Goal: Task Accomplishment & Management: Complete application form

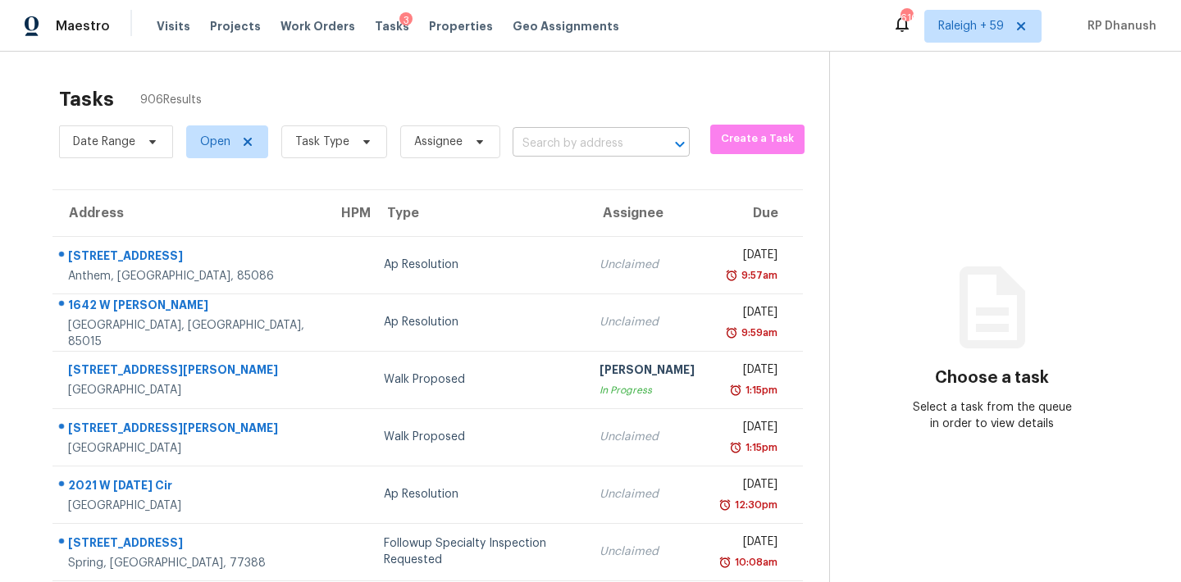
click at [636, 155] on input "text" at bounding box center [578, 143] width 131 height 25
paste input "35 Hampton Oaks Dr, Hampton, GA, 30228"
type input "35 Hampton Oaks Dr, Hampton, GA, 30228"
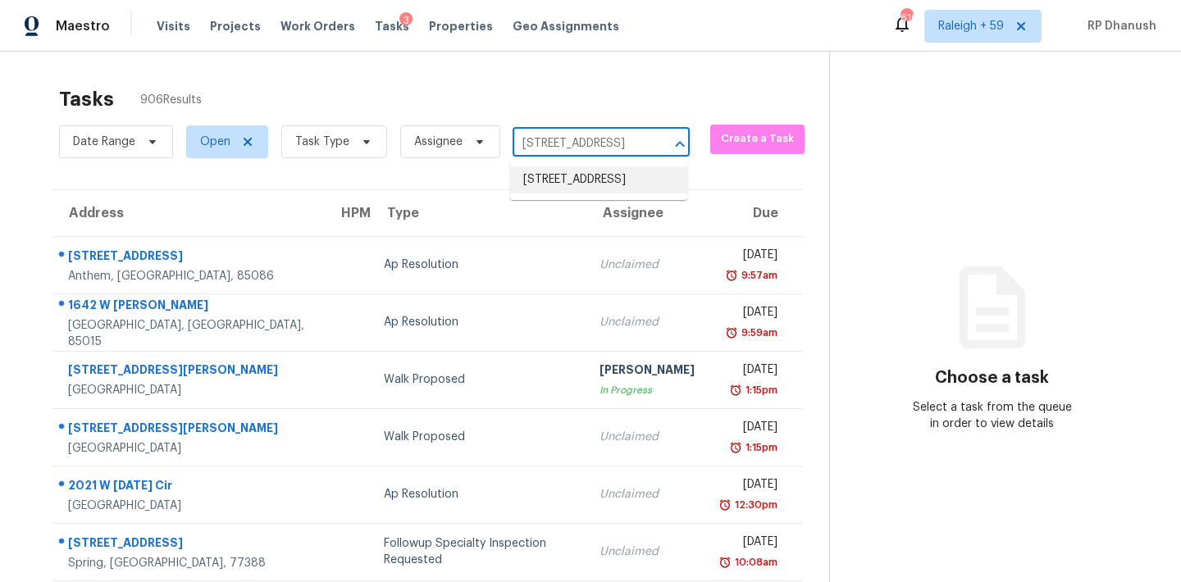
click at [638, 186] on li "35 Hampton Oaks Dr, Hampton, GA 30228" at bounding box center [598, 179] width 177 height 27
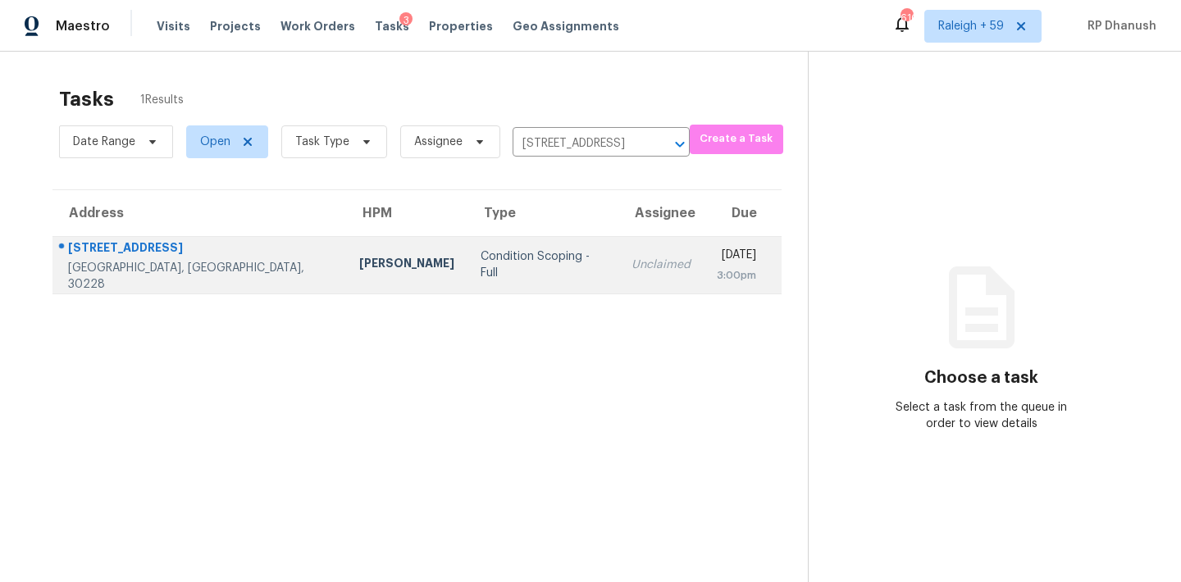
click at [618, 239] on td "Unclaimed" at bounding box center [660, 264] width 85 height 57
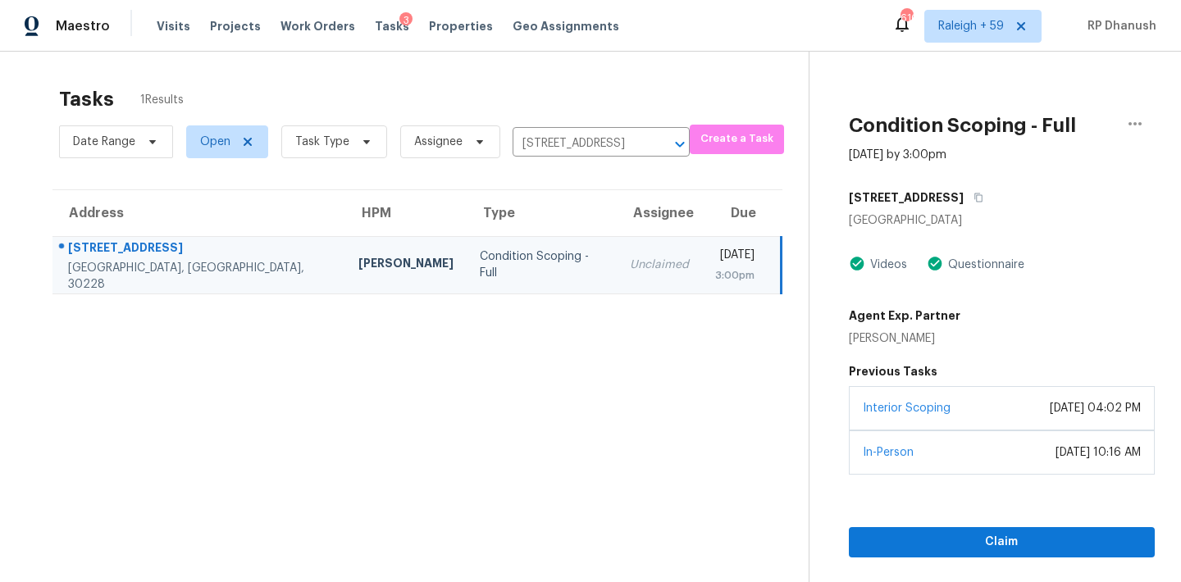
click at [937, 424] on div "Interior Scoping February 21, 2023 at 04:02 PM" at bounding box center [1002, 408] width 306 height 44
click at [926, 505] on div "Claim" at bounding box center [1002, 516] width 306 height 83
click at [926, 539] on span "Claim" at bounding box center [1002, 542] width 280 height 21
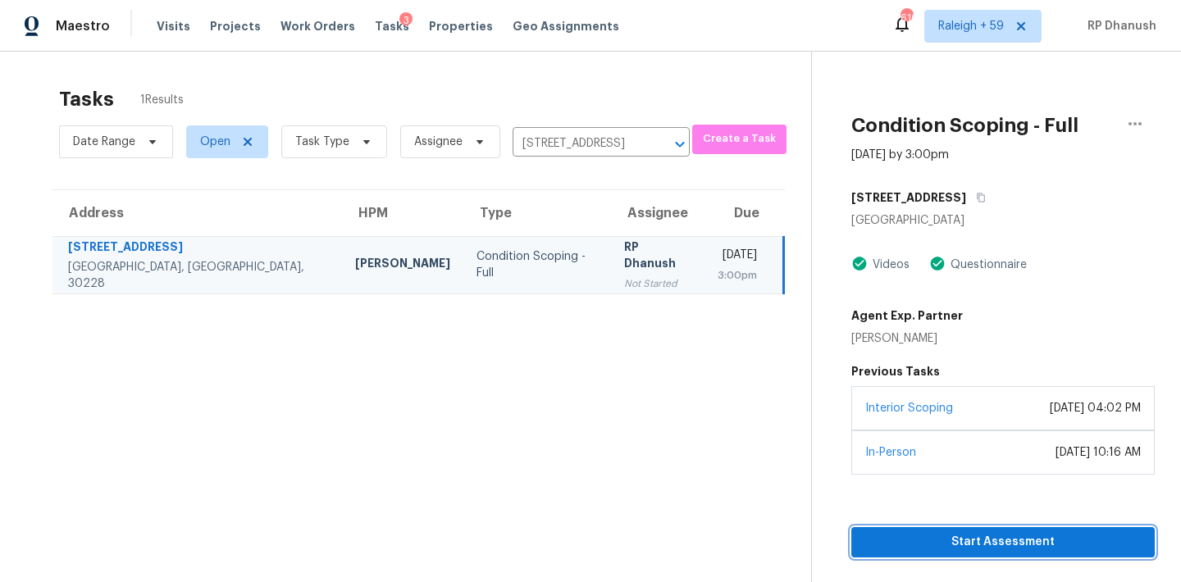
click at [939, 548] on span "Start Assessment" at bounding box center [1002, 542] width 277 height 21
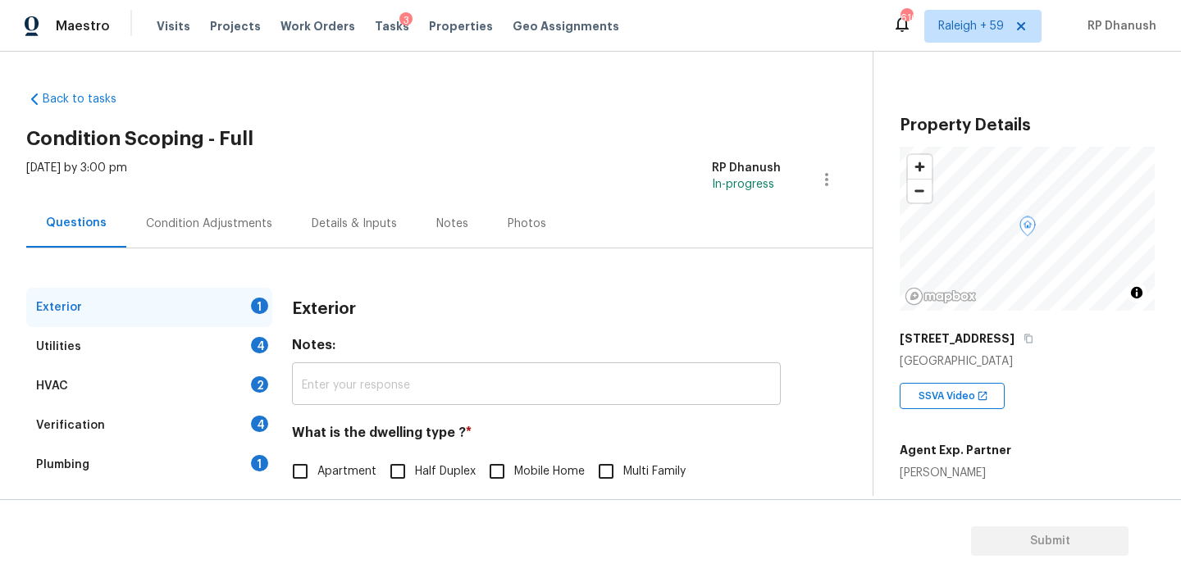
scroll to position [207, 0]
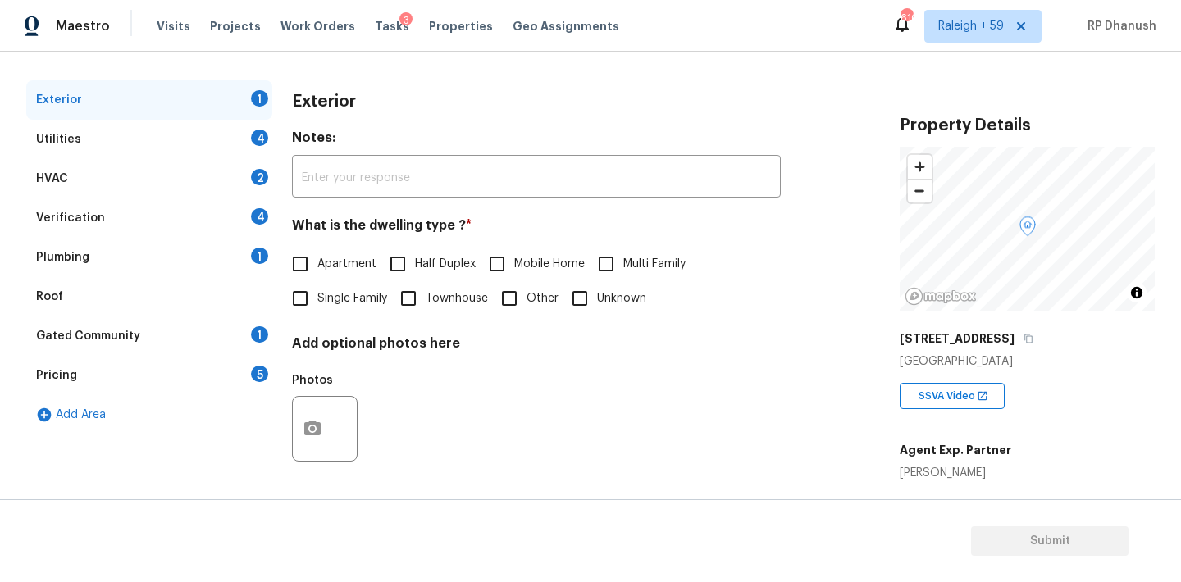
click at [321, 301] on span "Single Family" at bounding box center [352, 298] width 70 height 17
click at [317, 301] on input "Single Family" at bounding box center [300, 298] width 34 height 34
checkbox input "true"
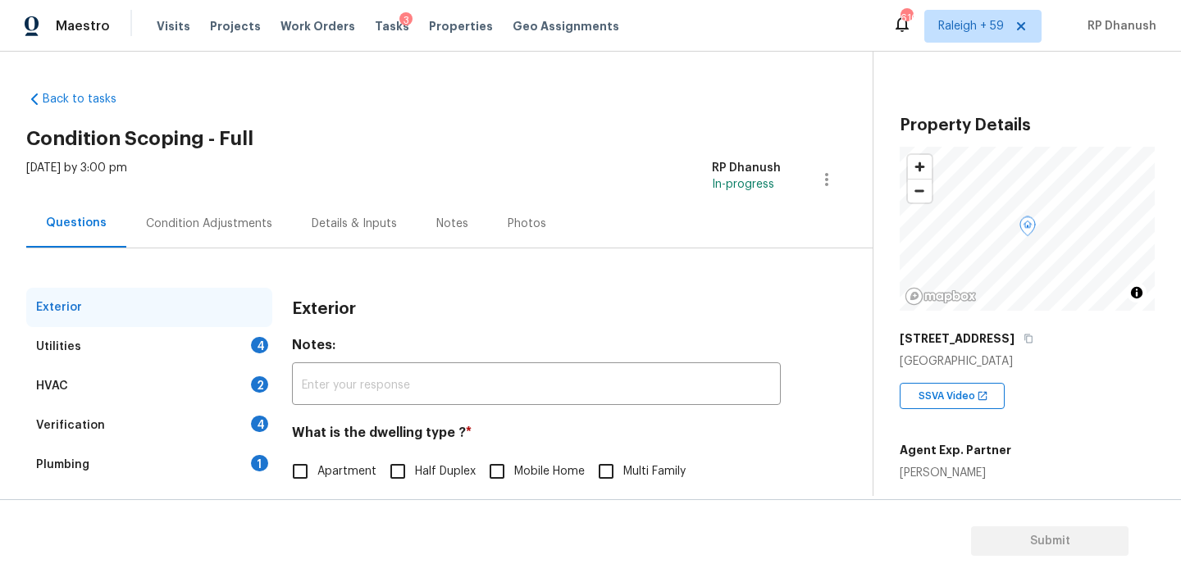
click at [173, 216] on div "Condition Adjustments" at bounding box center [209, 224] width 126 height 16
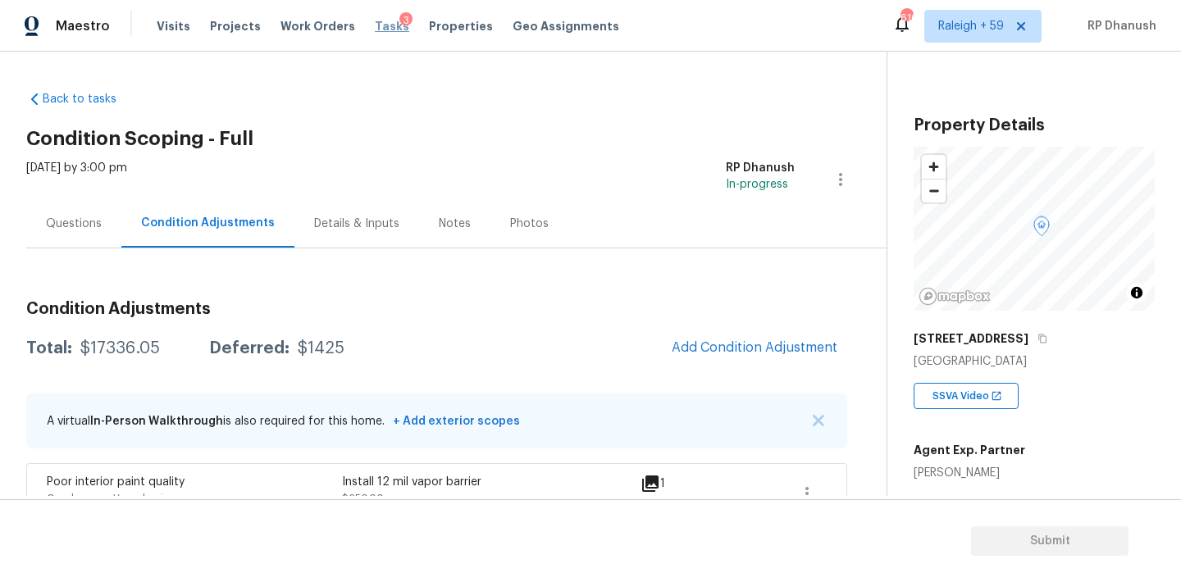
click at [376, 23] on span "Tasks" at bounding box center [392, 26] width 34 height 11
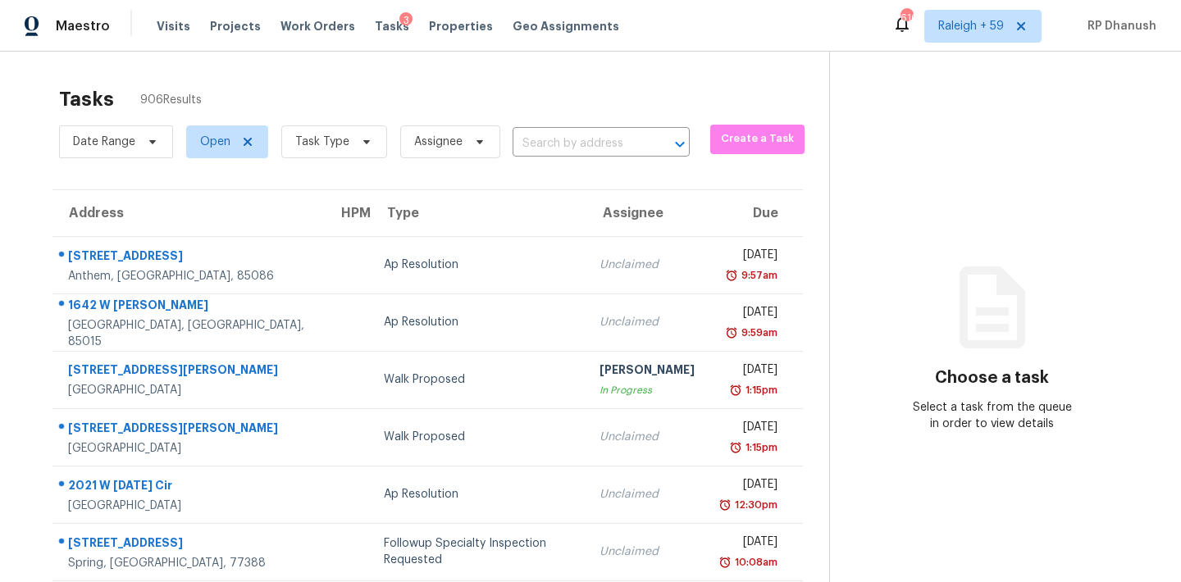
click at [558, 127] on div "Date Range Open Task Type Assignee ​" at bounding box center [374, 142] width 631 height 43
click at [558, 131] on input "text" at bounding box center [578, 143] width 131 height 25
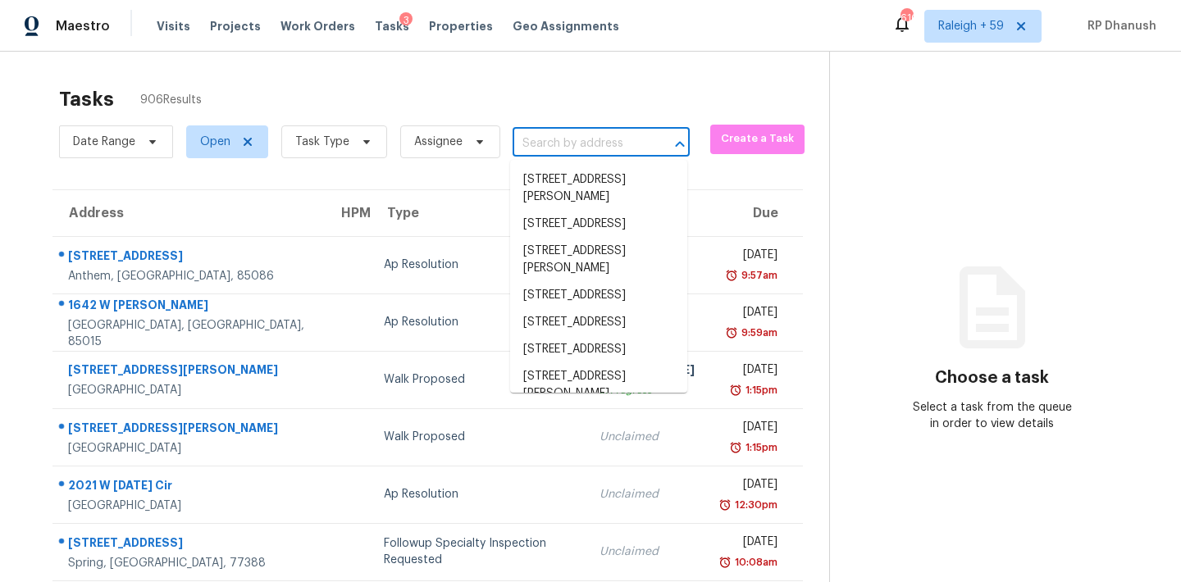
paste input "19331 Leafwood Ln, Houston, TX, 77084"
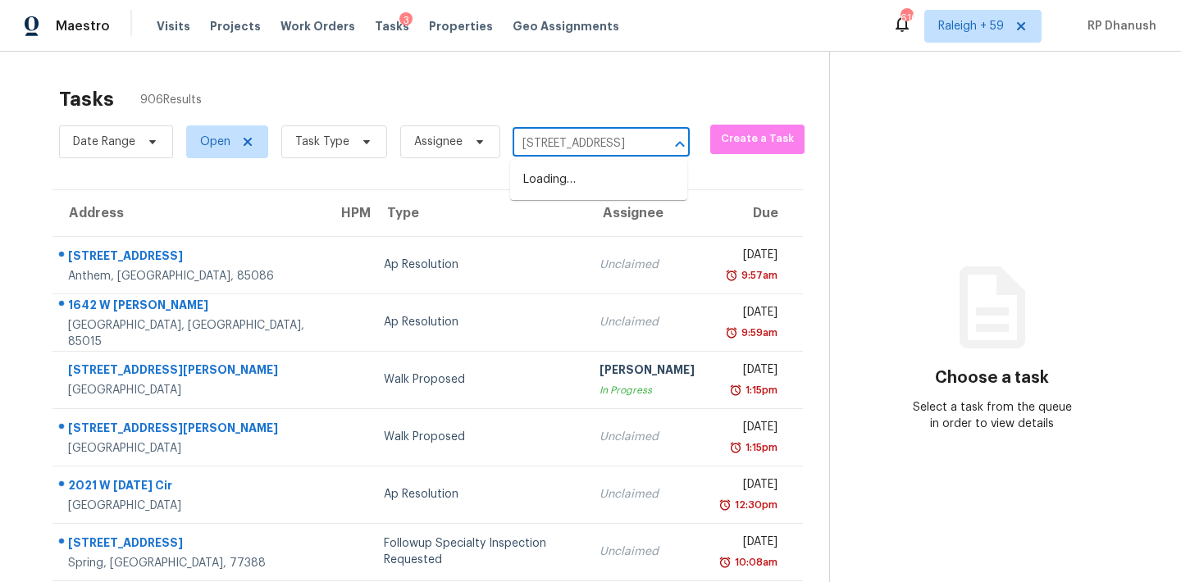
type input "19331 Leafwood Ln, Houston, TX, 77084"
click at [621, 173] on li "19331 Leafwood Ln, Houston, TX 77084" at bounding box center [598, 179] width 177 height 27
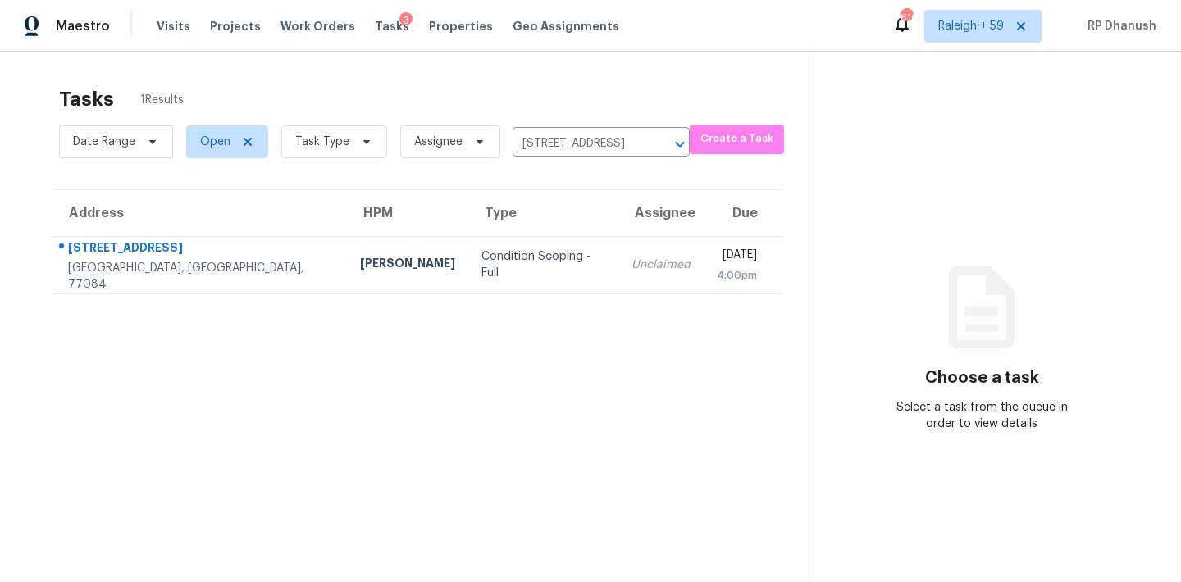
click at [618, 232] on th "Assignee" at bounding box center [660, 213] width 85 height 46
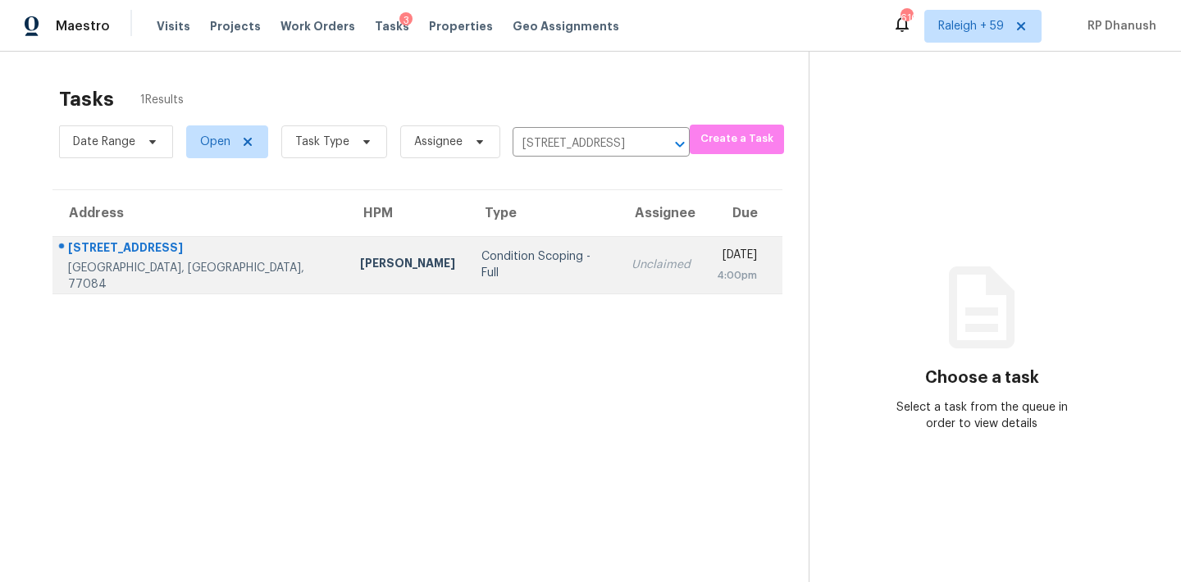
click at [717, 254] on div "[DATE]" at bounding box center [737, 257] width 40 height 21
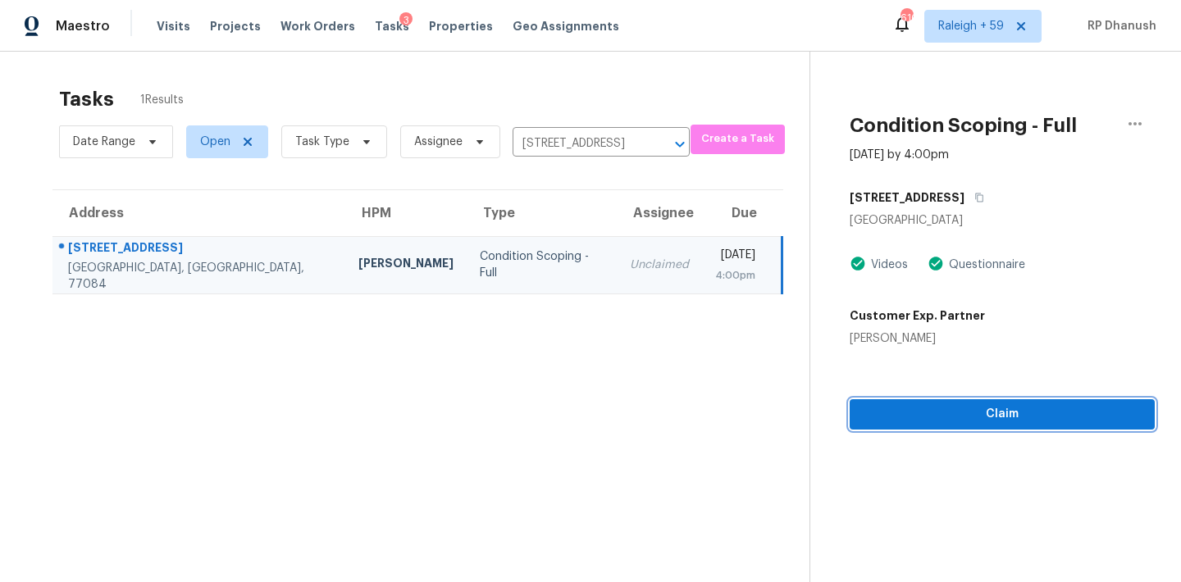
click at [952, 418] on span "Claim" at bounding box center [1002, 414] width 279 height 21
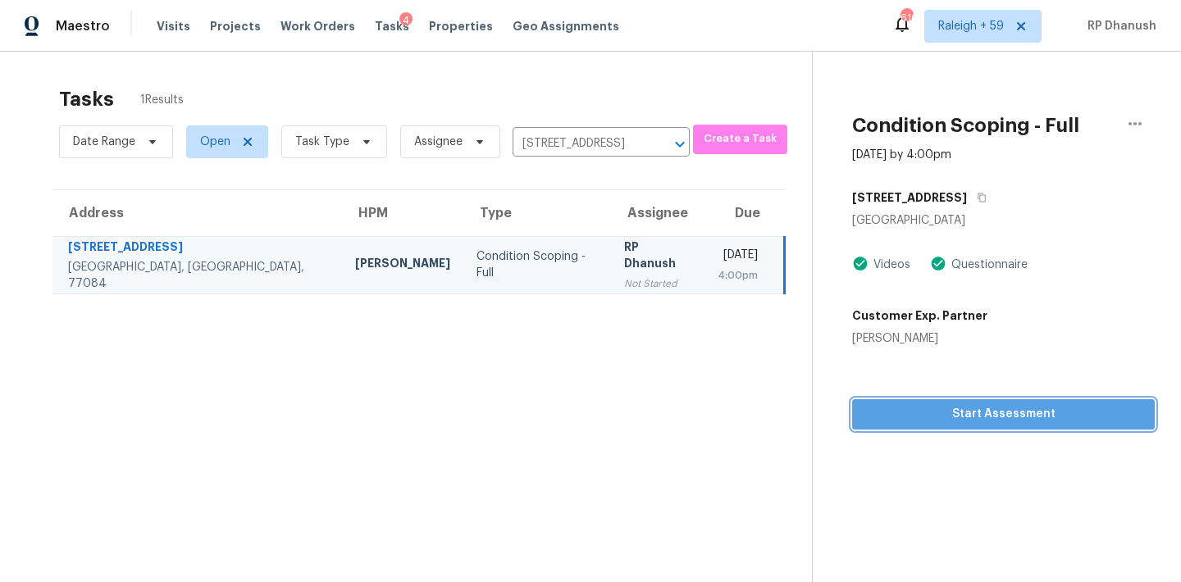
click at [1009, 410] on span "Start Assessment" at bounding box center [1003, 414] width 276 height 21
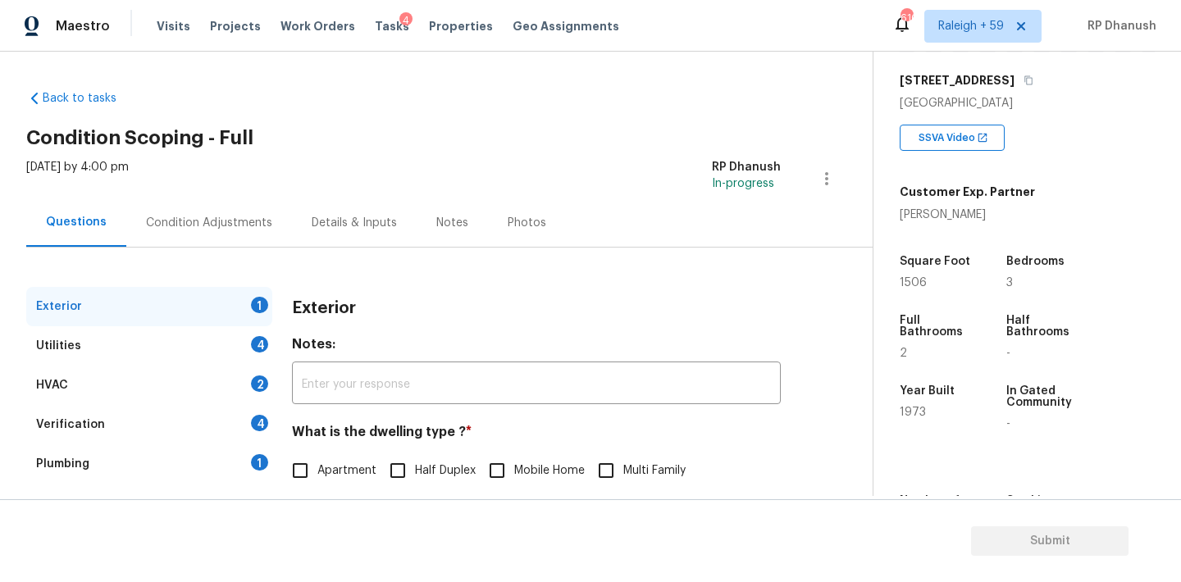
scroll to position [174, 0]
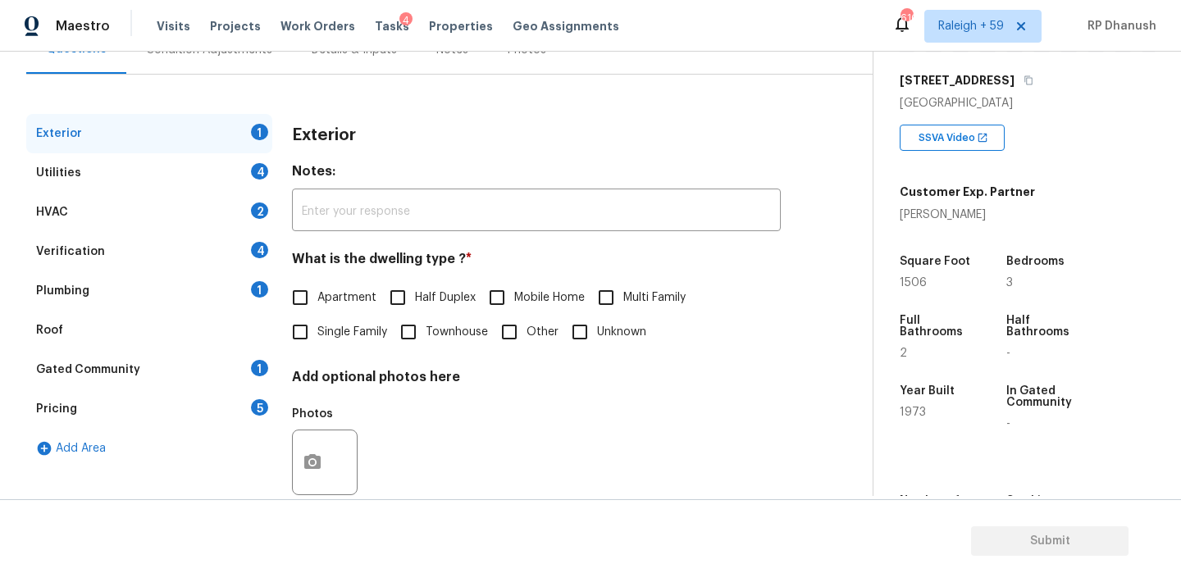
click at [298, 338] on input "Single Family" at bounding box center [300, 332] width 34 height 34
checkbox input "true"
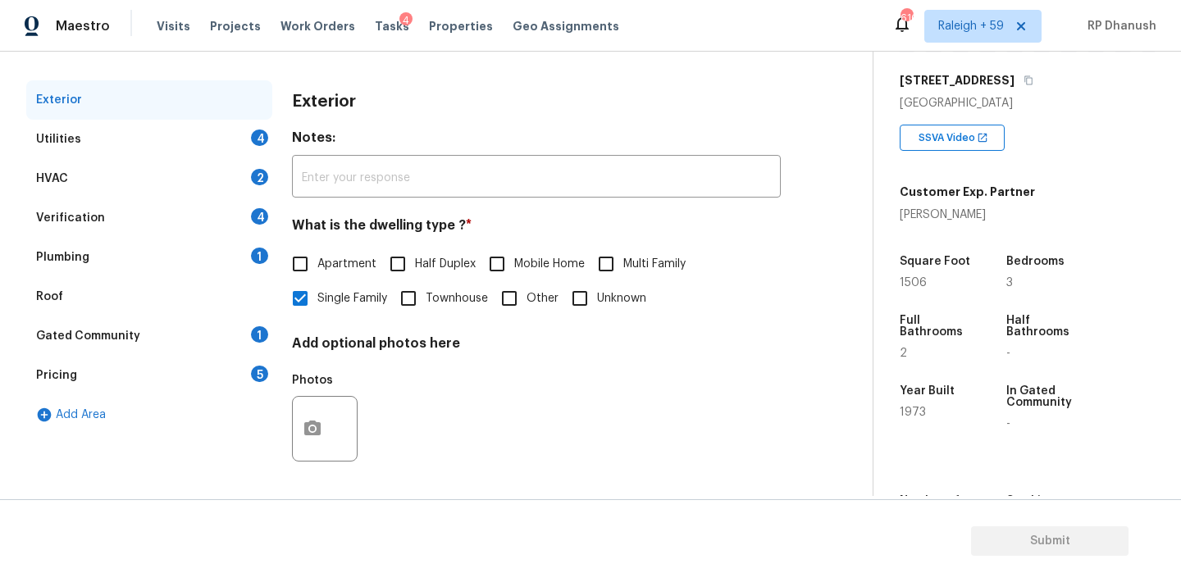
click at [262, 327] on div "1" at bounding box center [259, 334] width 17 height 16
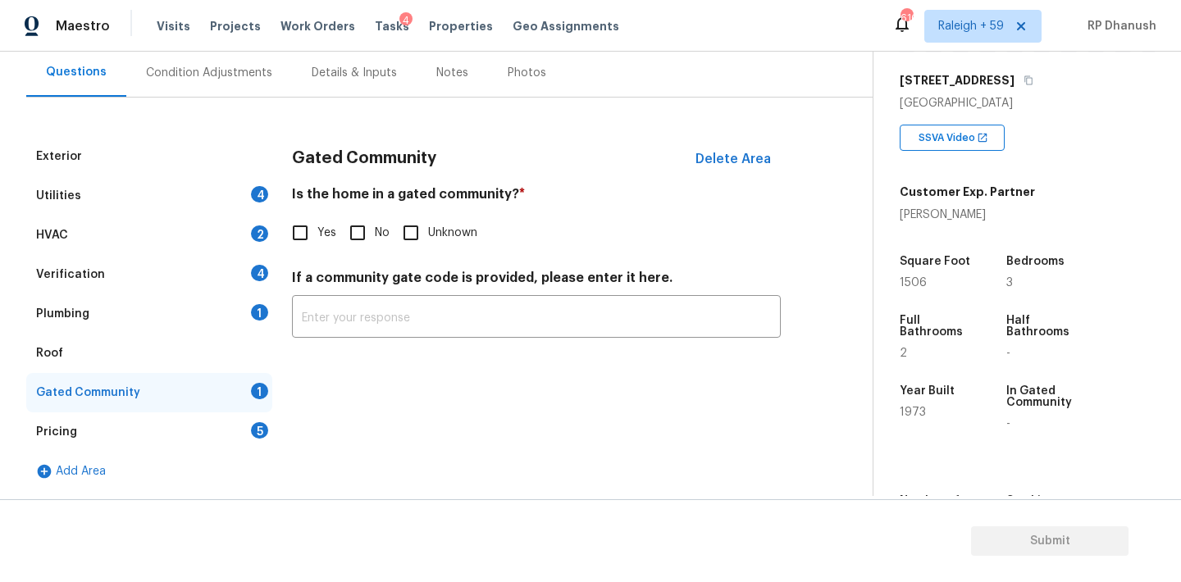
scroll to position [151, 0]
click at [366, 230] on input "No" at bounding box center [357, 233] width 34 height 34
checkbox input "true"
click at [245, 189] on div "Utilities 4" at bounding box center [149, 195] width 246 height 39
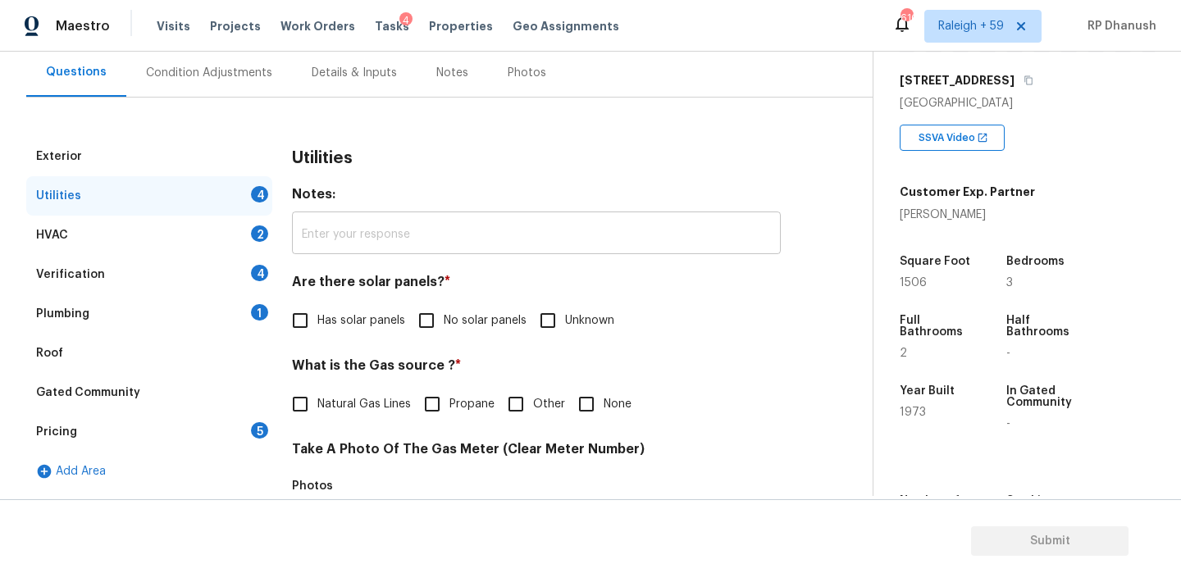
scroll to position [175, 0]
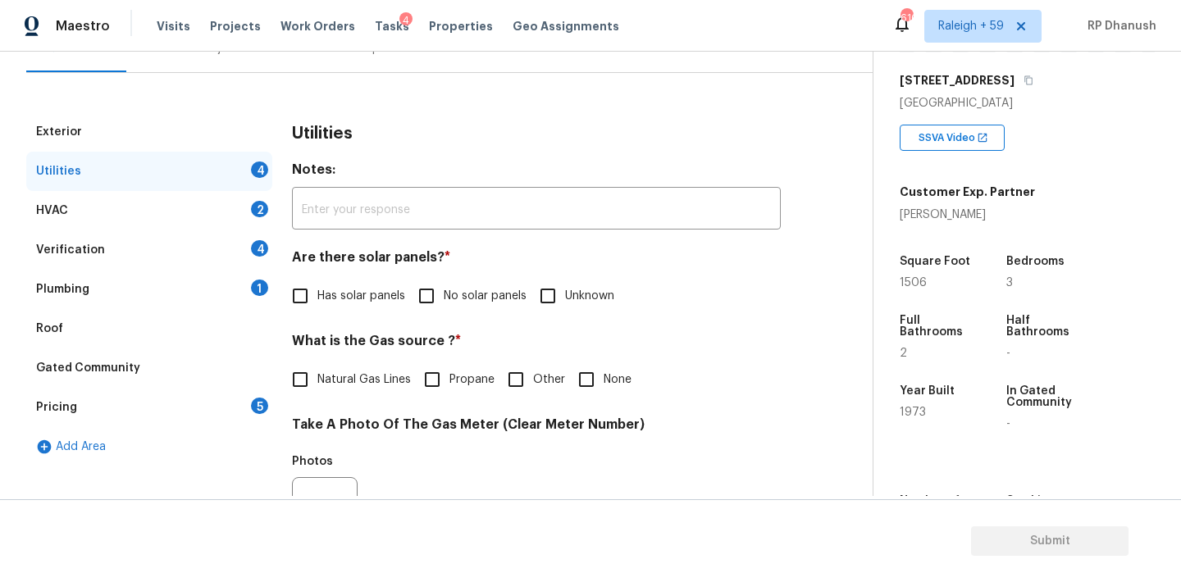
click at [467, 309] on label "No solar panels" at bounding box center [467, 296] width 117 height 34
click at [444, 309] on input "No solar panels" at bounding box center [426, 296] width 34 height 34
checkbox input "true"
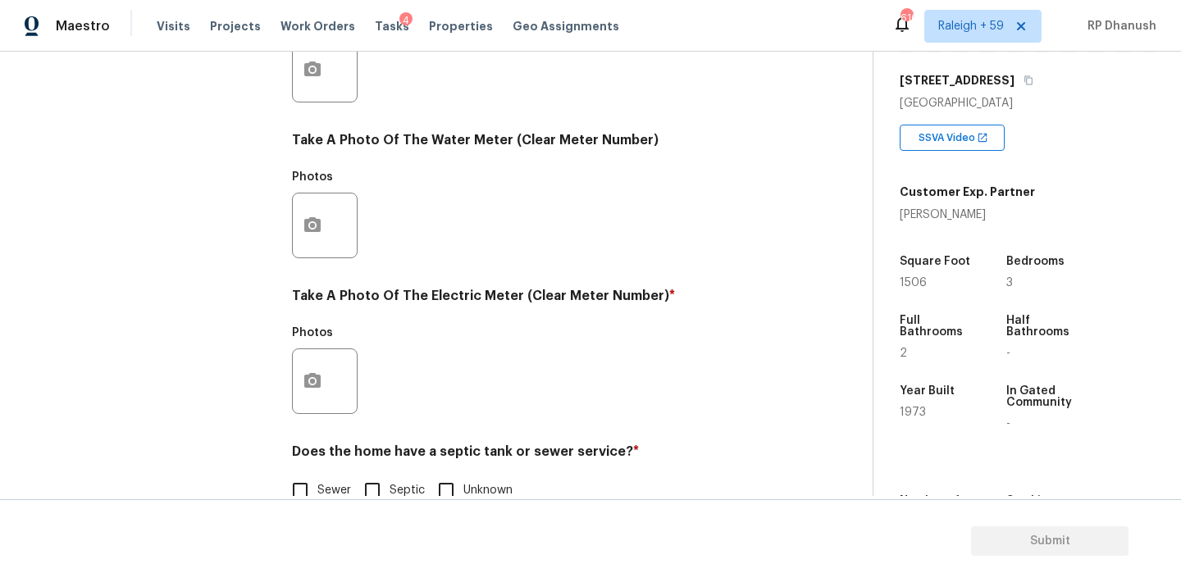
scroll to position [652, 0]
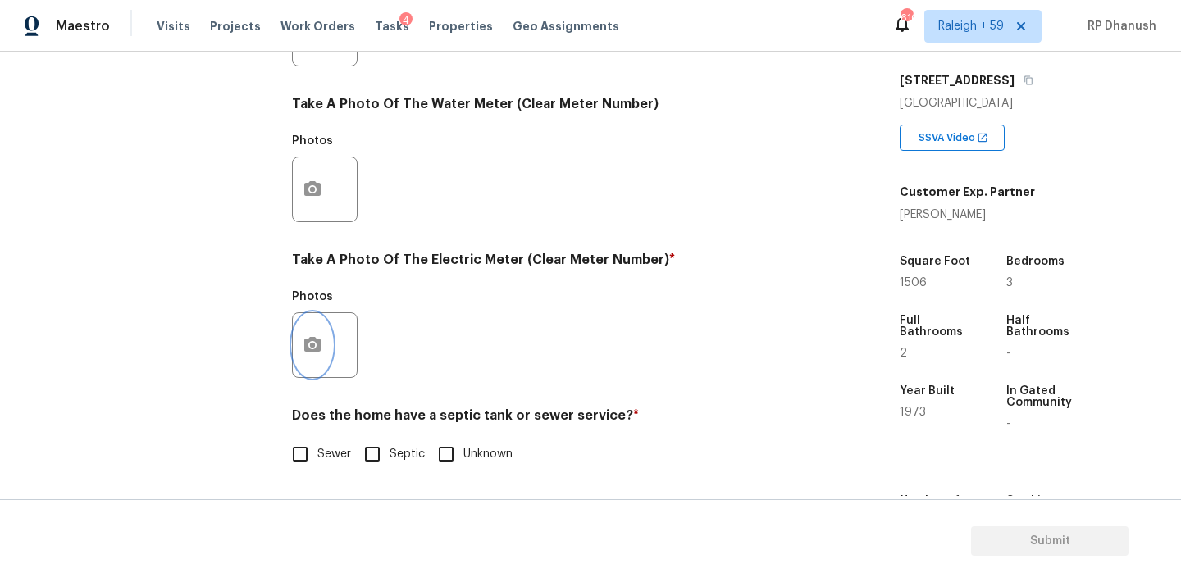
click at [313, 347] on icon "button" at bounding box center [313, 345] width 20 height 20
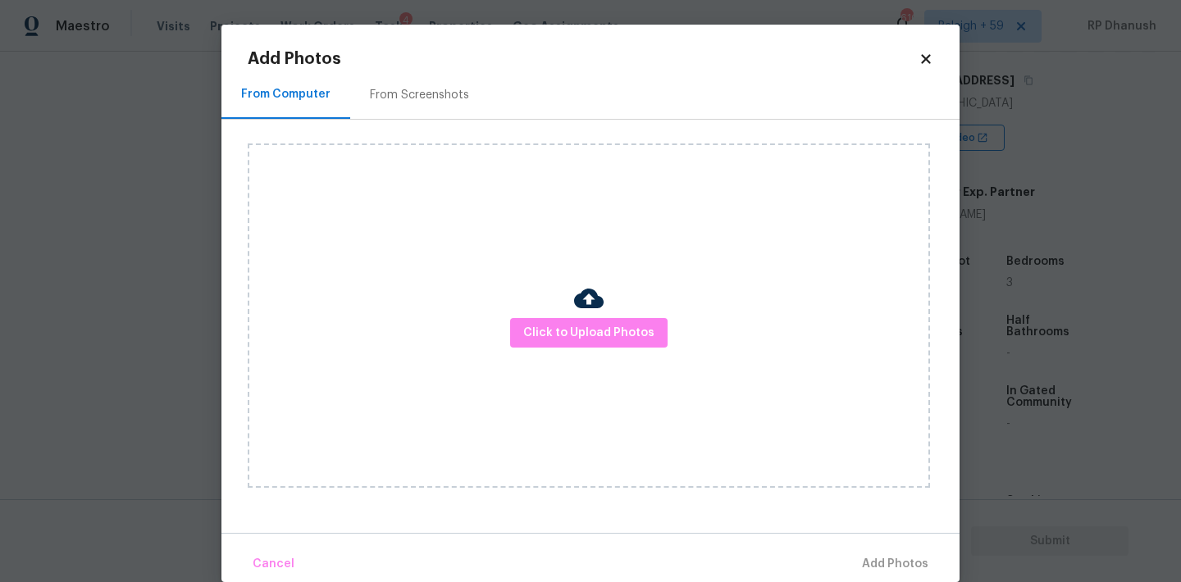
click at [403, 85] on div "From Screenshots" at bounding box center [419, 95] width 139 height 48
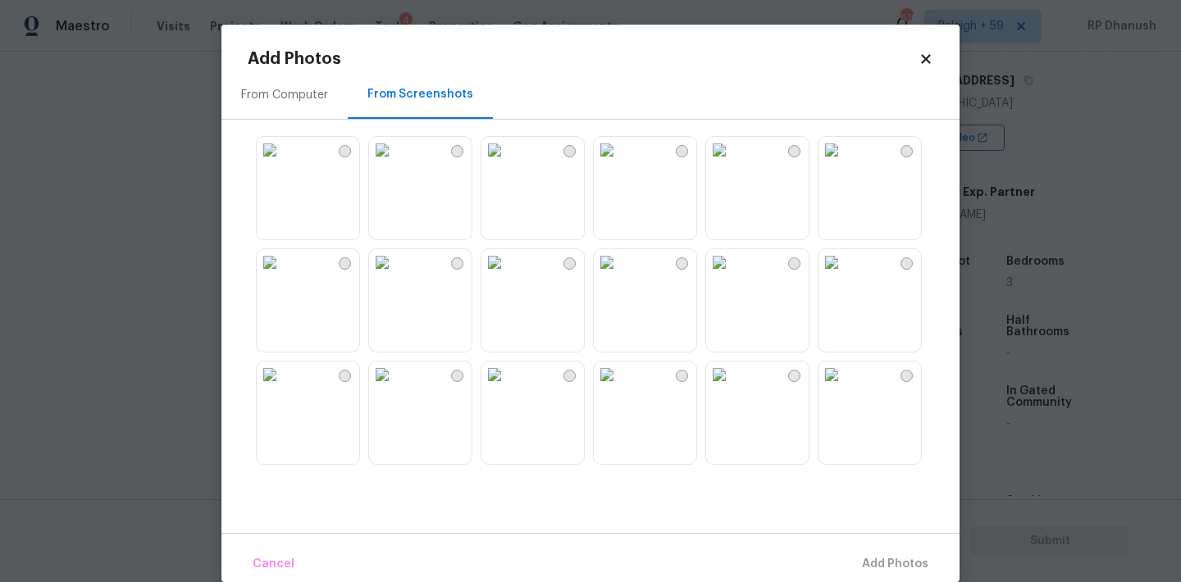
click at [395, 163] on img at bounding box center [382, 150] width 26 height 26
click at [866, 545] on div "Cancel Add 1 Photo(s)" at bounding box center [590, 557] width 738 height 49
click at [879, 563] on span "Add 1 Photo(s)" at bounding box center [887, 564] width 81 height 21
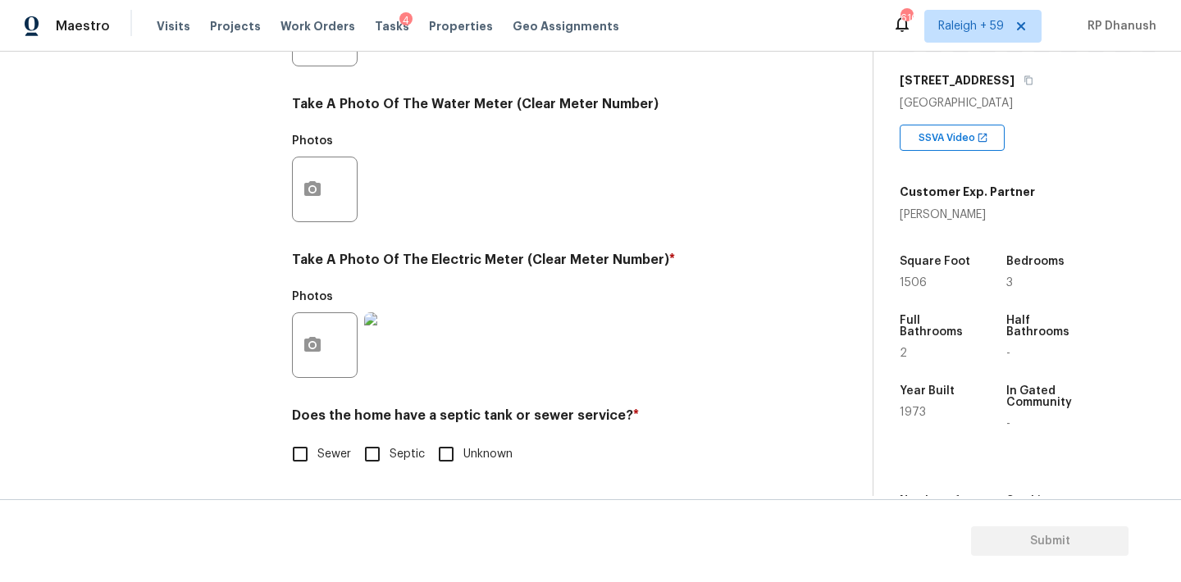
click at [326, 461] on span "Sewer" at bounding box center [334, 454] width 34 height 17
click at [317, 461] on input "Sewer" at bounding box center [300, 454] width 34 height 34
checkbox input "true"
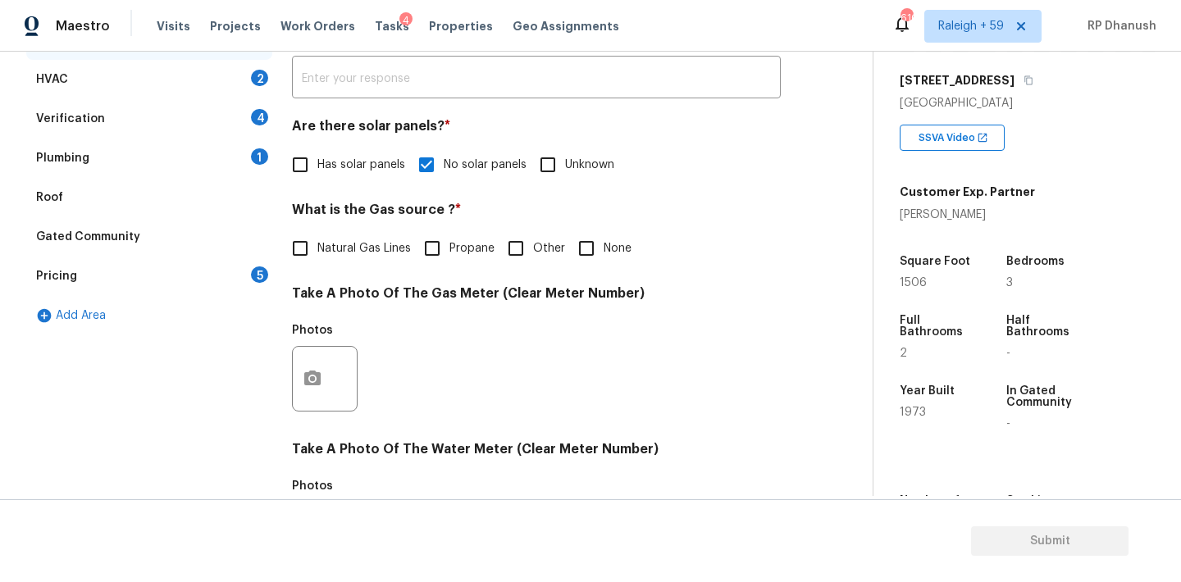
scroll to position [267, 0]
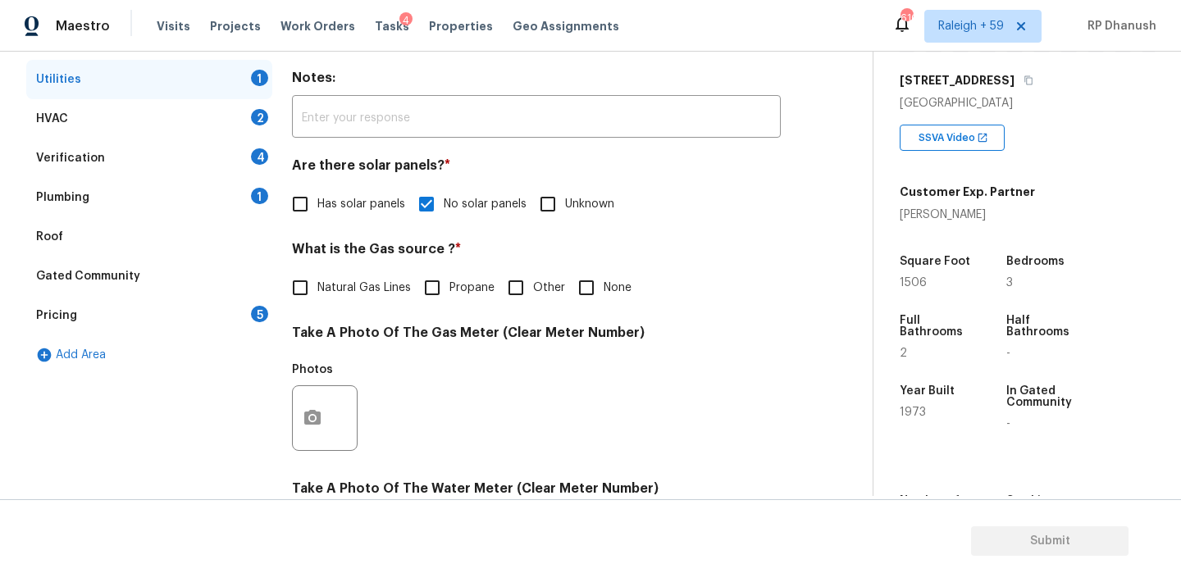
click at [249, 306] on div "Pricing 5" at bounding box center [149, 315] width 246 height 39
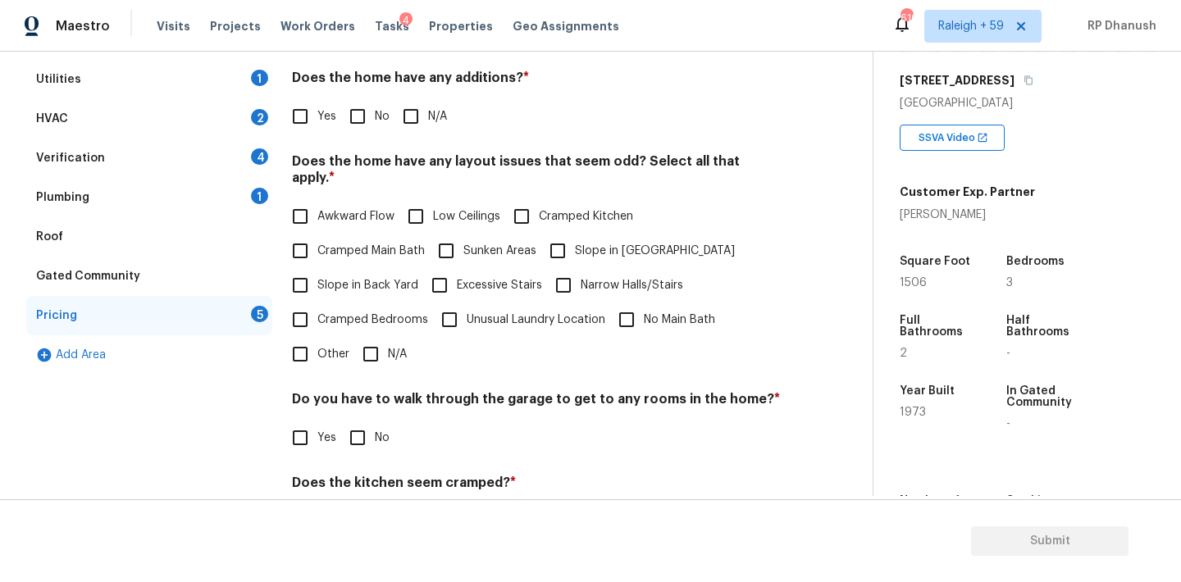
click at [362, 109] on input "No" at bounding box center [357, 116] width 34 height 34
checkbox input "true"
click at [303, 271] on input "Slope in Back Yard" at bounding box center [300, 285] width 34 height 34
checkbox input "true"
click at [550, 244] on input "Slope in [GEOGRAPHIC_DATA]" at bounding box center [557, 252] width 34 height 34
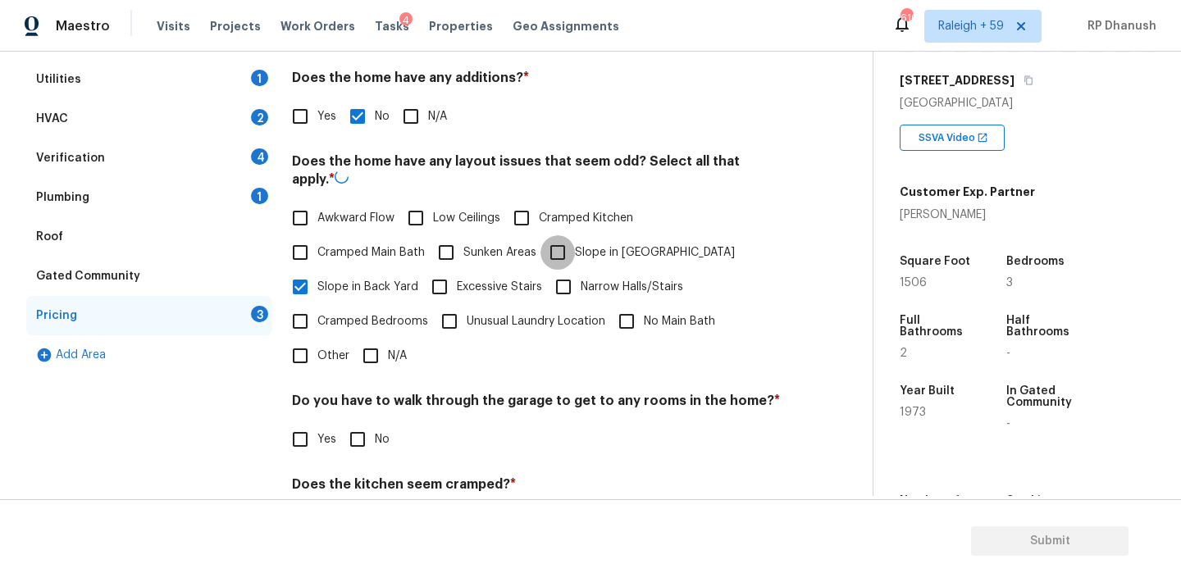
checkbox input "true"
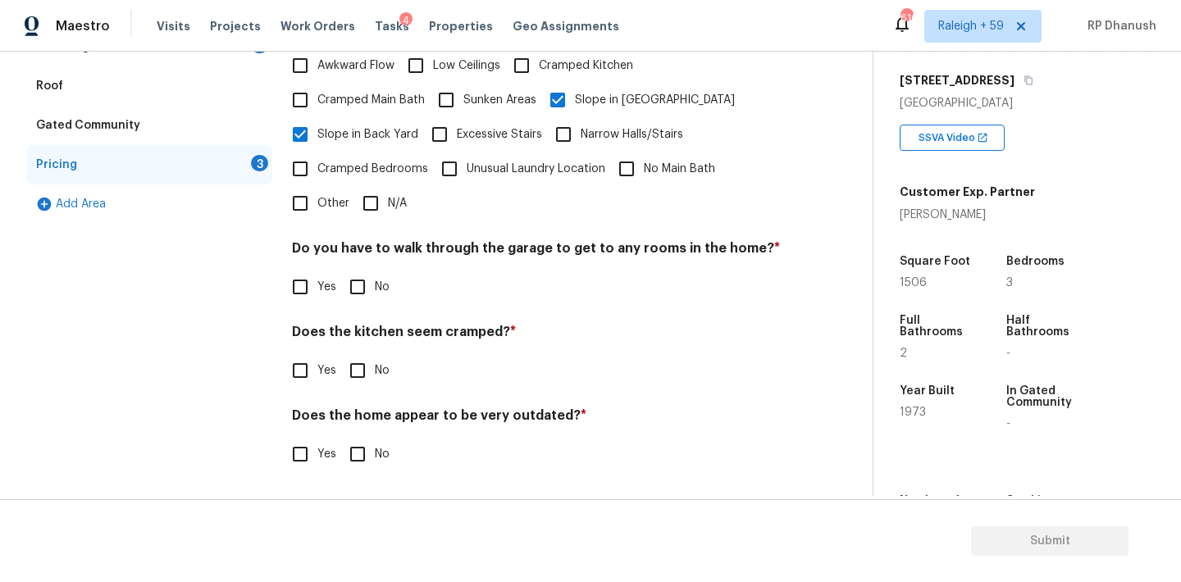
scroll to position [402, 0]
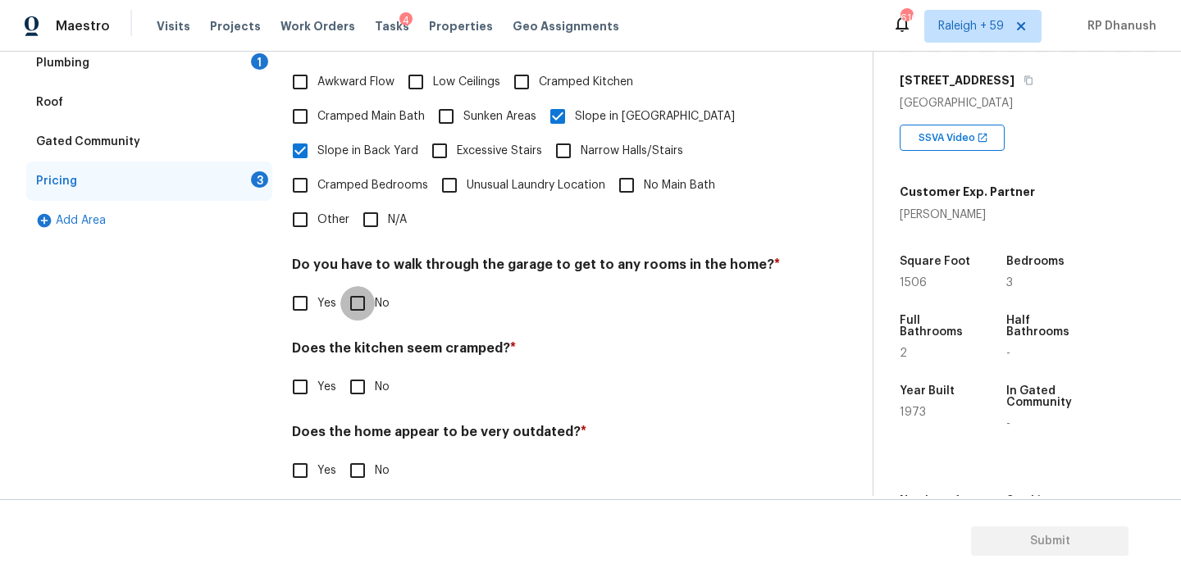
click at [368, 286] on input "No" at bounding box center [357, 303] width 34 height 34
checkbox input "true"
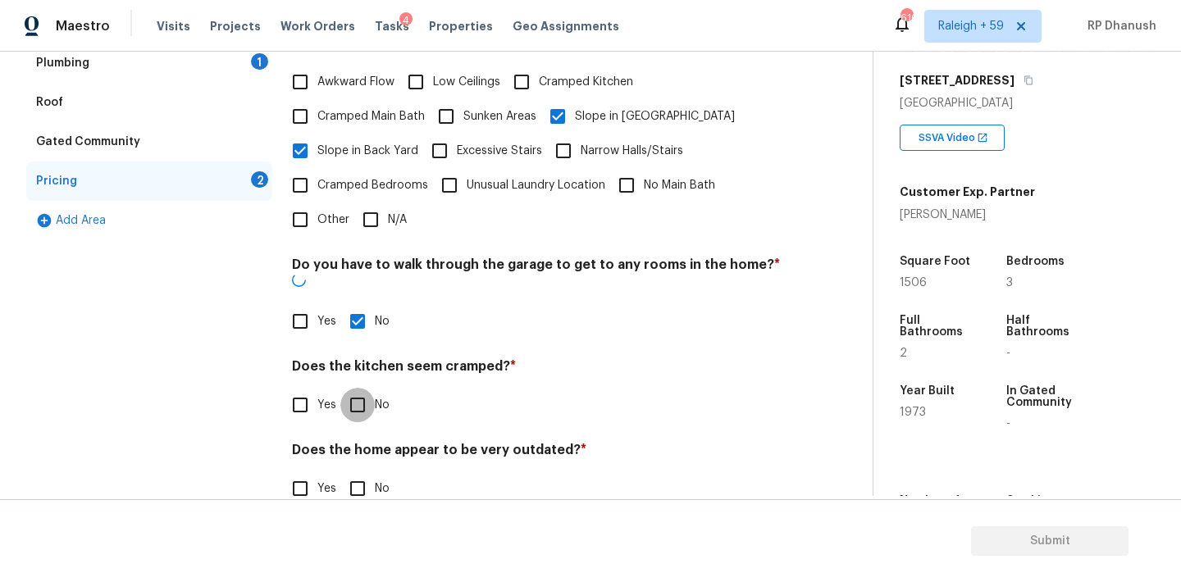
click at [368, 388] on input "No" at bounding box center [357, 405] width 34 height 34
checkbox input "true"
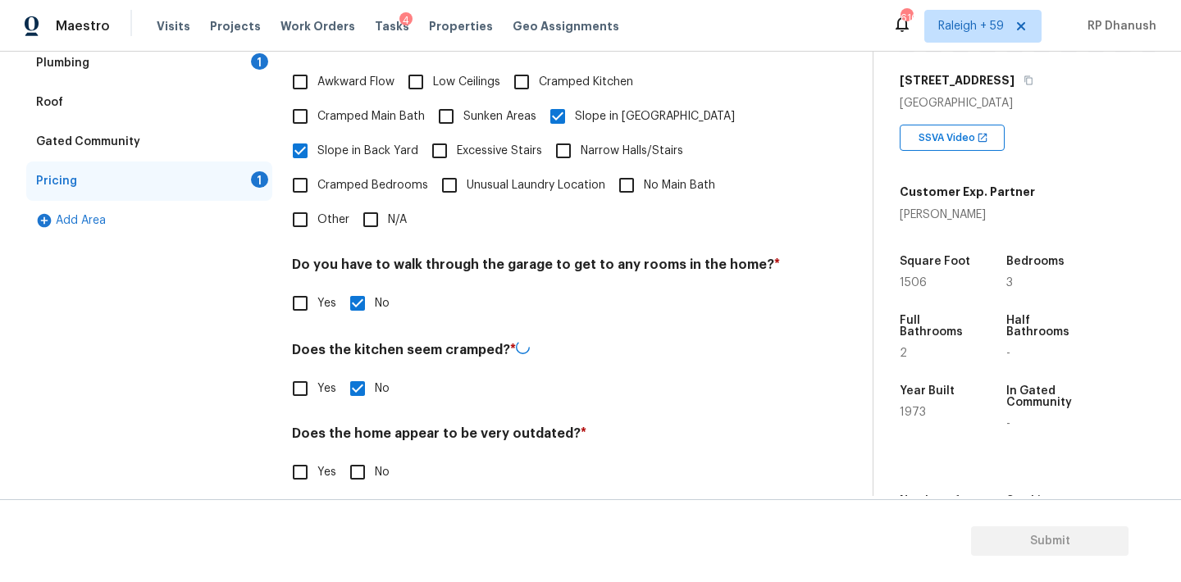
click at [349, 455] on input "No" at bounding box center [357, 472] width 34 height 34
checkbox input "true"
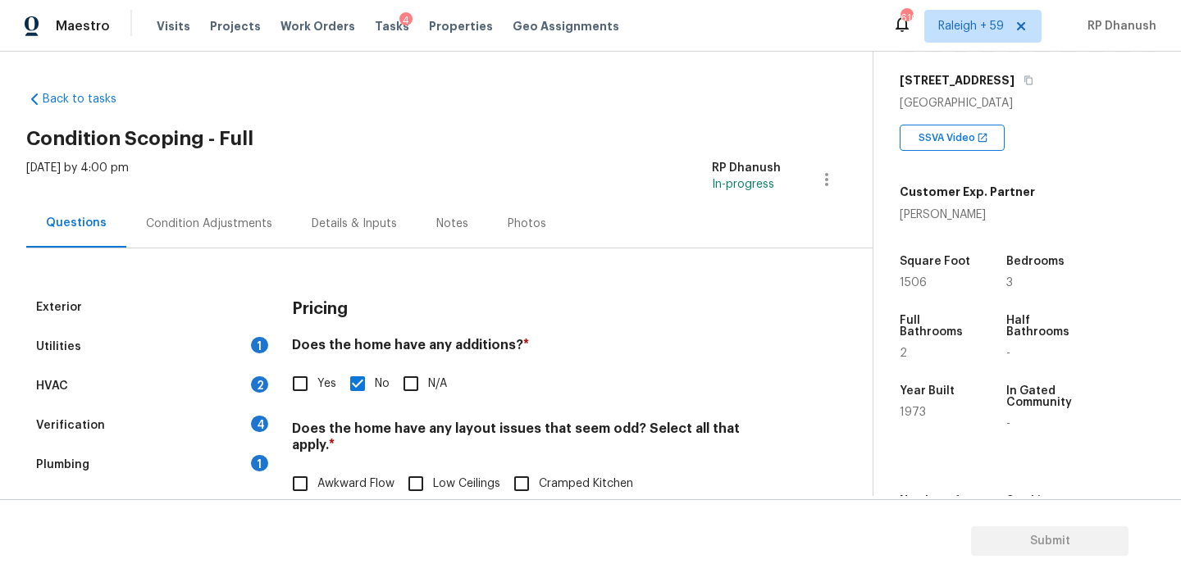
click at [217, 213] on div "Condition Adjustments" at bounding box center [209, 223] width 166 height 48
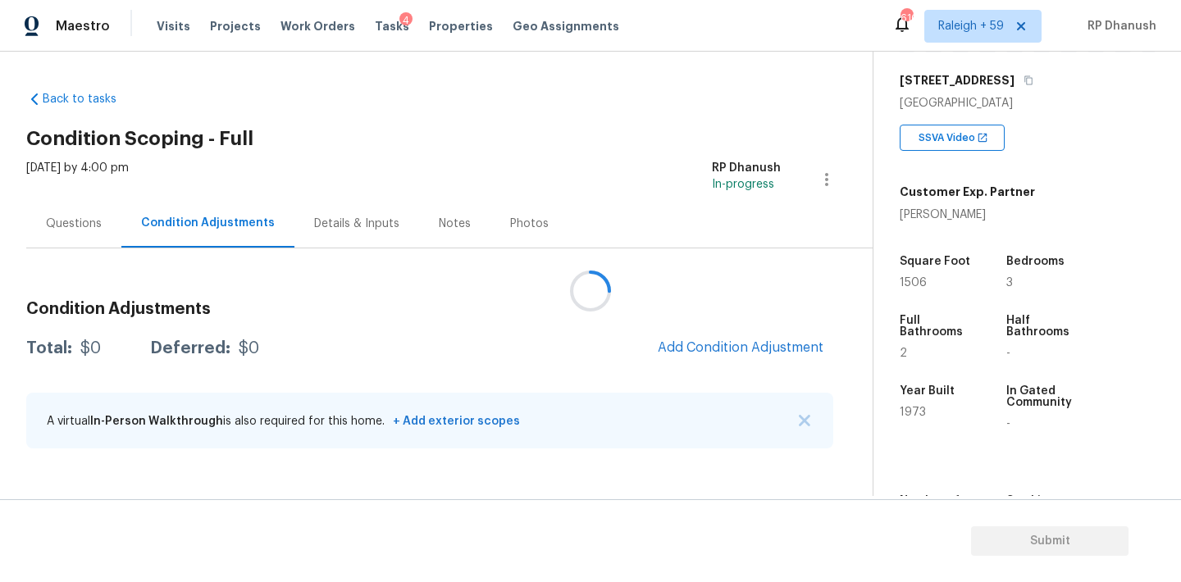
click at [765, 354] on div at bounding box center [590, 291] width 1181 height 582
click at [762, 327] on div at bounding box center [590, 291] width 1181 height 582
click at [664, 361] on div at bounding box center [590, 291] width 1181 height 582
click at [681, 340] on div at bounding box center [590, 291] width 1181 height 582
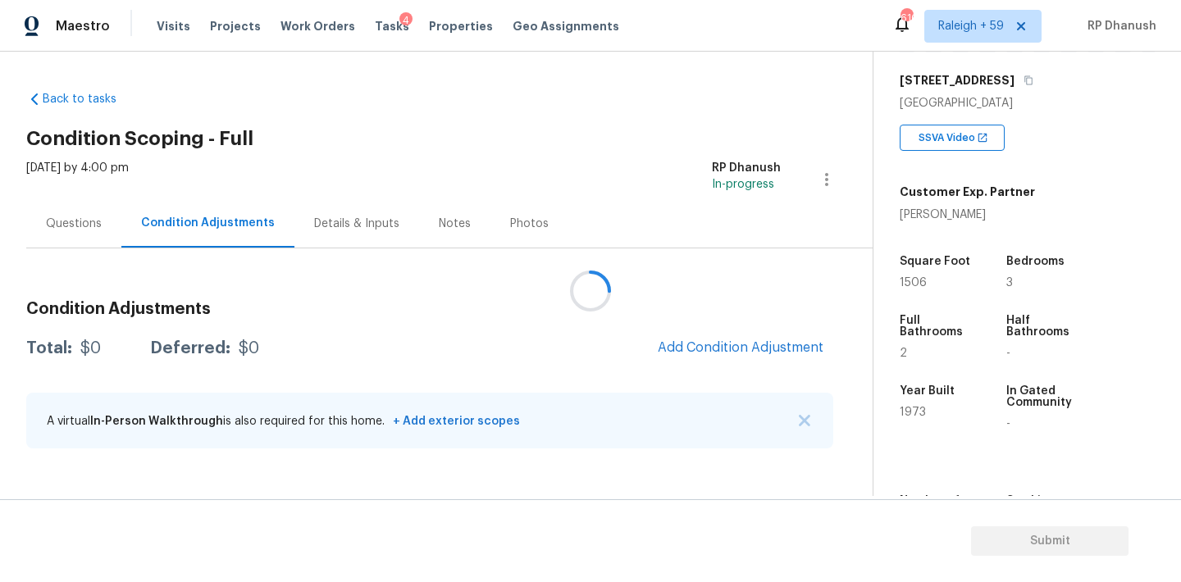
click at [681, 340] on div at bounding box center [590, 291] width 1181 height 582
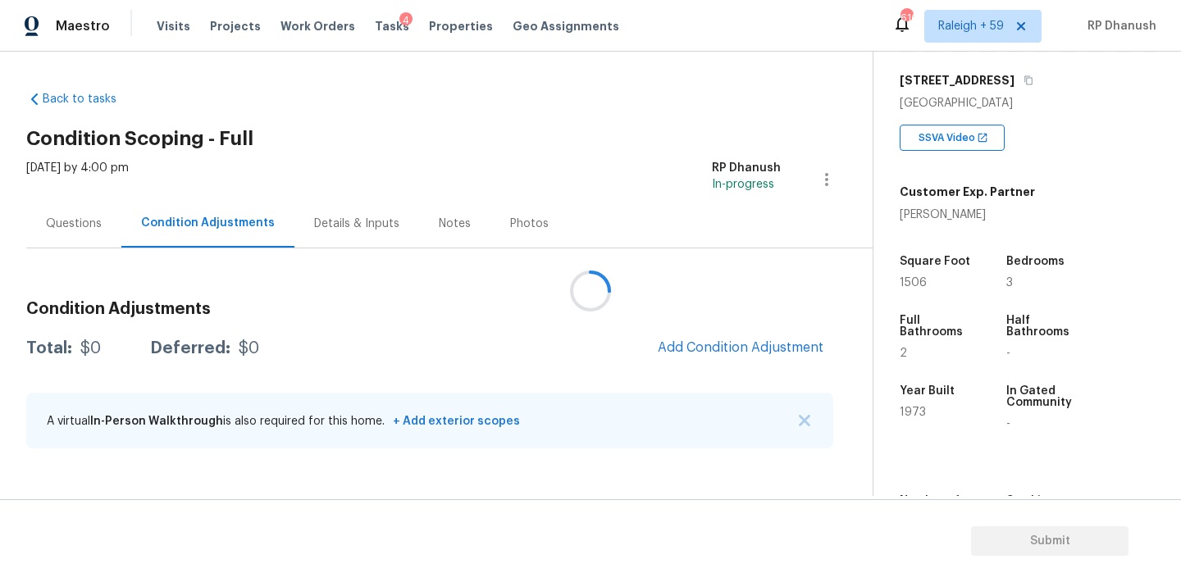
click at [681, 340] on div at bounding box center [590, 291] width 1181 height 582
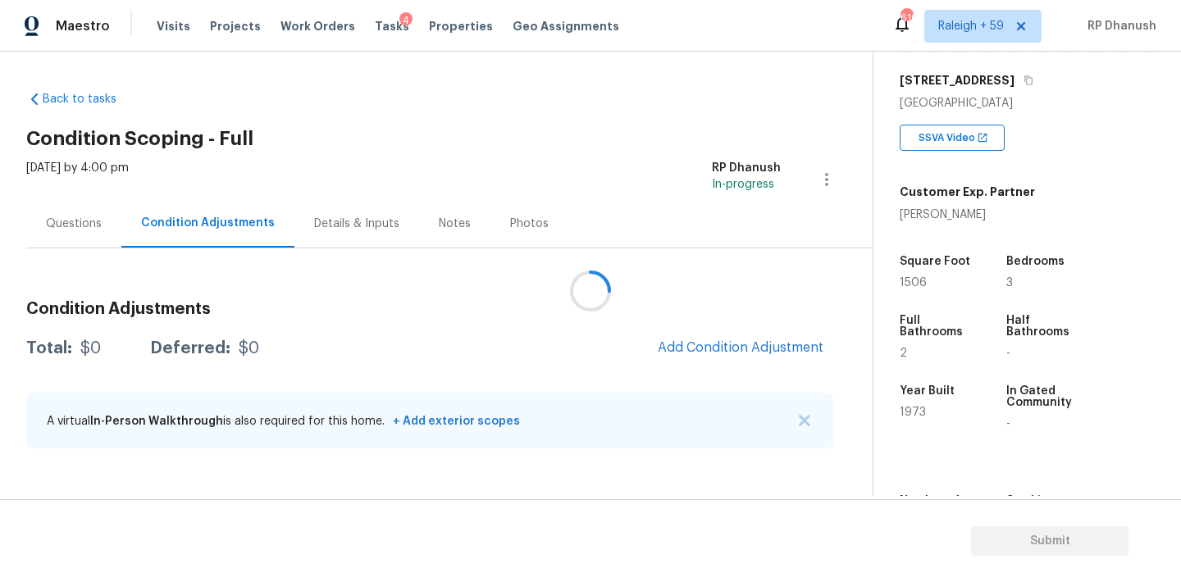
click at [681, 340] on div at bounding box center [590, 291] width 1181 height 582
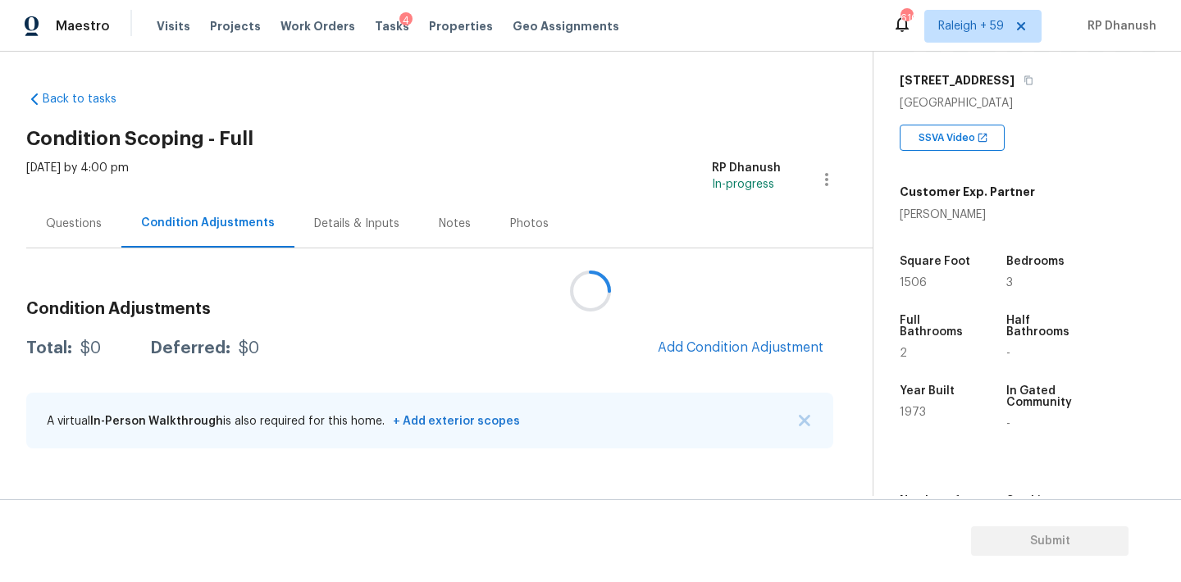
click at [681, 340] on div at bounding box center [590, 291] width 1181 height 582
click at [681, 340] on button "Add Condition Adjustment" at bounding box center [740, 347] width 185 height 34
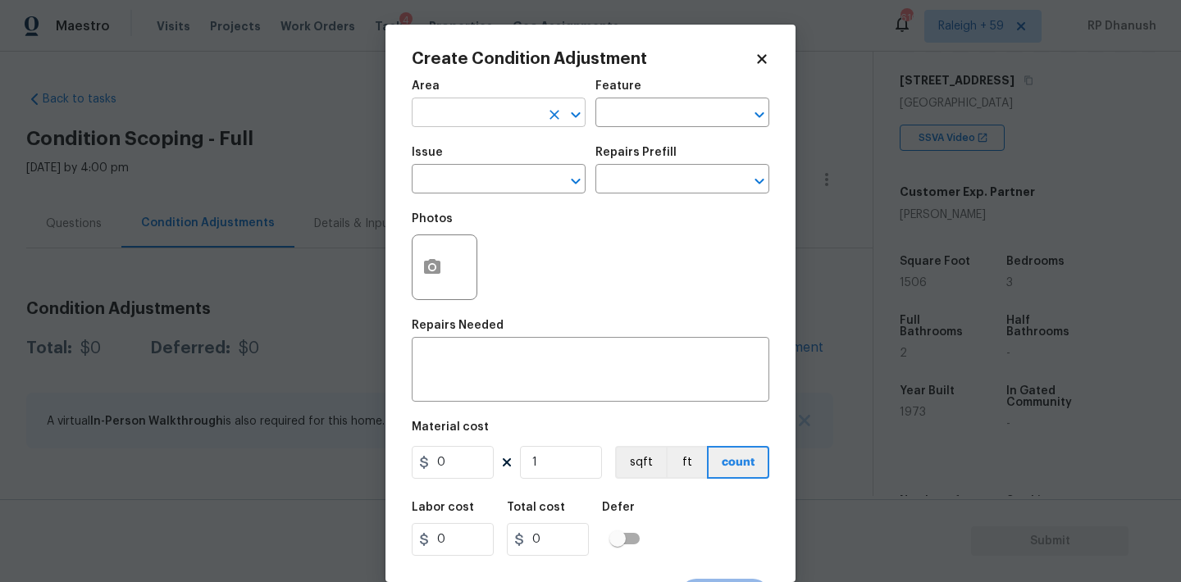
click at [446, 121] on input "text" at bounding box center [476, 114] width 128 height 25
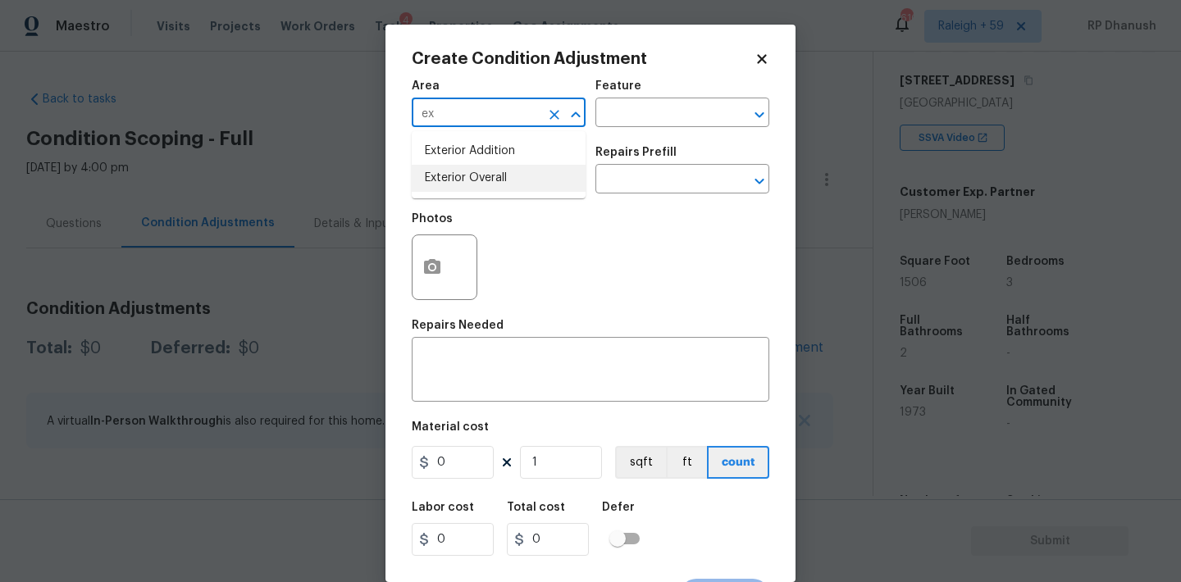
drag, startPoint x: 444, startPoint y: 185, endPoint x: 522, endPoint y: 162, distance: 80.4
click at [450, 182] on li "Exterior Overall" at bounding box center [499, 178] width 174 height 27
type input "Exterior Overall"
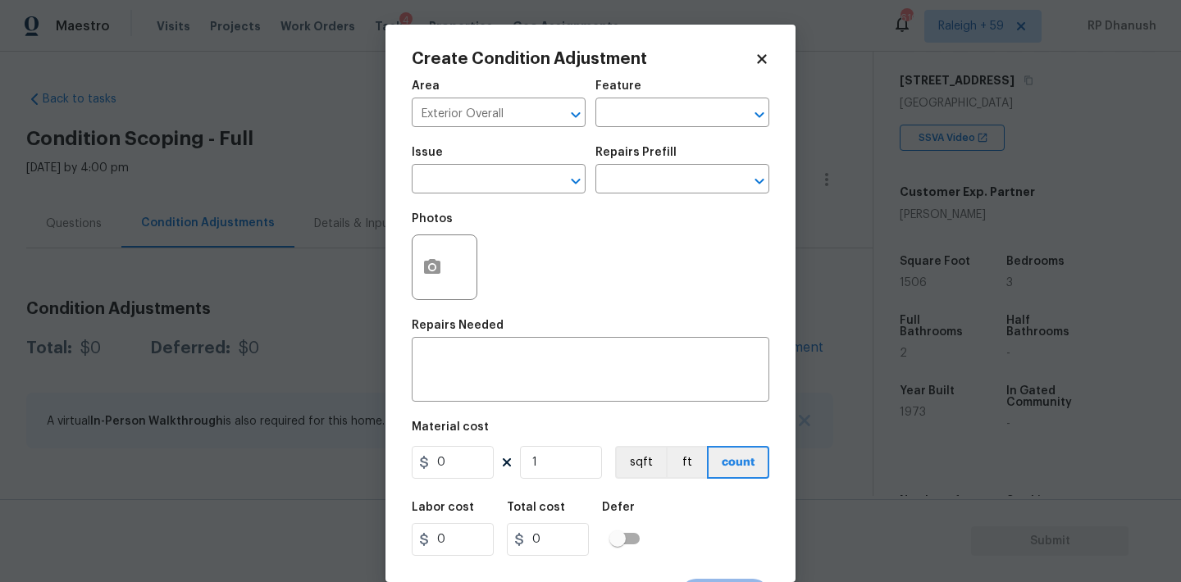
click at [631, 130] on div "Area Exterior Overall ​ Feature ​" at bounding box center [591, 104] width 358 height 66
click at [634, 124] on input "text" at bounding box center [659, 114] width 128 height 25
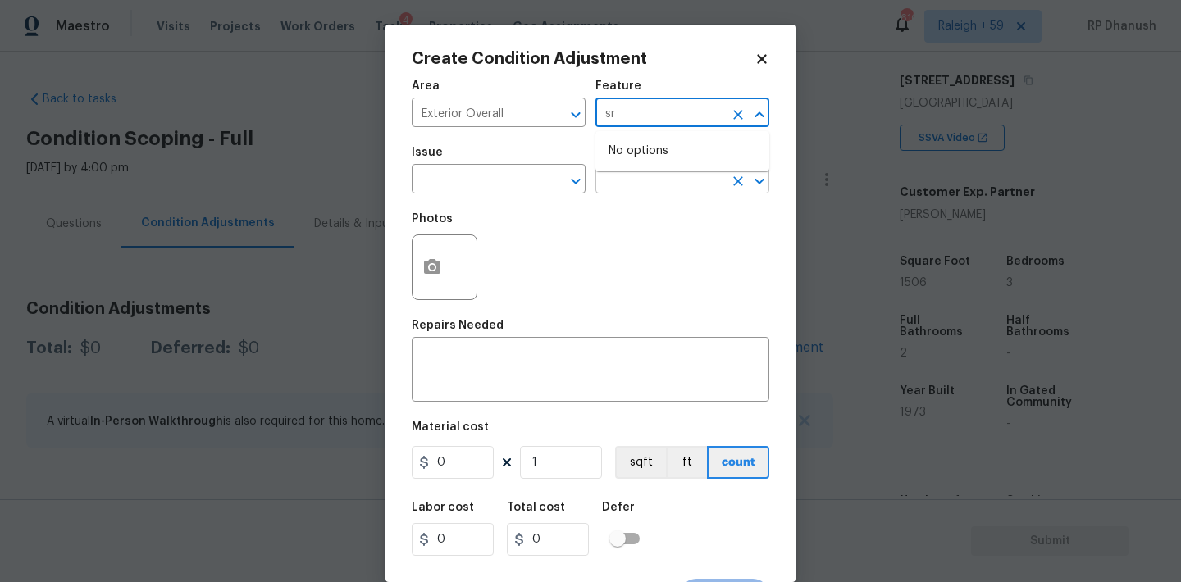
type input "s"
click at [627, 192] on li "Driveway" at bounding box center [682, 190] width 174 height 27
type input "Driveway"
click at [465, 190] on input "text" at bounding box center [476, 180] width 128 height 25
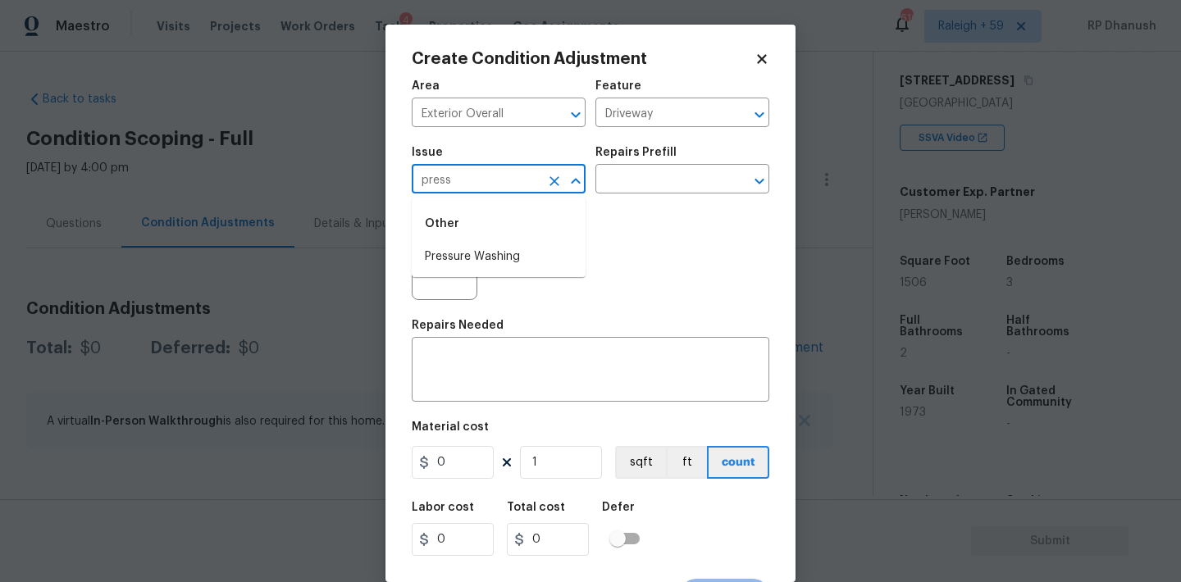
click at [453, 265] on li "Pressure Washing" at bounding box center [499, 257] width 174 height 27
type input "Pressure Washing"
click at [645, 199] on div "Issue Pressure Washing ​ Repairs Prefill ​" at bounding box center [591, 170] width 358 height 66
click at [647, 187] on input "text" at bounding box center [659, 180] width 128 height 25
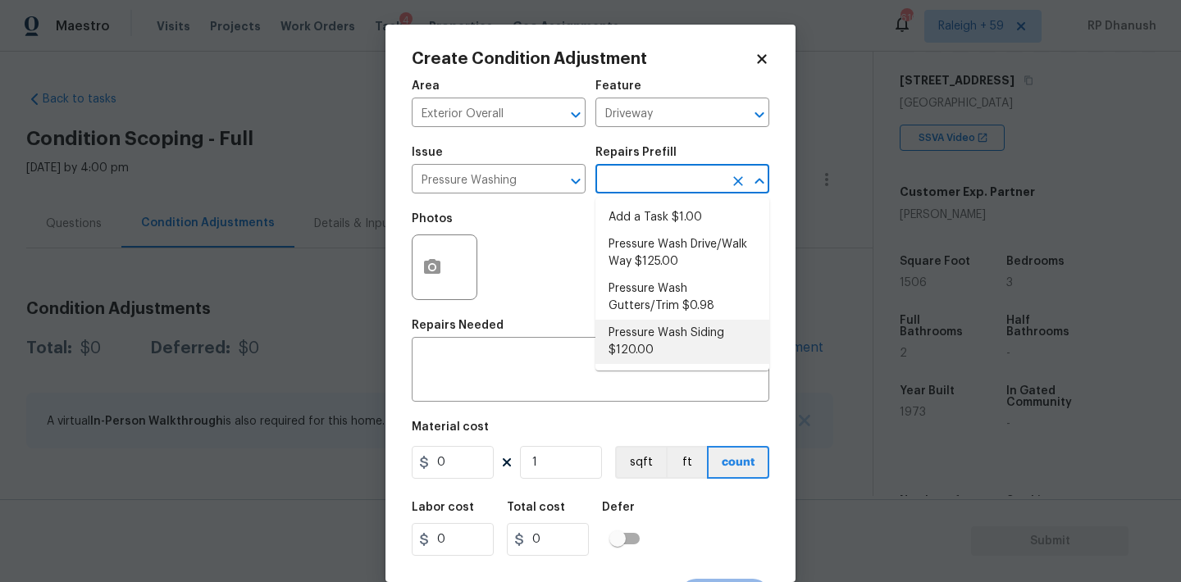
click at [625, 358] on li "Pressure Wash Siding $120.00" at bounding box center [682, 342] width 174 height 44
type input "Siding"
type textarea "Protect areas as needed for pressure washing. Pressure wash the siding on the h…"
type input "120"
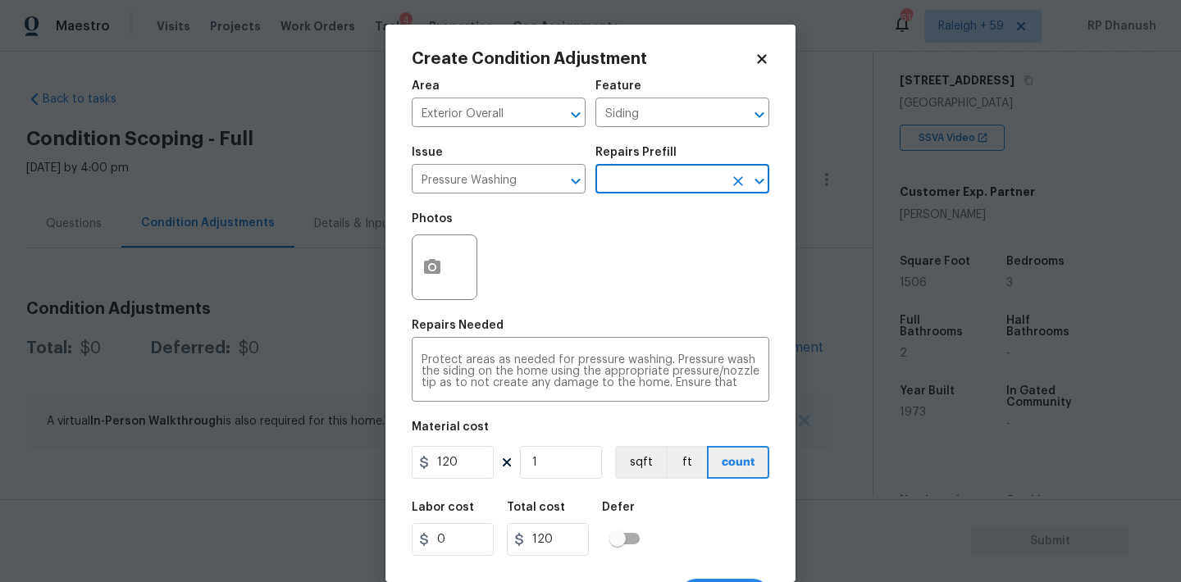
click at [449, 485] on div "Area Exterior Overall ​ Feature Siding ​ Issue Pressure Washing ​ Repairs Prefi…" at bounding box center [591, 341] width 358 height 541
click at [449, 454] on input "120" at bounding box center [453, 462] width 82 height 33
type input "200"
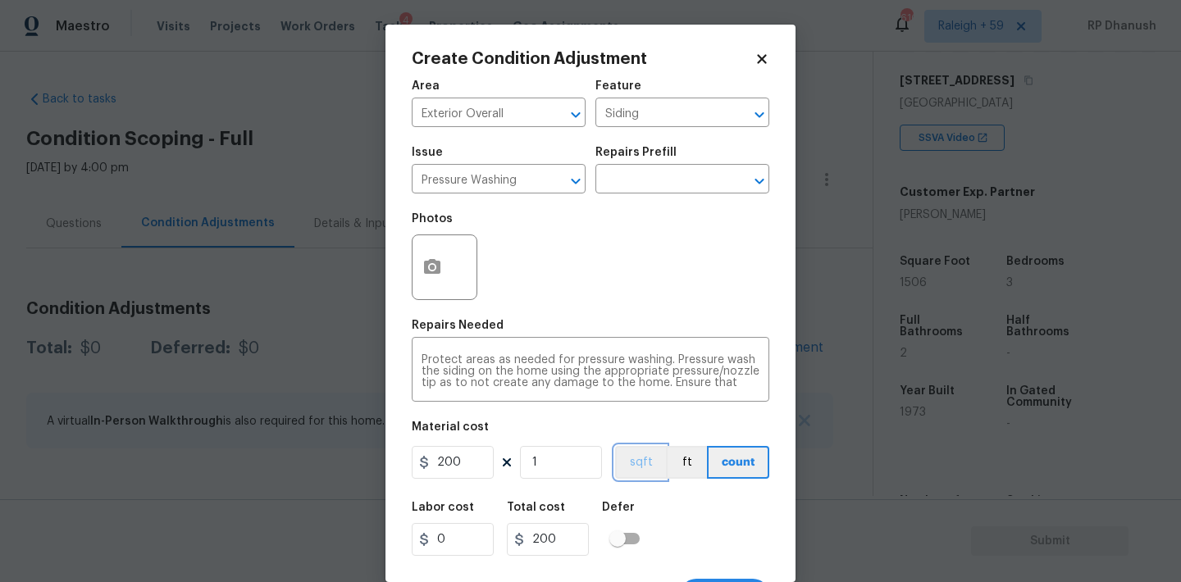
scroll to position [30, 0]
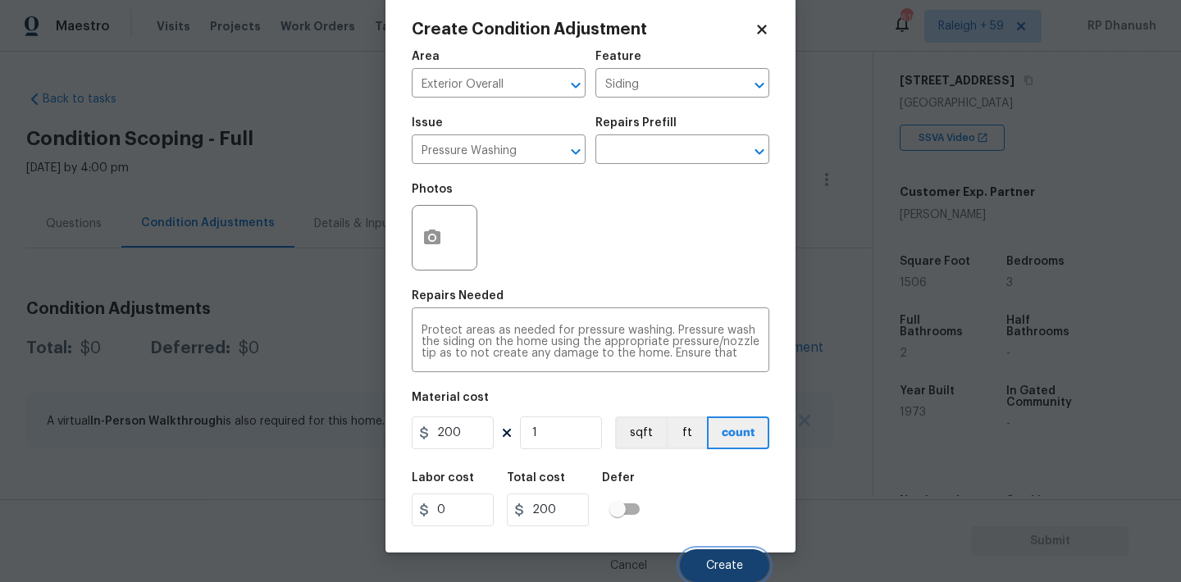
click at [710, 565] on span "Create" at bounding box center [724, 566] width 37 height 12
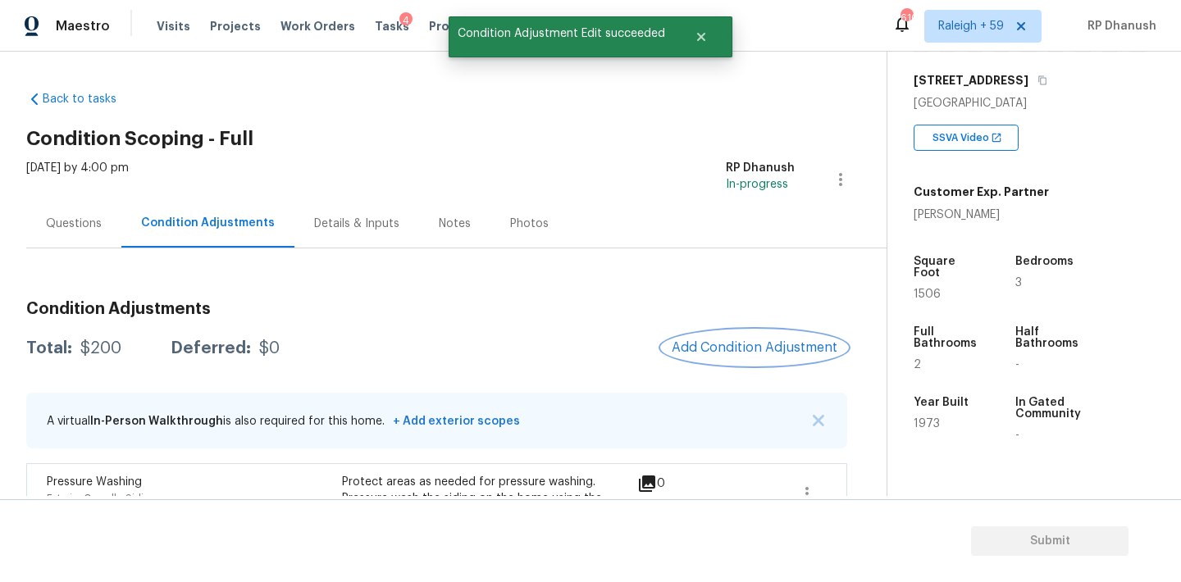
scroll to position [125, 0]
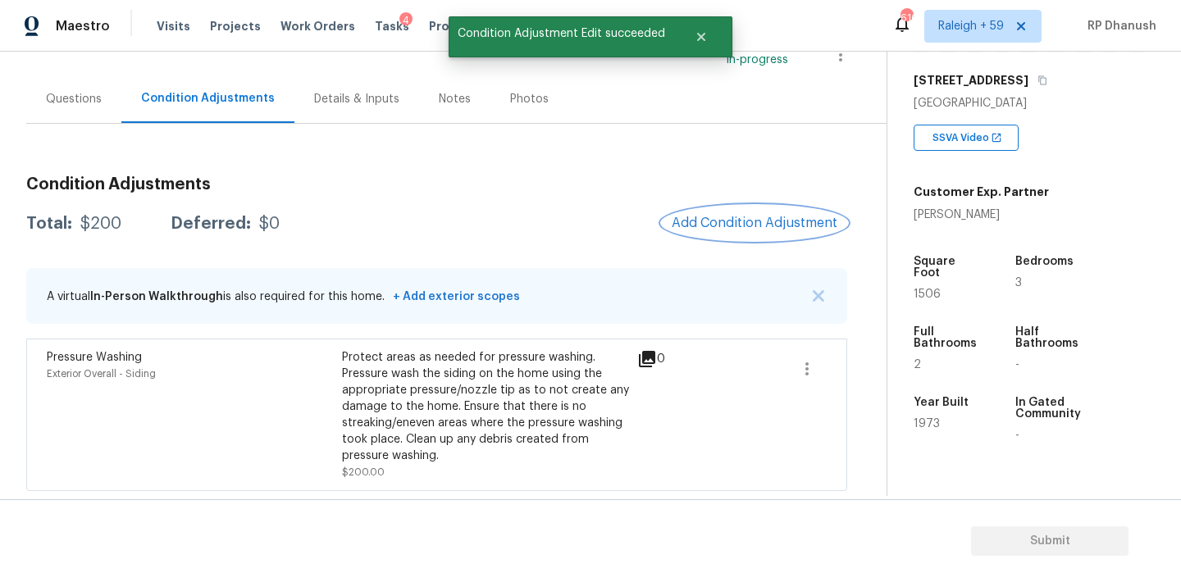
click at [759, 216] on span "Add Condition Adjustment" at bounding box center [755, 223] width 166 height 15
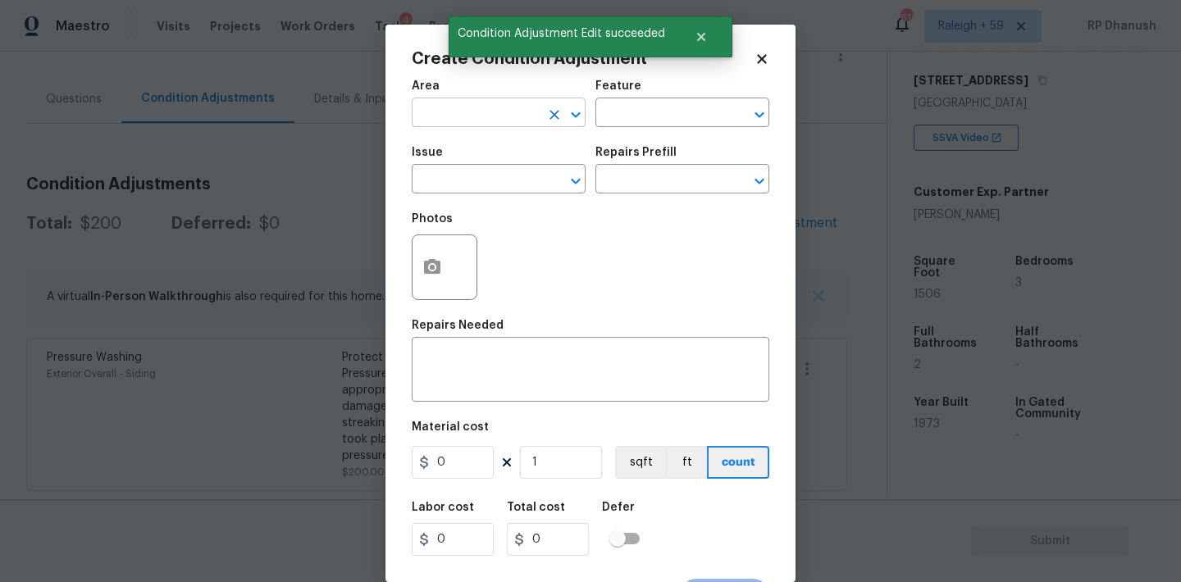
click at [446, 110] on input "text" at bounding box center [476, 114] width 128 height 25
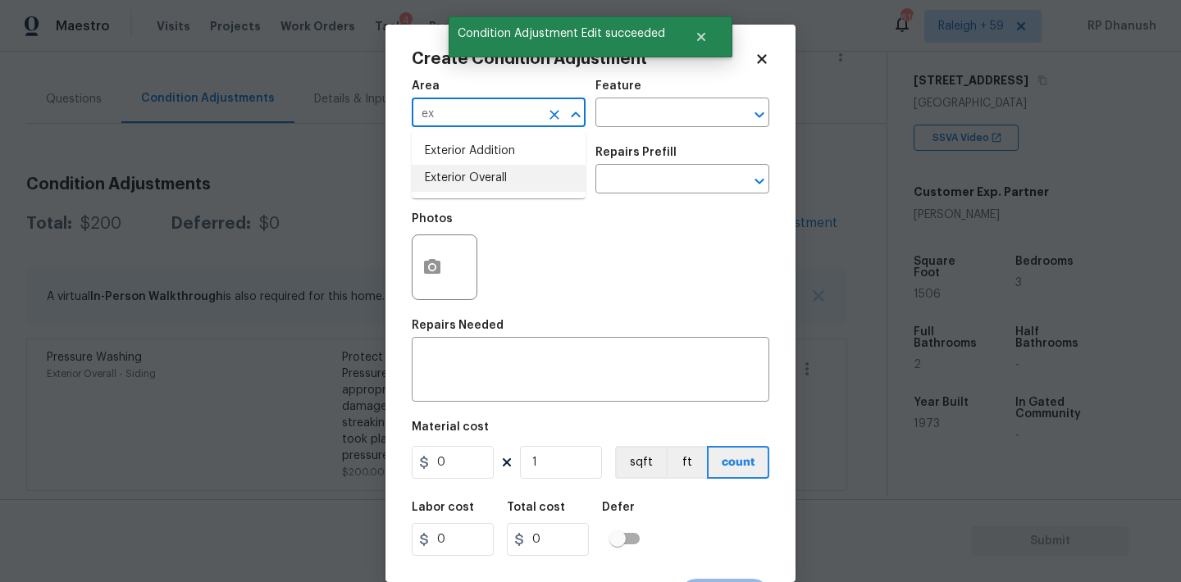
click at [460, 174] on li "Exterior Overall" at bounding box center [499, 178] width 174 height 27
type input "Exterior Overall"
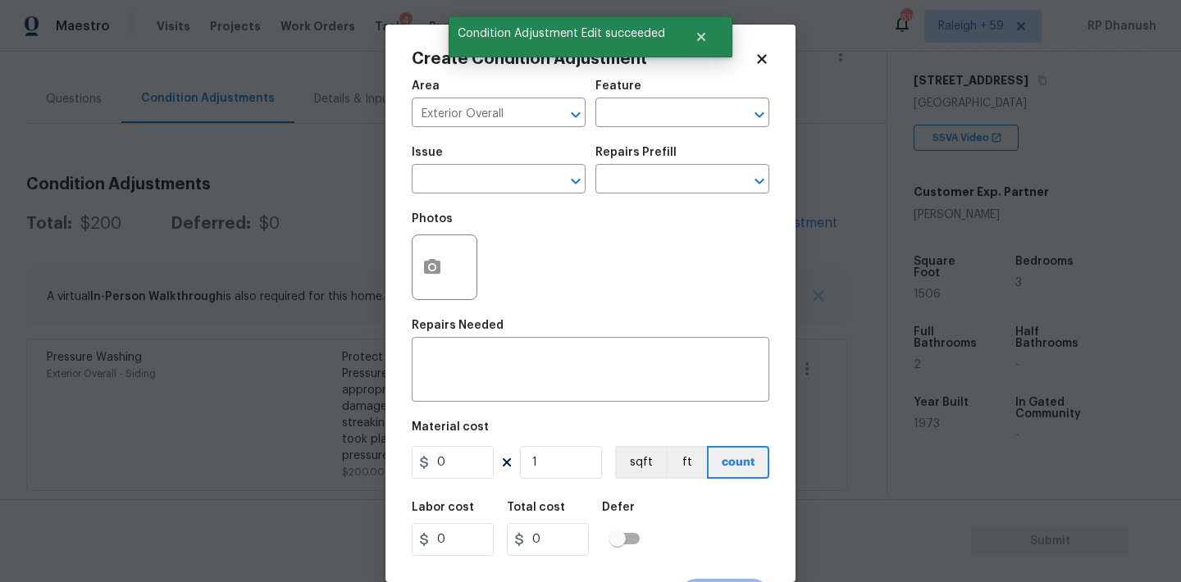
click at [668, 74] on div "Area Exterior Overall ​ Feature ​" at bounding box center [591, 104] width 358 height 66
click at [647, 123] on input "text" at bounding box center [659, 114] width 128 height 25
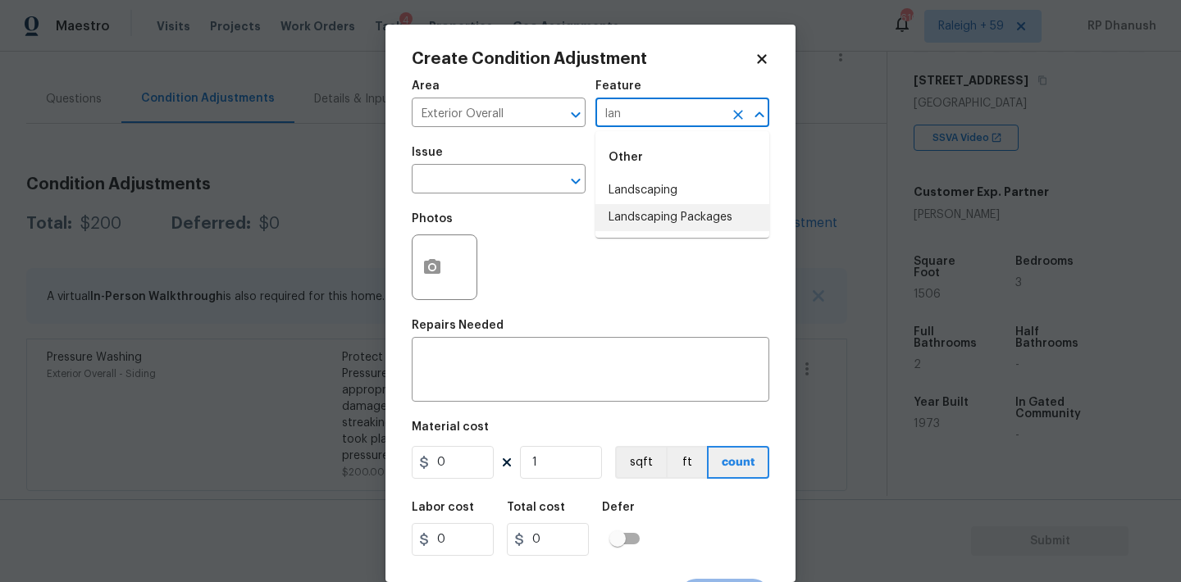
click at [636, 233] on ul "Other Landscaping Landscaping Packages" at bounding box center [682, 184] width 174 height 107
click at [636, 226] on li "Landscaping Packages" at bounding box center [682, 217] width 174 height 27
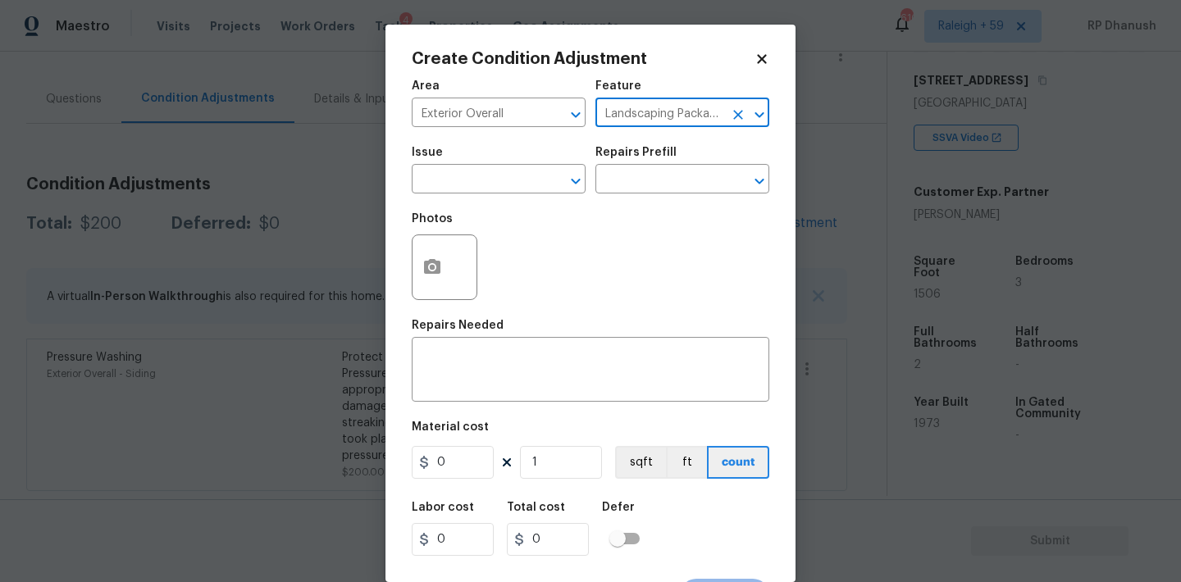
type input "Landscaping Packages"
click at [522, 166] on div "Issue" at bounding box center [499, 157] width 174 height 21
click at [496, 194] on span "Issue ​" at bounding box center [499, 170] width 174 height 66
click at [497, 185] on input "text" at bounding box center [476, 180] width 128 height 25
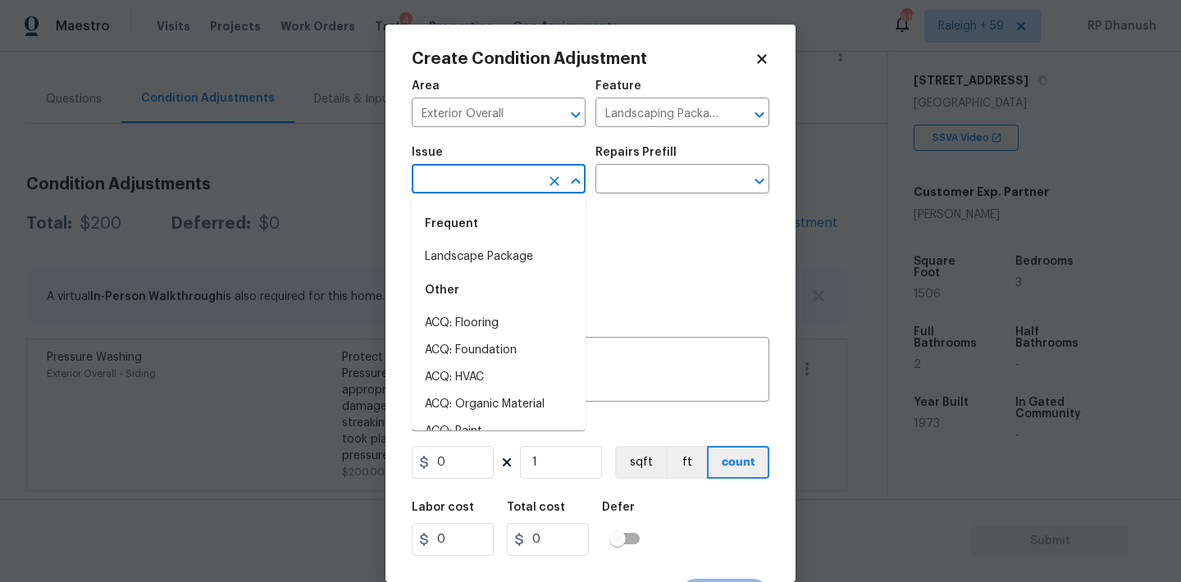
click at [497, 223] on div "Frequent" at bounding box center [499, 223] width 174 height 39
click at [497, 271] on div "Other" at bounding box center [499, 290] width 174 height 39
click at [513, 251] on li "Landscape Package" at bounding box center [499, 257] width 174 height 27
type input "Landscape Package"
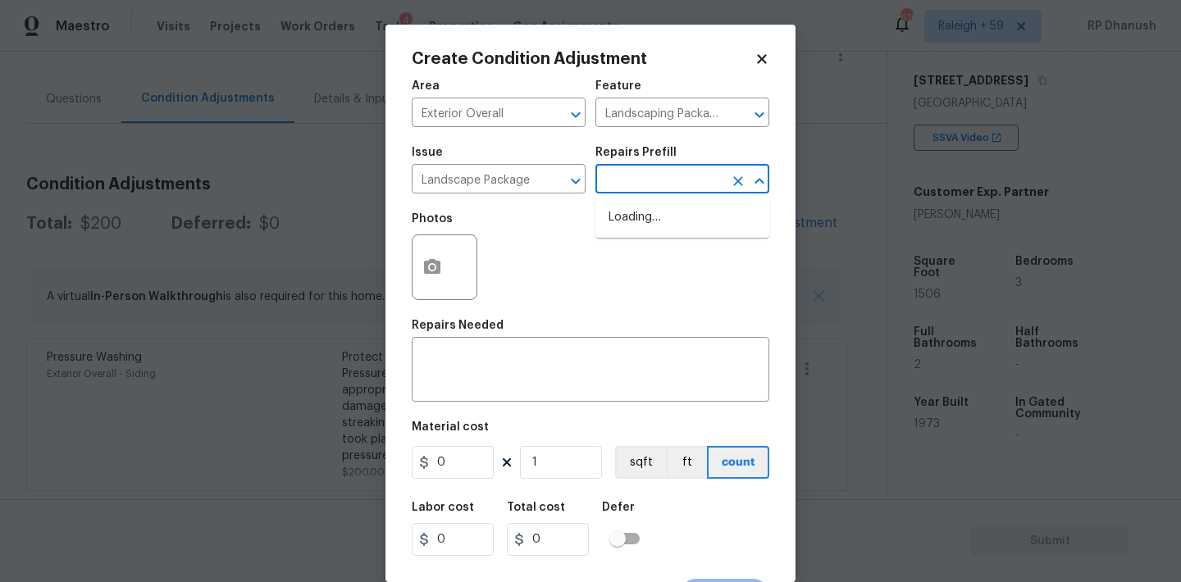
click at [665, 180] on input "text" at bounding box center [659, 180] width 128 height 25
click at [660, 239] on li "Initial landscaping package $50.00" at bounding box center [682, 226] width 174 height 44
type input "Home Readiness Packages"
type textarea "Mowing of grass up to 6" in height. Mow, edge along driveways & sidewalks, trim…"
type input "50"
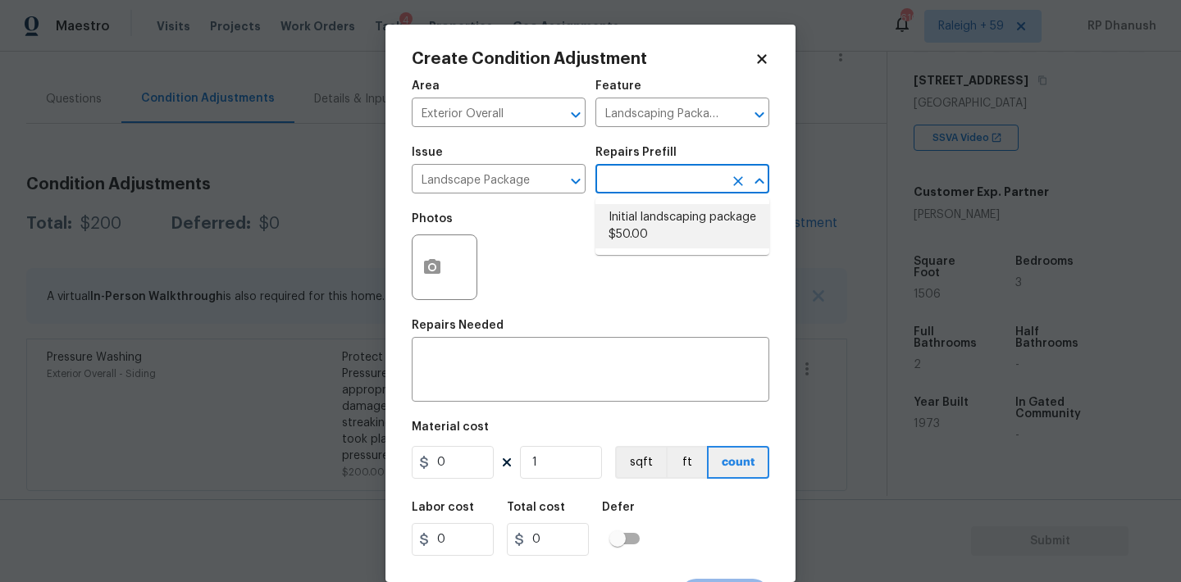
type input "50"
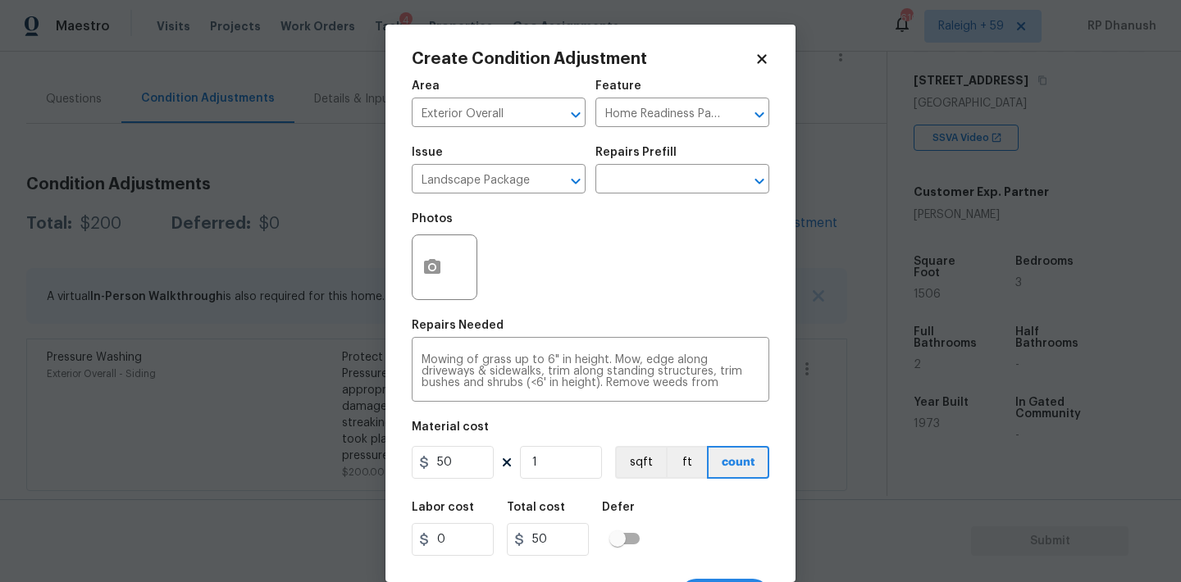
scroll to position [30, 0]
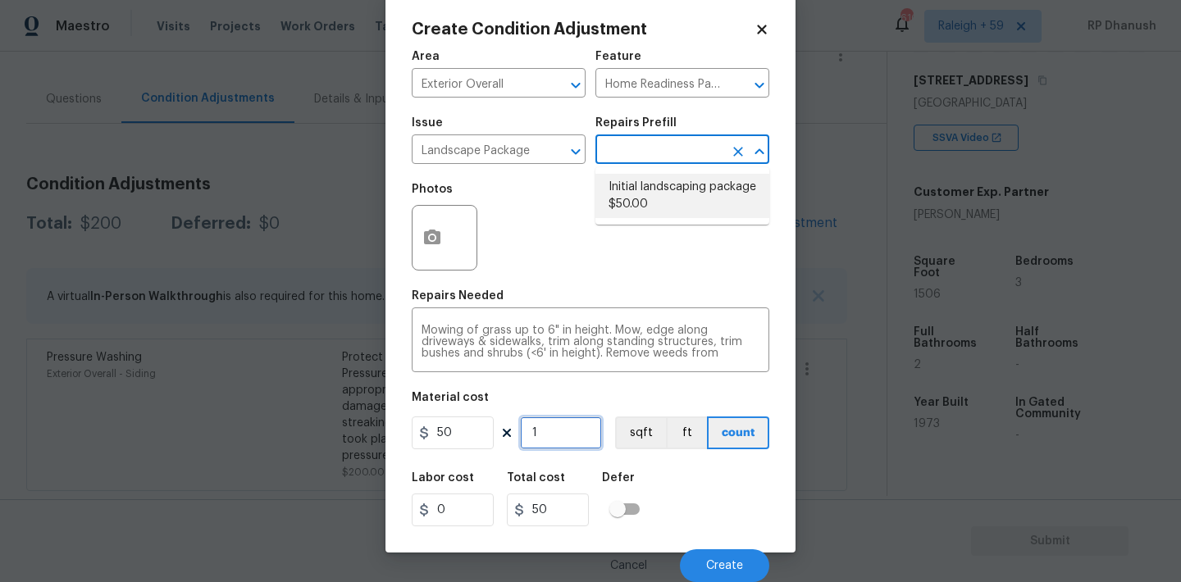
click at [573, 434] on input "1" at bounding box center [561, 433] width 82 height 33
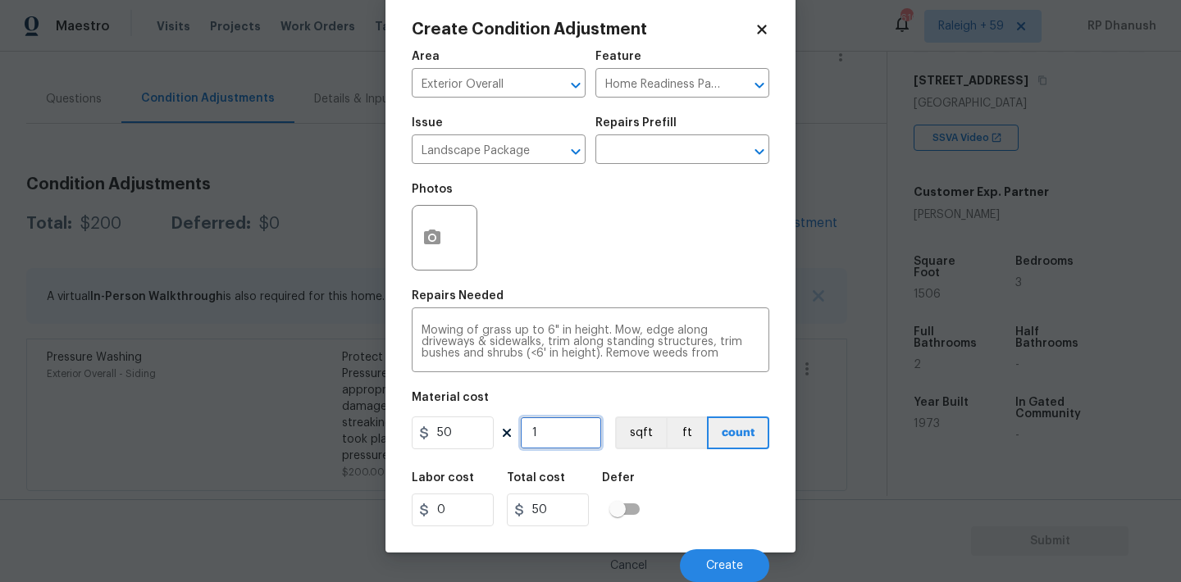
type input "0"
type input "1"
type input "50"
type input "12"
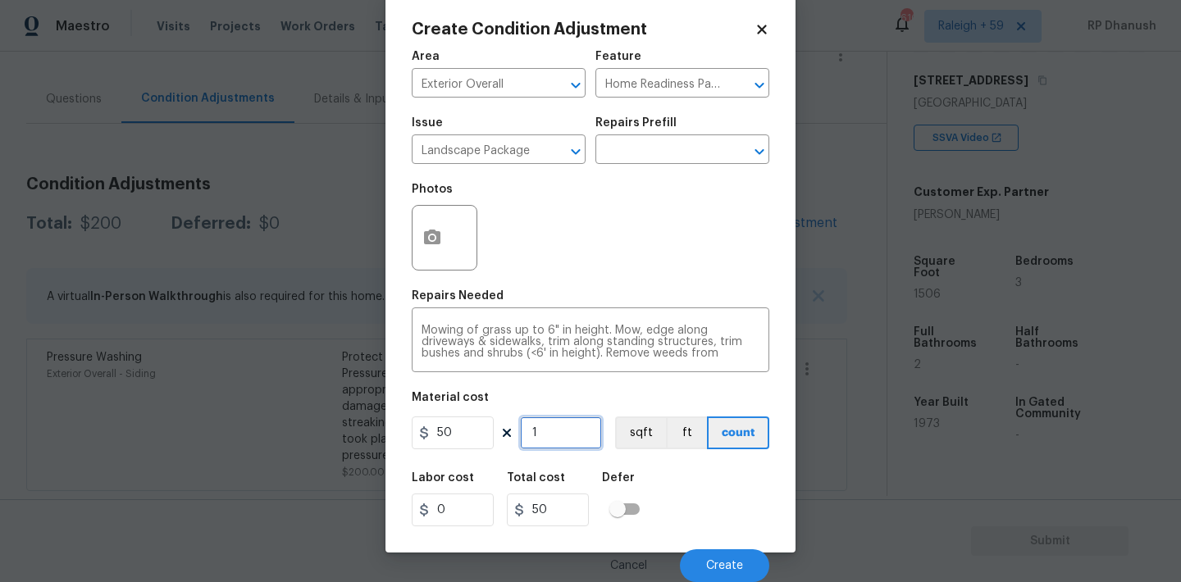
type input "600"
type input "1"
type input "50"
type input "0"
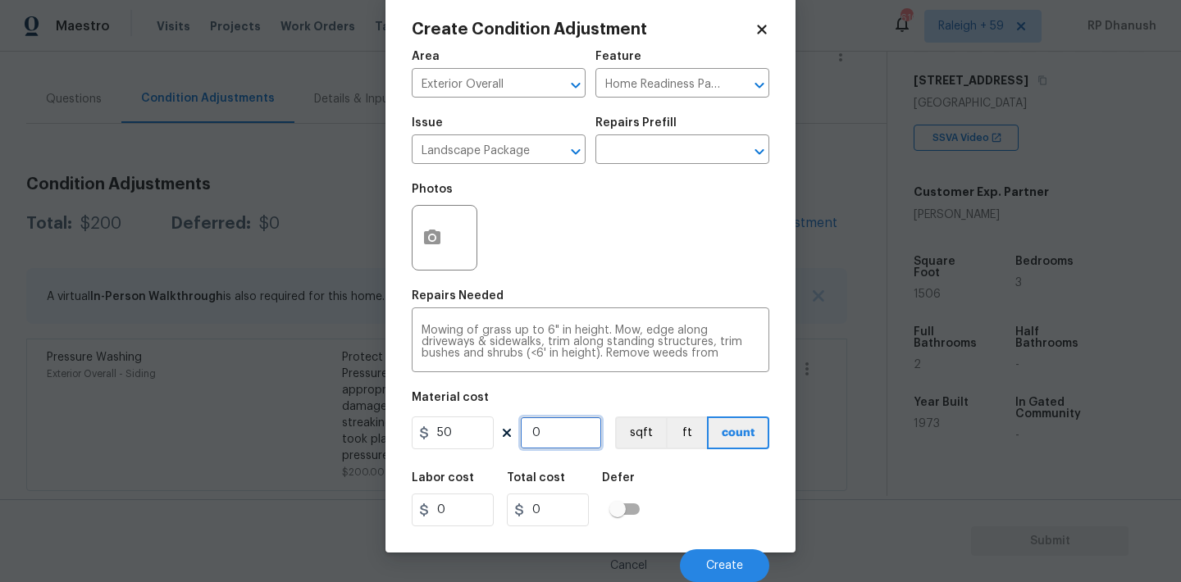
type input "1"
type input "50"
type input "11"
type input "550"
type input "11"
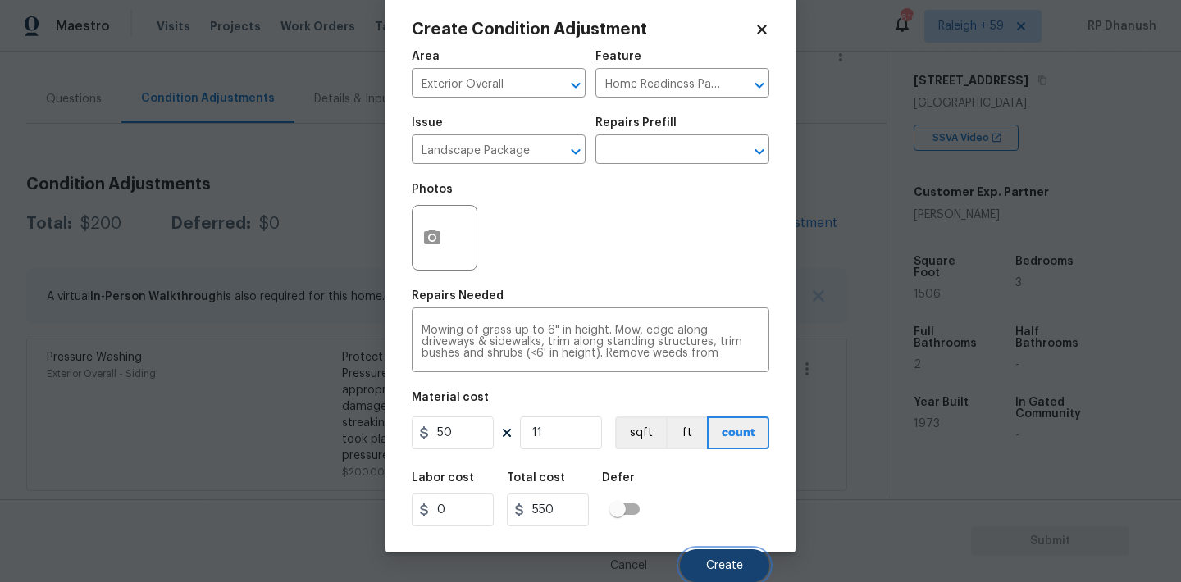
click at [724, 568] on span "Create" at bounding box center [724, 566] width 37 height 12
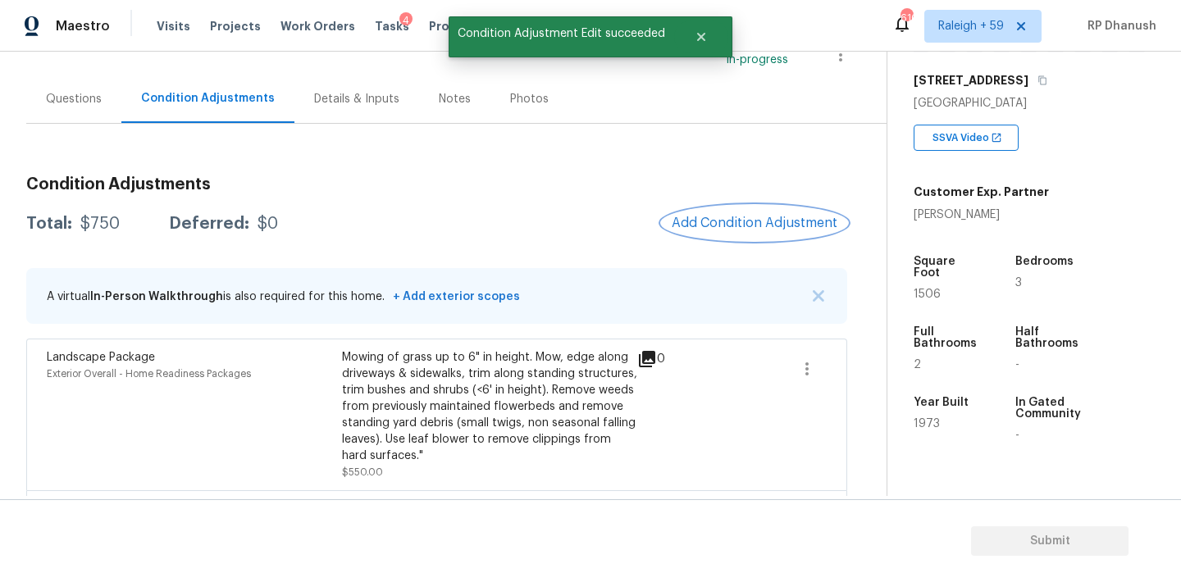
scroll to position [277, 0]
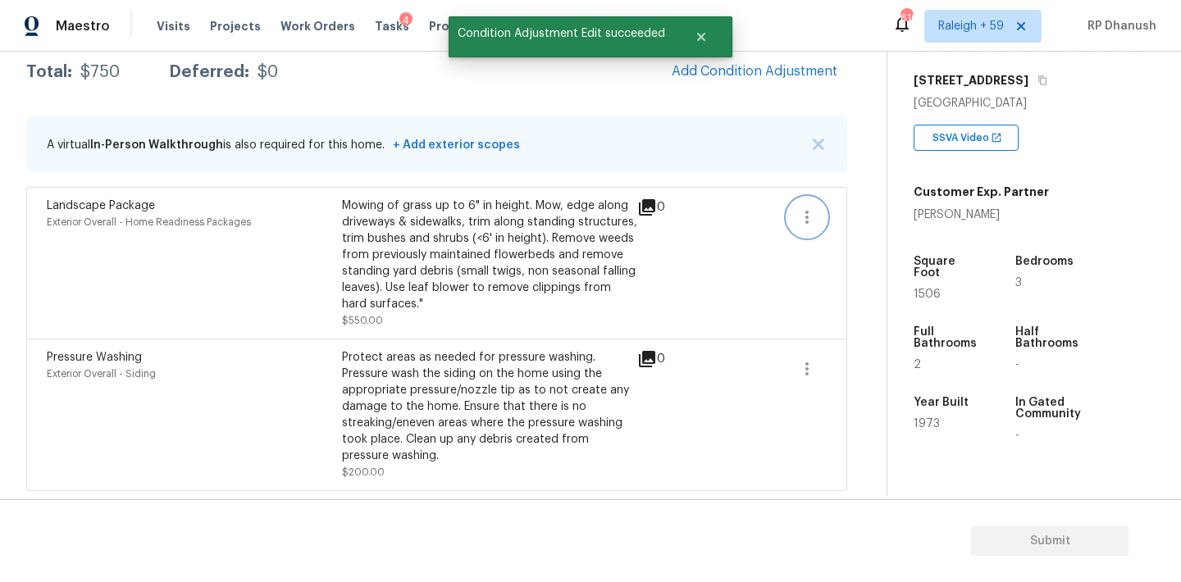
click at [817, 221] on button "button" at bounding box center [806, 217] width 39 height 39
click at [873, 209] on div "Edit" at bounding box center [900, 213] width 128 height 16
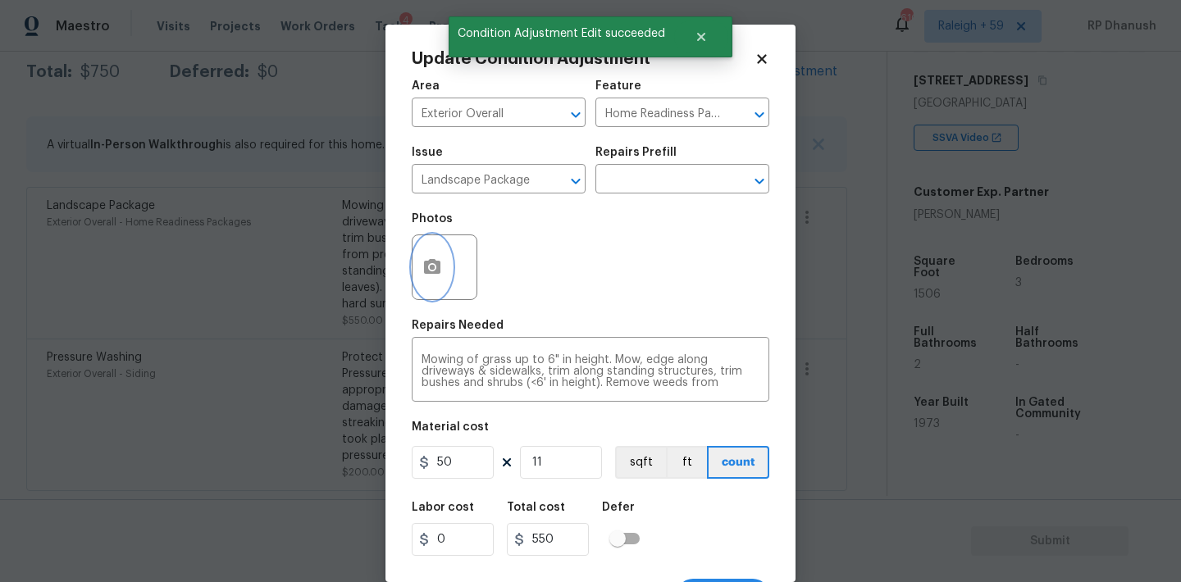
click at [430, 270] on icon "button" at bounding box center [432, 268] width 20 height 20
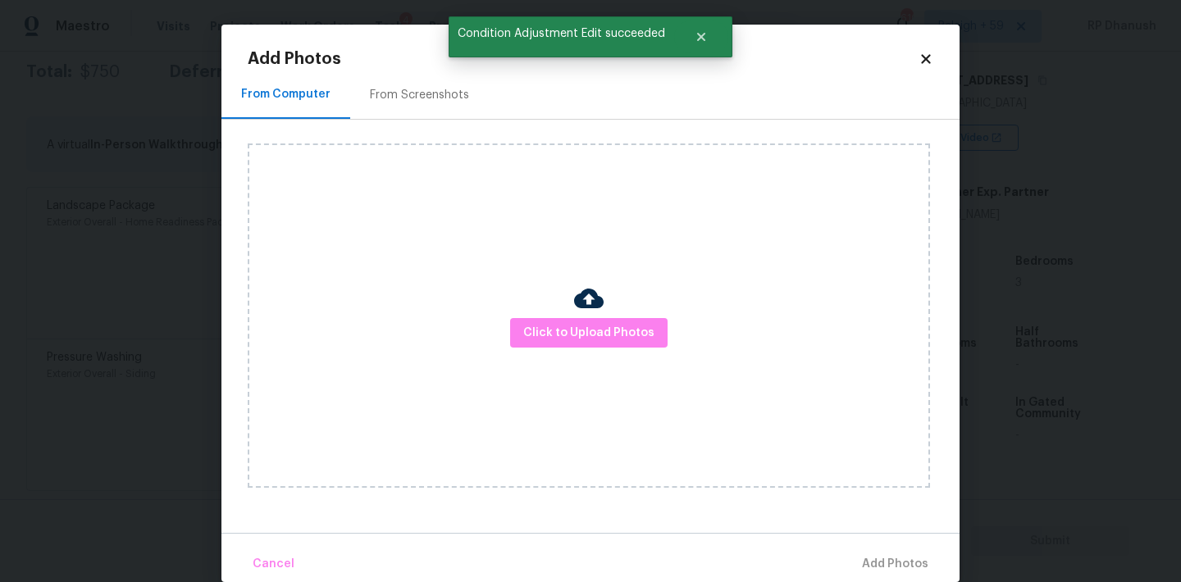
click at [418, 98] on div "From Screenshots" at bounding box center [419, 95] width 99 height 16
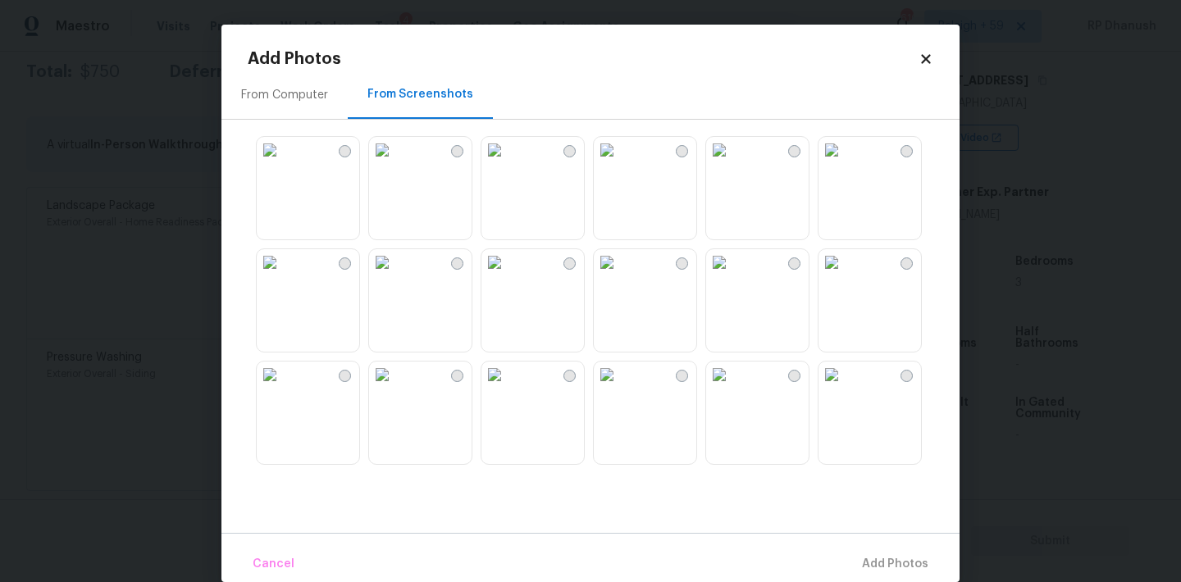
click at [395, 276] on img at bounding box center [382, 262] width 26 height 26
click at [508, 276] on img at bounding box center [494, 262] width 26 height 26
click at [508, 383] on img at bounding box center [494, 375] width 26 height 26
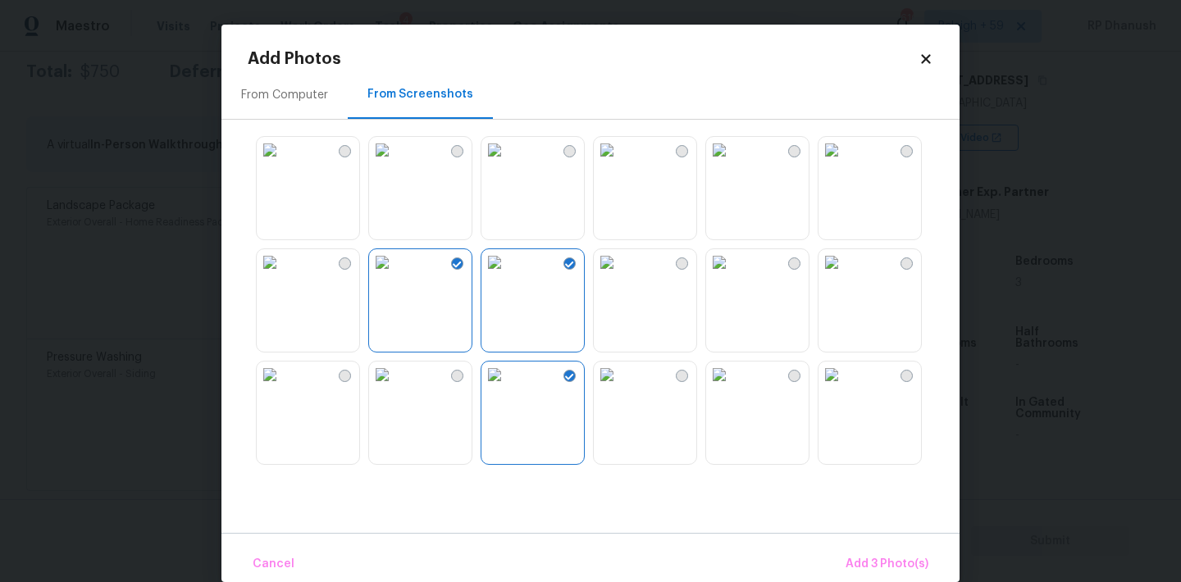
click at [732, 388] on img at bounding box center [719, 375] width 26 height 26
click at [861, 573] on span "Add 4 Photo(s)" at bounding box center [886, 564] width 84 height 21
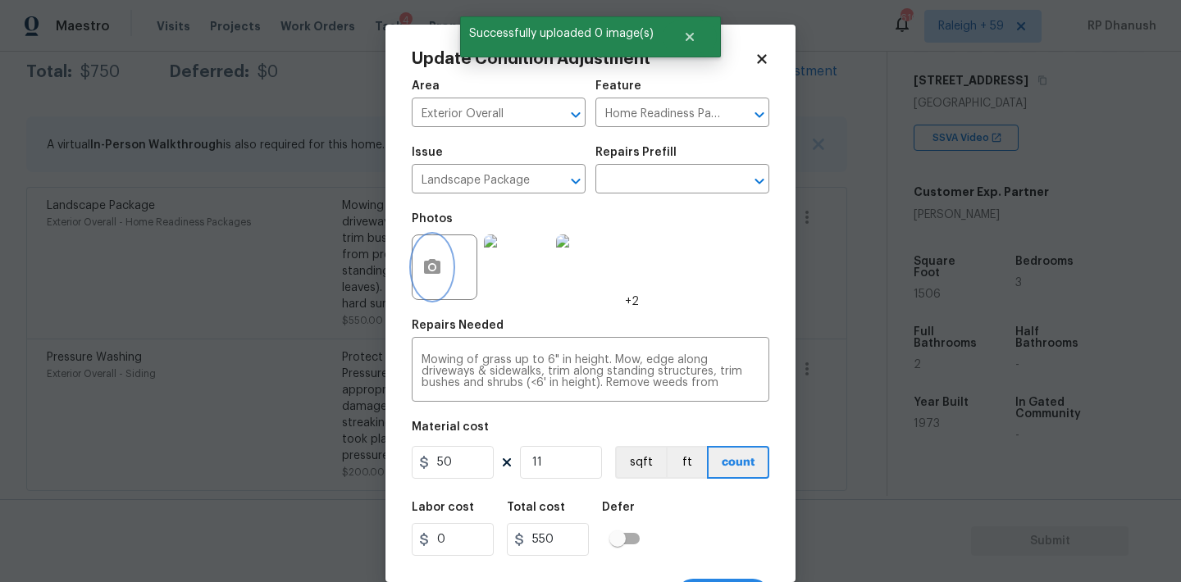
scroll to position [30, 0]
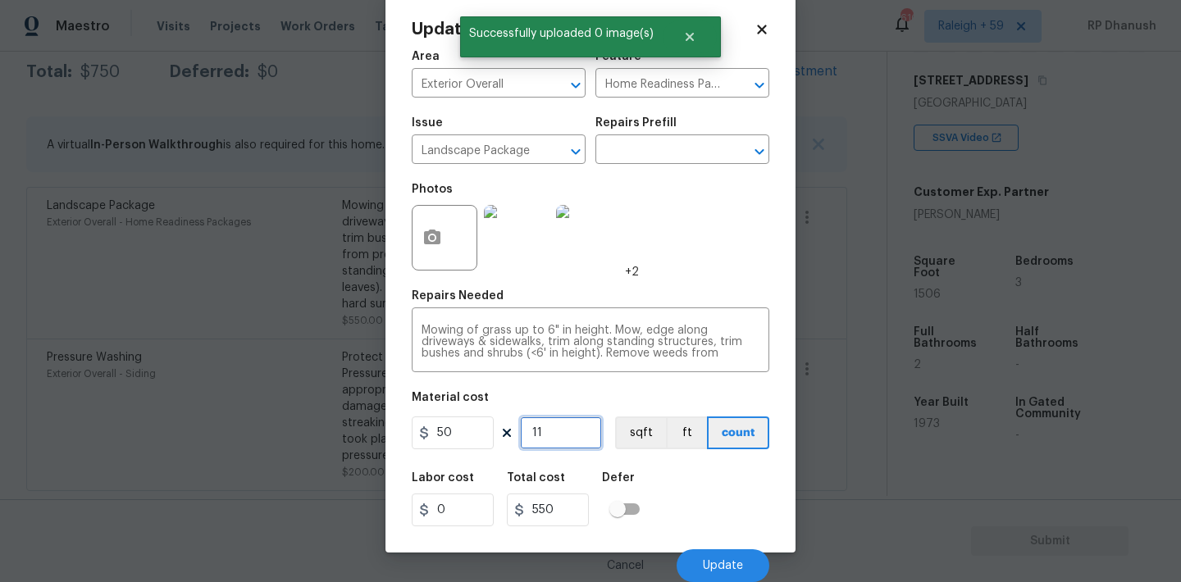
click at [547, 439] on input "11" at bounding box center [561, 433] width 82 height 33
type input "1"
type input "50"
type input "0"
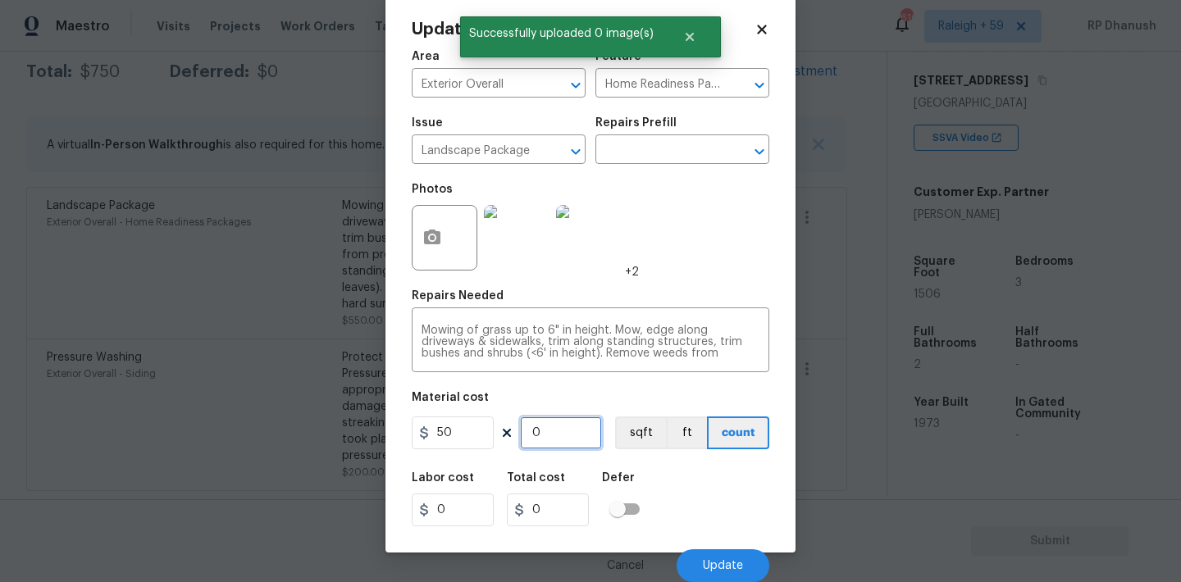
type input "1"
type input "50"
type input "12"
type input "600"
type input "1"
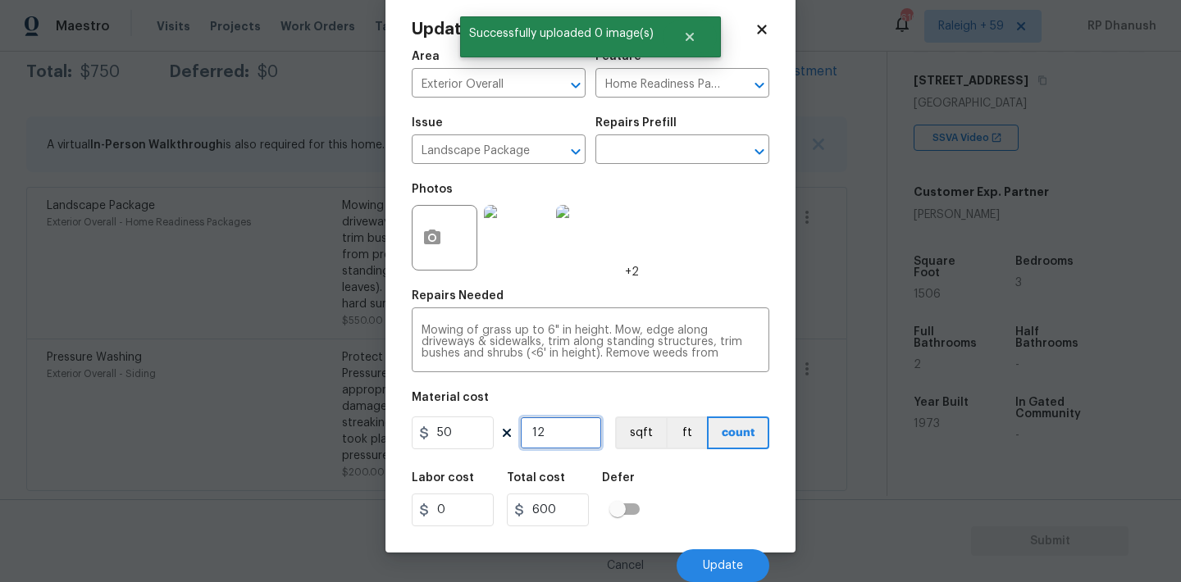
type input "50"
type input "0"
type input "1"
type input "50"
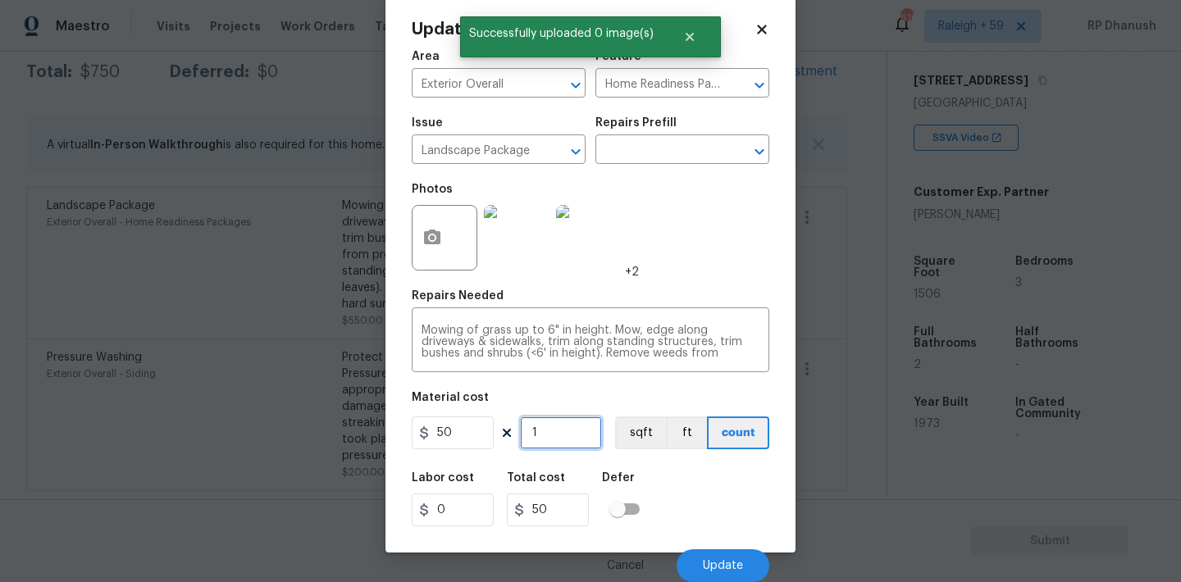
type input "13"
type input "650"
type input "13"
click at [737, 565] on span "Update" at bounding box center [723, 566] width 40 height 12
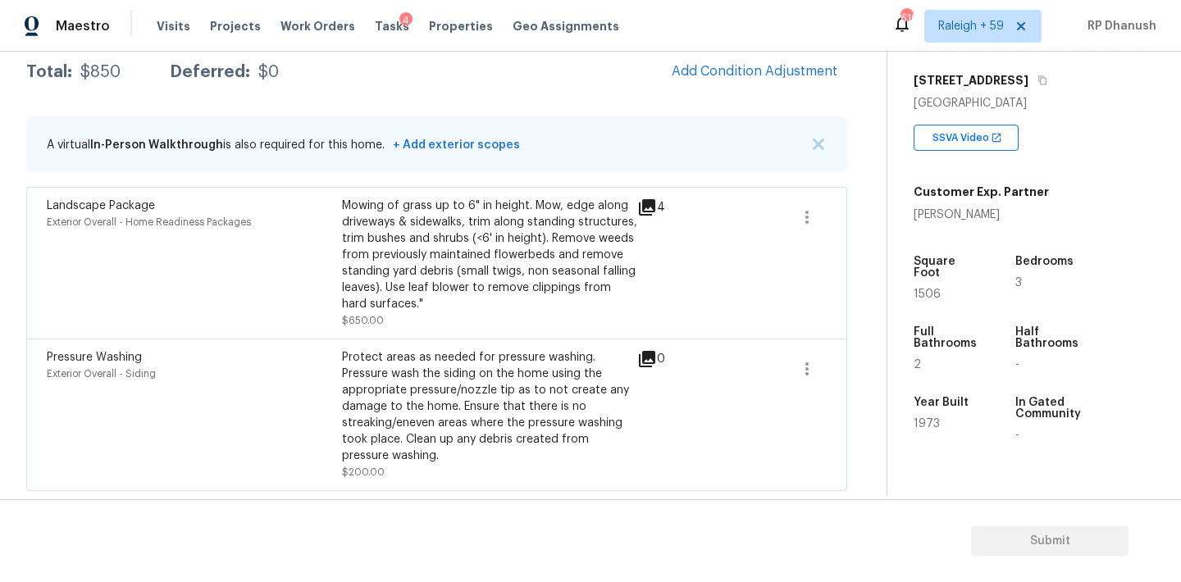
scroll to position [226, 0]
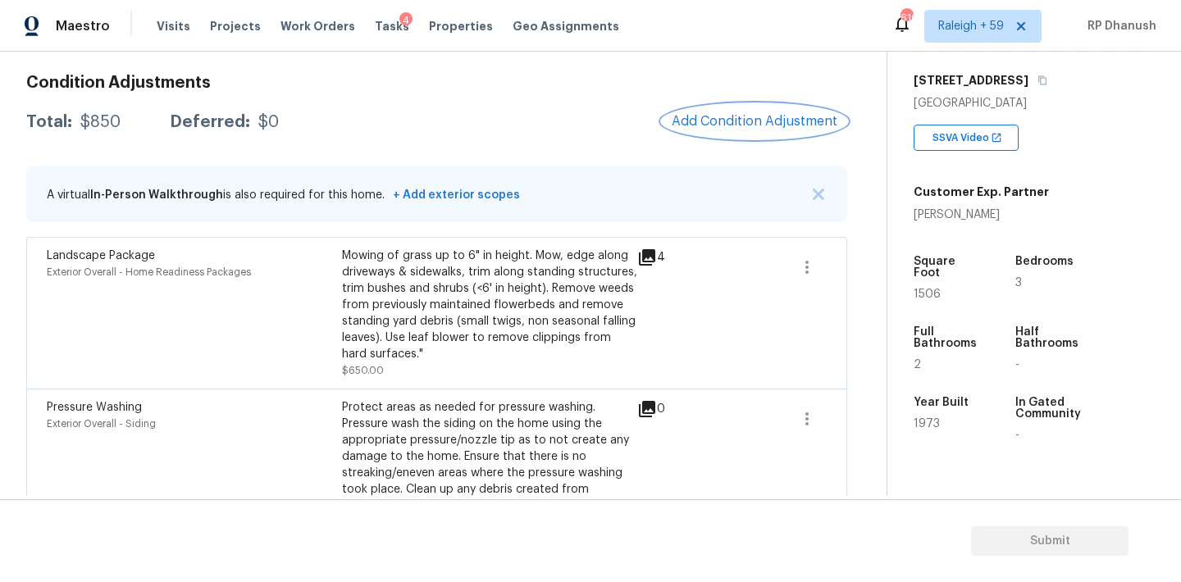
click at [745, 114] on span "Add Condition Adjustment" at bounding box center [755, 121] width 166 height 15
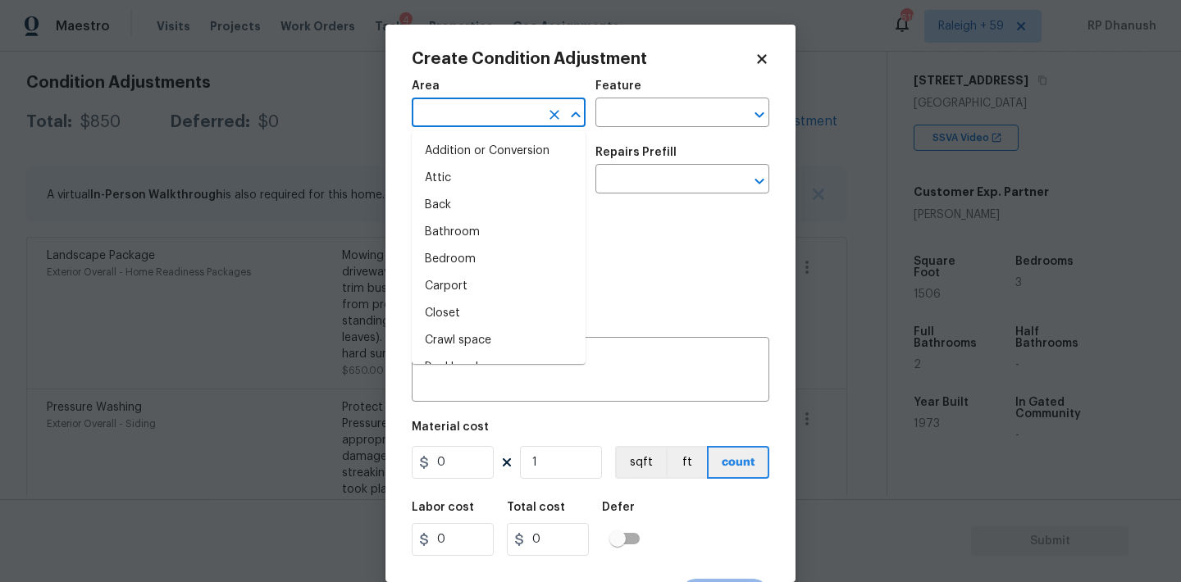
click at [475, 121] on input "text" at bounding box center [476, 114] width 128 height 25
drag, startPoint x: 452, startPoint y: 188, endPoint x: 596, endPoint y: 138, distance: 152.8
click at [452, 188] on li "Exterior Overall" at bounding box center [499, 178] width 174 height 27
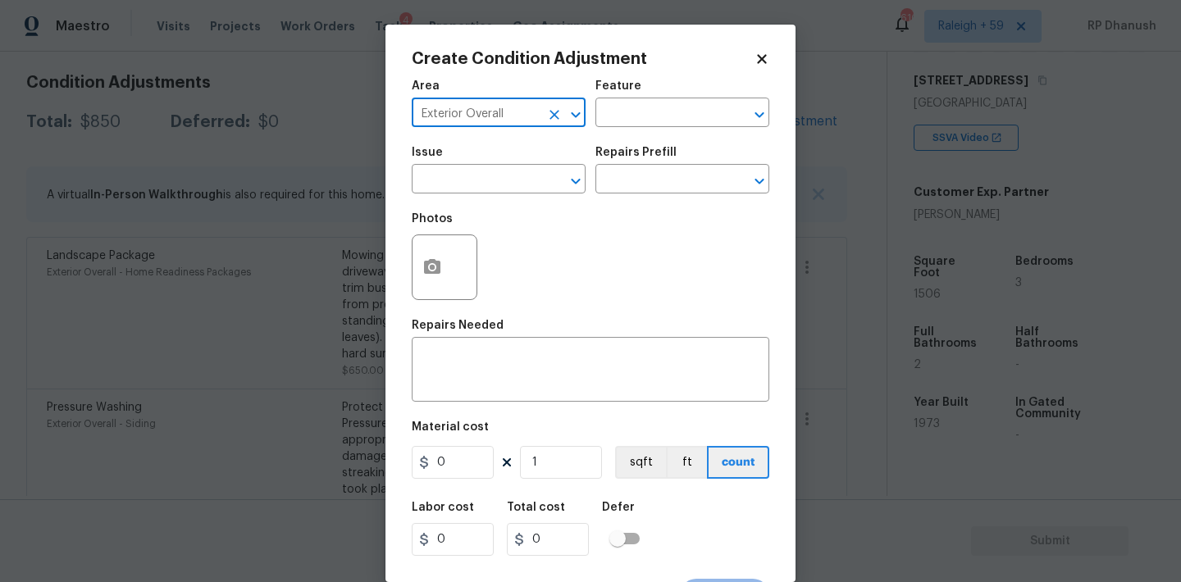
type input "Exterior Overall"
click at [597, 138] on div "Issue ​ Repairs Prefill ​" at bounding box center [591, 170] width 358 height 66
click at [608, 134] on div "Area Exterior Overall ​ Feature ​" at bounding box center [591, 104] width 358 height 66
click at [634, 113] on input "text" at bounding box center [659, 114] width 128 height 25
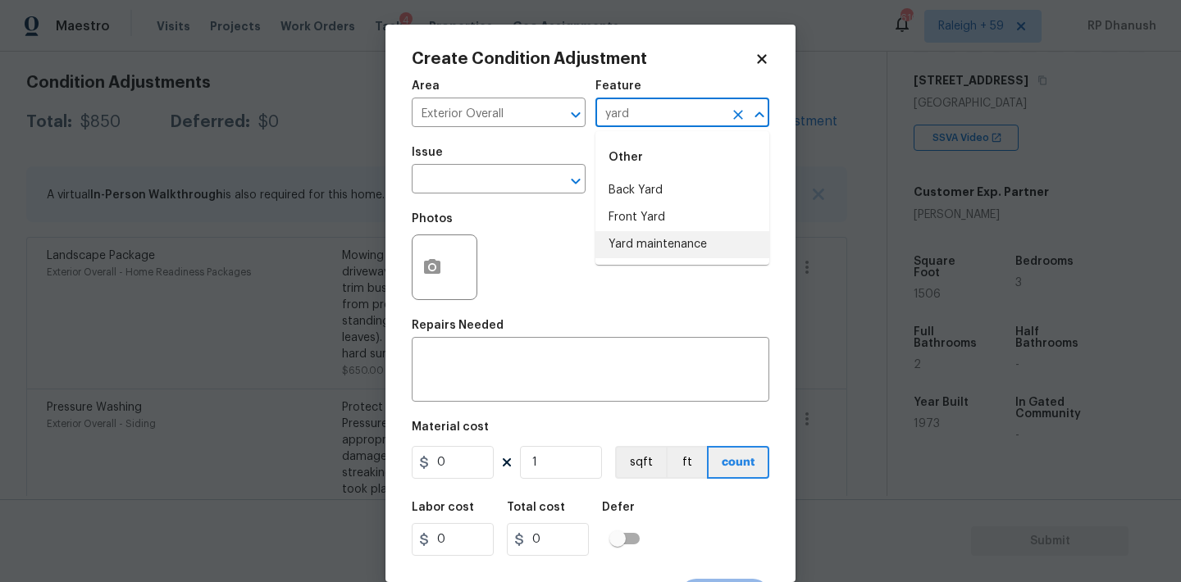
click at [621, 240] on li "Yard maintenance" at bounding box center [682, 244] width 174 height 27
type input "Yard maintenance"
click at [467, 185] on input "text" at bounding box center [476, 180] width 128 height 25
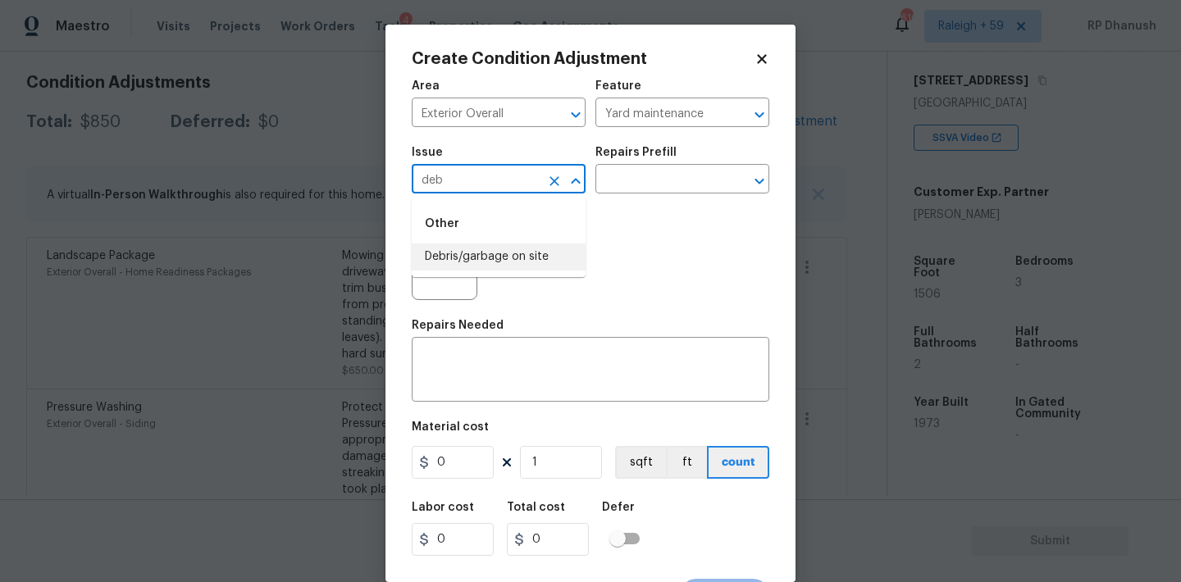
click at [495, 254] on li "Debris/garbage on site" at bounding box center [499, 257] width 174 height 27
type input "Debris/garbage on site"
click at [642, 187] on input "text" at bounding box center [659, 180] width 128 height 25
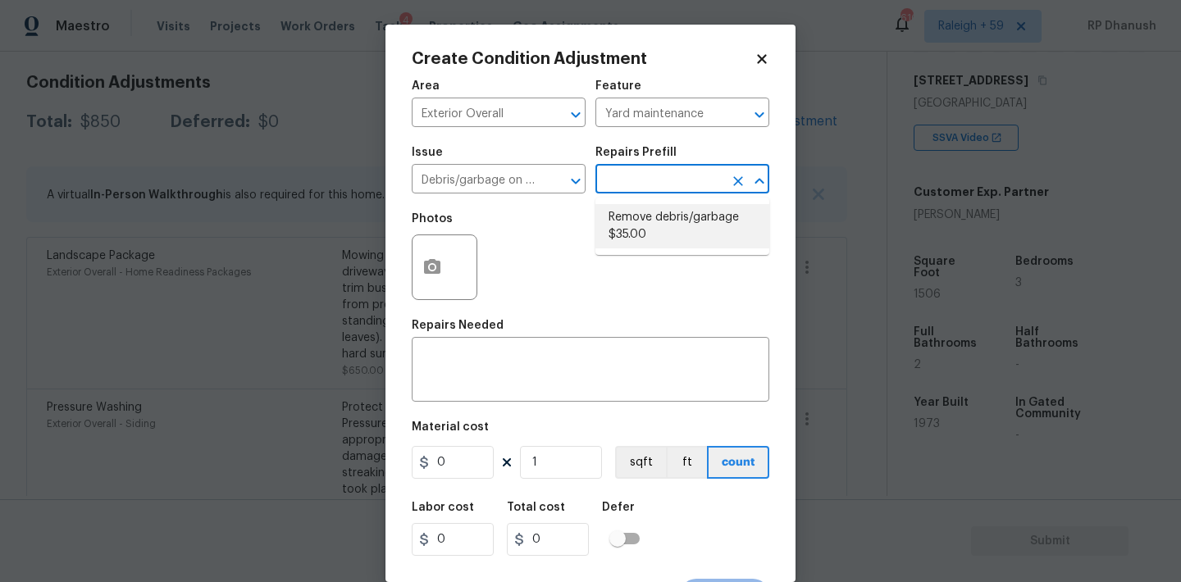
click at [664, 217] on li "Remove debris/garbage $35.00" at bounding box center [682, 226] width 174 height 44
type textarea "Remove, haul off, and properly dispose of any debris left by seller to offsite …"
type input "35"
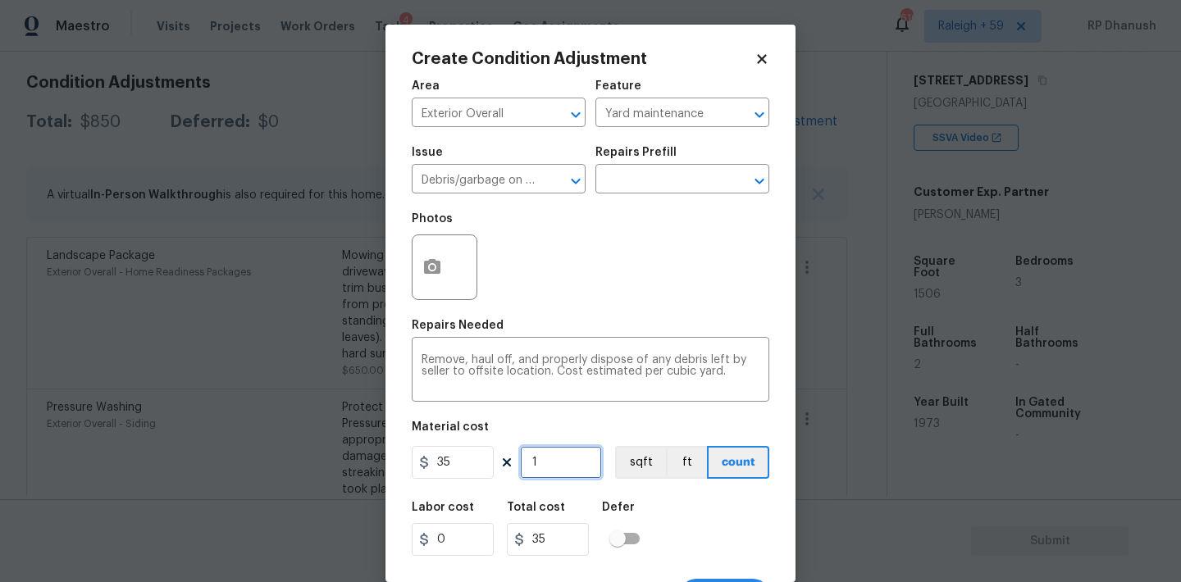
click at [569, 455] on input "1" at bounding box center [561, 462] width 82 height 33
type input "0"
type input "1"
type input "35"
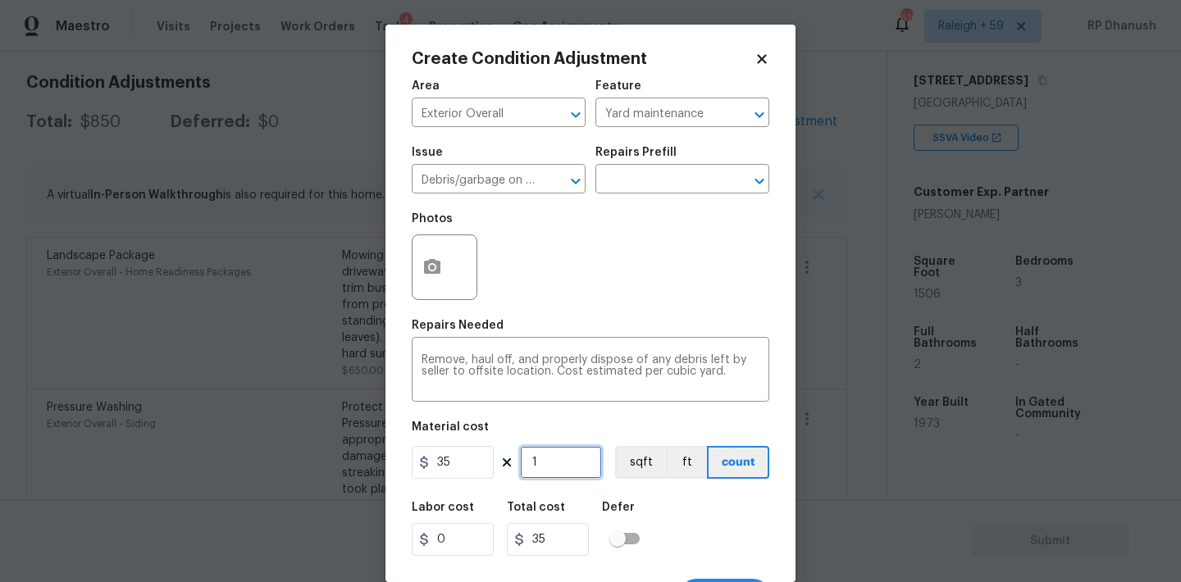
type input "10"
type input "350"
type input "10"
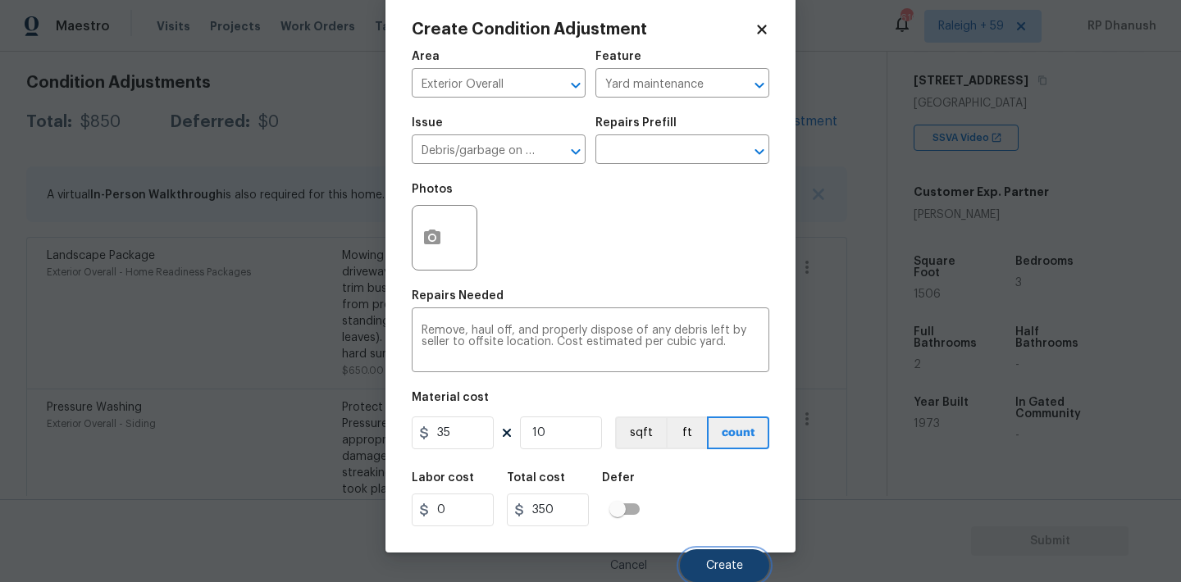
click at [738, 564] on span "Create" at bounding box center [724, 566] width 37 height 12
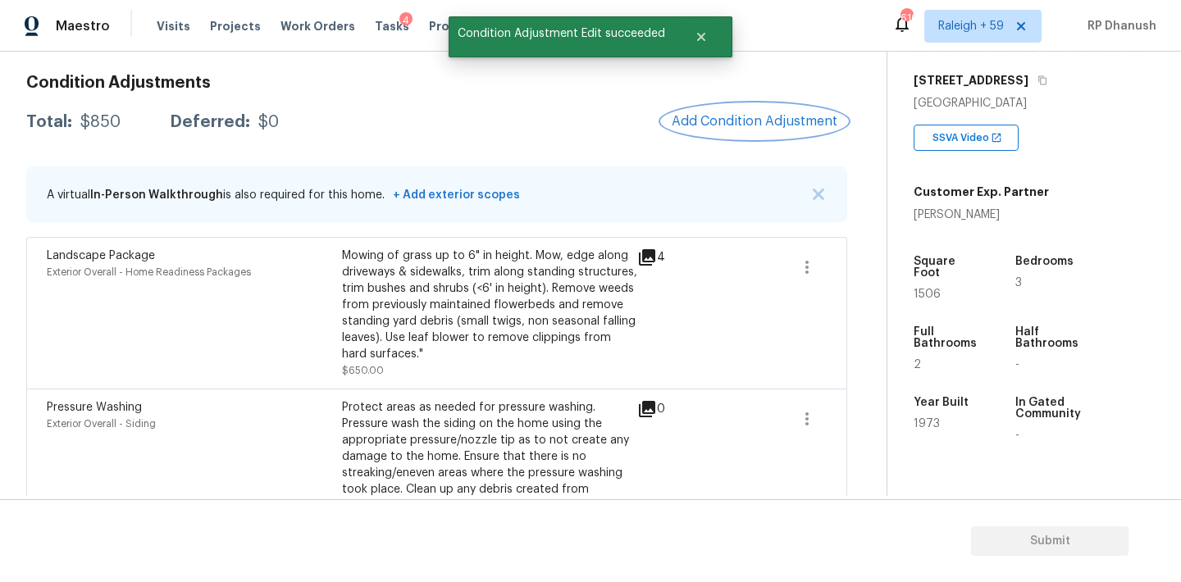
scroll to position [0, 0]
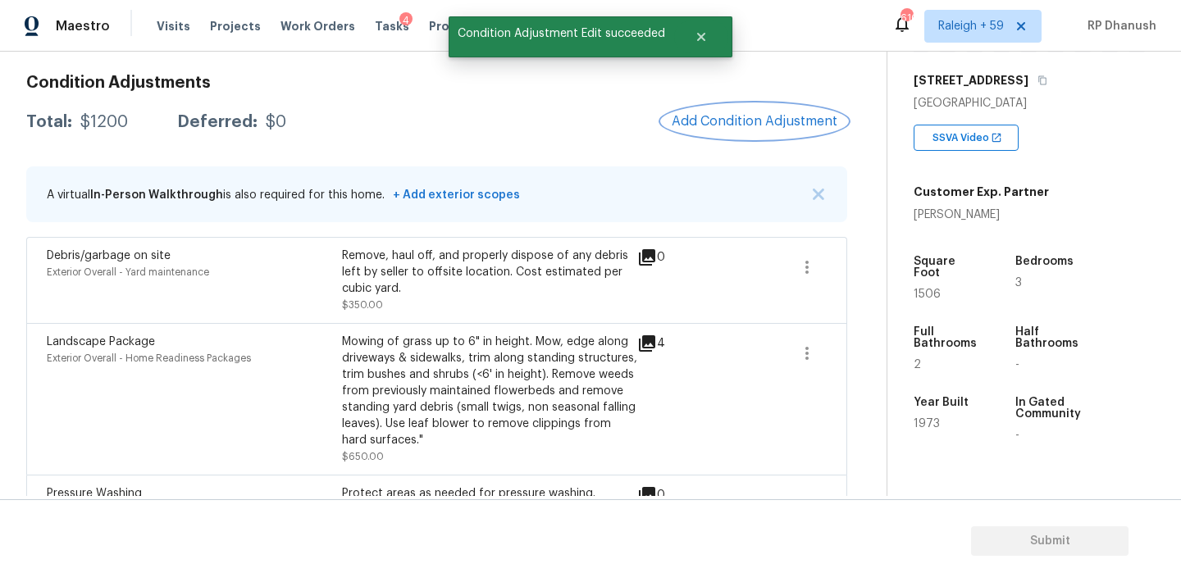
click at [715, 118] on span "Add Condition Adjustment" at bounding box center [755, 121] width 166 height 15
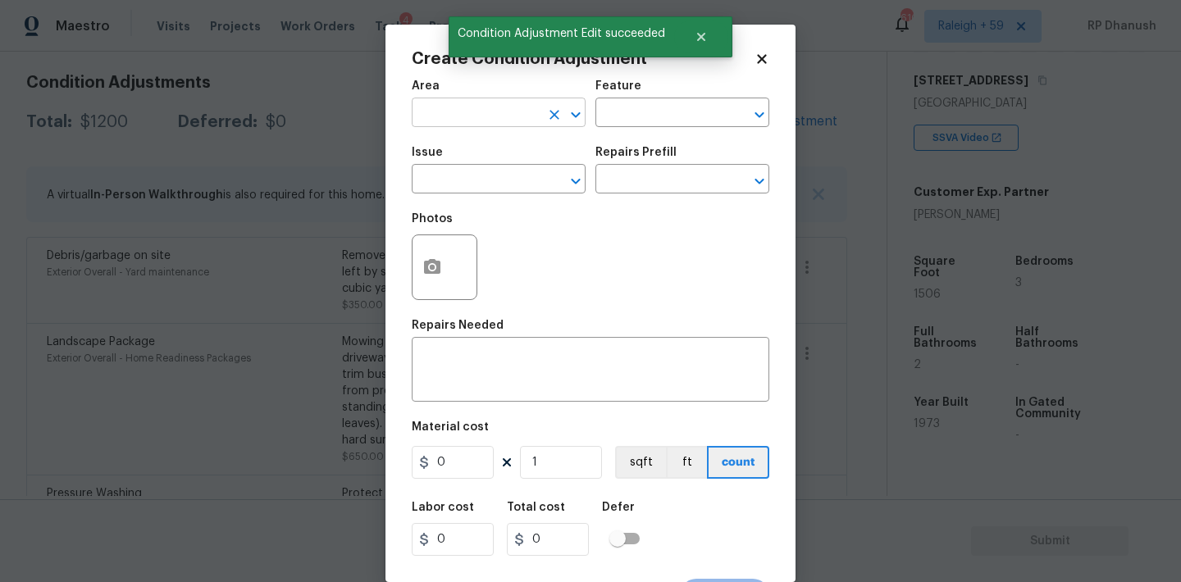
click at [463, 110] on input "text" at bounding box center [476, 114] width 128 height 25
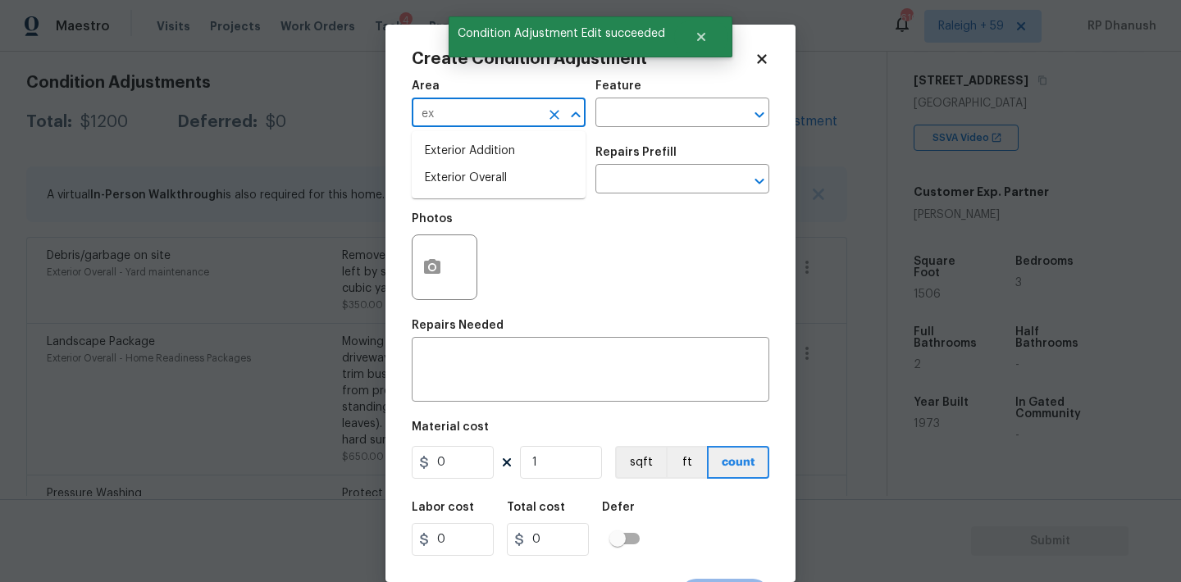
click at [455, 176] on li "Exterior Overall" at bounding box center [499, 178] width 174 height 27
type input "Exterior Overall"
click at [451, 355] on textarea at bounding box center [591, 371] width 338 height 34
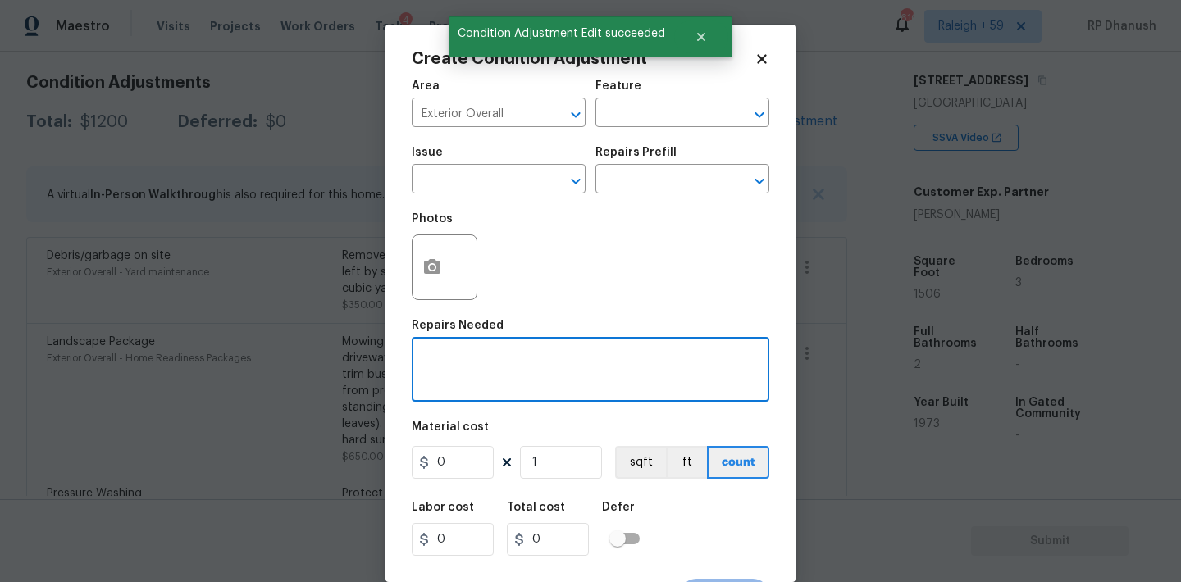
type textarea "="
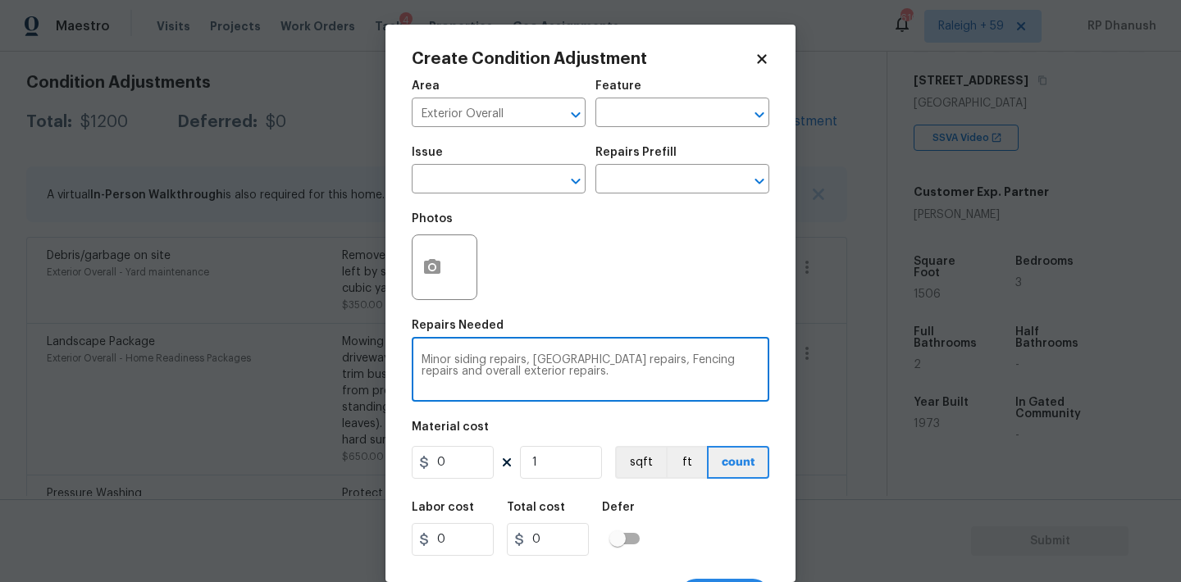
type textarea "Minor siding repairs, Stucco repairs, Fencing repairs and overall exterior repa…"
click at [455, 465] on input "0" at bounding box center [453, 462] width 82 height 33
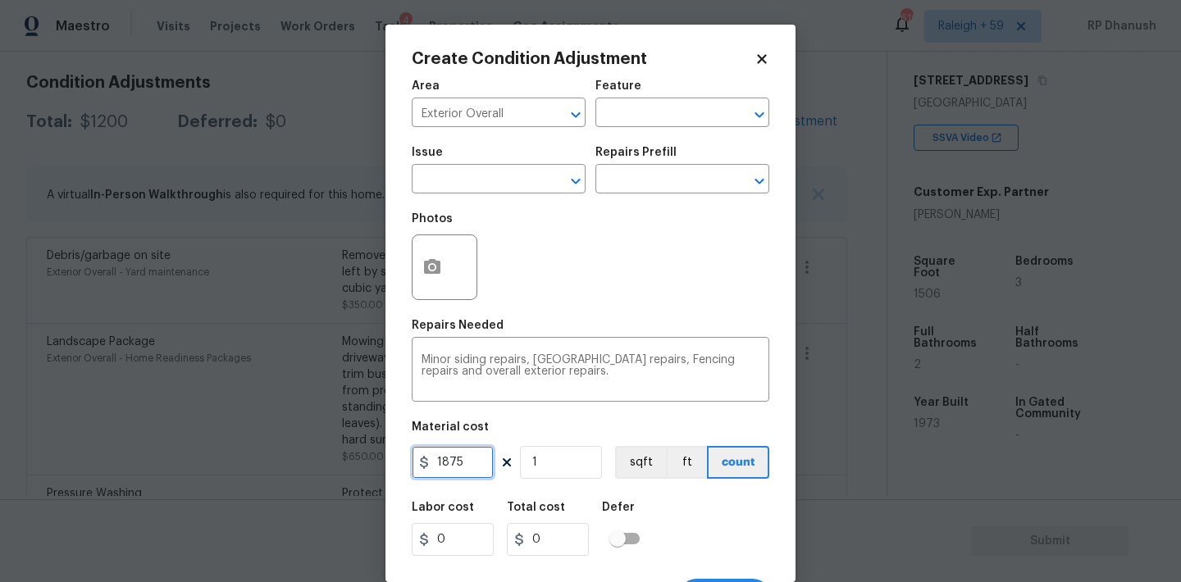
type input "1875"
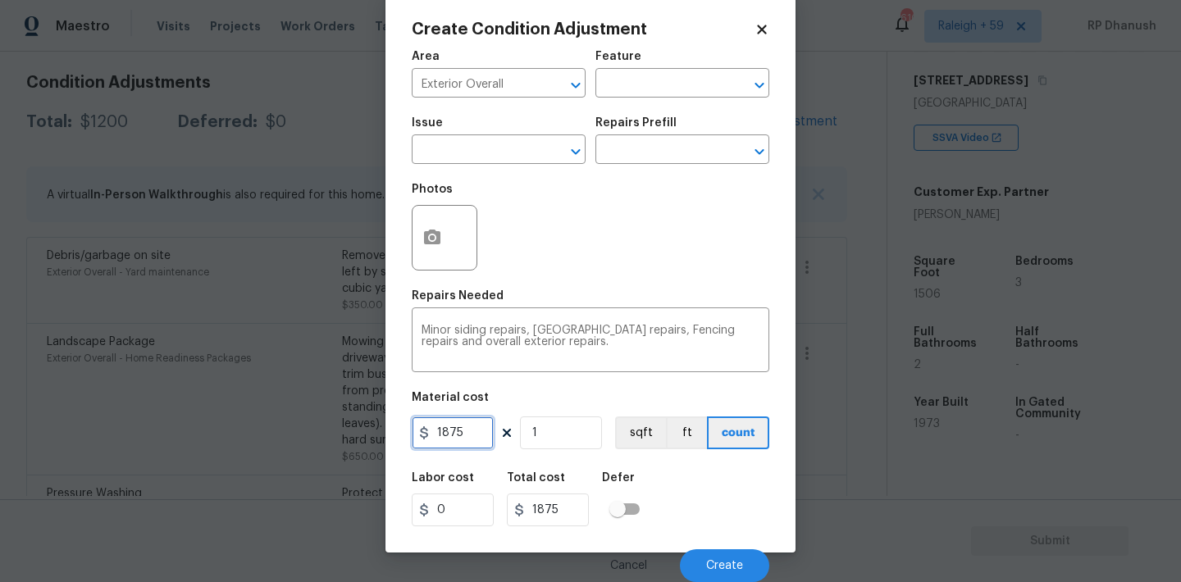
click at [468, 444] on input "1875" at bounding box center [453, 433] width 82 height 33
type input "1765"
click at [711, 562] on span "Create" at bounding box center [724, 566] width 37 height 12
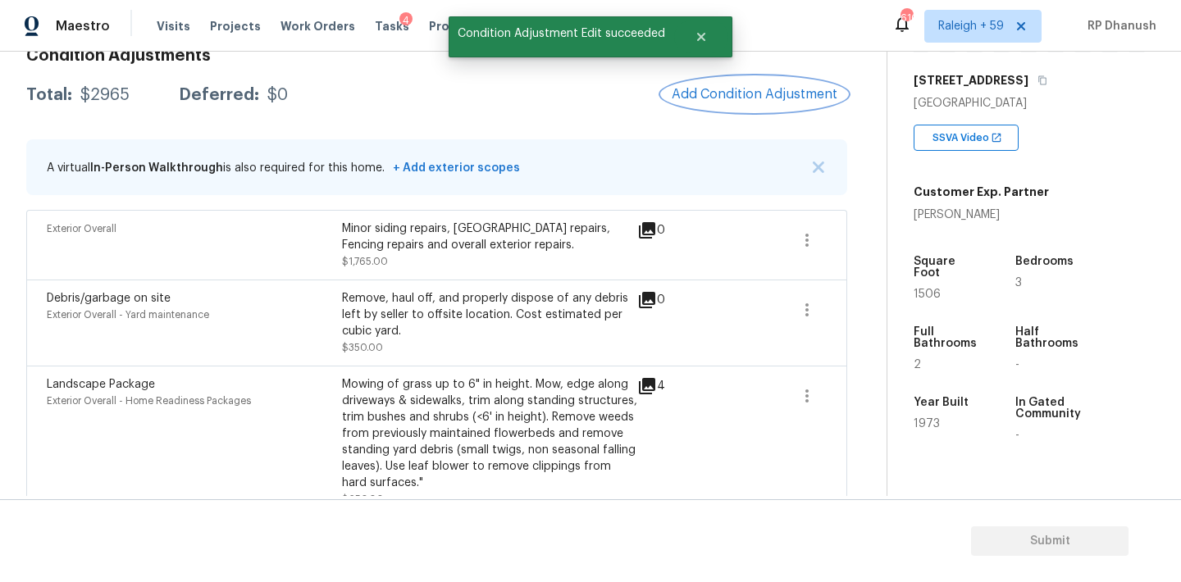
scroll to position [228, 0]
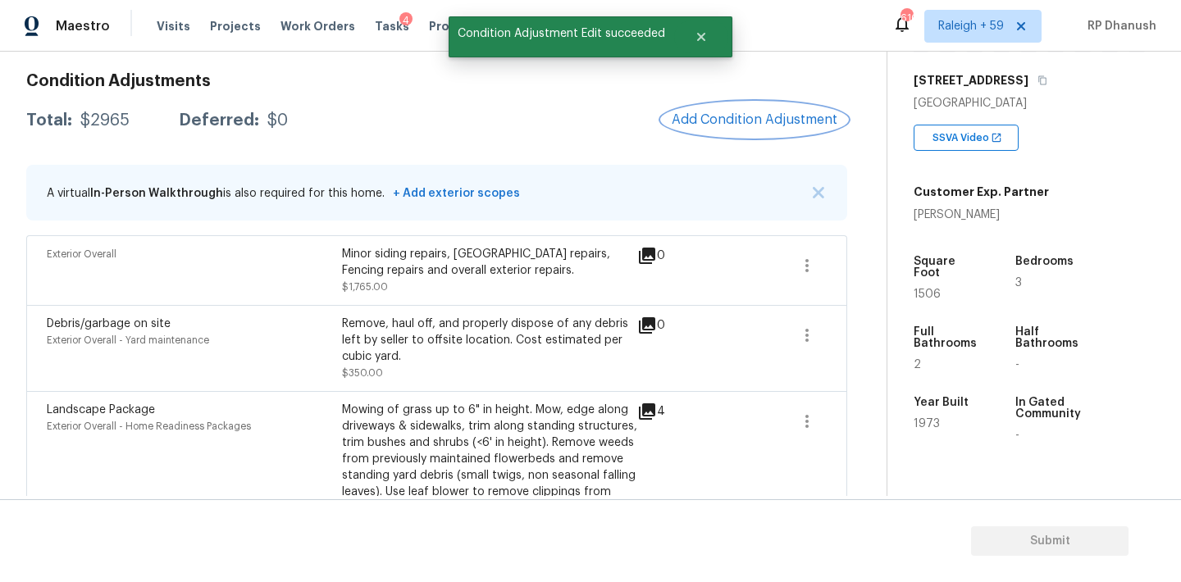
click at [713, 119] on span "Add Condition Adjustment" at bounding box center [755, 119] width 166 height 15
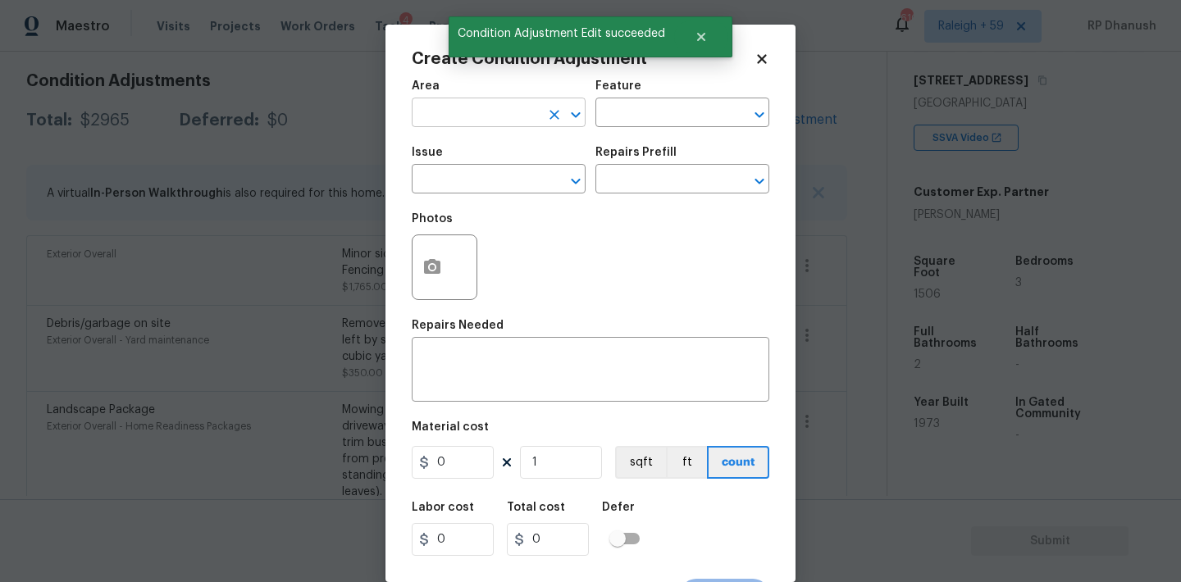
click at [419, 120] on input "text" at bounding box center [476, 114] width 128 height 25
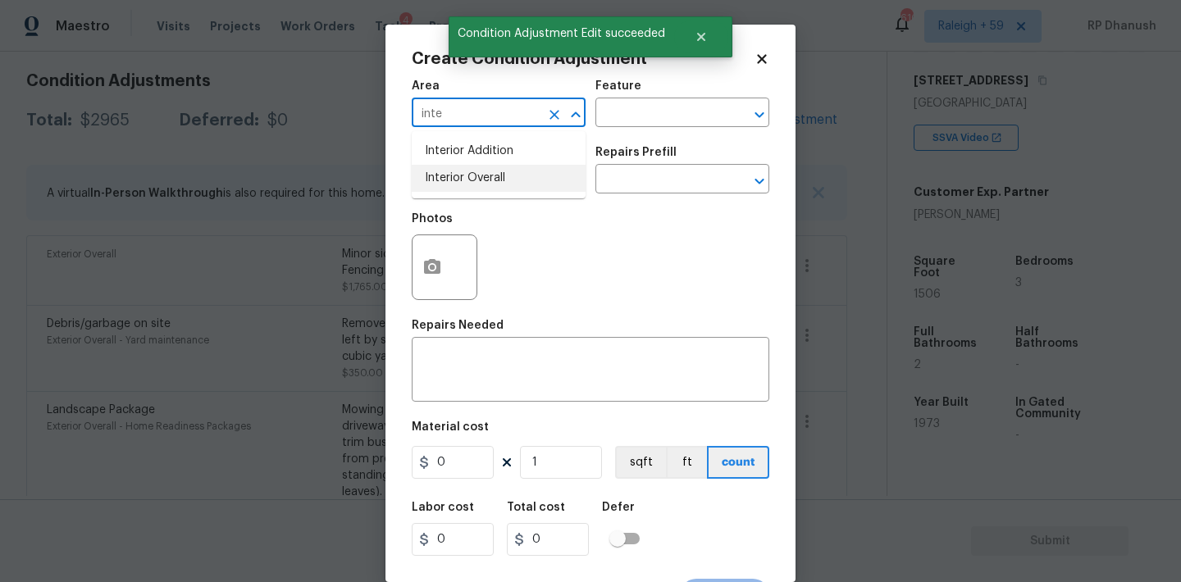
drag, startPoint x: 484, startPoint y: 173, endPoint x: 565, endPoint y: 131, distance: 91.3
click at [485, 173] on li "Interior Overall" at bounding box center [499, 178] width 174 height 27
type input "Interior Overall"
click at [673, 107] on input "text" at bounding box center [659, 114] width 128 height 25
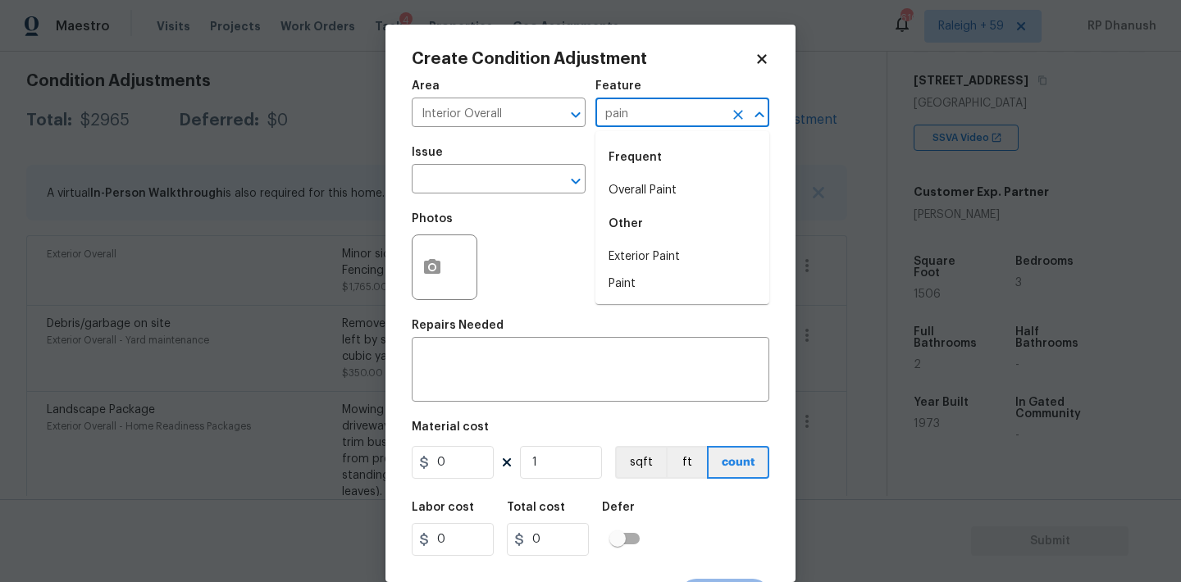
click at [652, 181] on li "Overall Paint" at bounding box center [682, 190] width 174 height 27
type input "Overall Paint"
click at [509, 181] on input "text" at bounding box center [476, 180] width 128 height 25
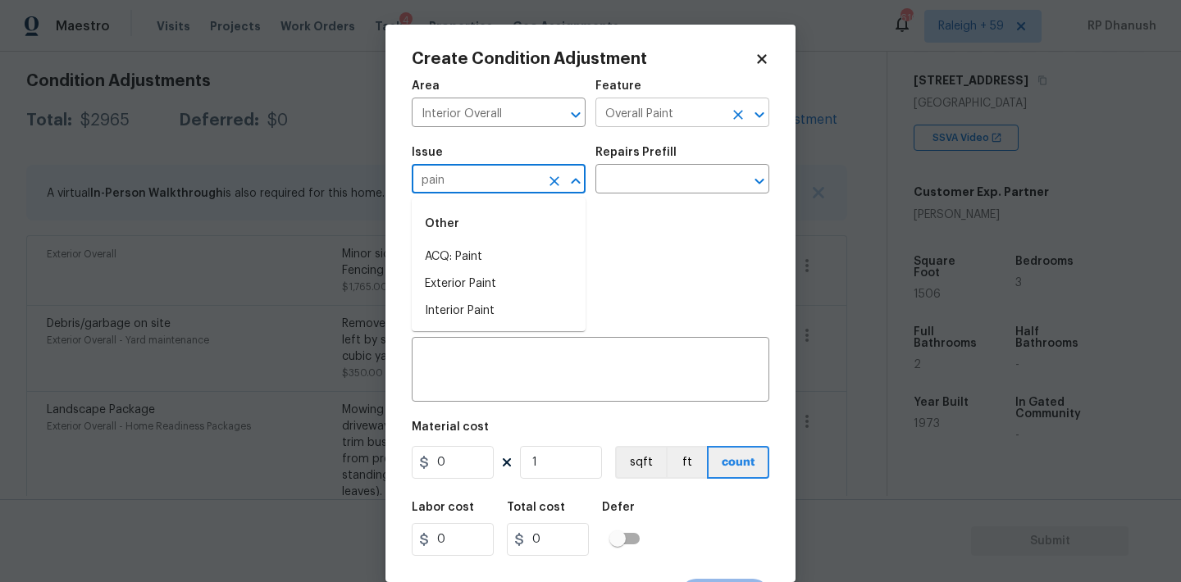
type input "pain"
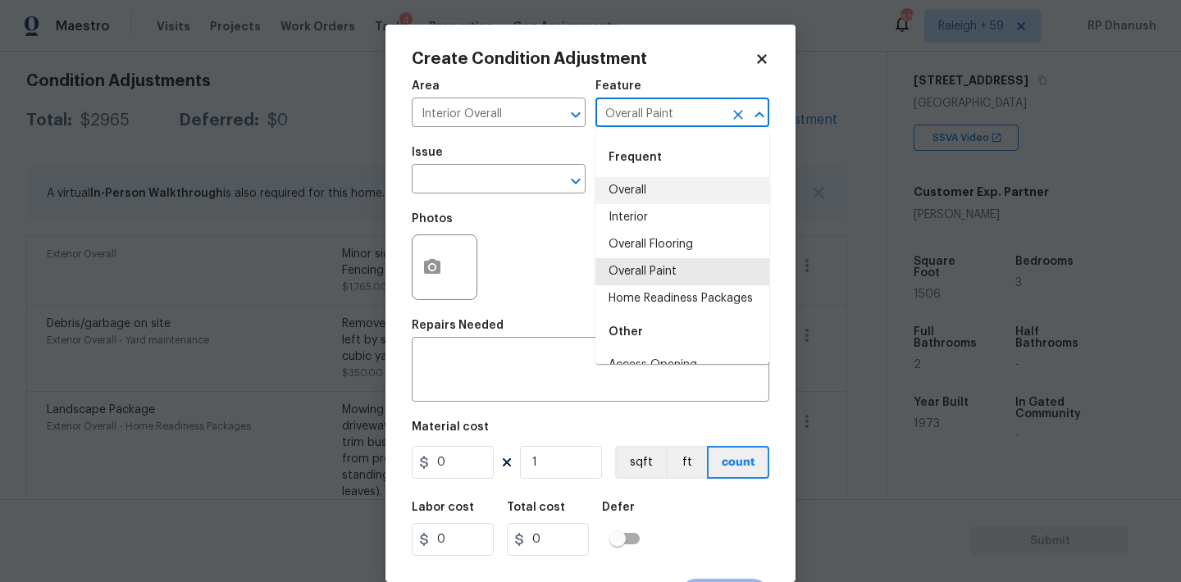
click at [622, 108] on input "Overall Paint" at bounding box center [659, 114] width 128 height 25
click at [278, 253] on body "Maestro Visits Projects Work Orders Tasks 4 Properties Geo Assignments 610 Rale…" at bounding box center [590, 291] width 1181 height 582
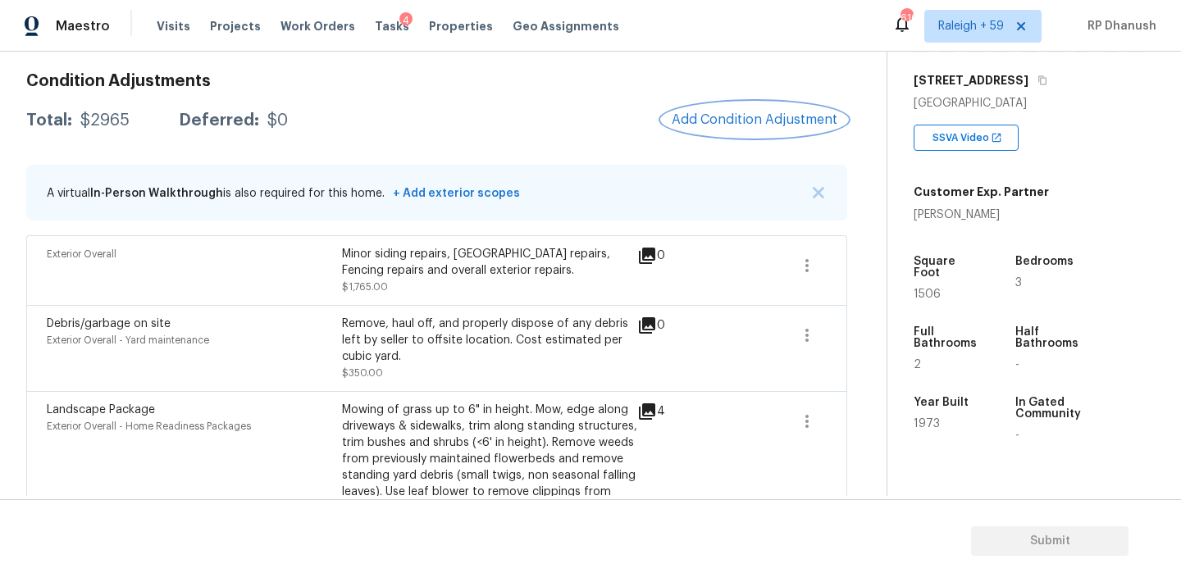
scroll to position [320, 0]
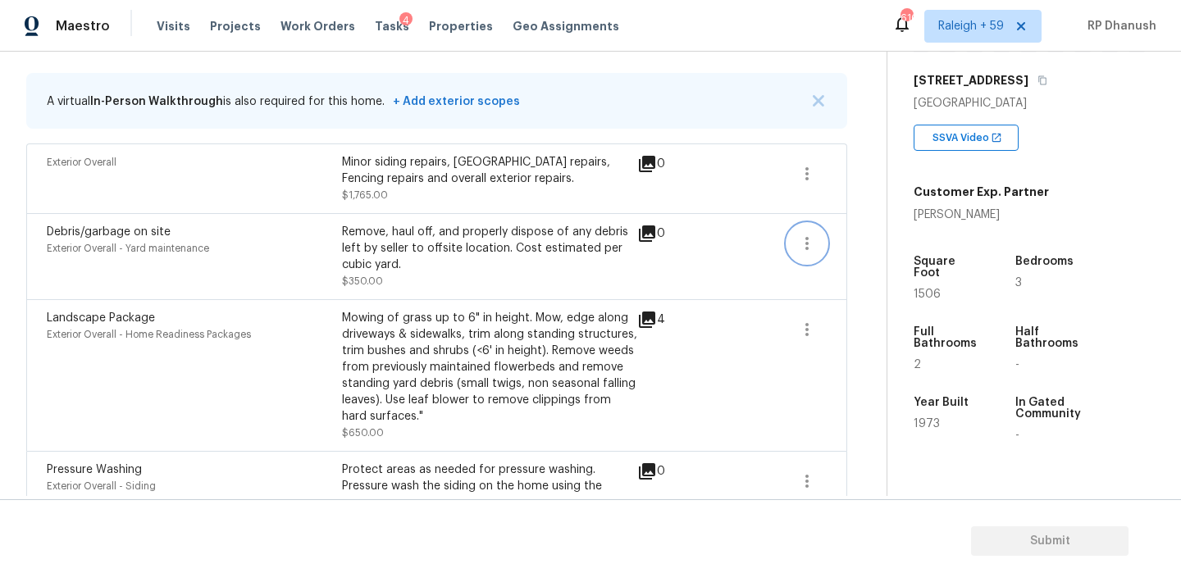
click at [816, 258] on button "button" at bounding box center [806, 243] width 39 height 39
click at [841, 253] on link "Edit" at bounding box center [900, 241] width 139 height 25
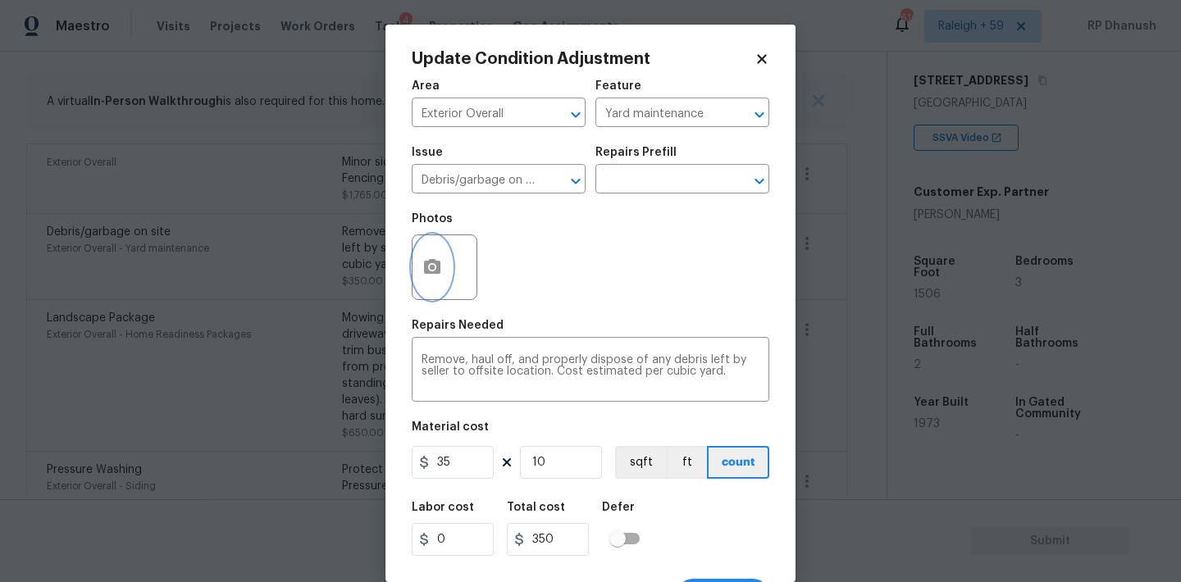
click at [420, 269] on button "button" at bounding box center [432, 267] width 39 height 64
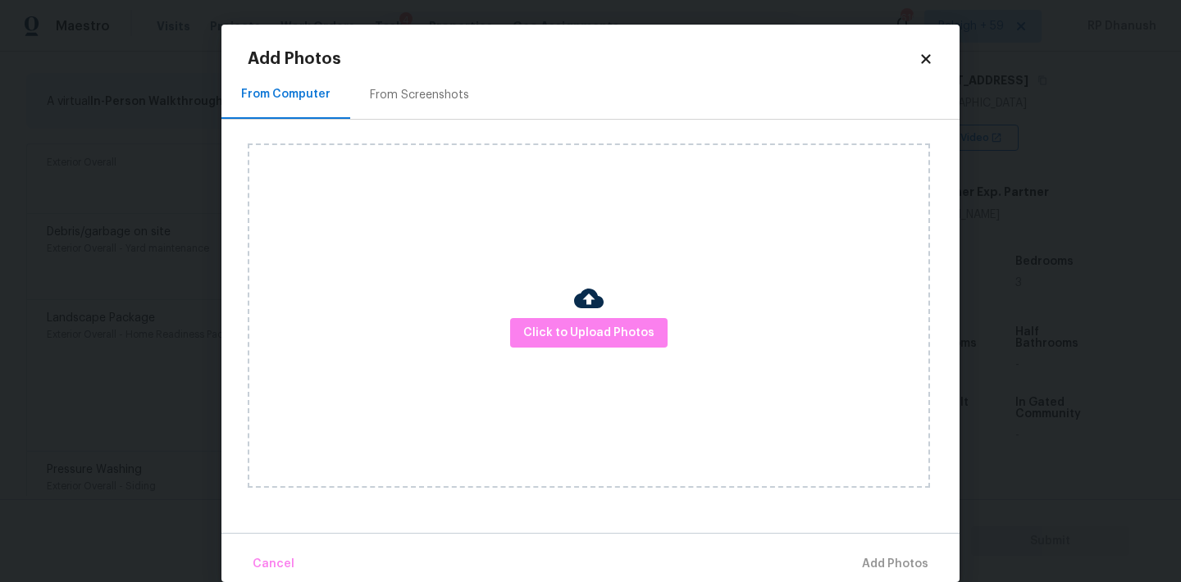
click at [433, 97] on div "From Screenshots" at bounding box center [419, 95] width 99 height 16
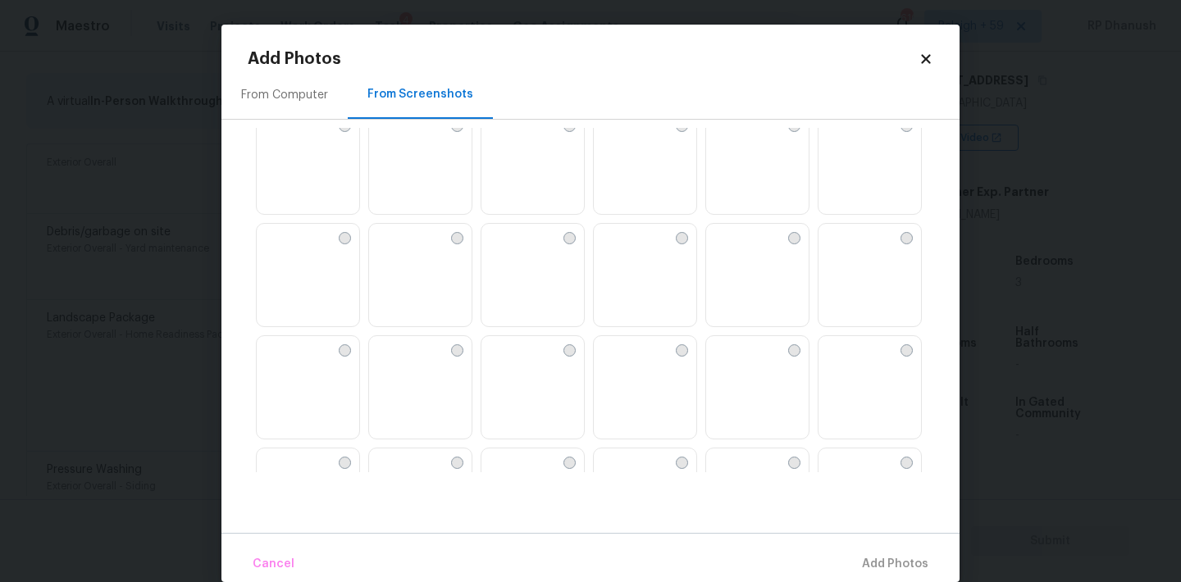
scroll to position [74, 0]
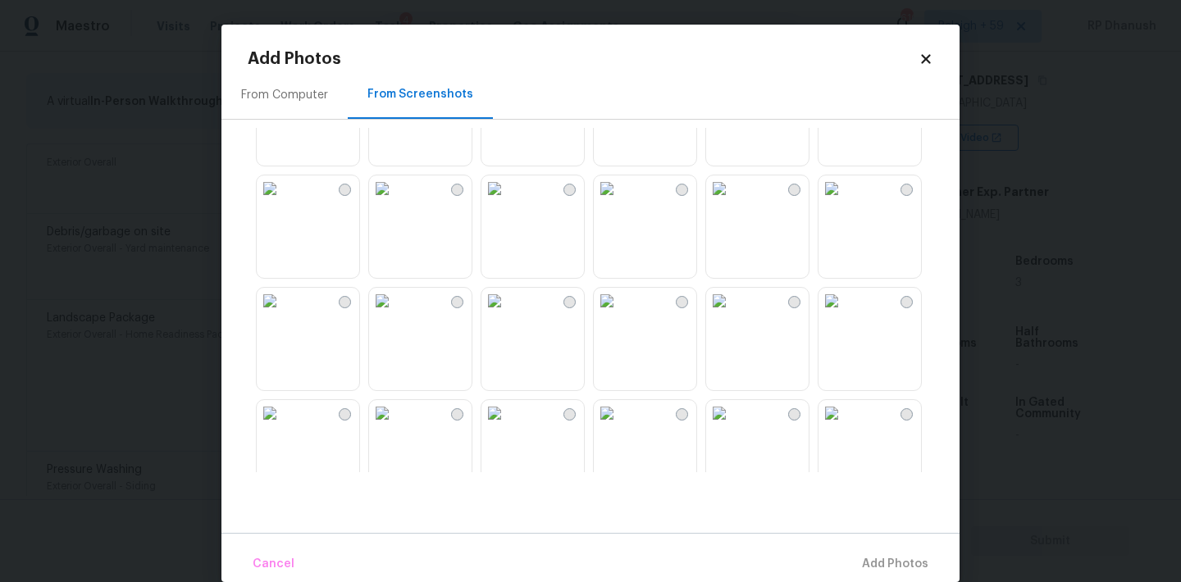
click at [508, 202] on img at bounding box center [494, 188] width 26 height 26
click at [864, 558] on span "Add 1 Photo(s)" at bounding box center [887, 564] width 81 height 21
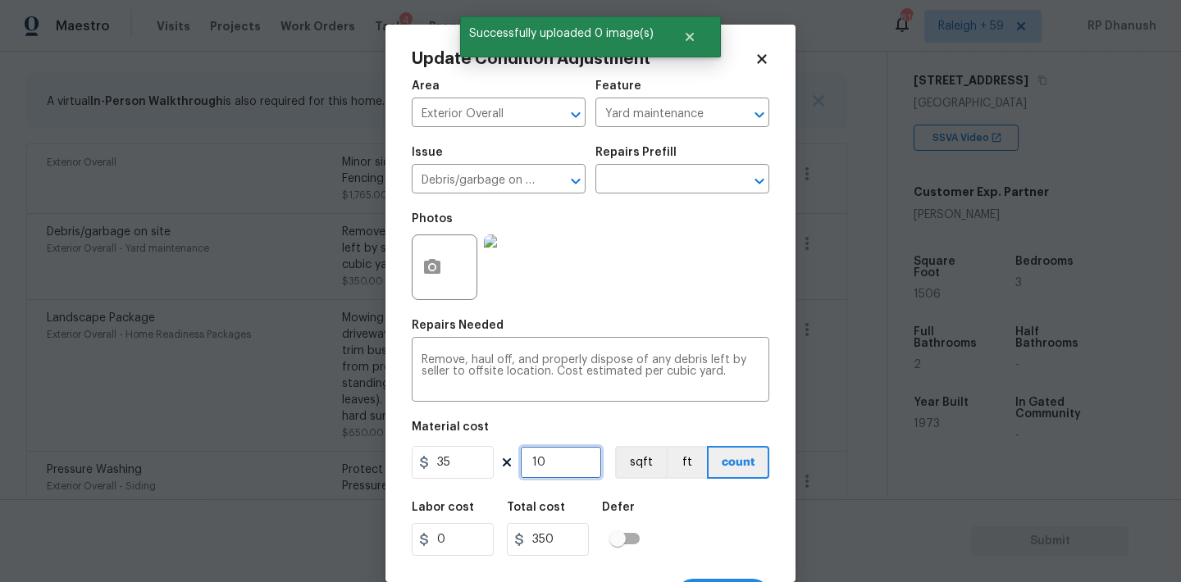
click at [560, 461] on input "10" at bounding box center [561, 462] width 82 height 33
type input "1"
type input "35"
type input "0"
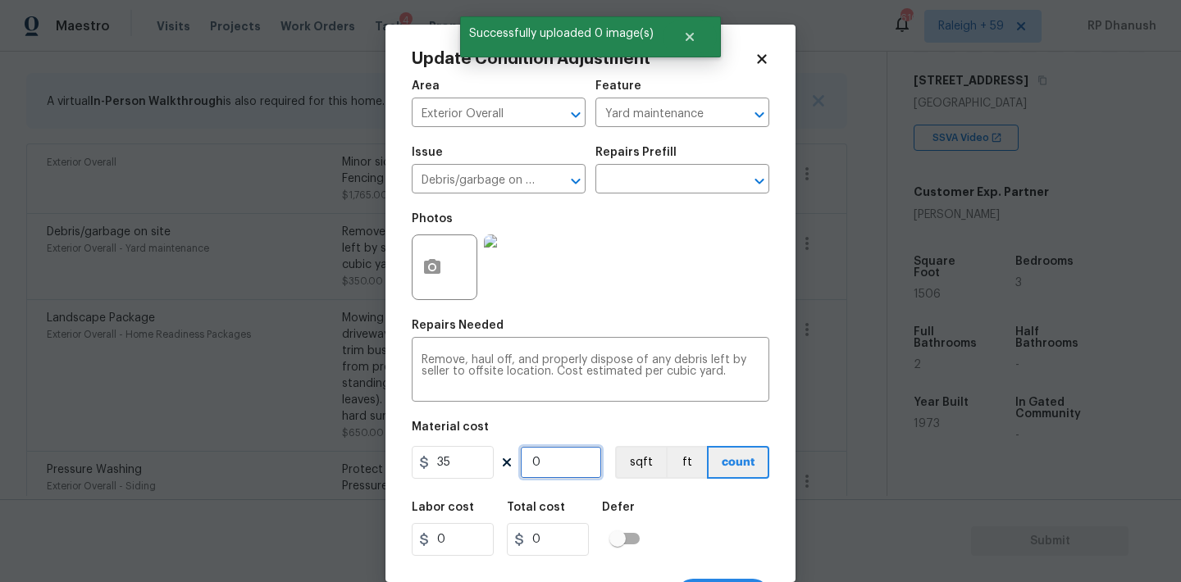
type input "1"
type input "35"
type input "14"
type input "490"
type input "1"
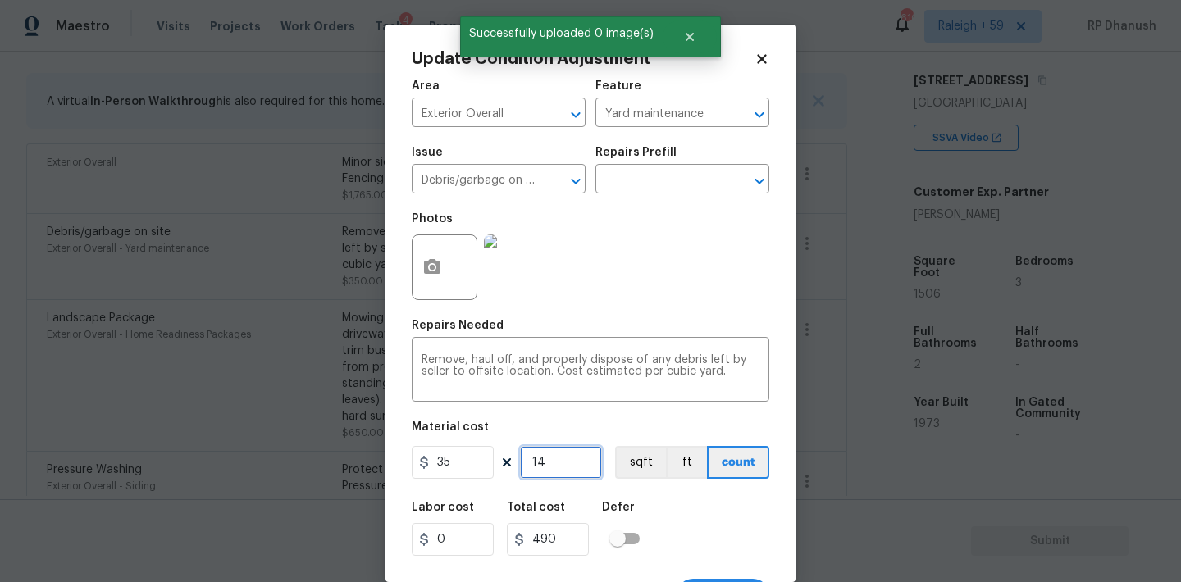
type input "35"
type input "15"
type input "525"
type input "15"
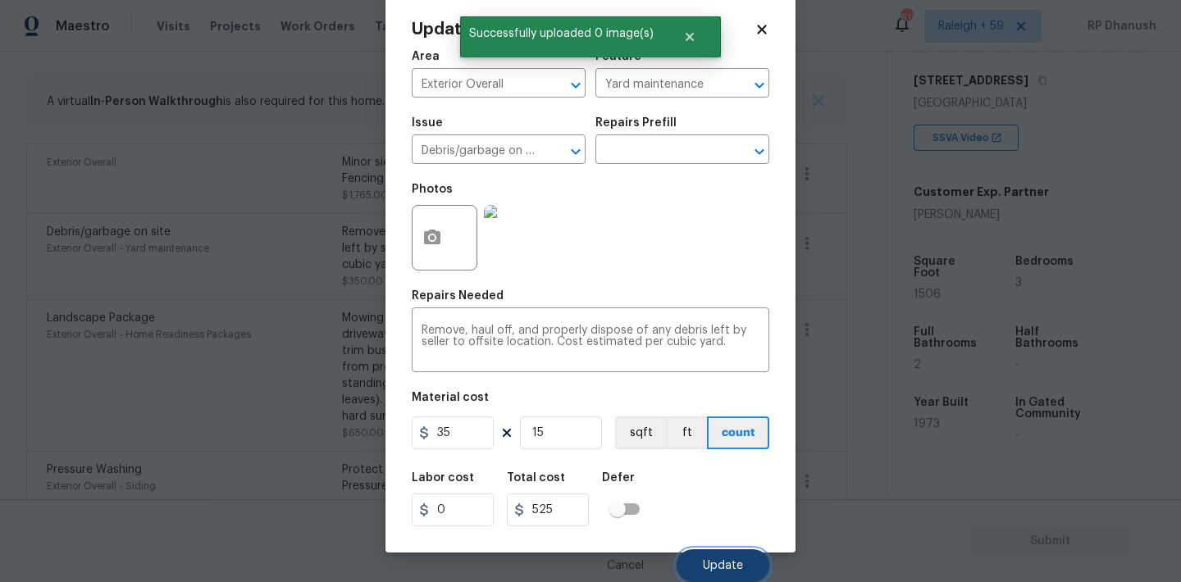
click at [703, 550] on button "Update" at bounding box center [723, 565] width 93 height 33
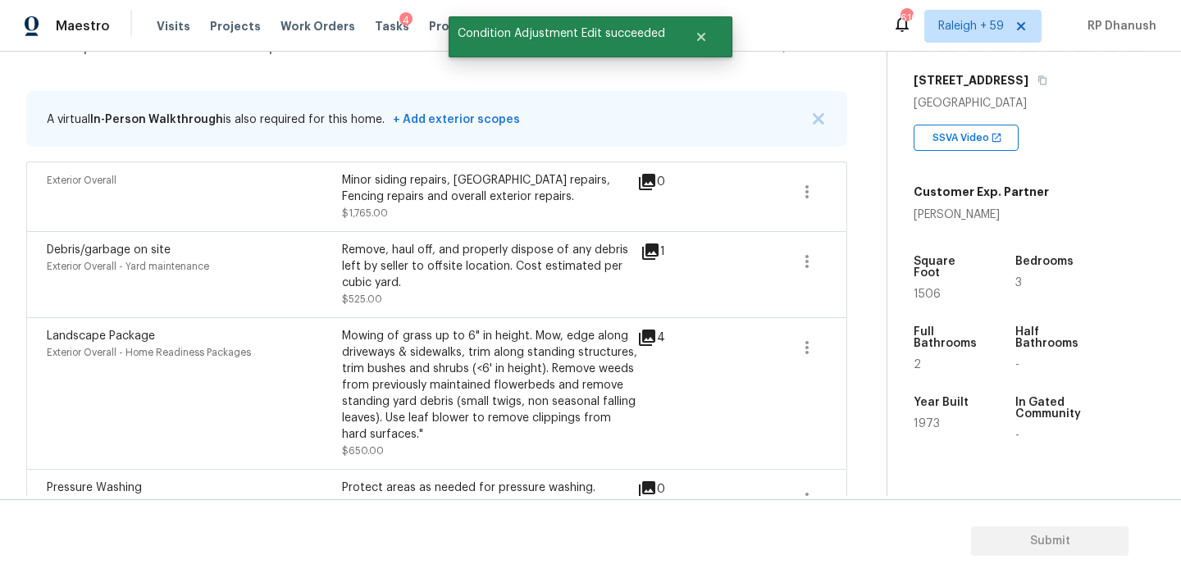
scroll to position [277, 0]
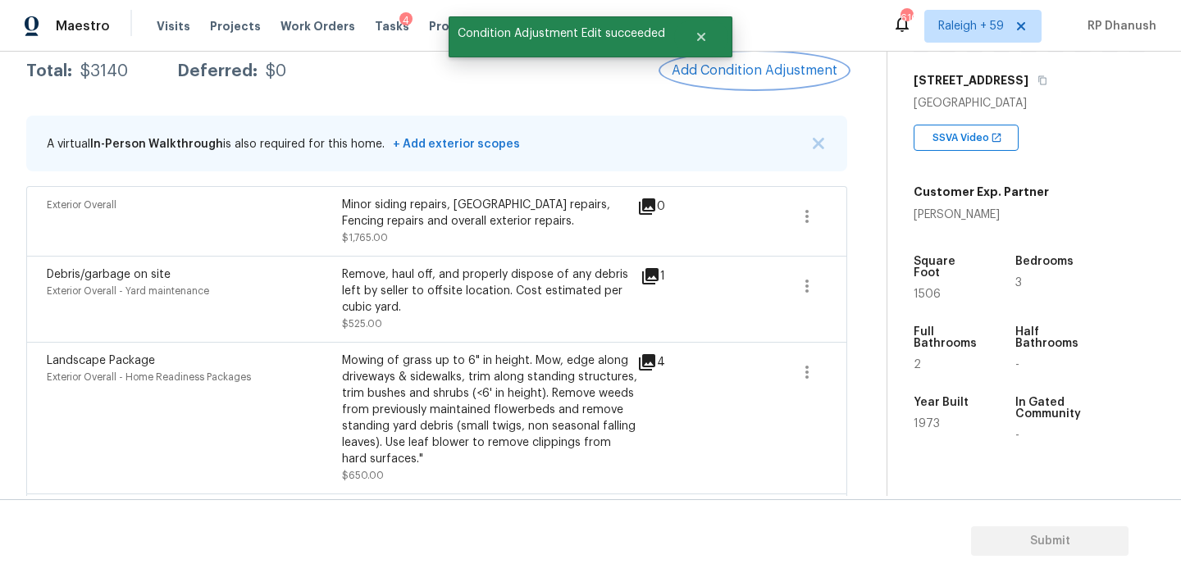
click at [786, 60] on button "Add Condition Adjustment" at bounding box center [754, 70] width 185 height 34
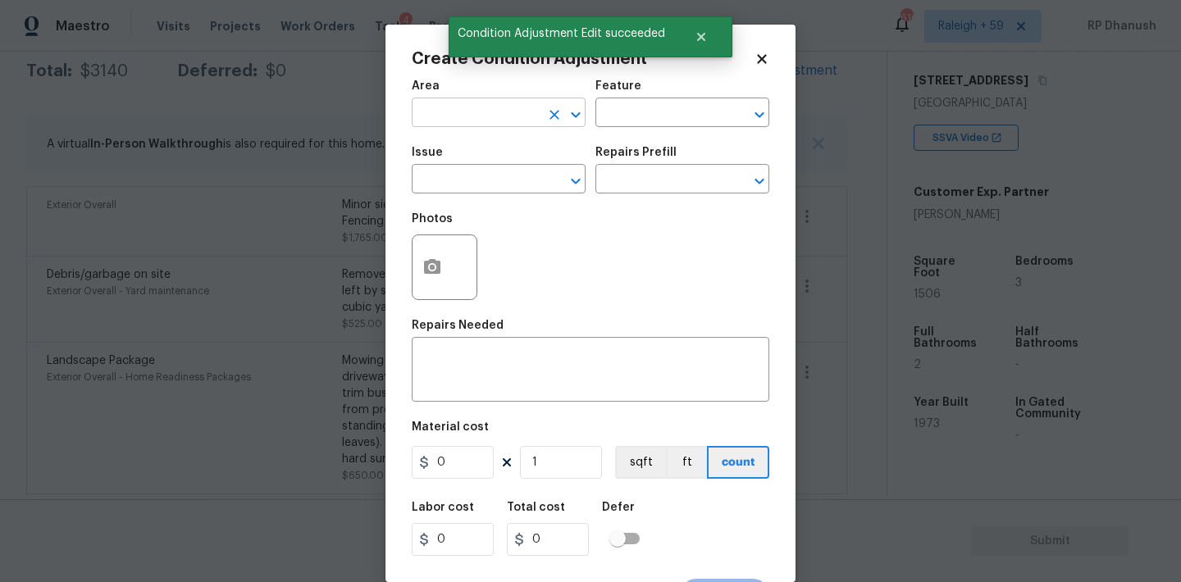
click at [480, 125] on input "text" at bounding box center [476, 114] width 128 height 25
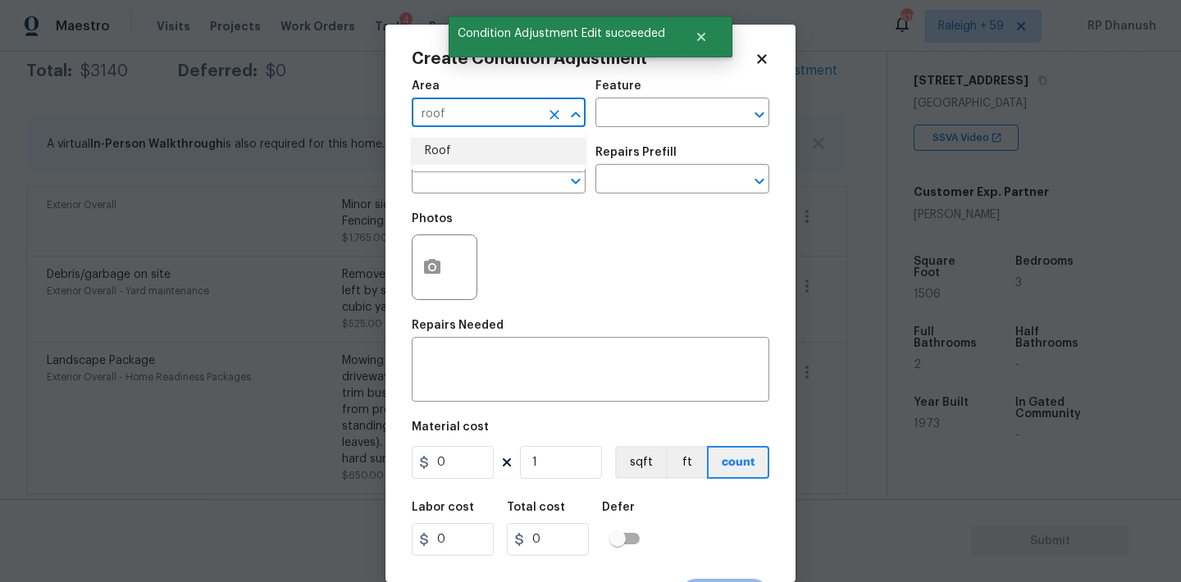
click at [482, 157] on li "Roof" at bounding box center [499, 151] width 174 height 27
type input "Roof"
click at [611, 121] on input "text" at bounding box center [659, 114] width 128 height 25
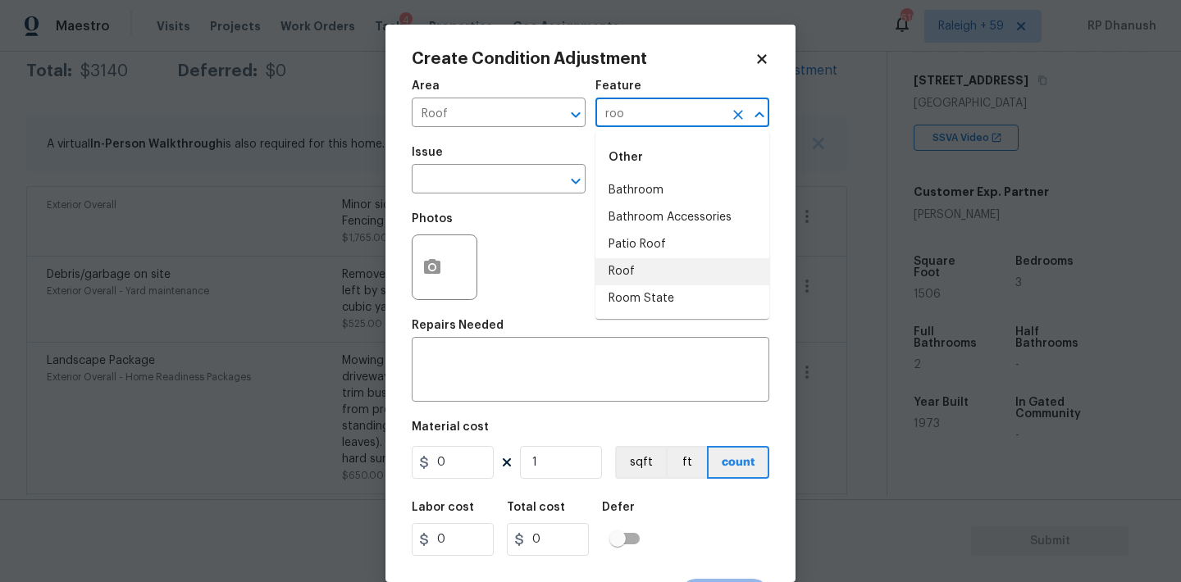
click at [635, 262] on li "Roof" at bounding box center [682, 271] width 174 height 27
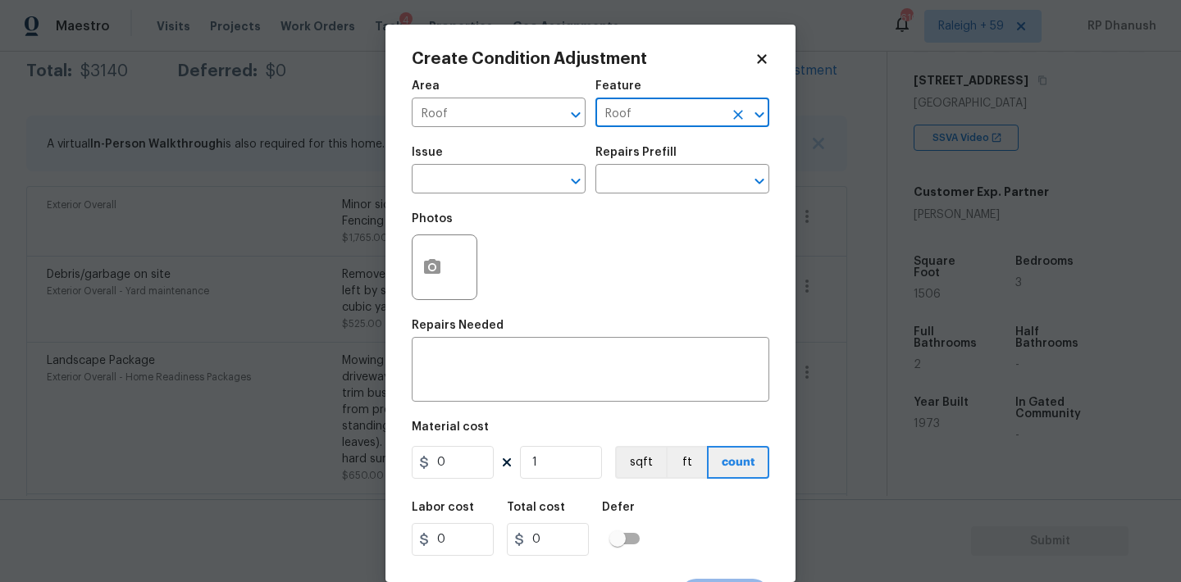
type input "Roof"
click at [539, 208] on div "Photos" at bounding box center [591, 256] width 358 height 107
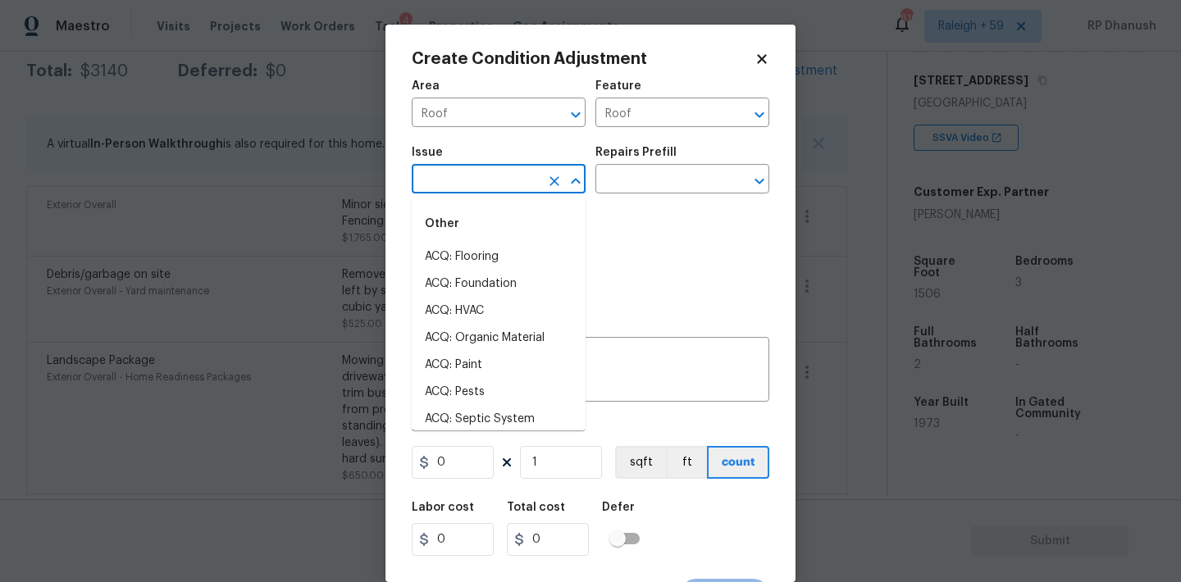
click at [525, 170] on input "text" at bounding box center [476, 180] width 128 height 25
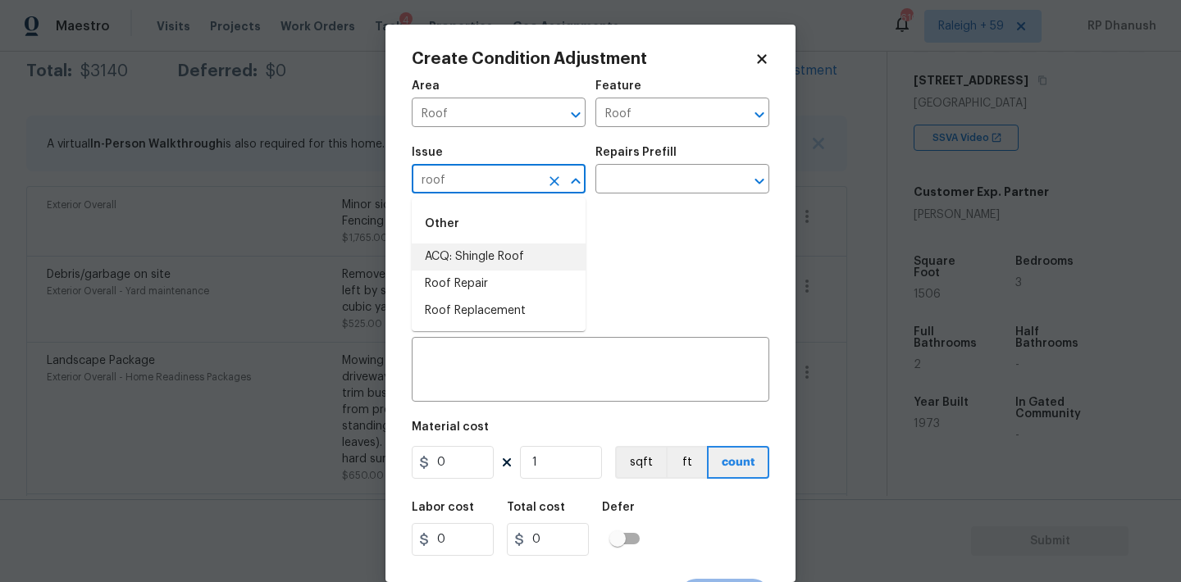
click at [502, 257] on li "ACQ: Shingle Roof" at bounding box center [499, 257] width 174 height 27
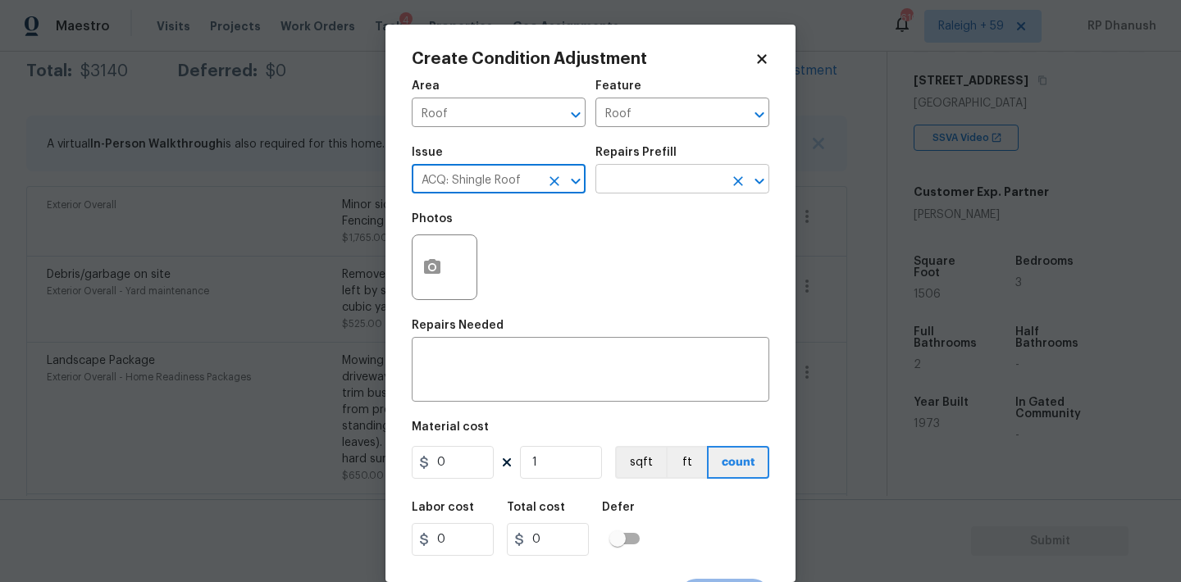
type input "ACQ: Shingle Roof"
click at [690, 172] on input "text" at bounding box center [659, 180] width 128 height 25
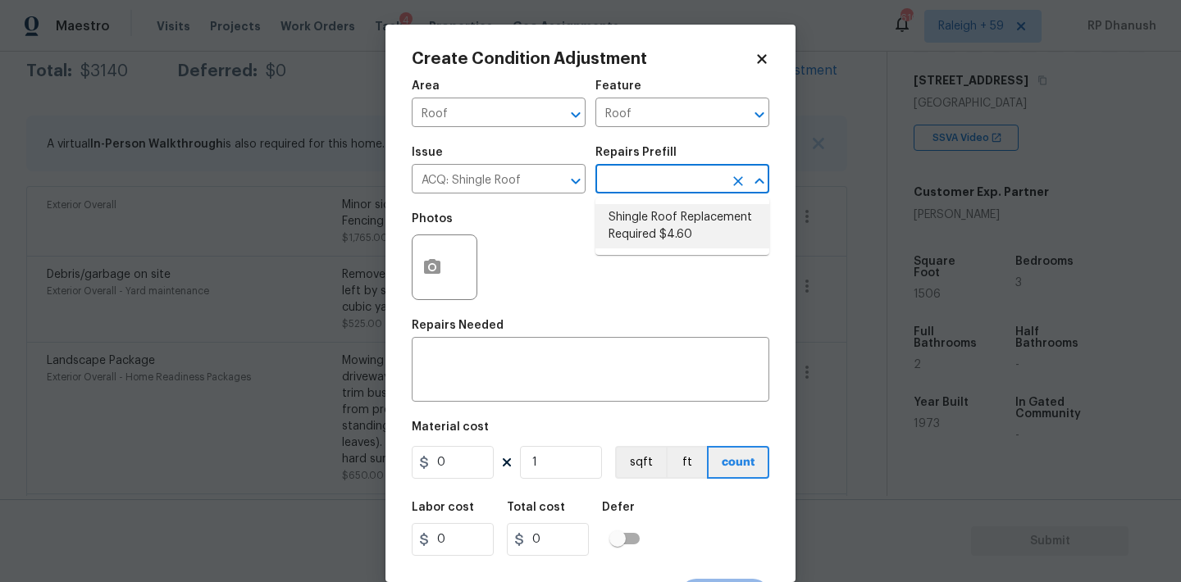
click at [664, 229] on li "Shingle Roof Replacement Required $4.60" at bounding box center [682, 226] width 174 height 44
type input "Acquisition"
type textarea "Acquisition Scope: Shingle Roof Replacement Required."
type input "4.6"
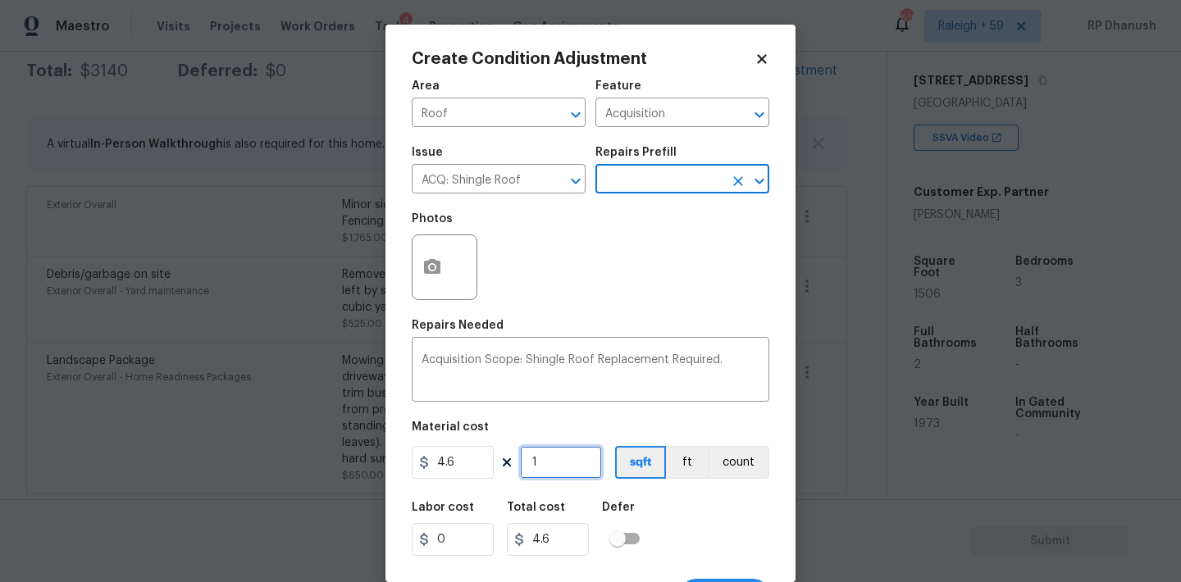
click at [569, 460] on input "1" at bounding box center [561, 462] width 82 height 33
type input "0"
type input "1"
type input "4.6"
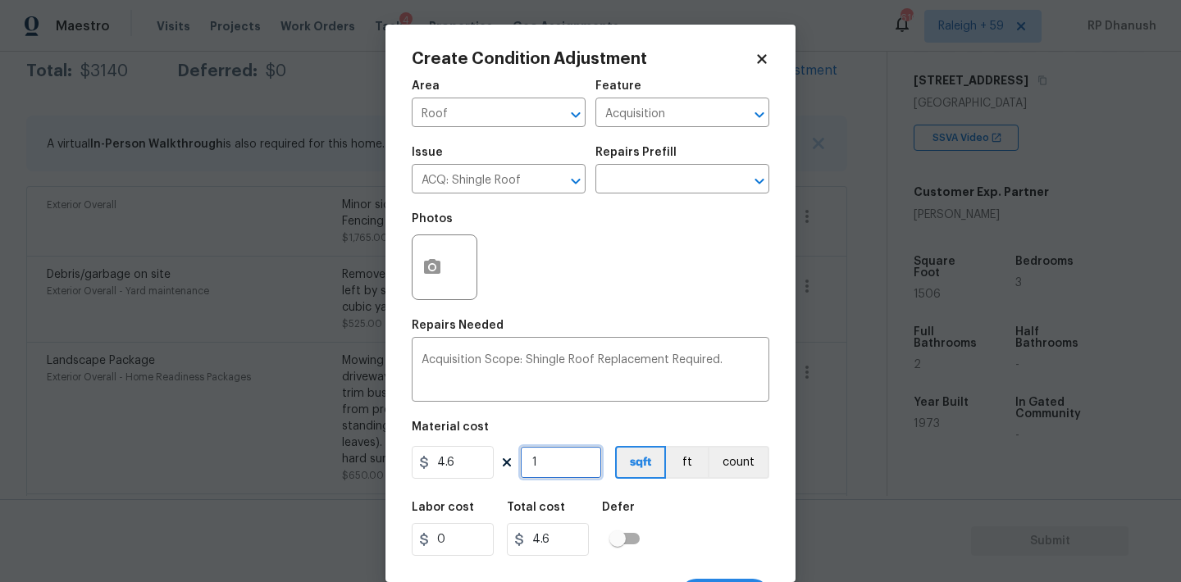
type input "15"
type input "69"
type input "150"
type input "690"
type input "1506"
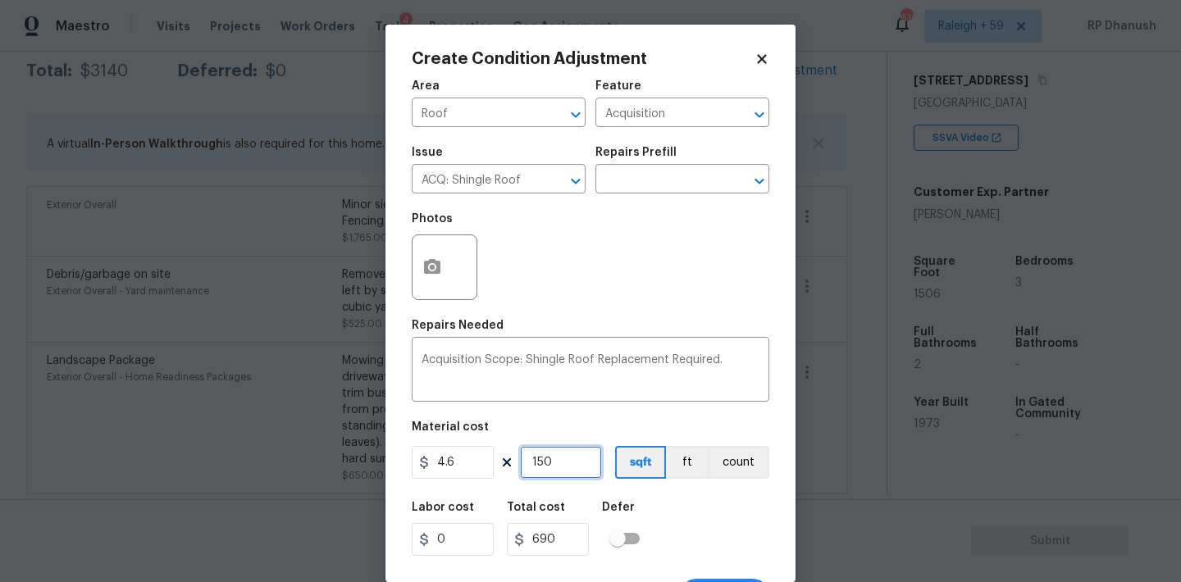
type input "6927.6"
type input "1506"
click at [440, 290] on button "button" at bounding box center [432, 267] width 39 height 64
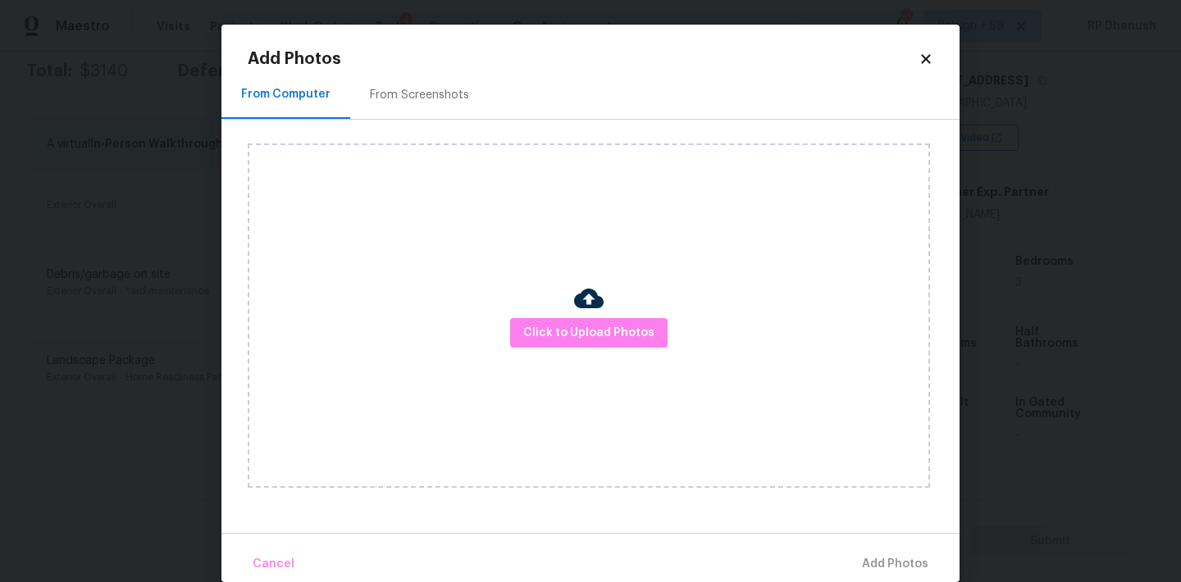
click at [411, 101] on div "From Screenshots" at bounding box center [419, 95] width 99 height 16
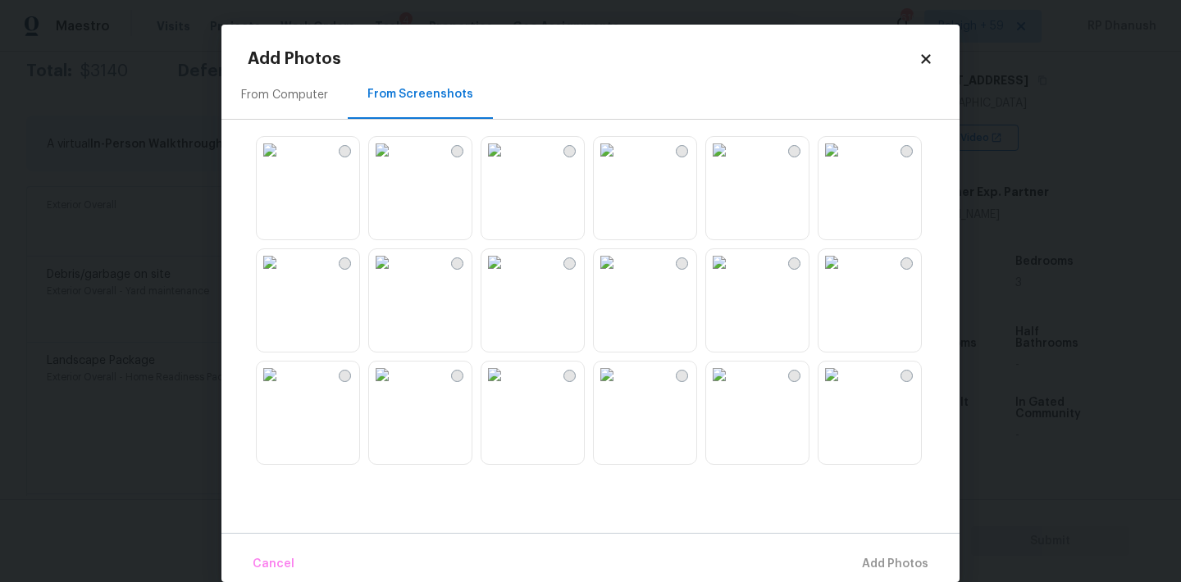
click at [395, 163] on img at bounding box center [382, 150] width 26 height 26
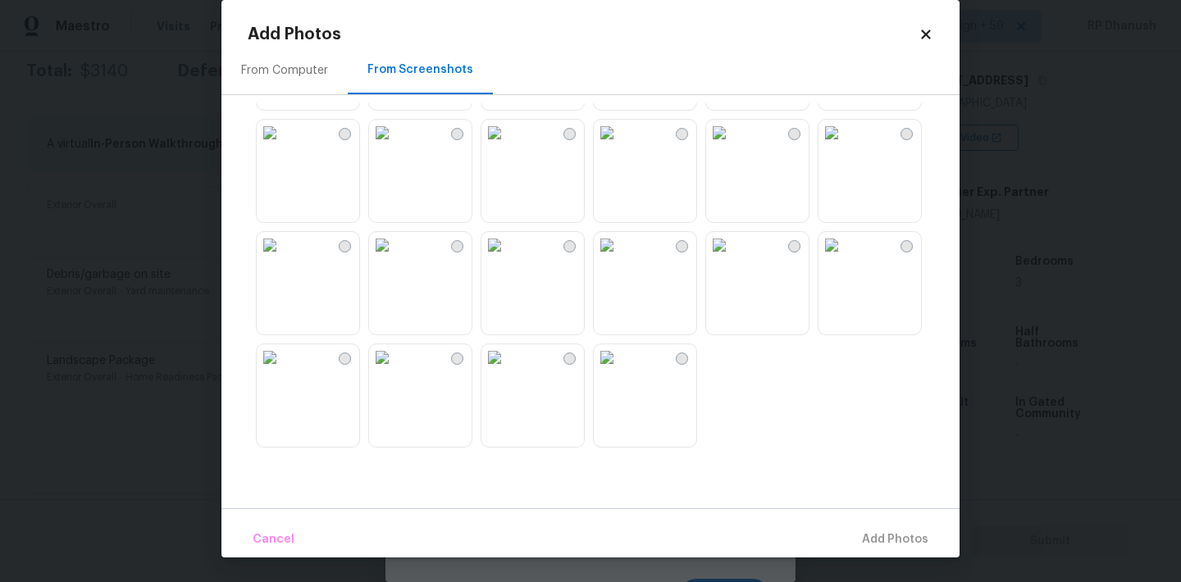
click at [304, 64] on div "From Computer" at bounding box center [284, 70] width 87 height 16
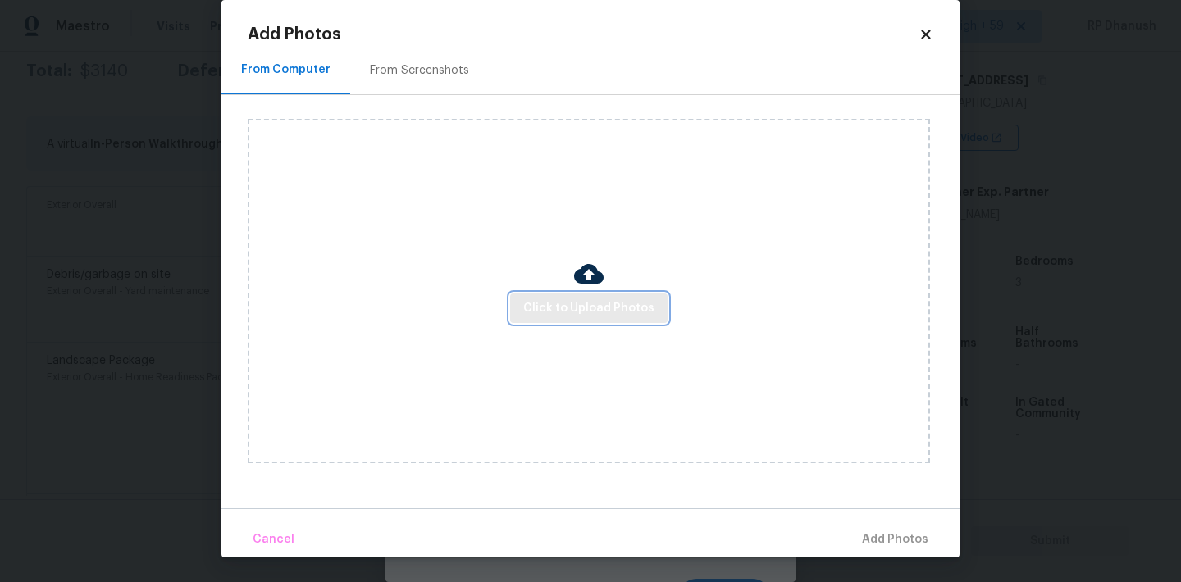
click at [542, 294] on button "Click to Upload Photos" at bounding box center [588, 309] width 157 height 30
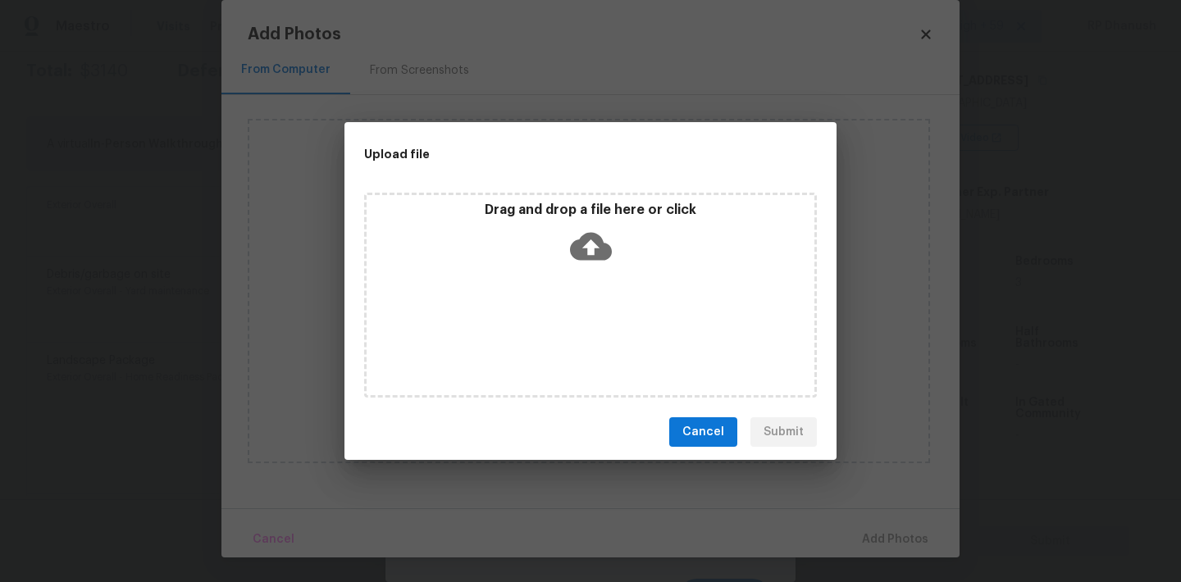
click at [577, 250] on icon at bounding box center [591, 247] width 42 height 28
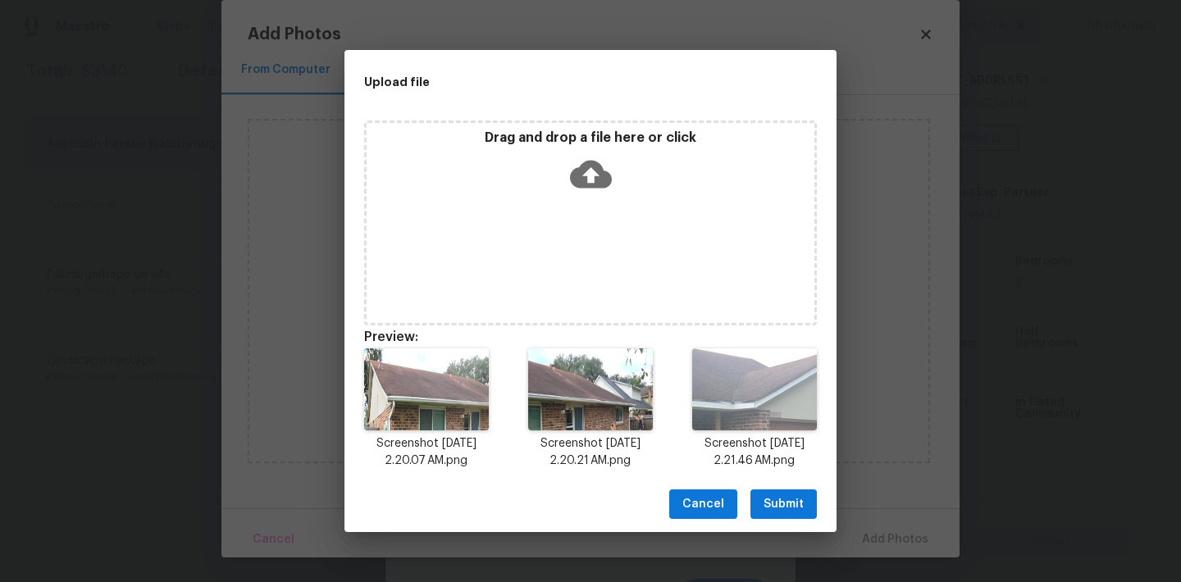
click at [814, 499] on button "Submit" at bounding box center [783, 505] width 66 height 30
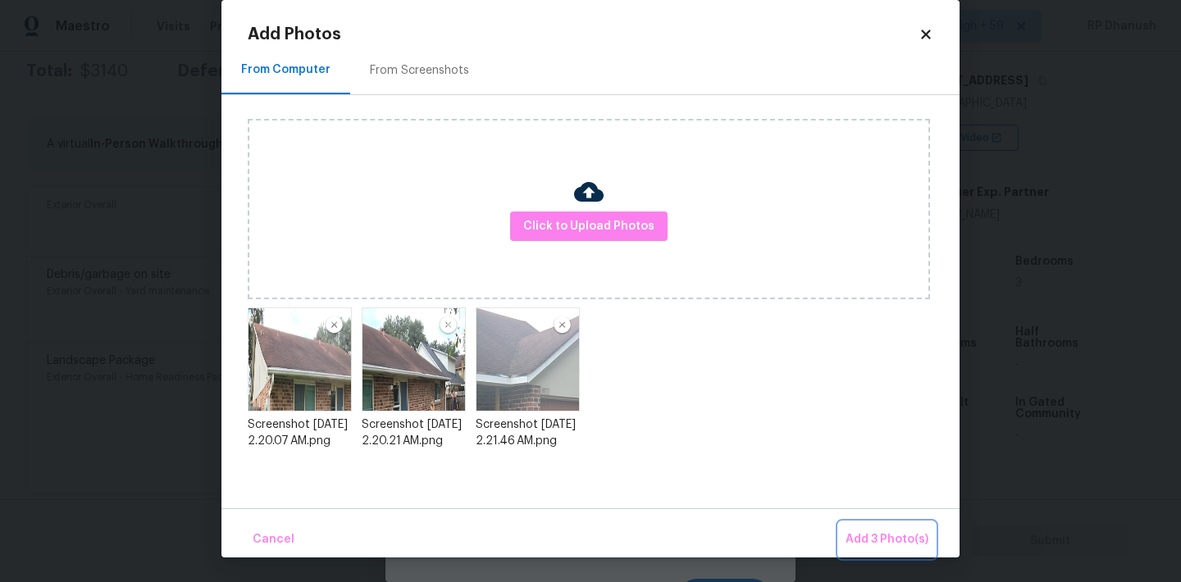
click at [868, 530] on span "Add 3 Photo(s)" at bounding box center [887, 540] width 83 height 21
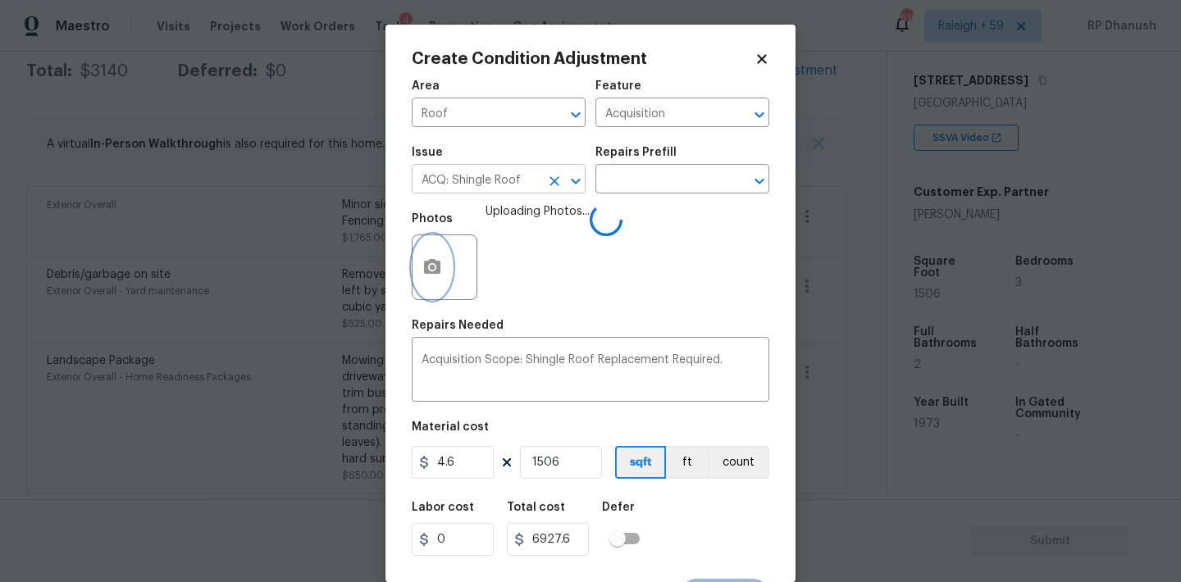
scroll to position [30, 0]
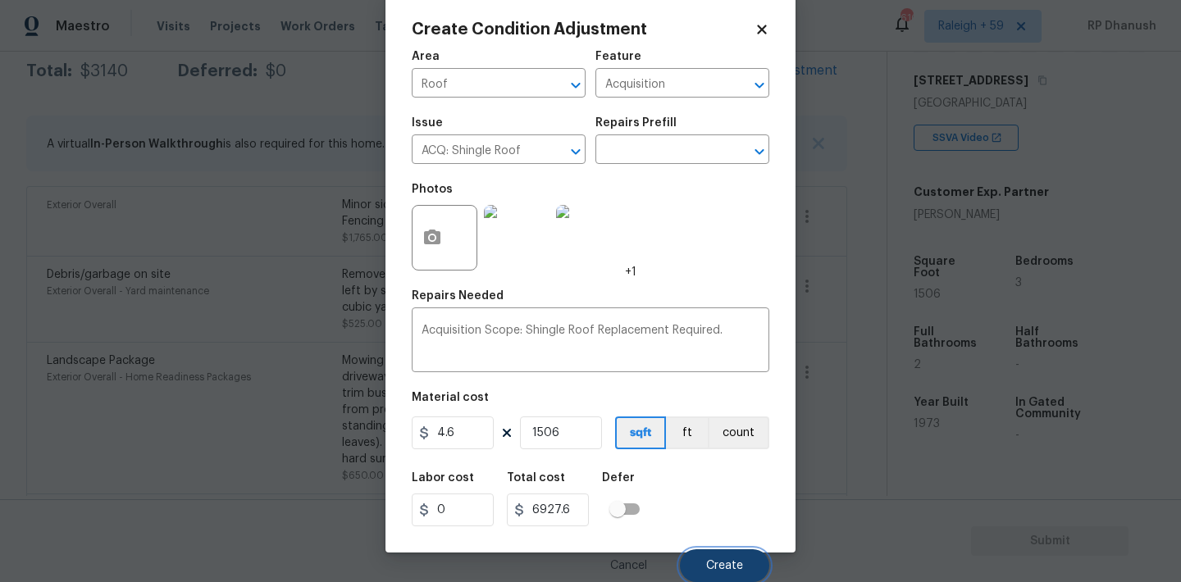
click at [744, 550] on button "Create" at bounding box center [724, 565] width 89 height 33
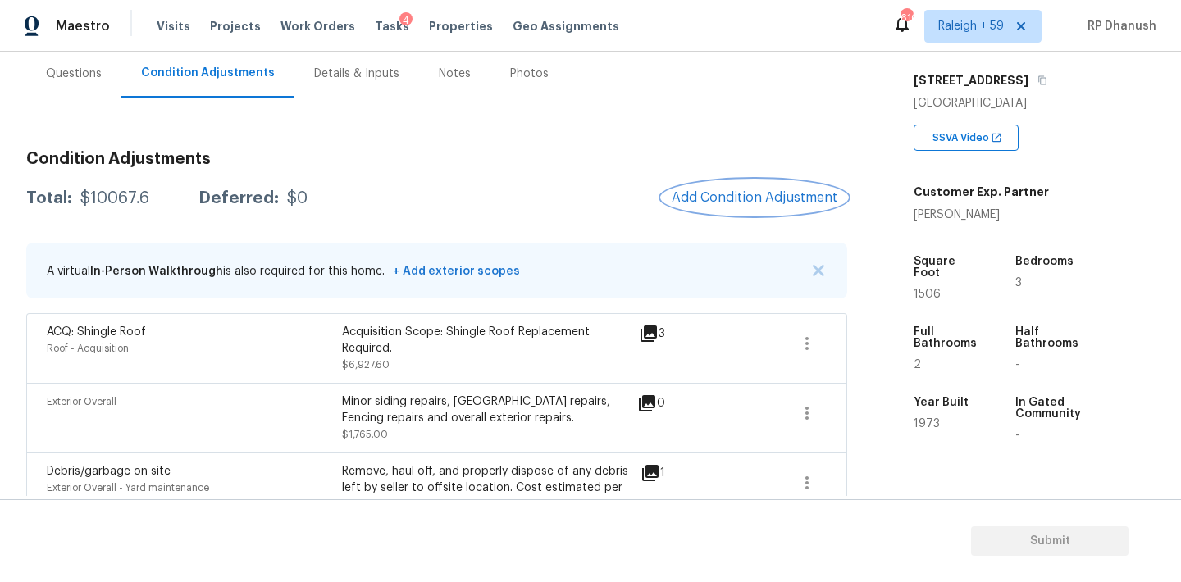
scroll to position [148, 0]
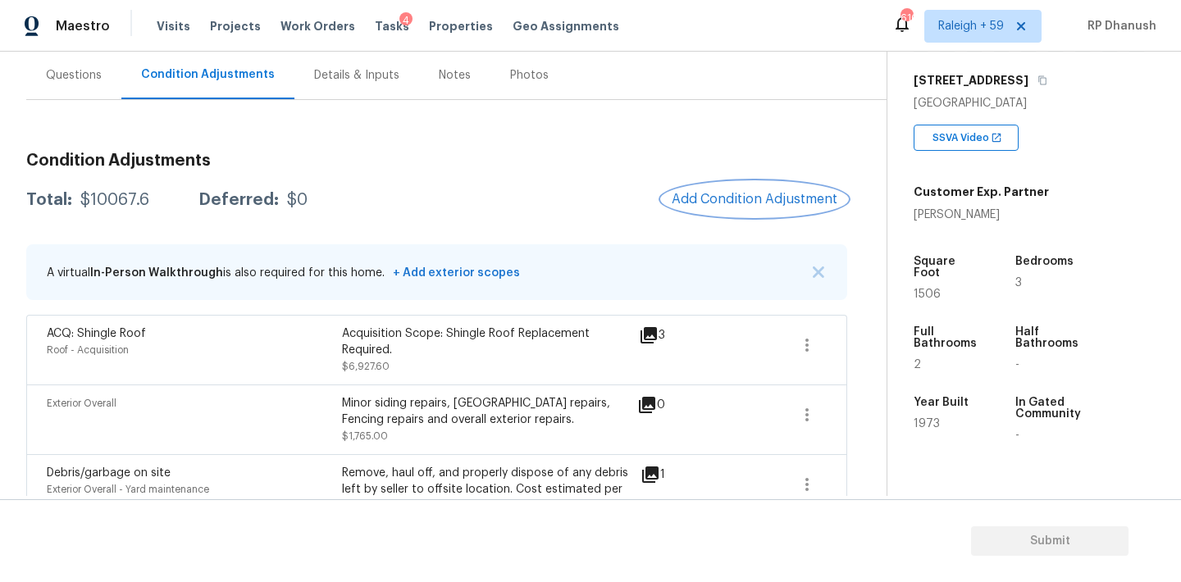
click at [720, 203] on span "Add Condition Adjustment" at bounding box center [755, 199] width 166 height 15
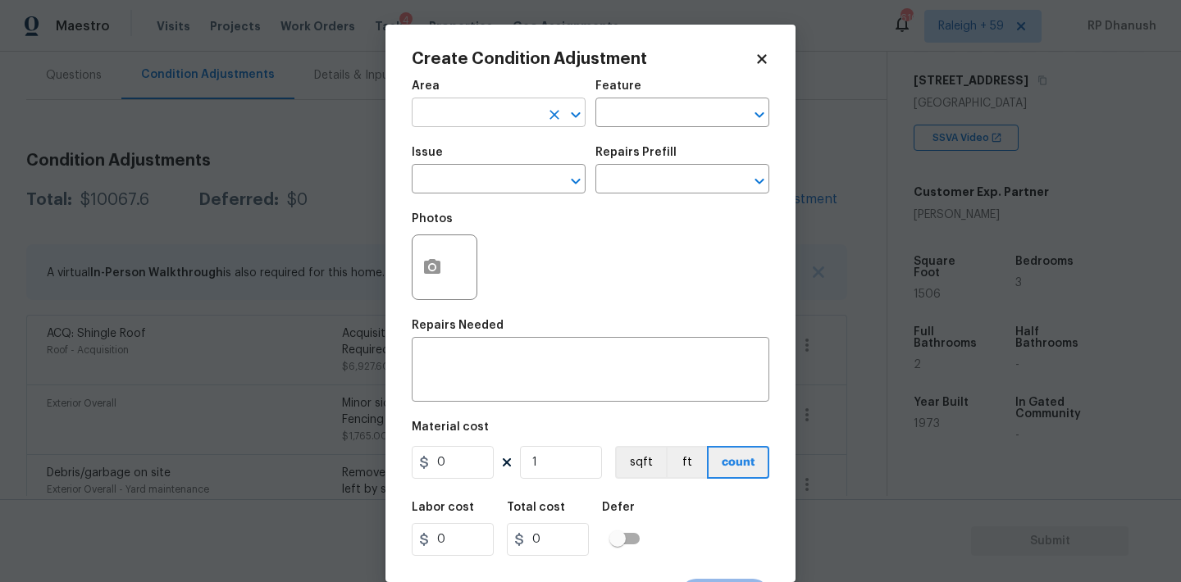
click at [467, 109] on input "text" at bounding box center [476, 114] width 128 height 25
click at [455, 142] on li "HVAC" at bounding box center [499, 151] width 174 height 27
type input "HVAC"
click at [635, 116] on input "text" at bounding box center [659, 114] width 128 height 25
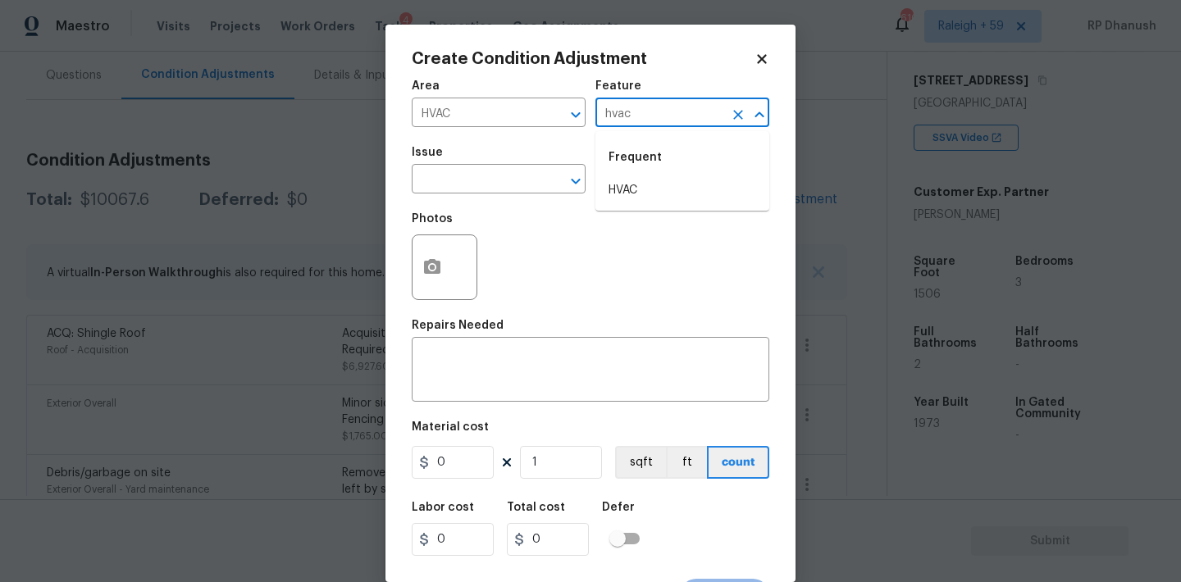
click at [632, 176] on div "Frequent" at bounding box center [682, 157] width 174 height 39
click at [618, 191] on li "HVAC" at bounding box center [682, 190] width 174 height 27
type input "HVAC"
click at [505, 190] on input "text" at bounding box center [476, 180] width 128 height 25
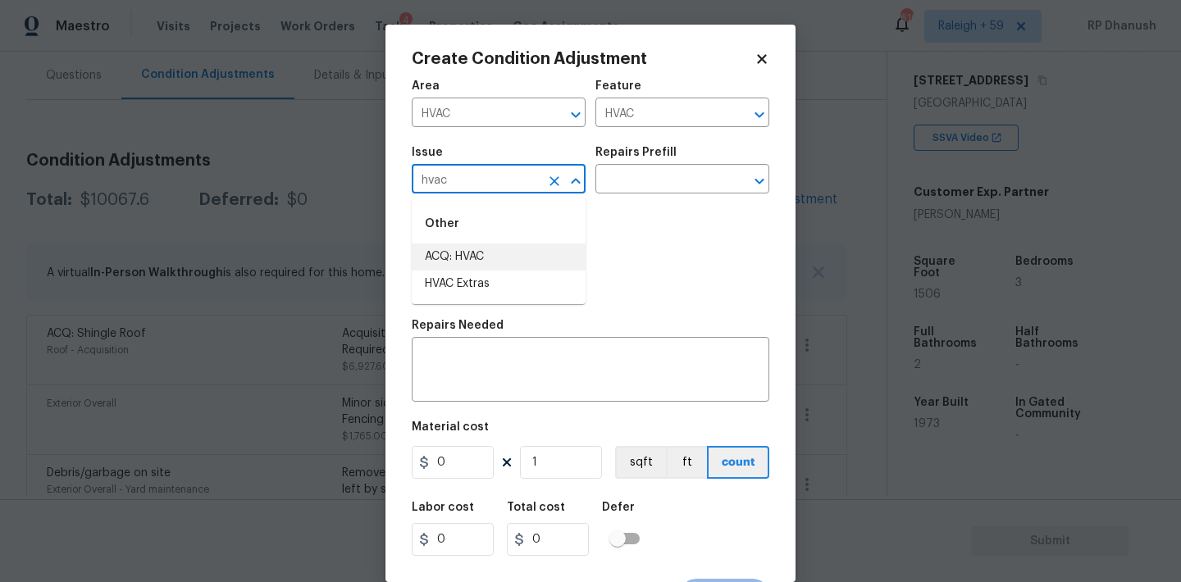
click at [481, 276] on li "HVAC Extras" at bounding box center [499, 284] width 174 height 27
type input "HVAC Extras"
click at [660, 187] on input "text" at bounding box center [659, 180] width 128 height 25
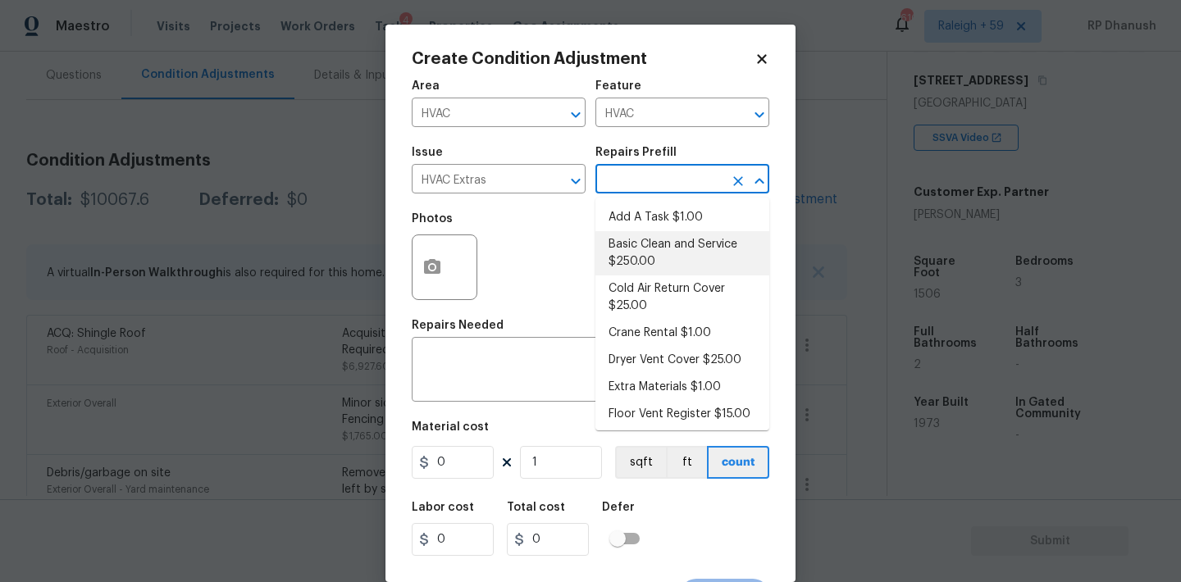
click at [659, 249] on li "Basic Clean and Service $250.00" at bounding box center [682, 253] width 174 height 44
type textarea "General Service HVAC system including: cleaning condenser and evaporator coils,…"
type input "250"
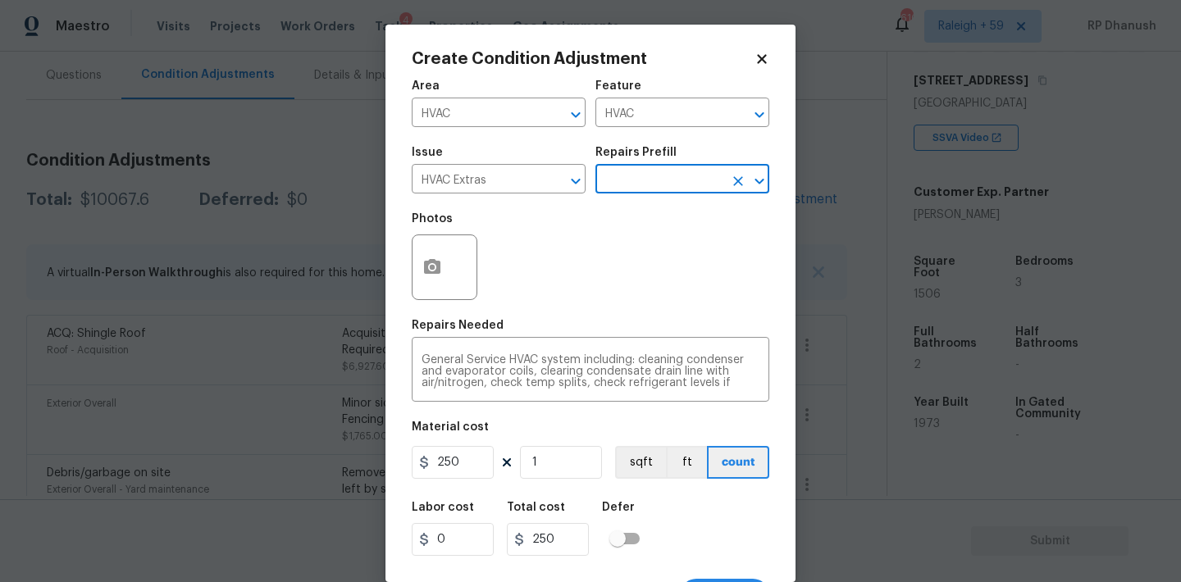
scroll to position [30, 0]
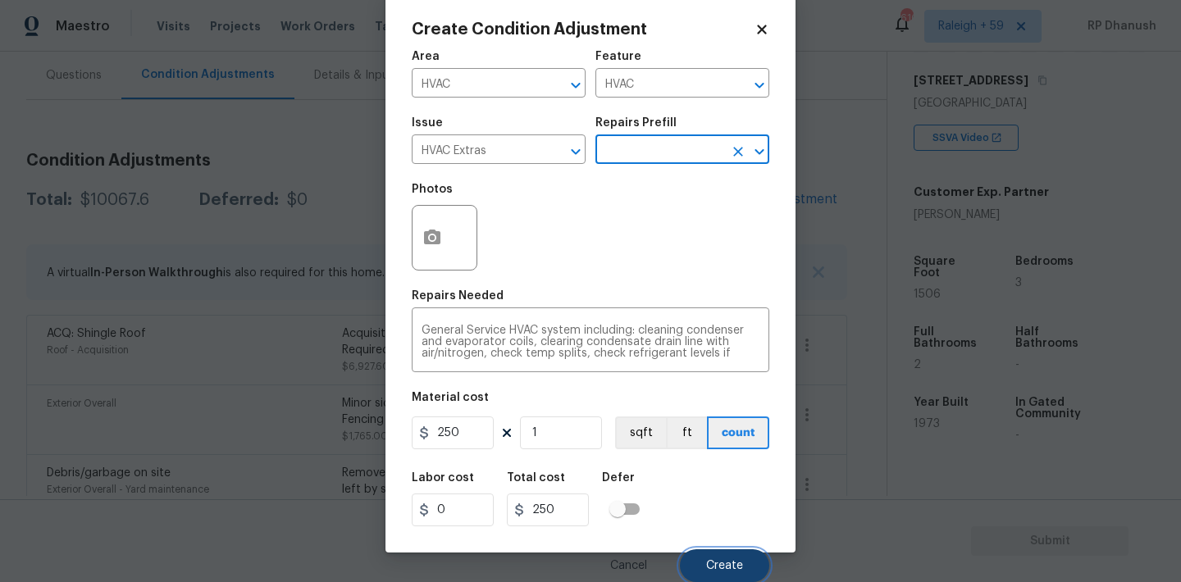
click at [706, 552] on button "Create" at bounding box center [724, 565] width 89 height 33
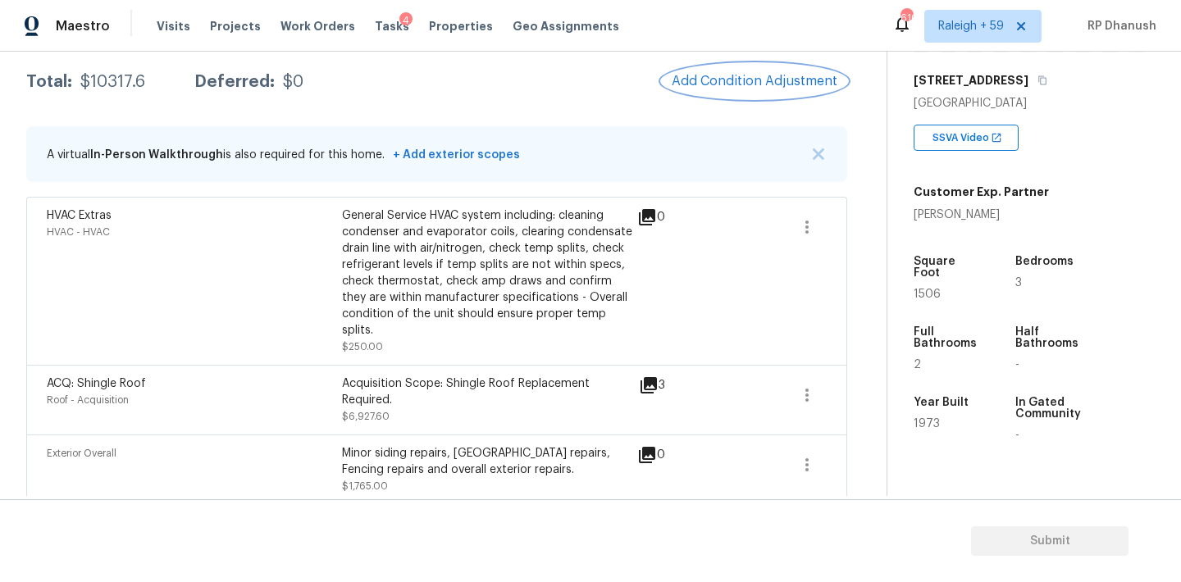
scroll to position [210, 0]
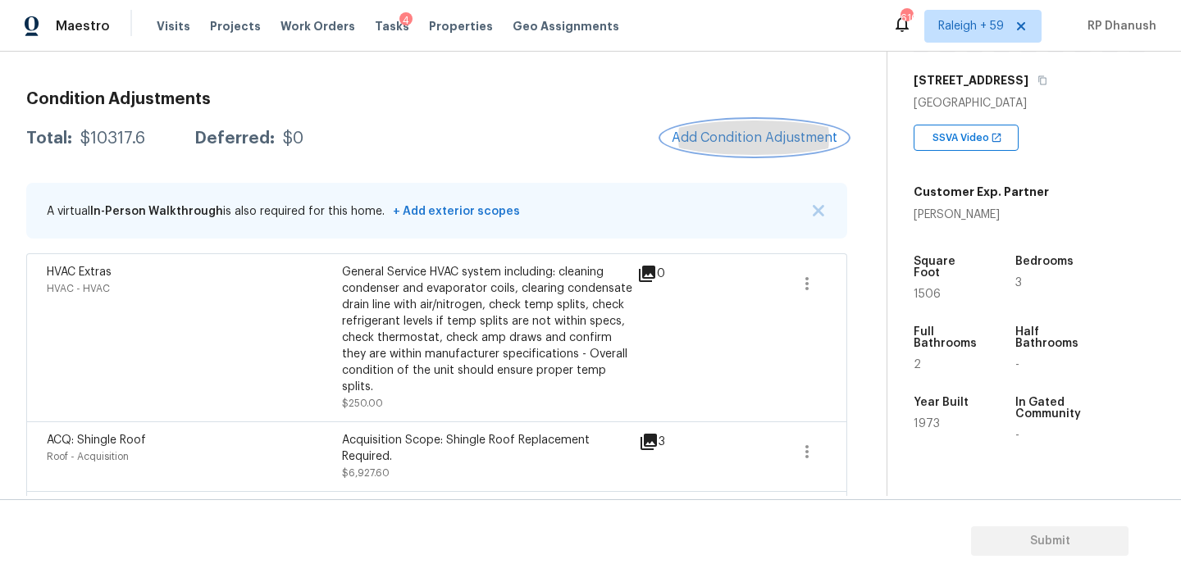
click at [754, 132] on span "Add Condition Adjustment" at bounding box center [755, 137] width 166 height 15
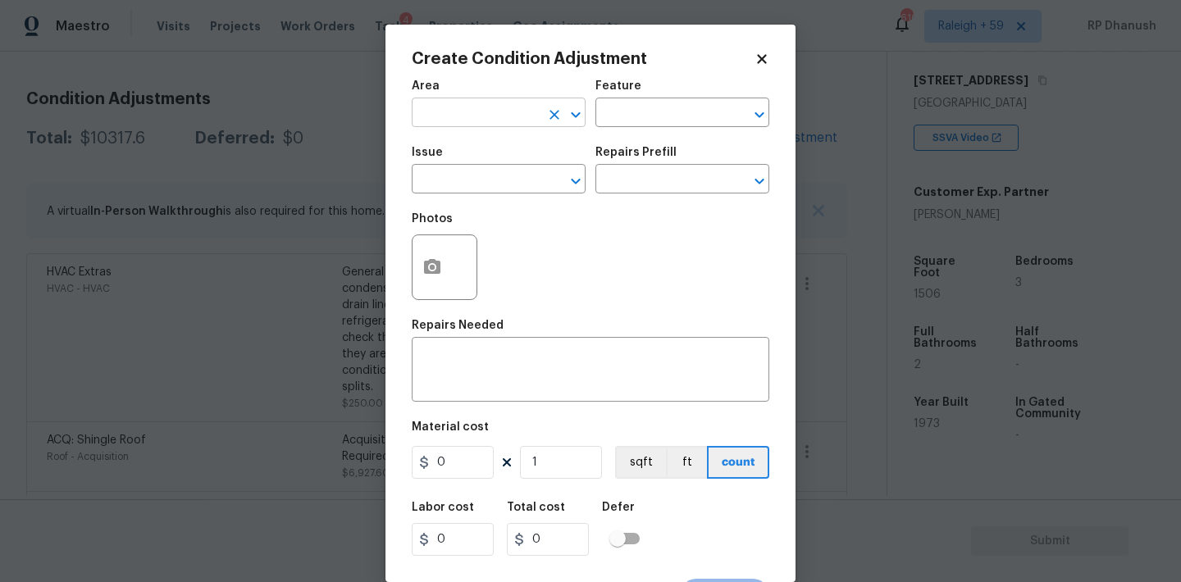
click at [485, 107] on input "text" at bounding box center [476, 114] width 128 height 25
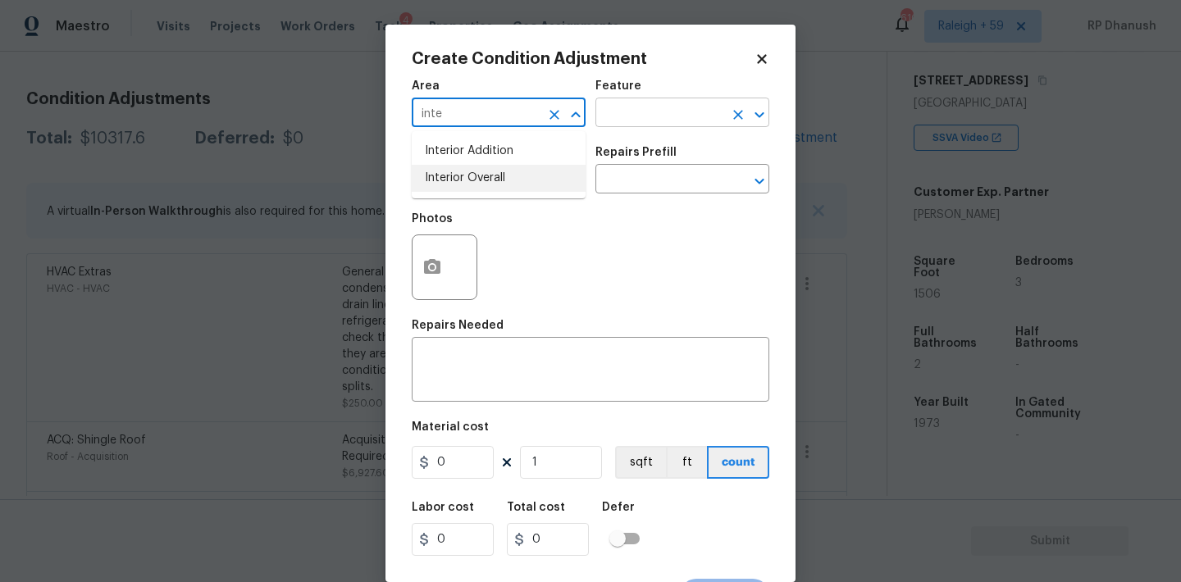
drag, startPoint x: 454, startPoint y: 181, endPoint x: 615, endPoint y: 123, distance: 171.0
click at [454, 181] on li "Interior Overall" at bounding box center [499, 178] width 174 height 27
type input "Interior Overall"
click at [677, 116] on input "text" at bounding box center [659, 114] width 128 height 25
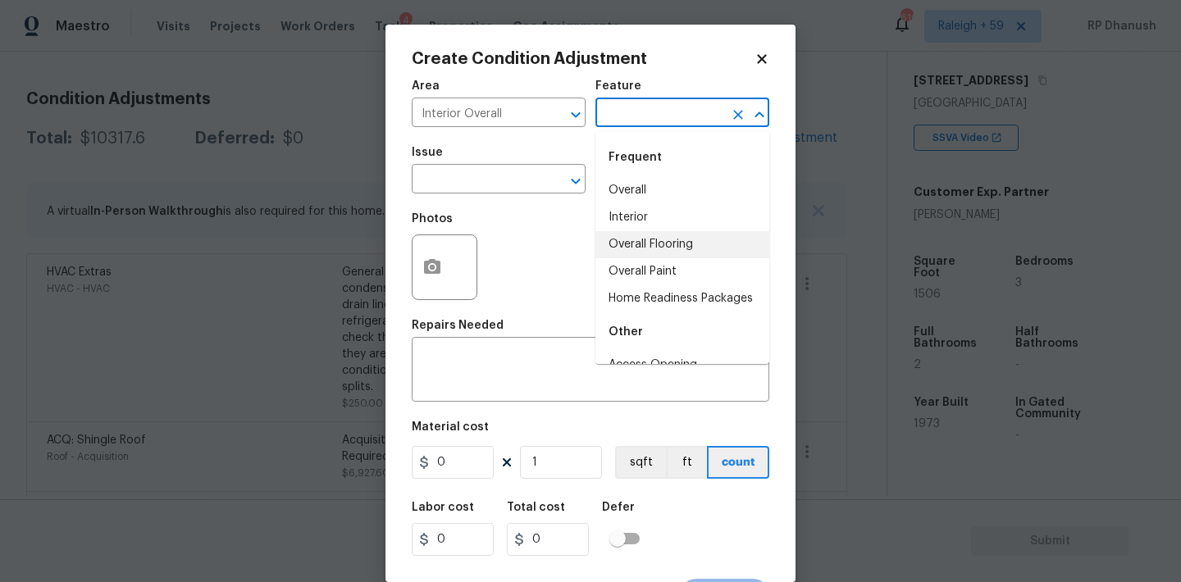
drag, startPoint x: 513, startPoint y: 258, endPoint x: 520, endPoint y: 248, distance: 11.2
click at [514, 258] on div "Photos" at bounding box center [591, 256] width 358 height 107
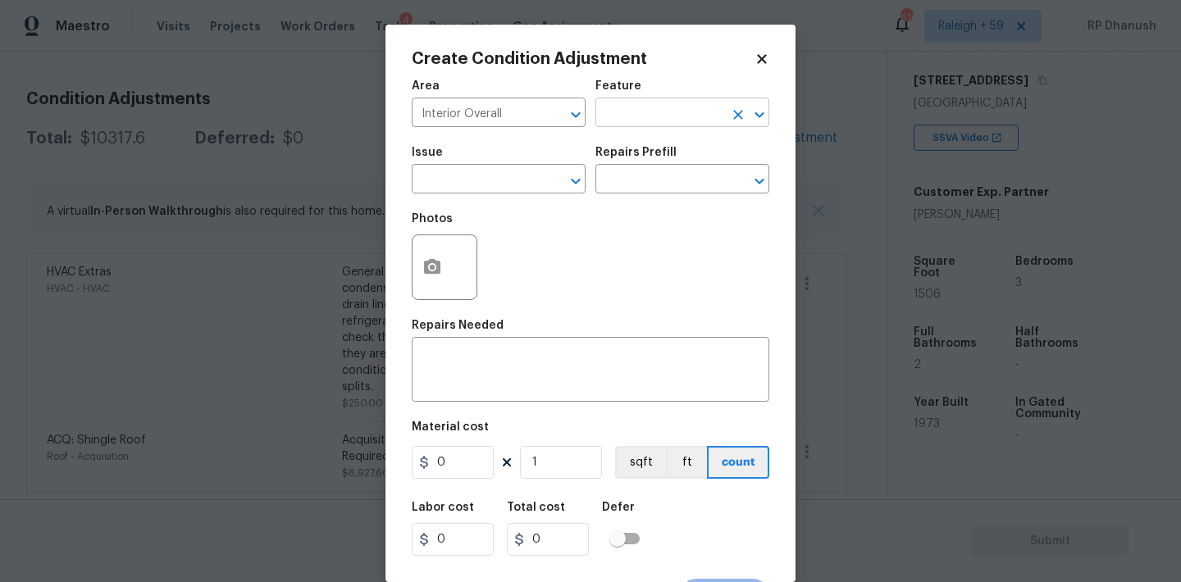
click at [627, 124] on input "text" at bounding box center [659, 114] width 128 height 25
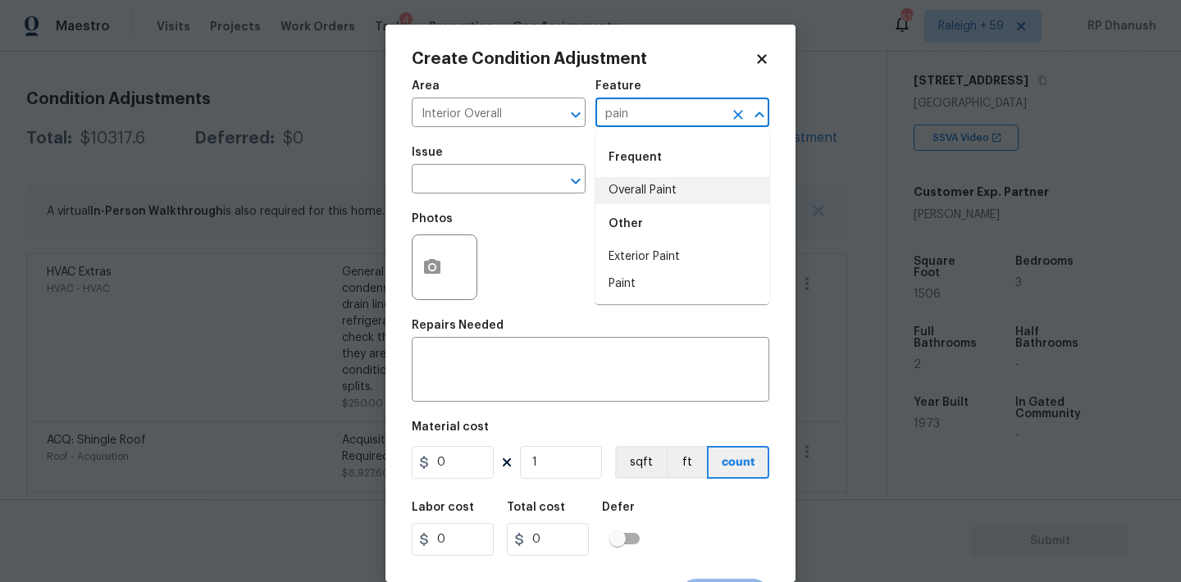
click at [653, 198] on li "Overall Paint" at bounding box center [682, 190] width 174 height 27
type input "Overall Paint"
click at [548, 197] on span "Issue ​" at bounding box center [499, 170] width 174 height 66
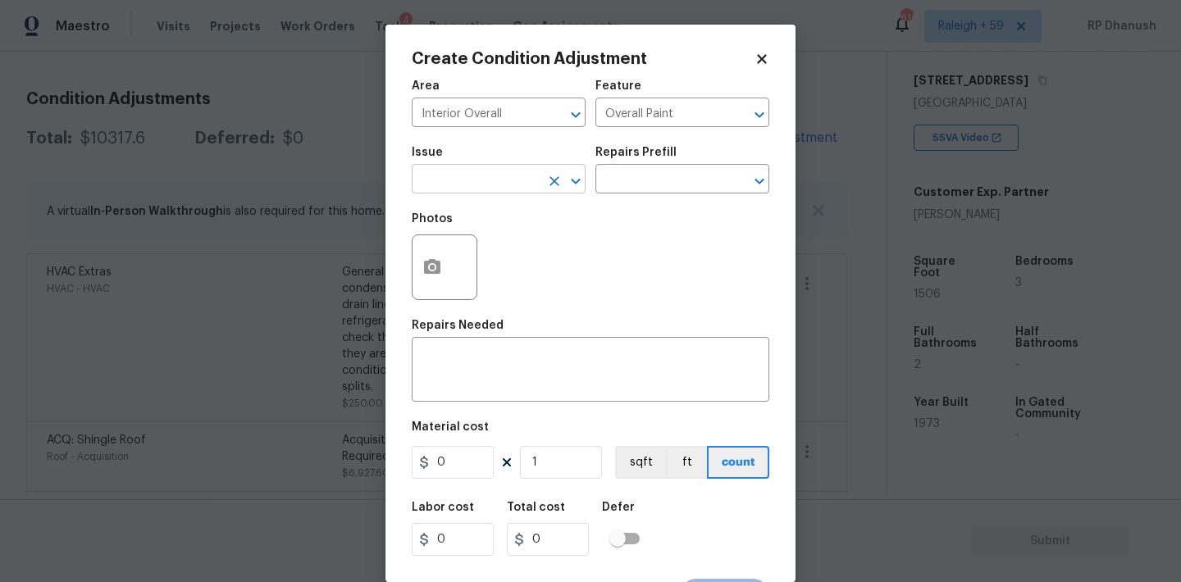
click at [527, 193] on input "text" at bounding box center [476, 180] width 128 height 25
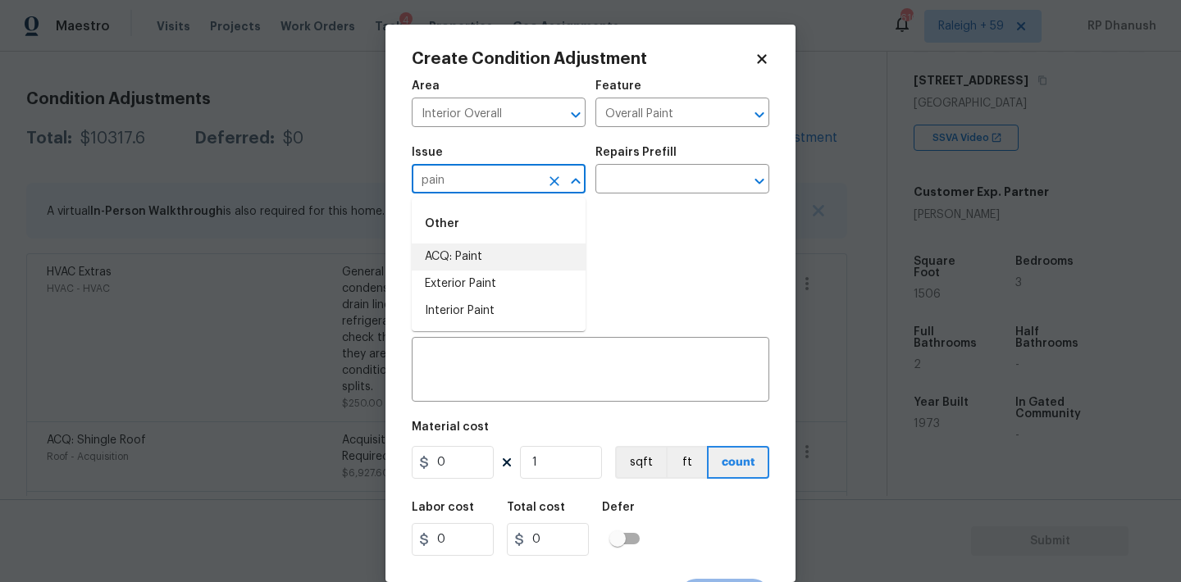
click at [514, 262] on li "ACQ: Paint" at bounding box center [499, 257] width 174 height 27
type input "ACQ: Paint"
click at [689, 177] on input "text" at bounding box center [659, 180] width 128 height 25
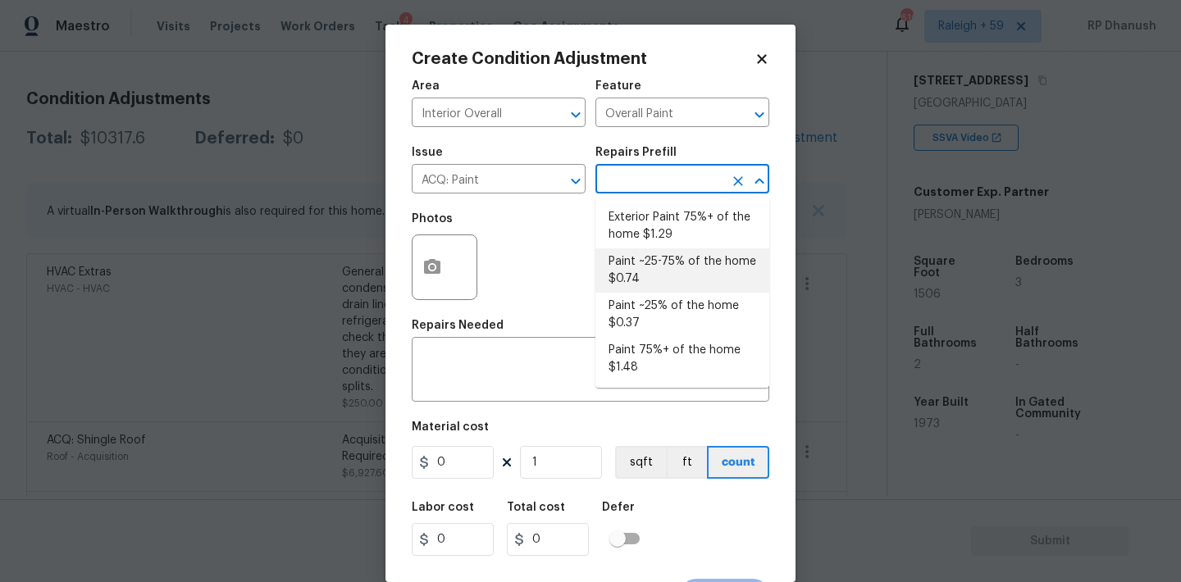
click at [670, 270] on li "Paint ~25-75% of the home $0.74" at bounding box center [682, 270] width 174 height 44
type input "Acquisition"
type textarea "Acquisition Scope: ~25 - 75% of the home needs interior paint"
type input "0.74"
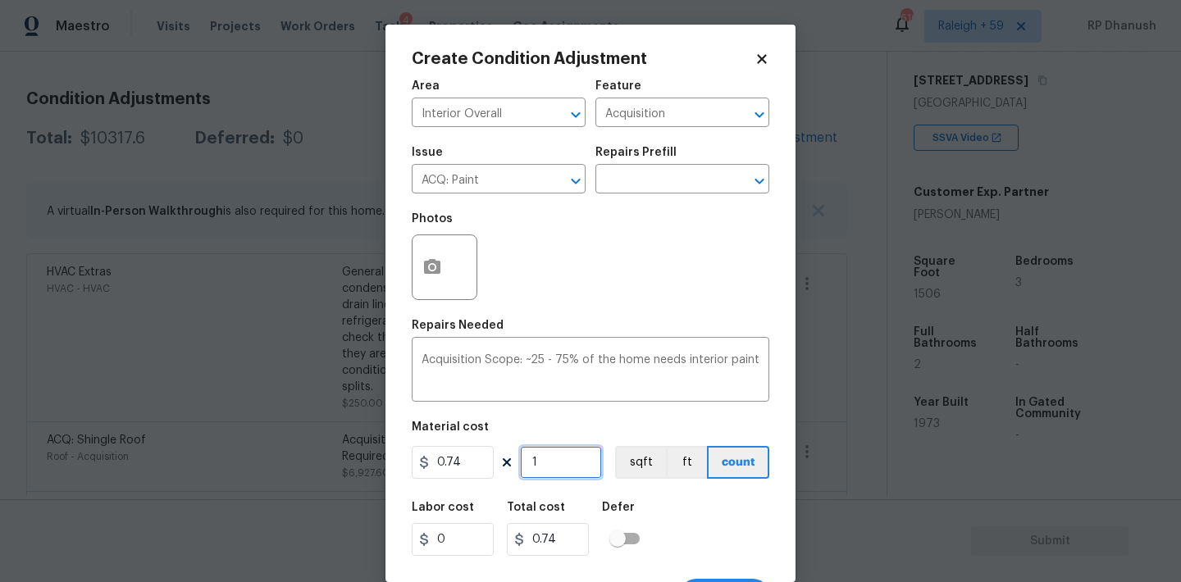
click at [564, 461] on input "1" at bounding box center [561, 462] width 82 height 33
type input "0"
type input "1"
type input "0.74"
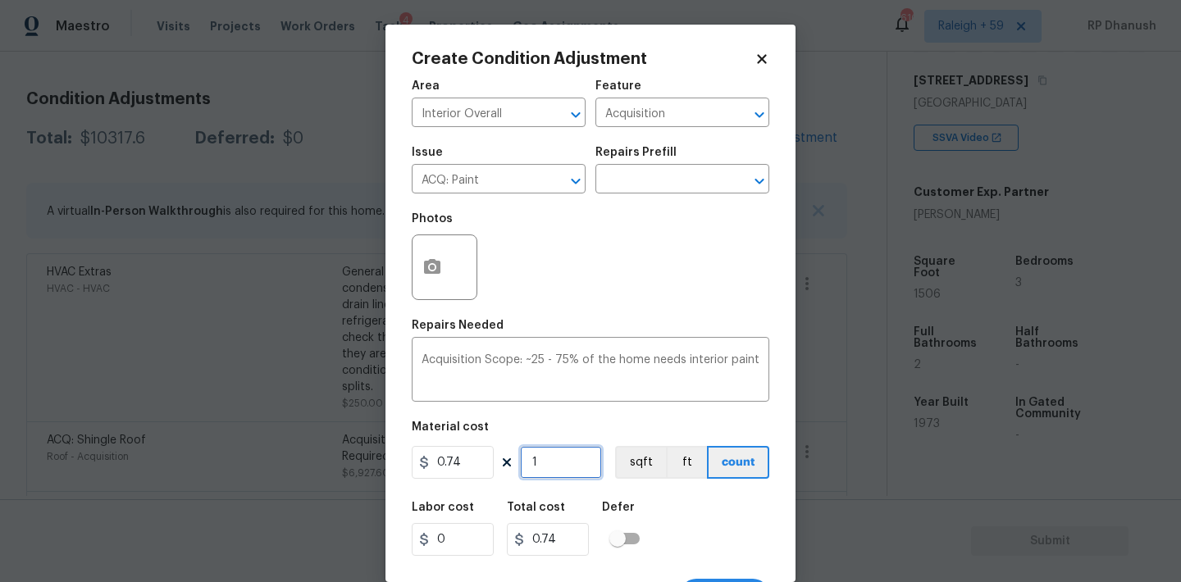
type input "15"
type input "11.1"
type input "150"
type input "111"
type input "1506"
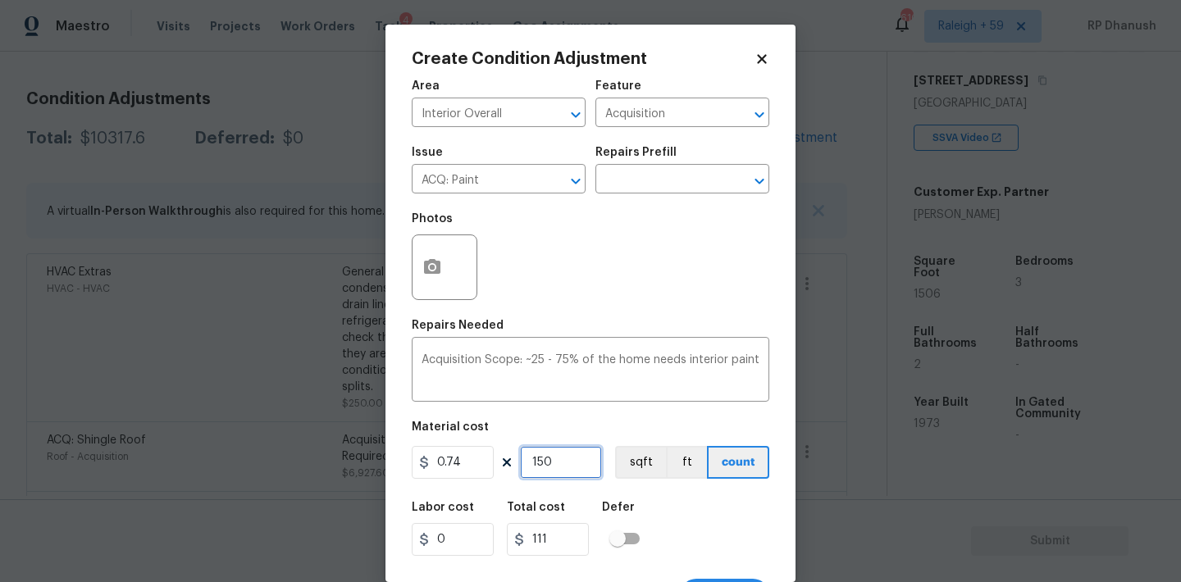
type input "1114.44"
type input "1506"
click at [564, 461] on input "1506" at bounding box center [561, 462] width 82 height 33
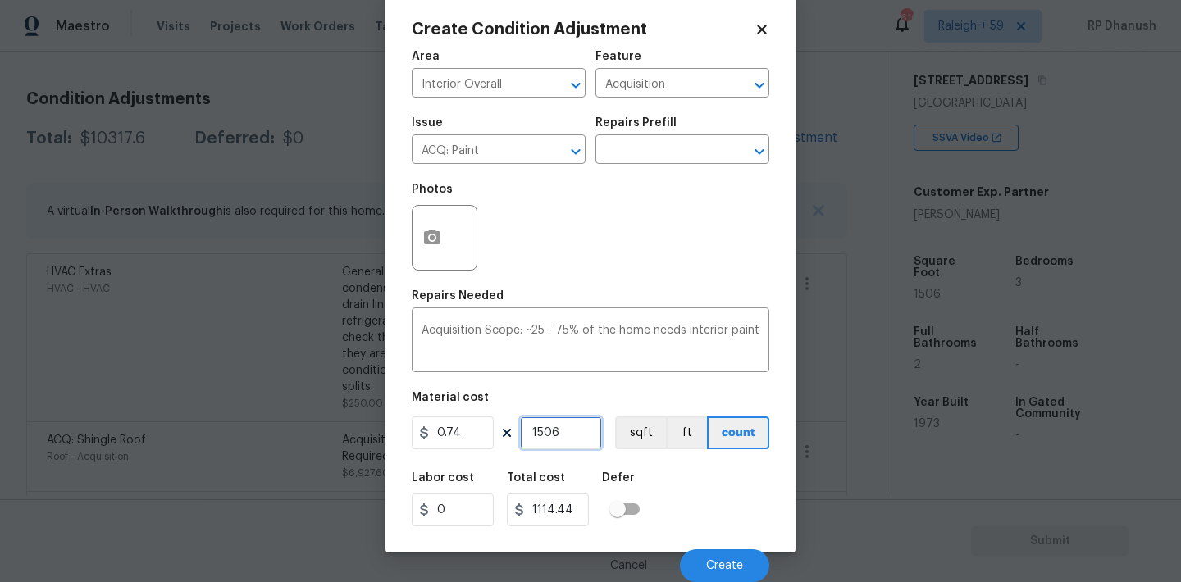
click at [563, 431] on input "1506" at bounding box center [561, 433] width 82 height 33
click at [432, 238] on circle "button" at bounding box center [432, 237] width 5 height 5
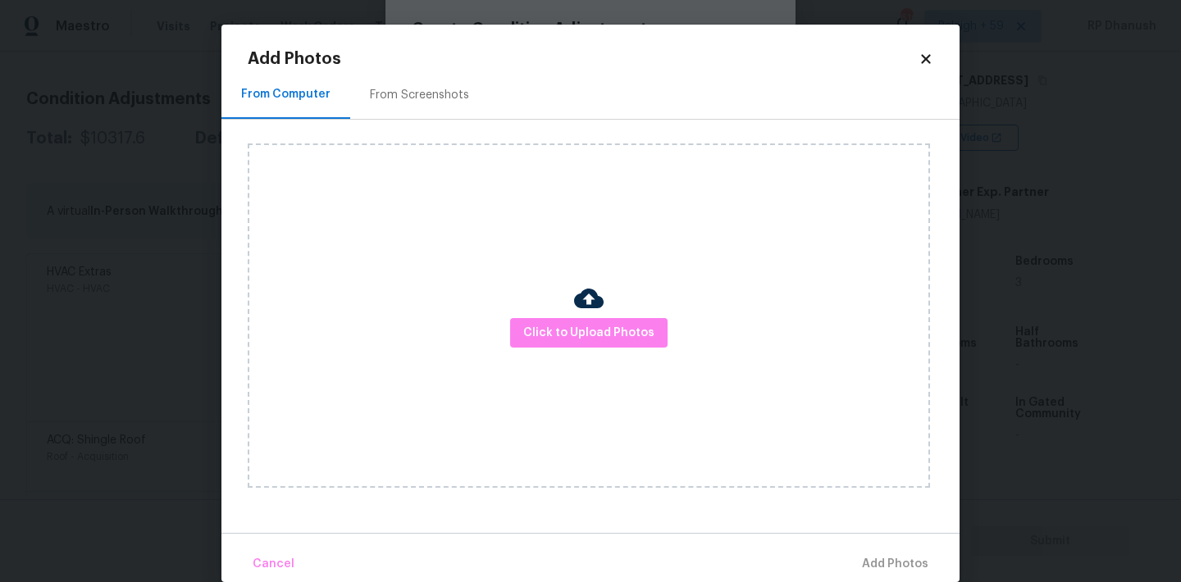
click at [422, 99] on div "From Screenshots" at bounding box center [419, 95] width 99 height 16
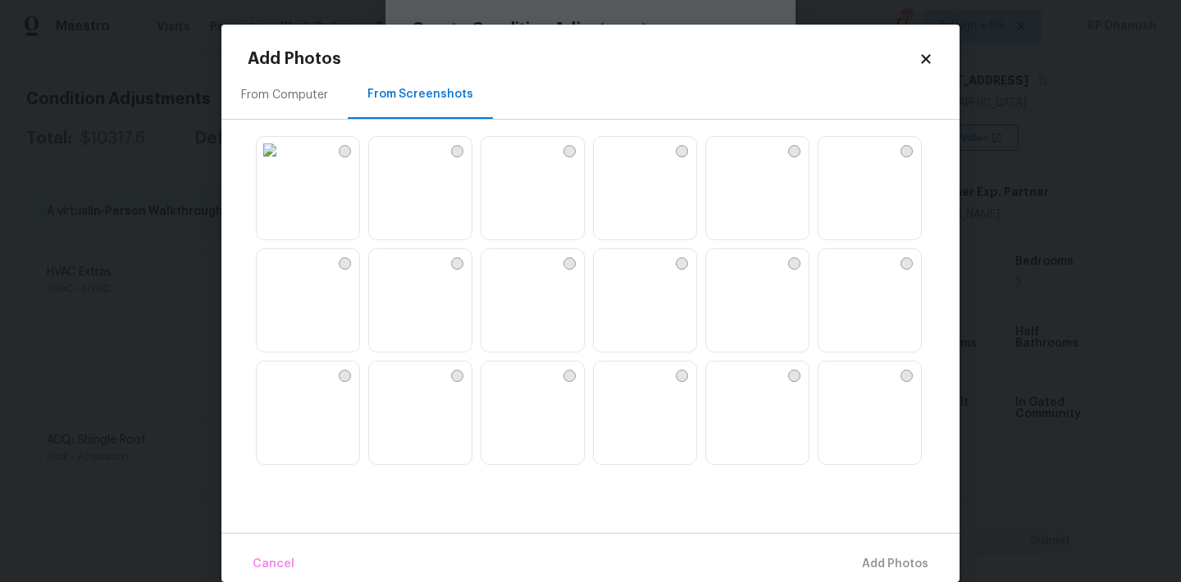
click at [283, 163] on img at bounding box center [270, 150] width 26 height 26
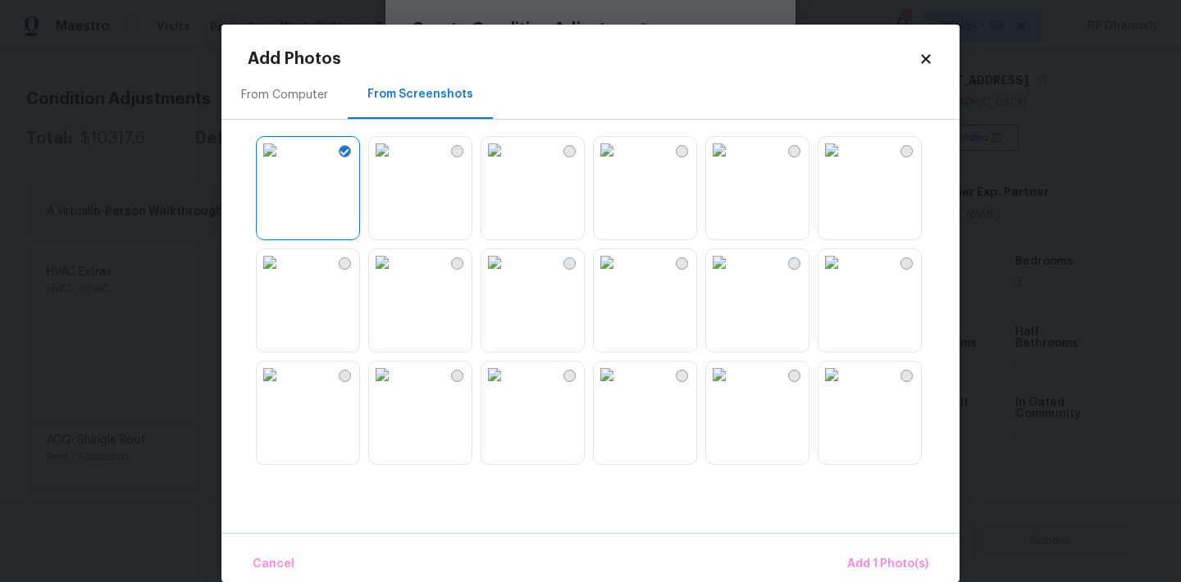
click at [283, 276] on img at bounding box center [270, 262] width 26 height 26
click at [732, 276] on img at bounding box center [719, 262] width 26 height 26
click at [620, 276] on img at bounding box center [607, 262] width 26 height 26
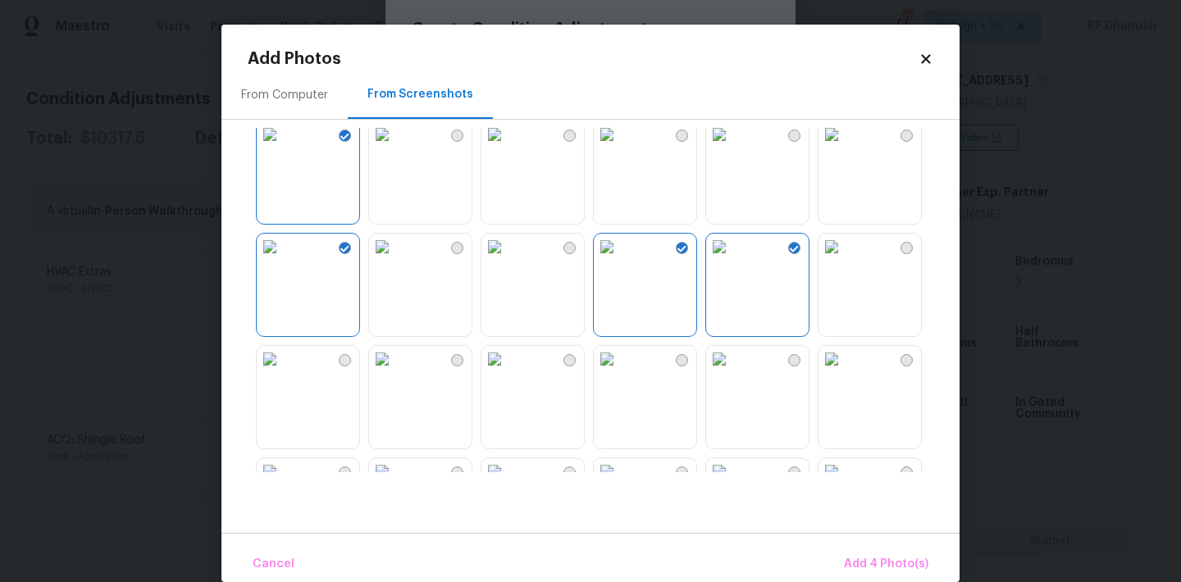
scroll to position [21, 0]
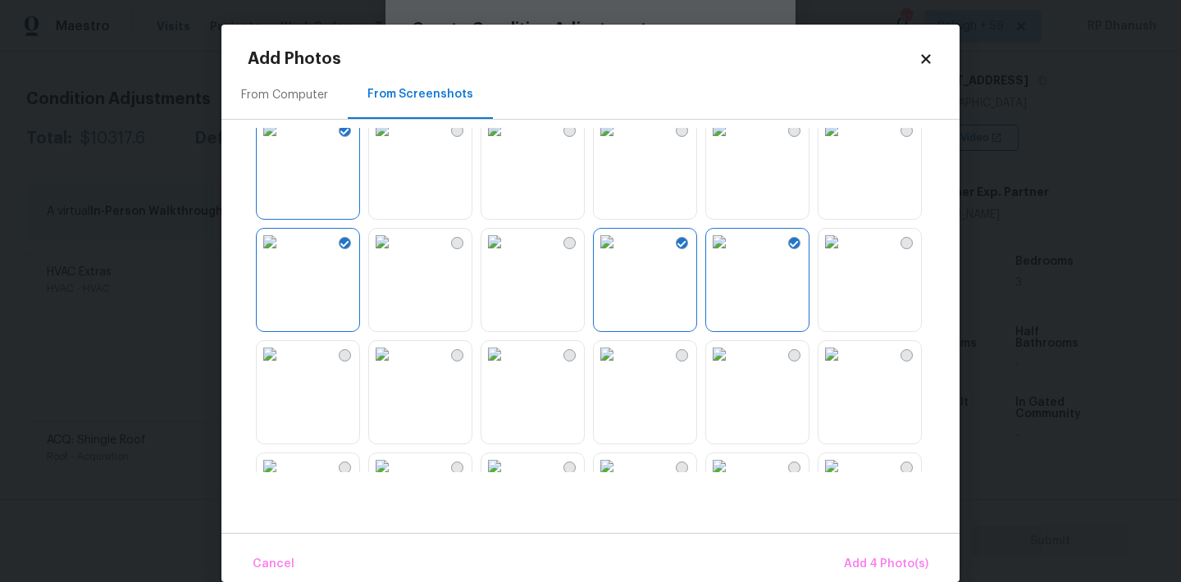
click at [845, 255] on img at bounding box center [831, 242] width 26 height 26
click at [845, 364] on img at bounding box center [831, 354] width 26 height 26
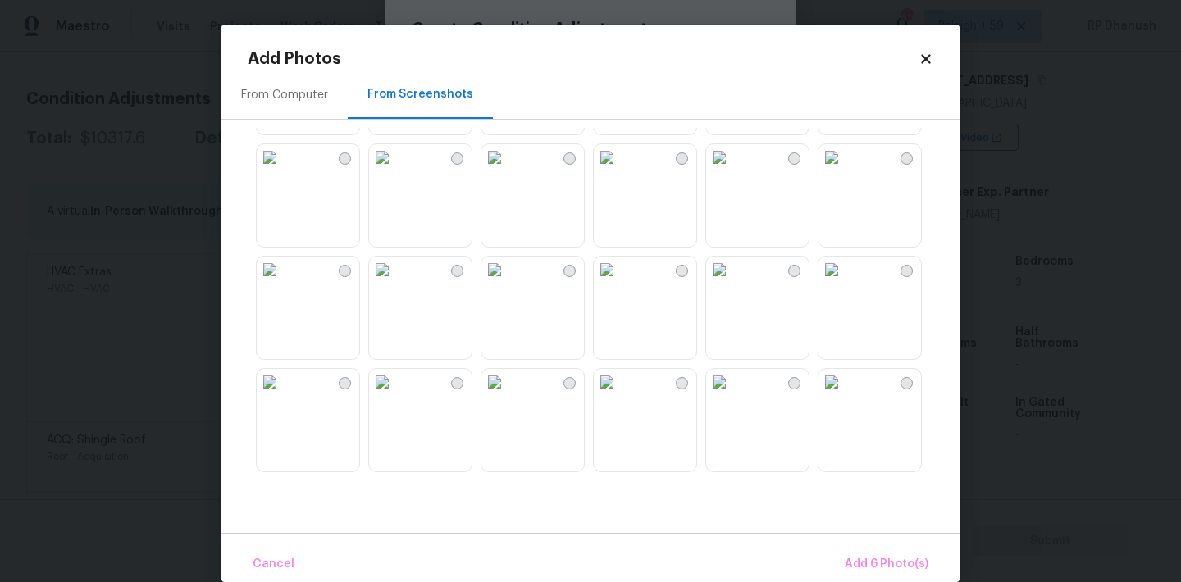
scroll to position [1241, 0]
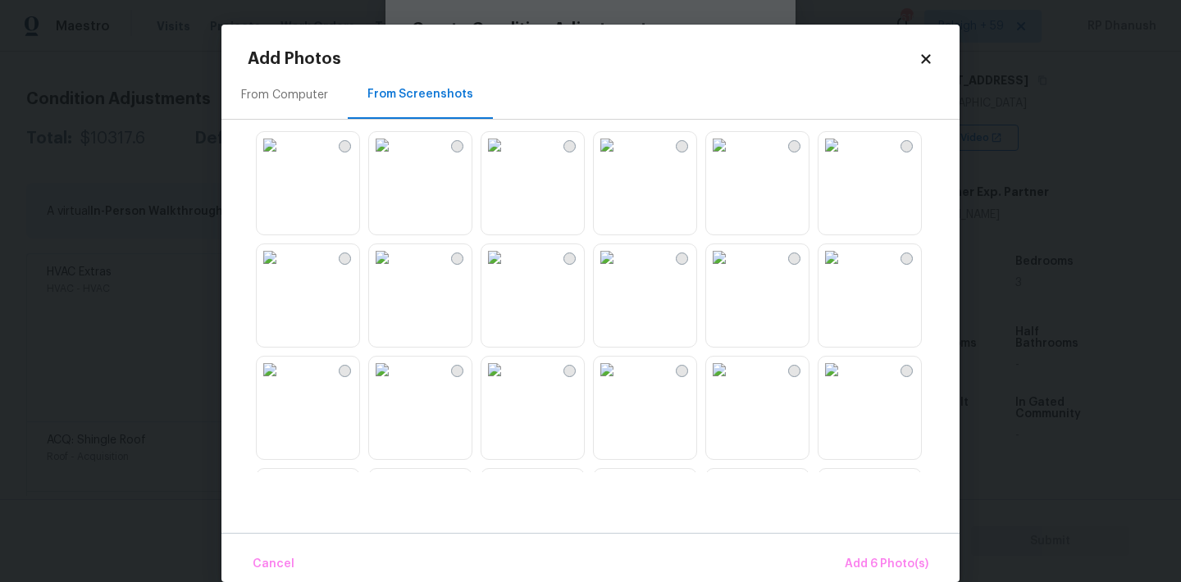
click at [395, 271] on img at bounding box center [382, 257] width 26 height 26
click at [732, 271] on img at bounding box center [719, 257] width 26 height 26
click at [612, 271] on img at bounding box center [607, 257] width 26 height 26
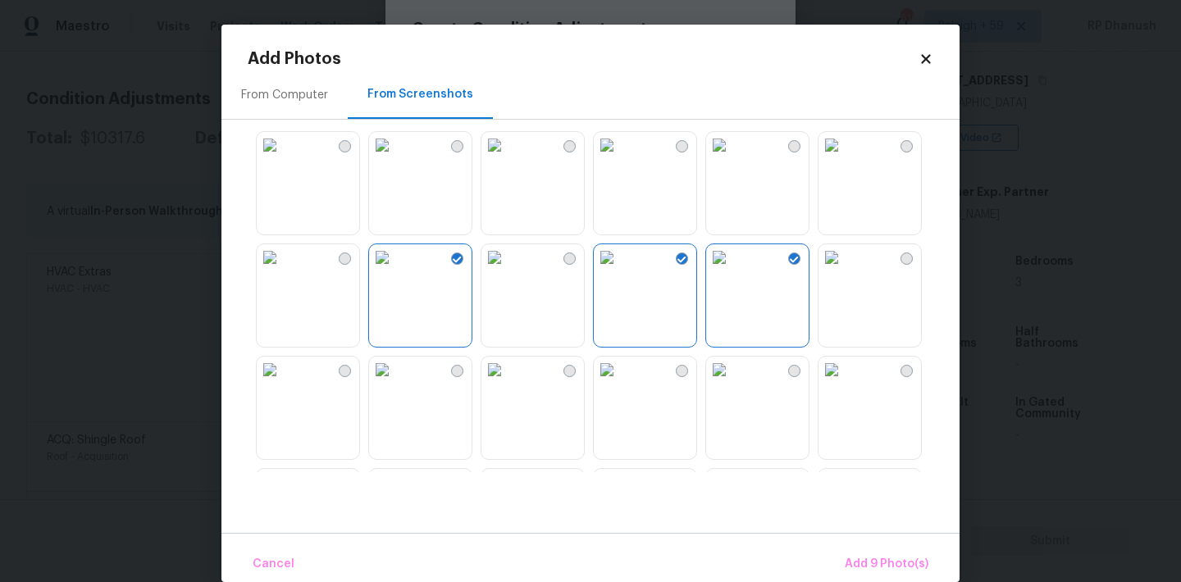
click at [620, 158] on img at bounding box center [607, 145] width 26 height 26
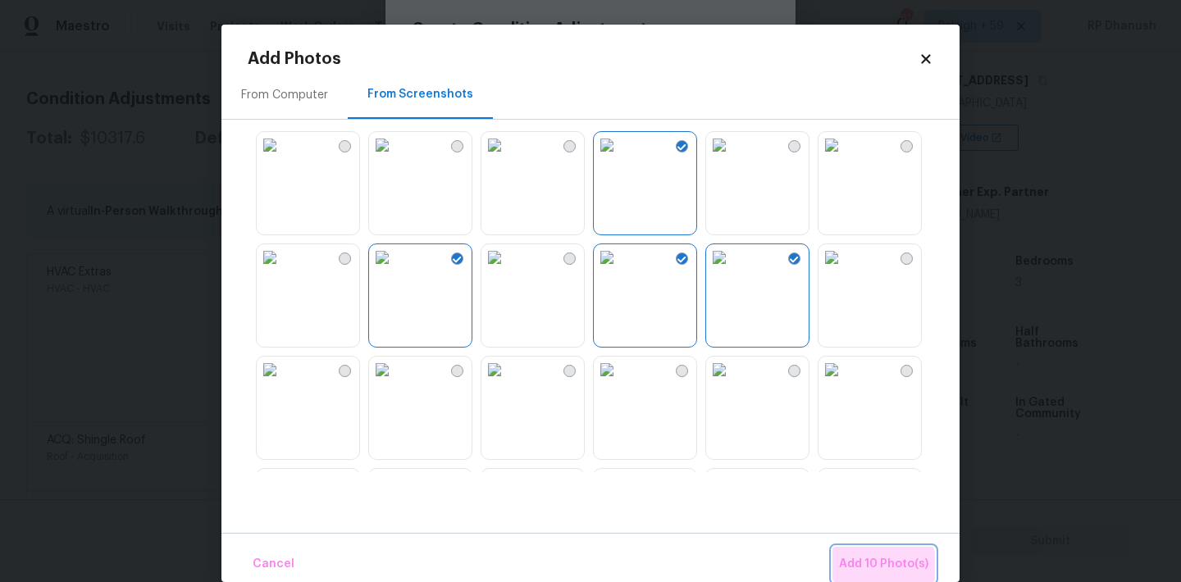
click at [883, 572] on span "Add 10 Photo(s)" at bounding box center [883, 564] width 89 height 21
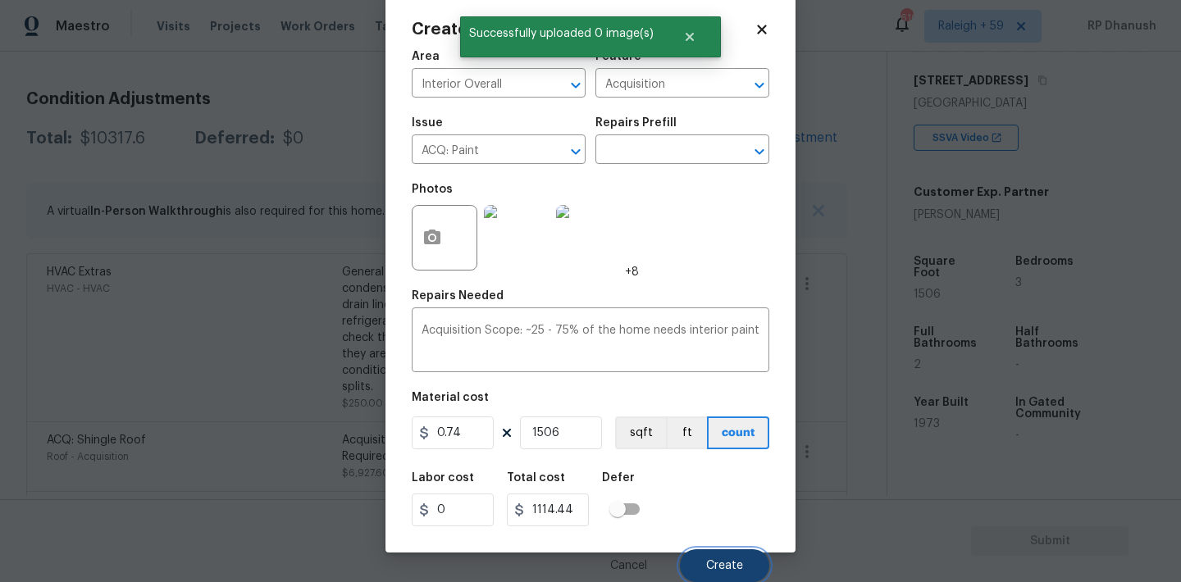
click at [715, 563] on span "Create" at bounding box center [724, 566] width 37 height 12
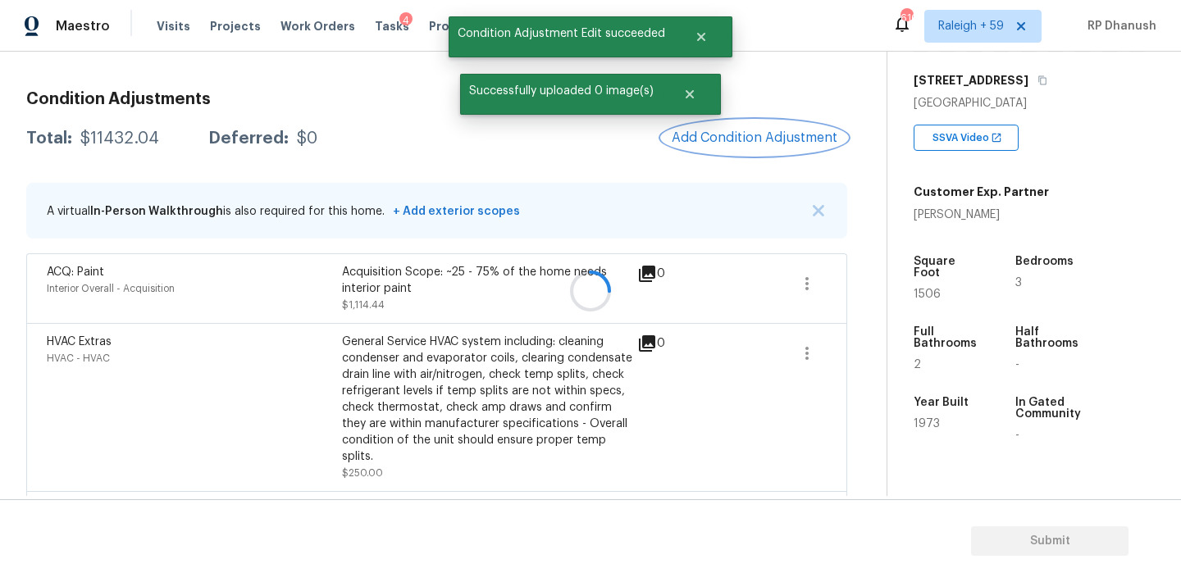
scroll to position [0, 0]
click at [795, 132] on span "Add Condition Adjustment" at bounding box center [760, 137] width 166 height 15
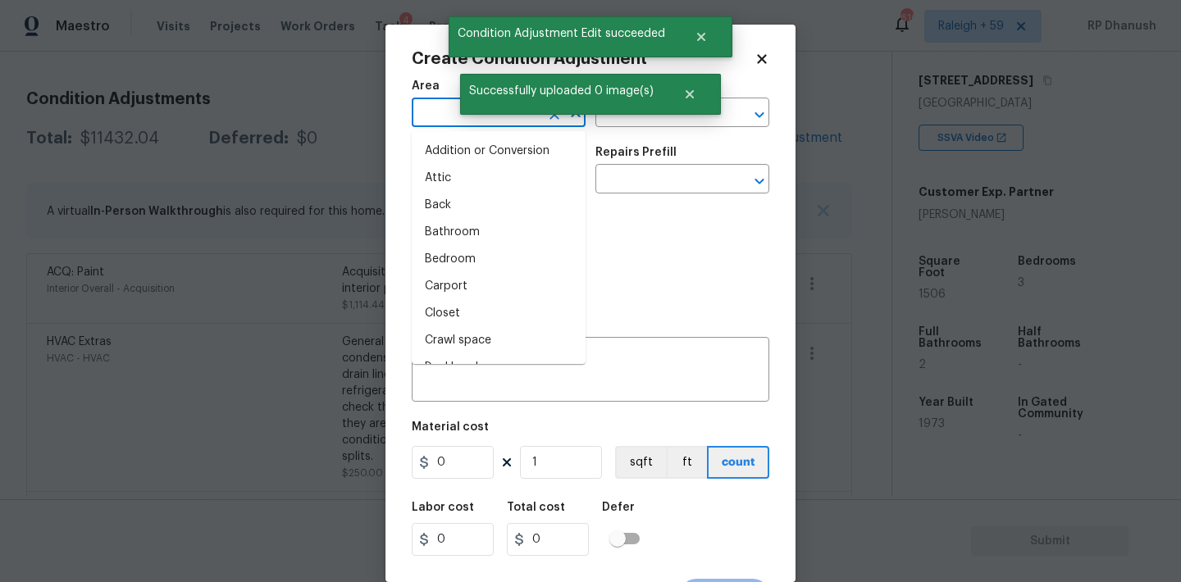
click at [440, 121] on input "text" at bounding box center [476, 114] width 128 height 25
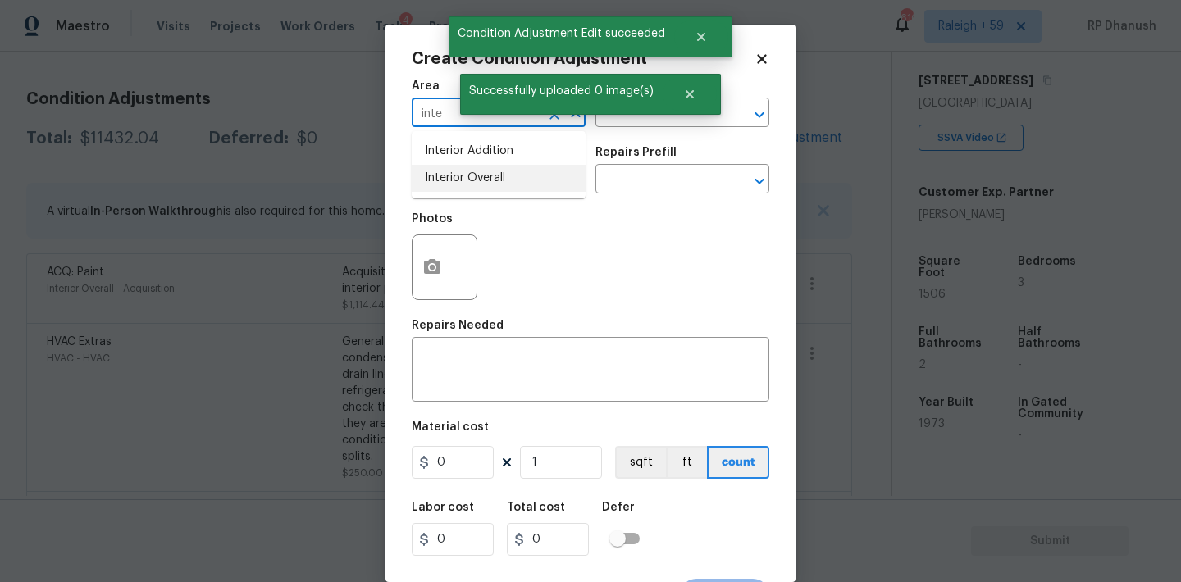
click at [449, 170] on li "Interior Overall" at bounding box center [499, 178] width 174 height 27
type input "Interior Overall"
click at [636, 120] on input "text" at bounding box center [659, 114] width 128 height 25
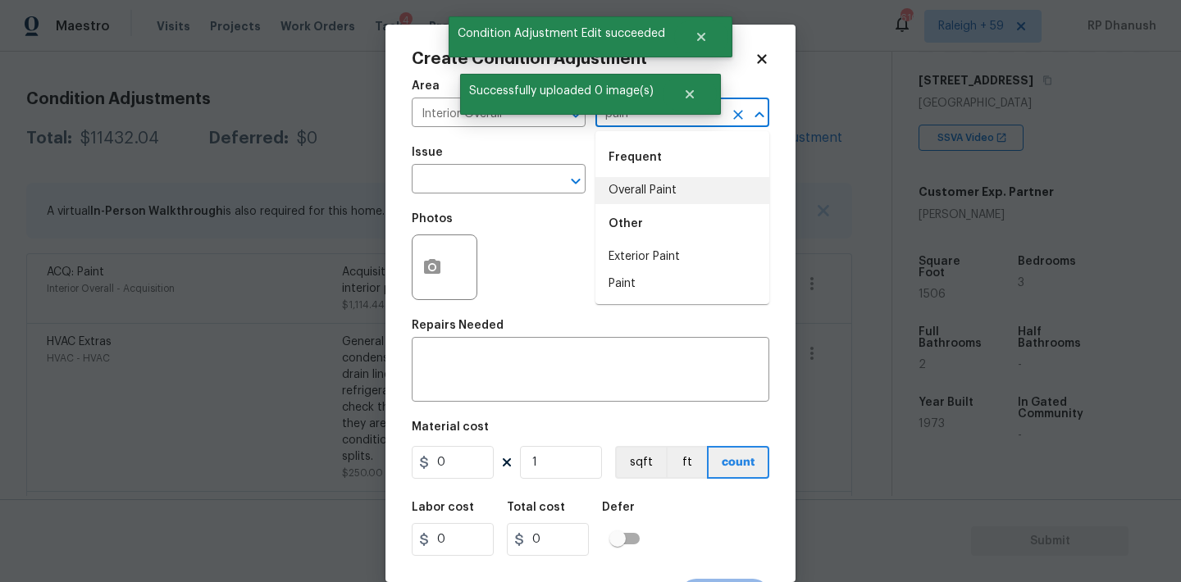
click at [633, 208] on div "Other" at bounding box center [682, 223] width 174 height 39
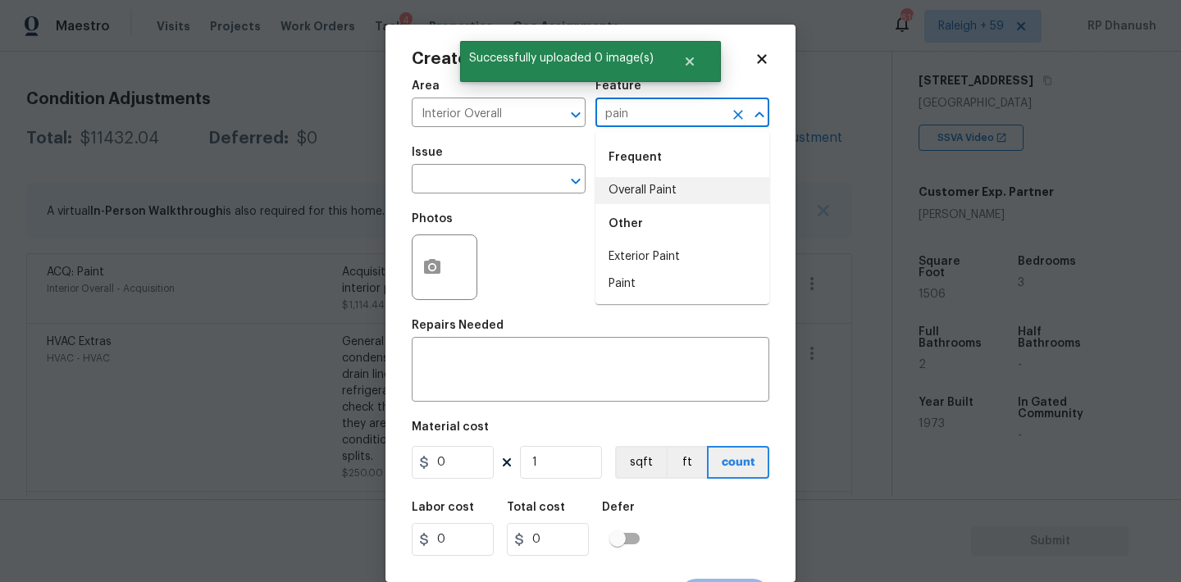
click at [632, 176] on div "Frequent" at bounding box center [682, 157] width 174 height 39
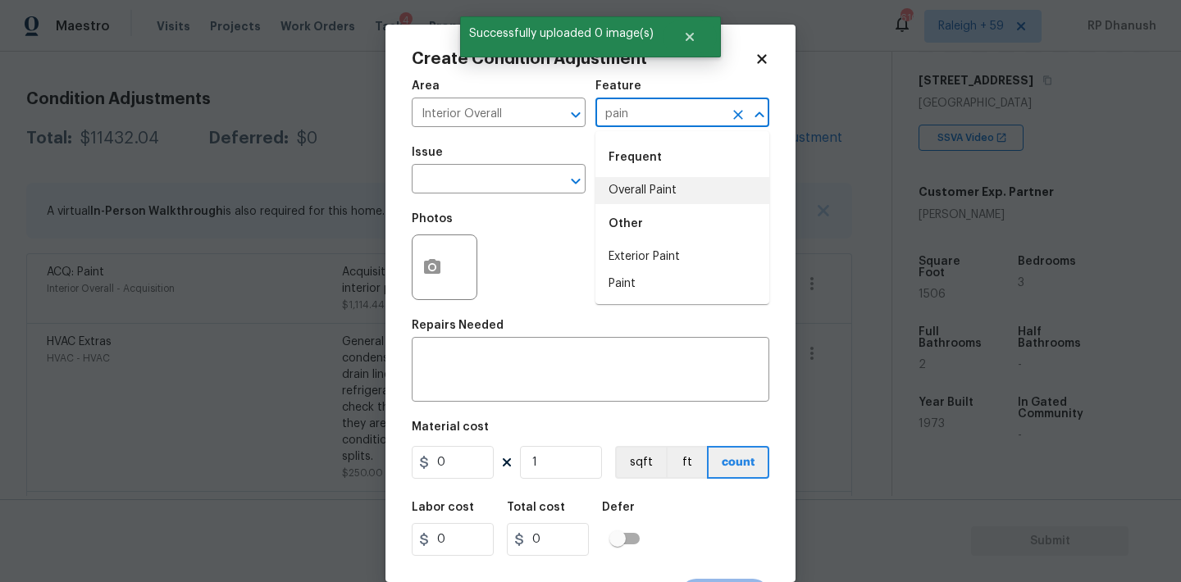
click at [635, 178] on li "Overall Paint" at bounding box center [682, 190] width 174 height 27
type input "Overall Paint"
click at [466, 193] on input "text" at bounding box center [476, 180] width 128 height 25
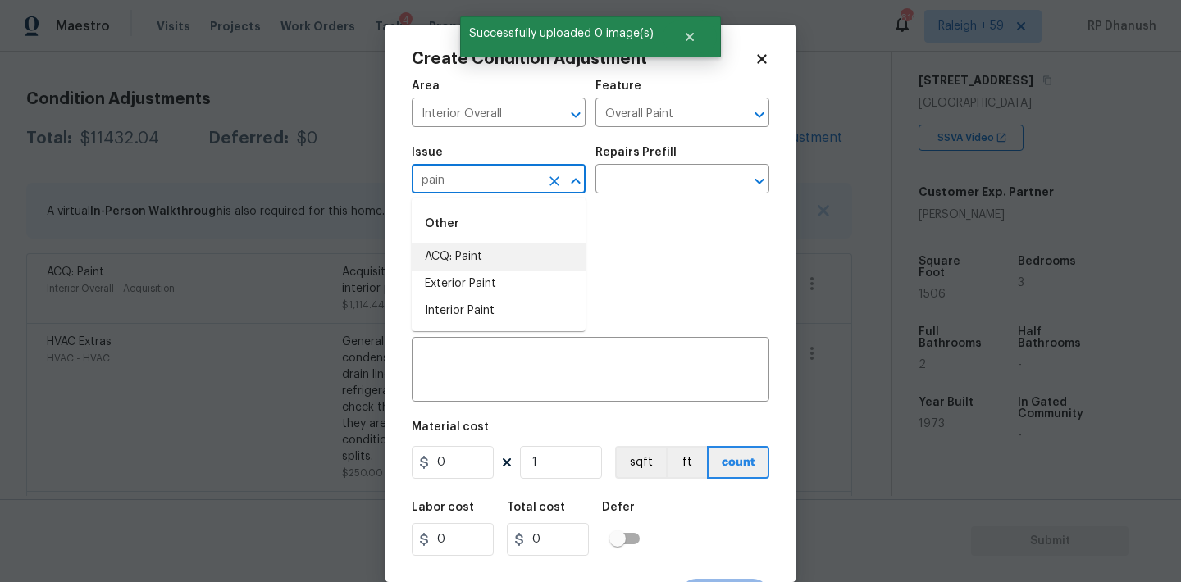
click at [455, 247] on li "ACQ: Paint" at bounding box center [499, 257] width 174 height 27
type input "ACQ: Paint"
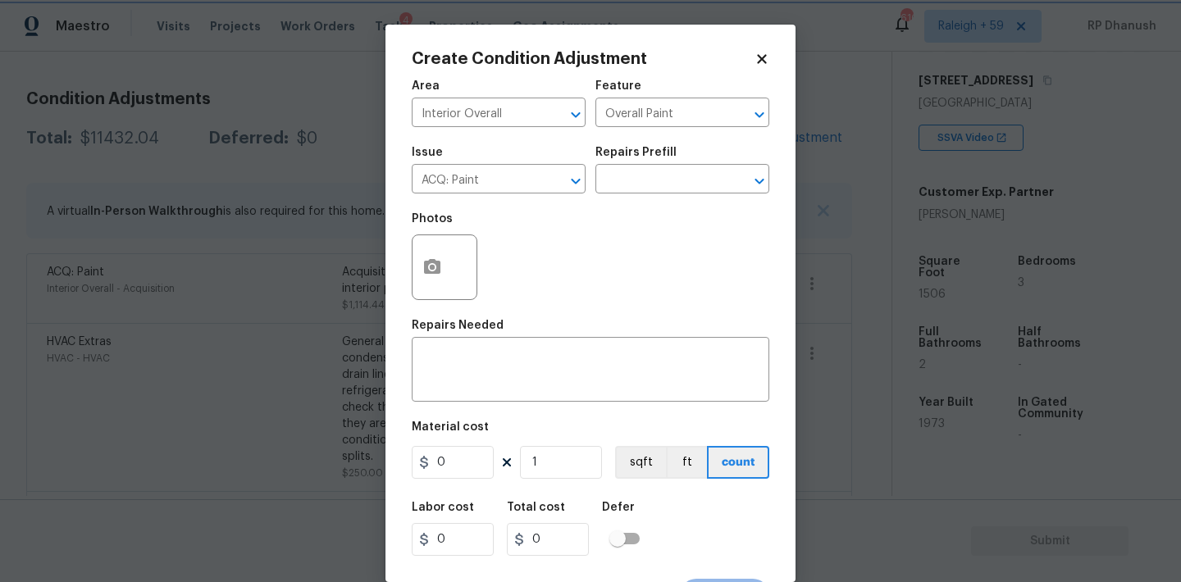
click at [636, 198] on div "Issue ACQ: Paint ​ Repairs Prefill ​" at bounding box center [591, 170] width 358 height 66
click at [556, 183] on icon "Clear" at bounding box center [554, 181] width 10 height 10
click at [515, 183] on input "text" at bounding box center [476, 180] width 128 height 25
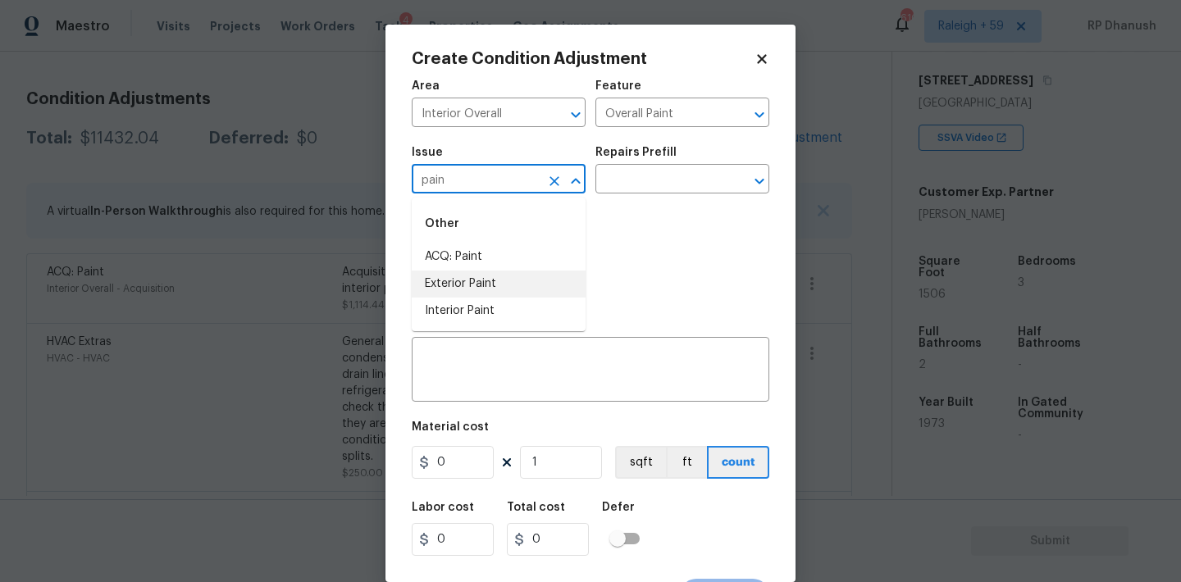
click at [489, 312] on li "Interior Paint" at bounding box center [499, 311] width 174 height 27
type input "Interior Paint"
click at [651, 175] on input "text" at bounding box center [659, 180] width 128 height 25
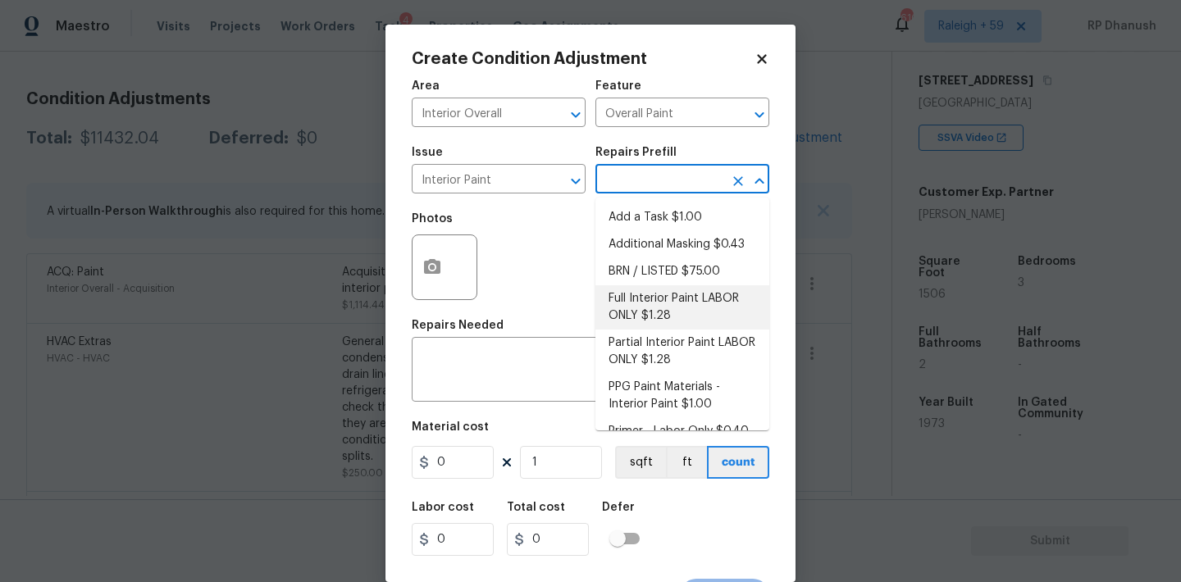
scroll to position [21, 0]
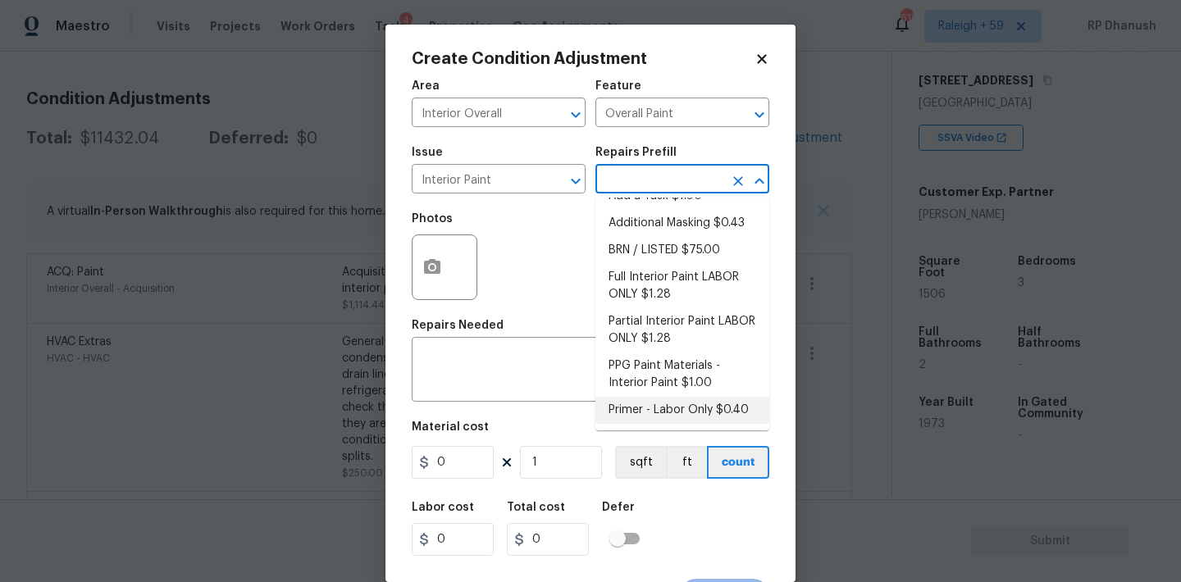
click at [627, 407] on li "Primer - Labor Only $0.40" at bounding box center [682, 410] width 174 height 27
type textarea "Interior primer - PRIMER PROVIDED BY OPENDOOR - All nails, screws, drywall anch…"
type input "0.4"
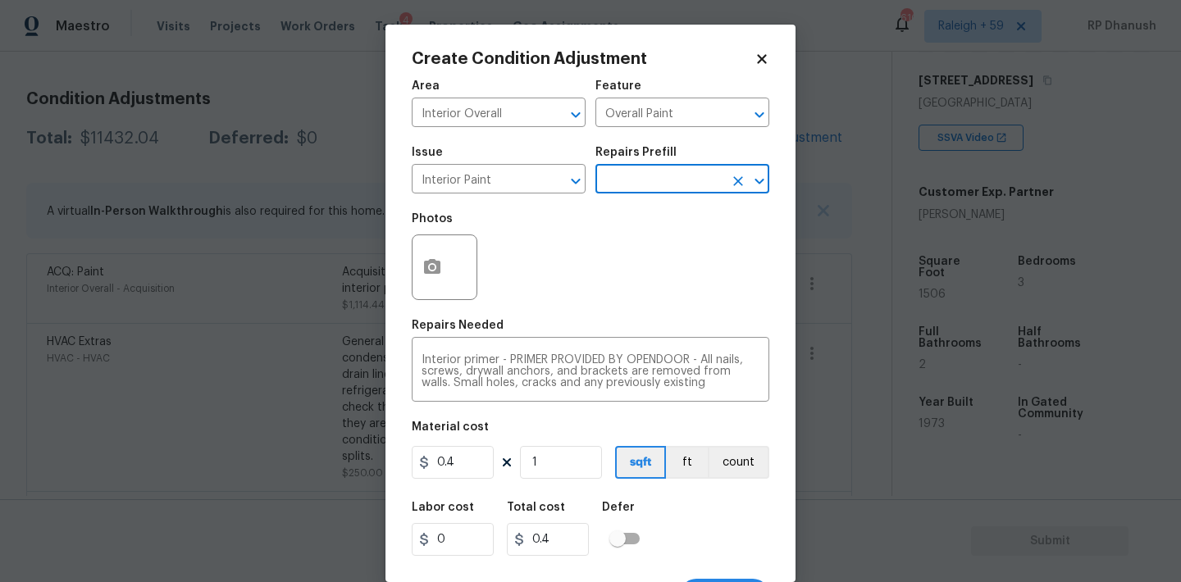
click at [535, 504] on h5 "Total cost" at bounding box center [536, 507] width 58 height 11
click at [558, 468] on input "1" at bounding box center [561, 462] width 82 height 33
type input "0"
type input "5"
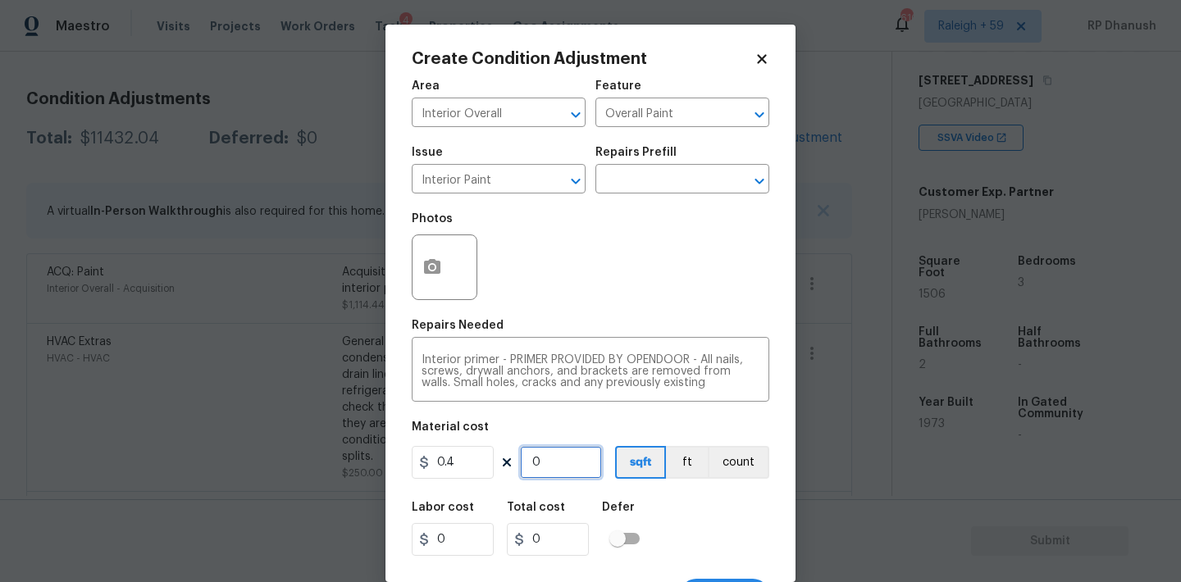
type input "2"
type input "50"
type input "20"
type input "500"
type input "200"
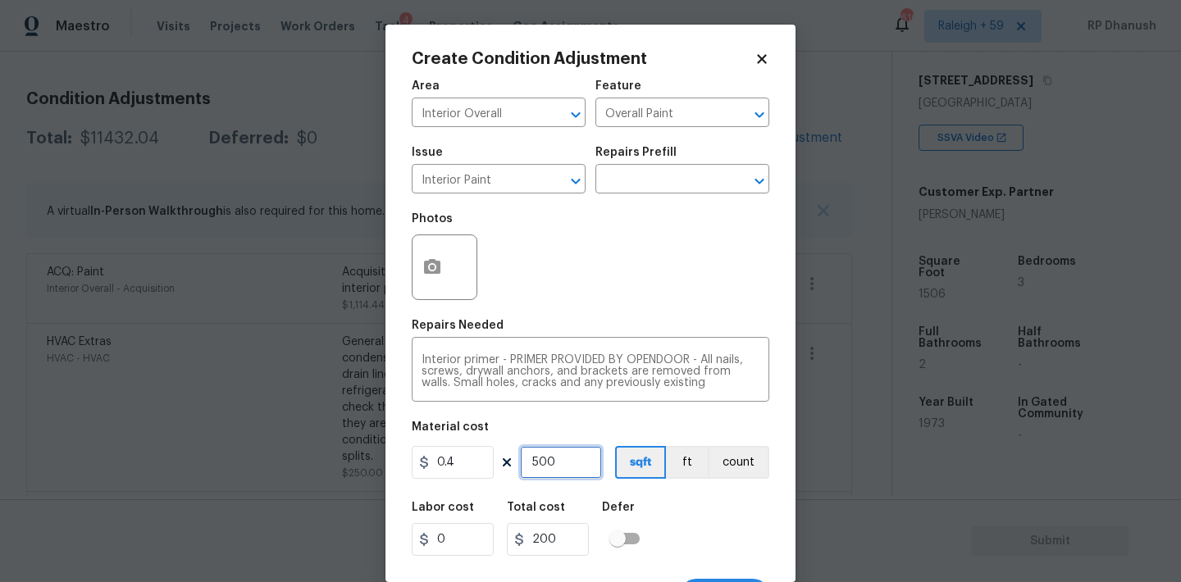
type input "50"
type input "20"
type input "5"
type input "2"
type input "0"
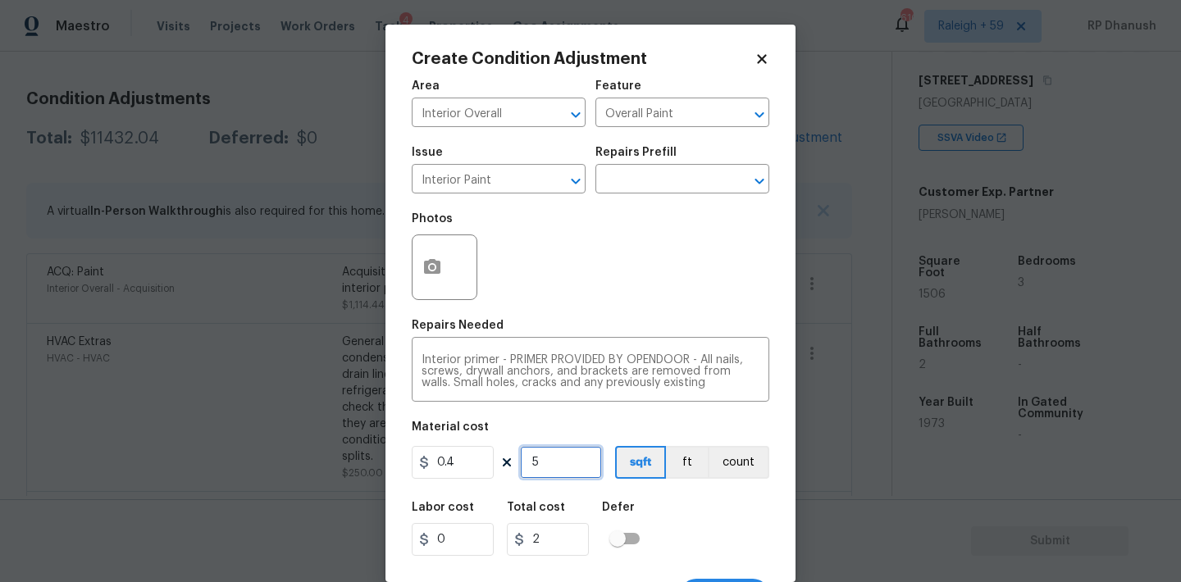
type input "0"
type input "7"
type input "2.8"
type input "75"
type input "30"
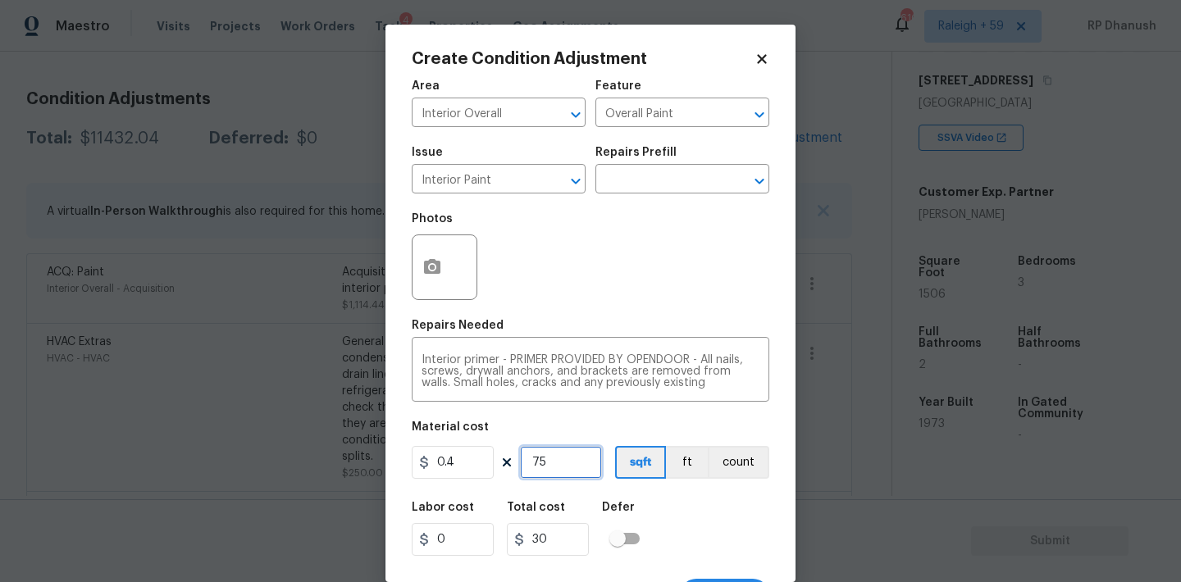
type input "750"
type input "300"
type input "750"
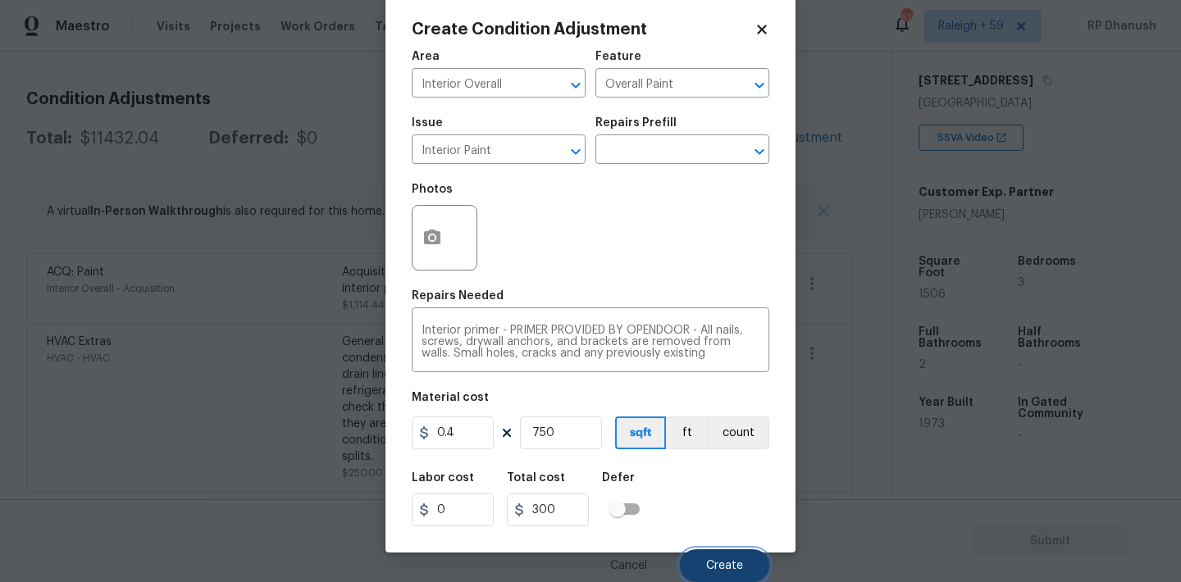
click at [714, 553] on button "Create" at bounding box center [724, 565] width 89 height 33
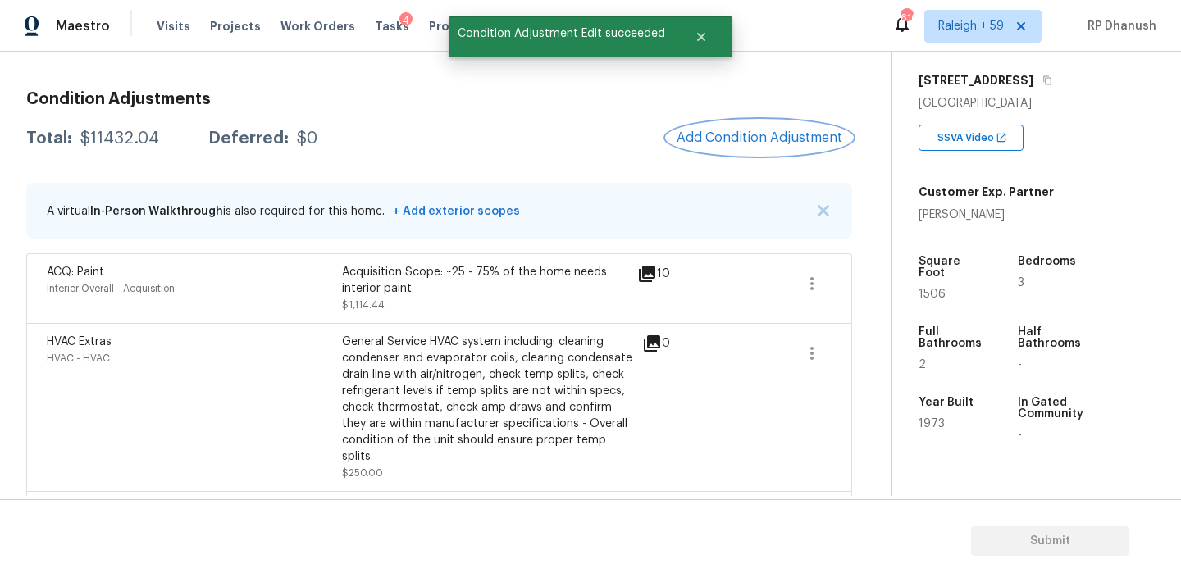
scroll to position [0, 0]
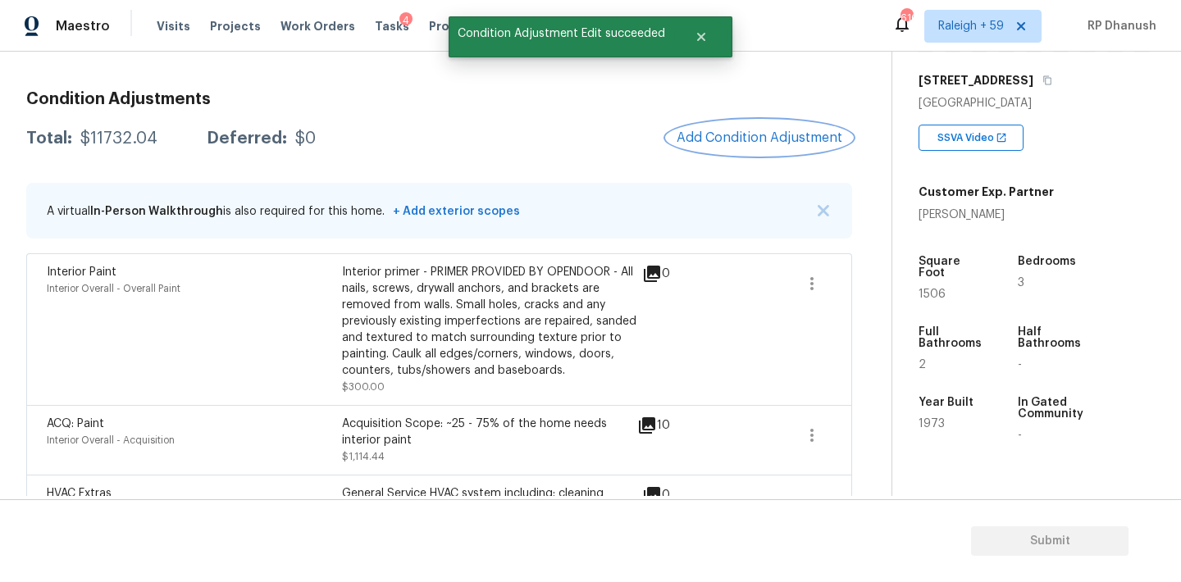
click at [759, 129] on button "Add Condition Adjustment" at bounding box center [759, 138] width 185 height 34
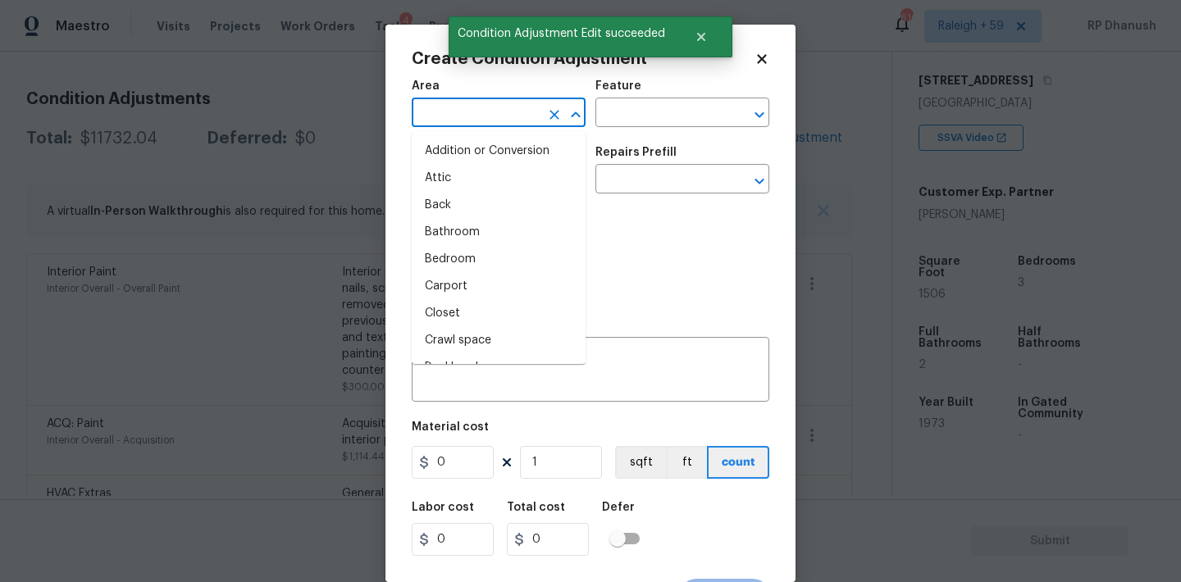
click at [497, 109] on input "text" at bounding box center [476, 114] width 128 height 25
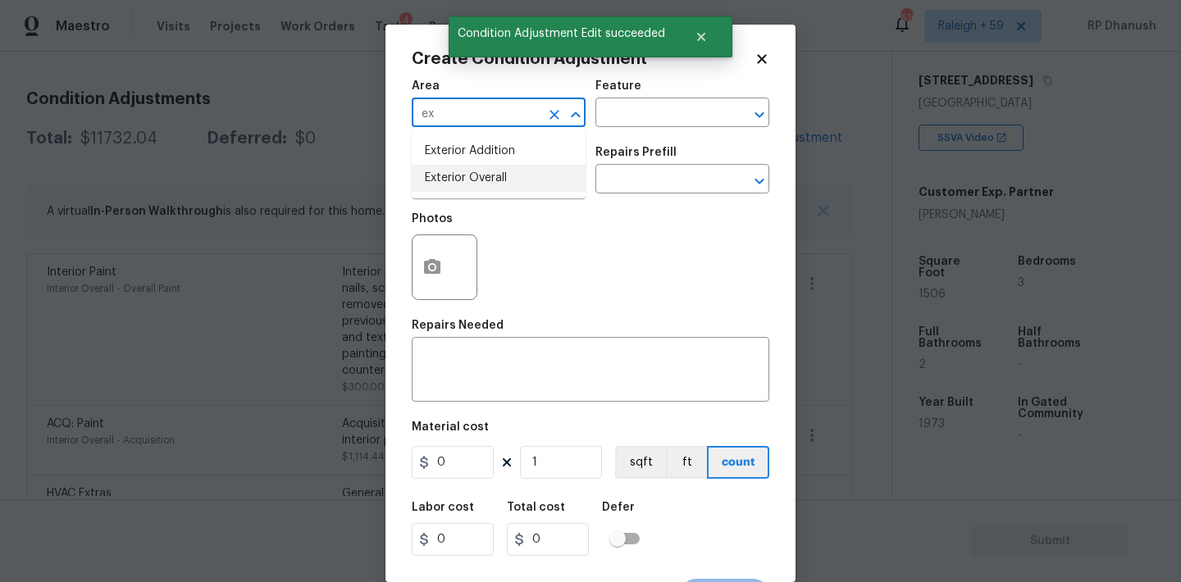
click at [454, 177] on li "Exterior Overall" at bounding box center [499, 178] width 174 height 27
type input "Exterior Overall"
click at [648, 126] on input "text" at bounding box center [659, 114] width 128 height 25
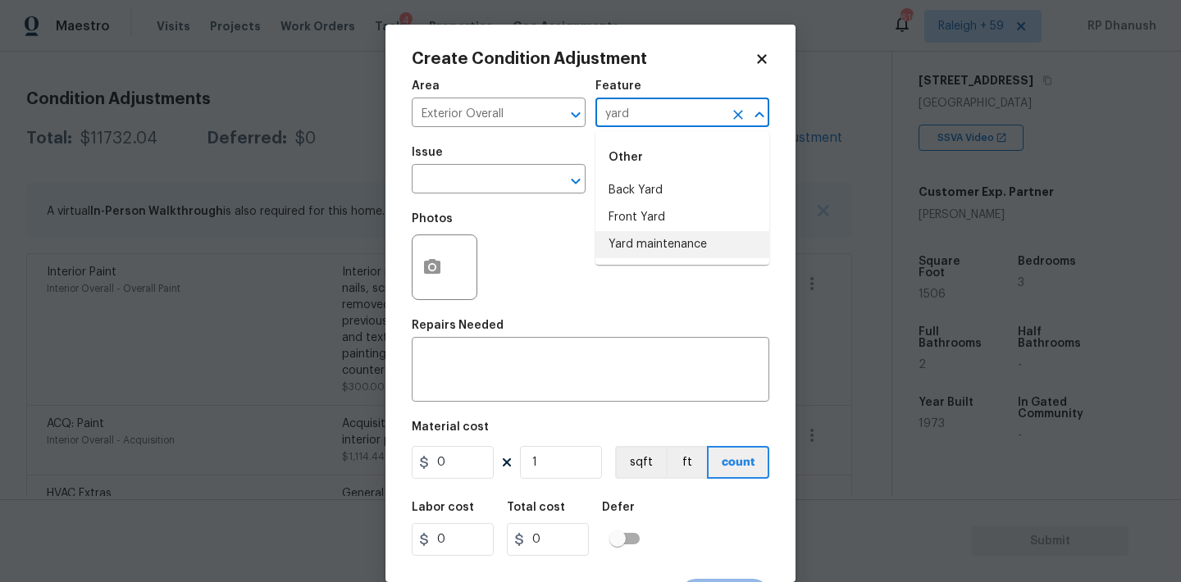
click at [630, 253] on li "Yard maintenance" at bounding box center [682, 244] width 174 height 27
type input "Yard maintenance"
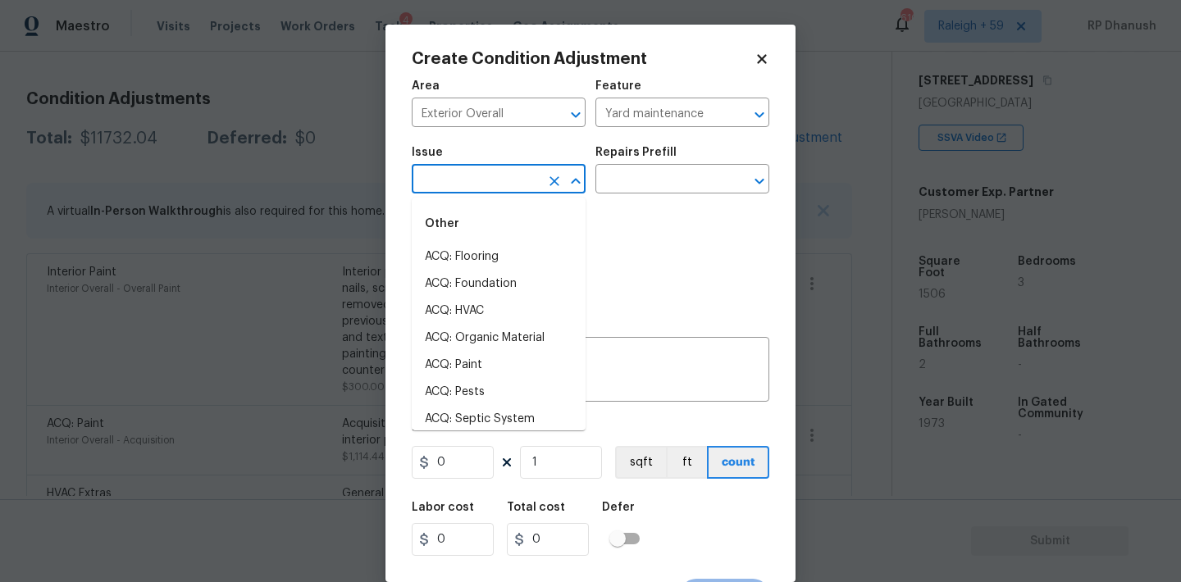
click at [495, 186] on input "text" at bounding box center [476, 180] width 128 height 25
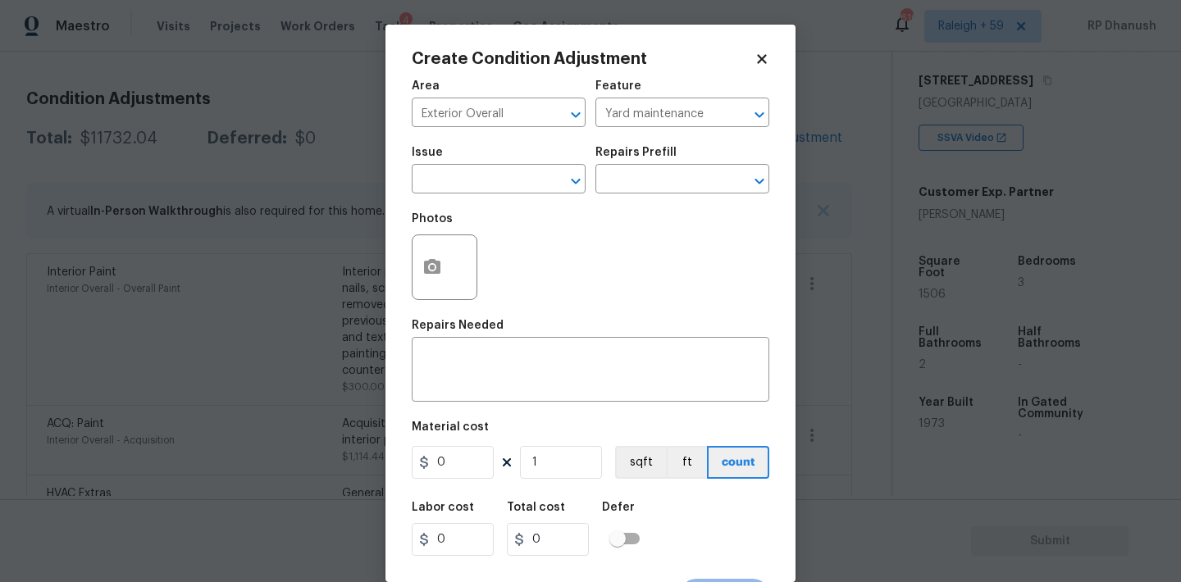
click at [697, 134] on div "Area Exterior Overall ​ Feature Yard maintenance ​" at bounding box center [591, 104] width 358 height 66
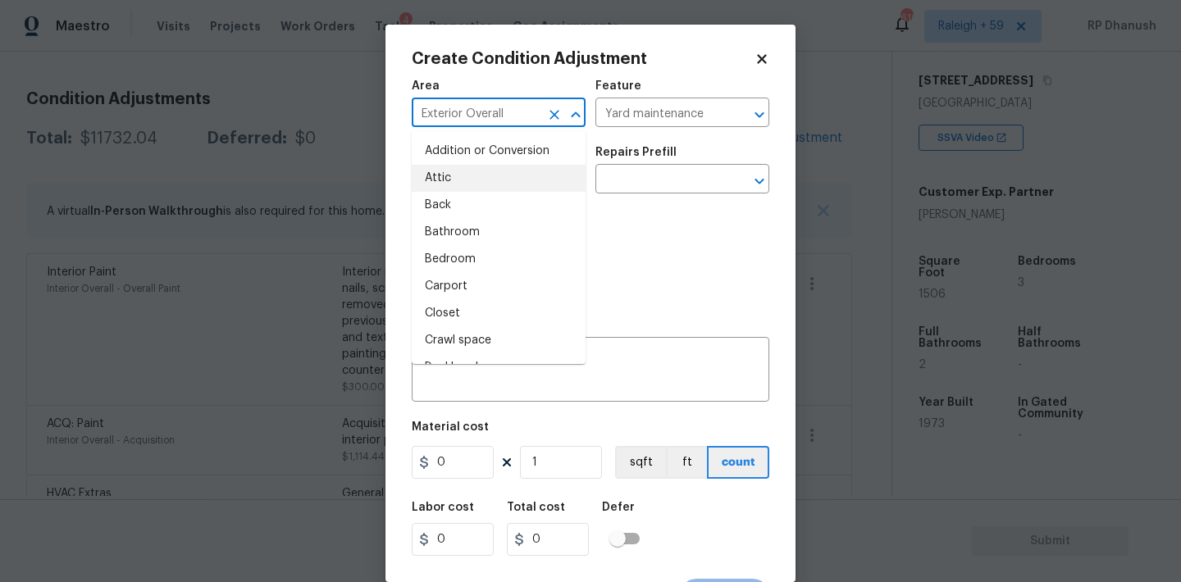
click at [513, 113] on input "Exterior Overall" at bounding box center [476, 114] width 128 height 25
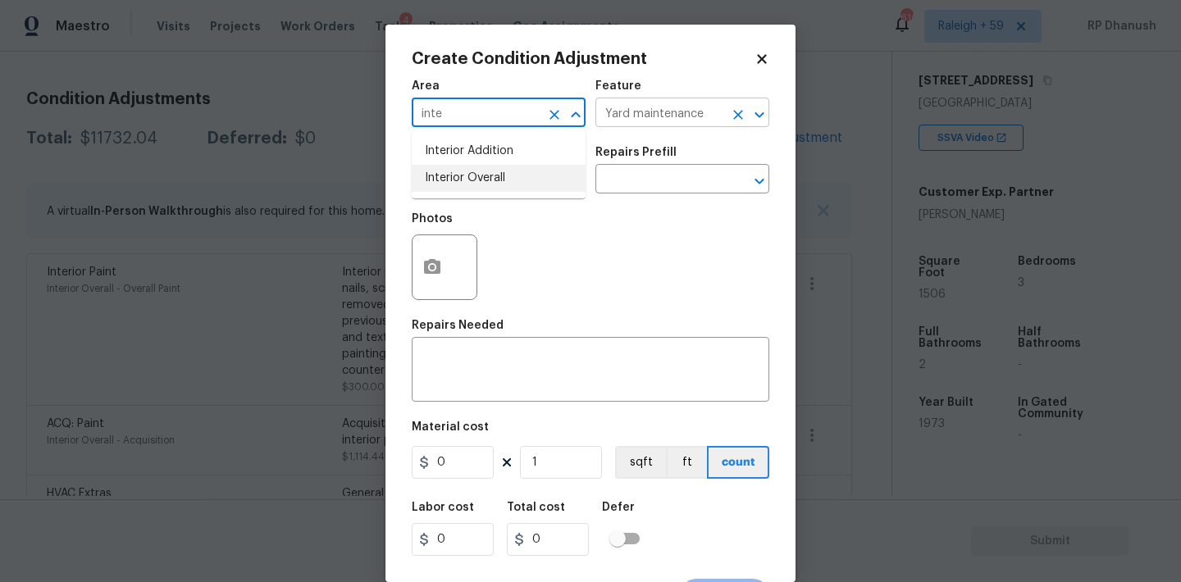
drag, startPoint x: 482, startPoint y: 180, endPoint x: 646, endPoint y: 121, distance: 174.3
click at [482, 179] on li "Interior Overall" at bounding box center [499, 178] width 174 height 27
type input "Interior Overall"
click at [648, 121] on input "Yard maintenance" at bounding box center [659, 114] width 128 height 25
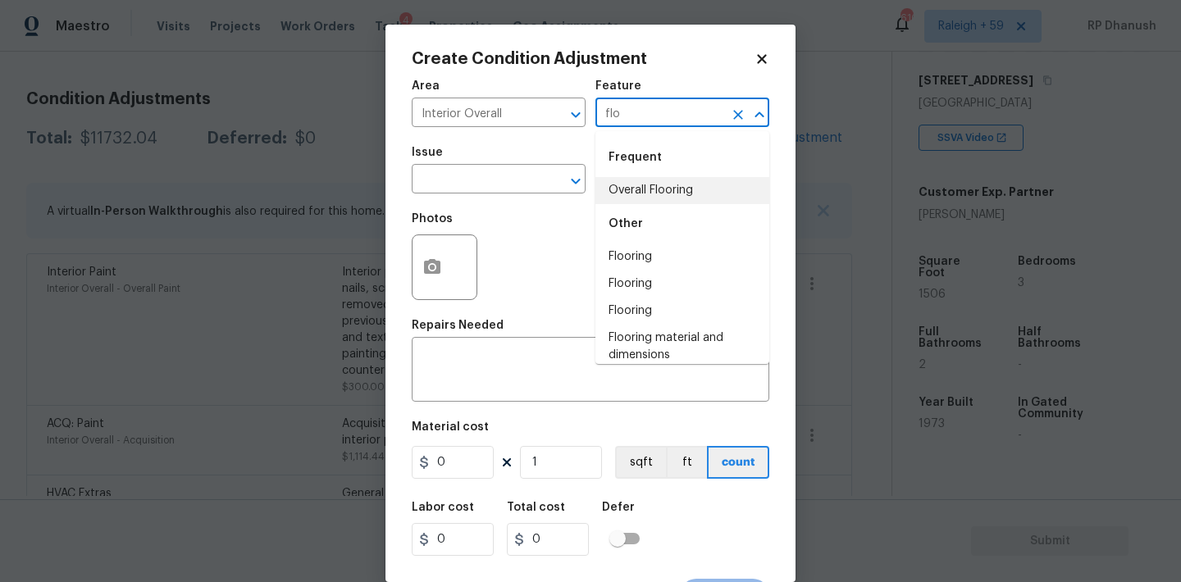
click at [618, 188] on li "Overall Flooring" at bounding box center [682, 190] width 174 height 27
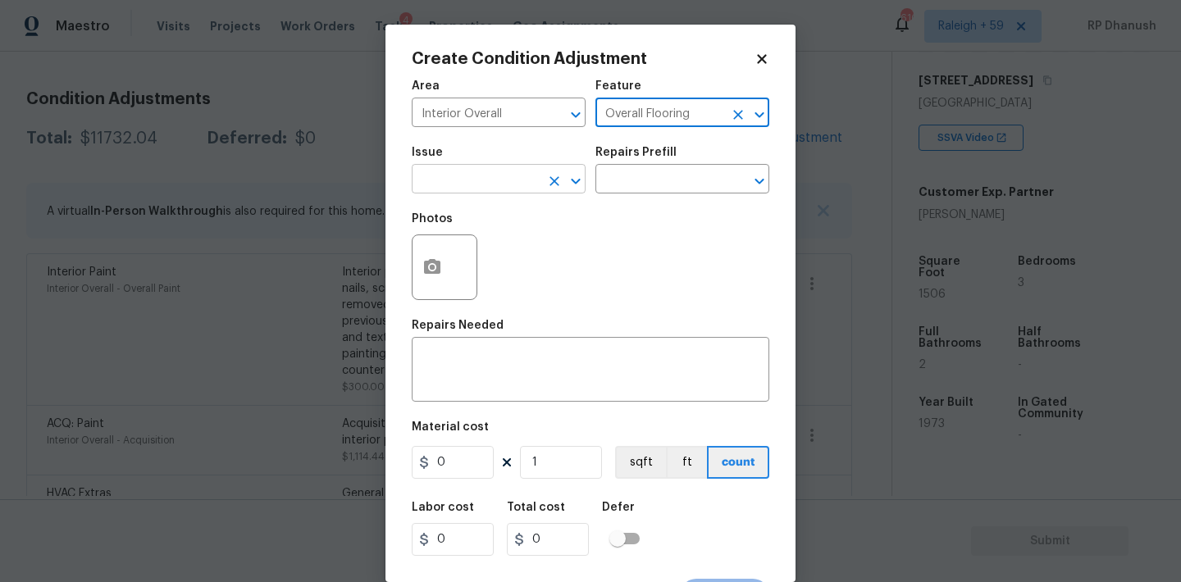
type input "Overall Flooring"
click at [501, 180] on input "text" at bounding box center [476, 180] width 128 height 25
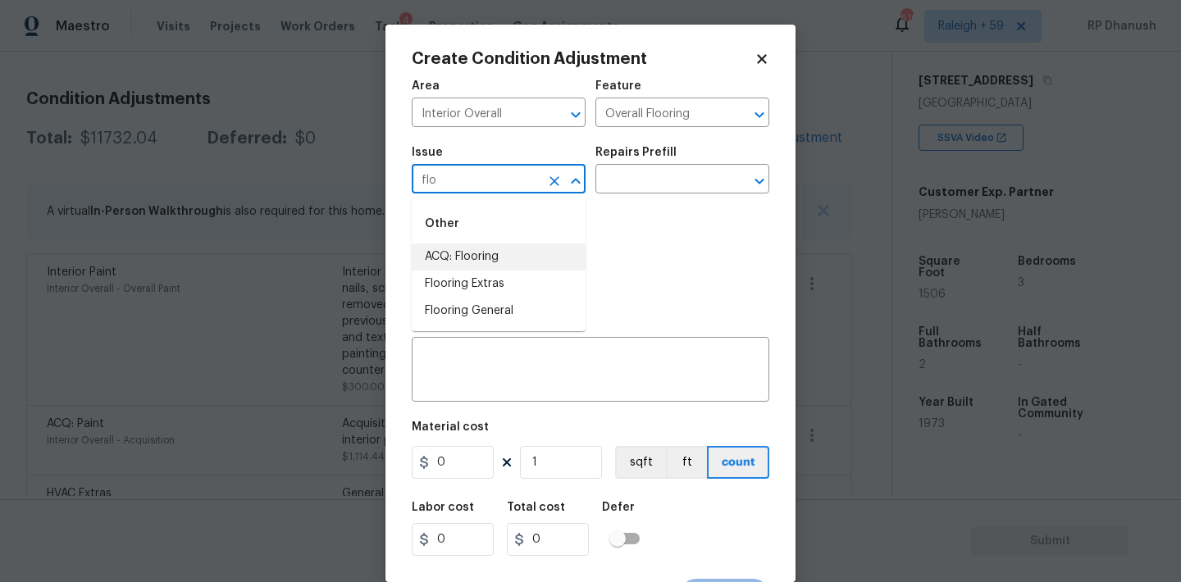
click at [482, 249] on li "ACQ: Flooring" at bounding box center [499, 257] width 174 height 27
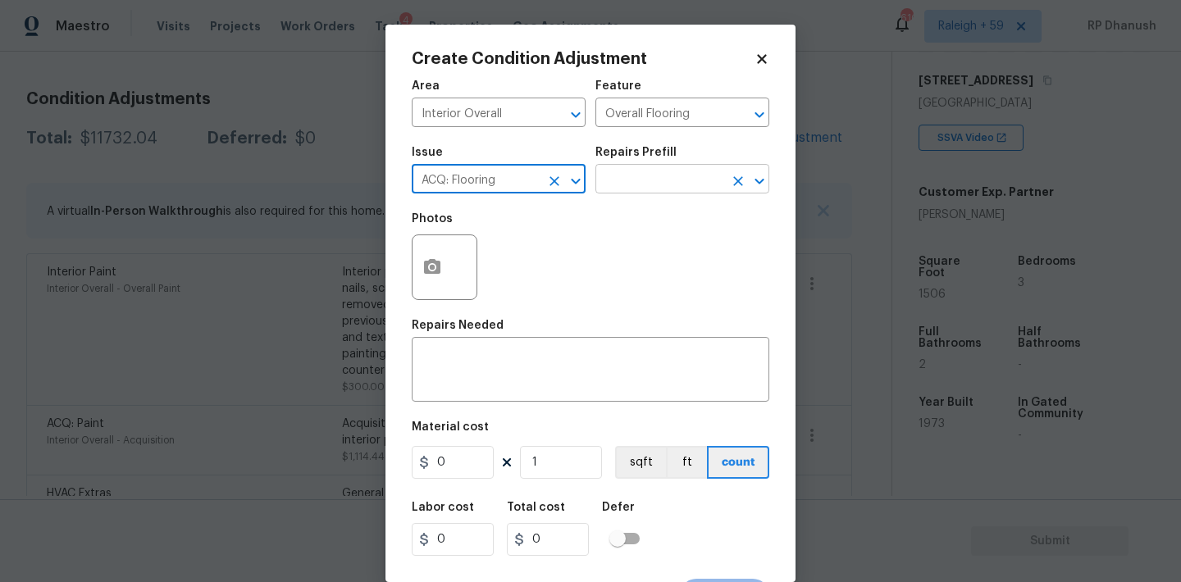
type input "ACQ: Flooring"
click at [629, 187] on input "text" at bounding box center [659, 180] width 128 height 25
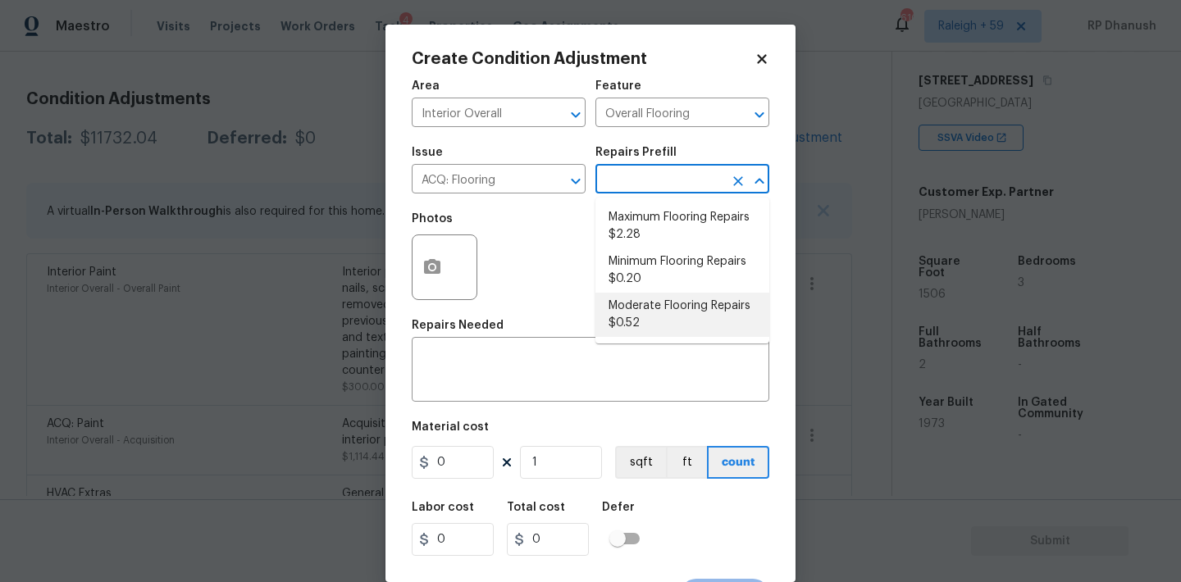
drag, startPoint x: 651, startPoint y: 311, endPoint x: 593, endPoint y: 495, distance: 193.5
click at [651, 311] on li "Moderate Flooring Repairs $0.52" at bounding box center [682, 315] width 174 height 44
type input "Acquisition"
type textarea "Acquisition Scope: Moderate flooring repairs"
type input "0.52"
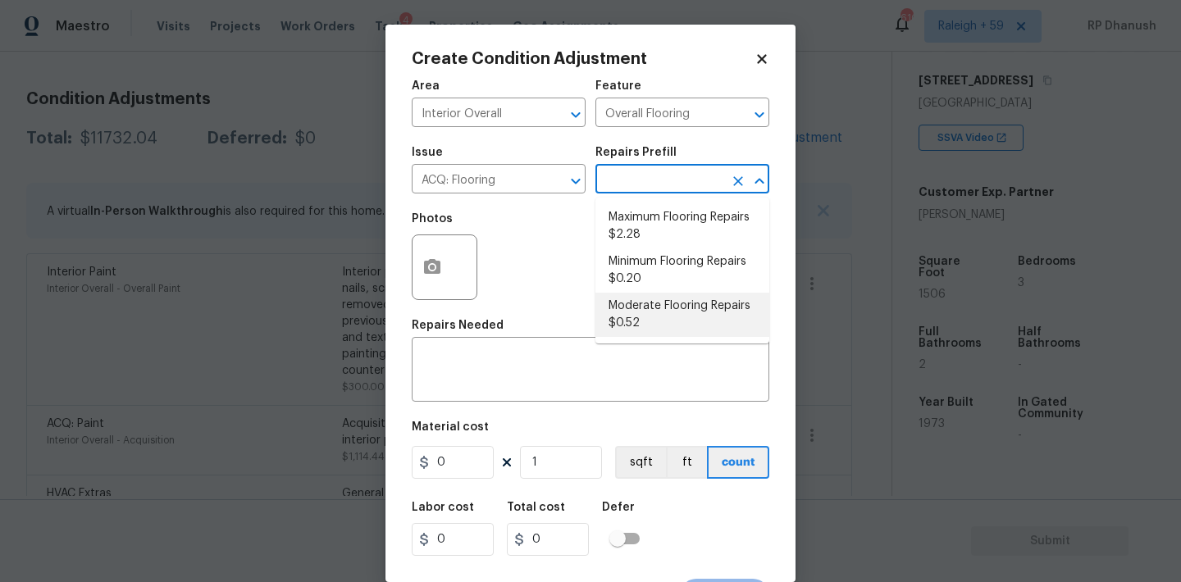
type input "0.52"
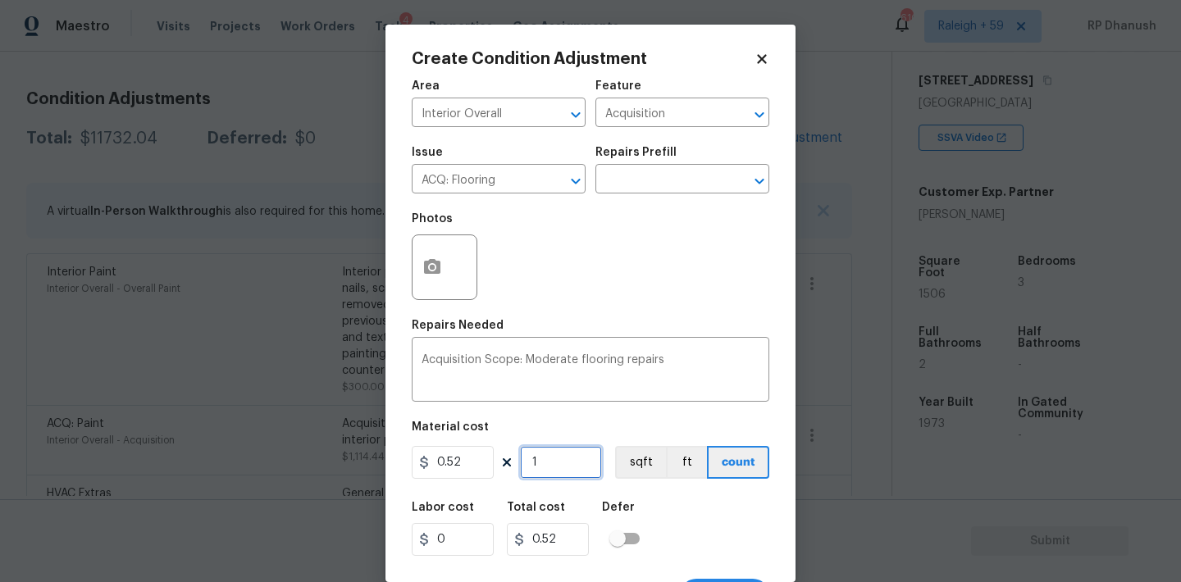
click at [586, 470] on input "1" at bounding box center [561, 462] width 82 height 33
type input "0"
type input "1"
type input "0.52"
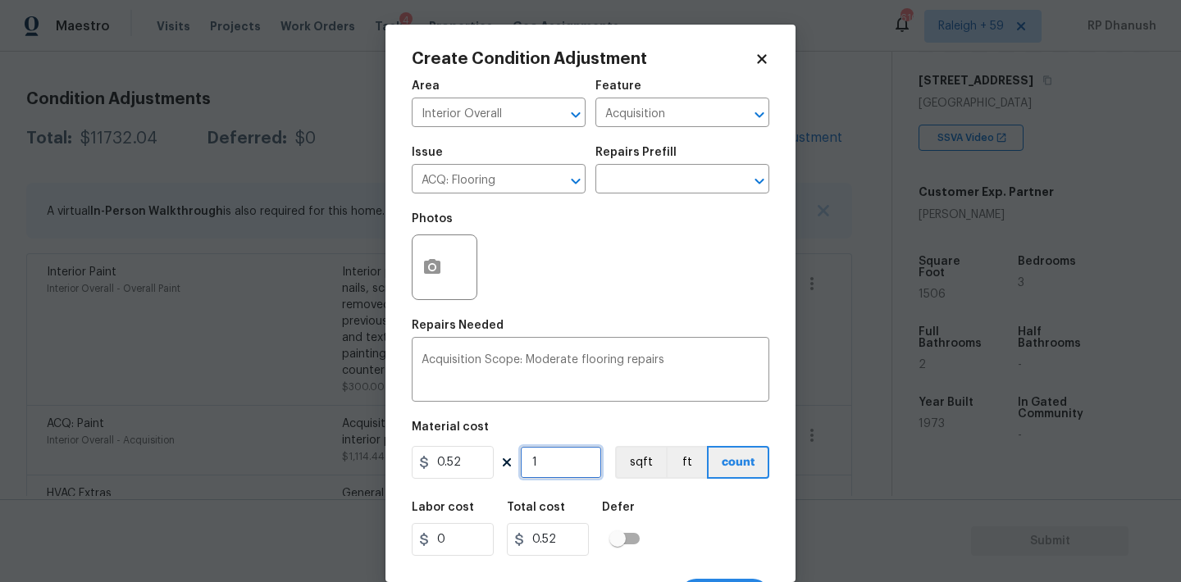
type input "15"
click at [586, 469] on input "1506" at bounding box center [561, 462] width 82 height 33
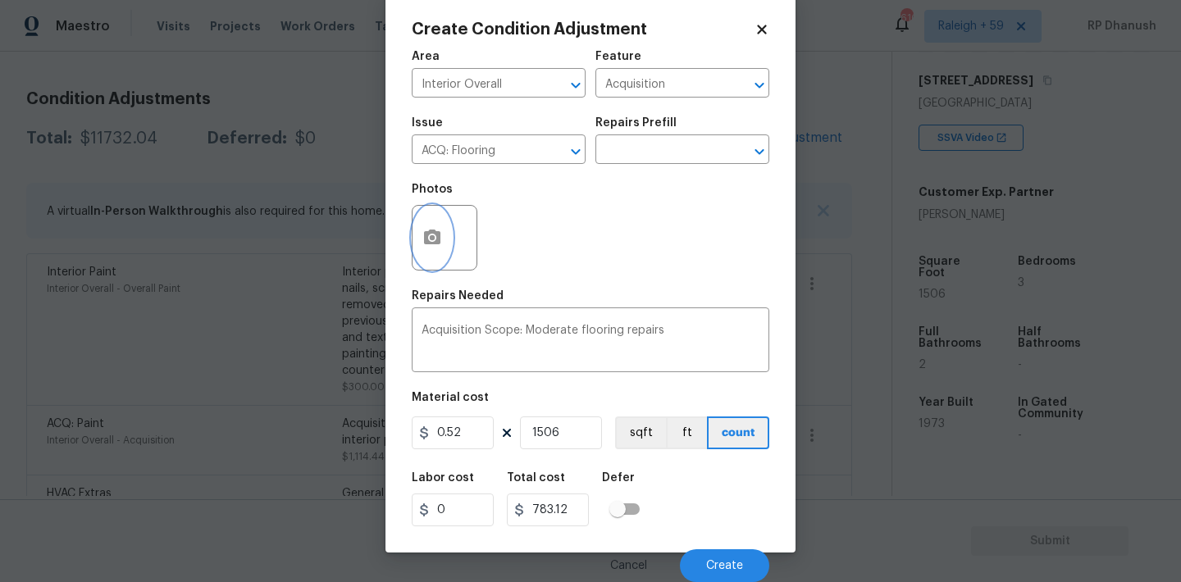
click at [425, 237] on icon "button" at bounding box center [432, 237] width 16 height 15
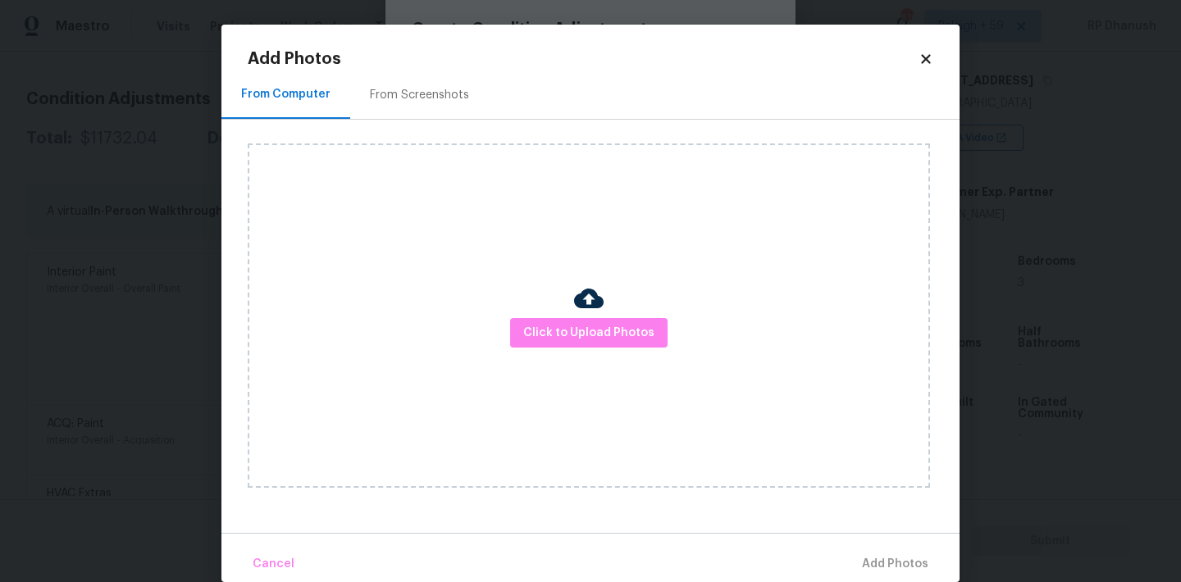
click at [426, 95] on div "From Screenshots" at bounding box center [419, 95] width 99 height 16
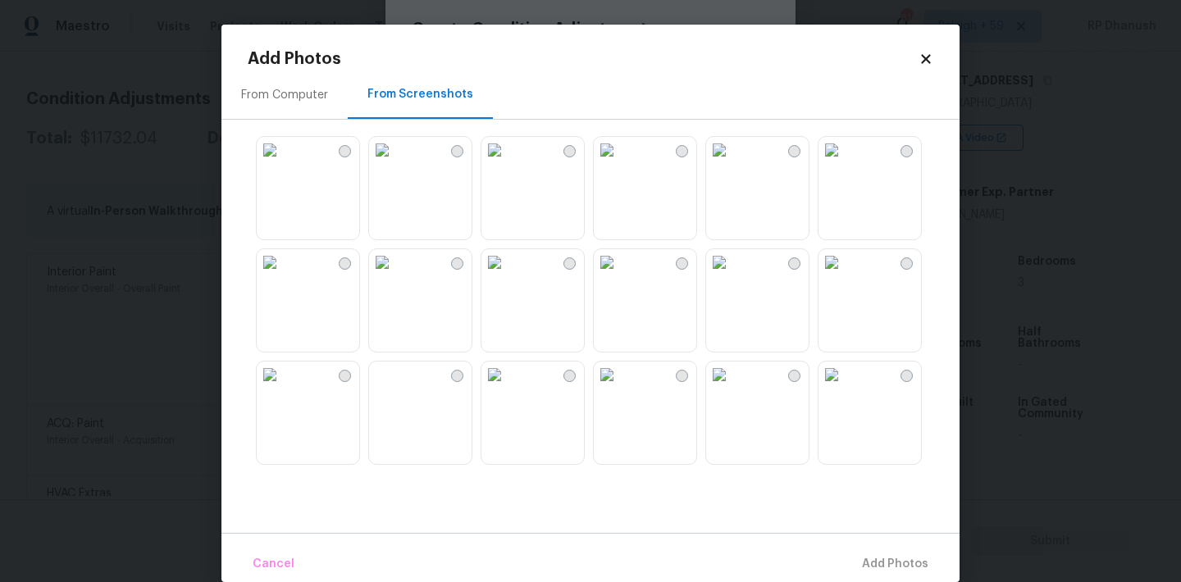
click at [283, 163] on img at bounding box center [270, 150] width 26 height 26
click at [283, 276] on img at bounding box center [270, 262] width 26 height 26
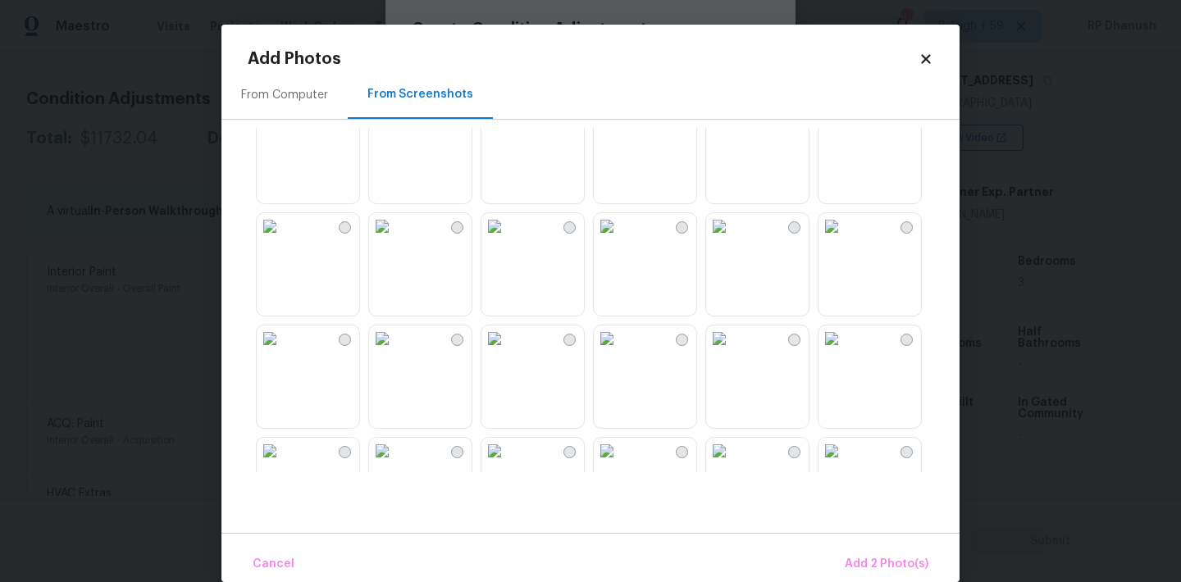
scroll to position [606, 0]
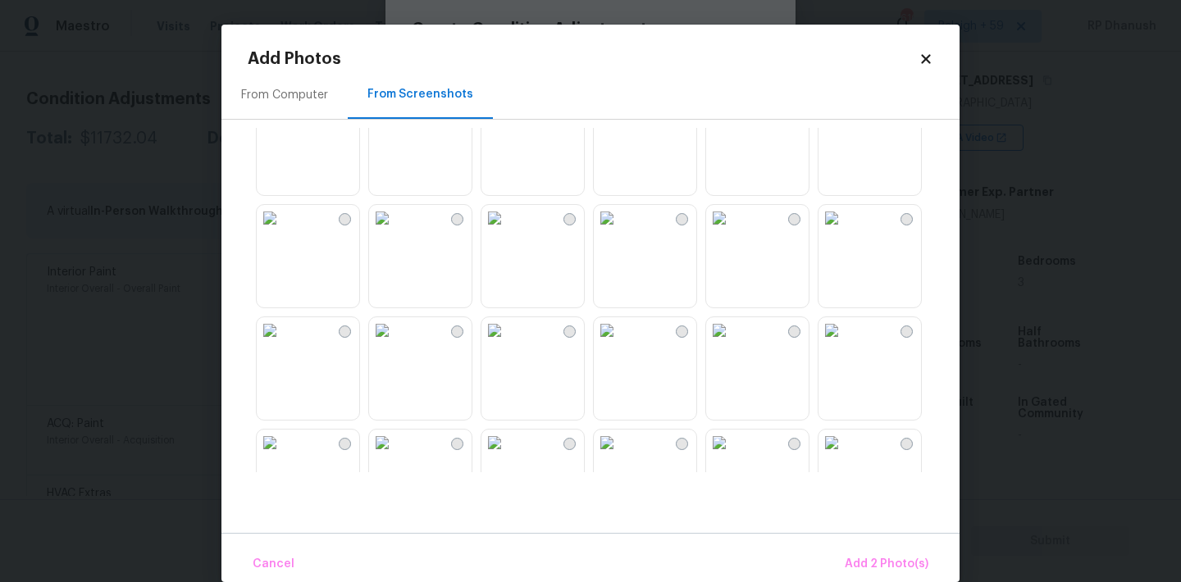
click at [620, 231] on img at bounding box center [607, 218] width 26 height 26
click at [732, 344] on img at bounding box center [719, 330] width 26 height 26
click at [620, 344] on img at bounding box center [607, 330] width 26 height 26
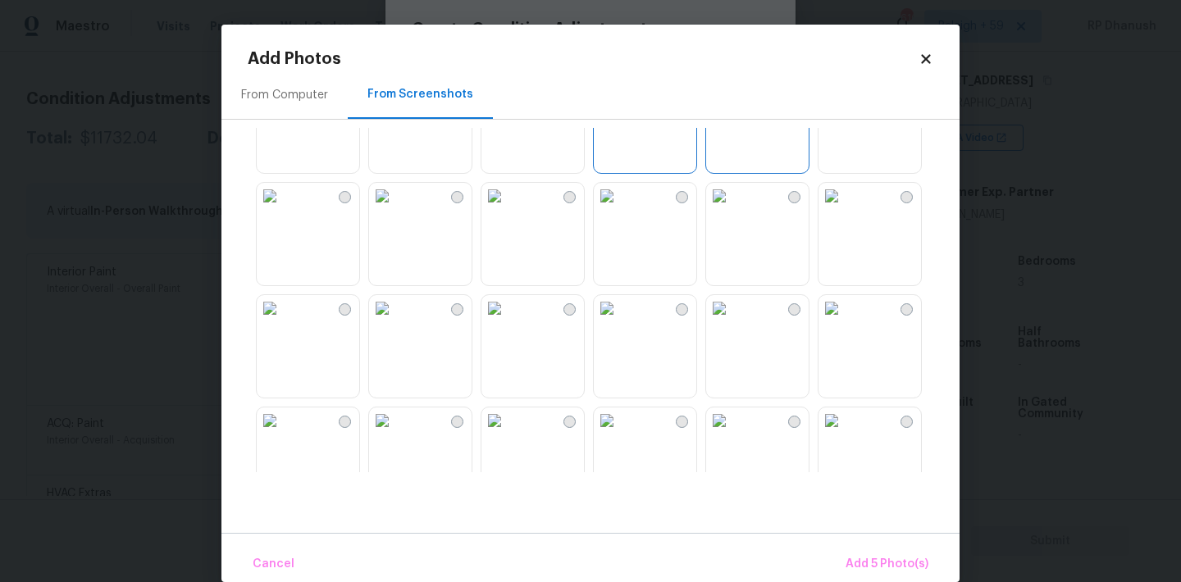
scroll to position [918, 0]
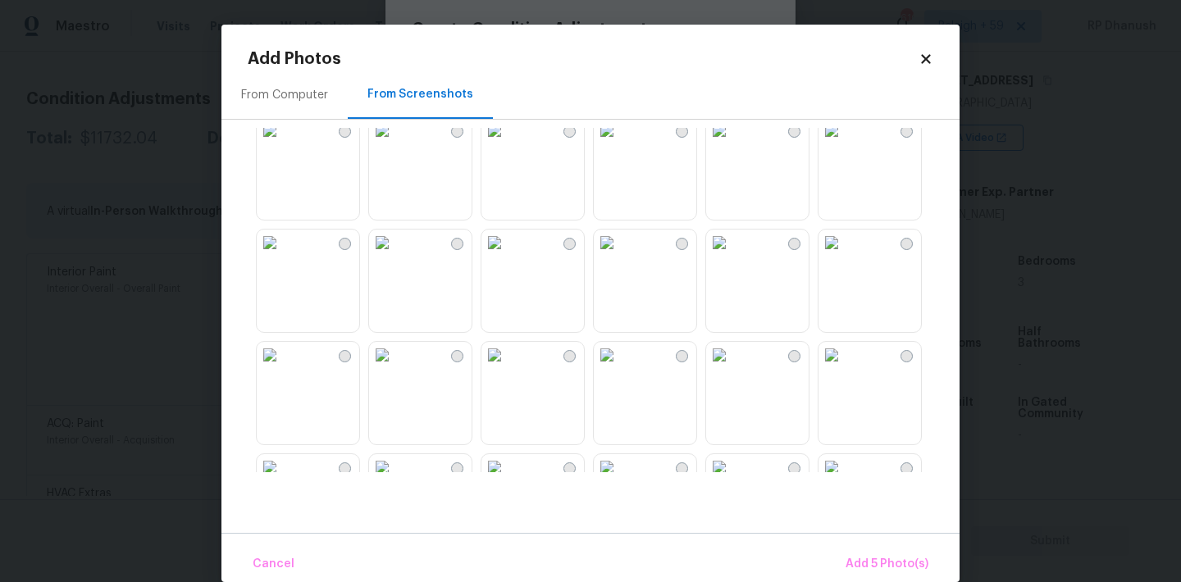
click at [620, 256] on img at bounding box center [607, 243] width 26 height 26
click at [732, 368] on img at bounding box center [719, 355] width 26 height 26
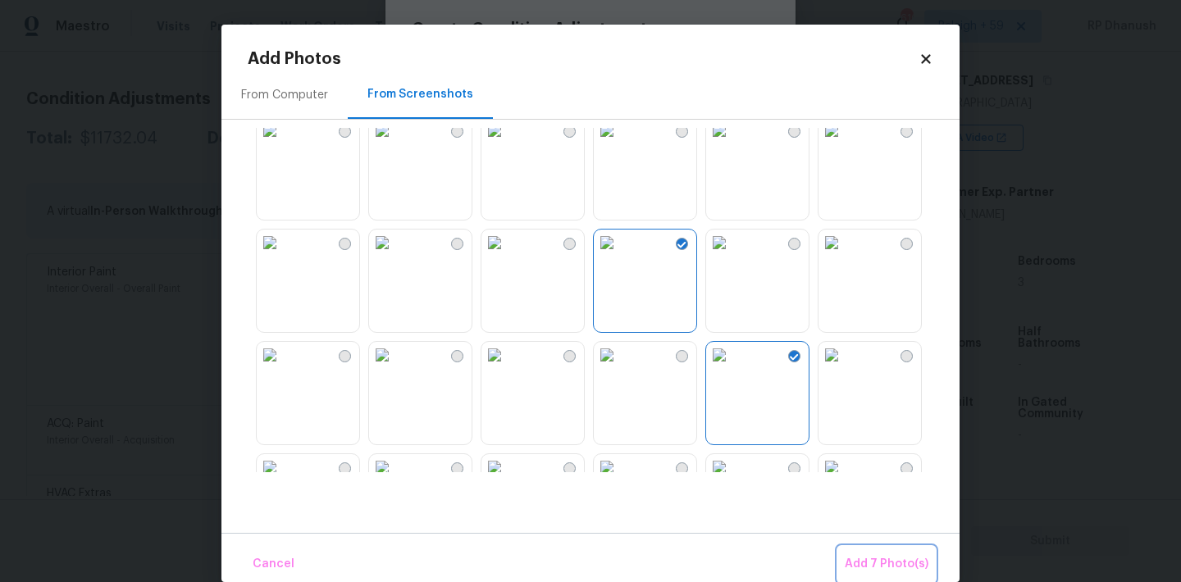
click at [852, 562] on span "Add 7 Photo(s)" at bounding box center [887, 564] width 84 height 21
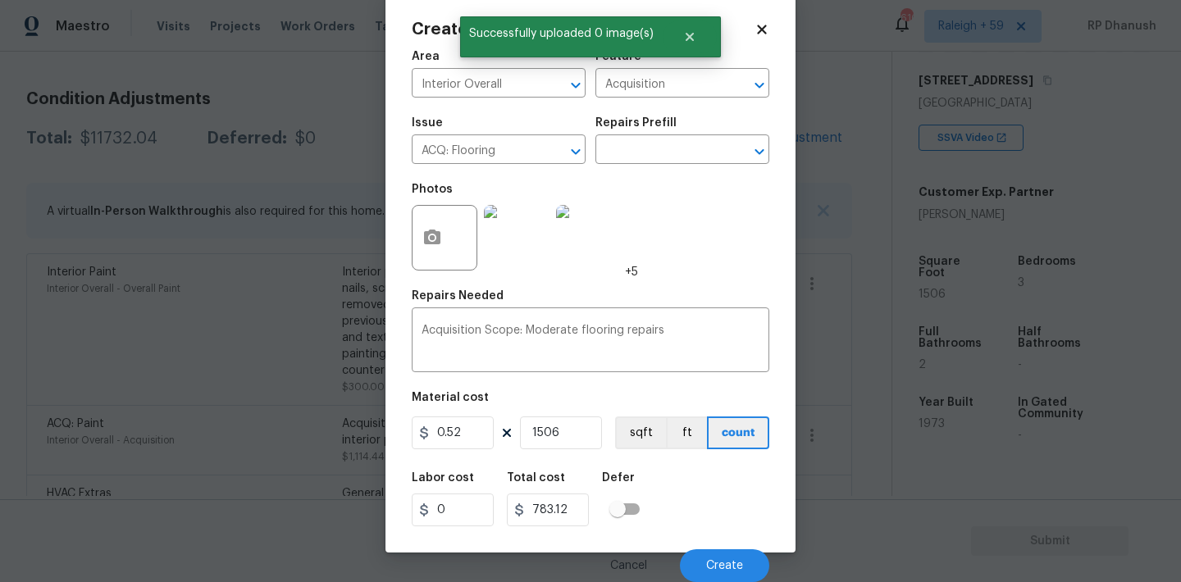
click at [729, 549] on div "Cancel Create" at bounding box center [591, 559] width 358 height 46
click at [729, 566] on span "Create" at bounding box center [724, 566] width 37 height 12
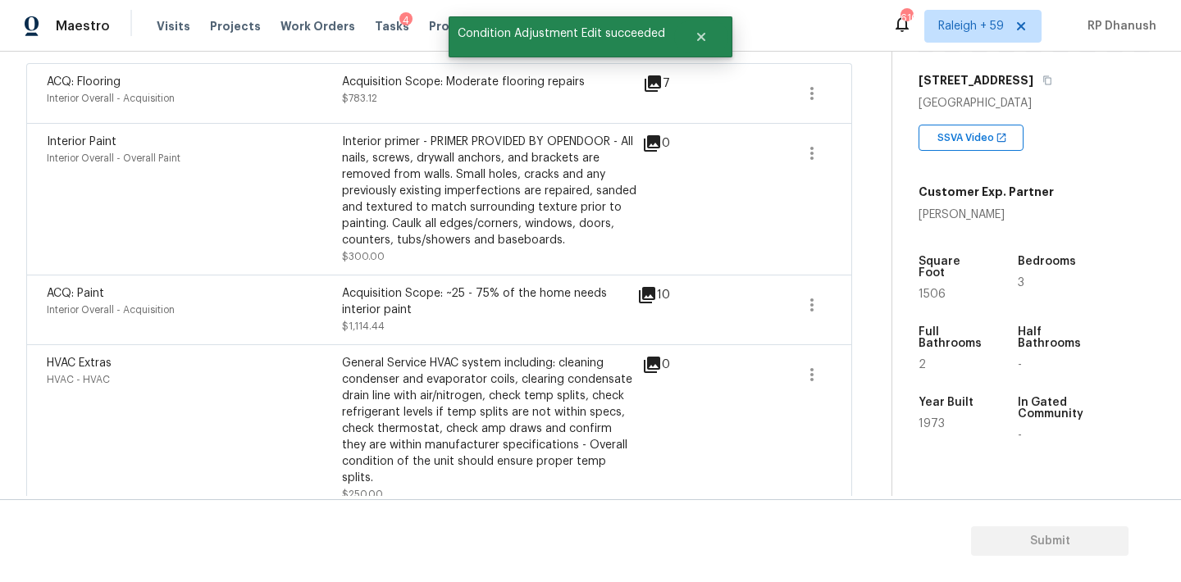
scroll to position [268, 0]
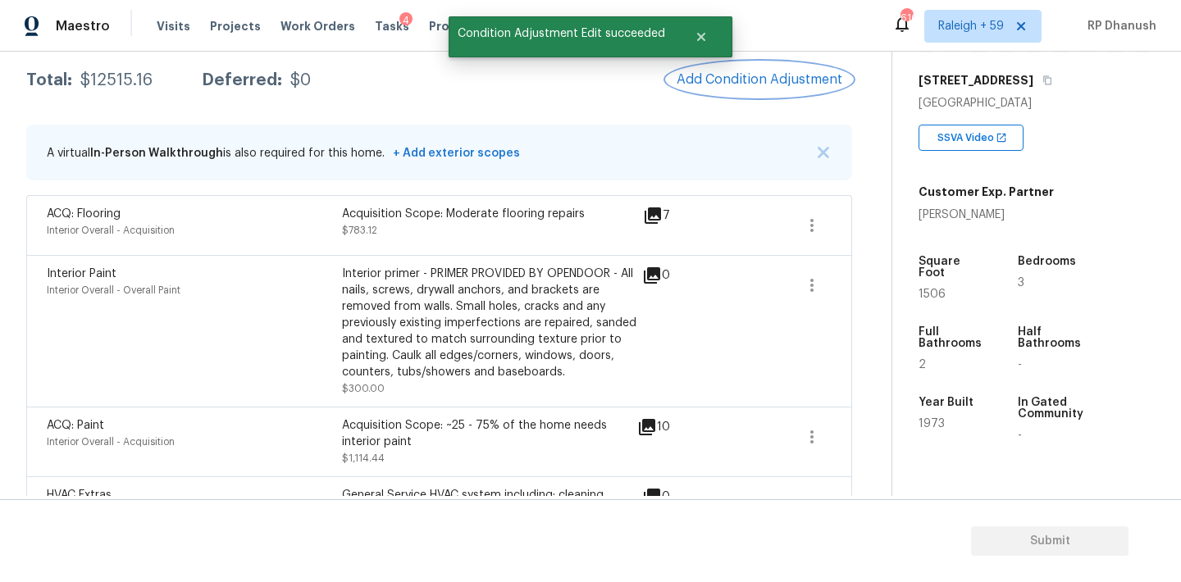
click at [805, 84] on span "Add Condition Adjustment" at bounding box center [760, 79] width 166 height 15
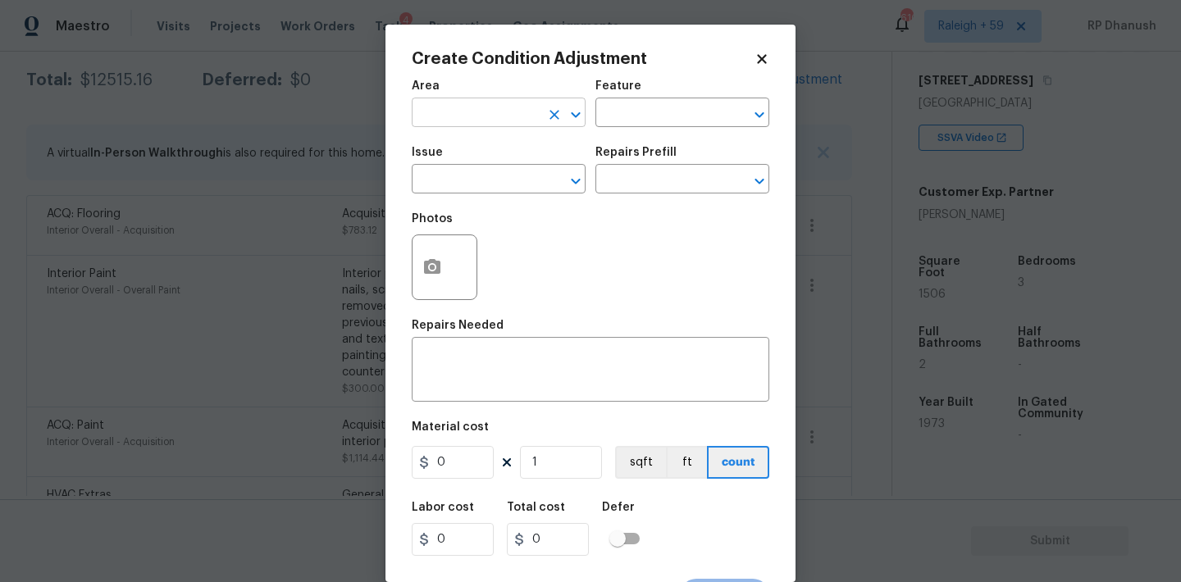
click at [463, 111] on input "text" at bounding box center [476, 114] width 128 height 25
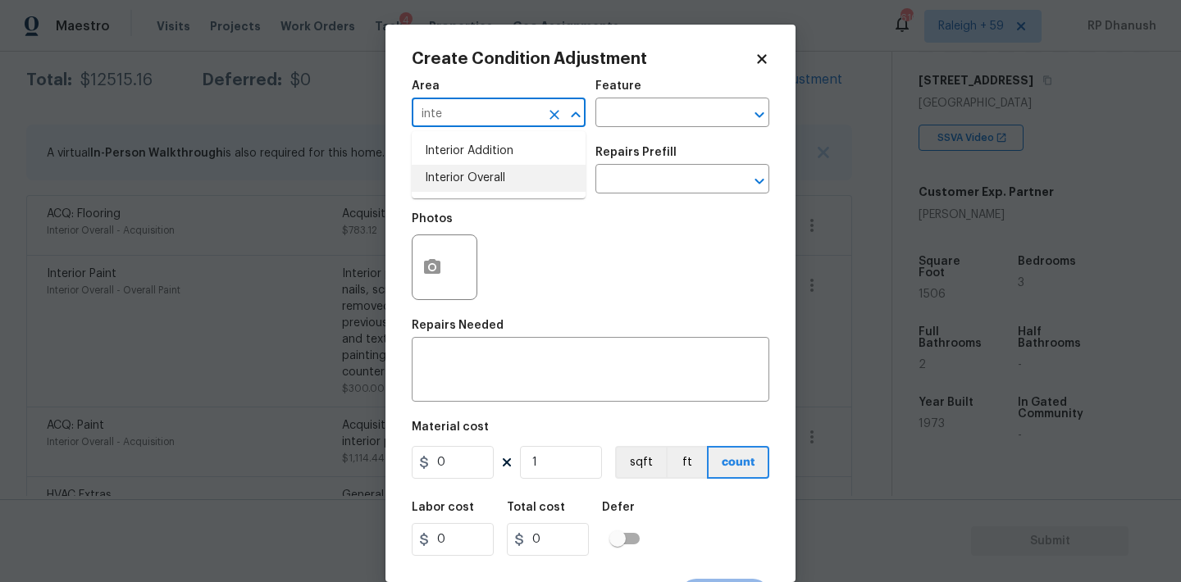
click at [479, 171] on li "Interior Overall" at bounding box center [499, 178] width 174 height 27
click at [469, 382] on textarea at bounding box center [591, 371] width 338 height 34
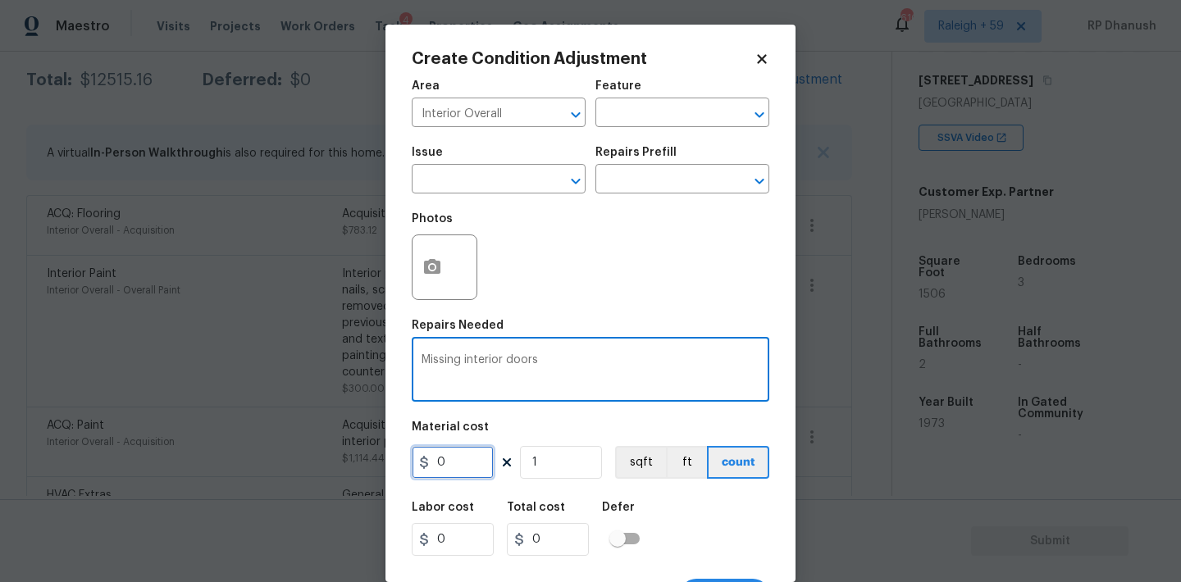
click at [464, 462] on input "0" at bounding box center [453, 462] width 82 height 33
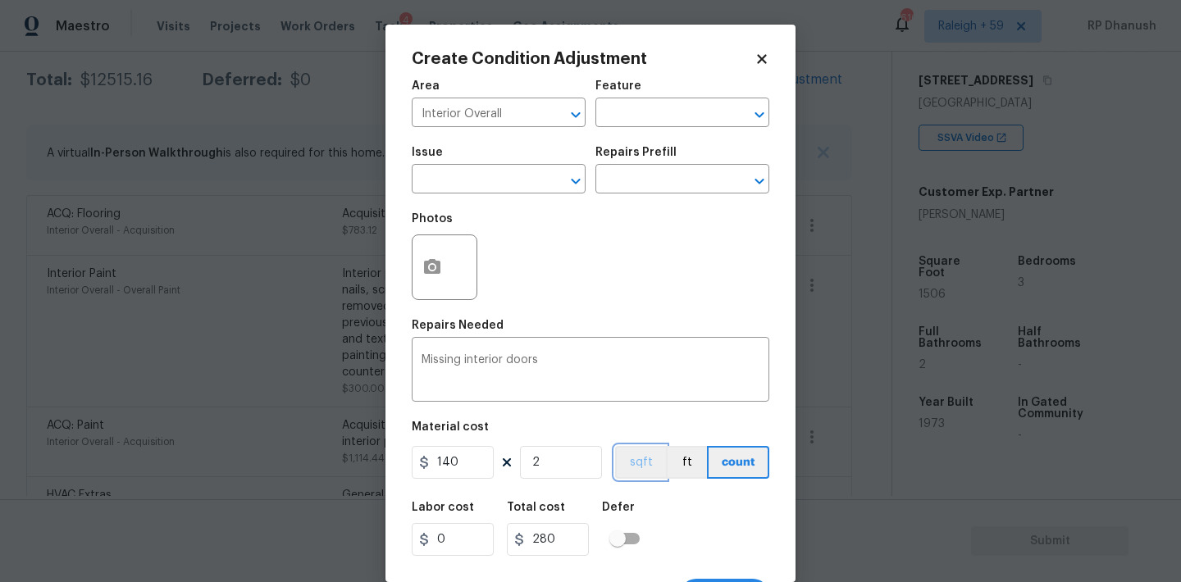
scroll to position [28, 0]
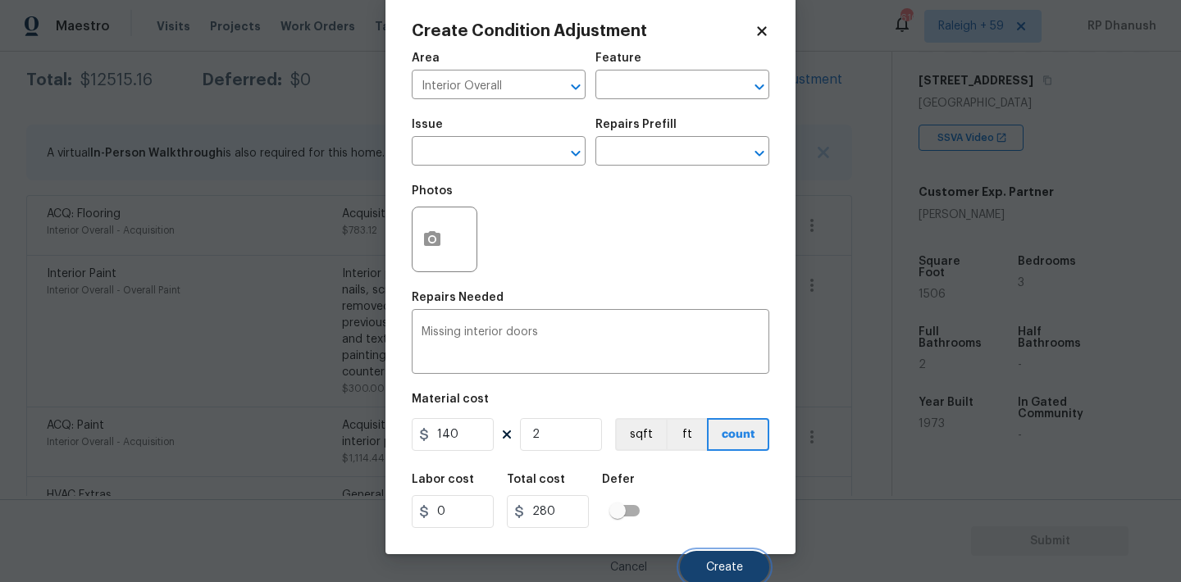
click at [714, 559] on button "Create" at bounding box center [724, 567] width 89 height 33
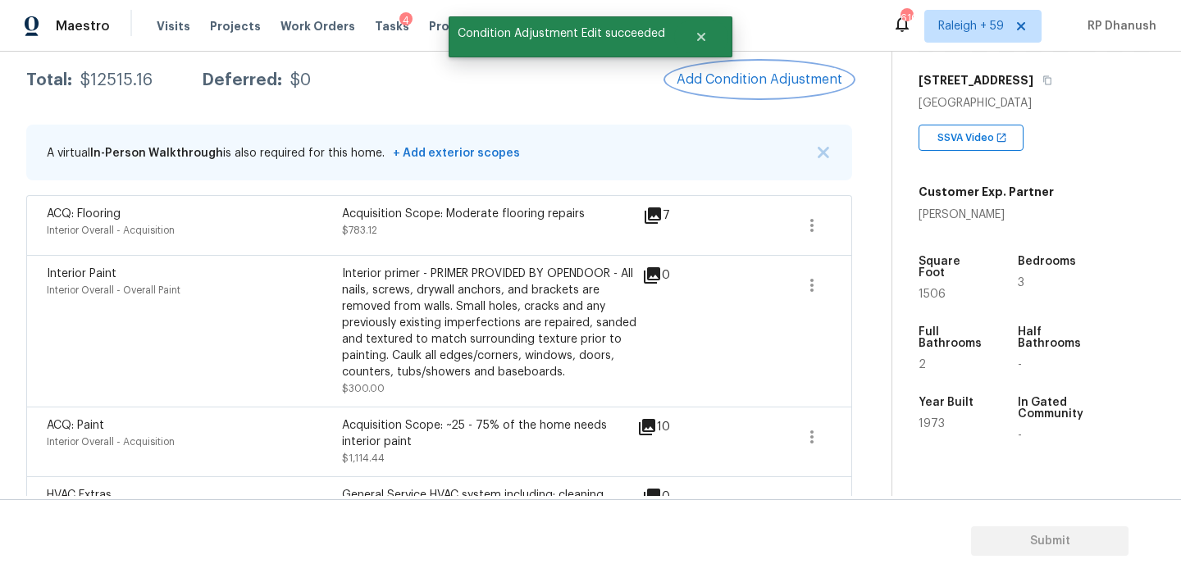
scroll to position [0, 0]
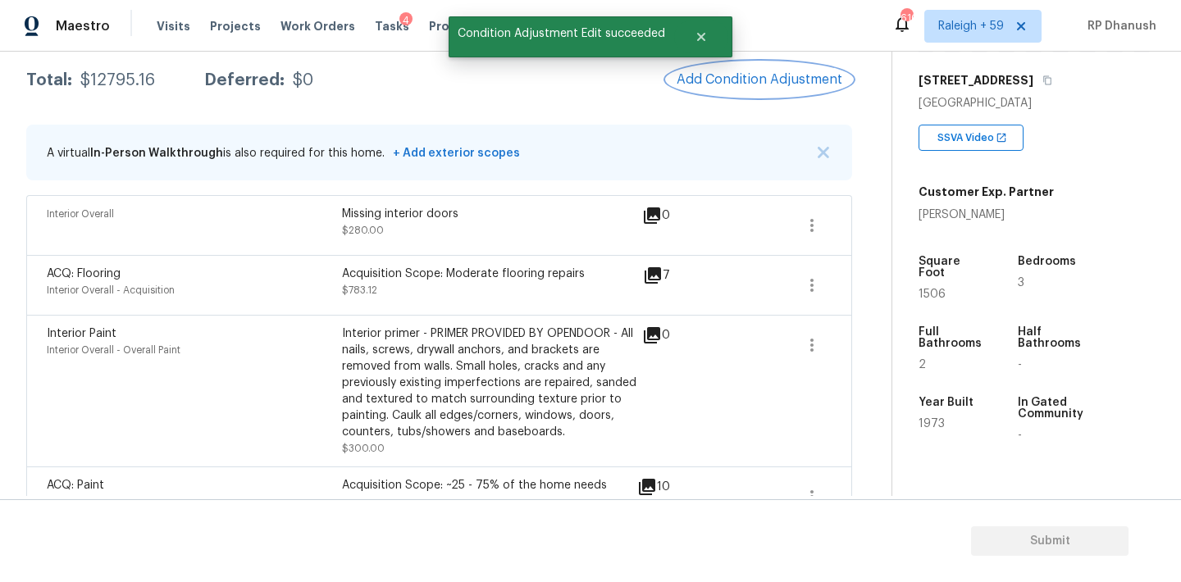
click at [774, 69] on button "Add Condition Adjustment" at bounding box center [759, 79] width 185 height 34
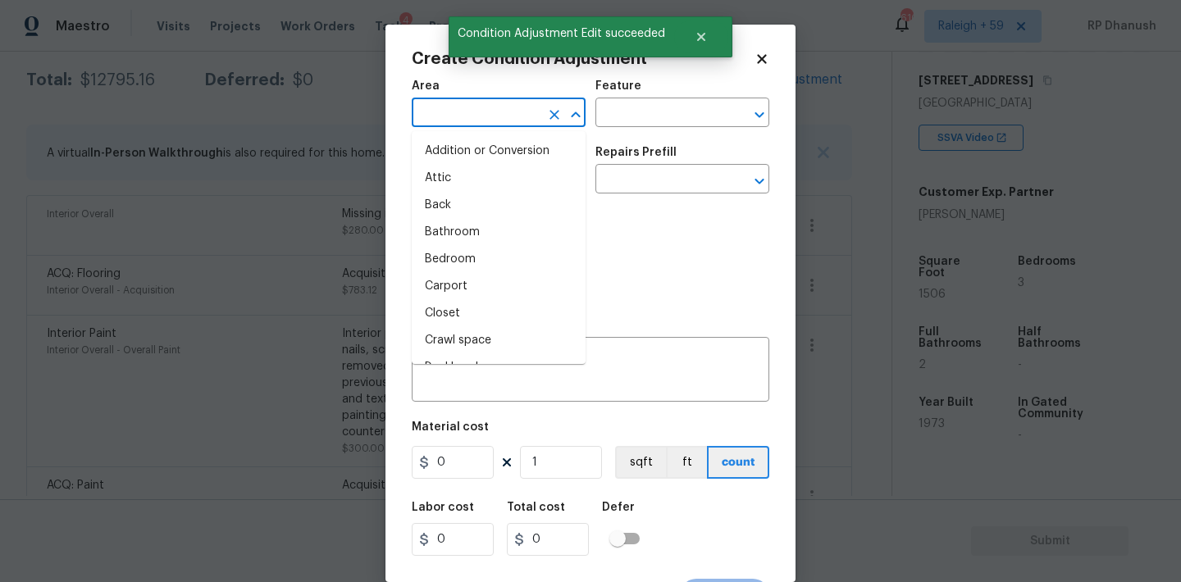
click at [471, 124] on input "text" at bounding box center [476, 114] width 128 height 25
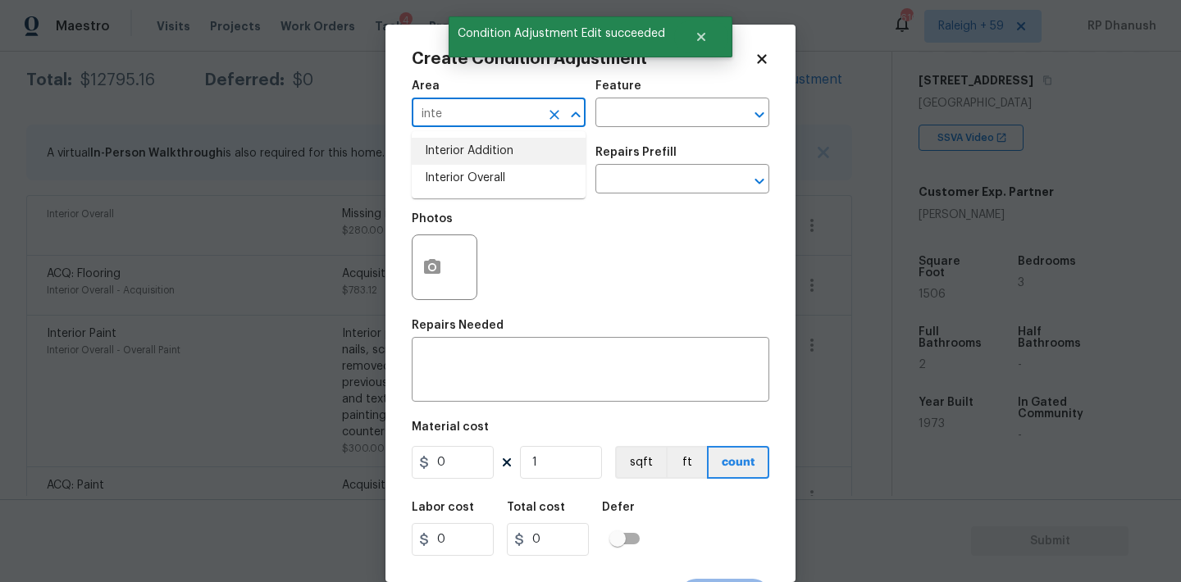
click at [471, 153] on li "Interior Addition" at bounding box center [499, 151] width 174 height 27
click at [559, 109] on icon "Clear" at bounding box center [554, 115] width 16 height 16
click at [526, 109] on input "text" at bounding box center [476, 114] width 128 height 25
click at [498, 177] on li "Interior Overall" at bounding box center [499, 178] width 174 height 27
click at [635, 118] on input "text" at bounding box center [659, 114] width 128 height 25
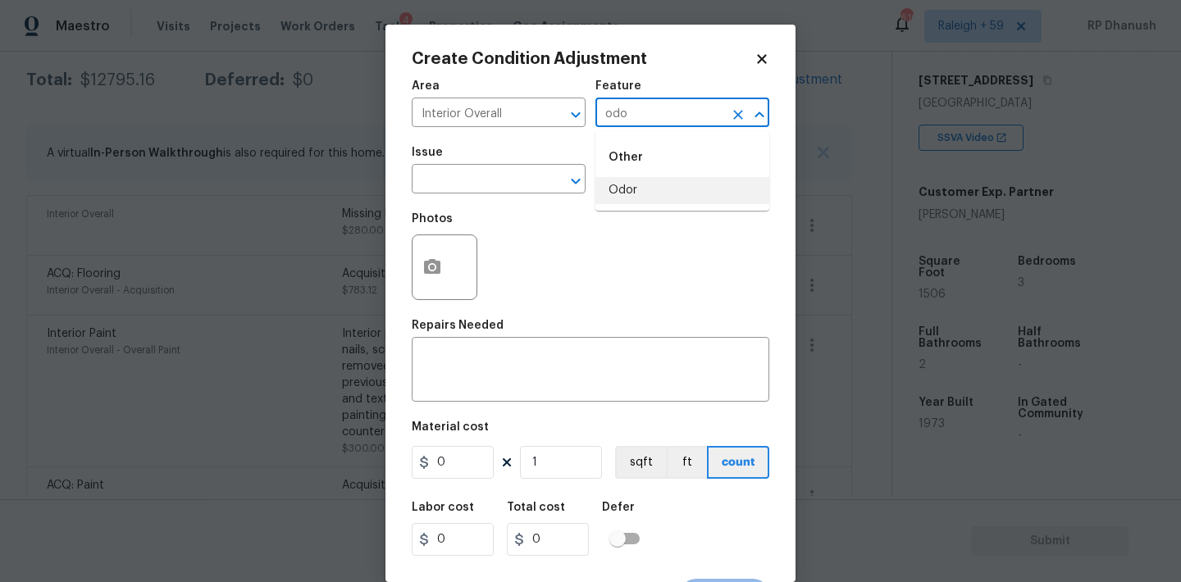
drag, startPoint x: 609, startPoint y: 198, endPoint x: 599, endPoint y: 198, distance: 9.8
click at [609, 198] on li "Odor" at bounding box center [682, 190] width 174 height 27
click at [528, 176] on input "text" at bounding box center [476, 180] width 128 height 25
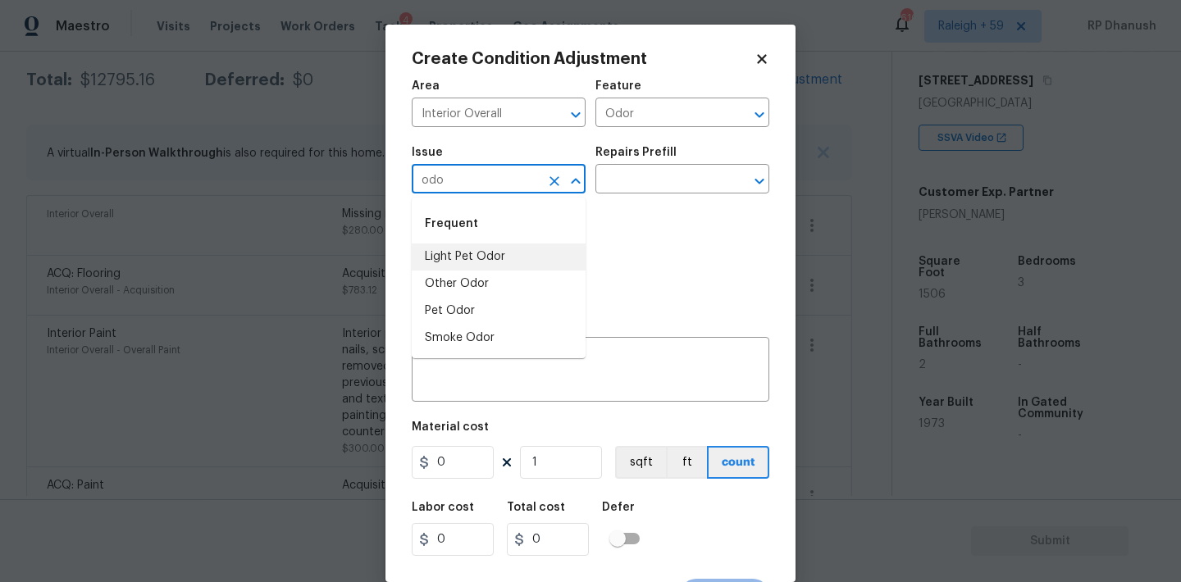
click at [508, 258] on li "Light Pet Odor" at bounding box center [499, 257] width 174 height 27
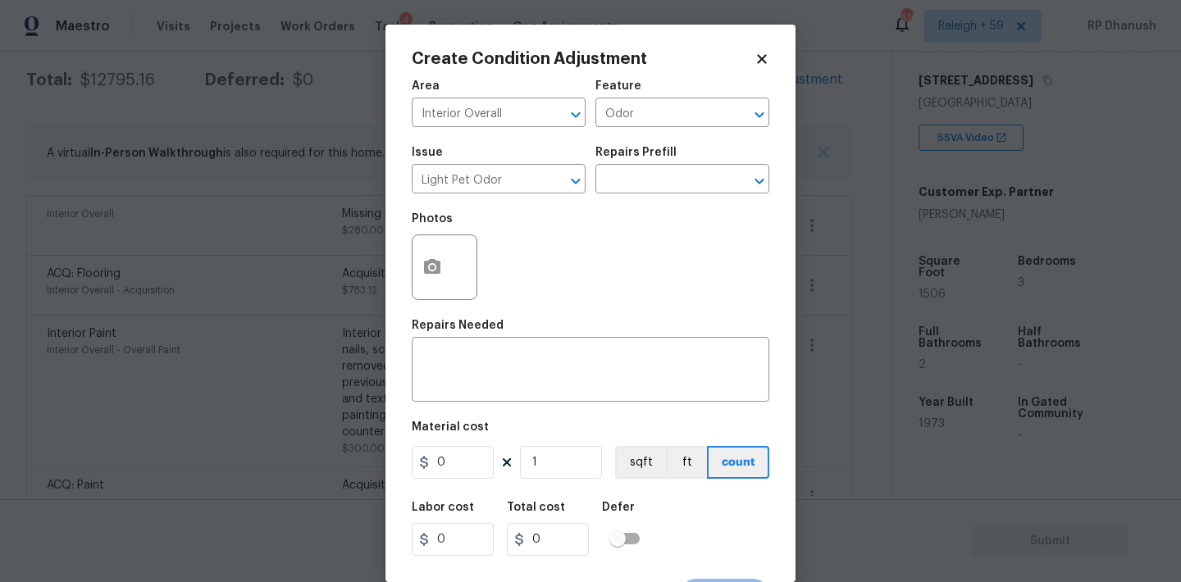
click at [587, 198] on div "Issue Light Pet Odor ​ Repairs Prefill ​" at bounding box center [591, 170] width 358 height 66
click at [627, 194] on body "Maestro Visits Projects Work Orders Tasks 4 Properties Geo Assignments 610 Rale…" at bounding box center [590, 291] width 1181 height 582
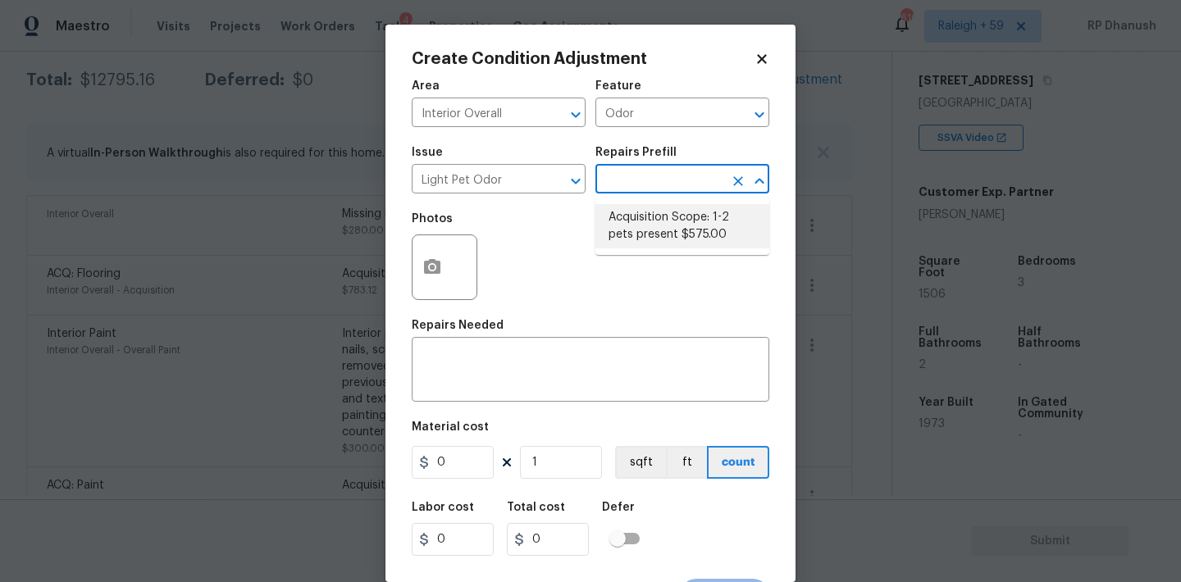
click at [627, 232] on li "Acquisition Scope: 1-2 pets present $575.00" at bounding box center [682, 226] width 174 height 44
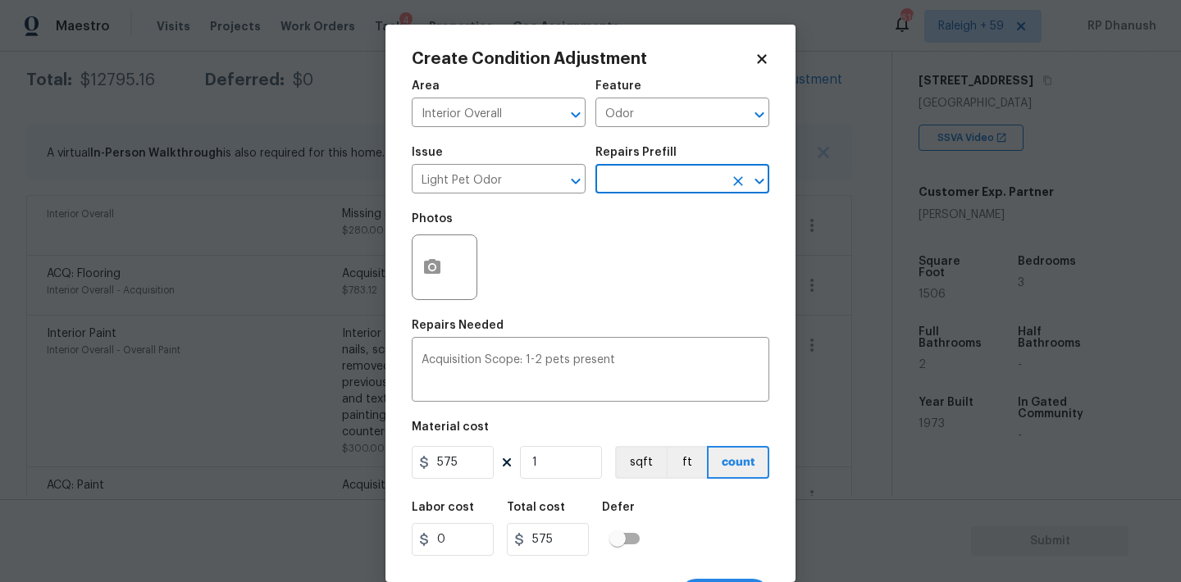
scroll to position [30, 0]
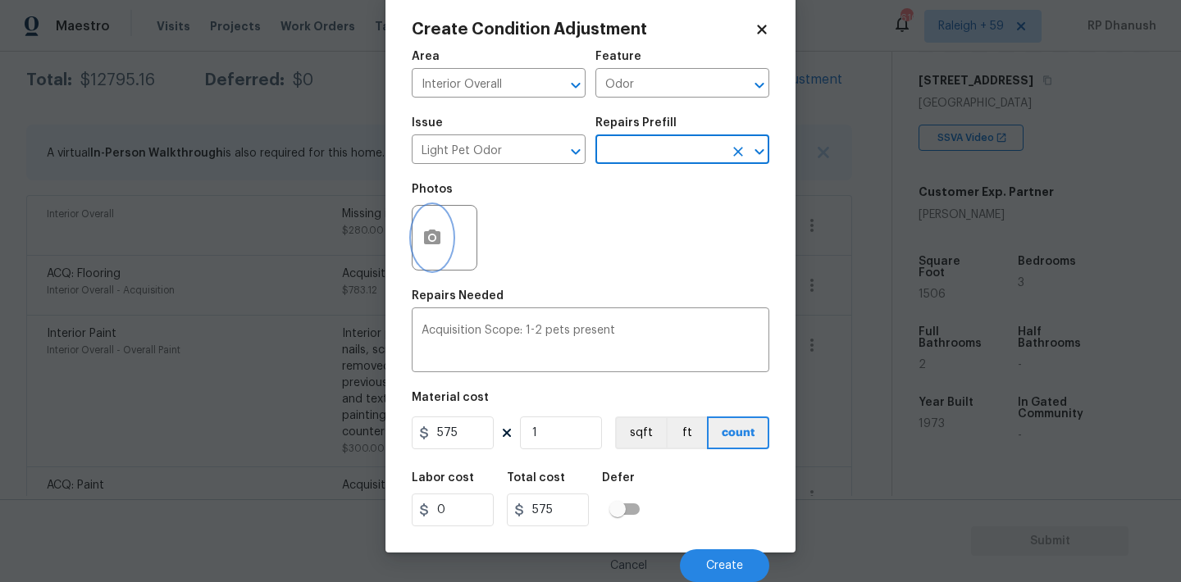
click at [434, 236] on circle "button" at bounding box center [432, 237] width 5 height 5
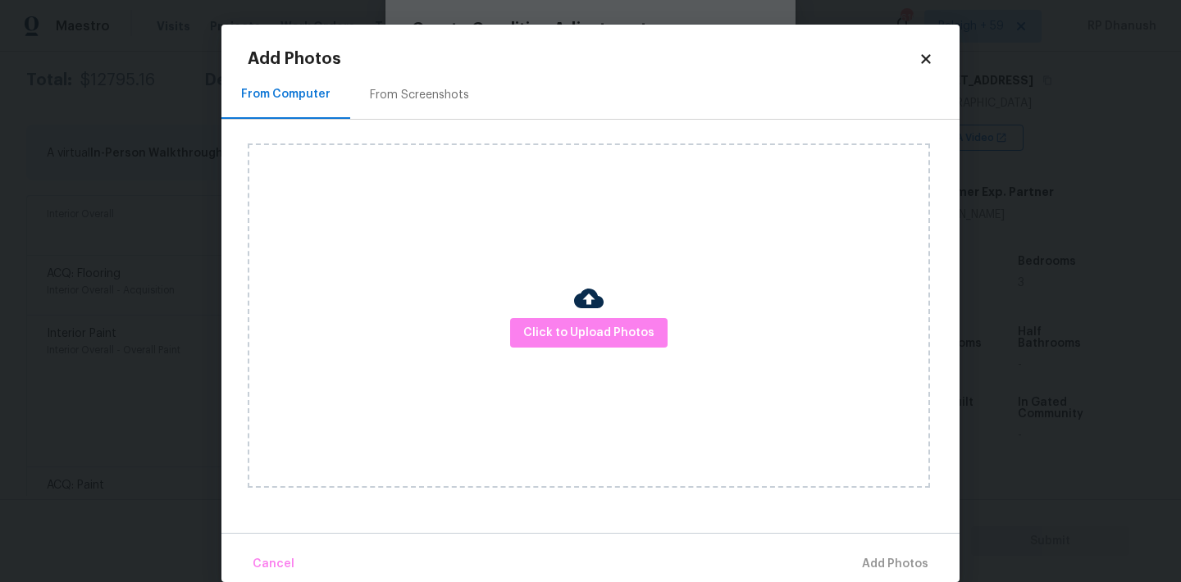
click at [530, 307] on div "Click to Upload Photos" at bounding box center [589, 316] width 682 height 344
click at [546, 333] on span "Click to Upload Photos" at bounding box center [588, 333] width 131 height 21
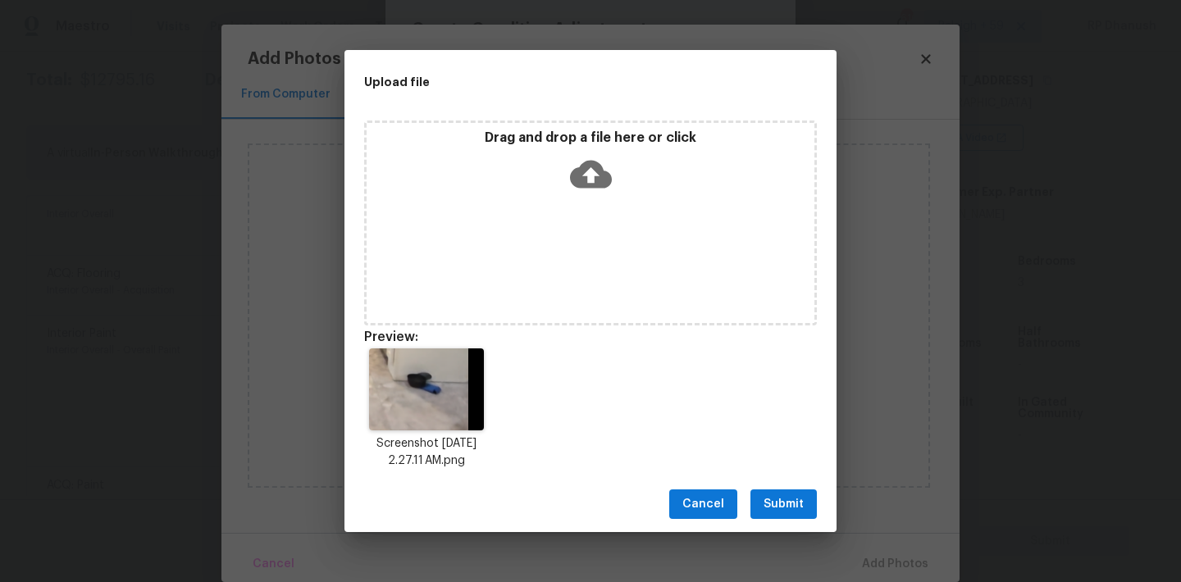
click at [773, 491] on button "Submit" at bounding box center [783, 505] width 66 height 30
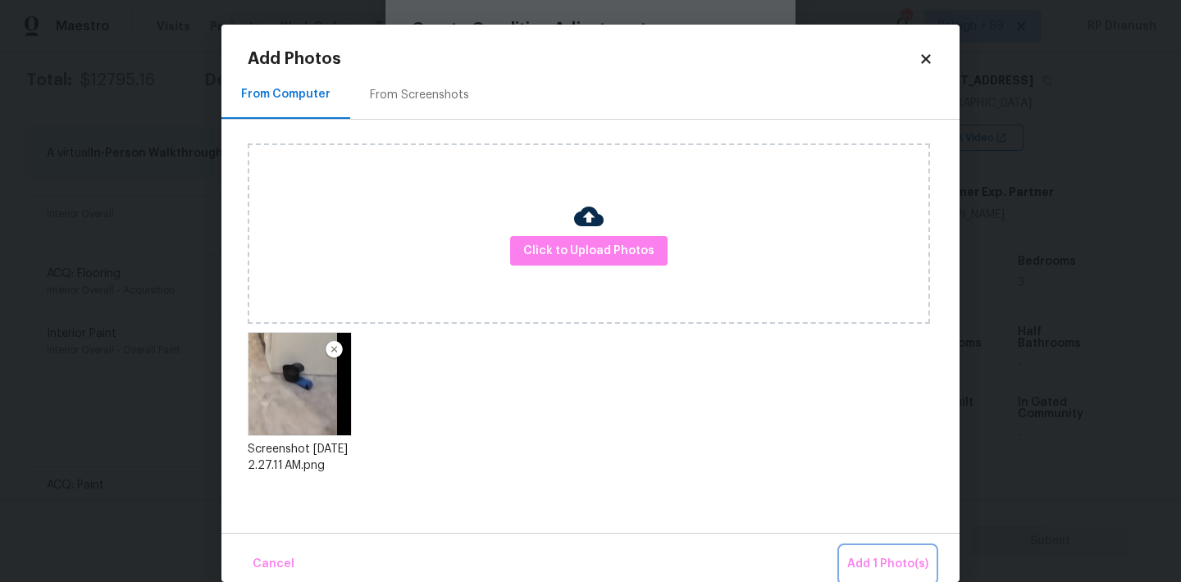
click at [896, 560] on span "Add 1 Photo(s)" at bounding box center [887, 564] width 81 height 21
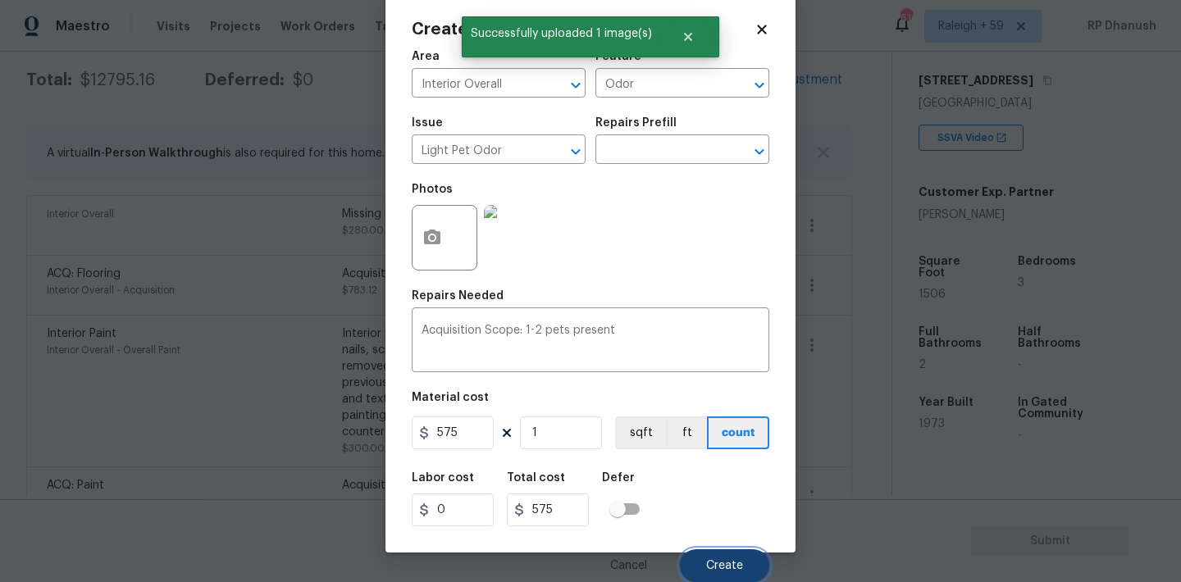
click at [730, 565] on span "Create" at bounding box center [724, 566] width 37 height 12
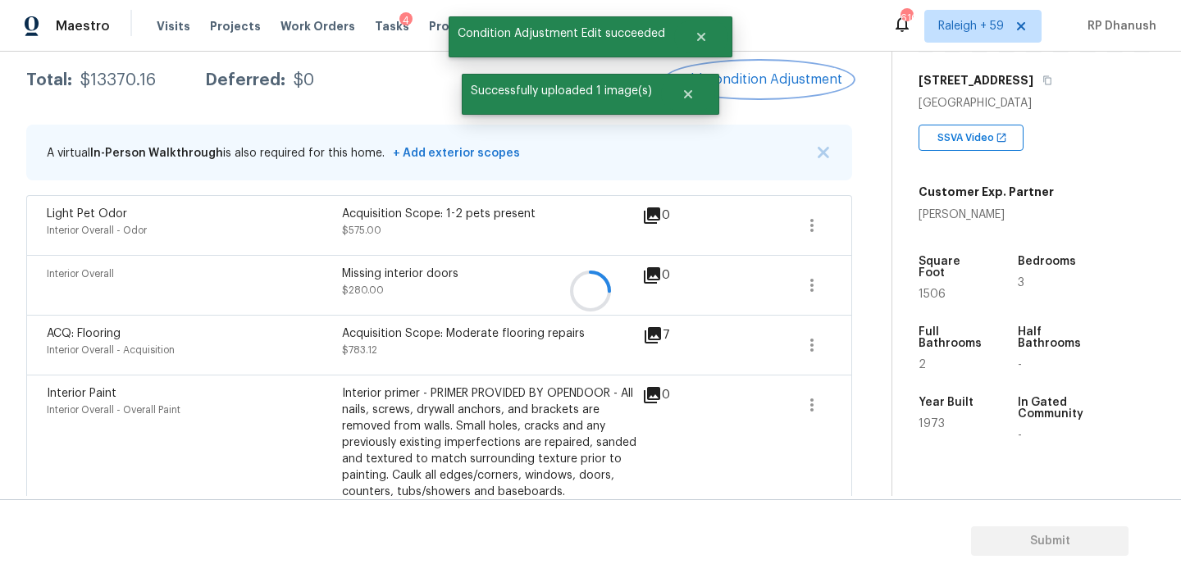
scroll to position [0, 0]
click at [746, 70] on button "Add Condition Adjustment" at bounding box center [759, 79] width 185 height 34
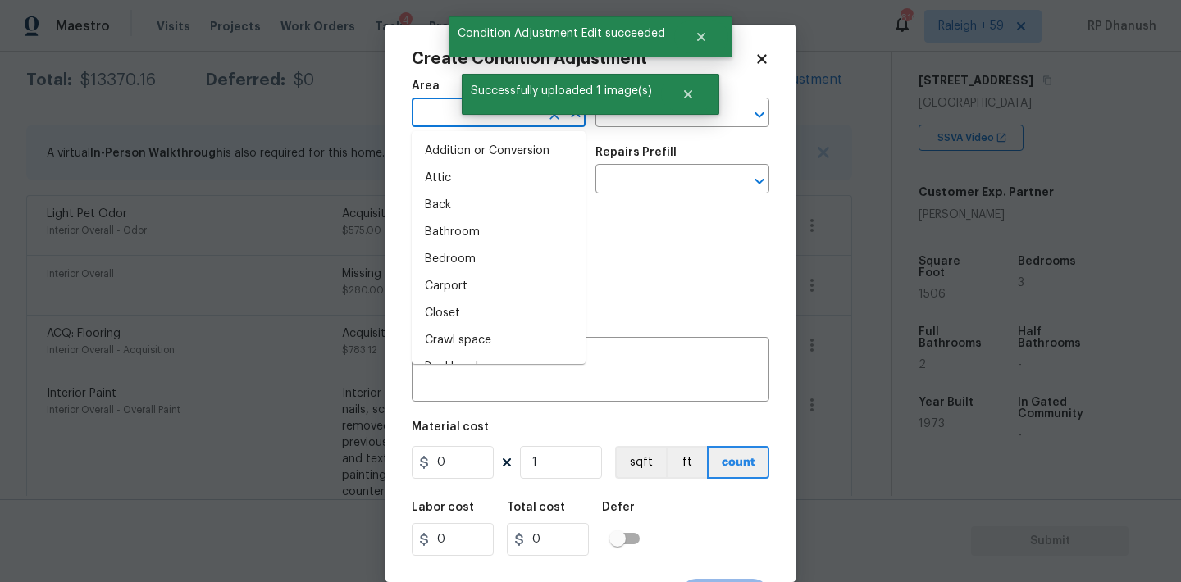
click at [459, 125] on input "text" at bounding box center [476, 114] width 128 height 25
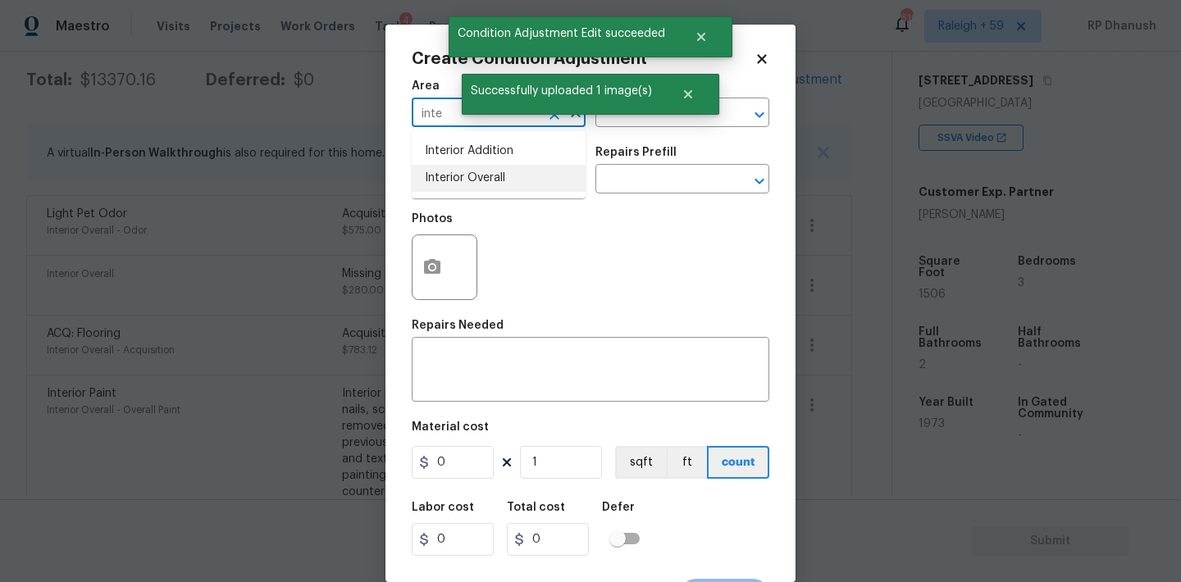
click at [449, 180] on li "Interior Overall" at bounding box center [499, 178] width 174 height 27
click at [449, 350] on div "x ​" at bounding box center [591, 371] width 358 height 61
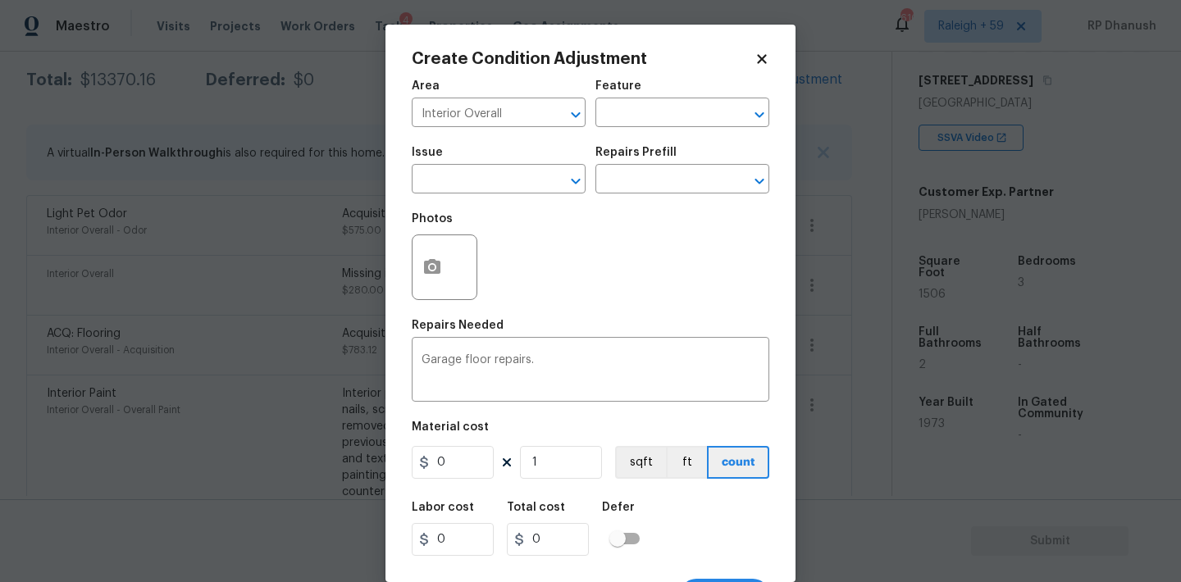
click at [462, 445] on figure "Material cost 0 1 sqft ft count" at bounding box center [591, 452] width 358 height 61
click at [462, 461] on input "0" at bounding box center [453, 462] width 82 height 33
click at [462, 460] on input "509" at bounding box center [453, 462] width 82 height 33
click at [419, 279] on button "button" at bounding box center [432, 267] width 39 height 64
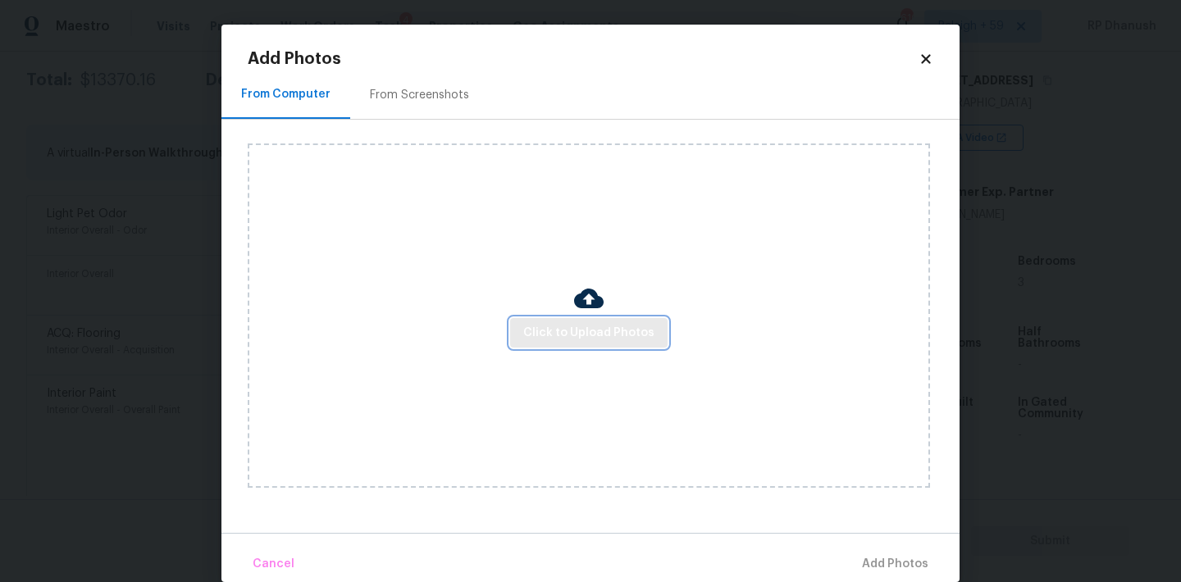
click at [557, 329] on span "Click to Upload Photos" at bounding box center [588, 333] width 131 height 21
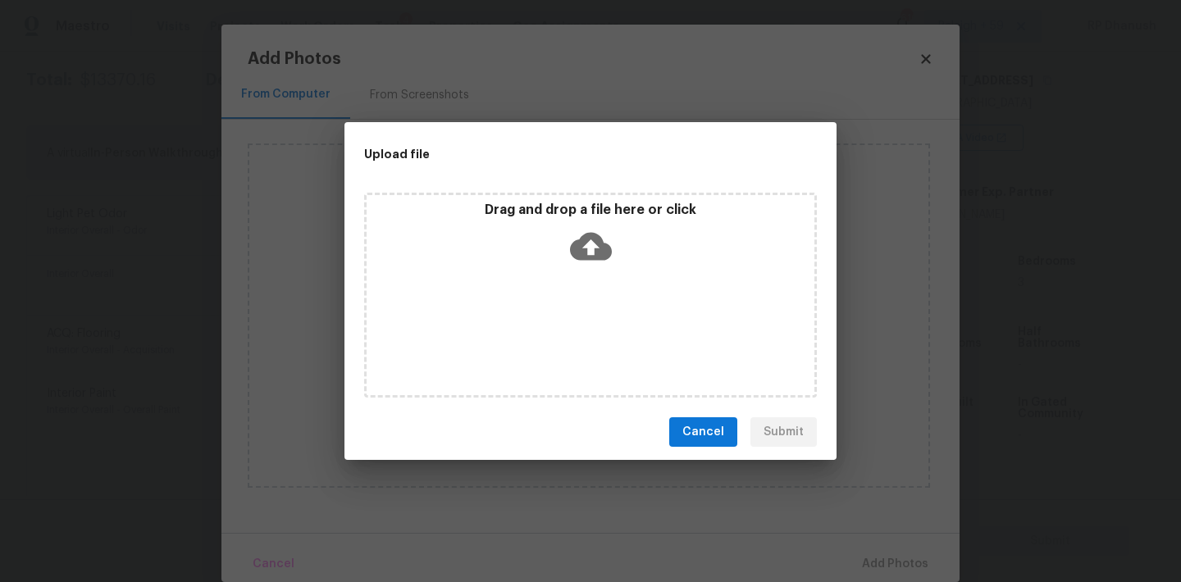
click at [557, 231] on div "Drag and drop a file here or click" at bounding box center [591, 237] width 448 height 71
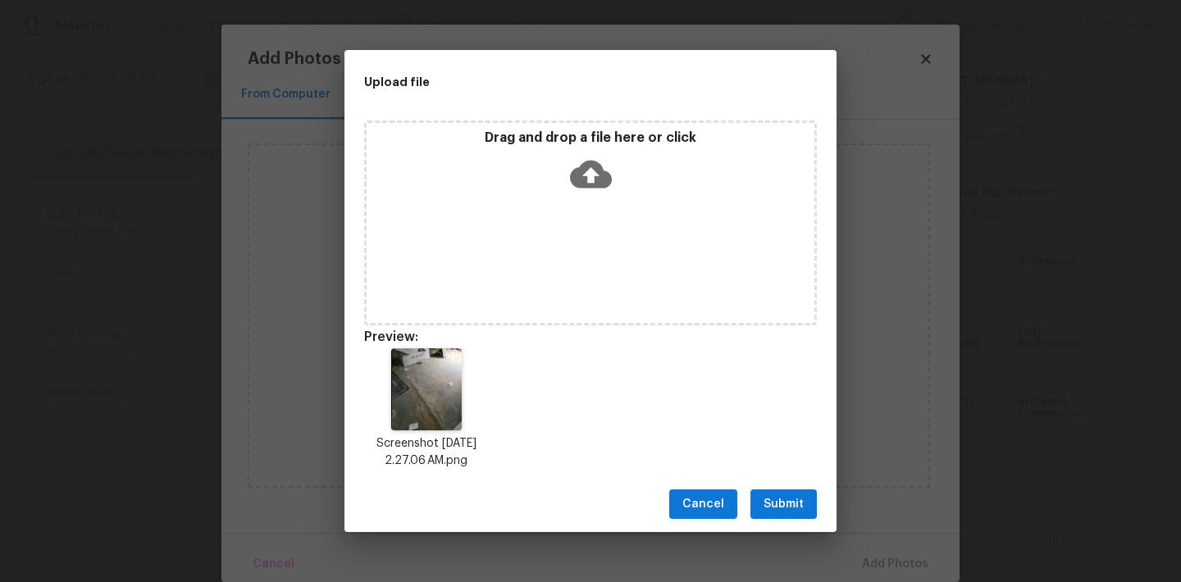
click at [799, 507] on span "Submit" at bounding box center [784, 505] width 40 height 21
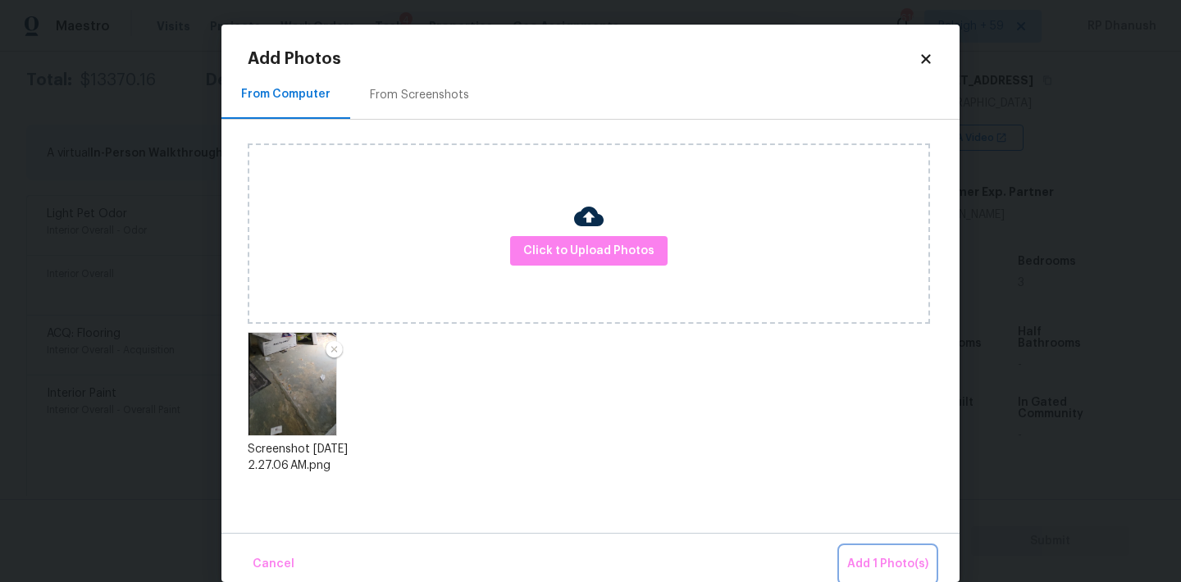
click at [867, 547] on button "Add 1 Photo(s)" at bounding box center [888, 564] width 94 height 35
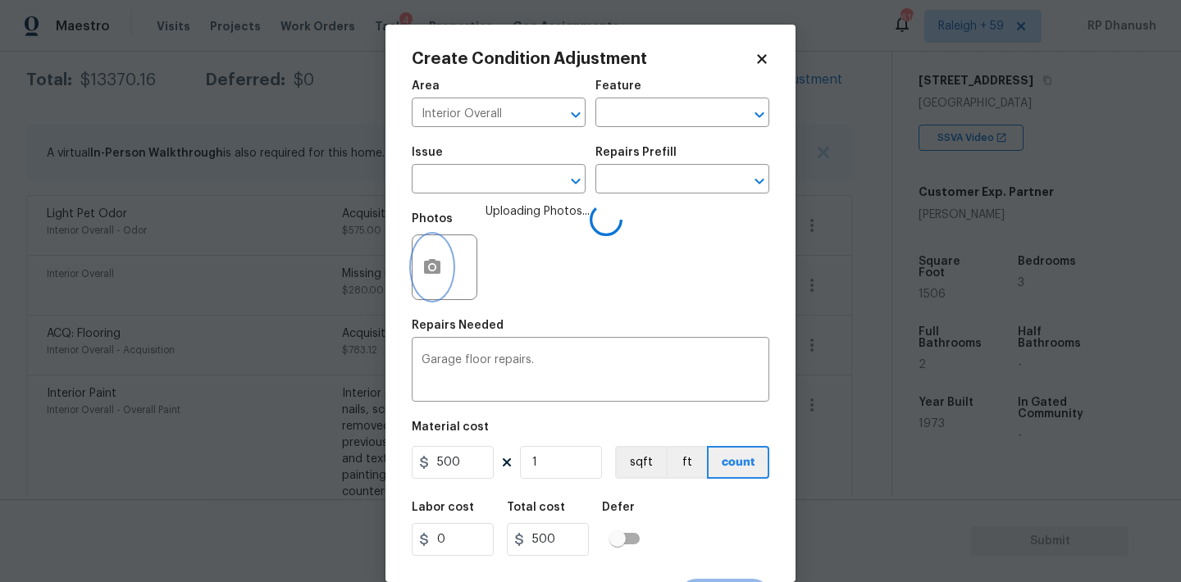
scroll to position [30, 0]
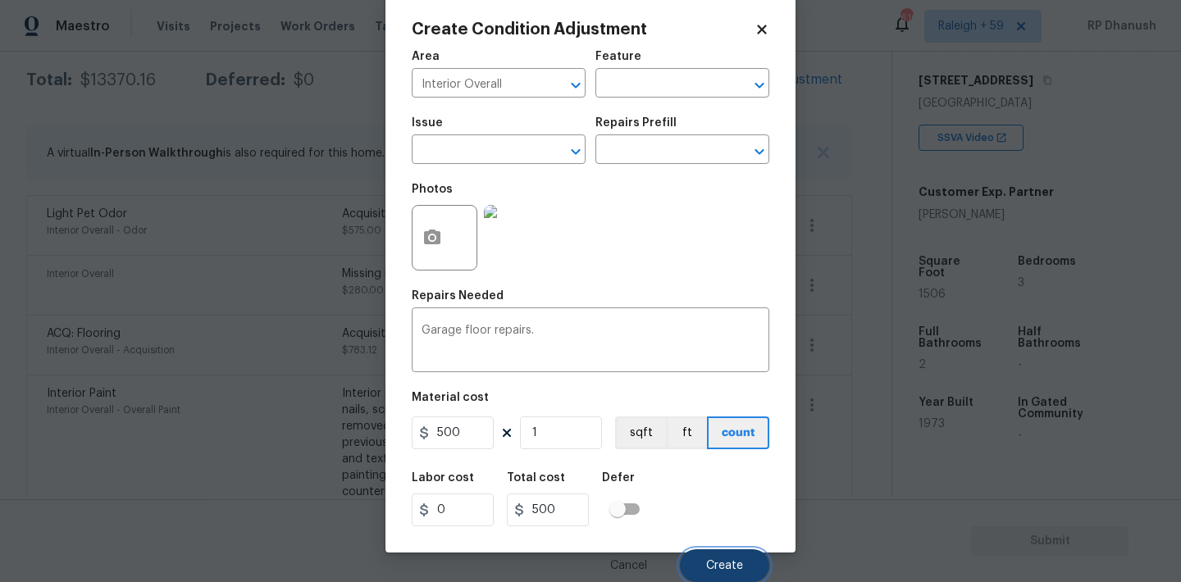
click at [695, 554] on button "Create" at bounding box center [724, 565] width 89 height 33
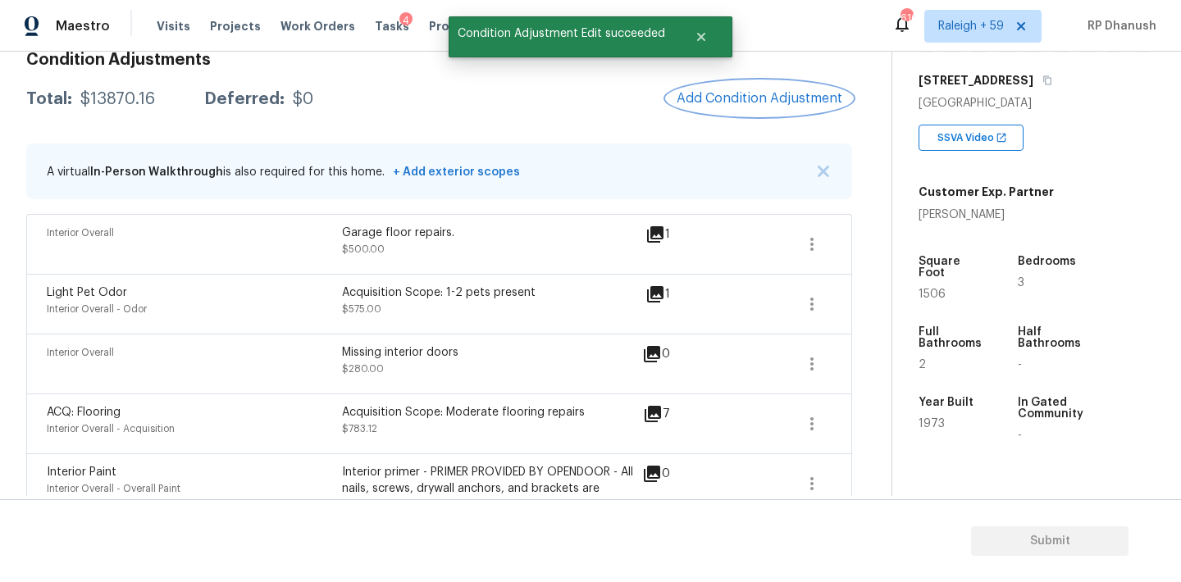
scroll to position [221, 0]
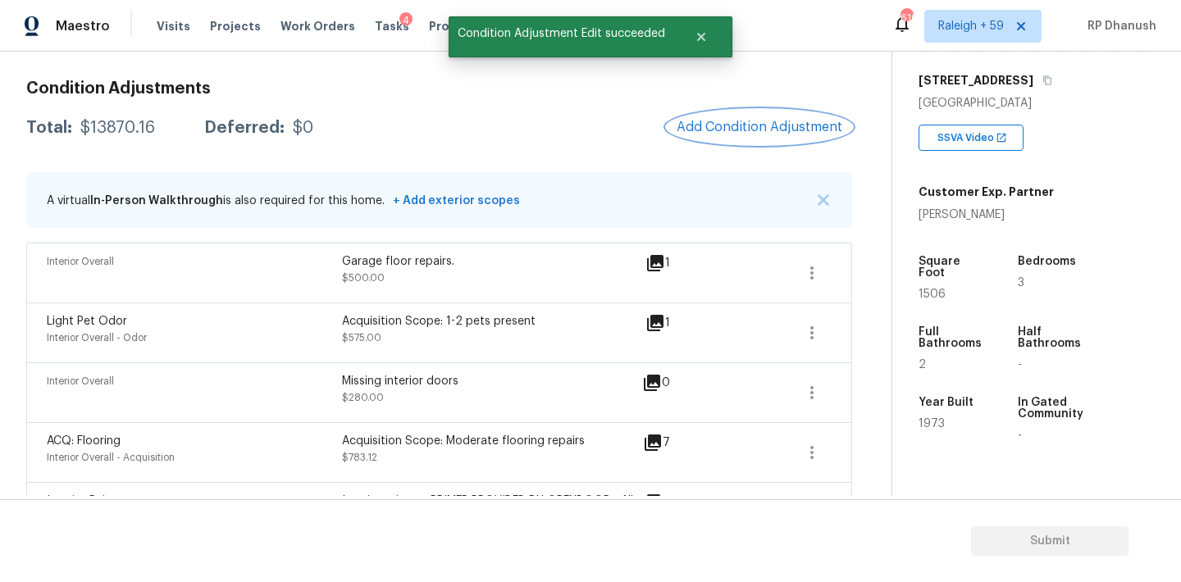
click at [770, 141] on button "Add Condition Adjustment" at bounding box center [759, 127] width 185 height 34
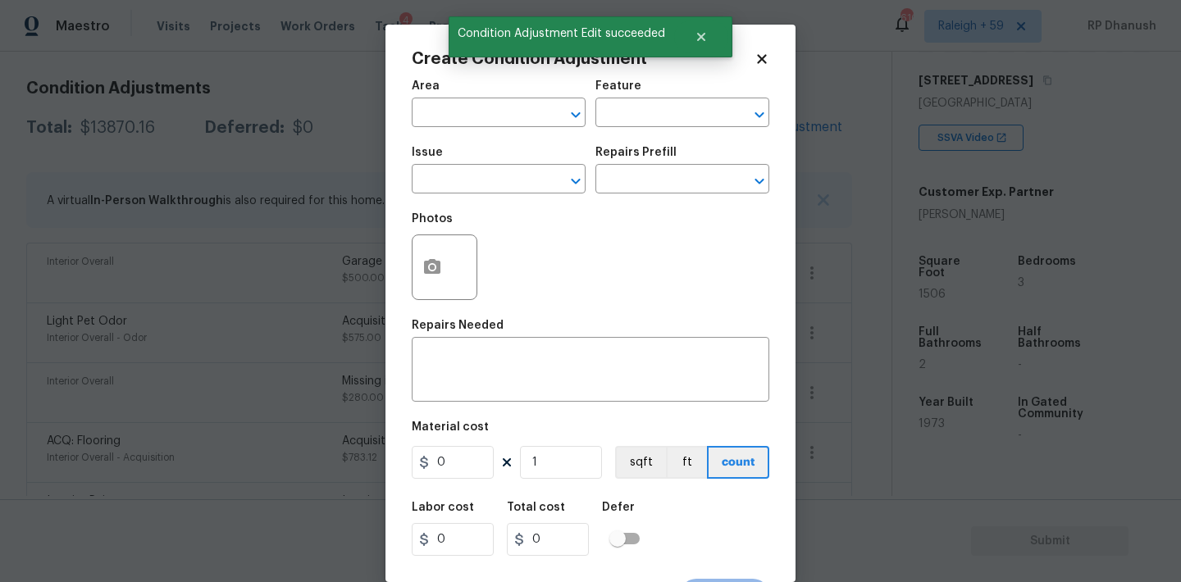
click at [473, 127] on span "Area ​" at bounding box center [499, 104] width 174 height 66
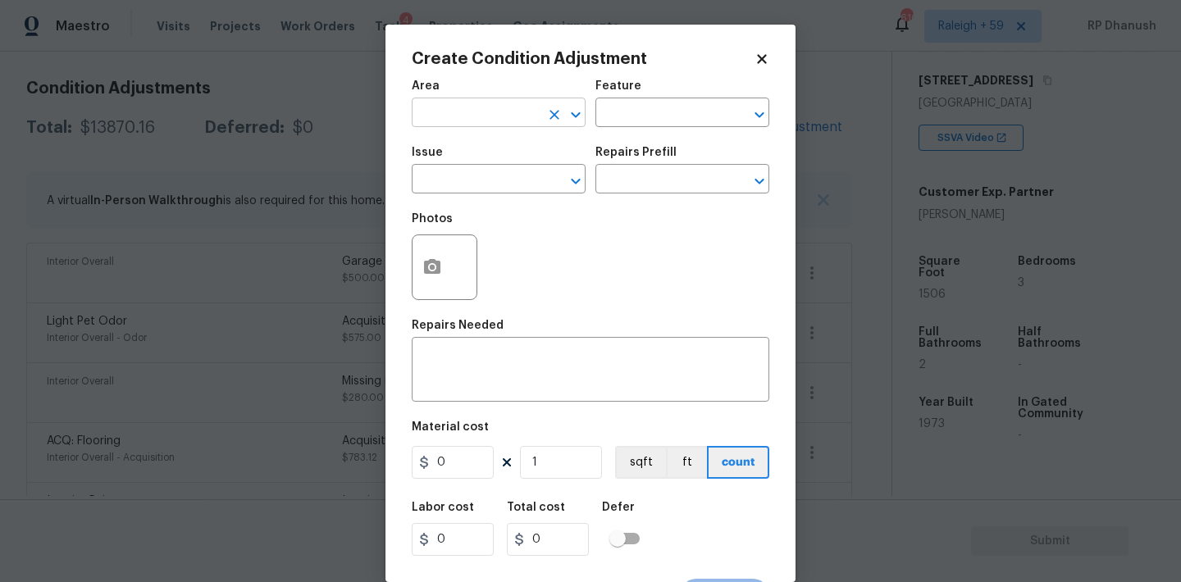
click at [490, 110] on input "text" at bounding box center [476, 114] width 128 height 25
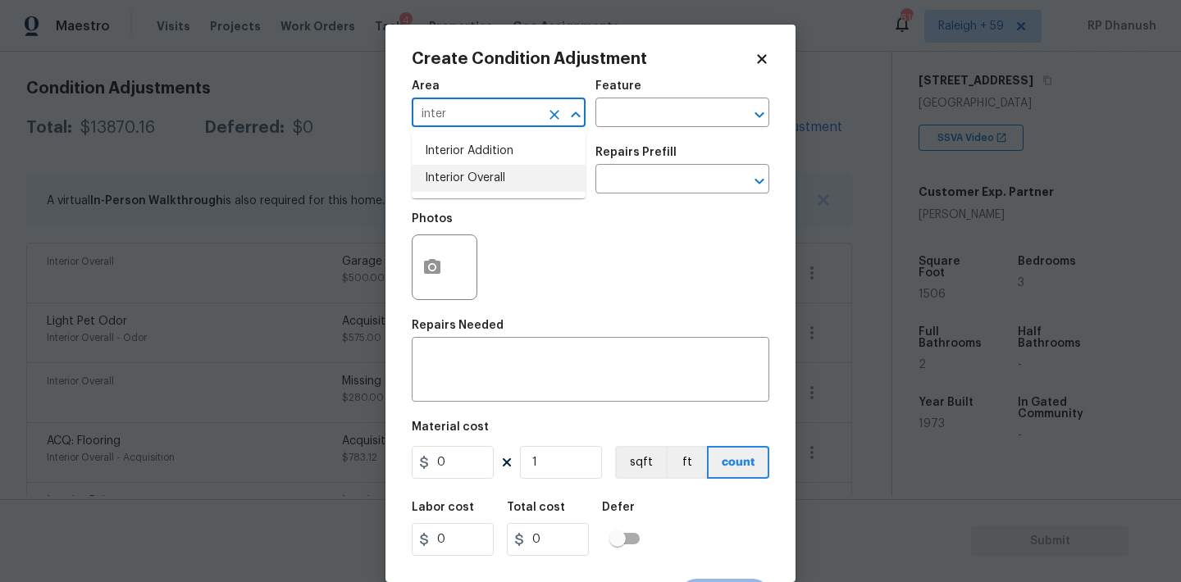
click at [502, 165] on li "Interior Overall" at bounding box center [499, 178] width 174 height 27
click at [515, 368] on textarea at bounding box center [591, 371] width 338 height 34
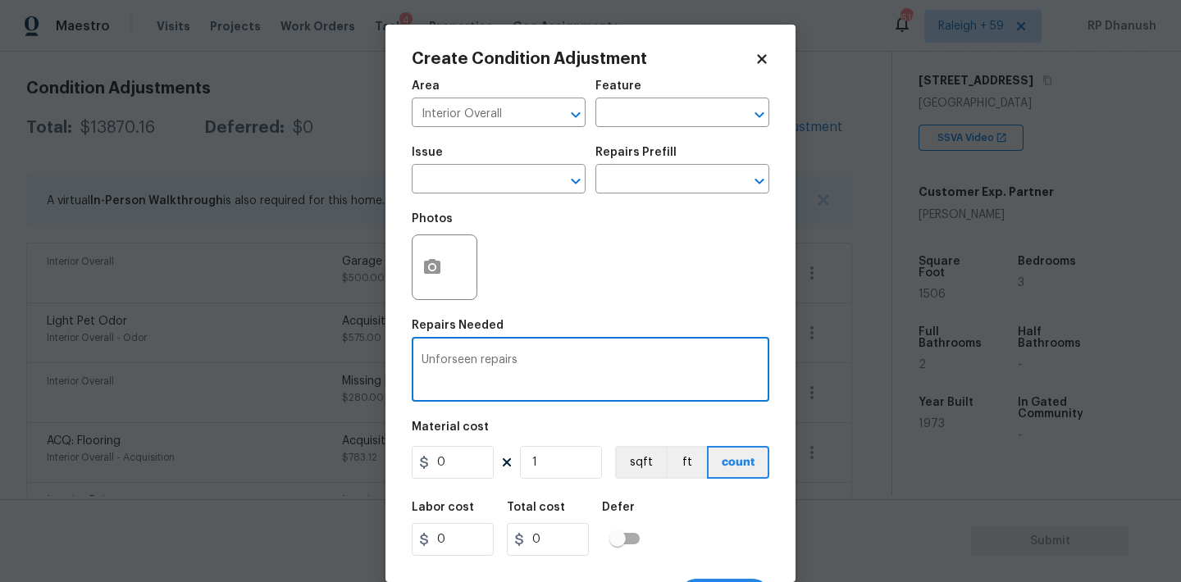
click at [450, 360] on textarea "Unforseen repairs" at bounding box center [591, 371] width 338 height 34
click at [564, 367] on textarea "Unforeseen repairs" at bounding box center [591, 371] width 338 height 34
click at [499, 367] on textarea "Unforeseen repairs" at bounding box center [591, 371] width 338 height 34
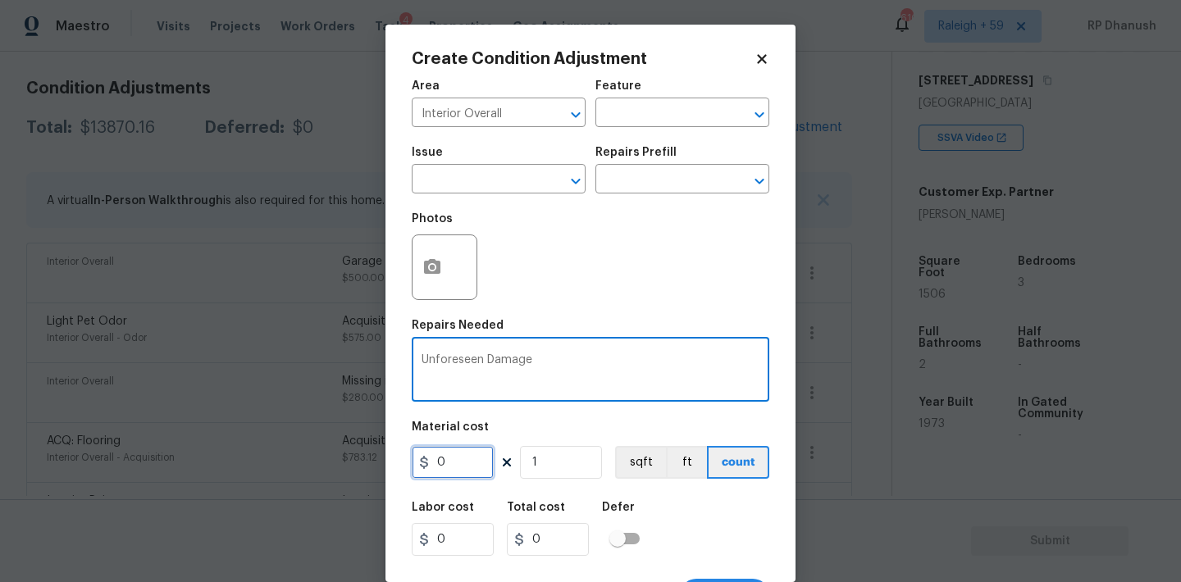
click at [464, 458] on input "0" at bounding box center [453, 462] width 82 height 33
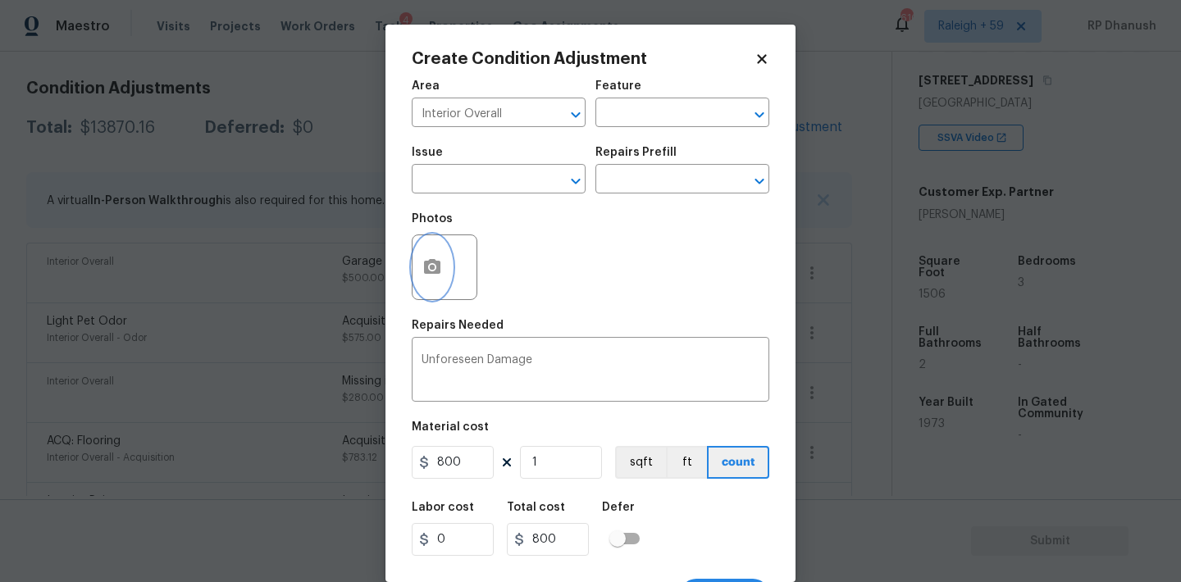
click at [435, 263] on icon "button" at bounding box center [432, 266] width 16 height 15
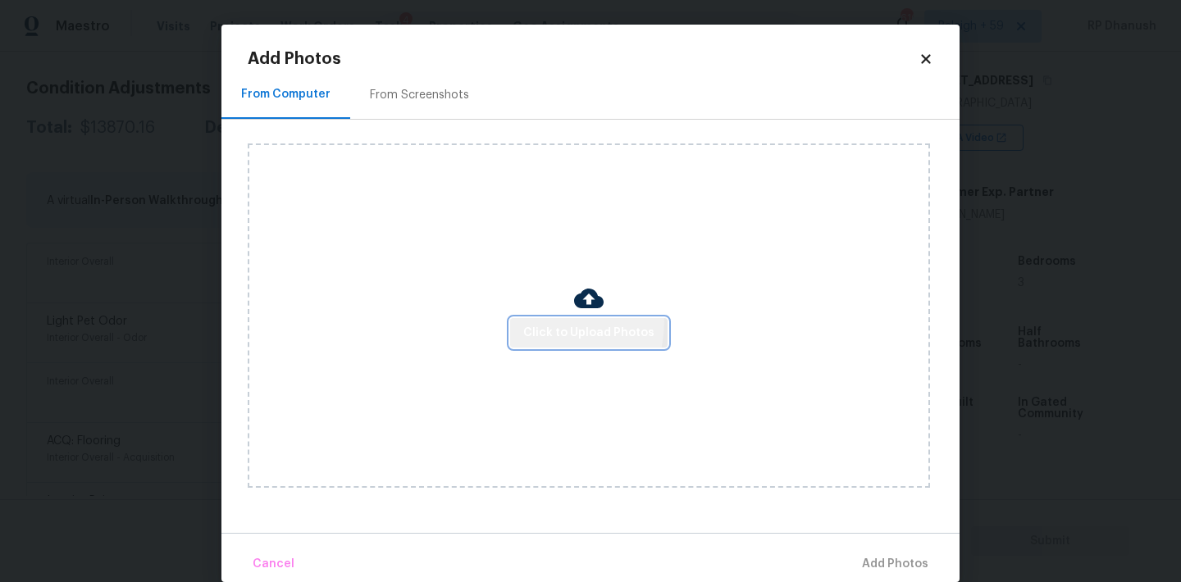
click at [551, 321] on button "Click to Upload Photos" at bounding box center [588, 333] width 157 height 30
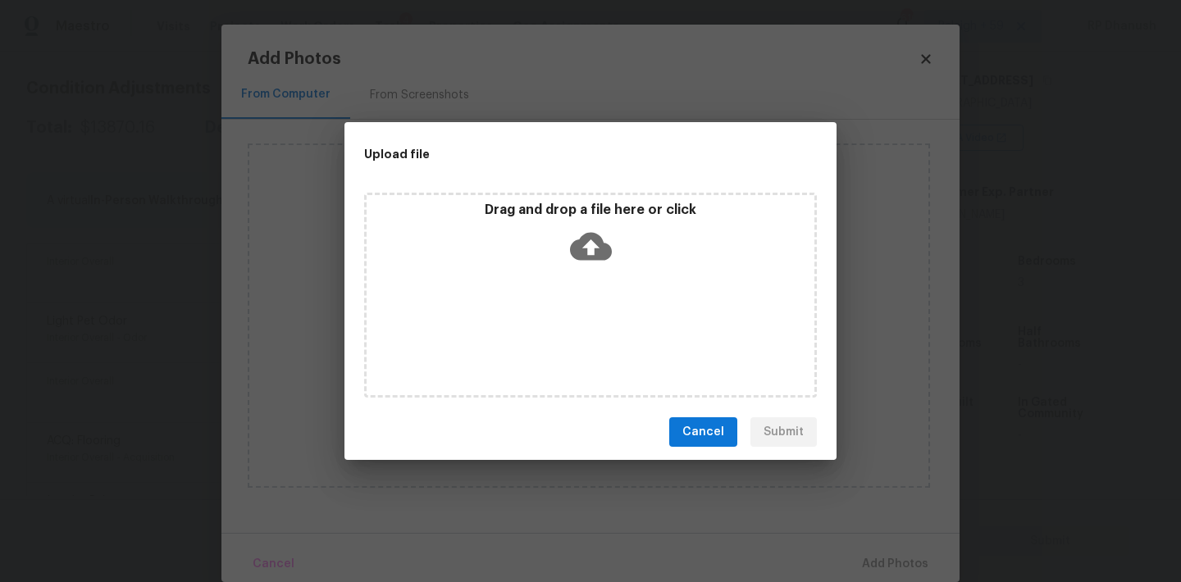
click at [563, 272] on div "Drag and drop a file here or click" at bounding box center [590, 295] width 453 height 205
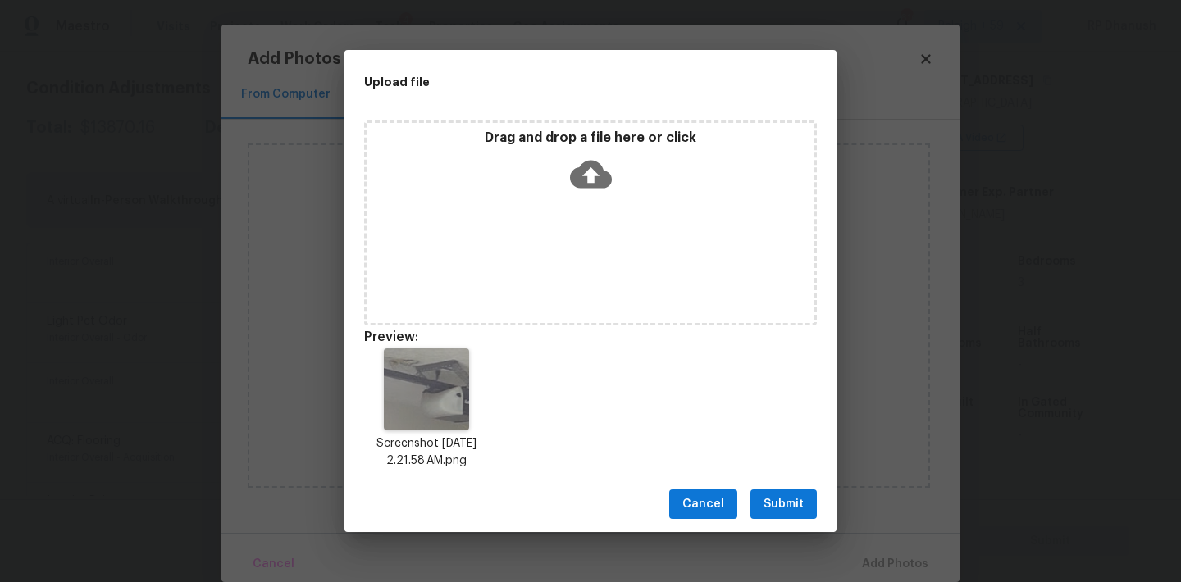
click at [782, 506] on span "Submit" at bounding box center [784, 505] width 40 height 21
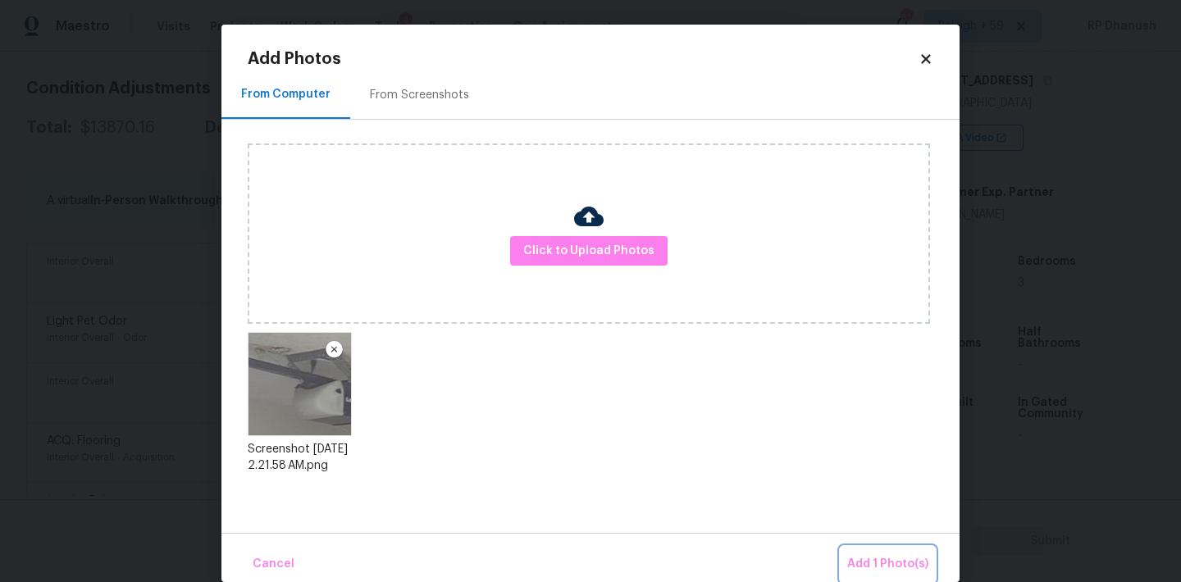
click at [876, 564] on span "Add 1 Photo(s)" at bounding box center [887, 564] width 81 height 21
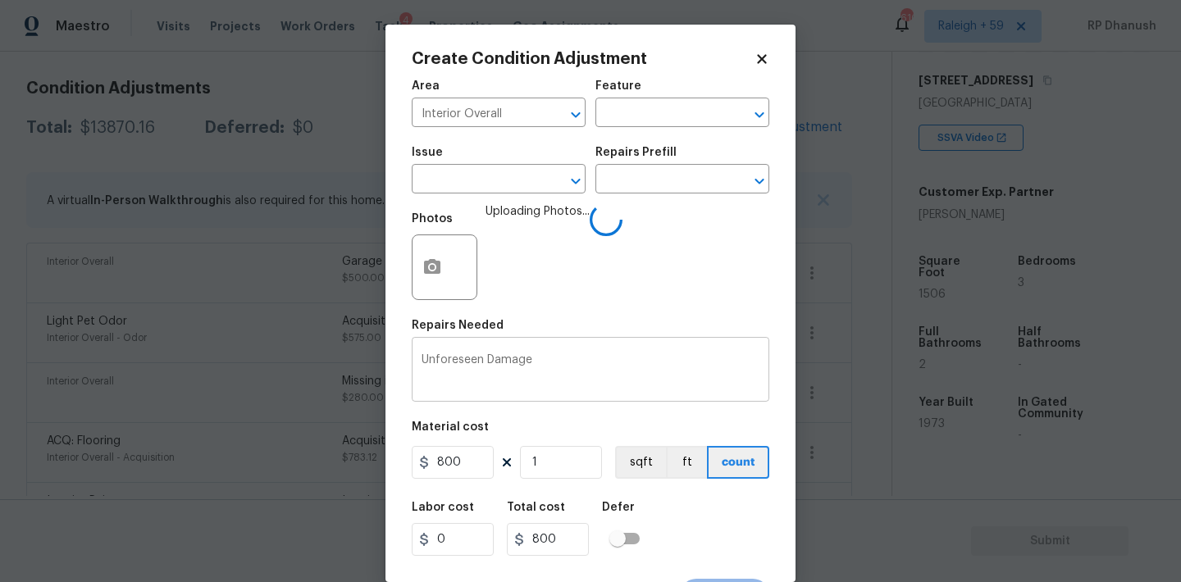
click at [581, 376] on textarea "Unforeseen Damage" at bounding box center [591, 371] width 338 height 34
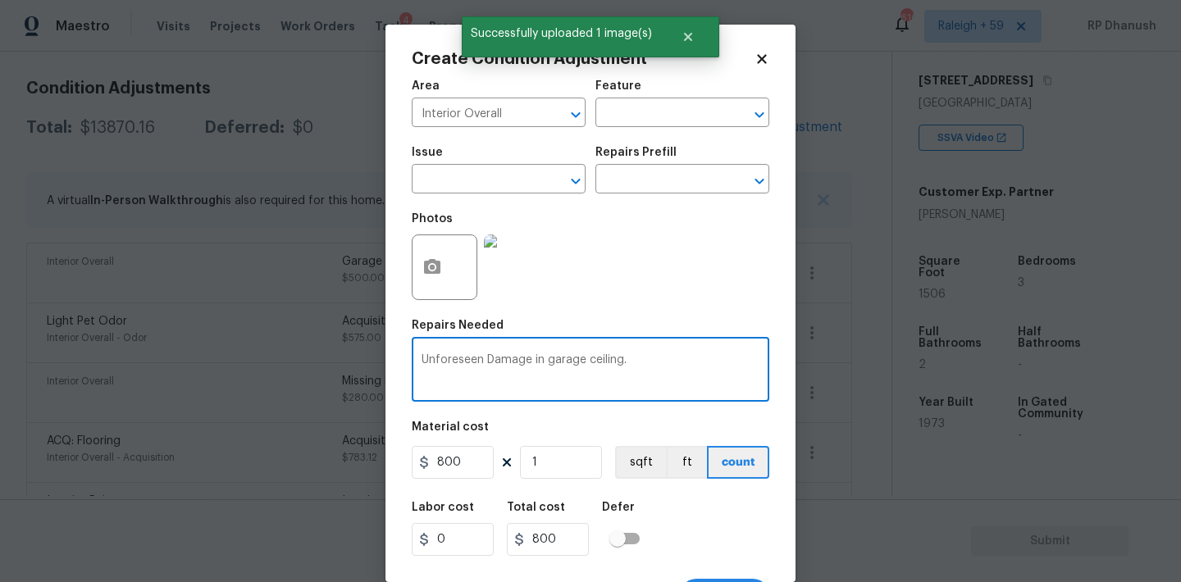
scroll to position [30, 0]
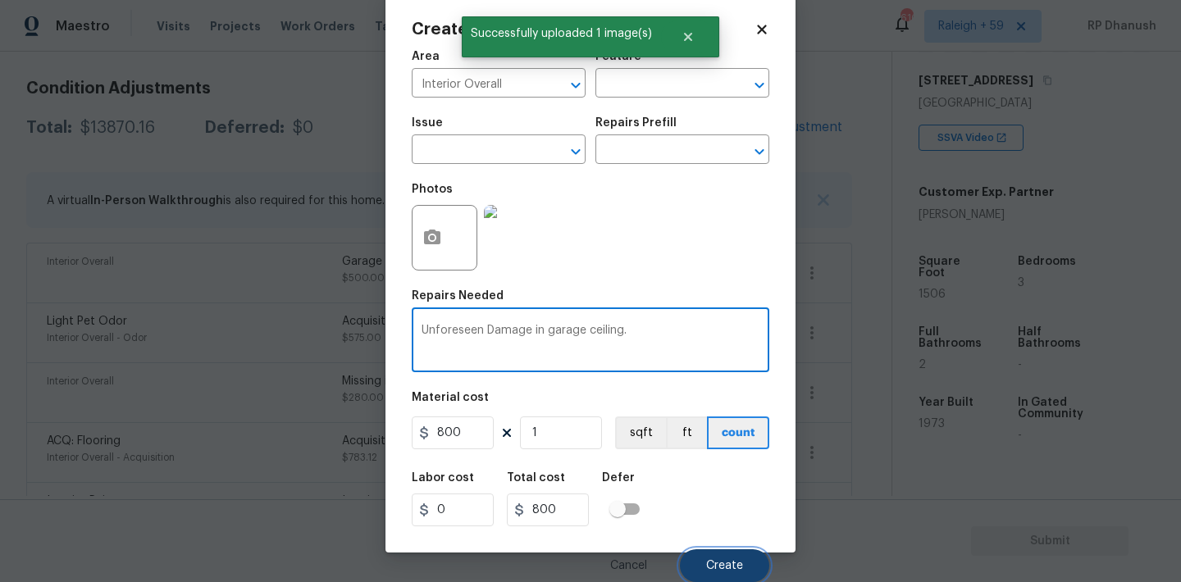
click at [736, 551] on button "Create" at bounding box center [724, 565] width 89 height 33
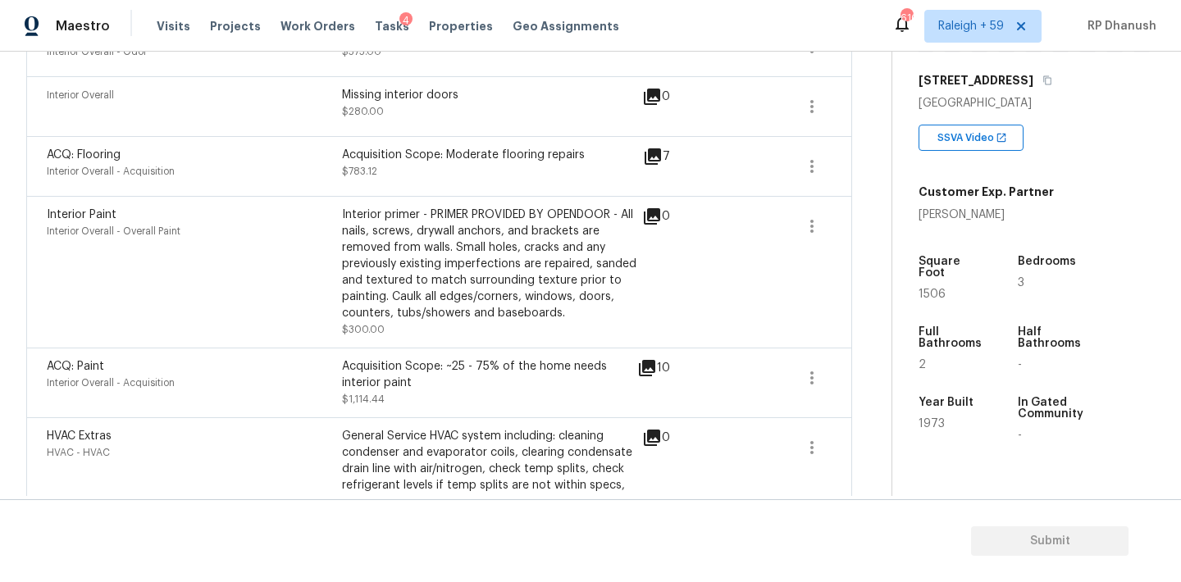
scroll to position [570, 0]
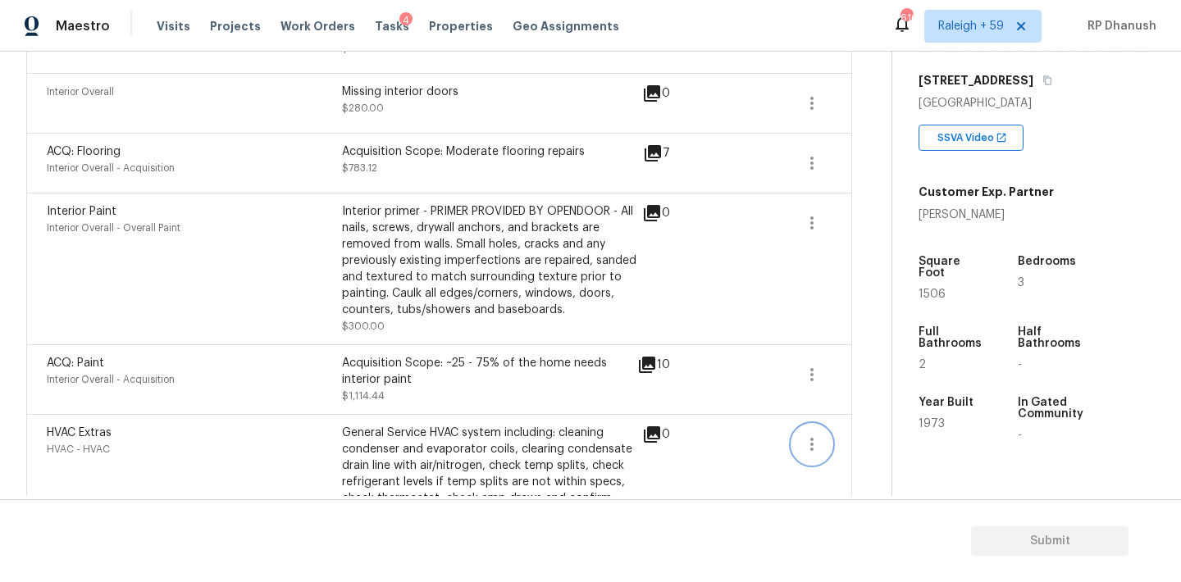
click at [804, 431] on button "button" at bounding box center [811, 444] width 39 height 39
click at [873, 430] on link "Edit" at bounding box center [904, 442] width 139 height 25
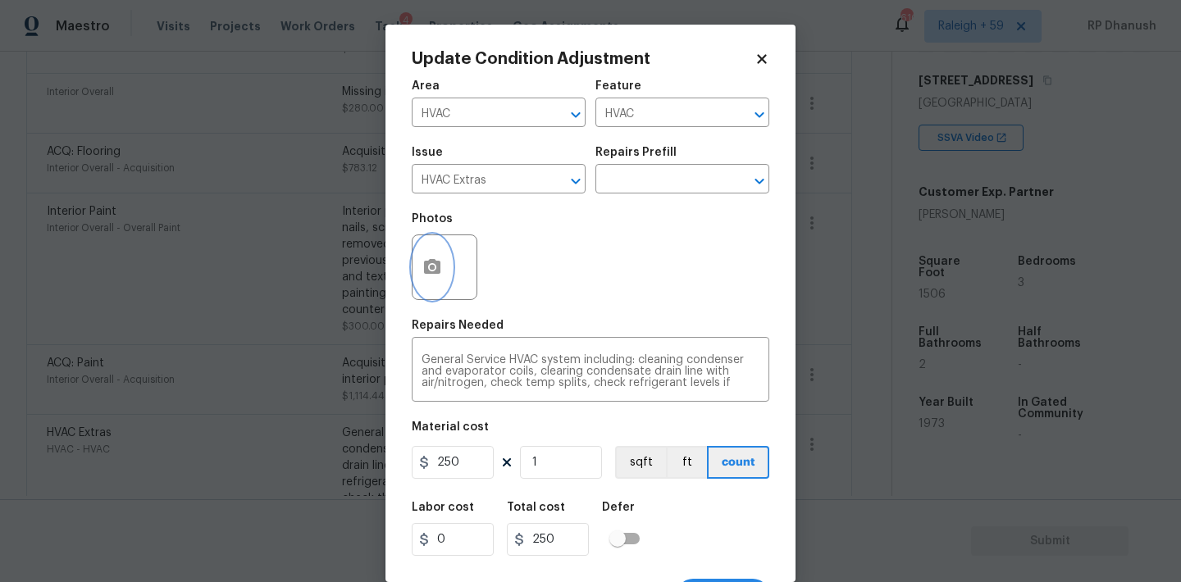
click at [440, 272] on icon "button" at bounding box center [432, 266] width 16 height 15
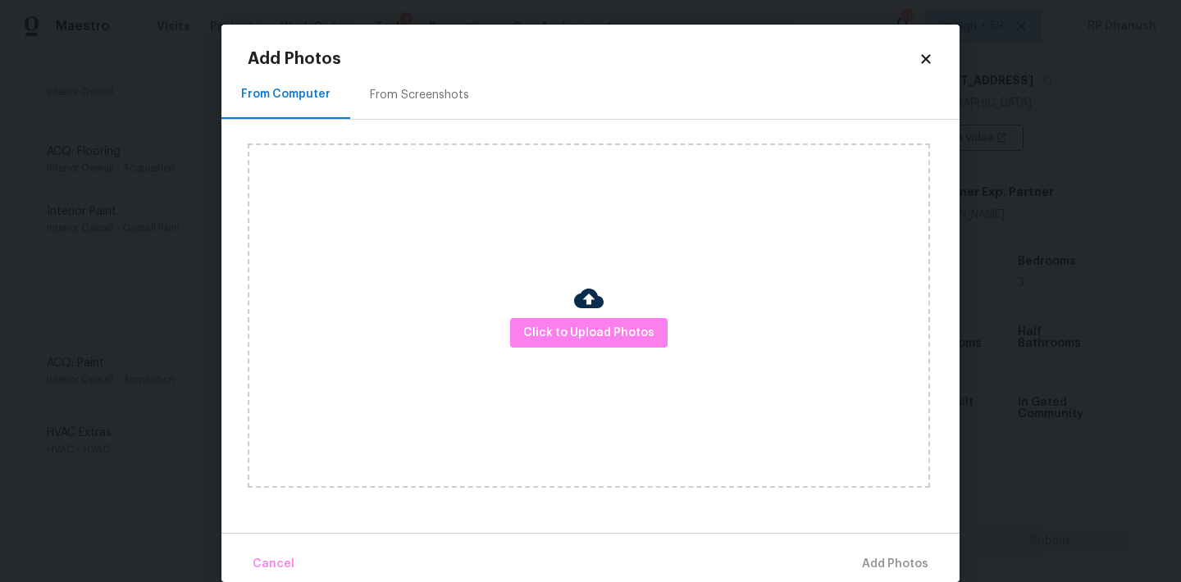
click at [566, 315] on div "Click to Upload Photos" at bounding box center [589, 316] width 682 height 344
click at [539, 332] on span "Click to Upload Photos" at bounding box center [588, 333] width 131 height 21
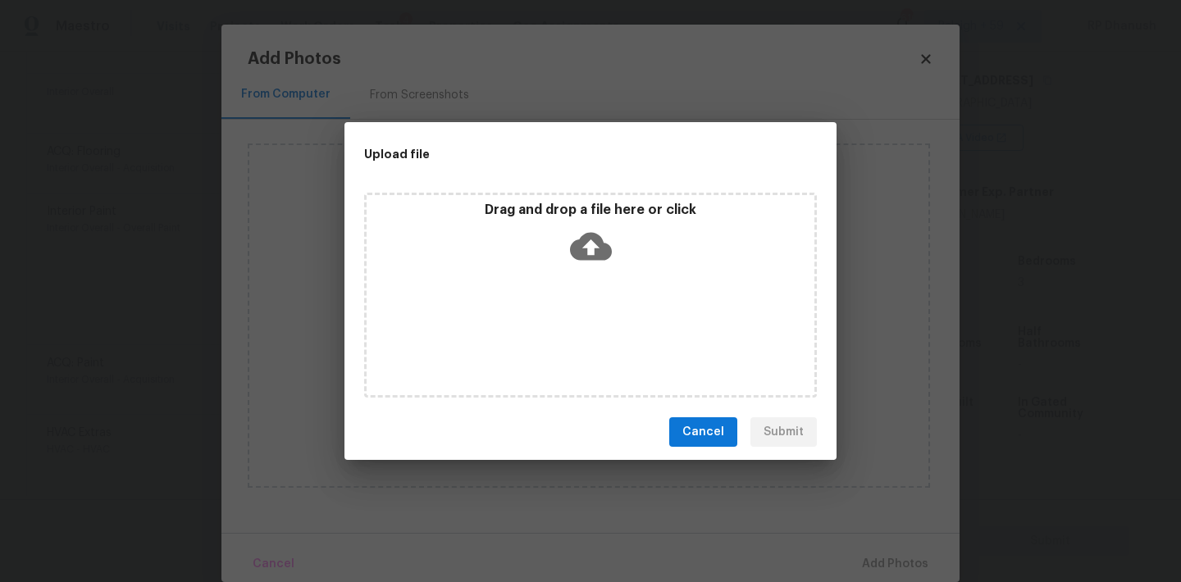
click at [577, 266] on div "Drag and drop a file here or click" at bounding box center [591, 237] width 448 height 71
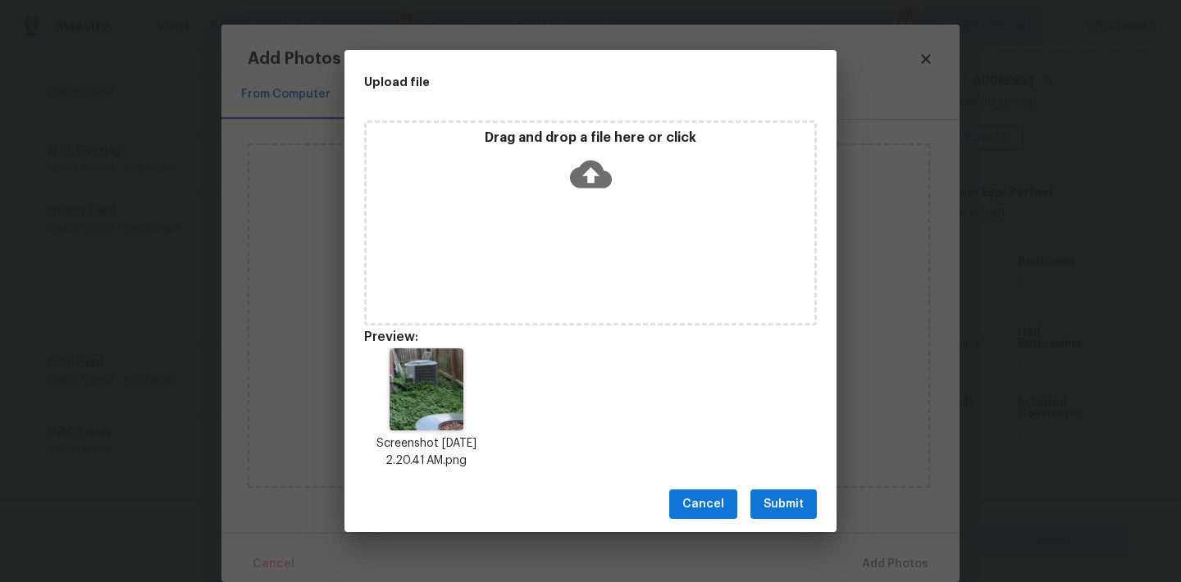
click at [786, 499] on span "Submit" at bounding box center [784, 505] width 40 height 21
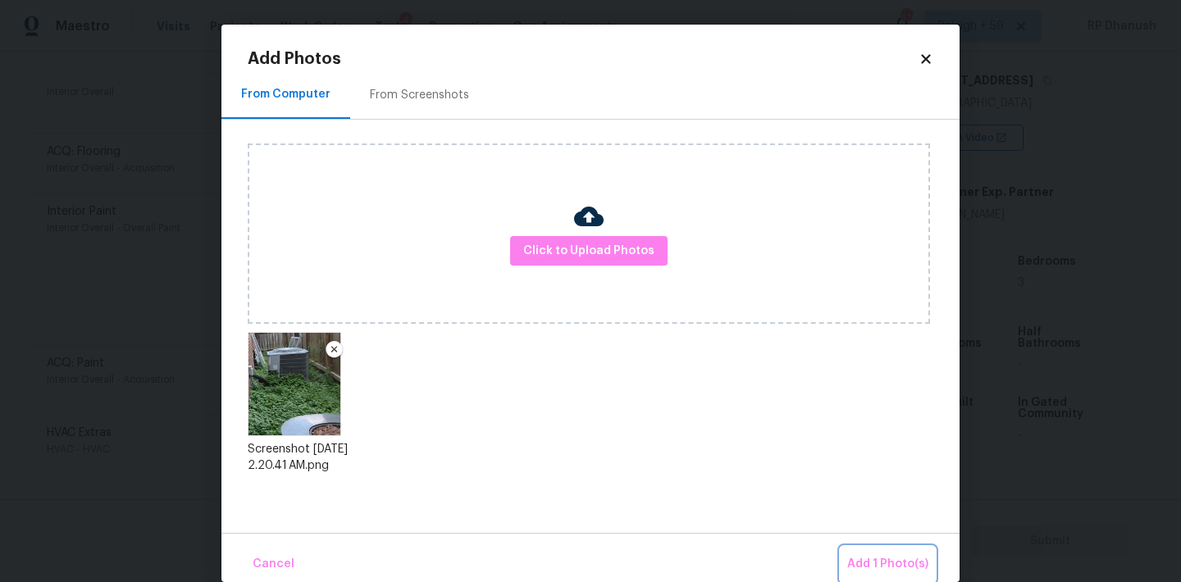
click at [886, 563] on span "Add 1 Photo(s)" at bounding box center [887, 564] width 81 height 21
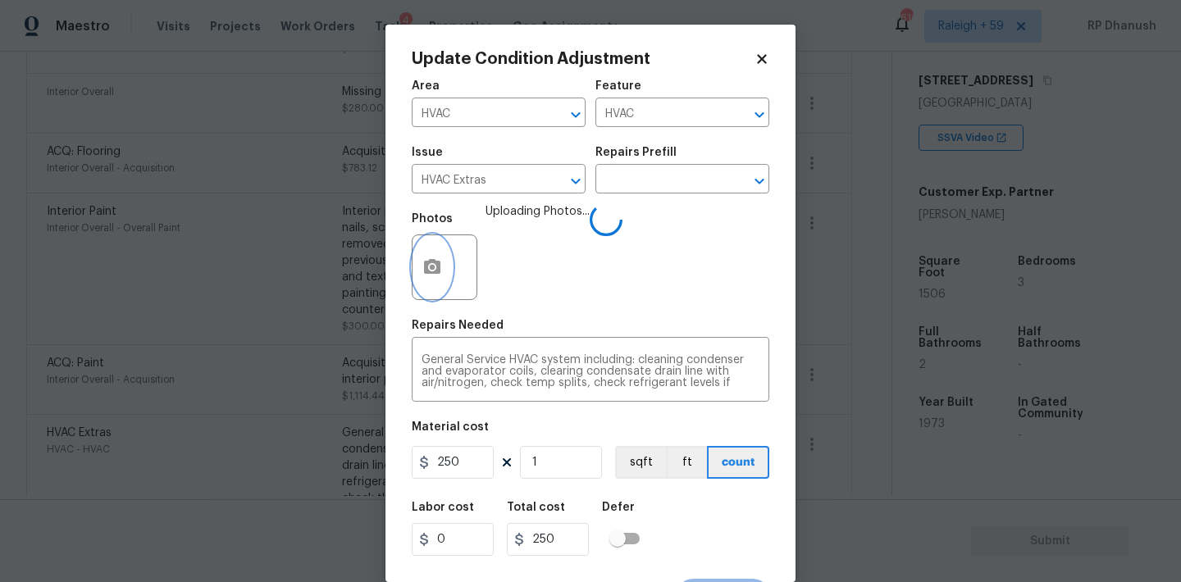
scroll to position [30, 0]
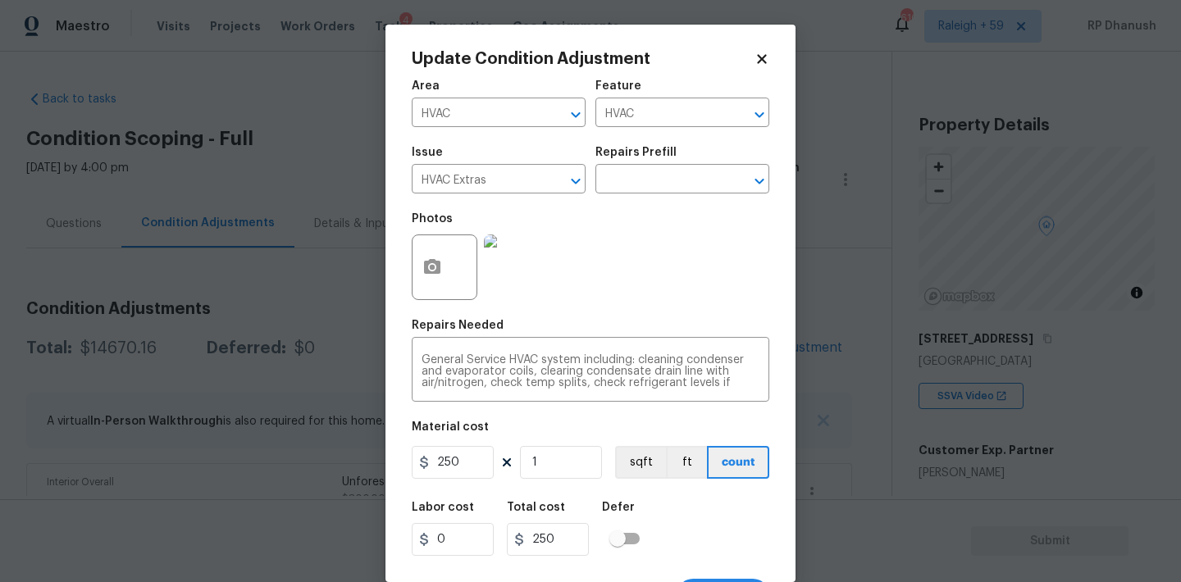
scroll to position [30, 0]
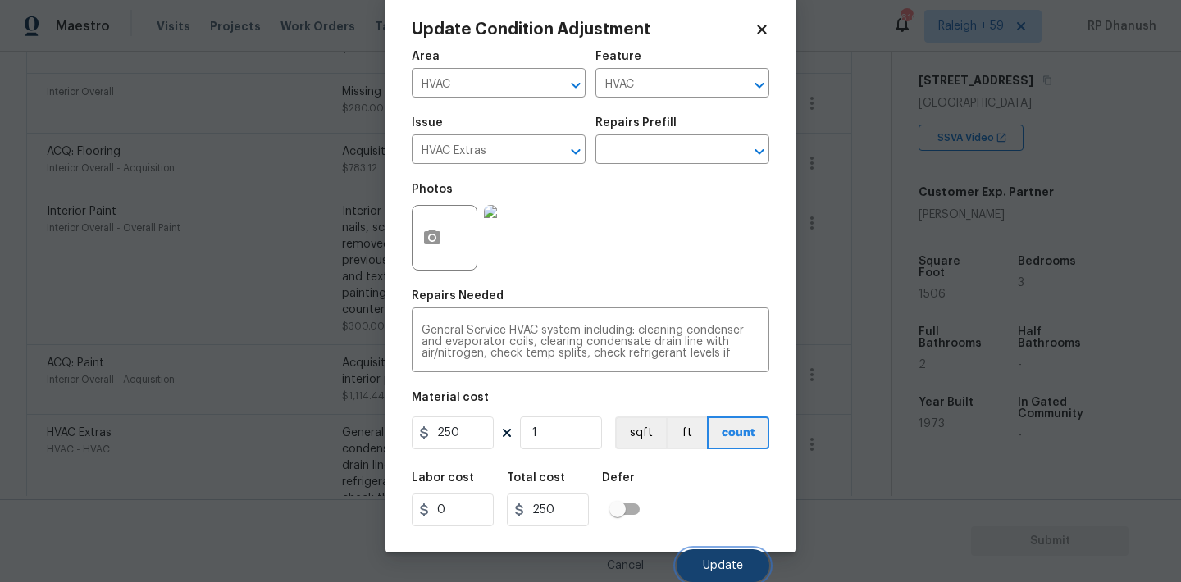
click at [703, 562] on span "Update" at bounding box center [723, 566] width 40 height 12
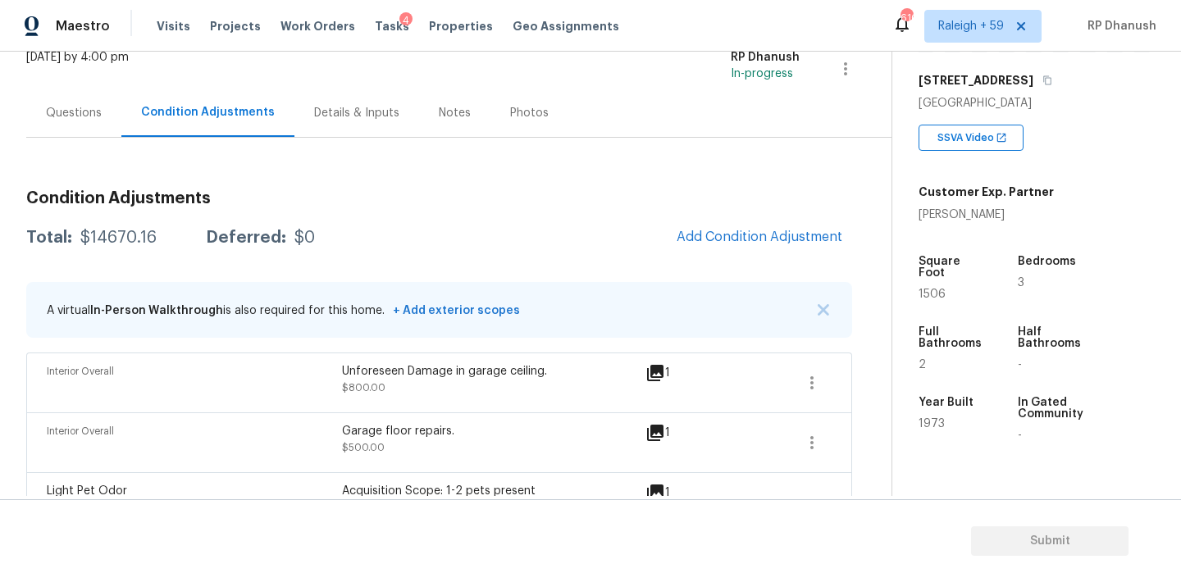
scroll to position [93, 0]
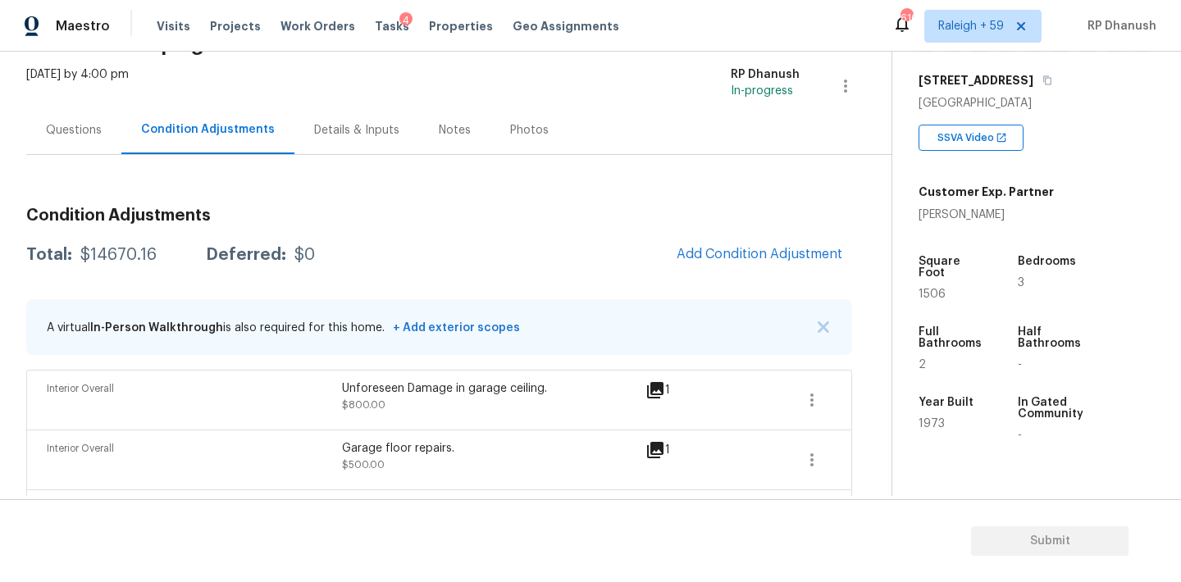
click at [78, 121] on div "Questions" at bounding box center [73, 130] width 95 height 48
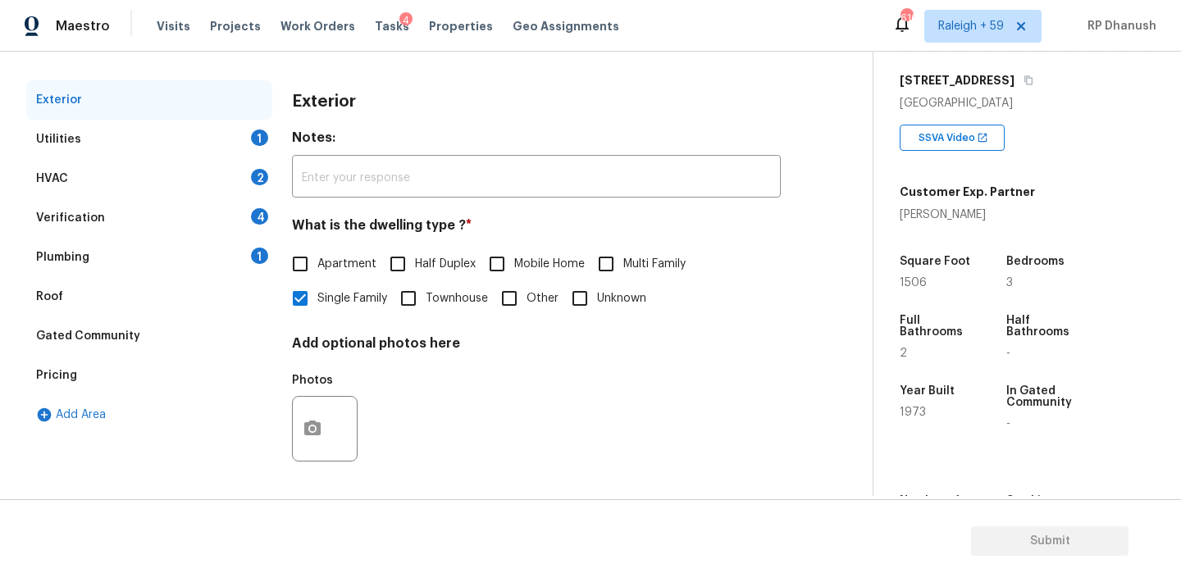
click at [250, 250] on div "Plumbing 1" at bounding box center [149, 257] width 246 height 39
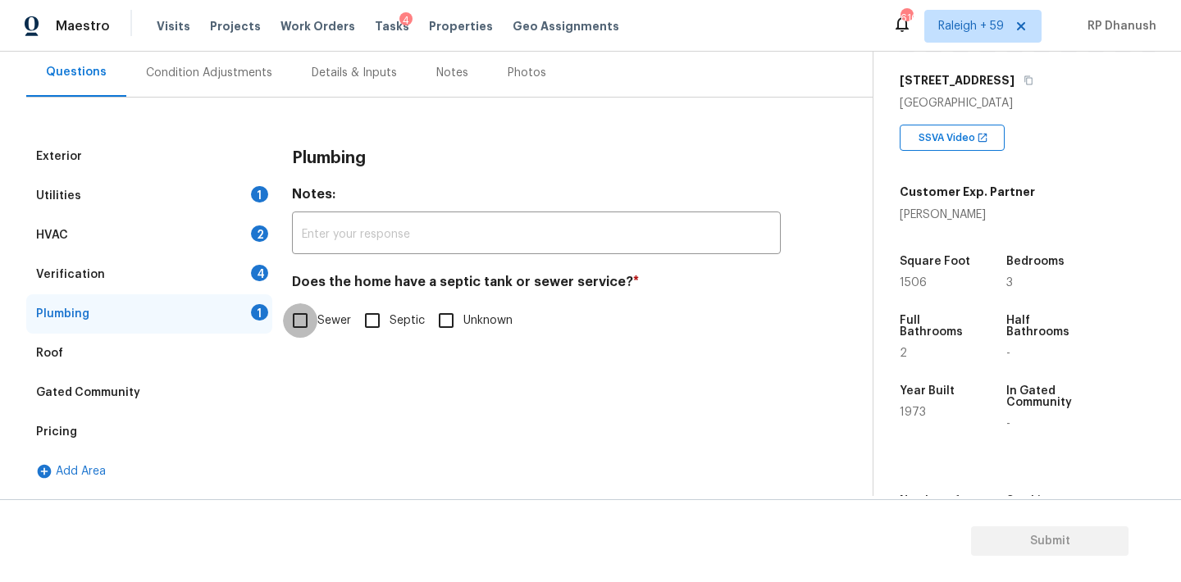
click at [316, 323] on input "Sewer" at bounding box center [300, 320] width 34 height 34
checkbox input "true"
click at [246, 271] on div "Verification 4" at bounding box center [149, 274] width 246 height 39
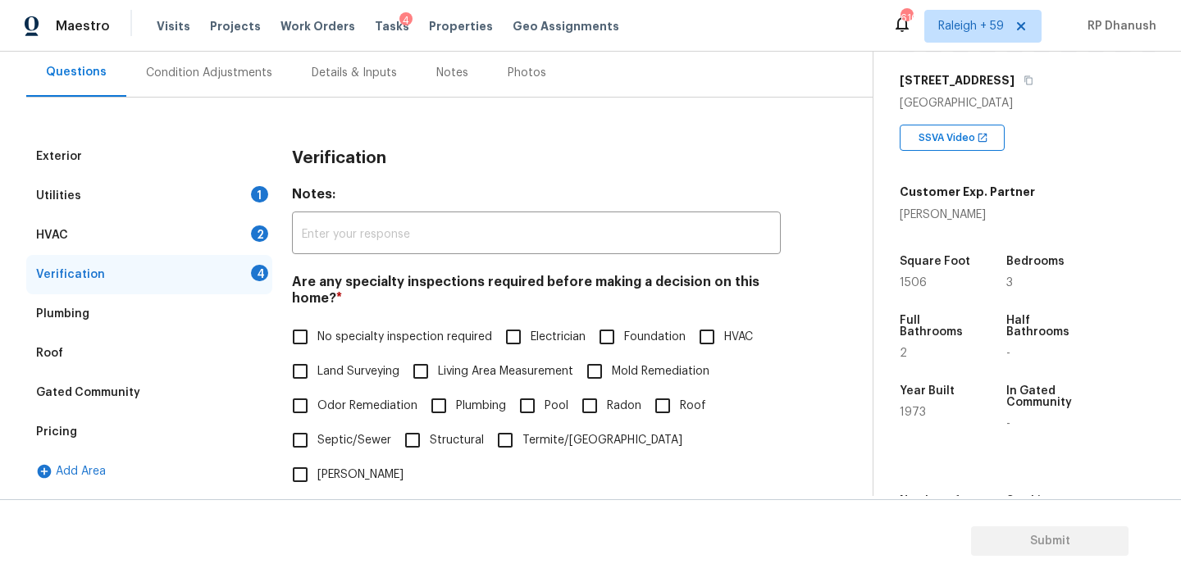
click at [323, 335] on span "No specialty inspection required" at bounding box center [404, 337] width 175 height 17
click at [317, 335] on input "No specialty inspection required" at bounding box center [300, 337] width 34 height 34
checkbox input "true"
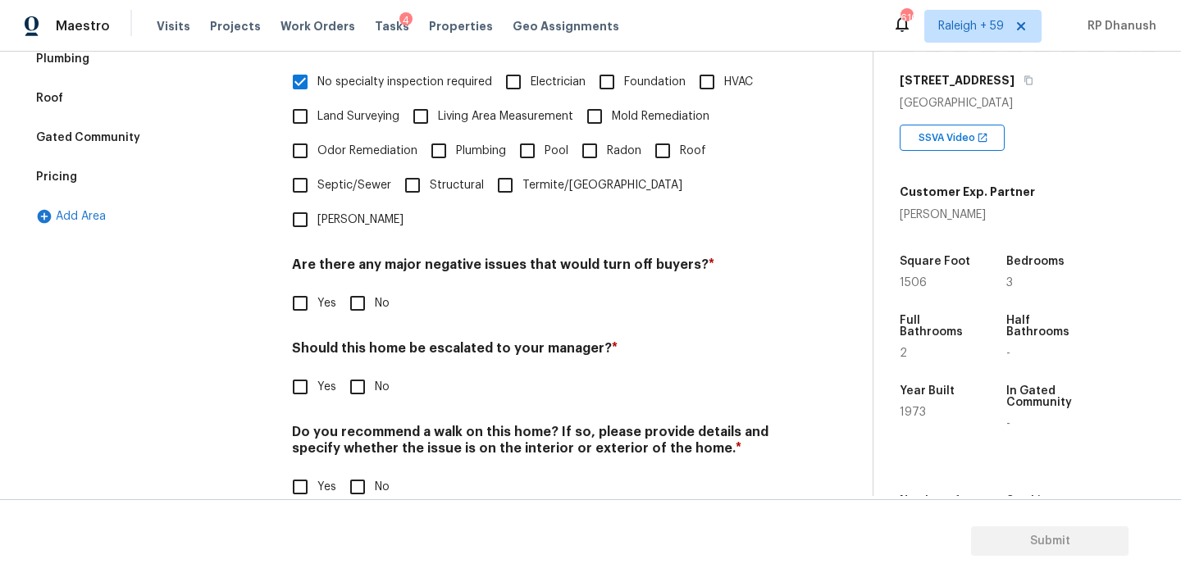
scroll to position [404, 0]
click at [360, 258] on h4 "Are there any major negative issues that would turn off buyers? *" at bounding box center [536, 269] width 489 height 23
click at [357, 288] on input "No" at bounding box center [357, 305] width 34 height 34
checkbox input "true"
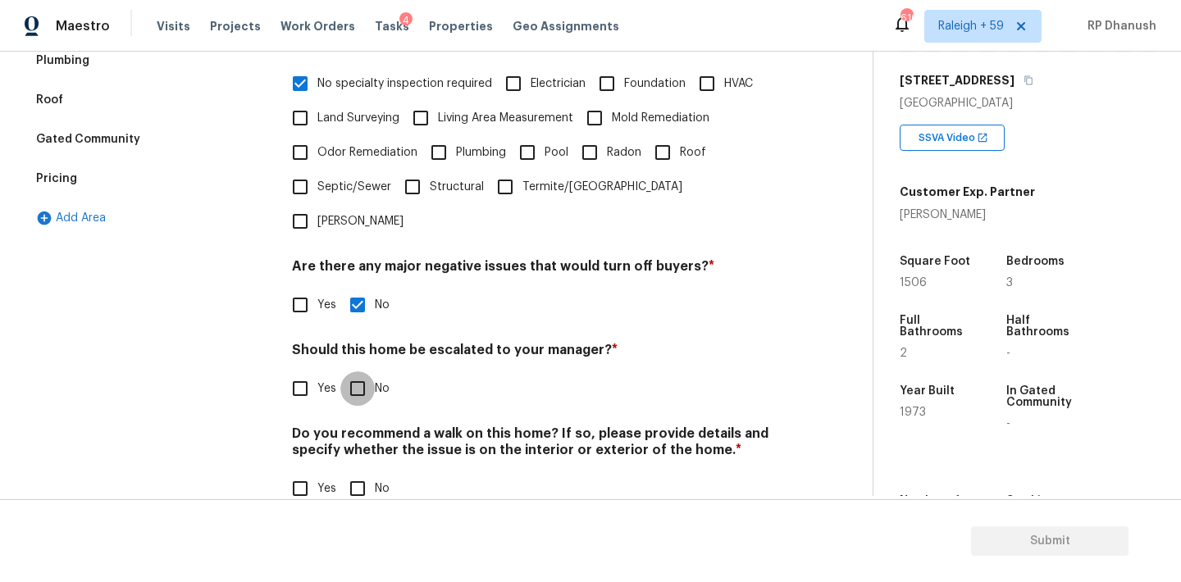
click at [357, 372] on input "No" at bounding box center [357, 389] width 34 height 34
checkbox input "true"
click at [357, 427] on h4 "Do you recommend a walk on this home? If so, please provide details and specify…" at bounding box center [536, 446] width 489 height 39
click at [356, 472] on input "No" at bounding box center [357, 489] width 34 height 34
checkbox input "true"
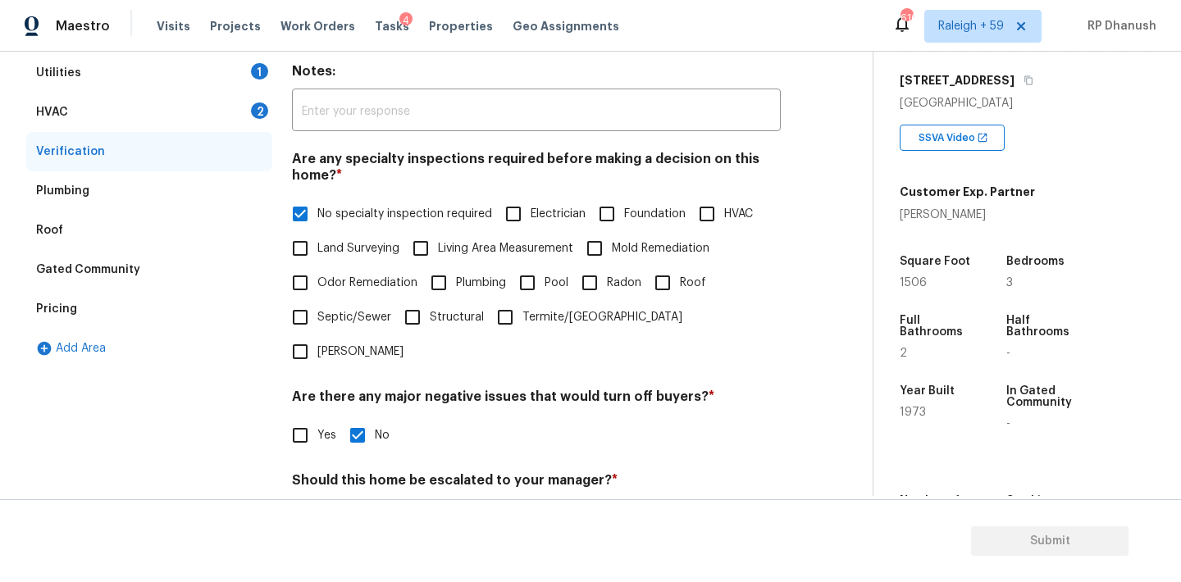
click at [237, 112] on div "HVAC 2" at bounding box center [149, 112] width 246 height 39
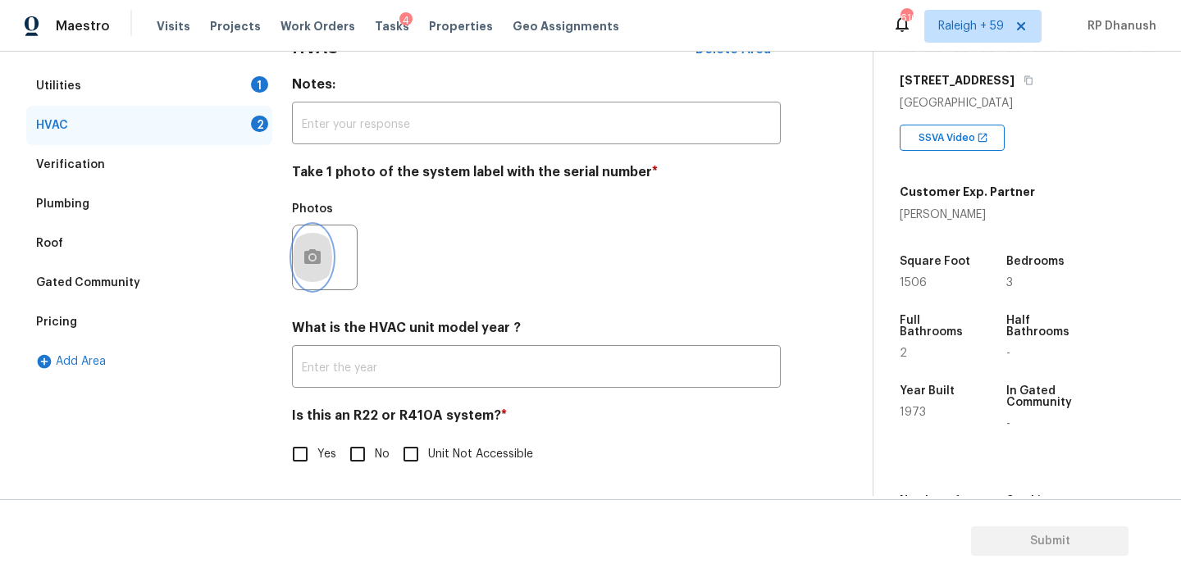
click at [315, 259] on icon "button" at bounding box center [312, 256] width 16 height 15
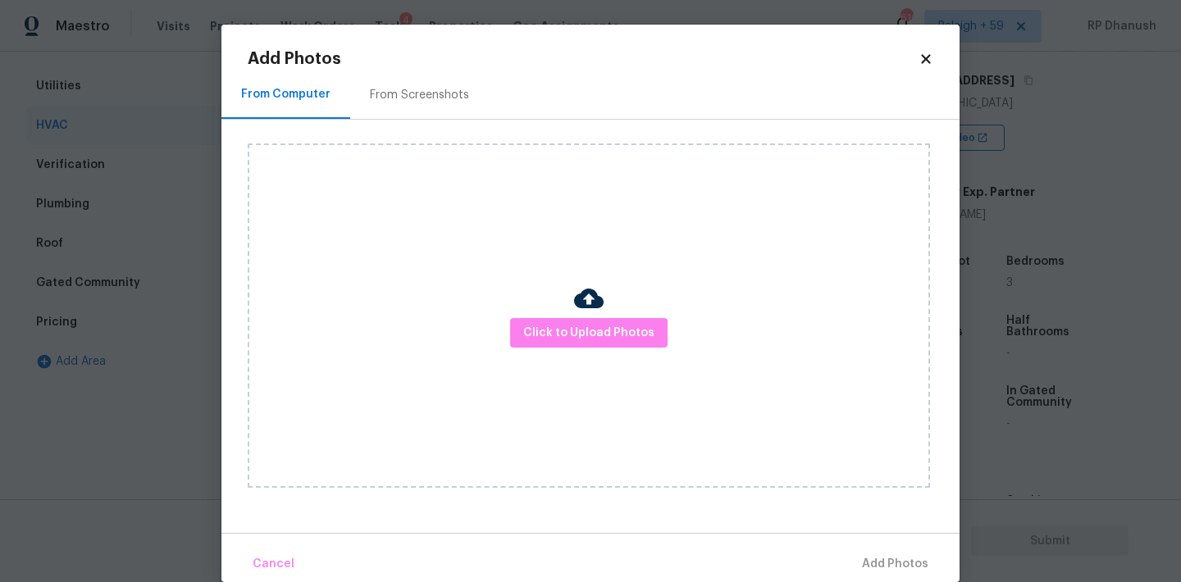
click at [436, 75] on div "From Screenshots" at bounding box center [419, 95] width 139 height 48
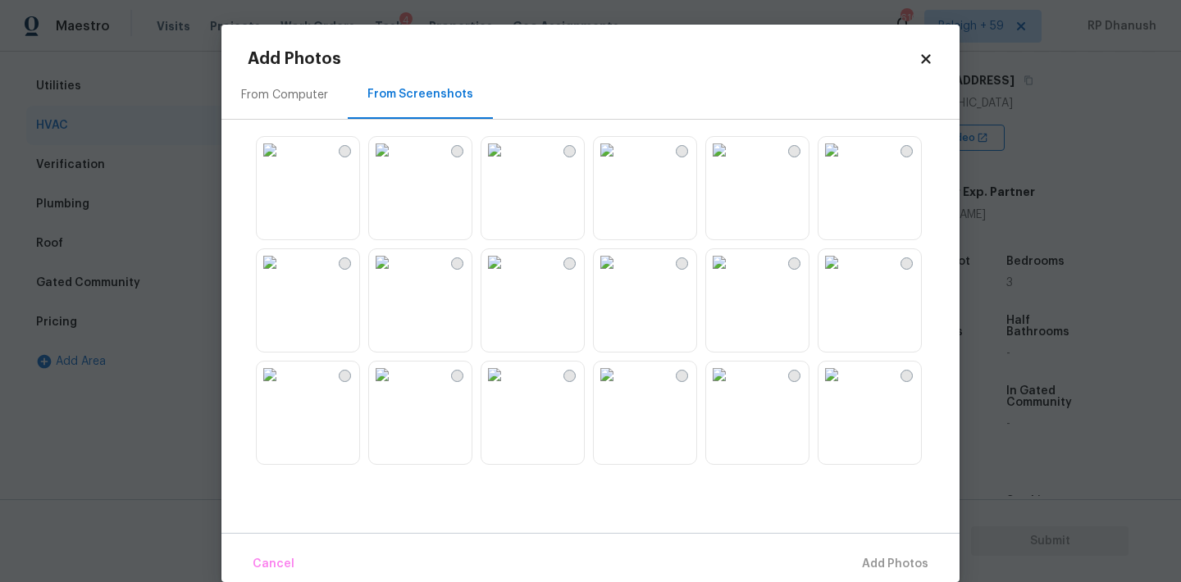
click at [395, 163] on img at bounding box center [382, 150] width 26 height 26
click at [896, 568] on span "Add 1 Photo(s)" at bounding box center [887, 564] width 81 height 21
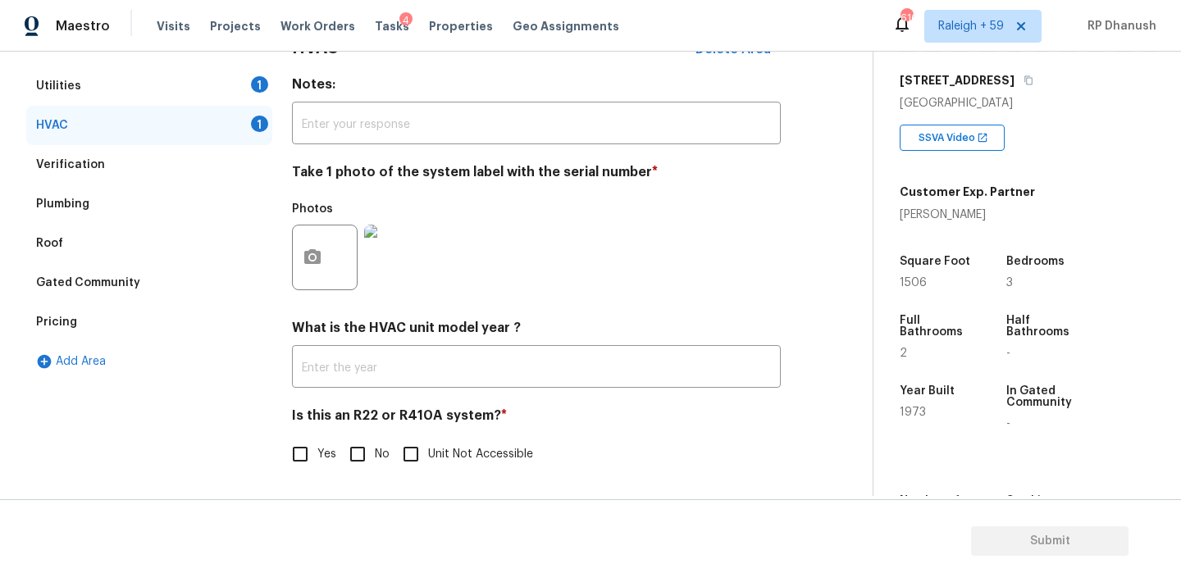
click at [372, 442] on input "No" at bounding box center [357, 454] width 34 height 34
checkbox input "true"
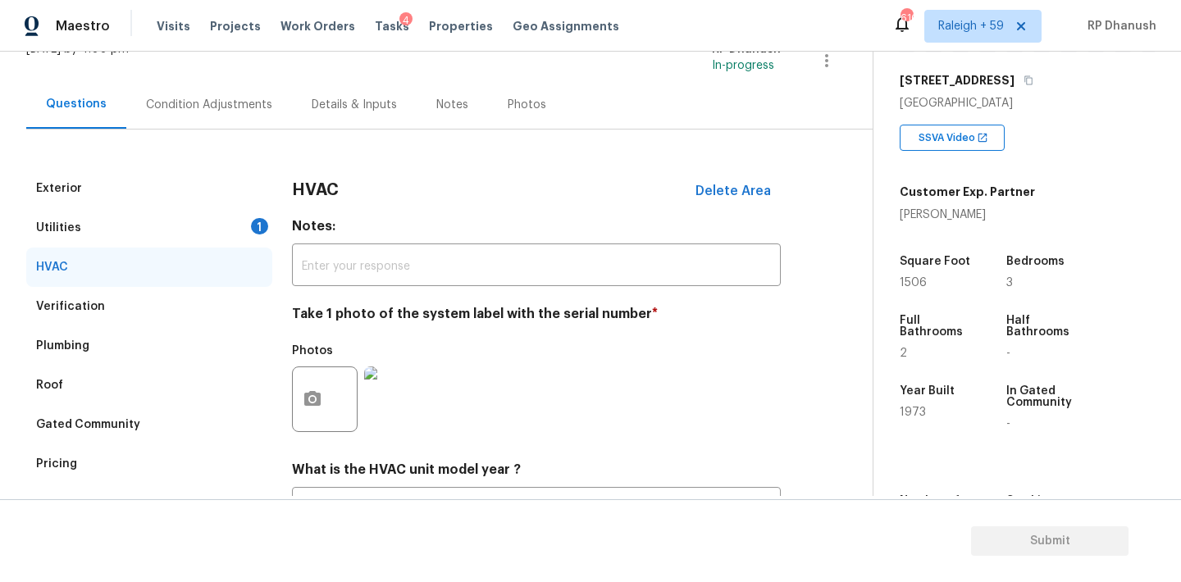
click at [222, 221] on div "Utilities 1" at bounding box center [149, 227] width 246 height 39
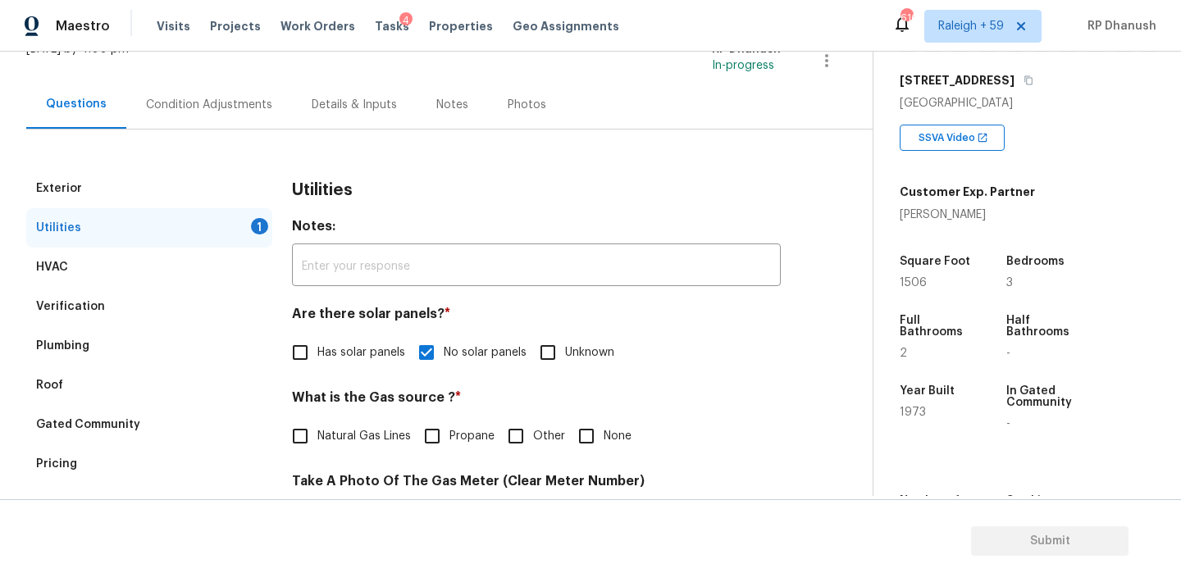
scroll to position [433, 0]
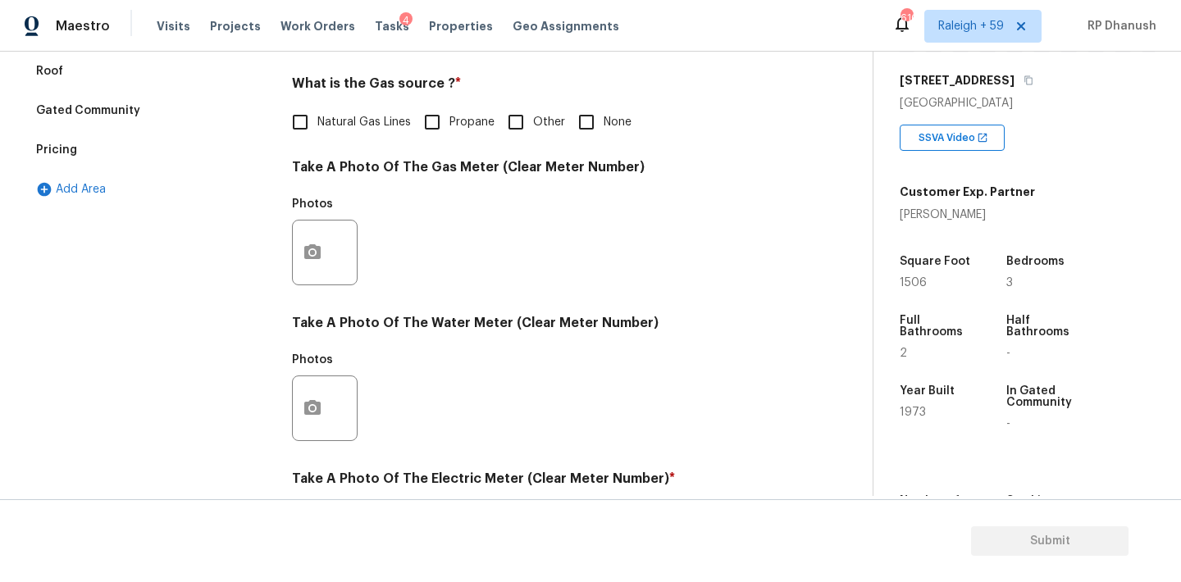
click at [589, 124] on input "None" at bounding box center [586, 122] width 34 height 34
checkbox input "true"
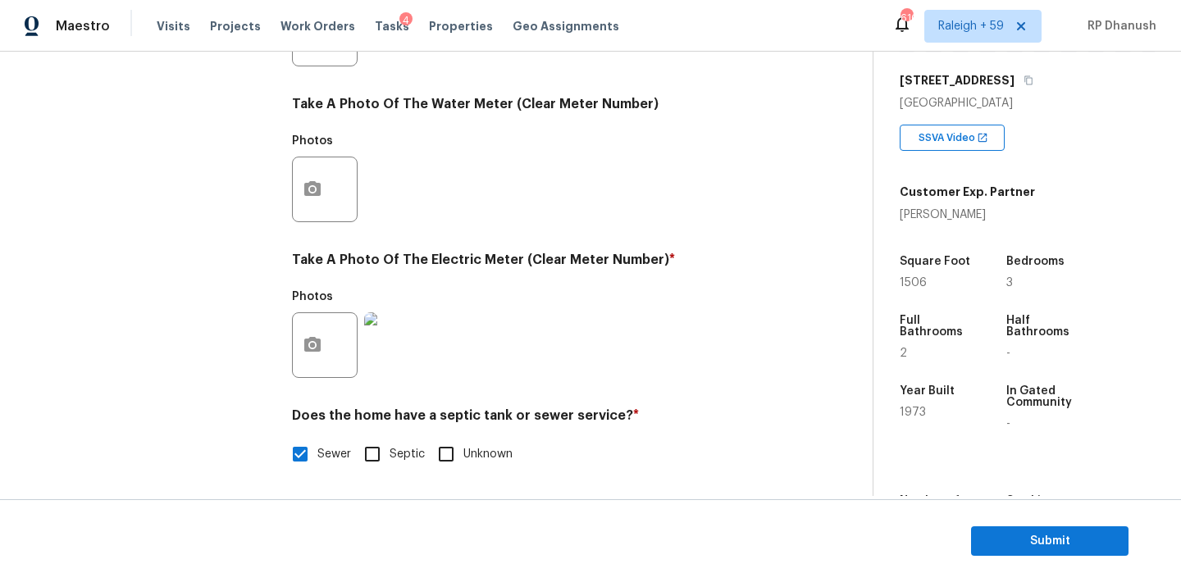
scroll to position [0, 0]
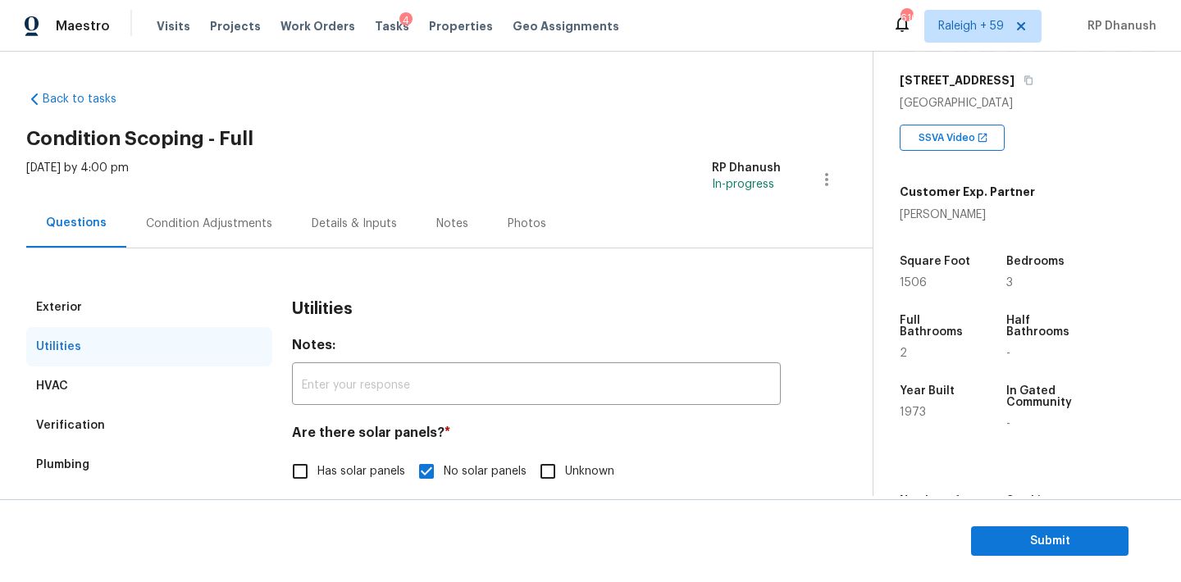
click at [168, 215] on div "Condition Adjustments" at bounding box center [209, 223] width 166 height 48
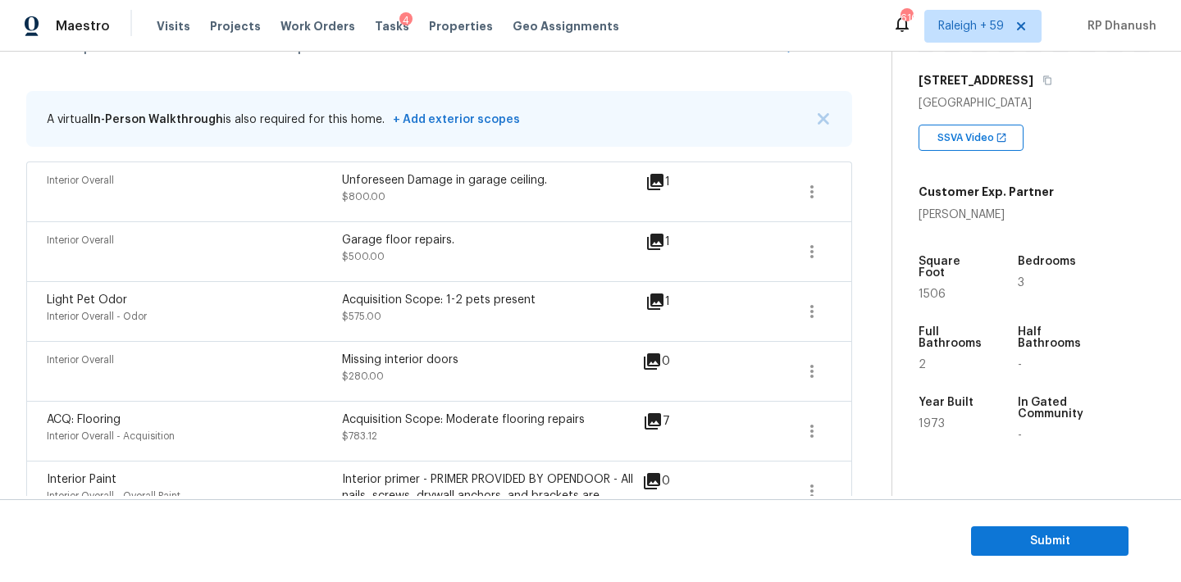
scroll to position [198, 0]
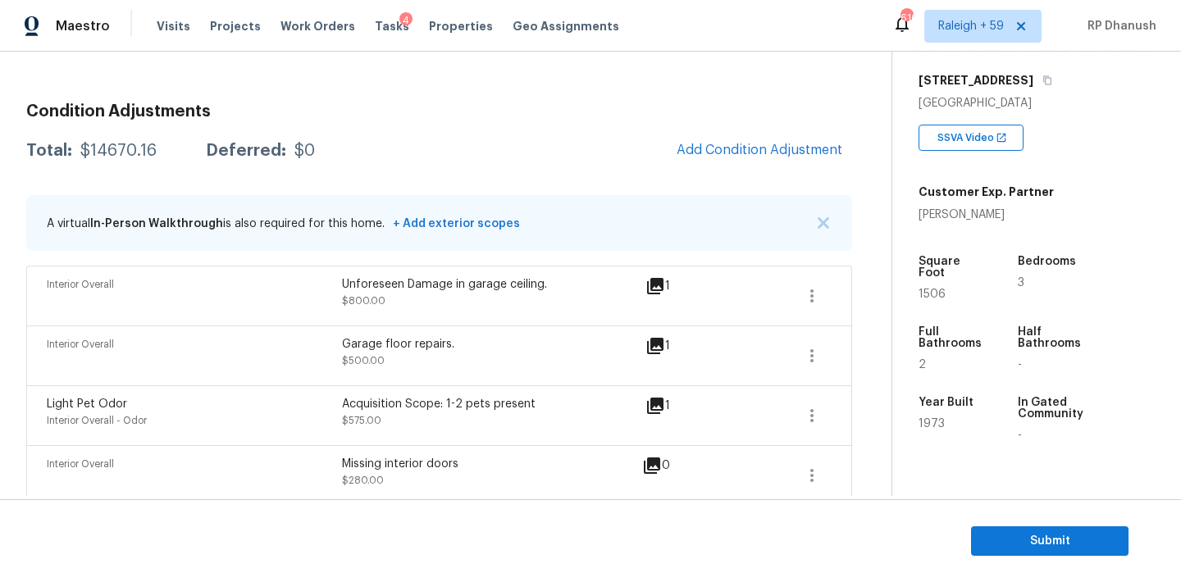
click at [109, 146] on div "$14670.16" at bounding box center [118, 151] width 76 height 16
copy div "$14670.16"
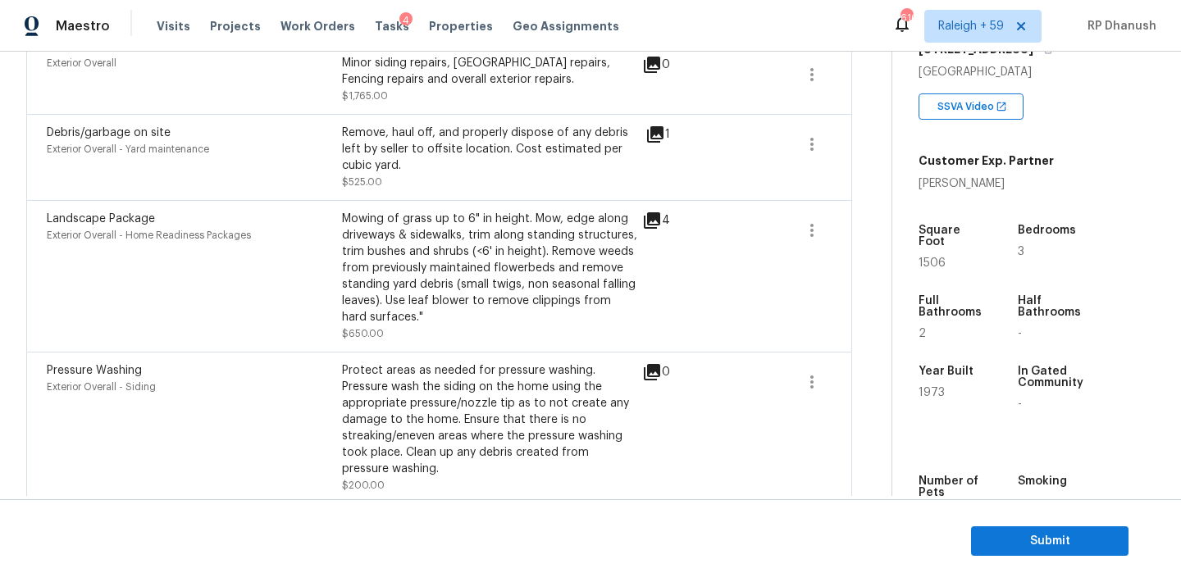
scroll to position [1146, 0]
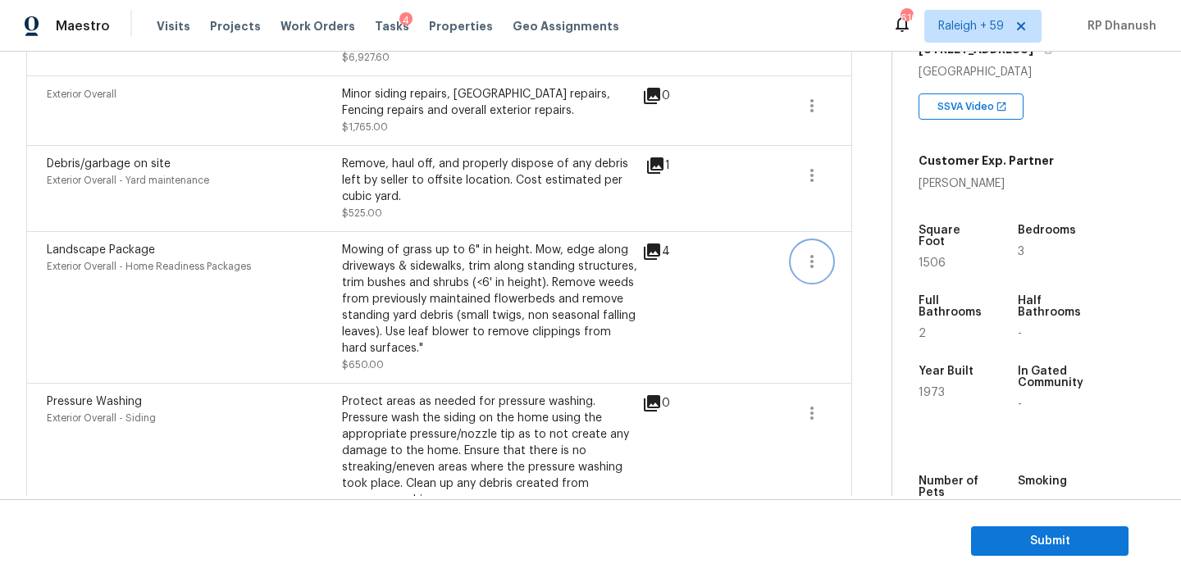
click at [818, 252] on icon "button" at bounding box center [812, 262] width 20 height 20
click at [861, 244] on div "Edit" at bounding box center [905, 244] width 128 height 16
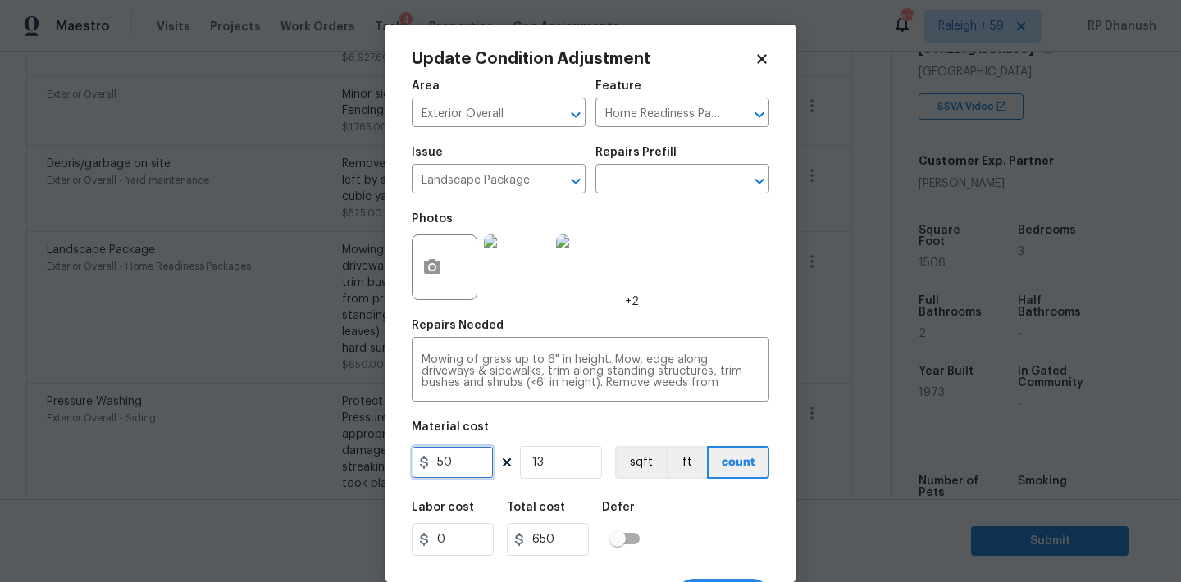
click at [465, 459] on input "50" at bounding box center [453, 462] width 82 height 33
type input "75"
type input "975"
type input "1"
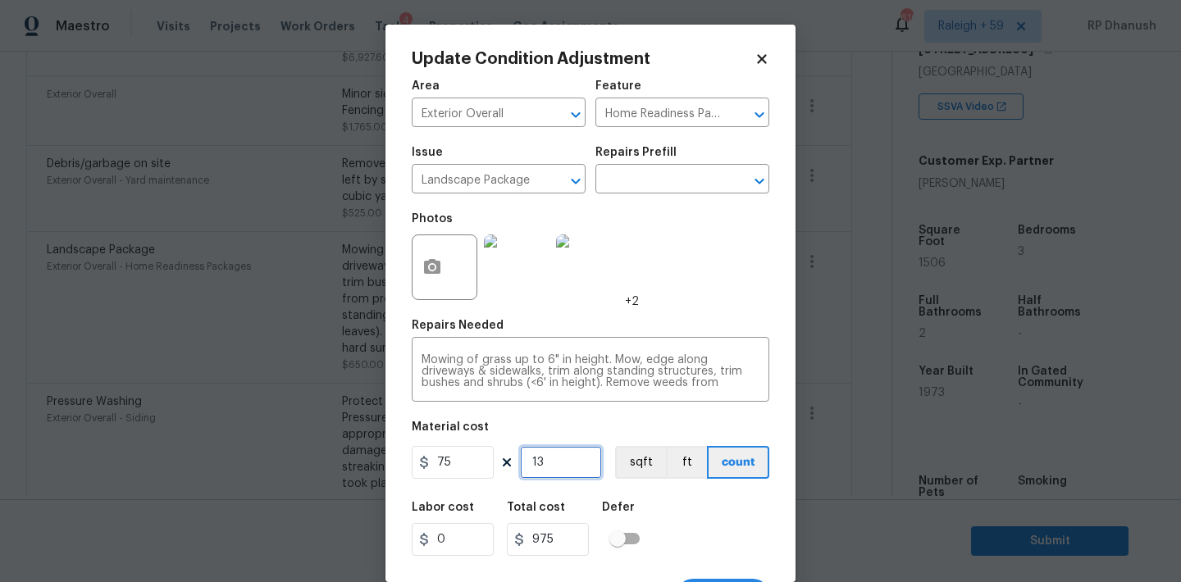
type input "75"
type input "10"
type input "750"
type input "10"
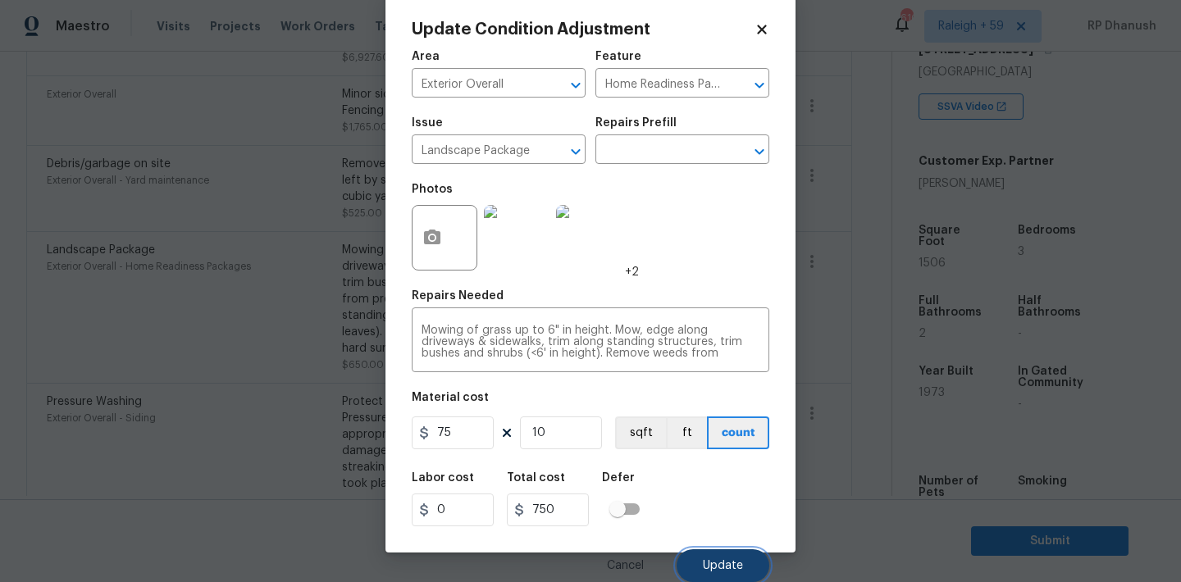
click at [699, 565] on button "Update" at bounding box center [723, 565] width 93 height 33
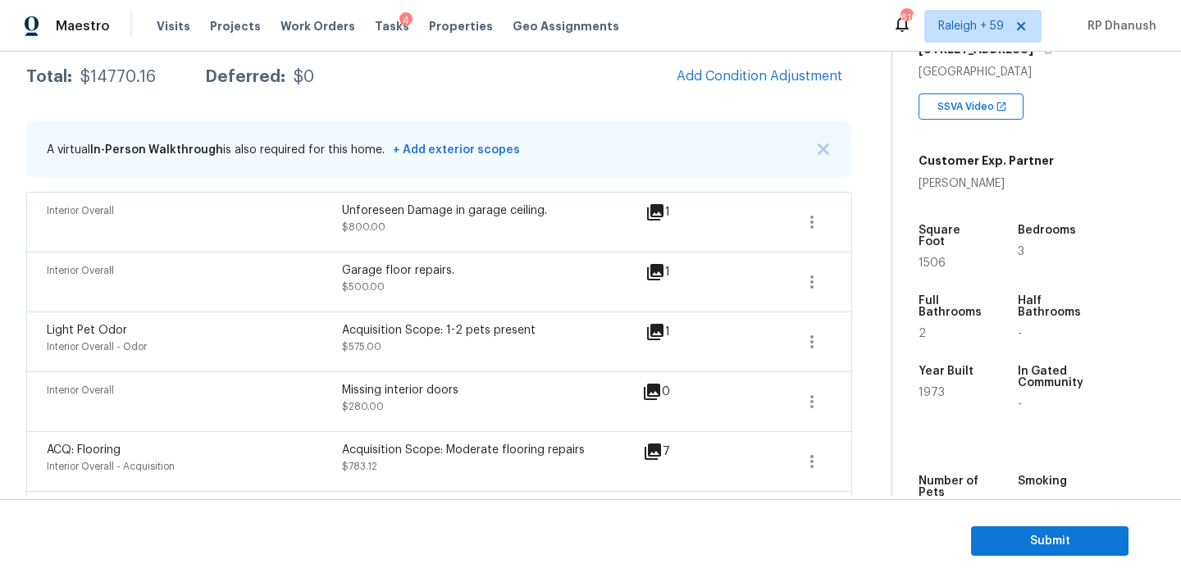
scroll to position [189, 0]
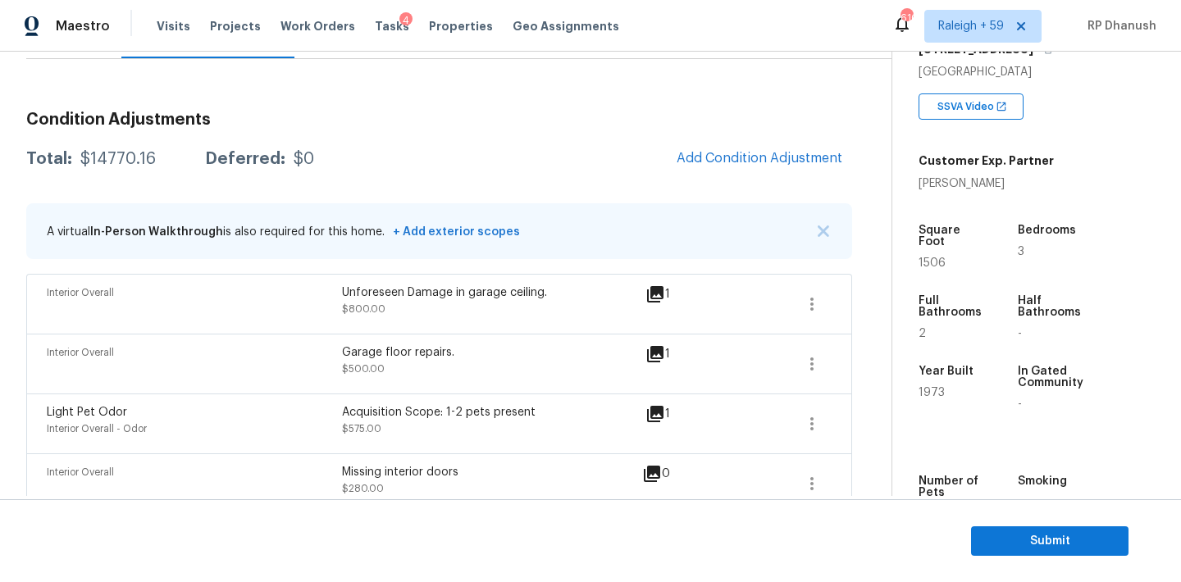
click at [115, 143] on div "Total: $14770.16 Deferred: $0 Add Condition Adjustment" at bounding box center [439, 159] width 826 height 36
copy div "$14770.16"
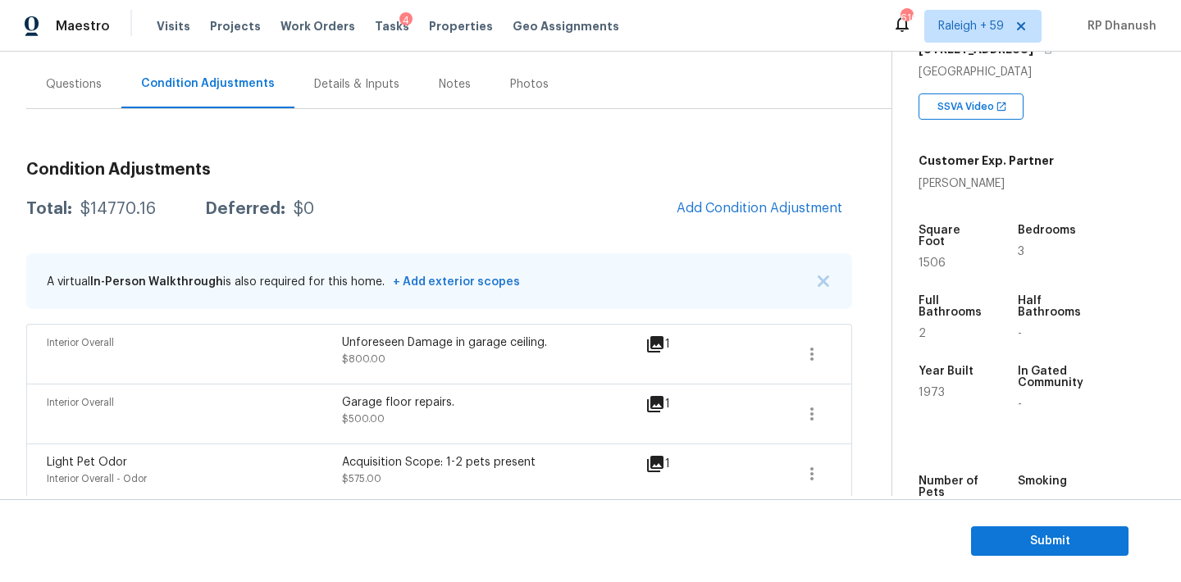
click at [71, 90] on div "Questions" at bounding box center [74, 84] width 56 height 16
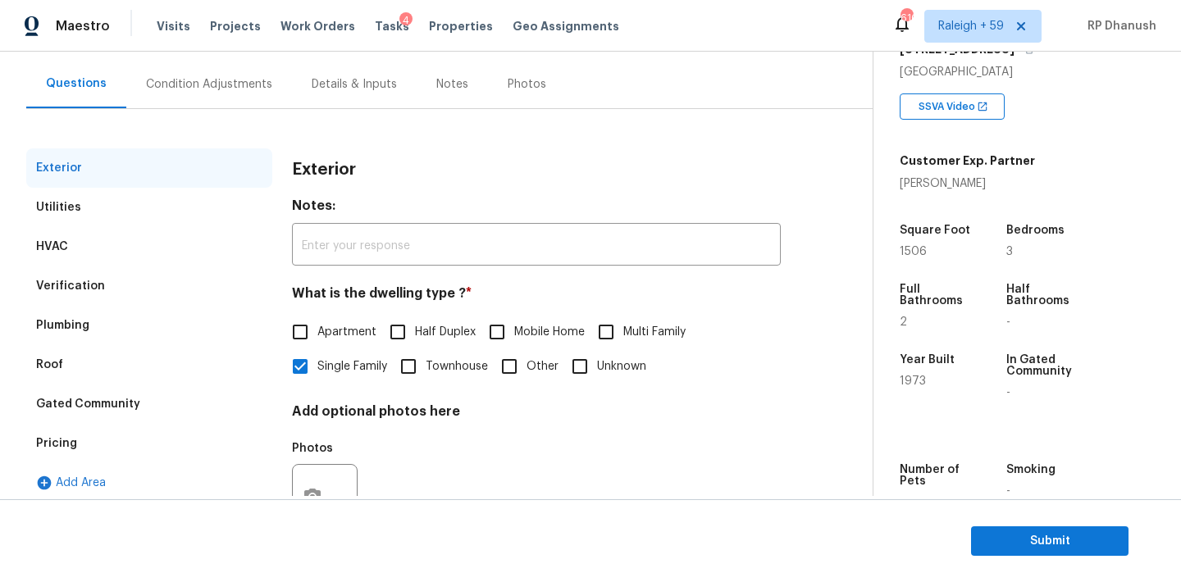
scroll to position [207, 0]
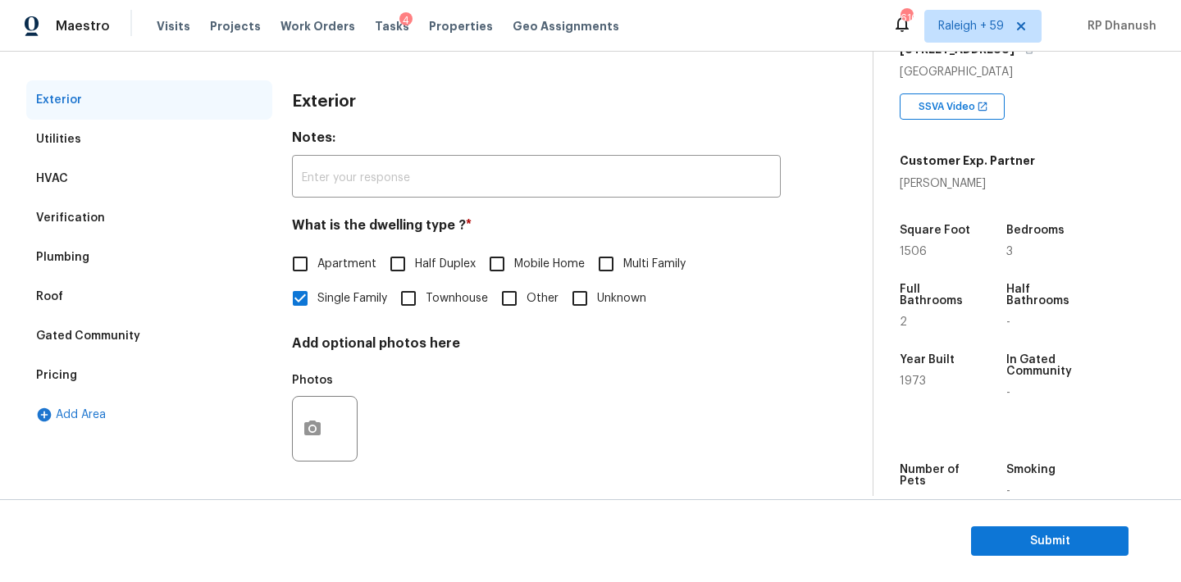
drag, startPoint x: 64, startPoint y: 214, endPoint x: 275, endPoint y: 236, distance: 211.9
click at [64, 214] on div "Verification" at bounding box center [70, 218] width 69 height 16
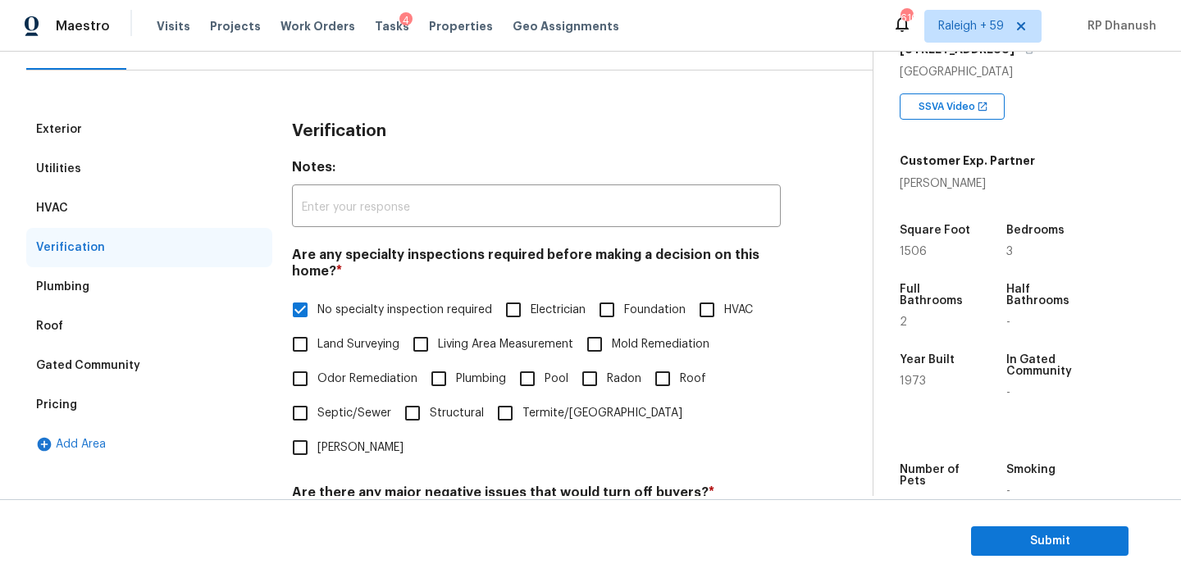
scroll to position [106, 0]
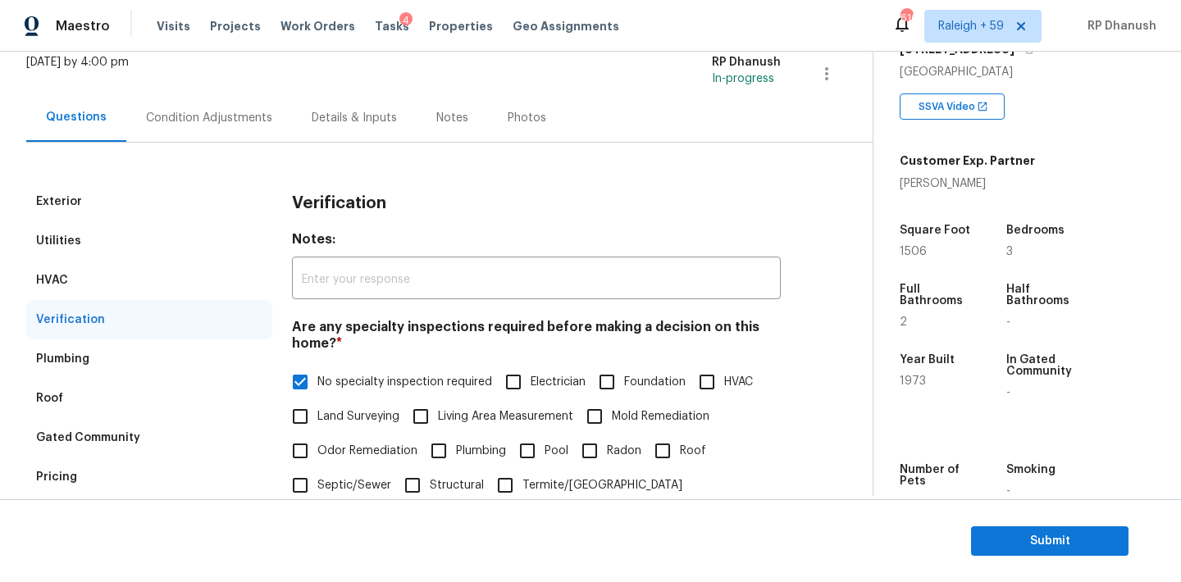
click at [183, 157] on div "Exterior Utilities HVAC Verification Plumbing Roof Gated Community Pricing Add …" at bounding box center [429, 483] width 807 height 681
click at [189, 119] on div "Condition Adjustments" at bounding box center [209, 118] width 126 height 16
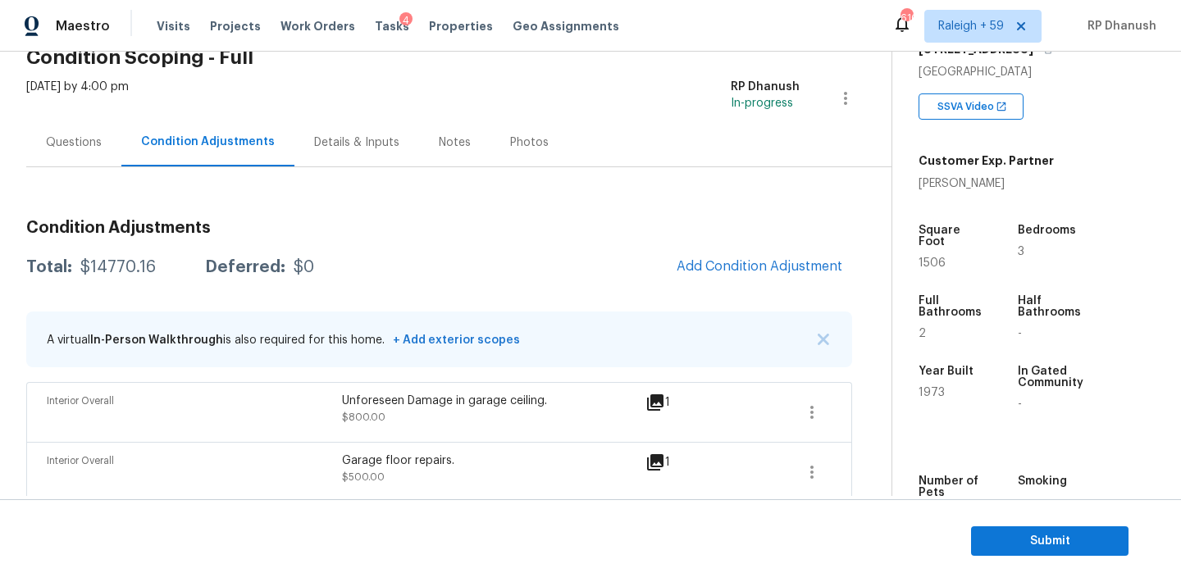
scroll to position [60, 0]
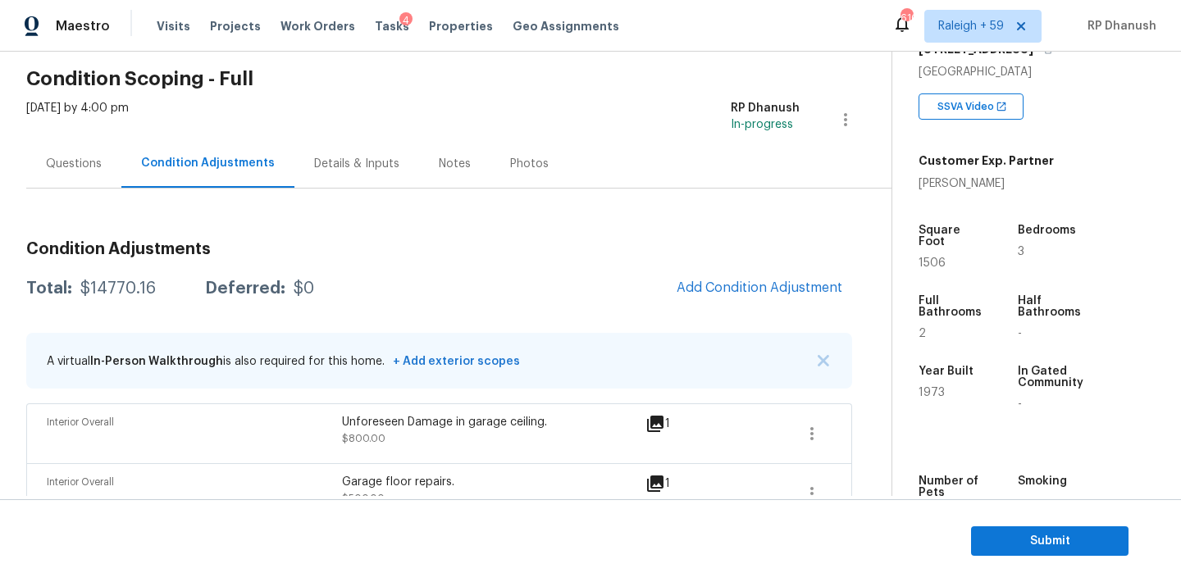
click at [75, 171] on div "Questions" at bounding box center [74, 164] width 56 height 16
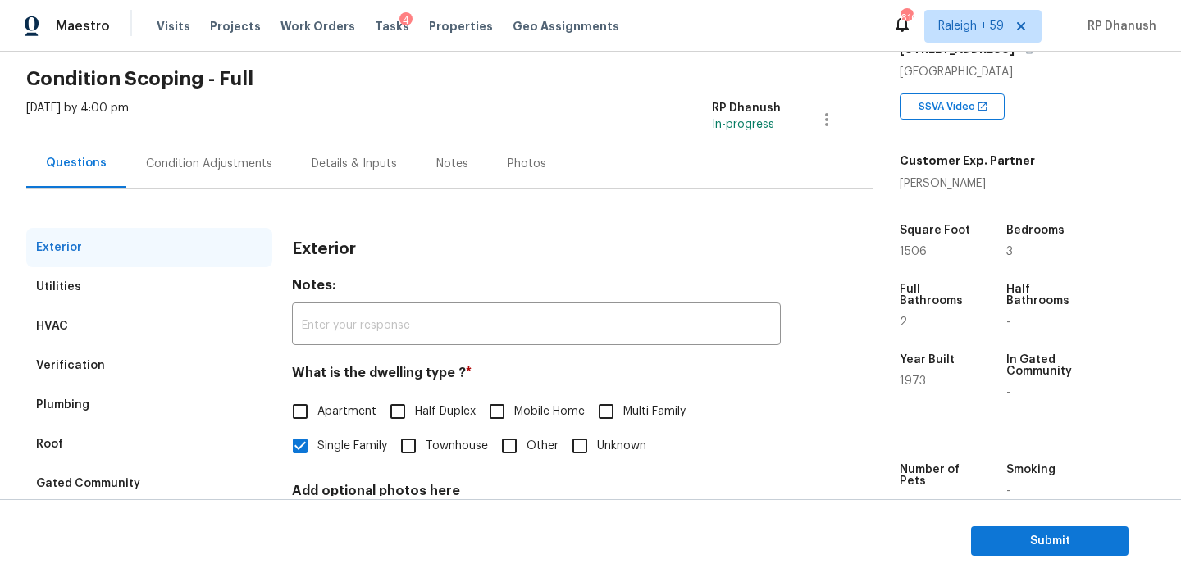
scroll to position [207, 0]
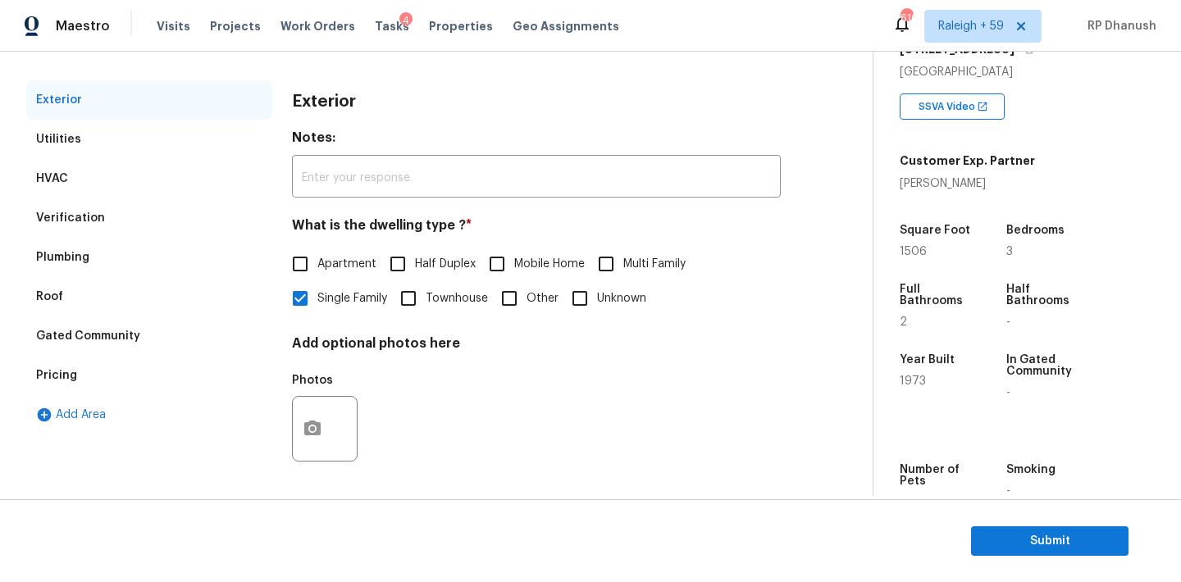
click at [75, 384] on div "Pricing" at bounding box center [149, 375] width 246 height 39
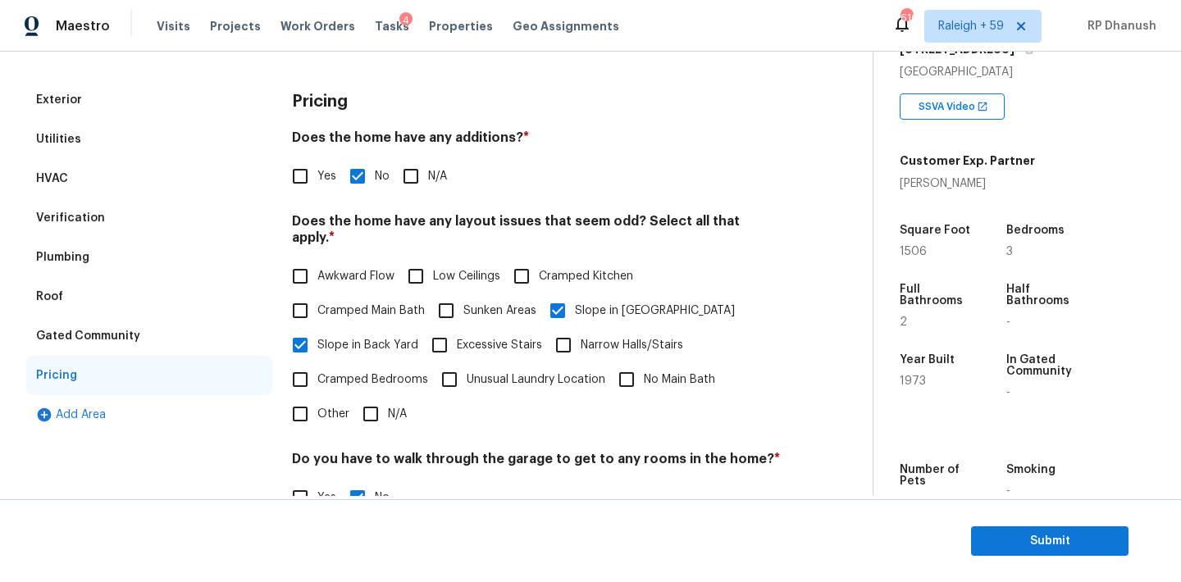
scroll to position [402, 0]
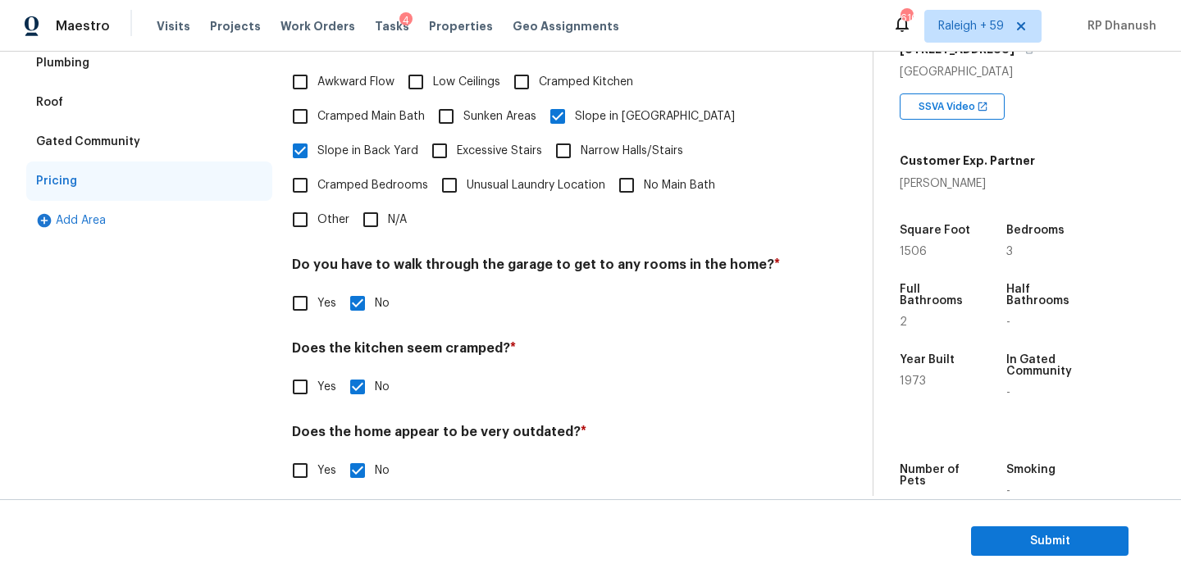
click at [82, 72] on div "Plumbing" at bounding box center [149, 62] width 246 height 39
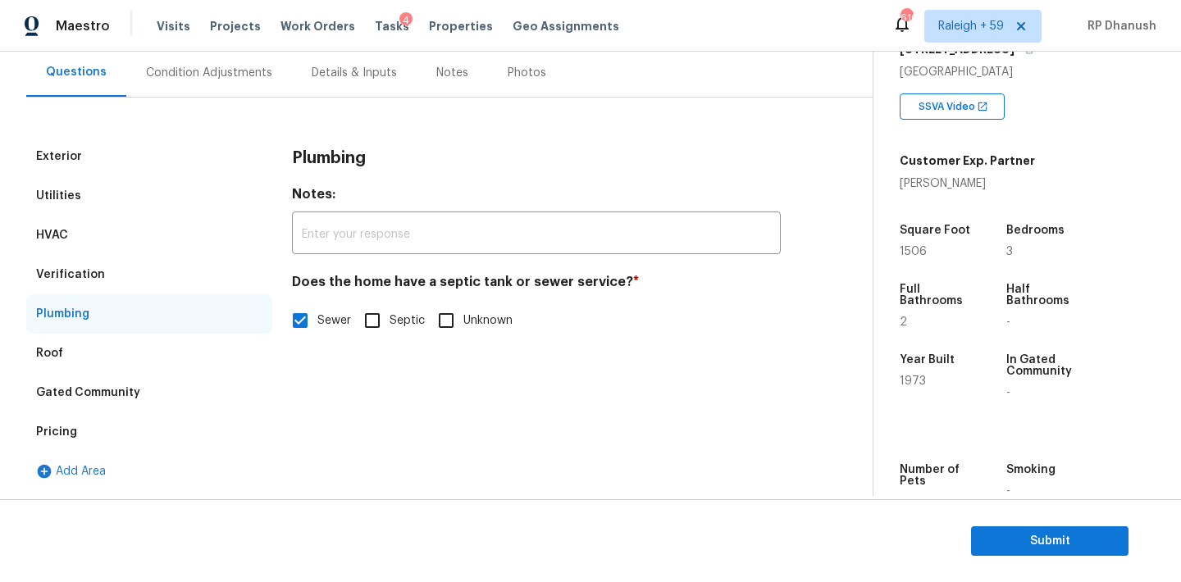
click at [63, 269] on div "Verification" at bounding box center [70, 275] width 69 height 16
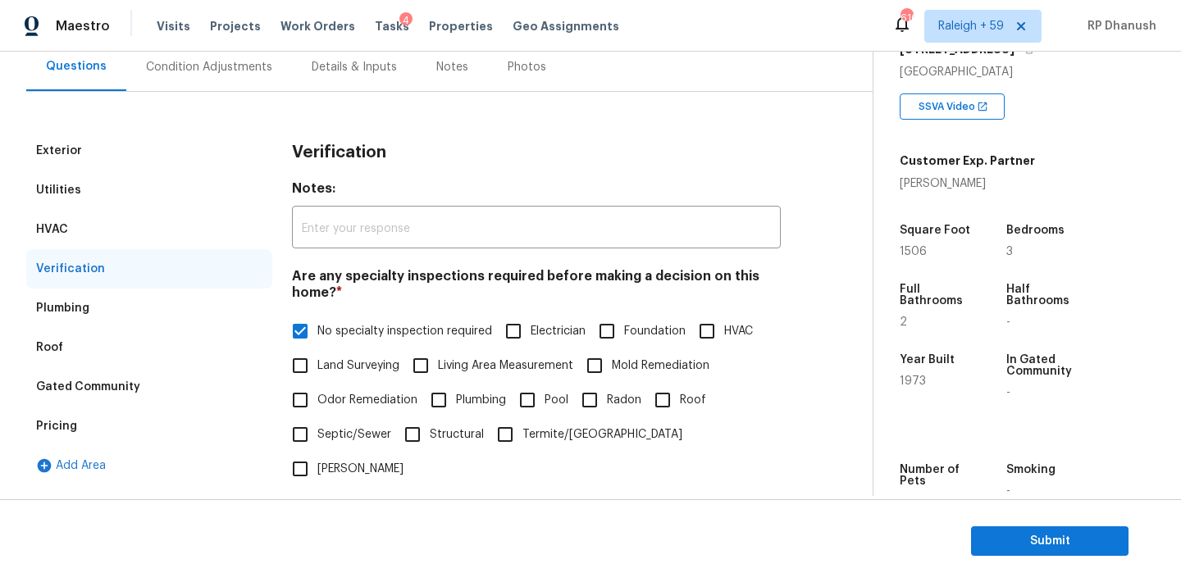
scroll to position [144, 0]
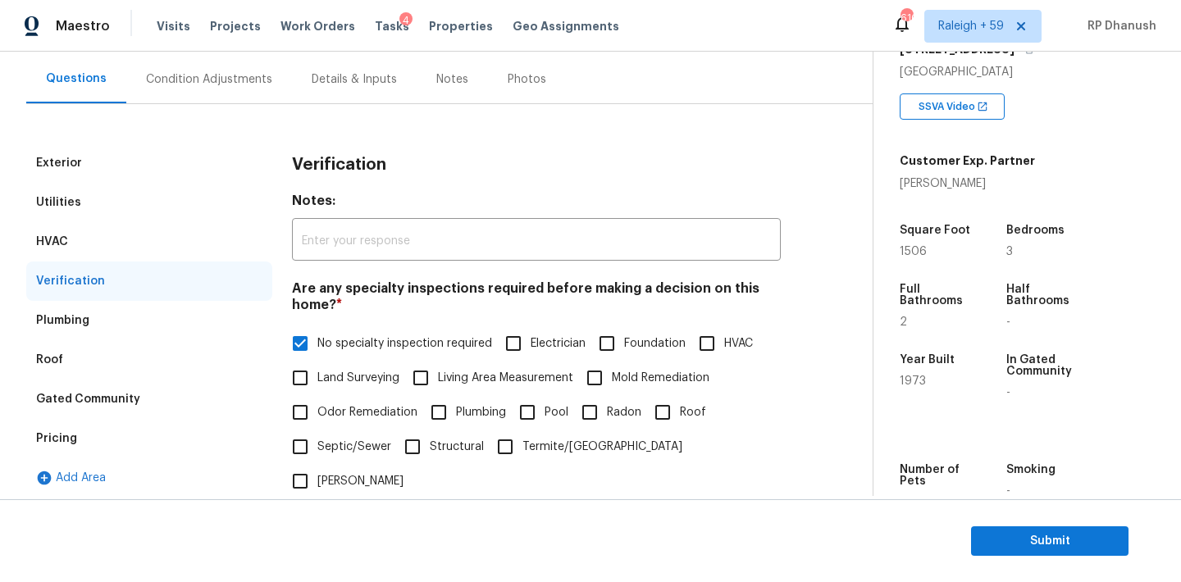
click at [239, 77] on div "Condition Adjustments" at bounding box center [209, 79] width 126 height 16
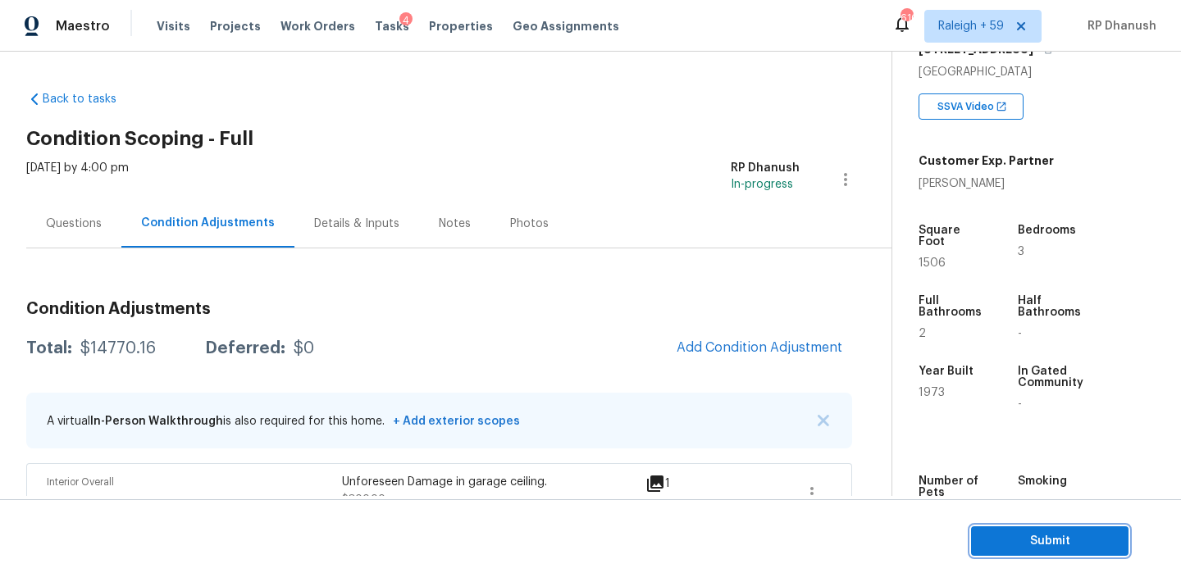
click at [1001, 539] on span "Submit" at bounding box center [1049, 541] width 131 height 21
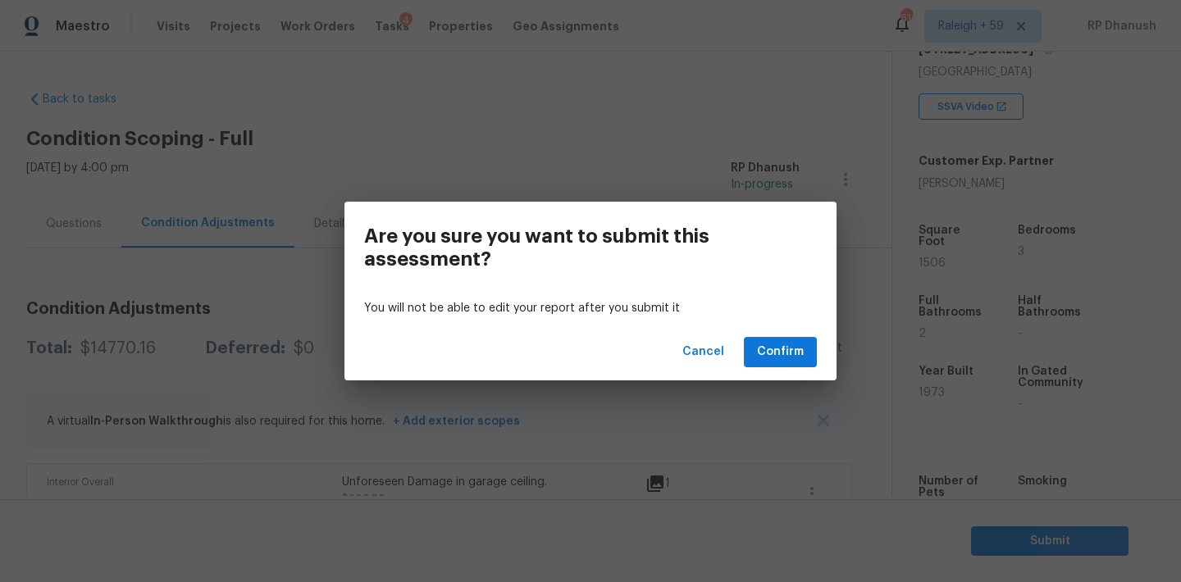
click at [771, 333] on div "Cancel Confirm" at bounding box center [590, 352] width 492 height 57
click at [771, 342] on span "Confirm" at bounding box center [780, 352] width 47 height 21
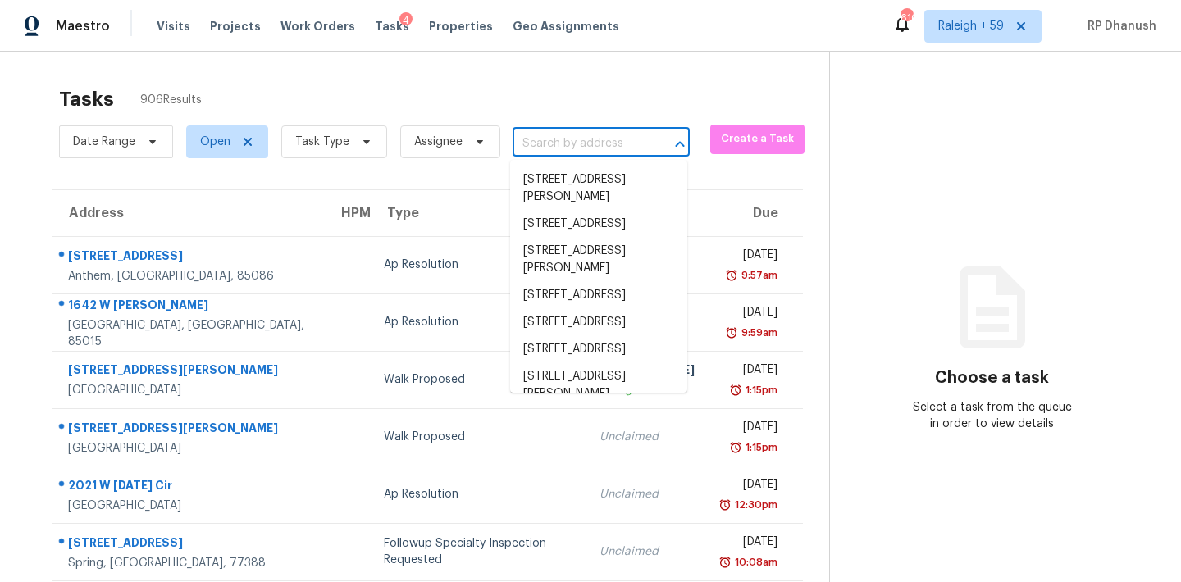
click at [608, 145] on input "text" at bounding box center [578, 143] width 131 height 25
paste input "12755 Thomas Sumter St, San Antonio, TX, 78233"
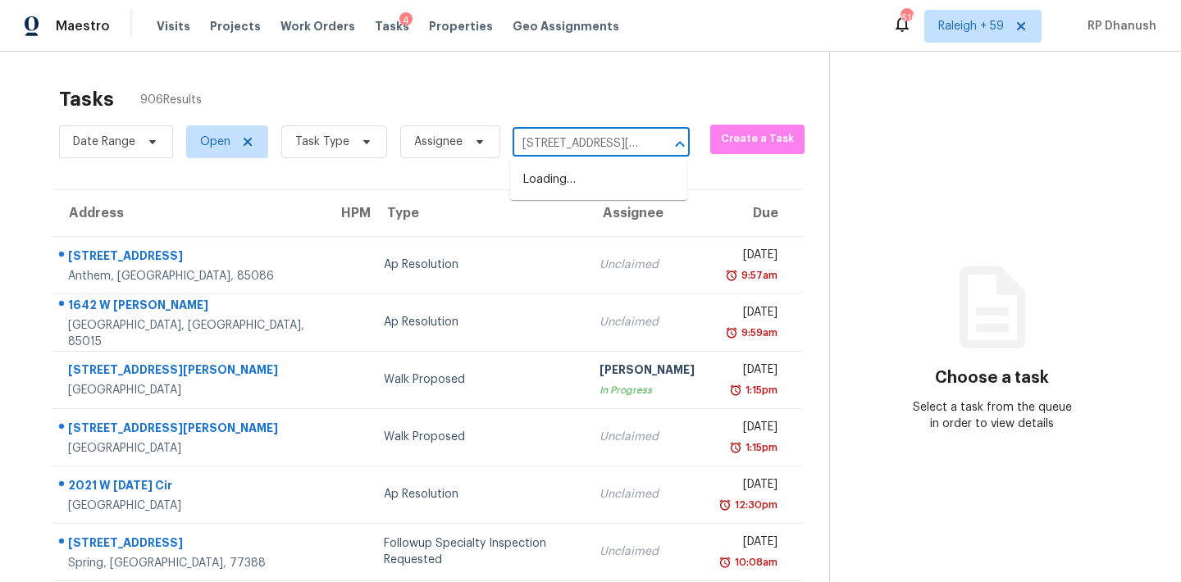
type input "12755 Thomas Sumter St, San Antonio, TX, 78233"
click at [606, 191] on li "12755 Thomas Sumter St, San Antonio, TX 78233" at bounding box center [598, 188] width 177 height 44
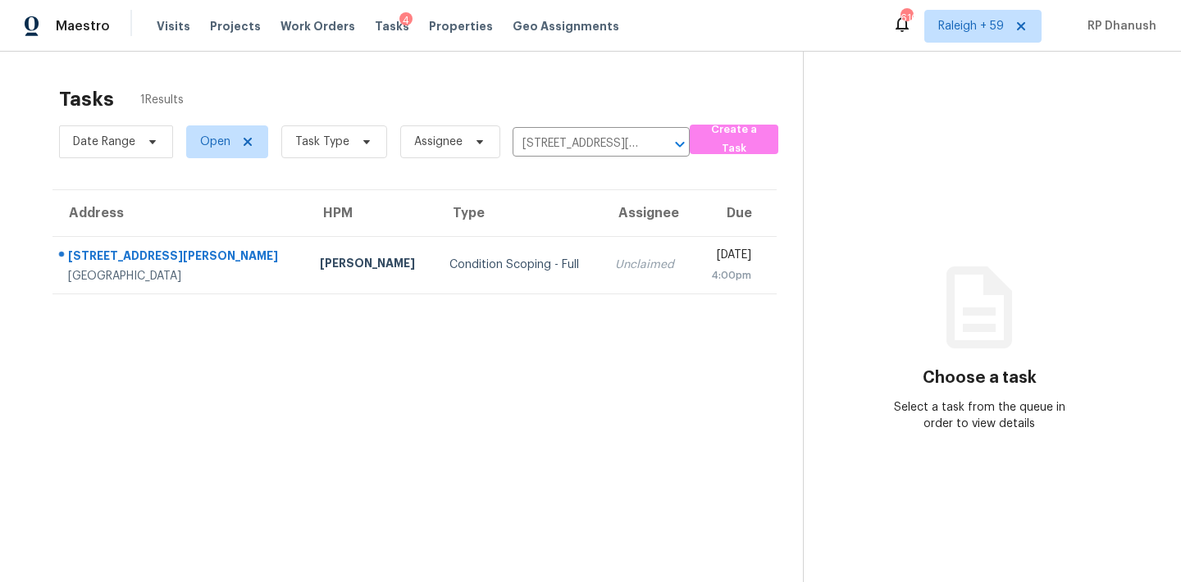
click at [606, 263] on td "Unclaimed" at bounding box center [647, 264] width 91 height 57
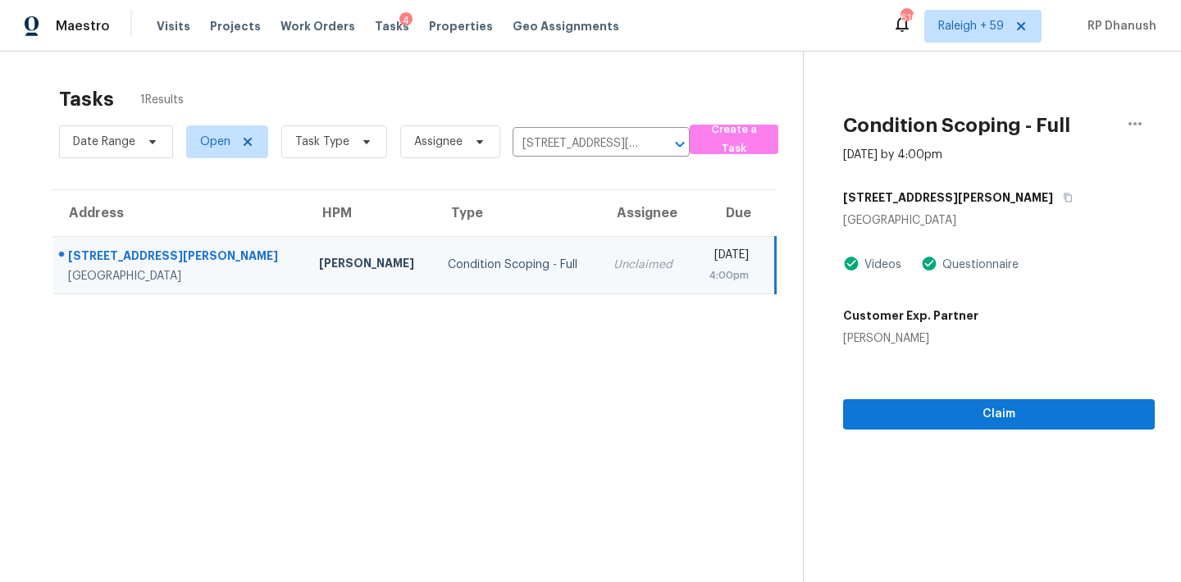
click at [1051, 431] on section "Condition Scoping - Full Sep 18th 2025 by 4:00pm 12755 Thomas Sumter St San Ant…" at bounding box center [979, 343] width 352 height 582
click at [1051, 422] on span "Claim" at bounding box center [998, 414] width 285 height 21
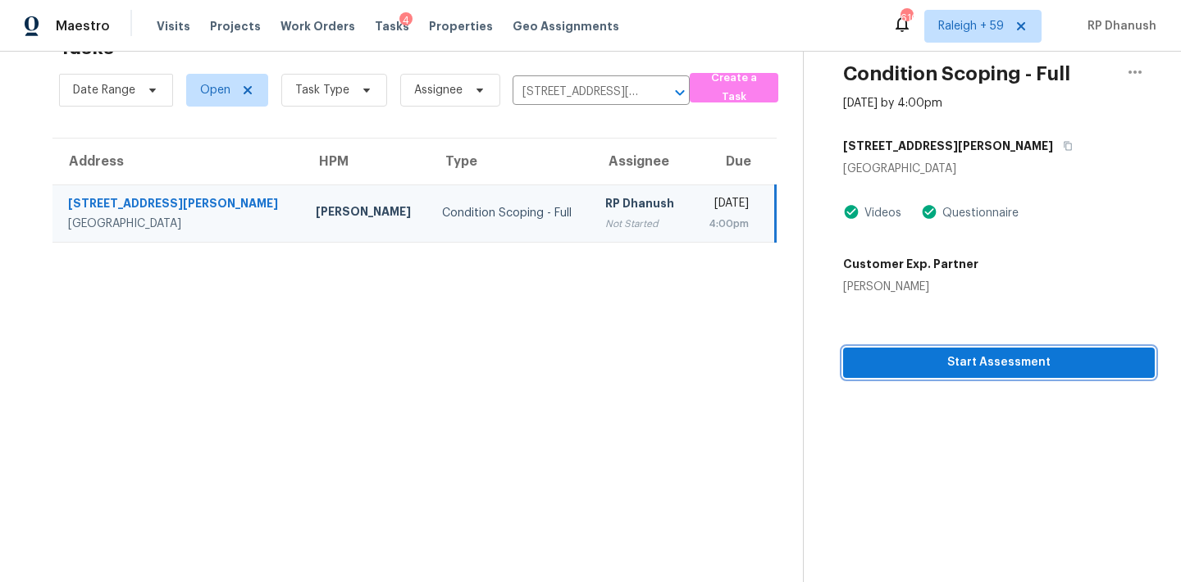
click at [944, 365] on span "Start Assessment" at bounding box center [998, 363] width 285 height 21
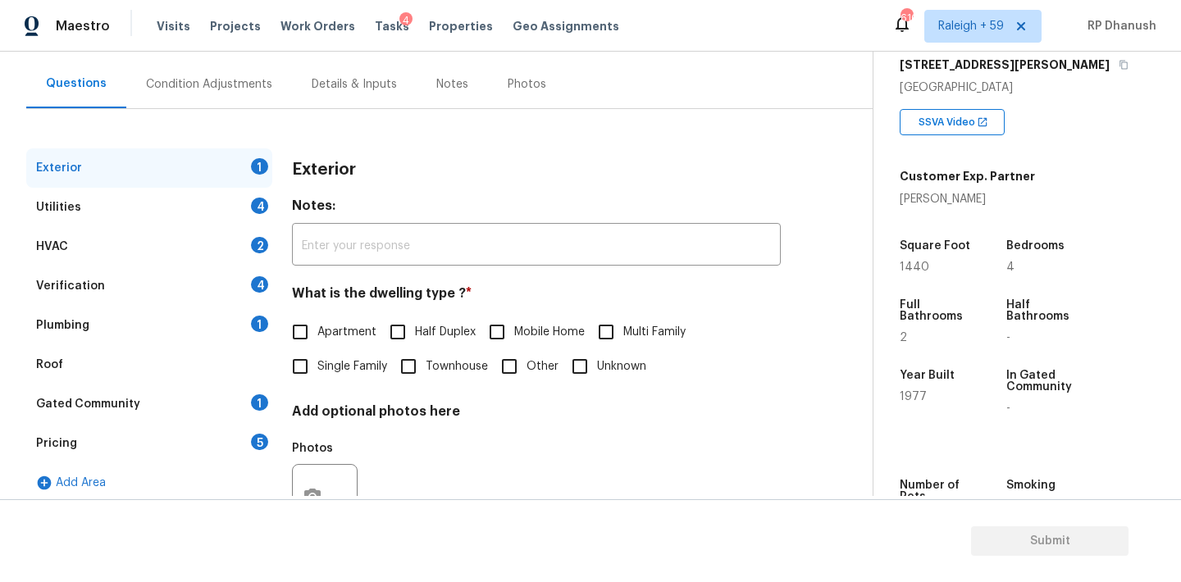
scroll to position [207, 0]
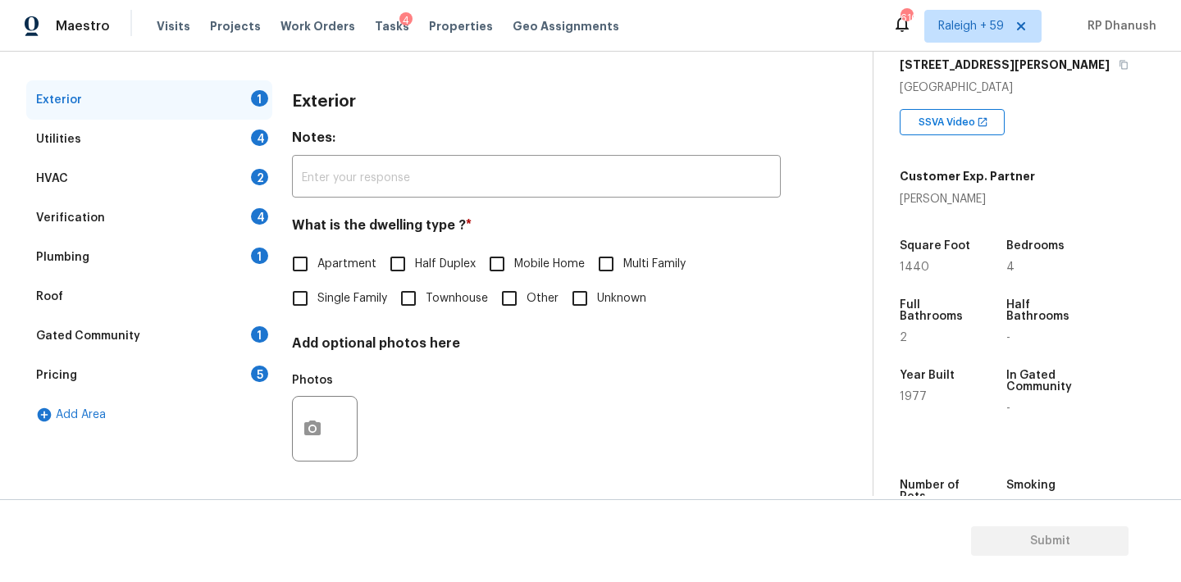
click at [323, 308] on label "Single Family" at bounding box center [335, 298] width 104 height 34
click at [317, 308] on input "Single Family" at bounding box center [300, 298] width 34 height 34
checkbox input "true"
click at [260, 243] on div "Plumbing 1" at bounding box center [149, 257] width 246 height 39
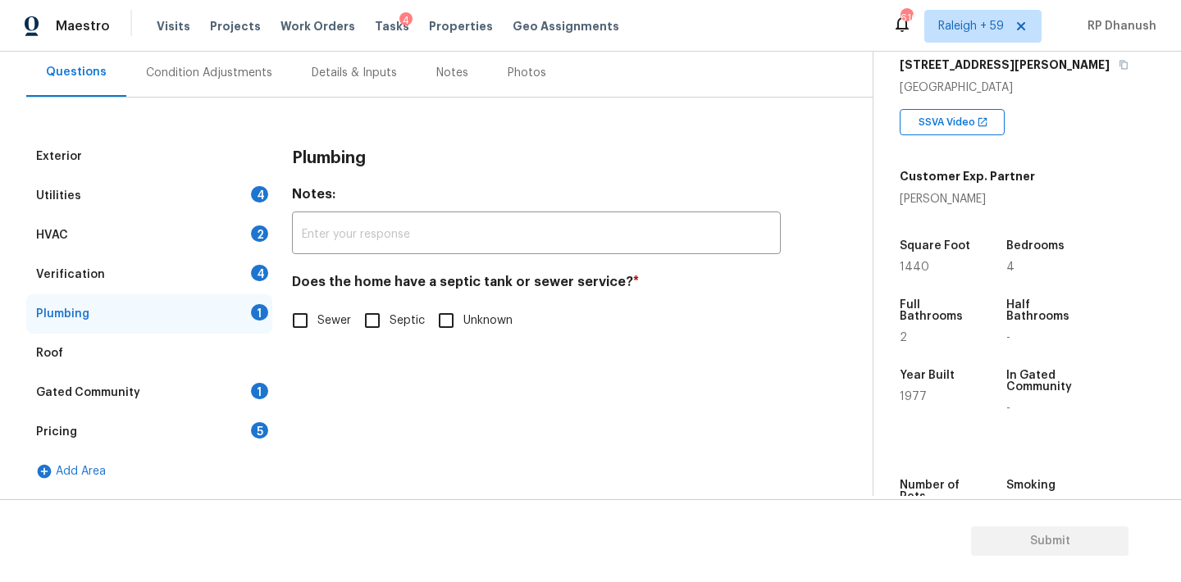
scroll to position [151, 0]
click at [321, 330] on label "Sewer" at bounding box center [317, 320] width 68 height 34
click at [317, 330] on input "Sewer" at bounding box center [300, 320] width 34 height 34
checkbox input "true"
click at [70, 428] on div "Pricing" at bounding box center [56, 432] width 41 height 16
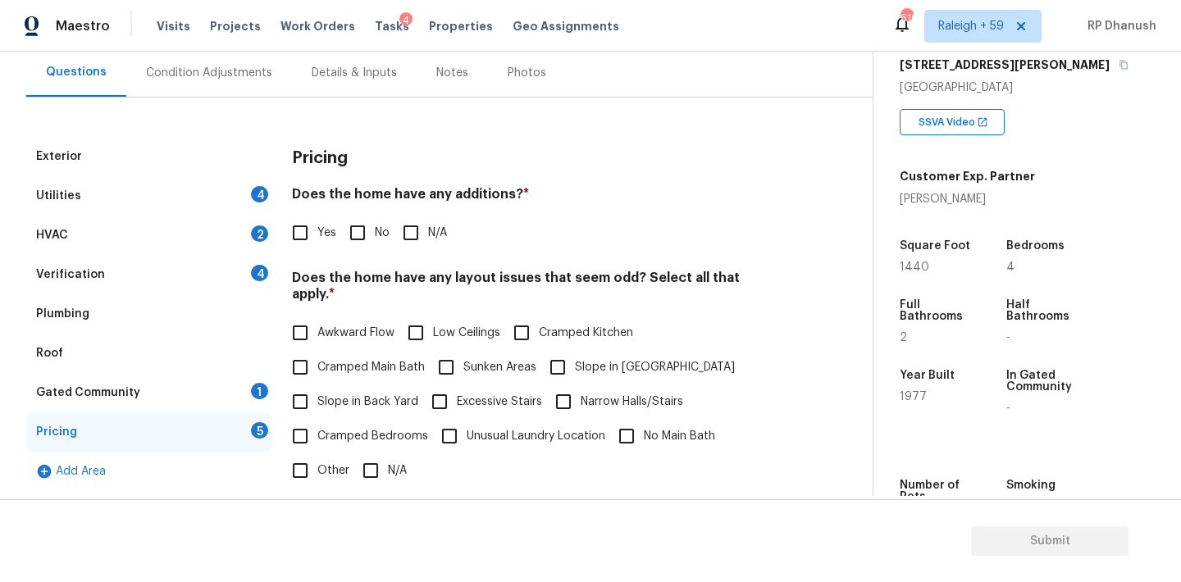
click at [119, 422] on div "Pricing 5" at bounding box center [149, 432] width 246 height 39
click at [119, 299] on div "Plumbing" at bounding box center [149, 313] width 246 height 39
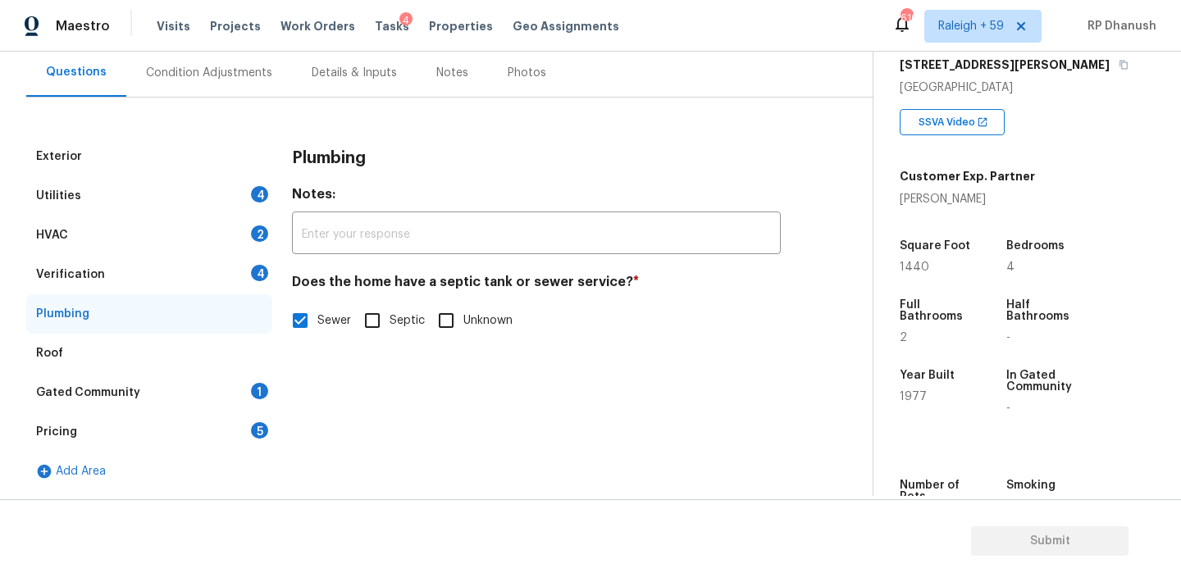
drag, startPoint x: 213, startPoint y: 194, endPoint x: 245, endPoint y: 194, distance: 32.0
click at [213, 194] on div "Utilities 4" at bounding box center [149, 195] width 246 height 39
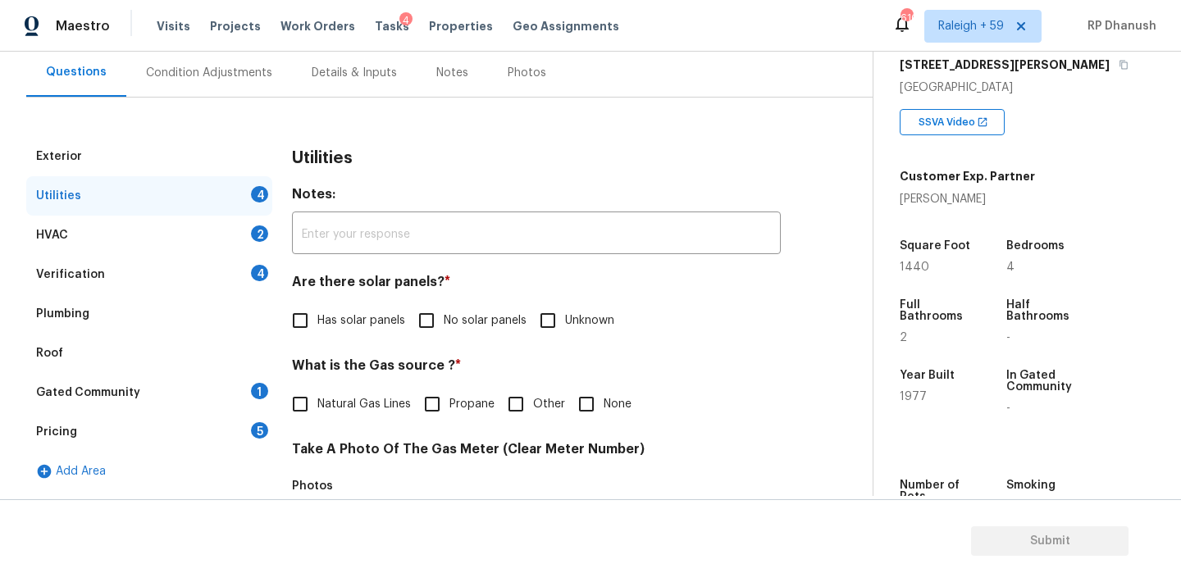
click at [305, 325] on input "Has solar panels" at bounding box center [300, 320] width 34 height 34
checkbox input "true"
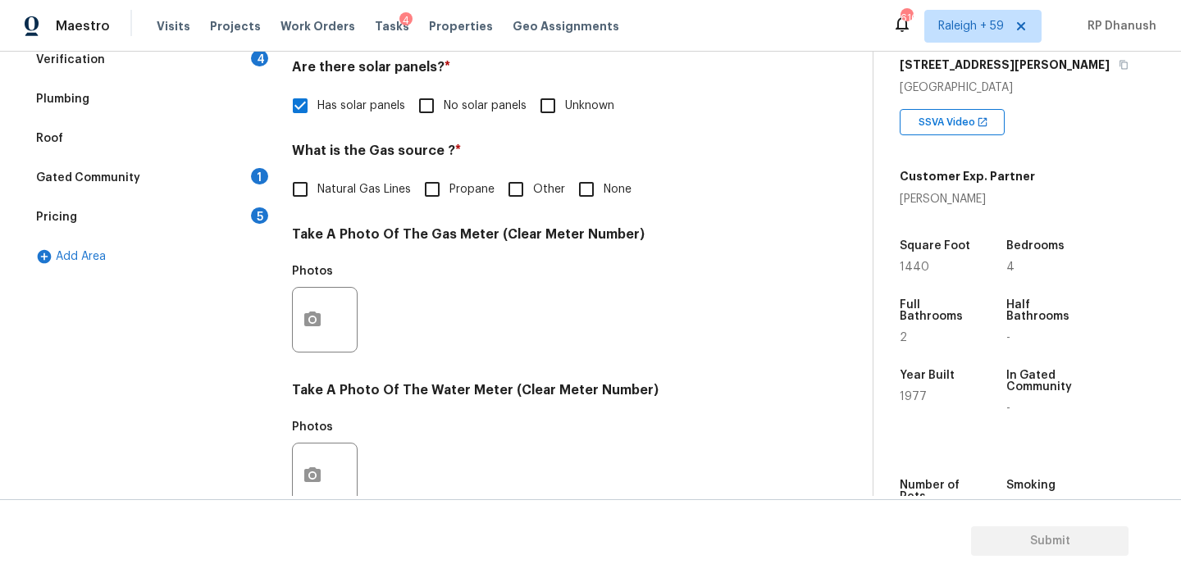
scroll to position [652, 0]
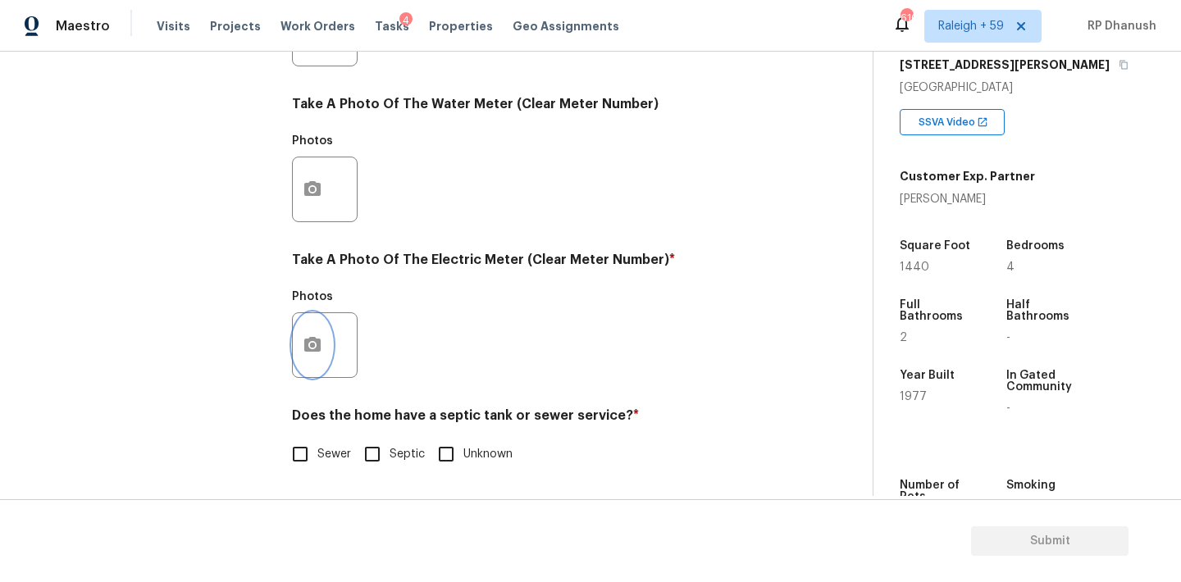
click at [312, 353] on icon "button" at bounding box center [313, 345] width 20 height 20
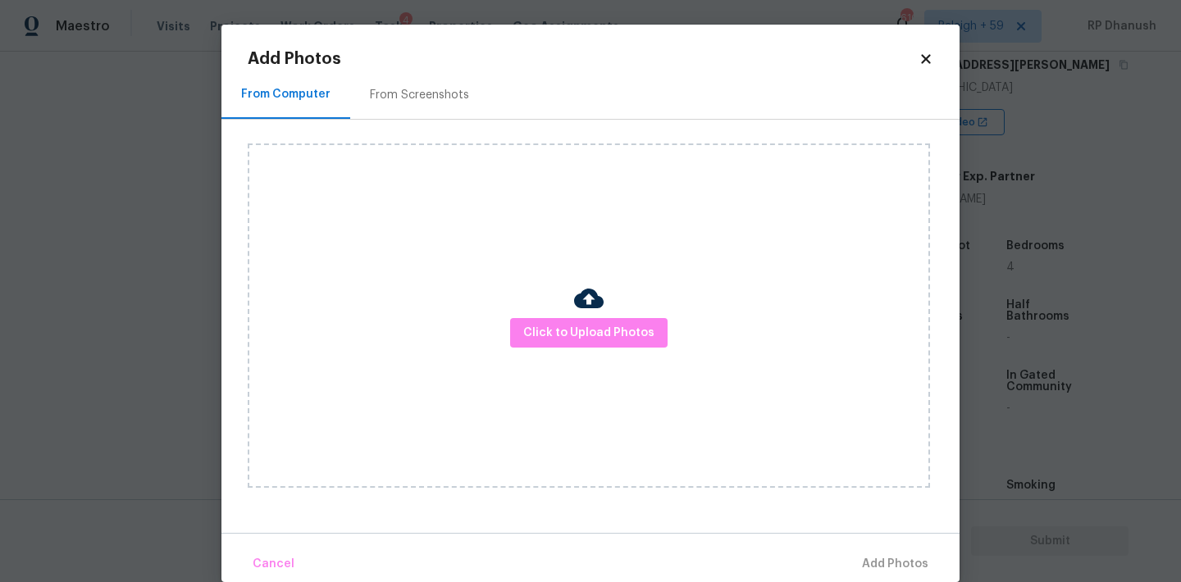
click at [437, 88] on div "From Screenshots" at bounding box center [419, 95] width 99 height 16
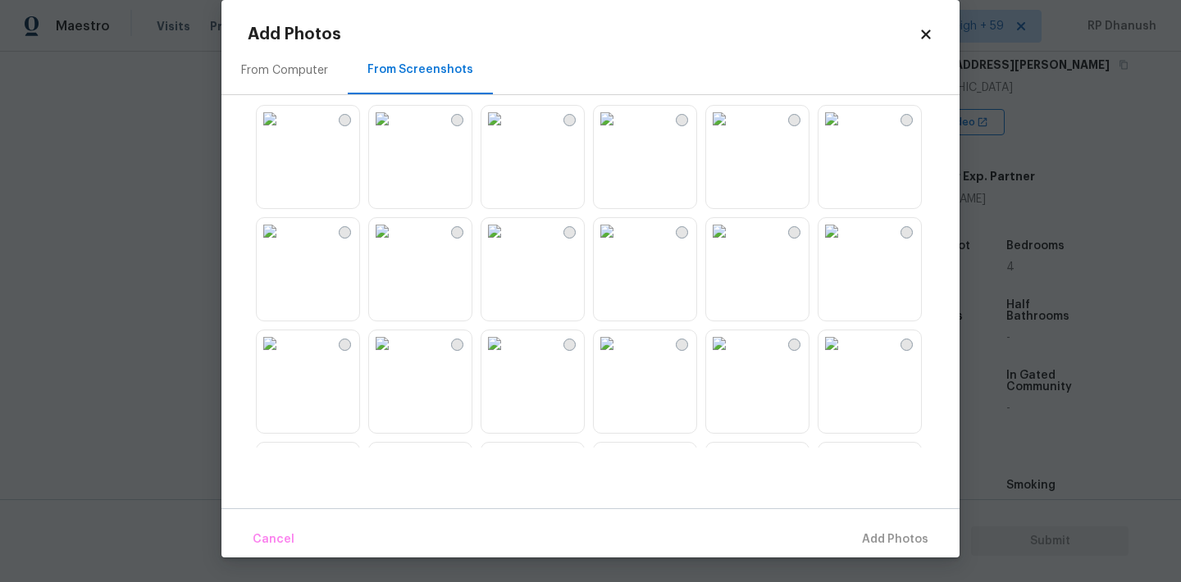
scroll to position [1095, 0]
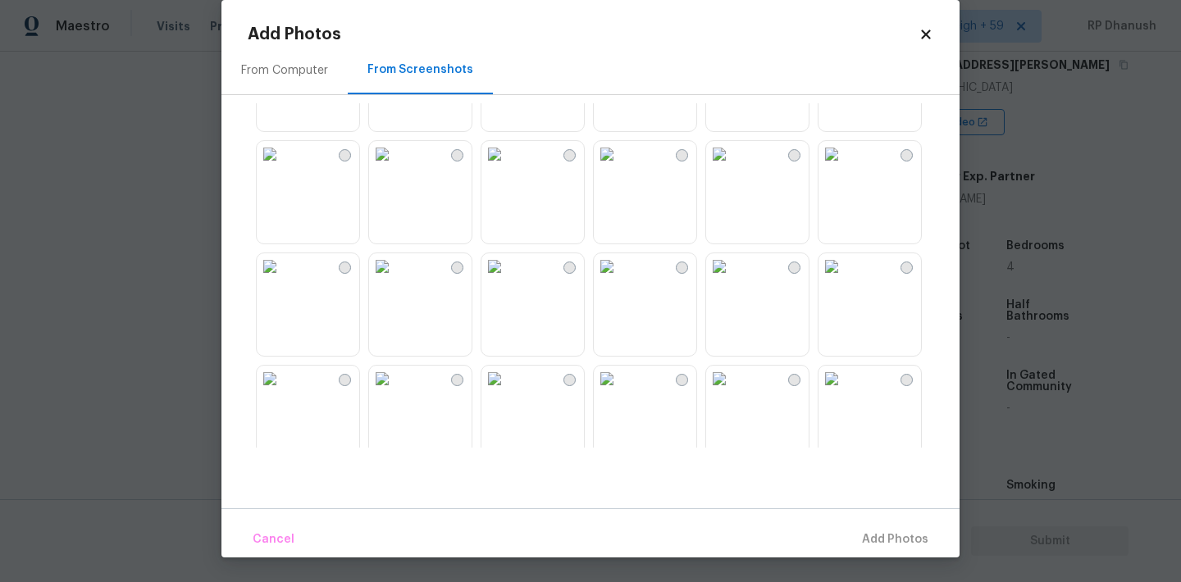
click at [508, 280] on img at bounding box center [494, 266] width 26 height 26
click at [909, 524] on button "Add 1 Photo(s)" at bounding box center [888, 539] width 94 height 35
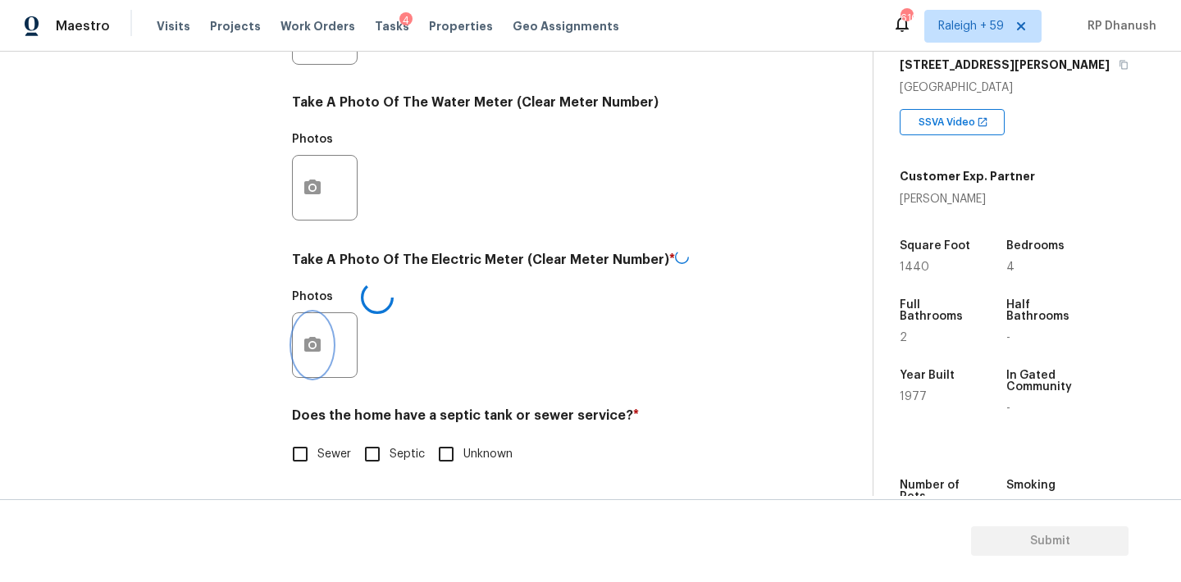
scroll to position [668, 0]
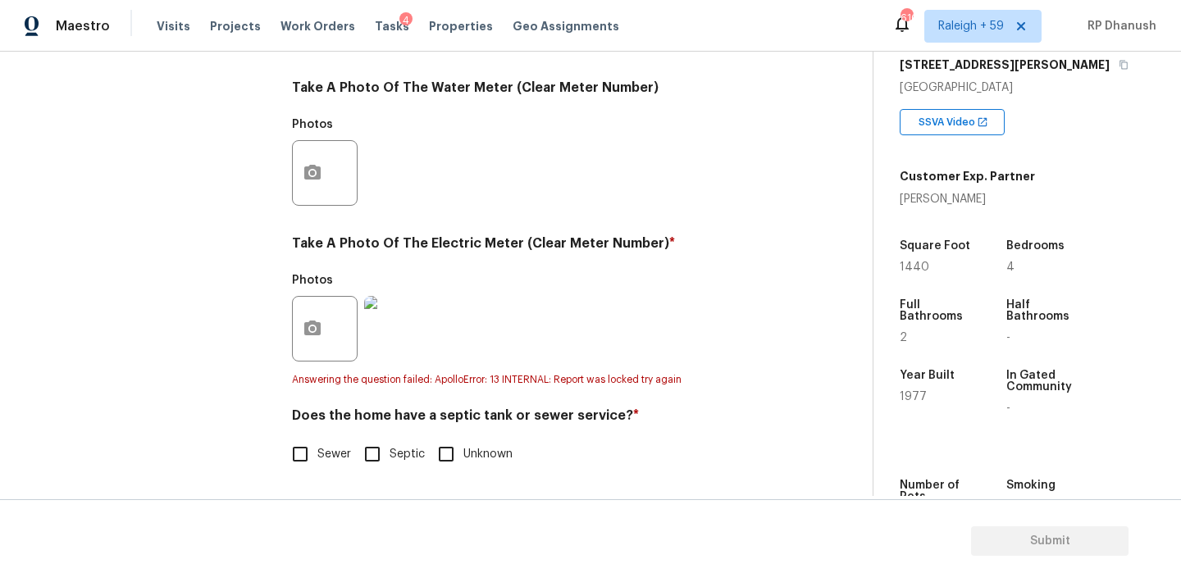
click at [326, 446] on span "Sewer" at bounding box center [334, 454] width 34 height 17
click at [317, 445] on input "Sewer" at bounding box center [300, 454] width 34 height 34
checkbox input "true"
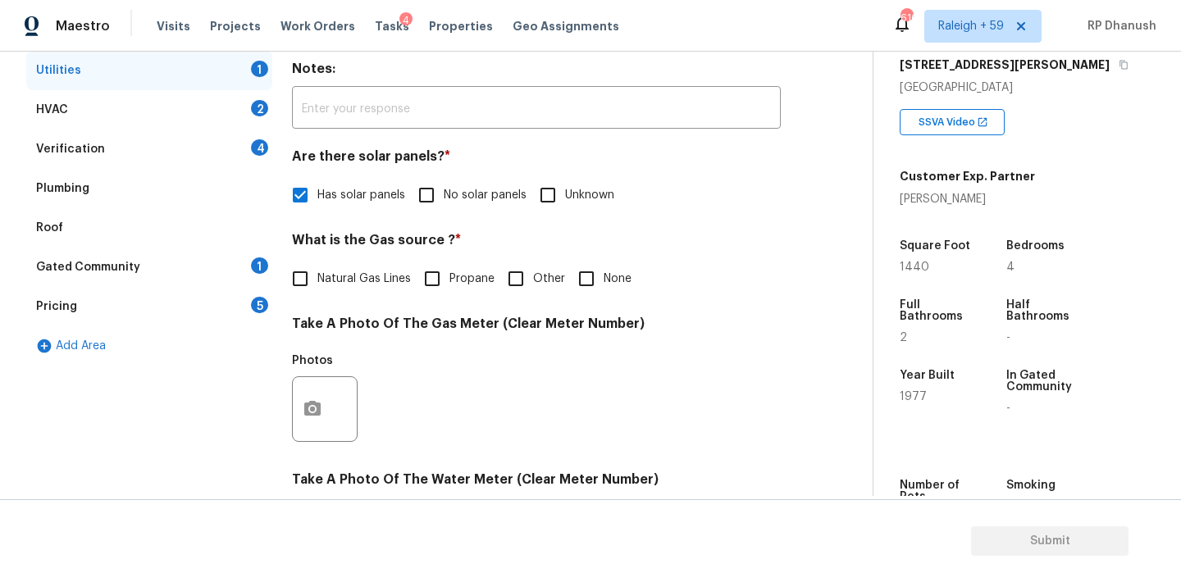
click at [248, 269] on div "Gated Community 1" at bounding box center [149, 267] width 246 height 39
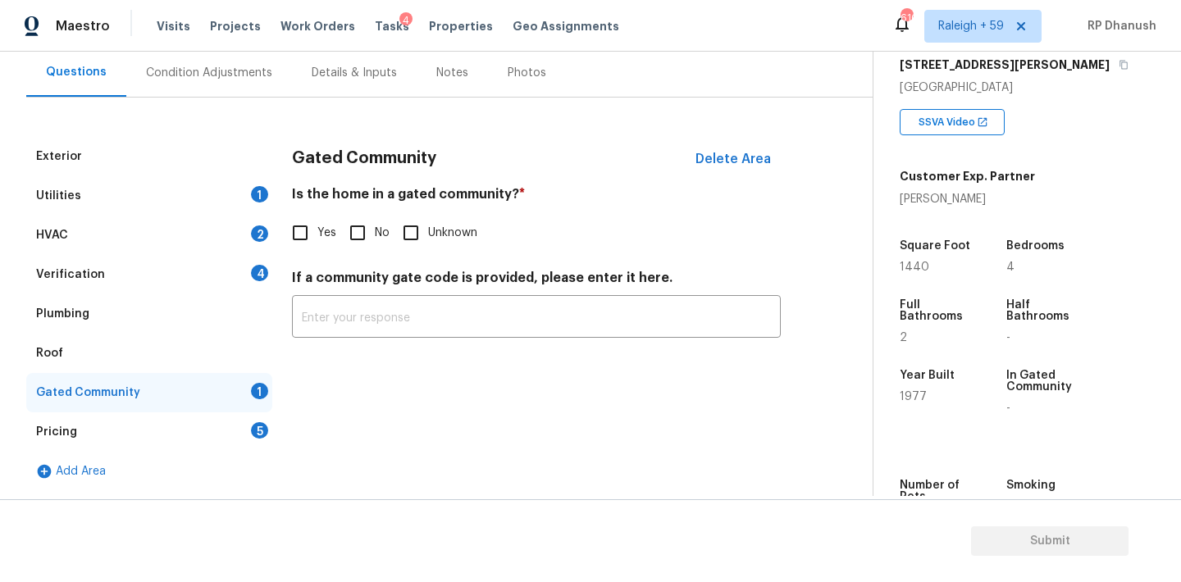
scroll to position [151, 0]
click at [344, 240] on input "No" at bounding box center [357, 233] width 34 height 34
checkbox input "true"
click at [248, 211] on div "Utilities 1" at bounding box center [149, 195] width 246 height 39
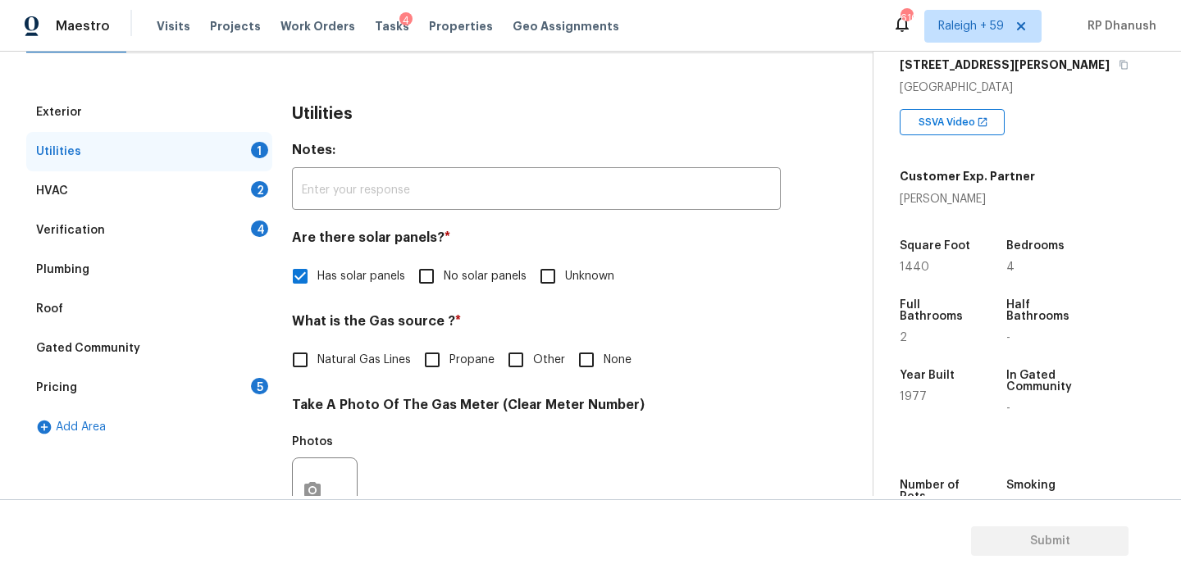
scroll to position [158, 0]
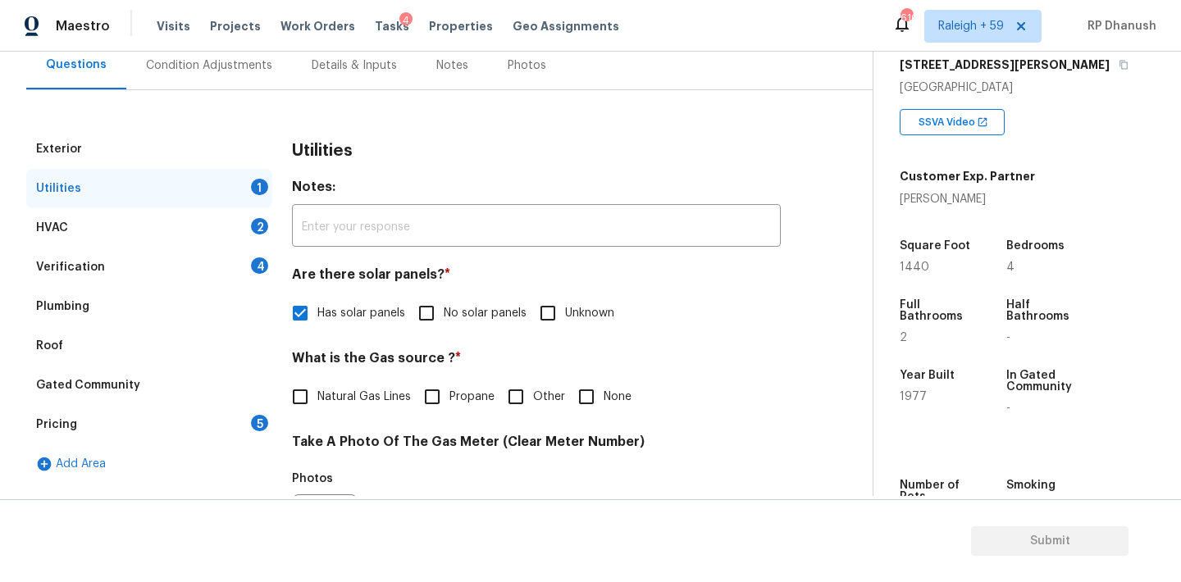
click at [234, 90] on div "Exterior Utilities 1 HVAC 2 Verification 4 Plumbing Roof Gated Community Pricin…" at bounding box center [429, 537] width 807 height 895
click at [203, 87] on div "Condition Adjustments" at bounding box center [209, 65] width 166 height 48
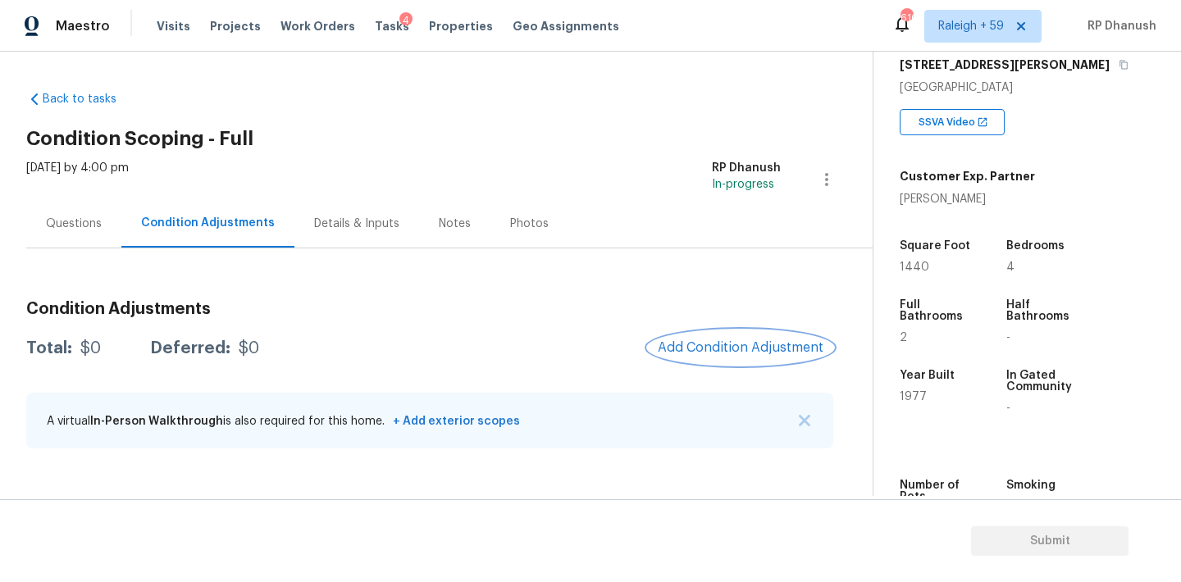
click at [710, 349] on span "Add Condition Adjustment" at bounding box center [741, 347] width 166 height 15
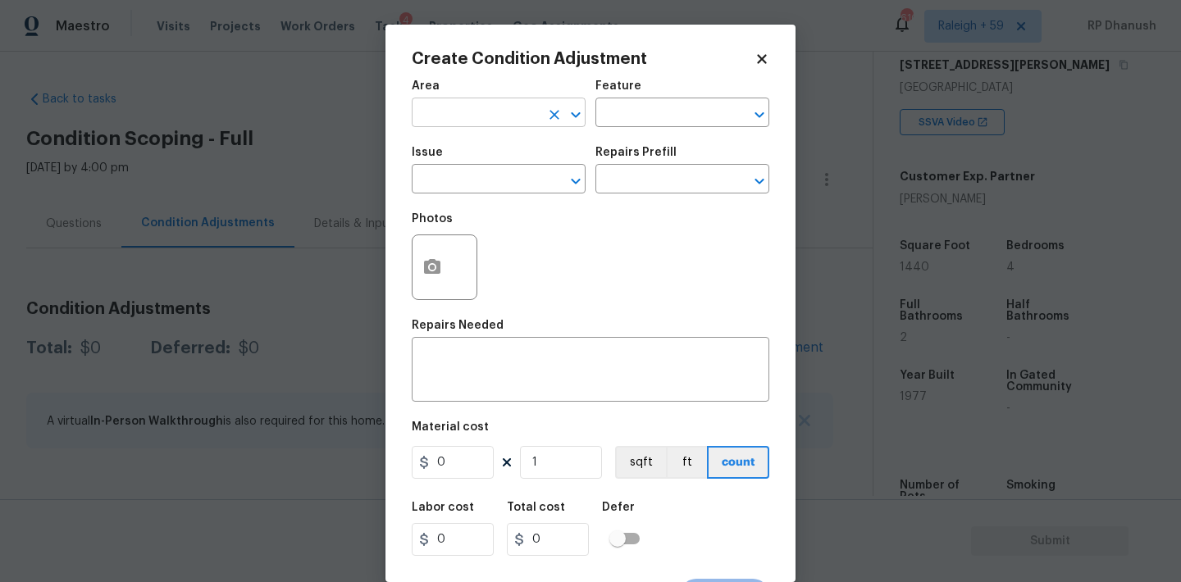
click at [476, 118] on input "text" at bounding box center [476, 114] width 128 height 25
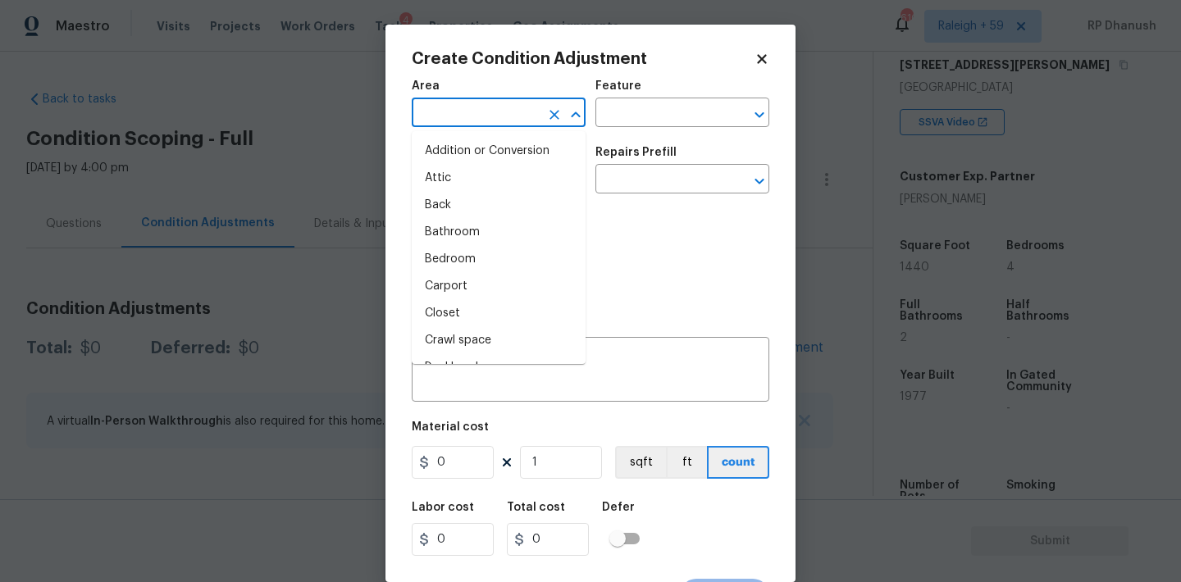
type input "e"
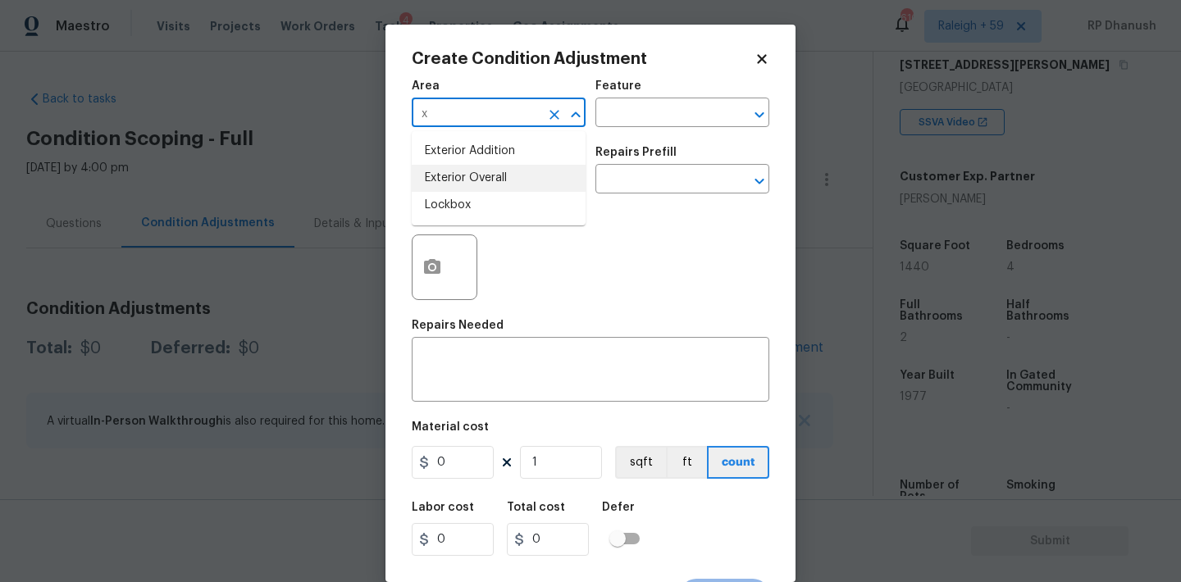
click at [461, 167] on li "Exterior Overall" at bounding box center [499, 178] width 174 height 27
type input "Exterior Overall"
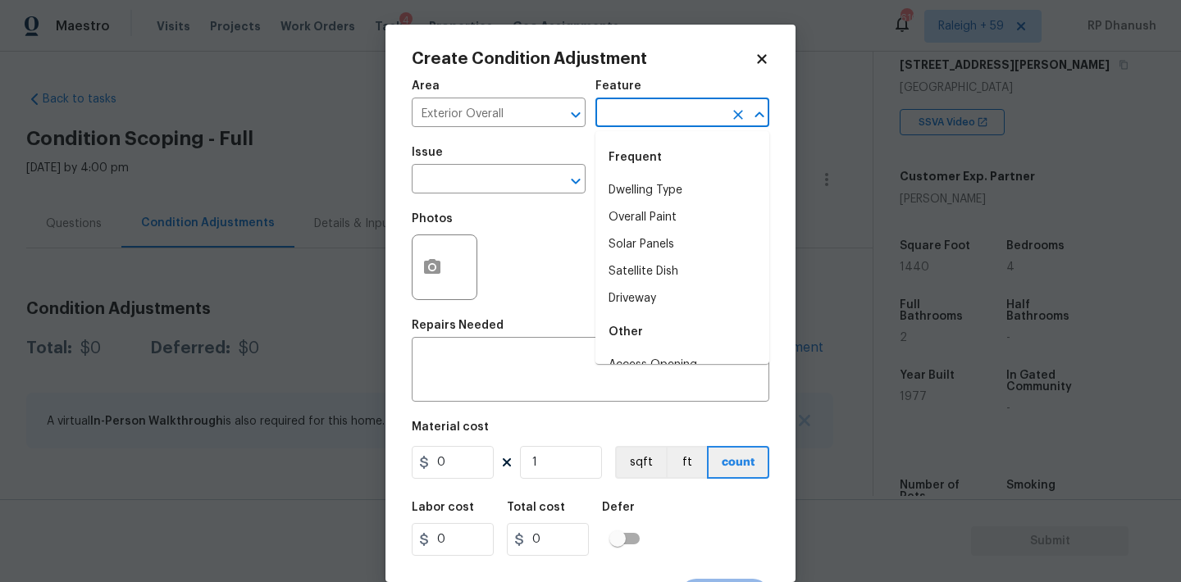
click at [669, 117] on input "text" at bounding box center [659, 114] width 128 height 25
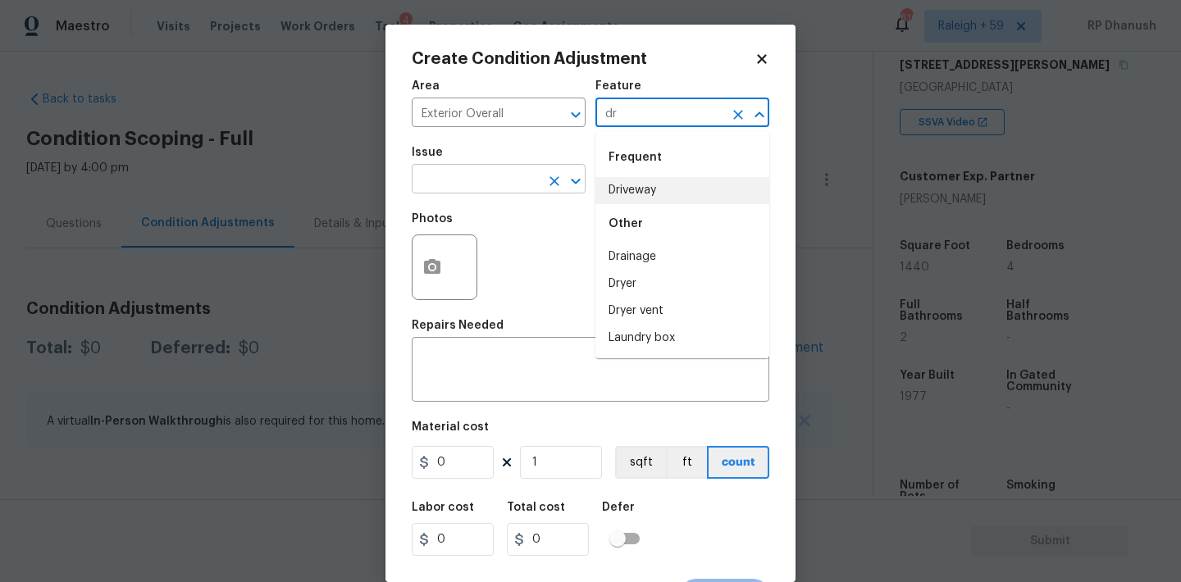
drag, startPoint x: 654, startPoint y: 185, endPoint x: 504, endPoint y: 185, distance: 149.3
click at [652, 185] on li "Driveway" at bounding box center [682, 190] width 174 height 27
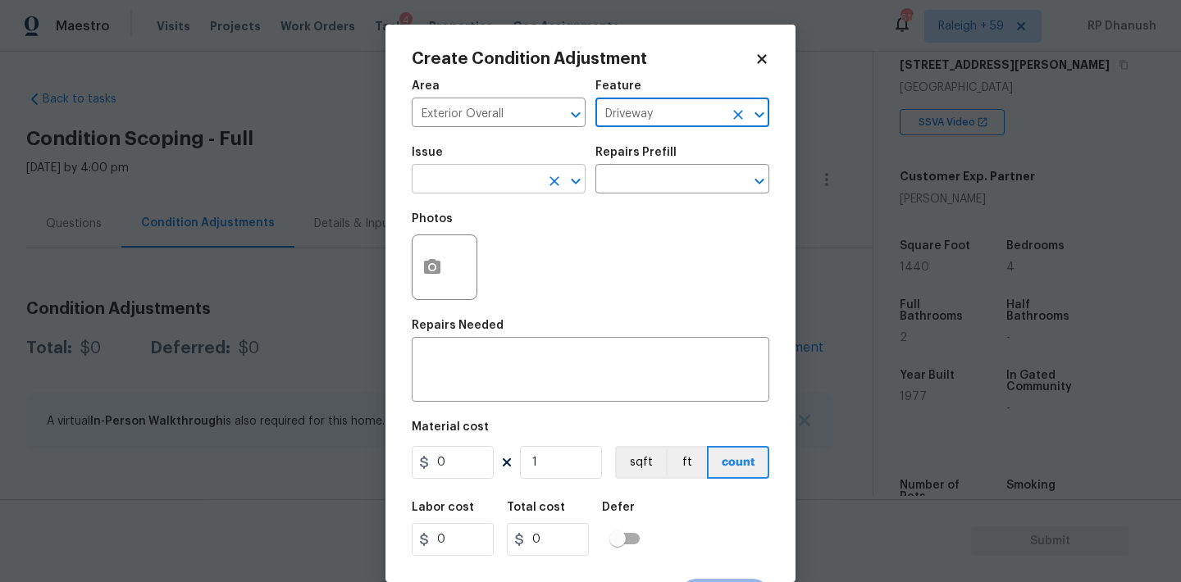
type input "Driveway"
click at [481, 185] on input "text" at bounding box center [476, 180] width 128 height 25
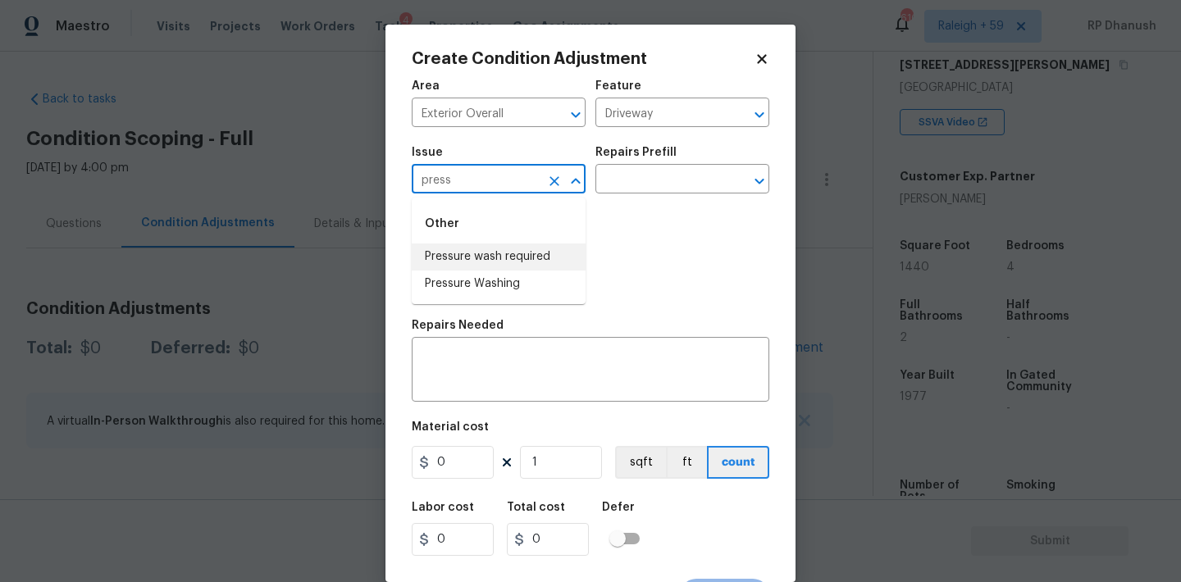
click at [466, 260] on li "Pressure wash required" at bounding box center [499, 257] width 174 height 27
type input "Pressure wash required"
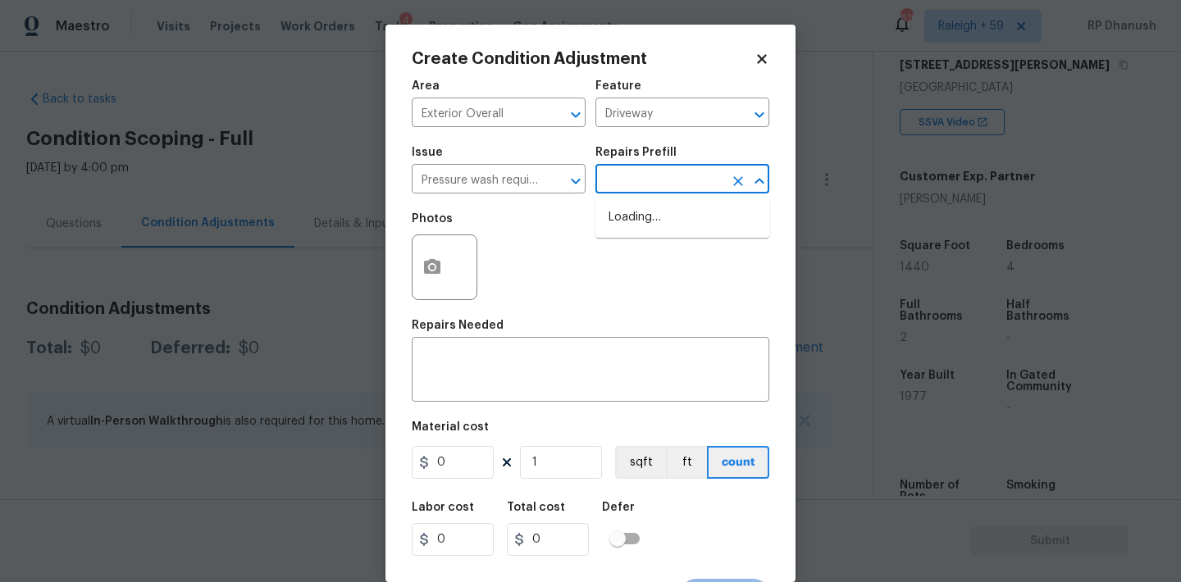
click at [616, 193] on input "text" at bounding box center [659, 180] width 128 height 25
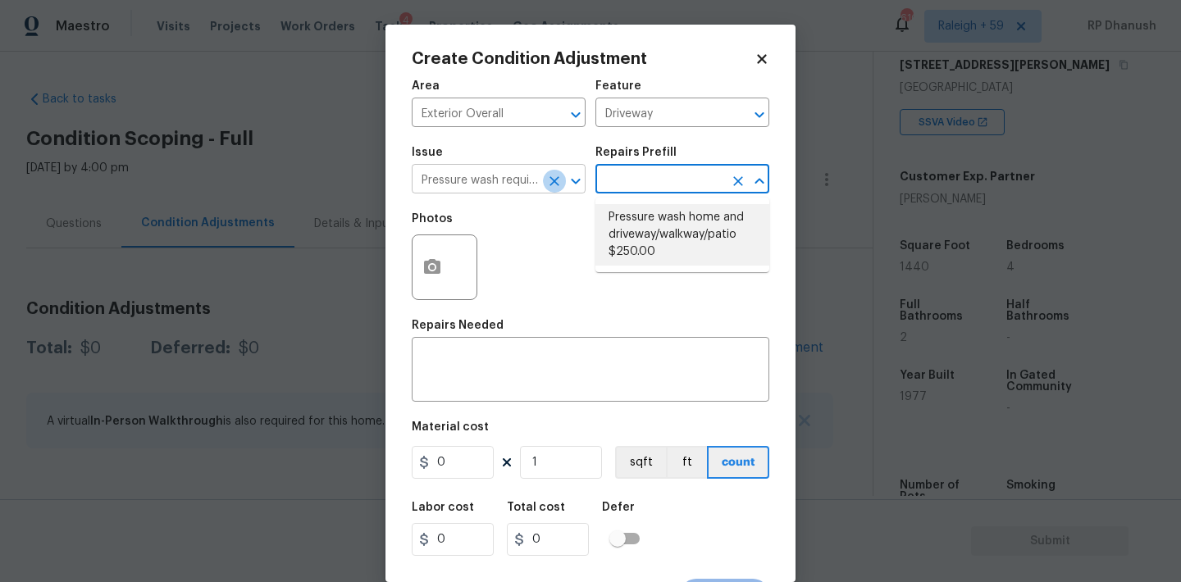
click at [546, 183] on icon "Clear" at bounding box center [554, 181] width 16 height 16
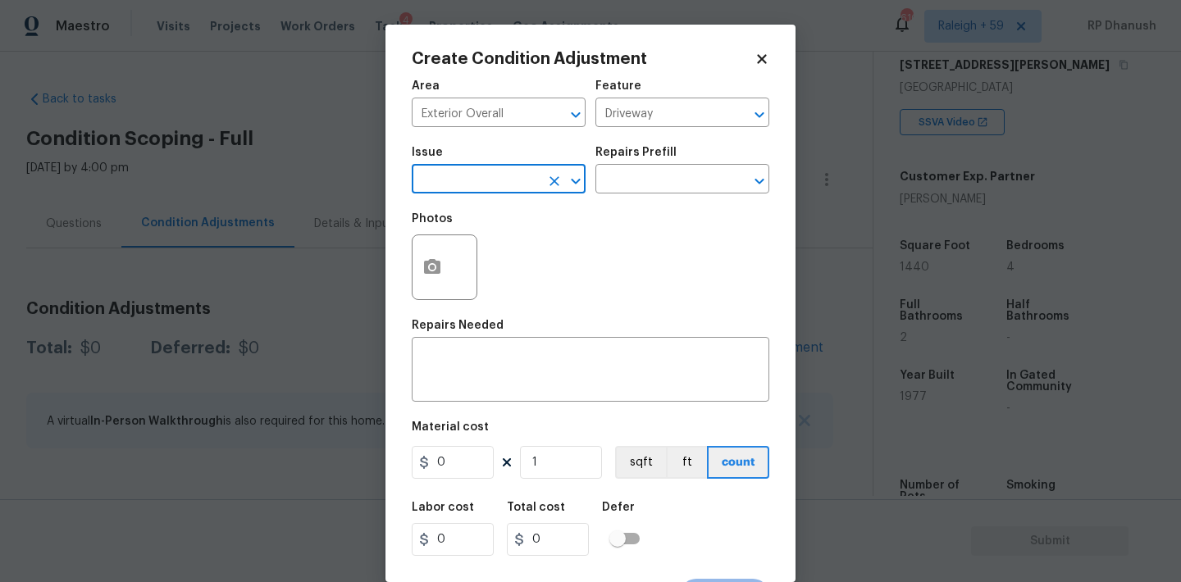
click at [540, 183] on div "​" at bounding box center [499, 180] width 174 height 25
click at [494, 285] on li "Pressure Washing" at bounding box center [499, 284] width 174 height 27
type input "Pressure Washing"
click at [626, 213] on div "Photos" at bounding box center [591, 256] width 358 height 107
click at [636, 199] on div "Issue Pressure Washing ​ Repairs Prefill ​" at bounding box center [591, 170] width 358 height 66
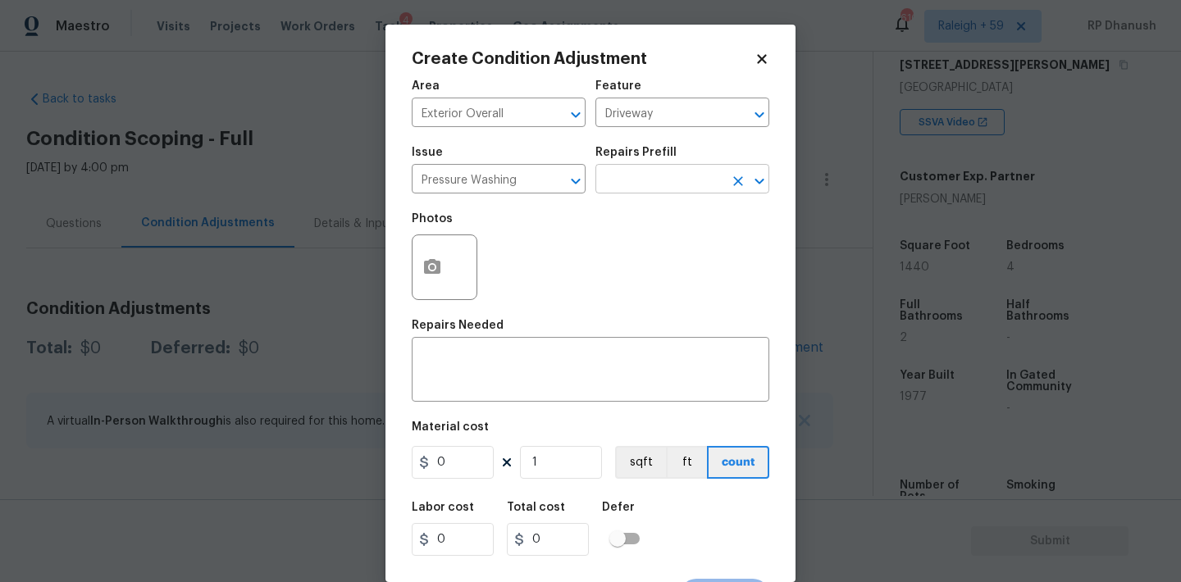
click at [650, 191] on input "text" at bounding box center [659, 180] width 128 height 25
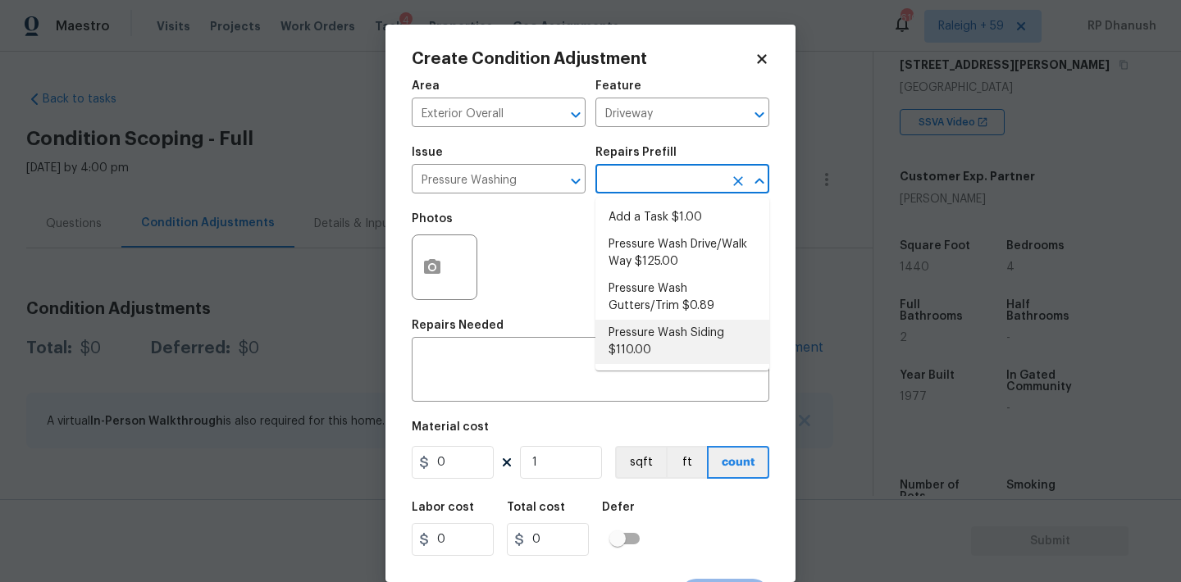
click at [640, 351] on li "Pressure Wash Siding $110.00" at bounding box center [682, 342] width 174 height 44
type input "Siding"
type textarea "Protect areas as needed for pressure washing. Pressure wash the siding on the h…"
type input "110"
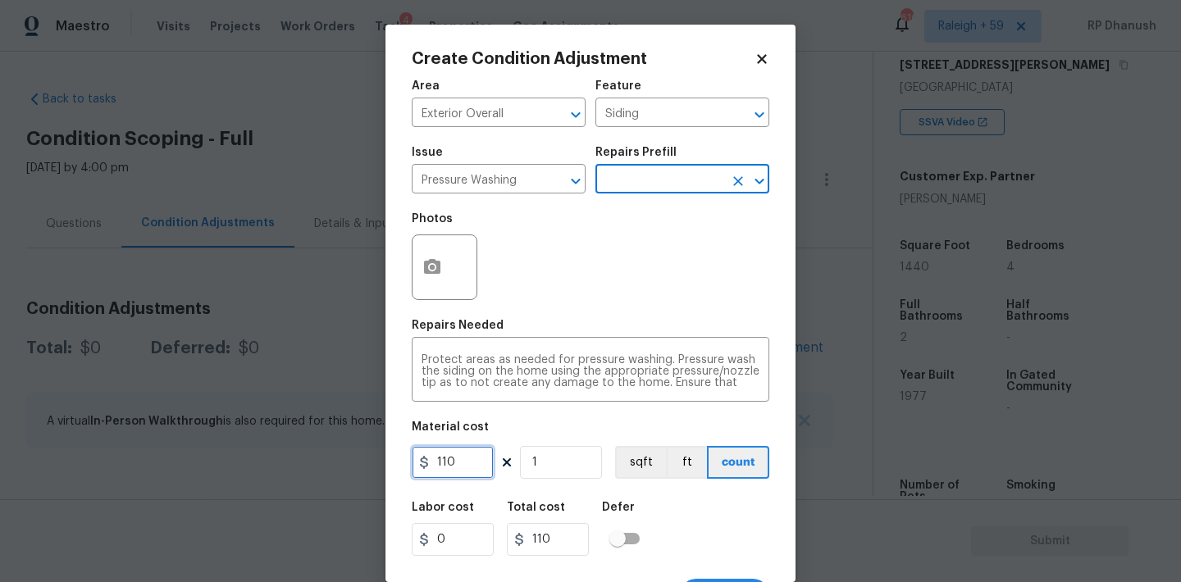
click at [467, 467] on input "110" at bounding box center [453, 462] width 82 height 33
type input "200"
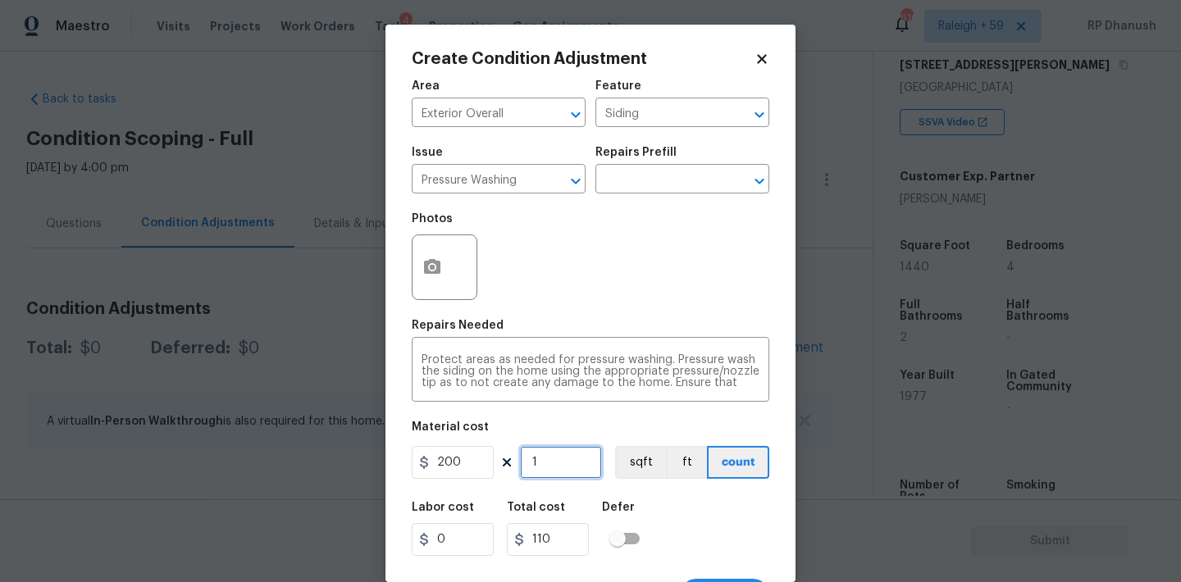
type input "200"
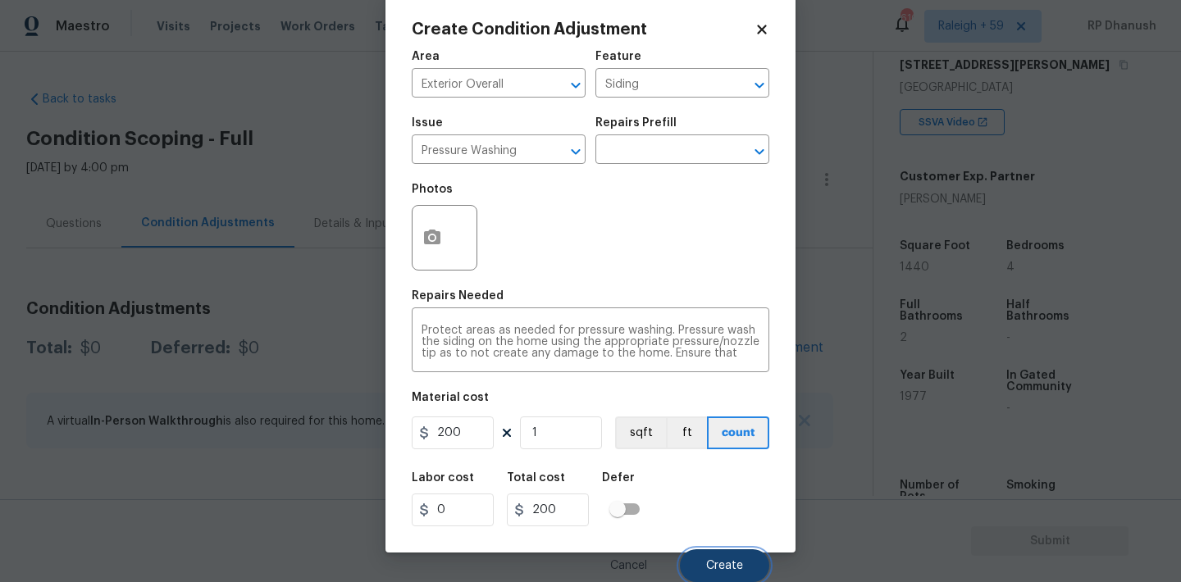
click at [729, 556] on button "Create" at bounding box center [724, 565] width 89 height 33
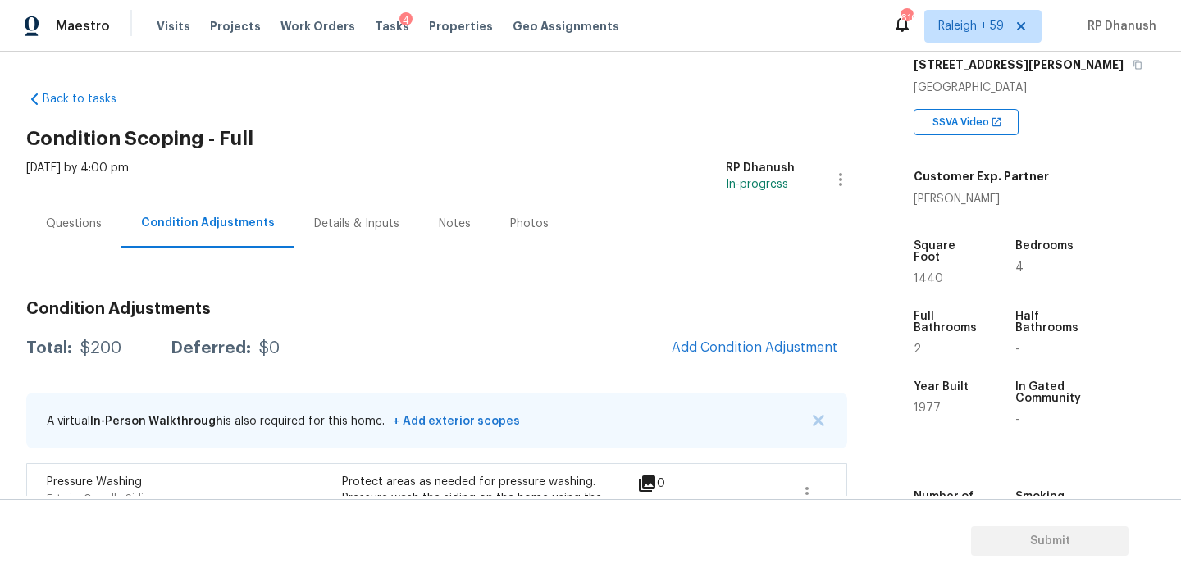
scroll to position [125, 0]
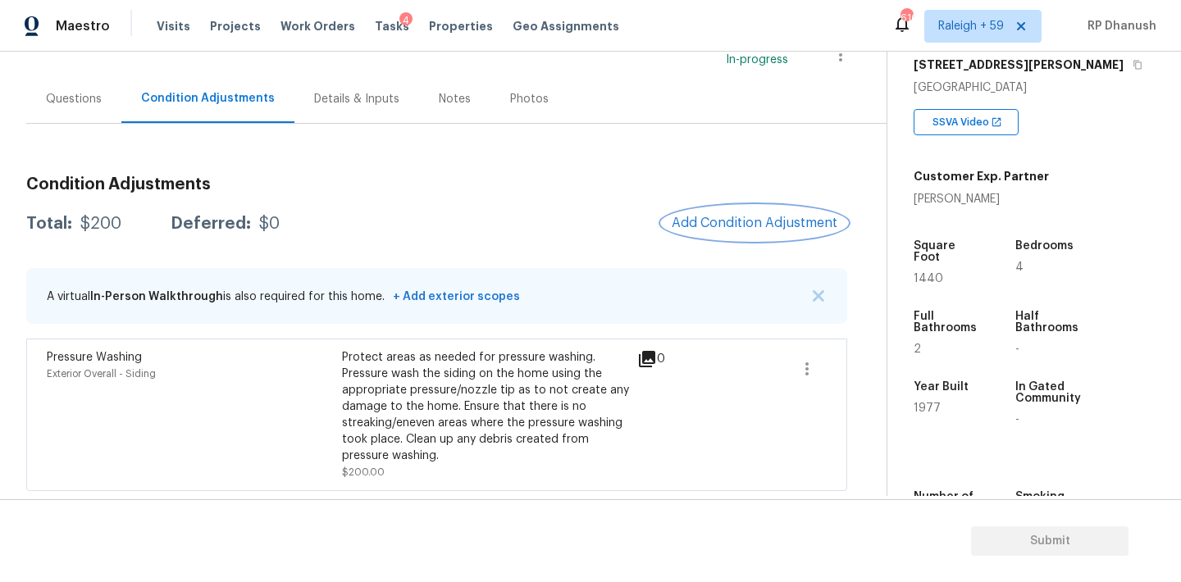
click at [728, 216] on span "Add Condition Adjustment" at bounding box center [755, 223] width 166 height 15
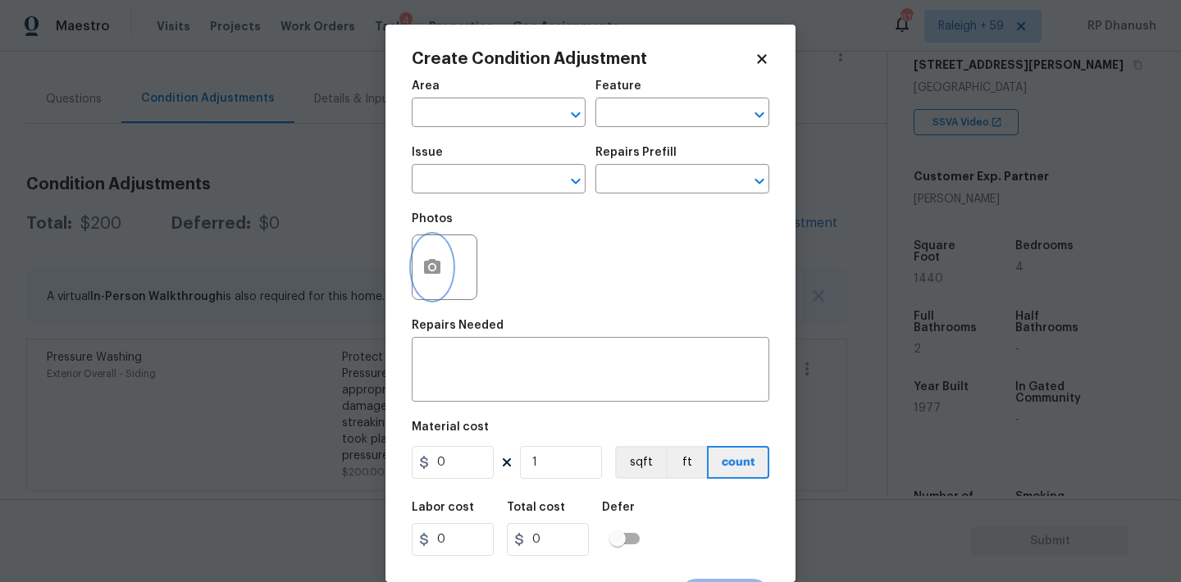
click at [435, 267] on icon "button" at bounding box center [432, 268] width 20 height 20
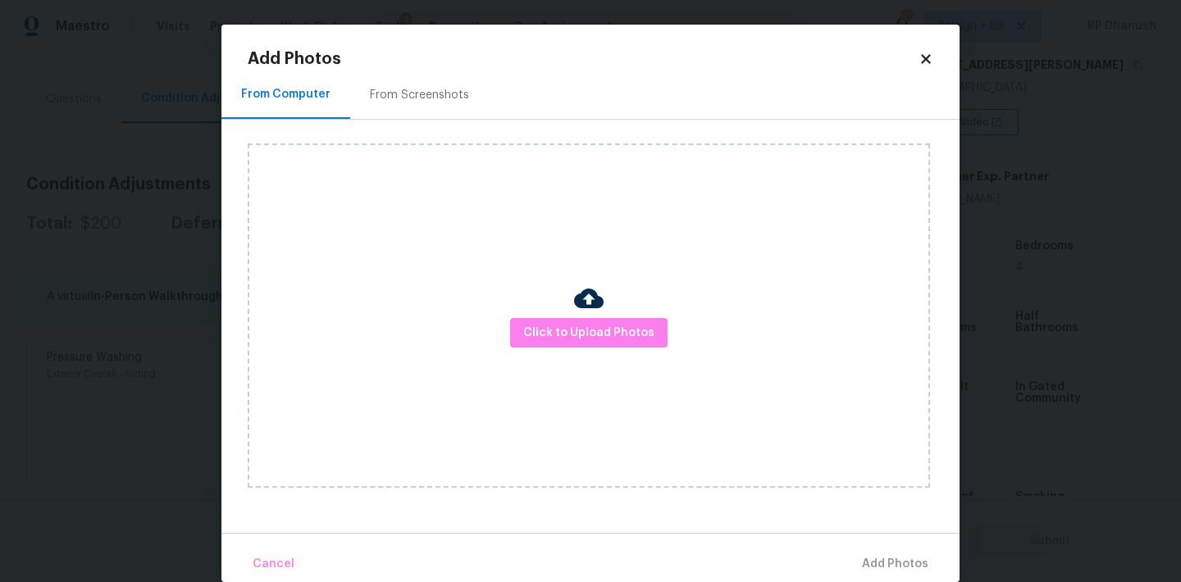
click at [435, 72] on div "From Screenshots" at bounding box center [419, 95] width 139 height 48
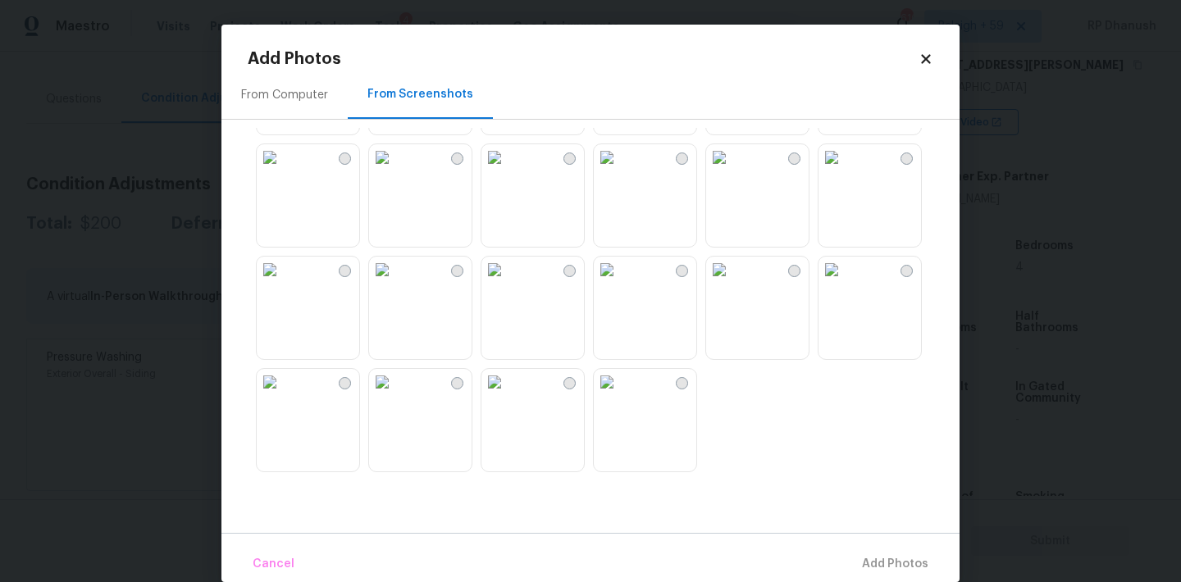
scroll to position [25, 0]
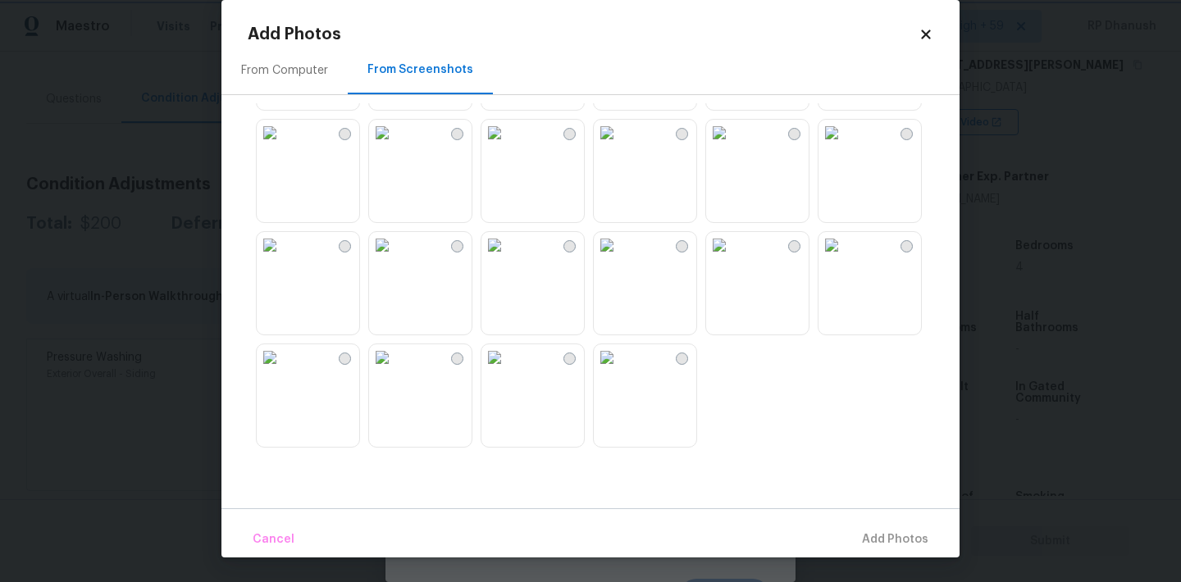
click at [1057, 201] on body "Maestro Visits Projects Work Orders Tasks 4 Properties Geo Assignments 610 Rale…" at bounding box center [590, 291] width 1181 height 582
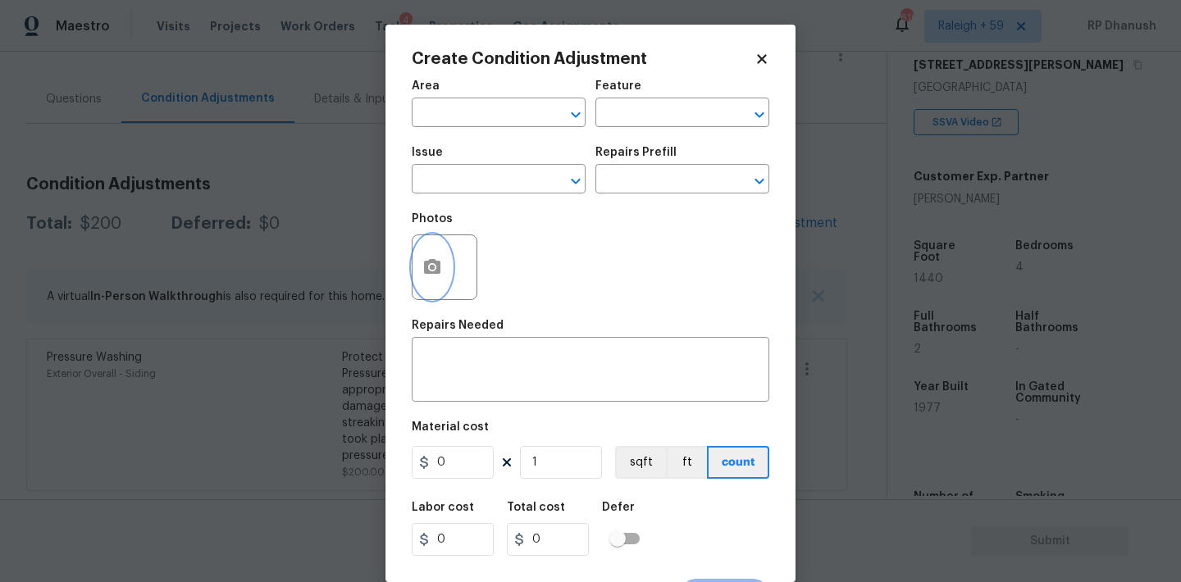
scroll to position [0, 0]
click at [444, 111] on input "text" at bounding box center [476, 114] width 128 height 25
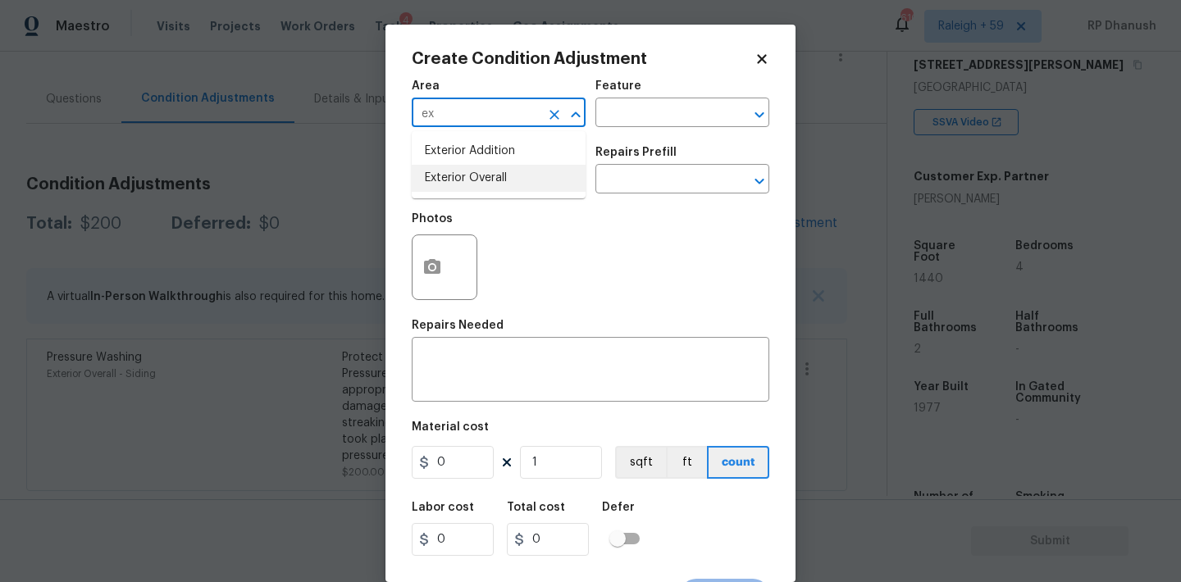
click at [441, 180] on li "Exterior Overall" at bounding box center [499, 178] width 174 height 27
type input "Exterior Overall"
click at [640, 116] on input "text" at bounding box center [659, 114] width 128 height 25
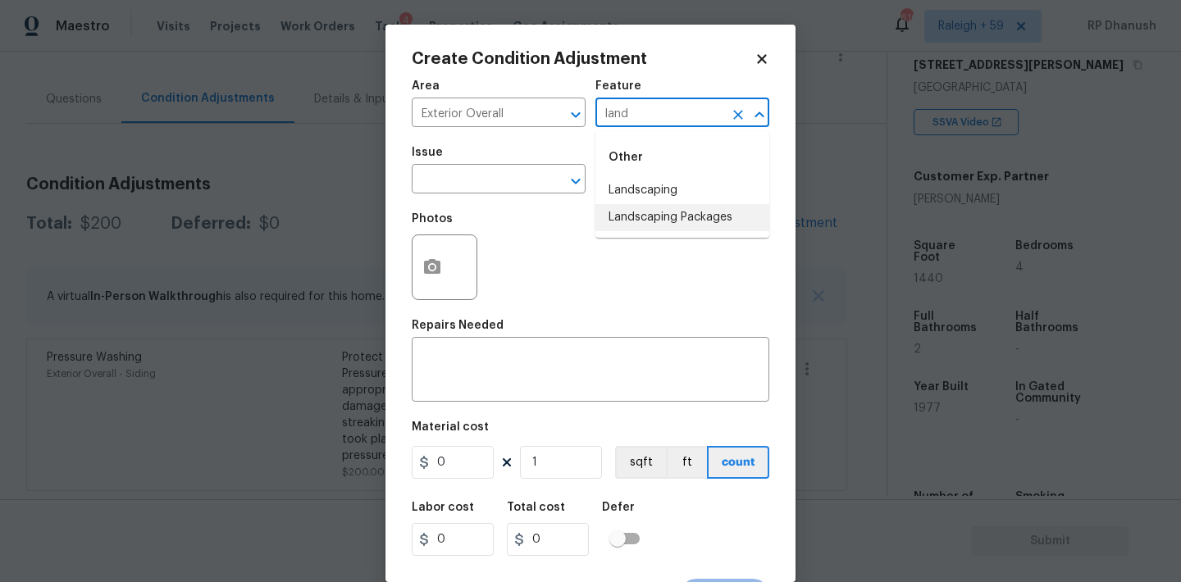
drag, startPoint x: 643, startPoint y: 209, endPoint x: 566, endPoint y: 198, distance: 77.8
click at [643, 209] on li "Landscaping Packages" at bounding box center [682, 217] width 174 height 27
type input "Landscaping Packages"
click at [504, 167] on div "Issue" at bounding box center [499, 157] width 174 height 21
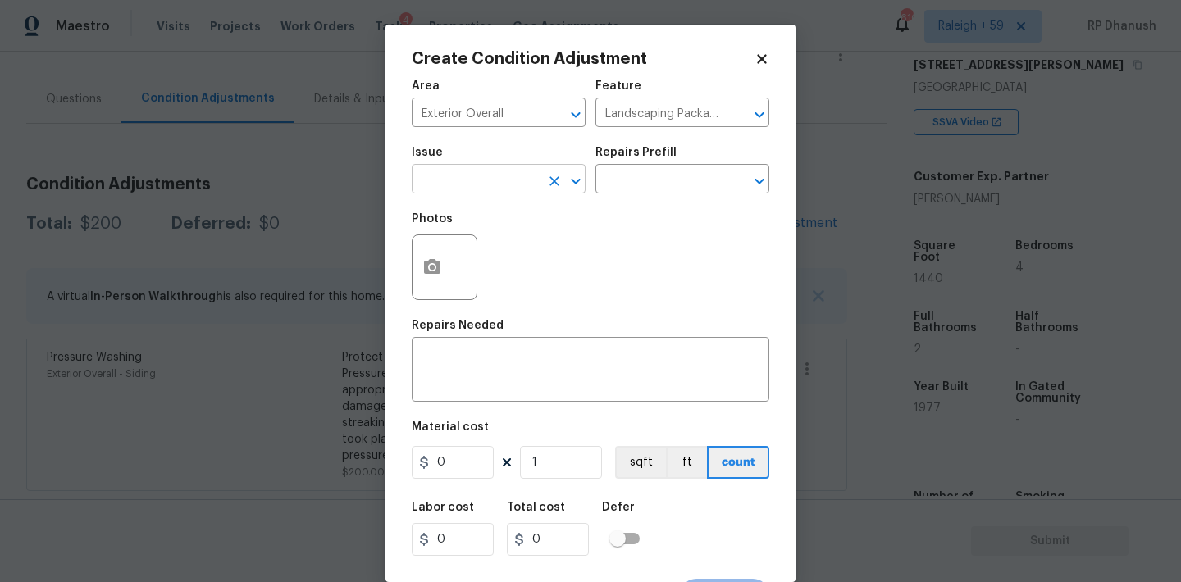
click at [489, 194] on input "text" at bounding box center [476, 180] width 128 height 25
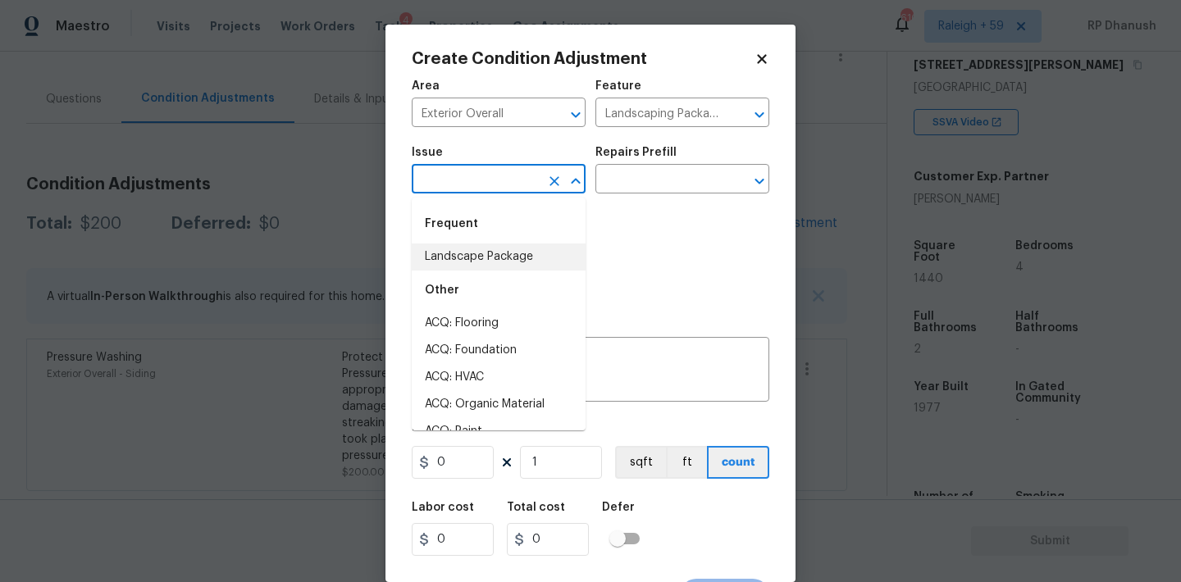
drag, startPoint x: 485, startPoint y: 258, endPoint x: 579, endPoint y: 203, distance: 109.6
click at [485, 258] on li "Landscape Package" at bounding box center [499, 257] width 174 height 27
type input "Landscape Package"
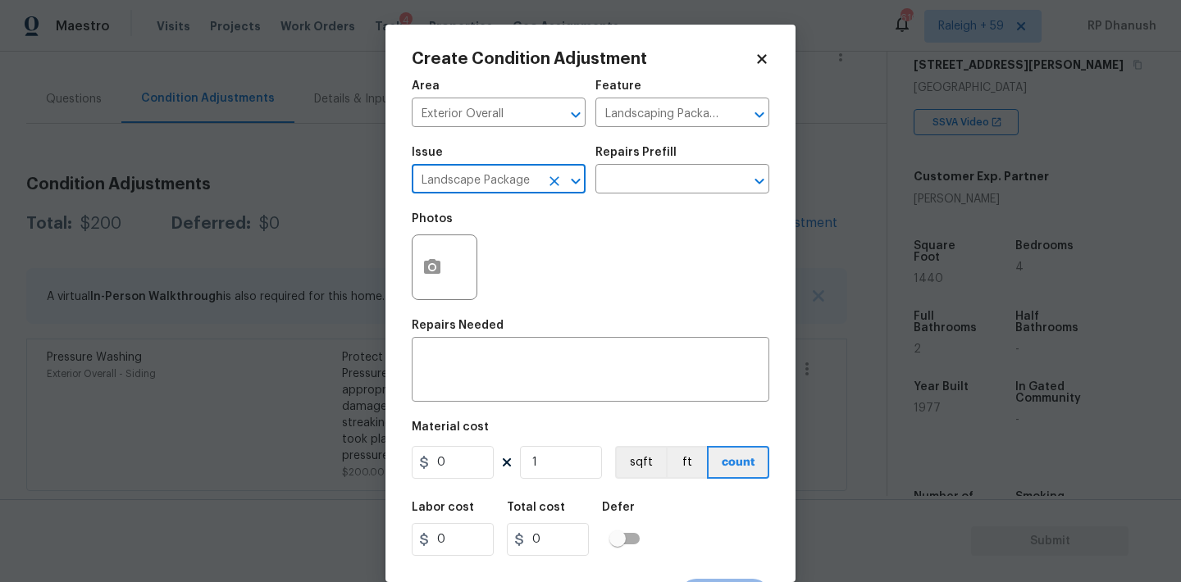
click at [609, 194] on div "Issue Landscape Package ​ Repairs Prefill ​" at bounding box center [591, 170] width 358 height 66
click at [677, 176] on input "text" at bounding box center [659, 180] width 128 height 25
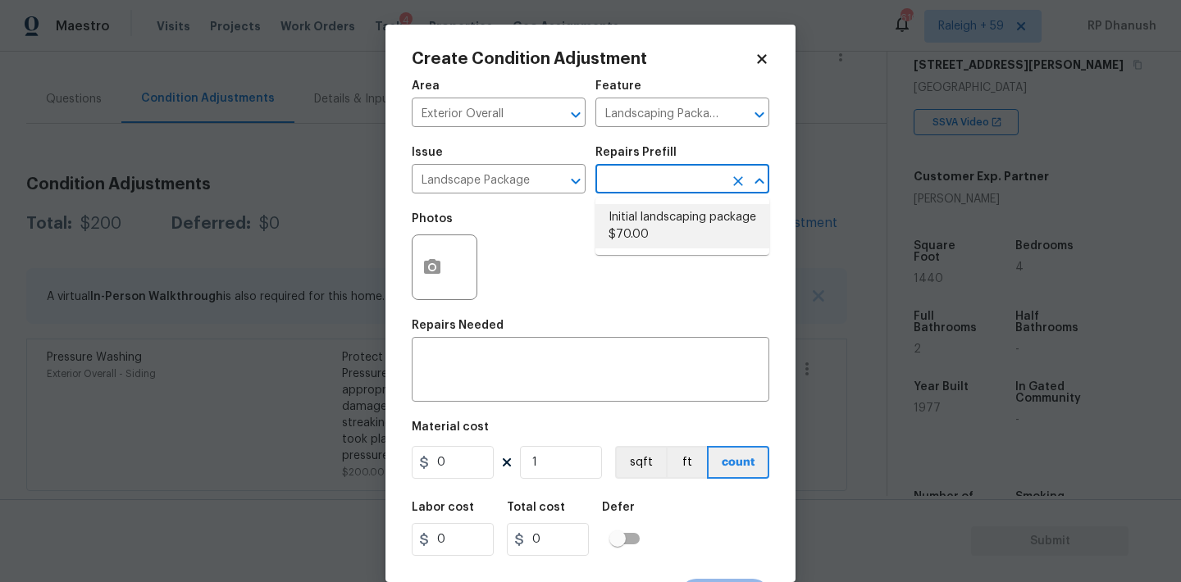
click at [648, 244] on li "Initial landscaping package $70.00" at bounding box center [682, 226] width 174 height 44
type input "Home Readiness Packages"
type textarea "Mowing of grass up to 6" in height. Mow, edge along driveways & sidewalks, trim…"
type input "70"
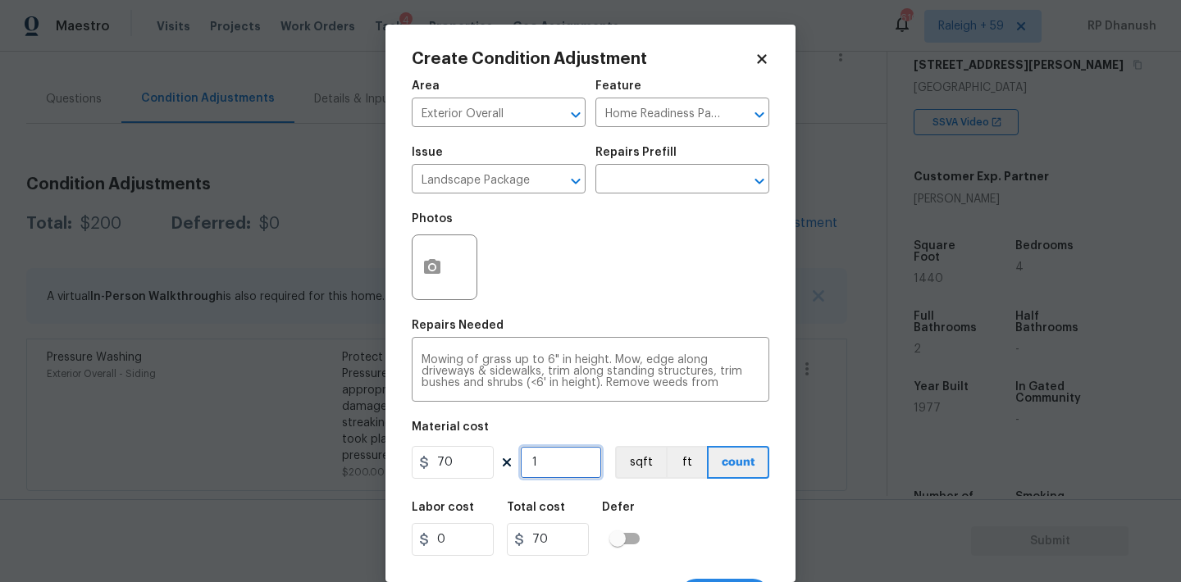
click at [547, 471] on input "1" at bounding box center [561, 462] width 82 height 33
type input "0"
type input "2"
type input "140"
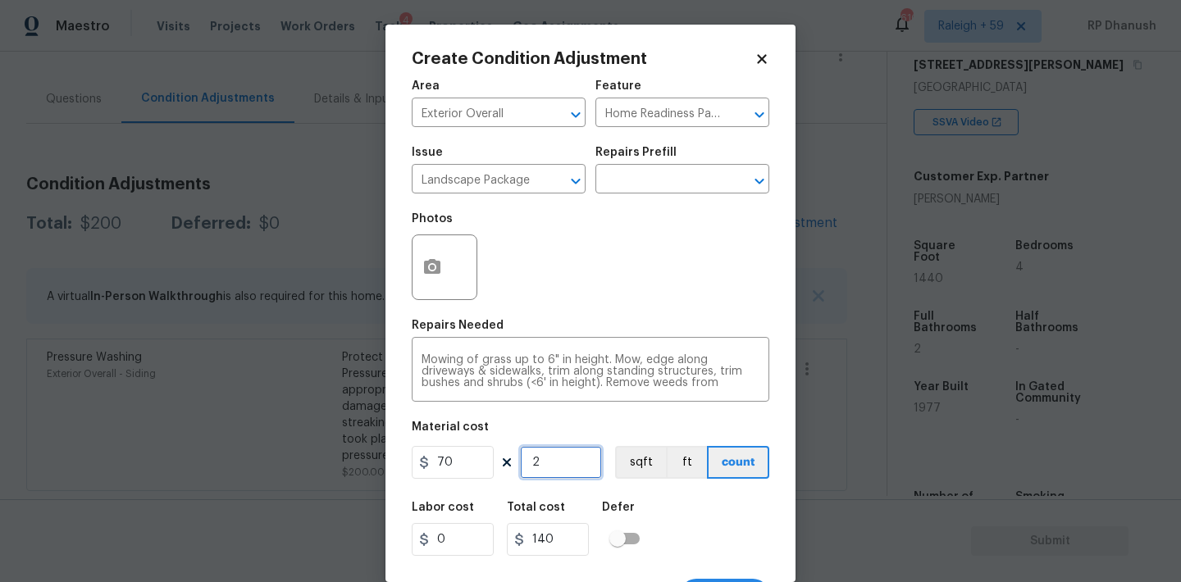
type input "20"
type input "1400"
type input "2"
type input "140"
type input "0"
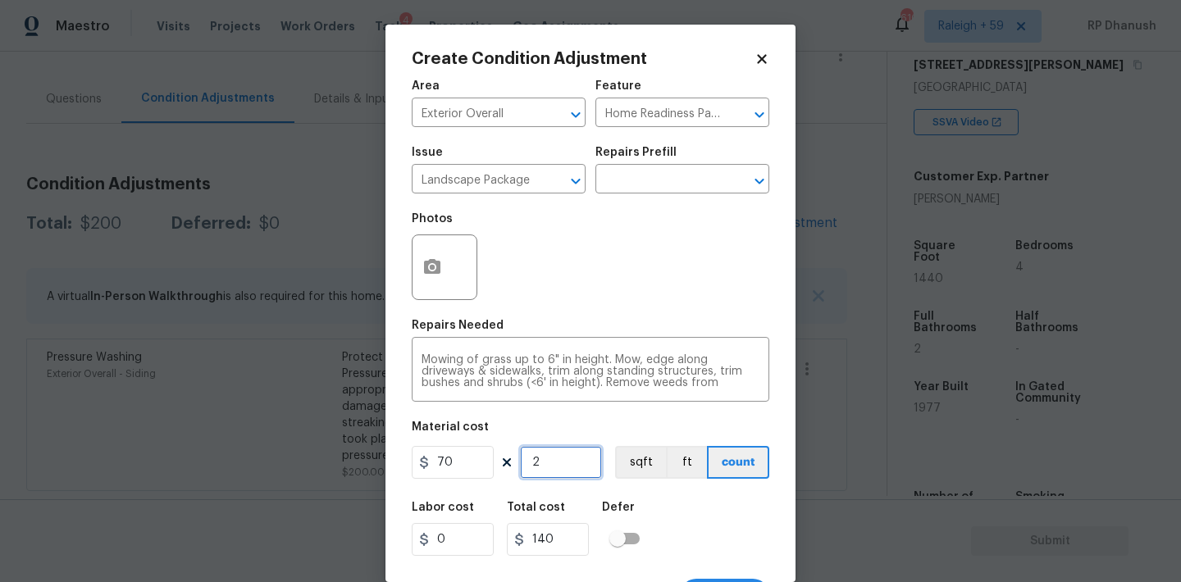
type input "0"
type input "2"
type input "140"
type input "25"
type input "1750"
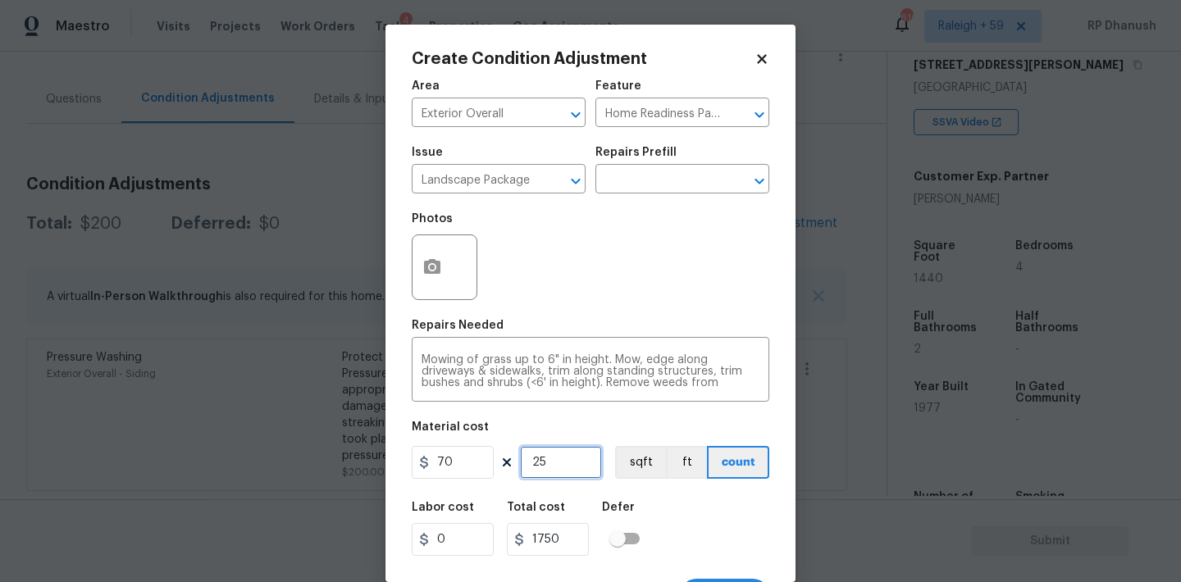
type input "2"
type input "140"
type input "29"
type input "2030"
type input "2"
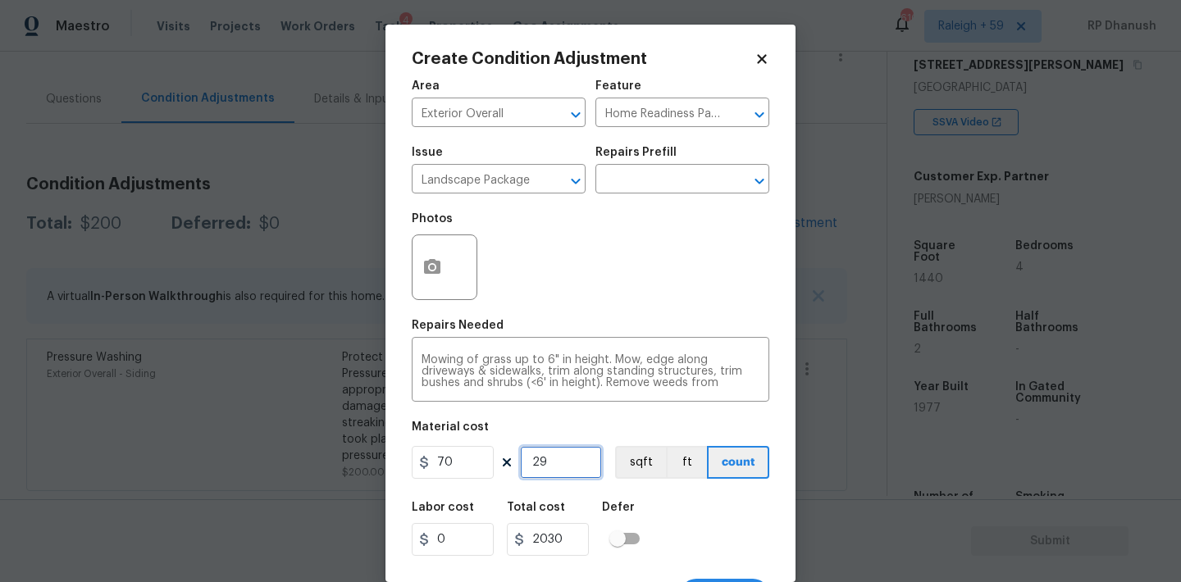
type input "140"
type input "28"
type input "1960"
type input "28"
click at [730, 394] on div "Mowing of grass up to 6" in height. Mow, edge along driveways & sidewalks, trim…" at bounding box center [591, 371] width 358 height 61
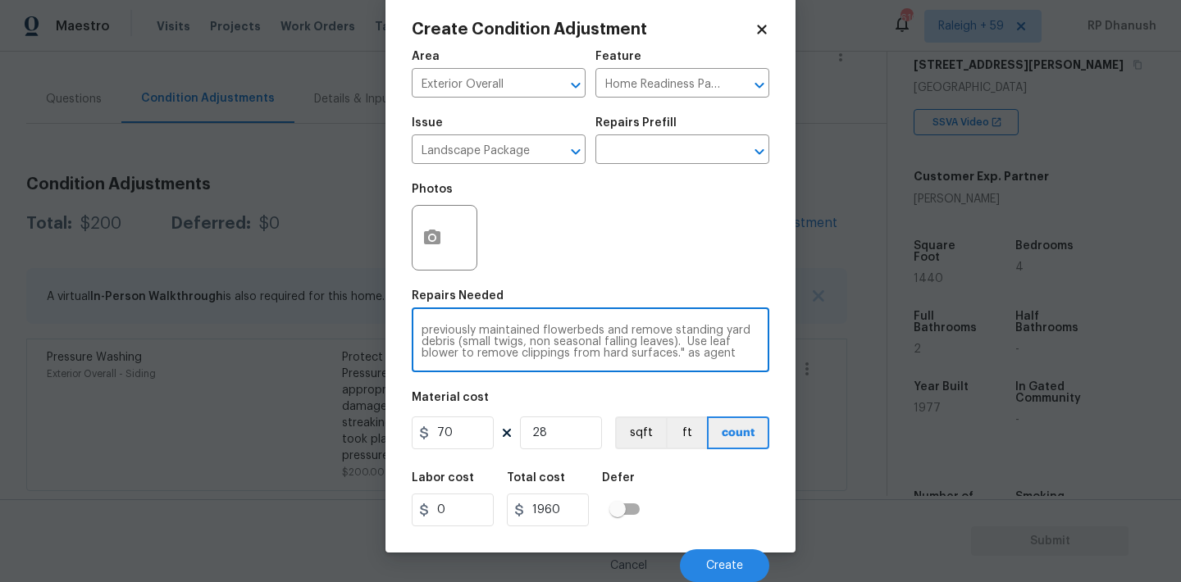
scroll to position [46, 0]
type textarea "Mowing of grass up to 6" in height. Mow, edge along driveways & sidewalks, trim…"
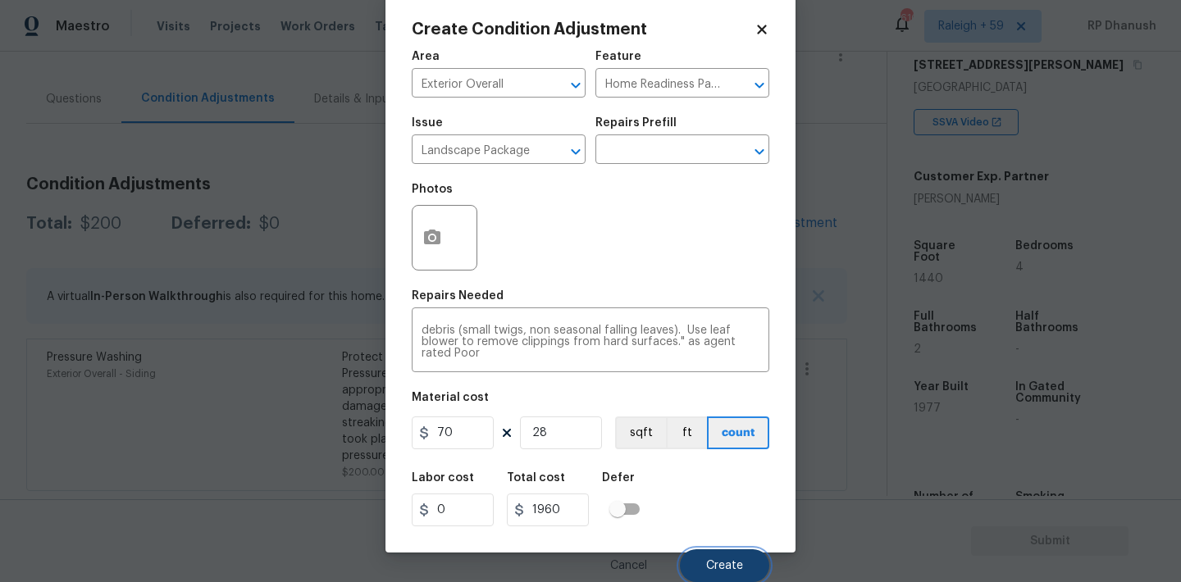
click at [737, 560] on span "Create" at bounding box center [724, 566] width 37 height 12
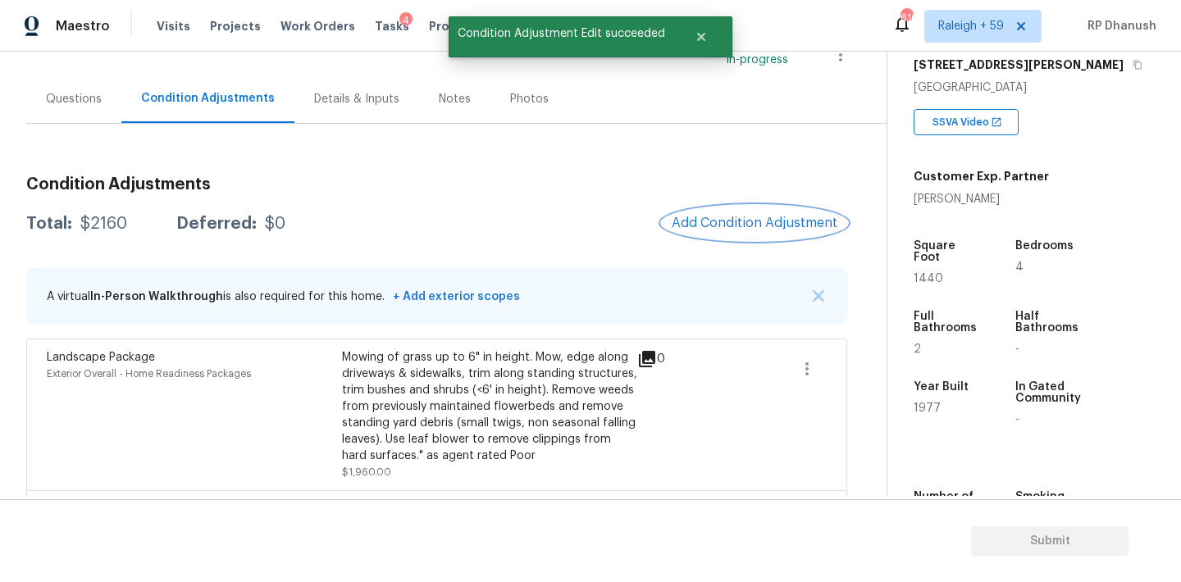
scroll to position [277, 0]
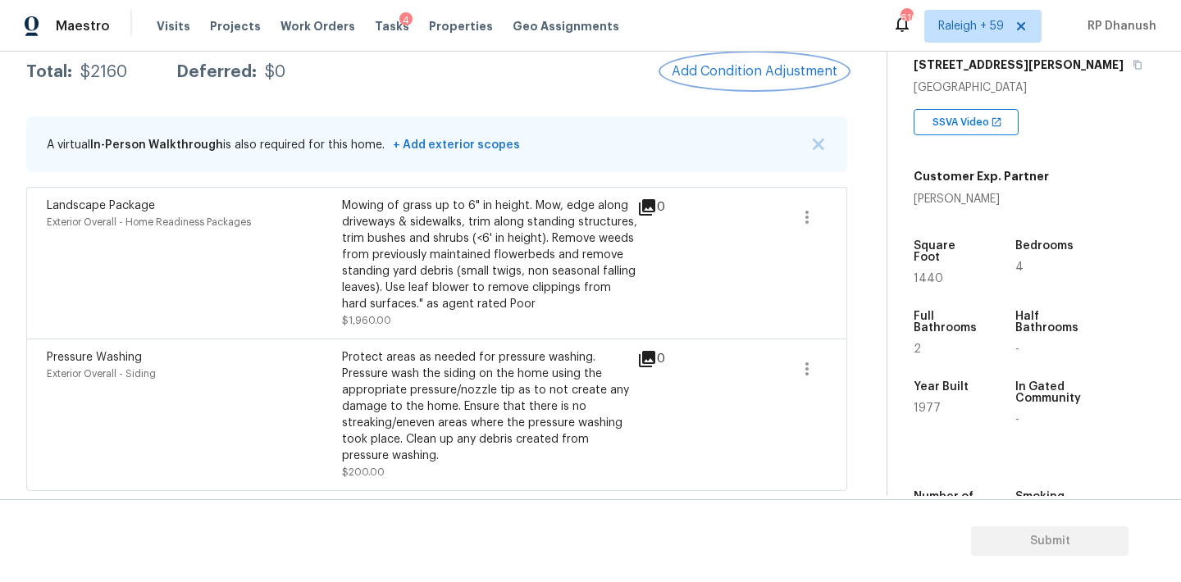
click at [732, 70] on span "Add Condition Adjustment" at bounding box center [755, 71] width 166 height 15
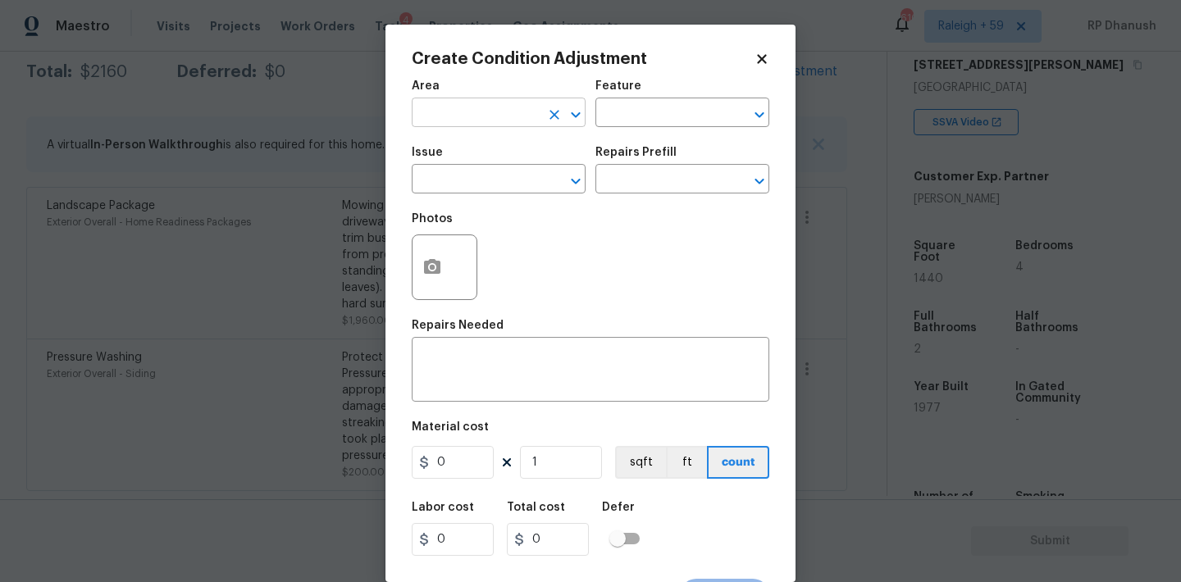
click at [503, 121] on input "text" at bounding box center [476, 114] width 128 height 25
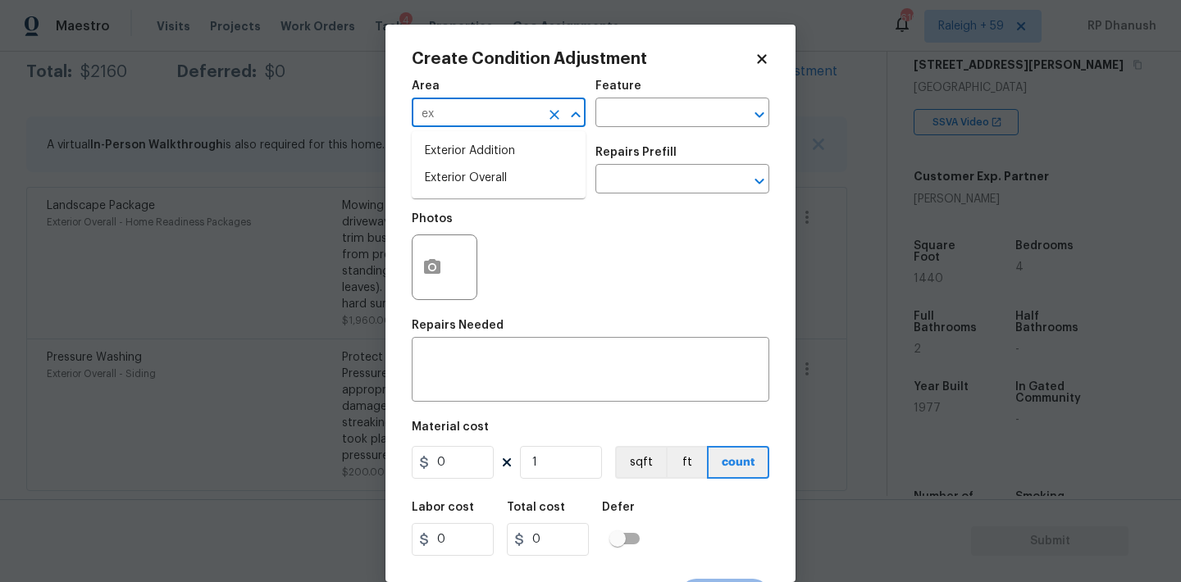
click at [467, 166] on li "Exterior Overall" at bounding box center [499, 178] width 174 height 27
type input "Exterior Overall"
click at [680, 100] on div "Feature" at bounding box center [682, 90] width 174 height 21
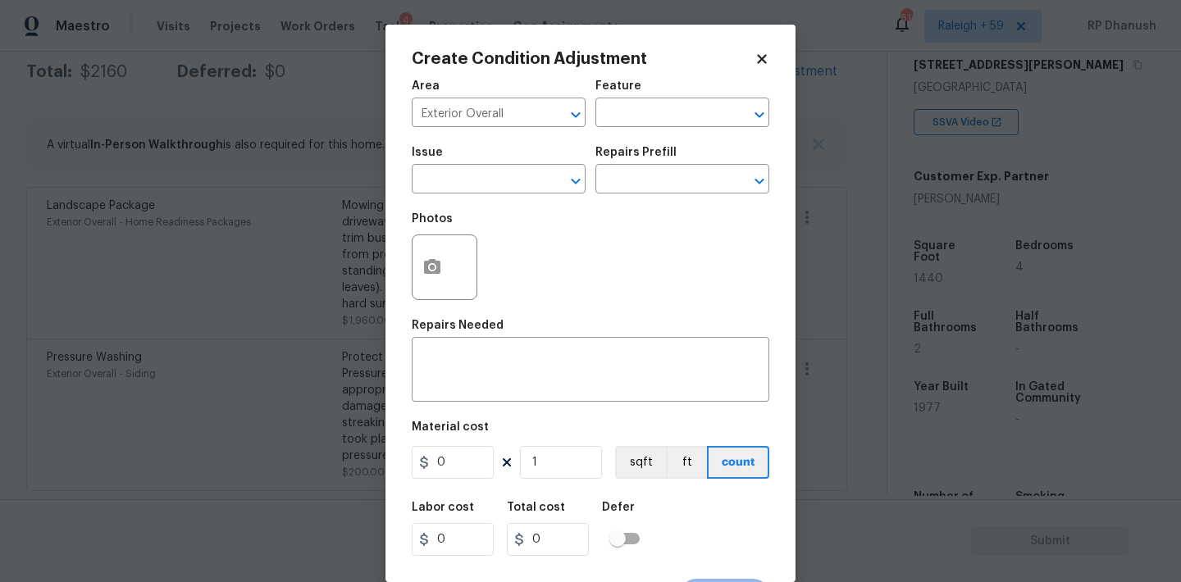
click at [651, 139] on div "Issue ​ Repairs Prefill ​" at bounding box center [591, 170] width 358 height 66
click at [651, 124] on input "text" at bounding box center [659, 114] width 128 height 25
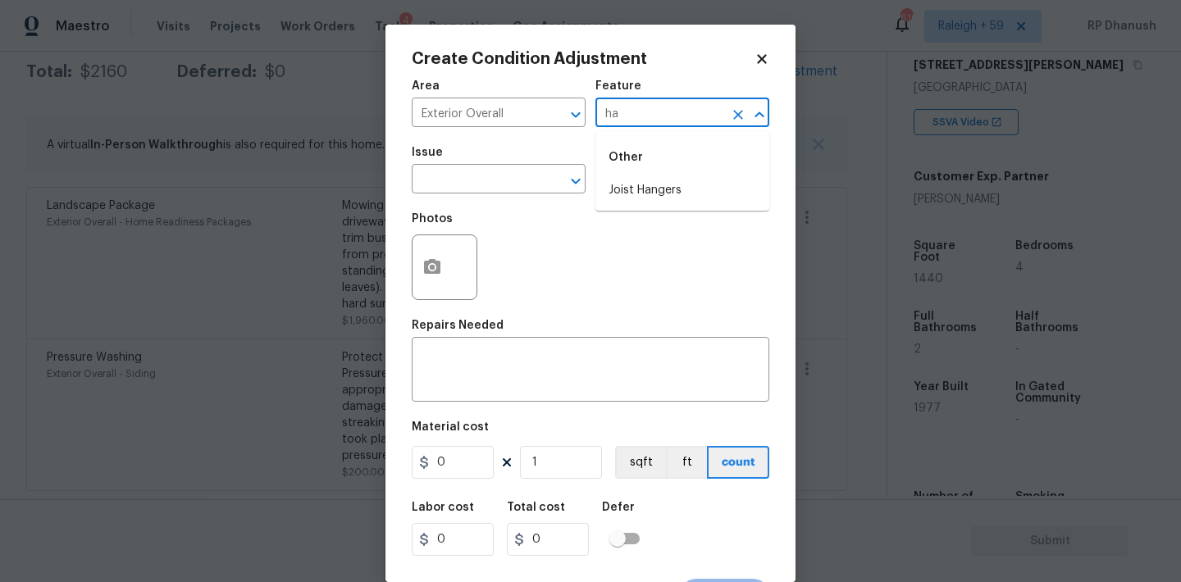
type input "h"
click at [645, 231] on li "Yard maintenance" at bounding box center [682, 244] width 174 height 27
type input "Yard maintenance"
click at [487, 183] on input "text" at bounding box center [476, 180] width 128 height 25
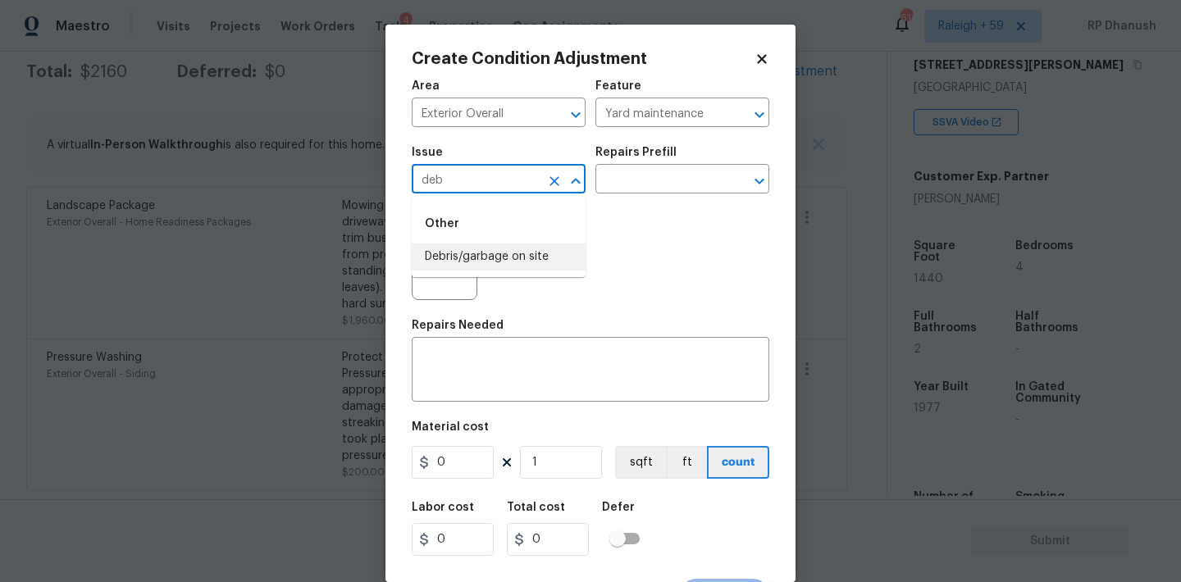
click at [492, 256] on li "Debris/garbage on site" at bounding box center [499, 257] width 174 height 27
type input "Debris/garbage on site"
click at [629, 194] on div "Issue Debris/garbage on site ​ Repairs Prefill ​" at bounding box center [591, 170] width 358 height 66
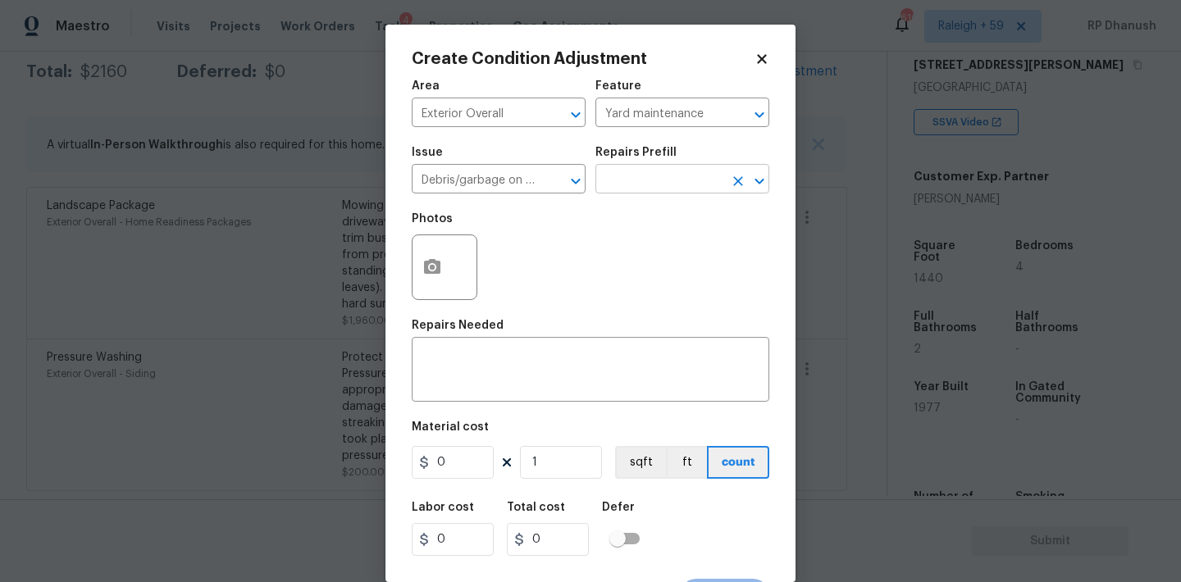
click at [647, 185] on input "text" at bounding box center [659, 180] width 128 height 25
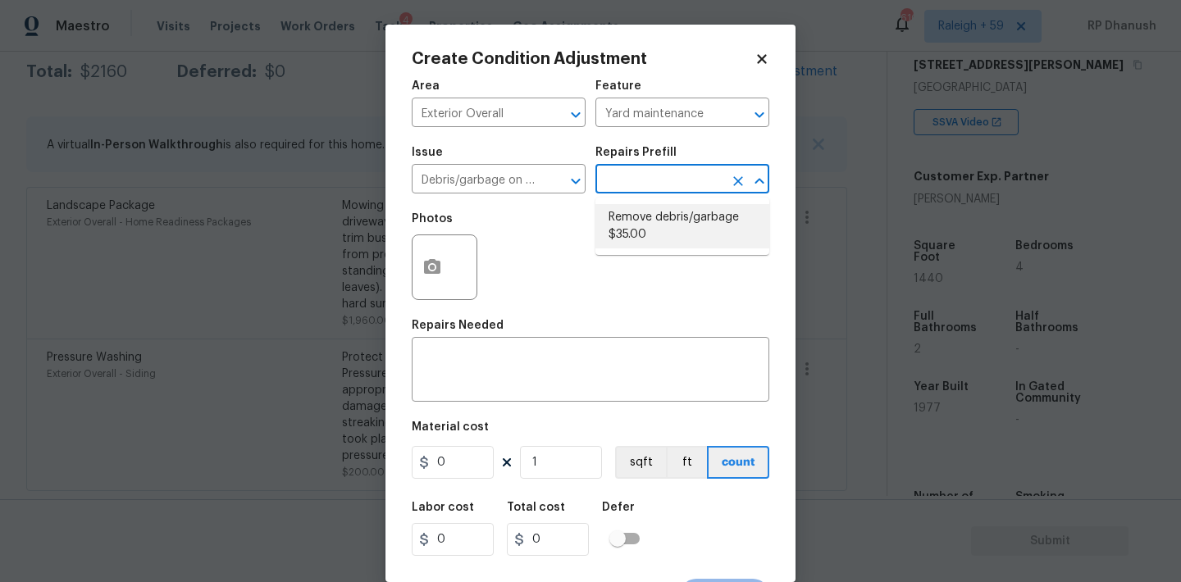
click at [660, 225] on li "Remove debris/garbage $35.00" at bounding box center [682, 226] width 174 height 44
type textarea "Remove, haul off, and properly dispose of any debris left by seller to offsite …"
type input "35"
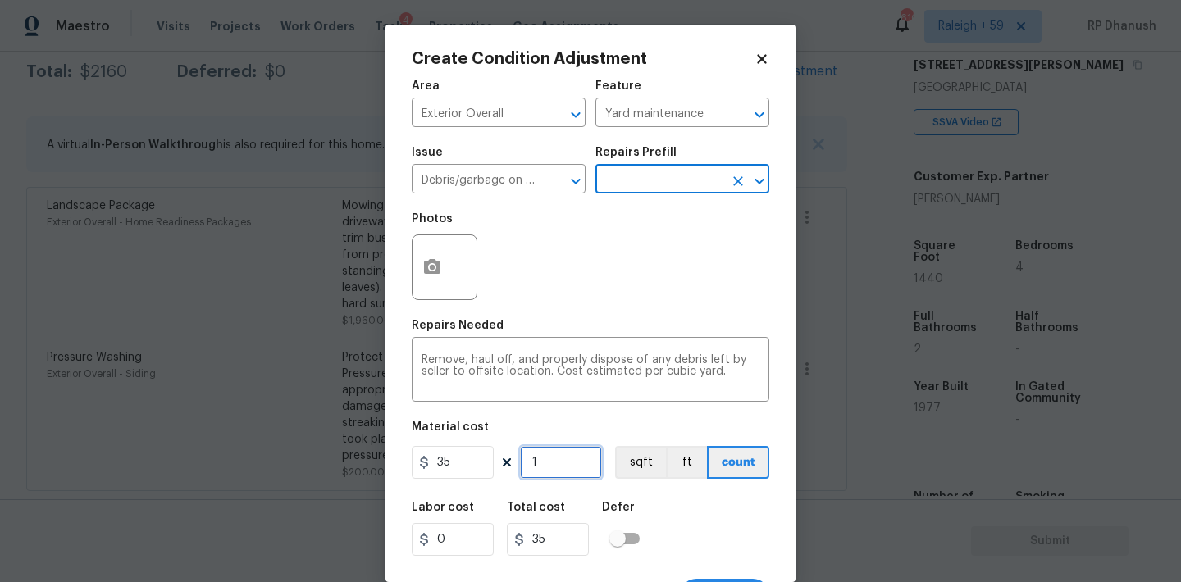
click at [572, 453] on input "1" at bounding box center [561, 462] width 82 height 33
type input "0"
type input "1"
type input "35"
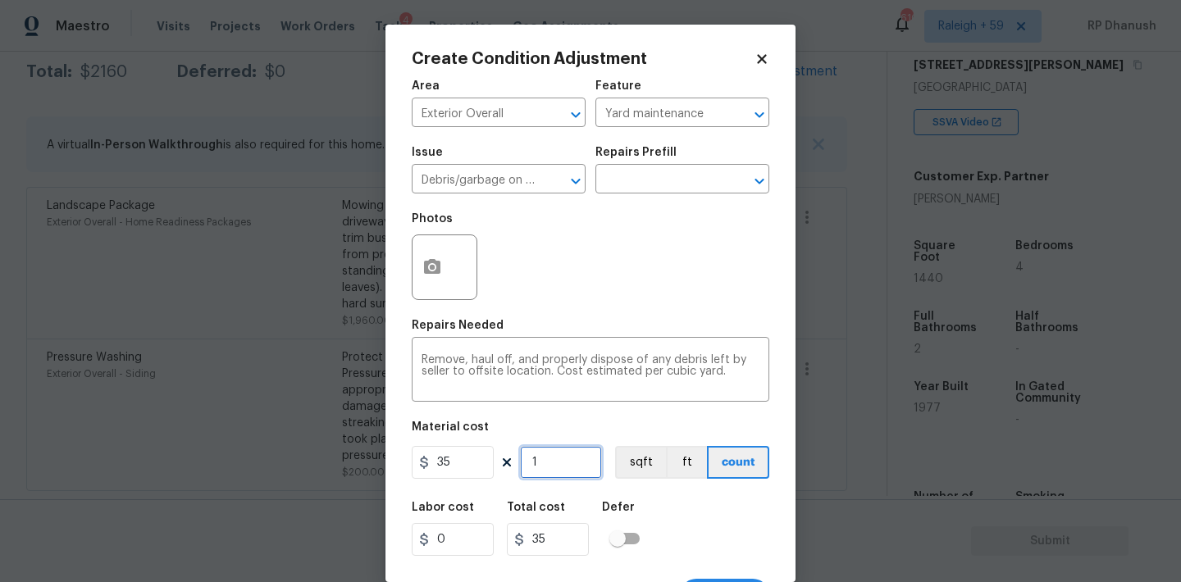
type input "10"
type input "350"
type input "100"
type input "3500"
type input "10"
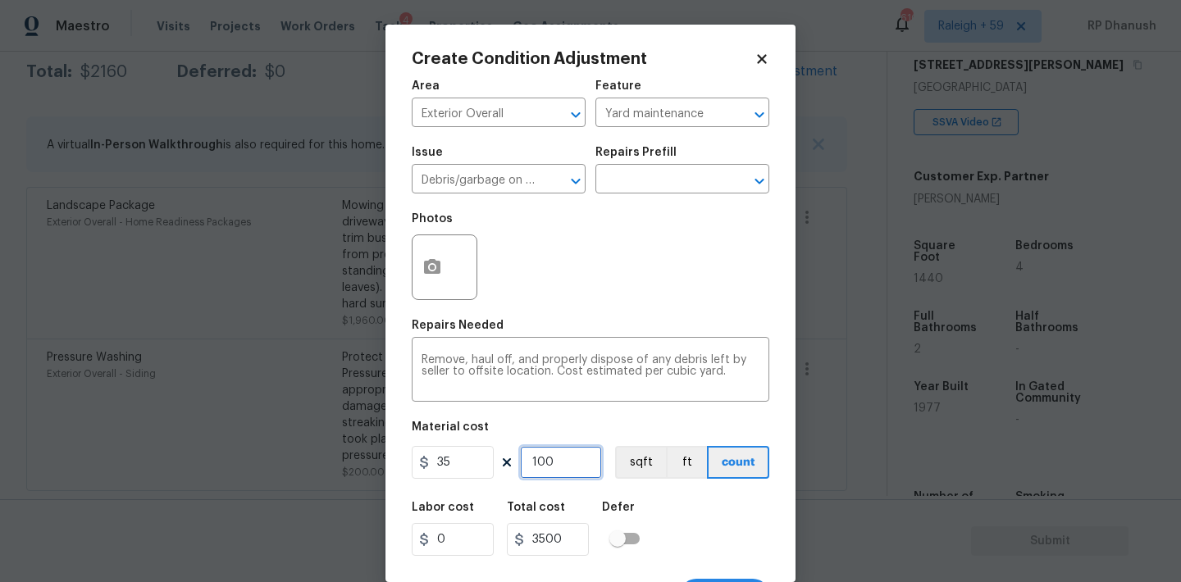
type input "350"
type input "1"
type input "35"
type input "0"
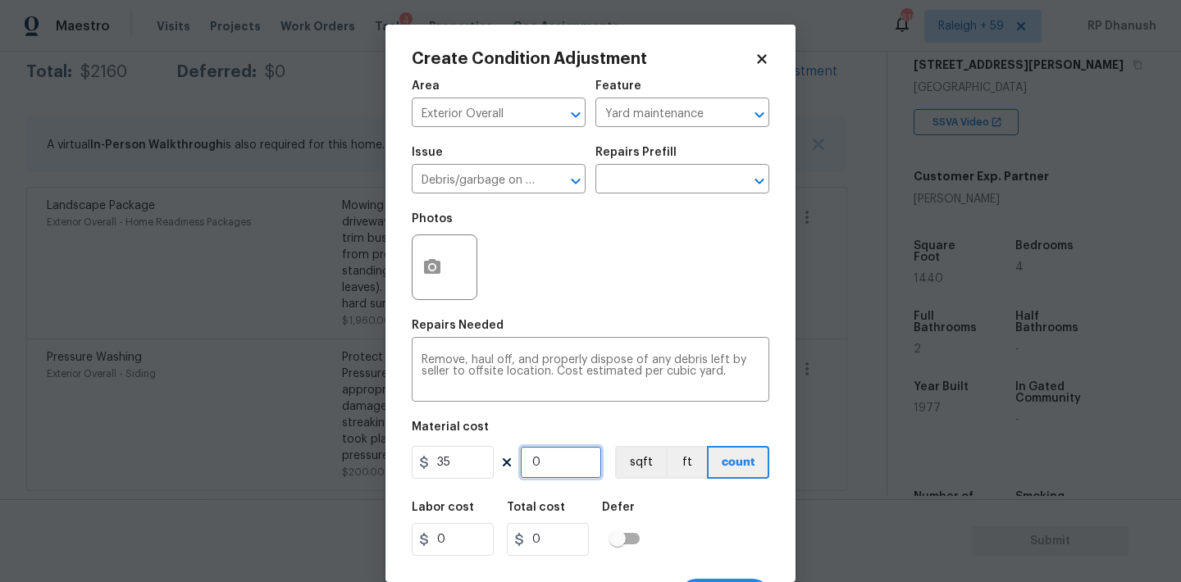
type input "8"
type input "280"
type input "80"
type input "2800"
type input "80"
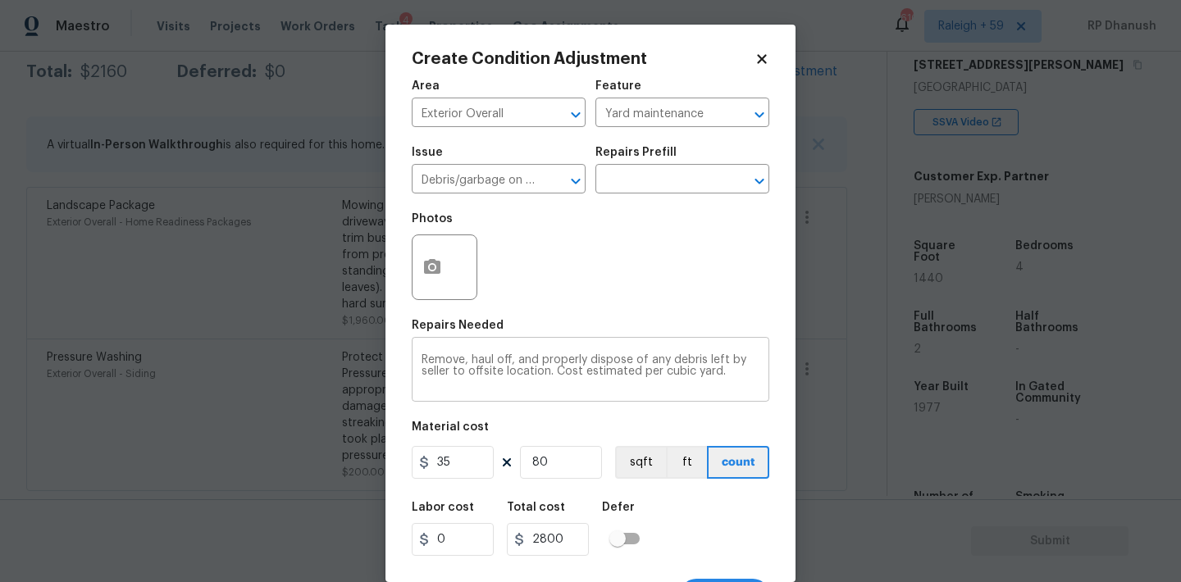
click at [732, 393] on div "Remove, haul off, and properly dispose of any debris left by seller to offsite …" at bounding box center [591, 371] width 358 height 61
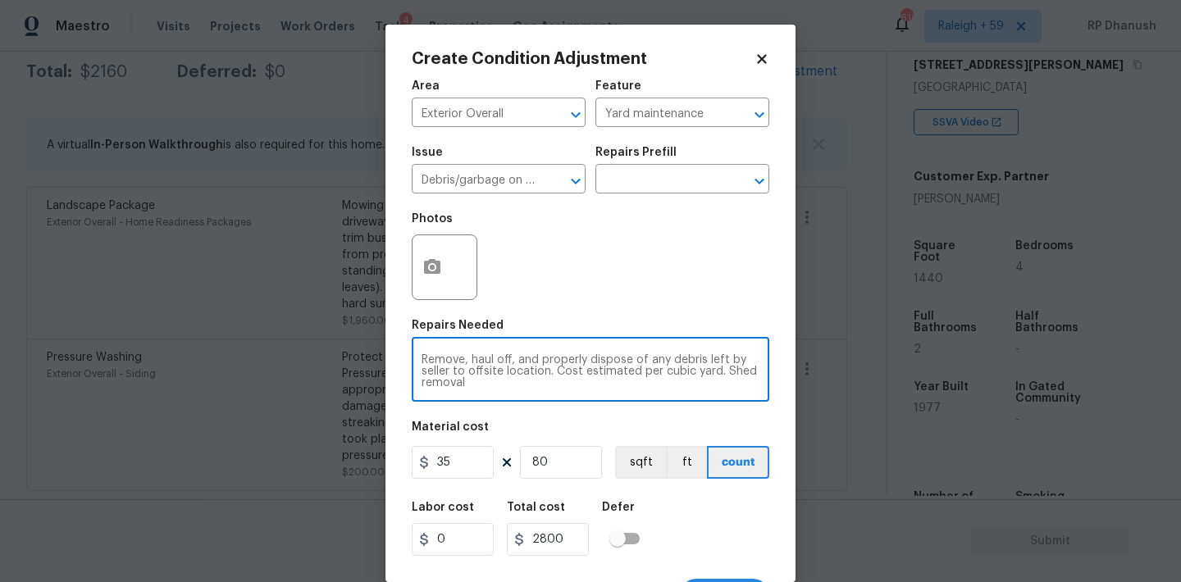
scroll to position [30, 0]
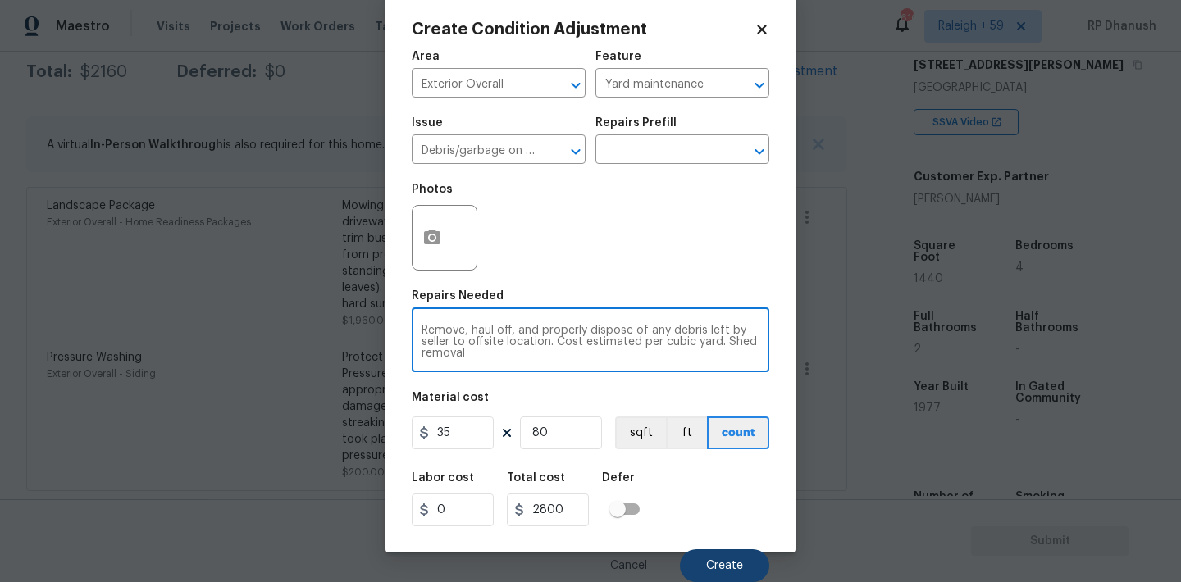
type textarea "Remove, haul off, and properly dispose of any debris left by seller to offsite …"
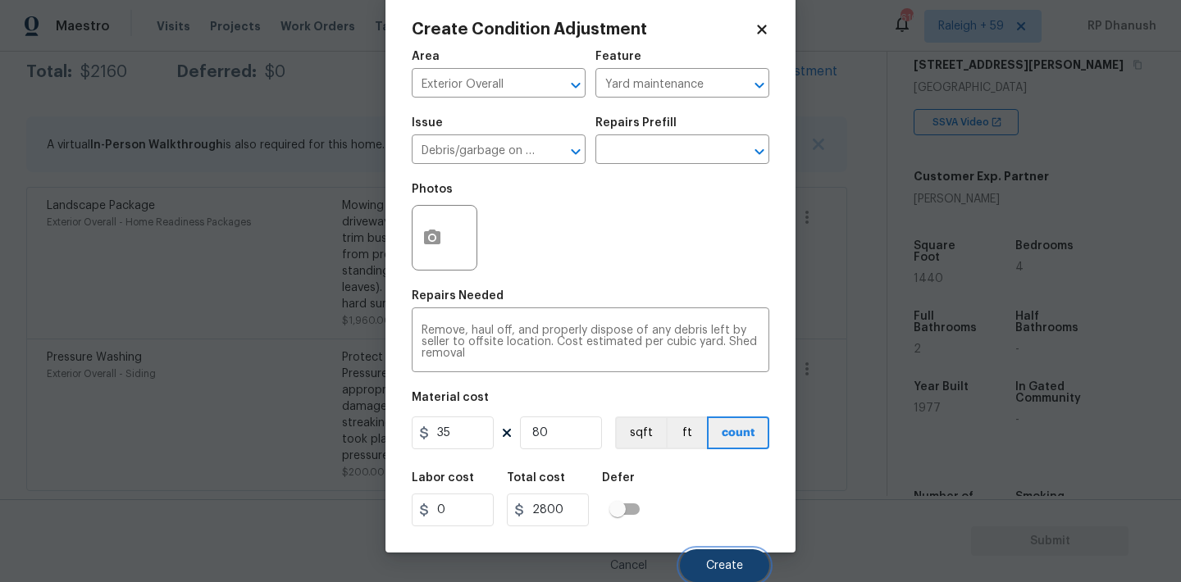
click at [722, 558] on button "Create" at bounding box center [724, 565] width 89 height 33
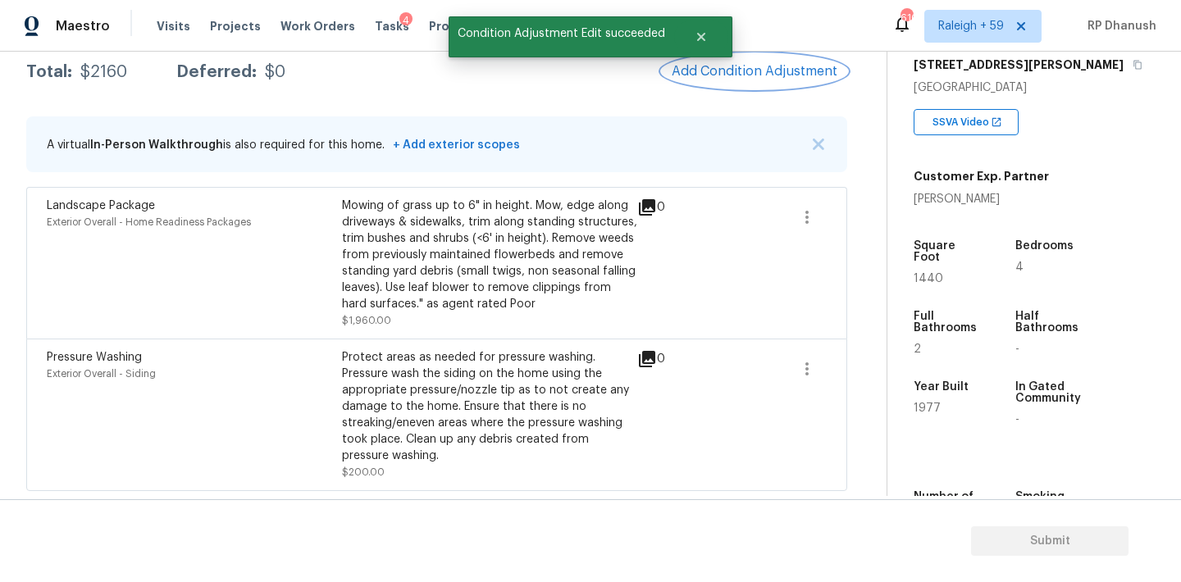
scroll to position [0, 0]
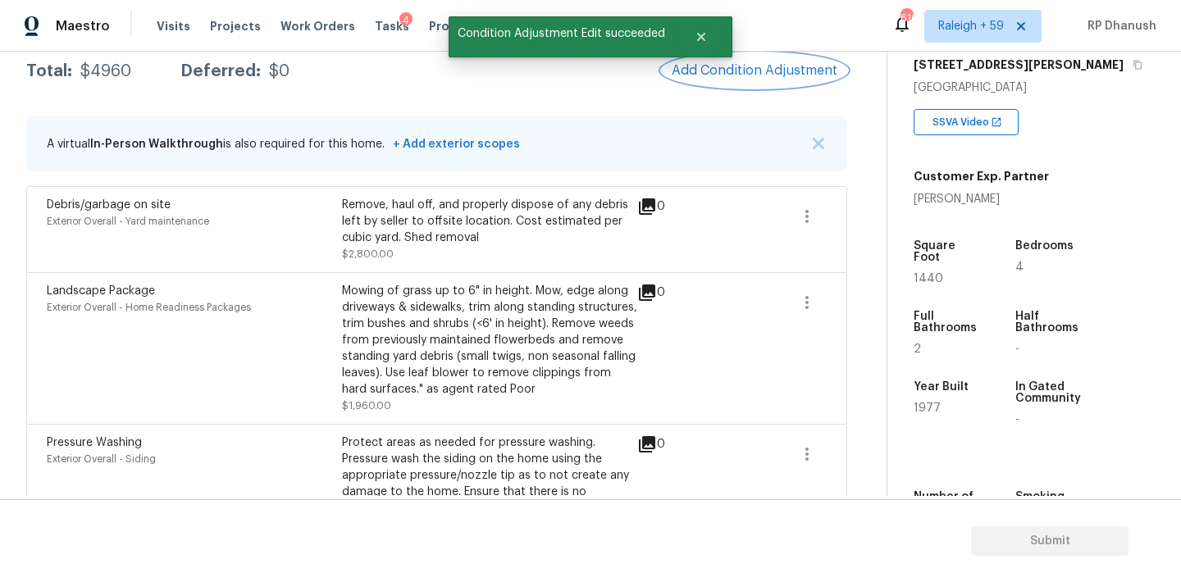
click at [769, 59] on button "Add Condition Adjustment" at bounding box center [754, 70] width 185 height 34
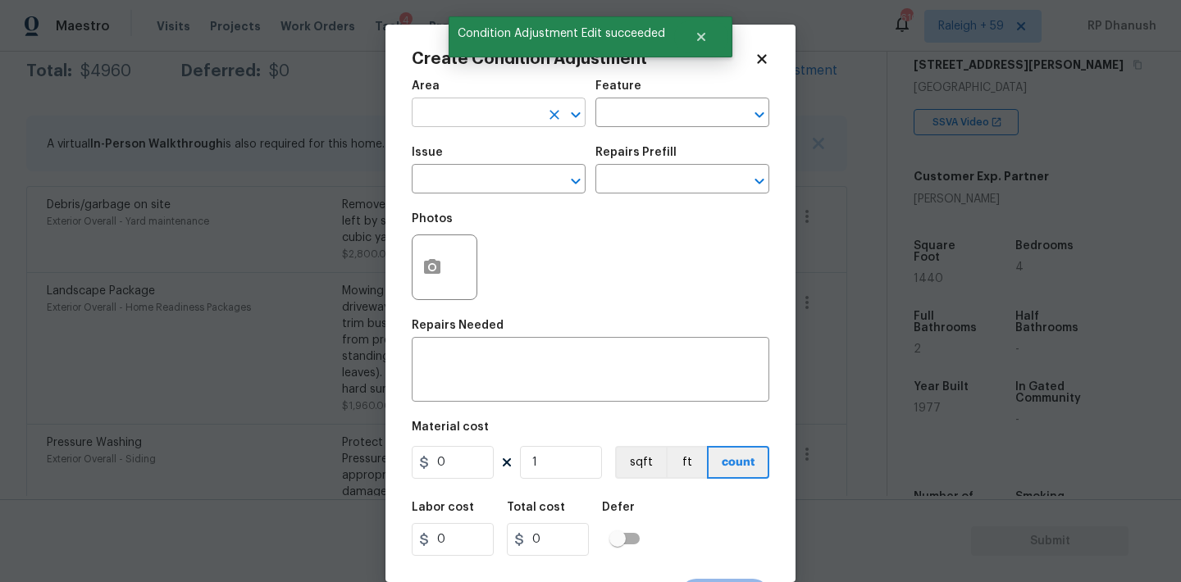
click at [515, 121] on input "text" at bounding box center [476, 114] width 128 height 25
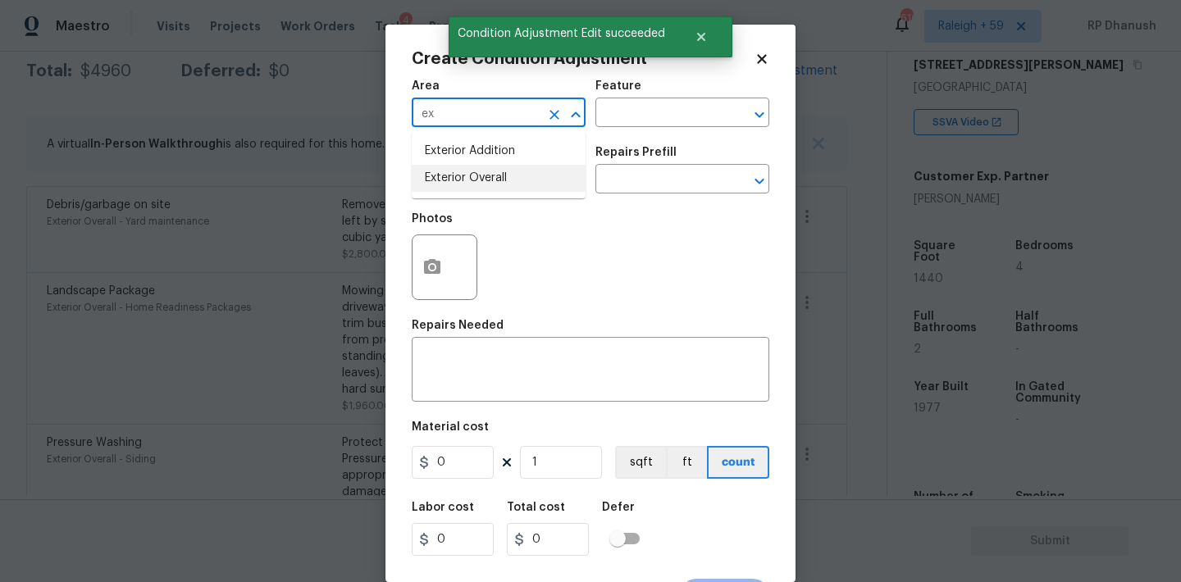
click at [465, 166] on li "Exterior Overall" at bounding box center [499, 178] width 174 height 27
type input "Exterior Overall"
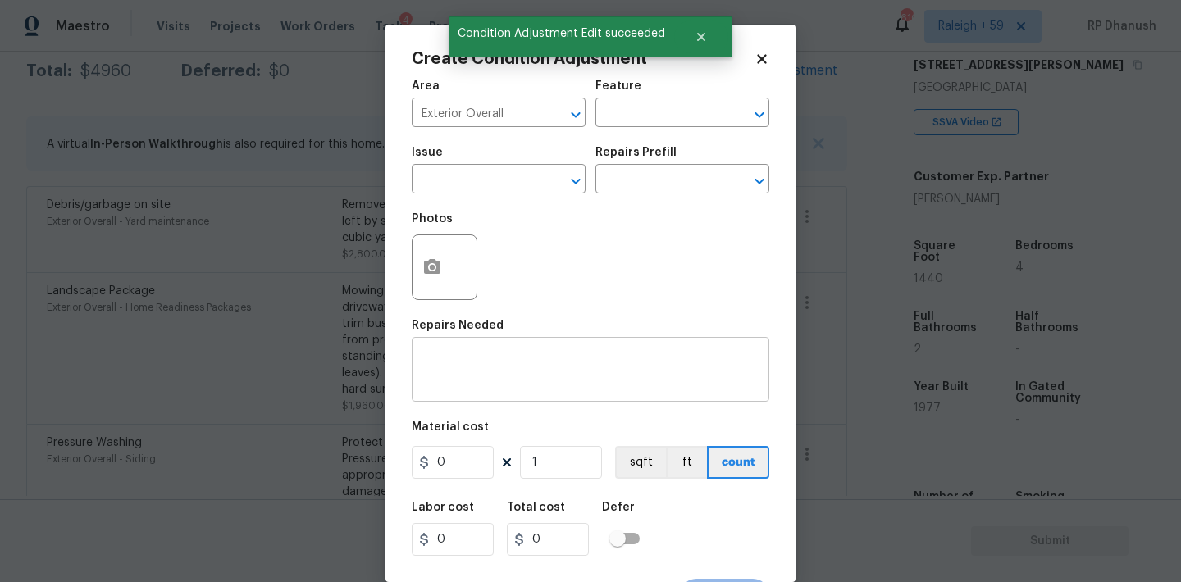
click at [454, 349] on div "x ​" at bounding box center [591, 371] width 358 height 61
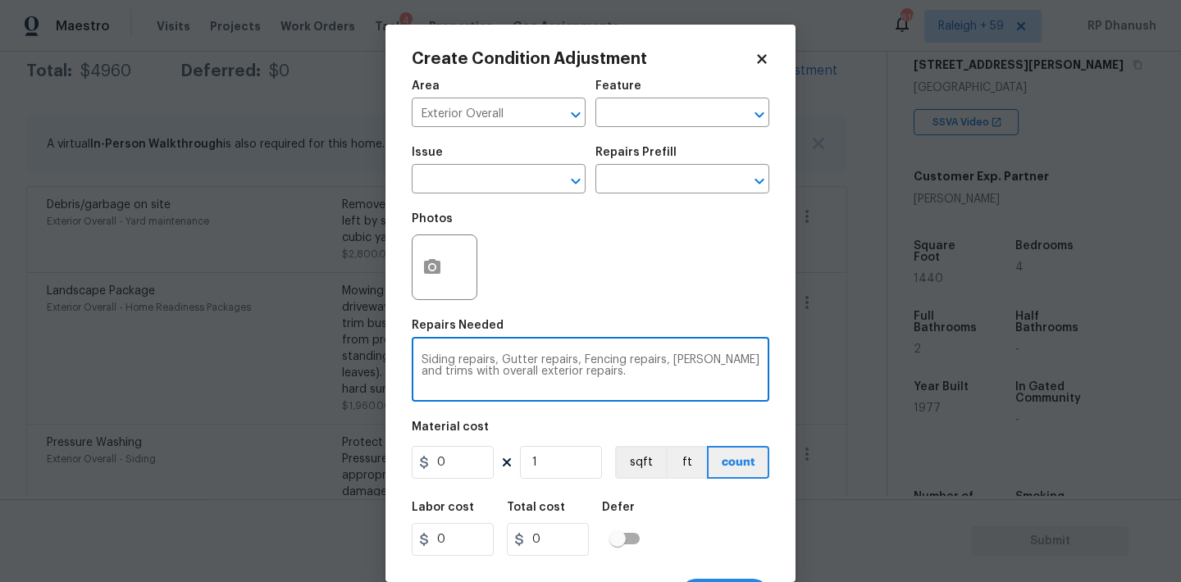
type textarea "Siding repairs, Gutter repairs, Fencing repairs, [PERSON_NAME] and trims with o…"
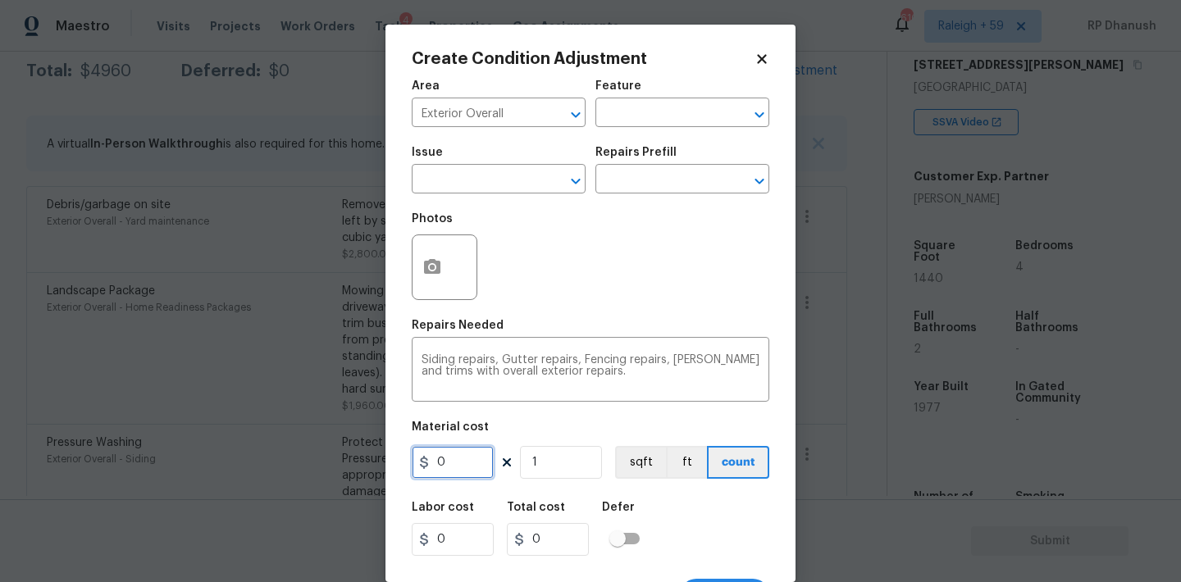
click at [463, 476] on input "0" at bounding box center [453, 462] width 82 height 33
type input "6875"
click at [435, 276] on icon "button" at bounding box center [432, 268] width 20 height 20
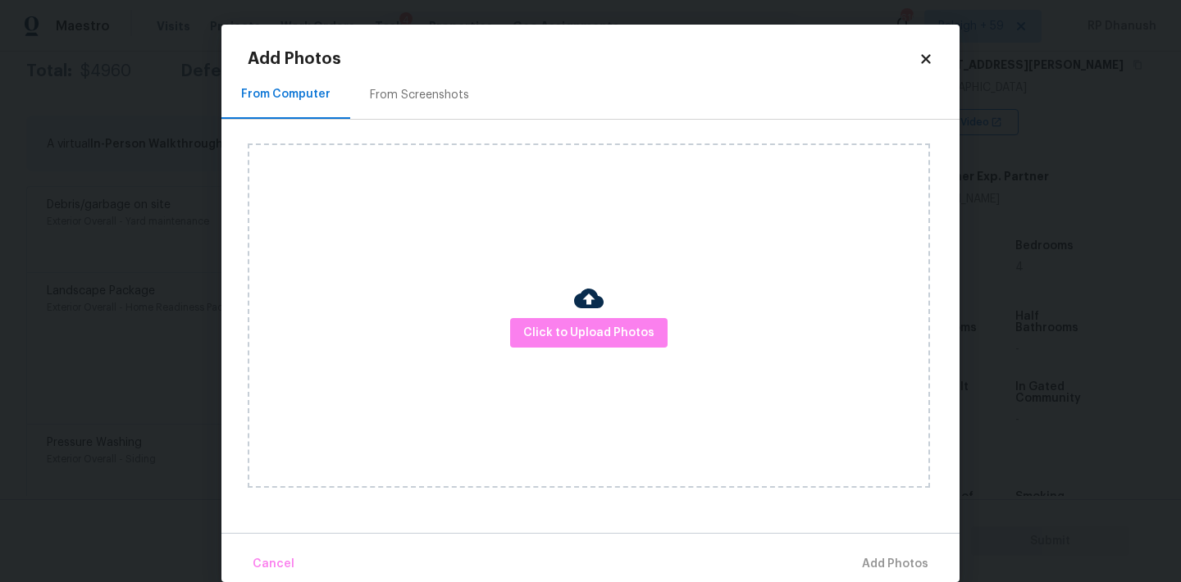
click at [427, 98] on div "From Screenshots" at bounding box center [419, 95] width 99 height 16
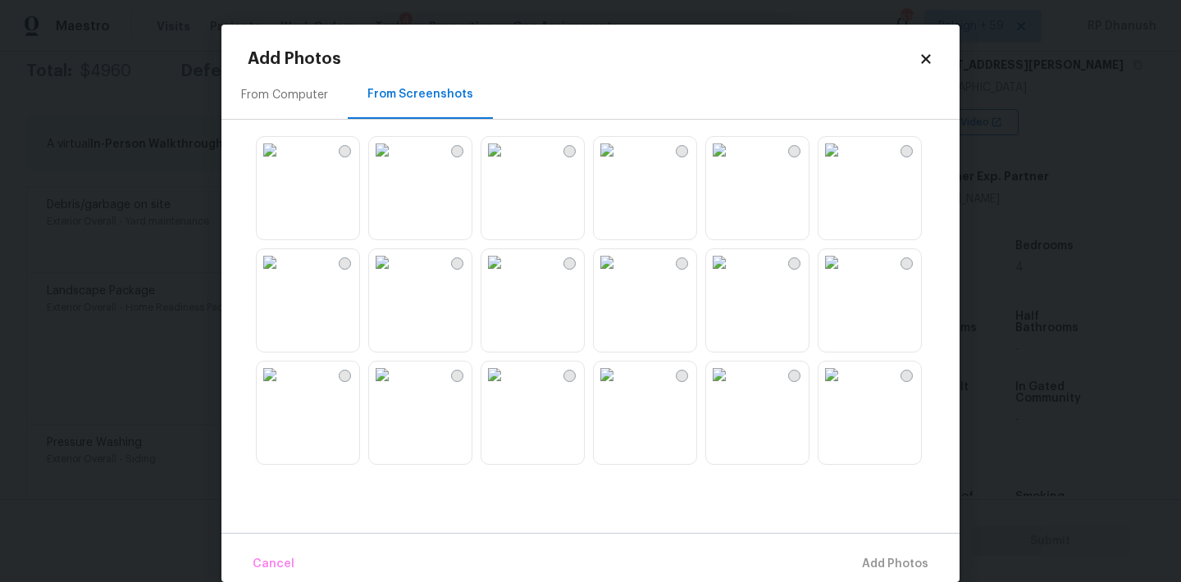
click at [395, 163] on img at bounding box center [382, 150] width 26 height 26
click at [508, 276] on img at bounding box center [494, 262] width 26 height 26
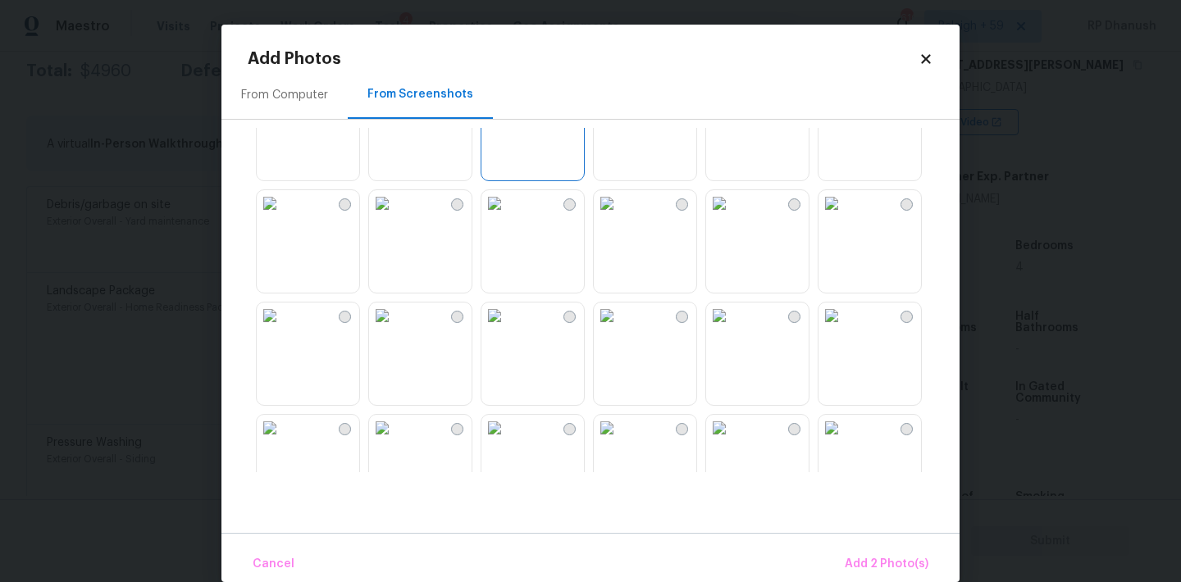
click at [620, 217] on img at bounding box center [607, 203] width 26 height 26
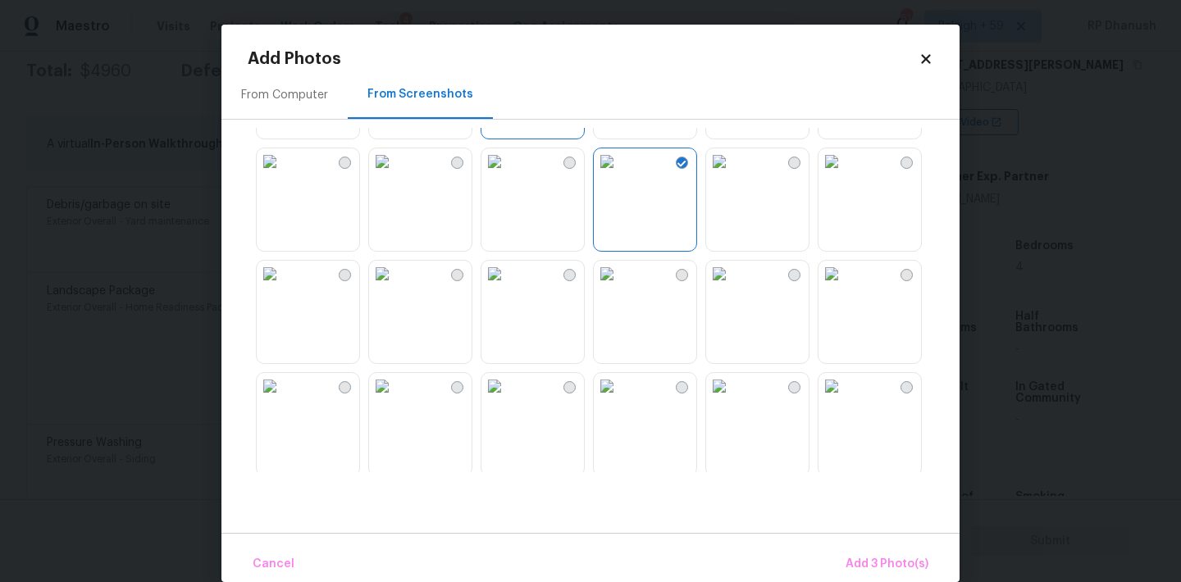
scroll to position [203, 0]
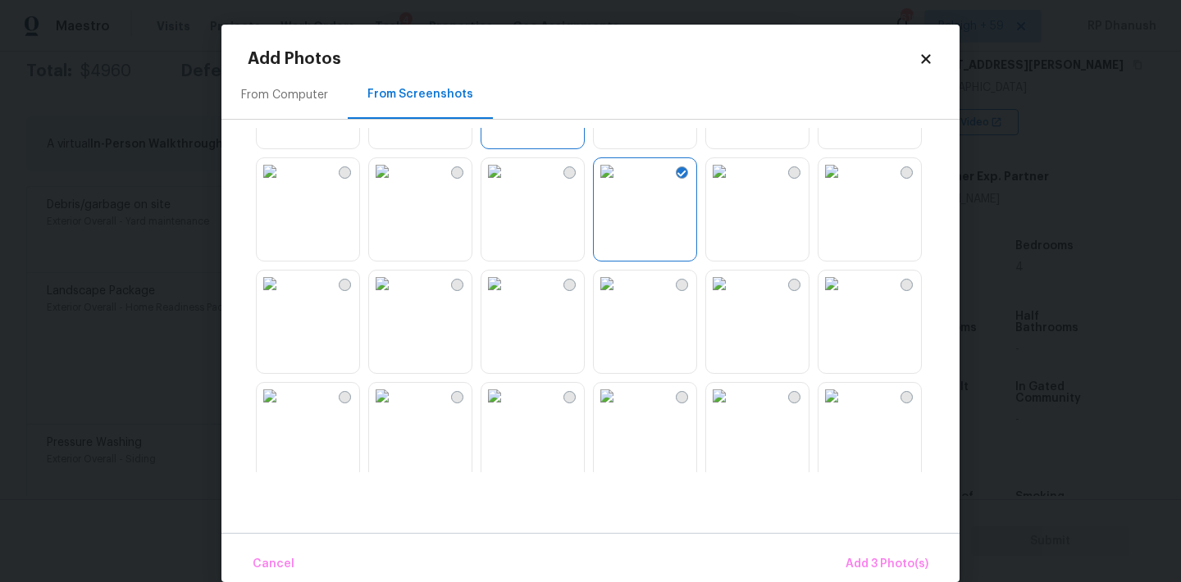
click at [283, 185] on img at bounding box center [270, 171] width 26 height 26
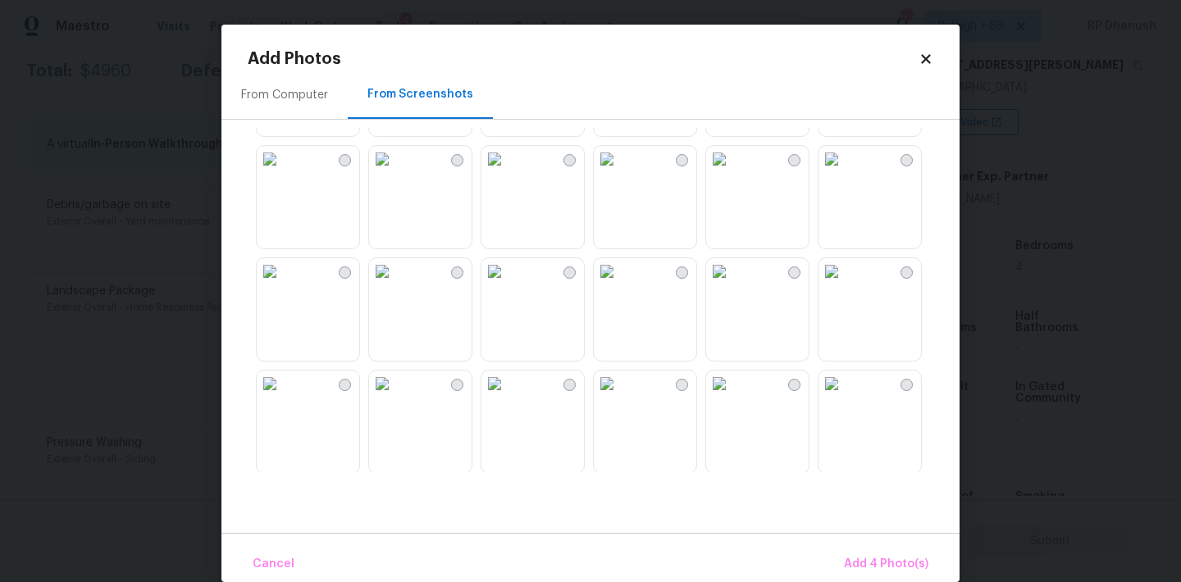
click at [620, 285] on img at bounding box center [607, 271] width 26 height 26
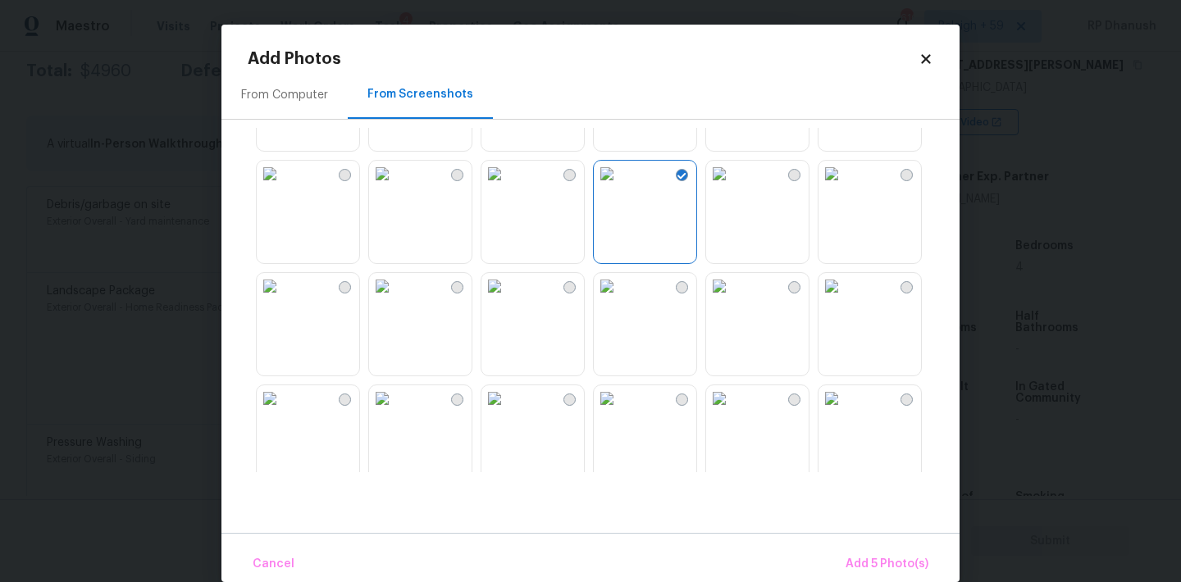
scroll to position [667, 0]
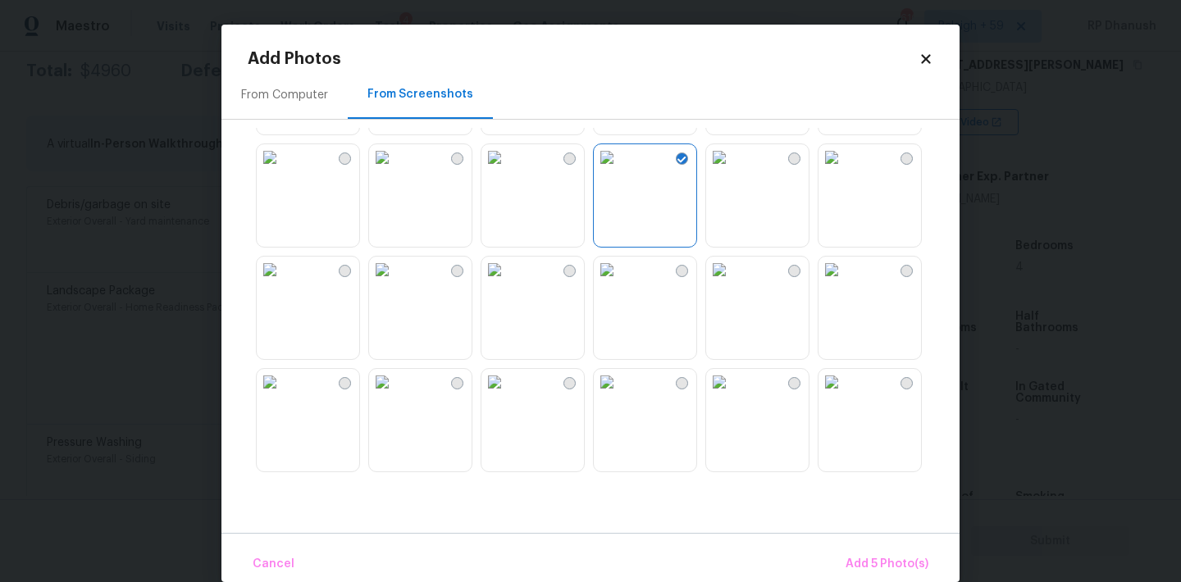
click at [620, 283] on img at bounding box center [607, 270] width 26 height 26
click at [871, 550] on button "Add 6 Photo(s)" at bounding box center [886, 564] width 97 height 35
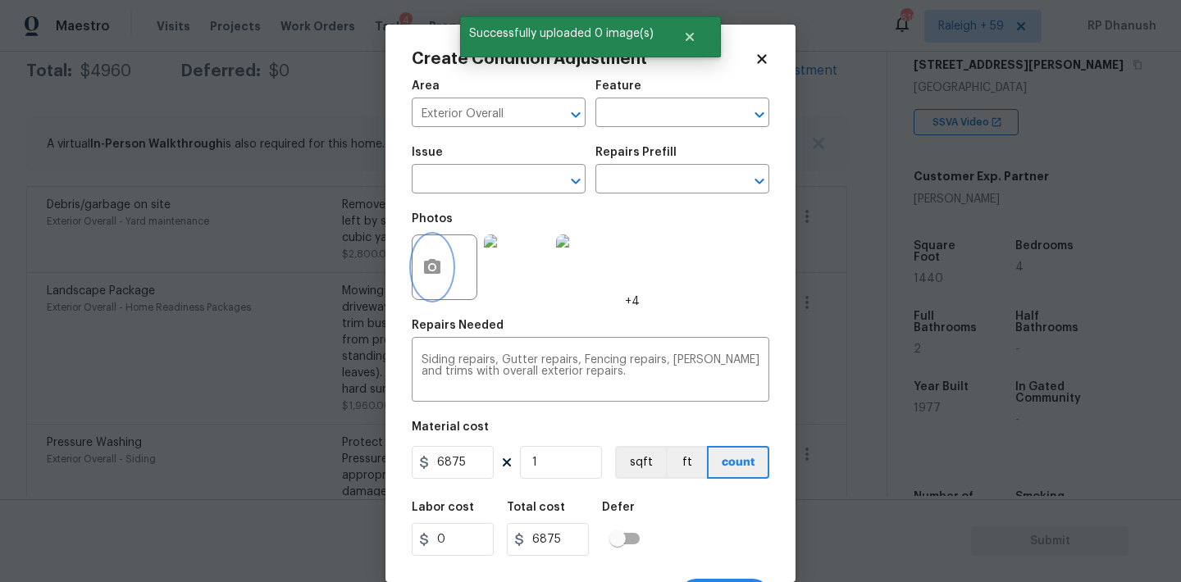
scroll to position [30, 0]
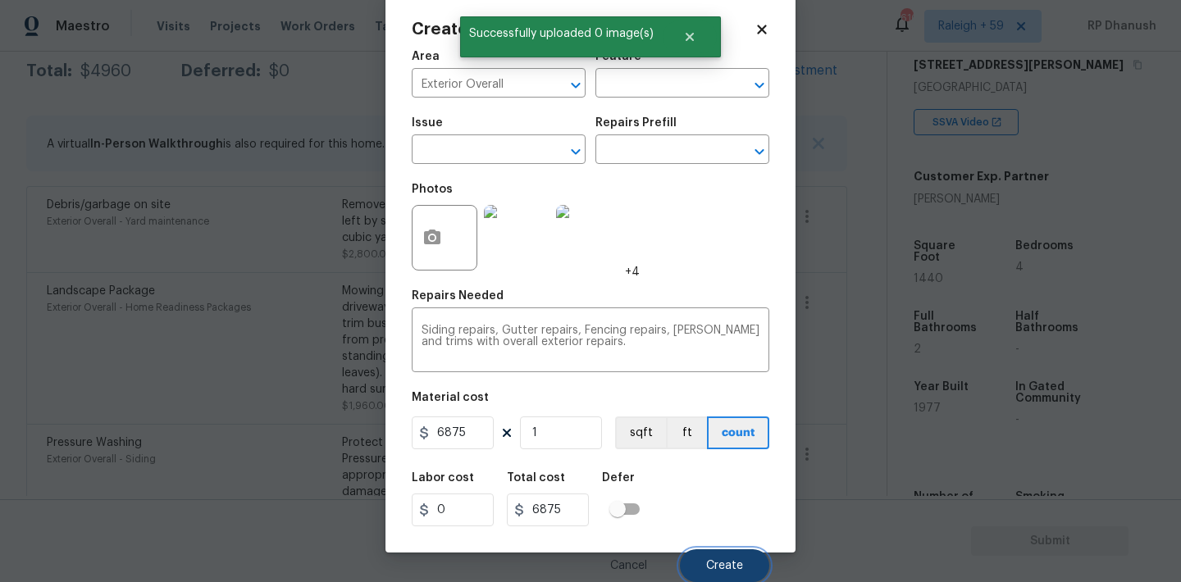
click at [715, 555] on button "Create" at bounding box center [724, 565] width 89 height 33
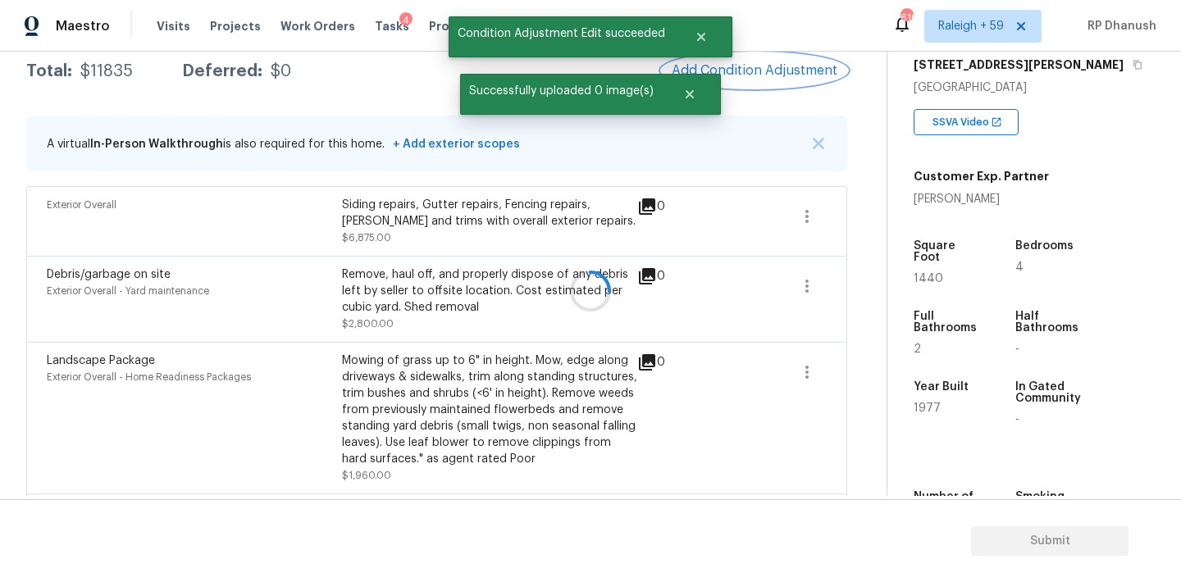
scroll to position [0, 0]
click at [747, 67] on span "Add Condition Adjustment" at bounding box center [755, 70] width 166 height 15
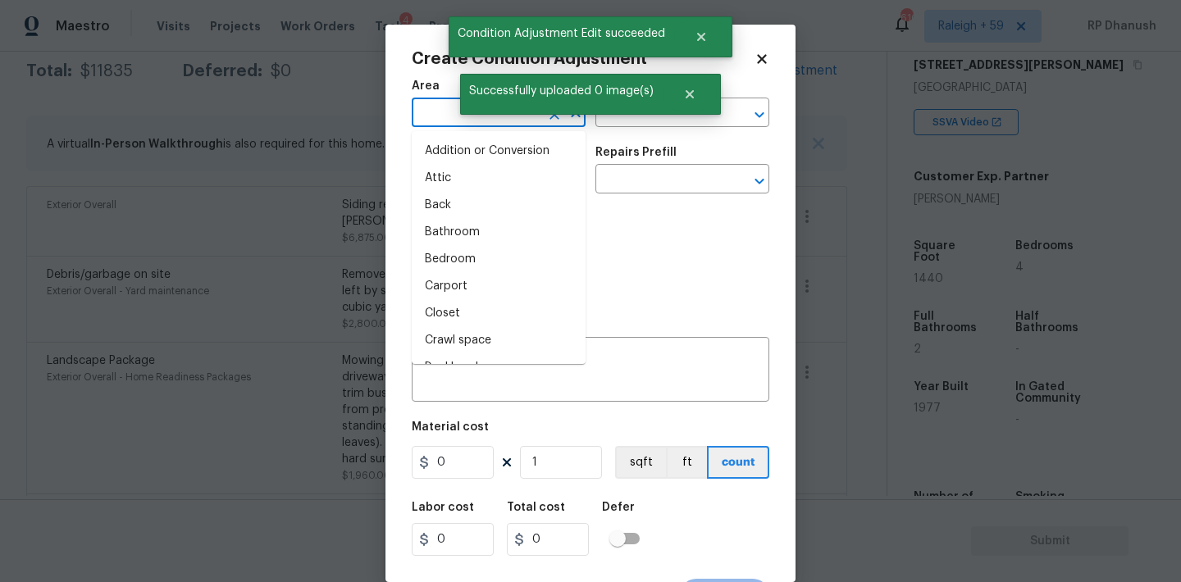
click at [498, 121] on input "text" at bounding box center [476, 114] width 128 height 25
type input "i"
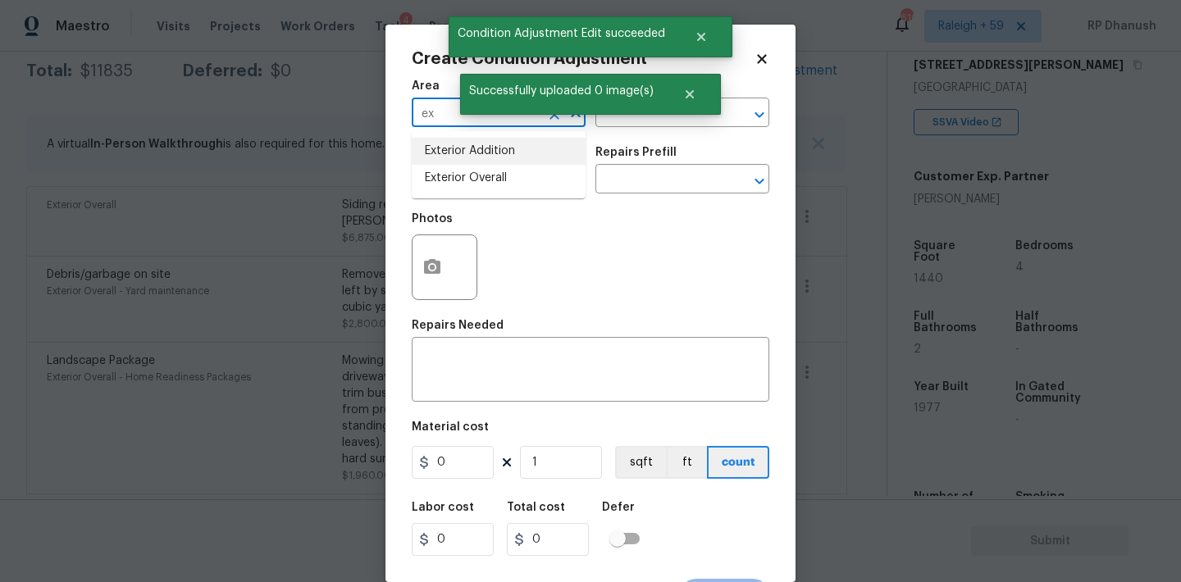
click at [508, 150] on li "Exterior Addition" at bounding box center [499, 151] width 174 height 27
type input "Exterior Addition"
click at [504, 381] on textarea at bounding box center [591, 371] width 338 height 34
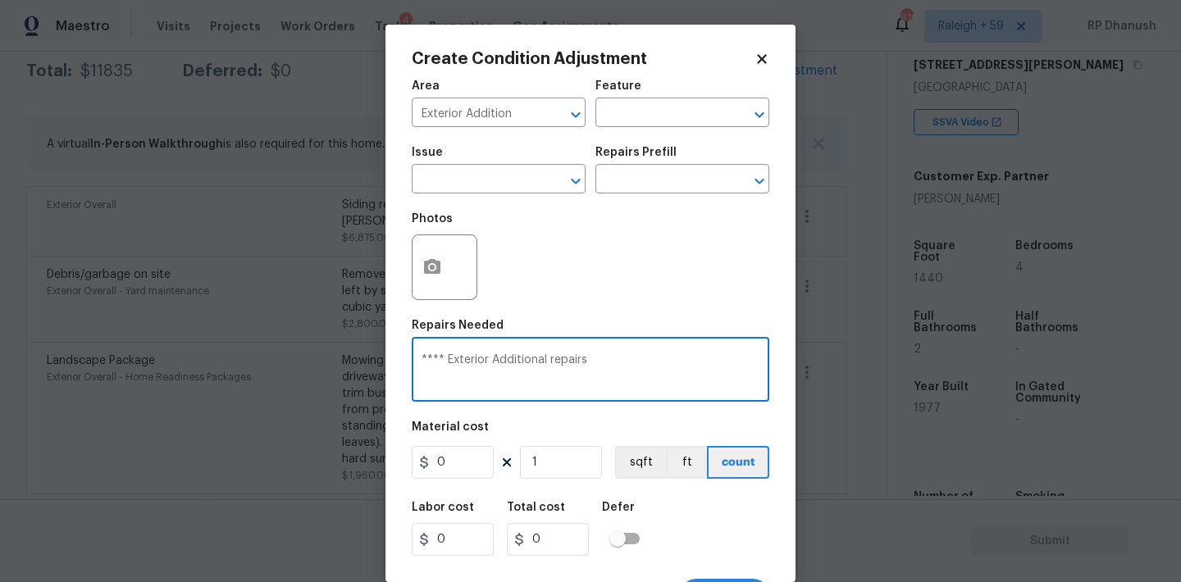
click at [543, 360] on textarea "**** Exterior Additional repairs" at bounding box center [591, 371] width 338 height 34
click at [595, 357] on textarea "**** Exterior Addition repairs" at bounding box center [591, 371] width 338 height 34
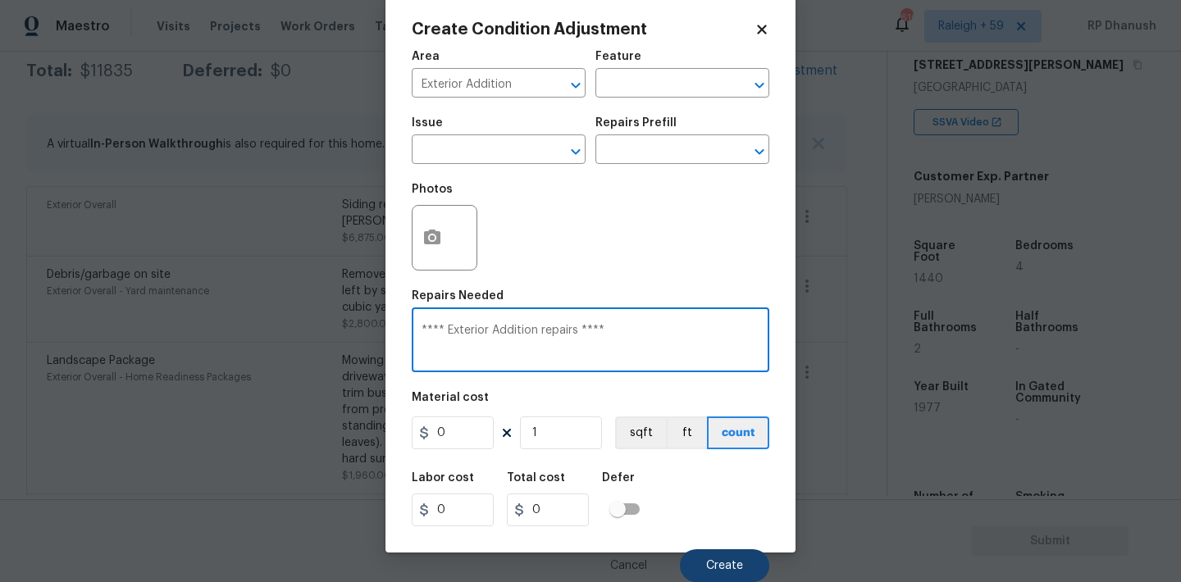
type textarea "**** Exterior Addition repairs ****"
click at [714, 558] on button "Create" at bounding box center [724, 565] width 89 height 33
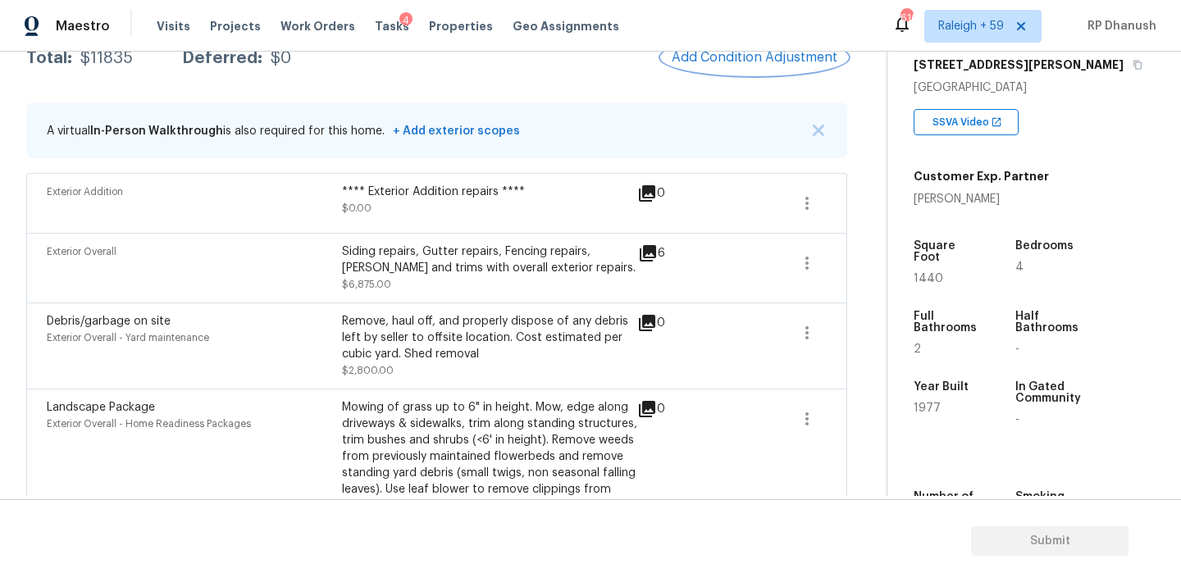
scroll to position [273, 0]
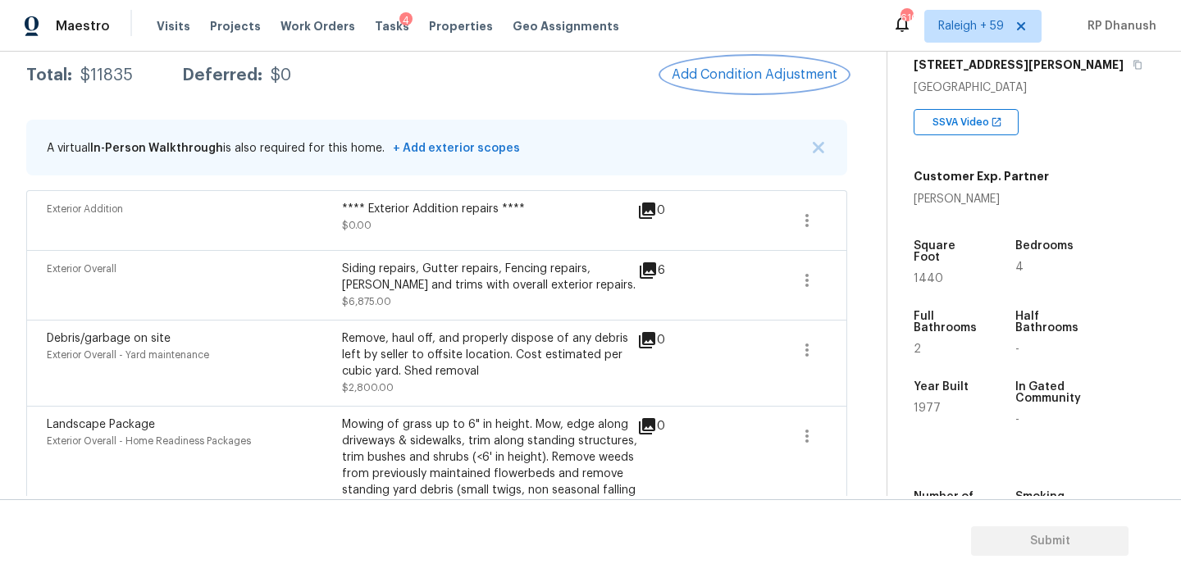
click at [699, 70] on span "Add Condition Adjustment" at bounding box center [755, 74] width 166 height 15
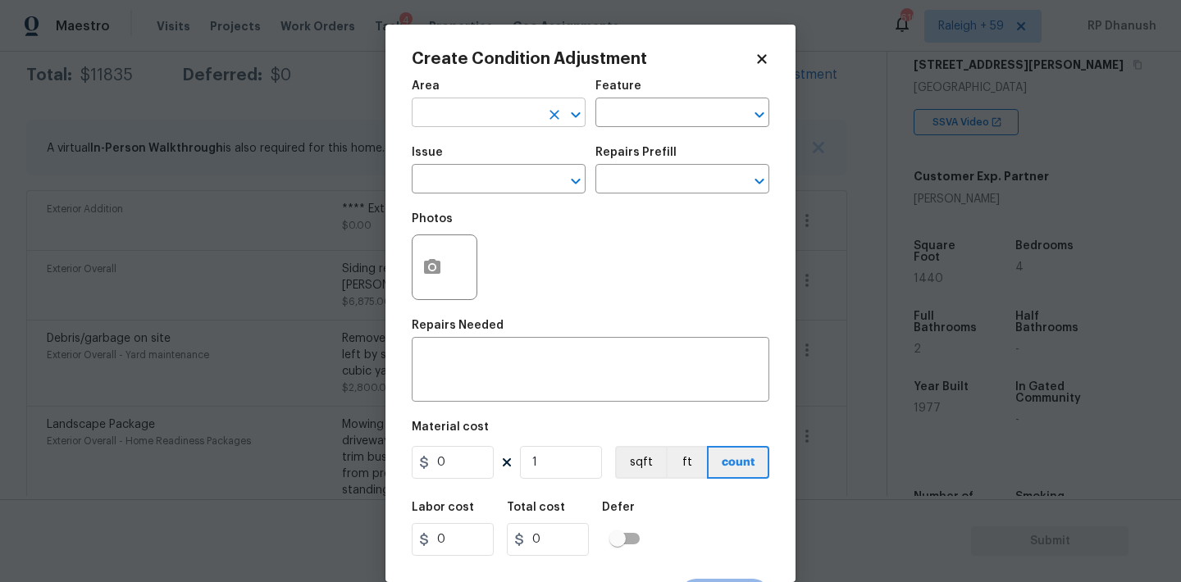
click at [456, 107] on input "text" at bounding box center [476, 114] width 128 height 25
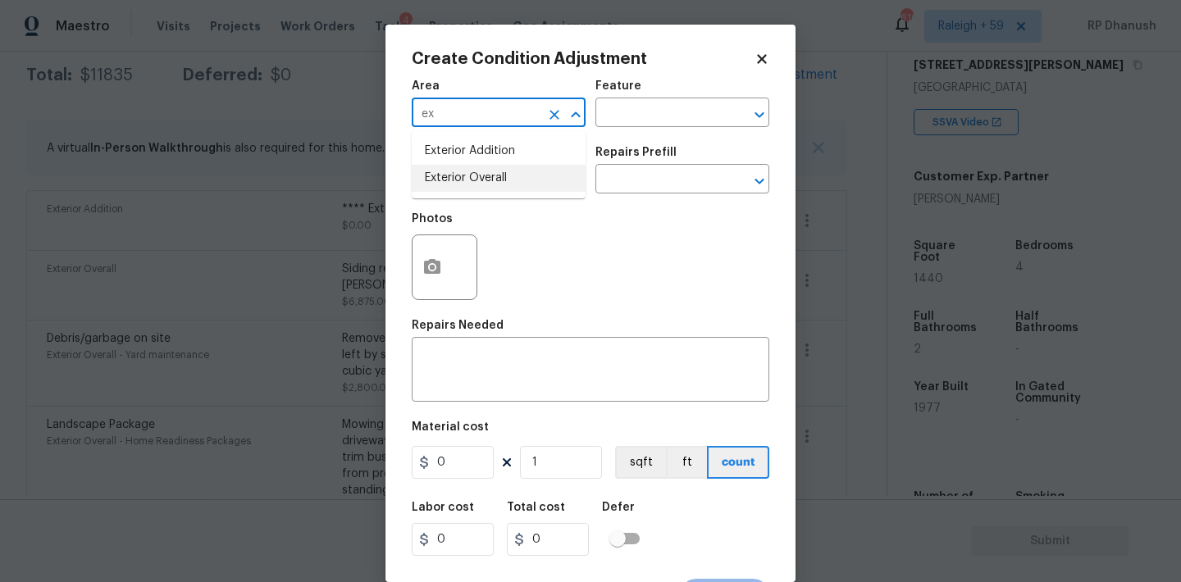
click at [458, 175] on li "Exterior Overall" at bounding box center [499, 178] width 174 height 27
type input "Exterior Overall"
click at [550, 110] on icon "Clear" at bounding box center [554, 115] width 10 height 10
click at [528, 117] on input "text" at bounding box center [476, 114] width 128 height 25
click at [467, 151] on li "Roof" at bounding box center [499, 151] width 174 height 27
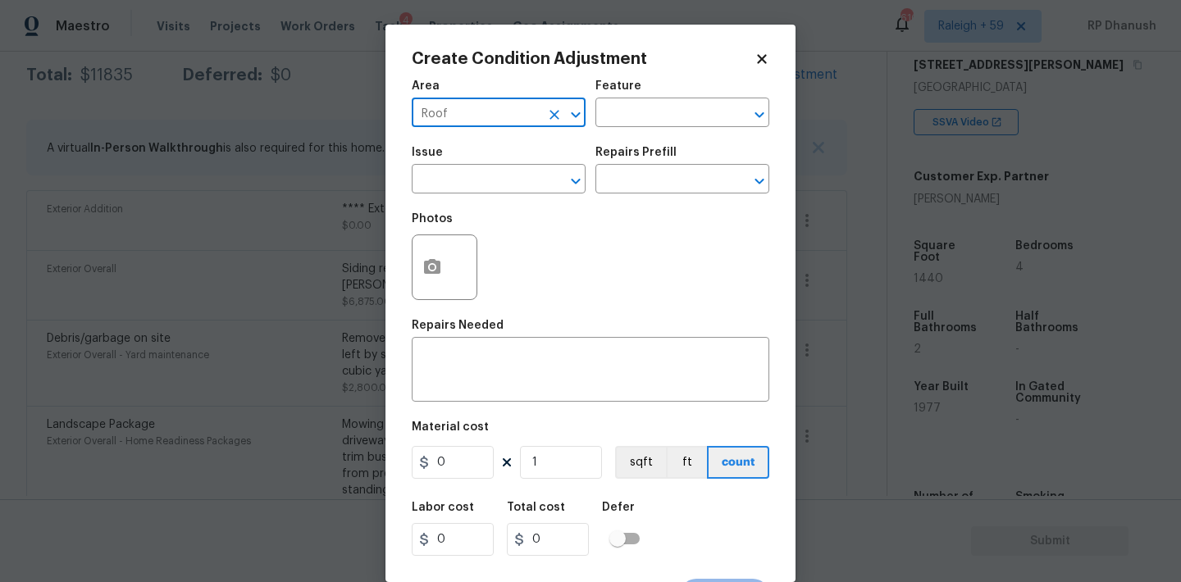
type input "Roof"
click at [656, 89] on div "Feature" at bounding box center [682, 90] width 174 height 21
click at [645, 112] on input "text" at bounding box center [659, 114] width 128 height 25
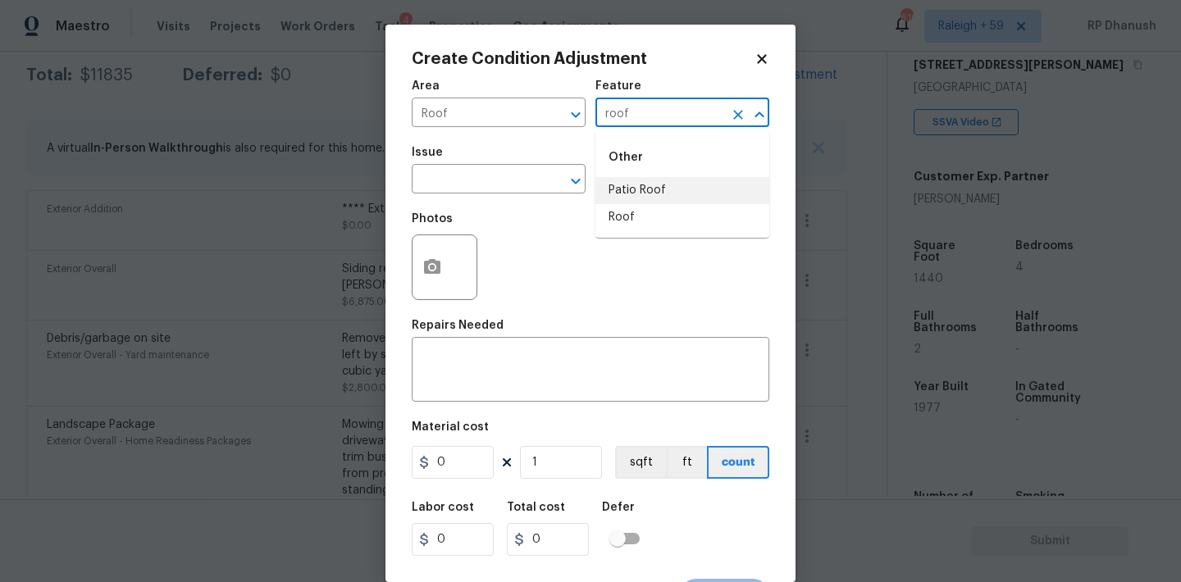
click at [634, 205] on li "Roof" at bounding box center [682, 217] width 174 height 27
type input "Roof"
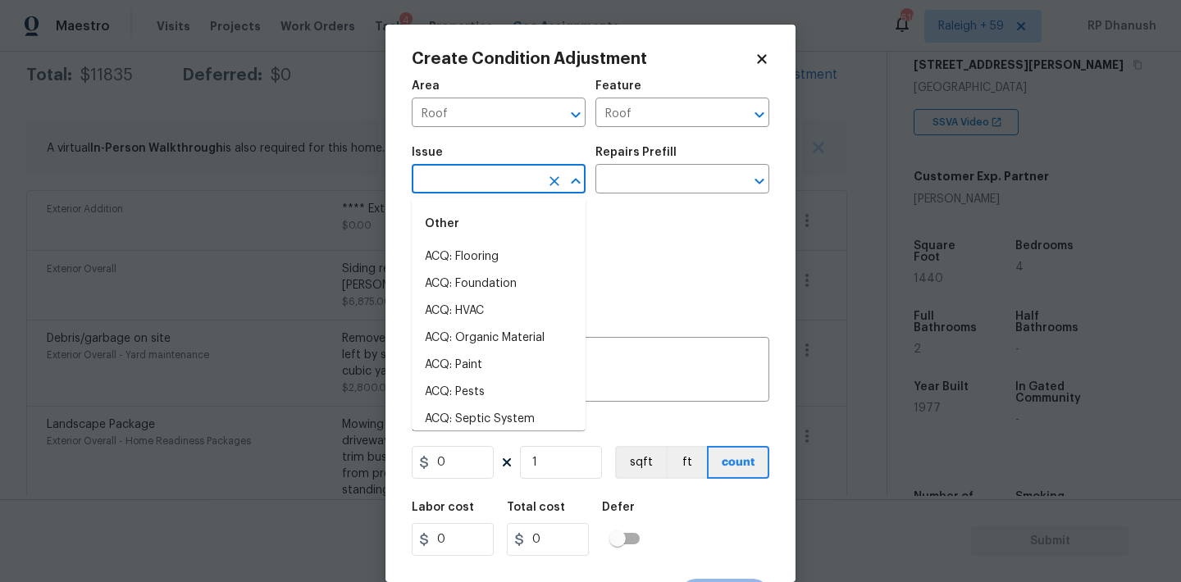
click at [507, 185] on input "text" at bounding box center [476, 180] width 128 height 25
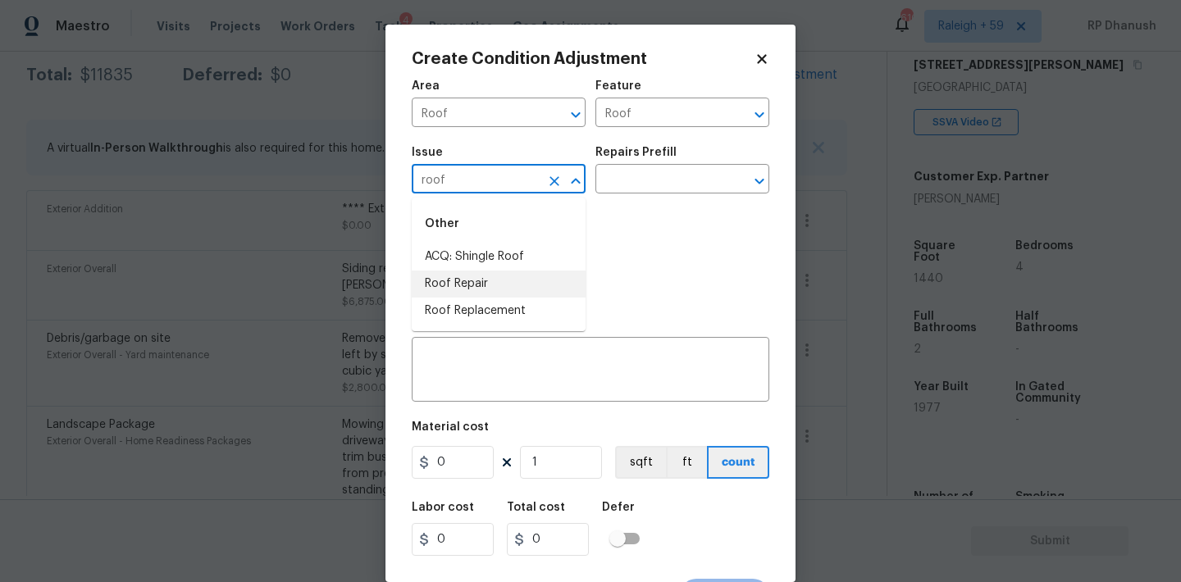
click at [478, 289] on li "Roof Repair" at bounding box center [499, 284] width 174 height 27
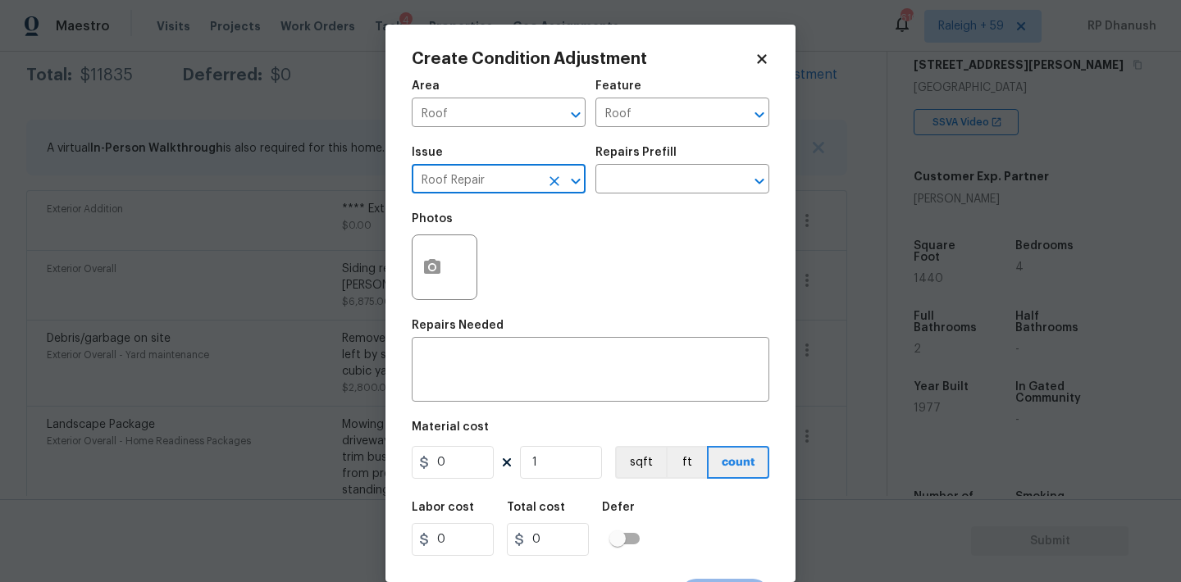
type input "Roof Repair"
click at [687, 166] on div "Repairs Prefill" at bounding box center [682, 157] width 174 height 21
click at [683, 175] on input "text" at bounding box center [659, 180] width 128 height 25
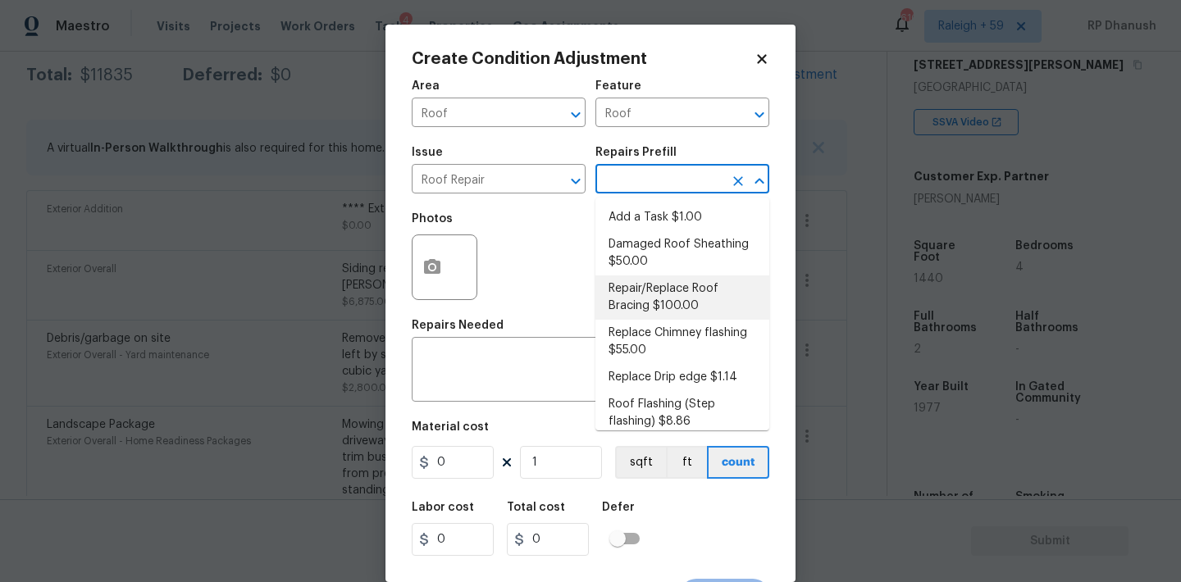
scroll to position [233, 0]
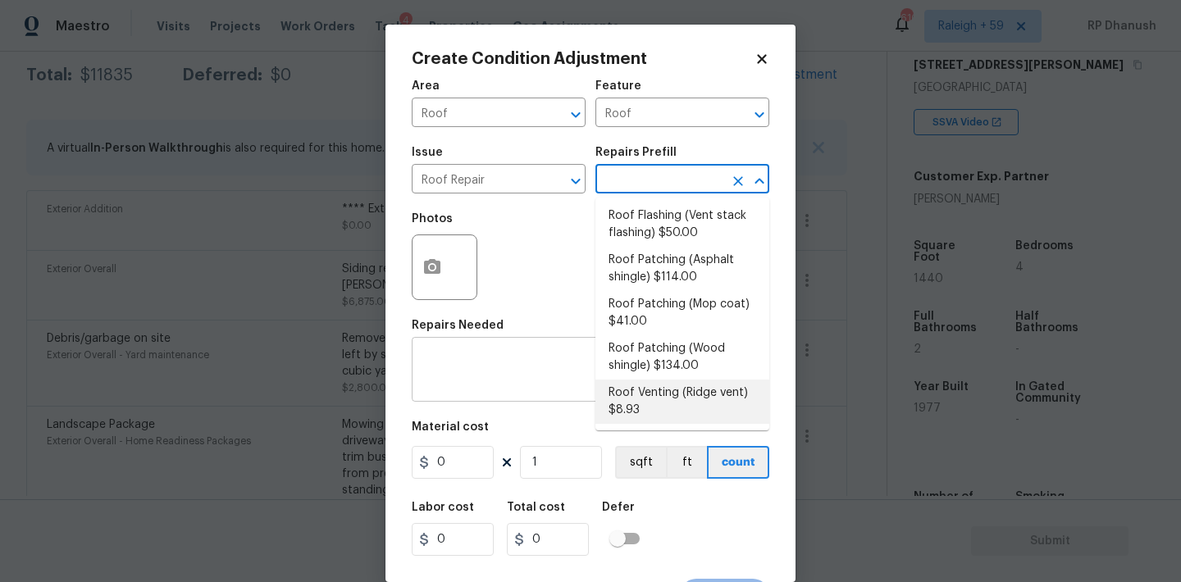
click at [529, 384] on textarea at bounding box center [591, 371] width 338 height 34
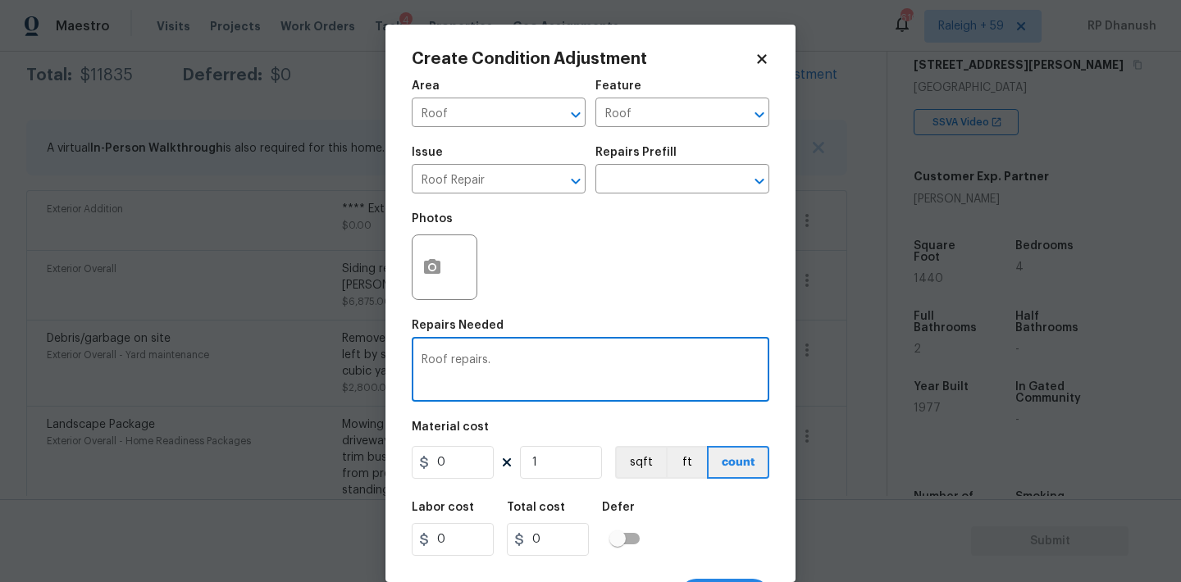
type textarea "Roof repairs."
click at [458, 451] on input "0" at bounding box center [453, 462] width 82 height 33
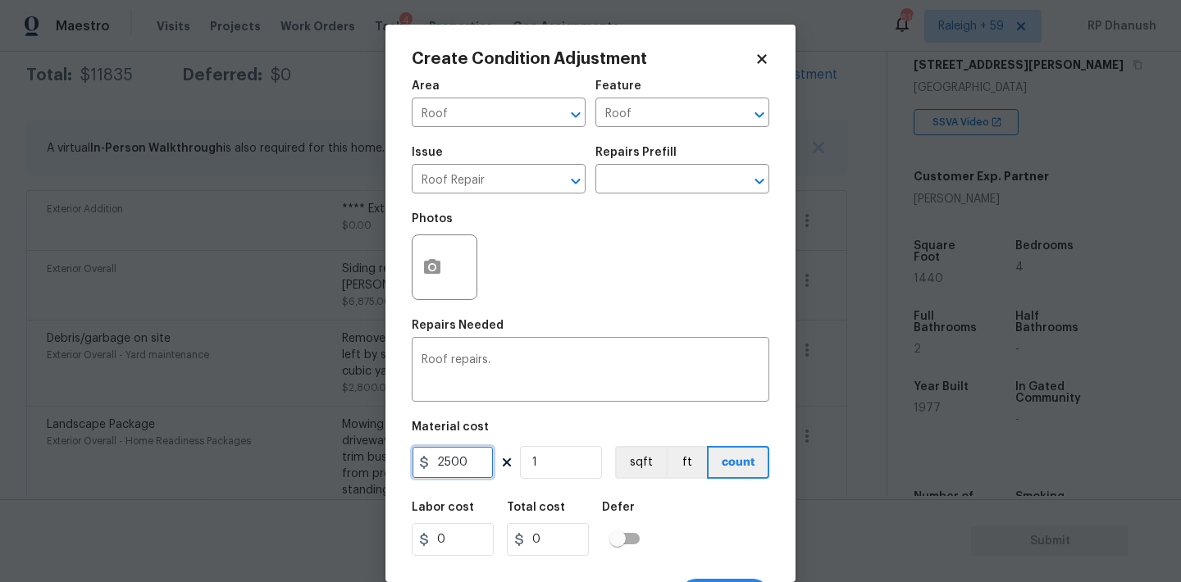
type input "2500"
click at [442, 271] on button "button" at bounding box center [432, 267] width 39 height 64
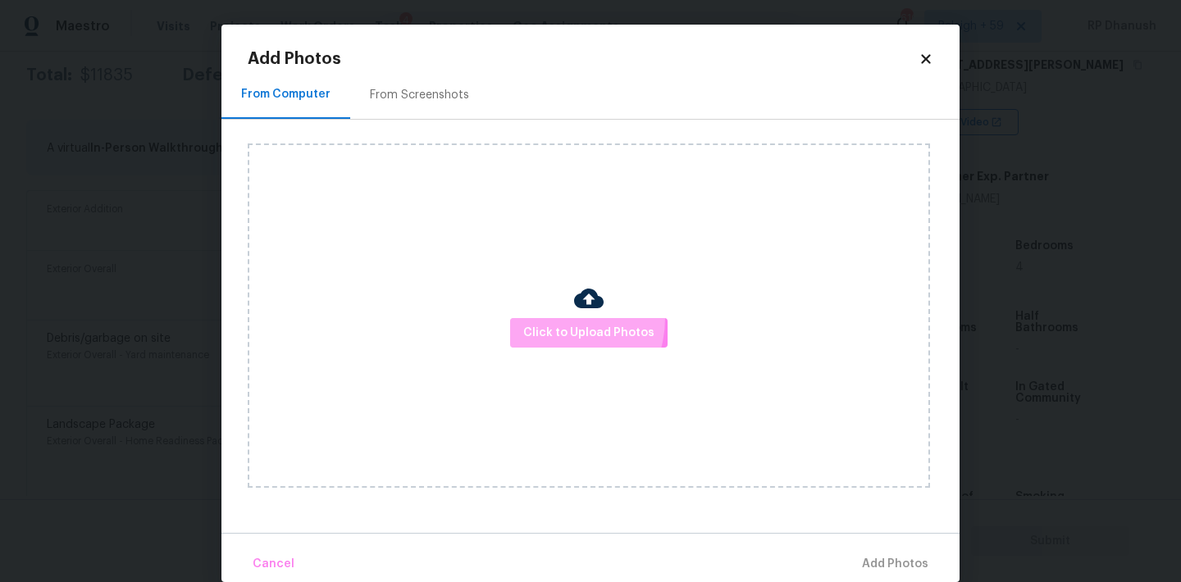
click at [550, 318] on button "Click to Upload Photos" at bounding box center [588, 333] width 157 height 30
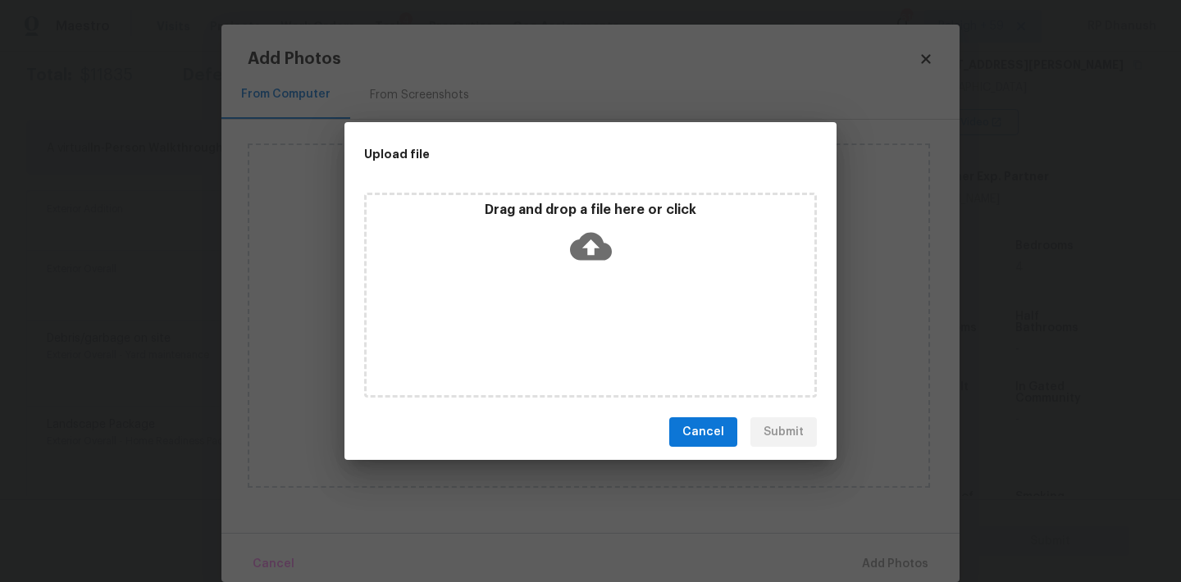
click at [560, 293] on div "Drag and drop a file here or click" at bounding box center [590, 295] width 453 height 205
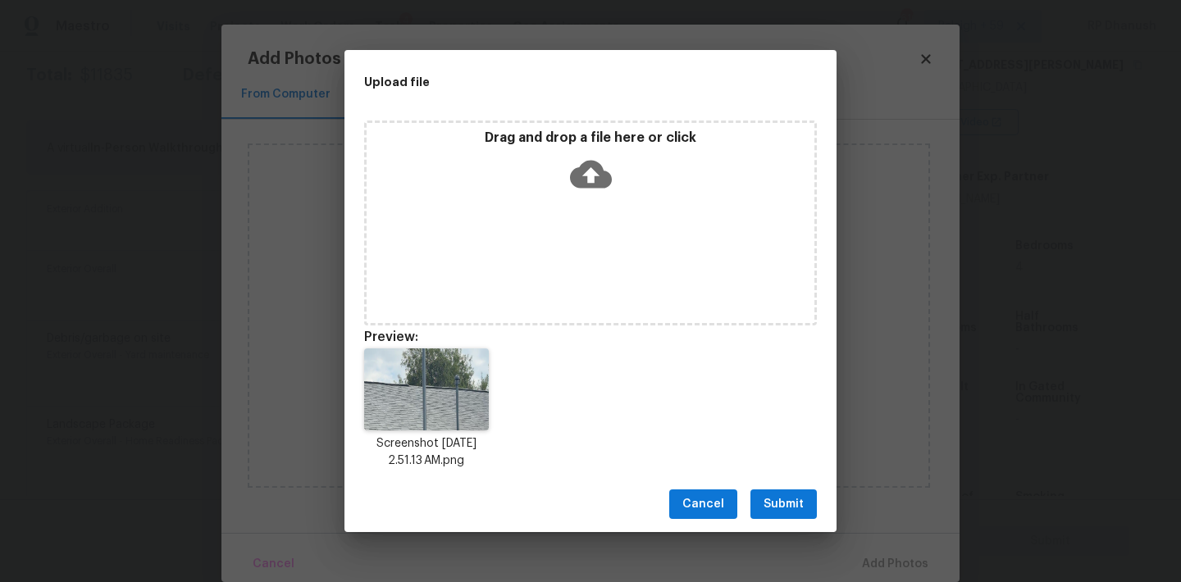
click at [785, 503] on span "Submit" at bounding box center [784, 505] width 40 height 21
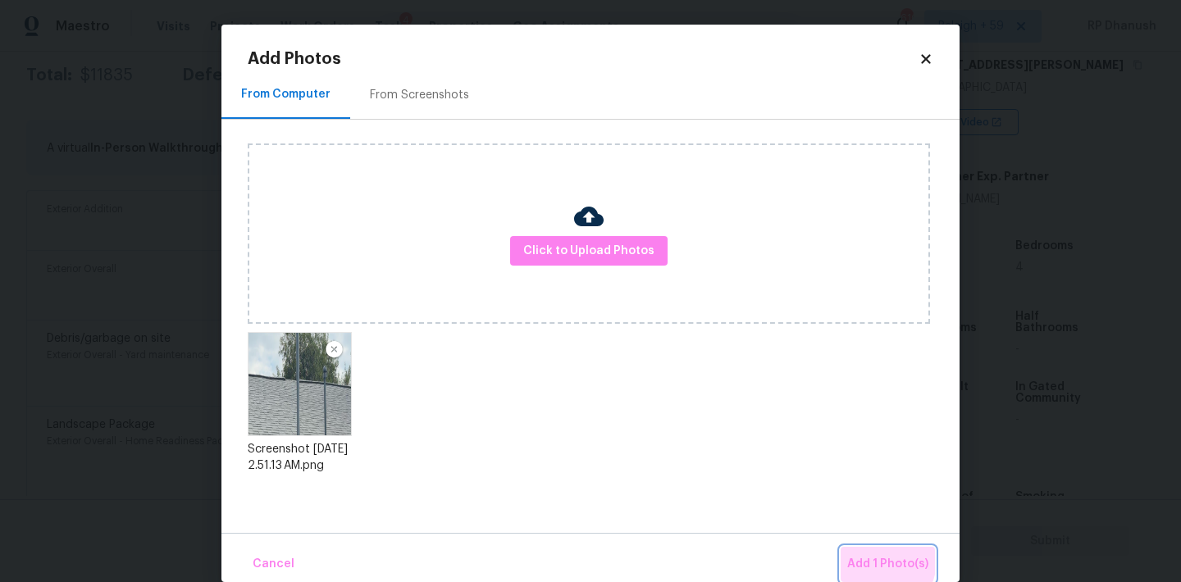
click at [874, 560] on span "Add 1 Photo(s)" at bounding box center [887, 564] width 81 height 21
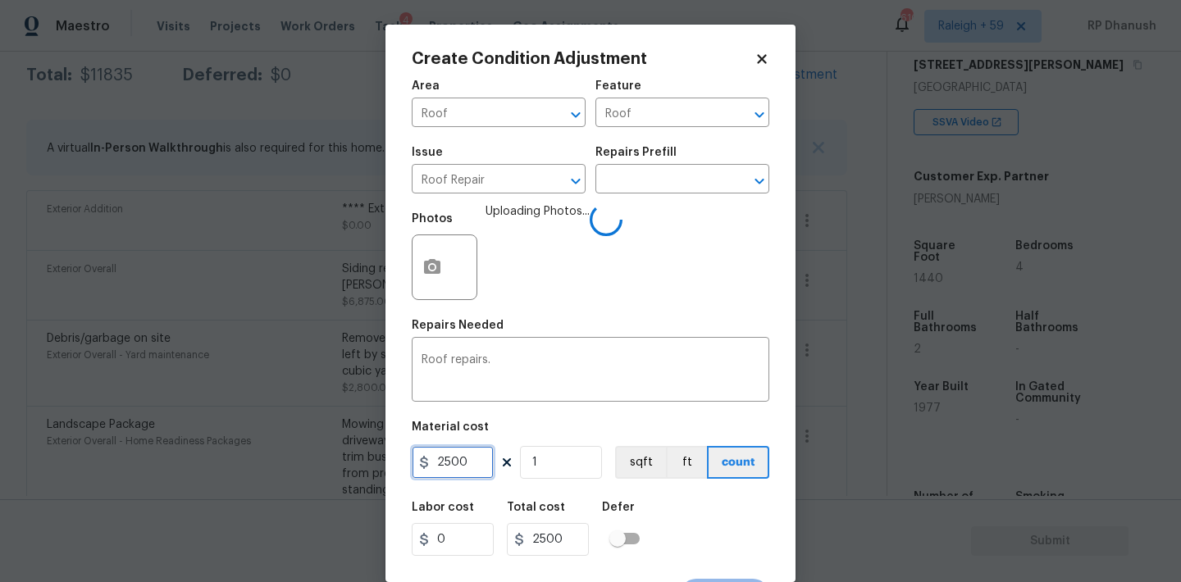
click at [442, 466] on input "2500" at bounding box center [453, 462] width 82 height 33
type input "1500"
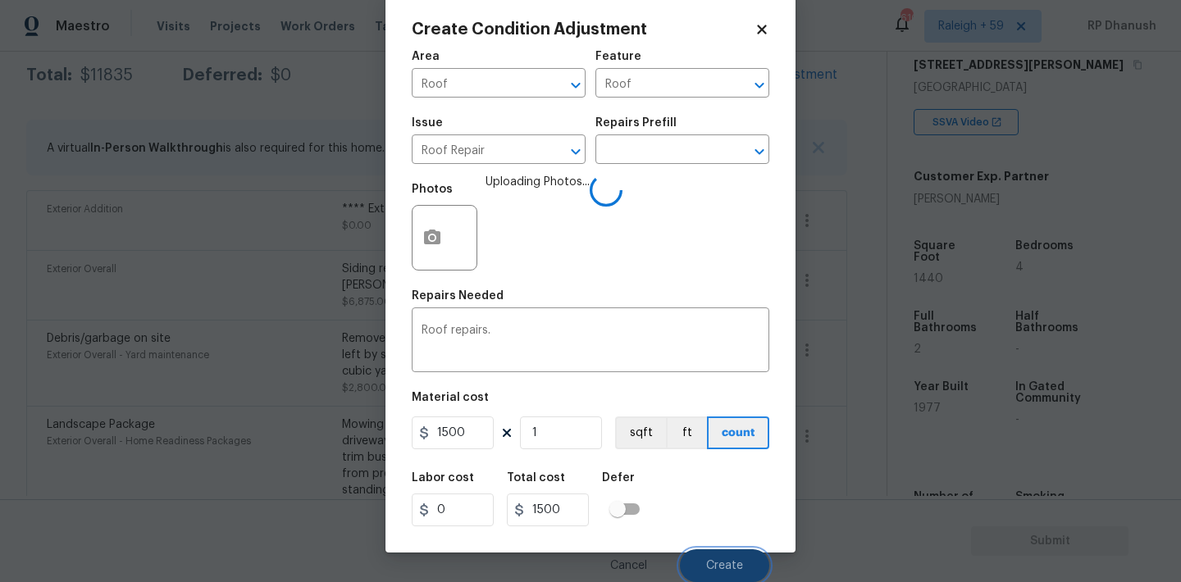
click at [736, 554] on button "Create" at bounding box center [724, 565] width 89 height 33
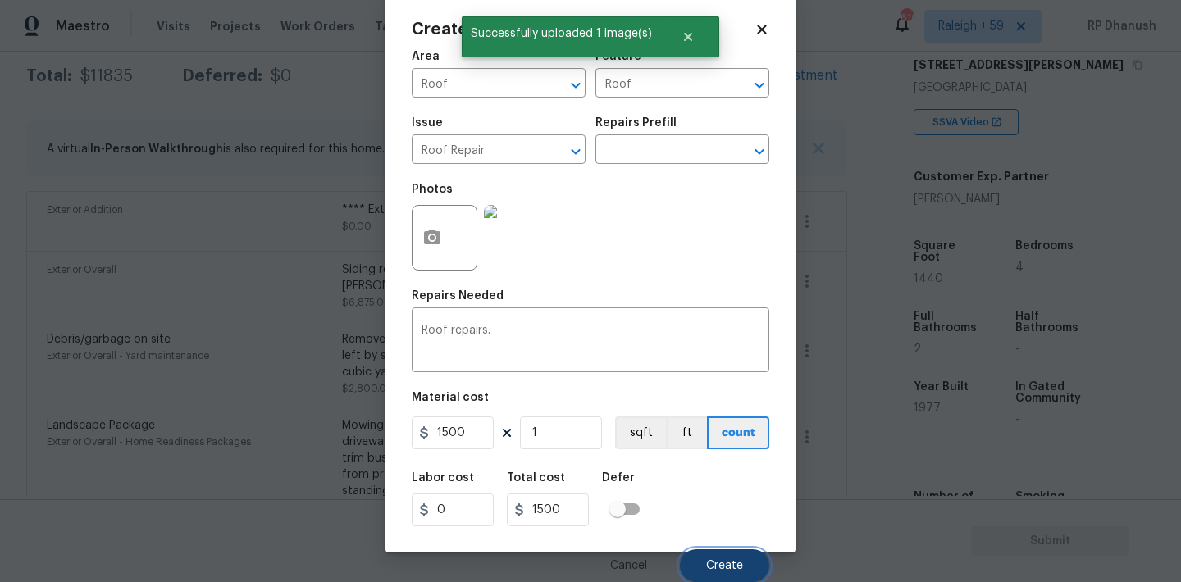
click at [736, 554] on button "Create" at bounding box center [724, 565] width 89 height 33
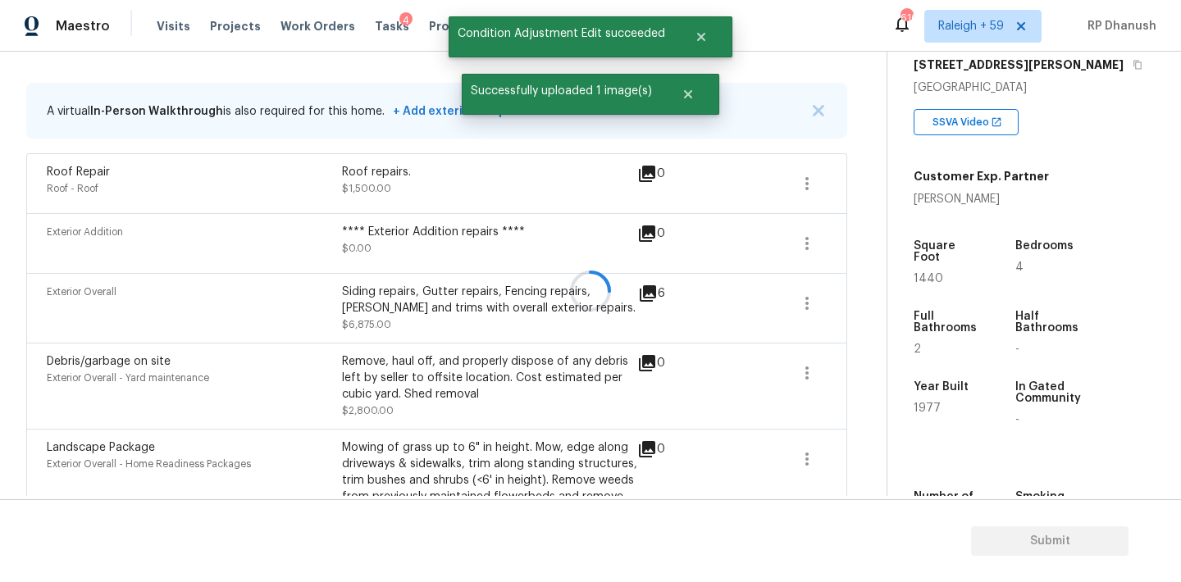
click at [681, 433] on button "Create" at bounding box center [658, 425] width 45 height 16
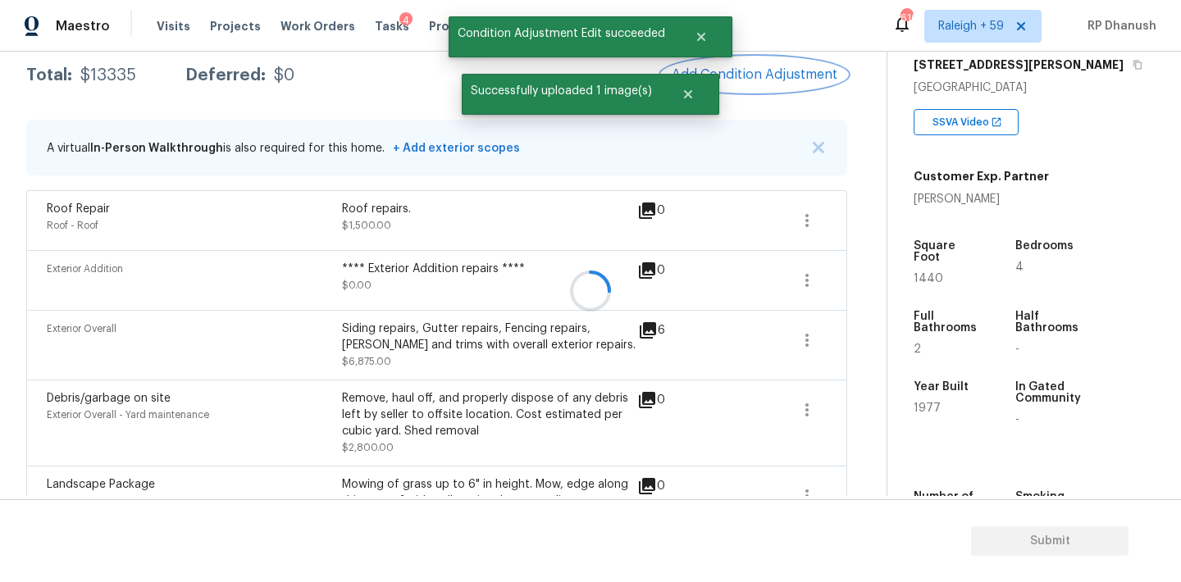
scroll to position [0, 0]
click at [736, 554] on section "Submit" at bounding box center [590, 541] width 1181 height 84
click at [770, 93] on span "Add Condition Adjustment" at bounding box center [754, 75] width 185 height 36
click at [766, 75] on span "Add Condition Adjustment" at bounding box center [755, 74] width 166 height 15
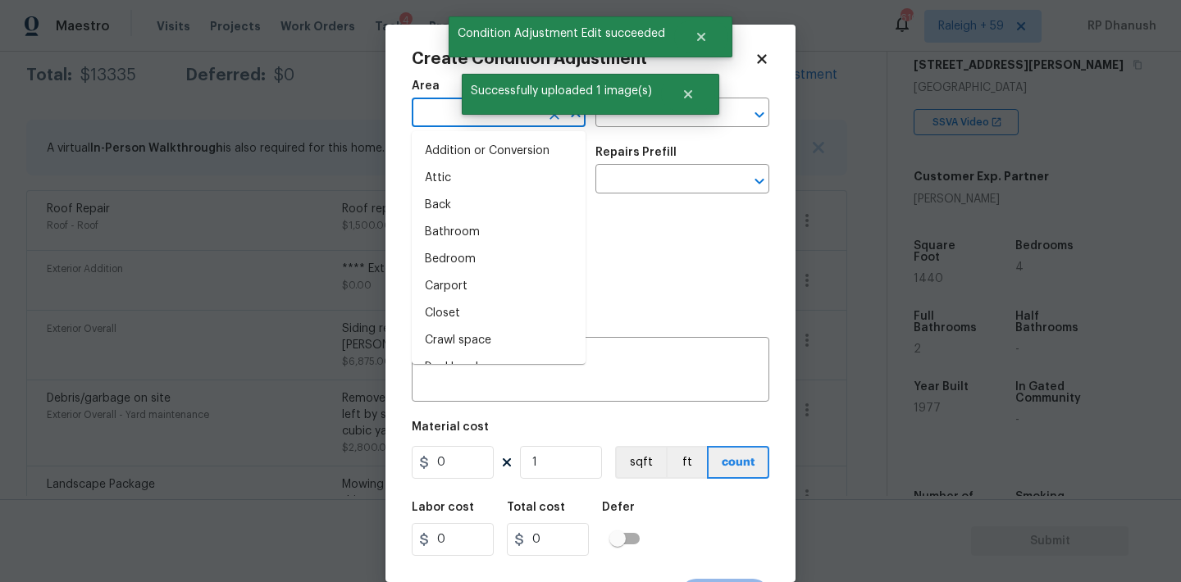
click at [462, 117] on input "text" at bounding box center [476, 114] width 128 height 25
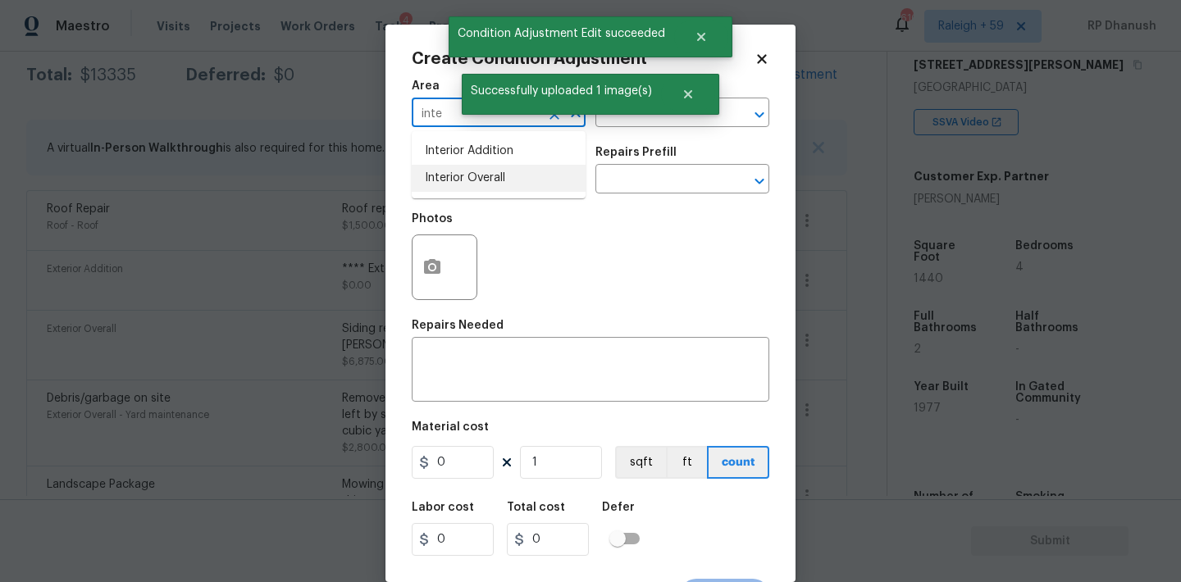
click at [458, 177] on li "Interior Overall" at bounding box center [499, 178] width 174 height 27
type input "Interior Overall"
click at [627, 126] on input "text" at bounding box center [659, 114] width 128 height 25
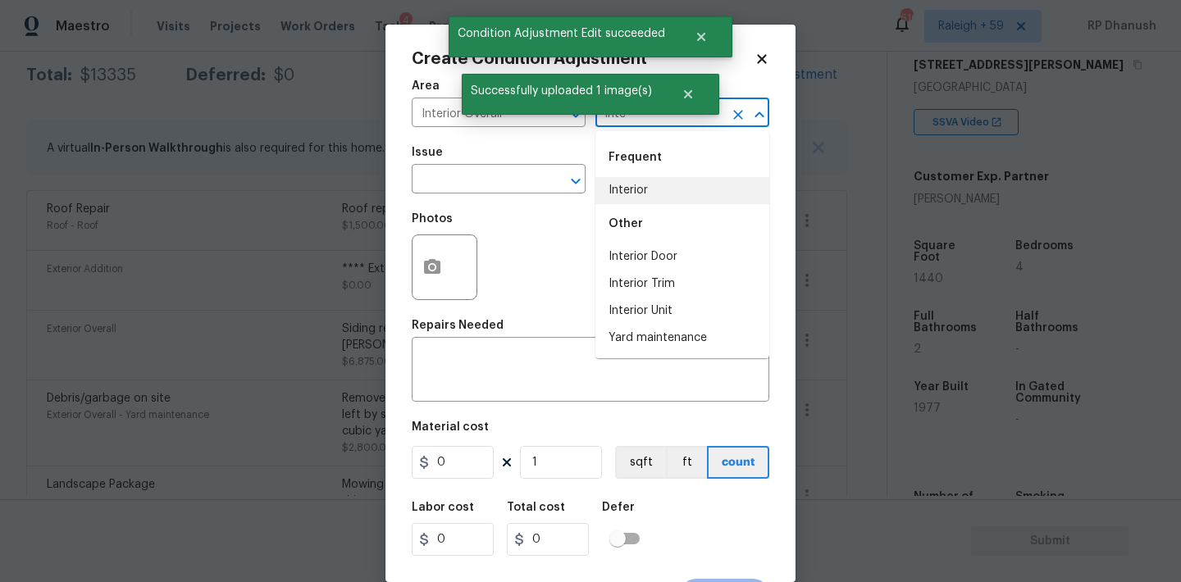
click at [631, 189] on li "Interior" at bounding box center [682, 190] width 174 height 27
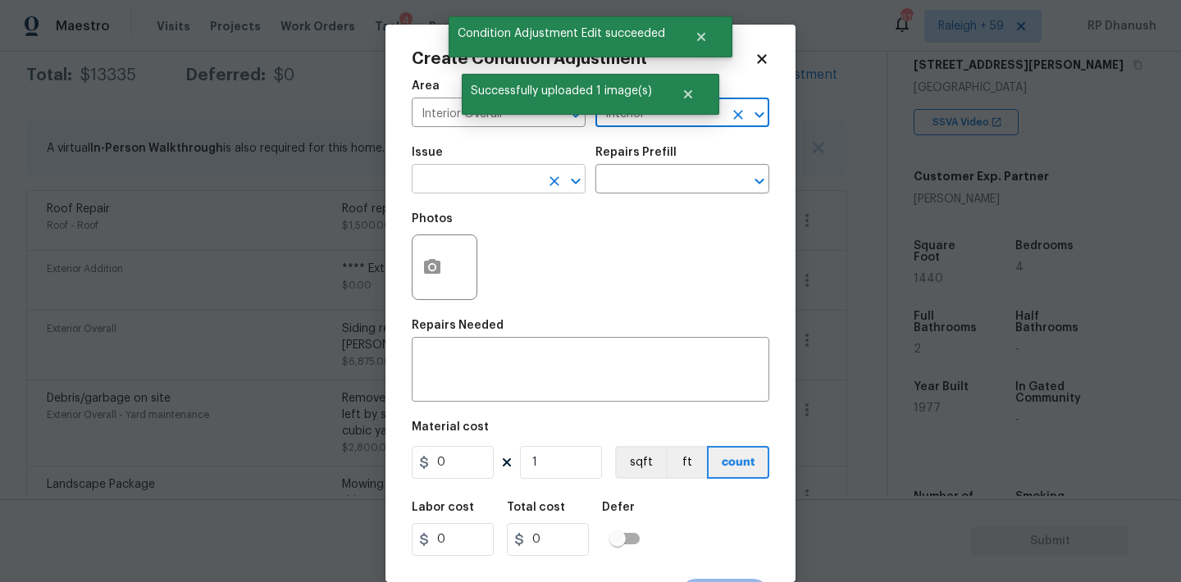
type input "Interior"
click at [506, 189] on input "text" at bounding box center [476, 180] width 128 height 25
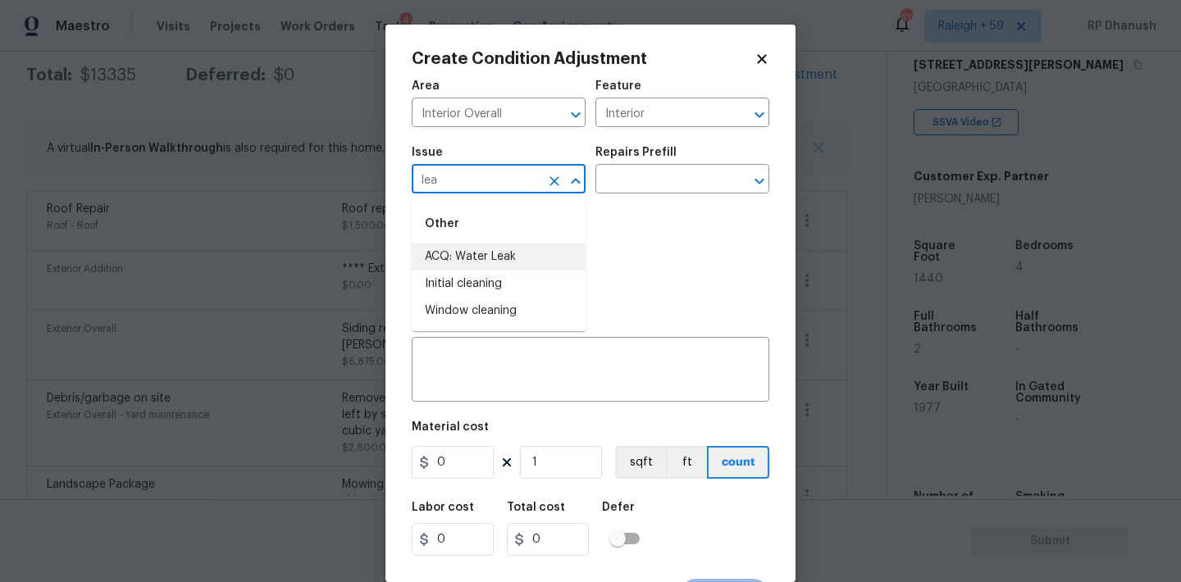
click at [489, 246] on li "ACQ: Water Leak" at bounding box center [499, 257] width 174 height 27
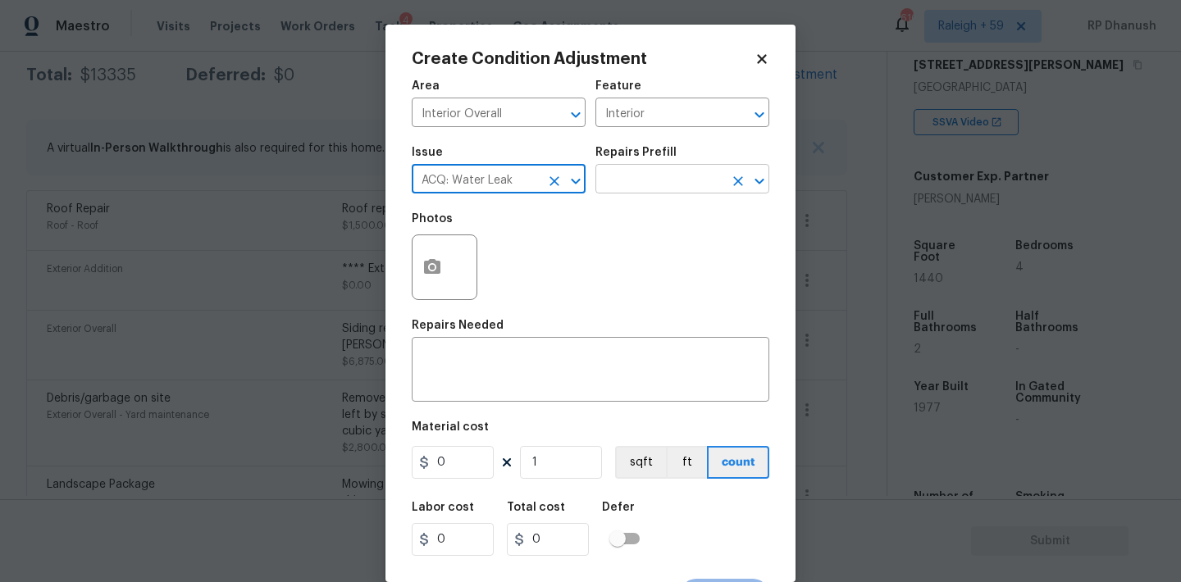
type input "ACQ: Water Leak"
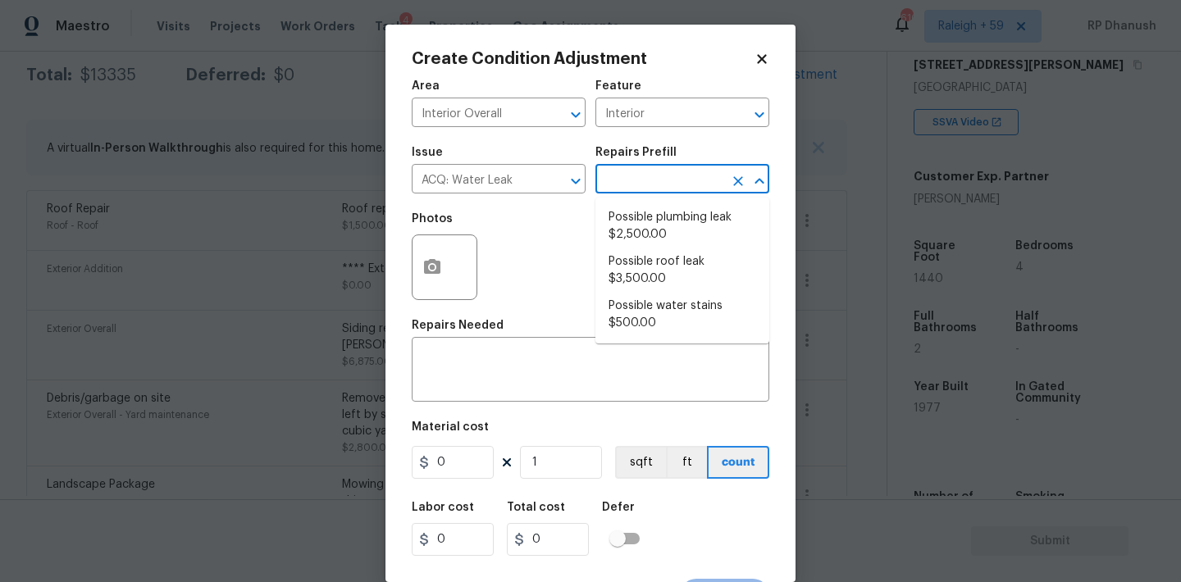
click at [636, 183] on input "text" at bounding box center [659, 180] width 128 height 25
drag, startPoint x: 638, startPoint y: 323, endPoint x: 531, endPoint y: 417, distance: 142.3
click at [638, 322] on li "Possible water stains $500.00" at bounding box center [682, 315] width 174 height 44
type input "Acquisition"
type textarea "Acquisition Scope: Possible water stains"
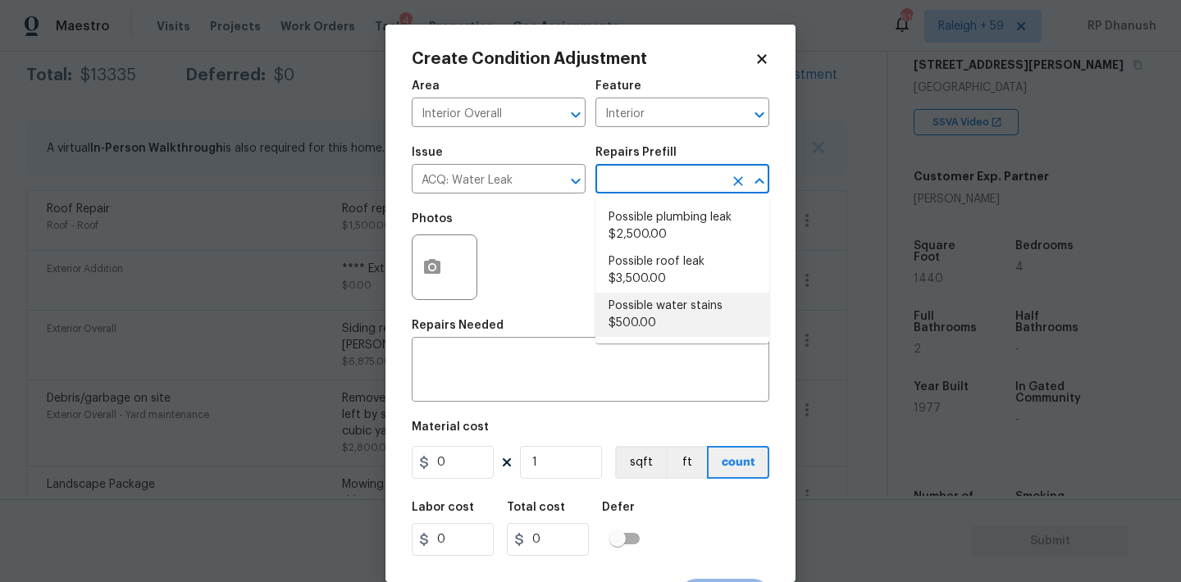
type input "500"
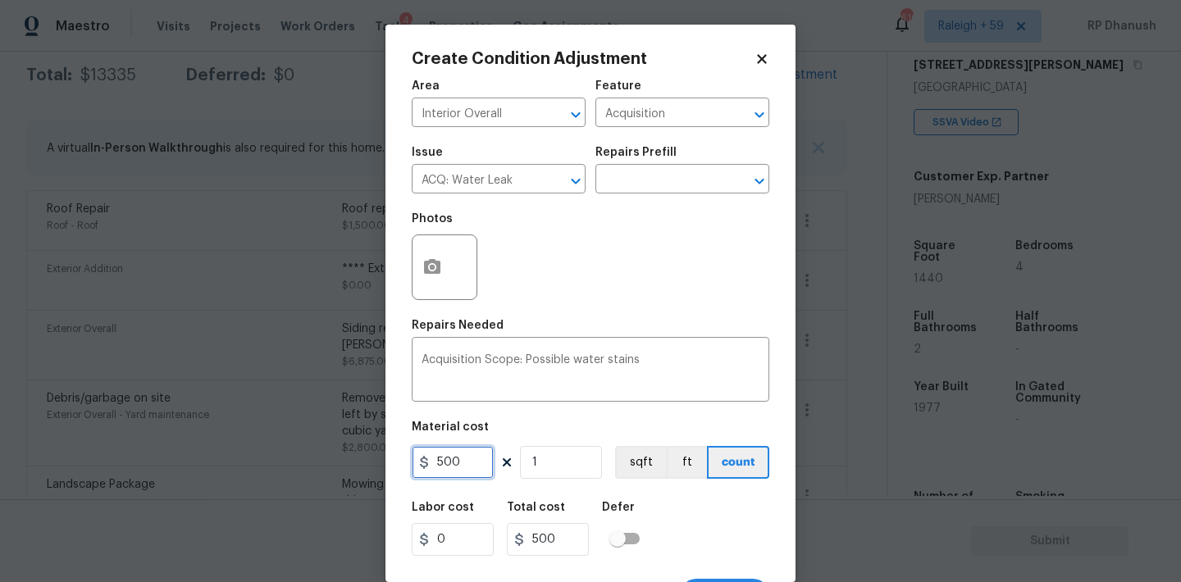
click at [471, 469] on input "500" at bounding box center [453, 462] width 82 height 33
type input "1500"
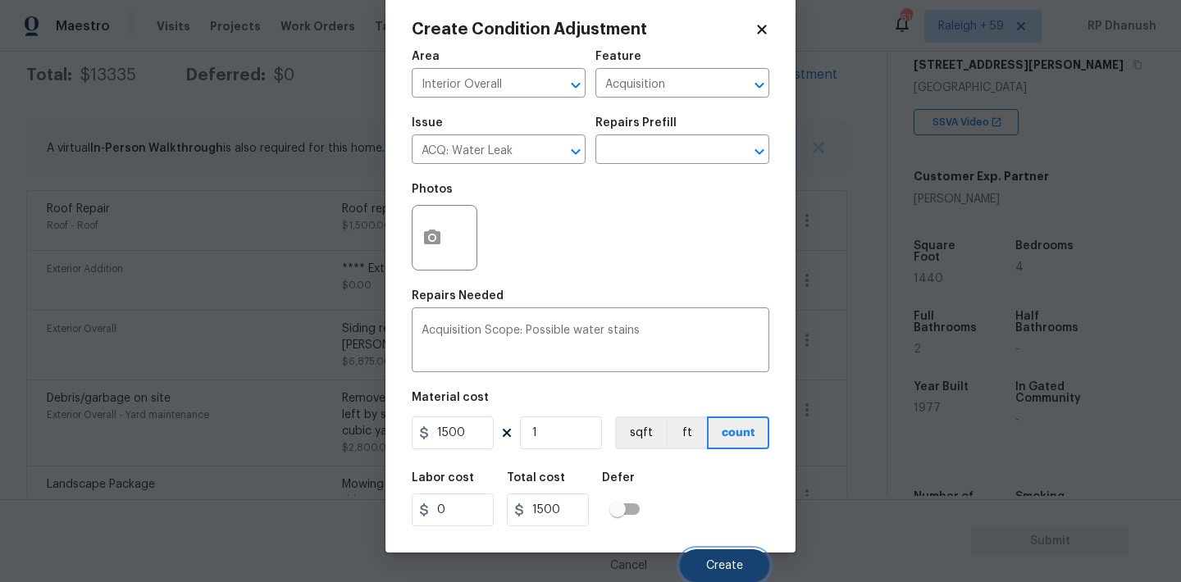
click at [710, 560] on span "Create" at bounding box center [724, 566] width 37 height 12
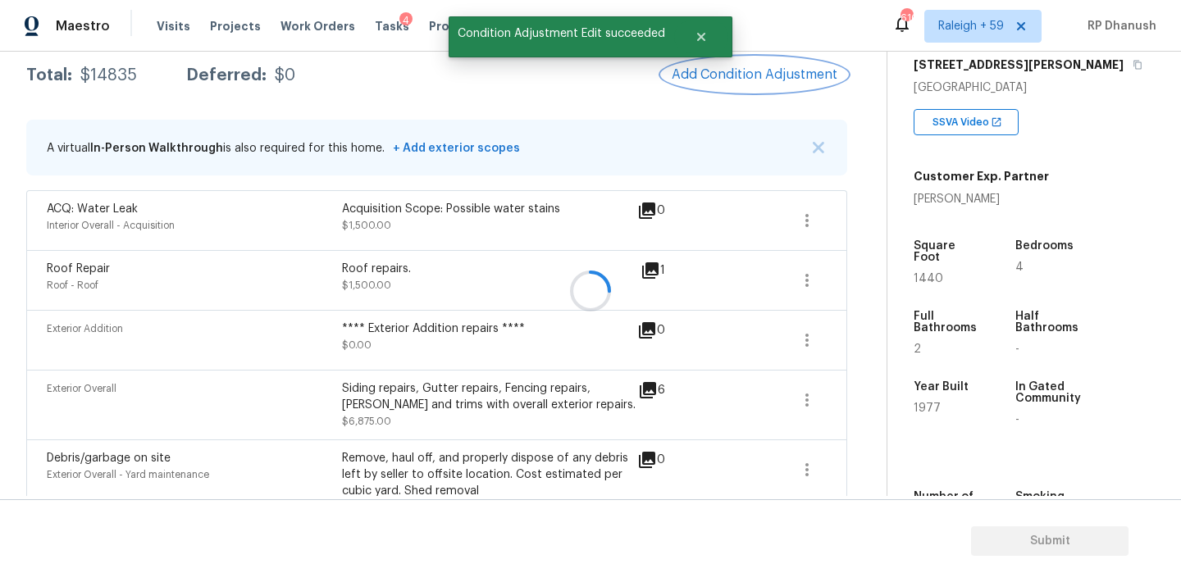
scroll to position [0, 0]
click at [766, 66] on button "Add Condition Adjustment" at bounding box center [754, 74] width 185 height 34
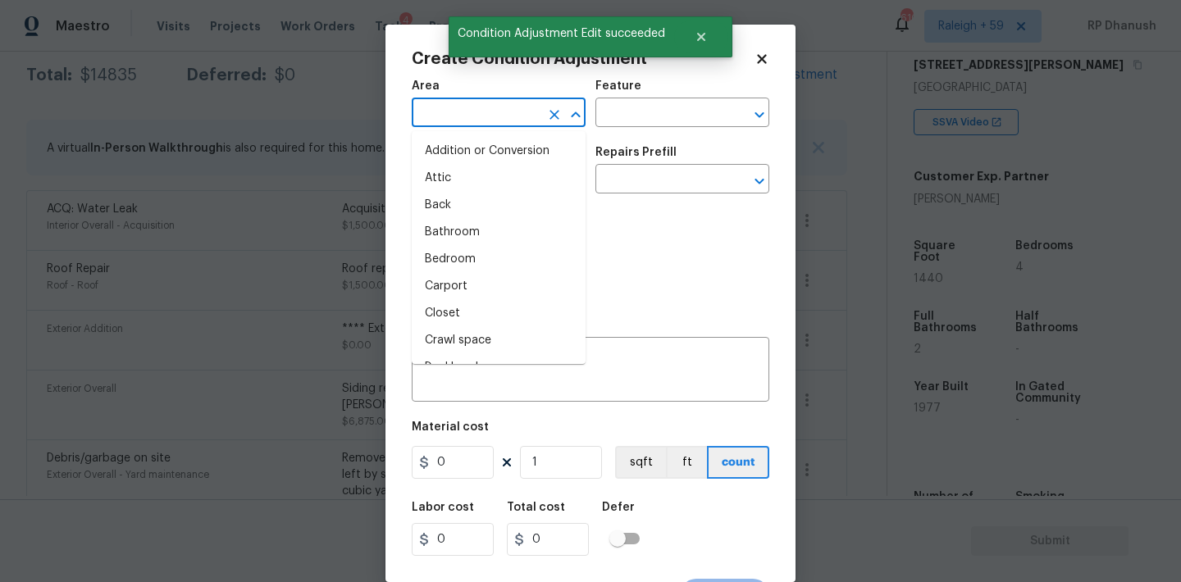
click at [485, 110] on input "text" at bounding box center [476, 114] width 128 height 25
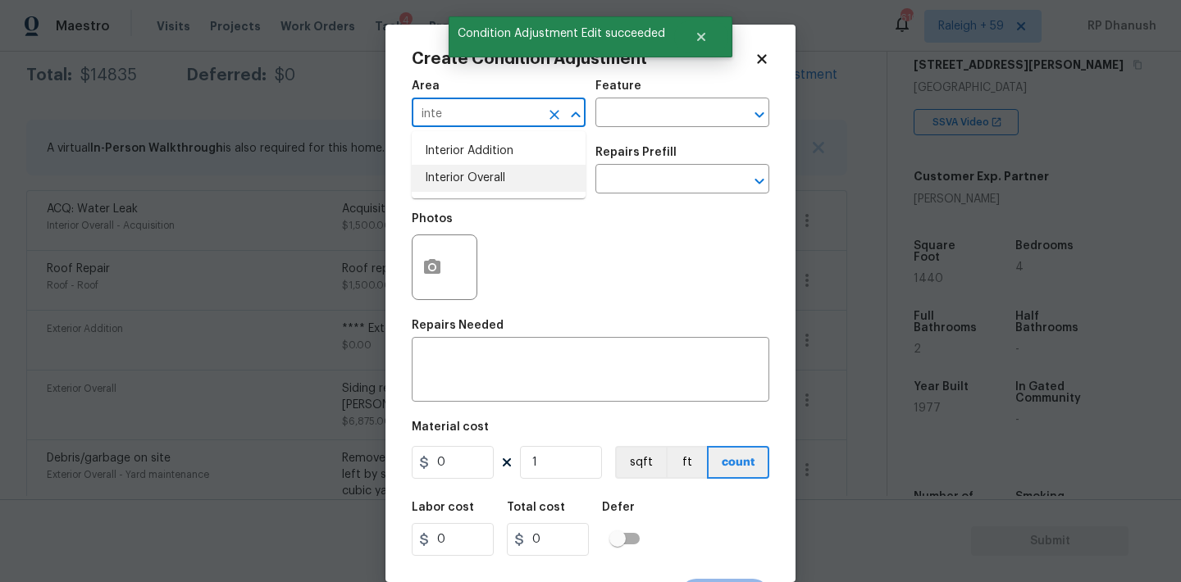
click at [473, 166] on li "Interior Overall" at bounding box center [499, 178] width 174 height 27
type input "Interior Overall"
click at [631, 120] on input "text" at bounding box center [659, 114] width 128 height 25
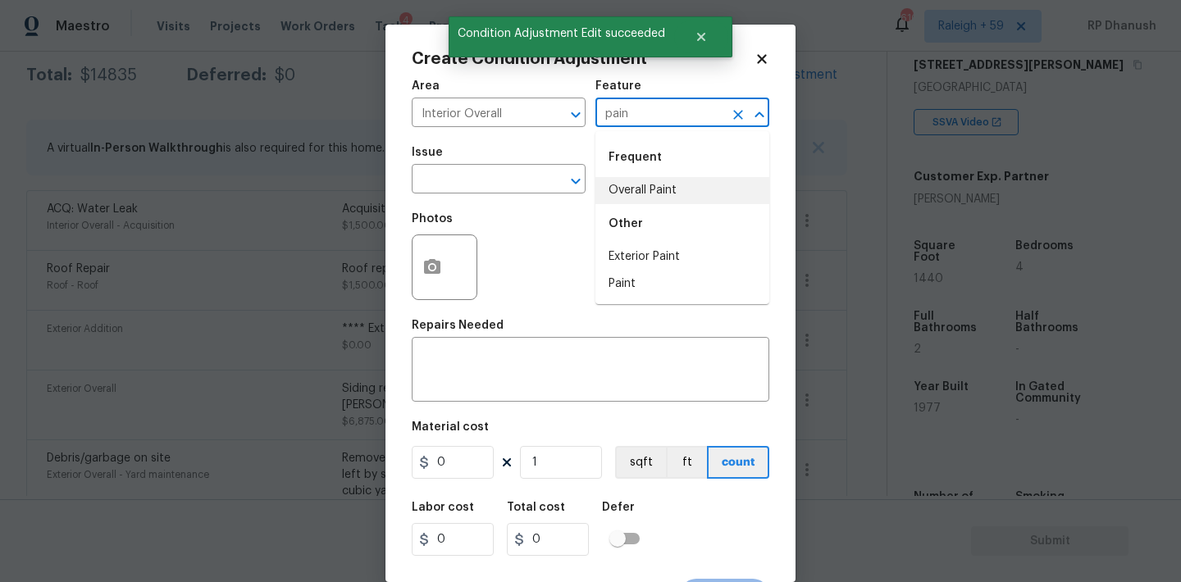
click at [631, 193] on li "Overall Paint" at bounding box center [682, 190] width 174 height 27
type input "Overall Paint"
click at [469, 183] on input "text" at bounding box center [476, 180] width 128 height 25
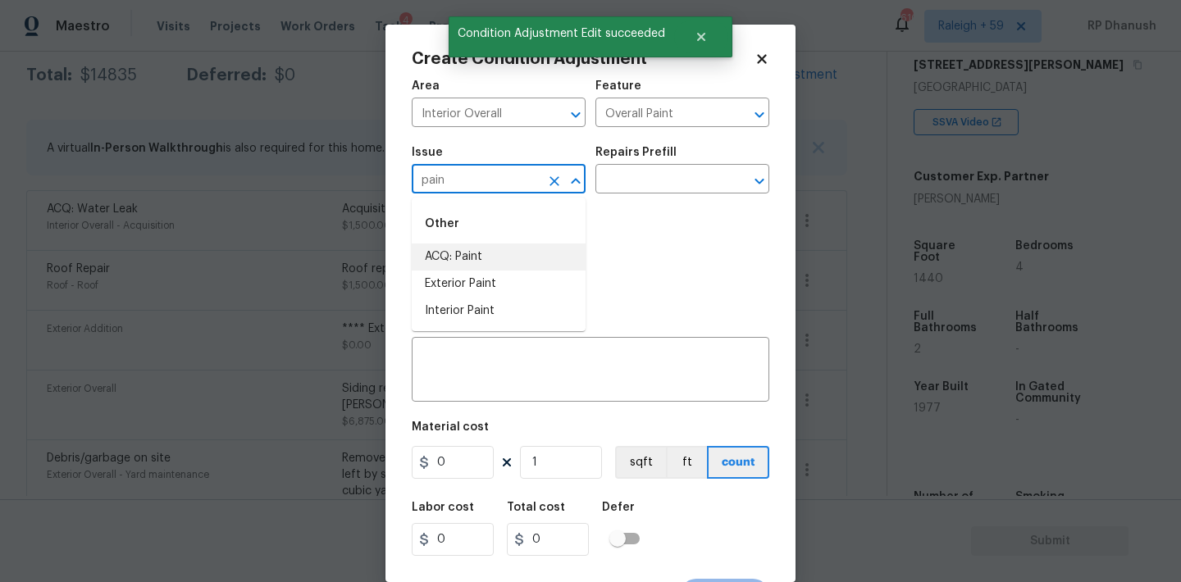
click at [457, 247] on li "ACQ: Paint" at bounding box center [499, 257] width 174 height 27
type input "ACQ: Paint"
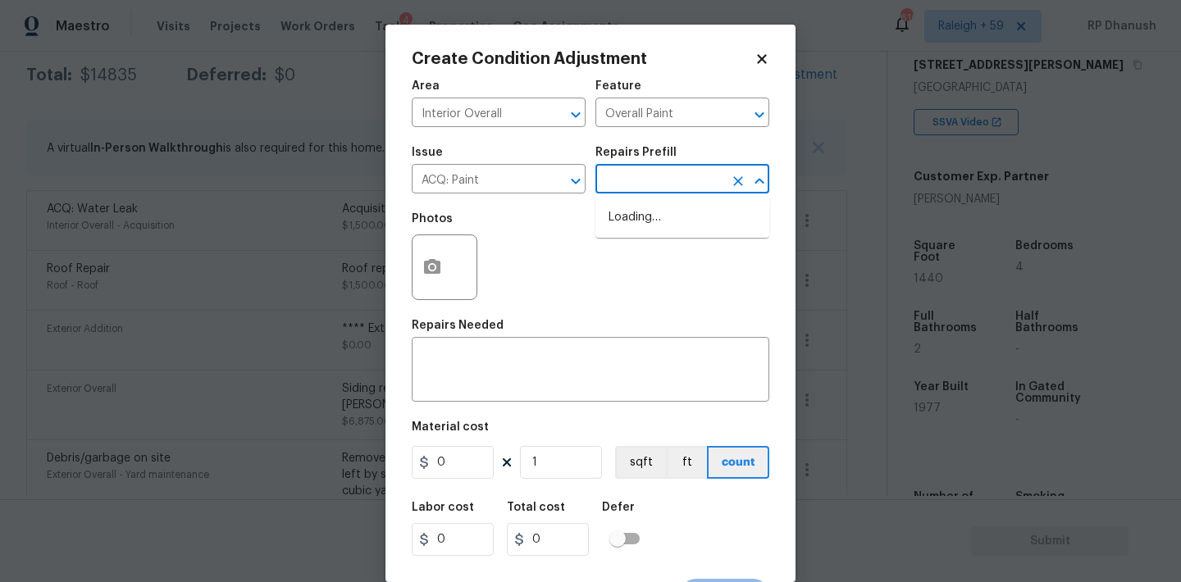
click at [665, 171] on input "text" at bounding box center [659, 180] width 128 height 25
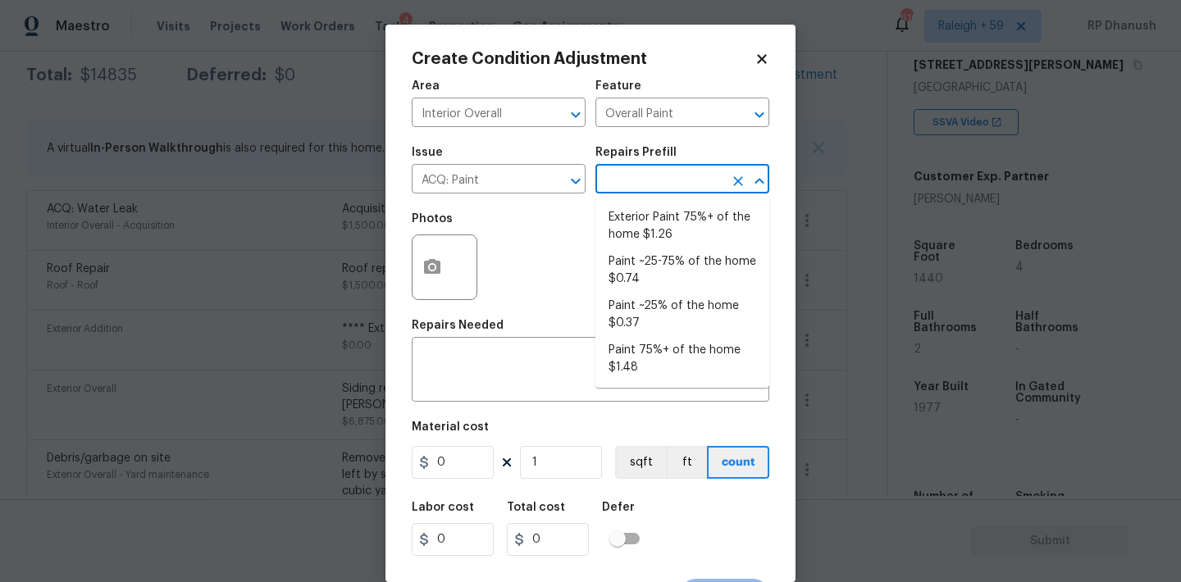
click at [663, 186] on input "text" at bounding box center [659, 180] width 128 height 25
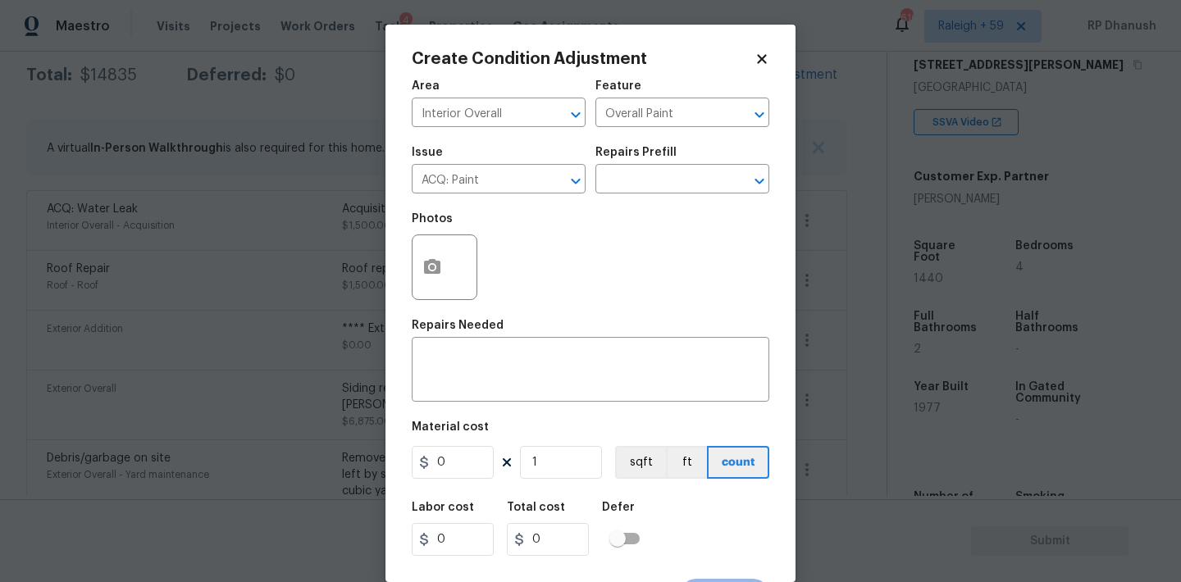
click at [640, 197] on div "Issue ACQ: Paint ​ Repairs Prefill ​" at bounding box center [591, 170] width 358 height 66
click at [656, 195] on div "Issue ACQ: Paint ​ Repairs Prefill ​" at bounding box center [591, 170] width 358 height 66
click at [656, 185] on input "text" at bounding box center [659, 180] width 128 height 25
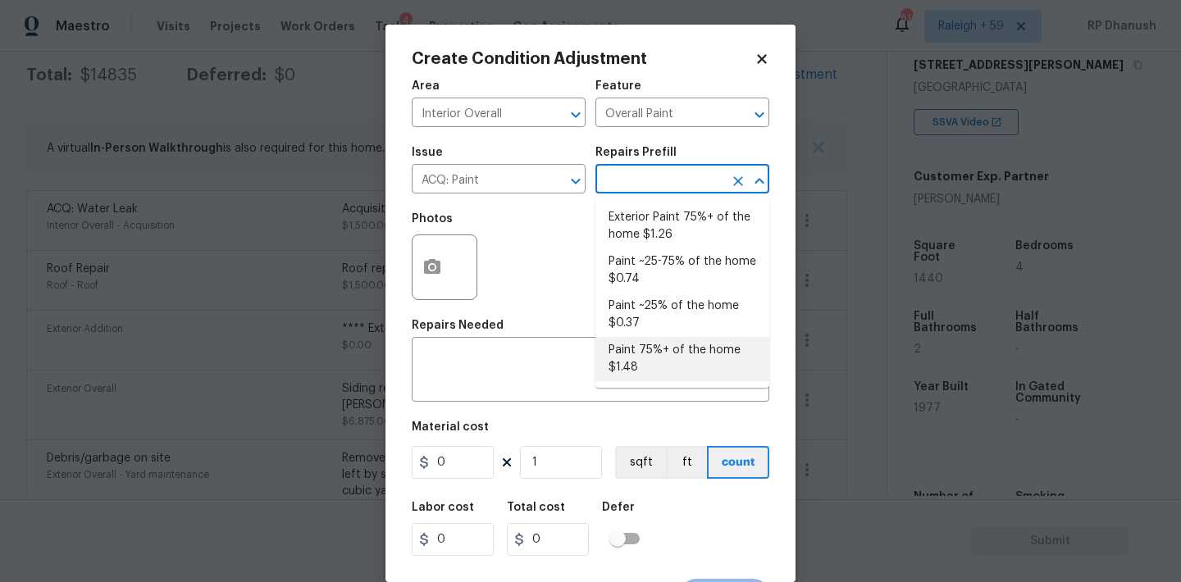
click at [637, 363] on li "Paint 75%+ of the home $1.48" at bounding box center [682, 359] width 174 height 44
type input "Acquisition"
type textarea "Acquisition Scope: 75%+ of the home will likely require interior paint"
type input "1.48"
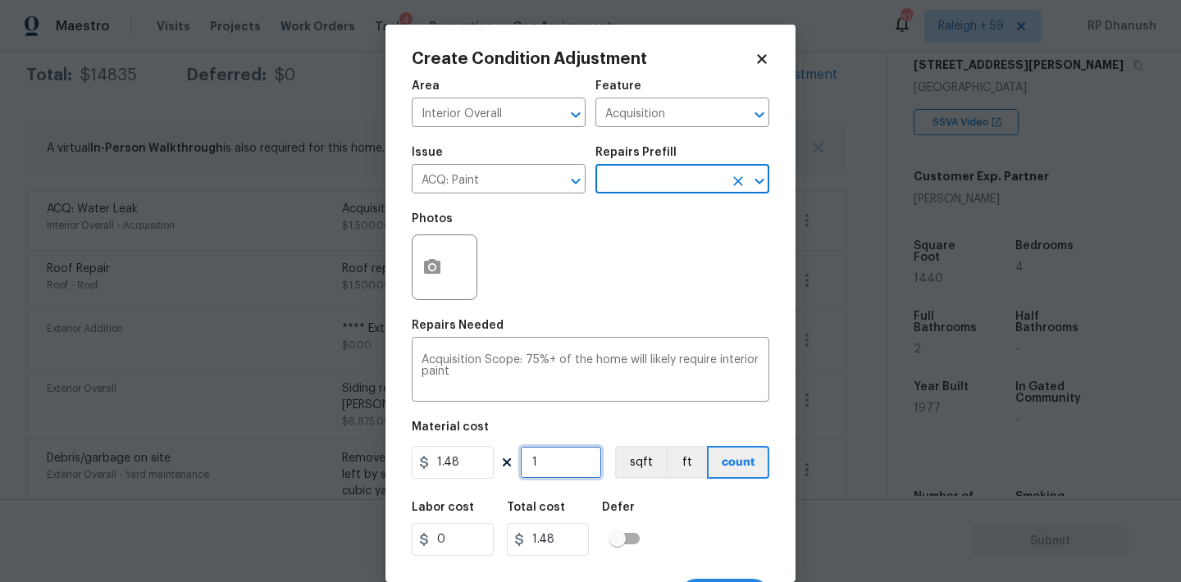
click at [558, 458] on input "1" at bounding box center [561, 462] width 82 height 33
type input "0"
type input "1"
type input "1.48"
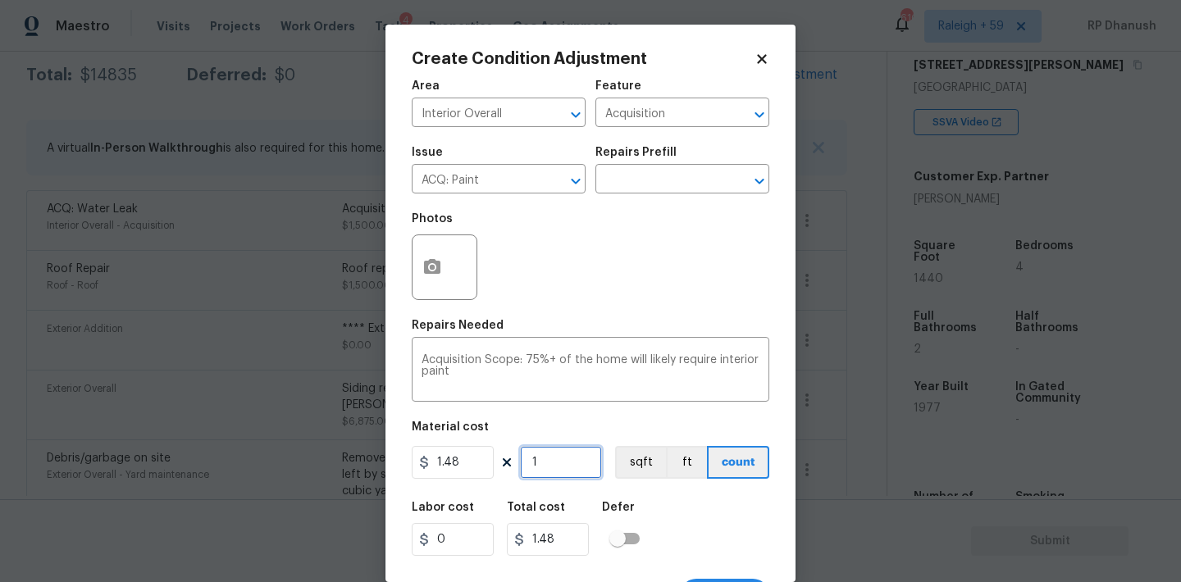
type input "14"
type input "20.72"
type input "144"
type input "213.12"
type input "1440"
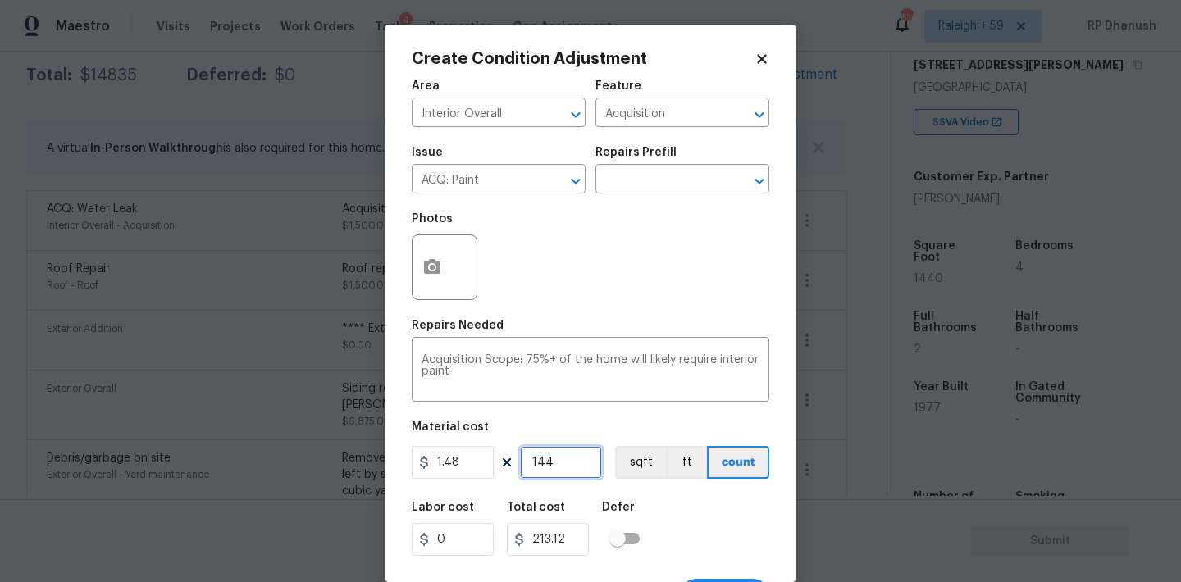
type input "2131.2"
type input "1440"
click at [558, 458] on input "1440" at bounding box center [561, 462] width 82 height 33
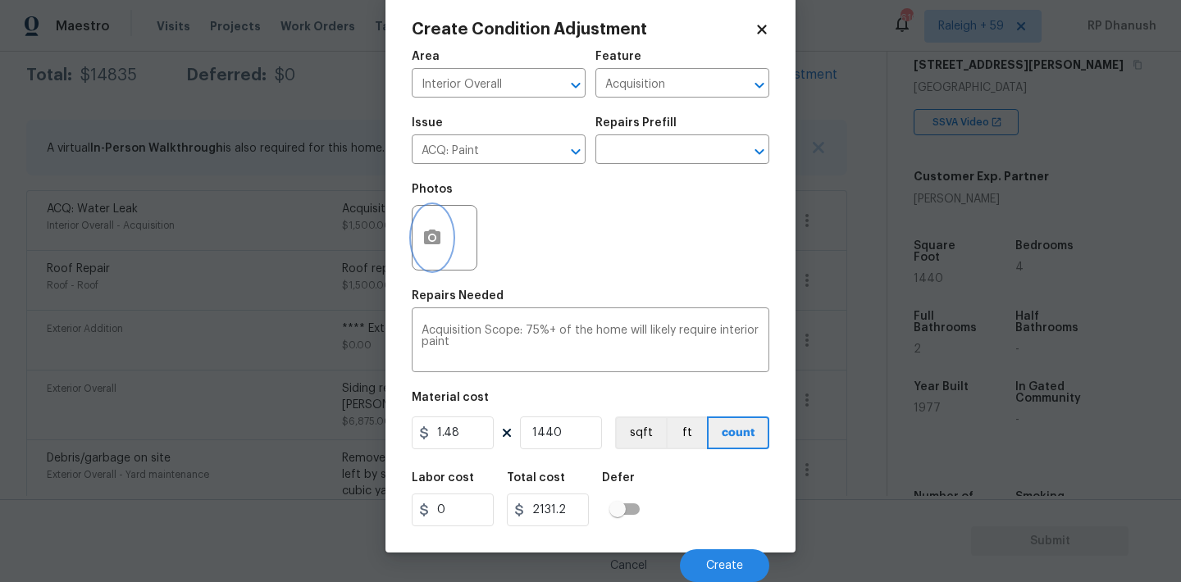
click at [438, 235] on icon "button" at bounding box center [432, 237] width 16 height 15
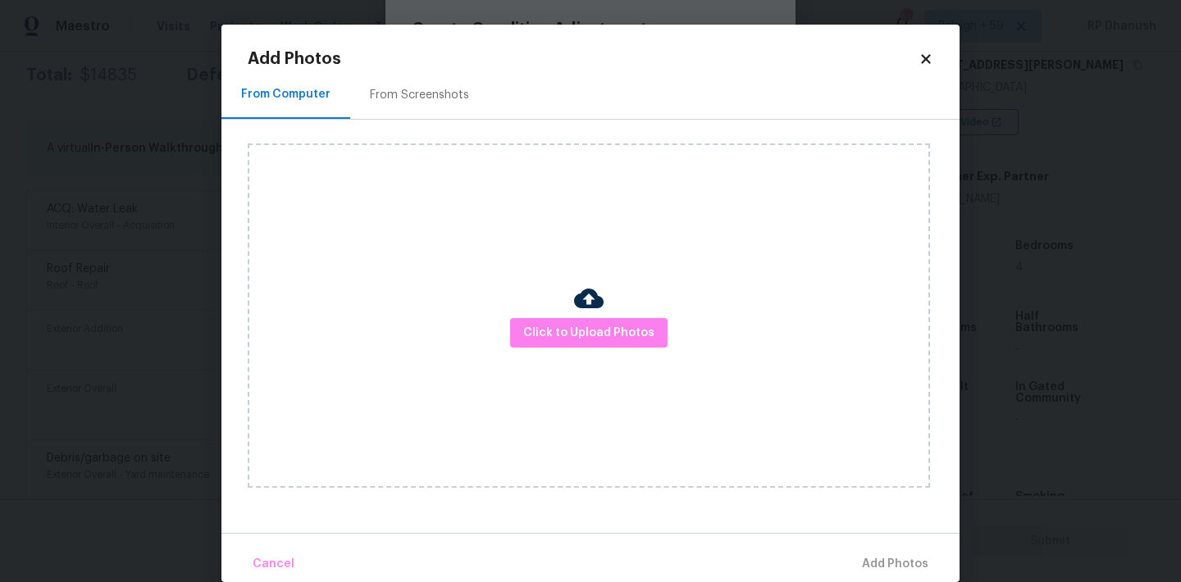
click at [428, 87] on div "From Screenshots" at bounding box center [419, 95] width 99 height 16
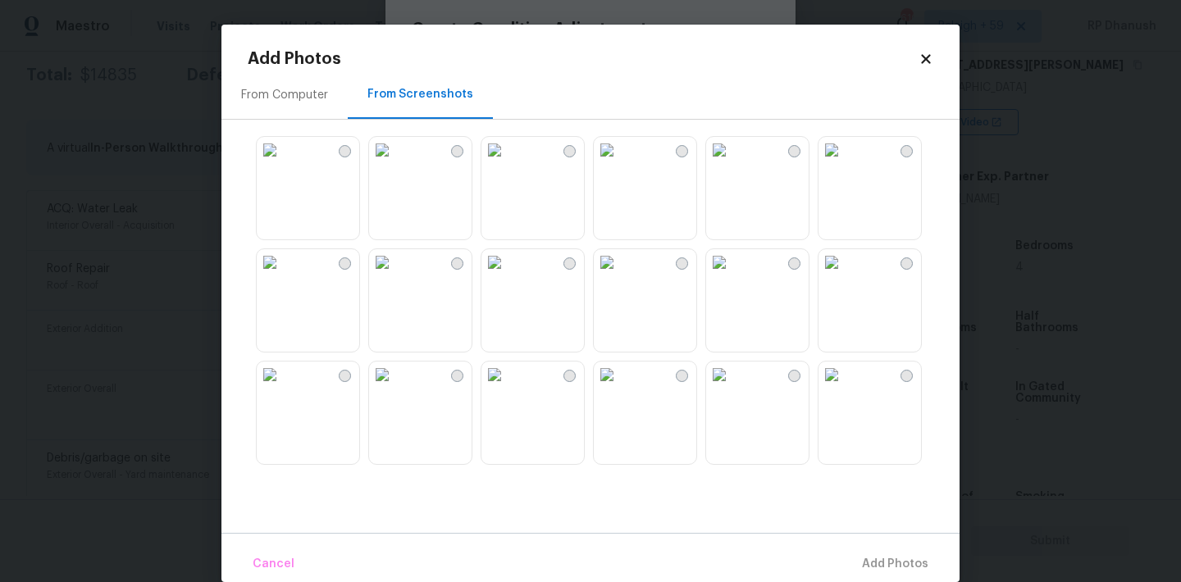
scroll to position [81, 0]
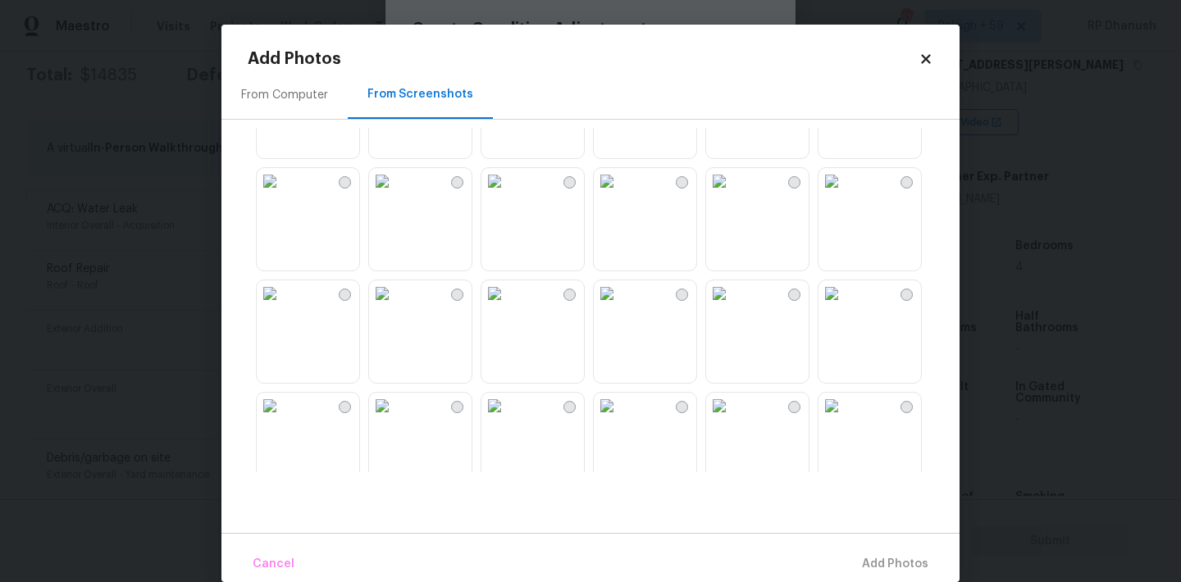
click at [395, 307] on img at bounding box center [382, 293] width 26 height 26
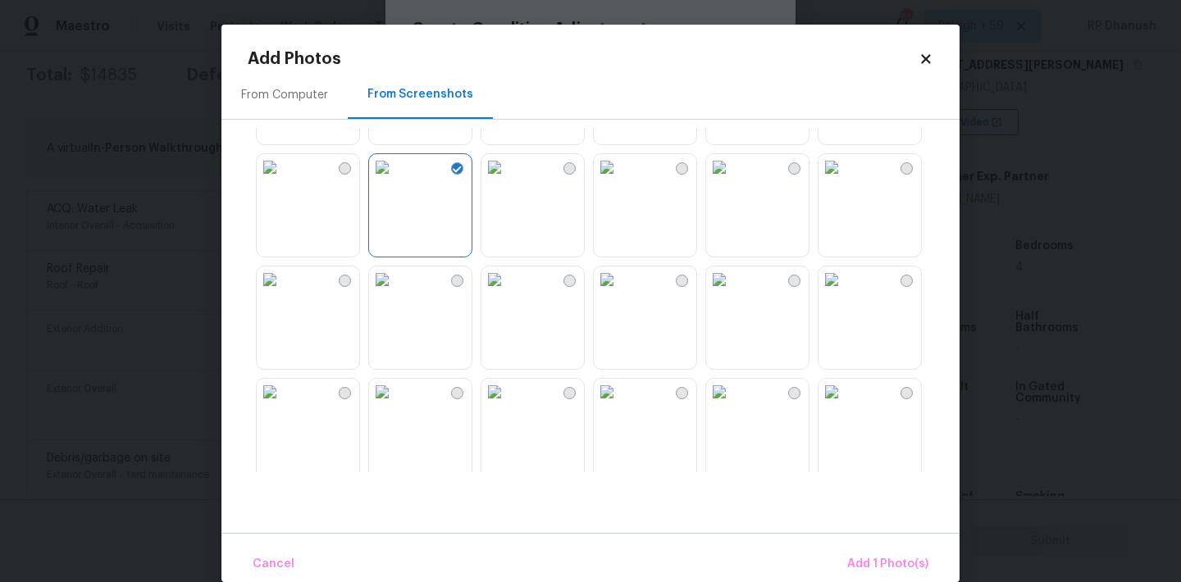
click at [732, 293] on img at bounding box center [719, 280] width 26 height 26
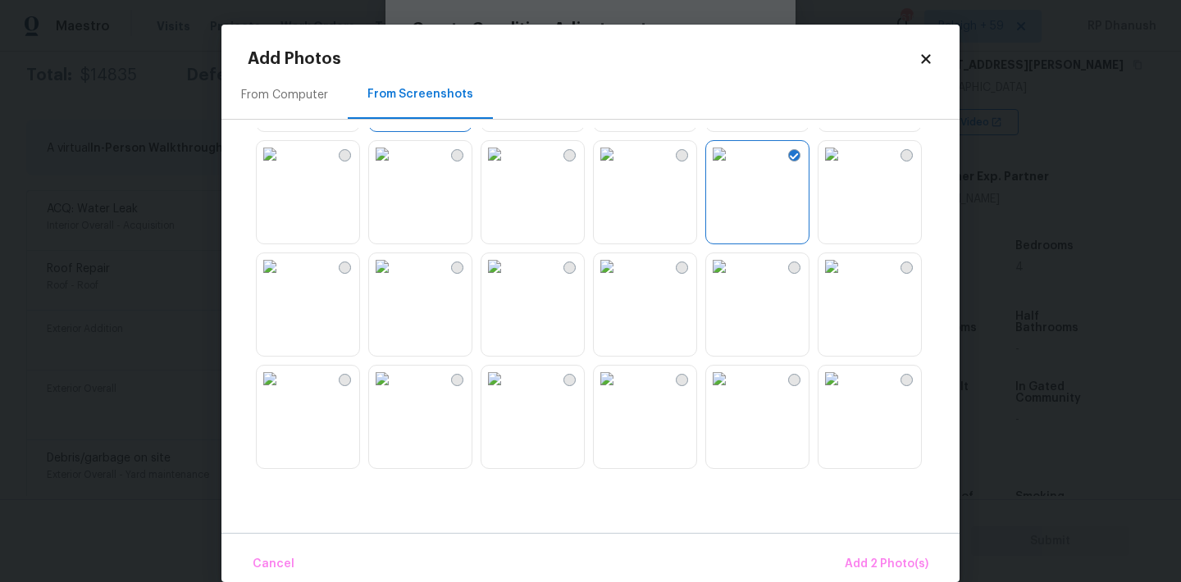
scroll to position [487, 0]
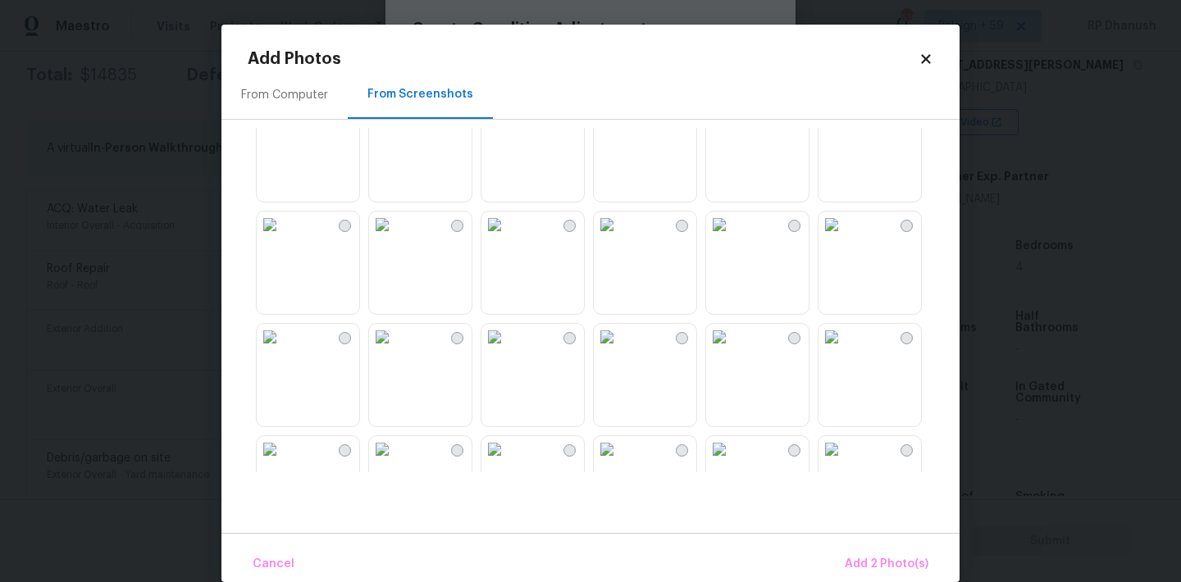
click at [508, 238] on img at bounding box center [494, 225] width 26 height 26
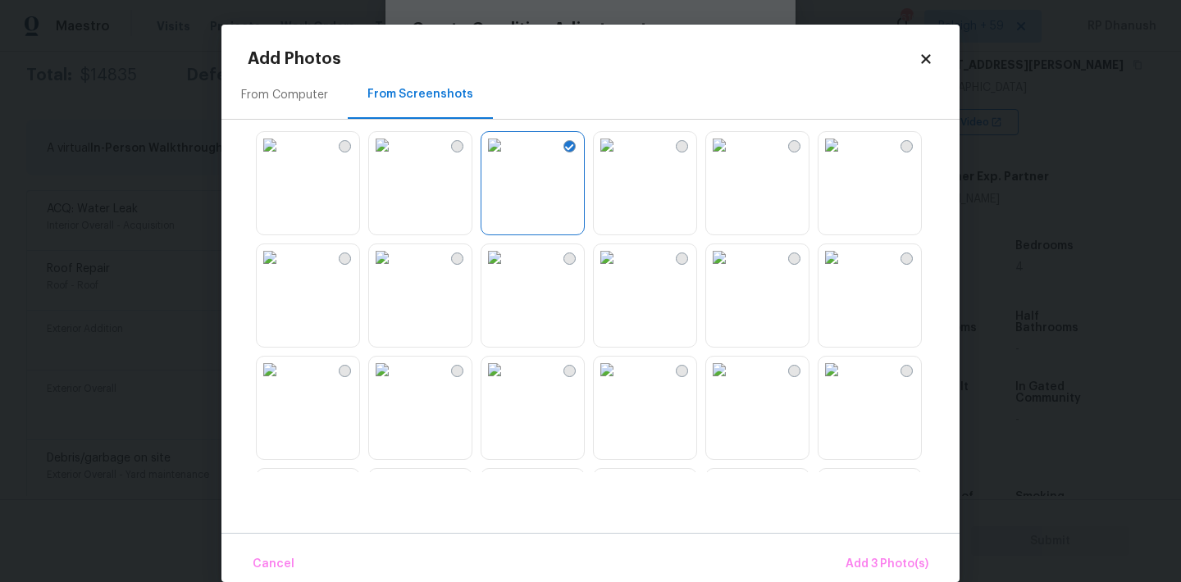
click at [508, 271] on img at bounding box center [494, 257] width 26 height 26
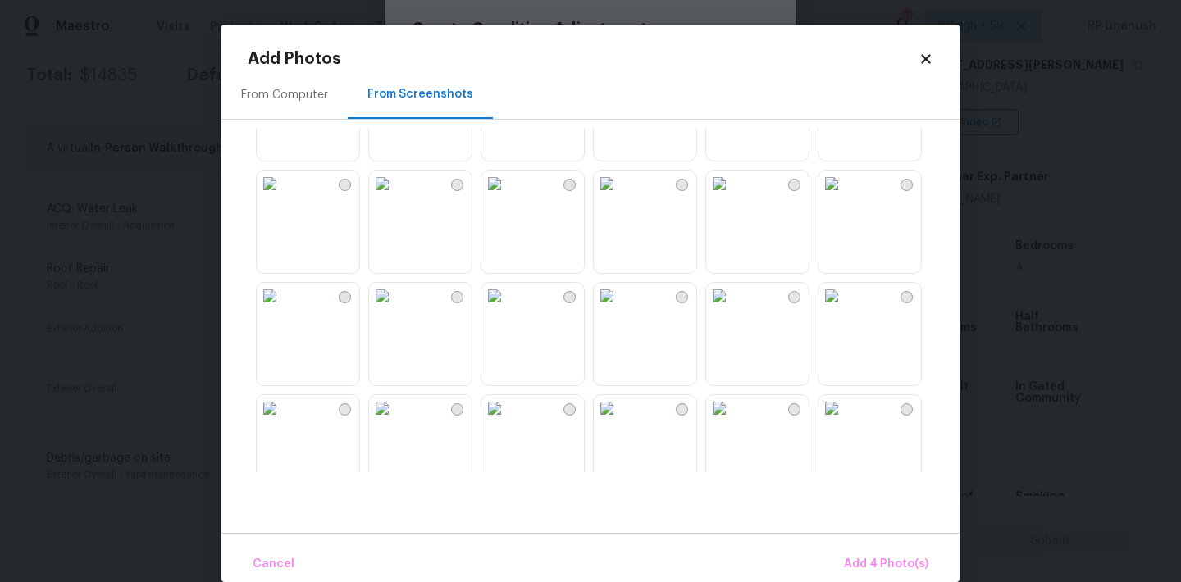
scroll to position [1013, 0]
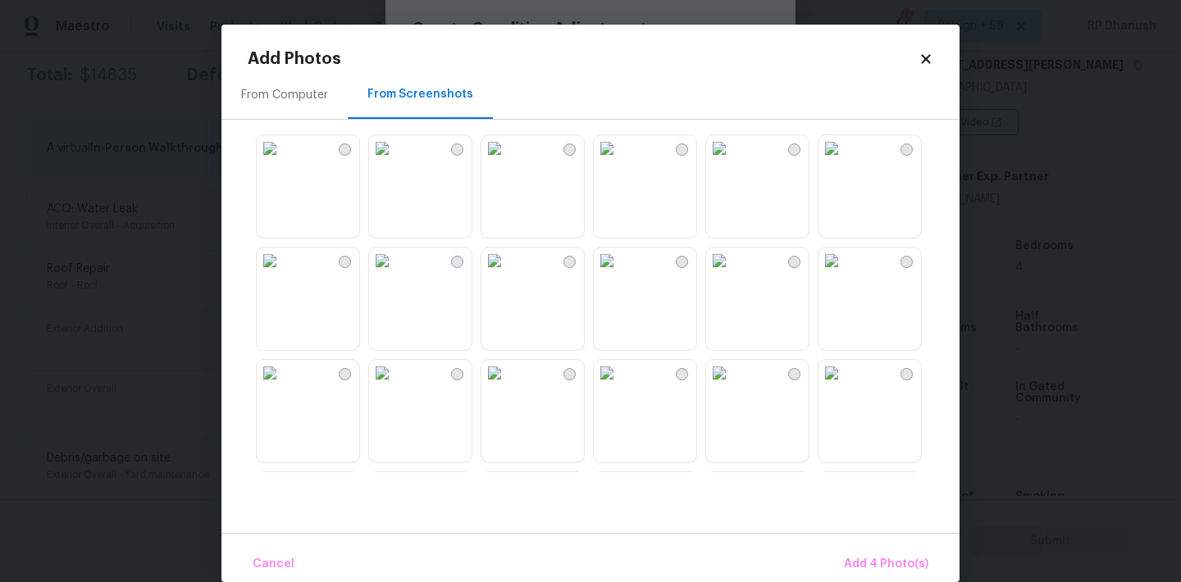
click at [732, 162] on img at bounding box center [719, 148] width 26 height 26
click at [869, 564] on span "Add 5 Photo(s)" at bounding box center [887, 564] width 83 height 21
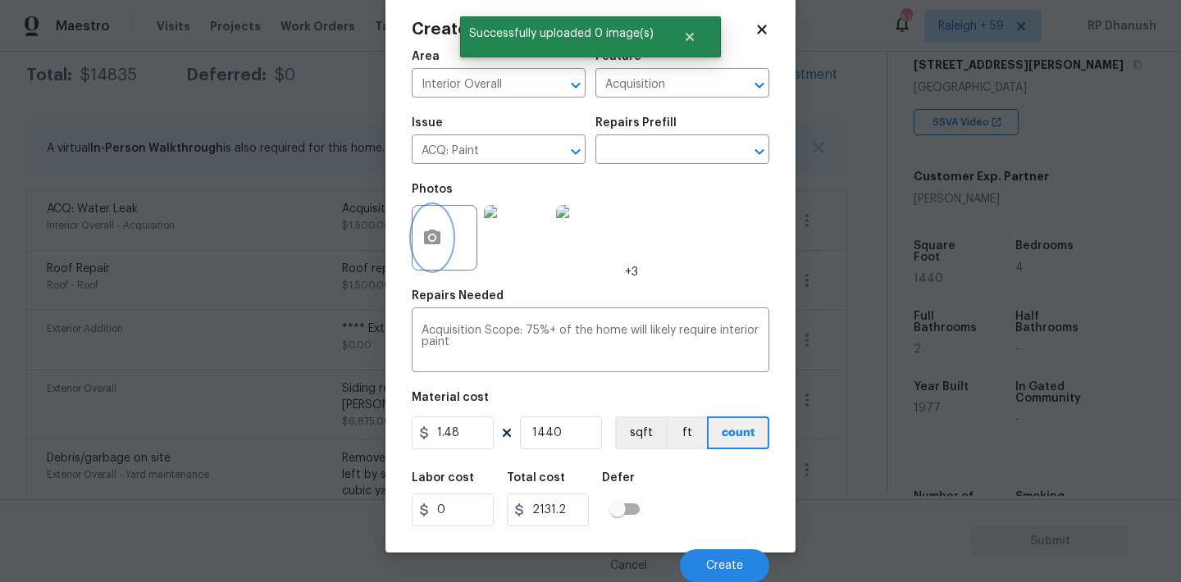
scroll to position [0, 0]
click at [708, 567] on span "Create" at bounding box center [724, 566] width 37 height 12
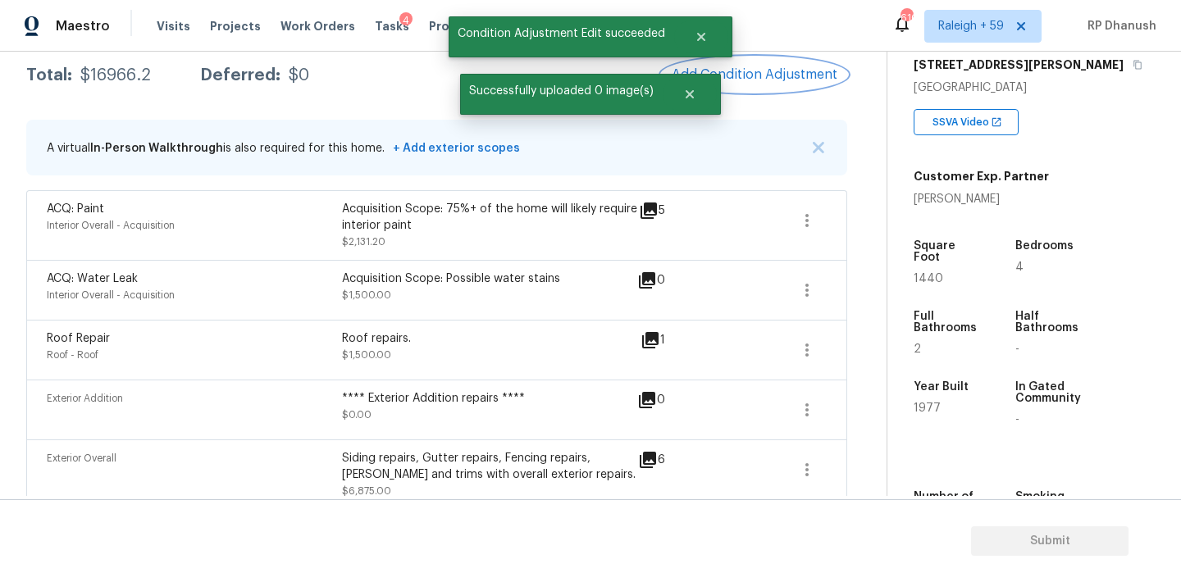
click at [727, 85] on button "Add Condition Adjustment" at bounding box center [754, 74] width 185 height 34
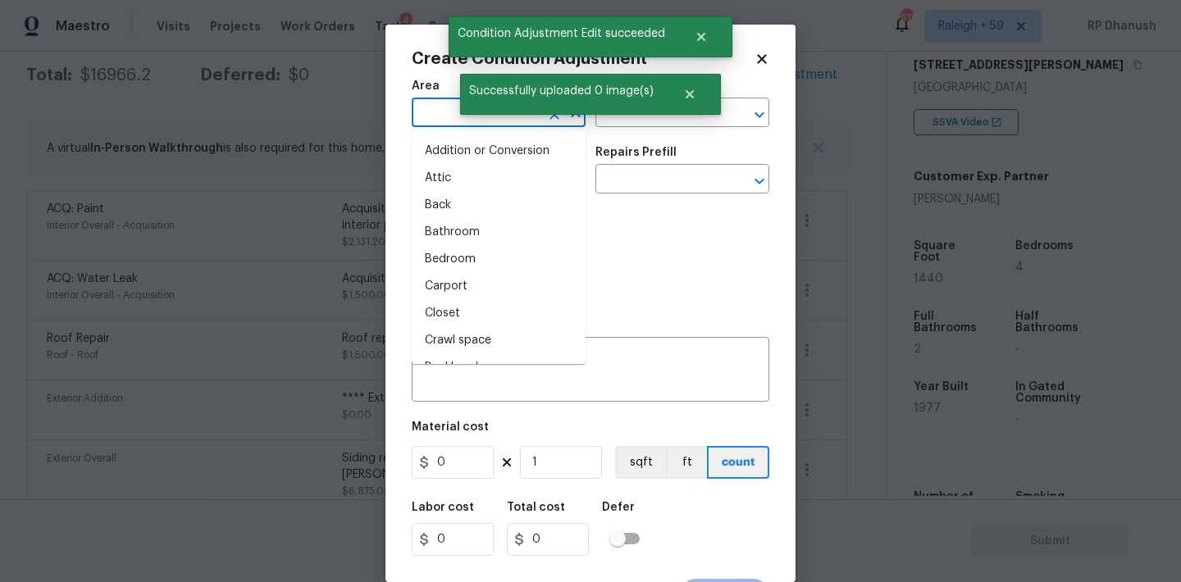
click at [434, 113] on input "text" at bounding box center [476, 114] width 128 height 25
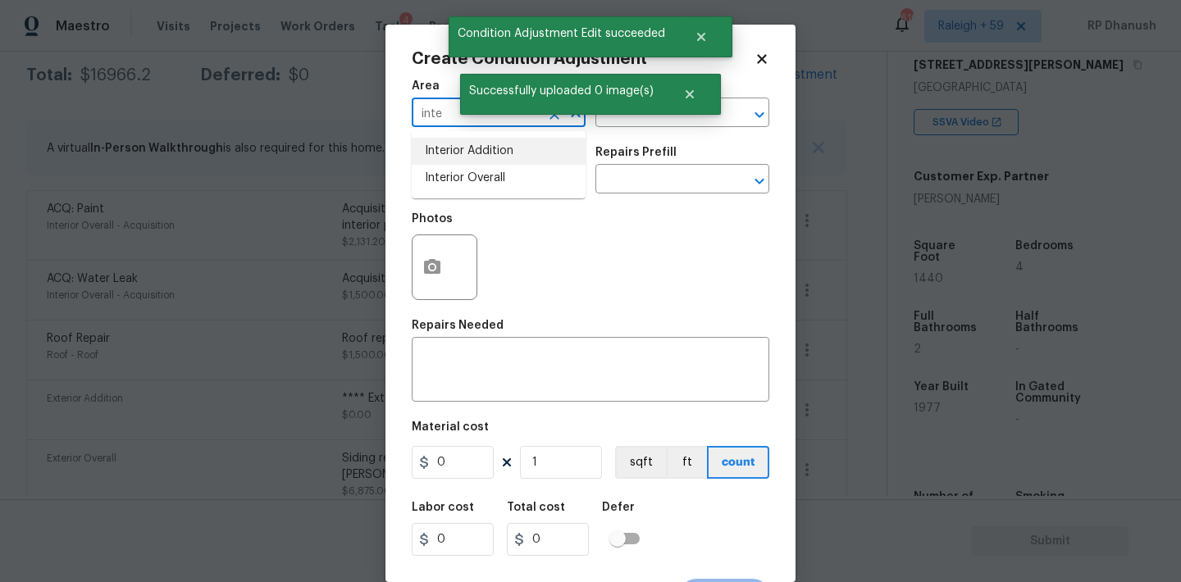
click at [479, 159] on li "Interior Addition" at bounding box center [499, 151] width 174 height 27
type input "Interior Addition"
click at [553, 110] on div "Successfully uploaded 0 image(s)" at bounding box center [590, 94] width 261 height 41
click at [527, 118] on input "Interior Addition" at bounding box center [476, 114] width 128 height 25
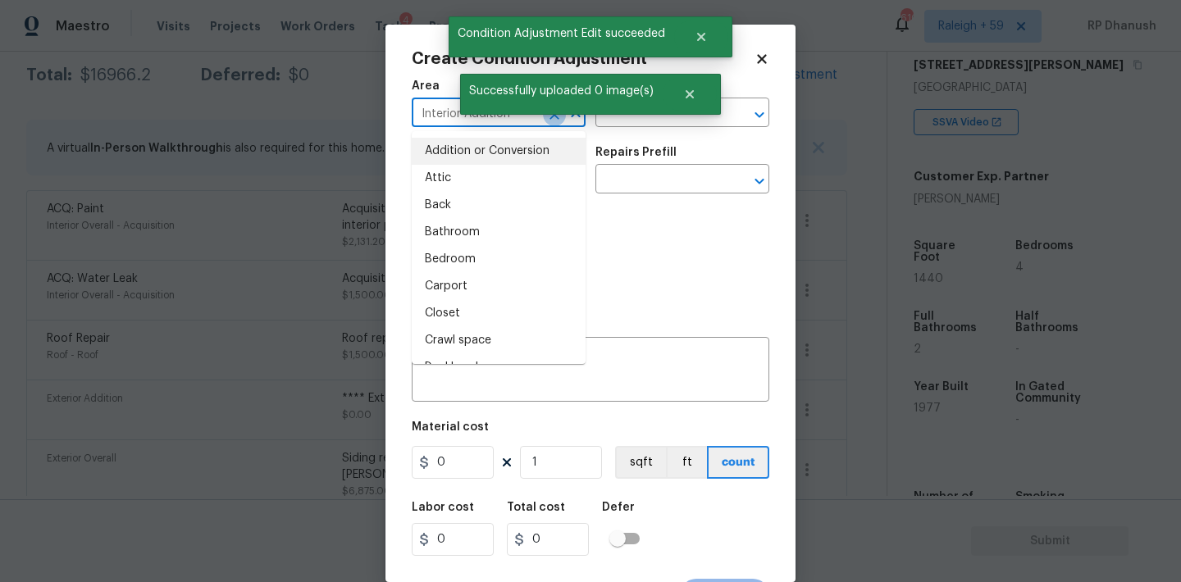
click at [546, 118] on icon "Clear" at bounding box center [554, 115] width 16 height 16
click at [532, 116] on input "text" at bounding box center [476, 114] width 128 height 25
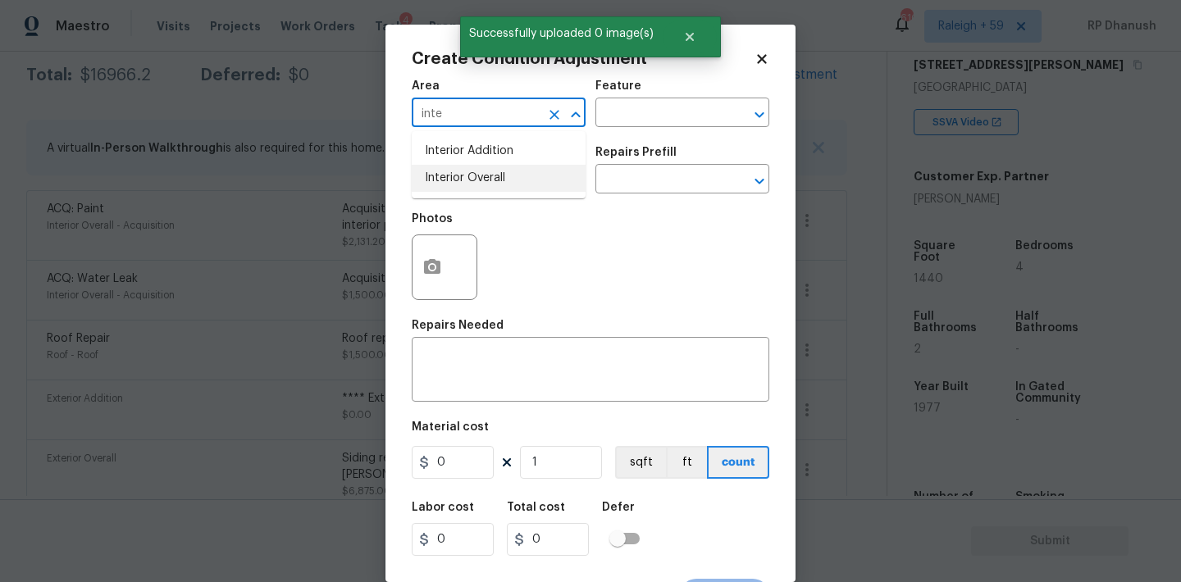
click at [523, 175] on li "Interior Overall" at bounding box center [499, 178] width 174 height 27
type input "Interior Overall"
click at [666, 120] on input "text" at bounding box center [659, 114] width 128 height 25
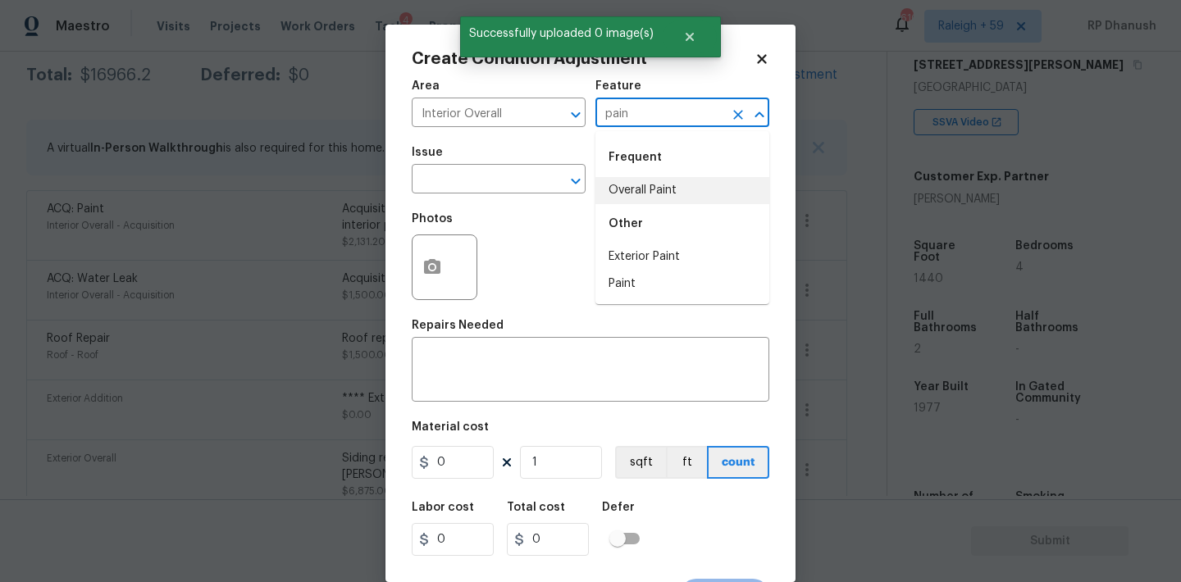
click at [637, 190] on li "Overall Paint" at bounding box center [682, 190] width 174 height 27
type input "Overall Paint"
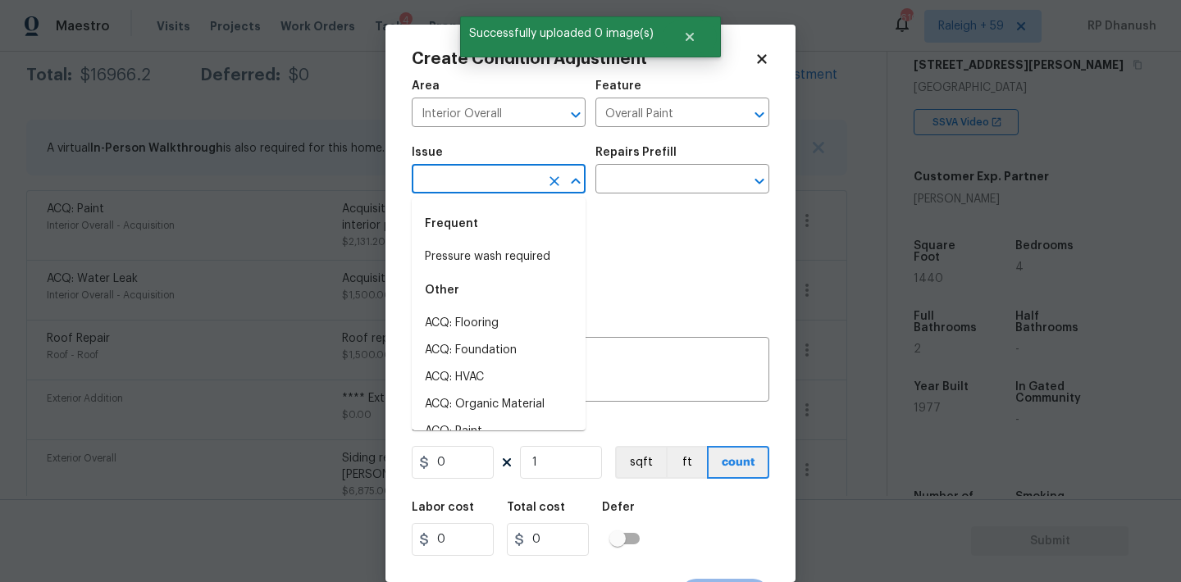
click at [497, 189] on input "text" at bounding box center [476, 180] width 128 height 25
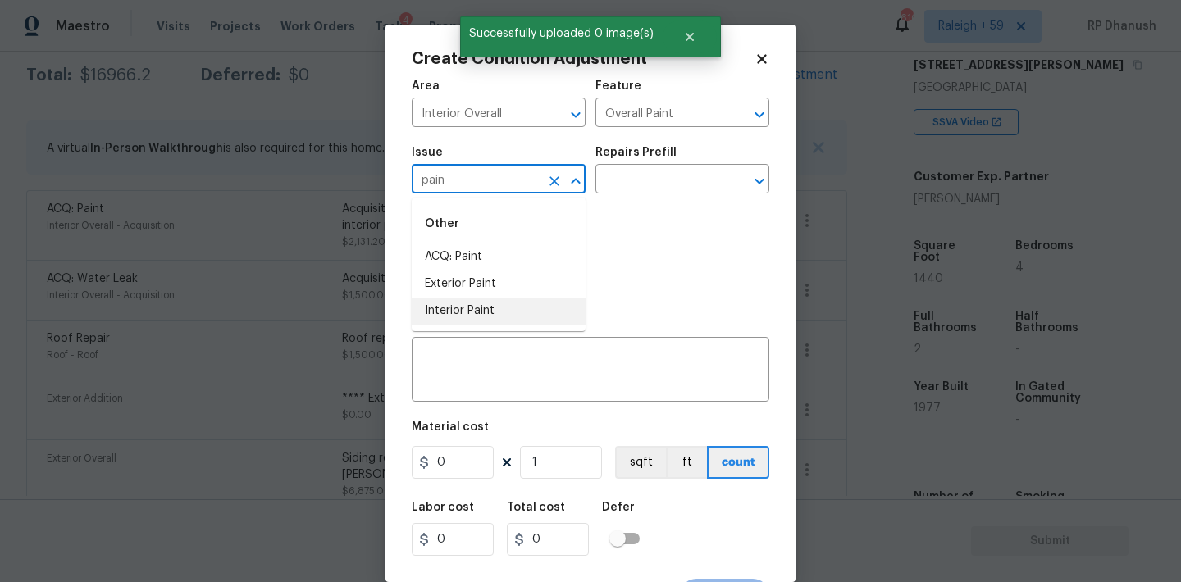
click at [496, 309] on li "Interior Paint" at bounding box center [499, 311] width 174 height 27
type input "Interior Paint"
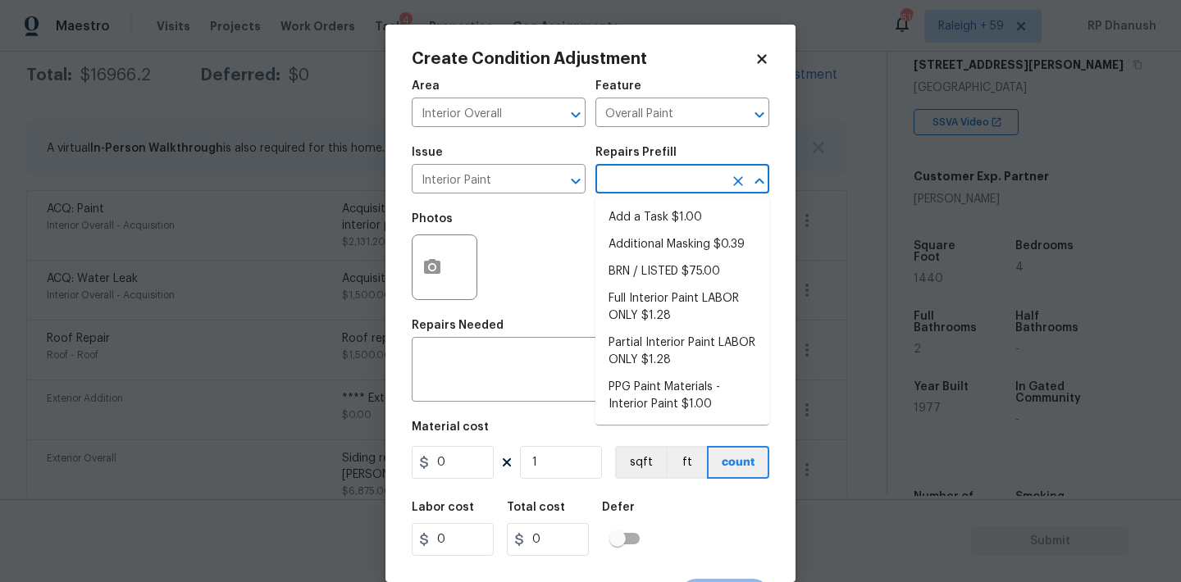
click at [663, 176] on input "text" at bounding box center [659, 180] width 128 height 25
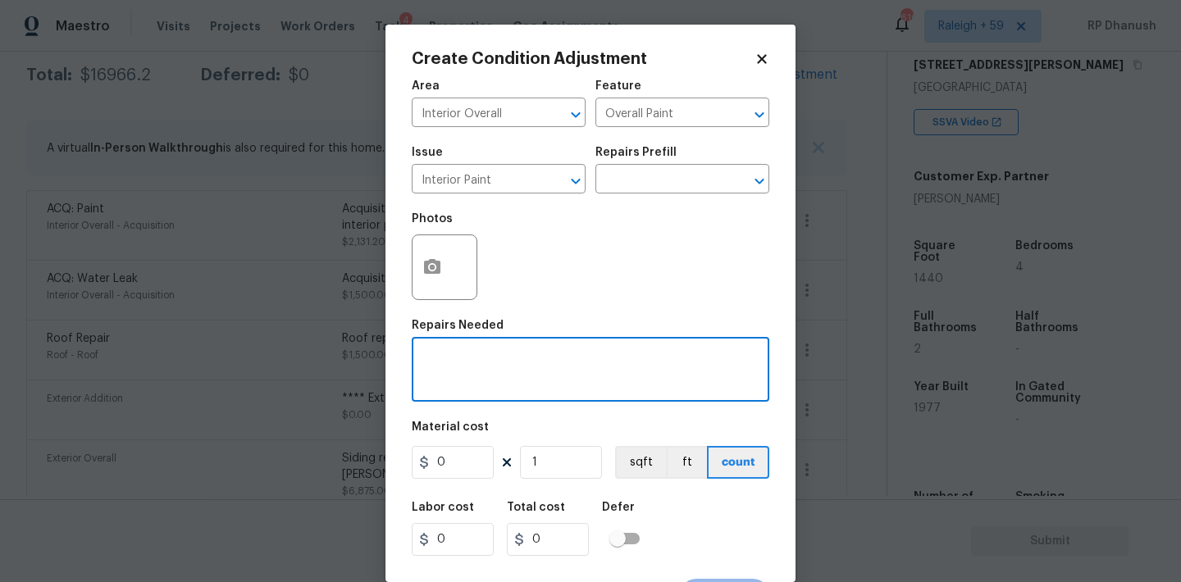
click at [518, 355] on textarea at bounding box center [591, 371] width 338 height 34
type textarea "Interior Primer"
click at [461, 459] on input "0" at bounding box center [453, 462] width 82 height 33
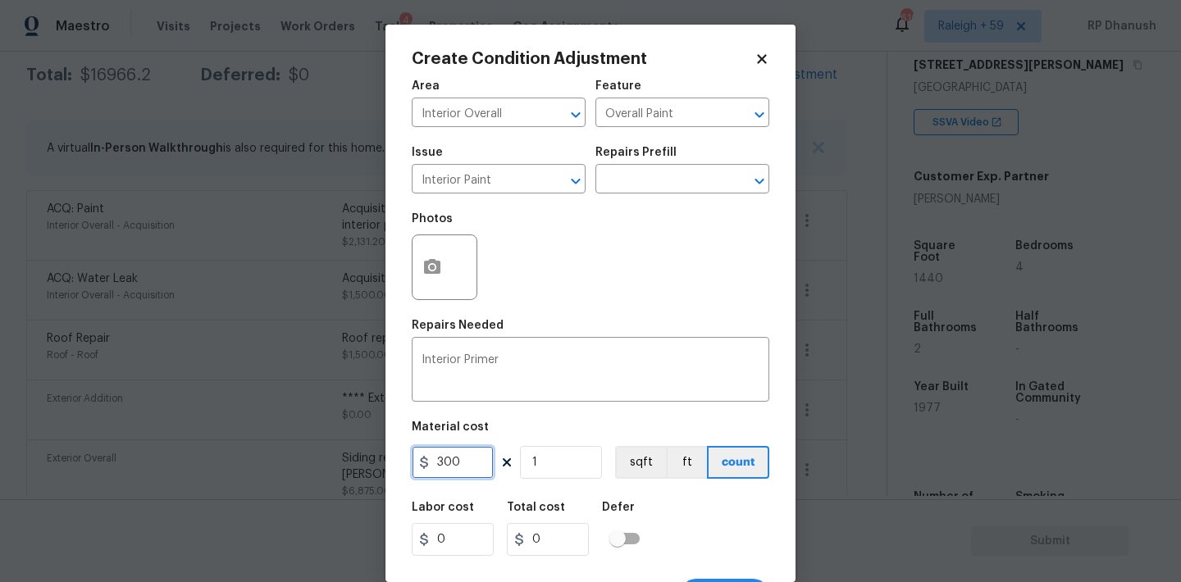
type input "300"
click at [461, 450] on input "300" at bounding box center [453, 462] width 82 height 33
type input "200"
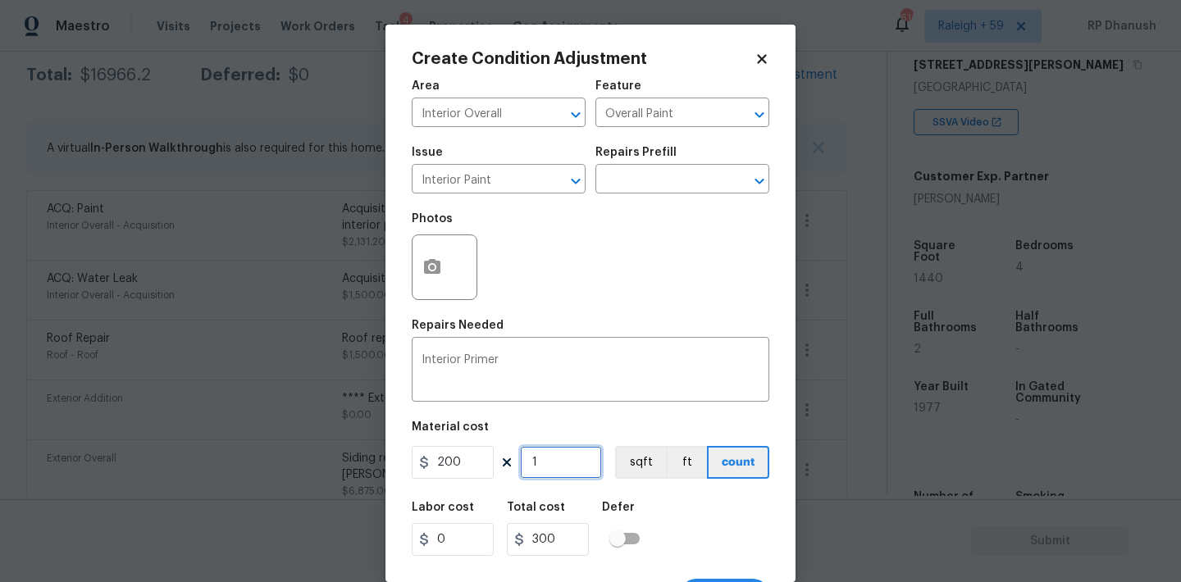
type input "200"
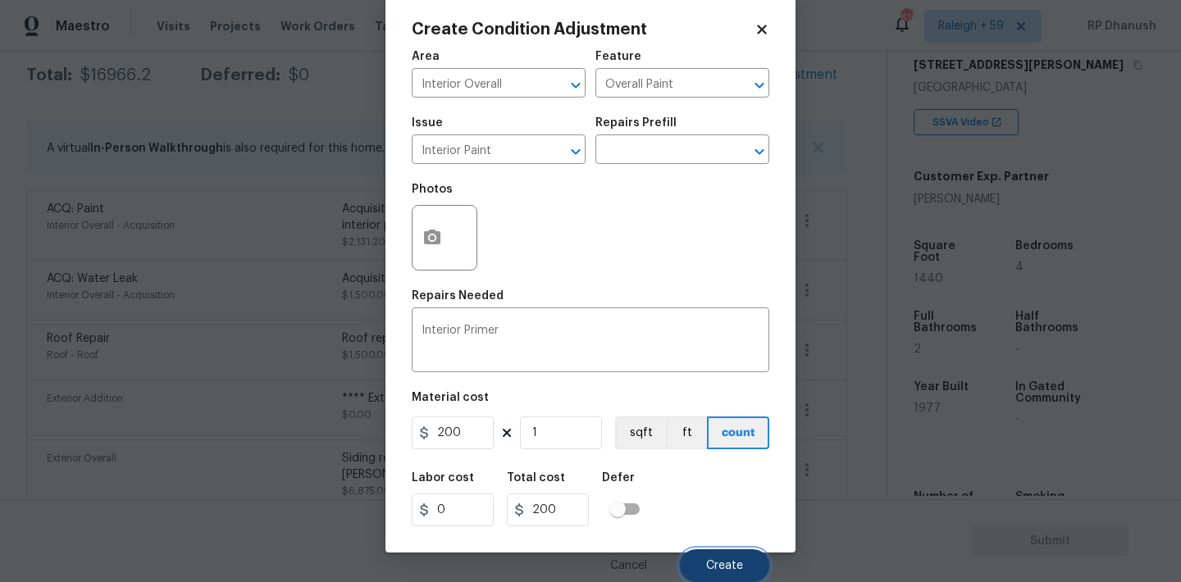
click at [720, 572] on button "Create" at bounding box center [724, 565] width 89 height 33
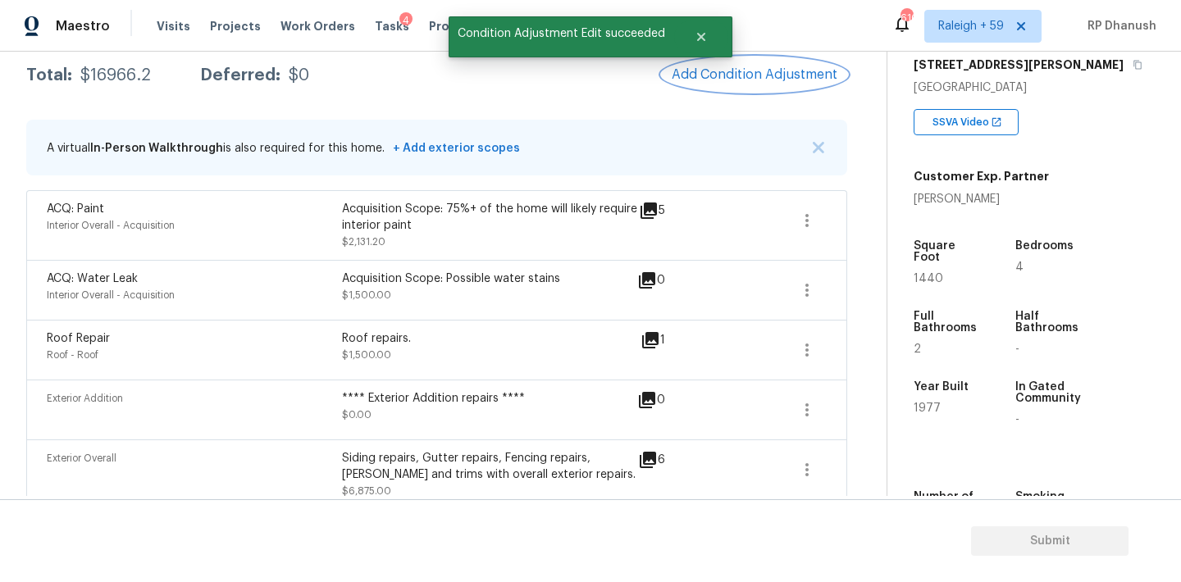
scroll to position [0, 0]
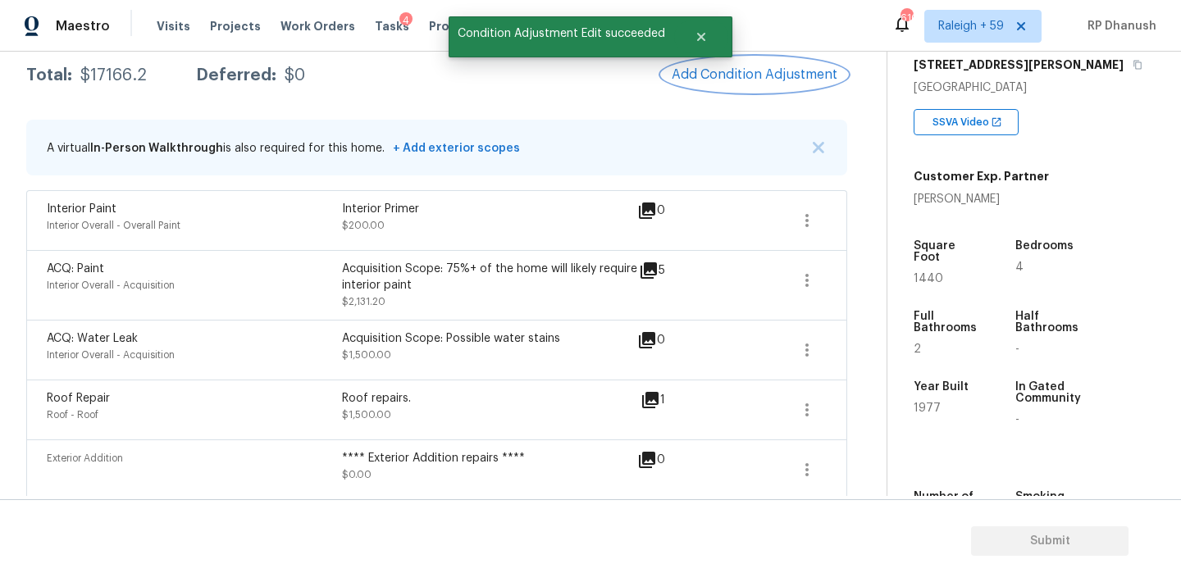
click at [769, 65] on button "Add Condition Adjustment" at bounding box center [754, 74] width 185 height 34
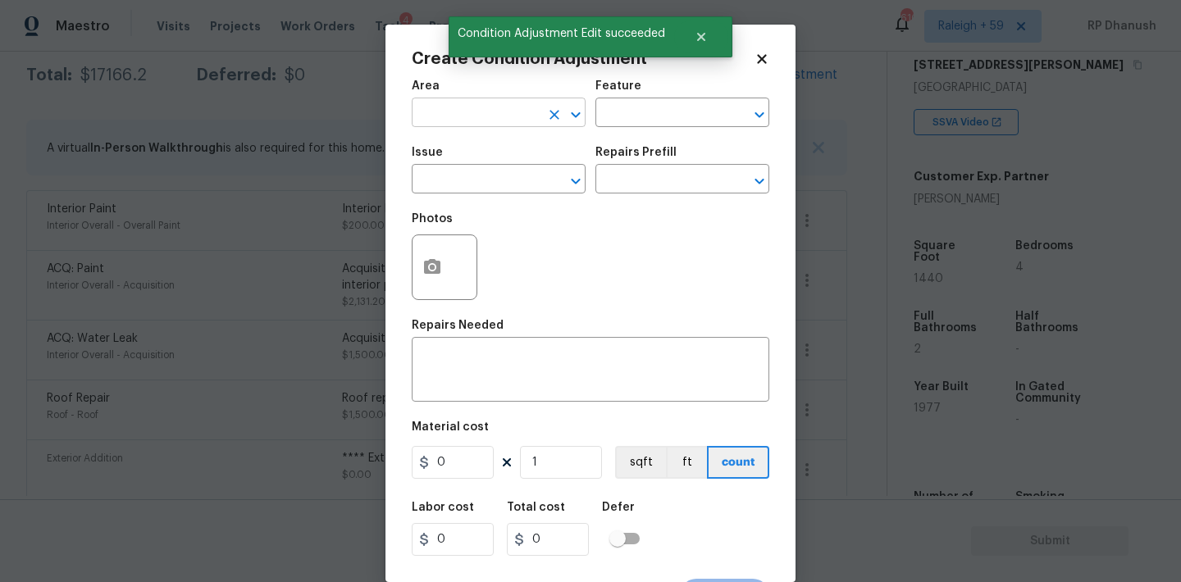
click at [516, 111] on input "text" at bounding box center [476, 114] width 128 height 25
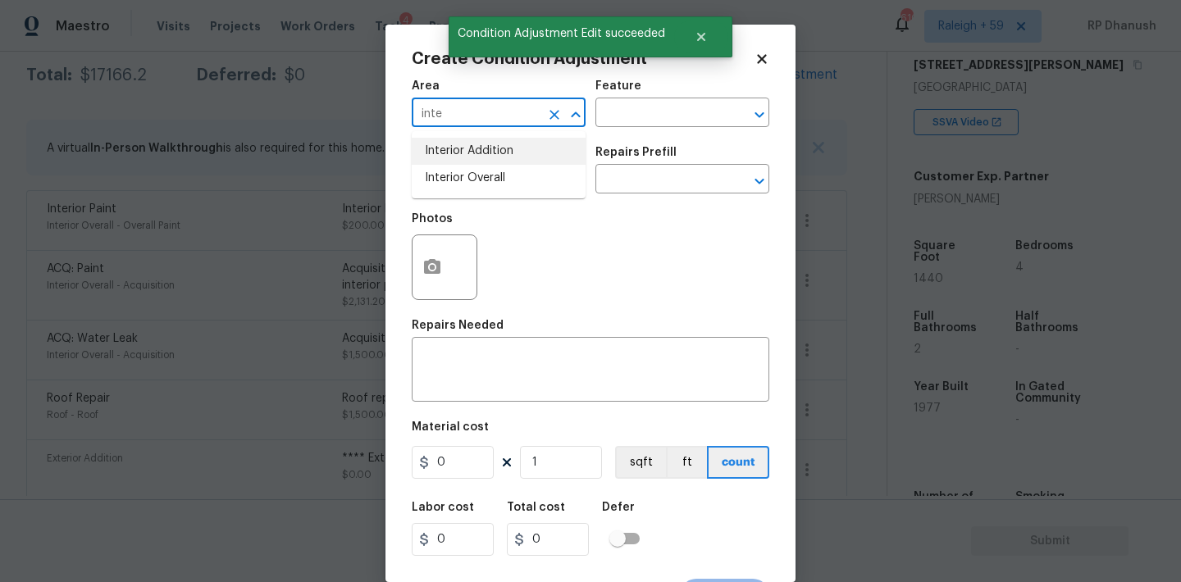
click at [492, 182] on li "Interior Overall" at bounding box center [499, 178] width 174 height 27
type input "Interior Overall"
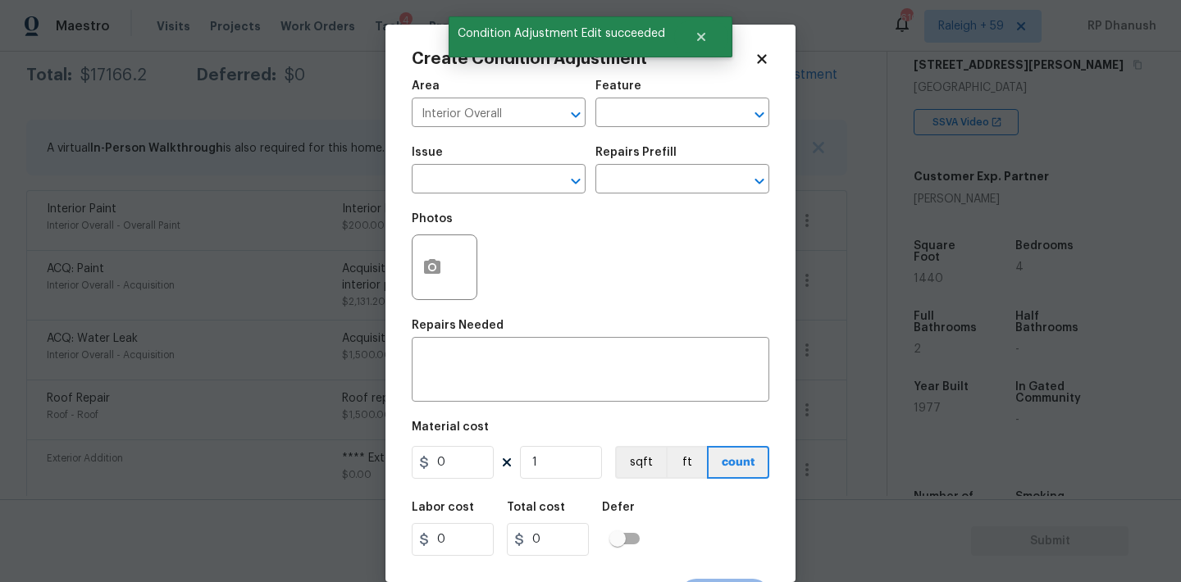
click at [636, 128] on div "Area Interior Overall ​ Feature ​" at bounding box center [591, 104] width 358 height 66
click at [636, 120] on input "text" at bounding box center [659, 114] width 128 height 25
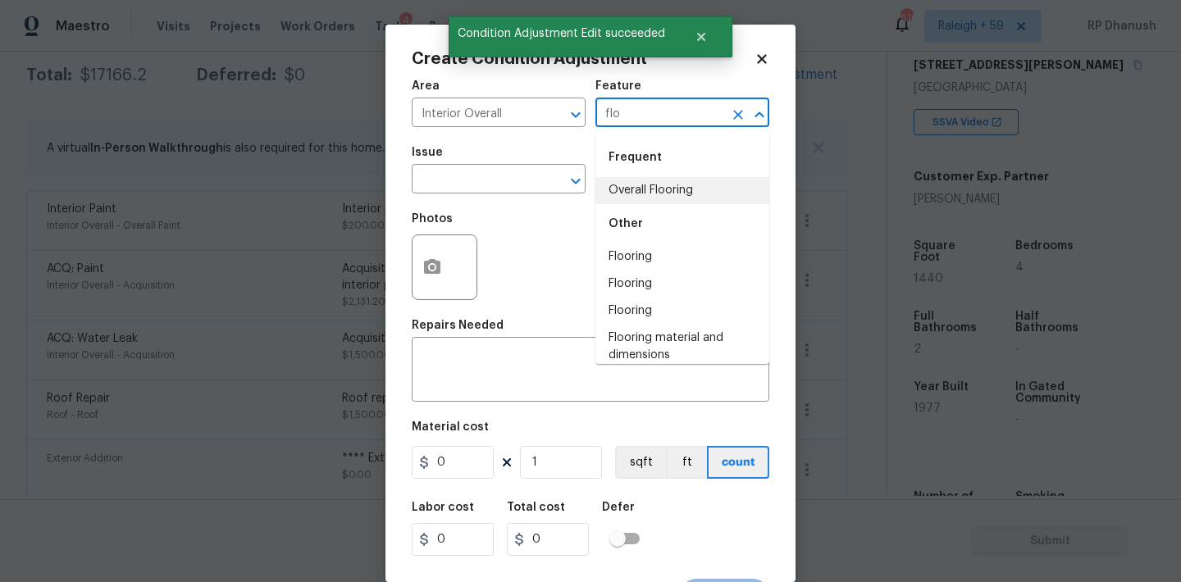
click at [630, 186] on li "Overall Flooring" at bounding box center [682, 190] width 174 height 27
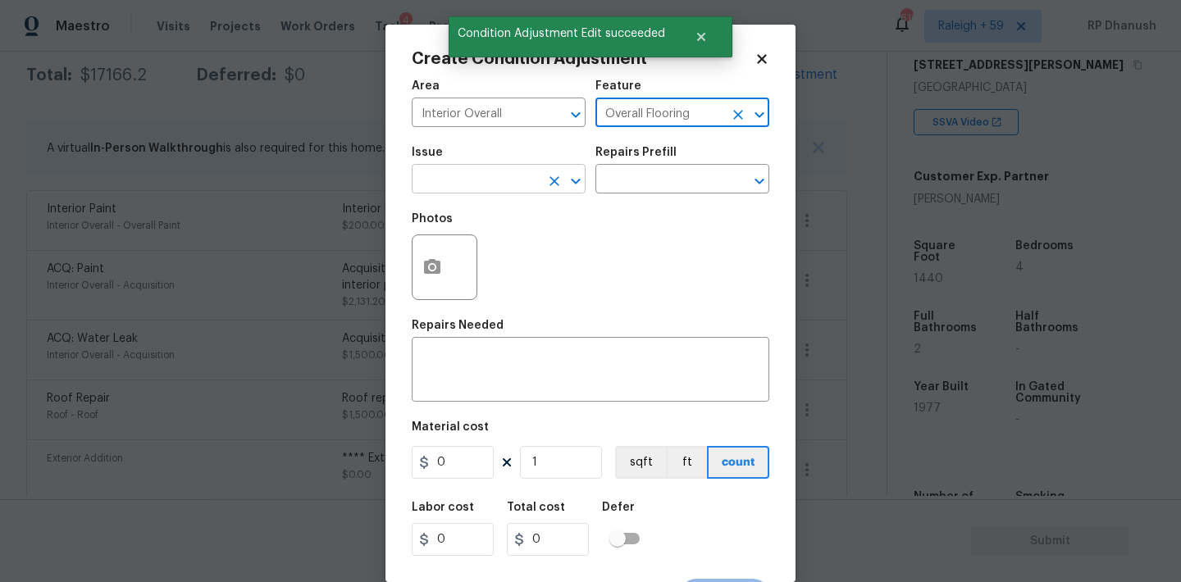
type input "Overall Flooring"
click at [476, 185] on input "text" at bounding box center [476, 180] width 128 height 25
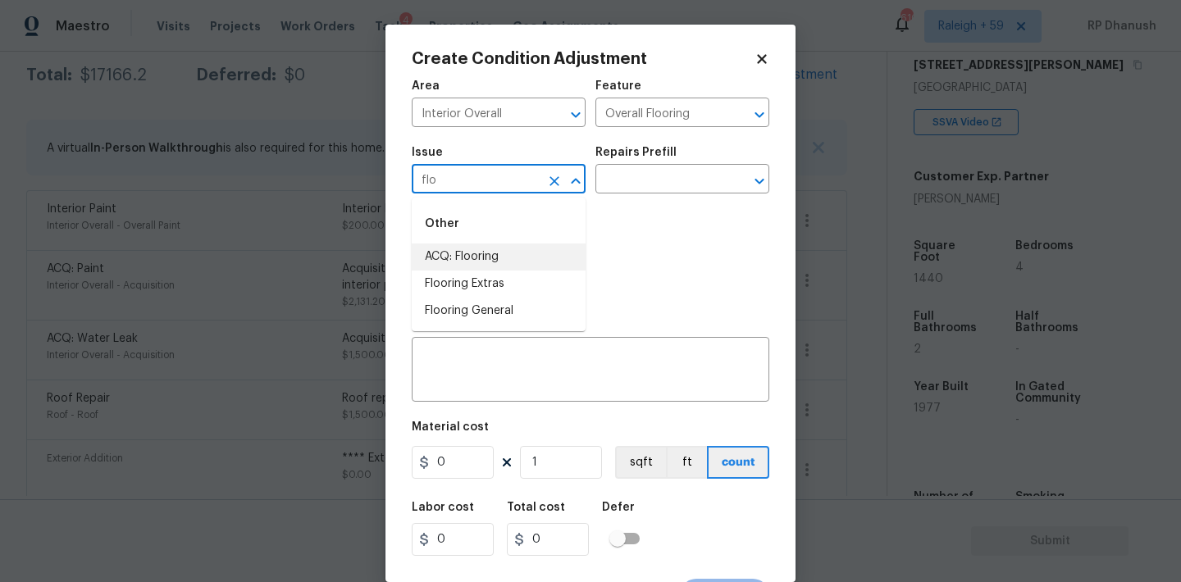
click at [448, 253] on li "ACQ: Flooring" at bounding box center [499, 257] width 174 height 27
type input "ACQ: Flooring"
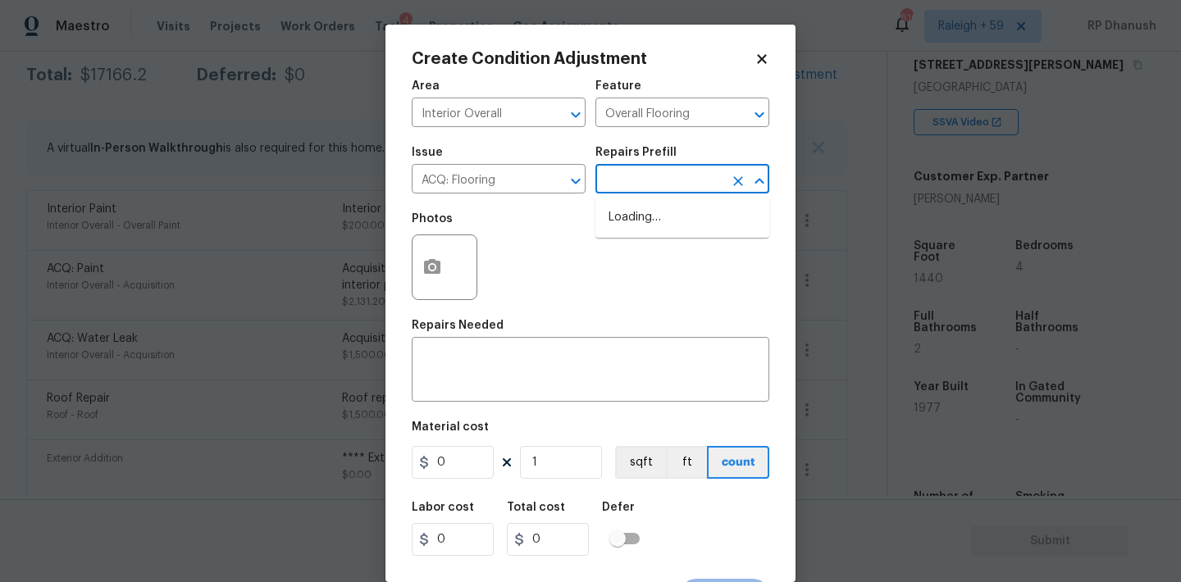
click at [631, 194] on body "Maestro Visits Projects Work Orders Tasks 4 Properties Geo Assignments 610 Rale…" at bounding box center [590, 291] width 1181 height 582
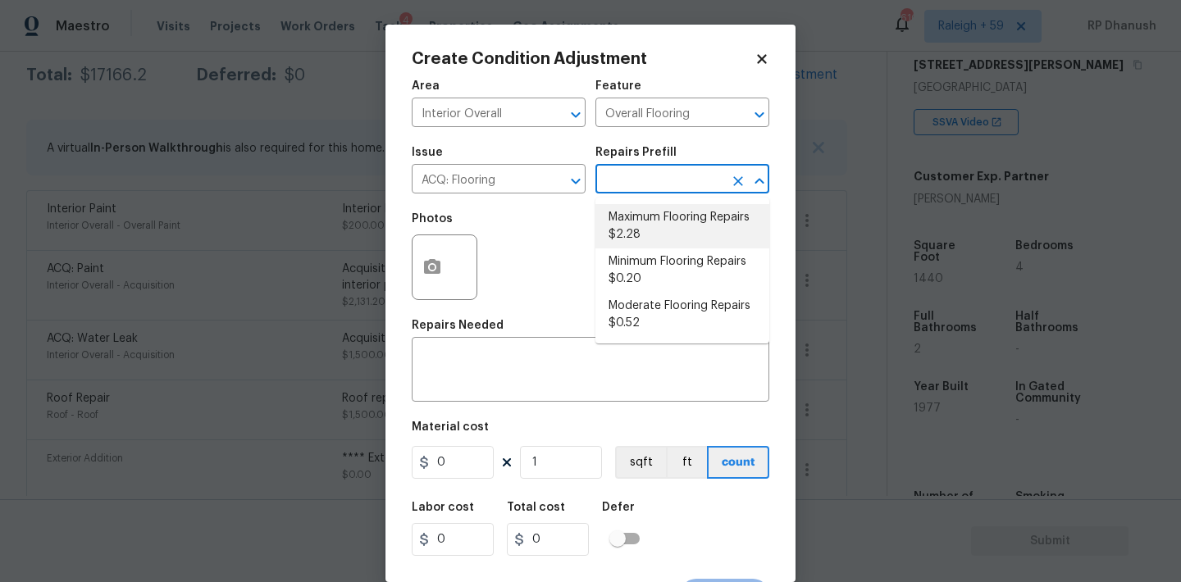
click at [634, 213] on li "Maximum Flooring Repairs $2.28" at bounding box center [682, 226] width 174 height 44
type input "Acquisition"
type textarea "Acquisition Scope: Maximum flooring repairs"
type input "2.28"
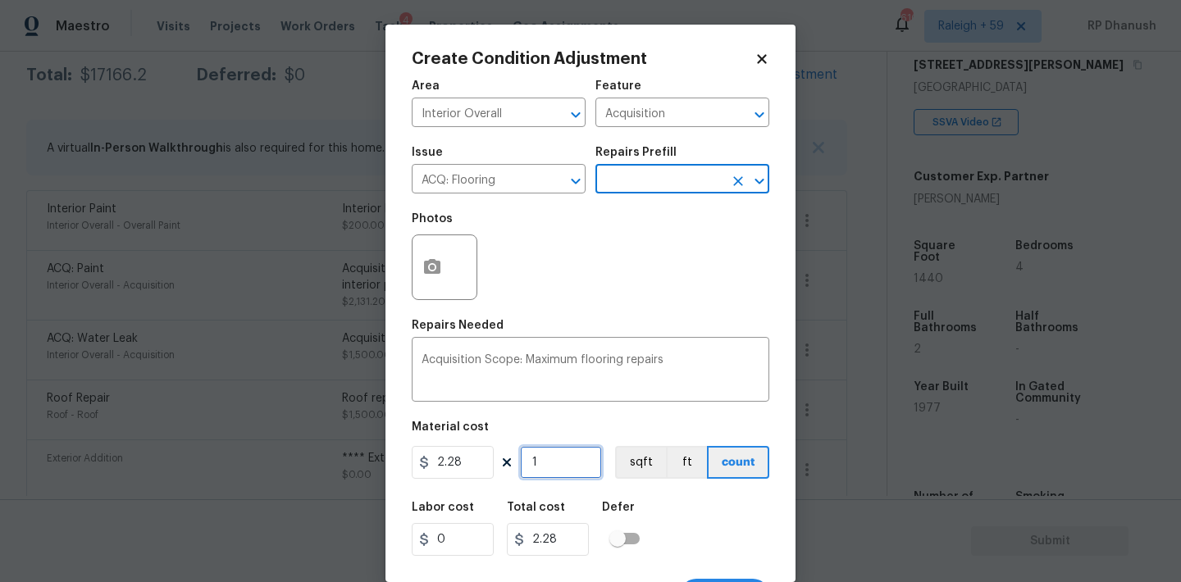
click at [540, 463] on input "1" at bounding box center [561, 462] width 82 height 33
type input "0"
paste input "144"
type input "1440"
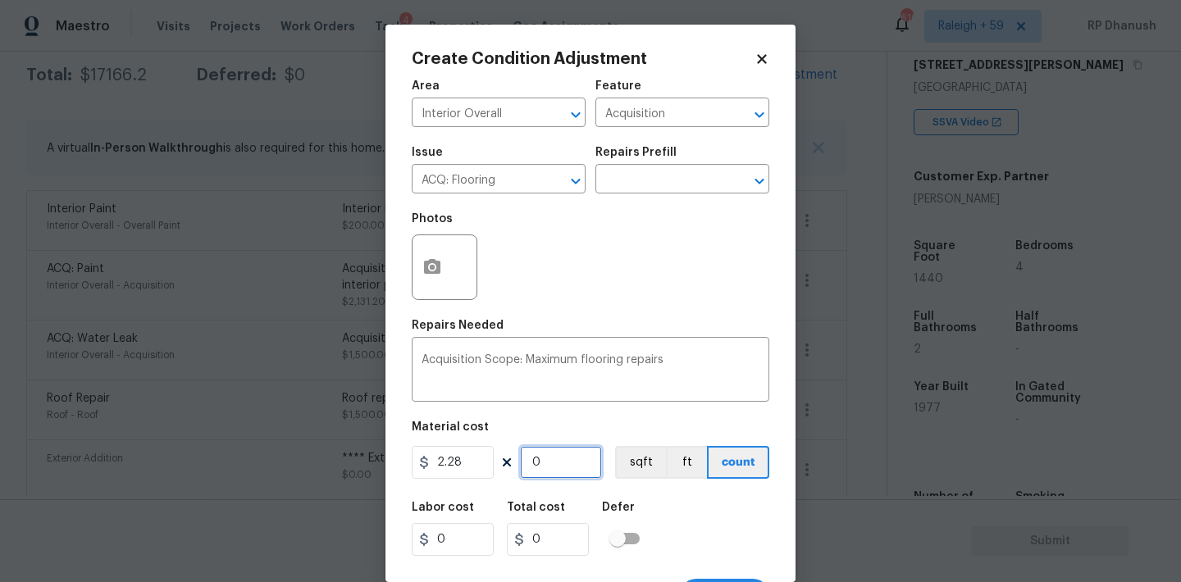
type input "3283.2"
type input "1440"
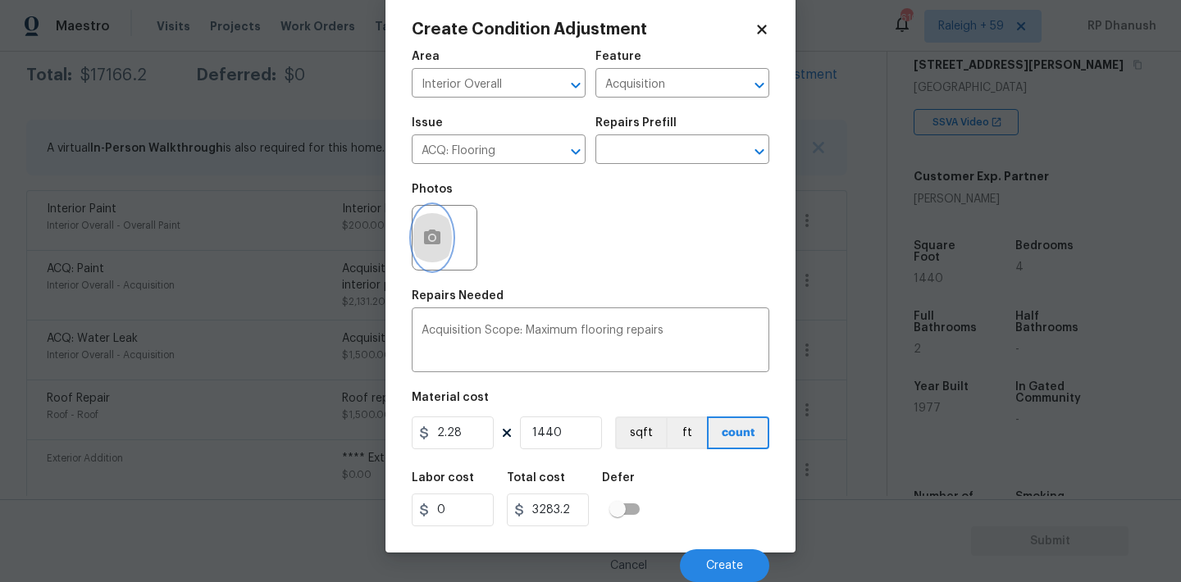
click at [434, 239] on circle "button" at bounding box center [432, 237] width 5 height 5
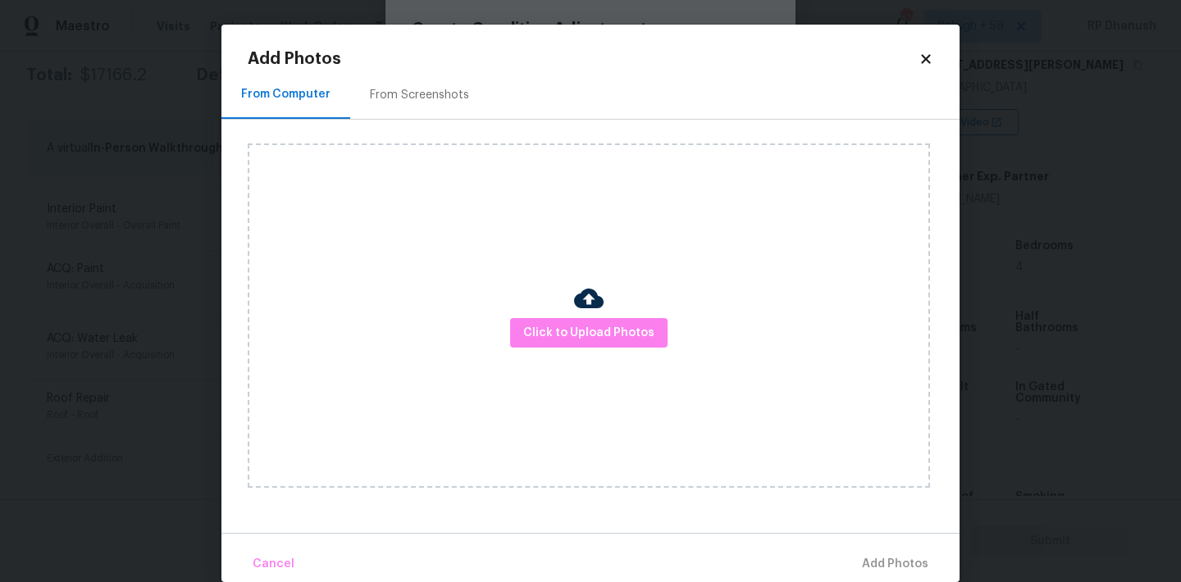
click at [440, 96] on div "From Screenshots" at bounding box center [419, 95] width 99 height 16
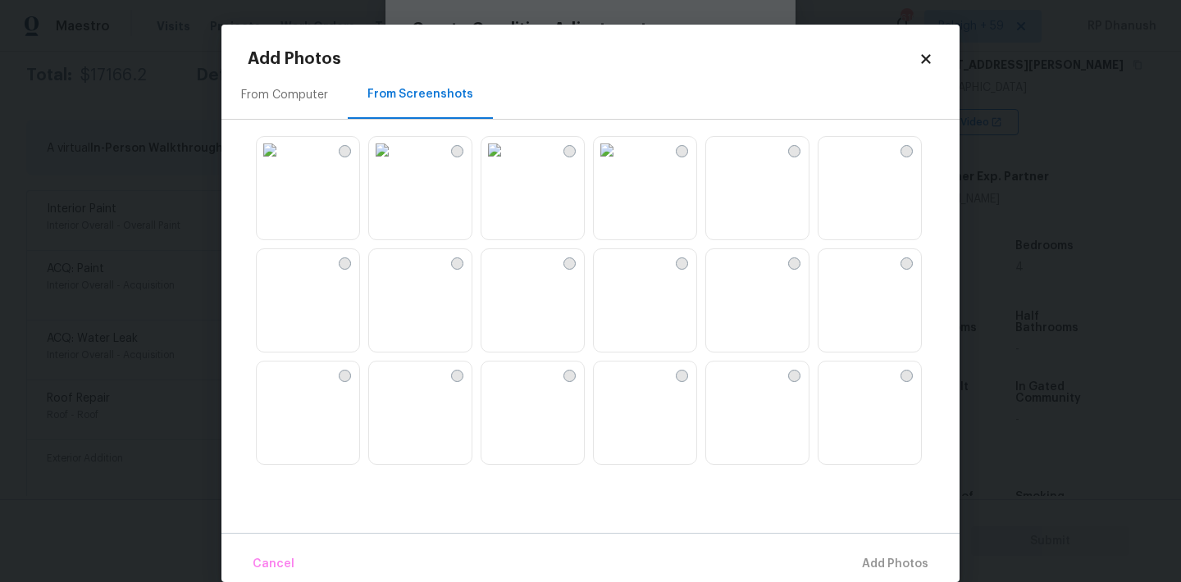
click at [283, 276] on img at bounding box center [270, 262] width 26 height 26
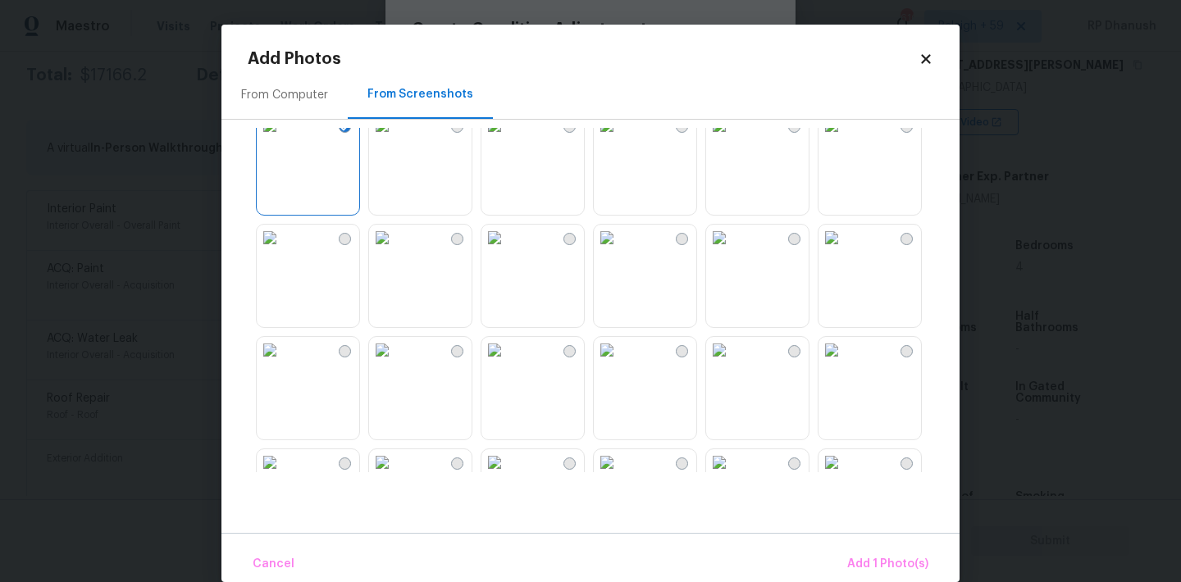
scroll to position [142, 0]
click at [732, 246] on img at bounding box center [719, 233] width 26 height 26
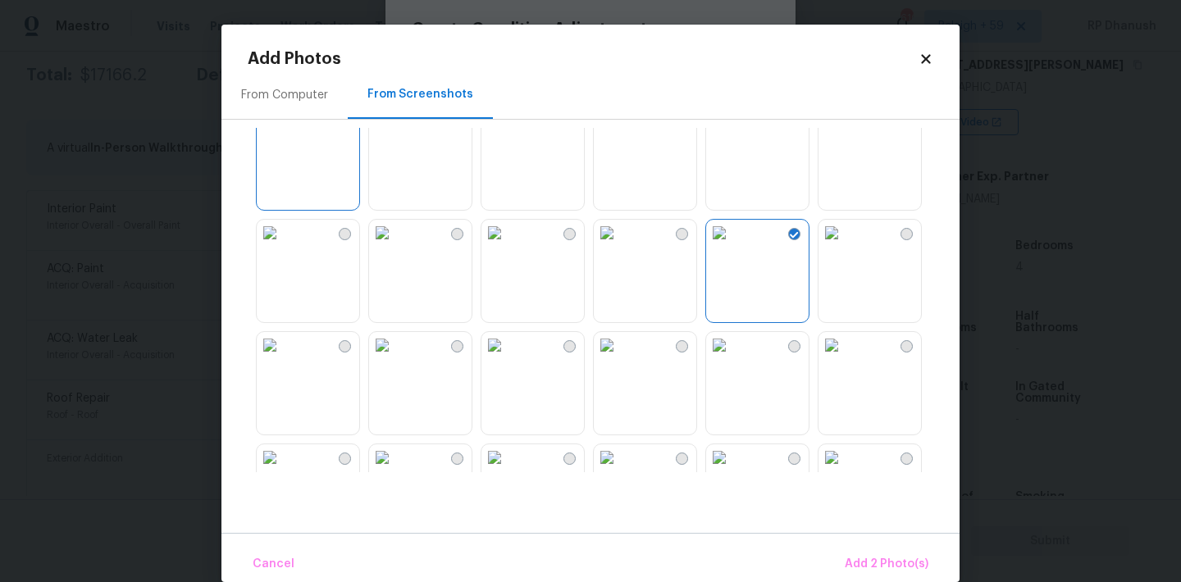
click at [845, 246] on img at bounding box center [831, 233] width 26 height 26
click at [620, 245] on img at bounding box center [607, 232] width 26 height 26
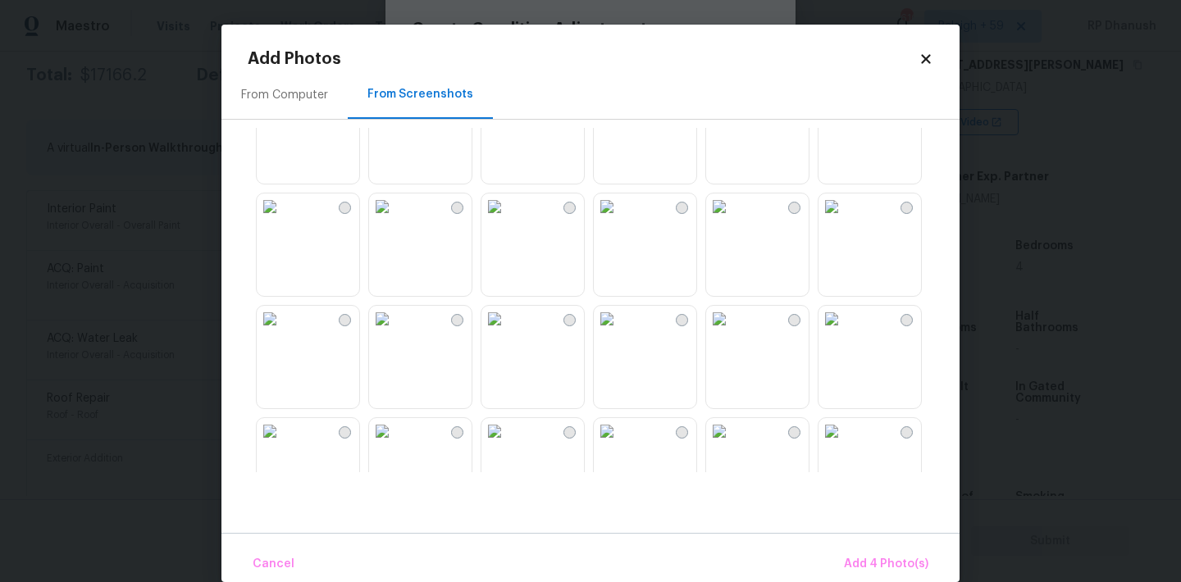
scroll to position [528, 0]
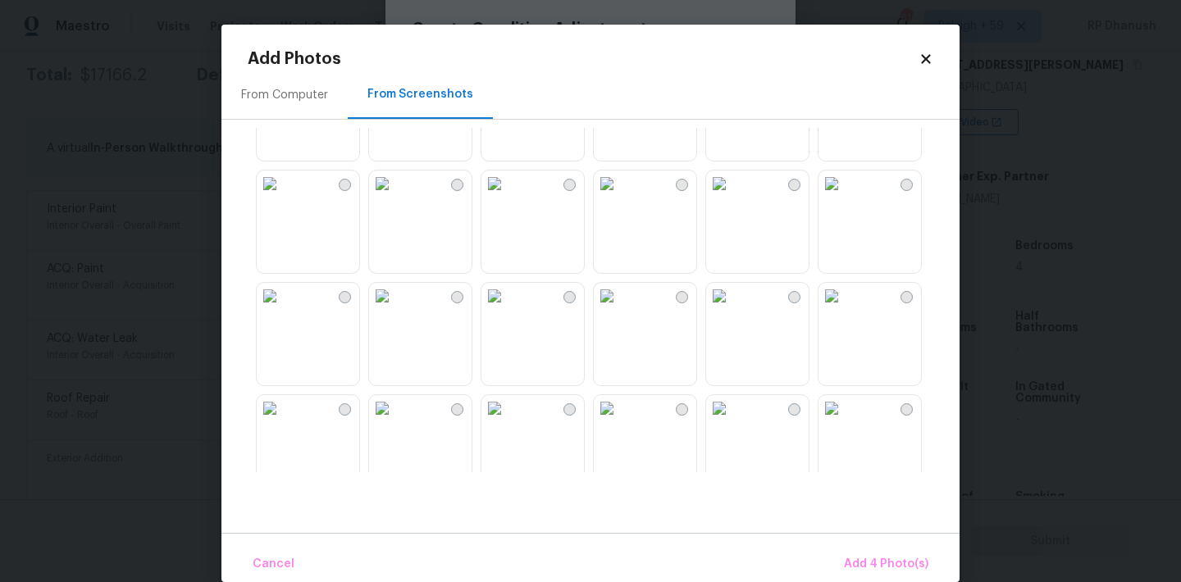
click at [283, 197] on img at bounding box center [270, 184] width 26 height 26
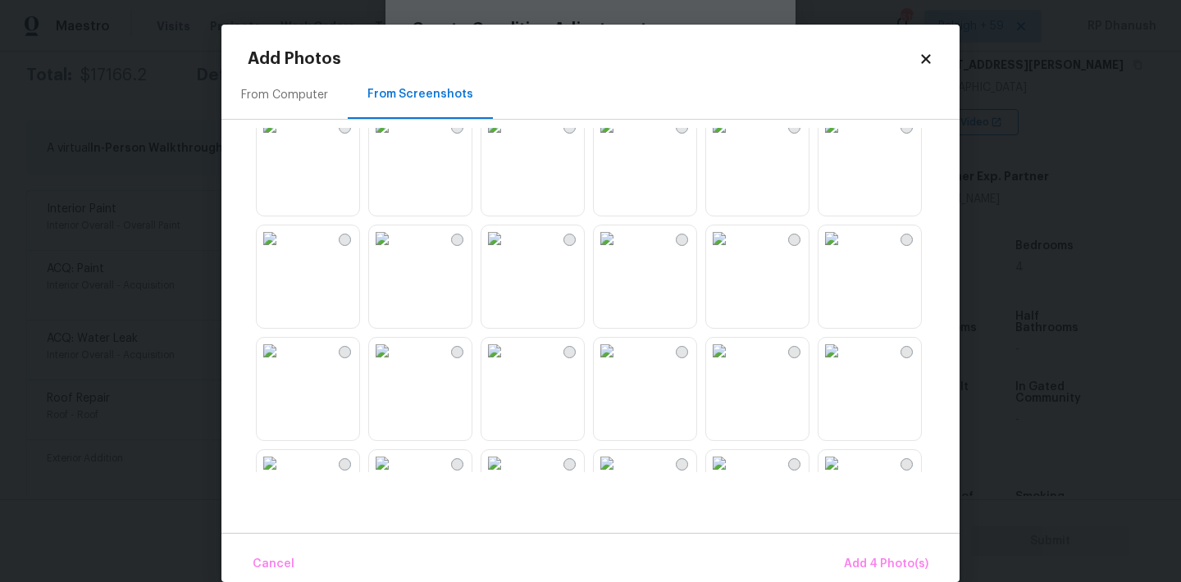
click at [508, 139] on img at bounding box center [494, 126] width 26 height 26
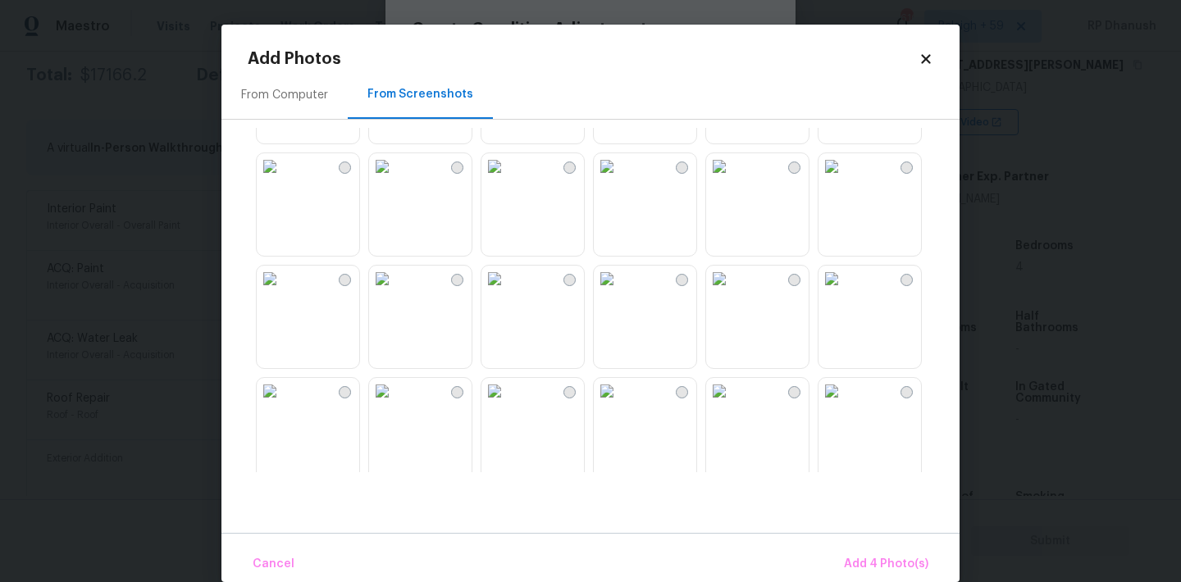
scroll to position [1111, 0]
click at [620, 288] on img at bounding box center [607, 275] width 26 height 26
click at [880, 562] on span "Add 5 Photo(s)" at bounding box center [887, 564] width 83 height 21
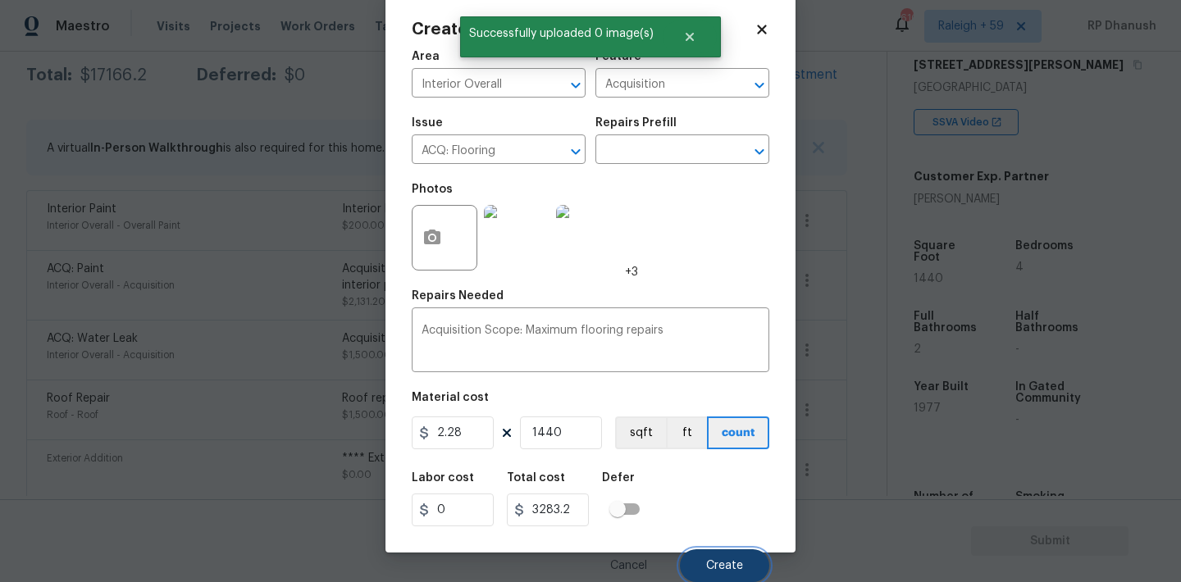
click at [727, 550] on button "Create" at bounding box center [724, 565] width 89 height 33
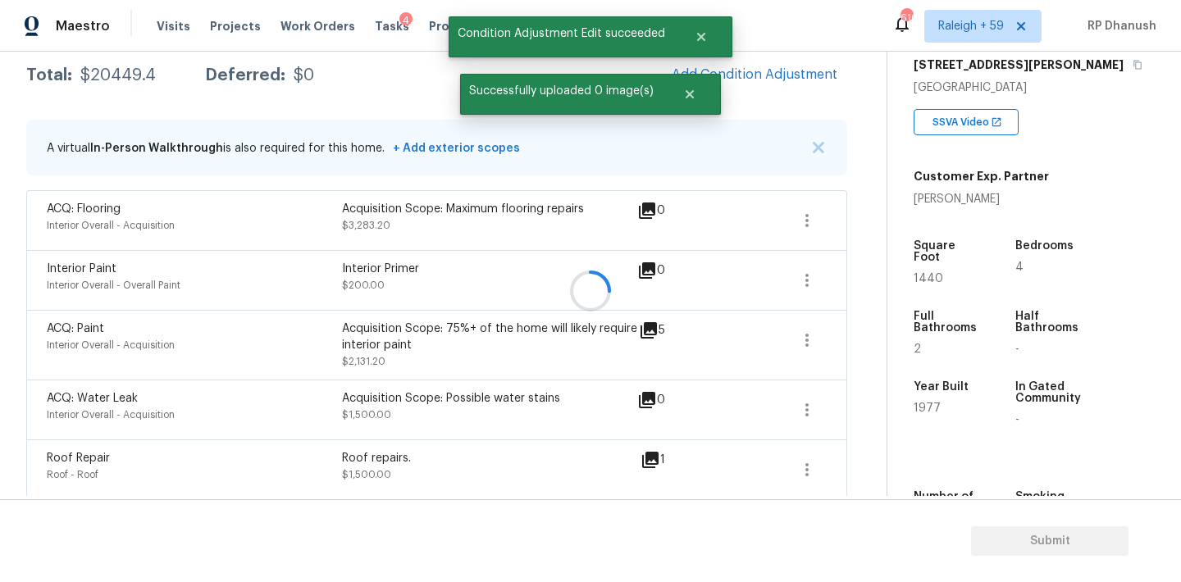
scroll to position [0, 0]
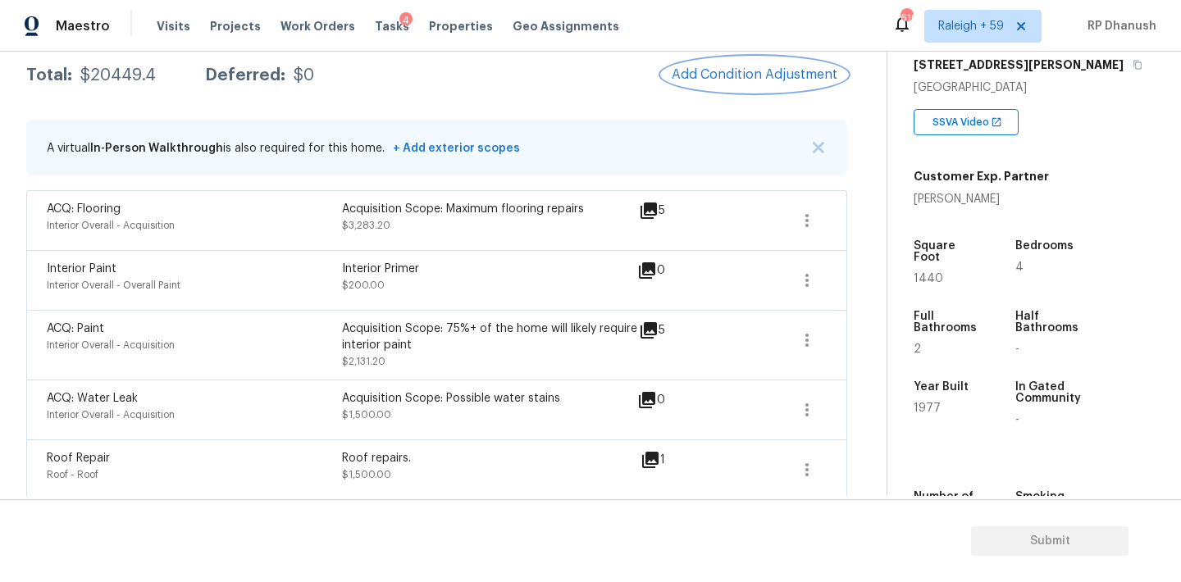
click at [765, 58] on button "Add Condition Adjustment" at bounding box center [754, 74] width 185 height 34
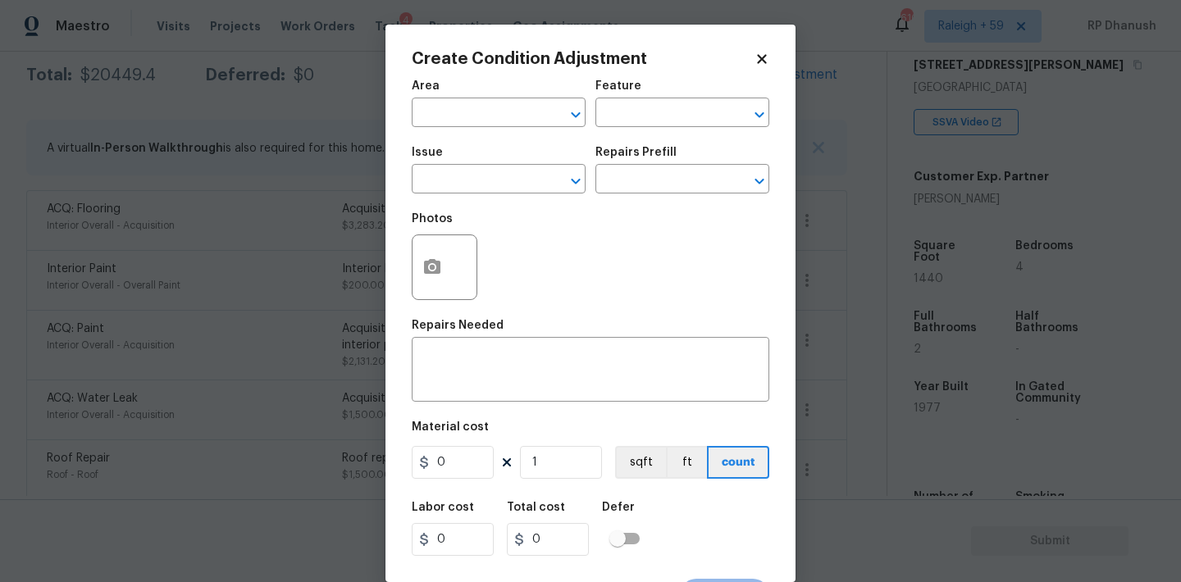
click at [444, 101] on div "Area" at bounding box center [499, 90] width 174 height 21
click at [444, 125] on input "text" at bounding box center [476, 114] width 128 height 25
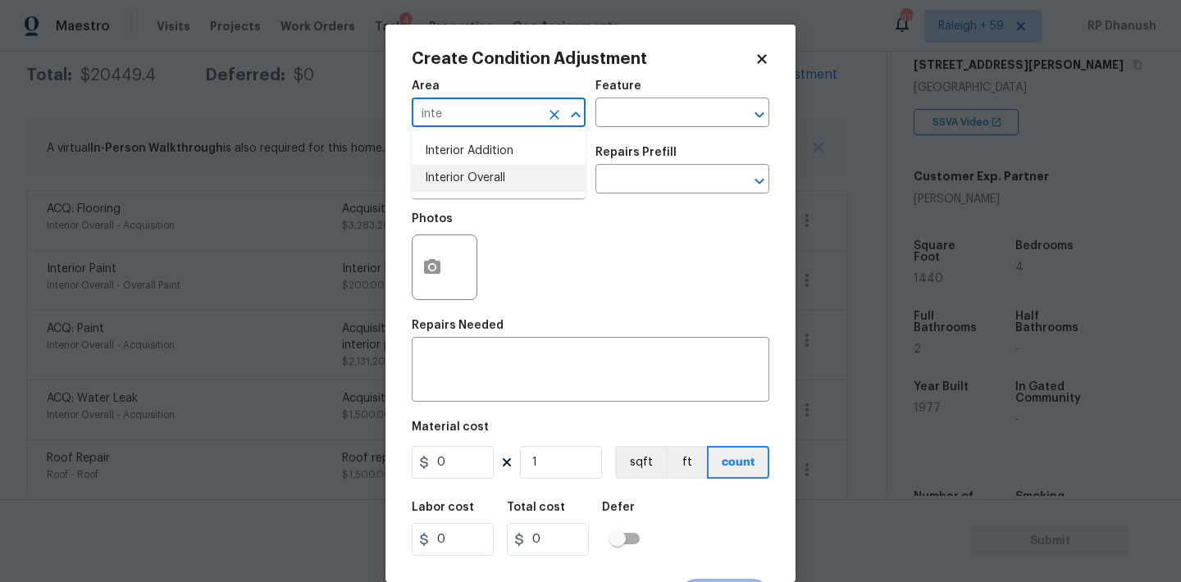
click at [455, 180] on li "Interior Overall" at bounding box center [499, 178] width 174 height 27
type input "Interior Overall"
click at [659, 125] on input "text" at bounding box center [659, 114] width 128 height 25
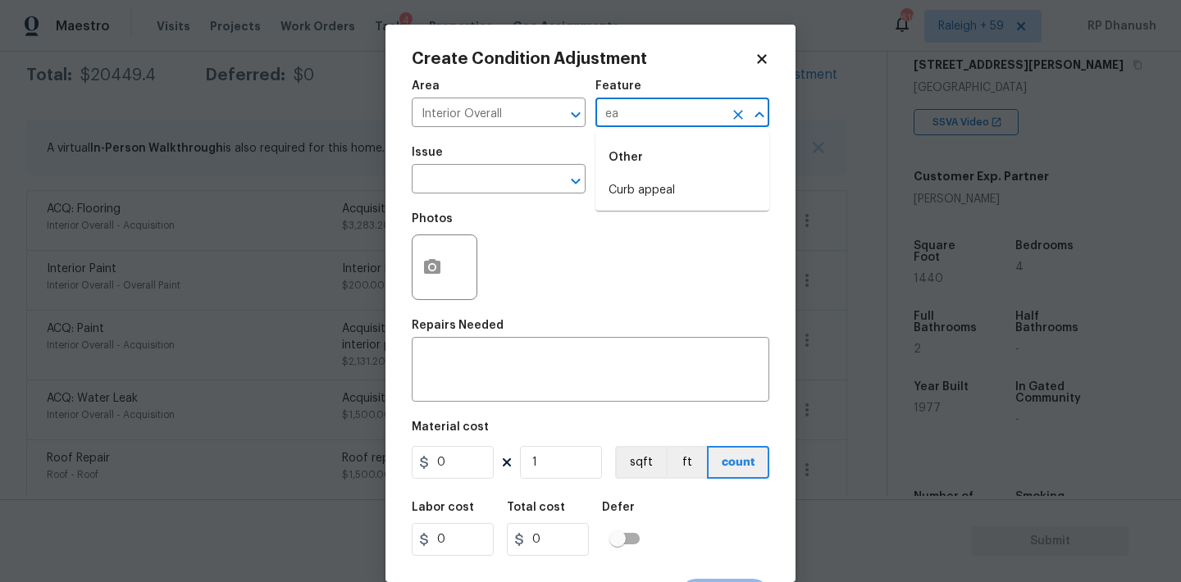
type input "e"
click at [651, 175] on div "Other" at bounding box center [682, 157] width 174 height 39
click at [639, 177] on li "Walls and Ceiling" at bounding box center [682, 190] width 174 height 27
type input "Walls and Ceiling"
click at [471, 177] on input "text" at bounding box center [476, 180] width 128 height 25
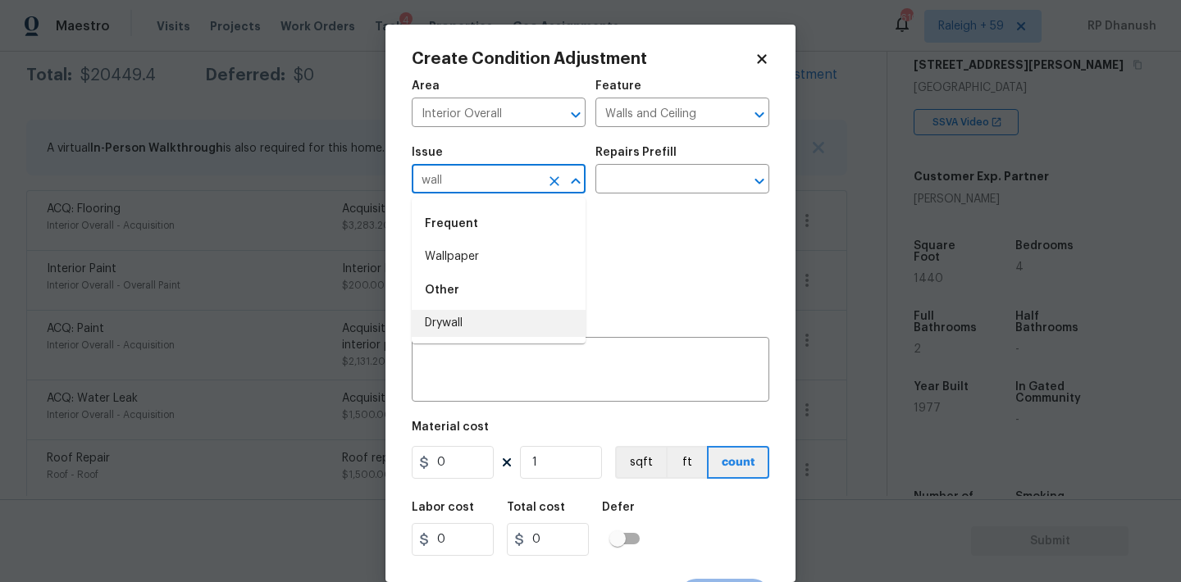
click at [453, 321] on li "Drywall" at bounding box center [499, 323] width 174 height 27
type input "Drywall"
click at [642, 187] on input "text" at bounding box center [659, 180] width 128 height 25
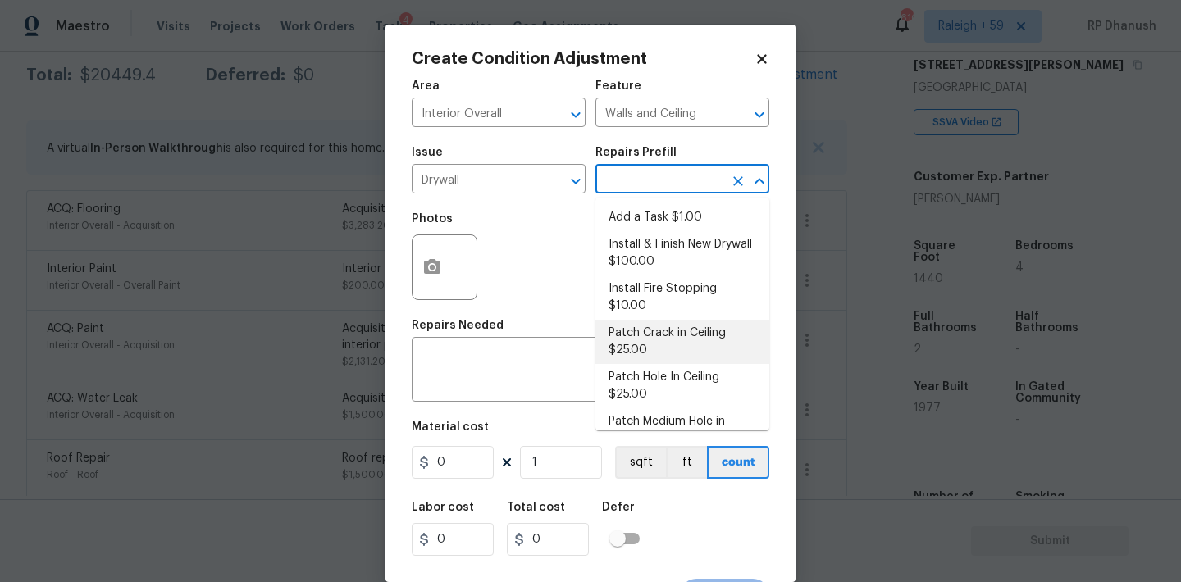
scroll to position [100, 0]
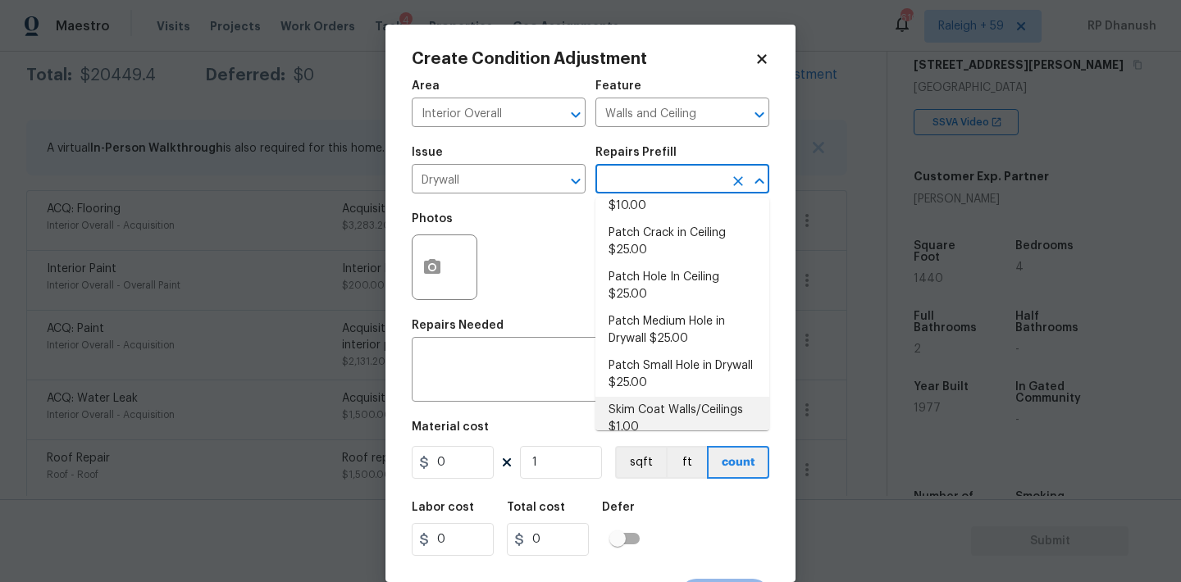
click at [632, 410] on li "Skim Coat Walls/Ceilings $1.00" at bounding box center [682, 419] width 174 height 44
type textarea "Prep/scrape all loose material from the damaged area; prime if needed. Skim coa…"
type input "1"
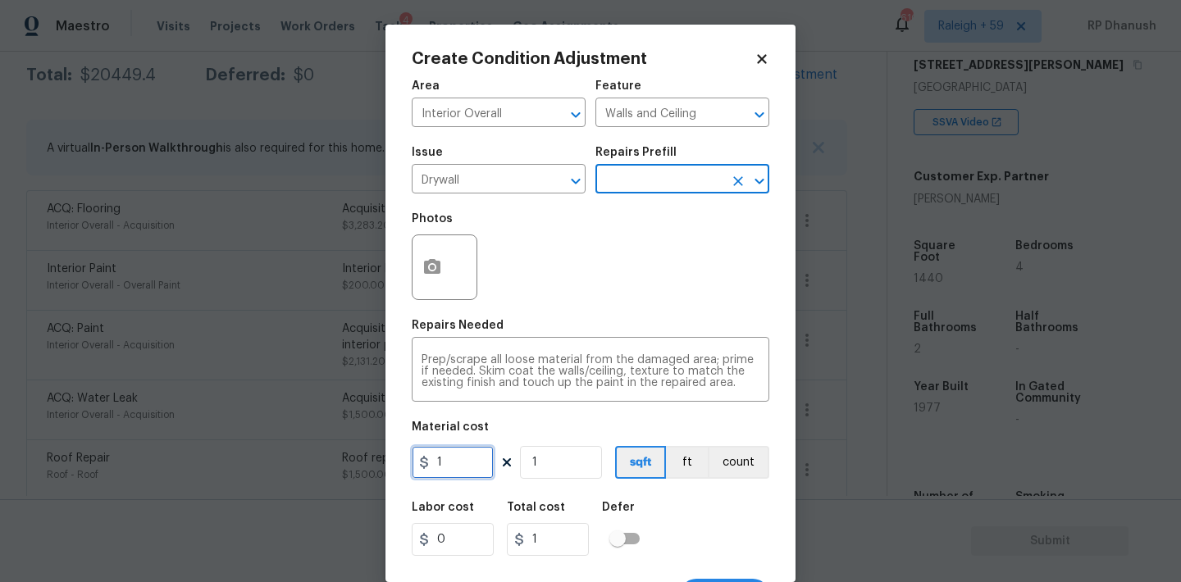
click at [463, 467] on input "1" at bounding box center [453, 462] width 82 height 33
type input "1000"
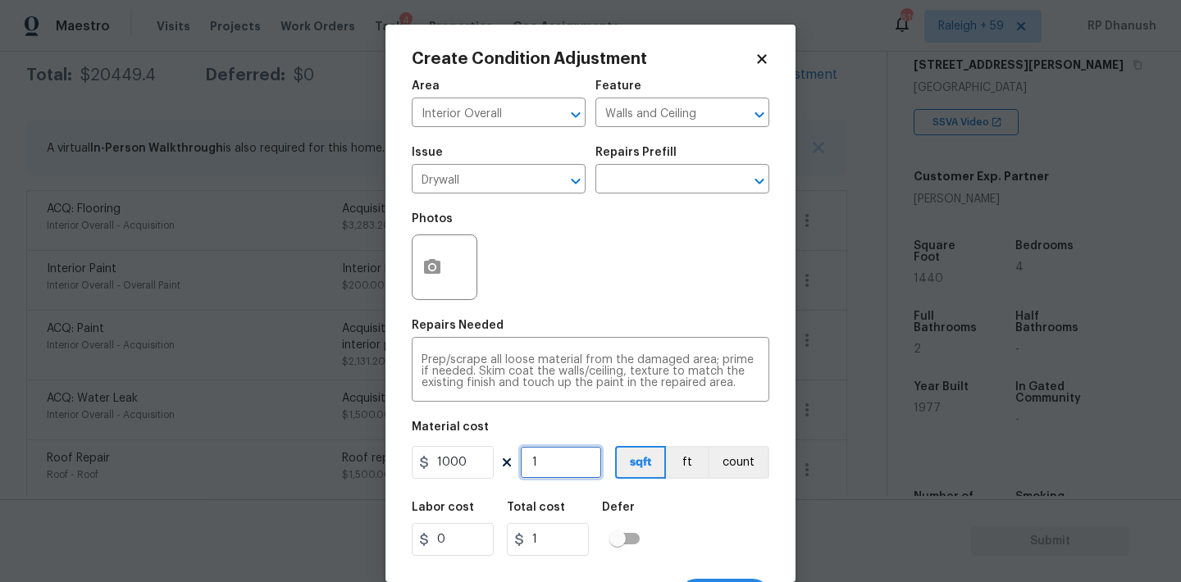
type input "1000"
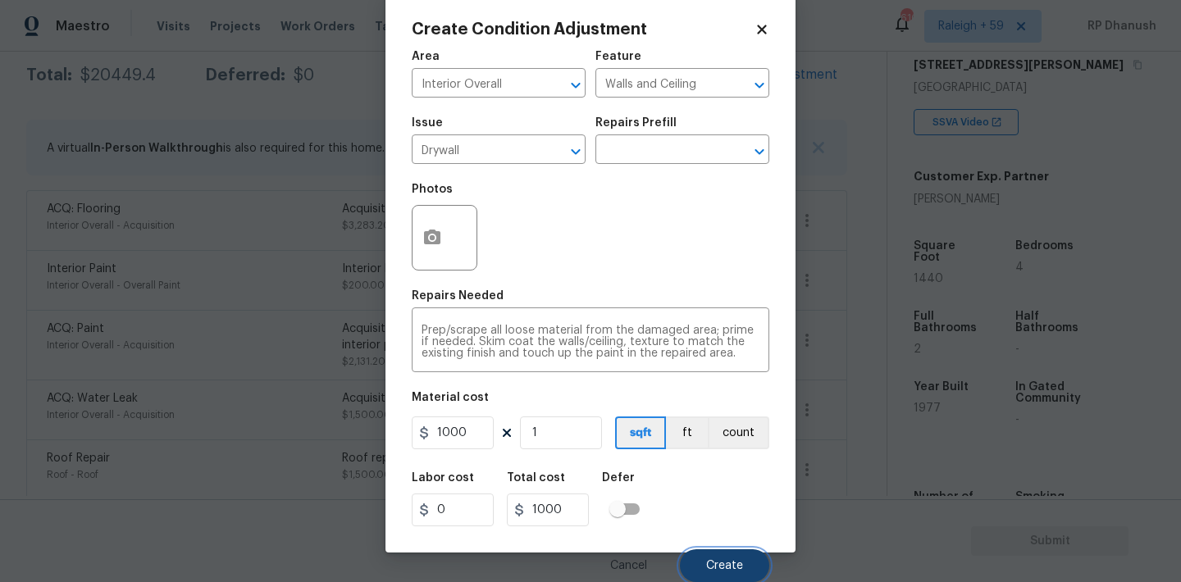
click at [717, 569] on span "Create" at bounding box center [724, 566] width 37 height 12
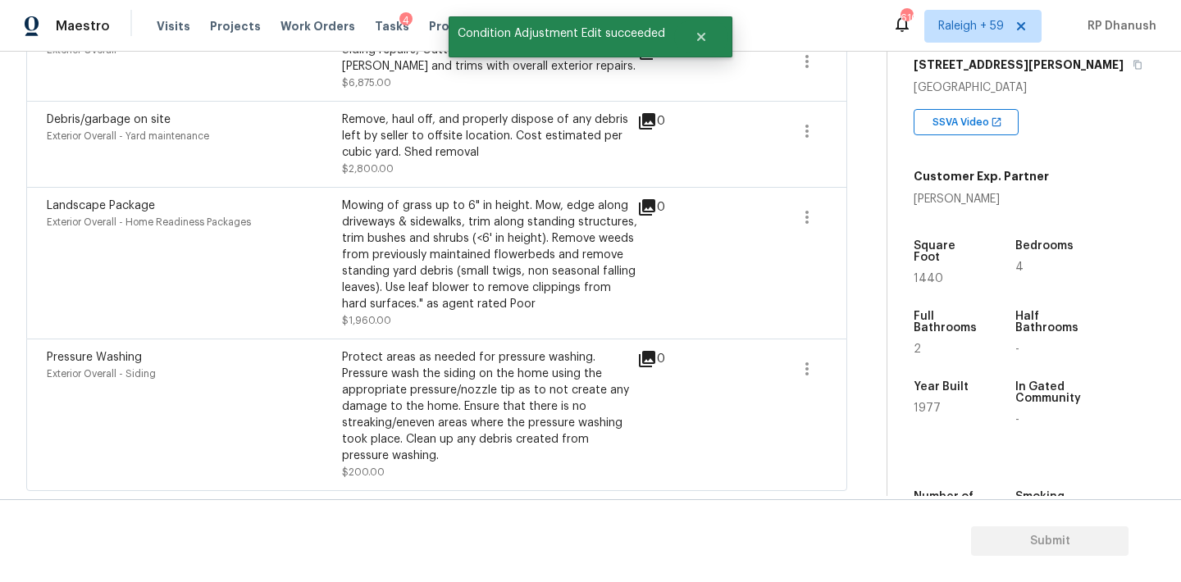
scroll to position [832, 0]
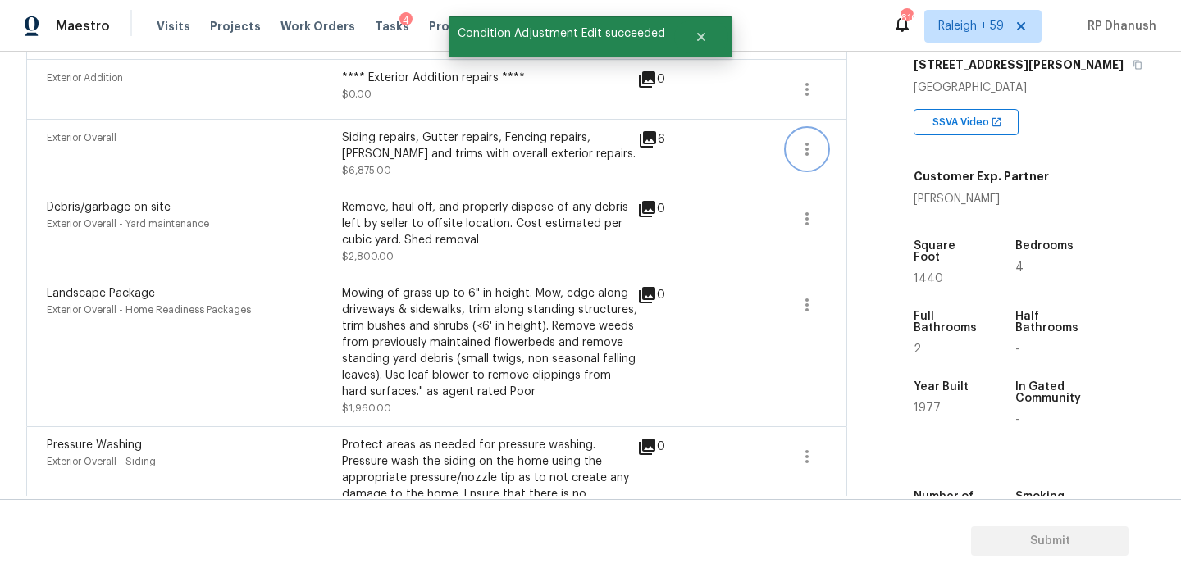
click at [803, 149] on icon "button" at bounding box center [807, 149] width 20 height 20
click at [852, 150] on div "Edit" at bounding box center [900, 147] width 128 height 16
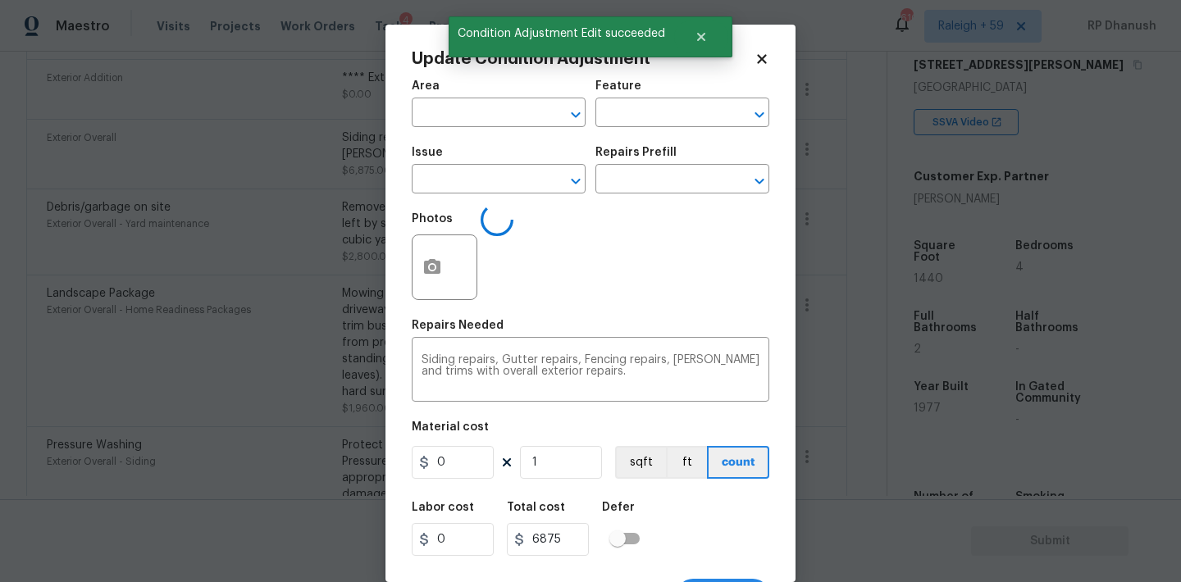
type input "Exterior Overall"
click at [449, 269] on button "button" at bounding box center [432, 267] width 39 height 64
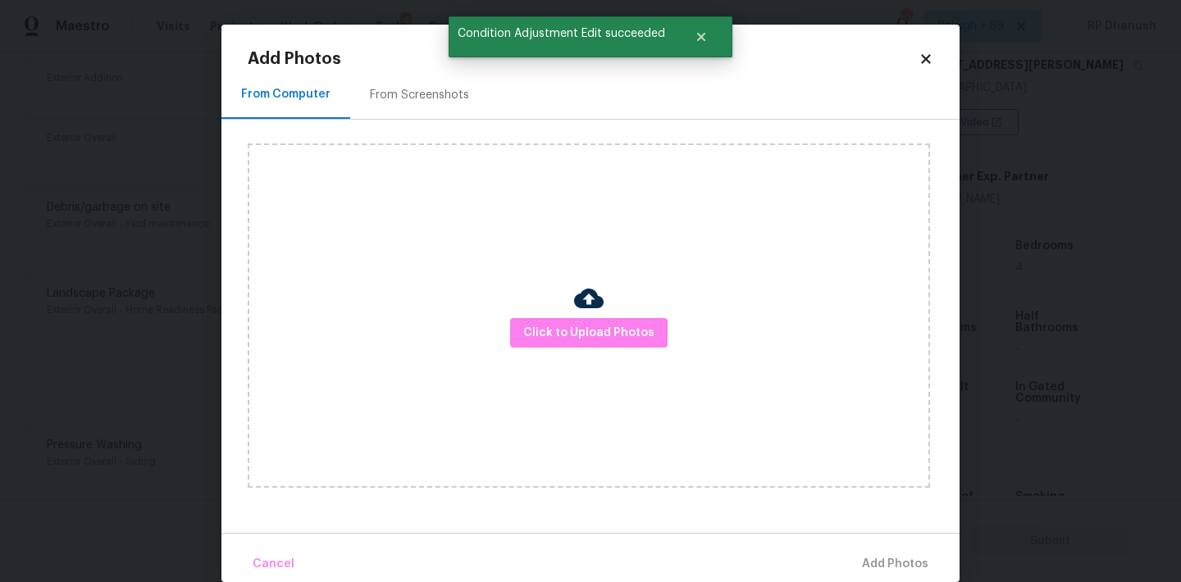
click at [592, 292] on img at bounding box center [589, 299] width 30 height 30
click at [588, 323] on span "Click to Upload Photos" at bounding box center [588, 333] width 131 height 21
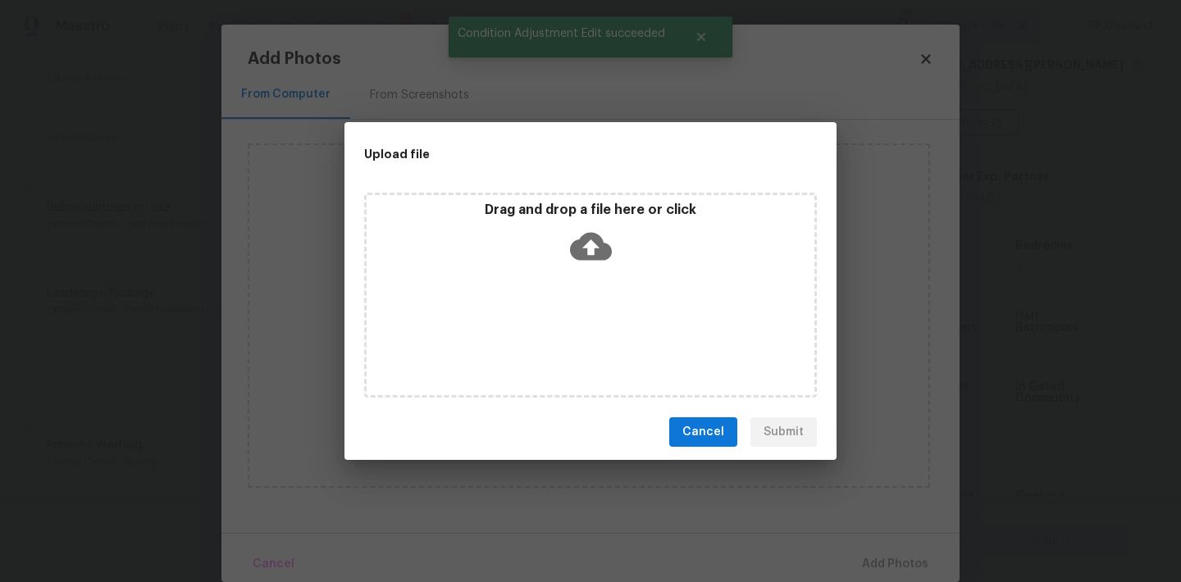
click at [588, 255] on icon at bounding box center [591, 247] width 42 height 28
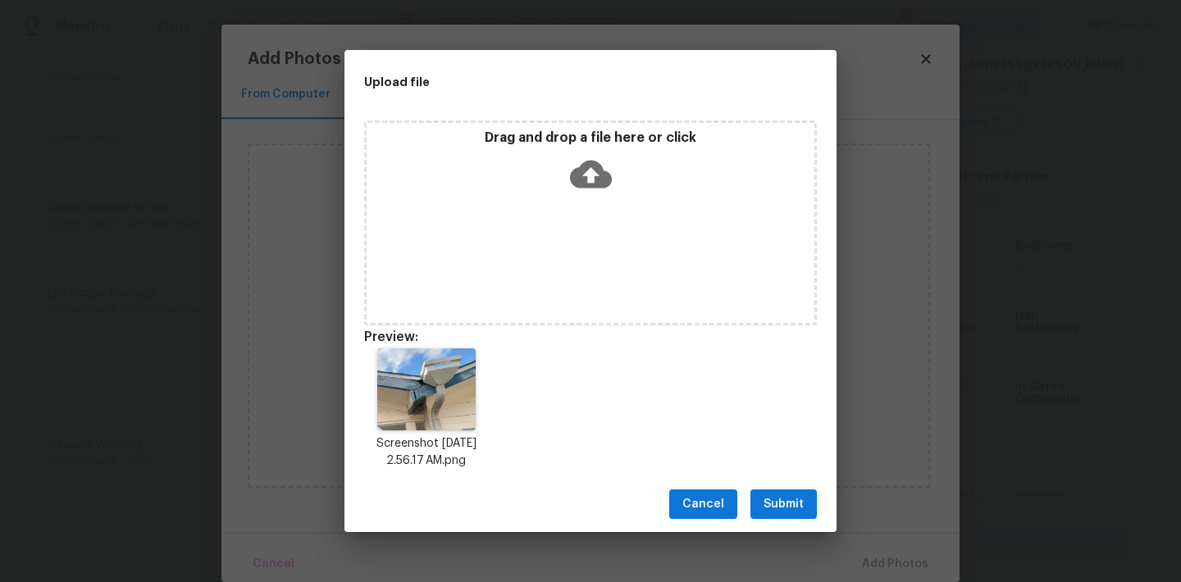
click at [777, 501] on span "Submit" at bounding box center [784, 505] width 40 height 21
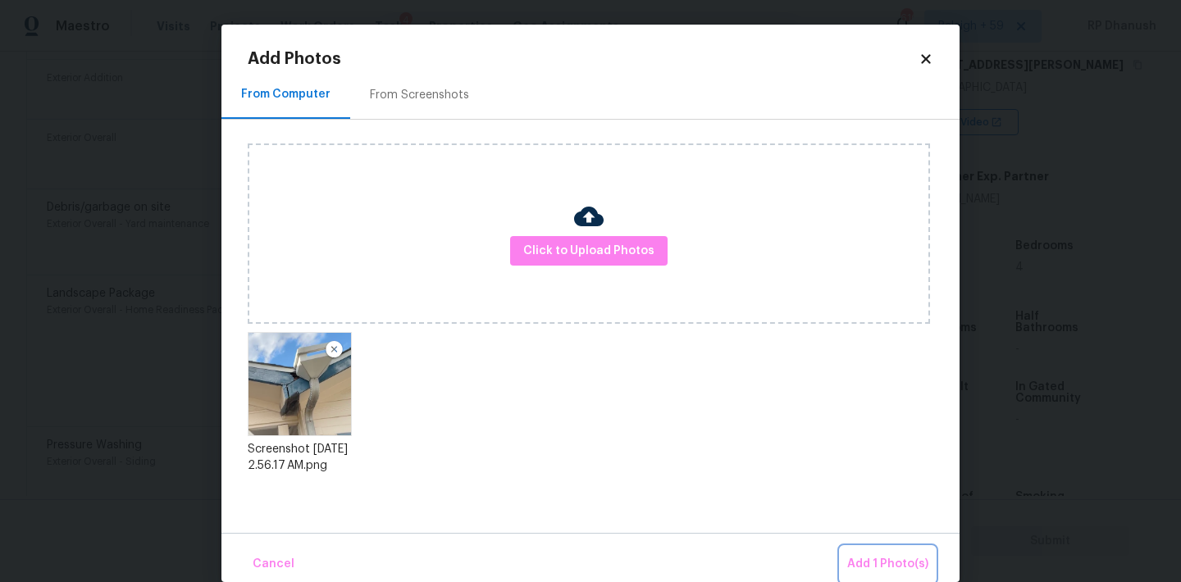
click at [873, 553] on button "Add 1 Photo(s)" at bounding box center [888, 564] width 94 height 35
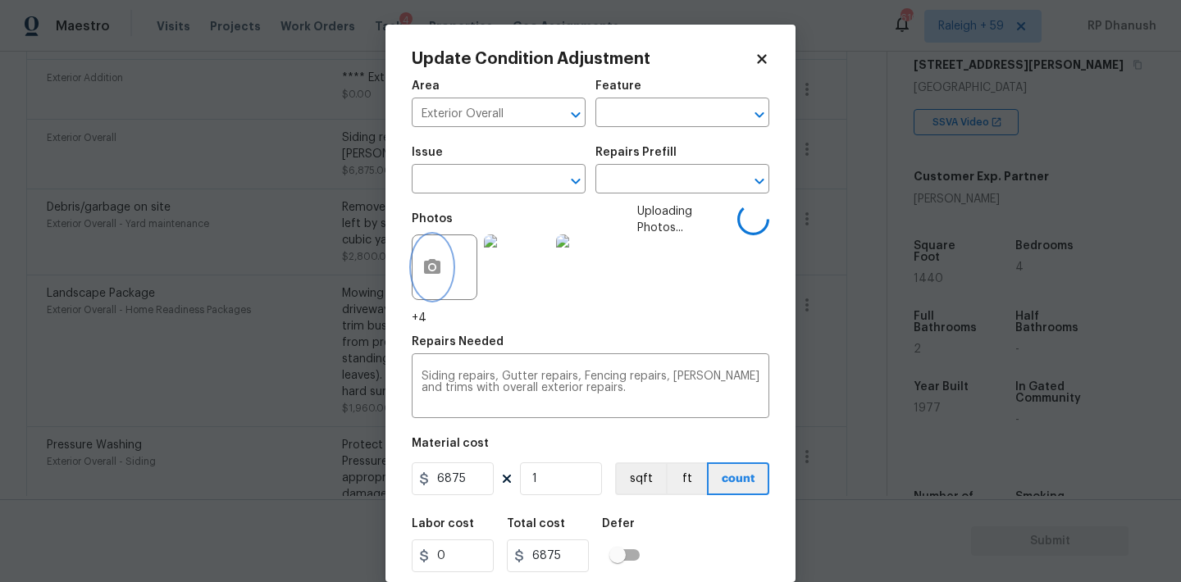
scroll to position [47, 0]
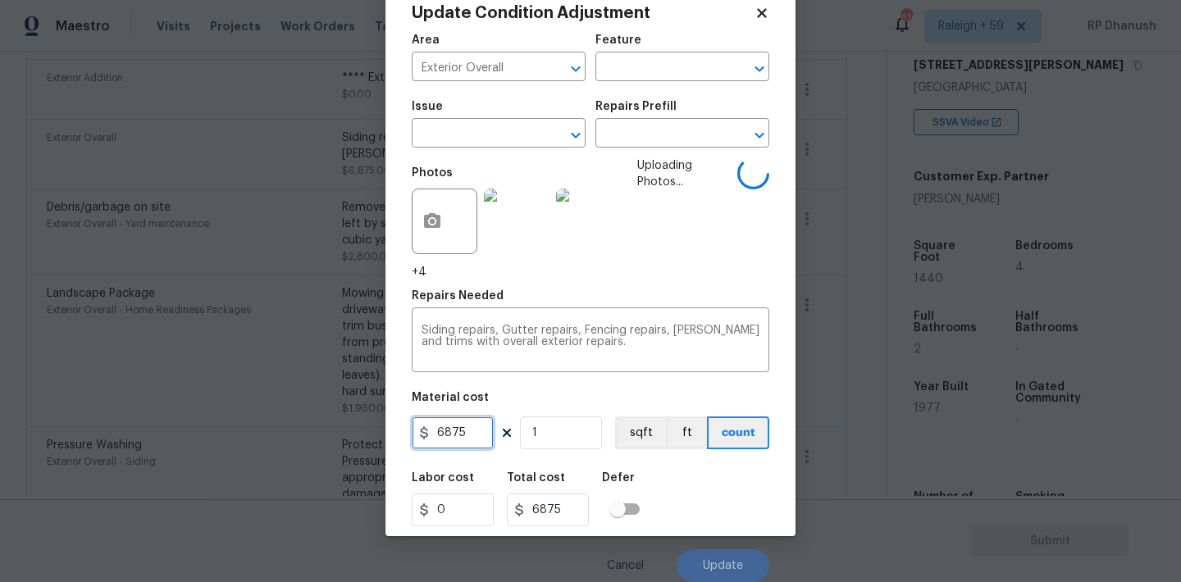
click at [440, 433] on input "6875" at bounding box center [453, 433] width 82 height 33
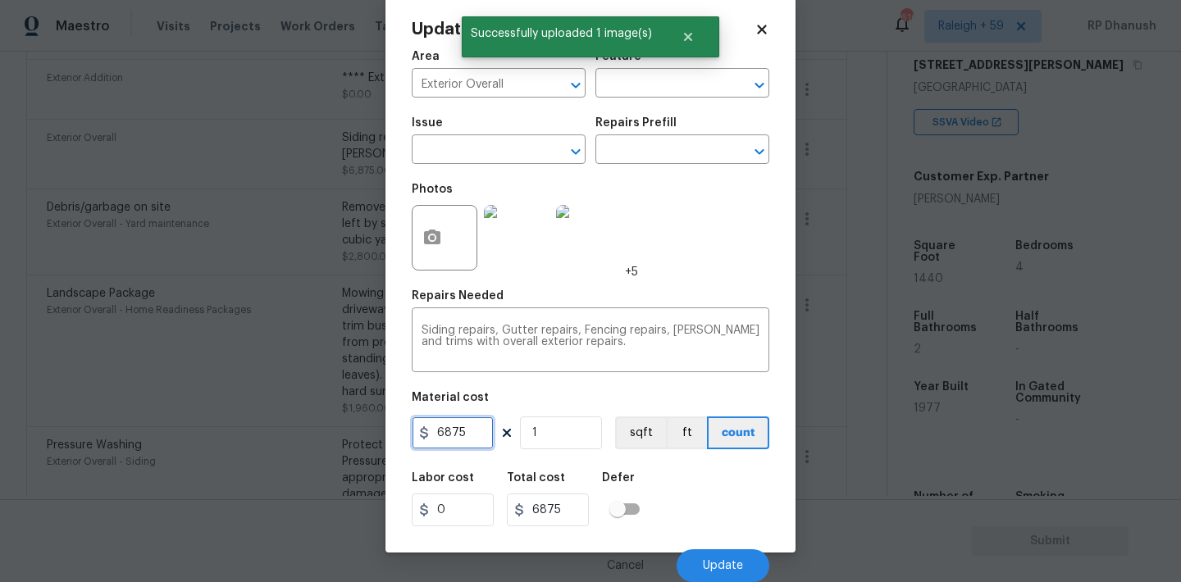
scroll to position [30, 0]
type input "8875"
click at [440, 433] on input "8875" at bounding box center [453, 433] width 82 height 33
type input "7875"
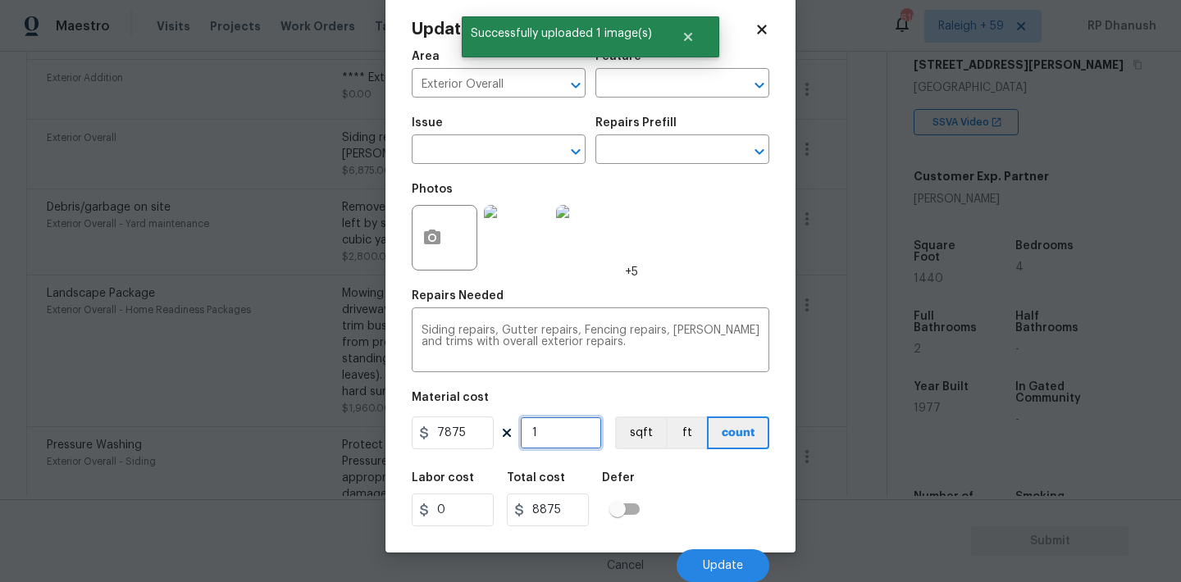
type input "7875"
click at [704, 563] on span "Update" at bounding box center [723, 566] width 40 height 12
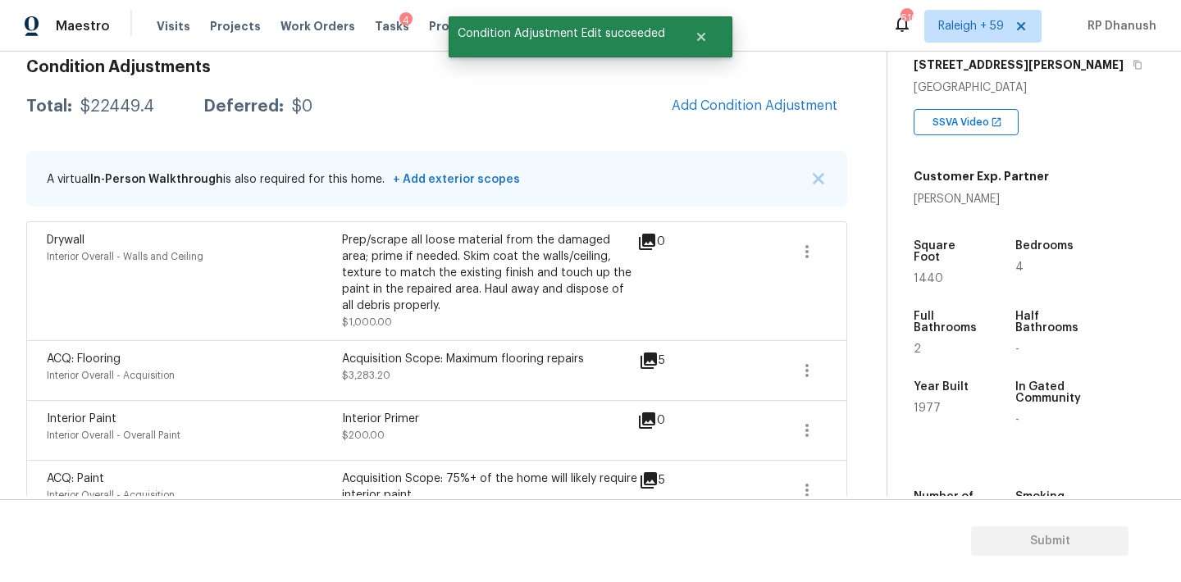
scroll to position [217, 0]
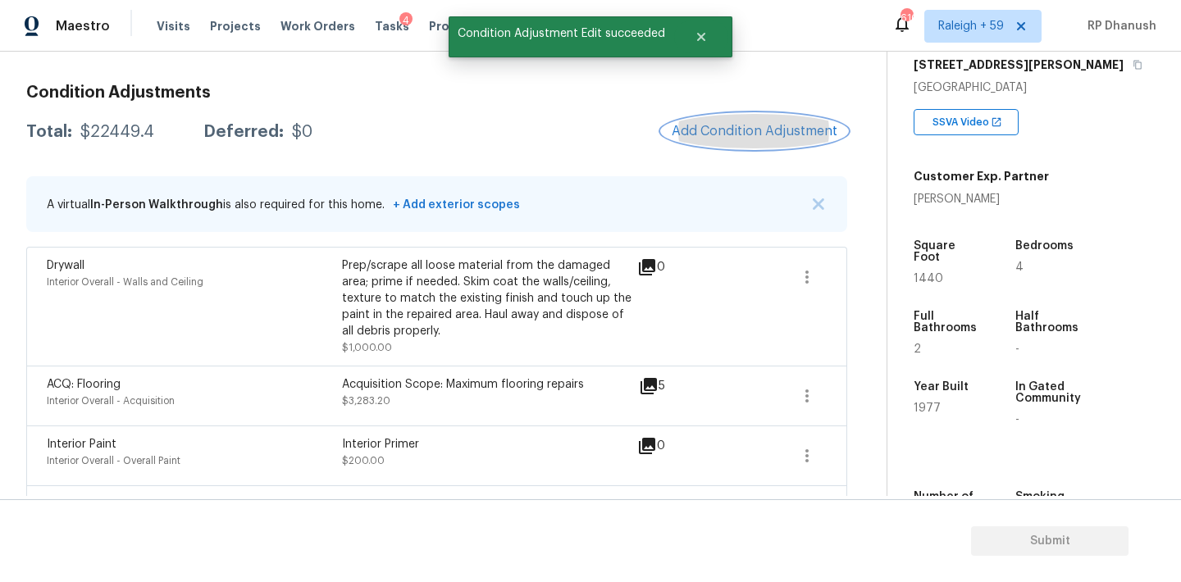
click at [722, 122] on button "Add Condition Adjustment" at bounding box center [754, 131] width 185 height 34
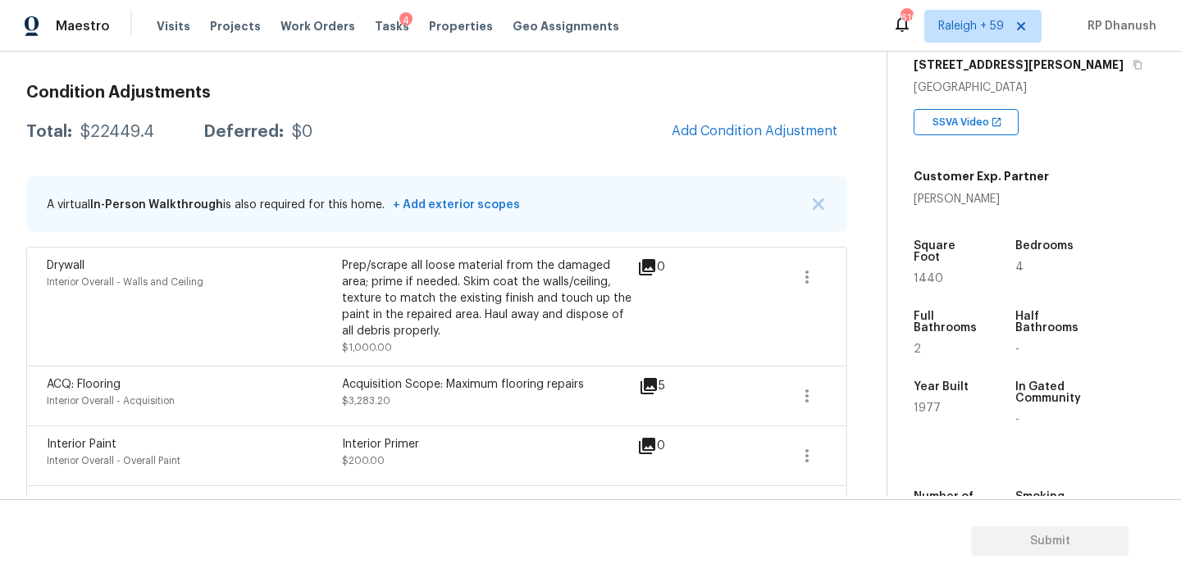
click at [242, 281] on body "Maestro Visits Projects Work Orders Tasks 4 Properties Geo Assignments 610 Rale…" at bounding box center [590, 291] width 1181 height 582
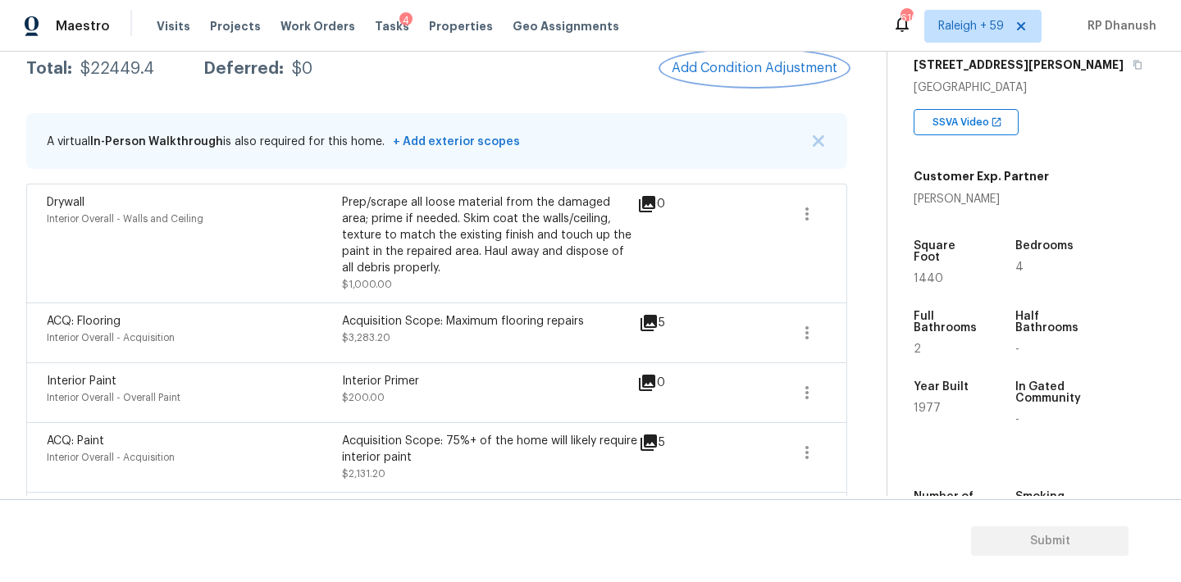
scroll to position [241, 0]
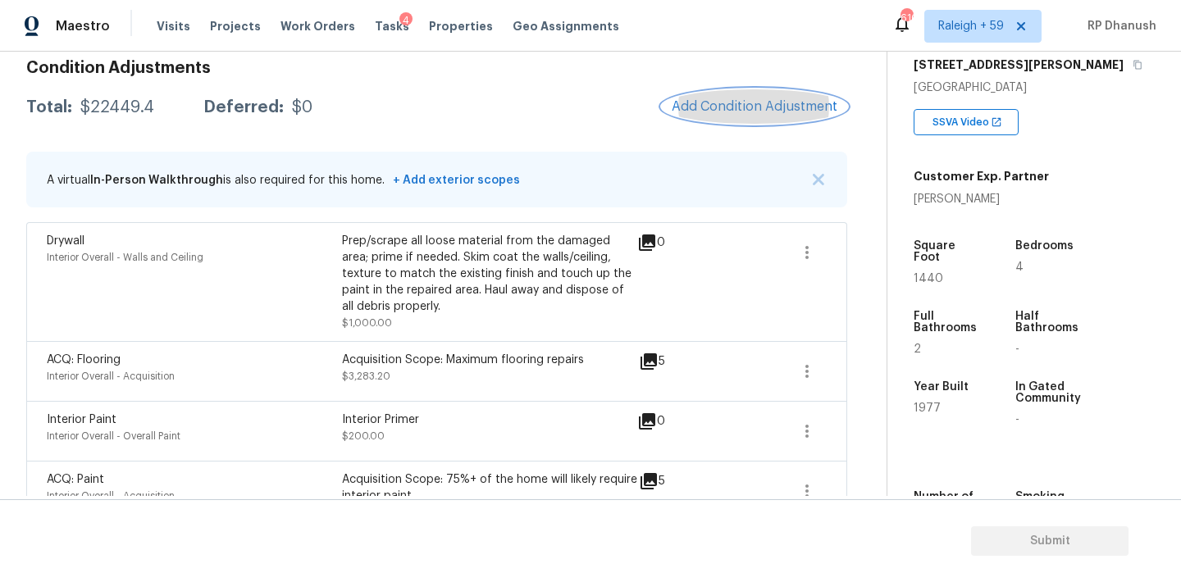
click at [719, 108] on span "Add Condition Adjustment" at bounding box center [755, 106] width 166 height 15
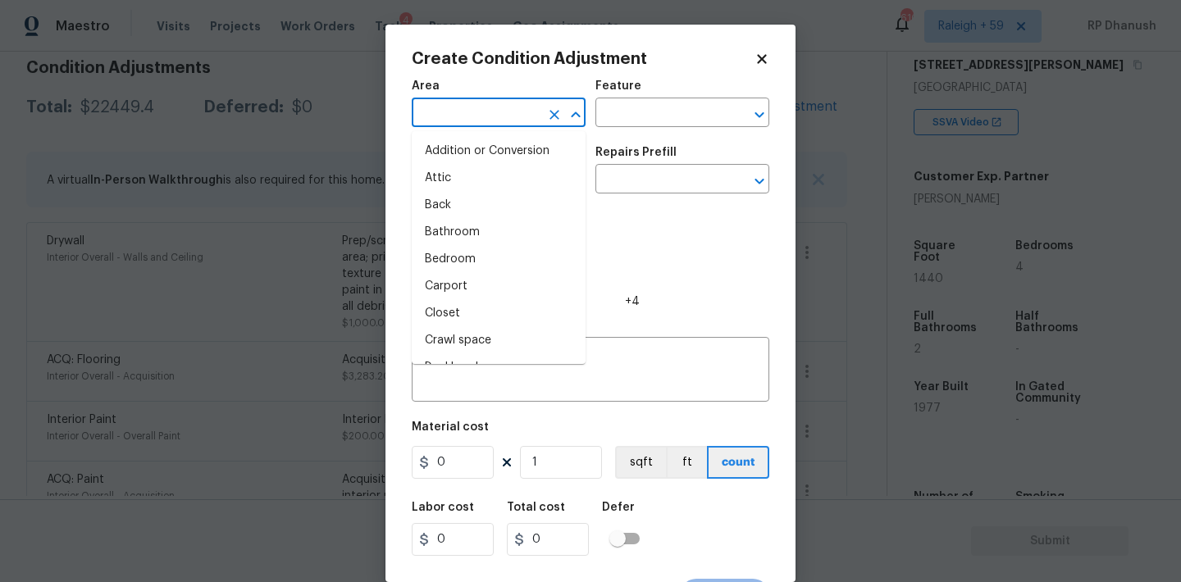
click at [459, 110] on input "text" at bounding box center [476, 114] width 128 height 25
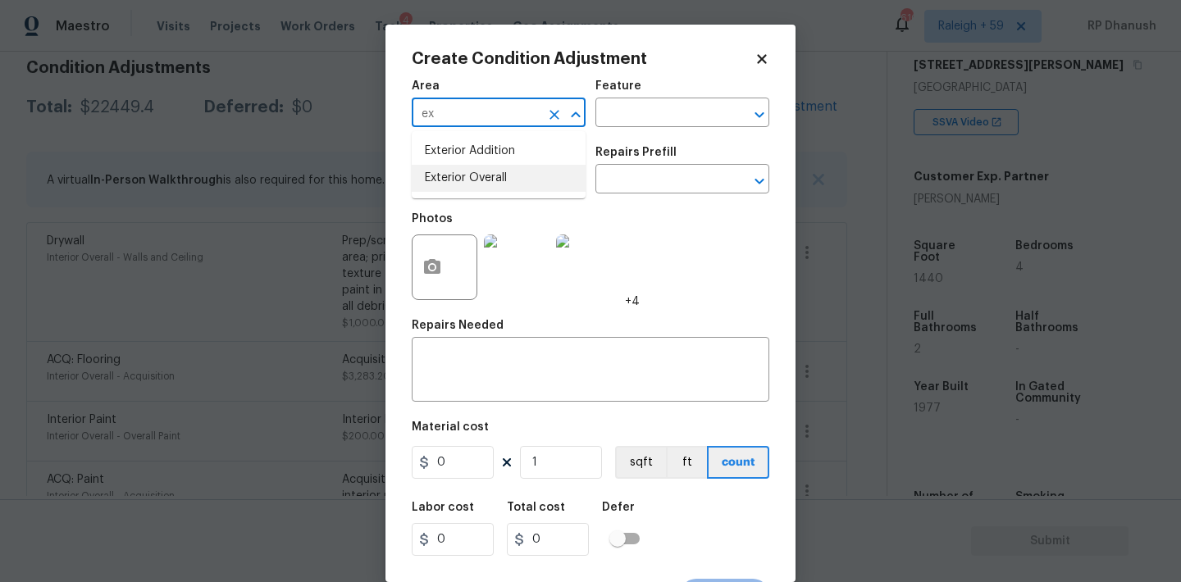
click at [483, 167] on li "Exterior Overall" at bounding box center [499, 178] width 174 height 27
type input "Exterior Overall"
click at [623, 114] on input "text" at bounding box center [659, 114] width 128 height 25
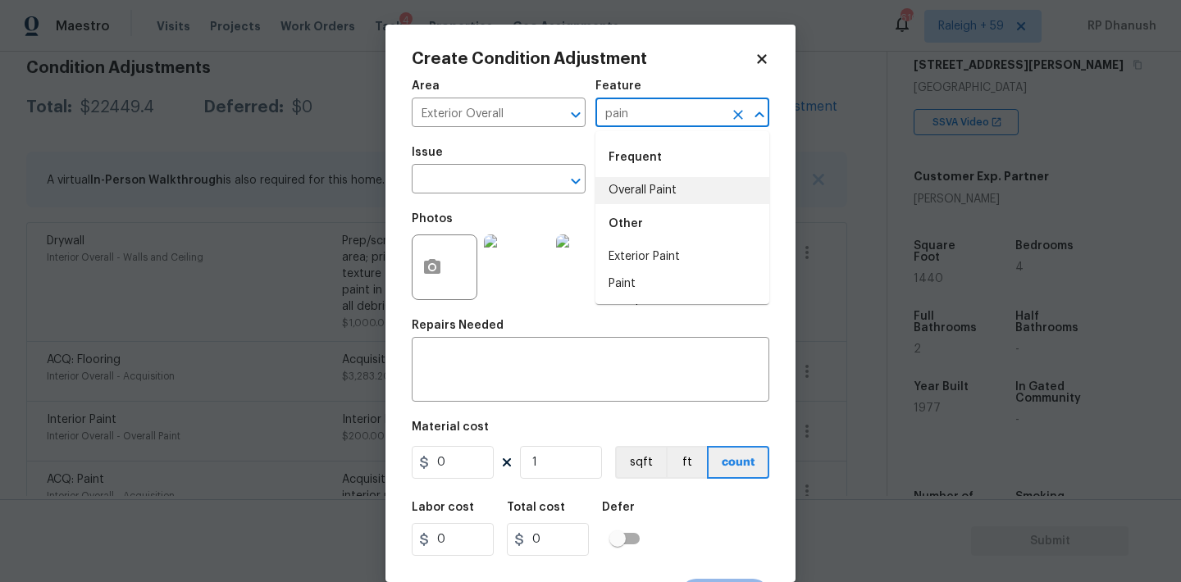
click at [632, 255] on li "Exterior Paint" at bounding box center [682, 257] width 174 height 27
type input "Exterior Paint"
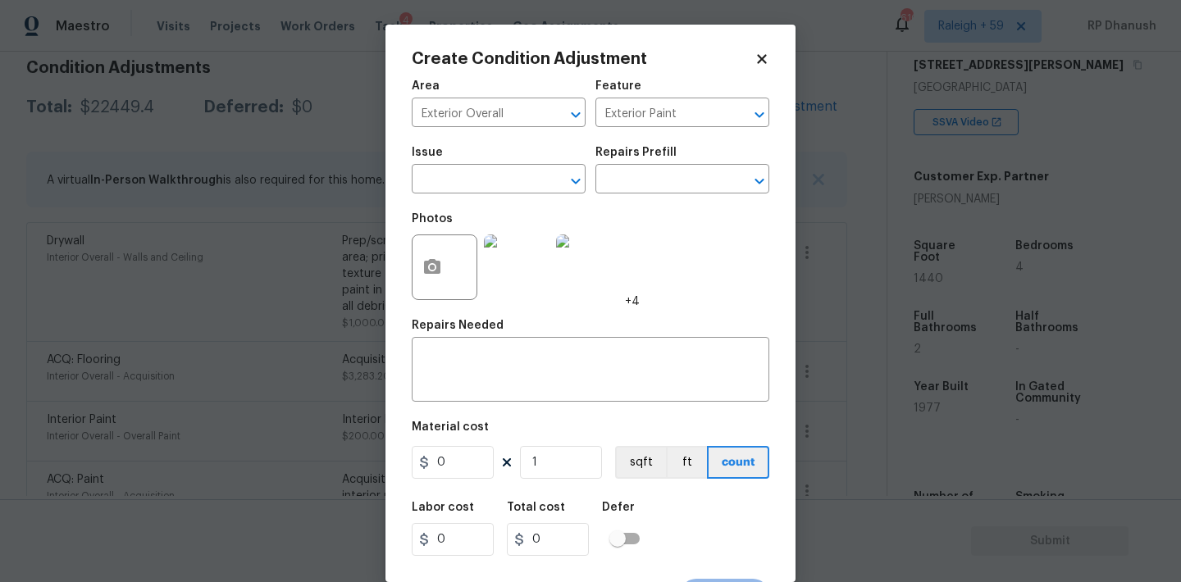
click at [504, 215] on div "Photos +4" at bounding box center [526, 256] width 228 height 107
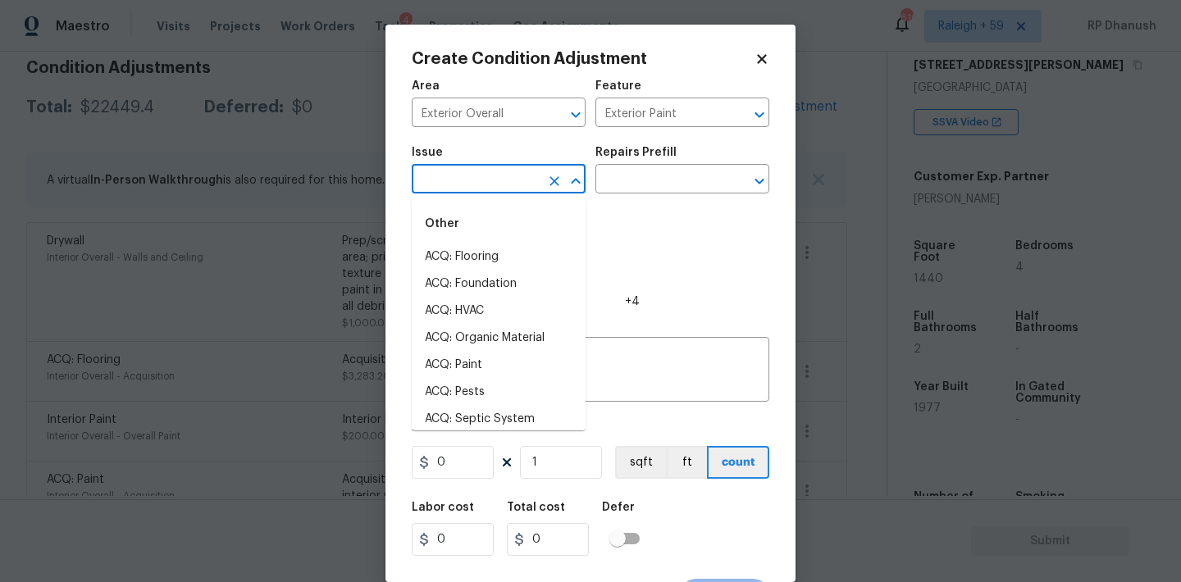
click at [504, 189] on input "text" at bounding box center [476, 180] width 128 height 25
type input "opan"
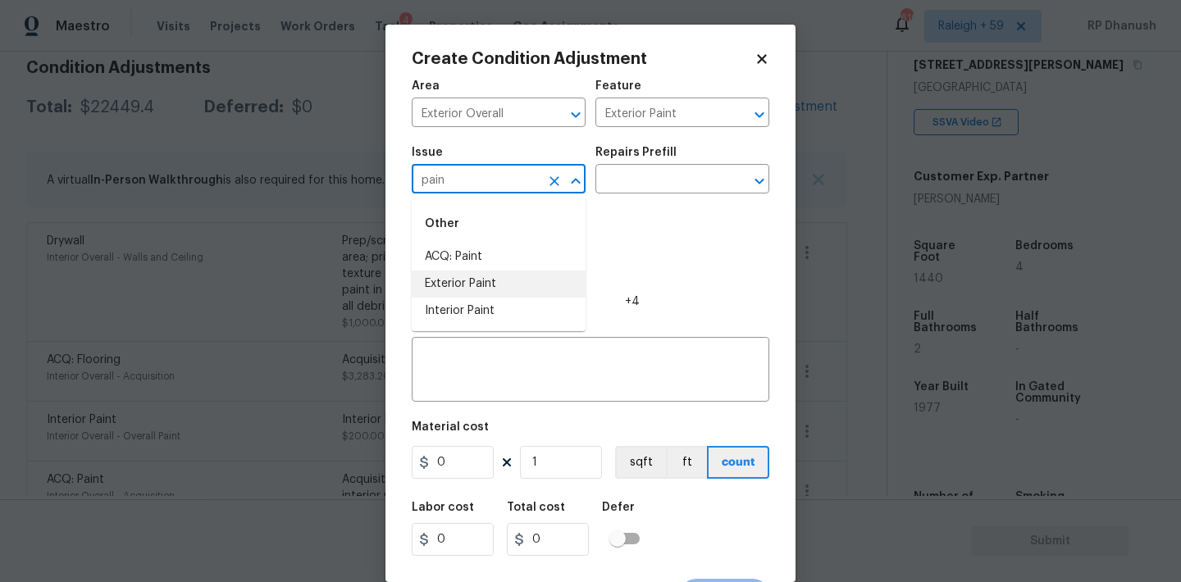
click at [495, 280] on li "Exterior Paint" at bounding box center [499, 284] width 174 height 27
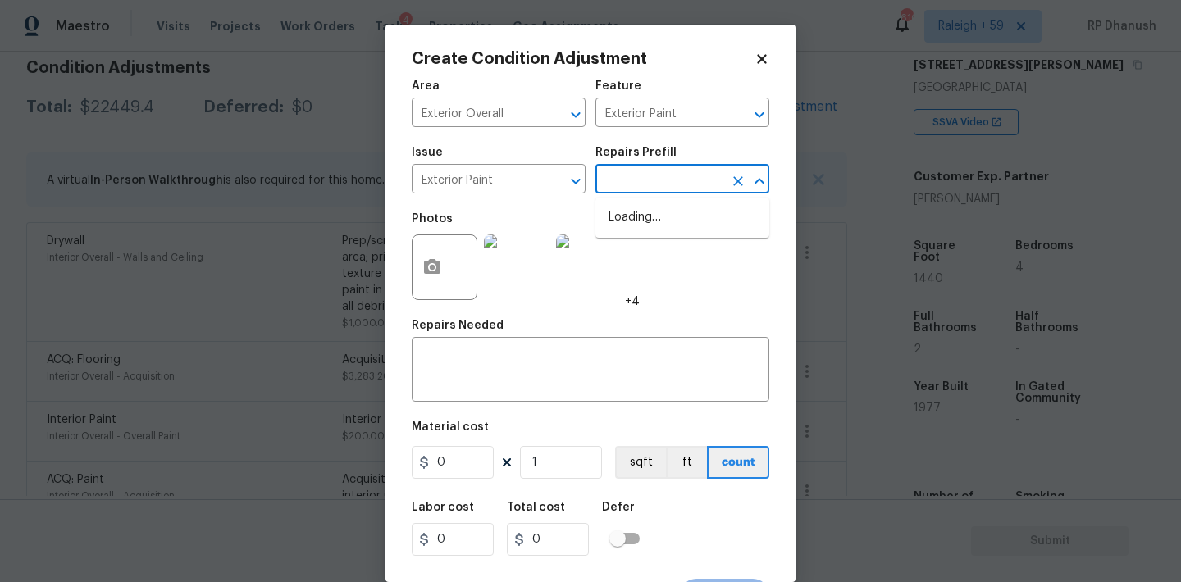
click at [694, 192] on input "text" at bounding box center [659, 180] width 128 height 25
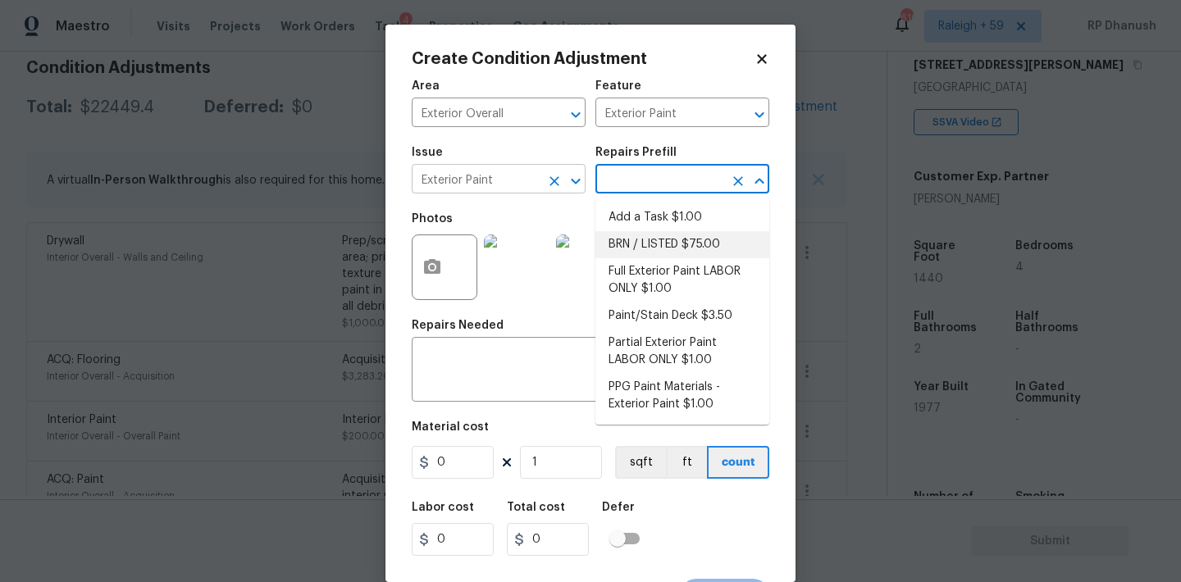
click at [498, 176] on input "Exterior Paint" at bounding box center [476, 180] width 128 height 25
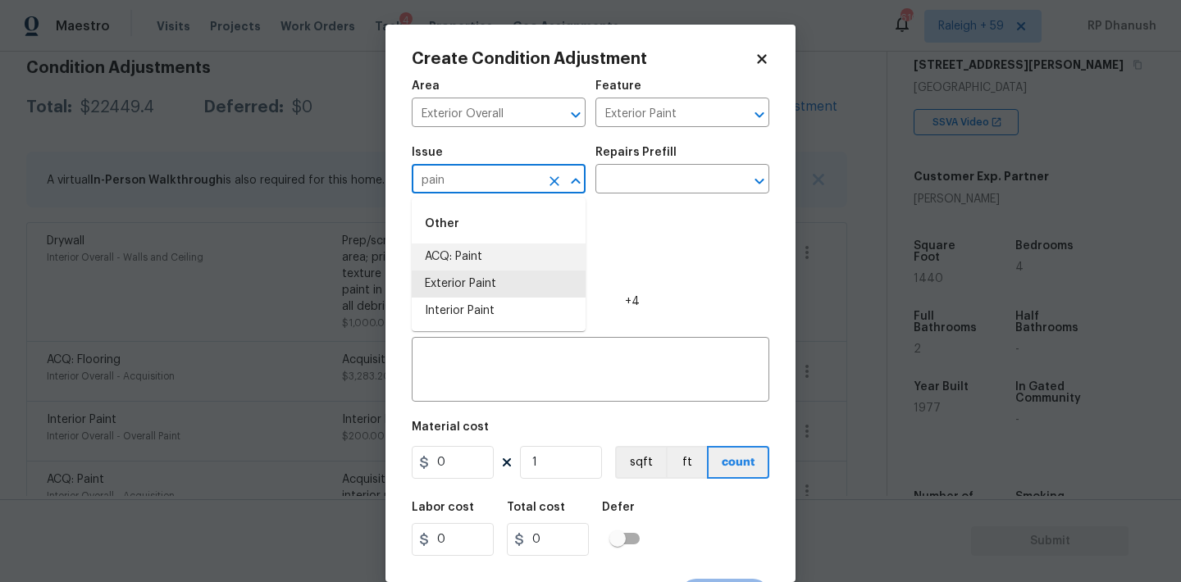
click at [476, 258] on li "ACQ: Paint" at bounding box center [499, 257] width 174 height 27
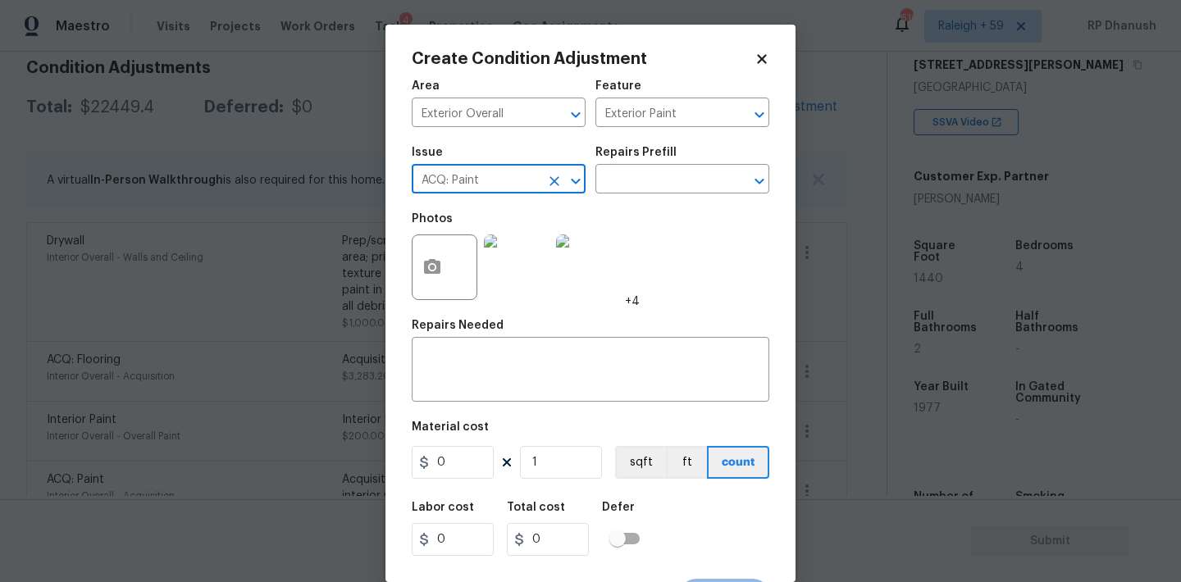
type input "ACQ: Paint"
click at [621, 195] on div "Issue ACQ: Paint ​ Repairs Prefill ​" at bounding box center [591, 170] width 358 height 66
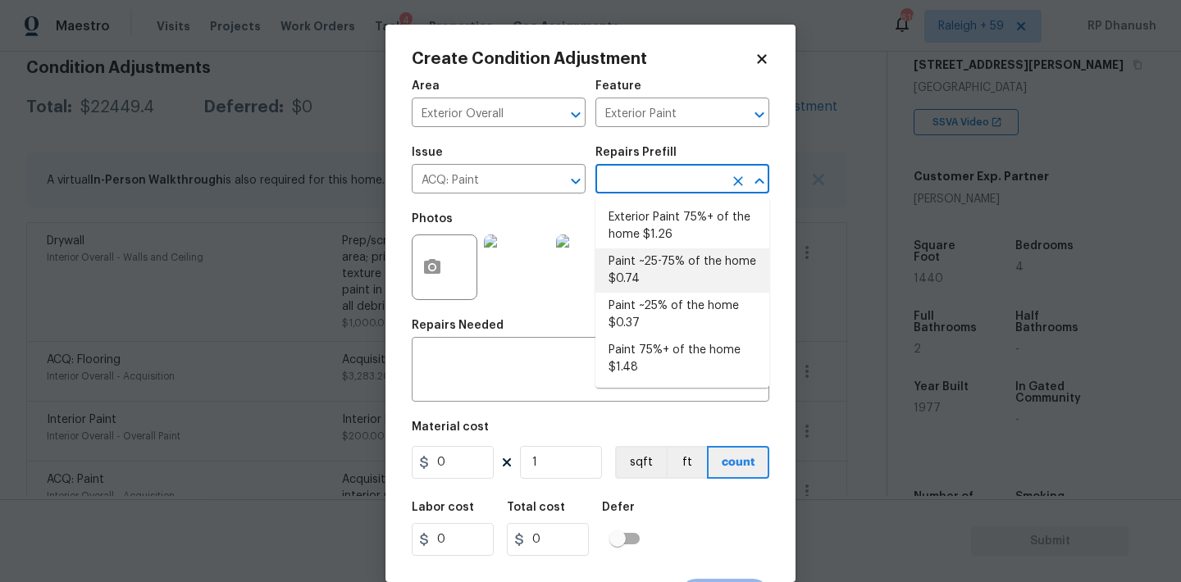
click at [638, 180] on input "text" at bounding box center [659, 180] width 128 height 25
click at [646, 235] on li "Exterior Paint 75%+ of the home $1.26" at bounding box center [682, 226] width 174 height 44
type input "Acquisition"
type textarea "Acquisition Scope: 75%+ of the home exterior will likely require paint"
type input "1.26"
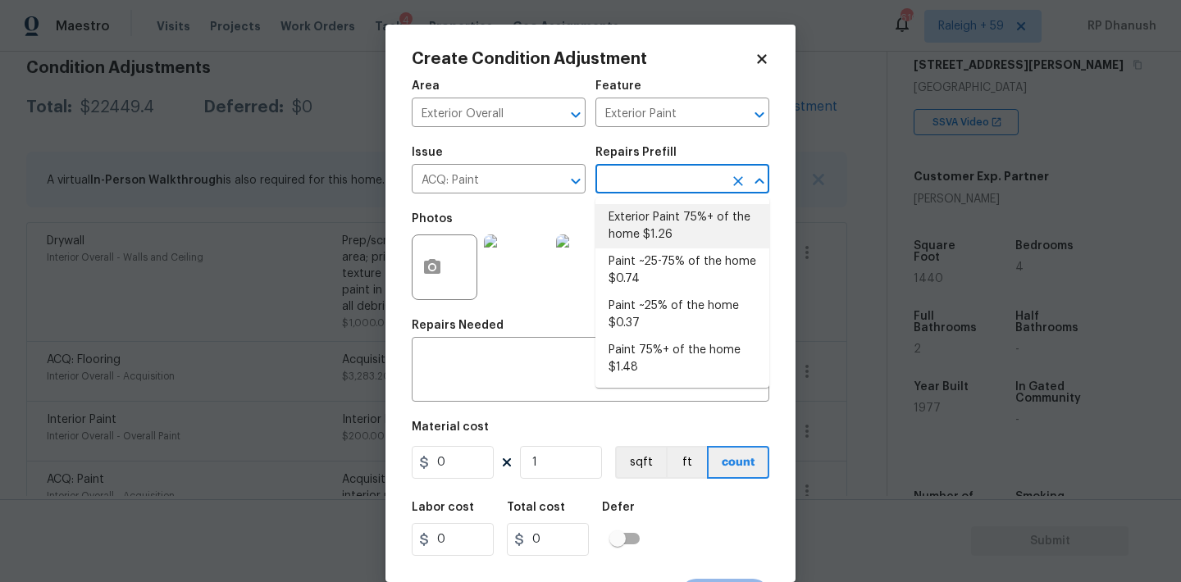
type input "1.26"
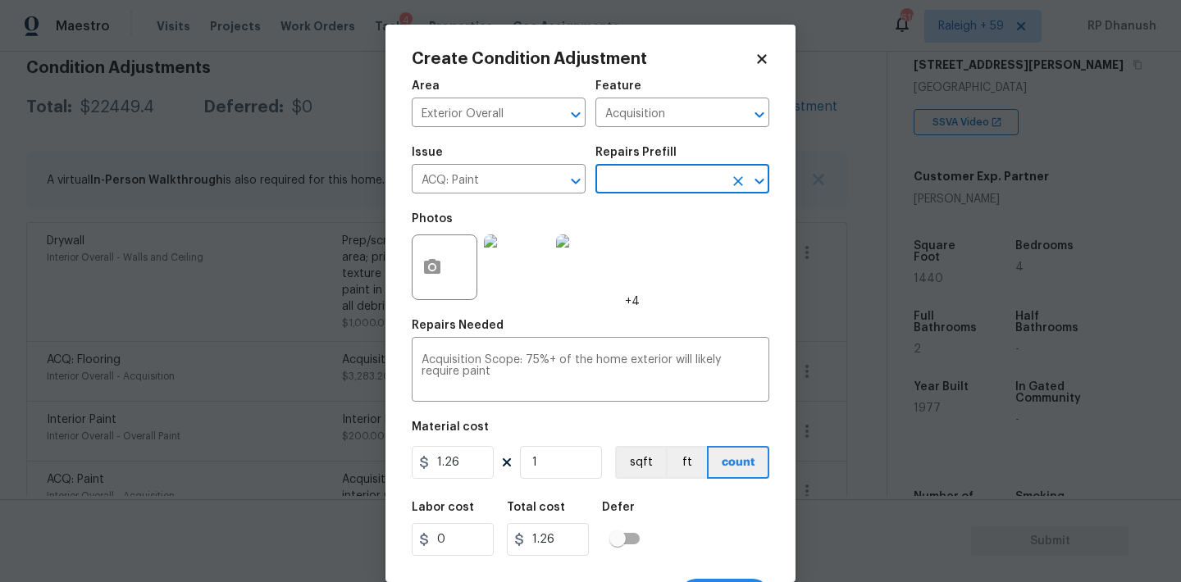
click at [569, 485] on div "Area Exterior Overall ​ Feature Acquisition ​ Issue ACQ: Paint ​ Repairs Prefil…" at bounding box center [591, 341] width 358 height 541
click at [569, 472] on input "1" at bounding box center [561, 462] width 82 height 33
type input "0"
type input "1"
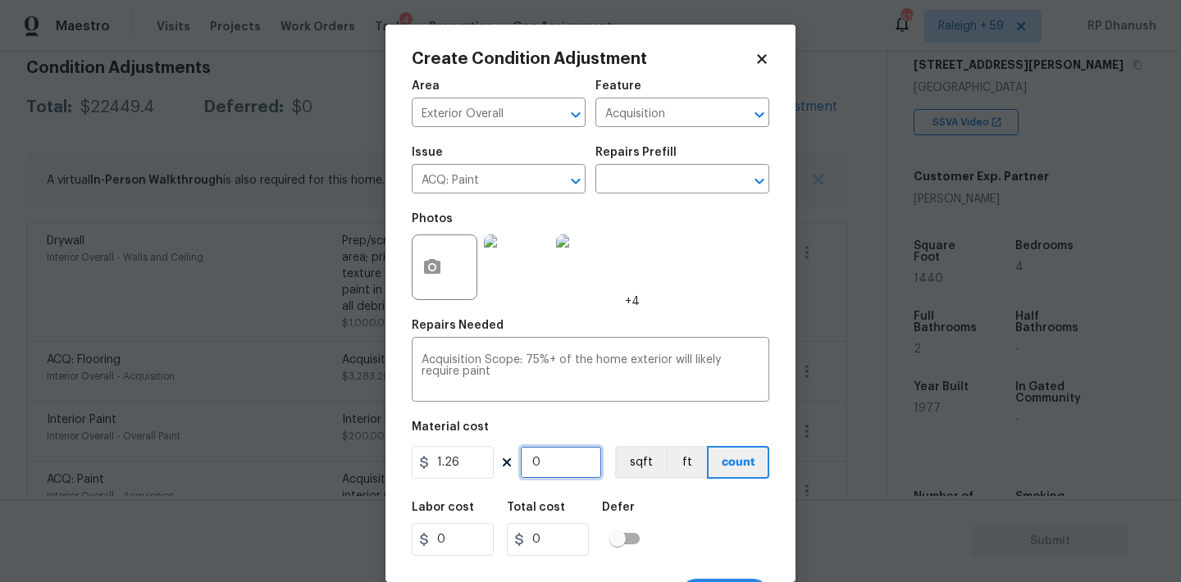
type input "1.26"
type input "14"
type input "17.64"
type input "144"
type input "181.44"
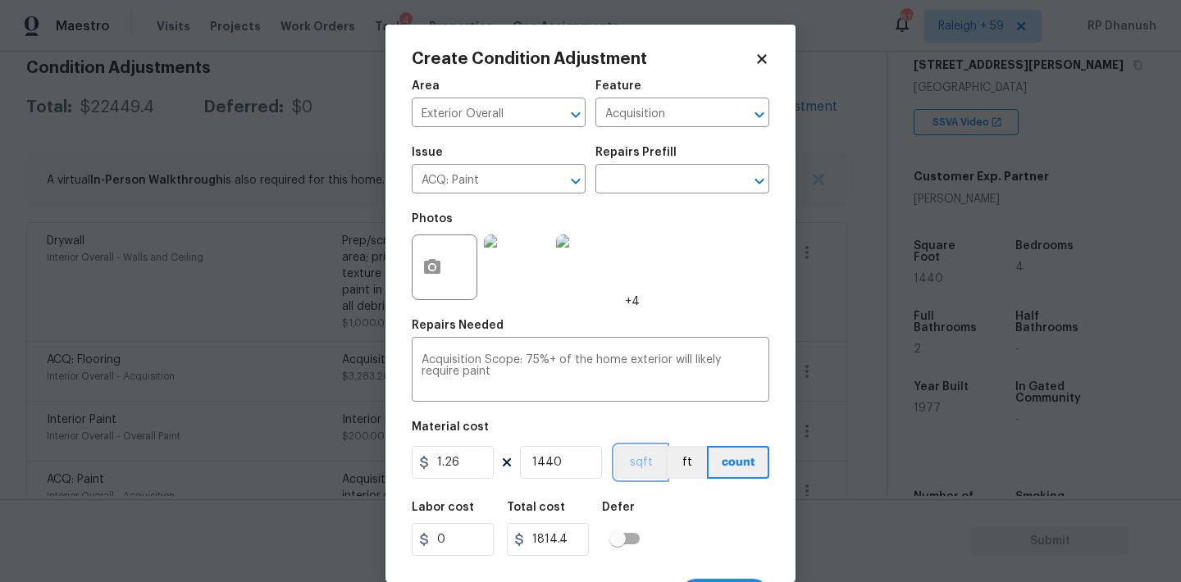
scroll to position [30, 0]
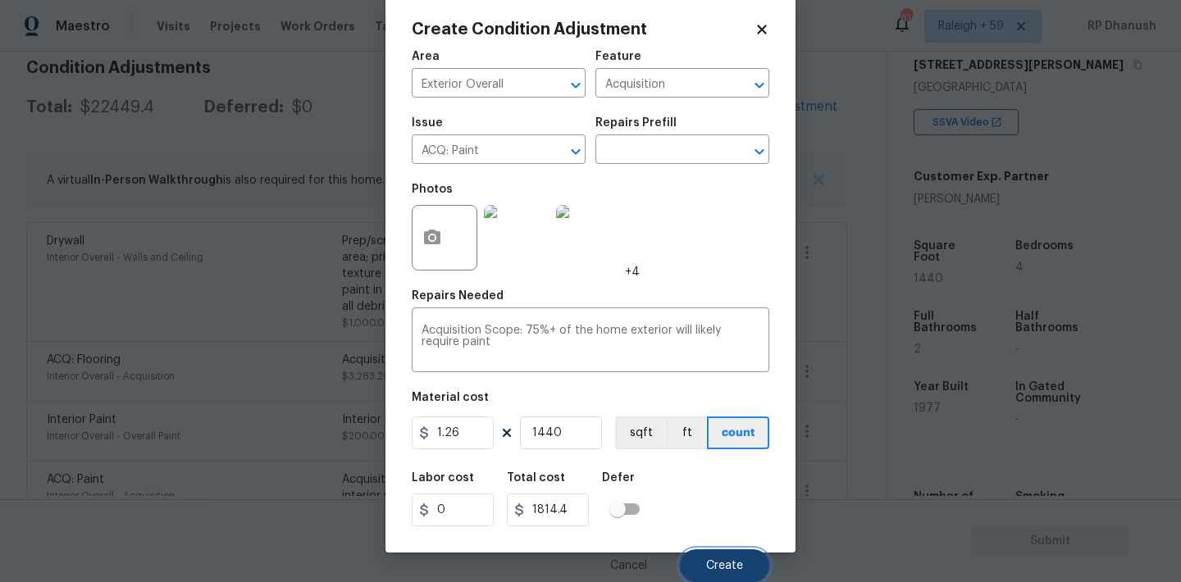
click at [732, 558] on button "Create" at bounding box center [724, 565] width 89 height 33
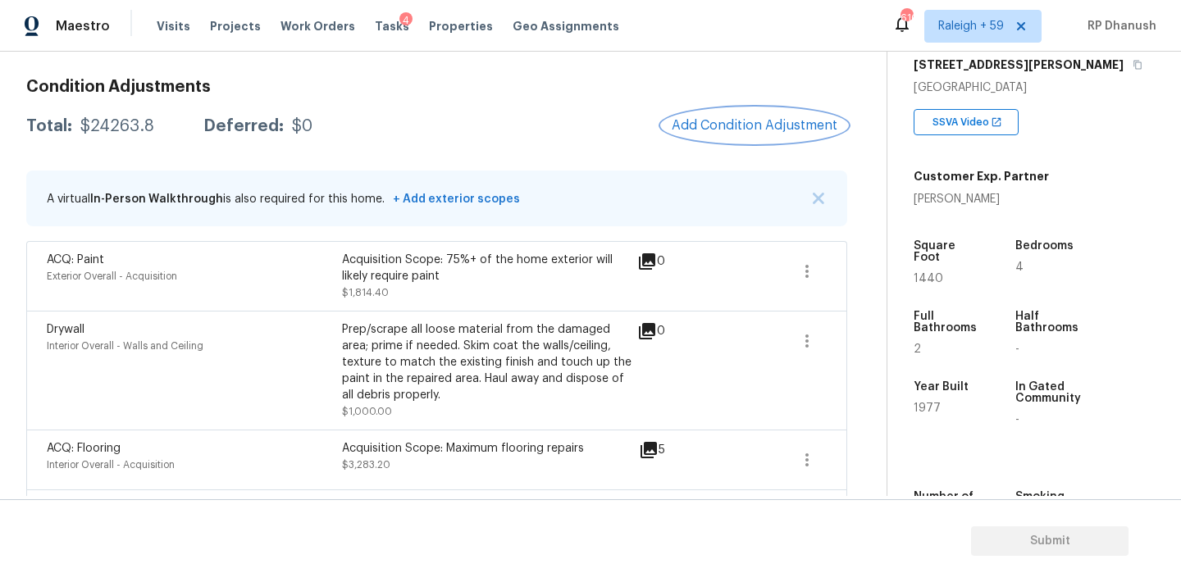
scroll to position [180, 0]
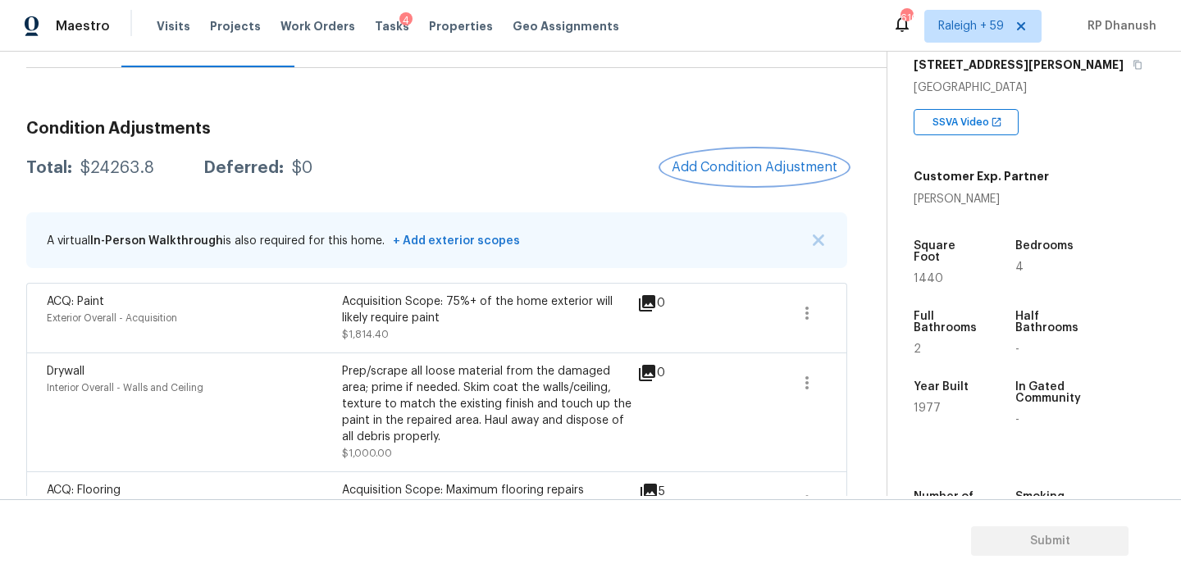
click at [722, 170] on span "Add Condition Adjustment" at bounding box center [755, 167] width 166 height 15
click at [278, 263] on body "Maestro Visits Projects Work Orders Tasks 4 Properties Geo Assignments 610 Rale…" at bounding box center [590, 291] width 1181 height 582
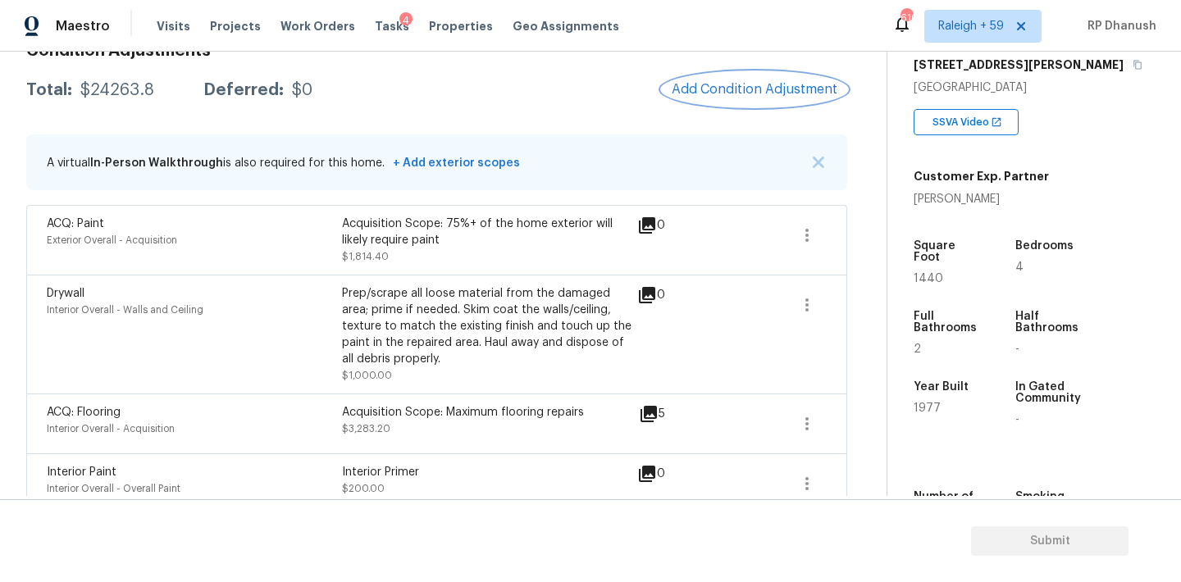
scroll to position [0, 0]
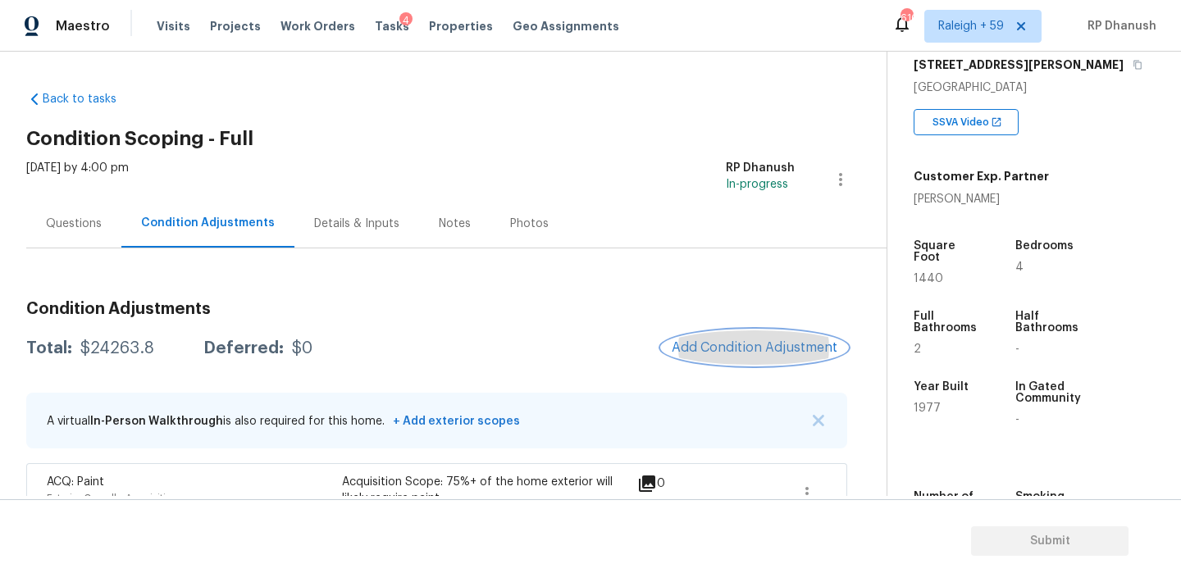
click at [762, 356] on button "Add Condition Adjustment" at bounding box center [754, 347] width 185 height 34
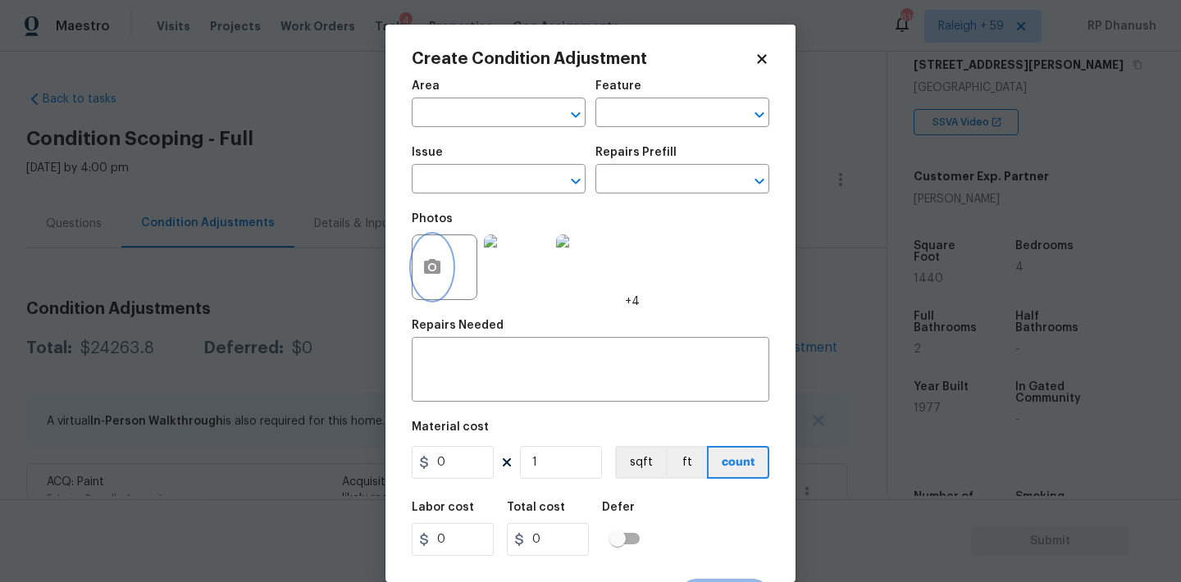
click at [435, 280] on button "button" at bounding box center [432, 267] width 39 height 64
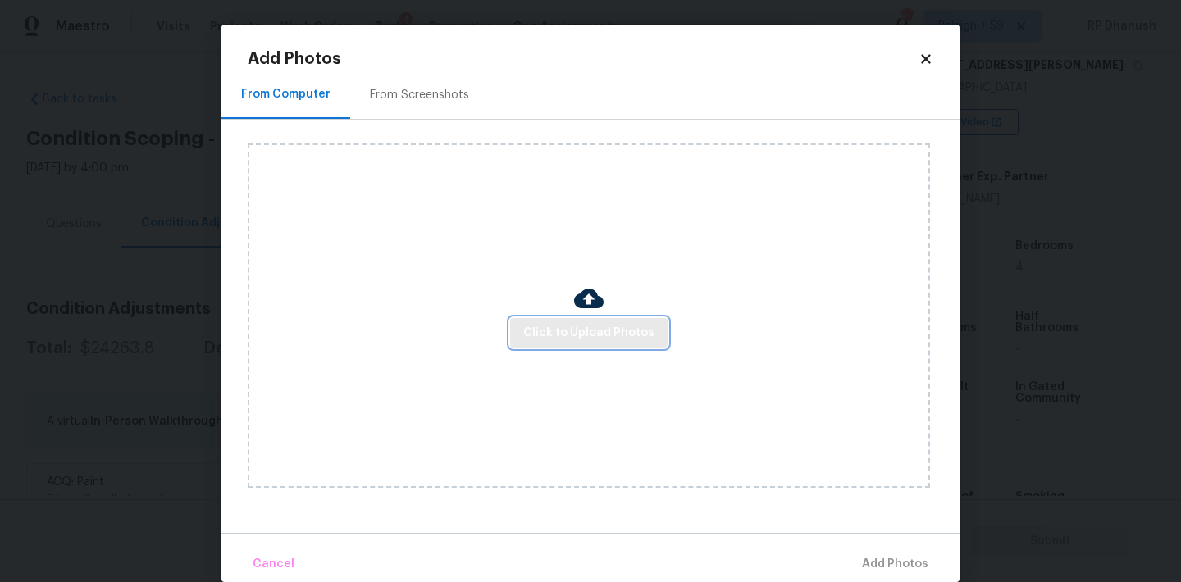
click at [599, 336] on span "Click to Upload Photos" at bounding box center [588, 333] width 131 height 21
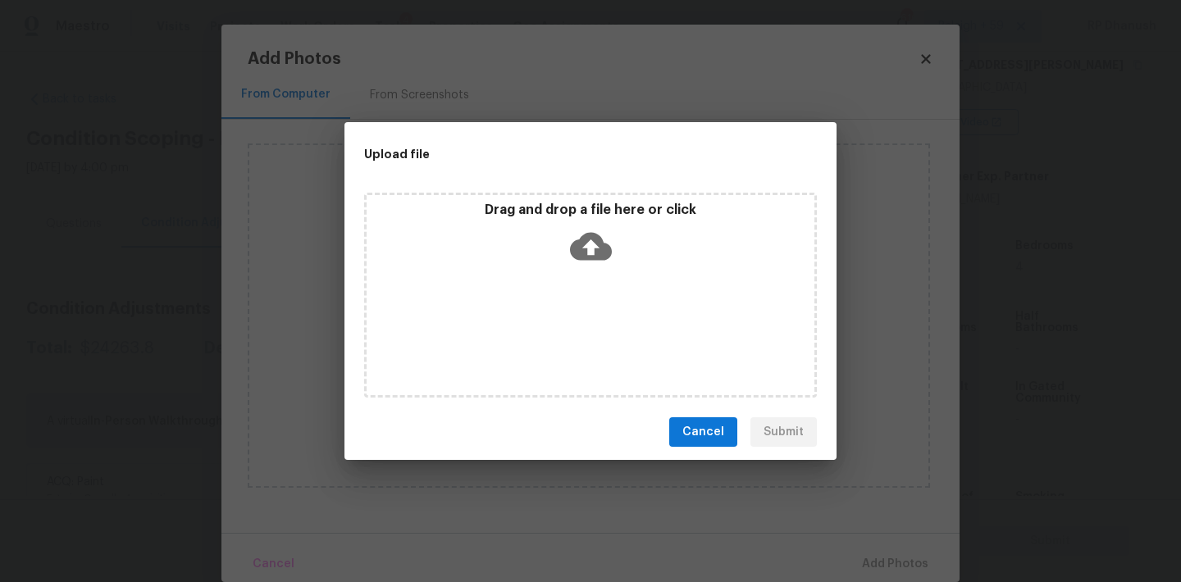
click at [573, 264] on icon at bounding box center [591, 247] width 42 height 42
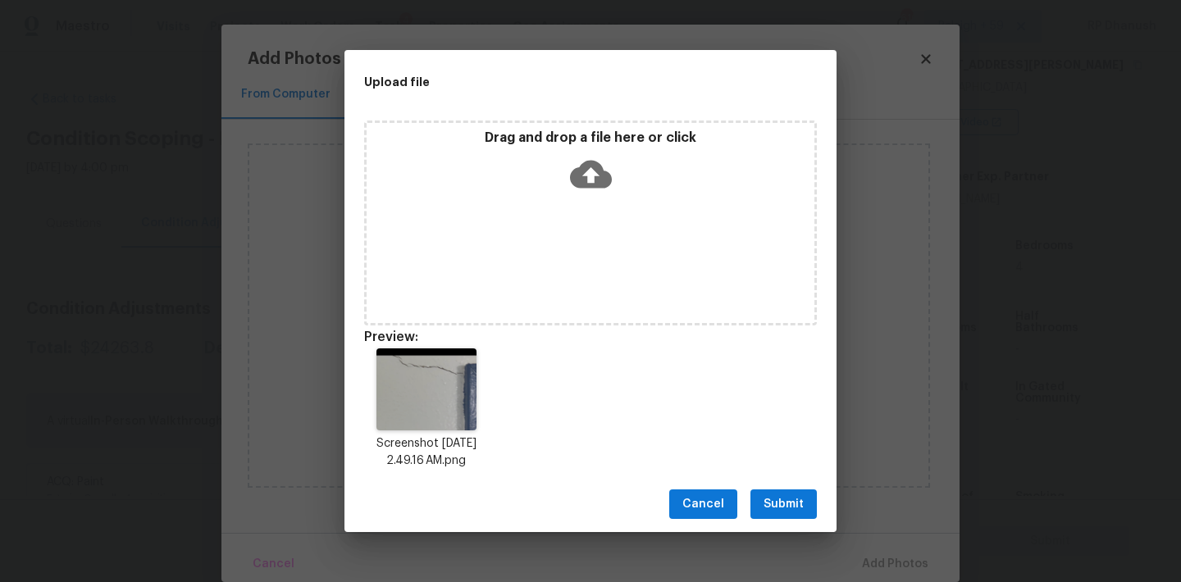
click at [791, 500] on span "Submit" at bounding box center [784, 505] width 40 height 21
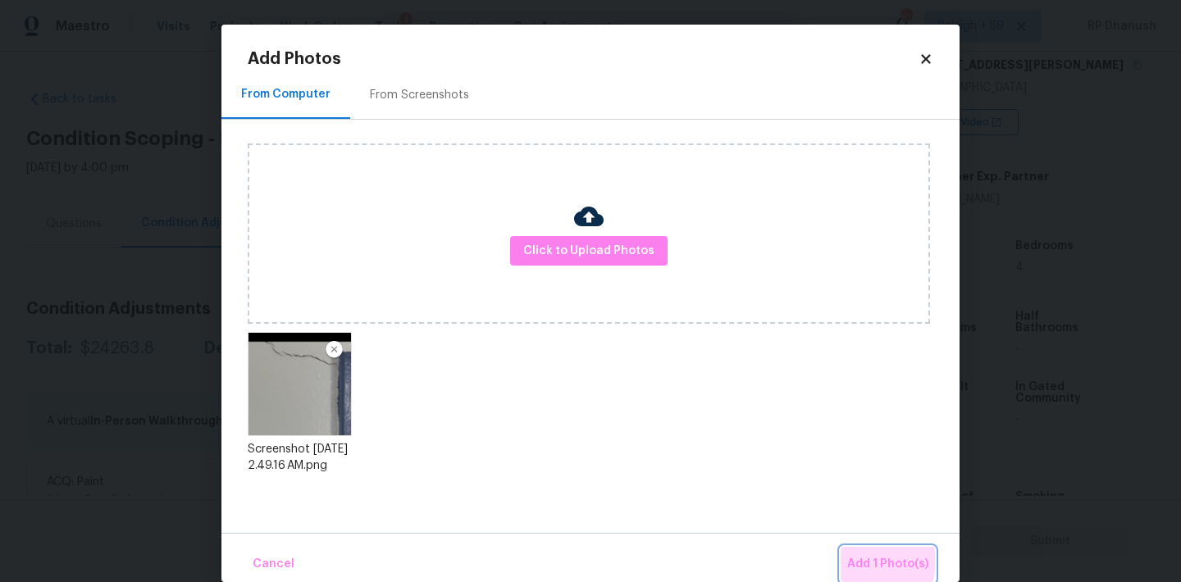
click at [857, 559] on span "Add 1 Photo(s)" at bounding box center [887, 564] width 81 height 21
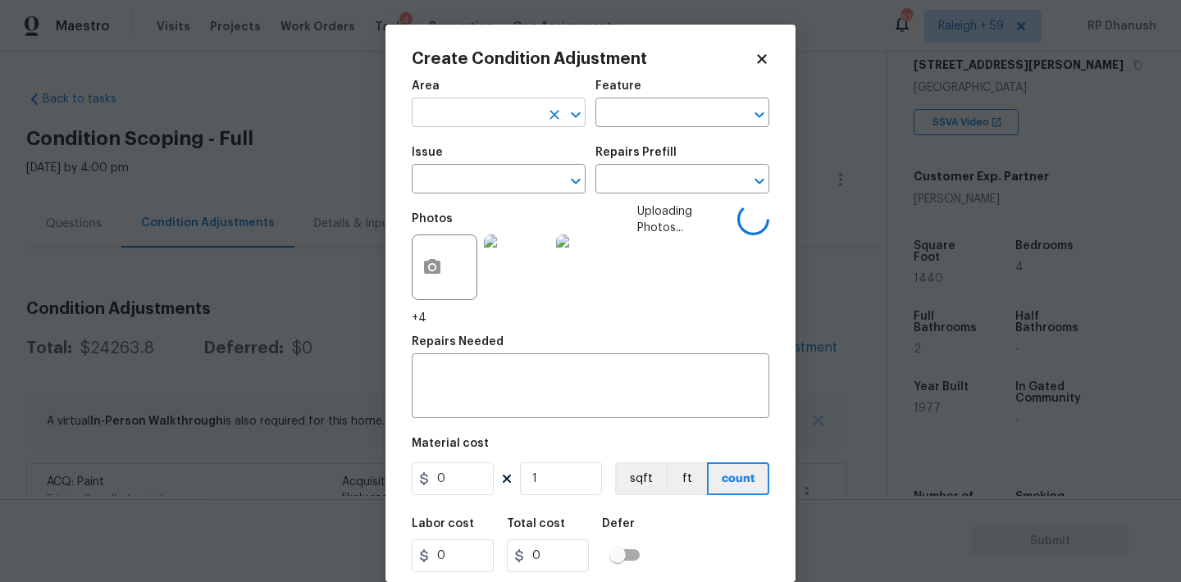
click at [478, 117] on input "text" at bounding box center [476, 114] width 128 height 25
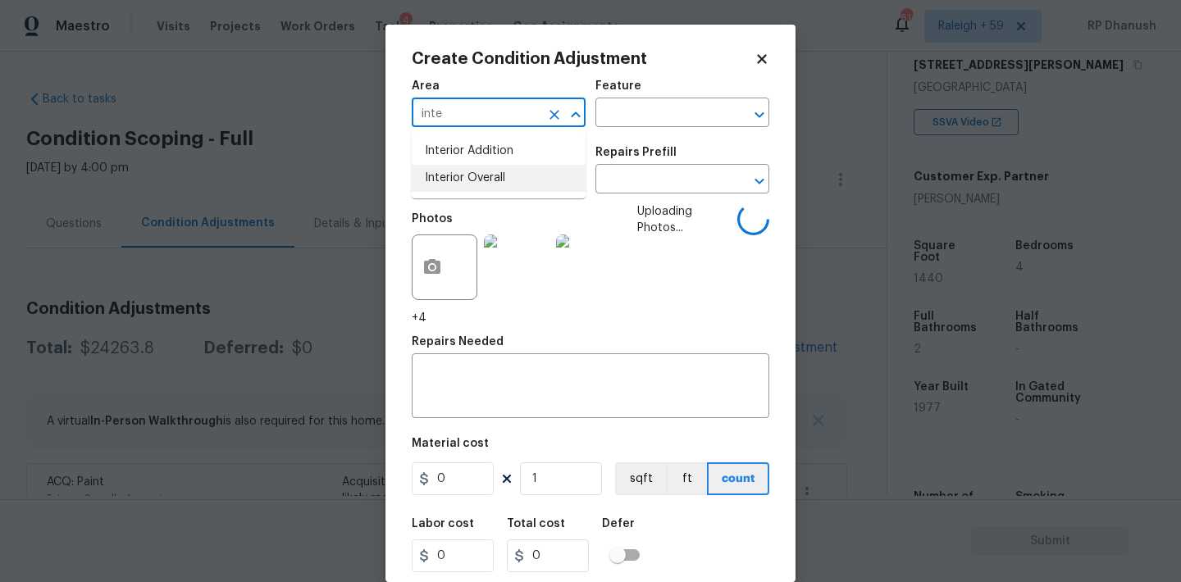
click at [479, 172] on li "Interior Overall" at bounding box center [499, 178] width 174 height 27
click at [662, 117] on input "text" at bounding box center [659, 114] width 128 height 25
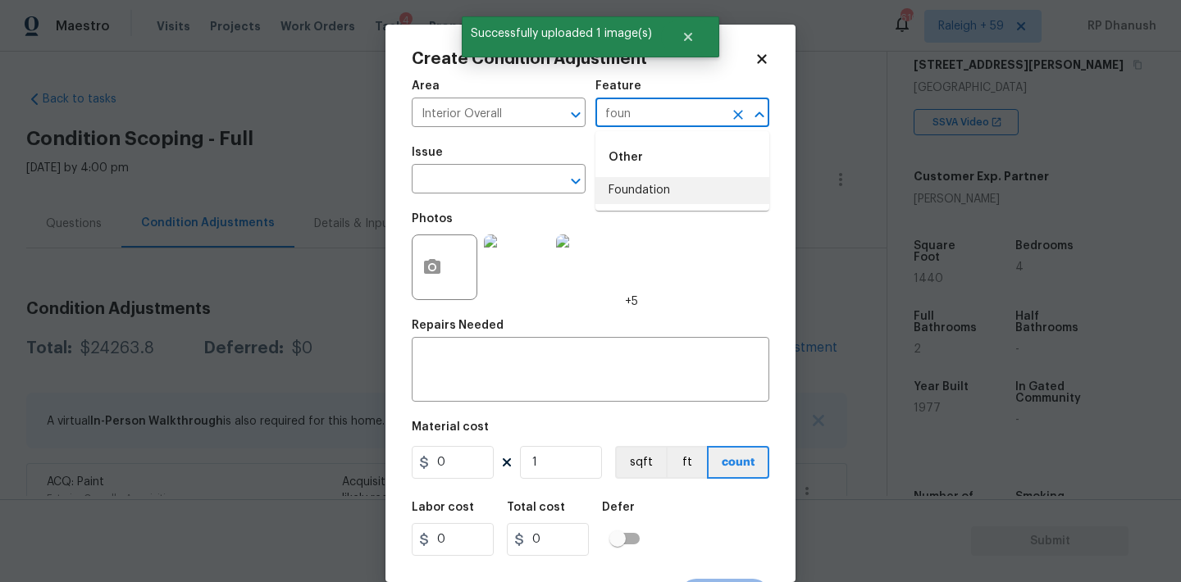
click at [632, 184] on li "Foundation" at bounding box center [682, 190] width 174 height 27
click at [470, 182] on input "text" at bounding box center [476, 180] width 128 height 25
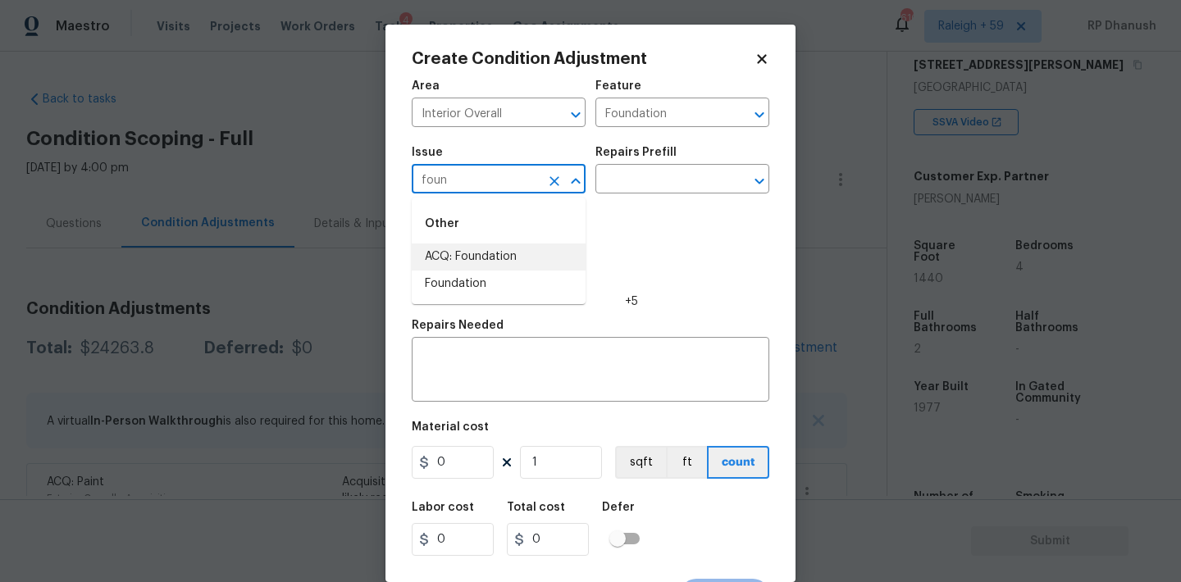
click at [472, 261] on li "ACQ: Foundation" at bounding box center [499, 257] width 174 height 27
click at [647, 173] on input "text" at bounding box center [659, 180] width 128 height 25
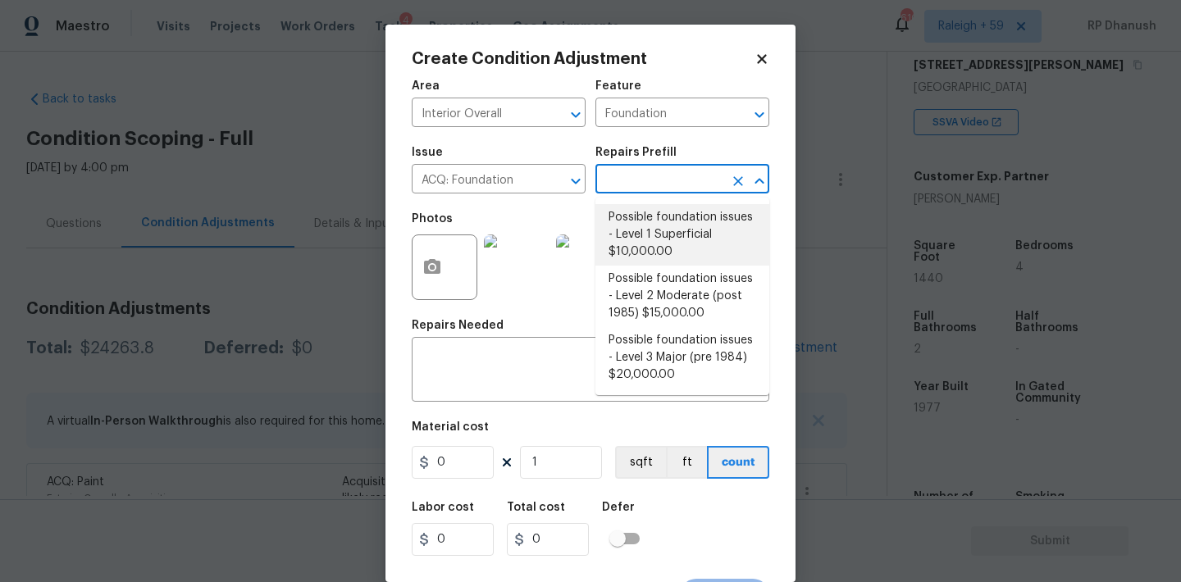
click at [645, 256] on li "Possible foundation issues - Level 1 Superficial $10,000.00" at bounding box center [682, 235] width 174 height 62
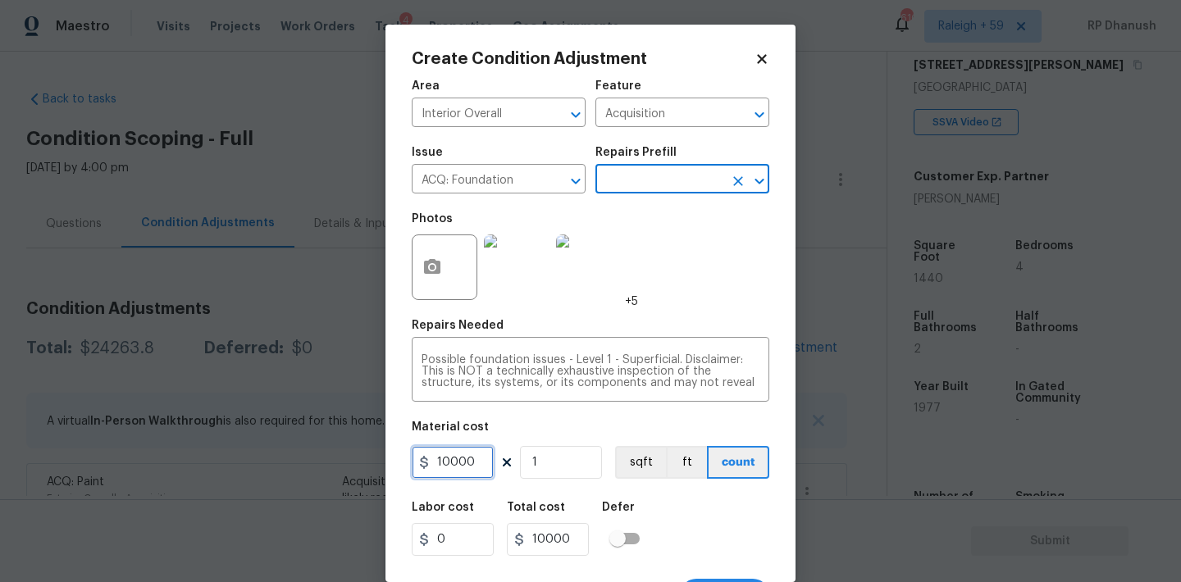
click at [468, 470] on input "10000" at bounding box center [453, 462] width 82 height 33
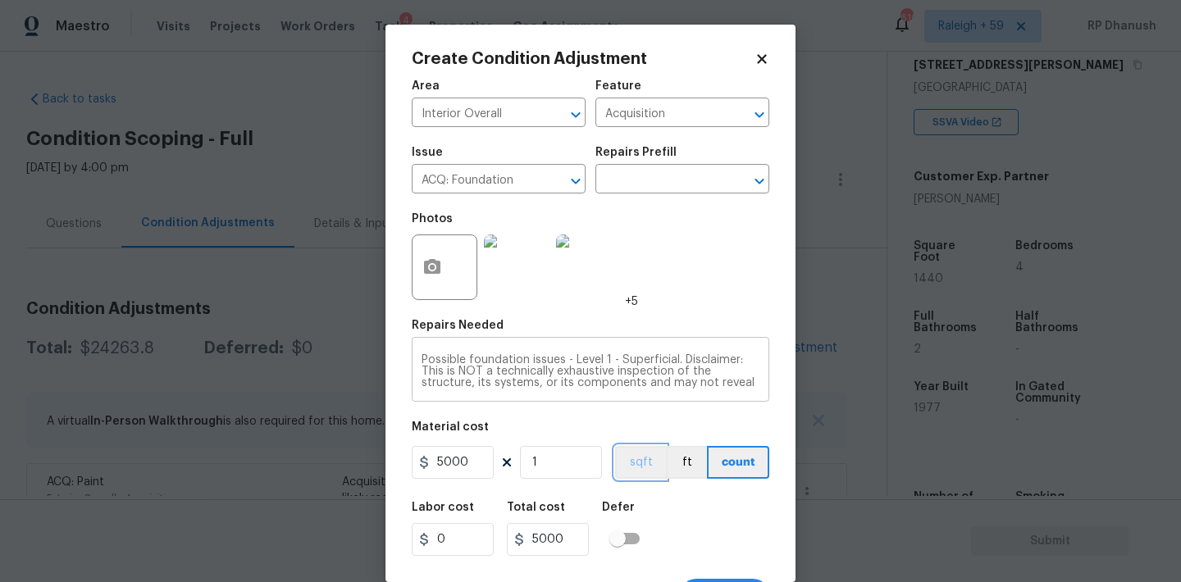
scroll to position [30, 0]
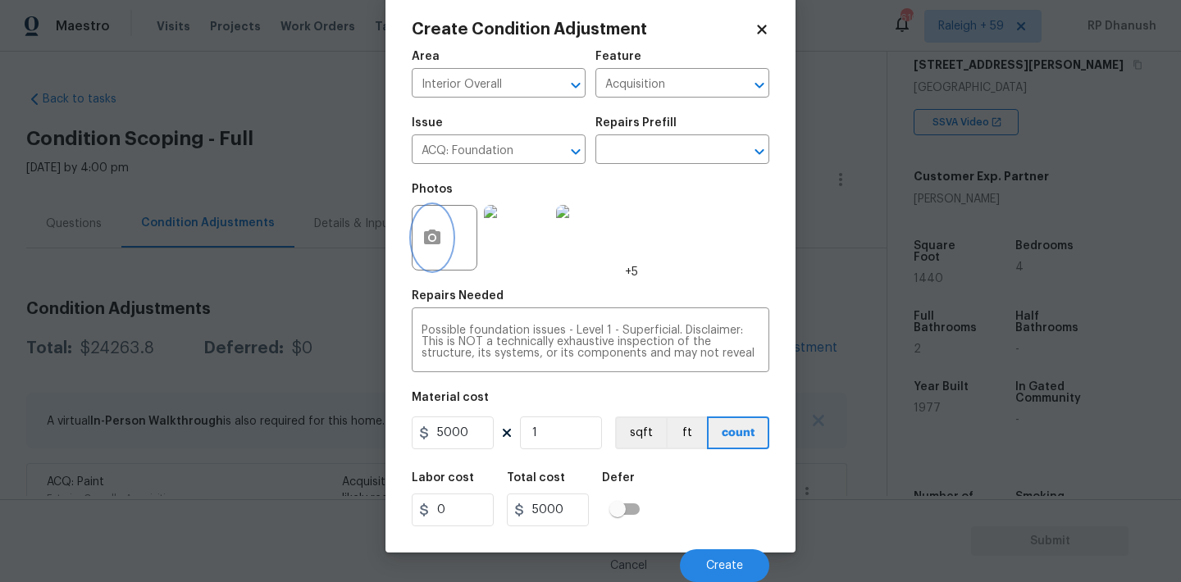
click at [435, 233] on icon "button" at bounding box center [432, 237] width 16 height 15
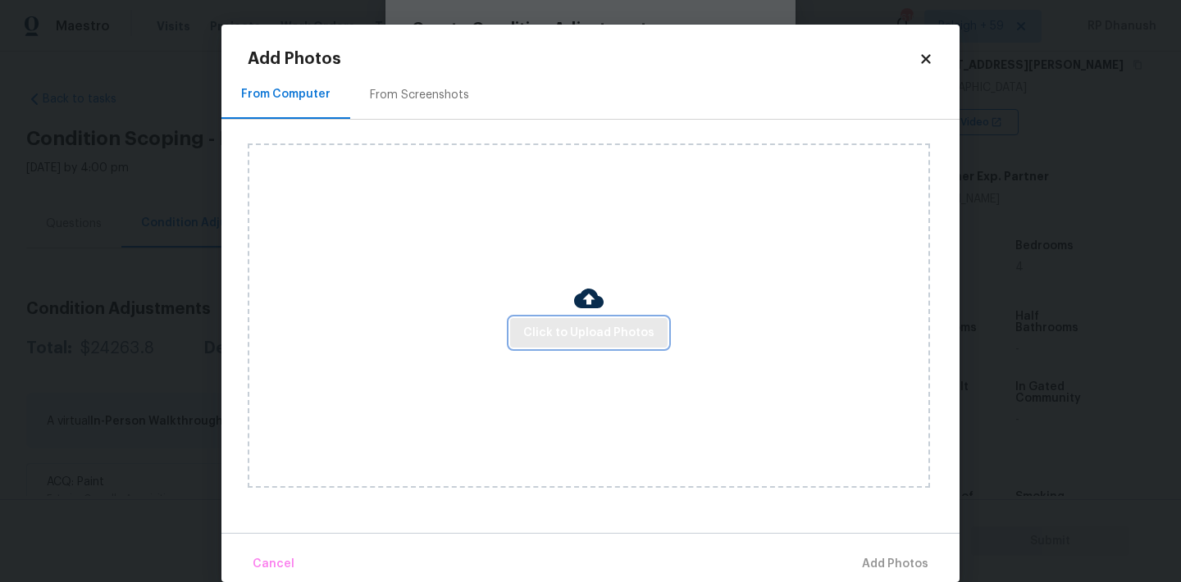
click at [566, 345] on button "Click to Upload Photos" at bounding box center [588, 333] width 157 height 30
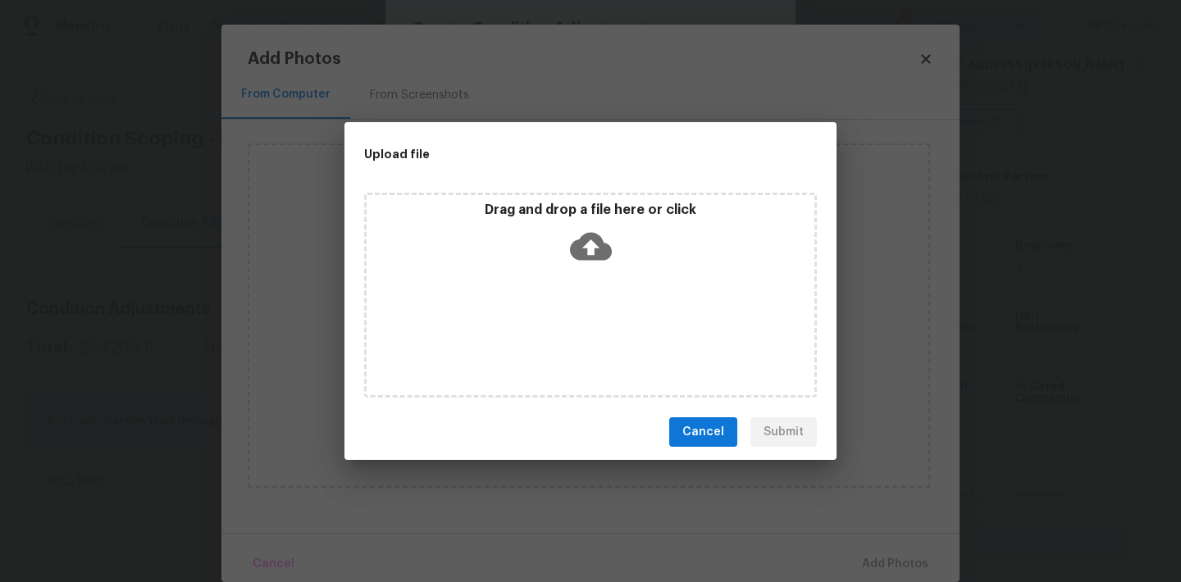
click at [566, 227] on div "Drag and drop a file here or click" at bounding box center [591, 237] width 448 height 71
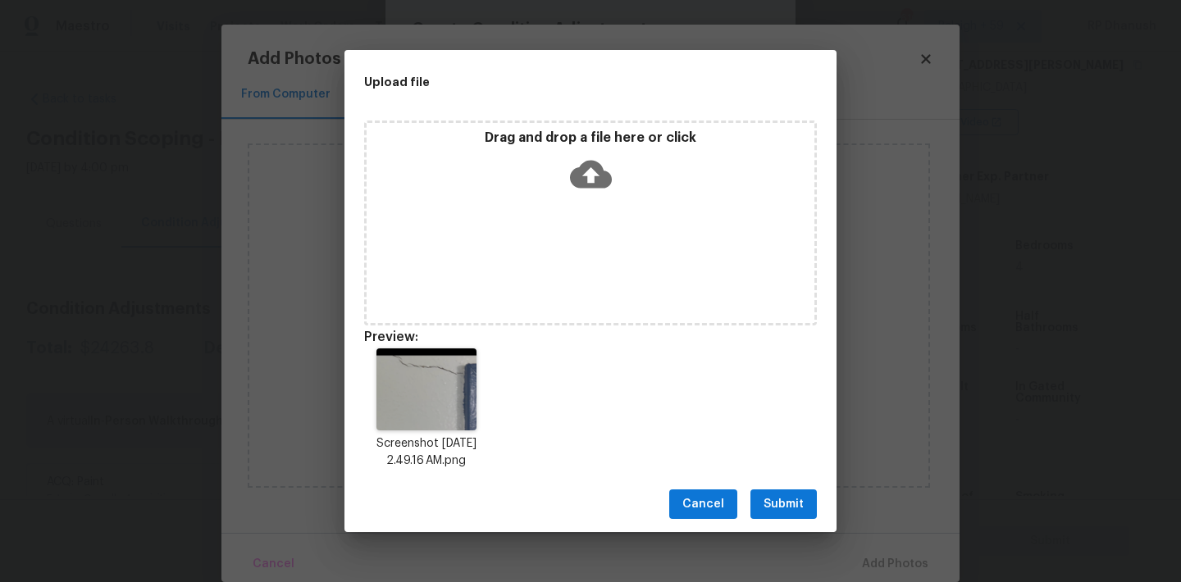
click at [768, 504] on span "Submit" at bounding box center [784, 505] width 40 height 21
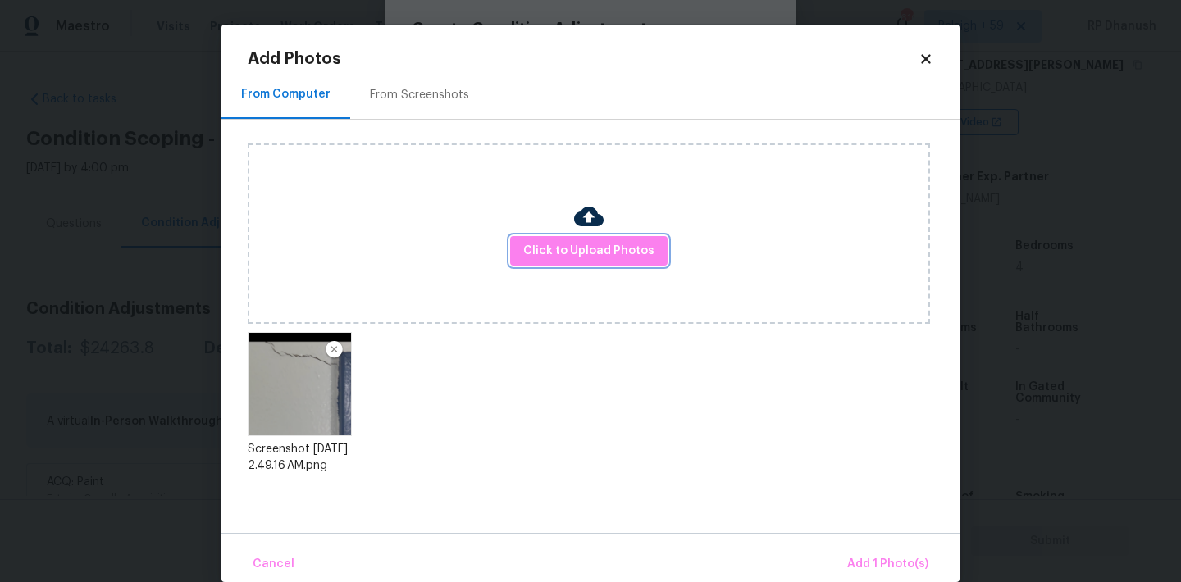
scroll to position [25, 0]
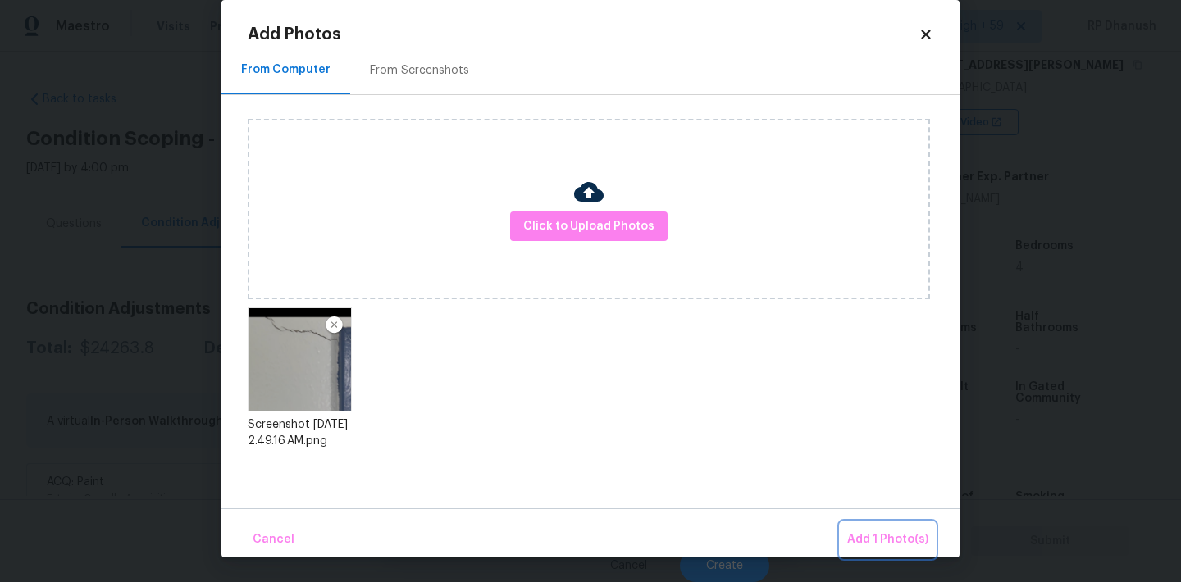
click at [896, 540] on span "Add 1 Photo(s)" at bounding box center [887, 540] width 81 height 21
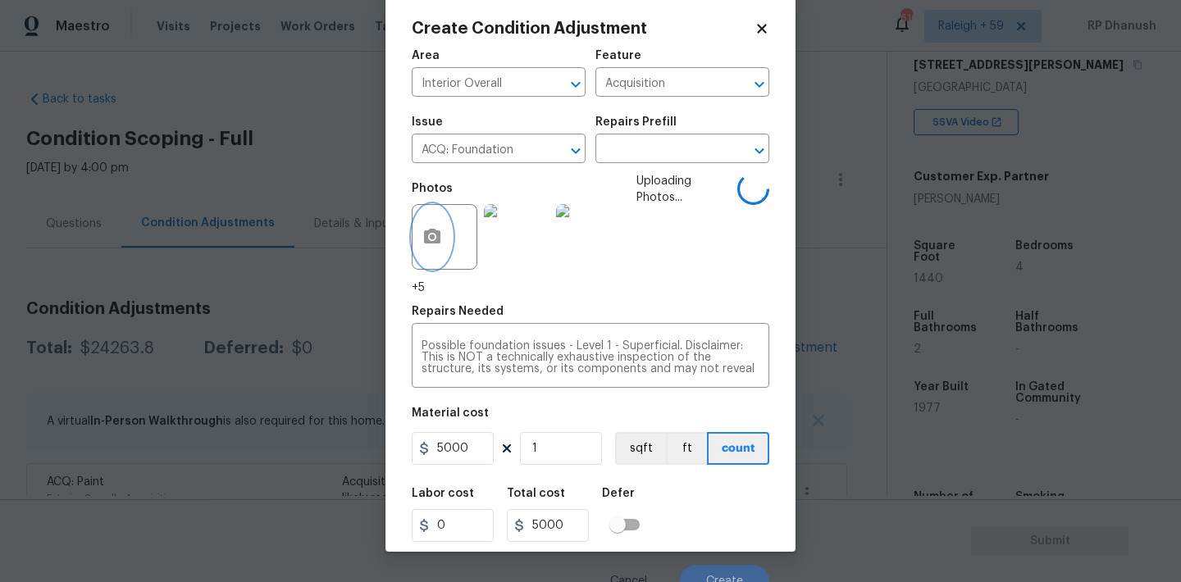
scroll to position [0, 0]
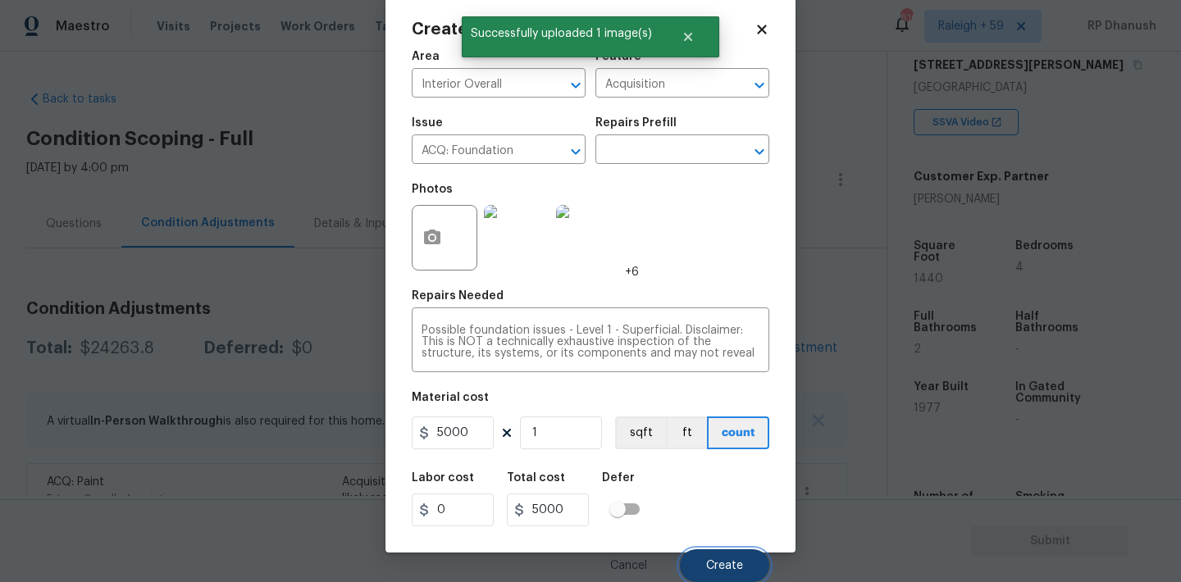
click at [711, 561] on span "Create" at bounding box center [724, 566] width 37 height 12
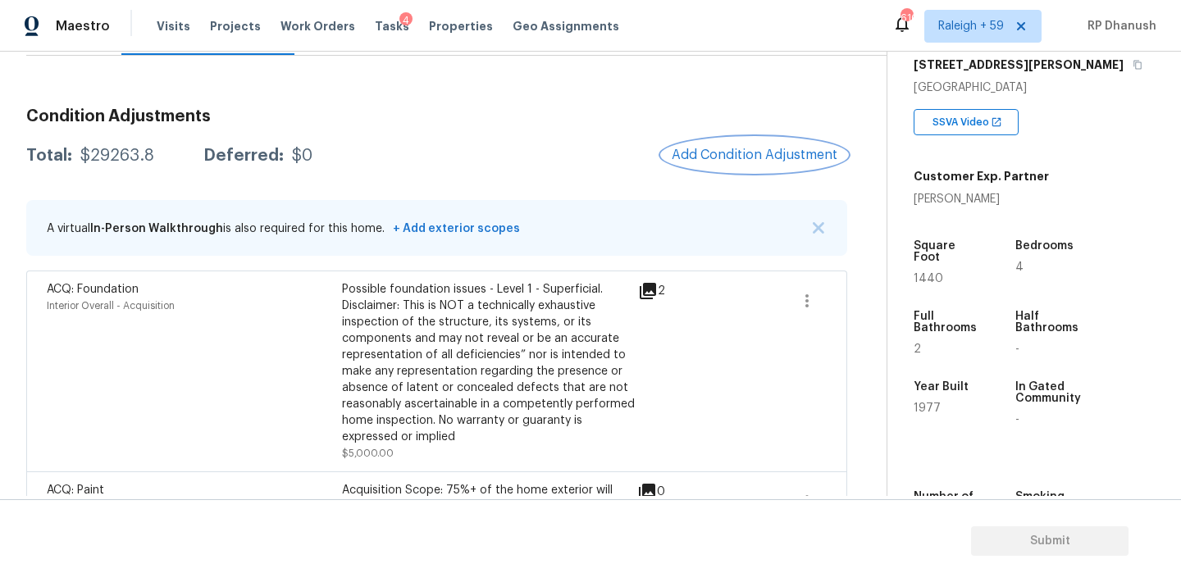
scroll to position [137, 0]
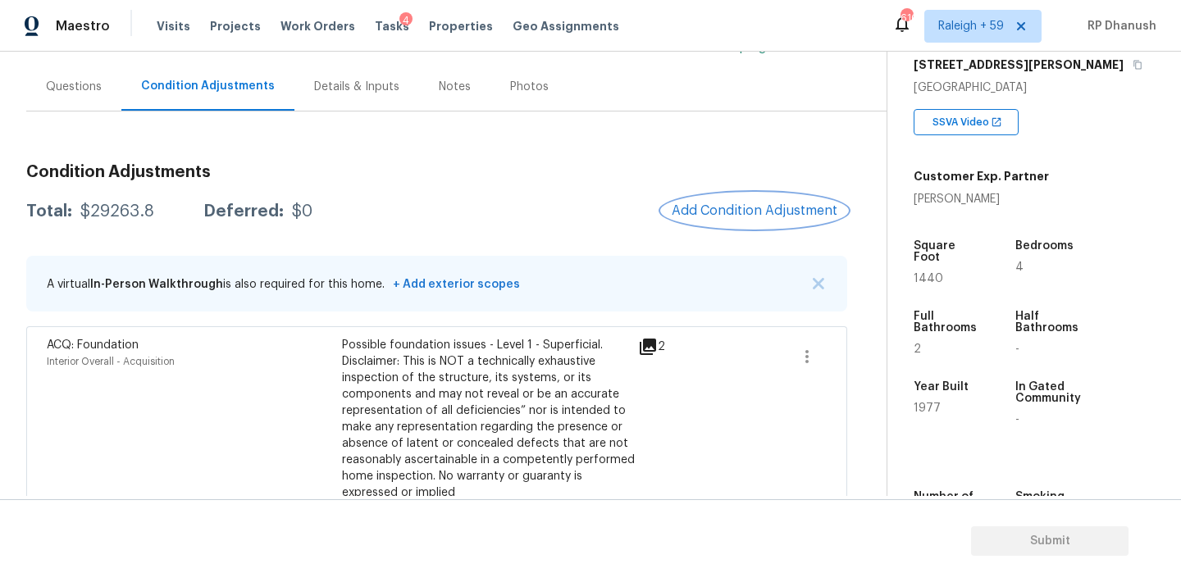
click at [722, 210] on span "Add Condition Adjustment" at bounding box center [755, 210] width 166 height 15
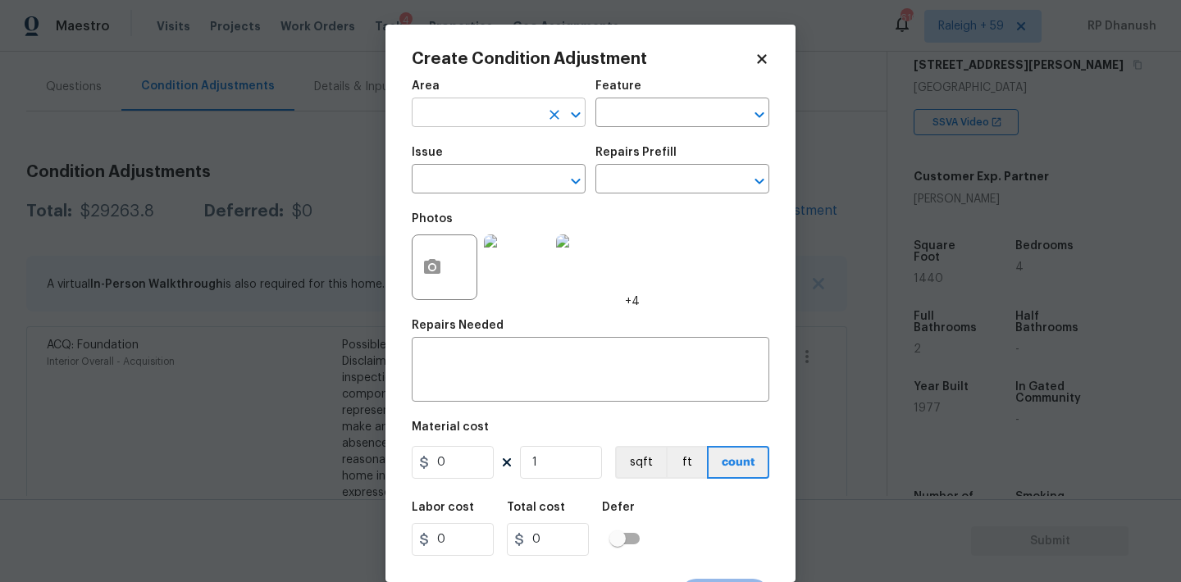
click at [508, 112] on input "text" at bounding box center [476, 114] width 128 height 25
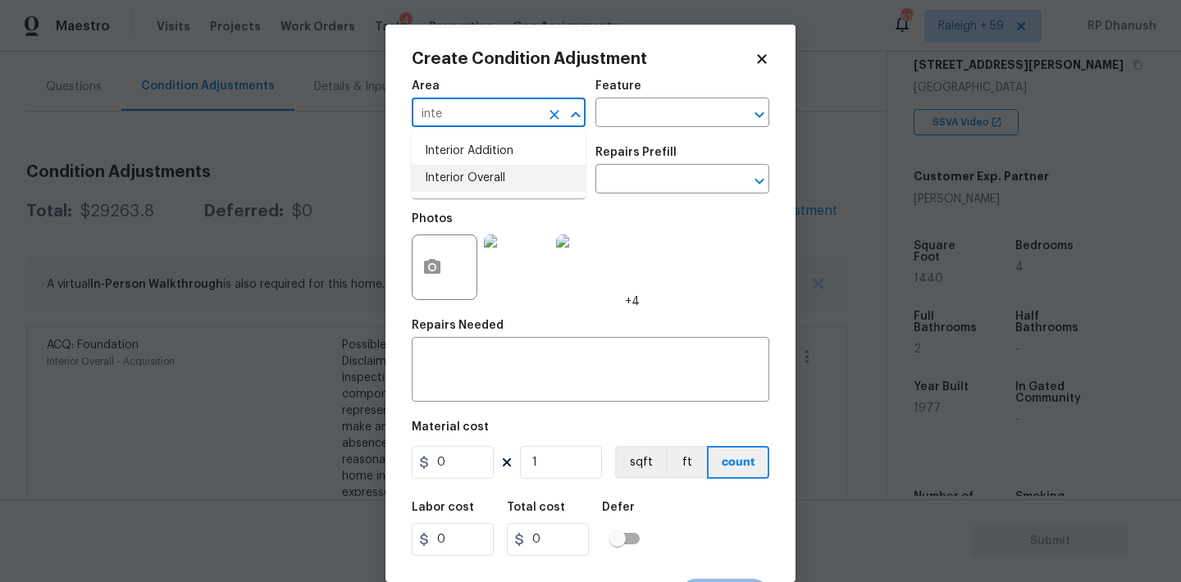
click at [458, 180] on li "Interior Overall" at bounding box center [499, 178] width 174 height 27
click at [458, 326] on h5 "Repairs Needed" at bounding box center [458, 325] width 92 height 11
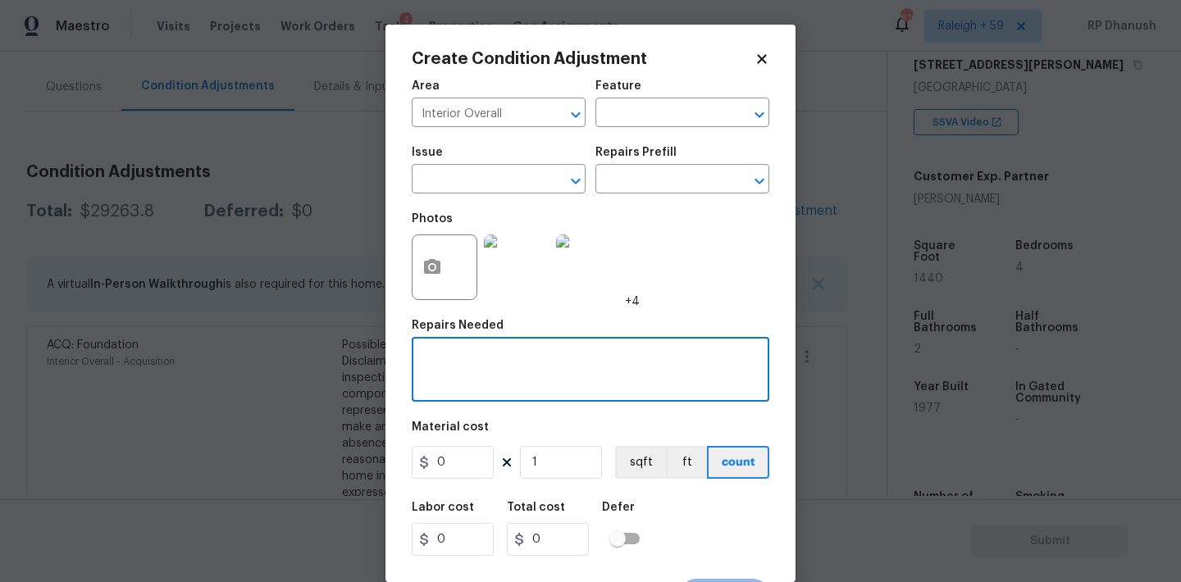
click at [450, 372] on textarea at bounding box center [591, 371] width 338 height 34
click at [464, 456] on input "0" at bounding box center [453, 462] width 82 height 33
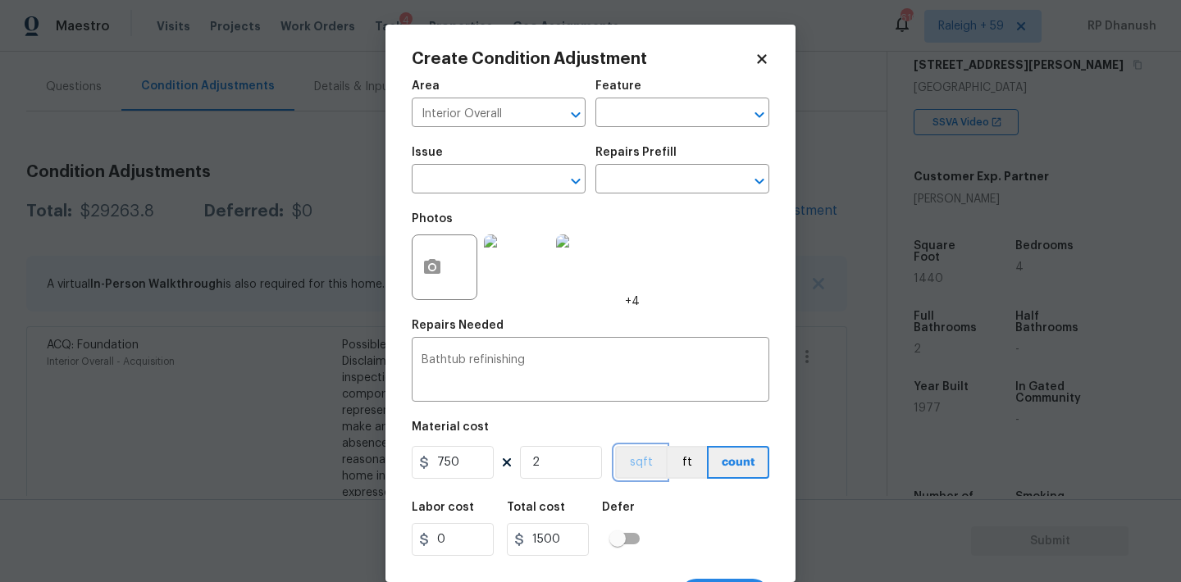
scroll to position [30, 0]
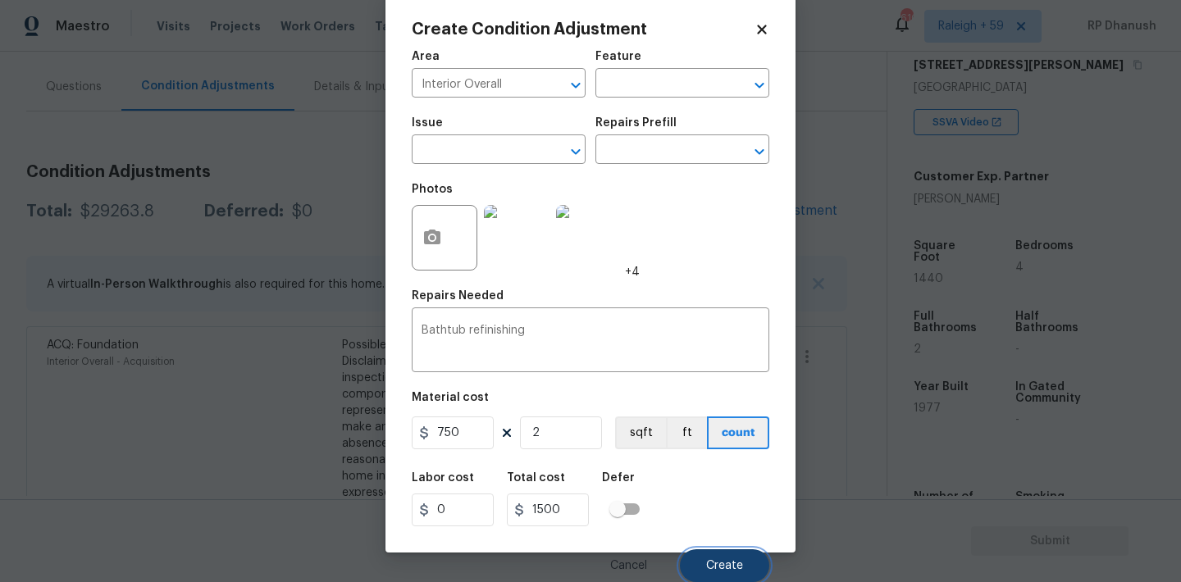
click at [722, 566] on span "Create" at bounding box center [724, 566] width 37 height 12
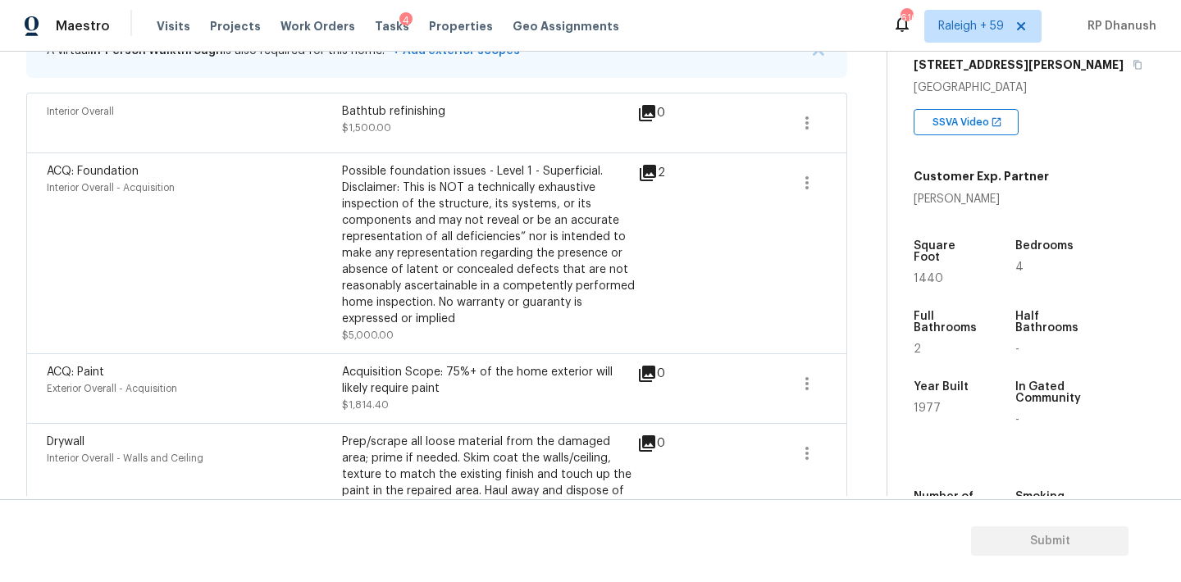
scroll to position [0, 0]
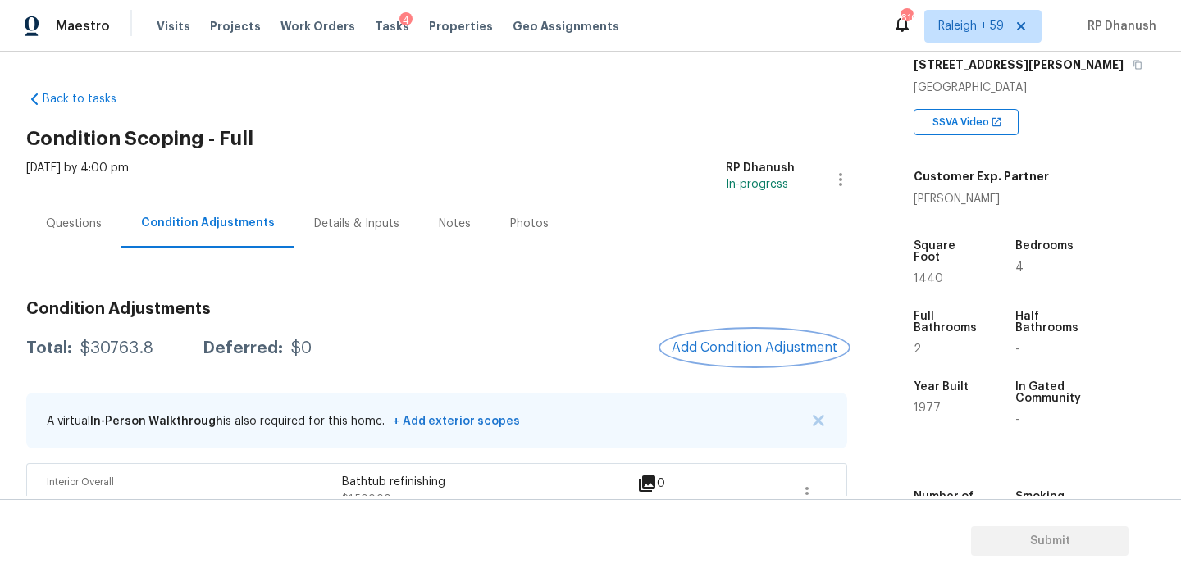
click at [754, 342] on span "Add Condition Adjustment" at bounding box center [755, 347] width 166 height 15
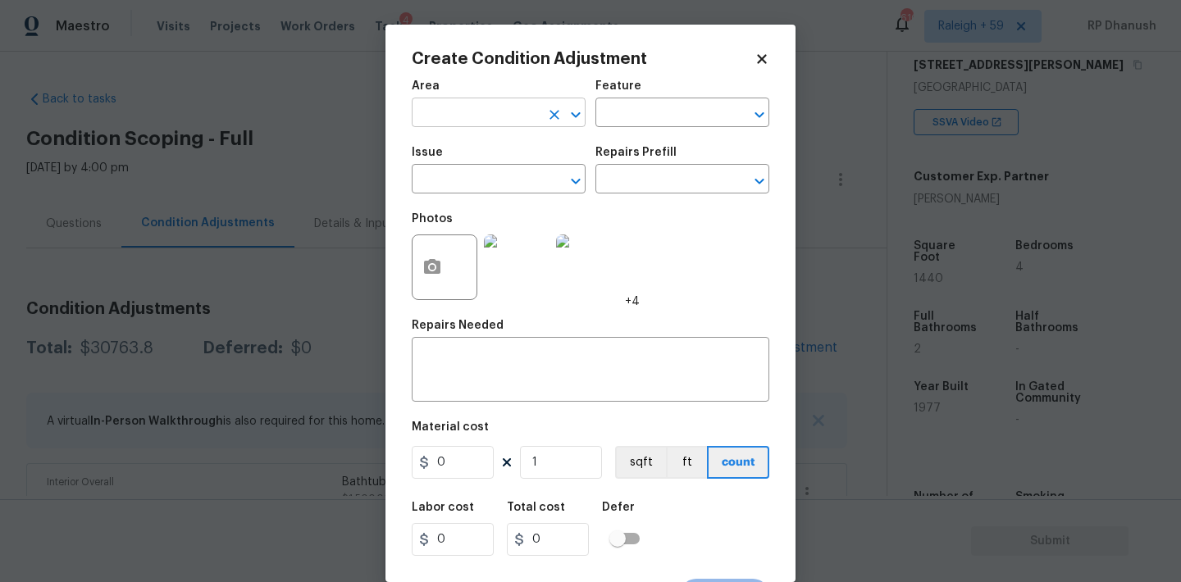
click at [495, 108] on input "text" at bounding box center [476, 114] width 128 height 25
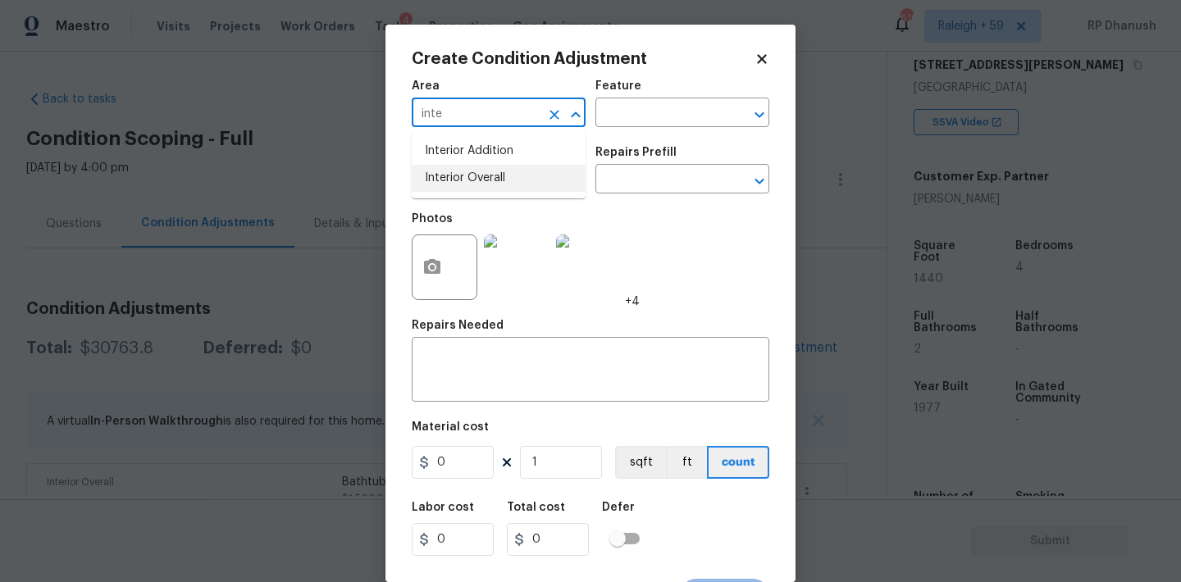
click at [481, 172] on li "Interior Overall" at bounding box center [499, 178] width 174 height 27
click at [481, 360] on textarea at bounding box center [591, 371] width 338 height 34
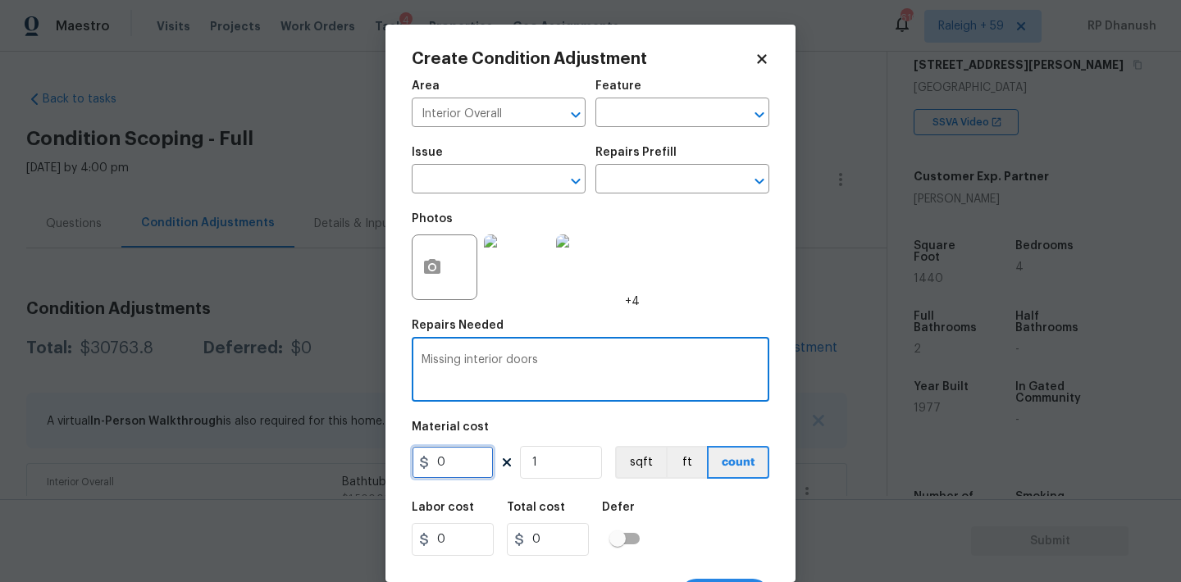
click at [460, 466] on input "0" at bounding box center [453, 462] width 82 height 33
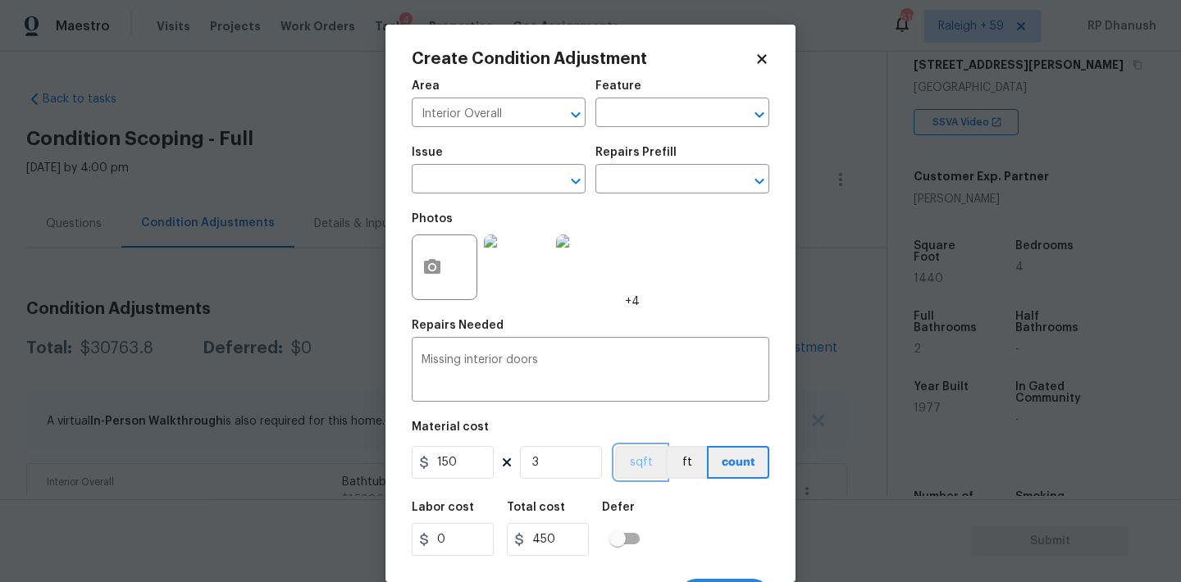
scroll to position [30, 0]
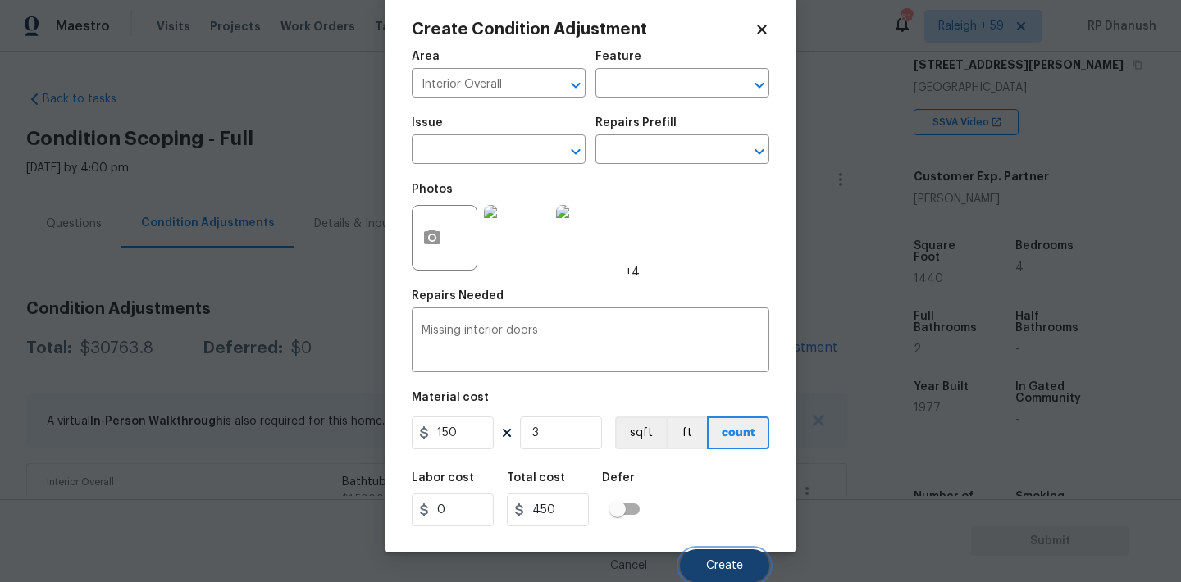
click at [701, 555] on button "Create" at bounding box center [724, 565] width 89 height 33
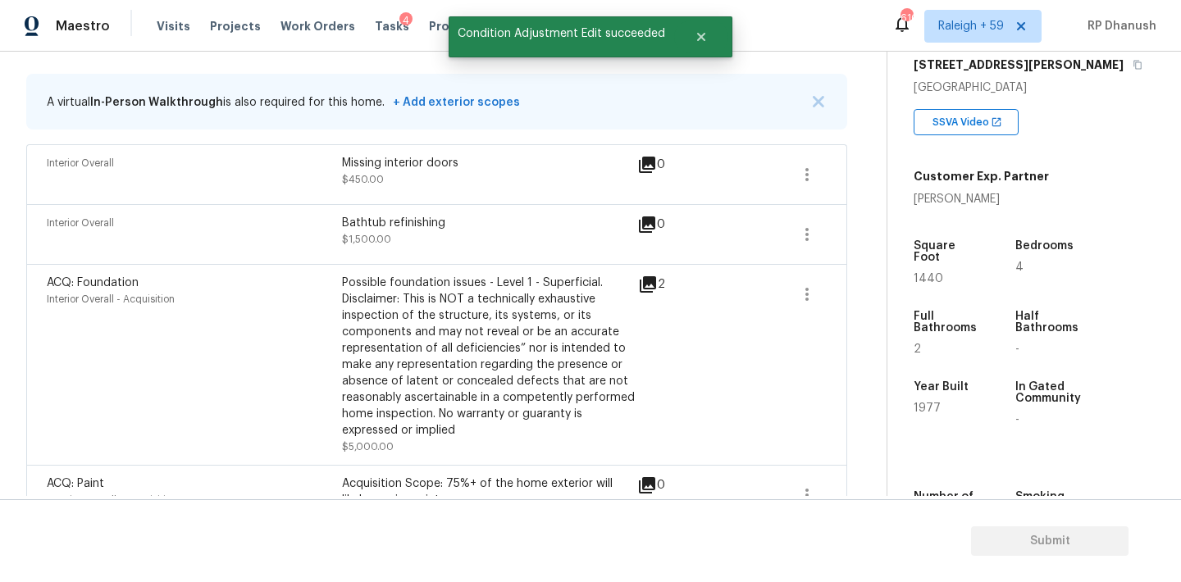
scroll to position [235, 0]
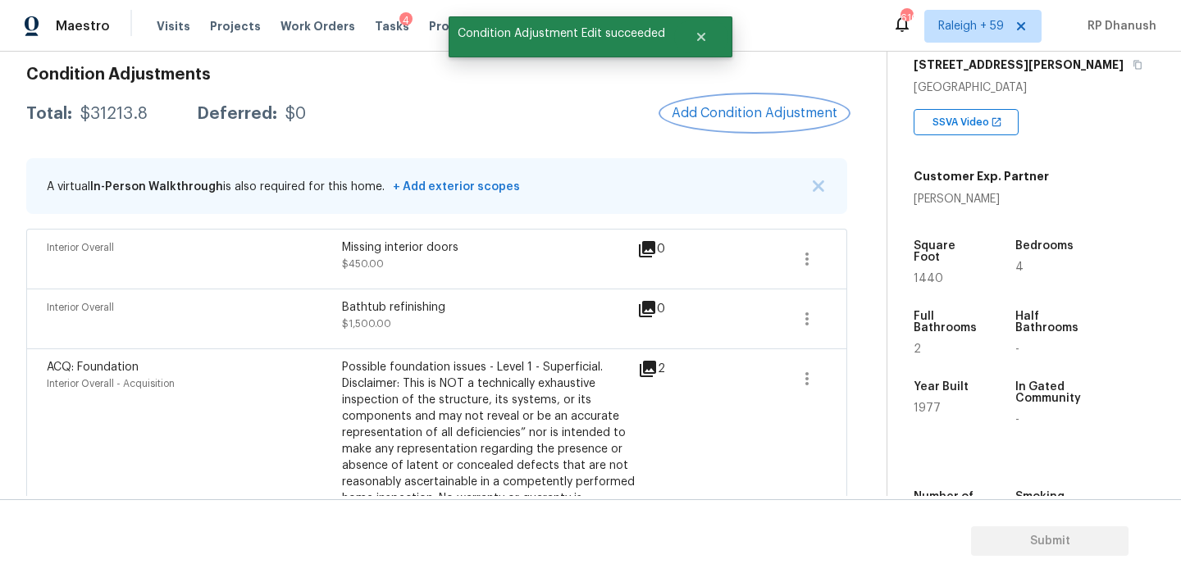
click at [773, 118] on span "Add Condition Adjustment" at bounding box center [755, 113] width 166 height 15
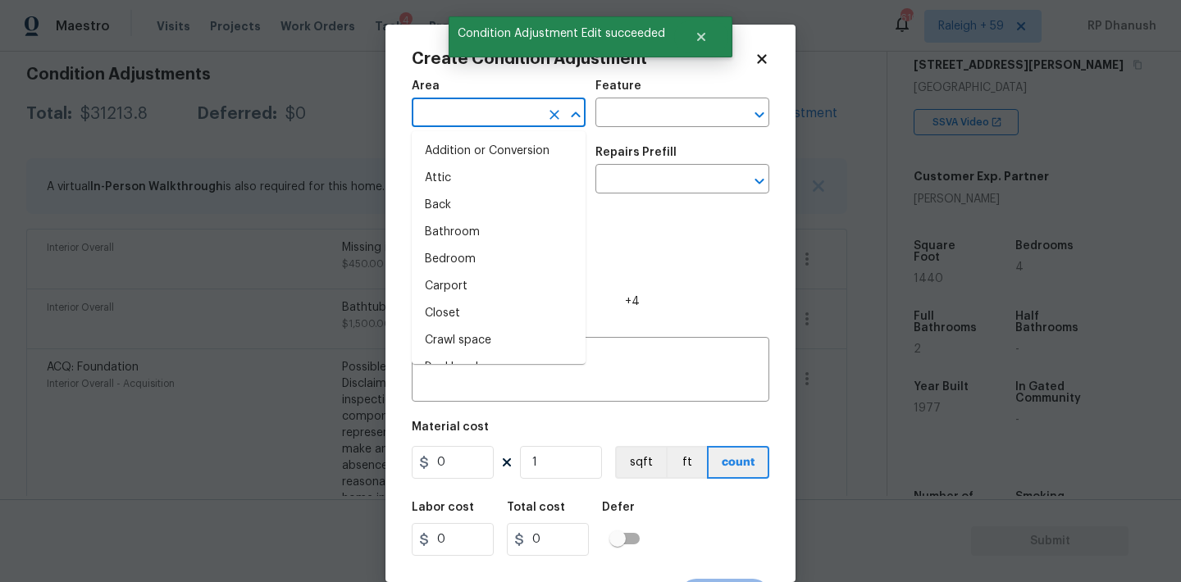
click at [458, 120] on input "text" at bounding box center [476, 114] width 128 height 25
click at [312, 179] on body "Maestro Visits Projects Work Orders Tasks 4 Properties Geo Assignments 610 Rale…" at bounding box center [590, 291] width 1181 height 582
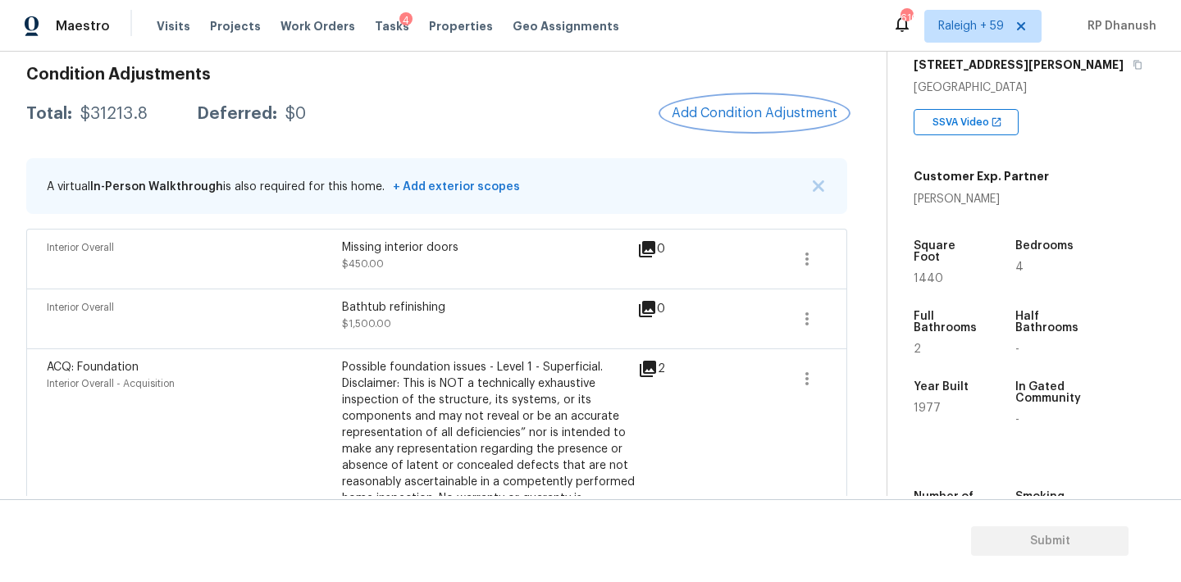
click at [790, 107] on span "Add Condition Adjustment" at bounding box center [755, 113] width 166 height 15
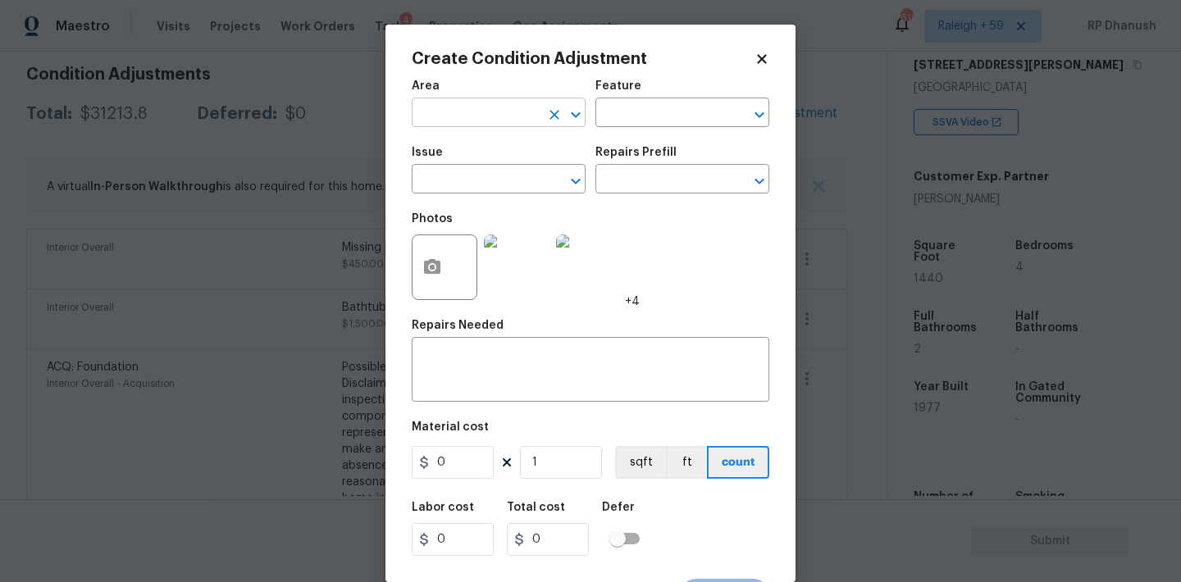
click at [518, 111] on input "text" at bounding box center [476, 114] width 128 height 25
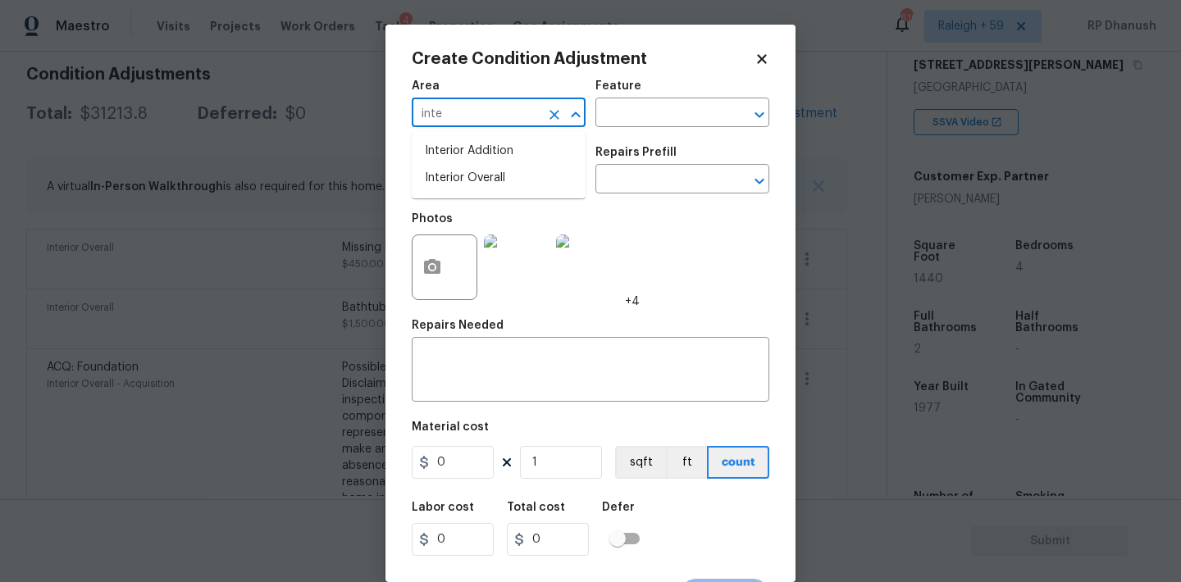
click at [503, 176] on li "Interior Overall" at bounding box center [499, 178] width 174 height 27
click at [669, 115] on input "text" at bounding box center [659, 114] width 128 height 25
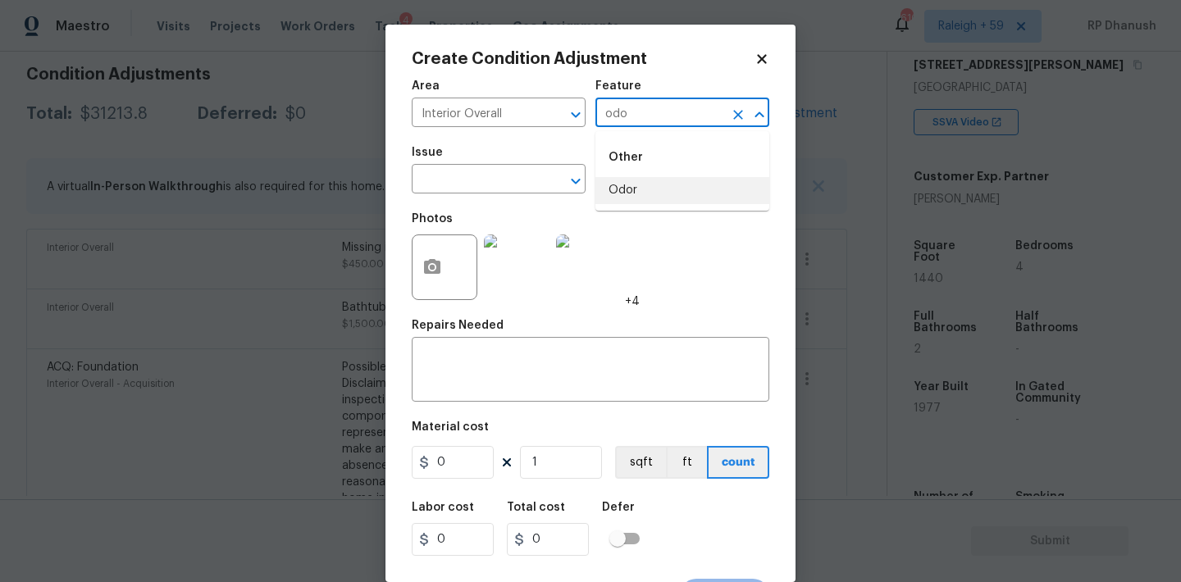
click at [609, 205] on ul "Other Odor" at bounding box center [682, 171] width 174 height 80
click at [641, 184] on li "Odor" at bounding box center [682, 190] width 174 height 27
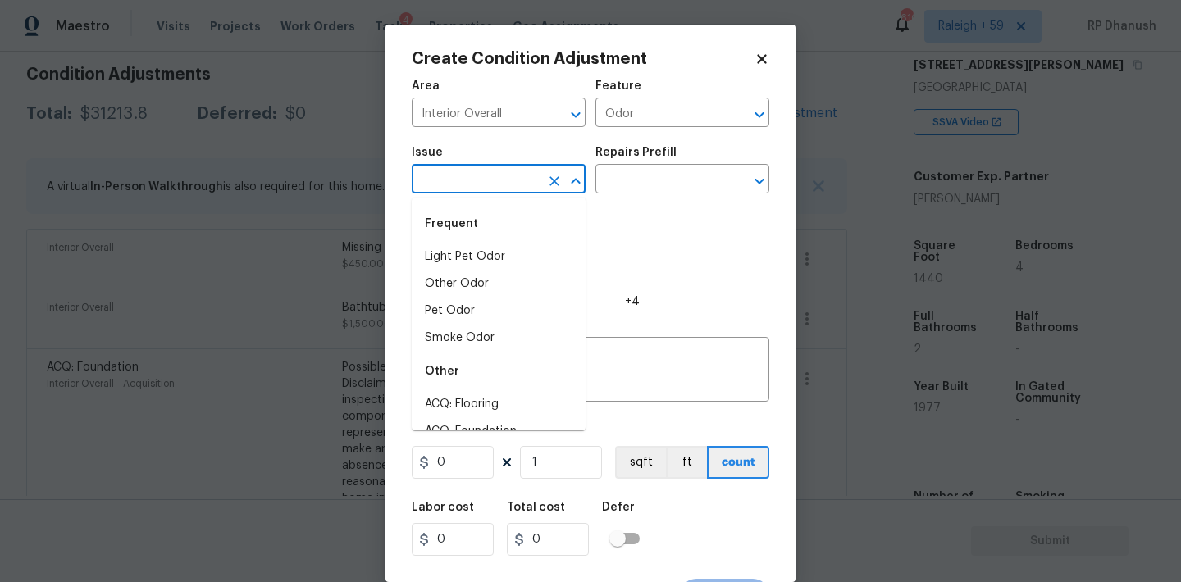
click at [518, 179] on input "text" at bounding box center [476, 180] width 128 height 25
click at [471, 317] on li "Pet Odor" at bounding box center [499, 311] width 174 height 27
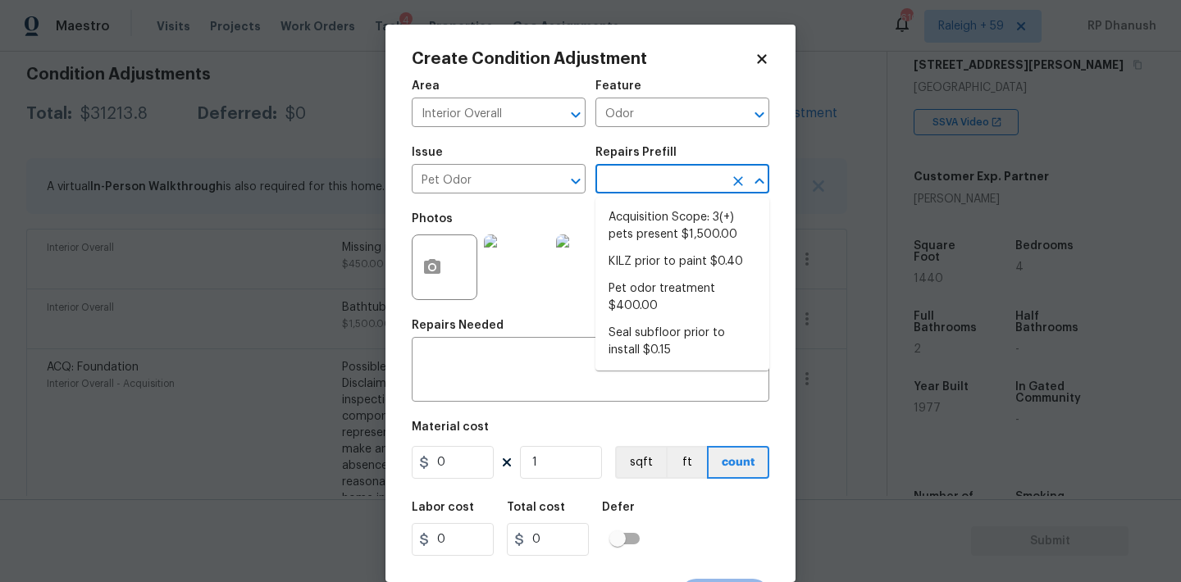
click at [709, 188] on input "text" at bounding box center [659, 180] width 128 height 25
click at [655, 229] on li "Acquisition Scope: 3(+) pets present $1,500.00" at bounding box center [682, 226] width 174 height 44
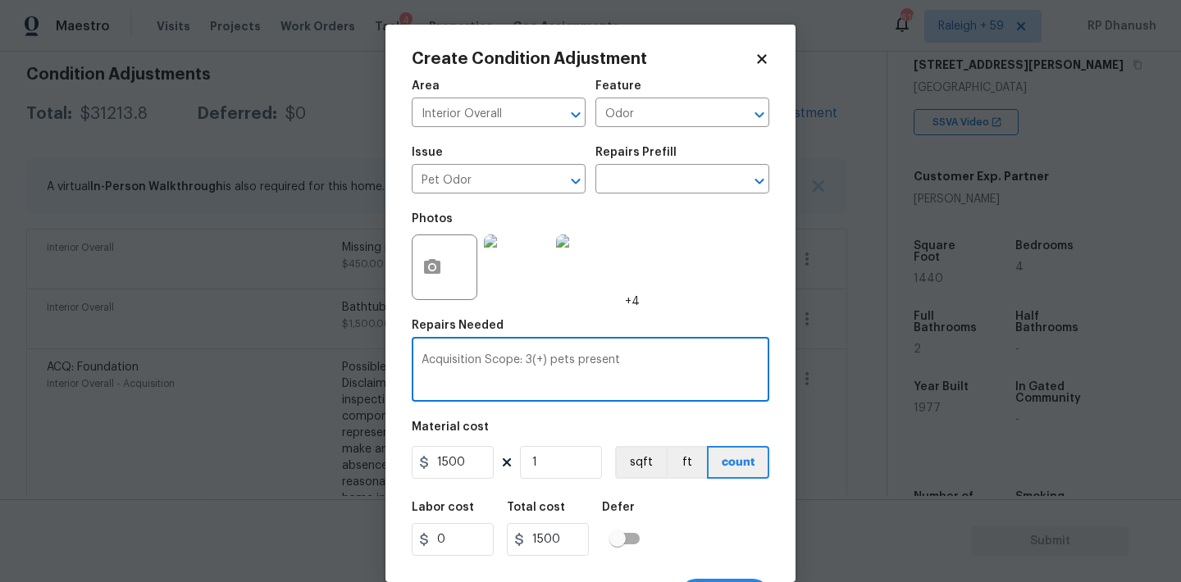
drag, startPoint x: 545, startPoint y: 358, endPoint x: 530, endPoint y: 354, distance: 15.9
click at [530, 354] on div "Acquisition Scope: 3(+) pets present x ​" at bounding box center [591, 371] width 358 height 61
click at [526, 358] on textarea "Acquisition Scope: 3(+) pets present" at bounding box center [591, 371] width 338 height 34
drag, startPoint x: 526, startPoint y: 358, endPoint x: 540, endPoint y: 358, distance: 13.1
click at [540, 358] on textarea "Acquisition Scope: 3(+) pets present" at bounding box center [591, 371] width 338 height 34
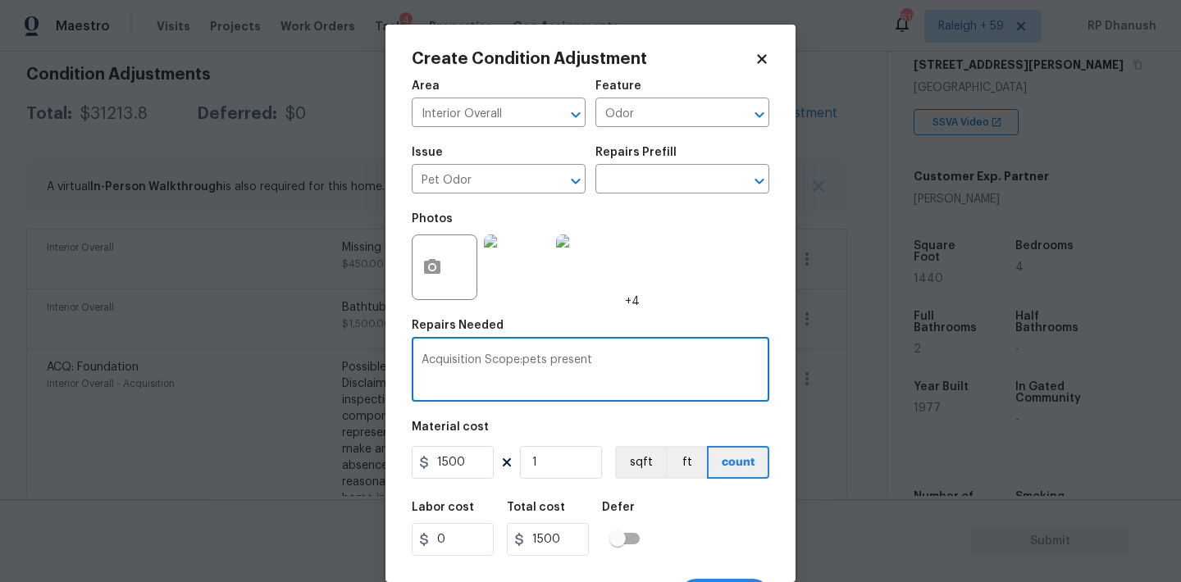
scroll to position [30, 0]
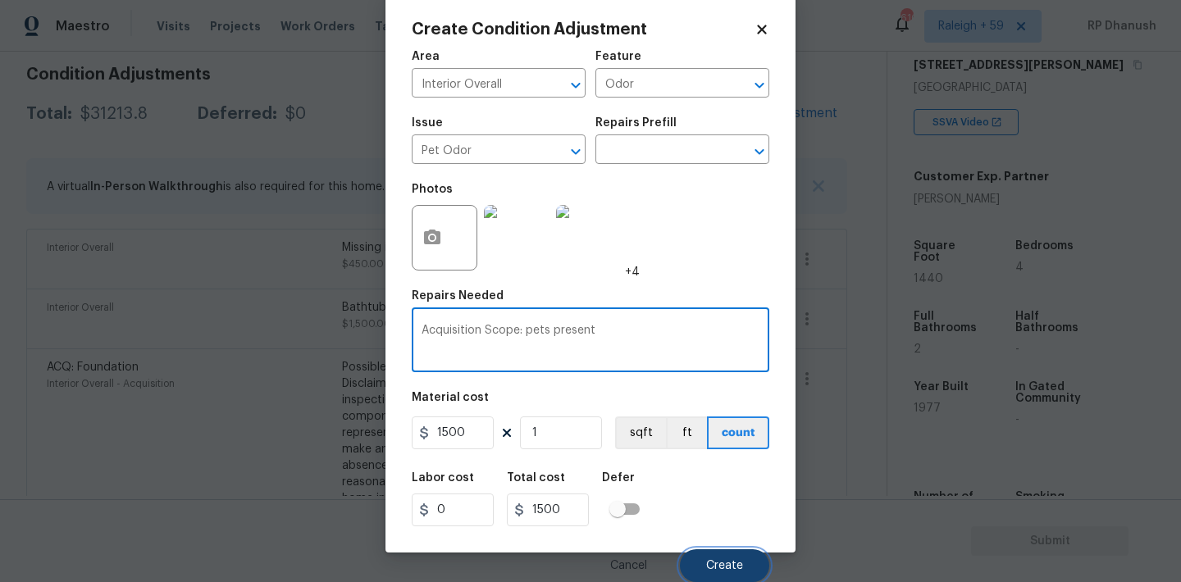
click at [709, 564] on span "Create" at bounding box center [724, 566] width 37 height 12
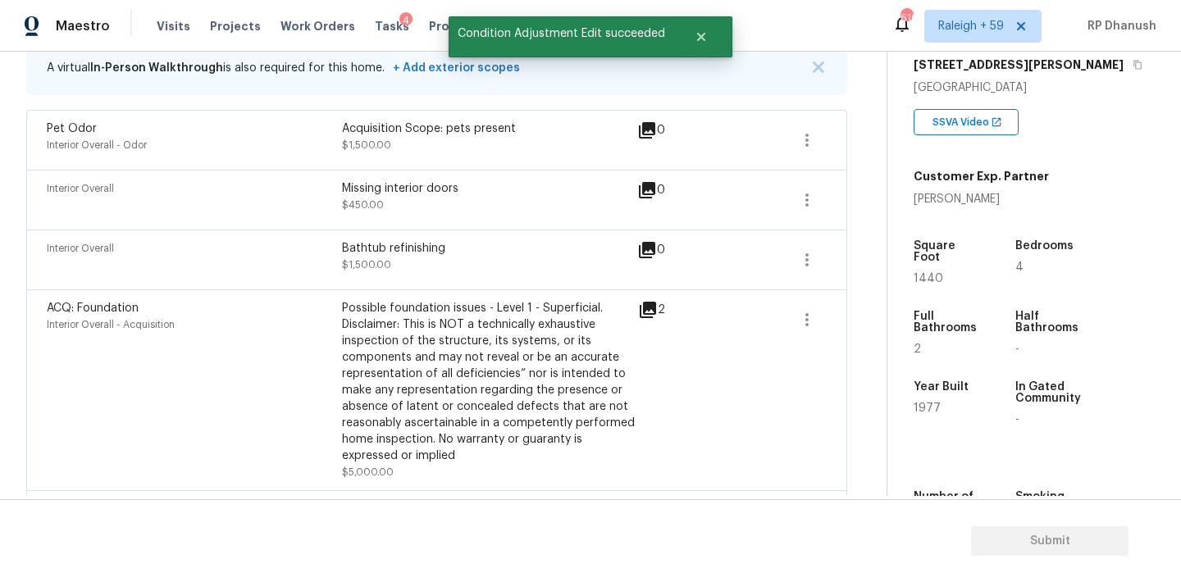
scroll to position [144, 0]
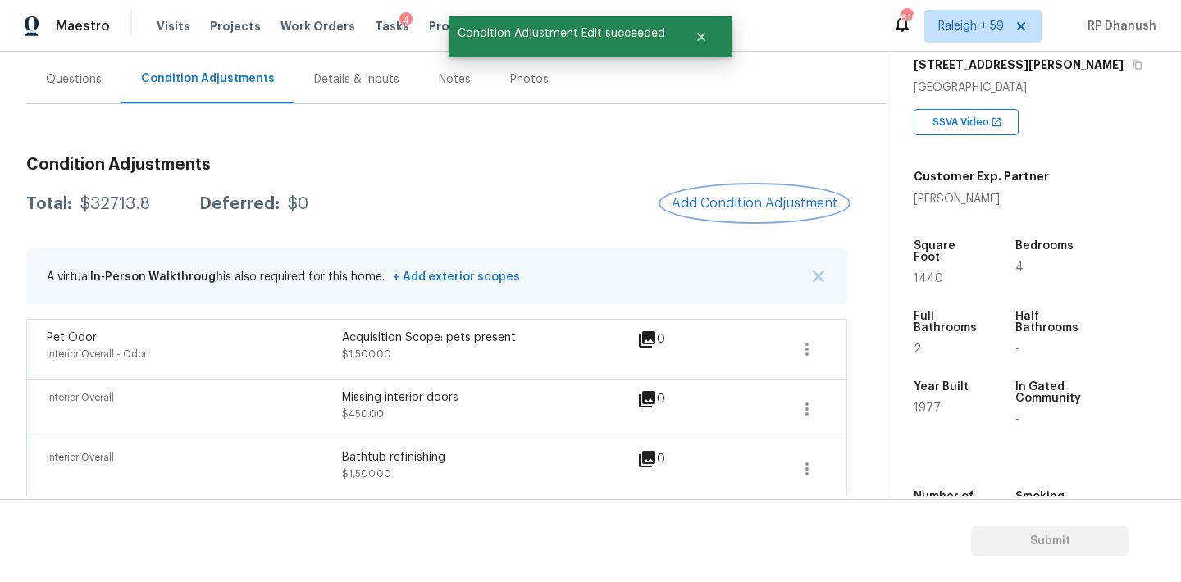
click at [762, 190] on button "Add Condition Adjustment" at bounding box center [754, 203] width 185 height 34
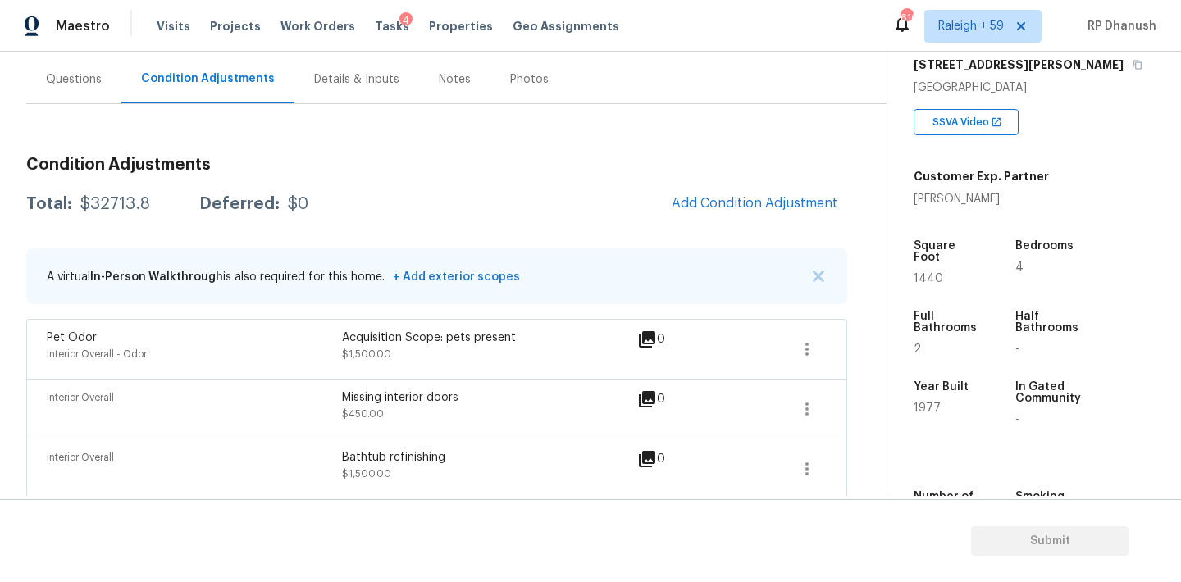
click at [301, 386] on body "Maestro Visits Projects Work Orders Tasks 4 Properties Geo Assignments 610 Rale…" at bounding box center [590, 291] width 1181 height 582
click at [724, 210] on span "Add Condition Adjustment" at bounding box center [755, 203] width 166 height 15
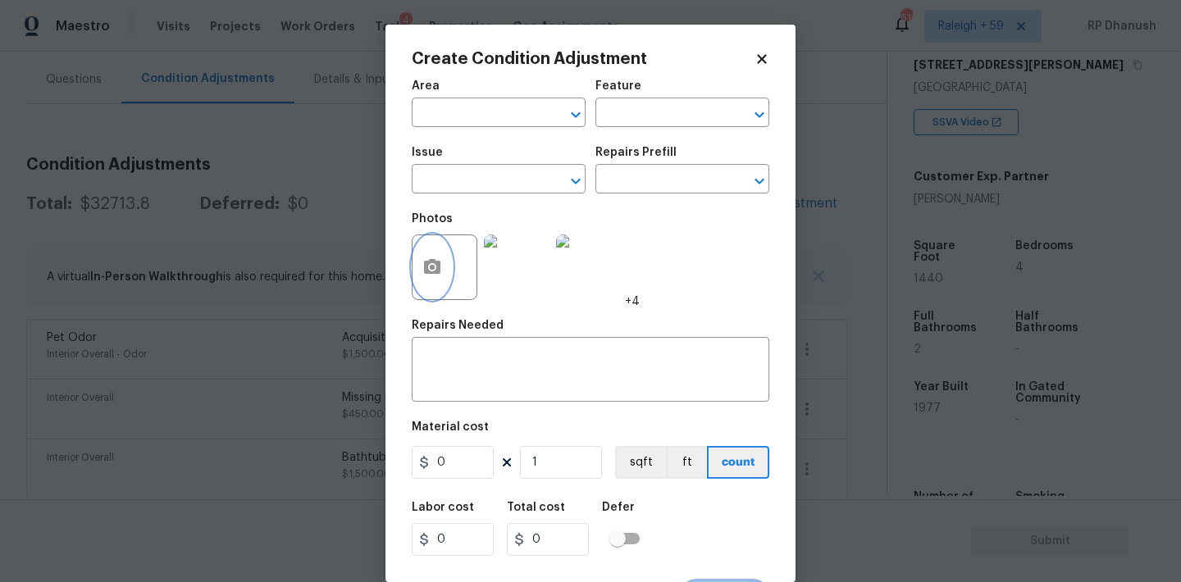
click at [444, 255] on button "button" at bounding box center [432, 267] width 39 height 64
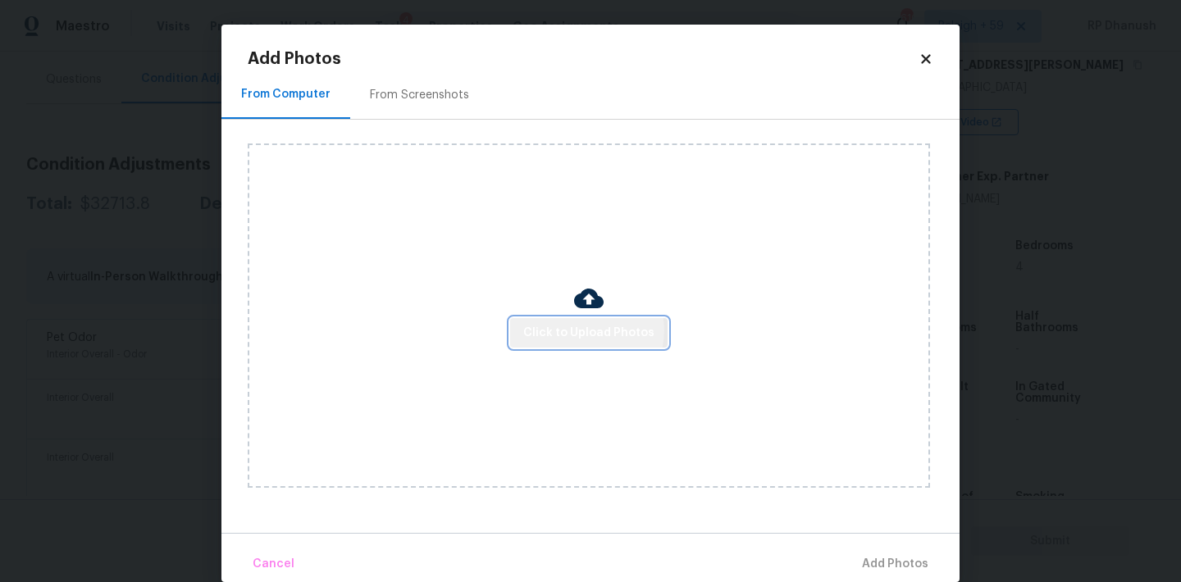
click at [587, 330] on span "Click to Upload Photos" at bounding box center [588, 333] width 131 height 21
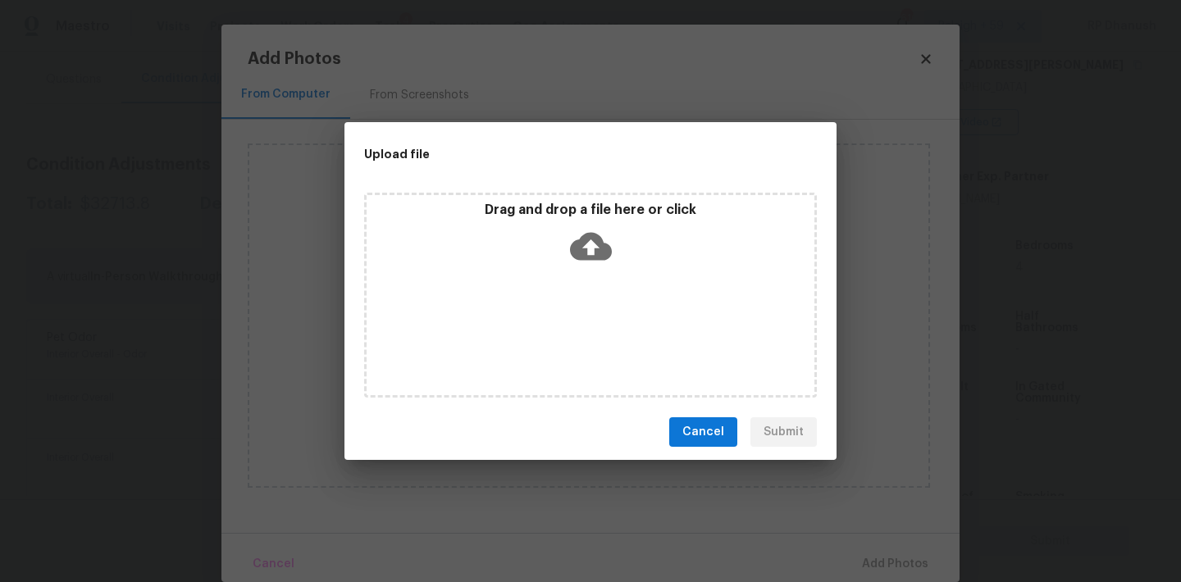
click at [587, 244] on icon at bounding box center [591, 247] width 42 height 42
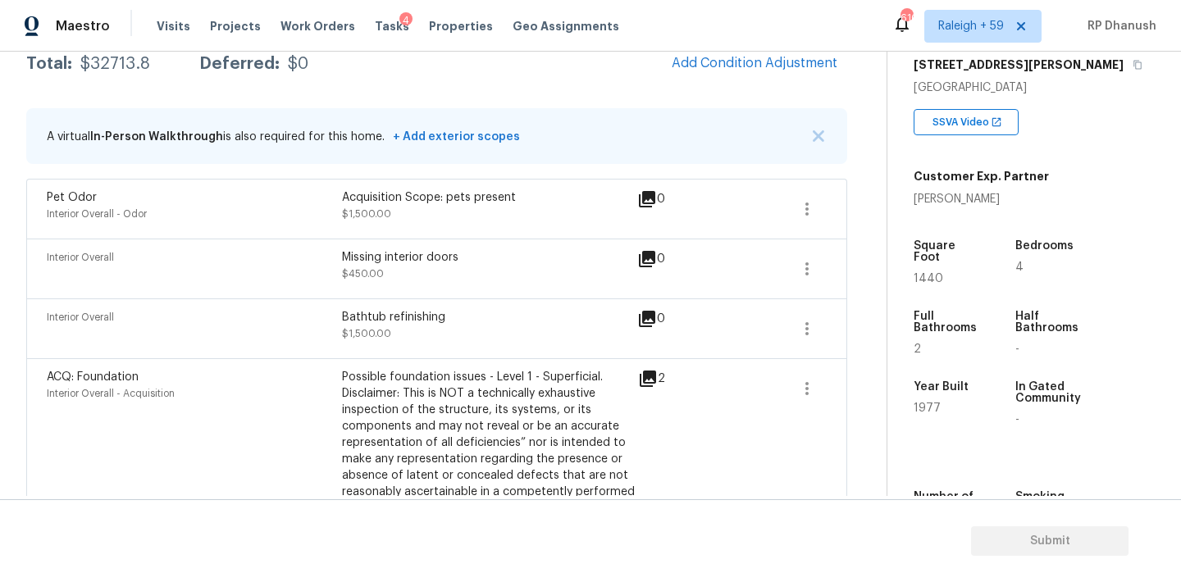
scroll to position [243, 0]
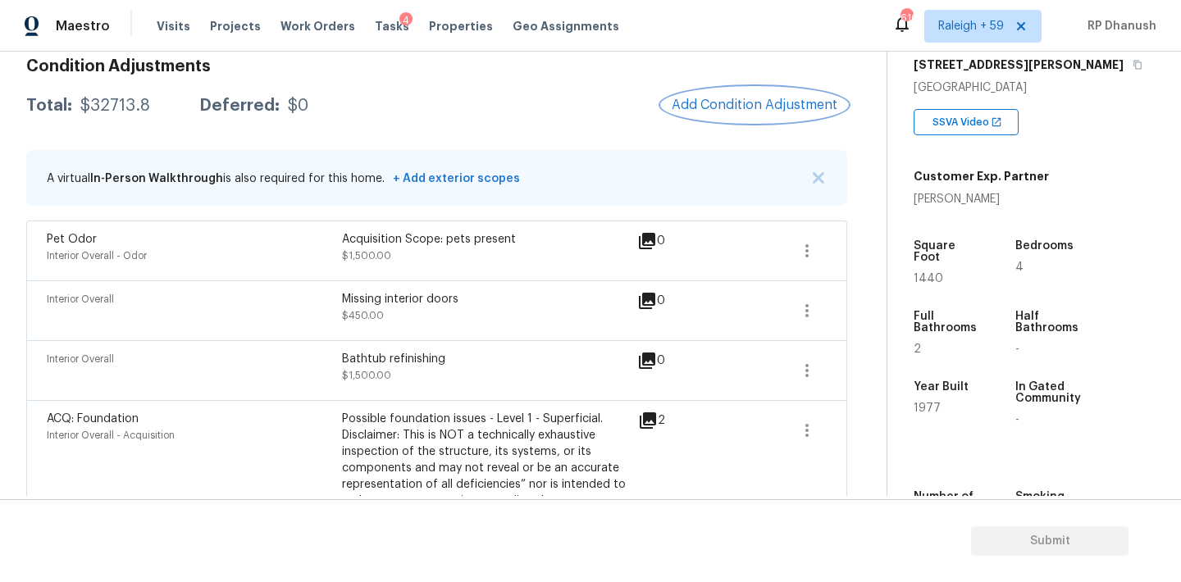
click at [727, 121] on button "Add Condition Adjustment" at bounding box center [754, 105] width 185 height 34
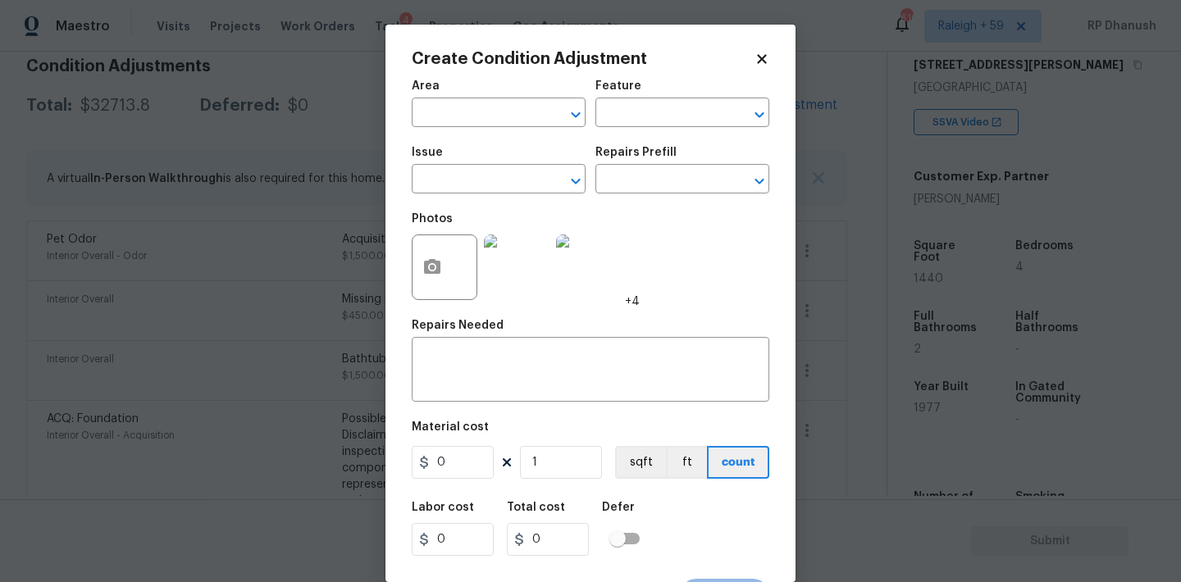
click at [340, 279] on body "Maestro Visits Projects Work Orders Tasks 4 Properties Geo Assignments 610 Rale…" at bounding box center [590, 291] width 1181 height 582
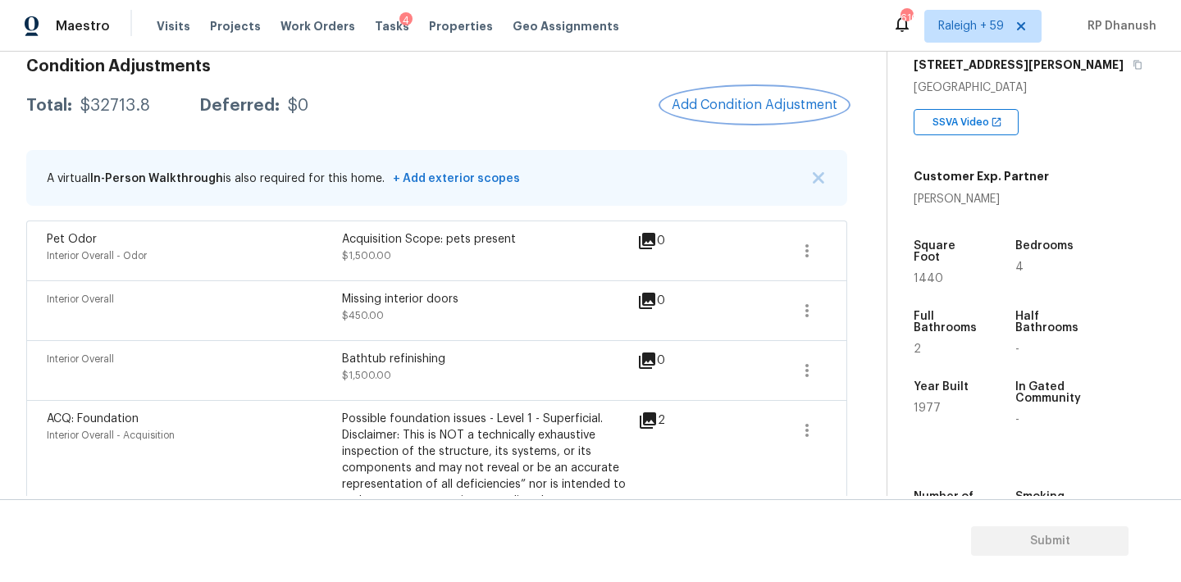
click at [719, 111] on span "Add Condition Adjustment" at bounding box center [755, 105] width 166 height 15
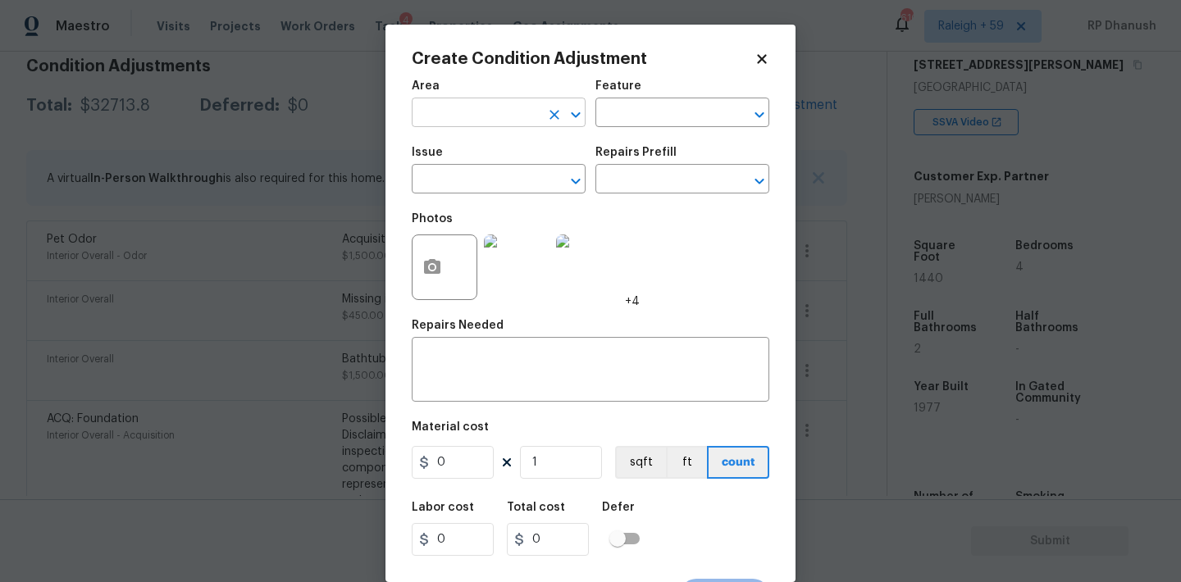
click at [487, 116] on input "text" at bounding box center [476, 114] width 128 height 25
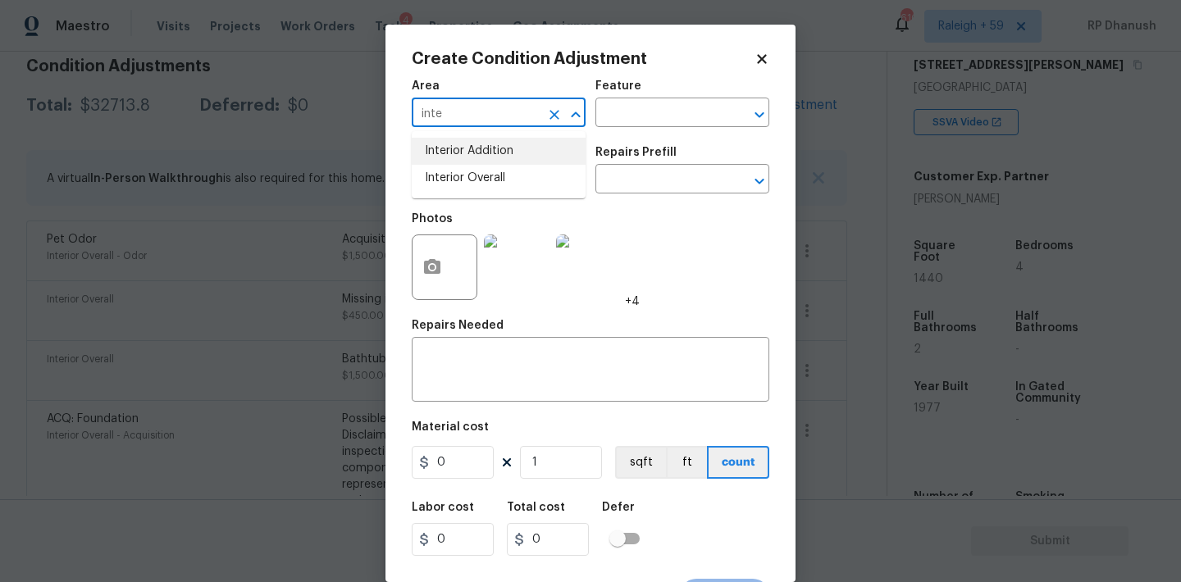
click at [476, 182] on li "Interior Overall" at bounding box center [499, 178] width 174 height 27
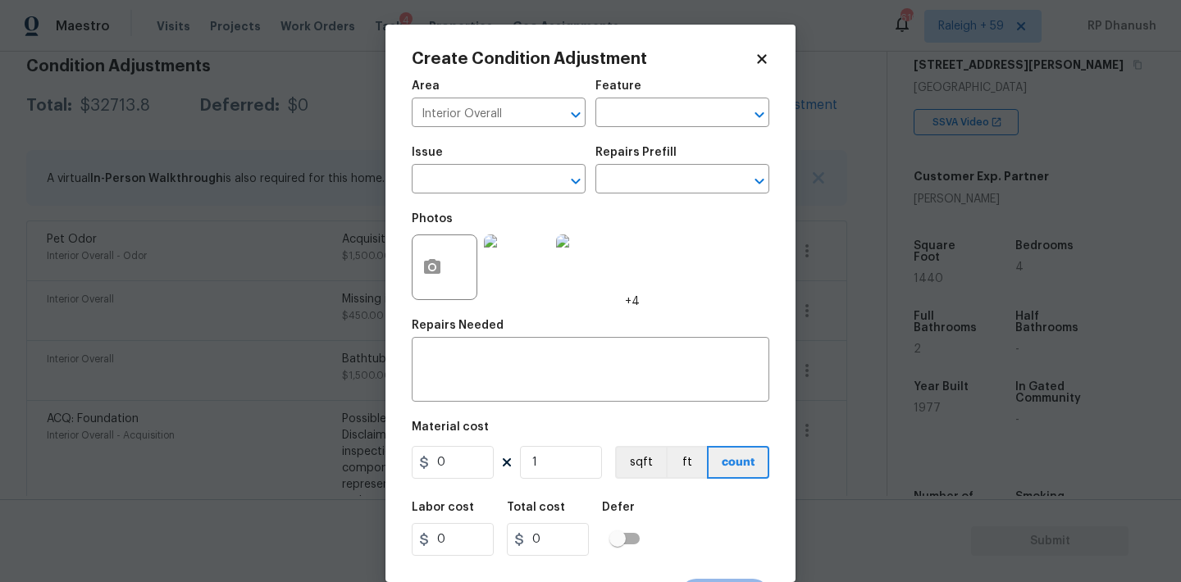
click at [471, 403] on div "Area Interior Overall ​ Feature ​ Issue ​ Repairs Prefill ​ Photos +4 Repairs N…" at bounding box center [591, 341] width 358 height 541
click at [476, 374] on textarea at bounding box center [591, 371] width 338 height 34
click at [467, 450] on input "0" at bounding box center [453, 462] width 82 height 33
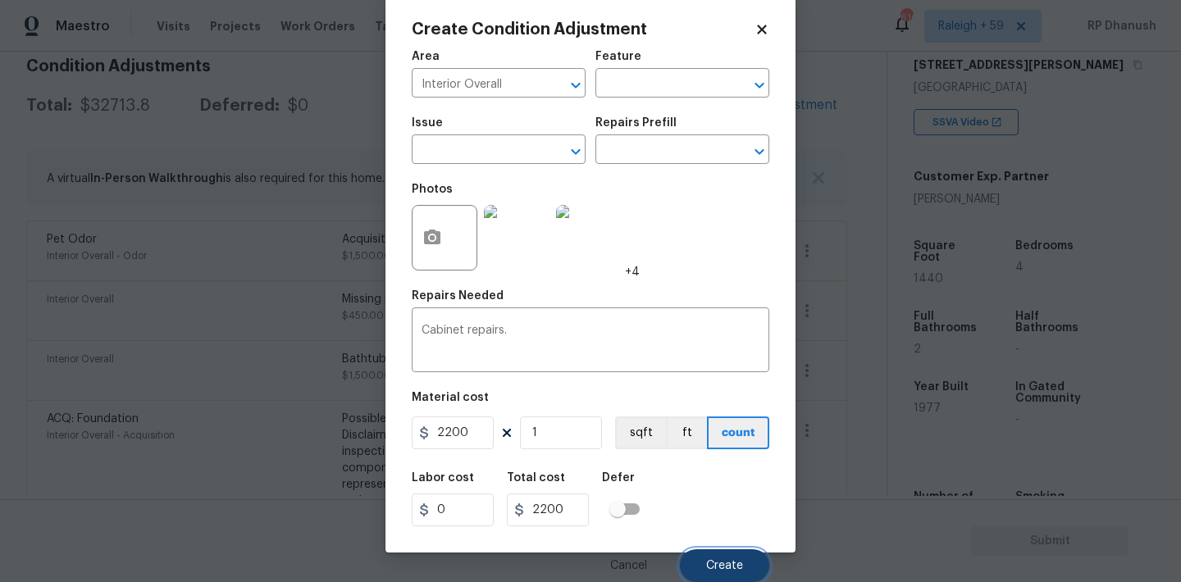
click at [704, 577] on button "Create" at bounding box center [724, 565] width 89 height 33
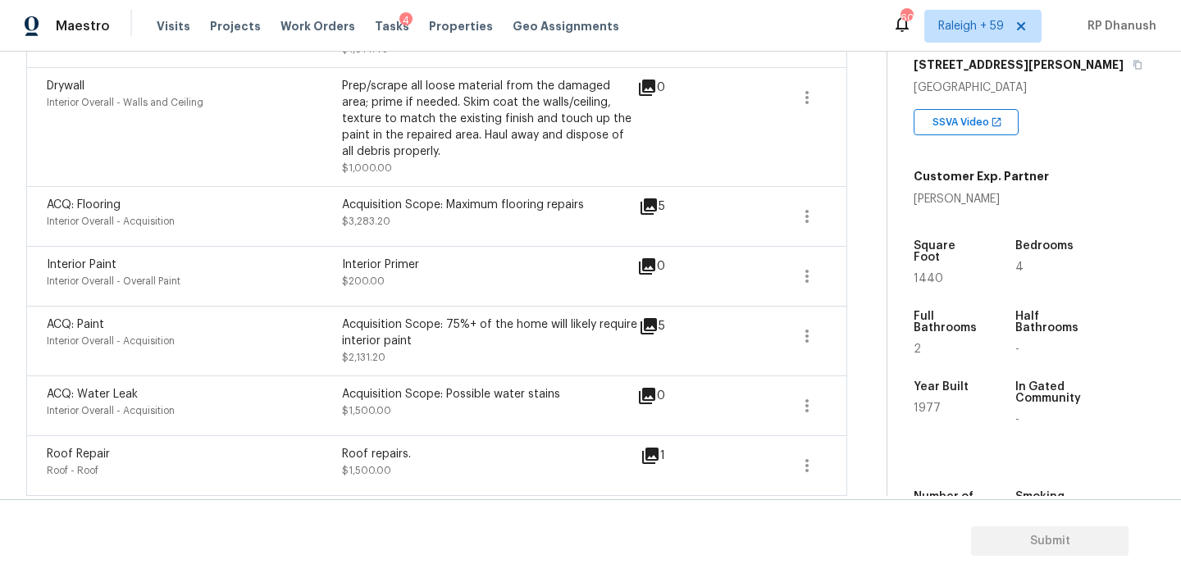
scroll to position [0, 0]
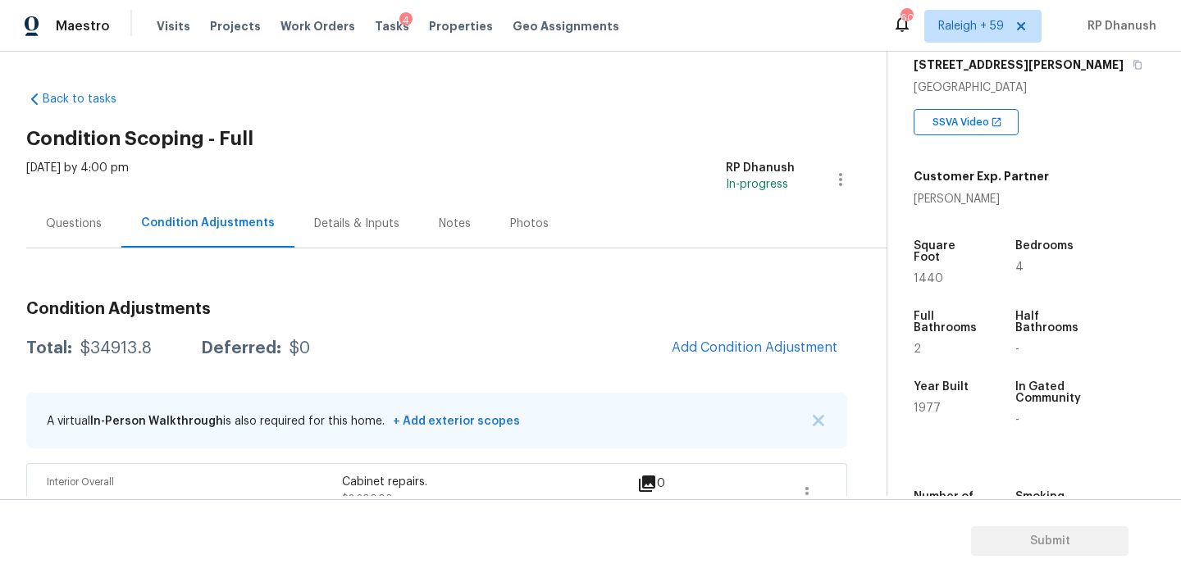
click at [76, 218] on div "Questions" at bounding box center [74, 224] width 56 height 16
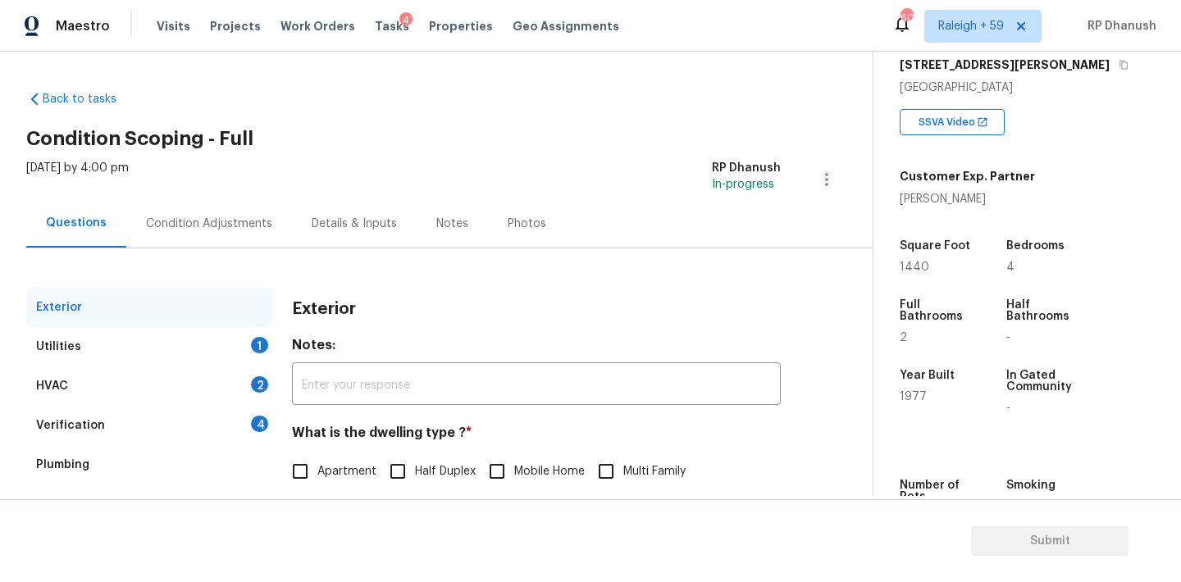
scroll to position [164, 0]
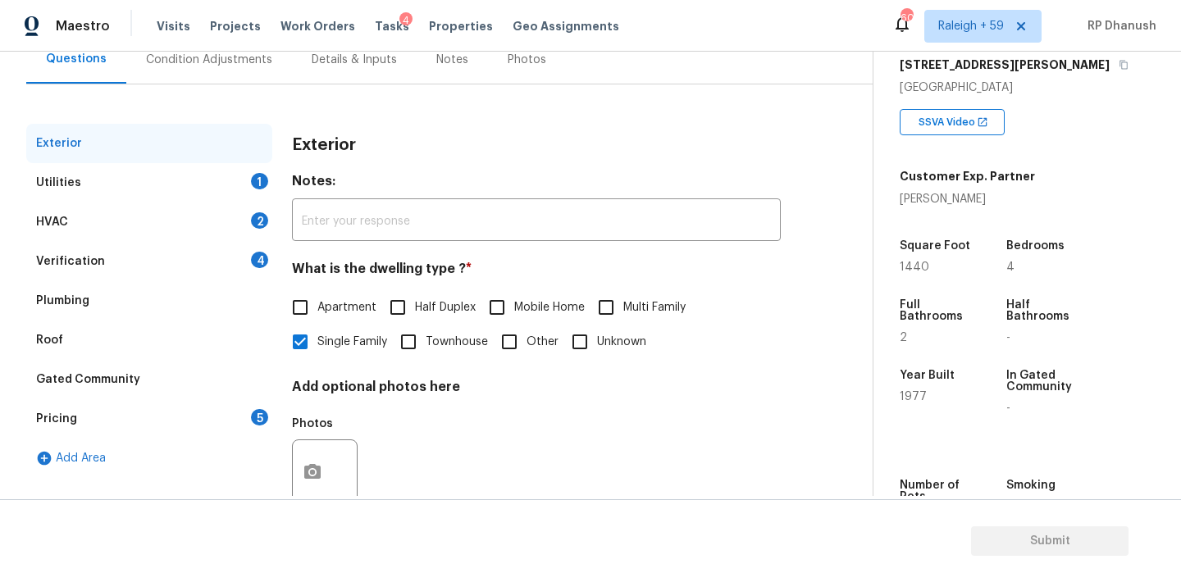
click at [123, 183] on div "Utilities 1" at bounding box center [149, 182] width 246 height 39
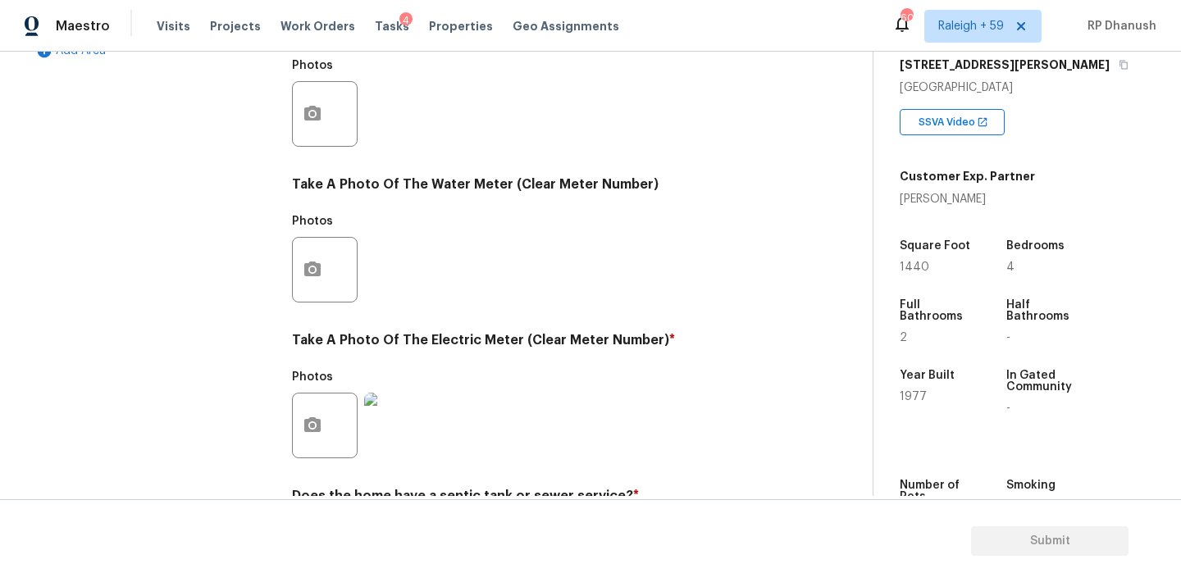
scroll to position [394, 0]
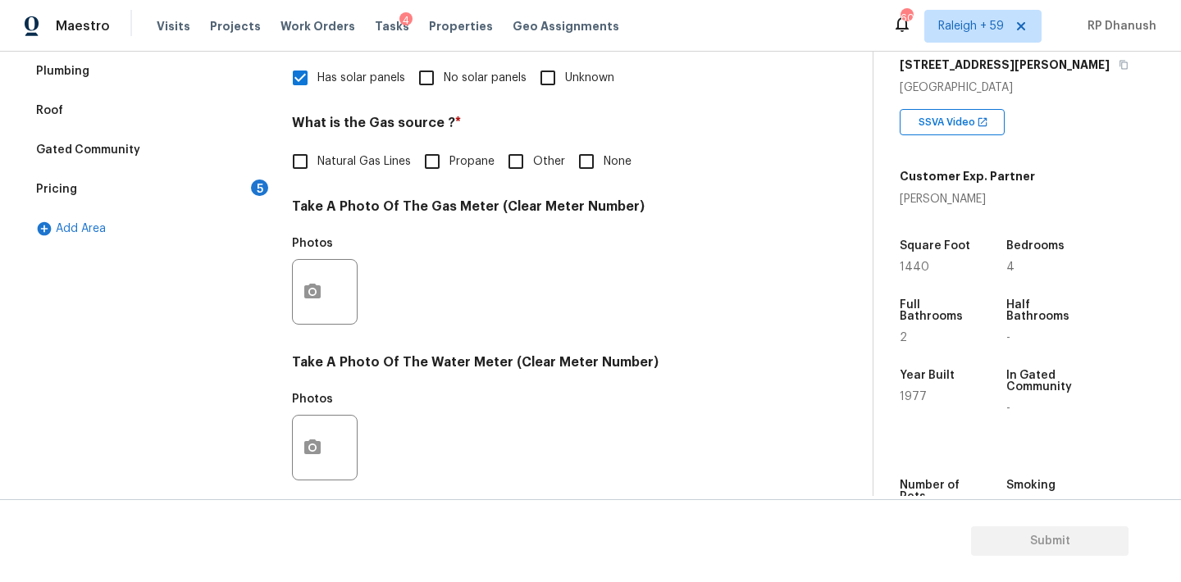
click at [394, 154] on span "Natural Gas Lines" at bounding box center [363, 161] width 93 height 17
click at [317, 154] on input "Natural Gas Lines" at bounding box center [300, 161] width 34 height 34
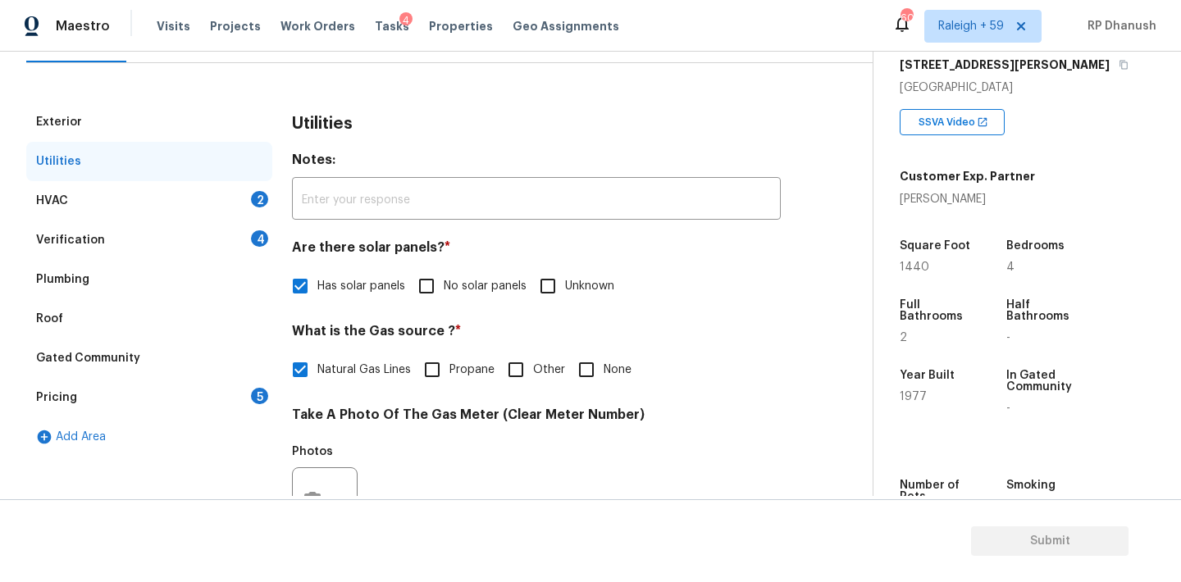
scroll to position [0, 0]
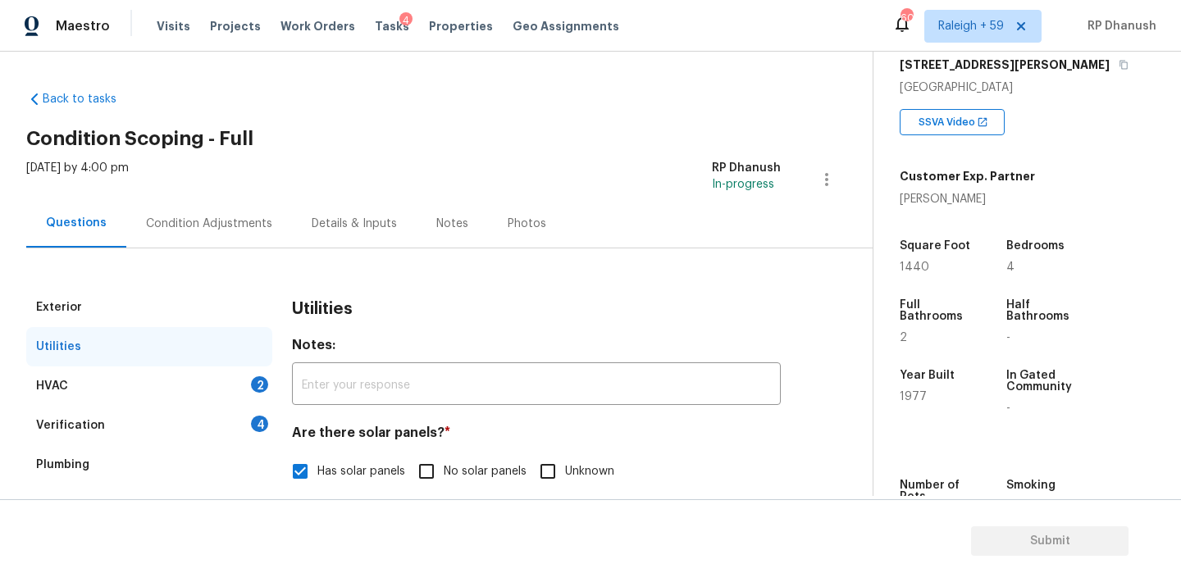
click at [262, 393] on div "HVAC 2" at bounding box center [149, 386] width 246 height 39
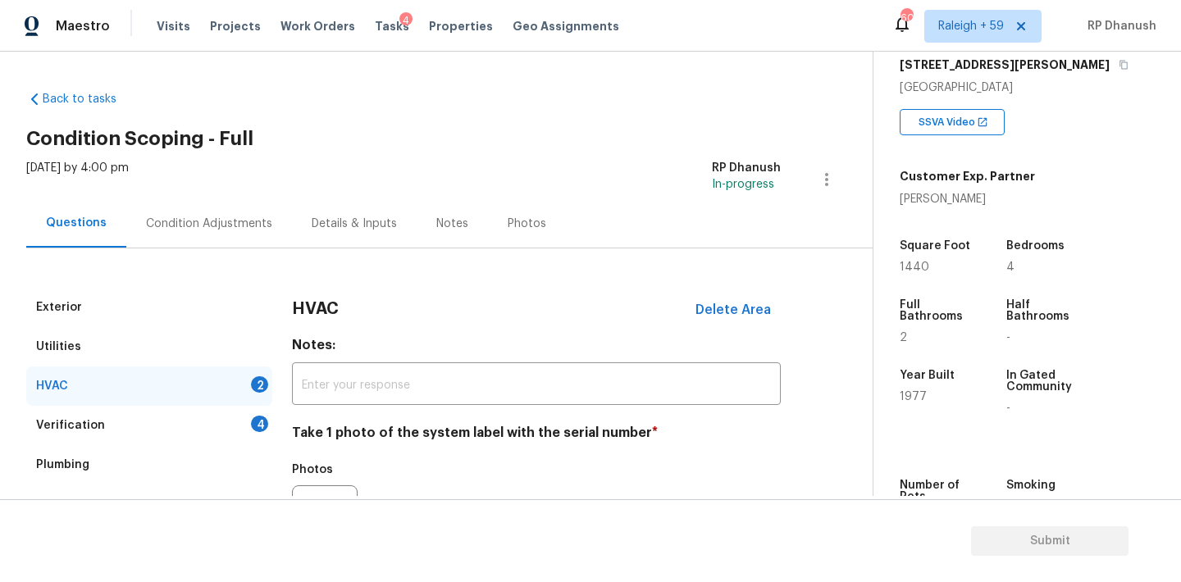
scroll to position [262, 0]
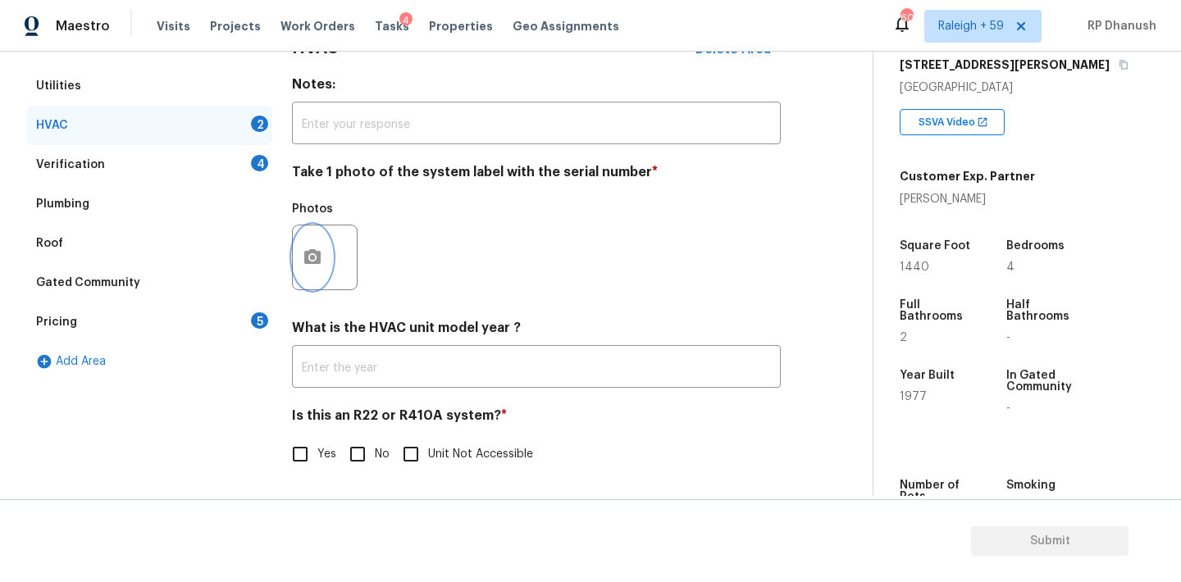
click at [326, 262] on button "button" at bounding box center [312, 258] width 39 height 64
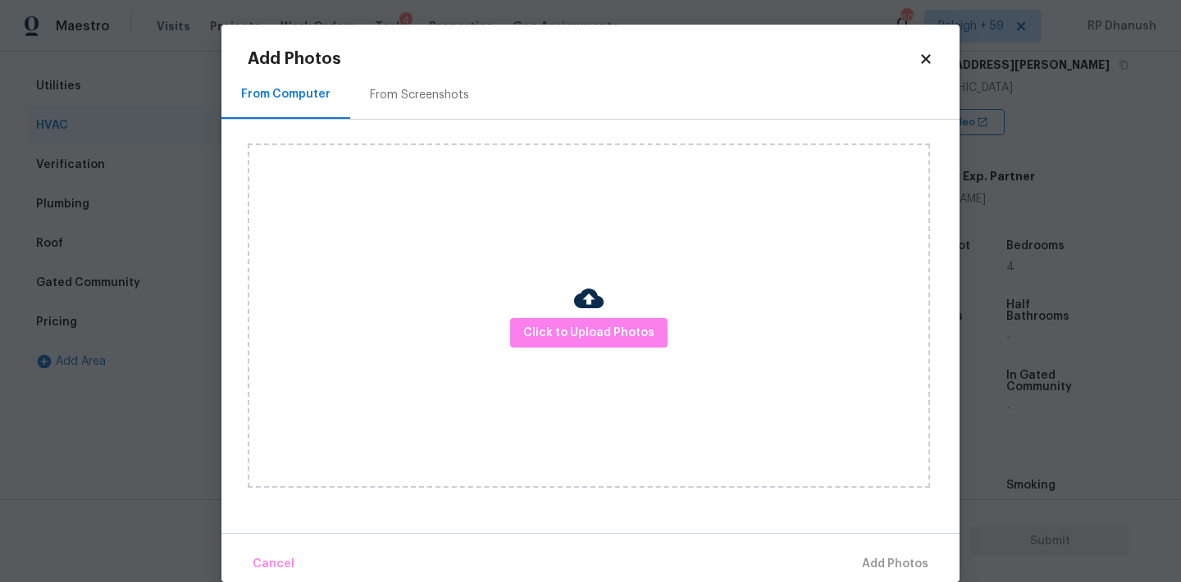
click at [350, 84] on div "From Screenshots" at bounding box center [419, 95] width 139 height 48
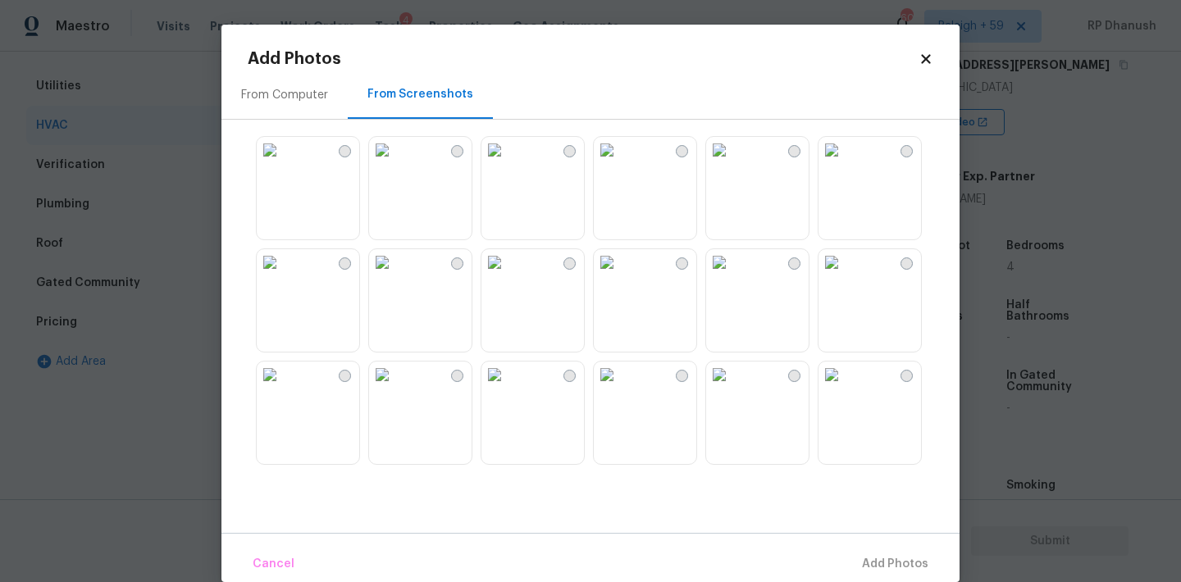
click at [420, 84] on div "From Screenshots" at bounding box center [420, 95] width 145 height 48
click at [732, 163] on img at bounding box center [719, 150] width 26 height 26
click at [868, 569] on span "Add 1 Photo(s)" at bounding box center [887, 564] width 81 height 21
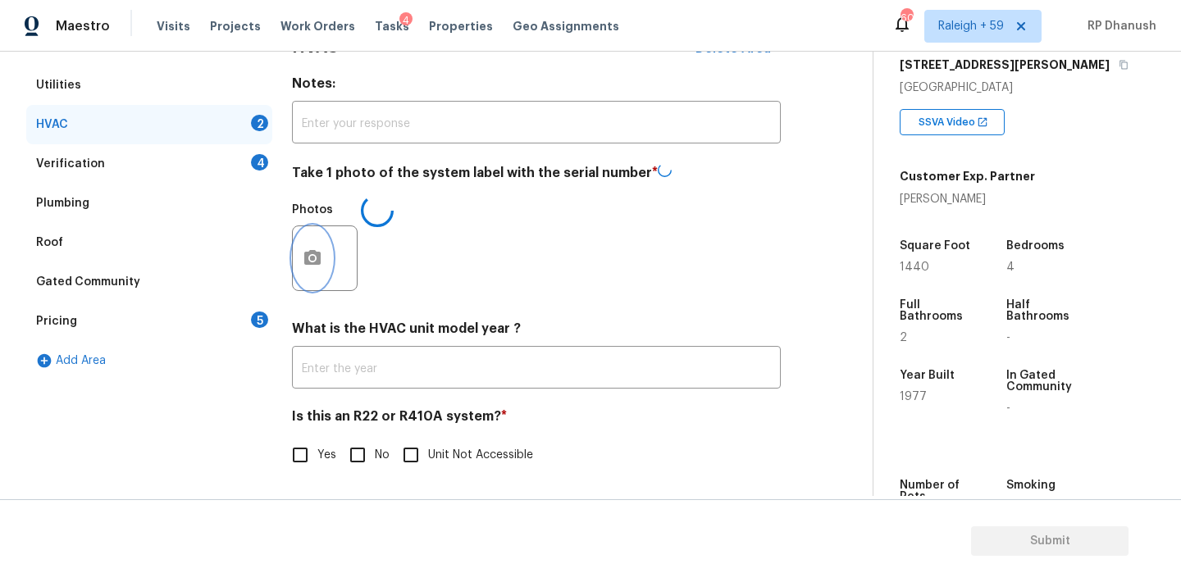
scroll to position [0, 0]
click at [350, 458] on input "No" at bounding box center [357, 454] width 34 height 34
click at [229, 169] on div "Verification 4" at bounding box center [149, 164] width 246 height 39
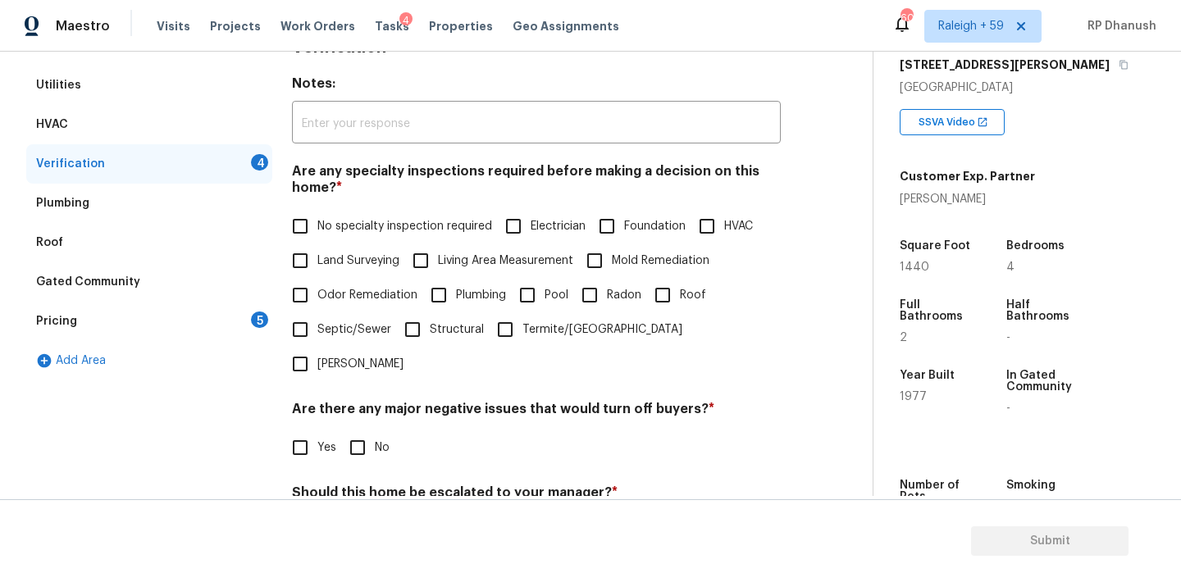
click at [326, 228] on span "No specialty inspection required" at bounding box center [404, 226] width 175 height 17
click at [317, 228] on input "No specialty inspection required" at bounding box center [300, 226] width 34 height 34
click at [370, 431] on input "No" at bounding box center [357, 448] width 34 height 34
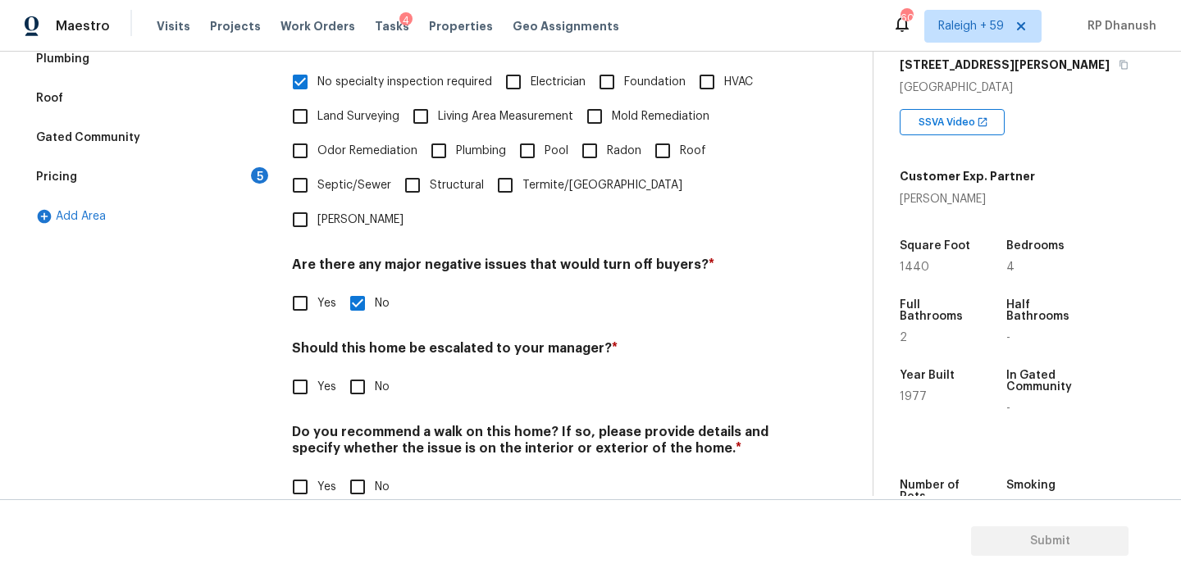
scroll to position [404, 0]
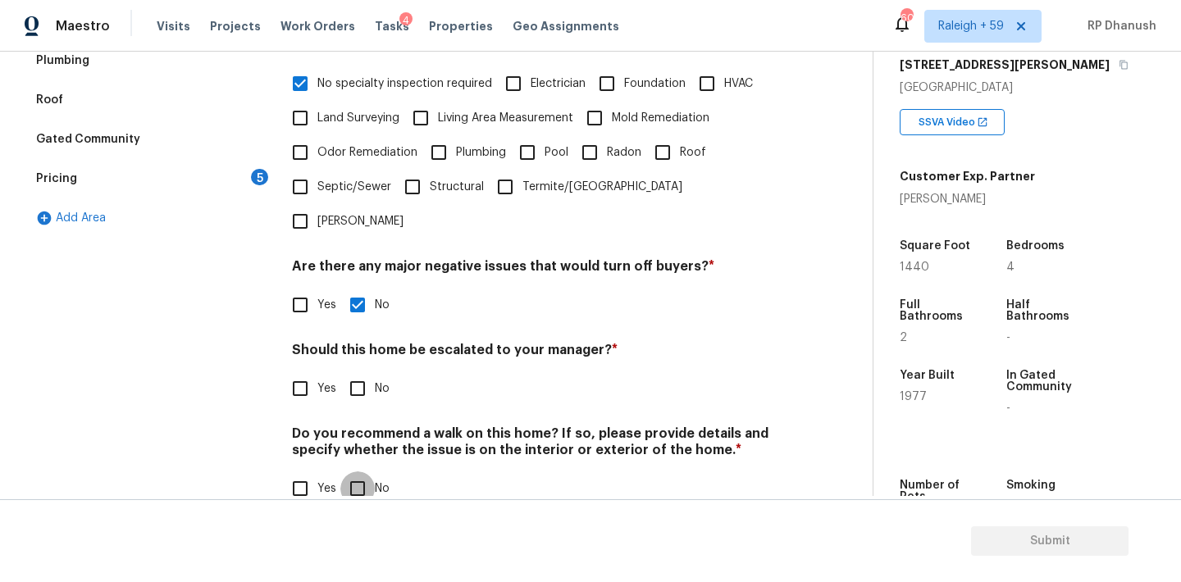
click at [357, 472] on input "No" at bounding box center [357, 489] width 34 height 34
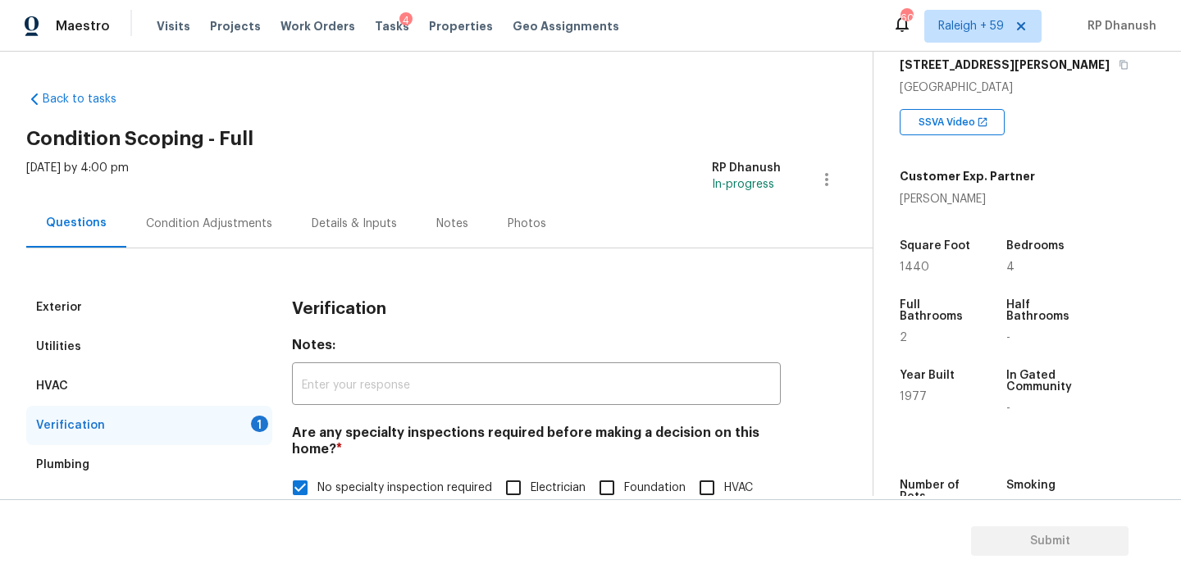
click at [226, 219] on div "Condition Adjustments" at bounding box center [209, 224] width 126 height 16
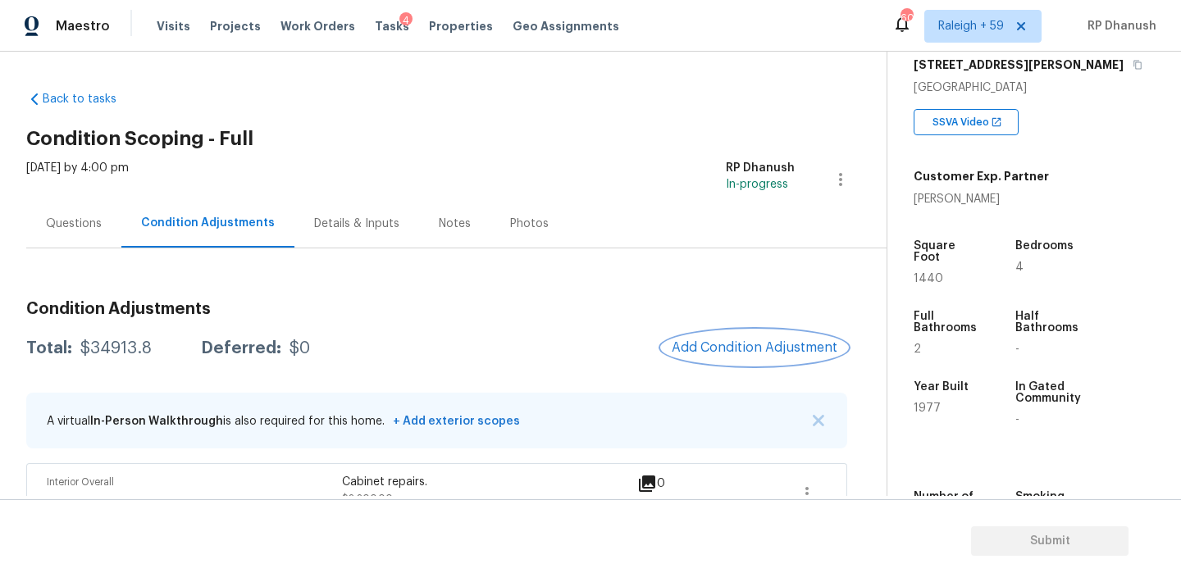
click at [704, 343] on span "Add Condition Adjustment" at bounding box center [755, 347] width 166 height 15
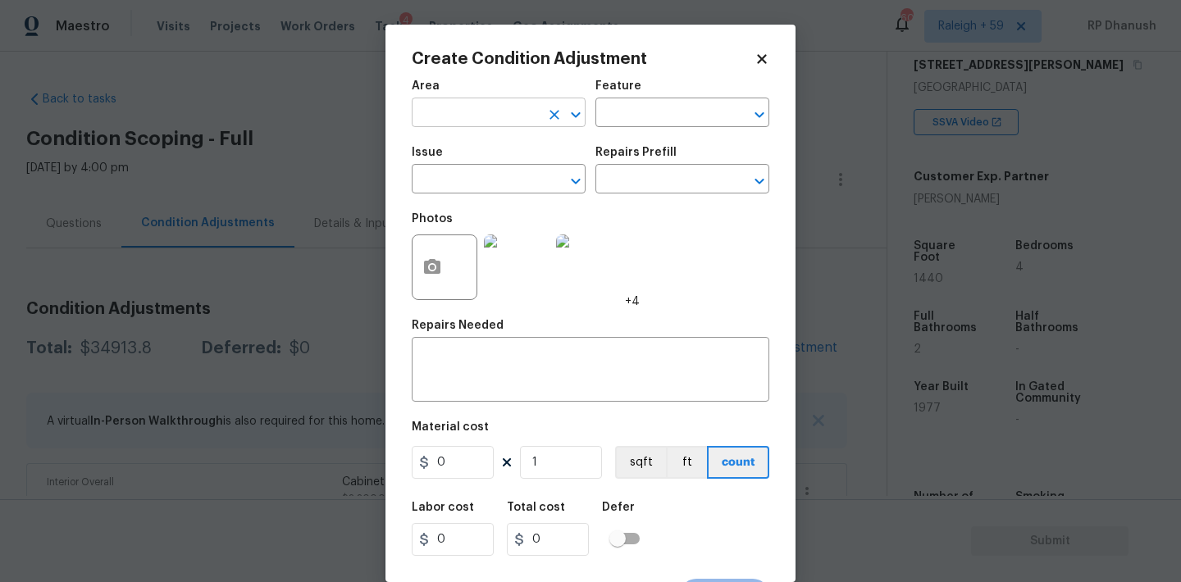
click at [467, 117] on input "text" at bounding box center [476, 114] width 128 height 25
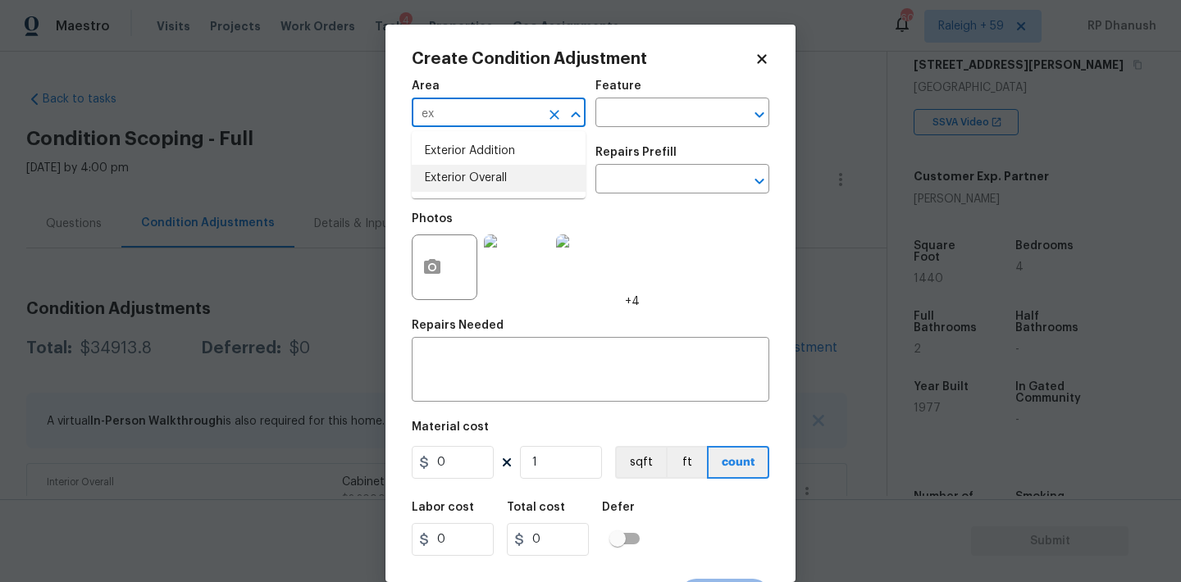
click at [470, 180] on li "Exterior Overall" at bounding box center [499, 178] width 174 height 27
click at [657, 106] on input "text" at bounding box center [659, 114] width 128 height 25
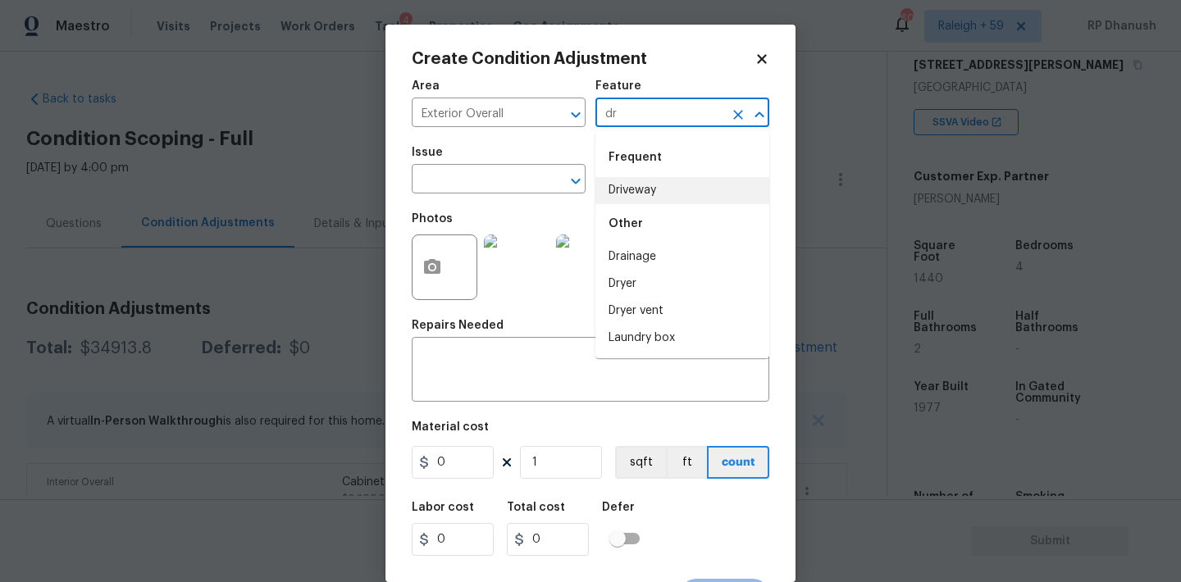
click at [631, 200] on li "Driveway" at bounding box center [682, 190] width 174 height 27
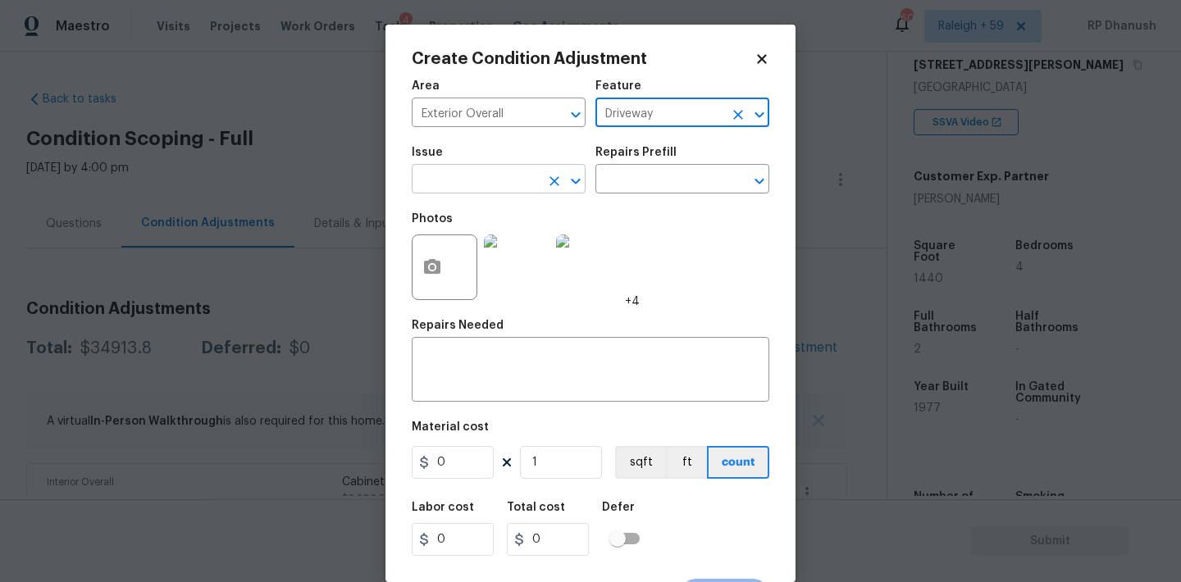
click at [471, 178] on input "text" at bounding box center [476, 180] width 128 height 25
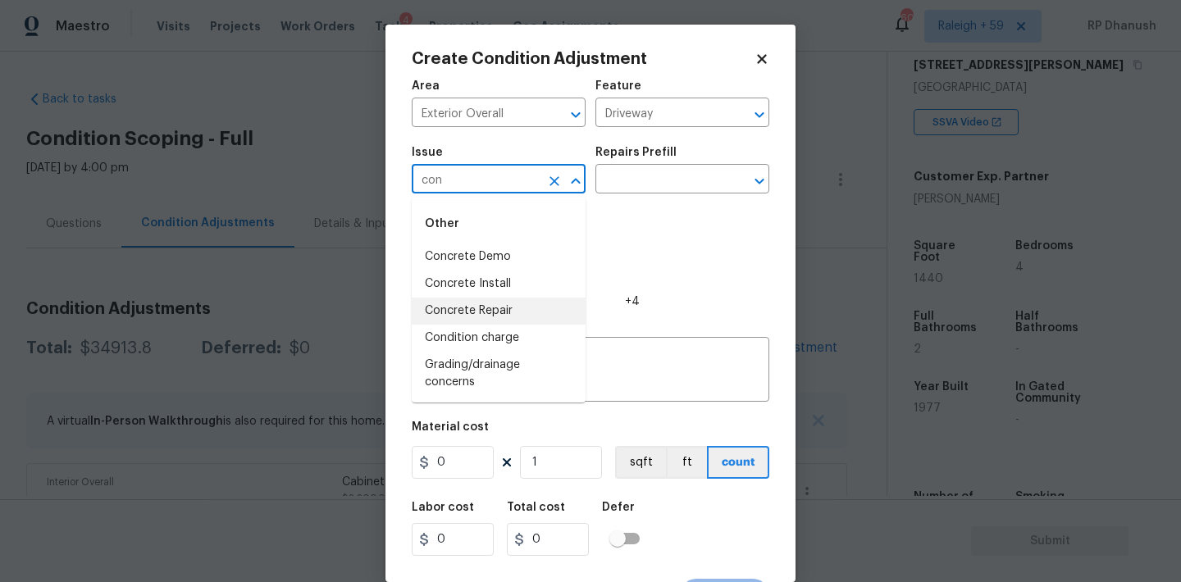
click at [500, 308] on li "Concrete Repair" at bounding box center [499, 311] width 174 height 27
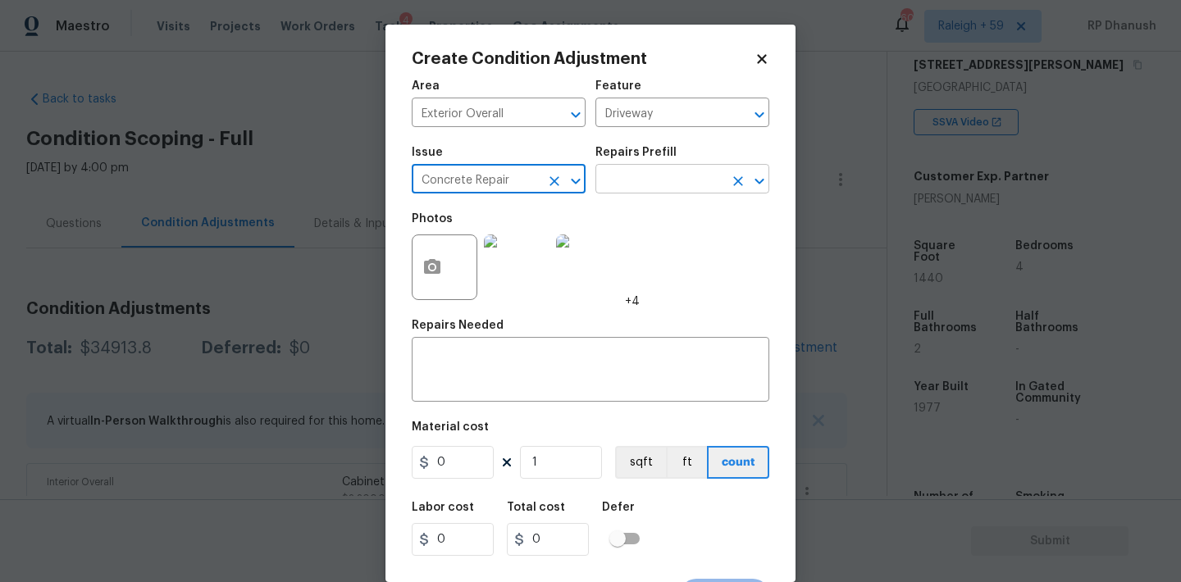
click at [657, 189] on input "text" at bounding box center [659, 180] width 128 height 25
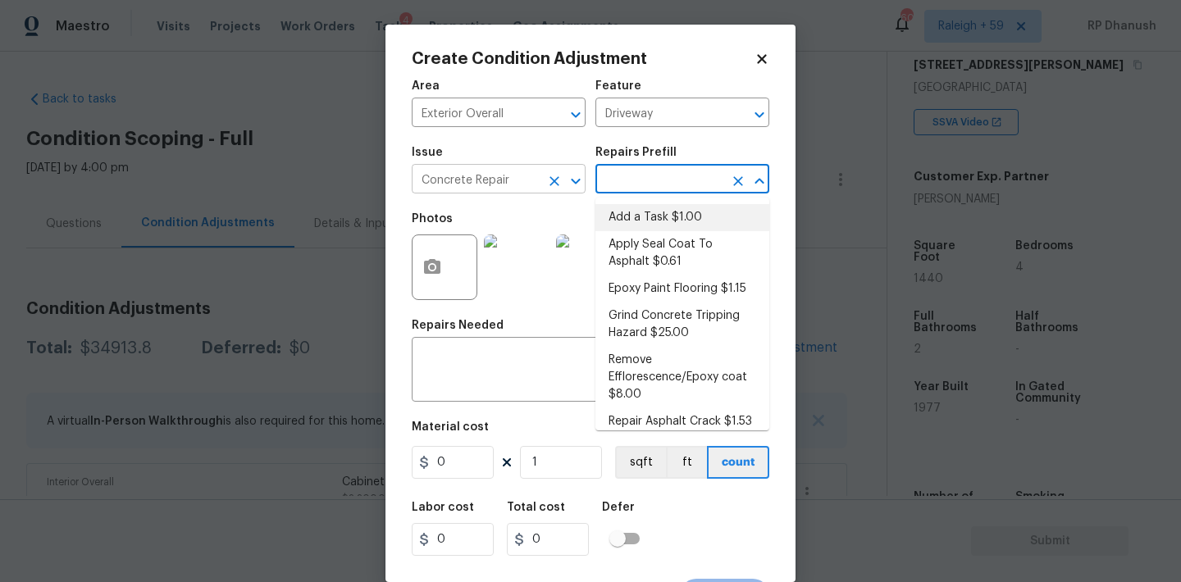
click at [539, 186] on input "Concrete Repair" at bounding box center [476, 180] width 128 height 25
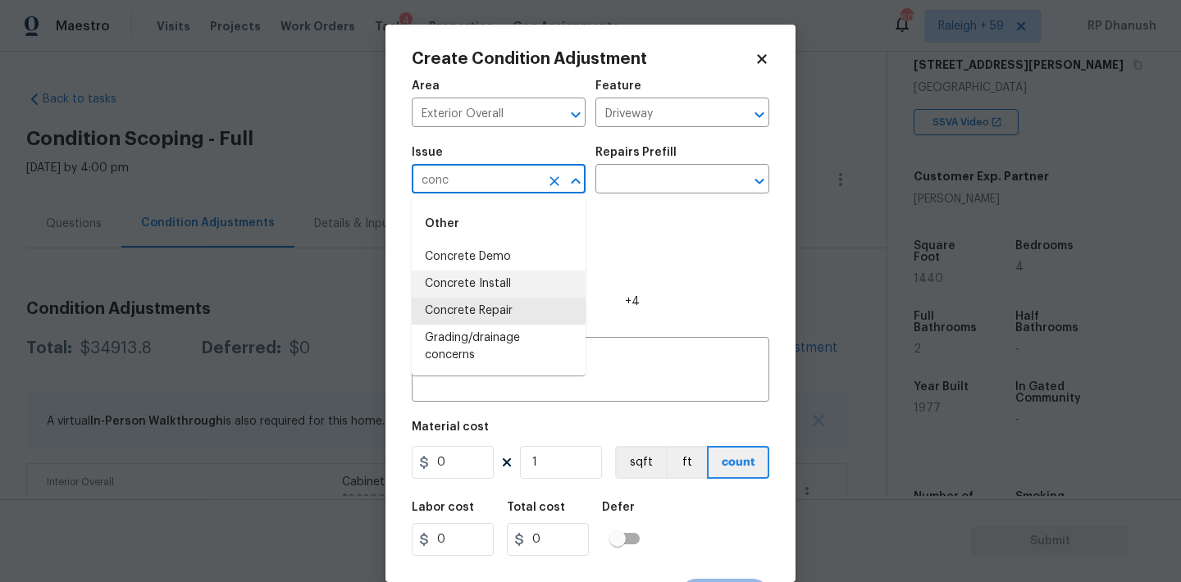
drag, startPoint x: 498, startPoint y: 301, endPoint x: 567, endPoint y: 244, distance: 89.1
click at [499, 300] on li "Concrete Repair" at bounding box center [499, 311] width 174 height 27
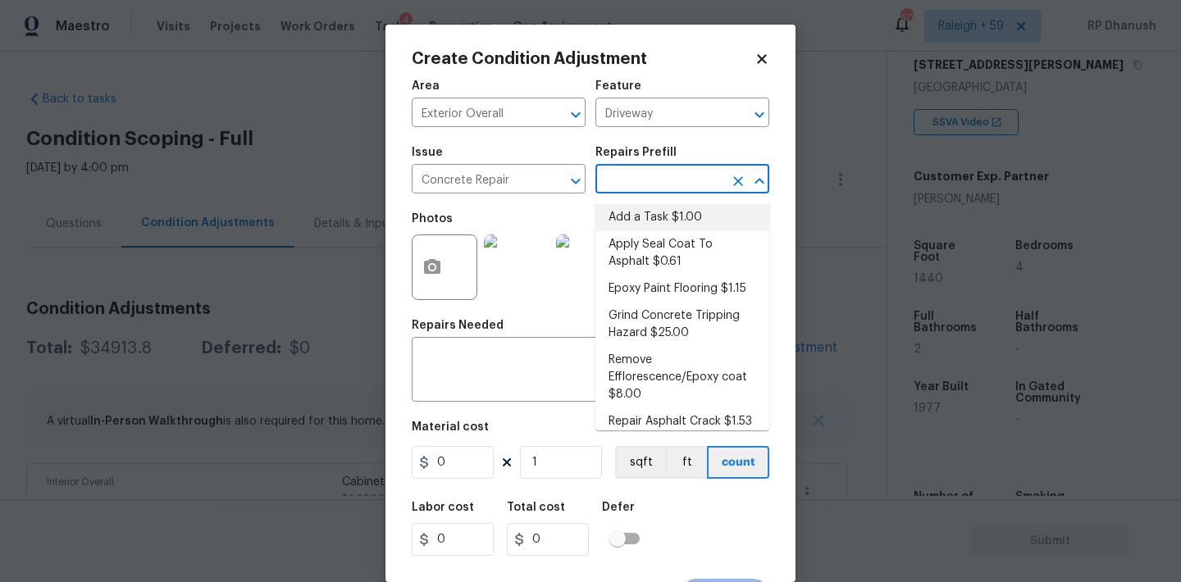
click at [656, 176] on input "text" at bounding box center [659, 180] width 128 height 25
click at [545, 181] on button "Clear" at bounding box center [554, 181] width 23 height 23
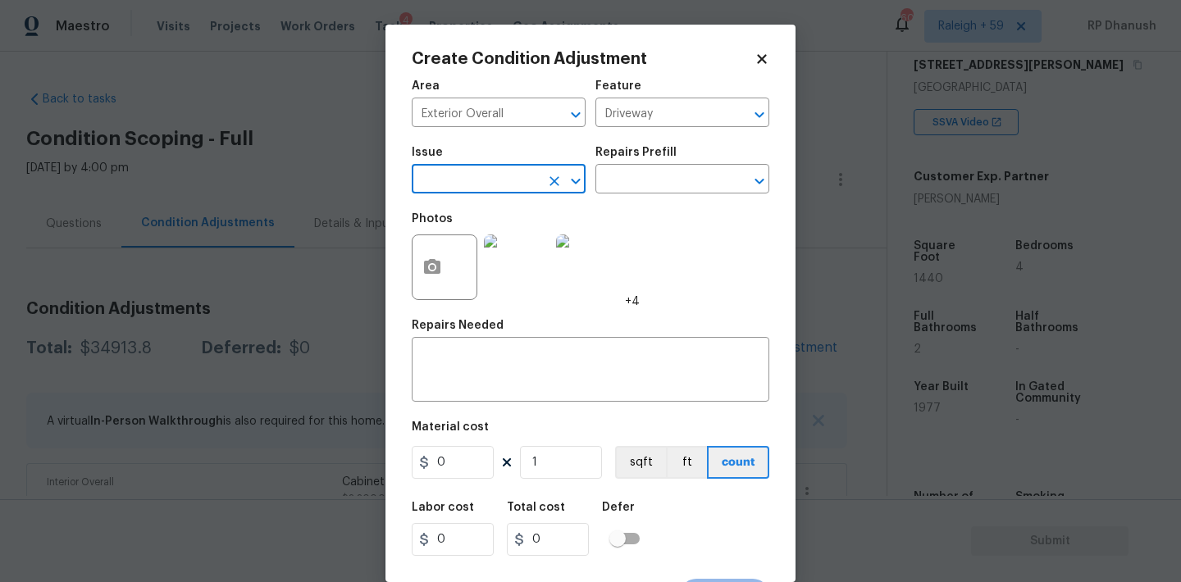
click at [524, 181] on input "text" at bounding box center [476, 180] width 128 height 25
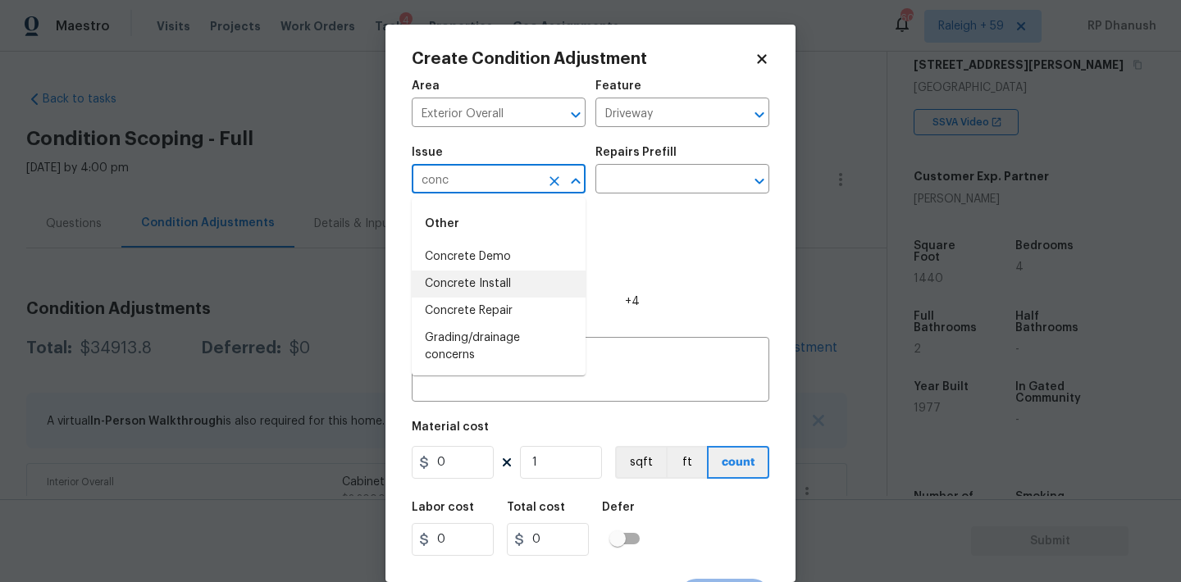
drag, startPoint x: 501, startPoint y: 285, endPoint x: 626, endPoint y: 194, distance: 153.9
click at [503, 281] on li "Concrete Install" at bounding box center [499, 284] width 174 height 27
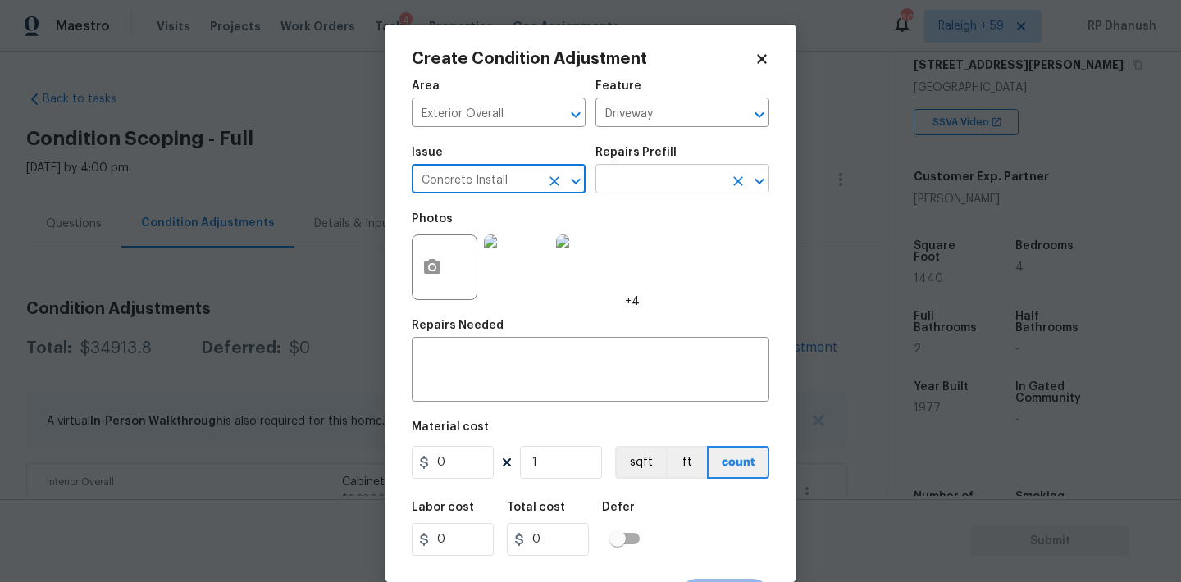
click at [627, 194] on body "Maestro Visits Projects Work Orders Tasks 4 Properties Geo Assignments 609 Rale…" at bounding box center [590, 291] width 1181 height 582
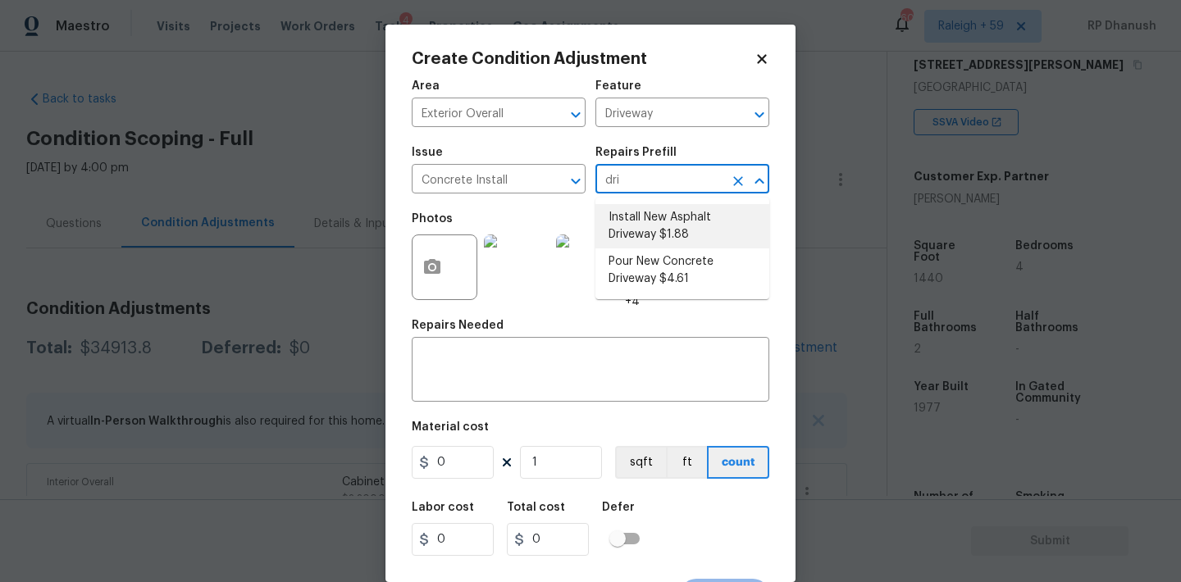
click at [651, 230] on li "Install New Asphalt Driveway $1.88" at bounding box center [682, 226] width 174 height 44
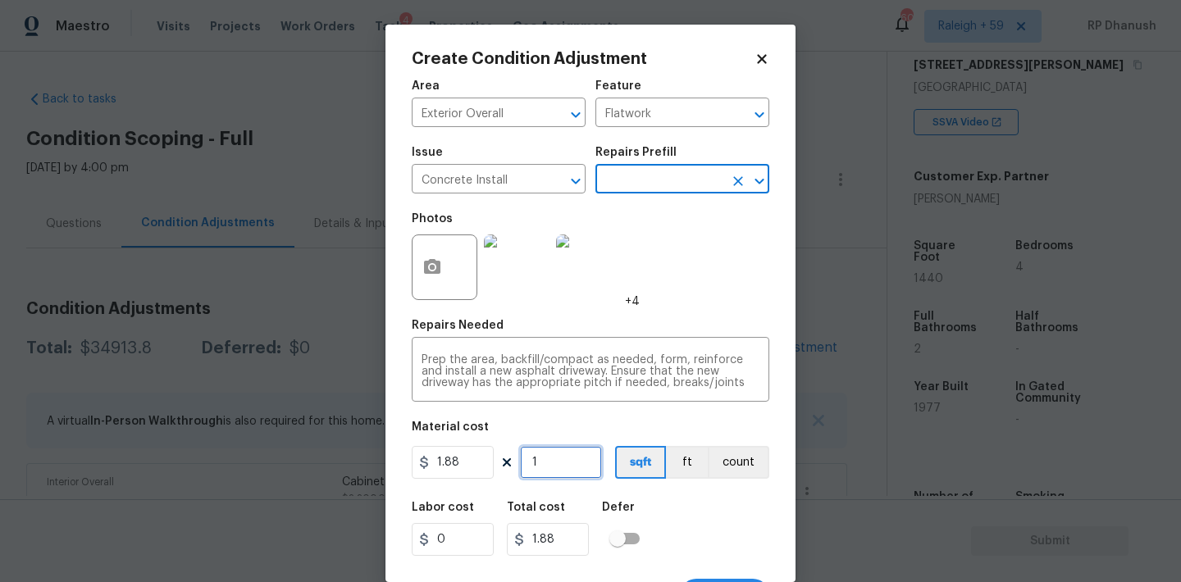
click at [558, 463] on input "1" at bounding box center [561, 462] width 82 height 33
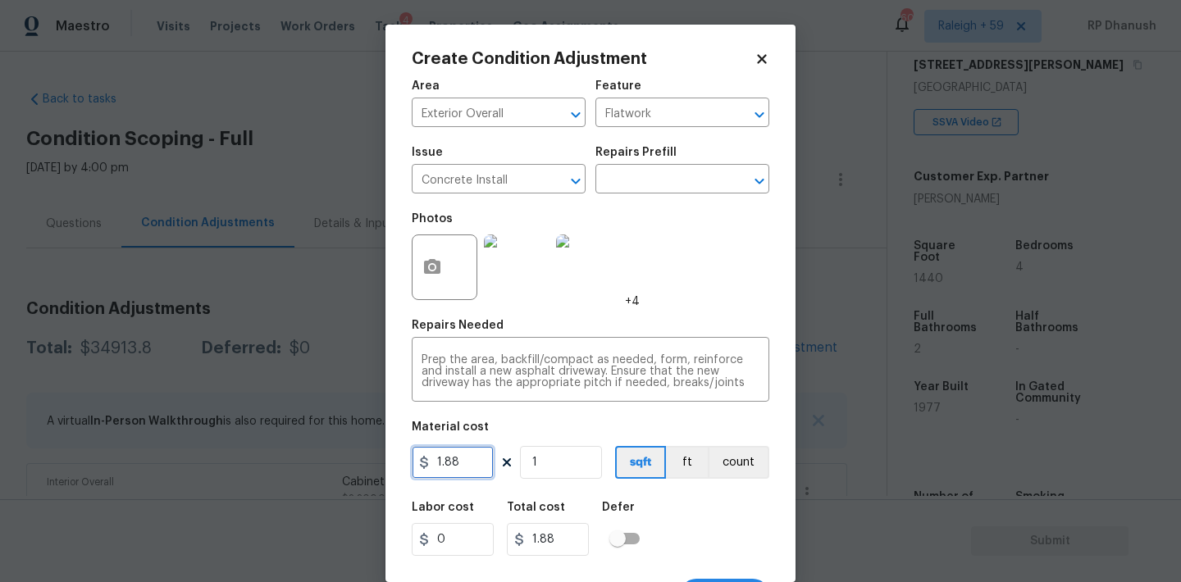
click at [442, 459] on input "1.88" at bounding box center [453, 462] width 82 height 33
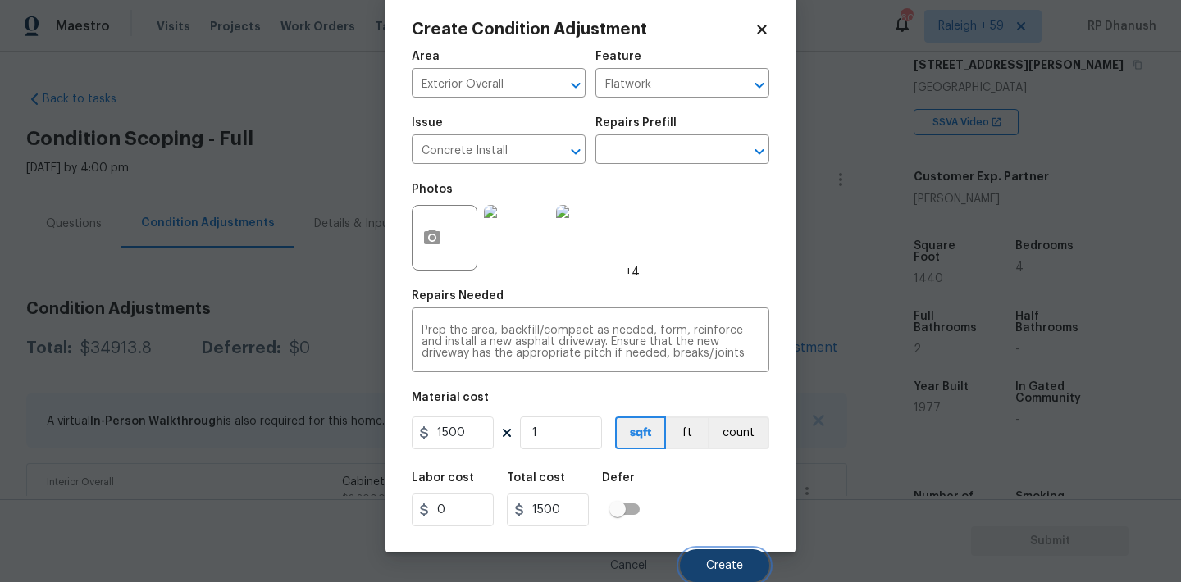
click at [717, 549] on button "Create" at bounding box center [724, 565] width 89 height 33
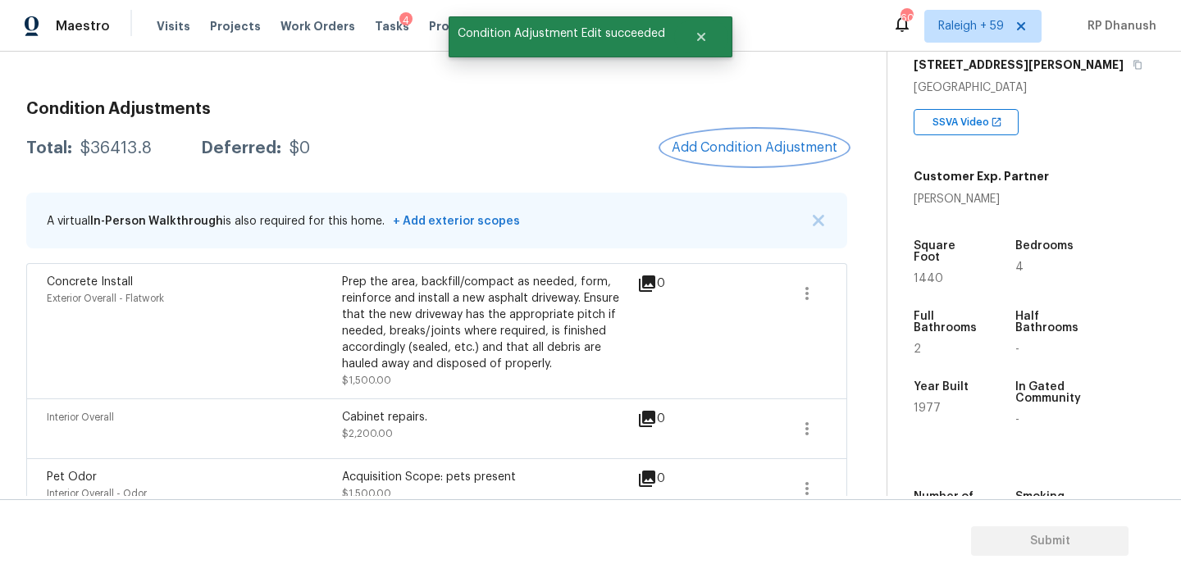
scroll to position [161, 0]
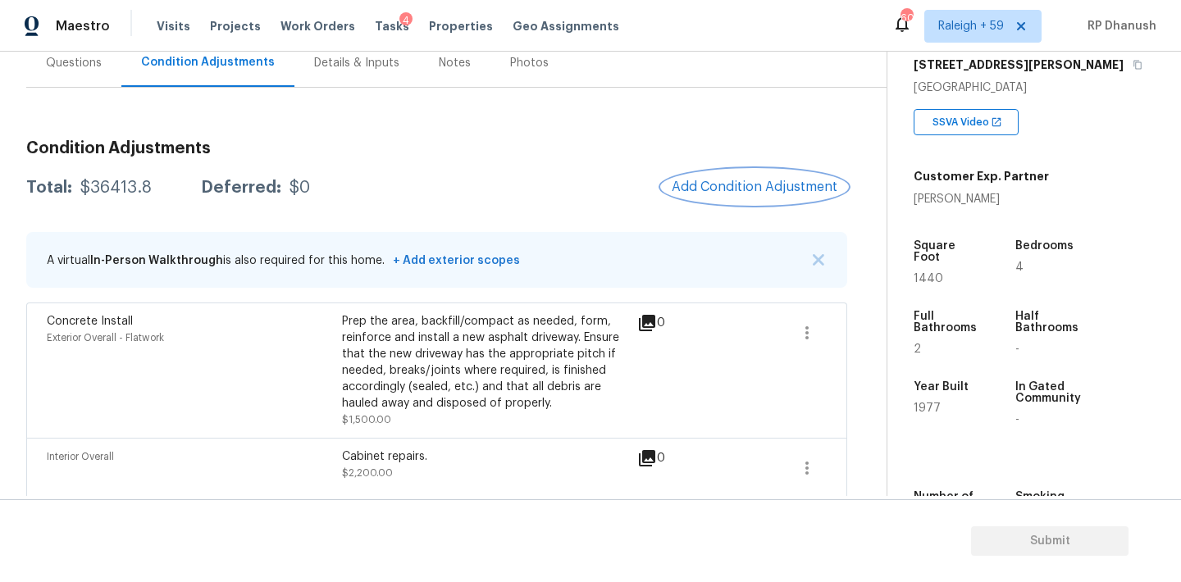
click at [750, 190] on span "Add Condition Adjustment" at bounding box center [755, 187] width 166 height 15
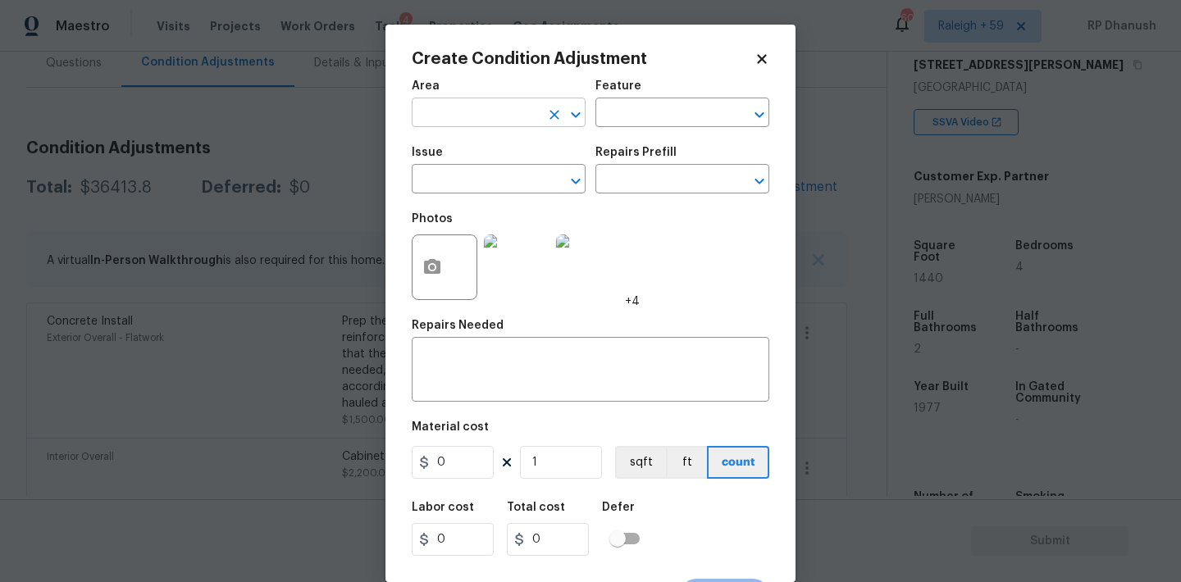
click at [508, 107] on input "text" at bounding box center [476, 114] width 128 height 25
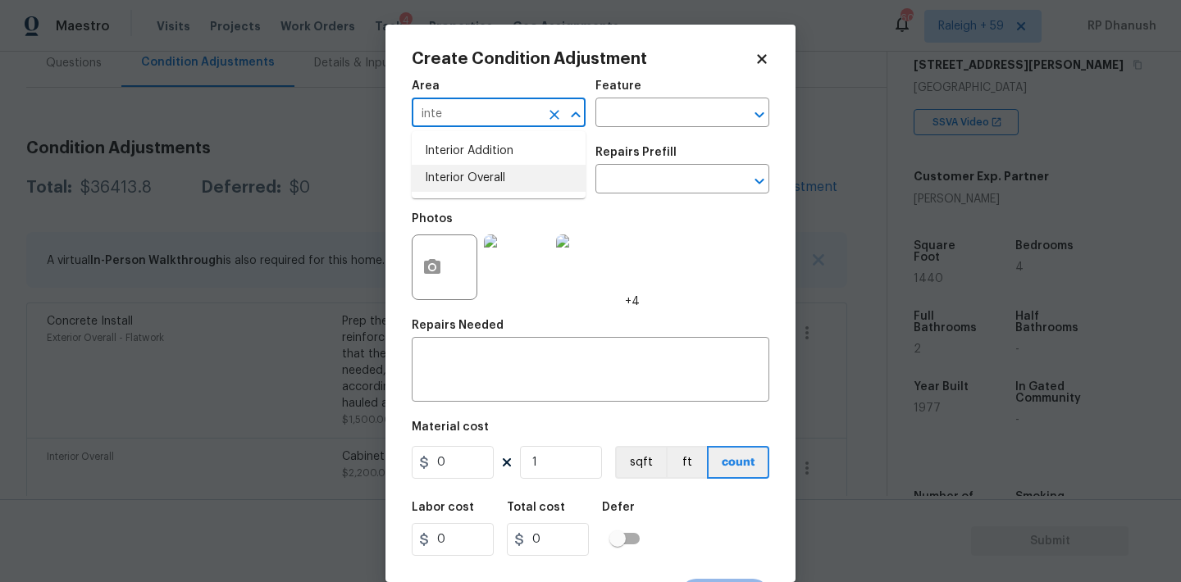
click at [485, 171] on li "Interior Overall" at bounding box center [499, 178] width 174 height 27
click at [476, 385] on textarea at bounding box center [591, 371] width 338 height 34
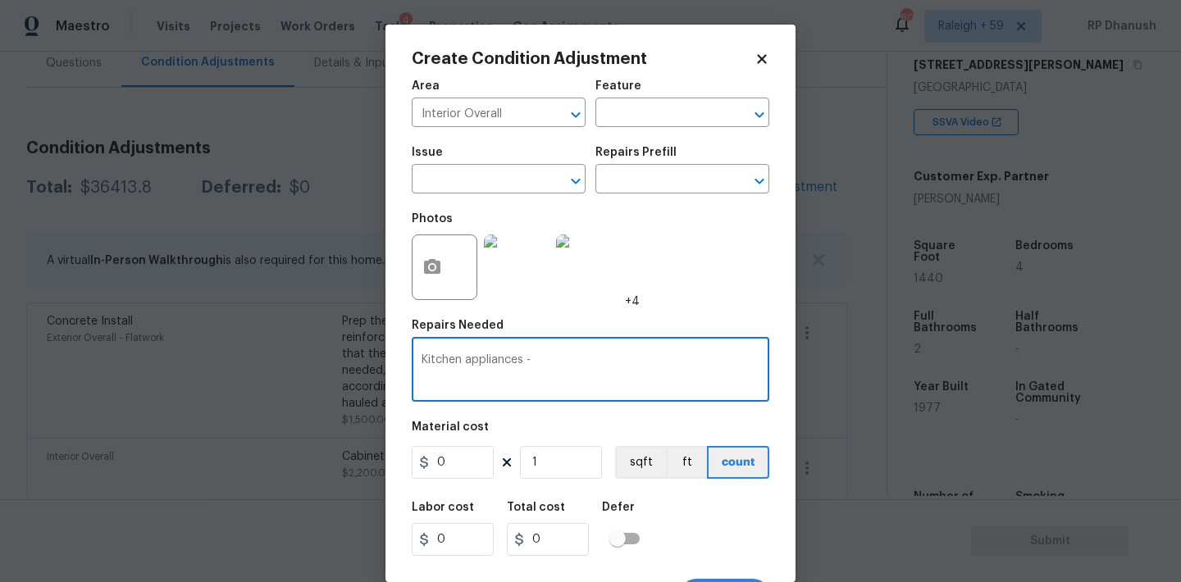
click at [550, 376] on textarea "Kitchen appliances -" at bounding box center [591, 371] width 338 height 34
paste textarea "Unable to tell, homeowner claims at time of assessment all appliances in workin…"
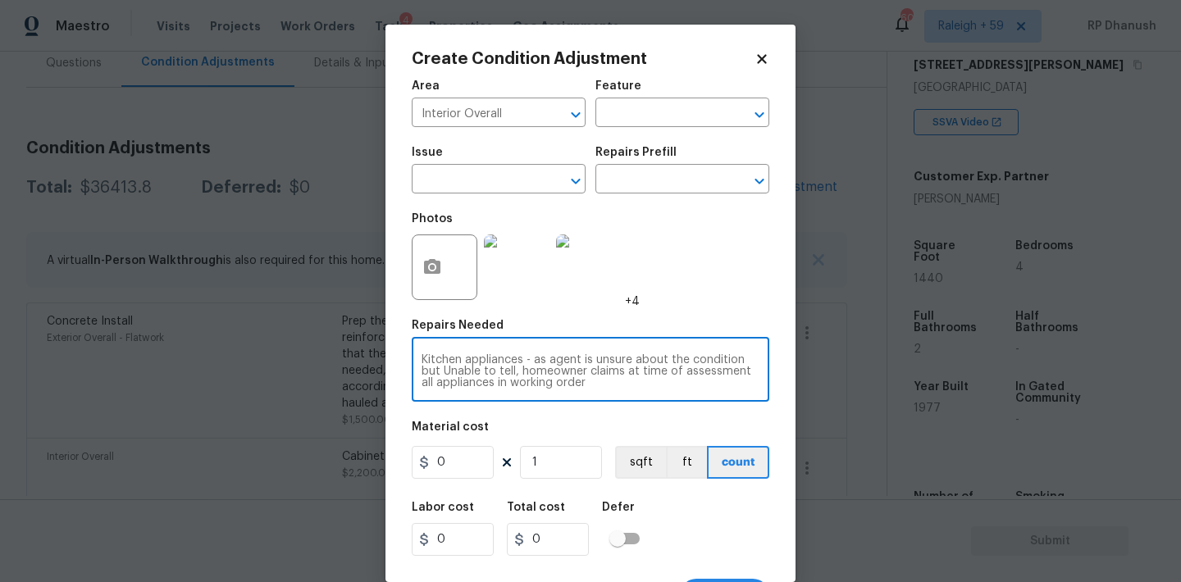
click at [448, 372] on textarea "Kitchen appliances - as agent is unsure about the condition but Unable to tell,…" at bounding box center [591, 371] width 338 height 34
drag, startPoint x: 448, startPoint y: 372, endPoint x: 497, endPoint y: 375, distance: 49.3
click at [497, 375] on textarea "Kitchen appliances - as agent is unsure about the condition but Unable to tell,…" at bounding box center [591, 371] width 338 height 34
click at [750, 373] on textarea "Kitchen appliances - as agent is unsure about the condition but, homeowner clai…" at bounding box center [591, 371] width 338 height 34
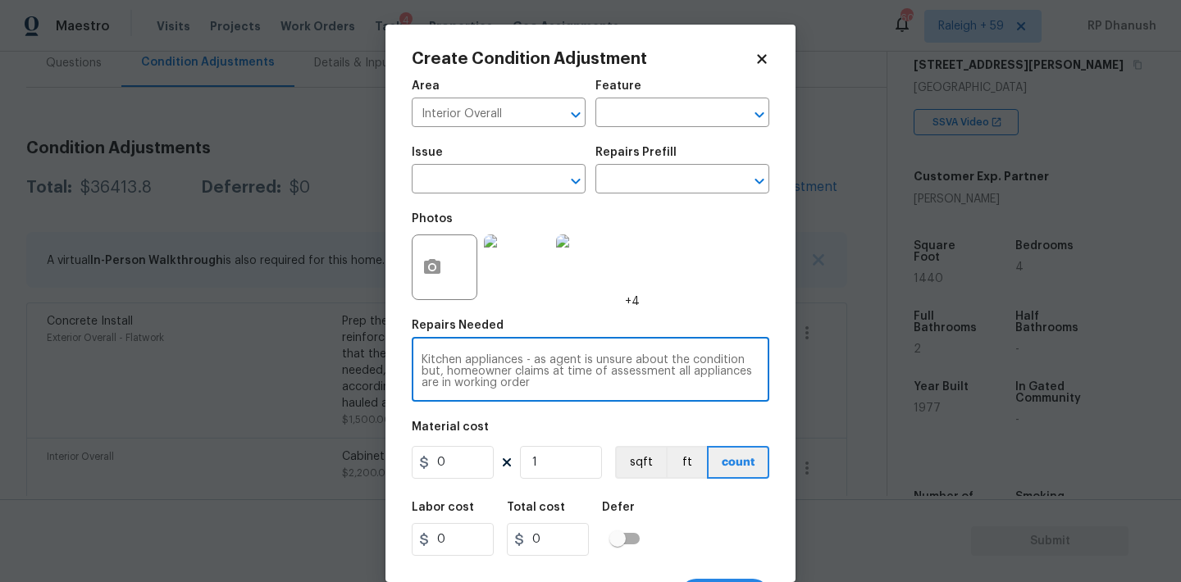
scroll to position [30, 0]
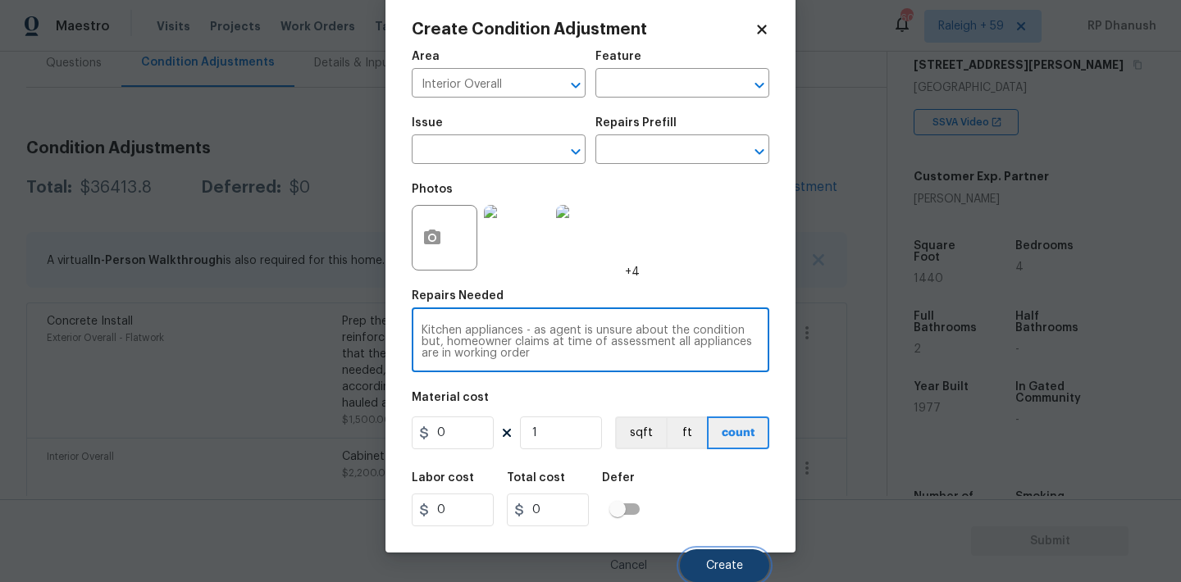
click at [707, 558] on button "Create" at bounding box center [724, 565] width 89 height 33
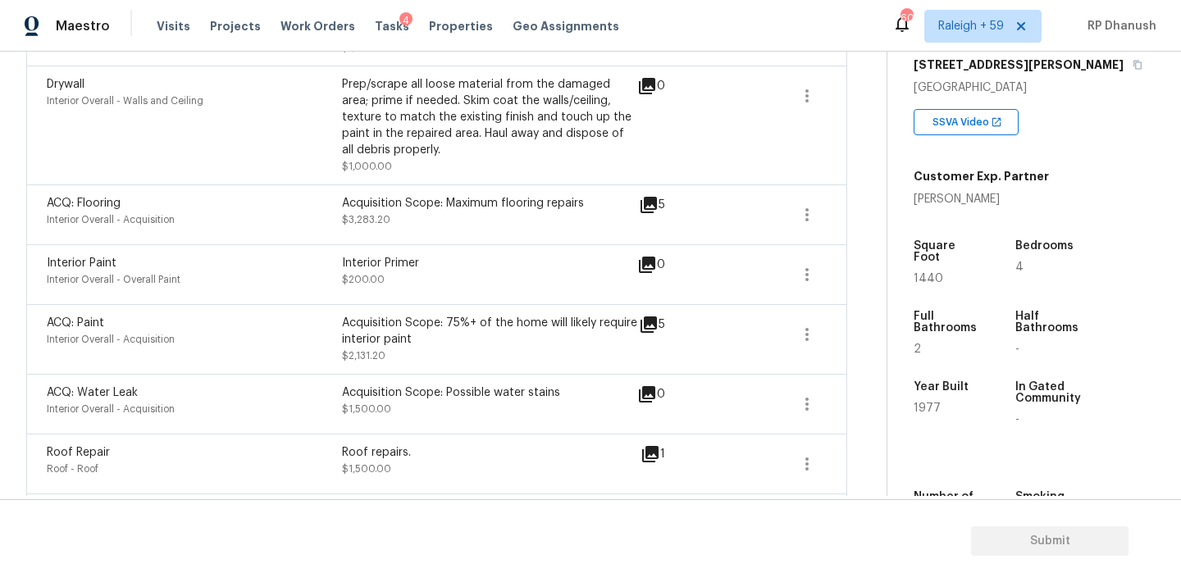
scroll to position [945, 0]
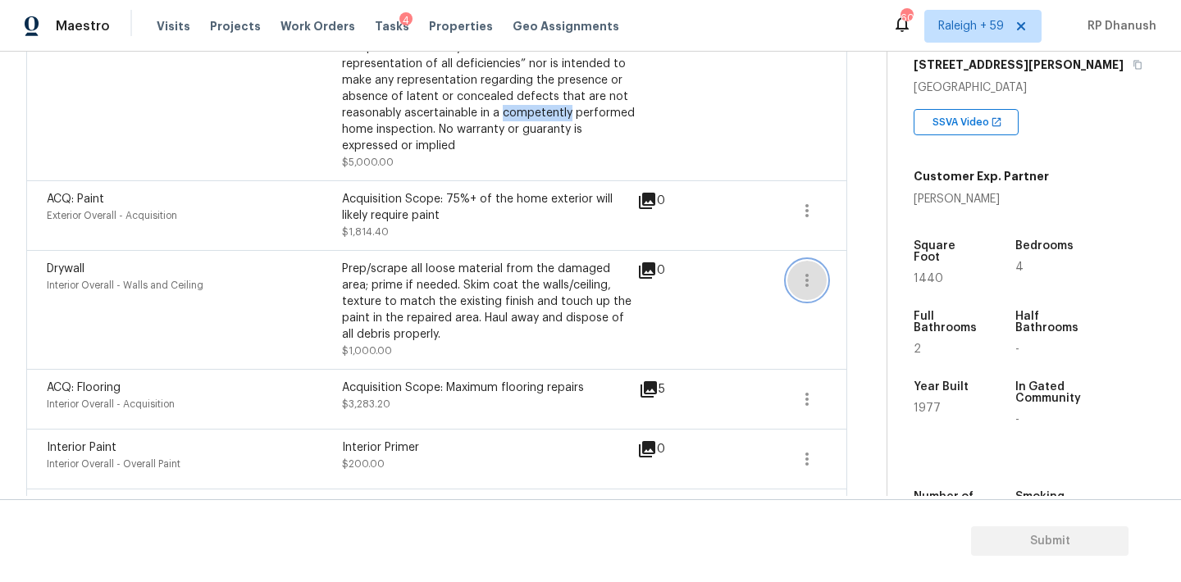
click at [807, 287] on icon "button" at bounding box center [806, 280] width 3 height 13
click at [860, 287] on link "Edit" at bounding box center [900, 279] width 139 height 25
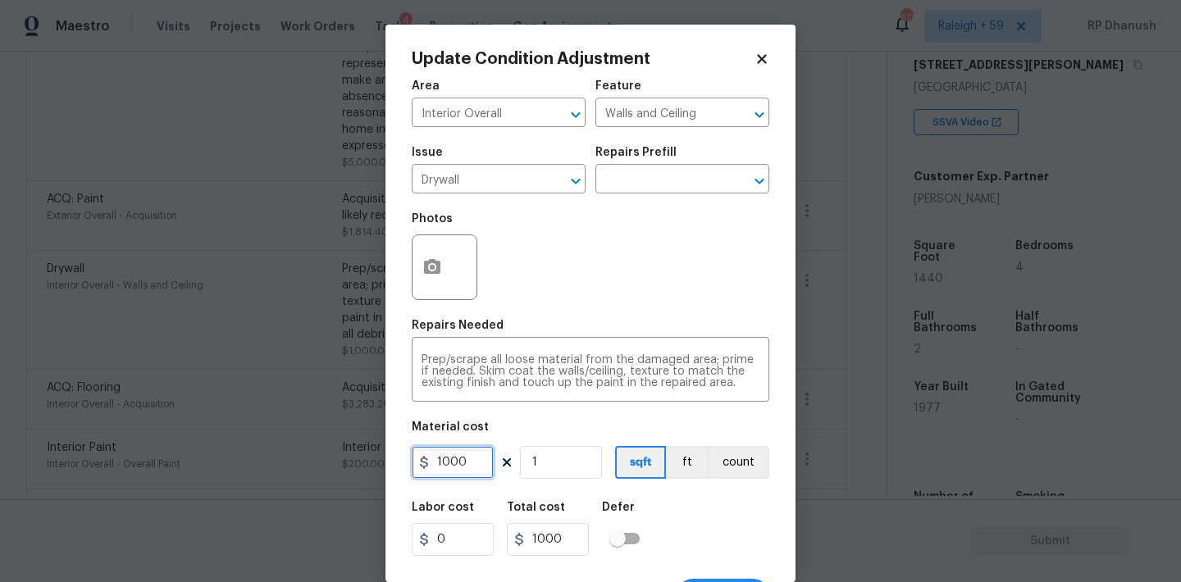
click at [458, 457] on input "1000" at bounding box center [453, 462] width 82 height 33
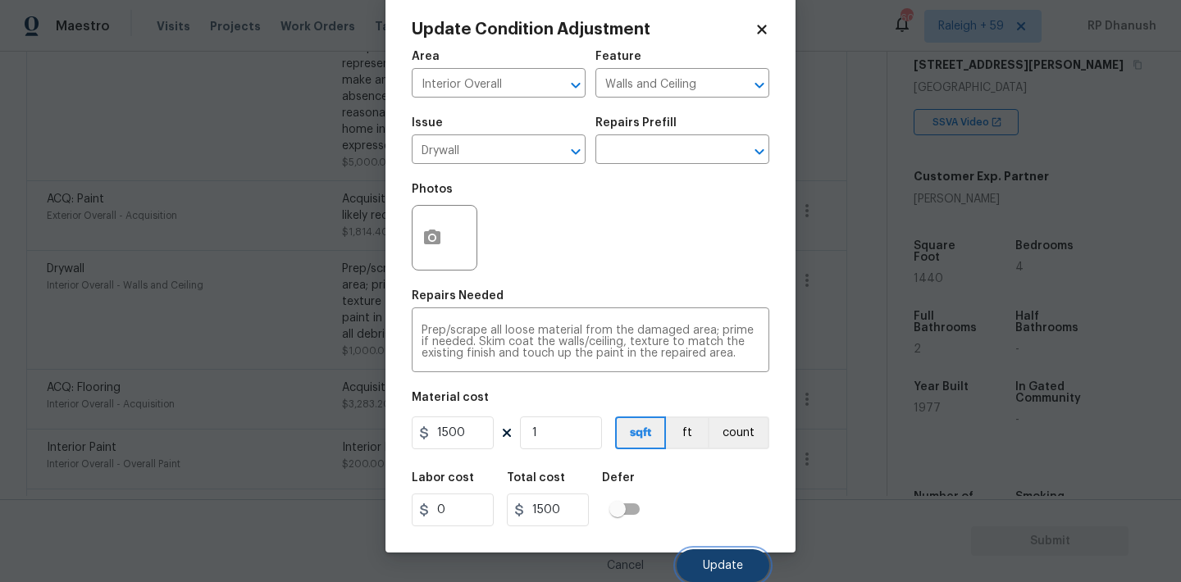
click at [747, 565] on button "Update" at bounding box center [723, 565] width 93 height 33
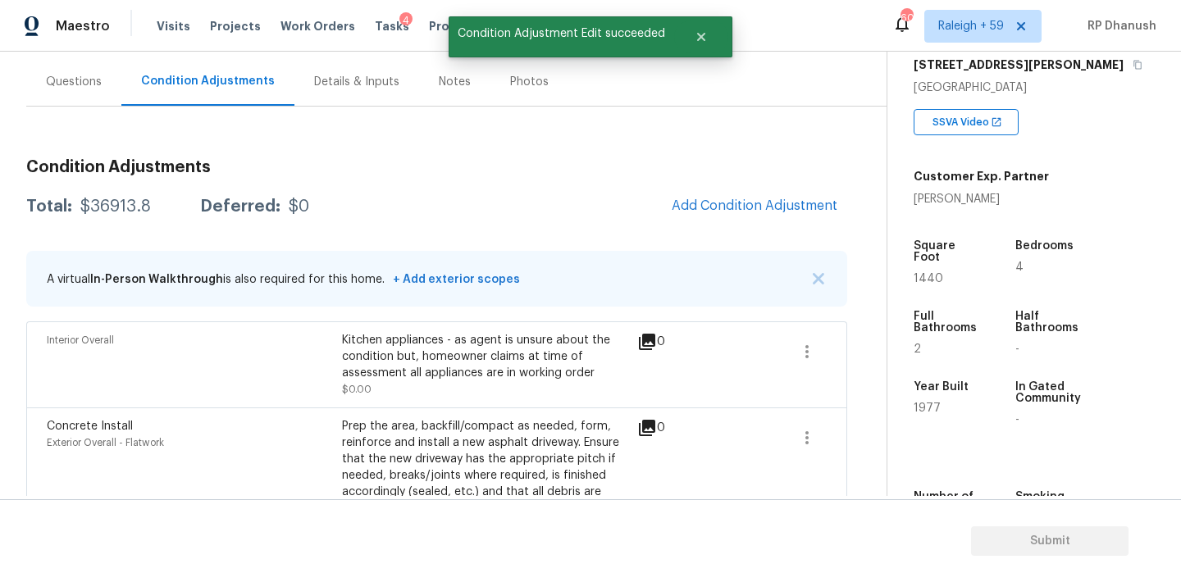
scroll to position [104, 0]
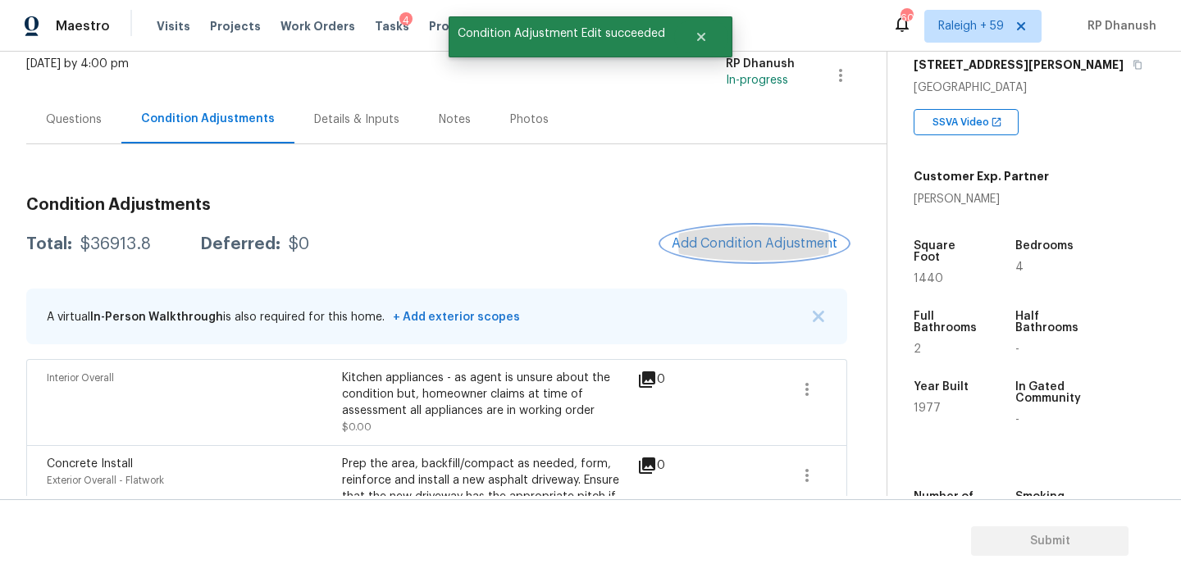
click at [720, 236] on span "Add Condition Adjustment" at bounding box center [755, 243] width 166 height 15
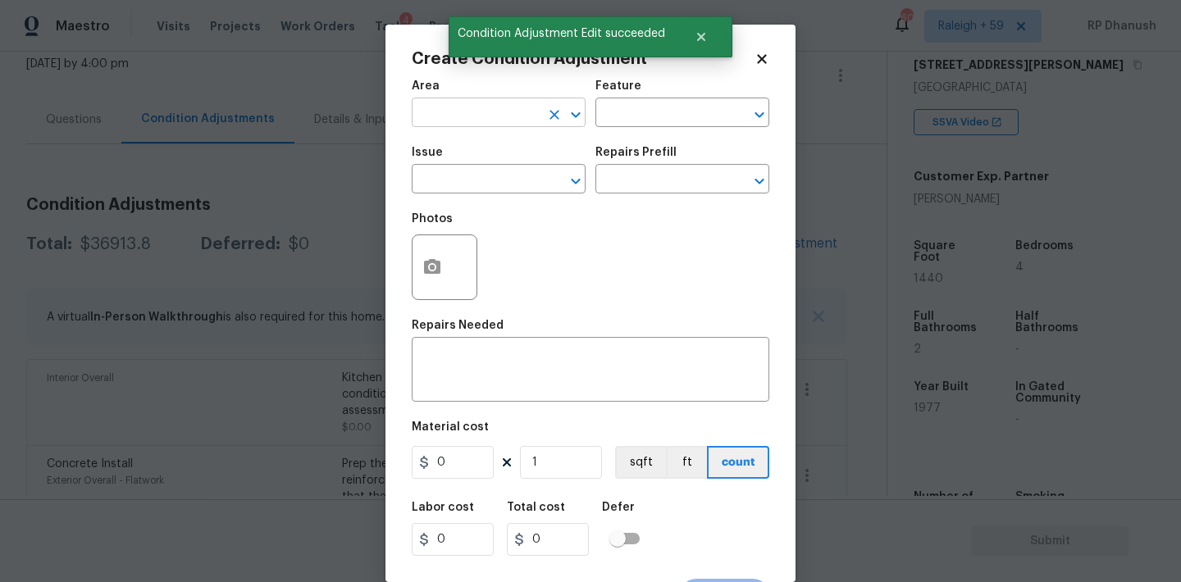
click at [482, 125] on input "text" at bounding box center [476, 114] width 128 height 25
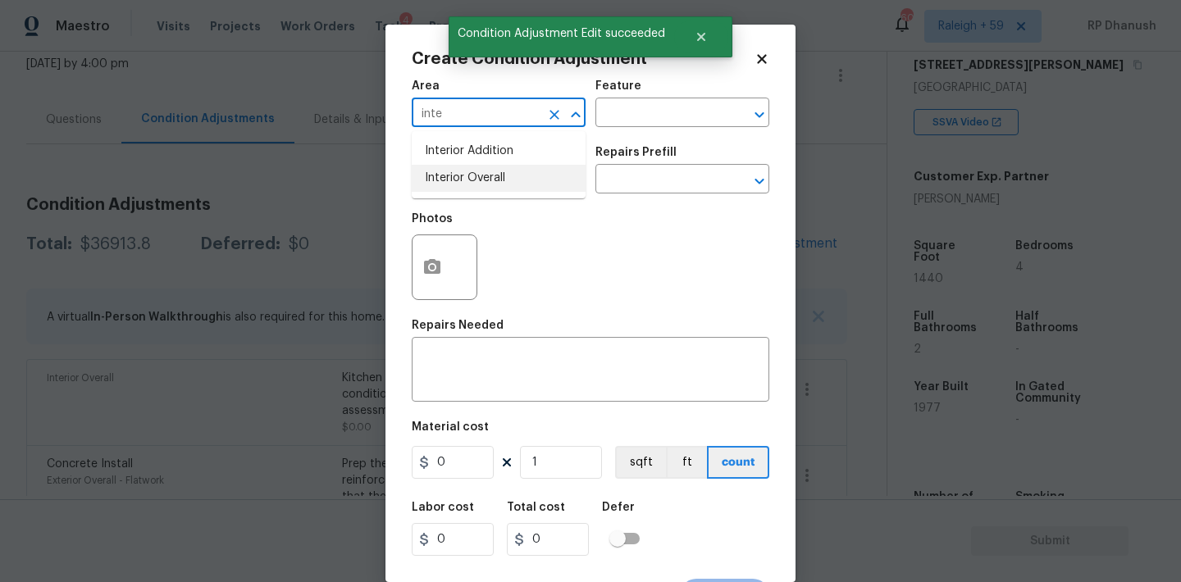
drag, startPoint x: 474, startPoint y: 185, endPoint x: 472, endPoint y: 263, distance: 78.7
click at [474, 185] on li "Interior Overall" at bounding box center [499, 178] width 174 height 27
click at [471, 395] on div "x ​" at bounding box center [591, 371] width 358 height 61
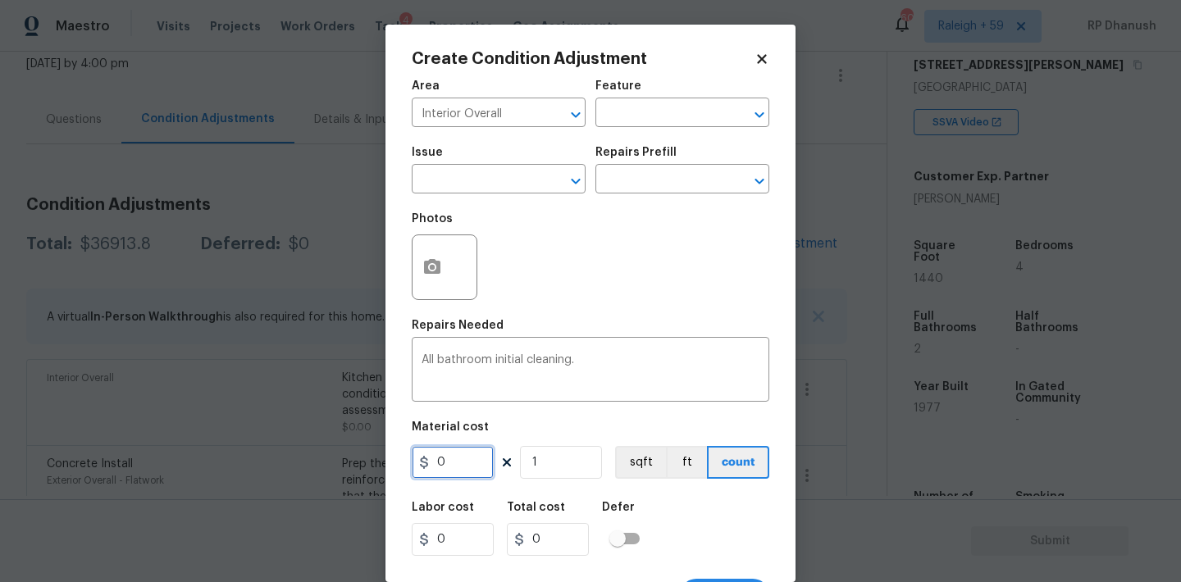
click at [454, 467] on input "0" at bounding box center [453, 462] width 82 height 33
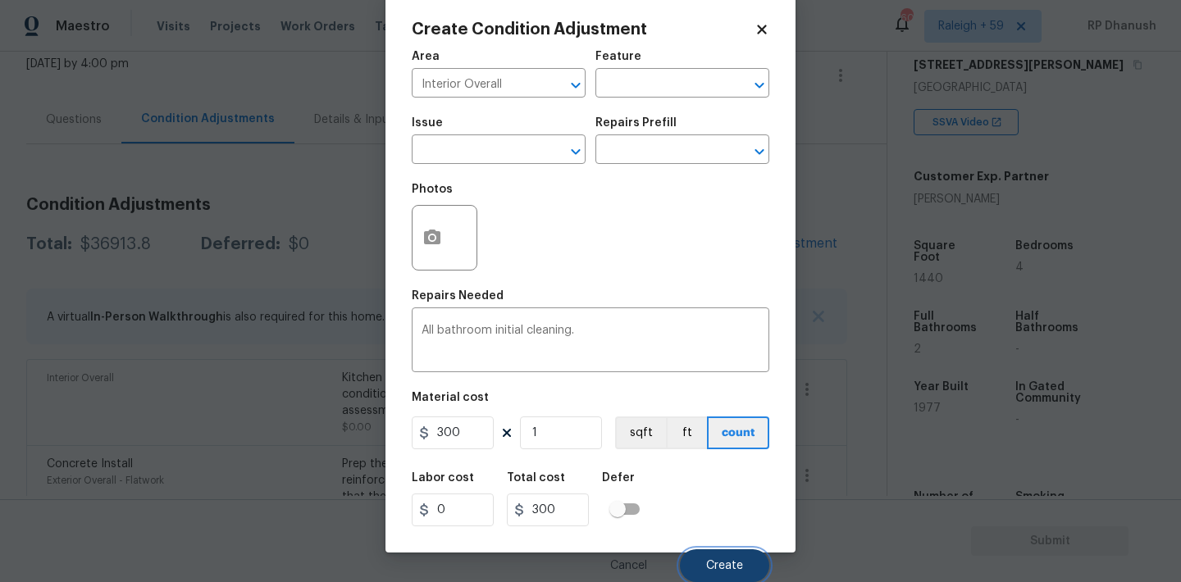
click at [739, 563] on span "Create" at bounding box center [724, 566] width 37 height 12
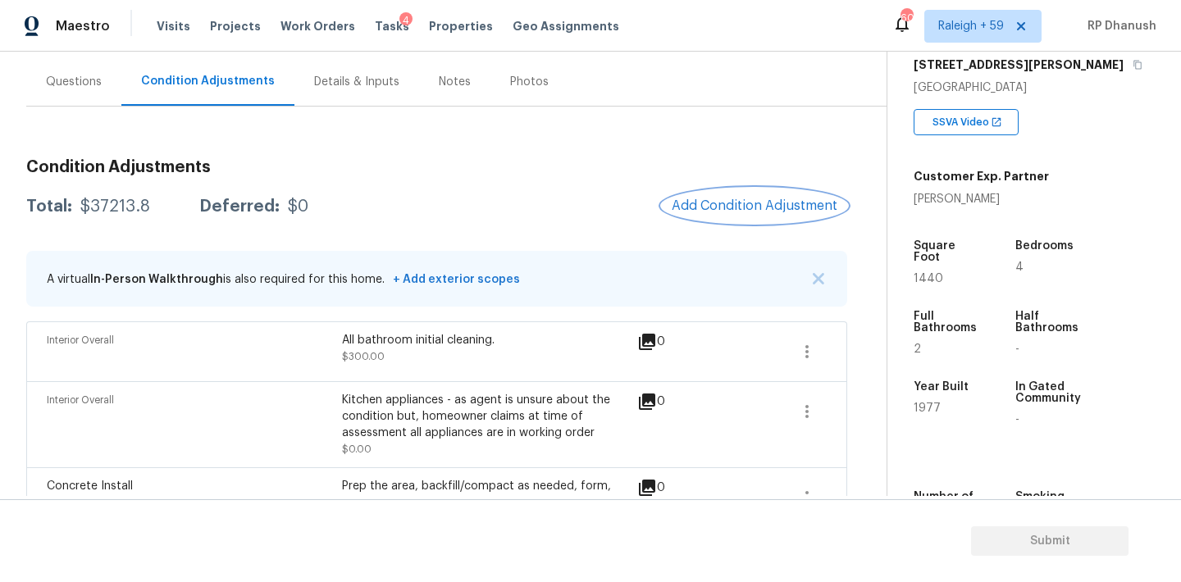
scroll to position [123, 0]
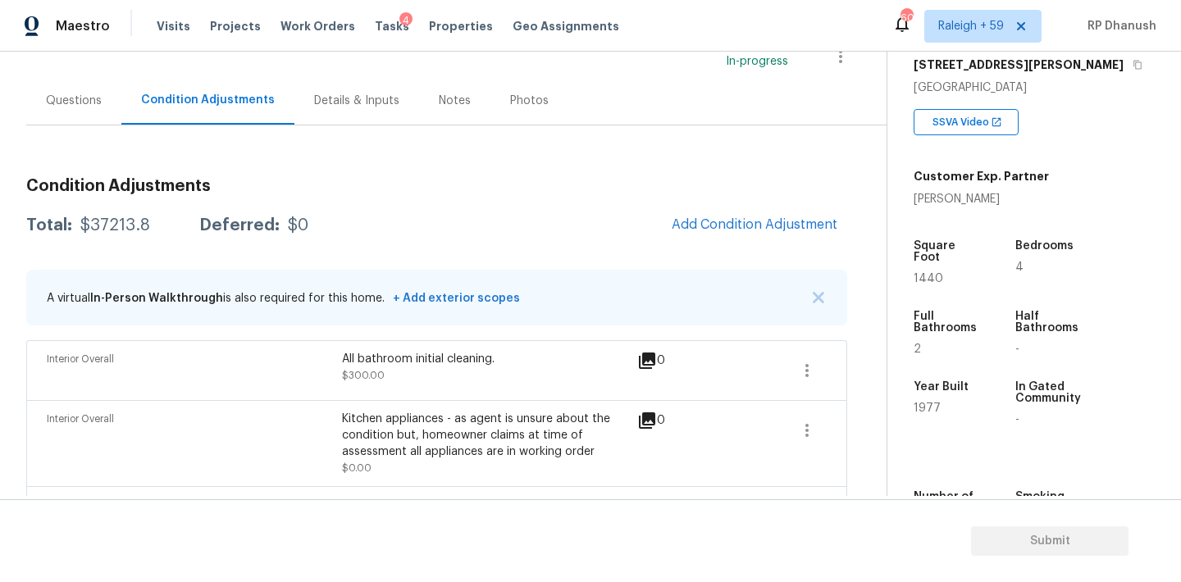
click at [125, 207] on div "Total: $37213.8 Deferred: $0 Add Condition Adjustment" at bounding box center [436, 225] width 821 height 36
copy div "$37213.8"
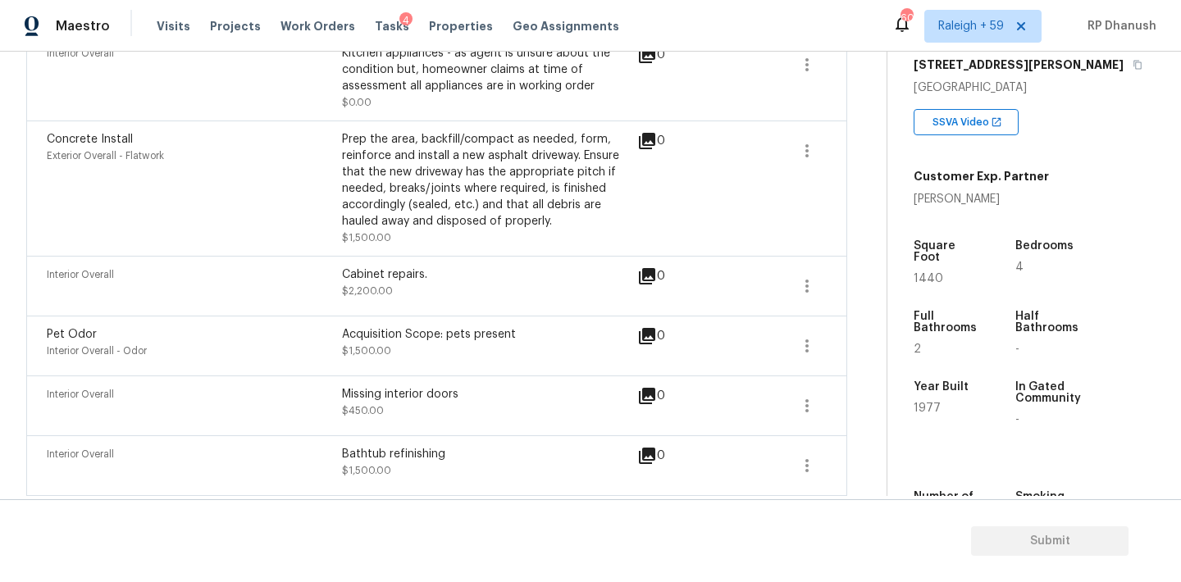
scroll to position [730, 0]
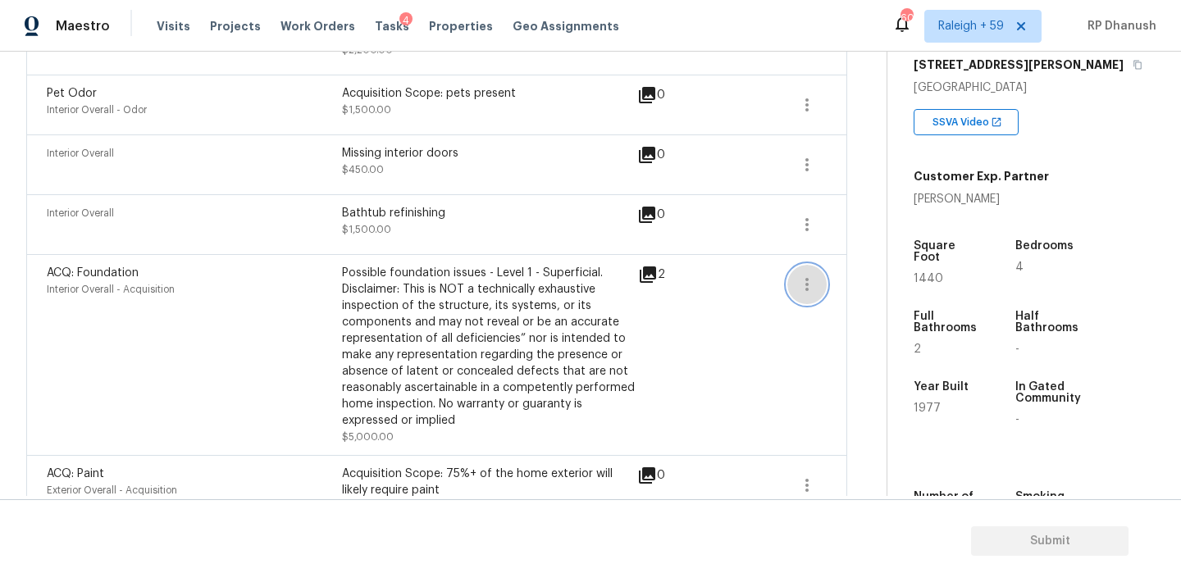
click at [799, 284] on icon "button" at bounding box center [807, 285] width 20 height 20
click at [855, 280] on div "Edit" at bounding box center [900, 282] width 128 height 16
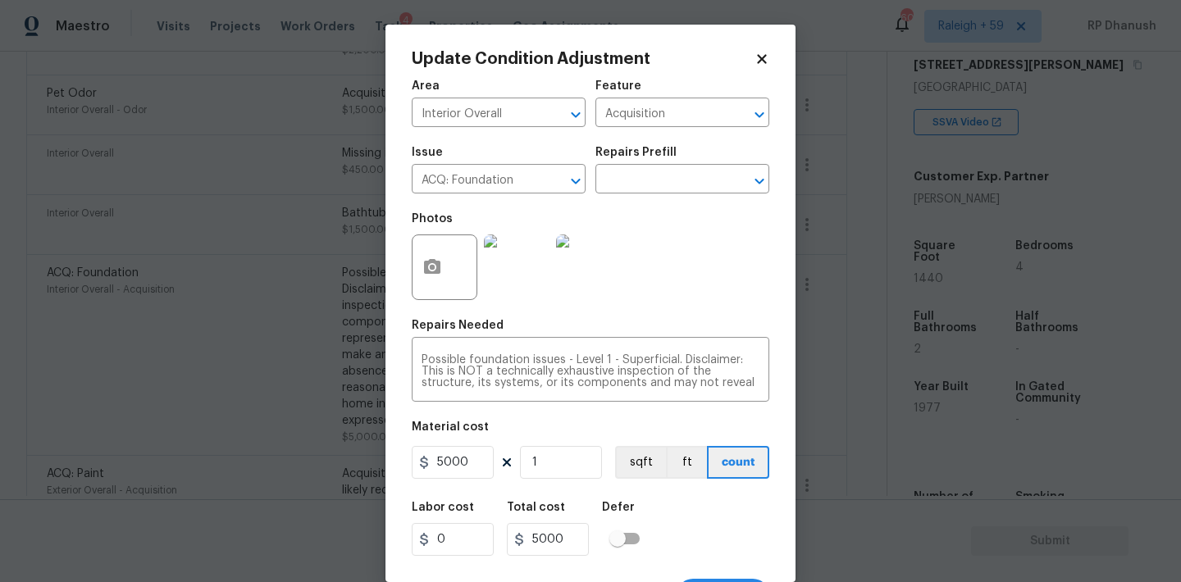
click at [585, 265] on img at bounding box center [589, 268] width 66 height 66
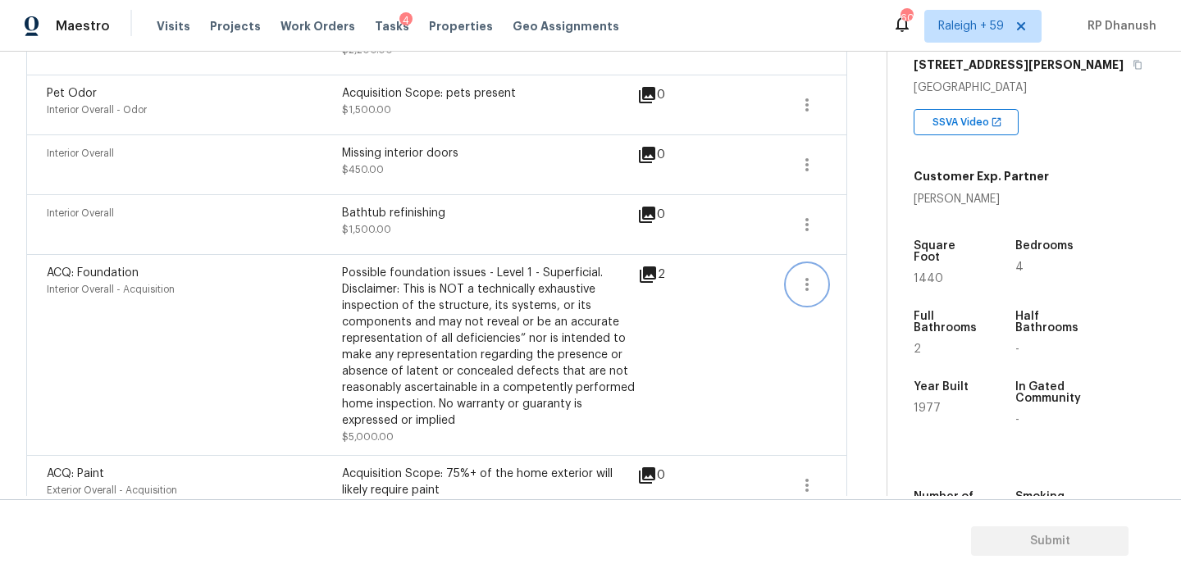
click at [797, 293] on icon "button" at bounding box center [807, 285] width 20 height 20
click at [864, 290] on link "Edit" at bounding box center [900, 282] width 139 height 25
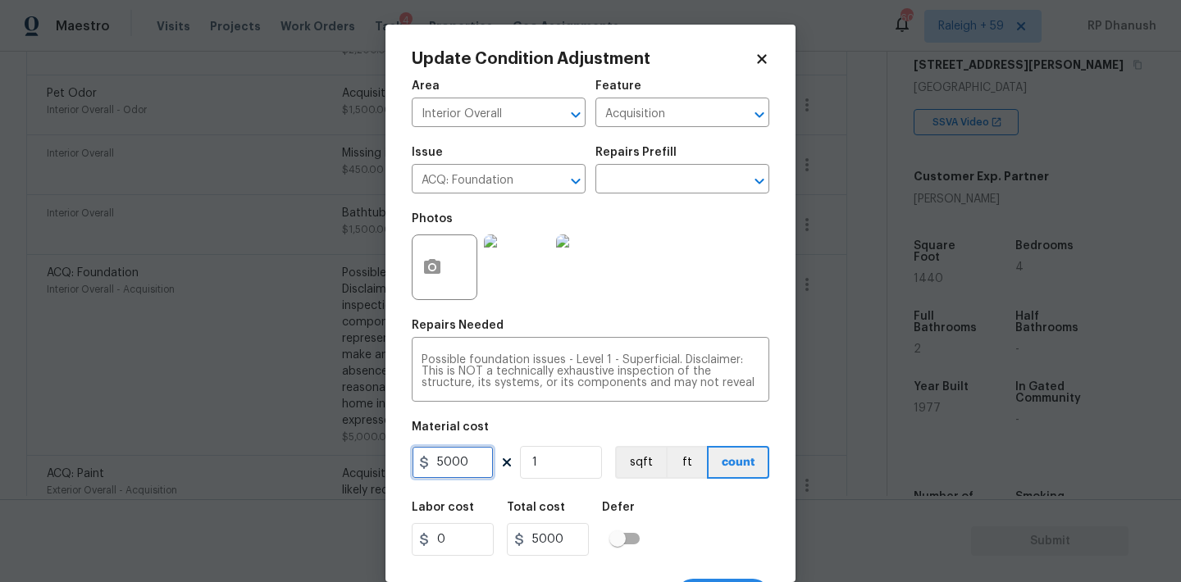
click at [466, 469] on input "5000" at bounding box center [453, 462] width 82 height 33
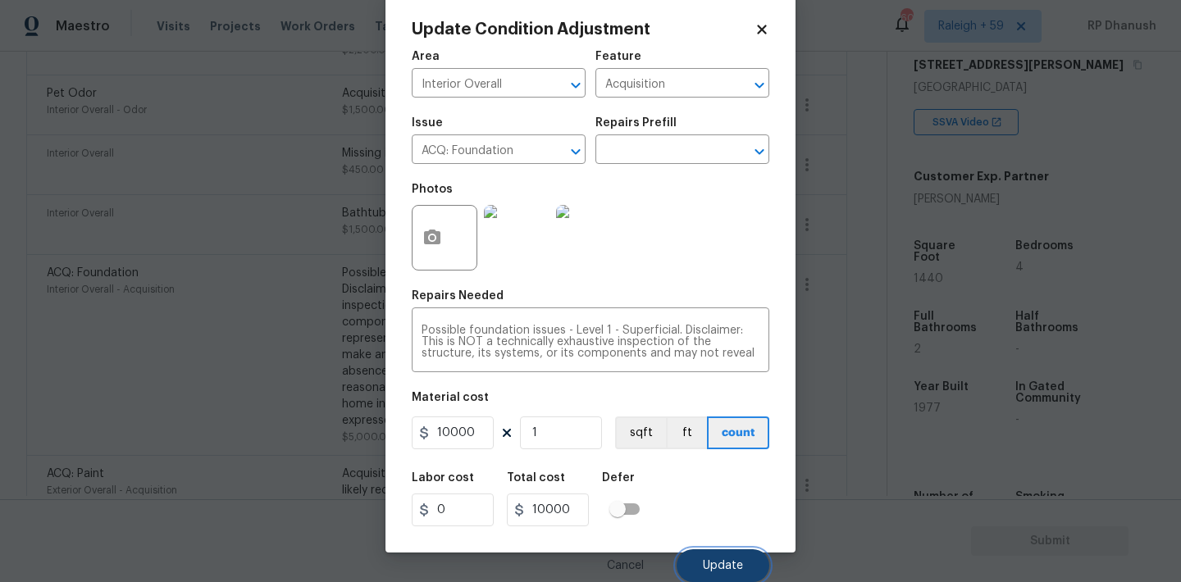
click at [717, 569] on span "Update" at bounding box center [723, 566] width 40 height 12
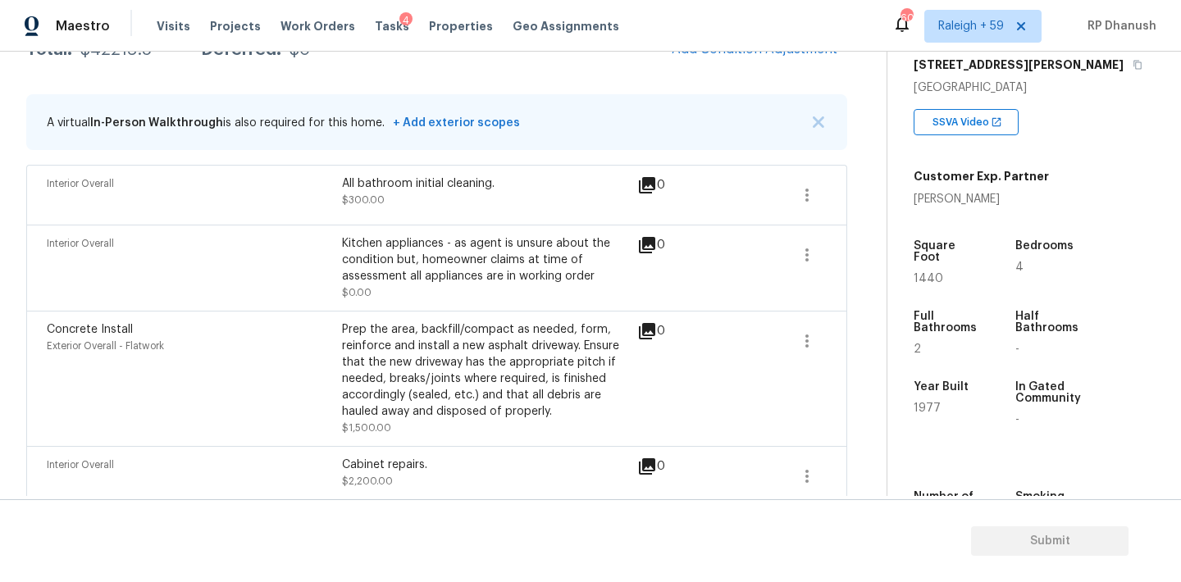
scroll to position [143, 0]
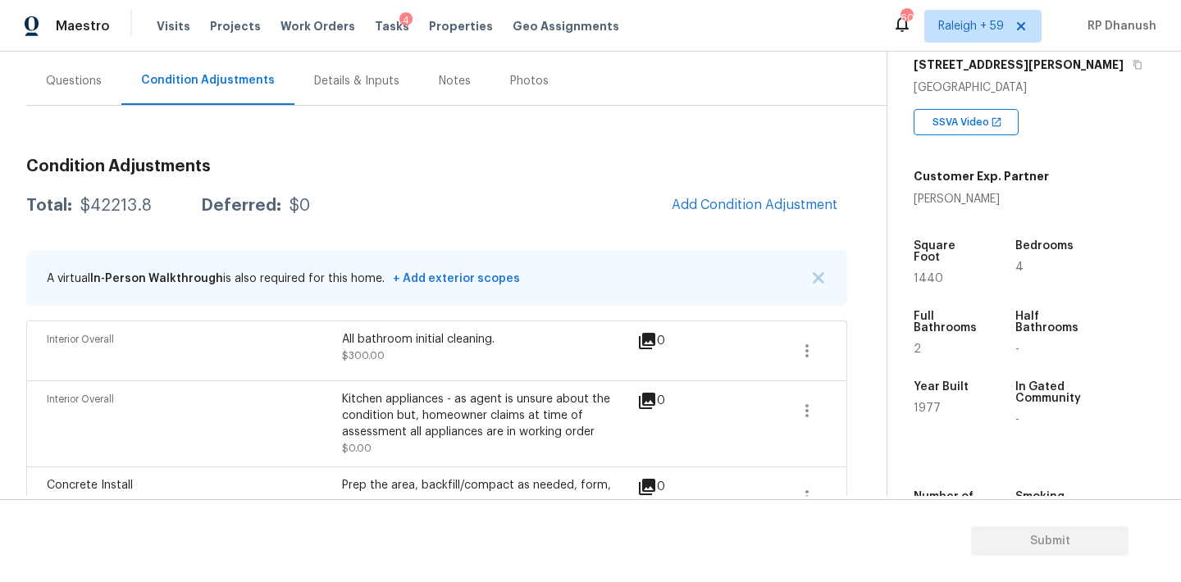
click at [105, 200] on div "$42213.8" at bounding box center [115, 206] width 71 height 16
copy div "$42213.8"
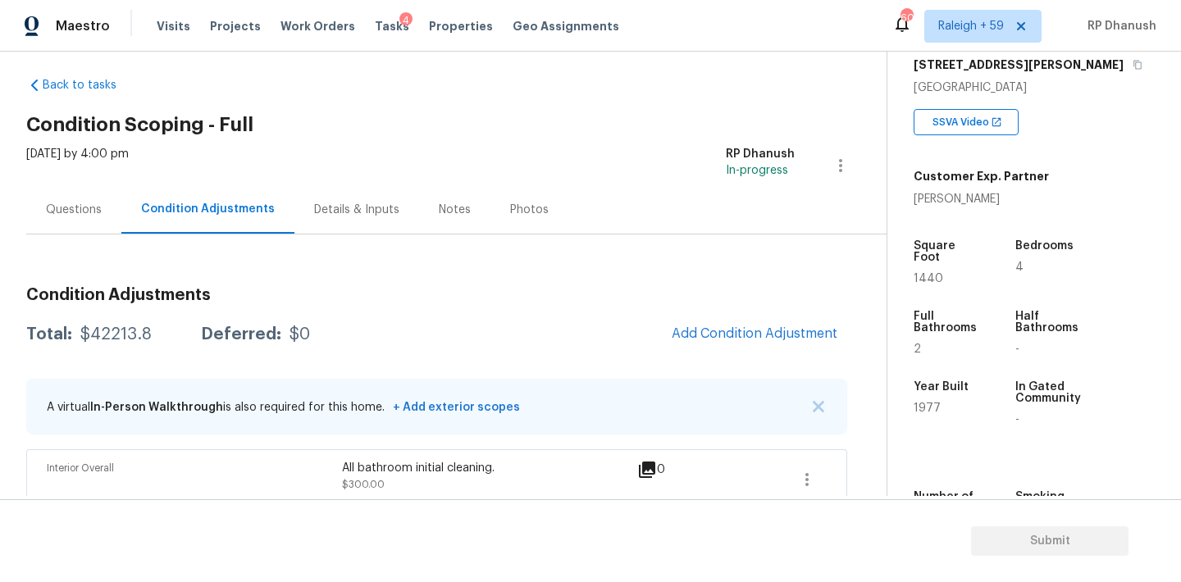
click at [89, 206] on div "Questions" at bounding box center [74, 210] width 56 height 16
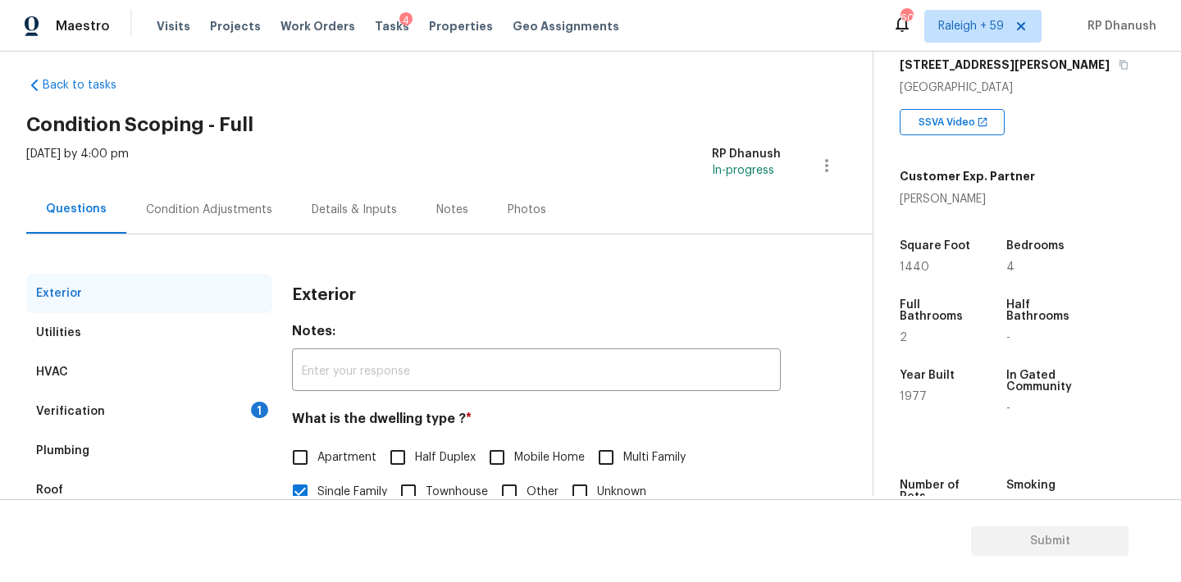
scroll to position [207, 0]
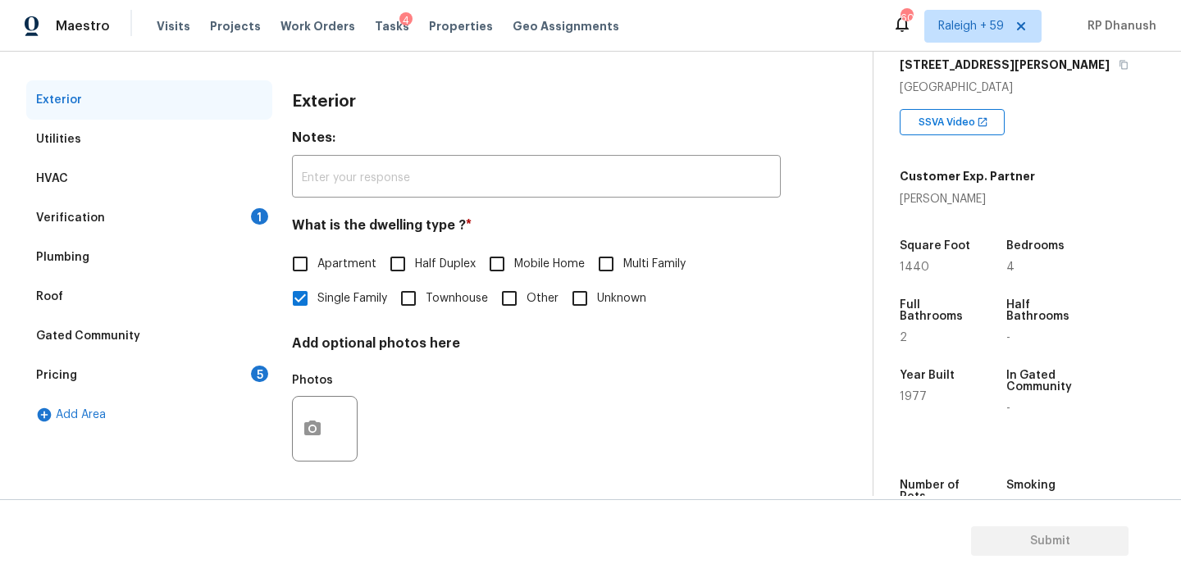
click at [224, 207] on div "Verification 1" at bounding box center [149, 217] width 246 height 39
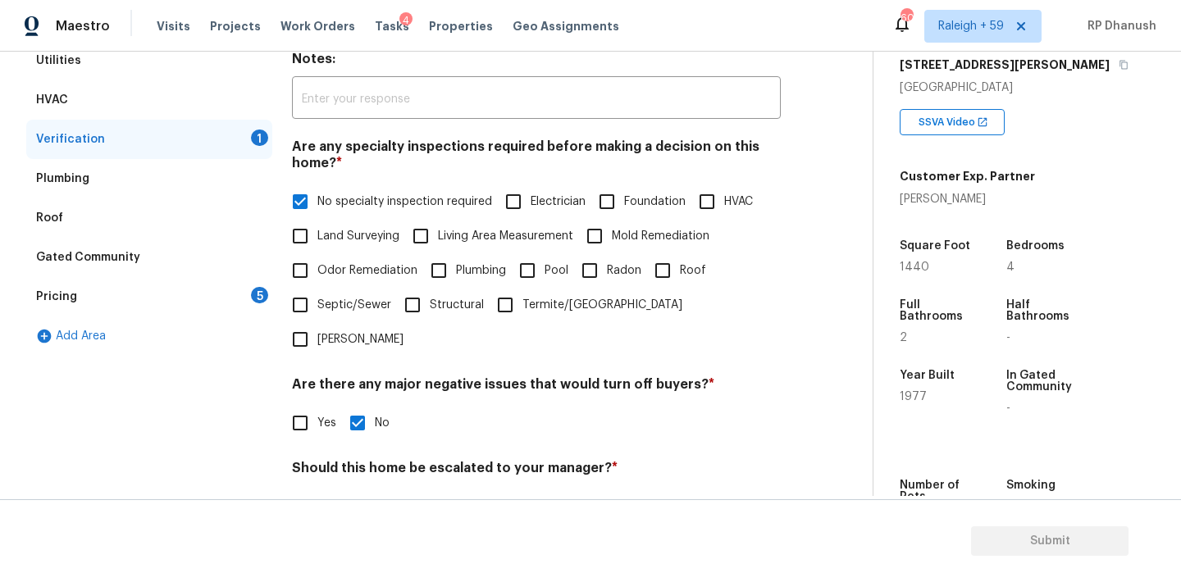
scroll to position [404, 0]
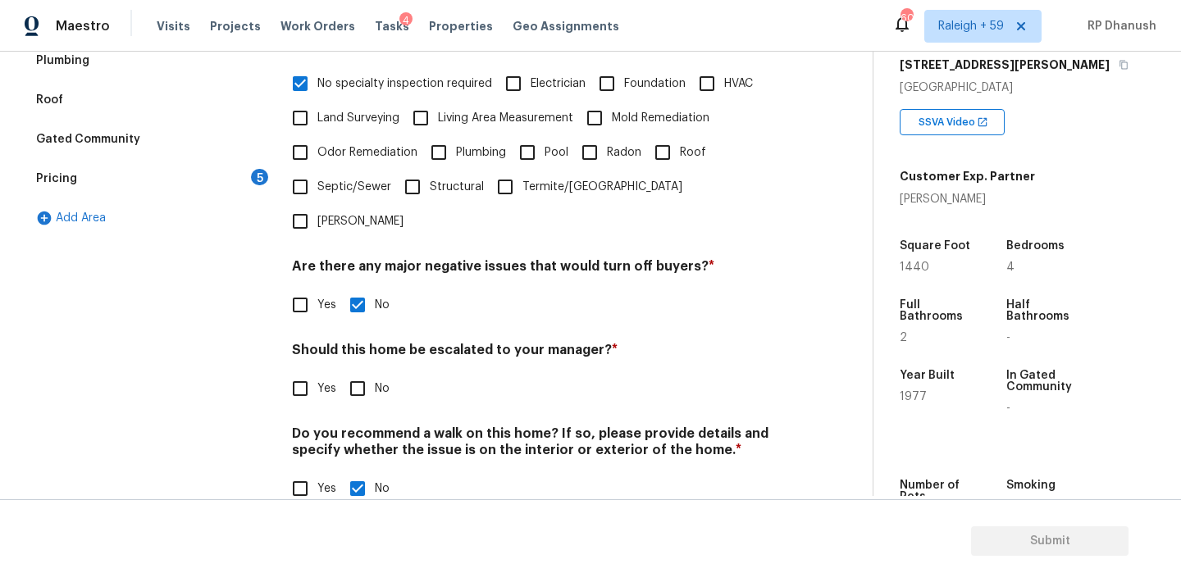
click at [318, 381] on span "Yes" at bounding box center [326, 389] width 19 height 17
click at [317, 372] on input "Yes" at bounding box center [300, 389] width 34 height 34
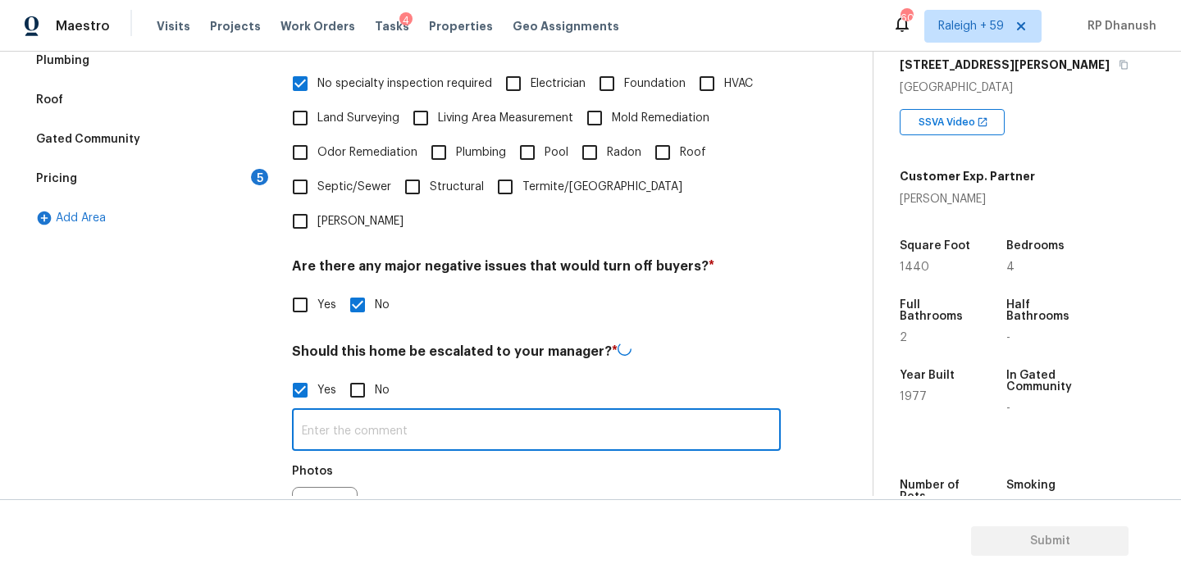
click at [318, 413] on input "text" at bounding box center [536, 432] width 489 height 39
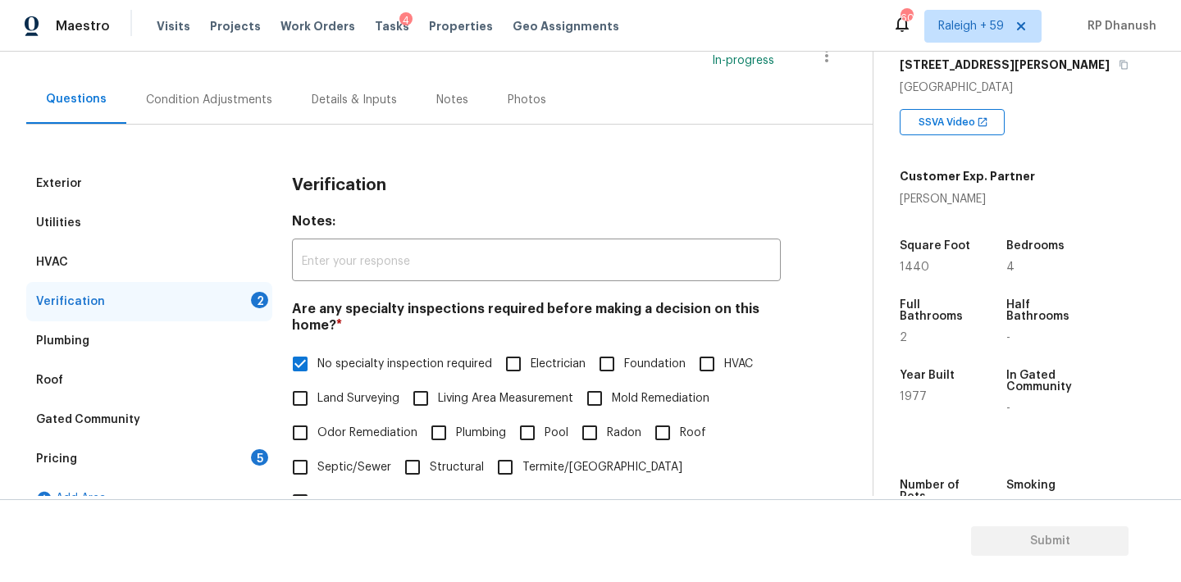
click at [222, 116] on div "Condition Adjustments" at bounding box center [209, 99] width 166 height 48
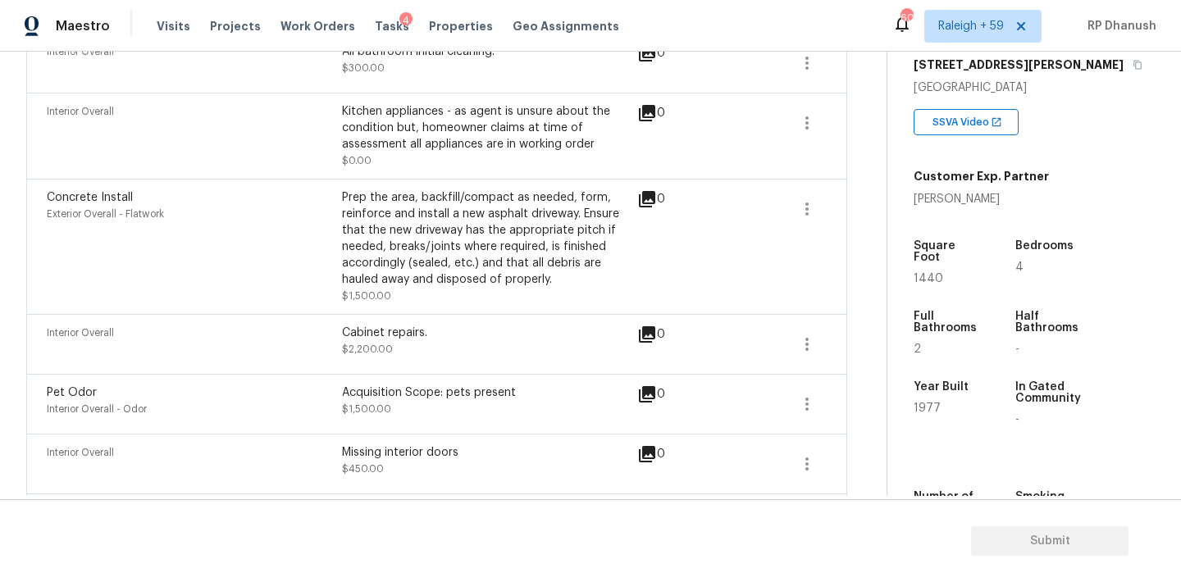
scroll to position [452, 0]
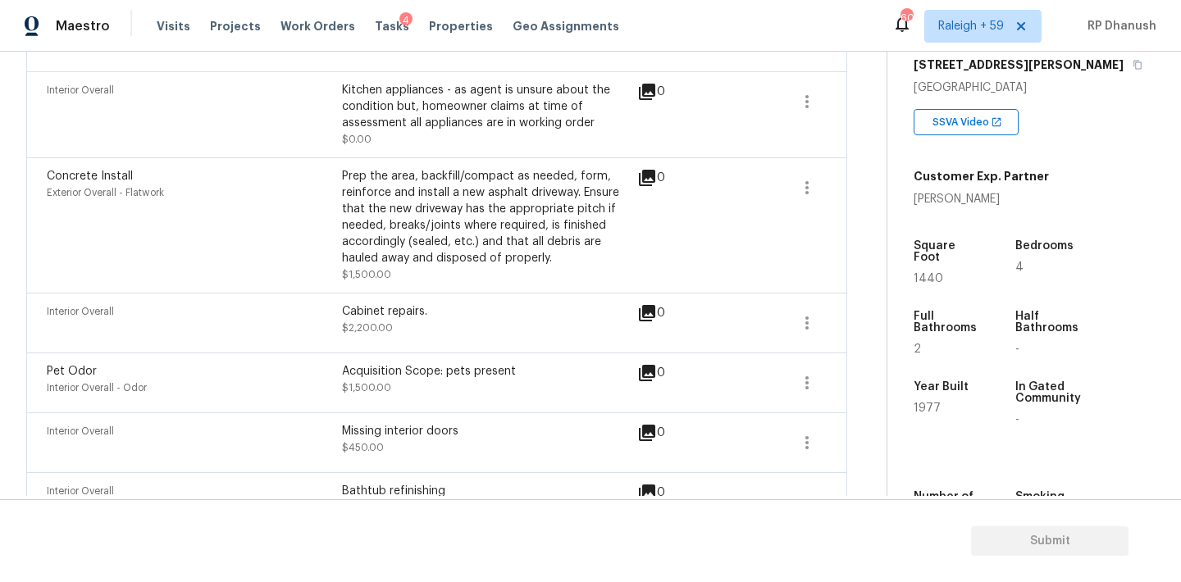
click at [348, 89] on div "Kitchen appliances - as agent is unsure about the condition but, homeowner clai…" at bounding box center [489, 106] width 295 height 49
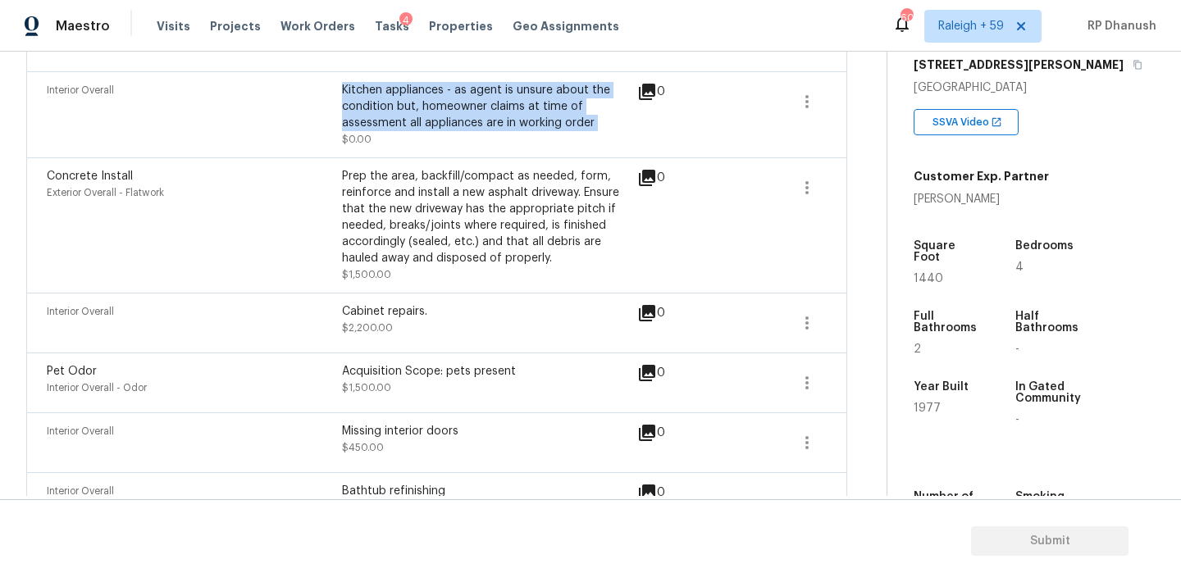
drag, startPoint x: 348, startPoint y: 89, endPoint x: 619, endPoint y: 128, distance: 274.2
click at [619, 128] on div "Kitchen appliances - as agent is unsure about the condition but, homeowner clai…" at bounding box center [489, 106] width 295 height 49
copy div "Kitchen appliances - as agent is unsure about the condition but, homeowner clai…"
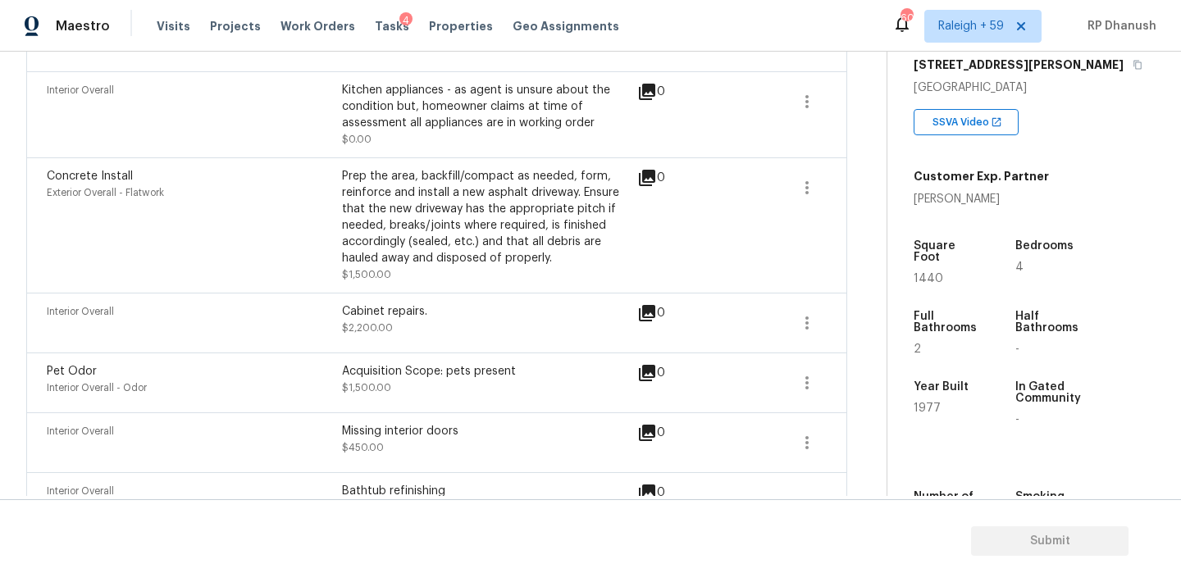
scroll to position [0, 0]
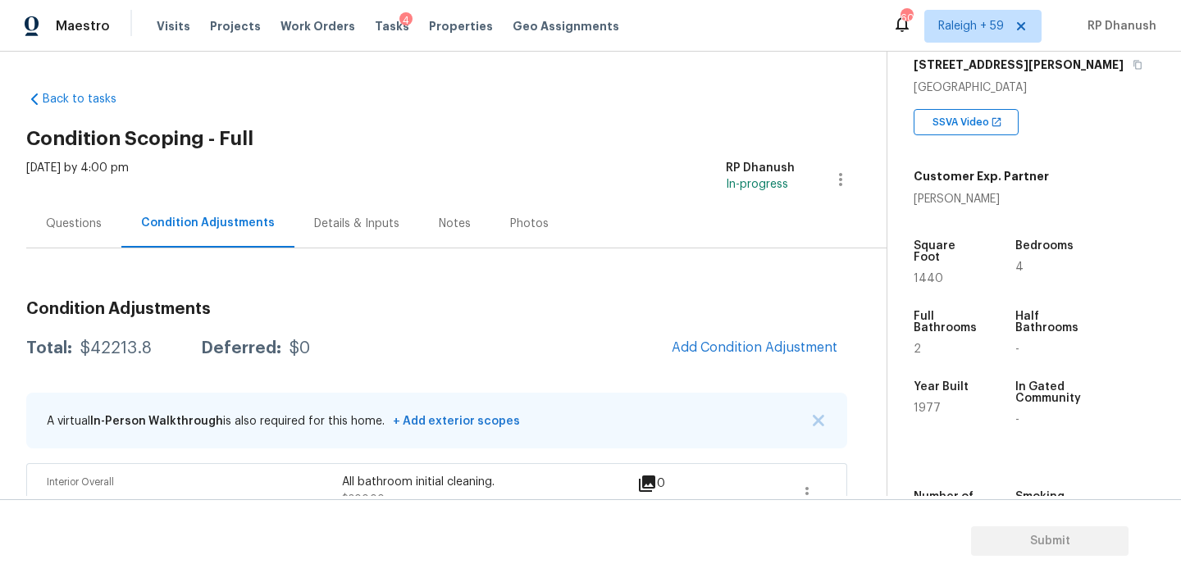
click at [84, 222] on div "Questions" at bounding box center [74, 224] width 56 height 16
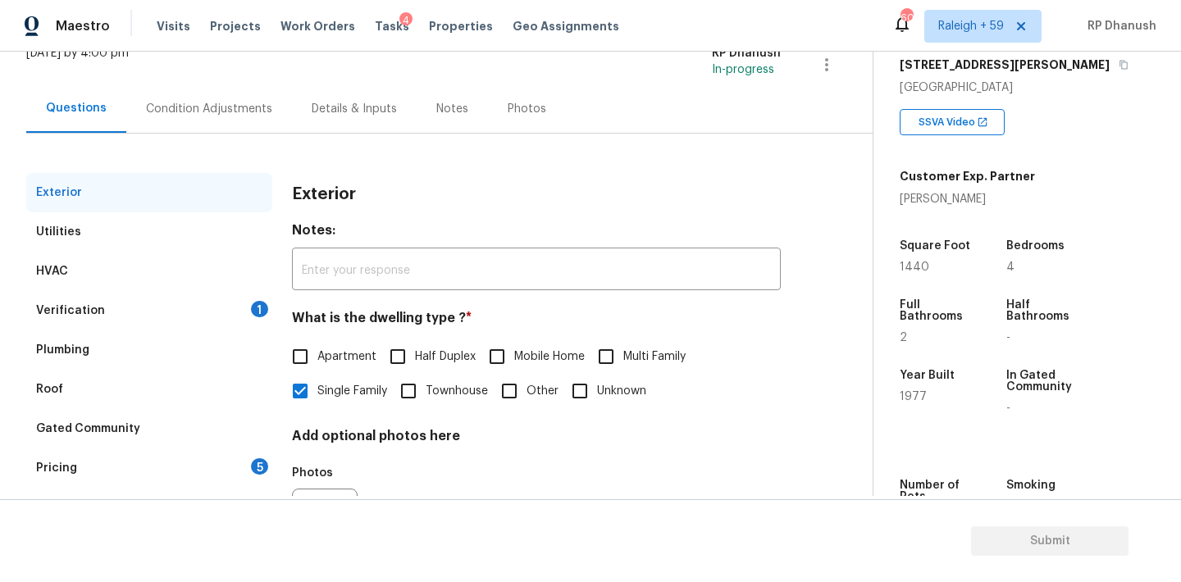
scroll to position [207, 0]
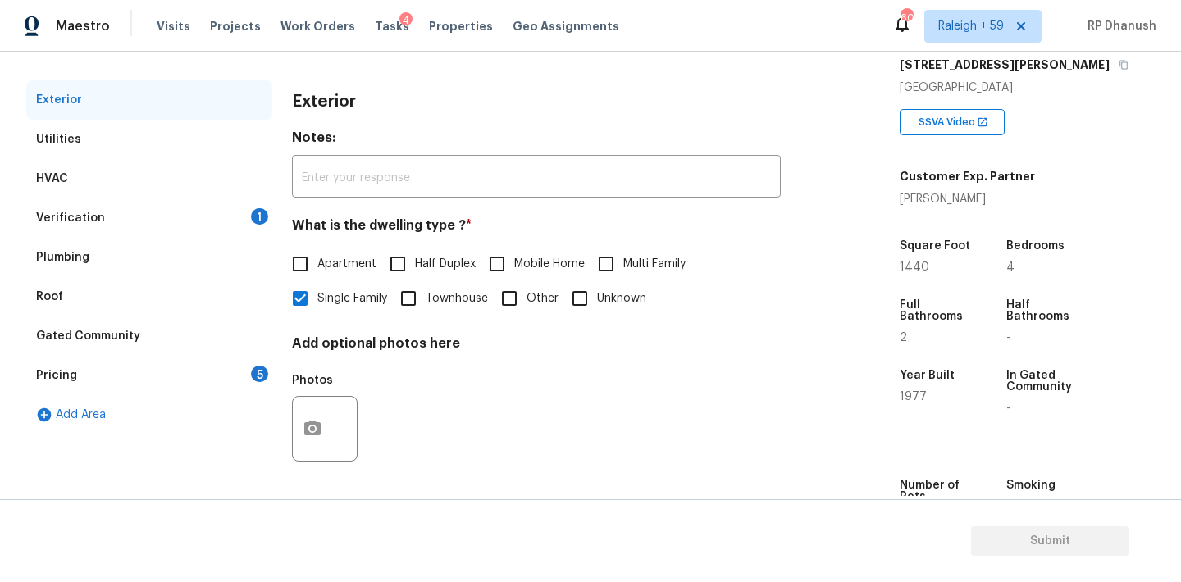
click at [165, 217] on div "Verification 1" at bounding box center [149, 217] width 246 height 39
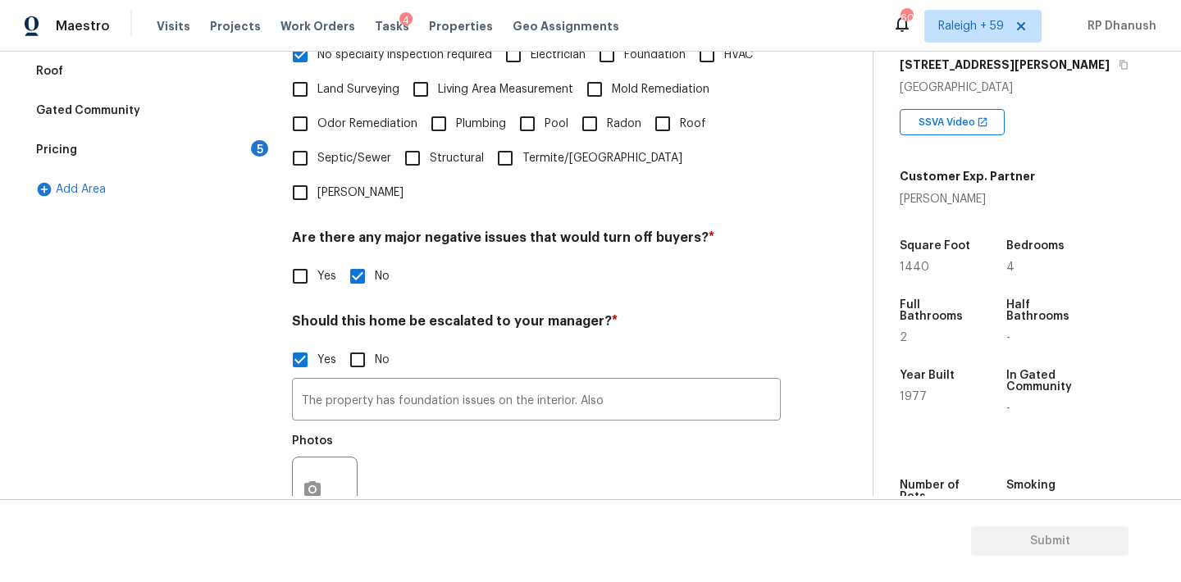
scroll to position [560, 0]
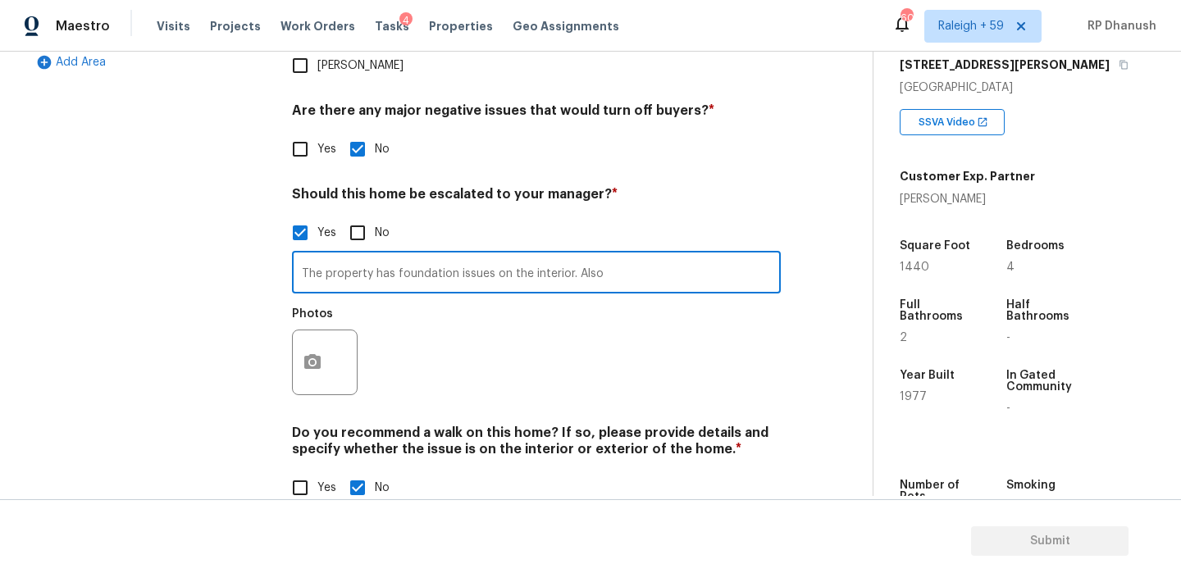
click at [618, 255] on input "The property has foundation issues on the interior. Also" at bounding box center [536, 274] width 489 height 39
paste input "Kitchen appliances - as agent is unsure about the condition but, homeowner clai…"
click at [324, 330] on button "button" at bounding box center [312, 362] width 39 height 64
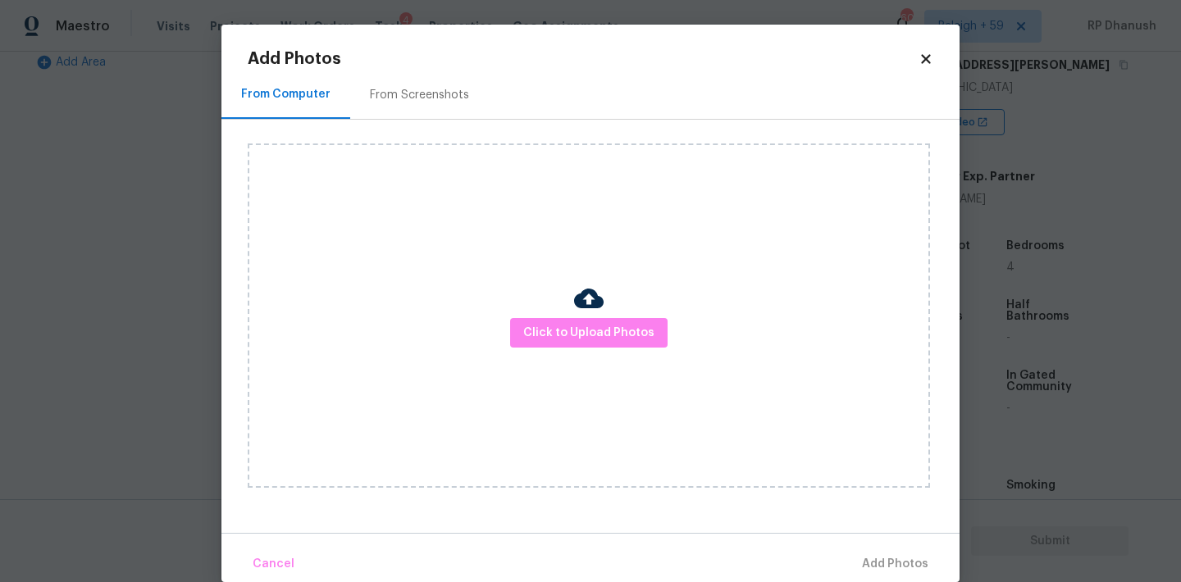
click at [441, 76] on div "From Screenshots" at bounding box center [419, 95] width 139 height 48
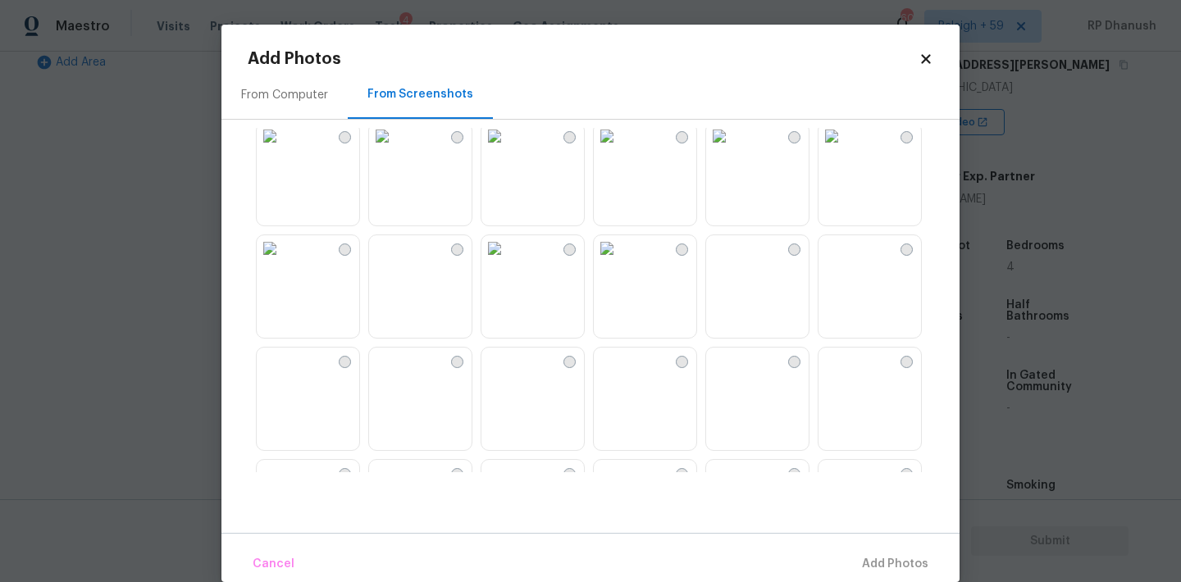
scroll to position [360, 0]
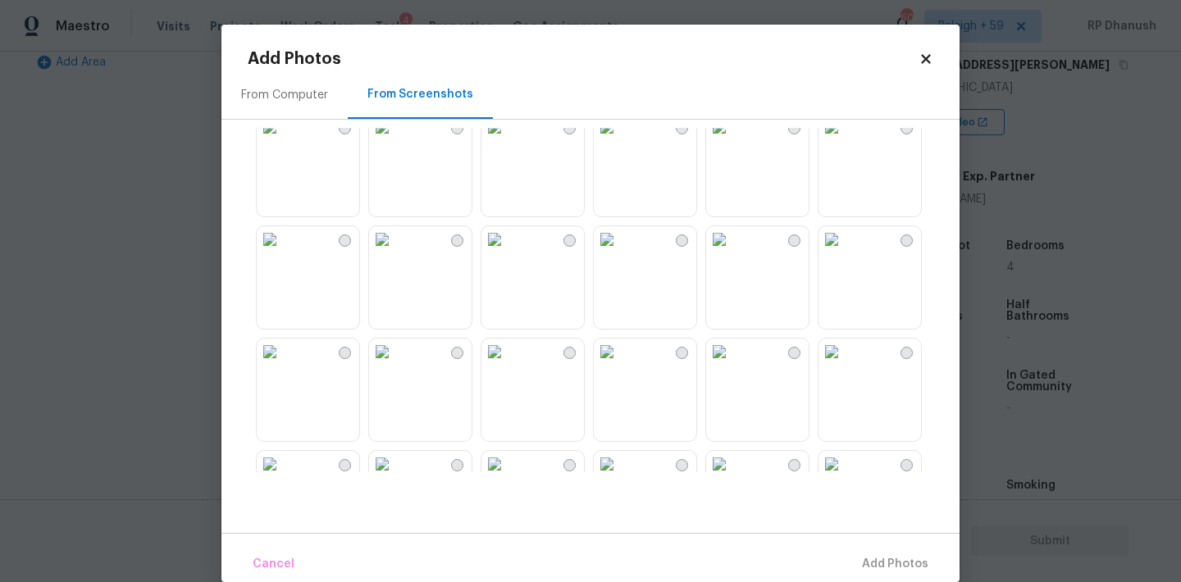
click at [283, 253] on img at bounding box center [270, 239] width 26 height 26
click at [896, 577] on button "Add 1 Photo(s)" at bounding box center [888, 564] width 94 height 35
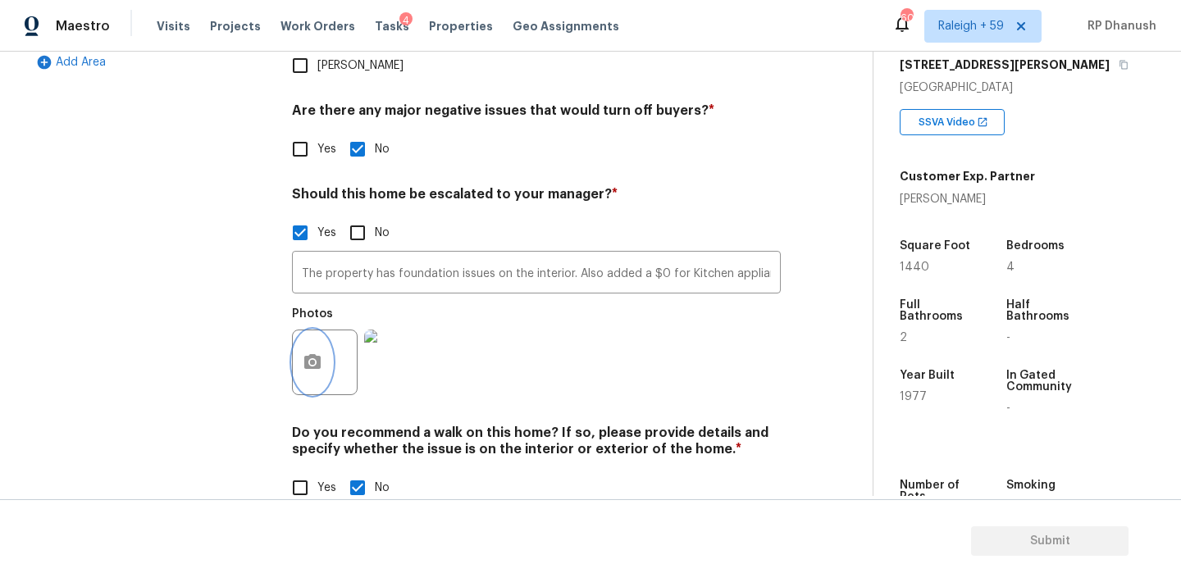
click at [302, 339] on button "button" at bounding box center [312, 362] width 39 height 64
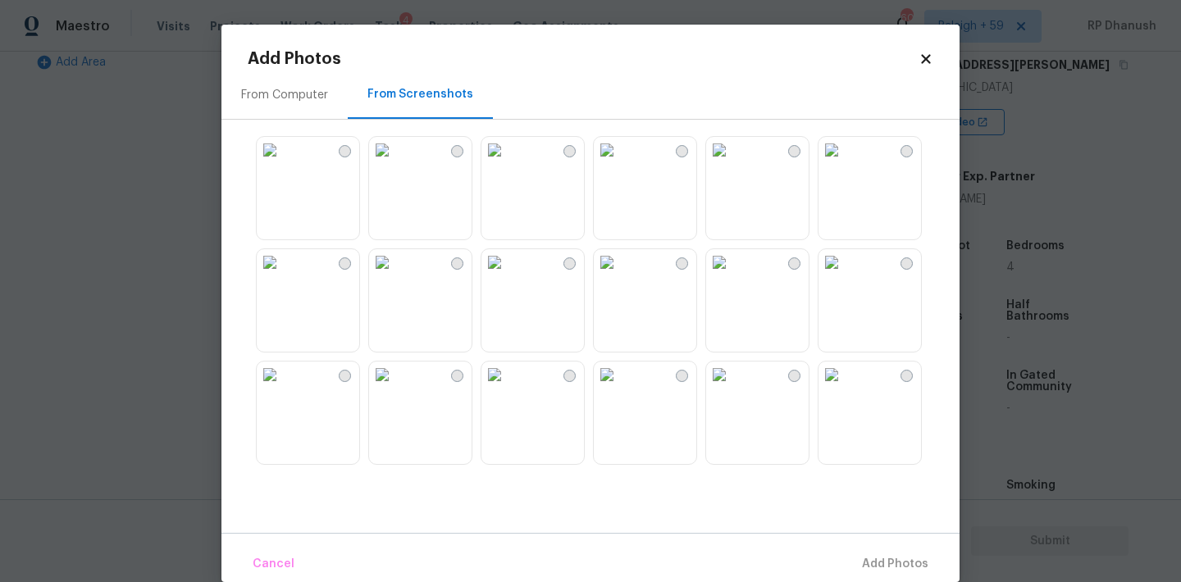
drag, startPoint x: 296, startPoint y: 96, endPoint x: 338, endPoint y: 113, distance: 45.2
click at [296, 96] on div "From Computer" at bounding box center [284, 95] width 87 height 16
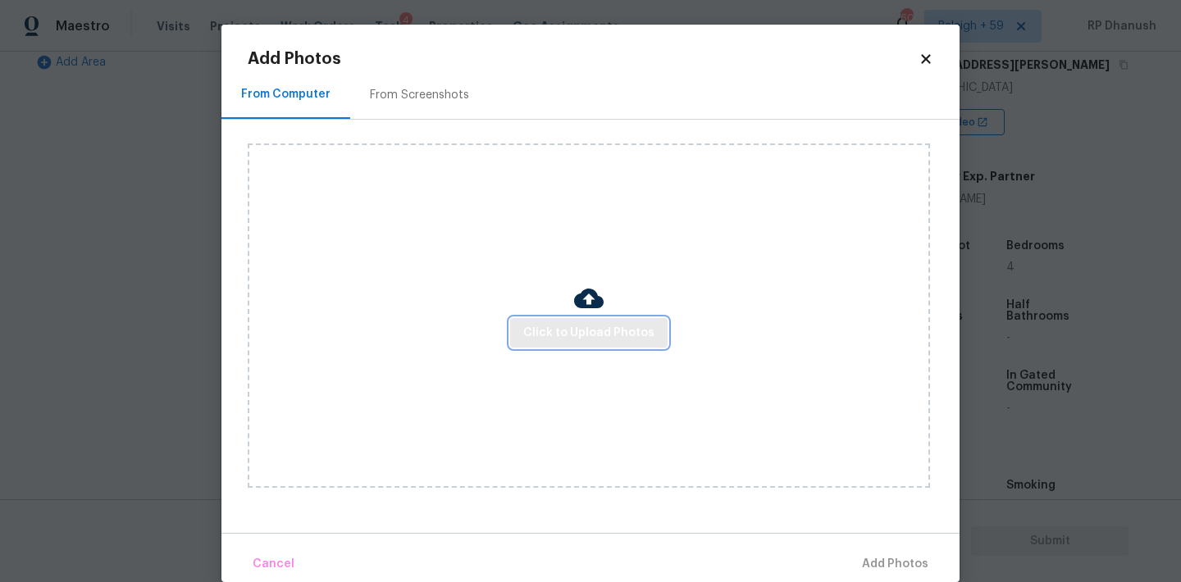
click at [559, 329] on span "Click to Upload Photos" at bounding box center [588, 333] width 131 height 21
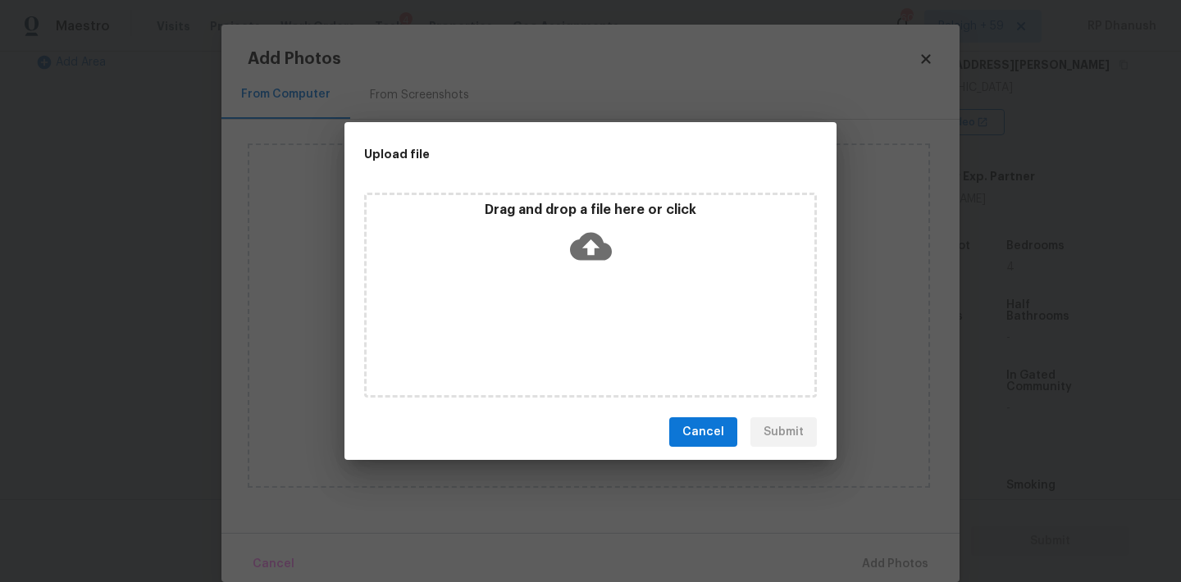
drag, startPoint x: 590, startPoint y: 237, endPoint x: 573, endPoint y: 237, distance: 16.4
click at [590, 237] on icon at bounding box center [591, 247] width 42 height 28
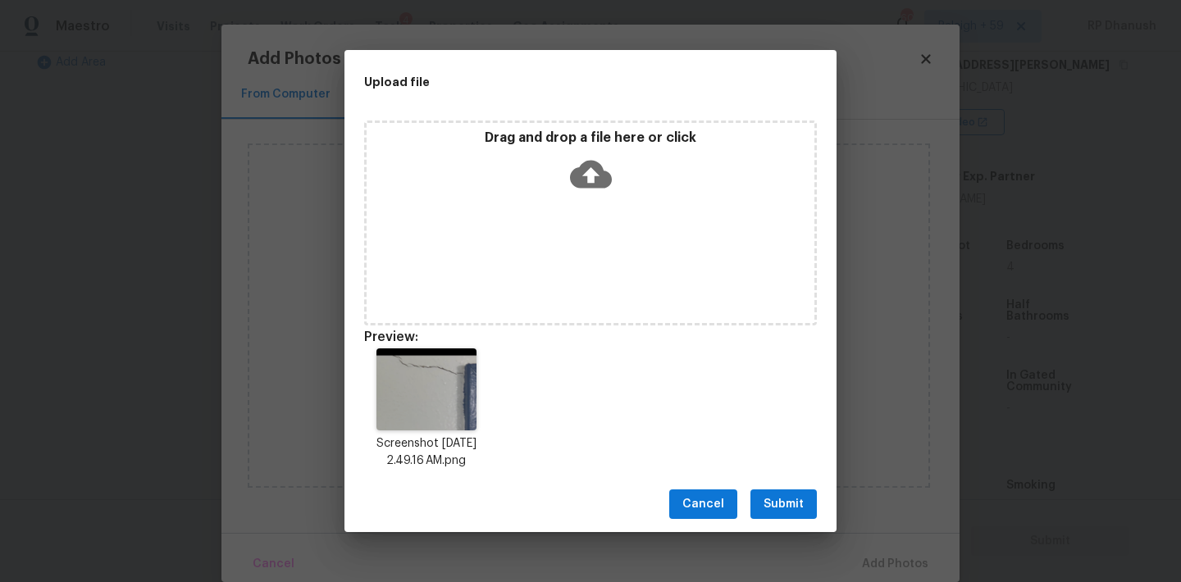
click at [802, 495] on span "Submit" at bounding box center [784, 505] width 40 height 21
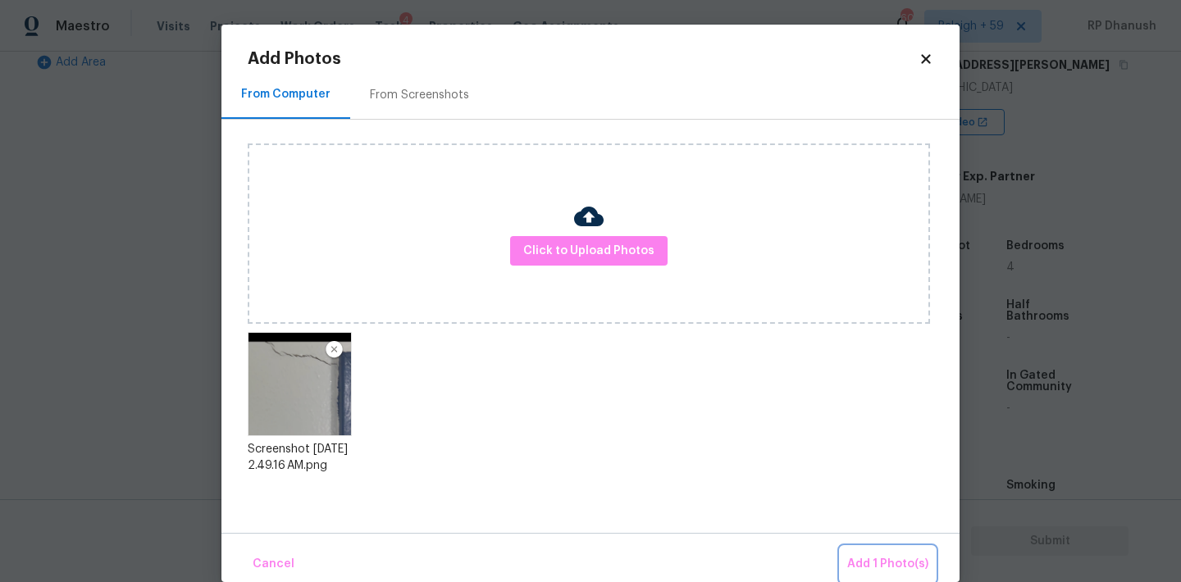
click at [877, 568] on span "Add 1 Photo(s)" at bounding box center [887, 564] width 81 height 21
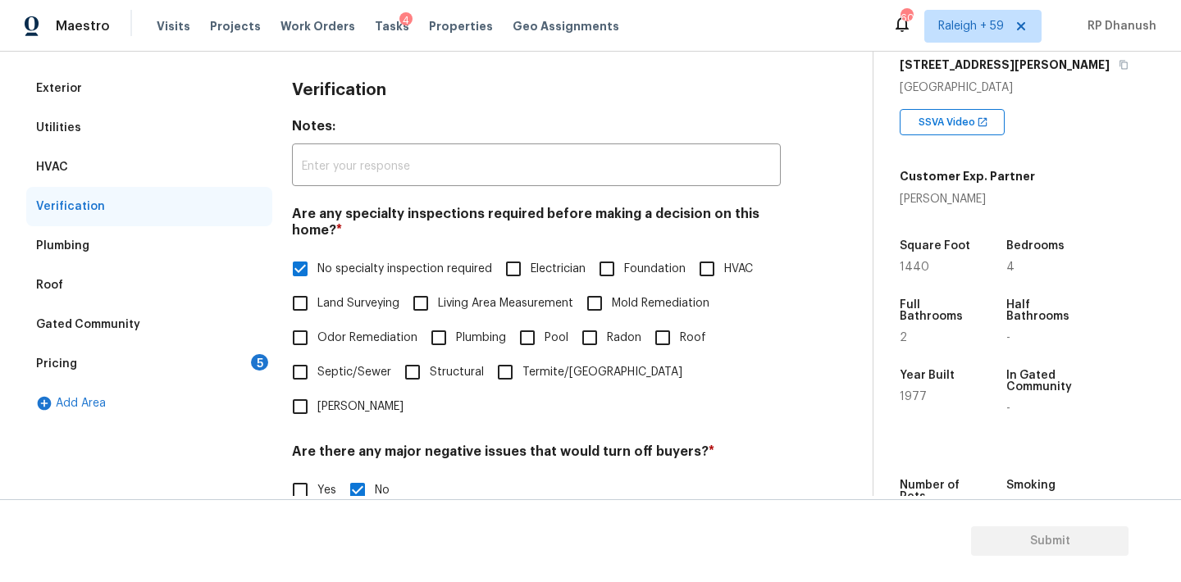
scroll to position [218, 0]
drag, startPoint x: 110, startPoint y: 369, endPoint x: 196, endPoint y: 324, distance: 97.2
click at [110, 369] on div "Pricing 5" at bounding box center [149, 364] width 246 height 39
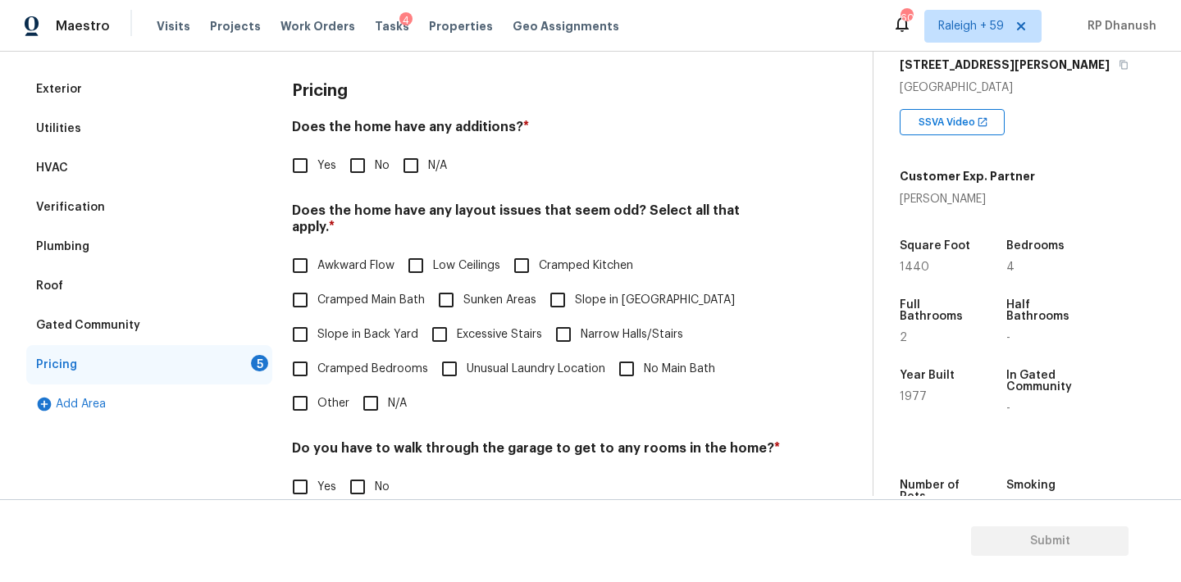
click at [324, 167] on span "Yes" at bounding box center [326, 165] width 19 height 17
click at [317, 167] on input "Yes" at bounding box center [300, 165] width 34 height 34
checkbox input "true"
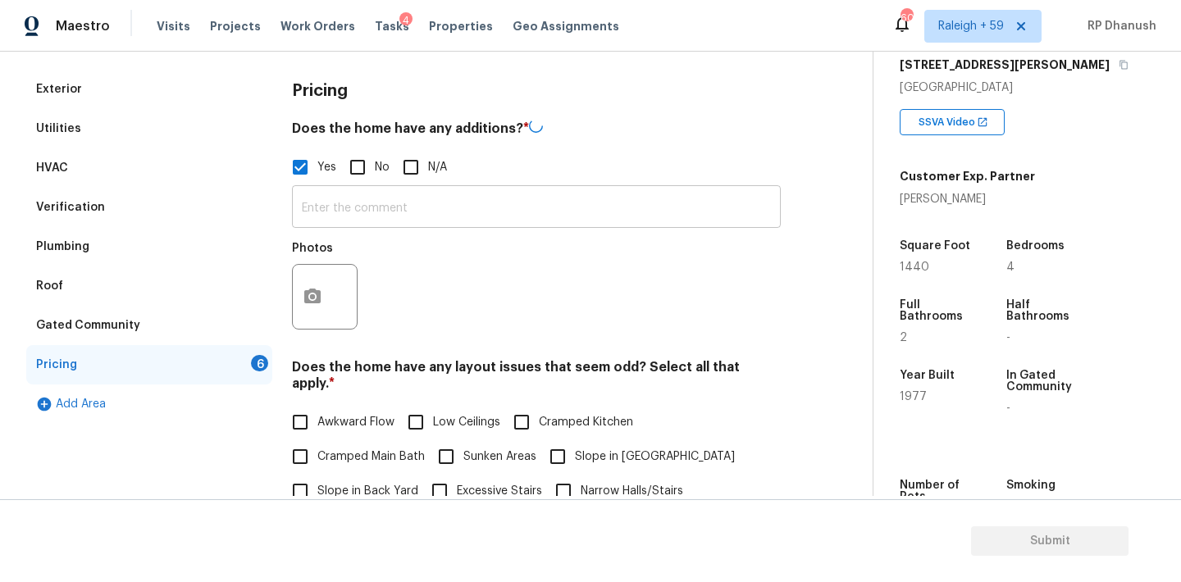
click at [330, 204] on input "text" at bounding box center [536, 208] width 489 height 39
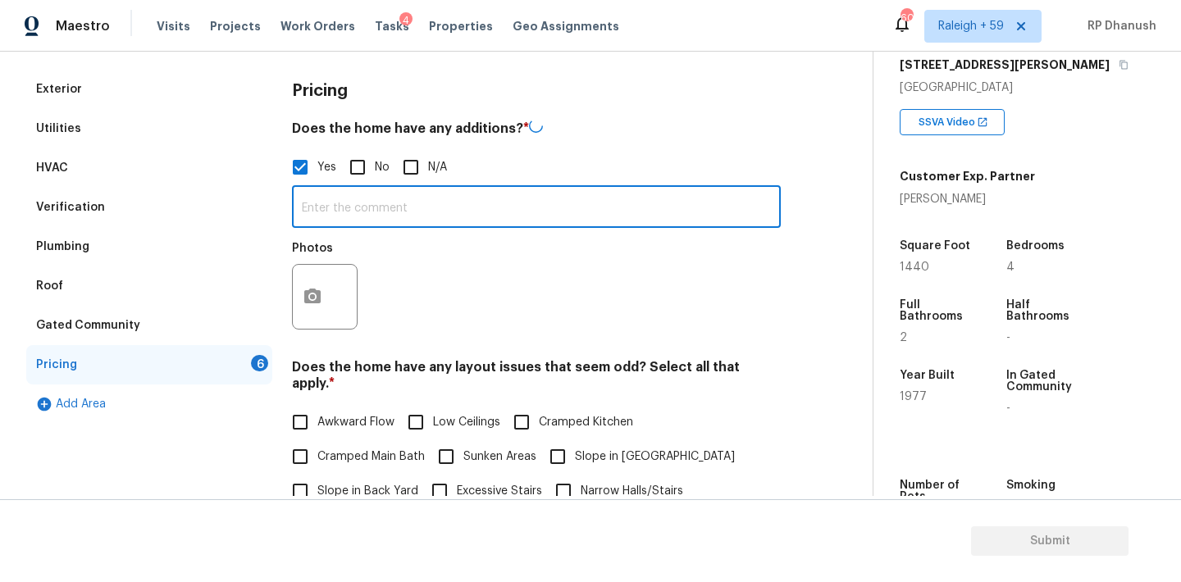
paste input "Room addition", "Patio/sunroom enclosure", "Front of home has an extended drive…"
type input "Room addition", "Patio/sunroom enclosure", "Front of home has an extended drive…"
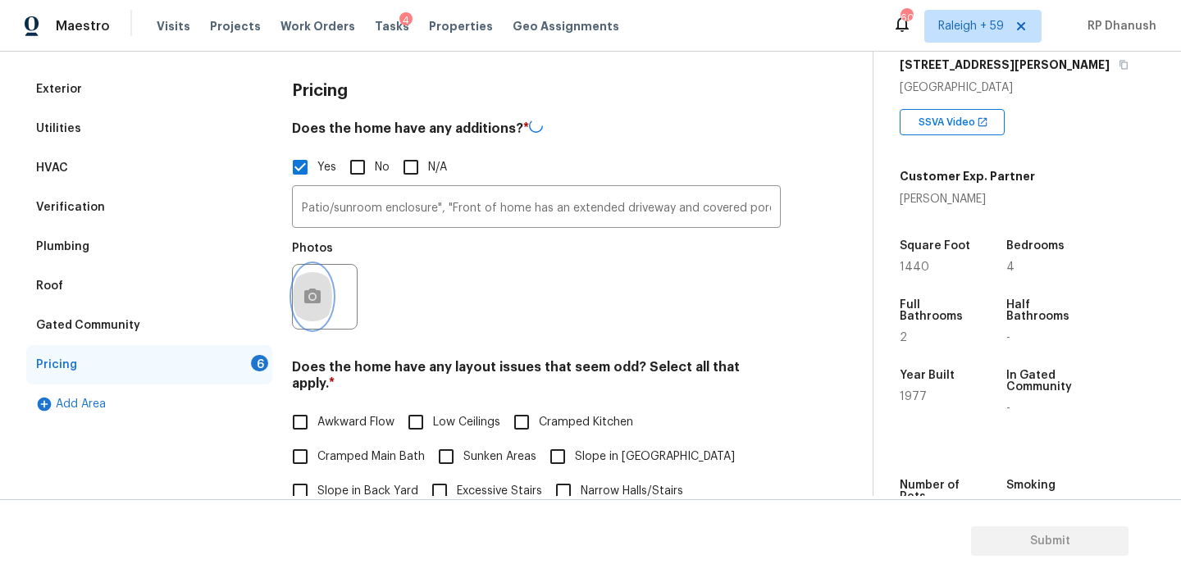
click at [314, 267] on button "button" at bounding box center [312, 297] width 39 height 64
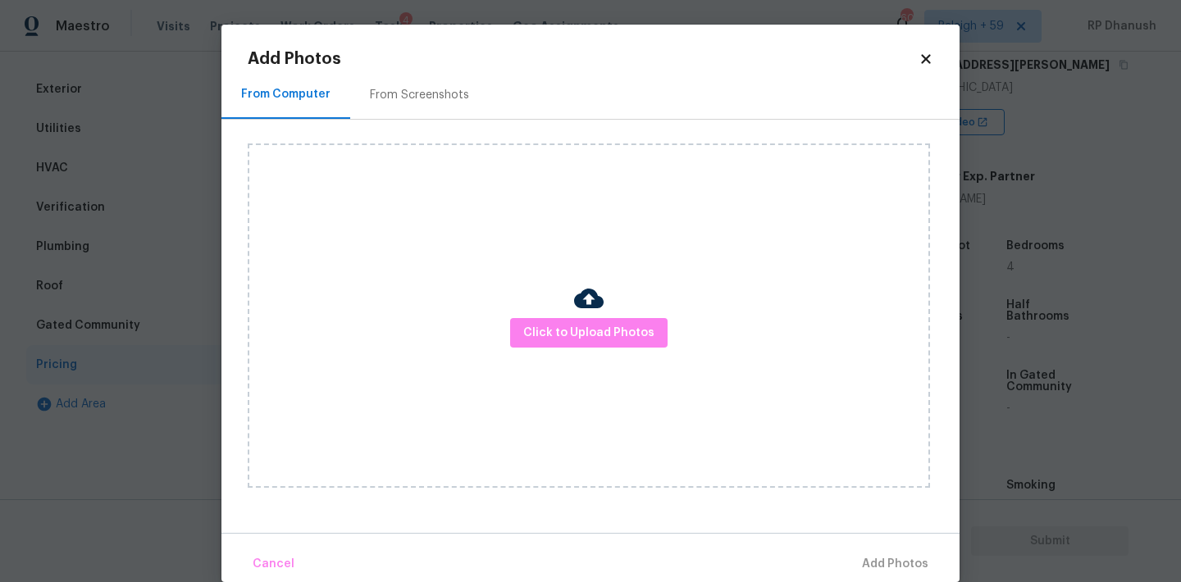
click at [413, 57] on h2 "Add Photos" at bounding box center [583, 59] width 671 height 16
click at [413, 83] on div "From Screenshots" at bounding box center [419, 95] width 139 height 48
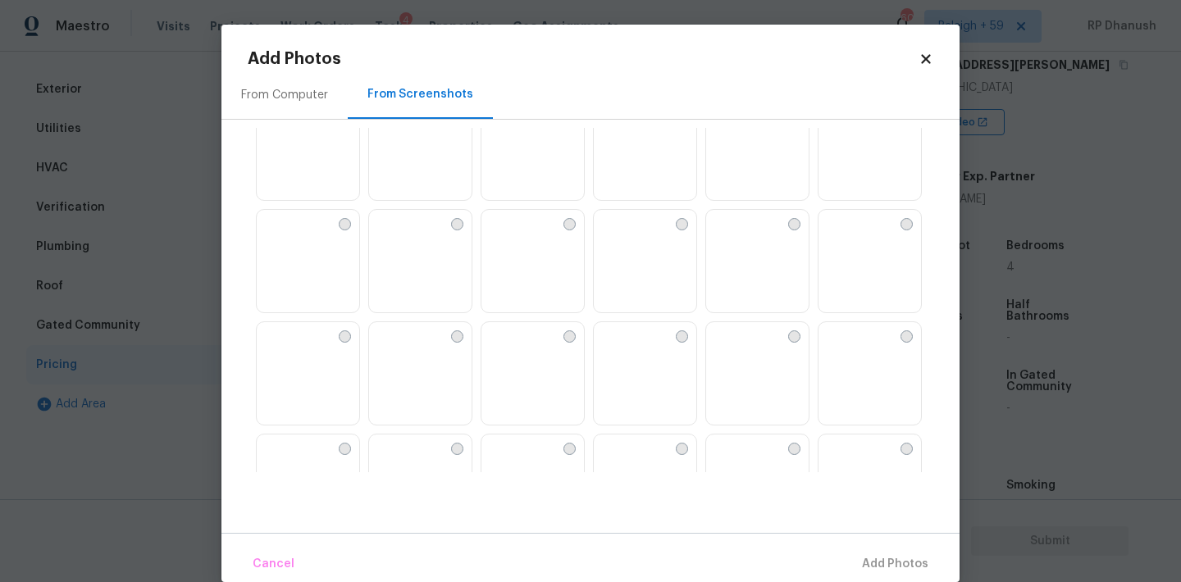
scroll to position [1224, 0]
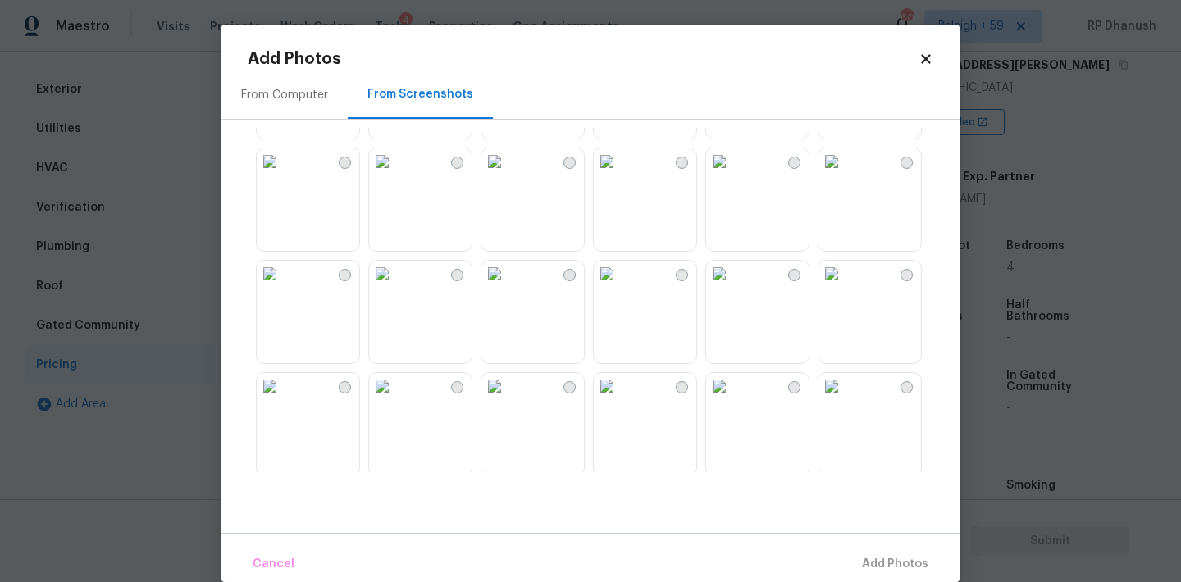
click at [388, 175] on img at bounding box center [382, 161] width 26 height 26
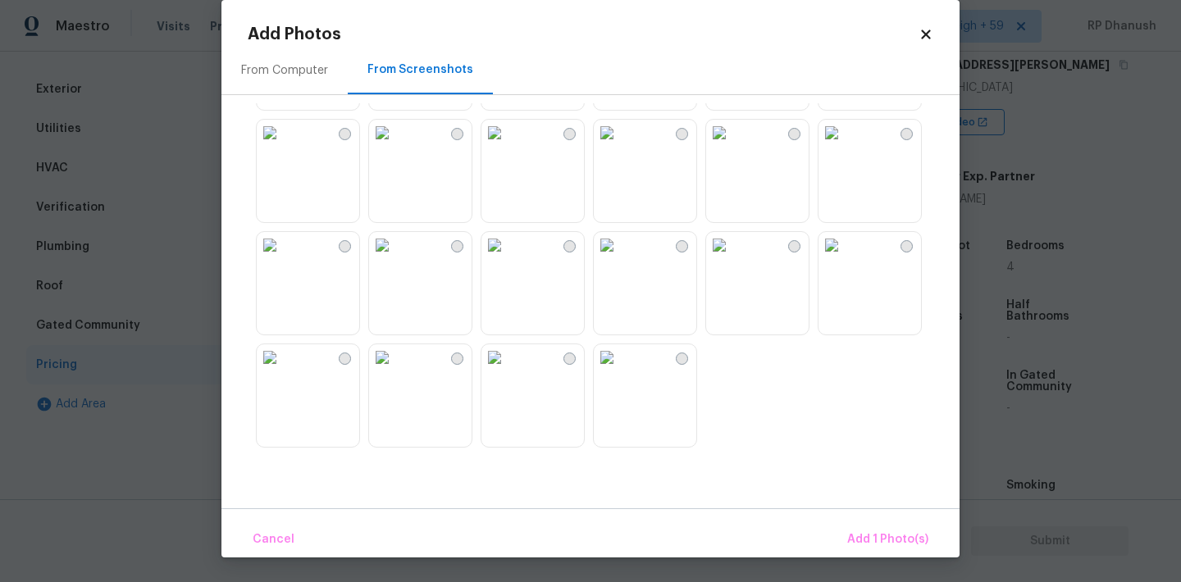
click at [395, 371] on img at bounding box center [382, 357] width 26 height 26
click at [877, 536] on span "Add 1 Photo(s)" at bounding box center [887, 540] width 81 height 21
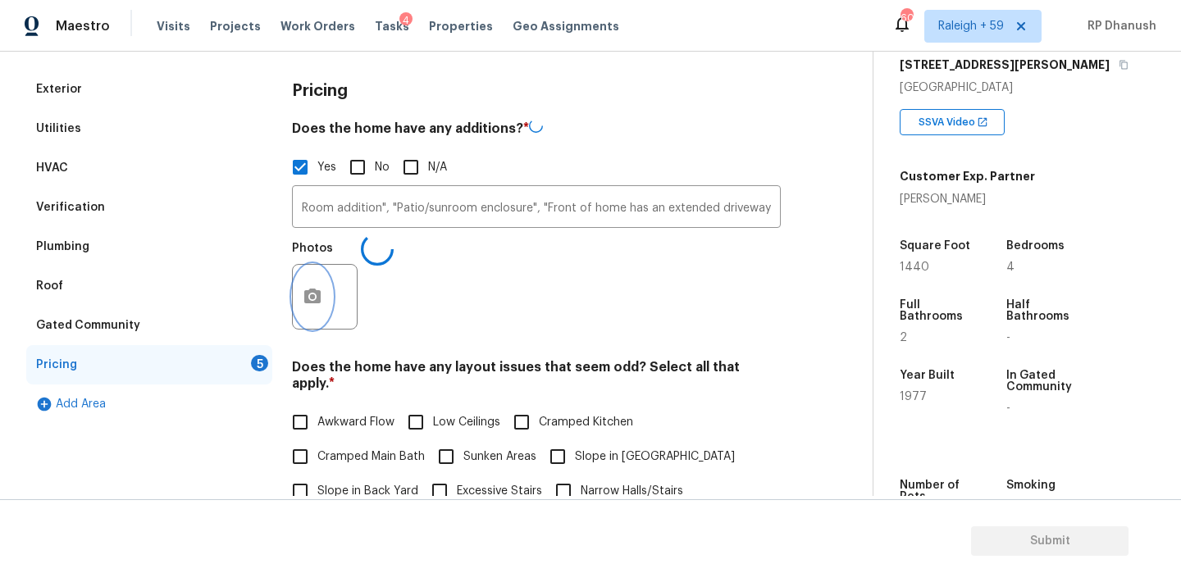
scroll to position [557, 0]
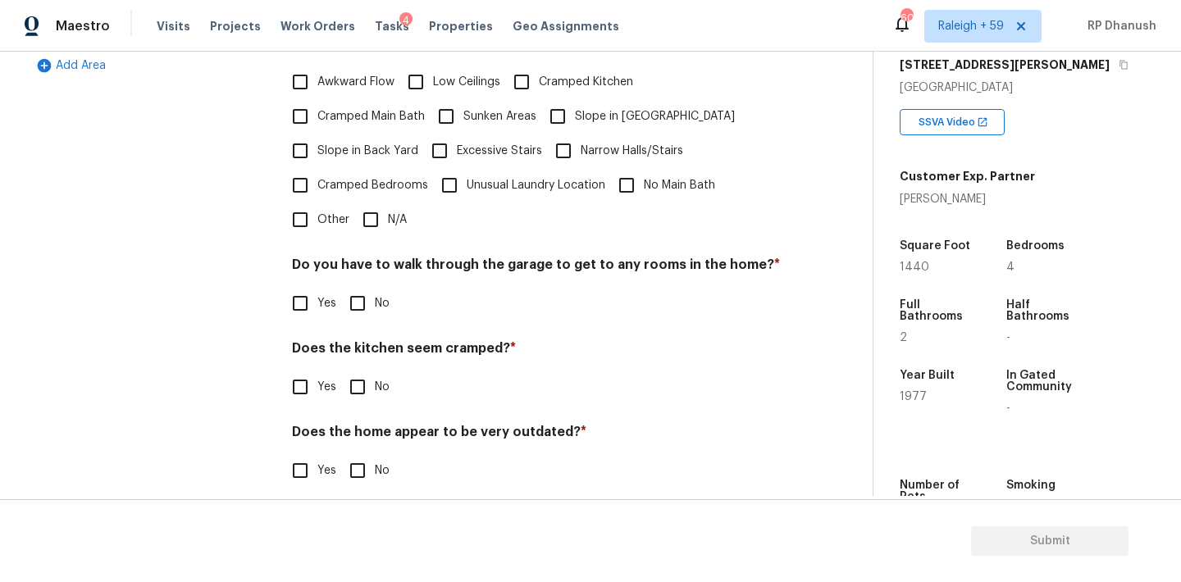
click at [347, 143] on span "Slope in Back Yard" at bounding box center [367, 151] width 101 height 17
click at [317, 134] on input "Slope in Back Yard" at bounding box center [300, 151] width 34 height 34
checkbox input "true"
click at [586, 134] on label "Narrow Halls/Stairs" at bounding box center [614, 151] width 137 height 34
click at [581, 134] on input "Narrow Halls/Stairs" at bounding box center [563, 151] width 34 height 34
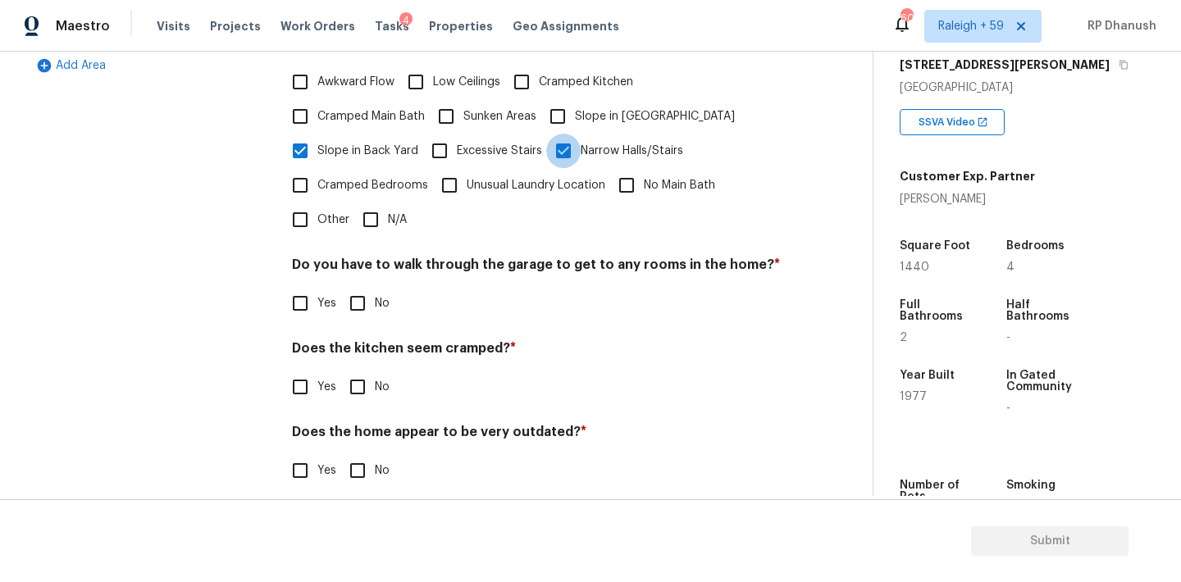
click at [561, 134] on input "Narrow Halls/Stairs" at bounding box center [563, 151] width 34 height 34
checkbox input "false"
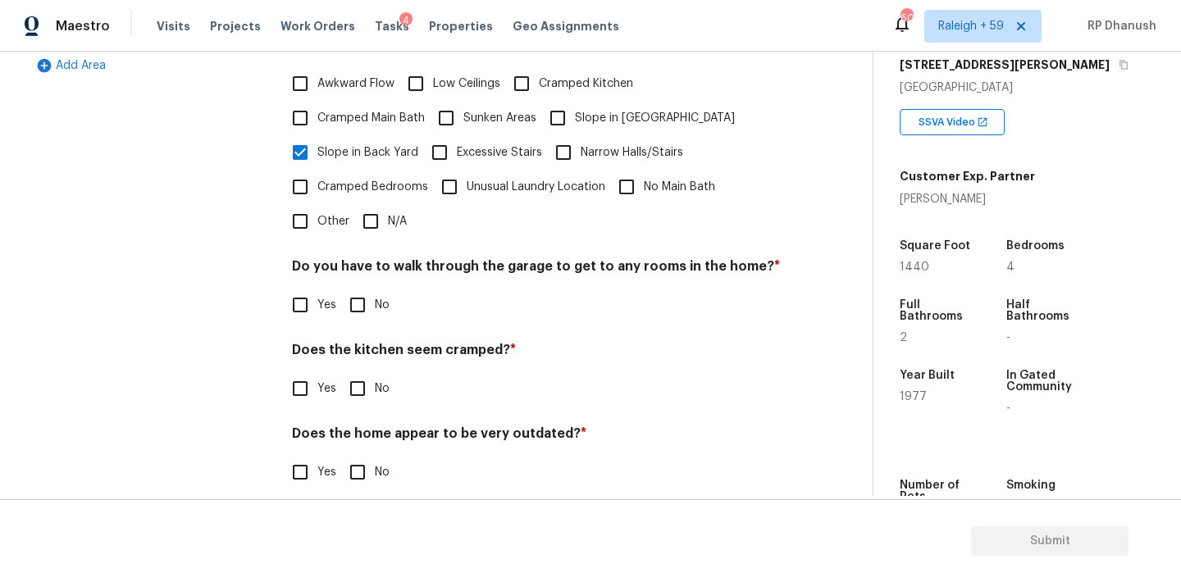
click at [561, 105] on input "Slope in [GEOGRAPHIC_DATA]" at bounding box center [557, 118] width 34 height 34
checkbox input "true"
drag, startPoint x: 359, startPoint y: 289, endPoint x: 359, endPoint y: 326, distance: 36.1
click at [359, 289] on input "No" at bounding box center [357, 303] width 34 height 34
checkbox input "true"
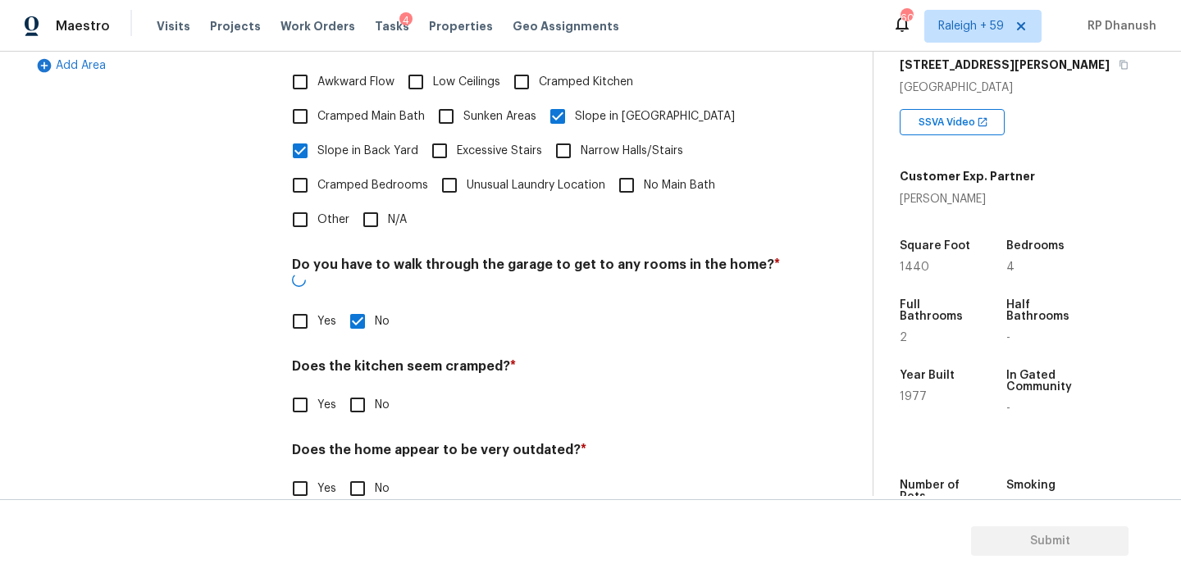
click at [359, 388] on input "No" at bounding box center [357, 405] width 34 height 34
checkbox input "true"
click at [359, 444] on h4 "Does the home appear to be very outdated? *" at bounding box center [536, 455] width 489 height 23
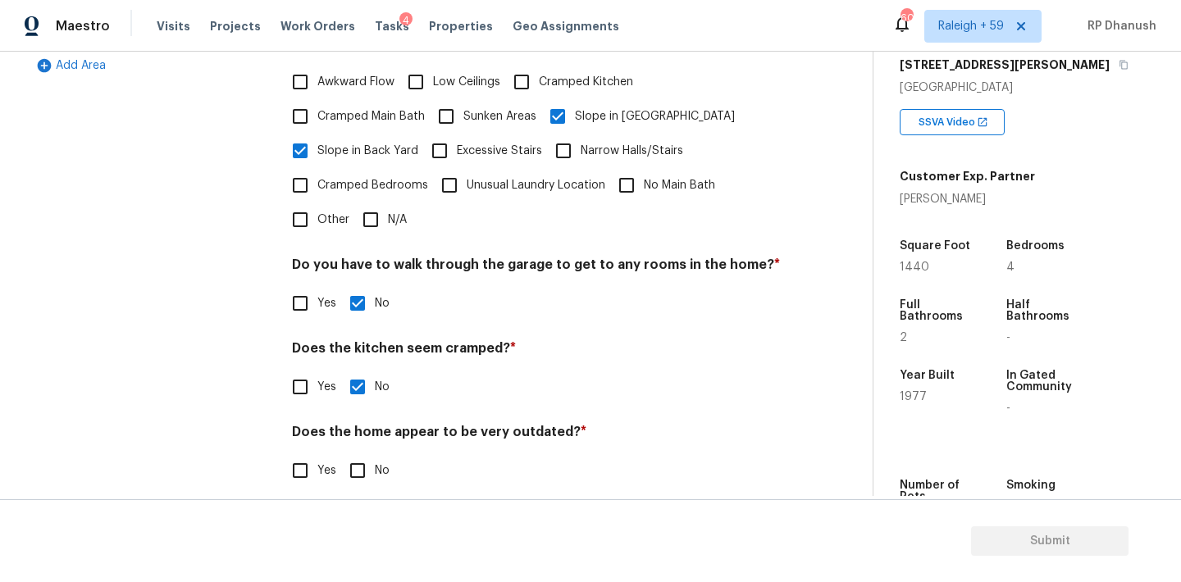
click at [358, 464] on input "No" at bounding box center [357, 471] width 34 height 34
checkbox input "true"
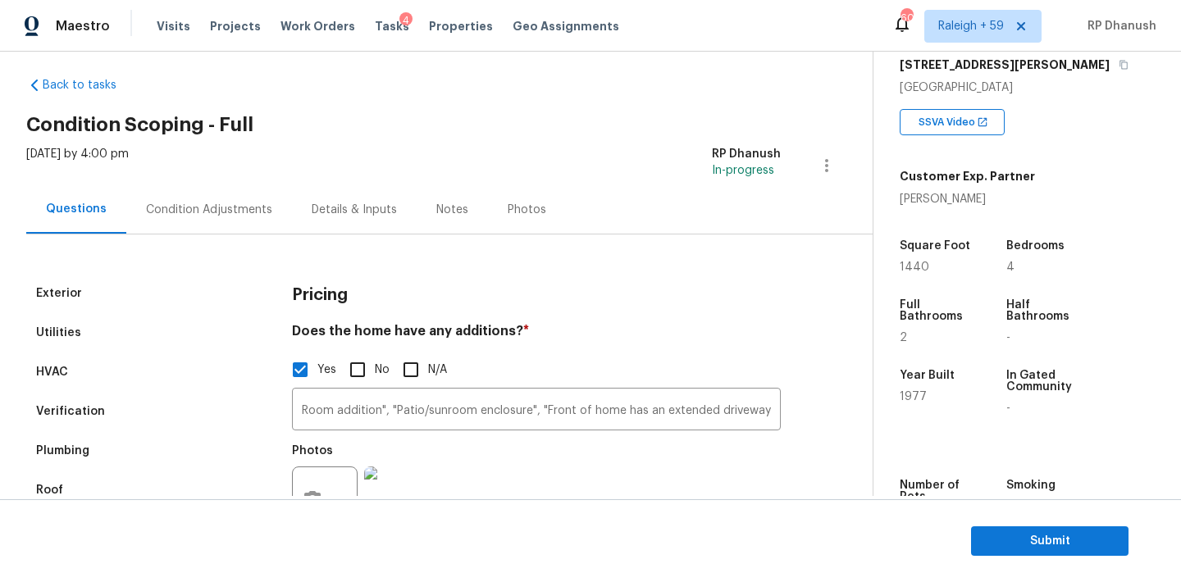
scroll to position [0, 0]
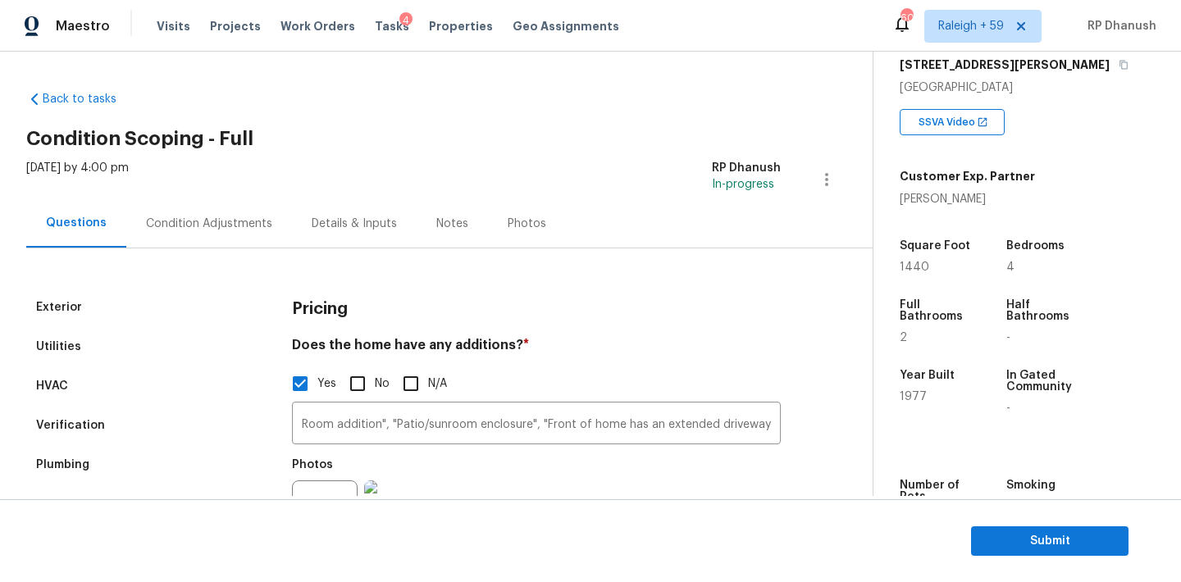
click at [239, 239] on div "Condition Adjustments" at bounding box center [209, 223] width 166 height 48
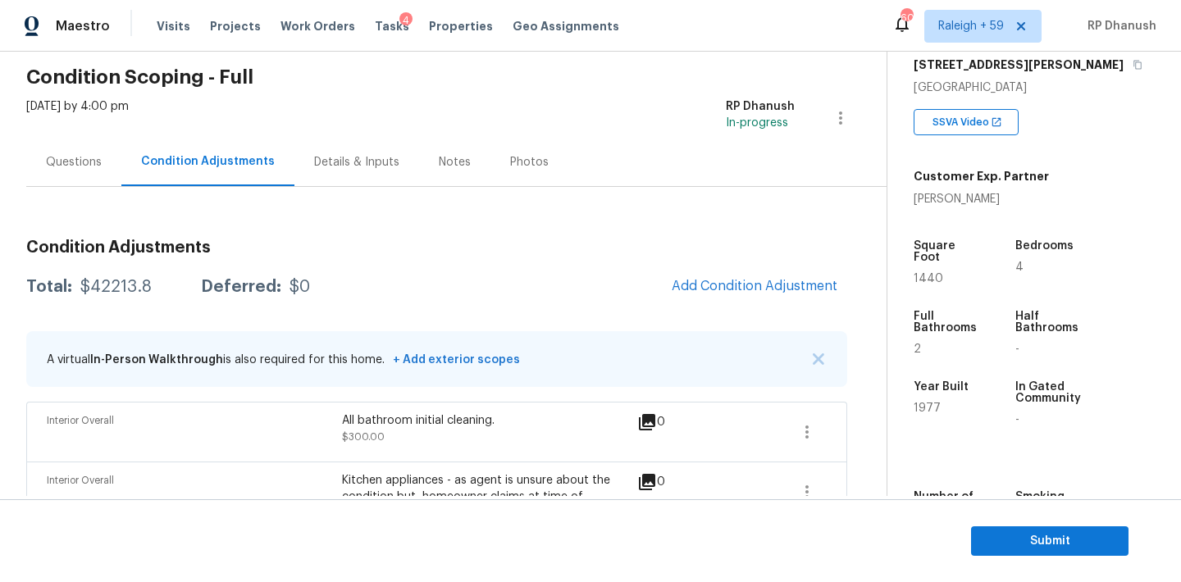
scroll to position [58, 0]
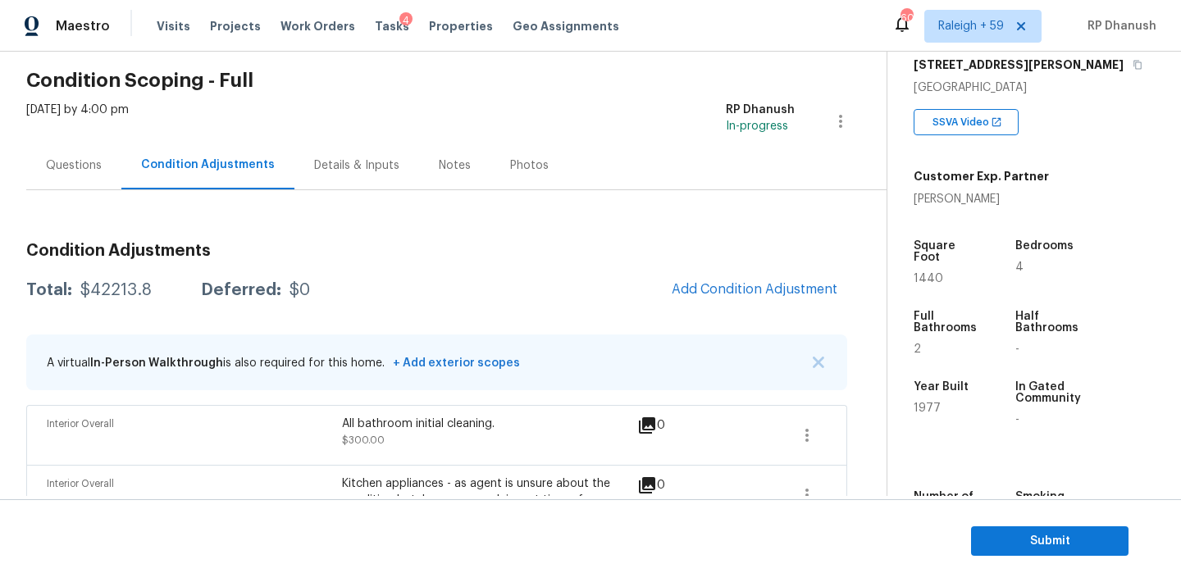
click at [96, 166] on div "Questions" at bounding box center [74, 165] width 56 height 16
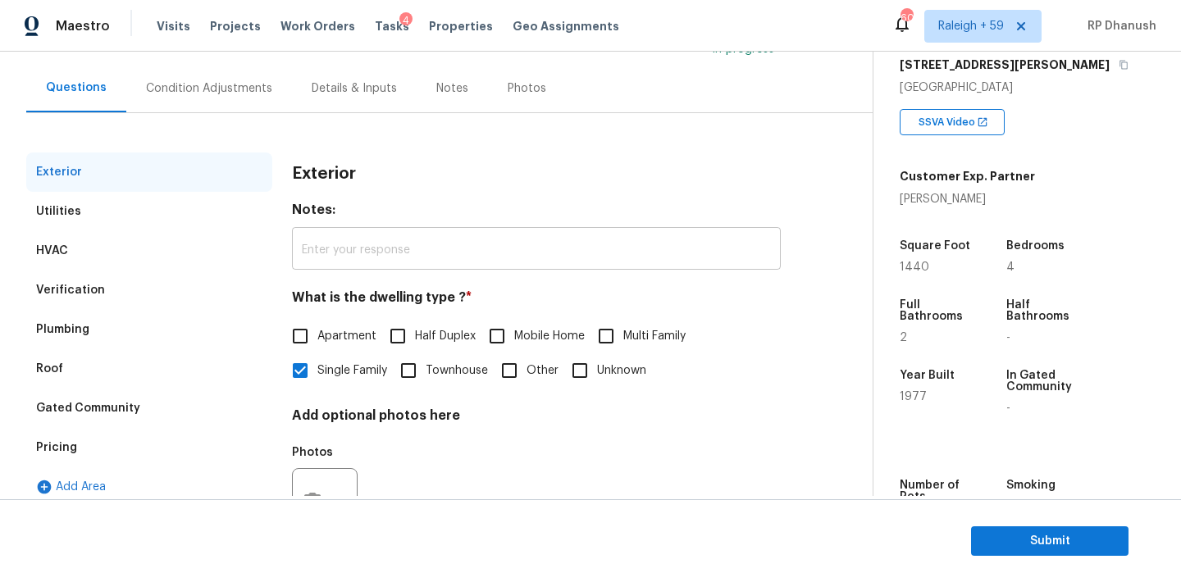
scroll to position [207, 0]
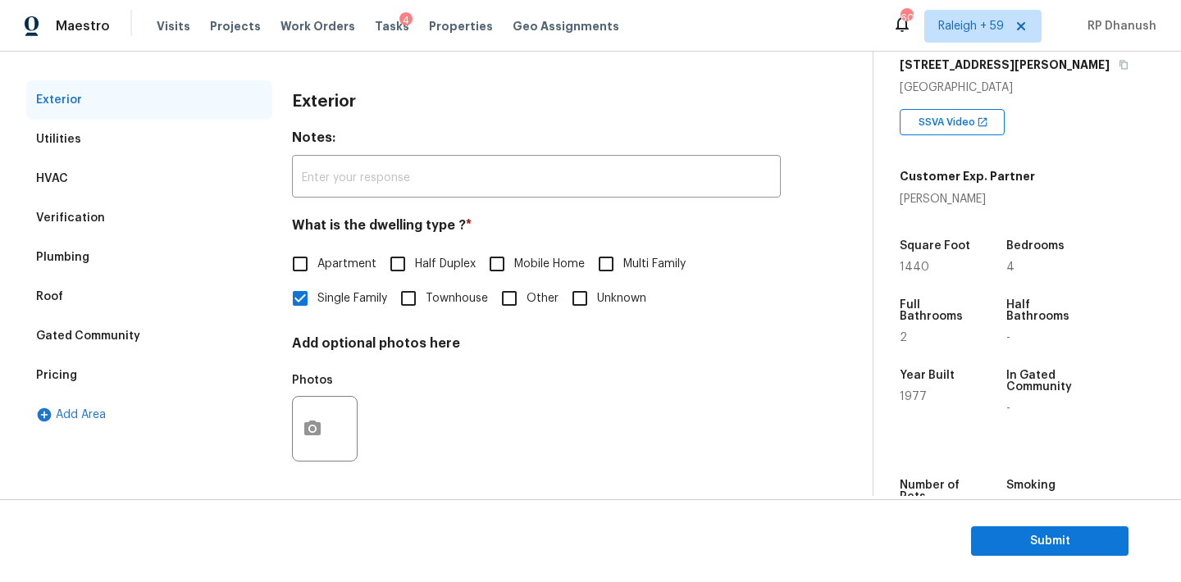
click at [116, 223] on div "Verification" at bounding box center [149, 217] width 246 height 39
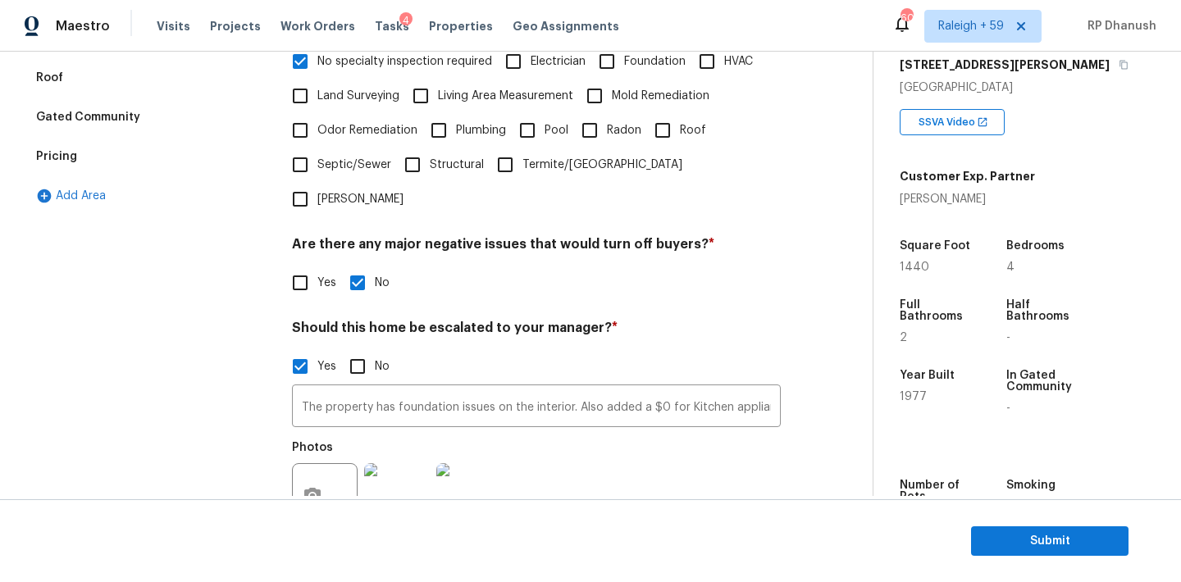
scroll to position [560, 0]
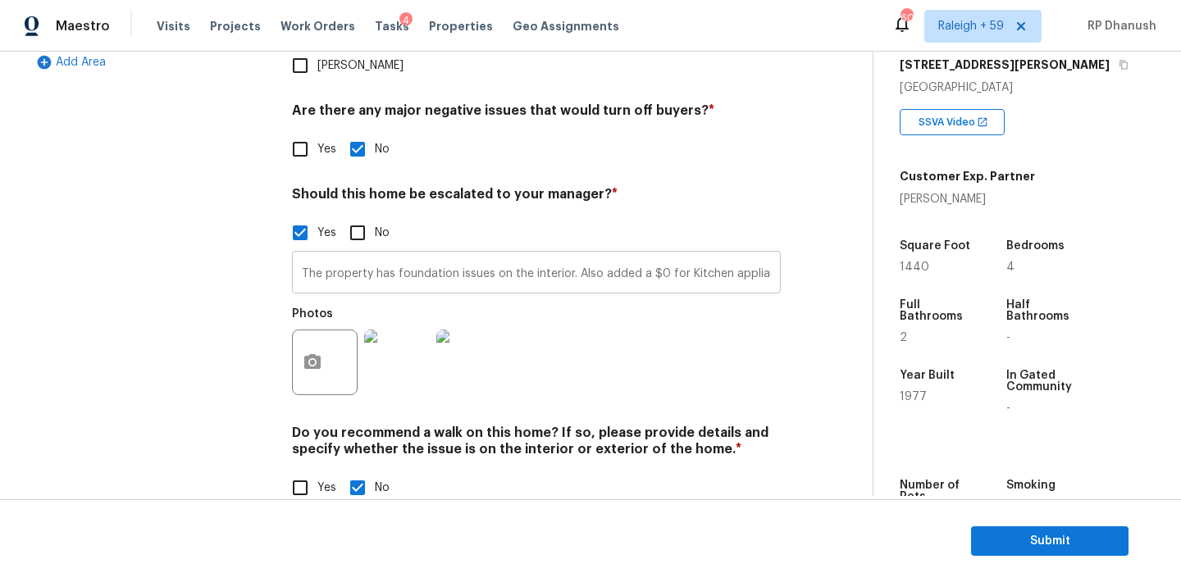
click at [510, 255] on input "The property has foundation issues on the interior. Also added a $0 for Kitchen…" at bounding box center [536, 274] width 489 height 39
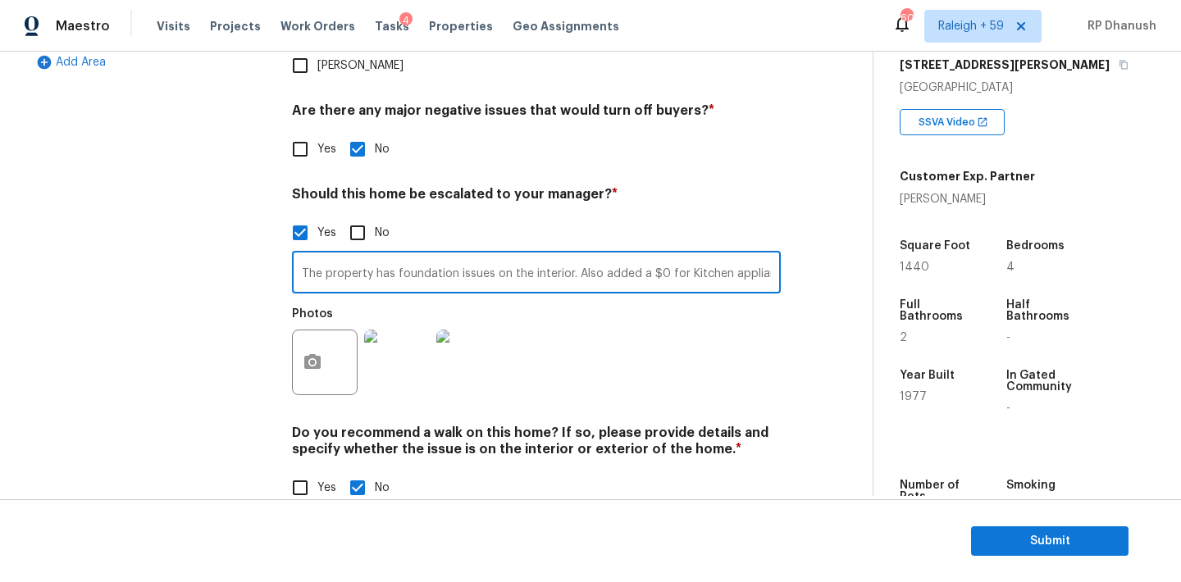
click at [510, 255] on input "The property has foundation issues on the interior. Also added a $0 for Kitchen…" at bounding box center [536, 274] width 489 height 39
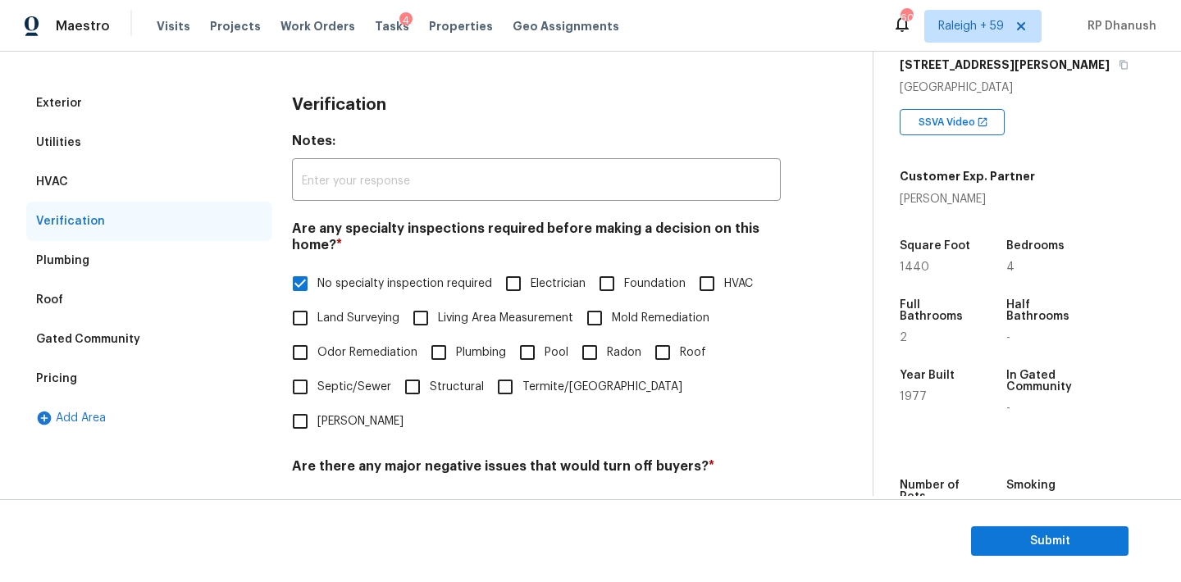
scroll to position [0, 0]
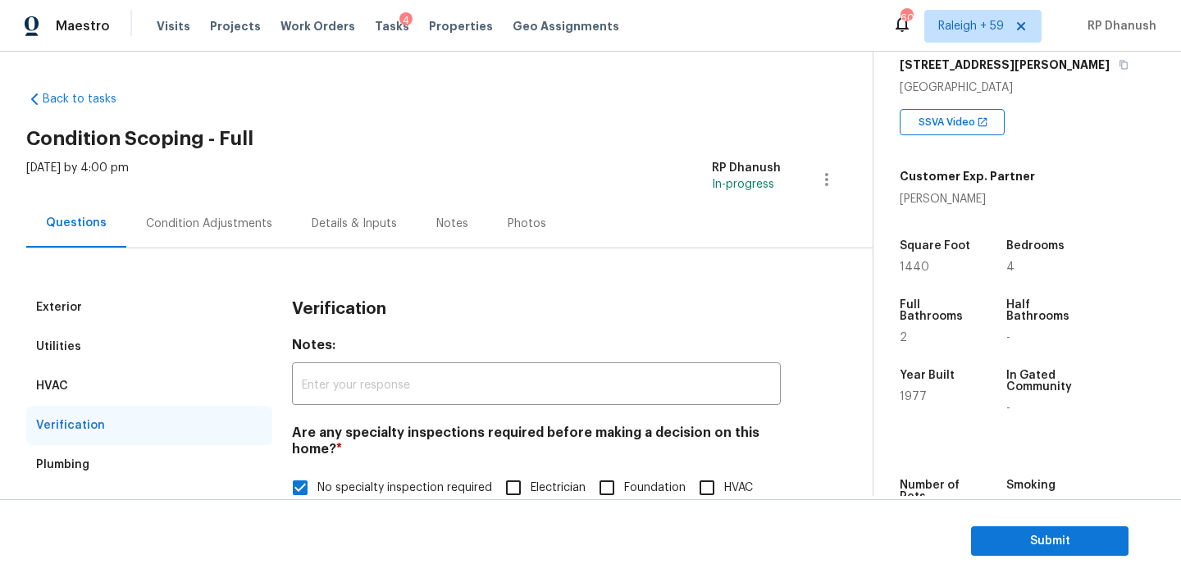
click at [225, 209] on div "Condition Adjustments" at bounding box center [209, 223] width 166 height 48
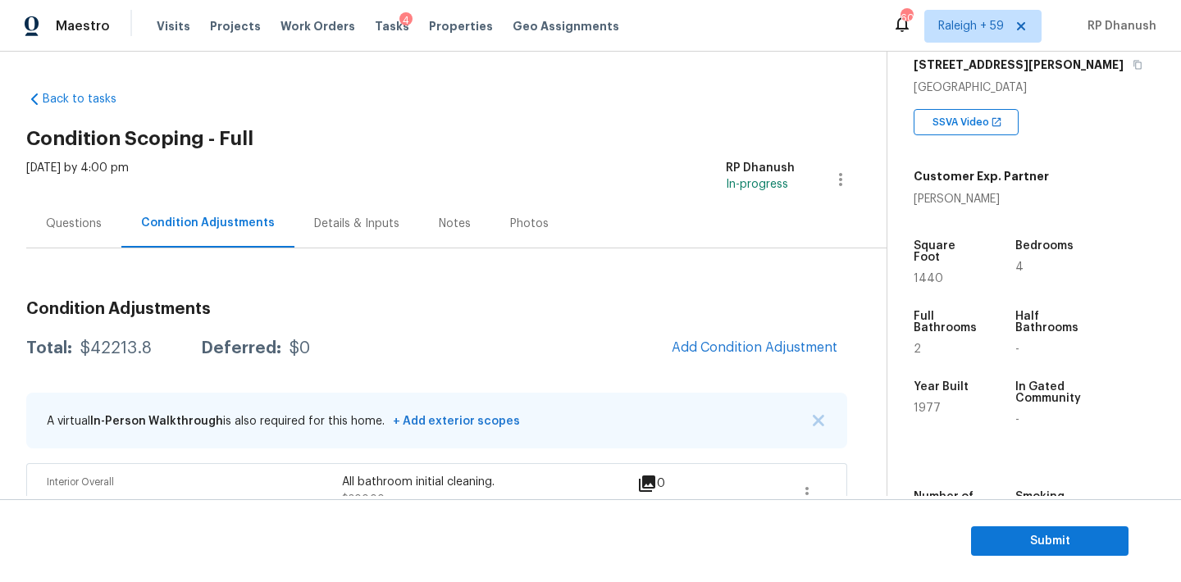
click at [66, 221] on div "Questions" at bounding box center [74, 224] width 56 height 16
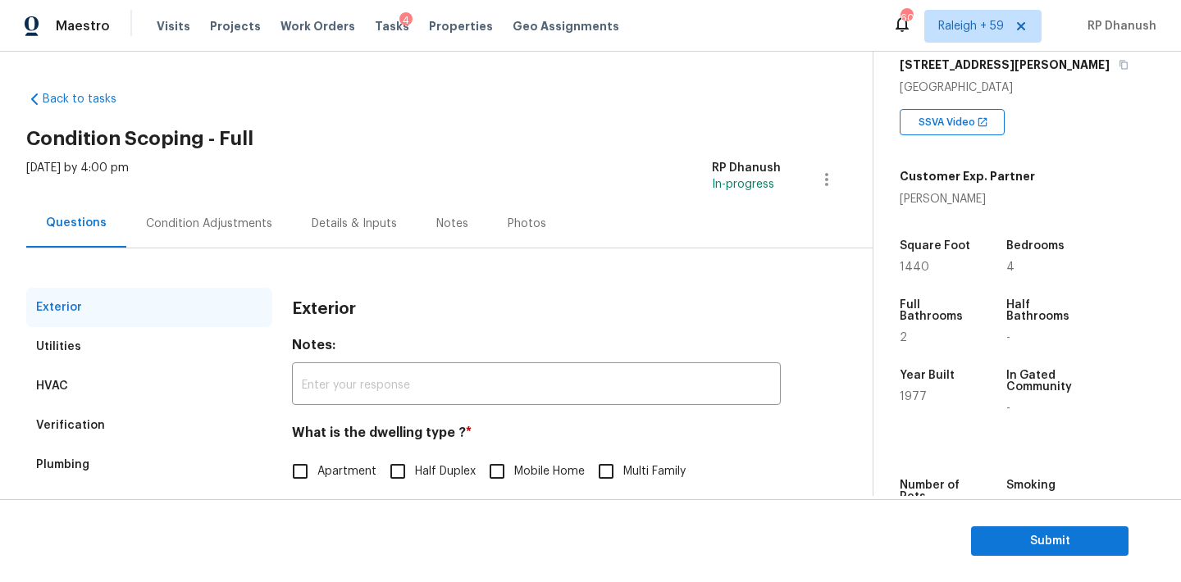
scroll to position [207, 0]
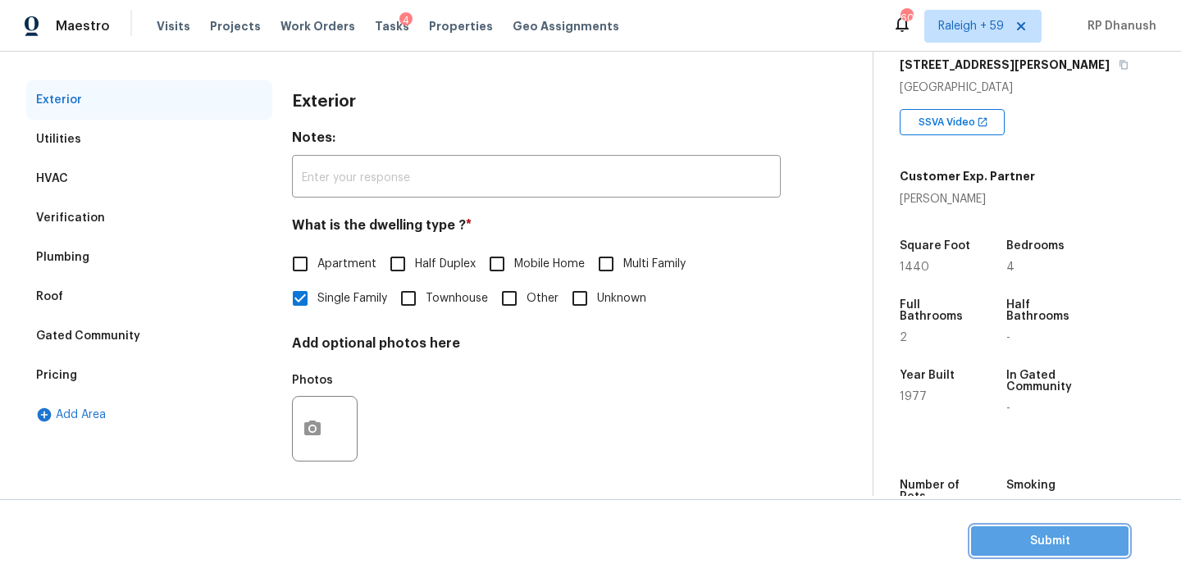
click at [1036, 529] on button "Submit" at bounding box center [1049, 541] width 157 height 30
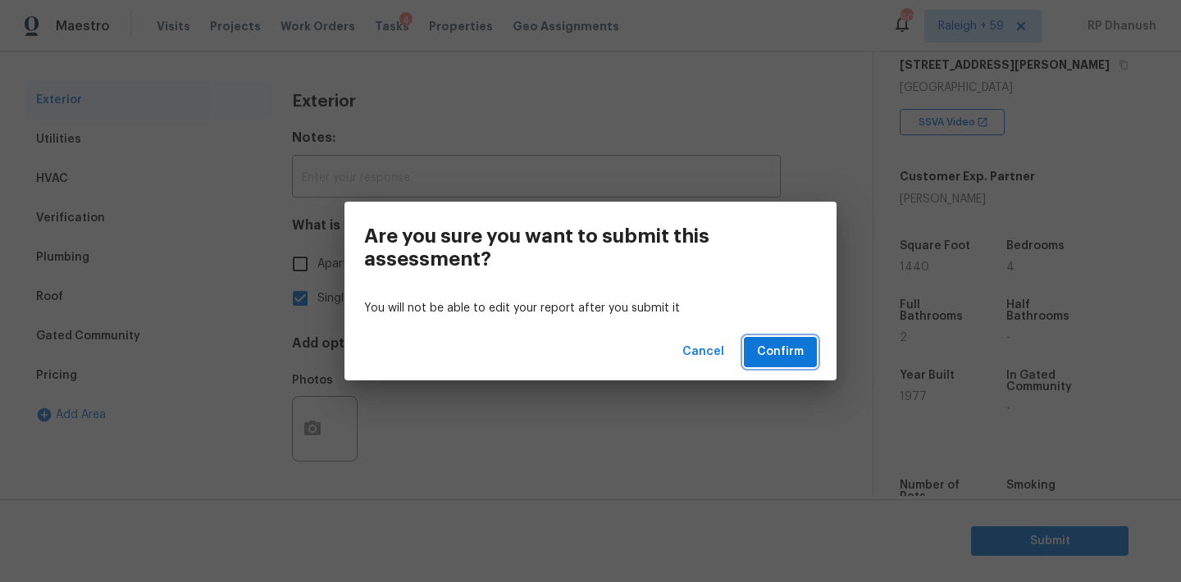
click at [799, 352] on span "Confirm" at bounding box center [780, 352] width 47 height 21
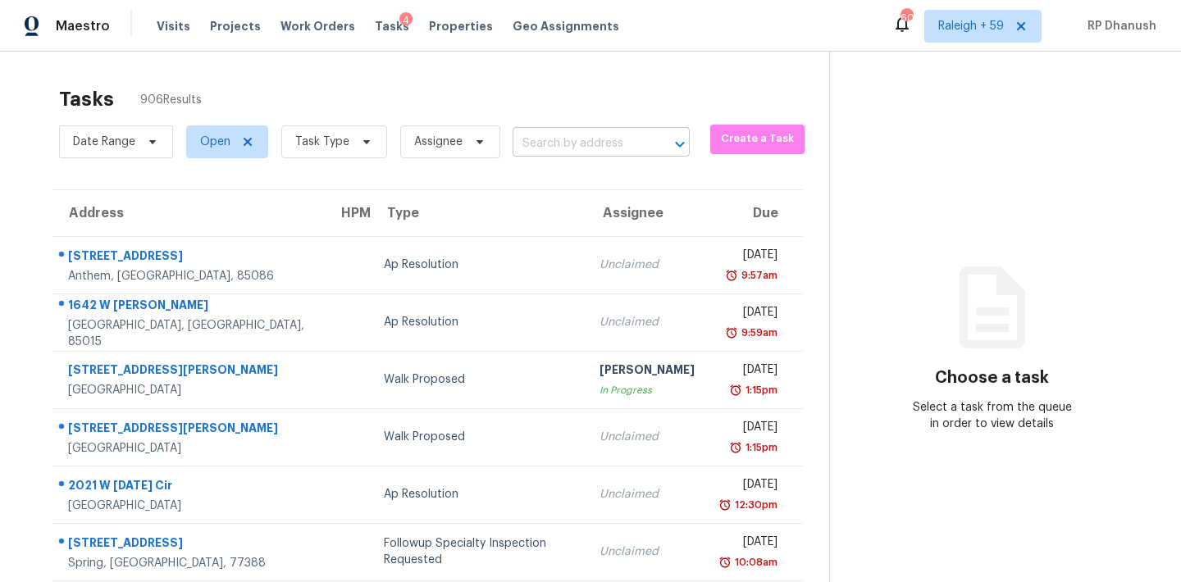
click at [589, 141] on input "text" at bounding box center [578, 143] width 131 height 25
paste input "[STREET_ADDRESS]"
type input "[STREET_ADDRESS]"
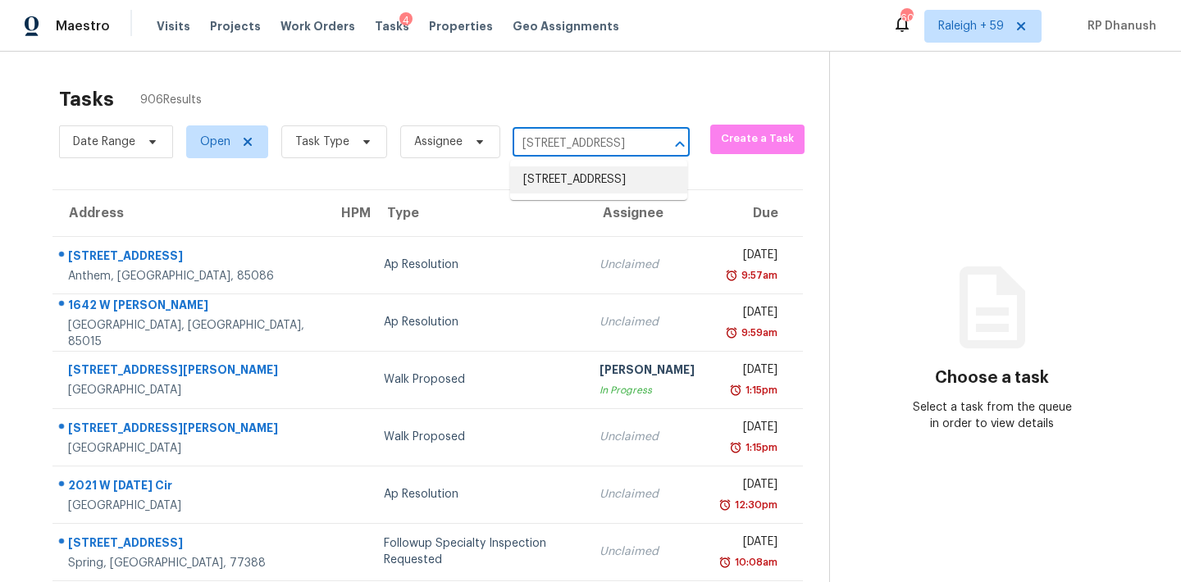
click at [593, 185] on li "[STREET_ADDRESS]" at bounding box center [598, 179] width 177 height 27
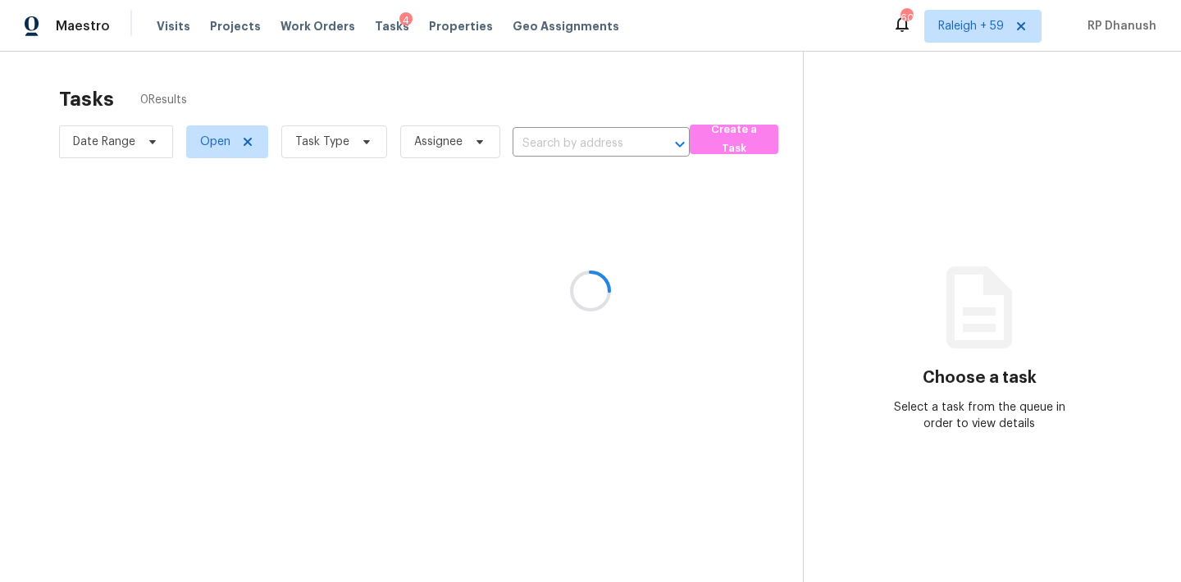
type input "[STREET_ADDRESS]"
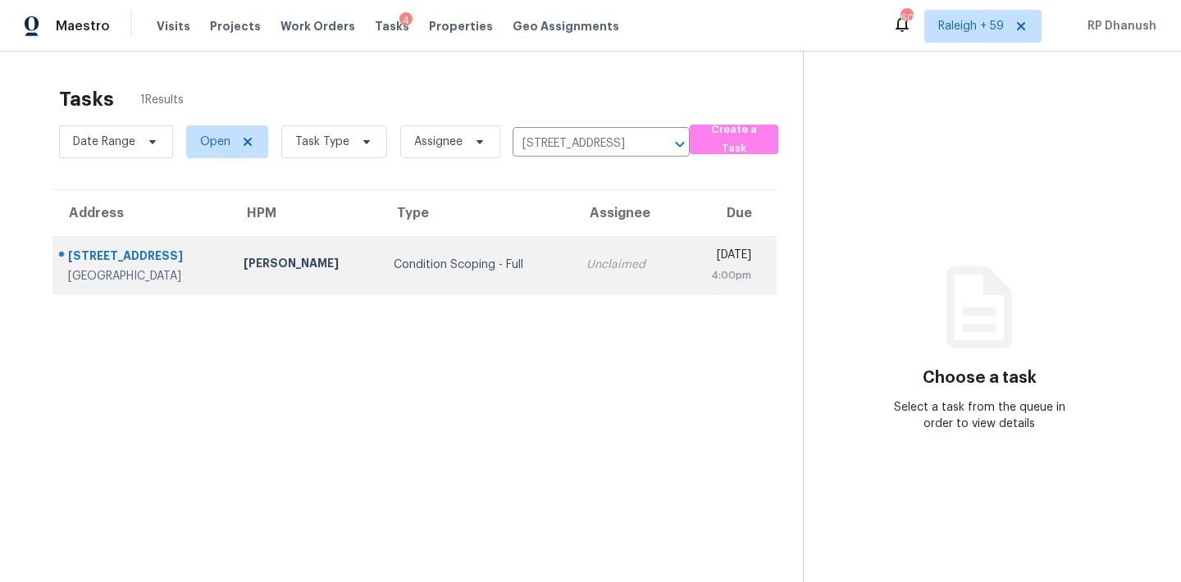
click at [692, 293] on td "[DATE] 4:00pm" at bounding box center [728, 264] width 98 height 57
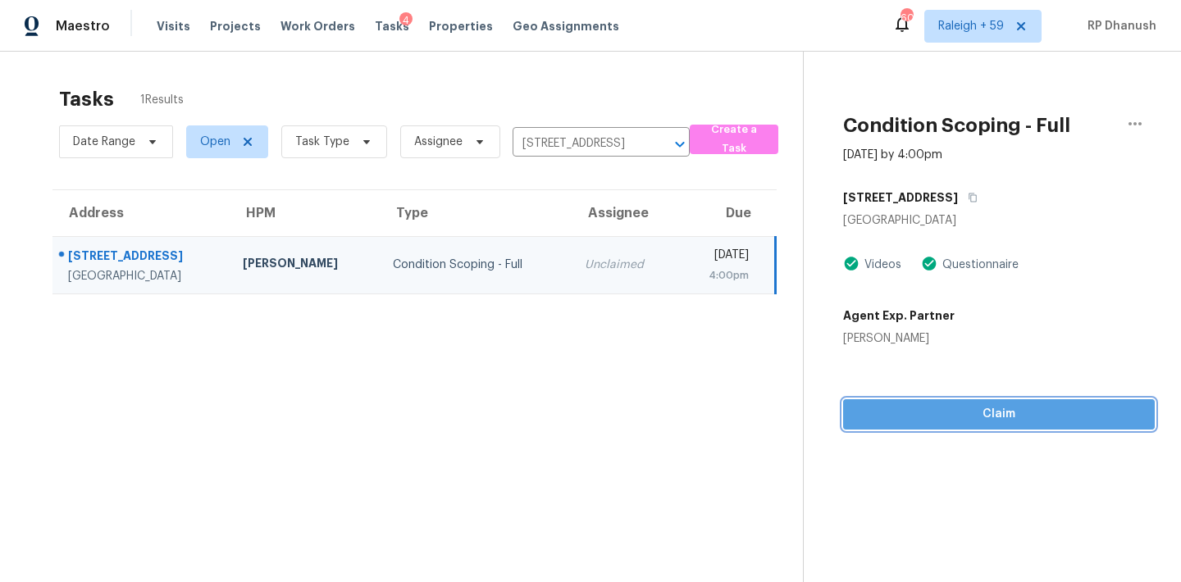
click at [903, 410] on span "Claim" at bounding box center [998, 414] width 285 height 21
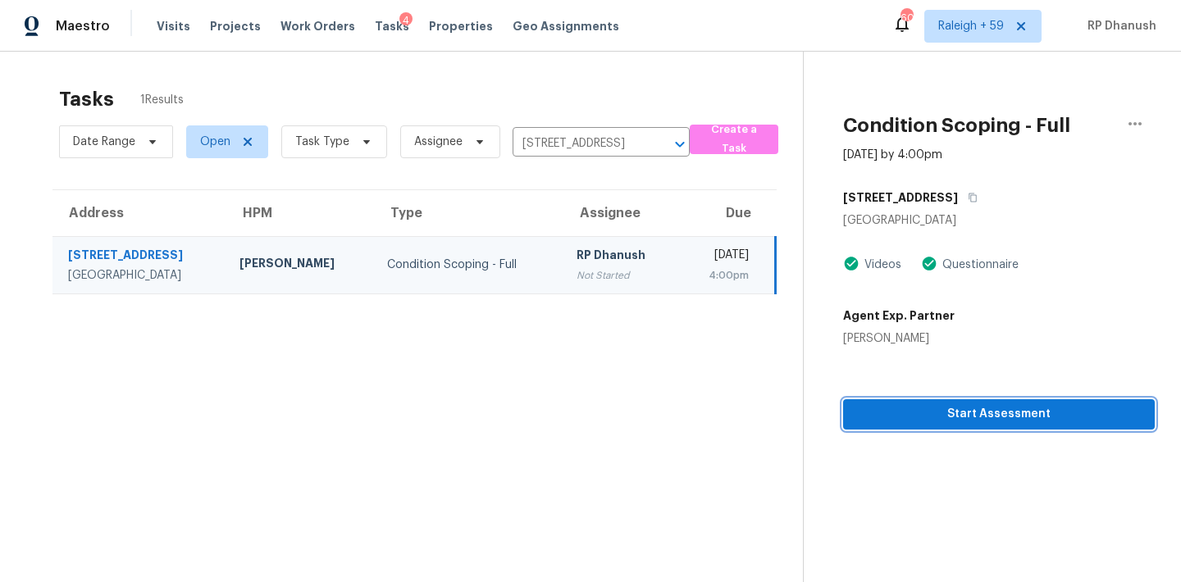
click at [903, 410] on span "Start Assessment" at bounding box center [998, 414] width 285 height 21
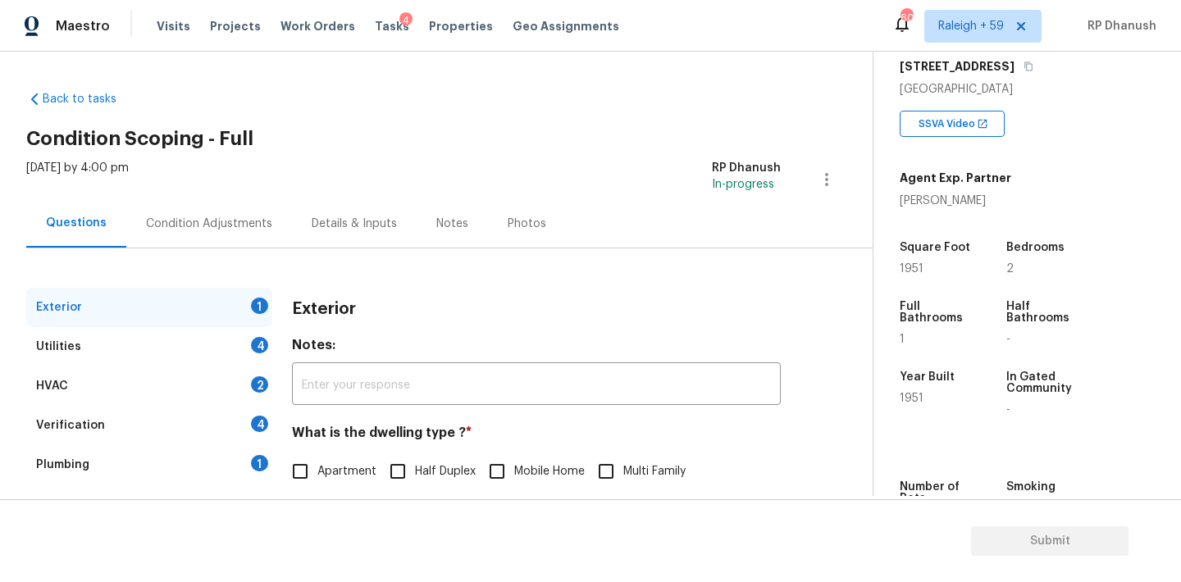
scroll to position [146, 0]
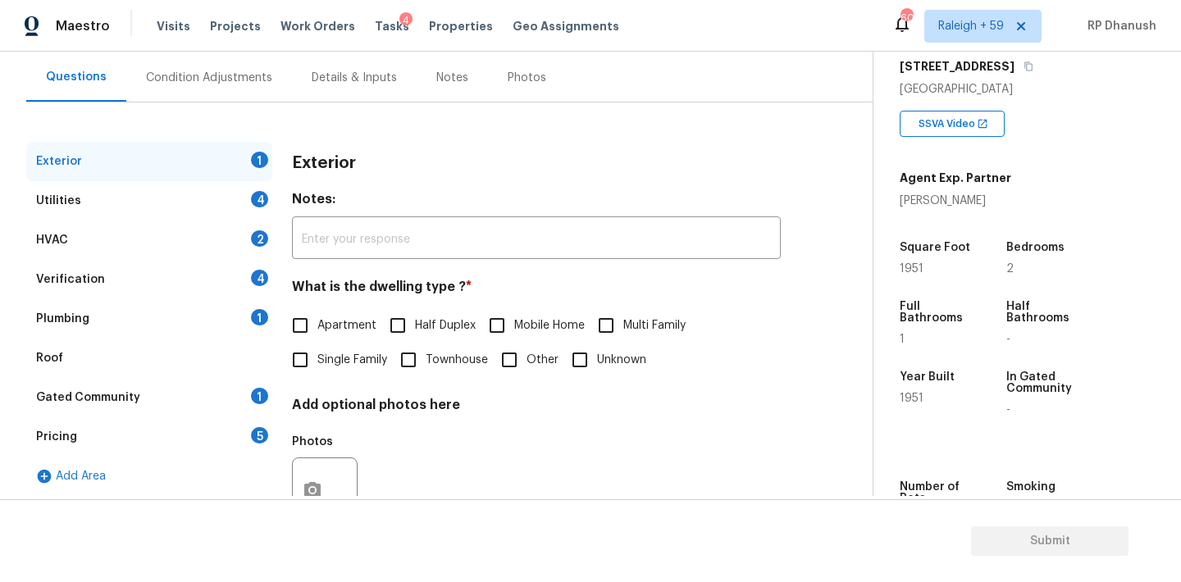
click at [364, 352] on span "Single Family" at bounding box center [352, 360] width 70 height 17
click at [317, 352] on input "Single Family" at bounding box center [300, 360] width 34 height 34
checkbox input "true"
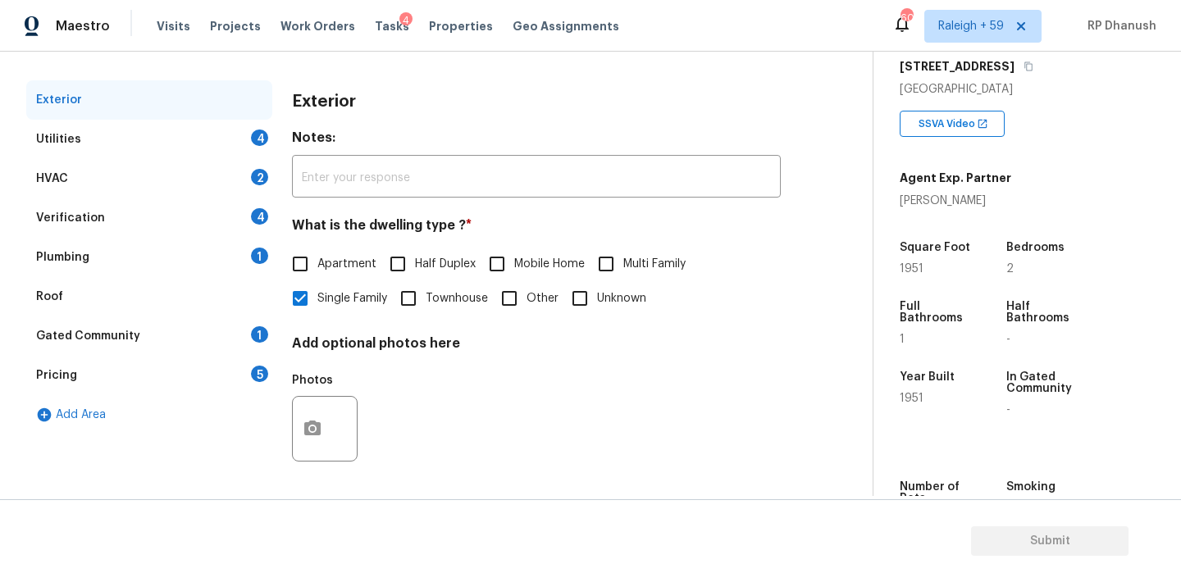
click at [235, 333] on div "Gated Community 1" at bounding box center [149, 336] width 246 height 39
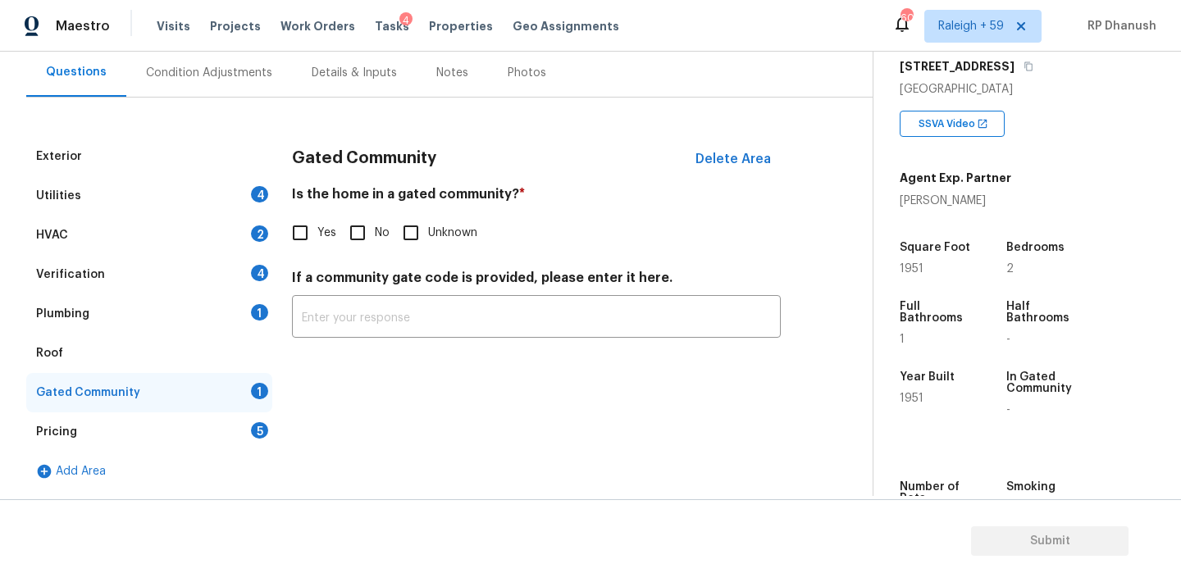
click at [353, 244] on input "No" at bounding box center [357, 233] width 34 height 34
checkbox input "true"
click at [238, 319] on div "Plumbing 1" at bounding box center [149, 313] width 246 height 39
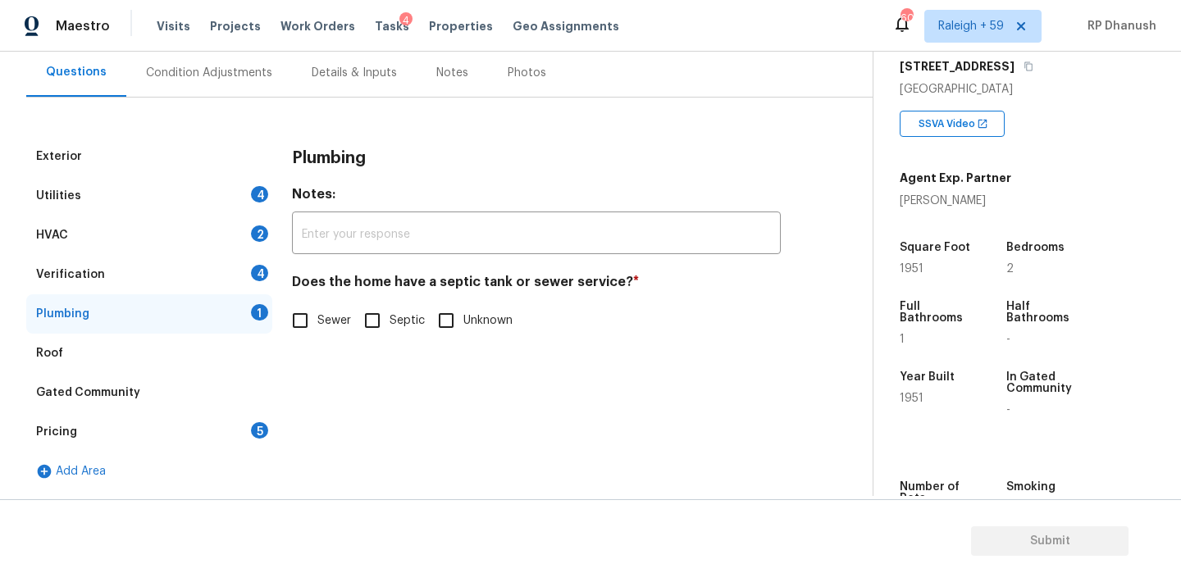
click at [307, 324] on input "Sewer" at bounding box center [300, 320] width 34 height 34
checkbox input "true"
click at [243, 273] on div "Verification 4" at bounding box center [149, 274] width 246 height 39
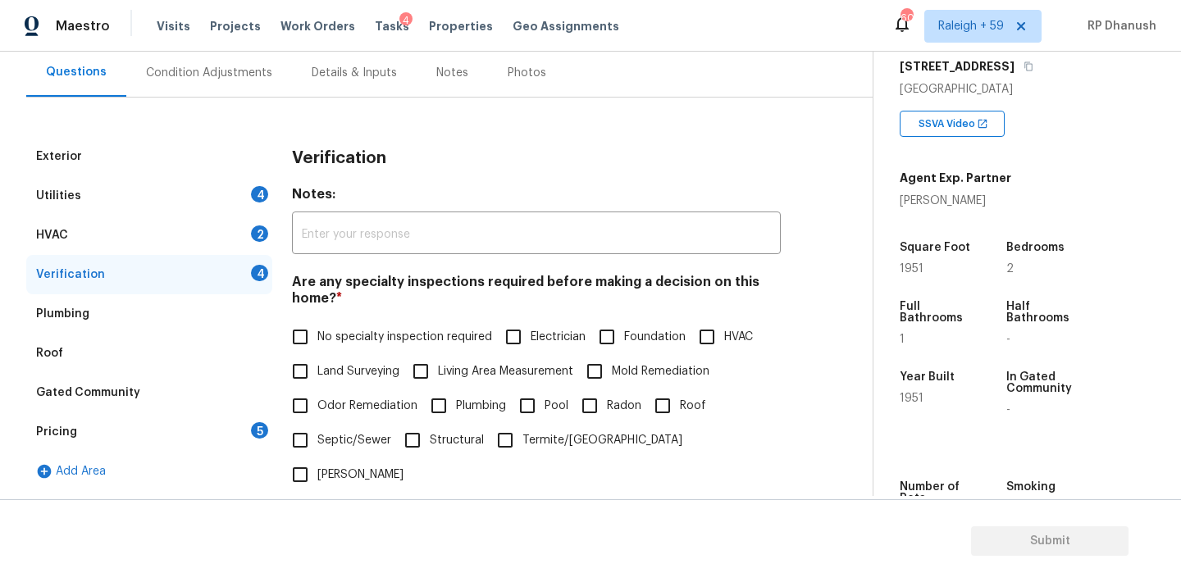
click at [292, 336] on input "No specialty inspection required" at bounding box center [300, 337] width 34 height 34
checkbox input "true"
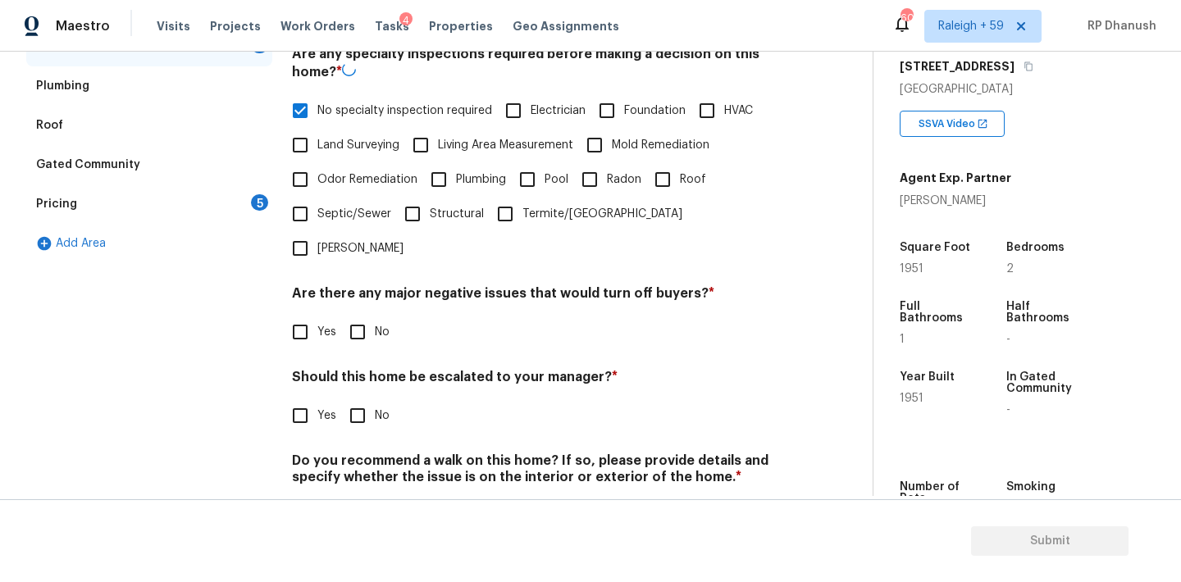
scroll to position [394, 0]
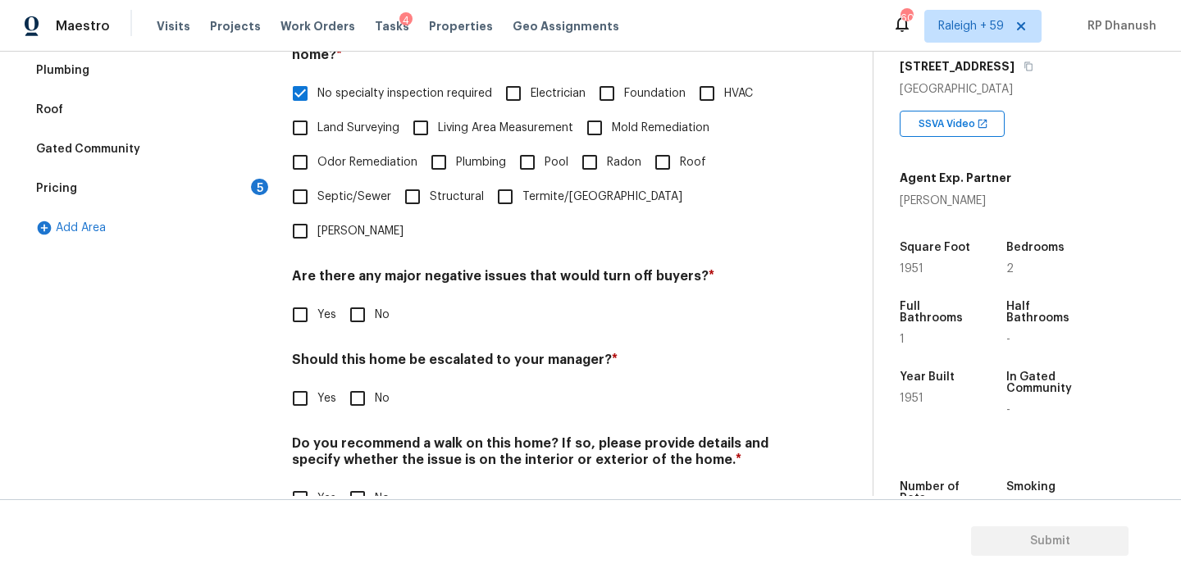
click at [355, 298] on input "No" at bounding box center [357, 315] width 34 height 34
checkbox input "true"
click at [356, 352] on div "Should this home be escalated to your manager? * Yes No" at bounding box center [536, 384] width 489 height 64
click at [360, 444] on div "Do you recommend a walk on this home? If so, please provide details and specify…" at bounding box center [536, 475] width 489 height 80
drag, startPoint x: 358, startPoint y: 368, endPoint x: 358, endPoint y: 443, distance: 74.6
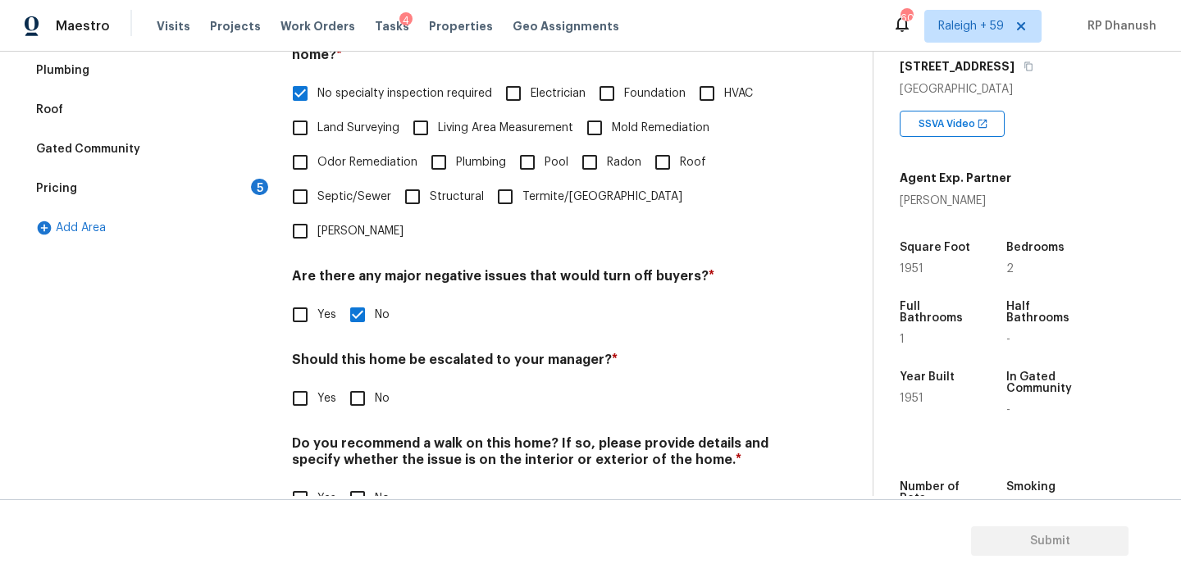
click at [358, 381] on input "No" at bounding box center [357, 398] width 34 height 34
checkbox input "true"
click at [358, 483] on input "No" at bounding box center [357, 500] width 34 height 34
checkbox input "true"
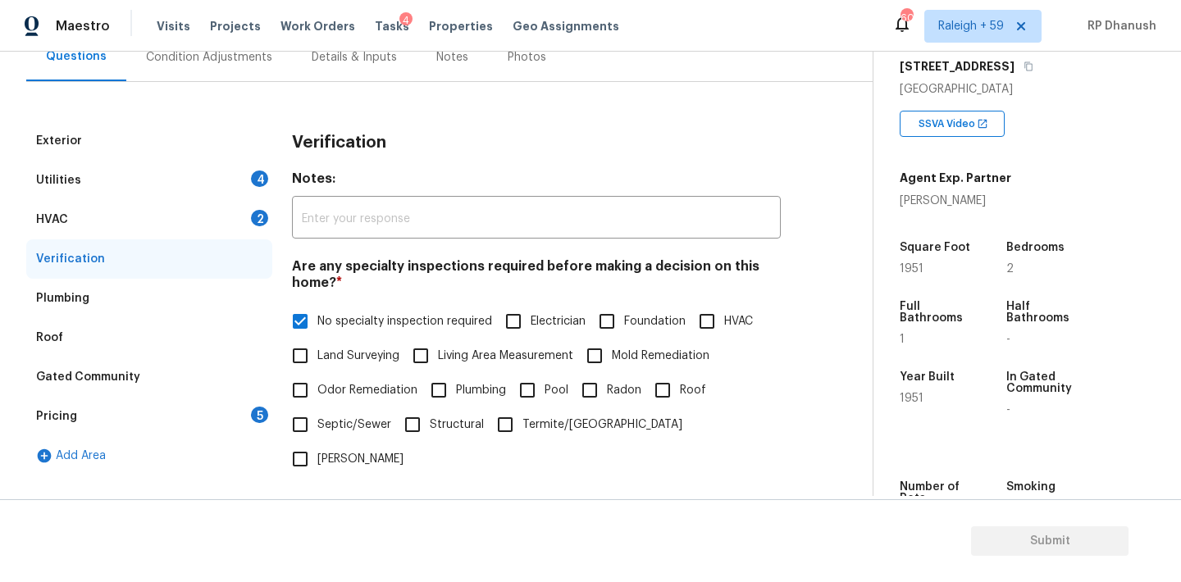
scroll to position [154, 0]
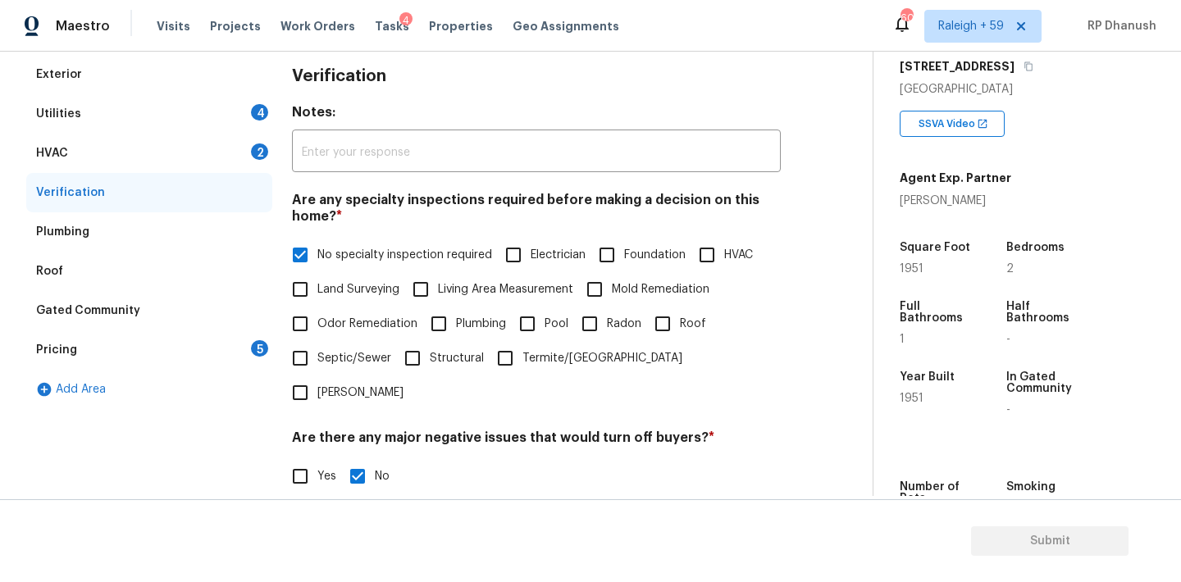
click at [245, 142] on div "HVAC 2" at bounding box center [149, 153] width 246 height 39
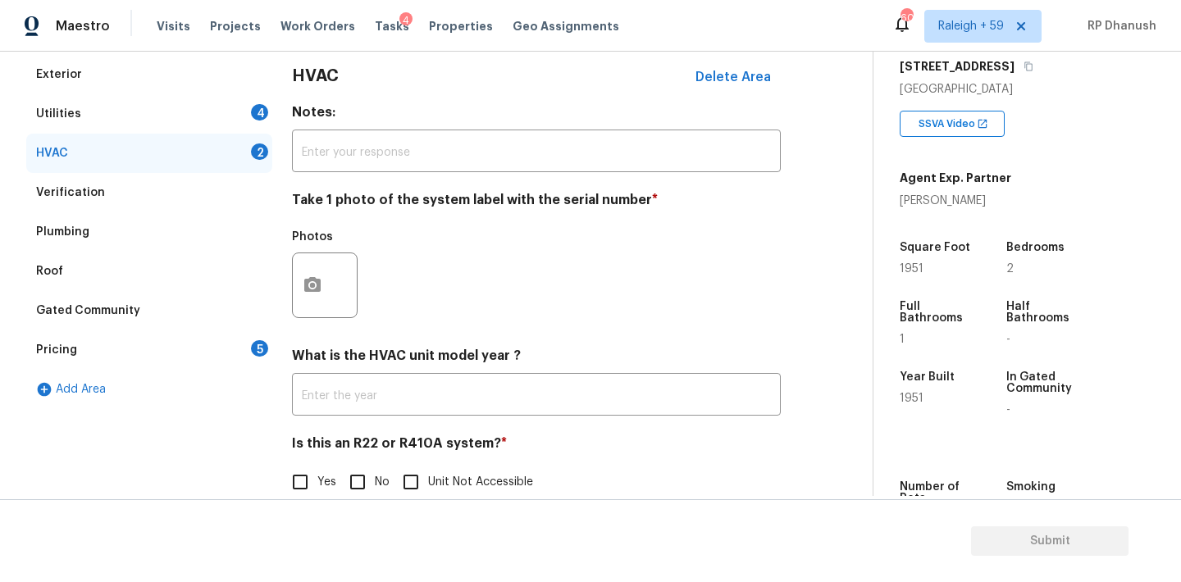
scroll to position [262, 0]
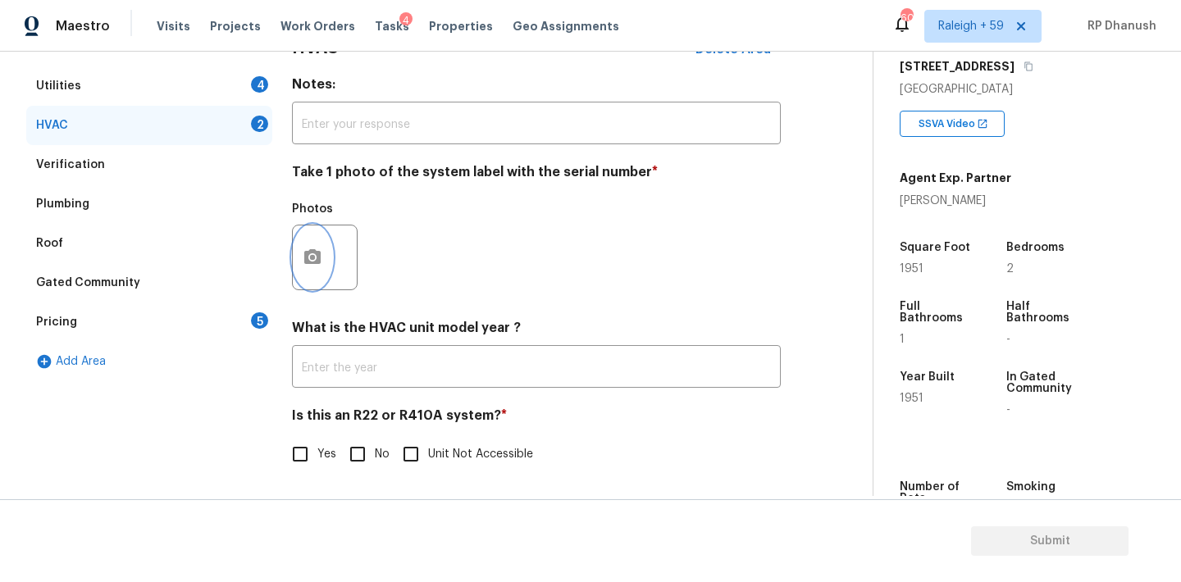
click at [326, 242] on button "button" at bounding box center [312, 258] width 39 height 64
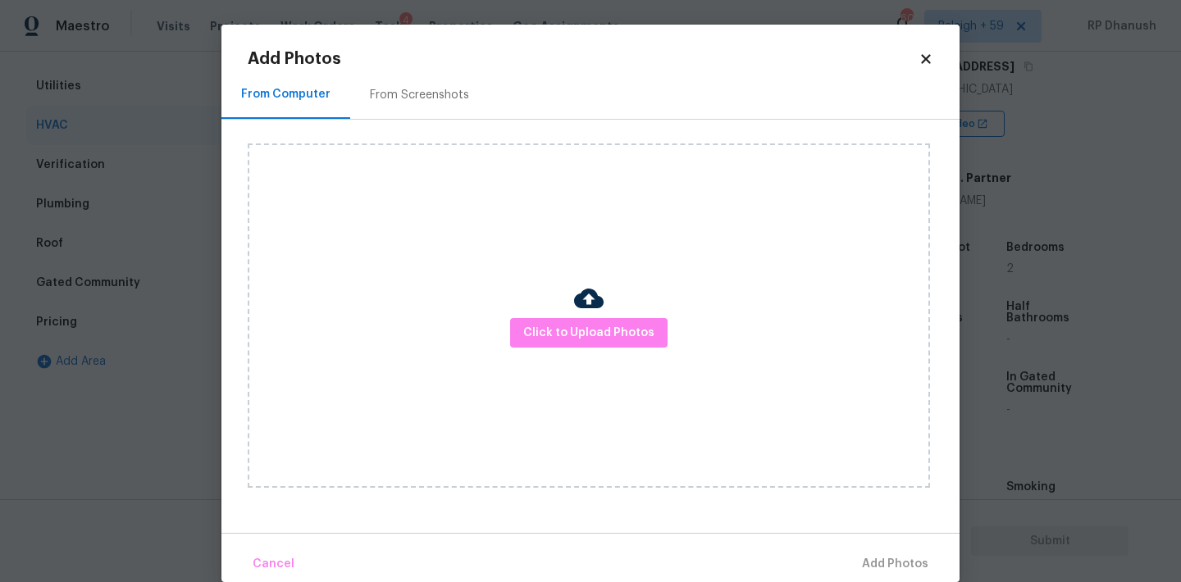
click at [438, 97] on div "From Screenshots" at bounding box center [419, 95] width 99 height 16
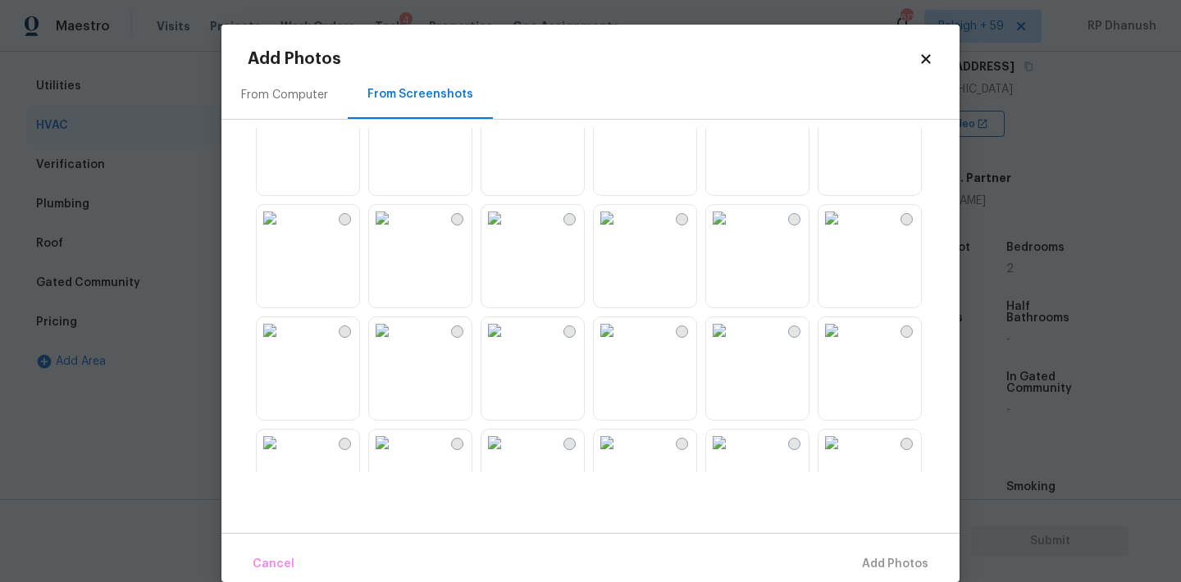
click at [620, 231] on img at bounding box center [607, 218] width 26 height 26
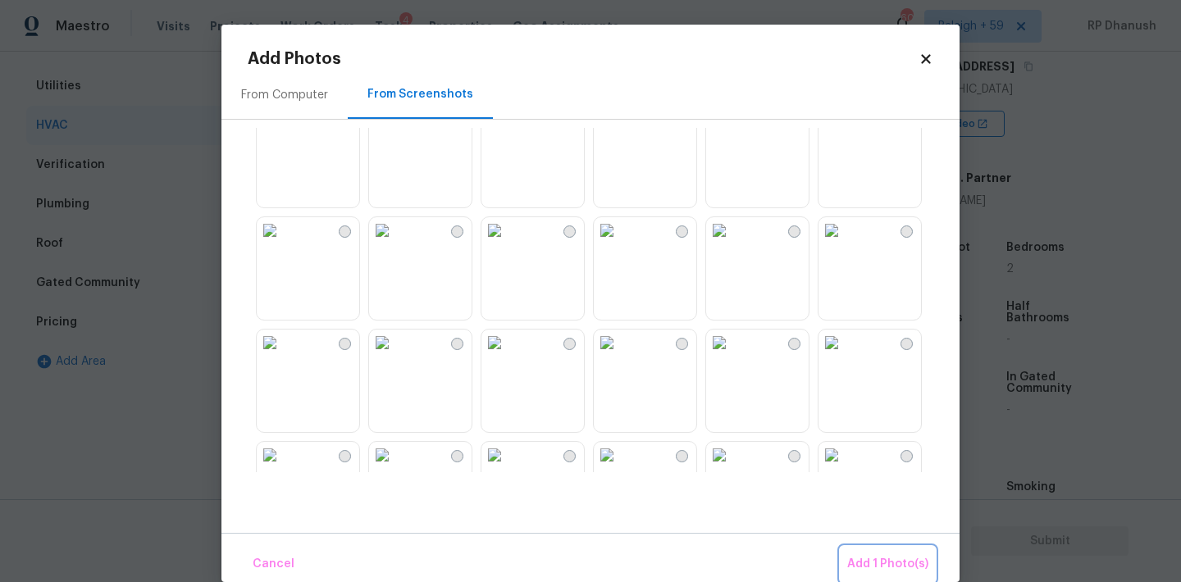
click at [880, 555] on span "Add 1 Photo(s)" at bounding box center [887, 564] width 81 height 21
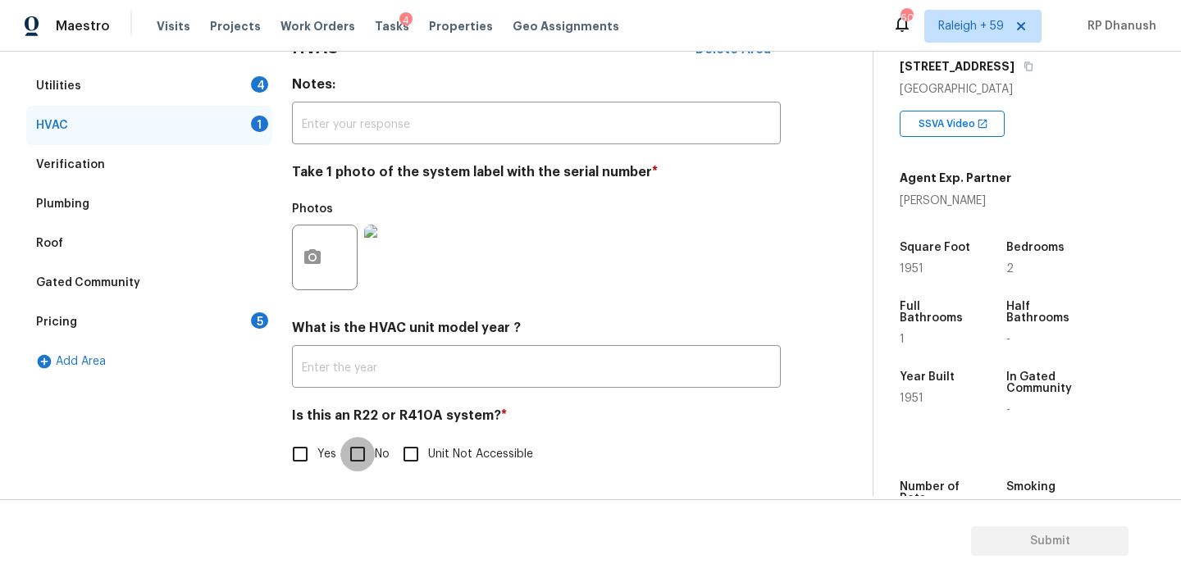
click at [371, 443] on input "No" at bounding box center [357, 454] width 34 height 34
checkbox input "true"
click at [255, 326] on div "5" at bounding box center [259, 320] width 17 height 16
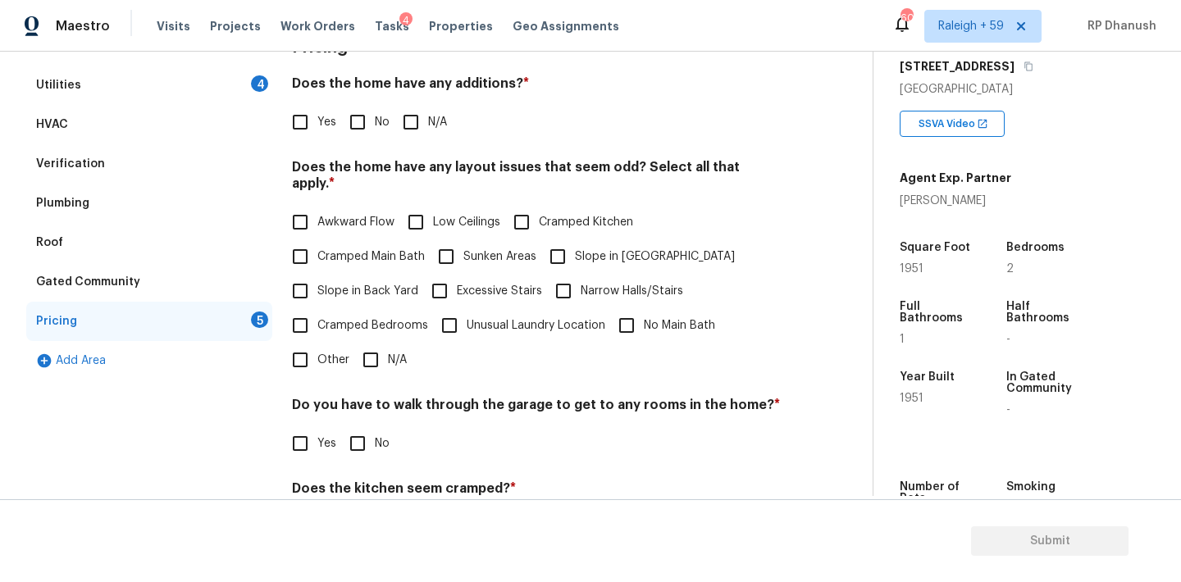
click at [370, 108] on input "No" at bounding box center [357, 122] width 34 height 34
checkbox input "true"
click at [324, 283] on span "Slope in Back Yard" at bounding box center [367, 291] width 101 height 17
click at [317, 281] on input "Slope in Back Yard" at bounding box center [300, 291] width 34 height 34
checkbox input "true"
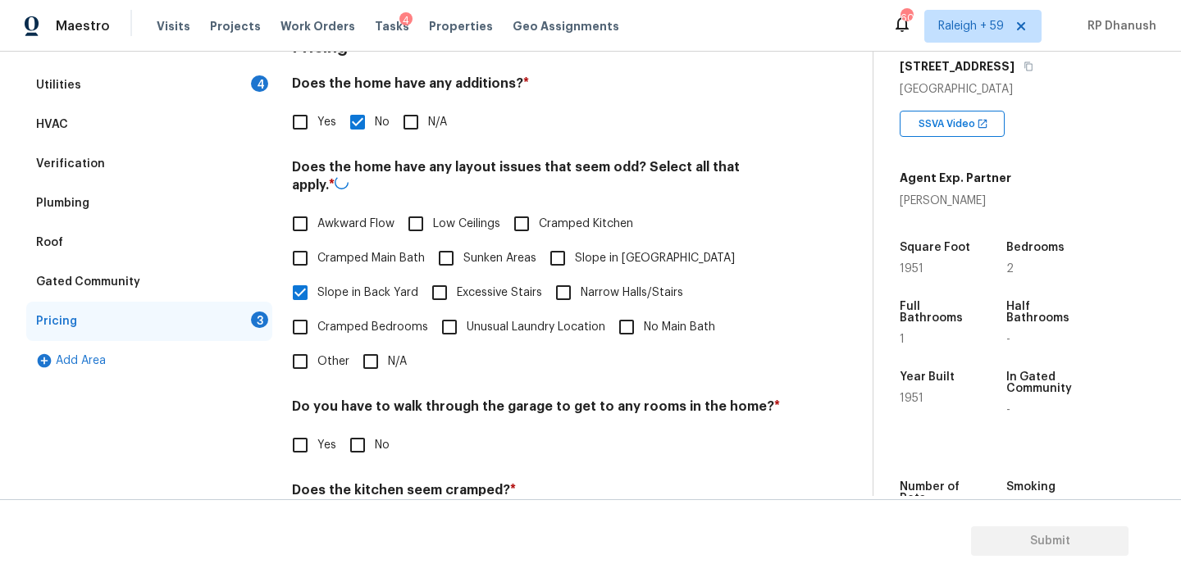
click at [543, 246] on input "Slope in [GEOGRAPHIC_DATA]" at bounding box center [557, 258] width 34 height 34
checkbox input "true"
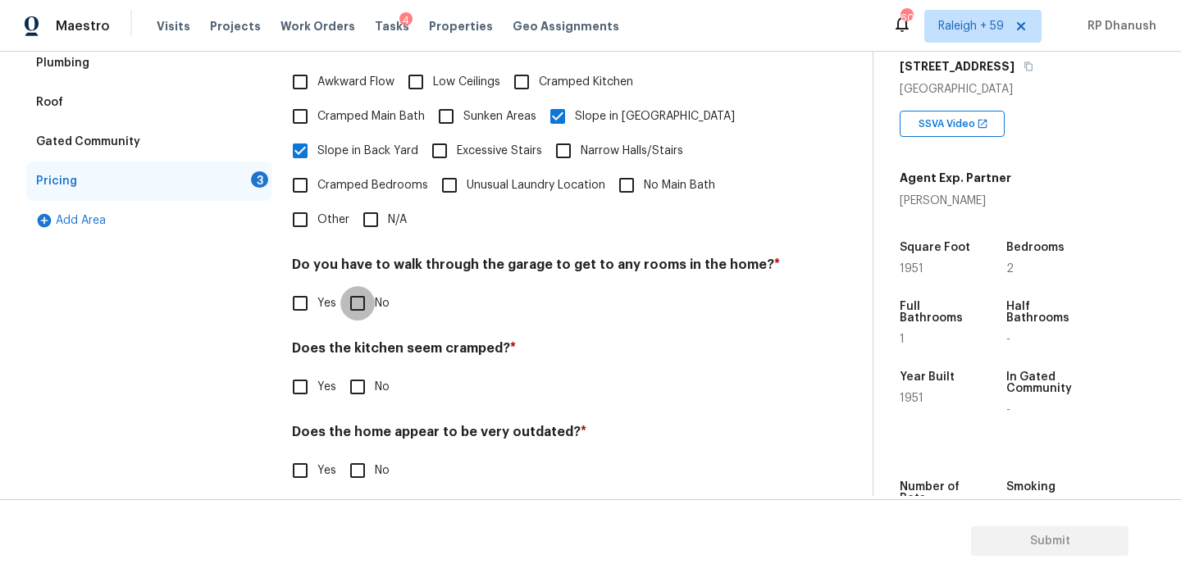
click at [362, 287] on input "No" at bounding box center [357, 303] width 34 height 34
checkbox input "true"
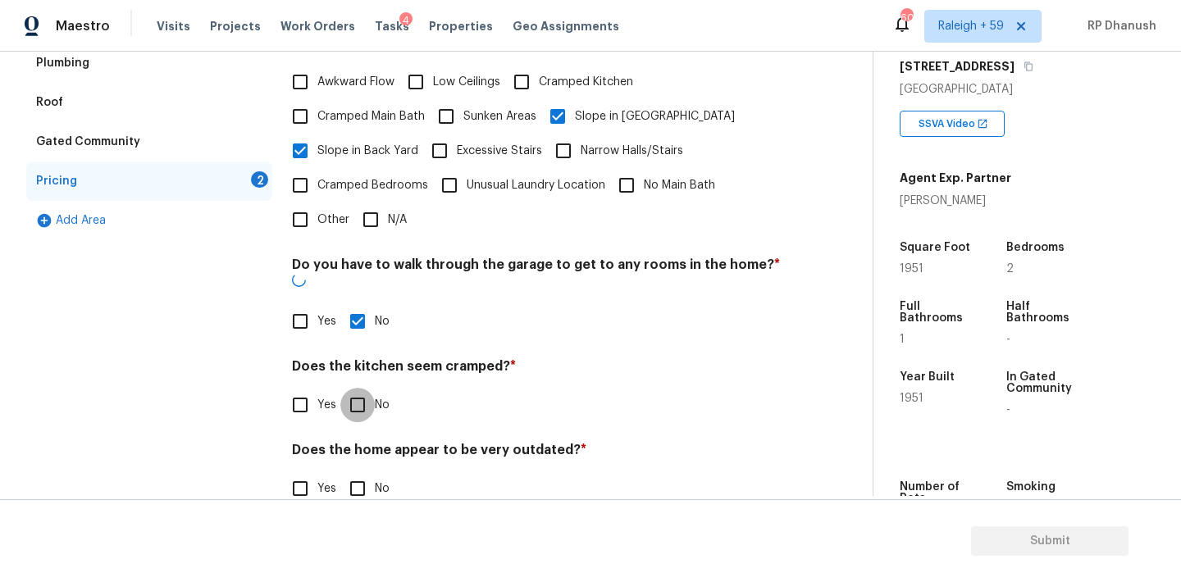
click at [362, 388] on input "No" at bounding box center [357, 405] width 34 height 34
checkbox input "true"
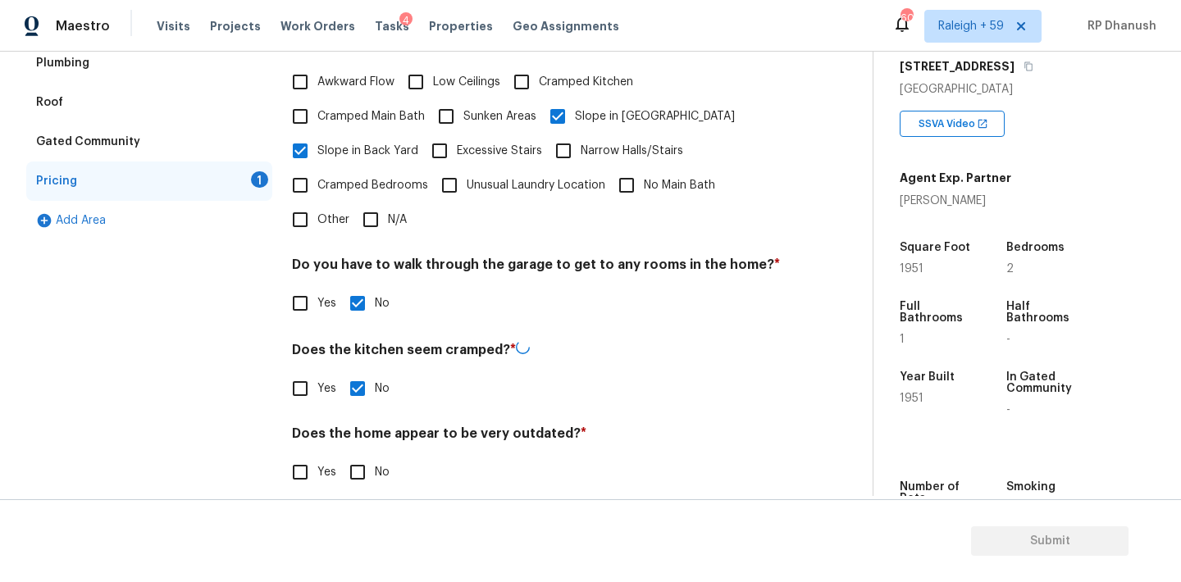
click at [362, 470] on input "No" at bounding box center [357, 472] width 34 height 34
checkbox input "true"
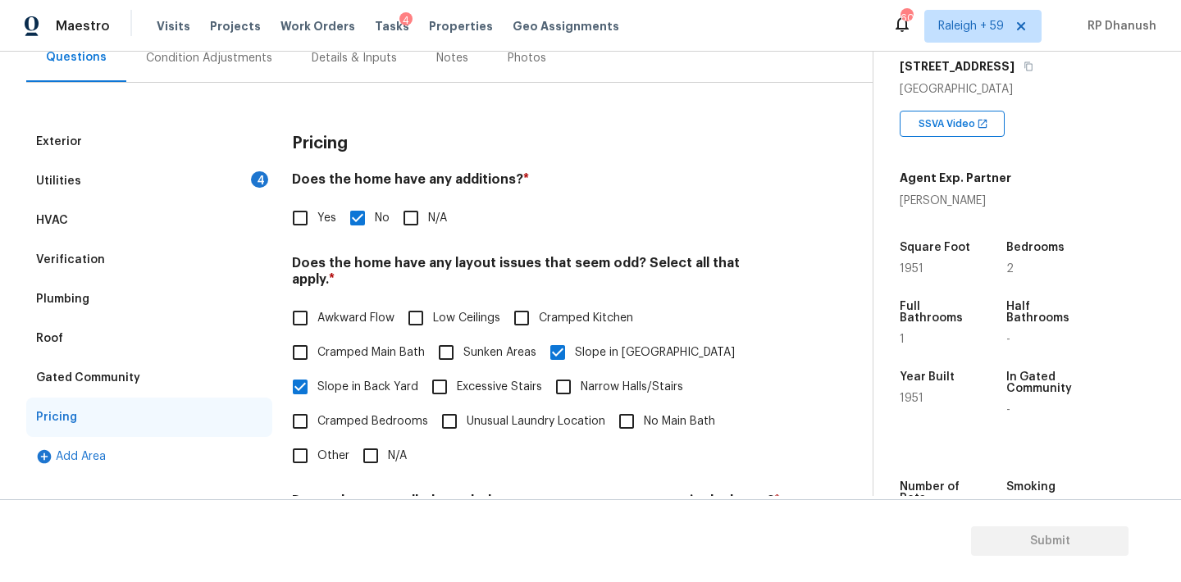
click at [239, 189] on div "Utilities 4" at bounding box center [149, 181] width 246 height 39
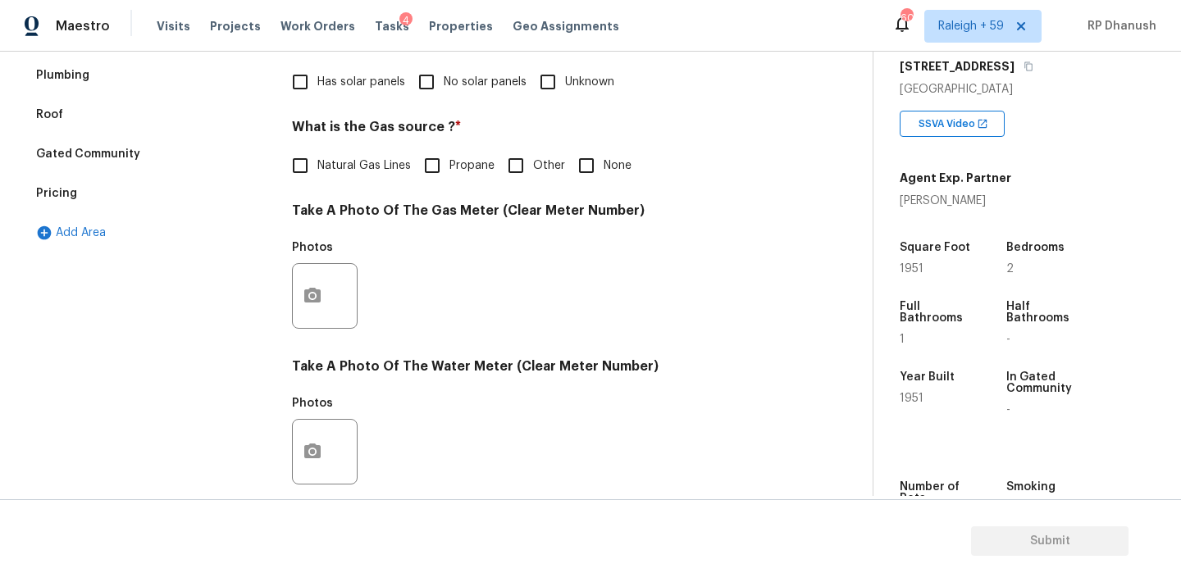
scroll to position [279, 0]
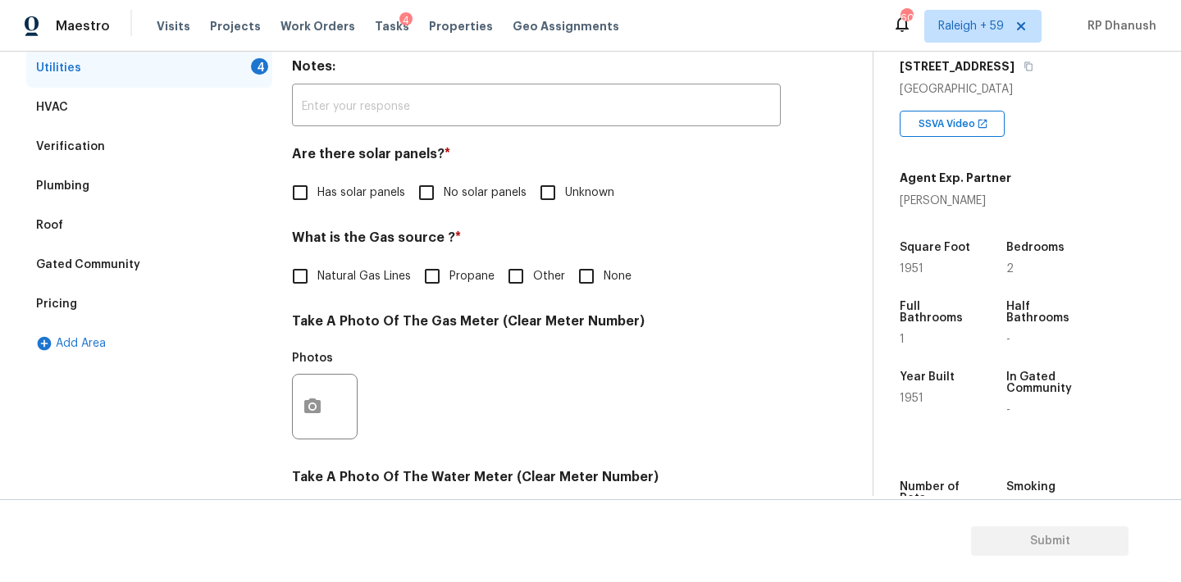
click at [435, 194] on input "No solar panels" at bounding box center [426, 192] width 34 height 34
checkbox input "true"
click at [591, 285] on input "None" at bounding box center [586, 276] width 34 height 34
checkbox input "true"
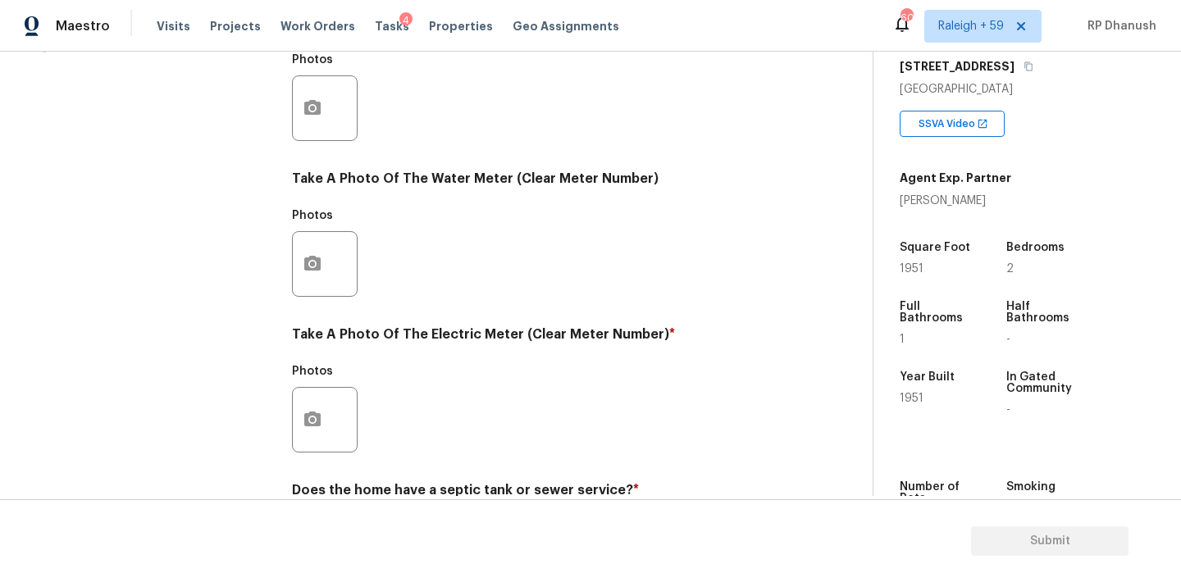
scroll to position [652, 0]
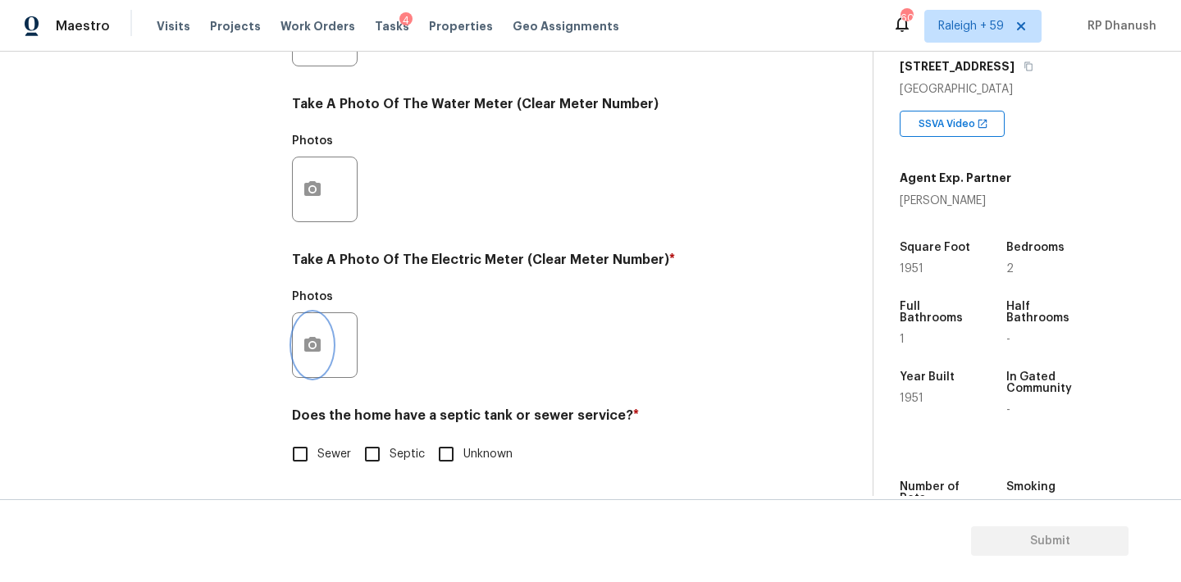
click at [316, 358] on button "button" at bounding box center [312, 345] width 39 height 64
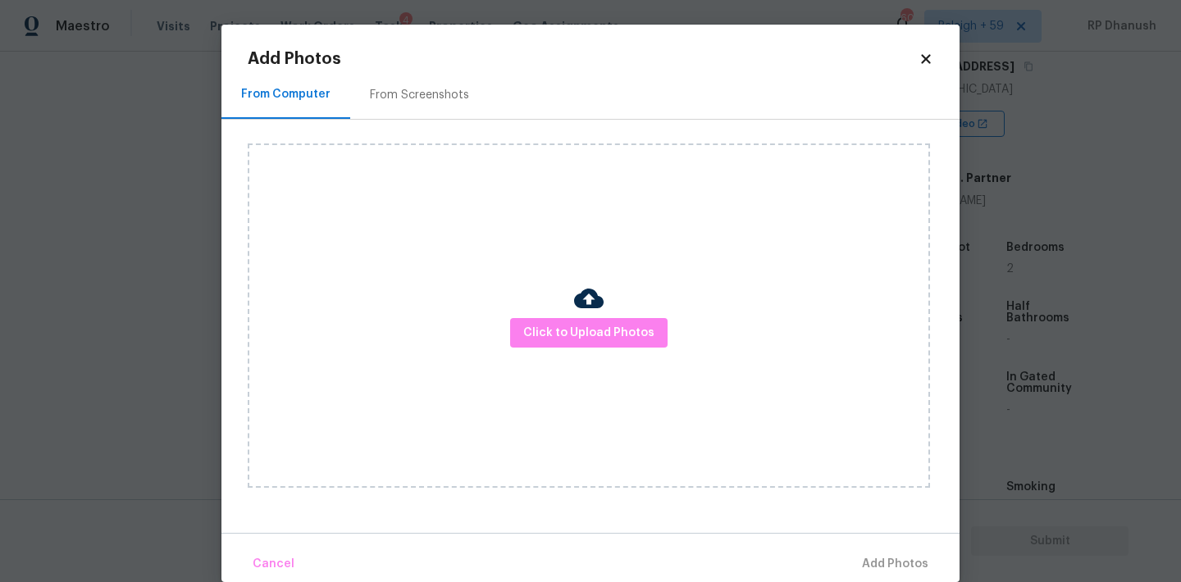
click at [350, 88] on div "From Screenshots" at bounding box center [419, 95] width 139 height 48
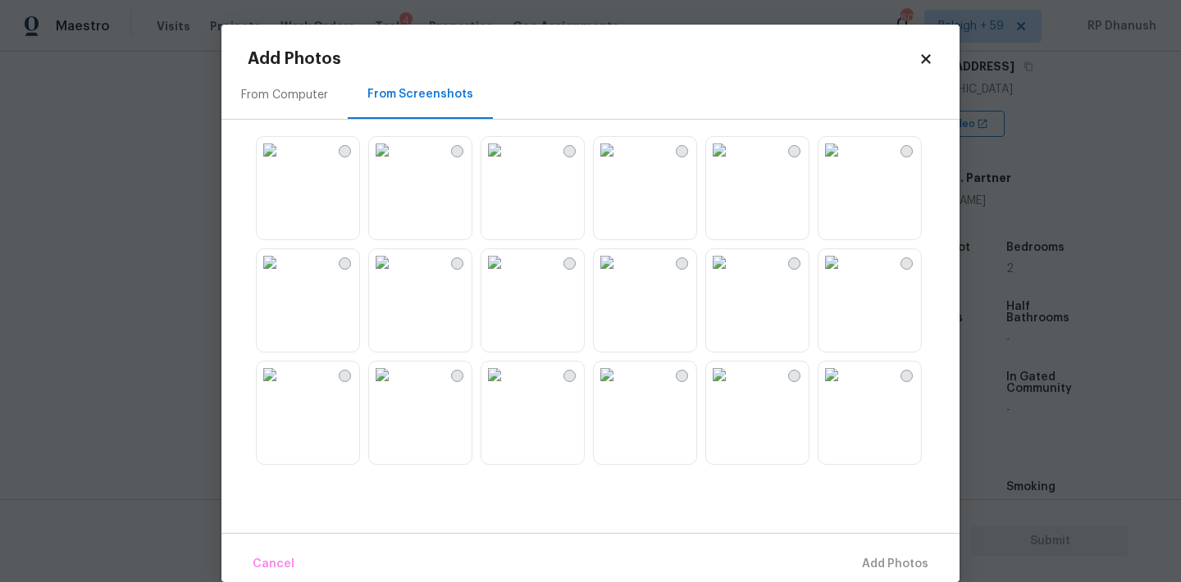
click at [508, 163] on img at bounding box center [494, 150] width 26 height 26
click at [186, 336] on body "Maestro Visits Projects Work Orders Tasks 4 Properties Geo Assignments 606 [GEO…" at bounding box center [590, 291] width 1181 height 582
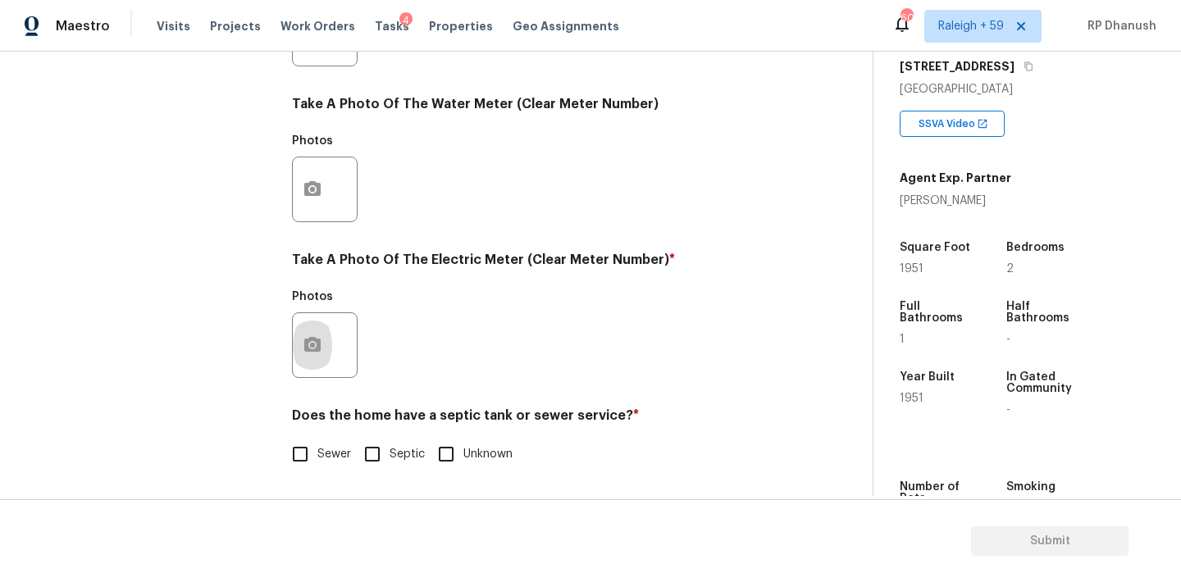
click at [349, 370] on div at bounding box center [325, 345] width 66 height 66
click at [314, 362] on button "button" at bounding box center [312, 345] width 39 height 64
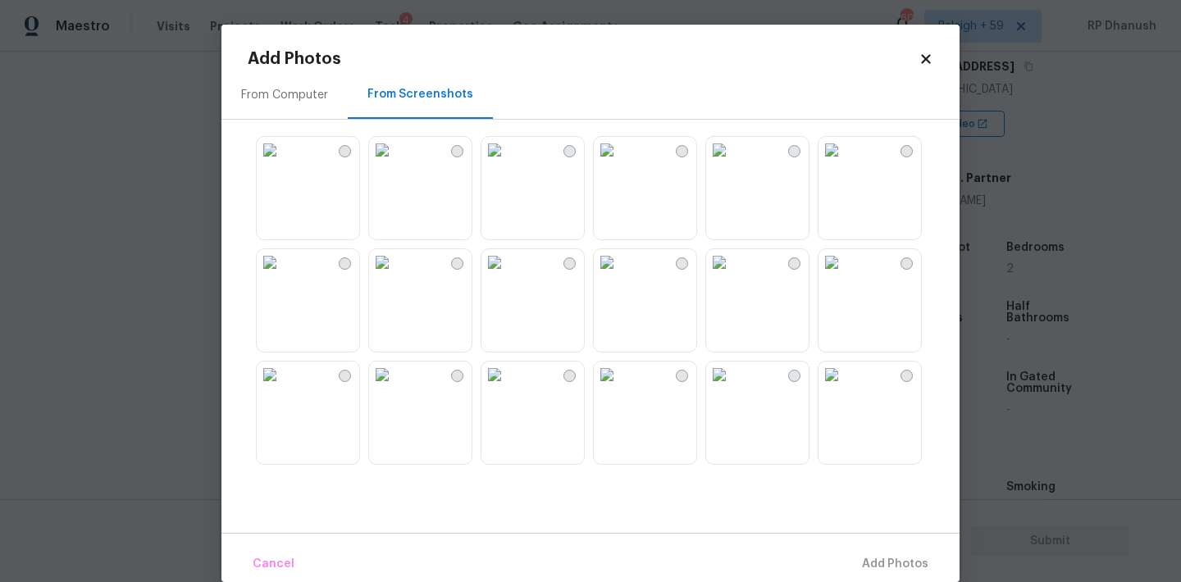
click at [611, 276] on img at bounding box center [607, 262] width 26 height 26
click at [887, 545] on div "Cancel Add 1 Photo(s)" at bounding box center [590, 557] width 738 height 49
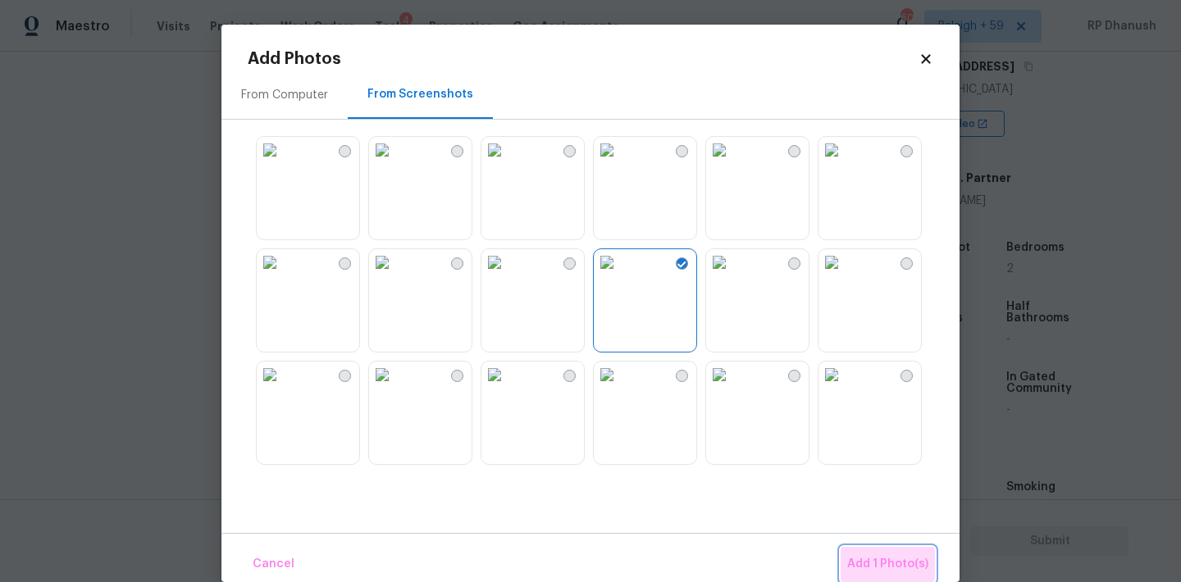
drag, startPoint x: 886, startPoint y: 559, endPoint x: 596, endPoint y: 460, distance: 306.0
click at [784, 552] on div "Cancel Add 1 Photo(s)" at bounding box center [590, 557] width 738 height 49
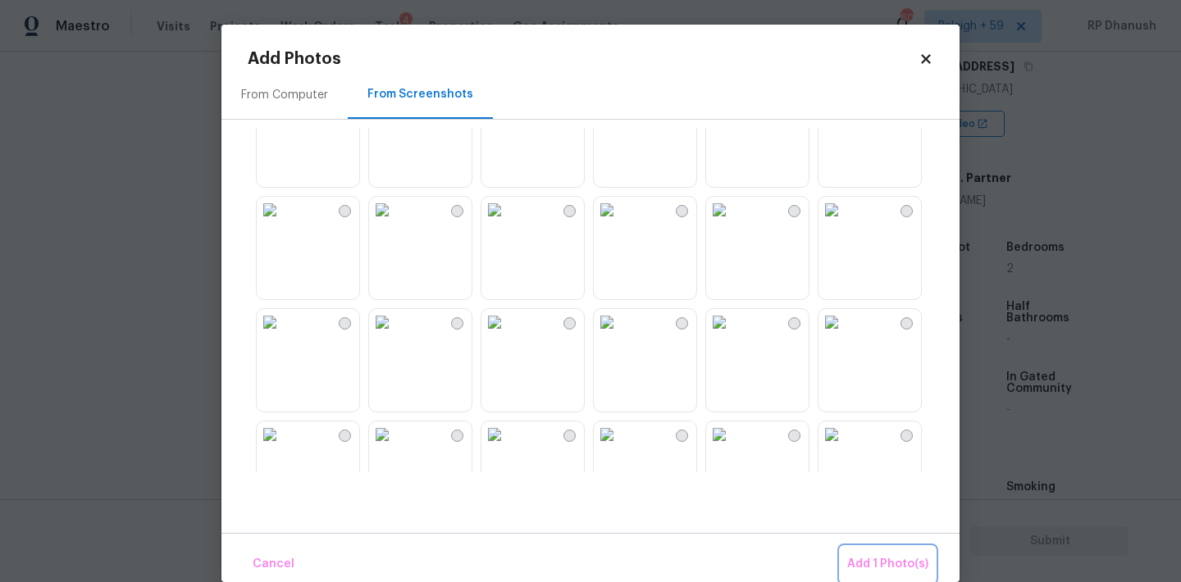
scroll to position [1472, 0]
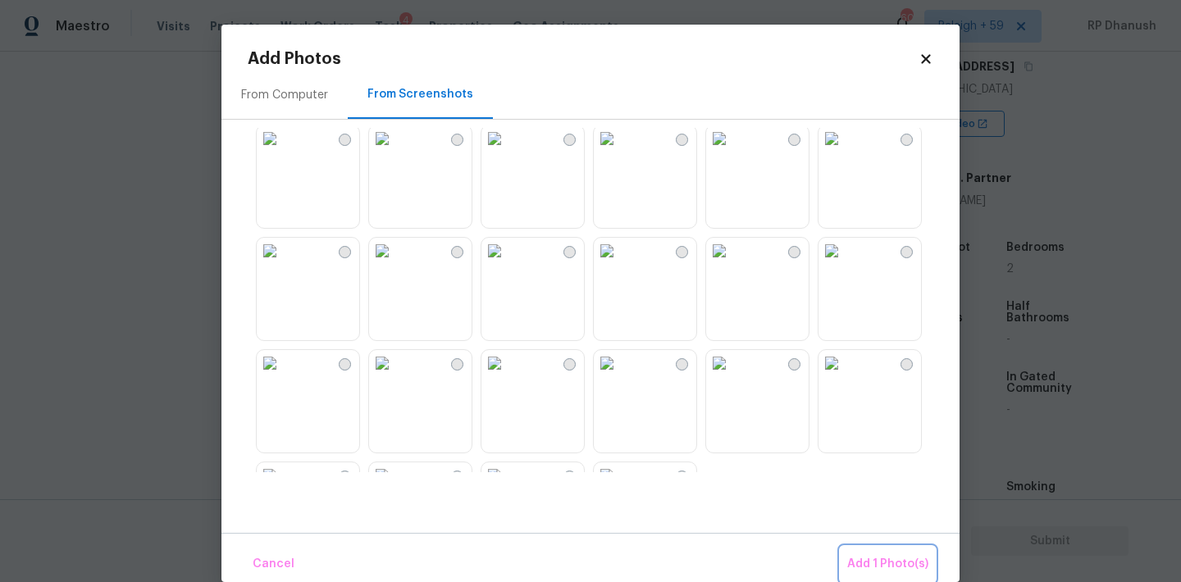
click at [901, 557] on span "Add 1 Photo(s)" at bounding box center [887, 564] width 81 height 21
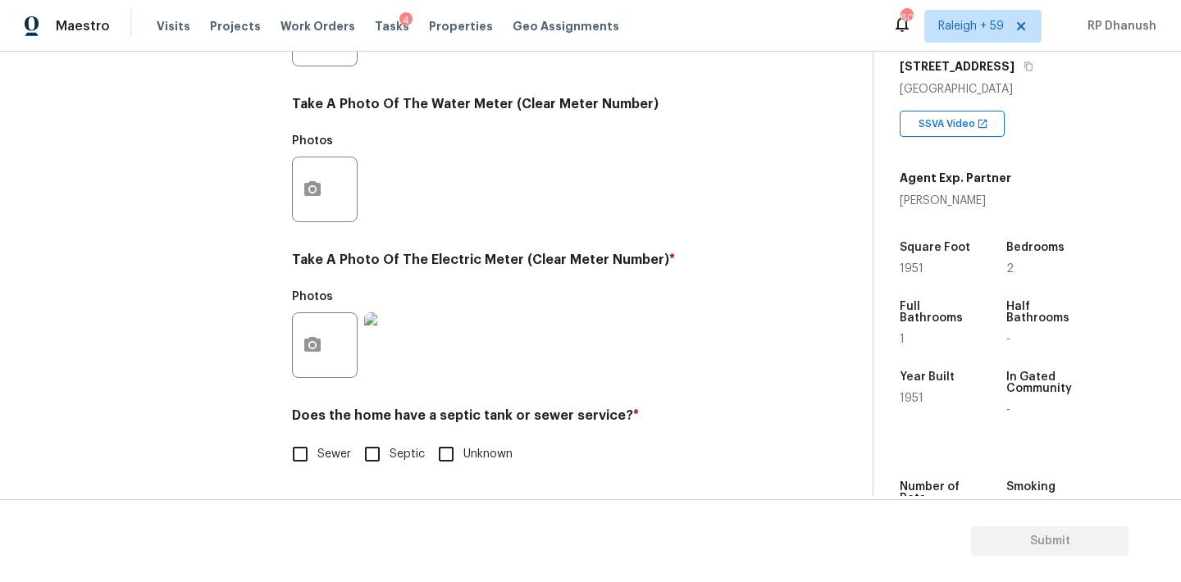
click at [319, 458] on span "Sewer" at bounding box center [334, 454] width 34 height 17
click at [317, 458] on input "Sewer" at bounding box center [300, 454] width 34 height 34
checkbox input "true"
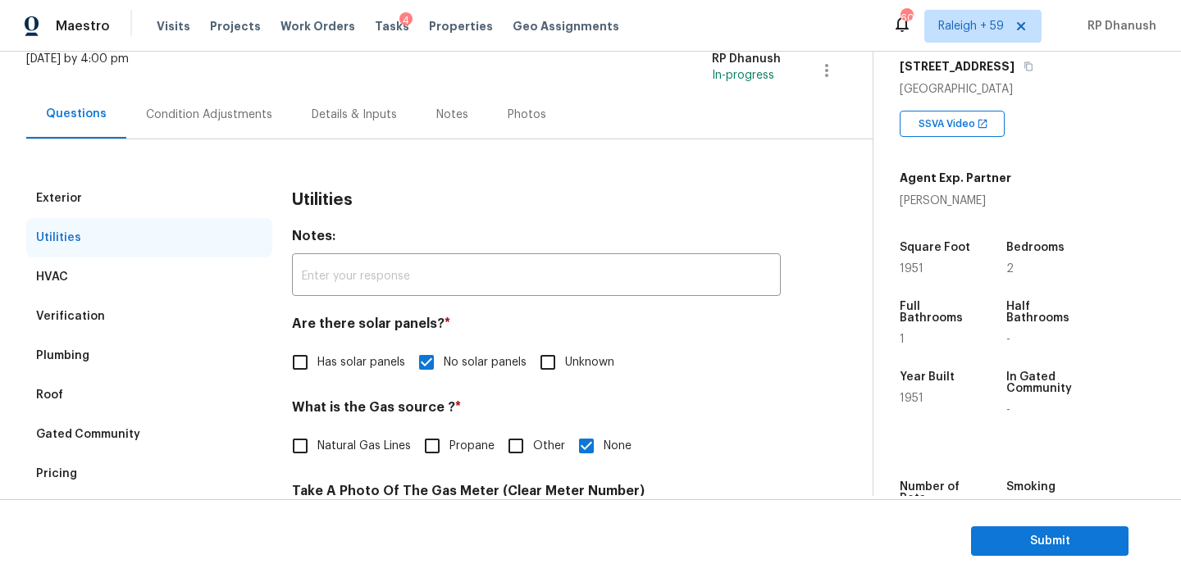
scroll to position [108, 0]
click at [263, 134] on div "Condition Adjustments" at bounding box center [209, 115] width 166 height 48
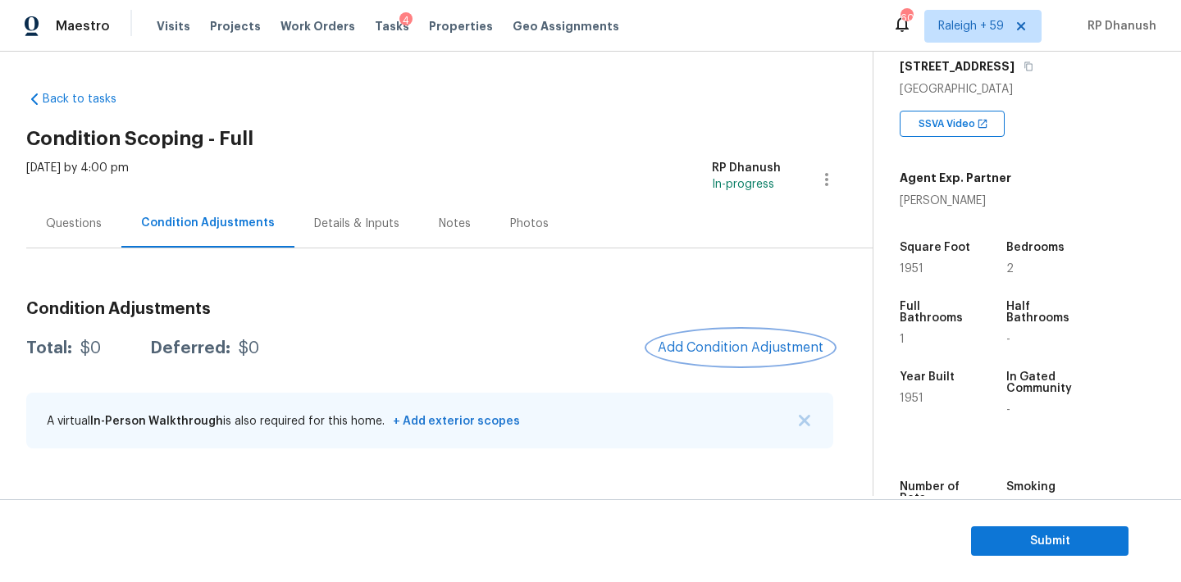
click at [794, 353] on span "Add Condition Adjustment" at bounding box center [741, 347] width 166 height 15
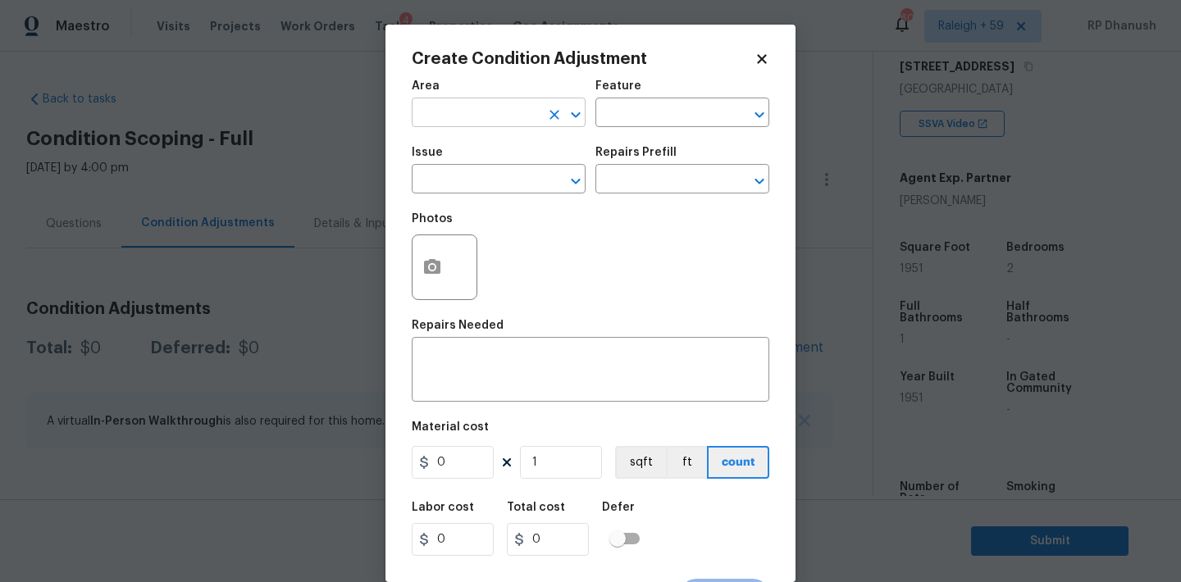
click at [495, 110] on input "text" at bounding box center [476, 114] width 128 height 25
type input "e"
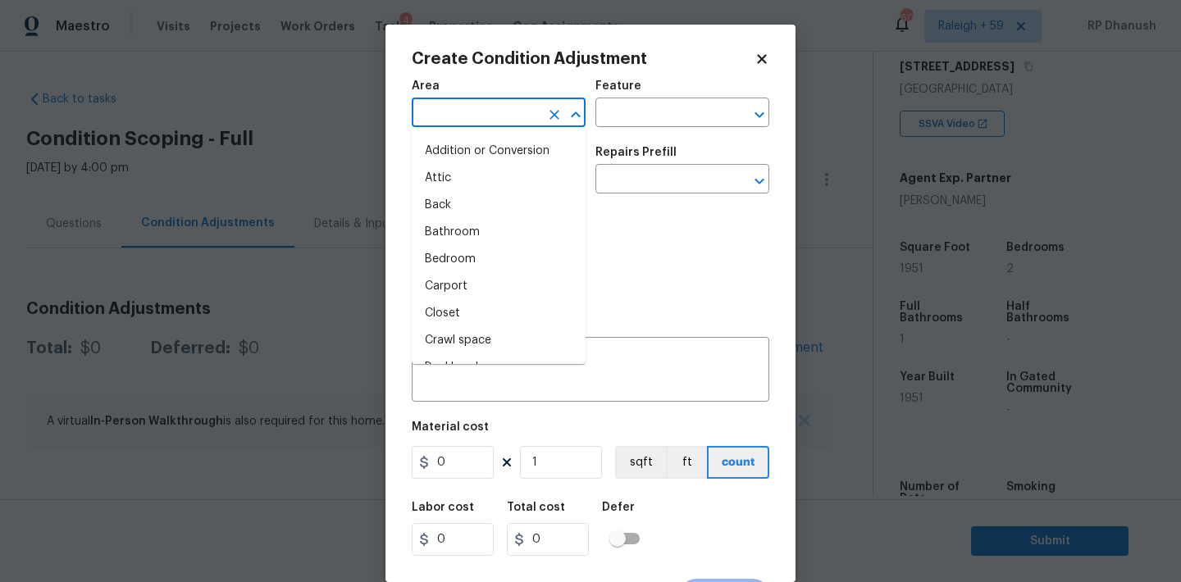
type input "x"
click at [441, 179] on li "Attic" at bounding box center [499, 178] width 174 height 27
type input "Attic"
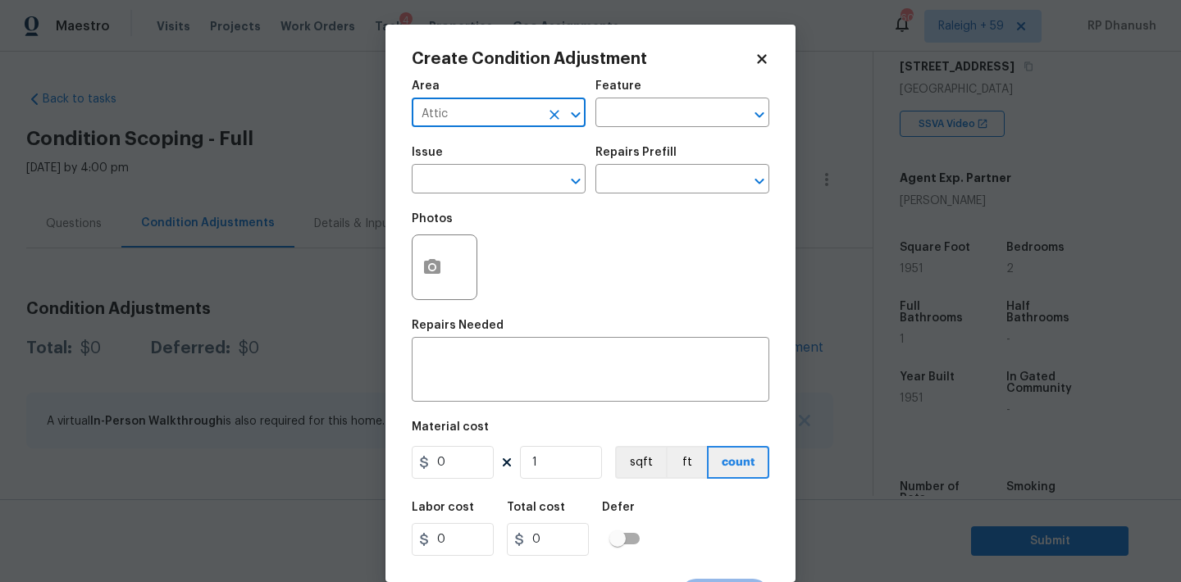
click at [549, 110] on icon "Clear" at bounding box center [554, 115] width 16 height 16
click at [533, 110] on input "e" at bounding box center [476, 114] width 128 height 25
click at [474, 180] on li "Exterior Overall" at bounding box center [499, 178] width 174 height 27
type input "Exterior Overall"
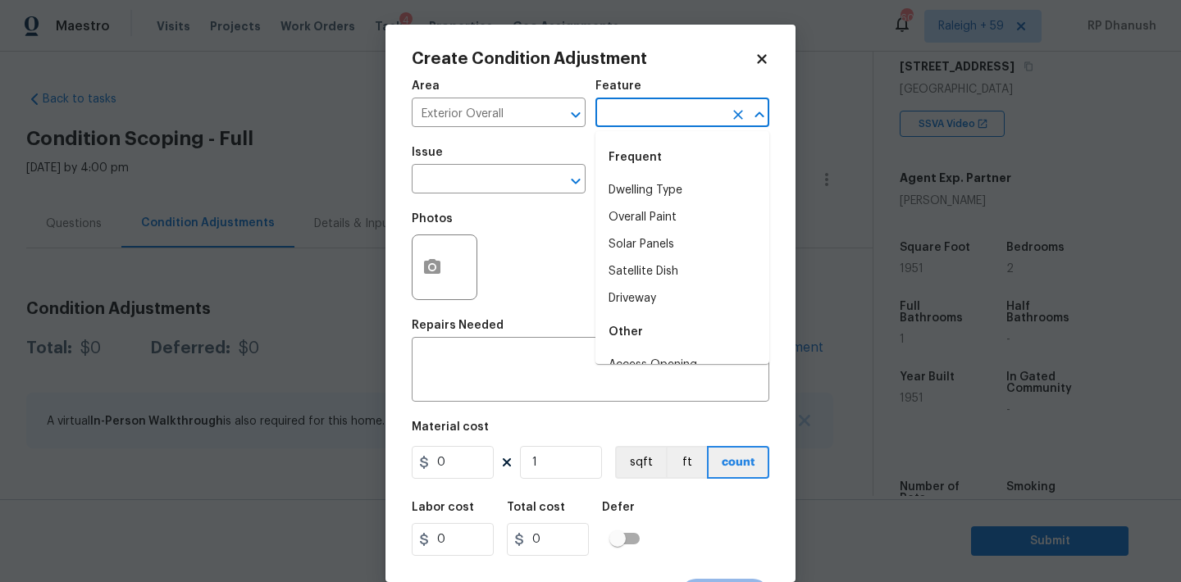
click at [671, 122] on input "text" at bounding box center [659, 114] width 128 height 25
click at [652, 186] on li "Driveway" at bounding box center [682, 190] width 174 height 27
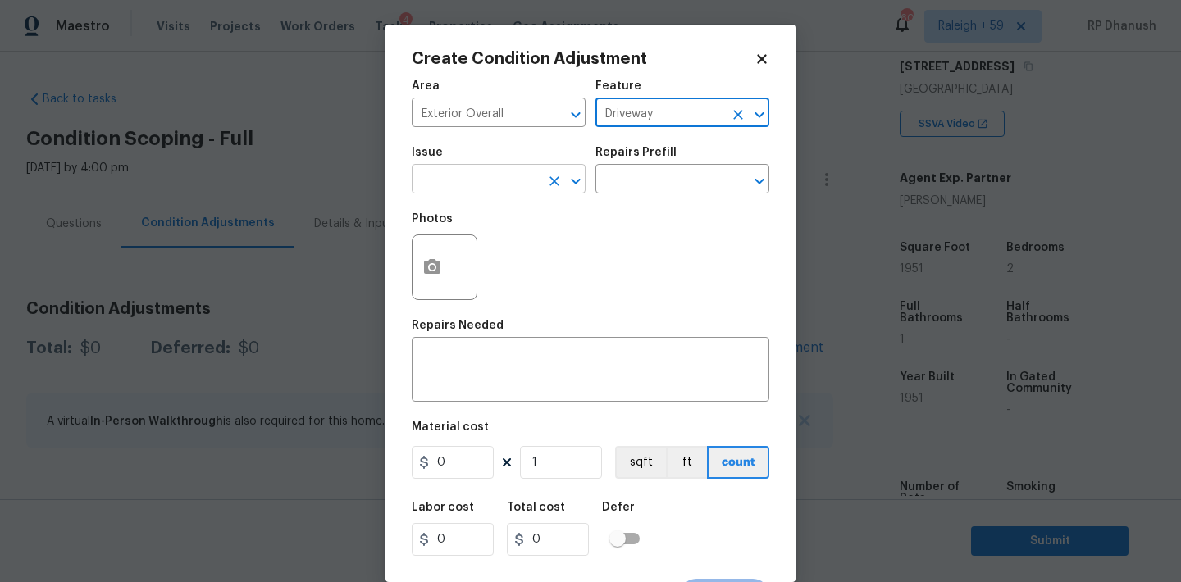
type input "Driveway"
click at [499, 183] on input "text" at bounding box center [476, 180] width 128 height 25
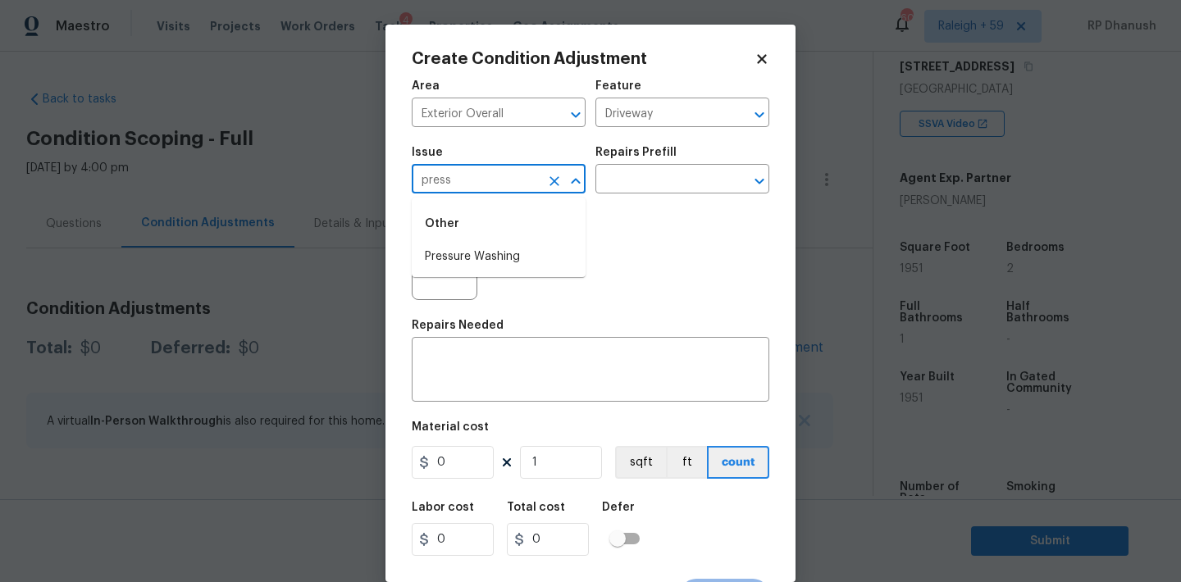
click at [476, 239] on div "Other" at bounding box center [499, 223] width 174 height 39
click at [563, 241] on div "Other" at bounding box center [499, 223] width 174 height 39
click at [550, 260] on li "Pressure Washing" at bounding box center [499, 257] width 174 height 27
type input "Pressure Washing"
click at [692, 159] on div "Repairs Prefill" at bounding box center [682, 157] width 174 height 21
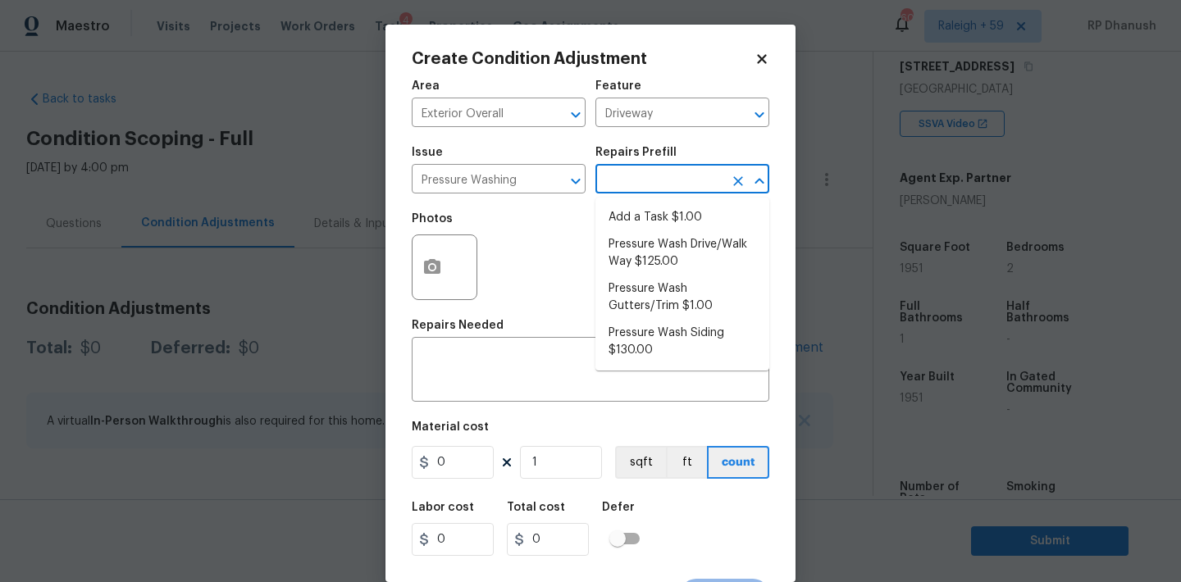
click at [668, 189] on input "text" at bounding box center [659, 180] width 128 height 25
click at [632, 337] on li "Pressure Wash Siding $130.00" at bounding box center [682, 342] width 174 height 44
type input "Siding"
type textarea "Protect areas as needed for pressure washing. Pressure wash the siding on the h…"
type input "130"
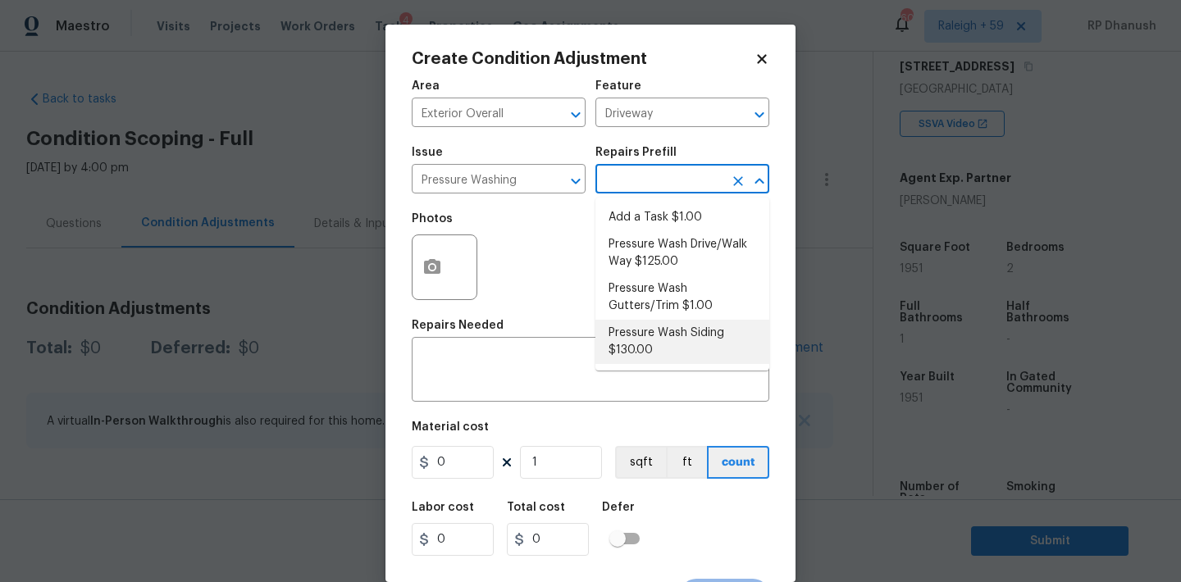
type input "130"
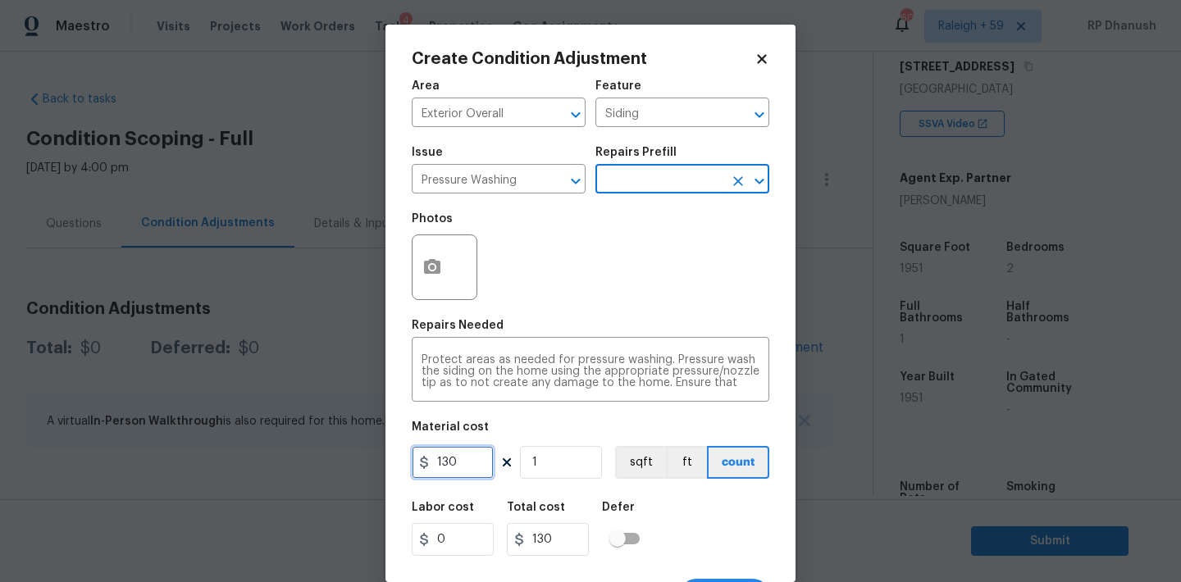
click at [479, 456] on input "130" at bounding box center [453, 462] width 82 height 33
type input "200"
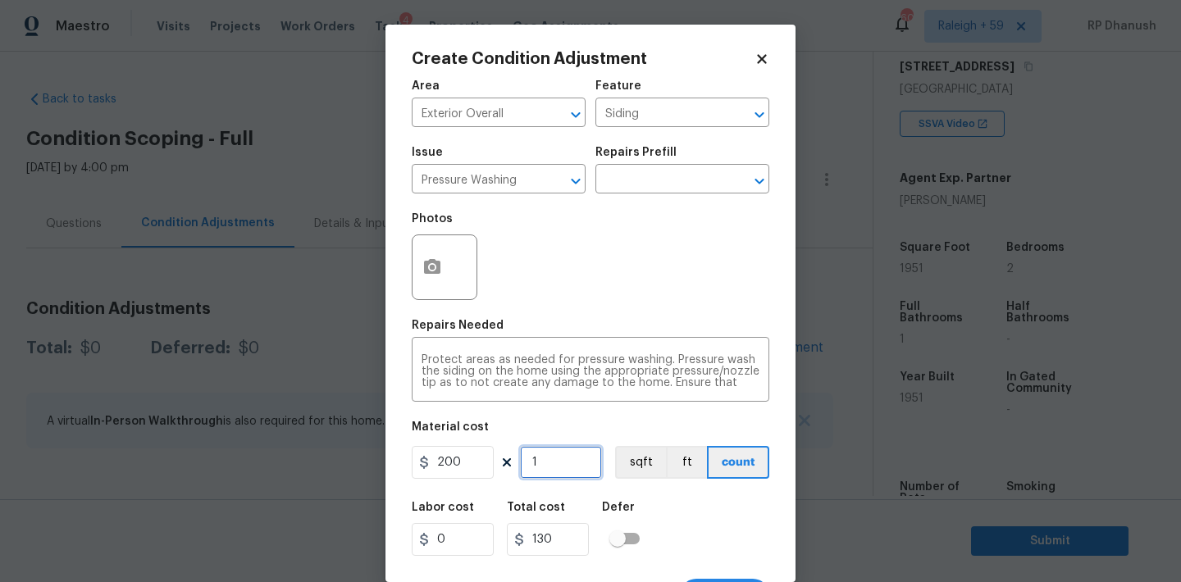
type input "200"
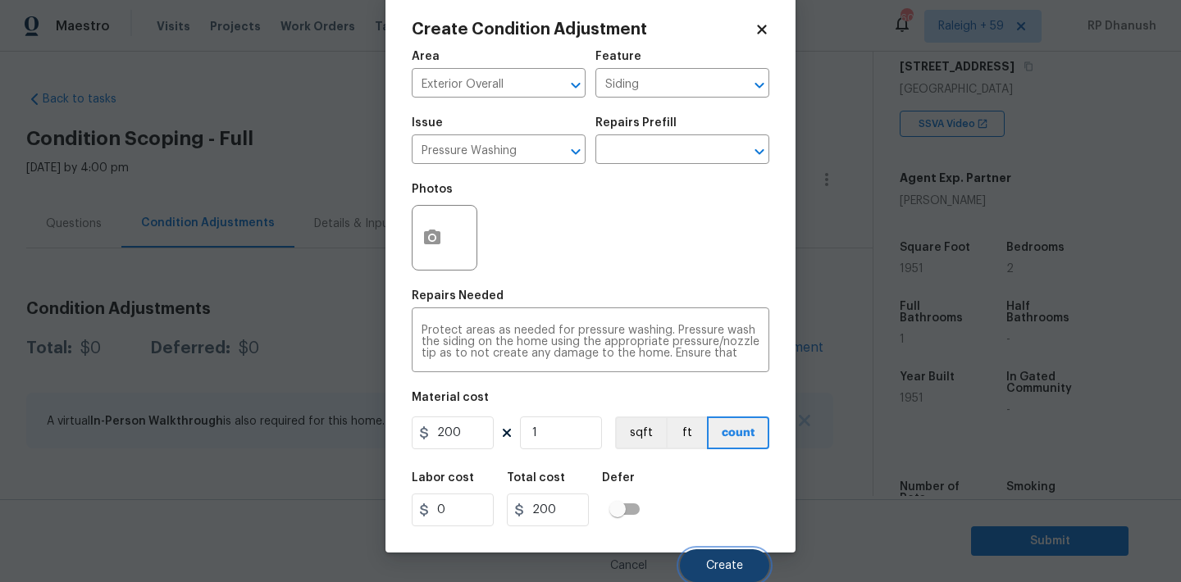
click at [732, 572] on span "Create" at bounding box center [724, 566] width 37 height 12
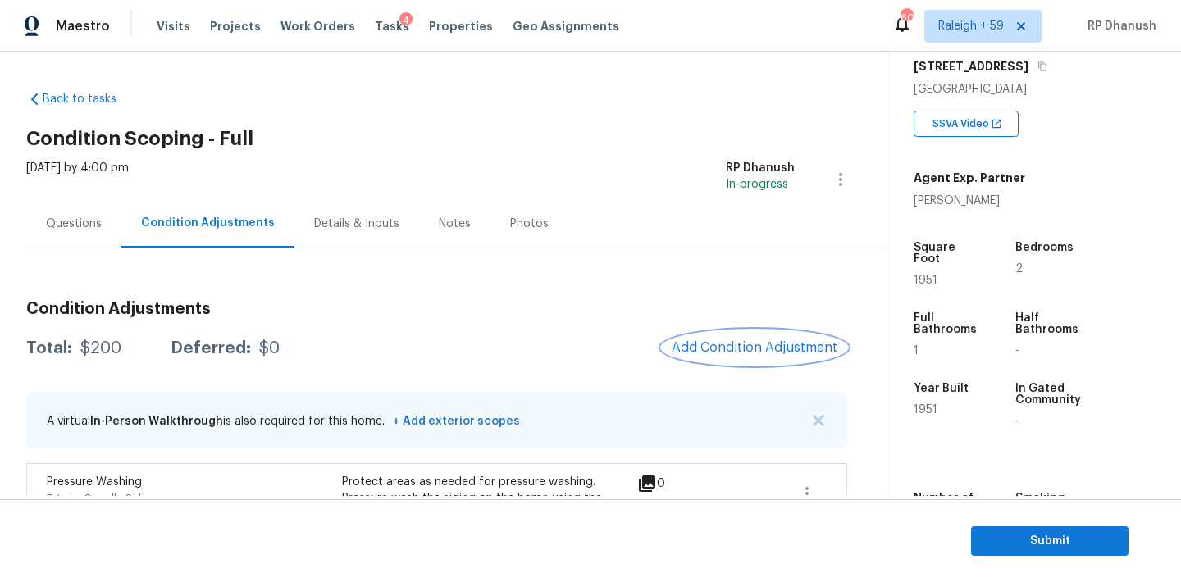
scroll to position [125, 0]
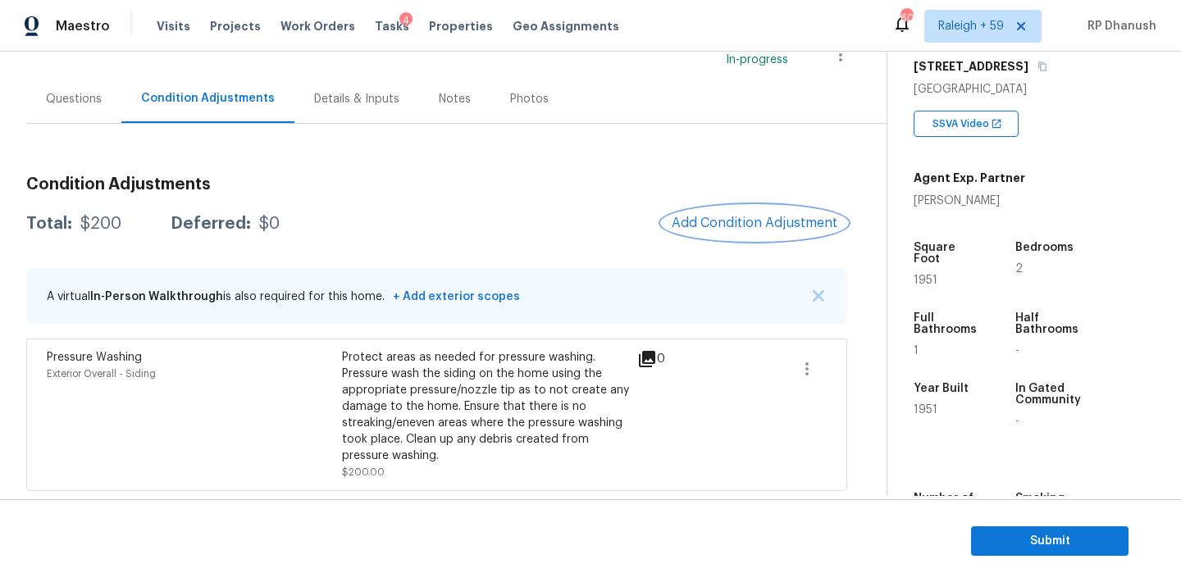
click at [773, 222] on span "Add Condition Adjustment" at bounding box center [755, 223] width 166 height 15
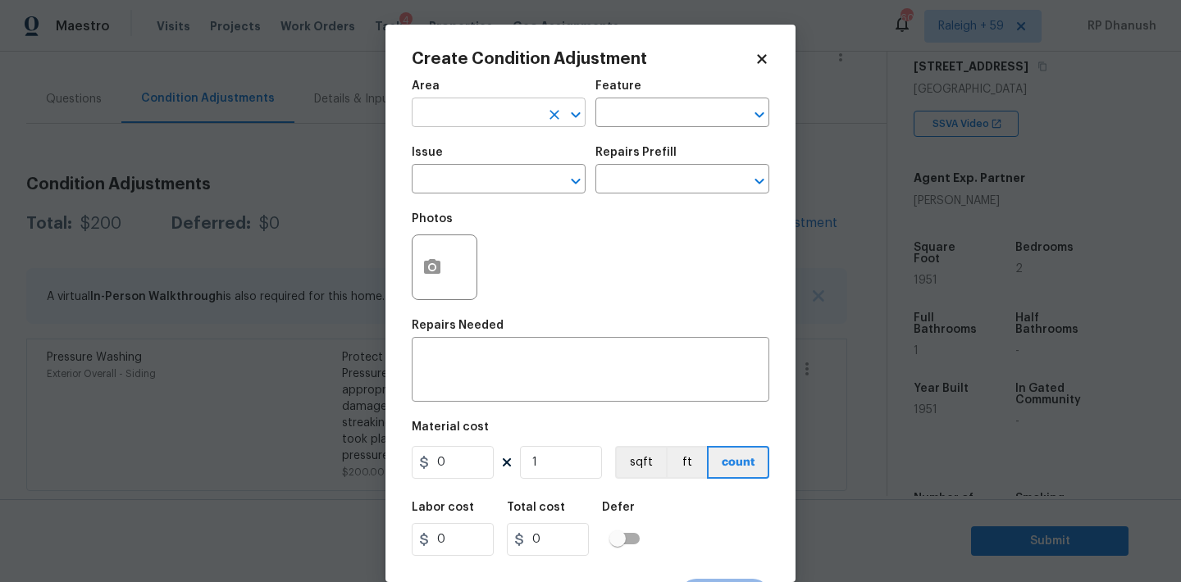
click at [478, 125] on input "text" at bounding box center [476, 114] width 128 height 25
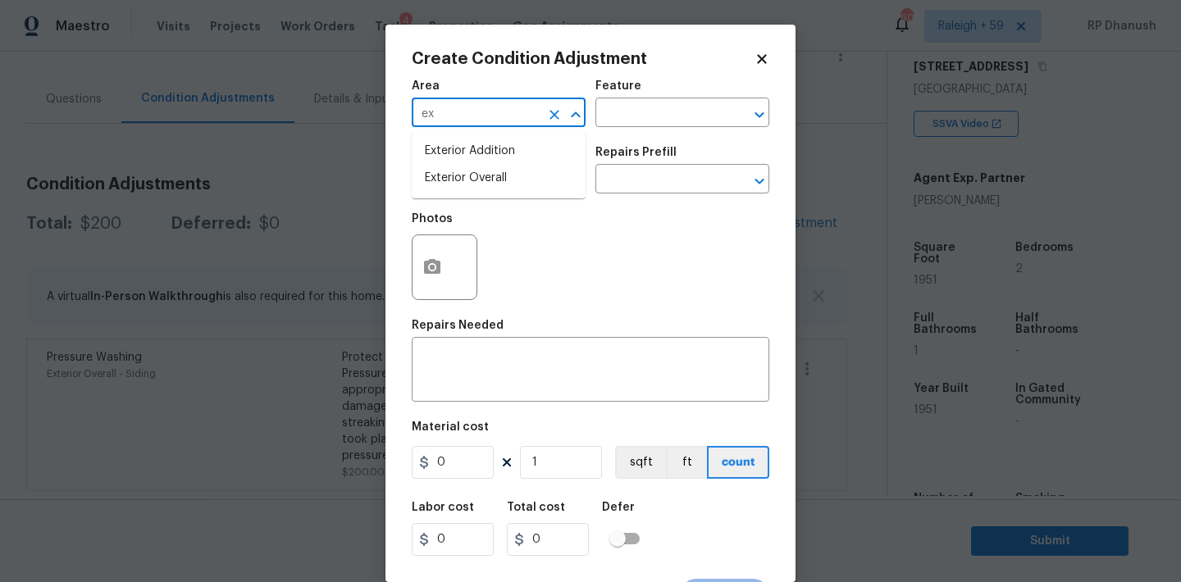
click at [469, 182] on li "Exterior Overall" at bounding box center [499, 178] width 174 height 27
type input "Exterior Overall"
click at [636, 119] on input "text" at bounding box center [659, 114] width 128 height 25
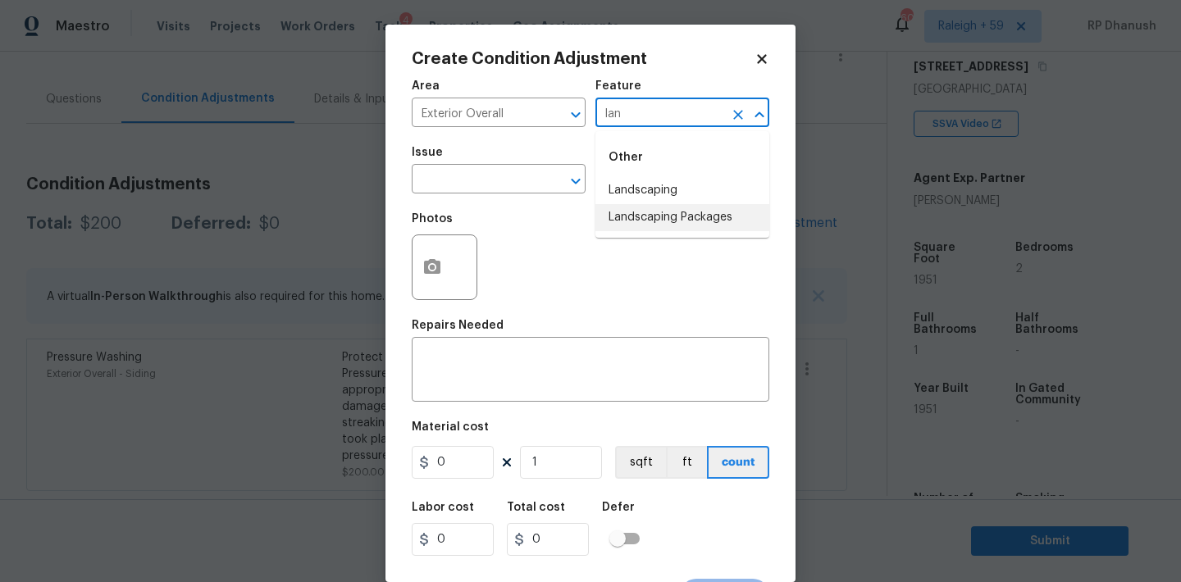
click at [640, 207] on li "Landscaping Packages" at bounding box center [682, 217] width 174 height 27
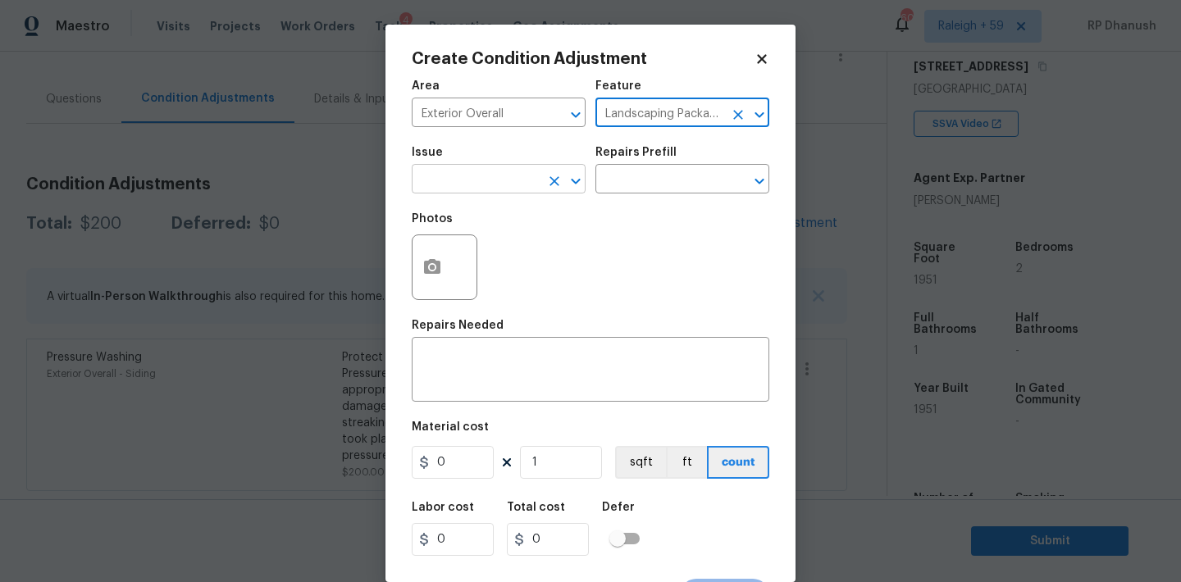
type input "Landscaping Packages"
click at [473, 186] on input "text" at bounding box center [476, 180] width 128 height 25
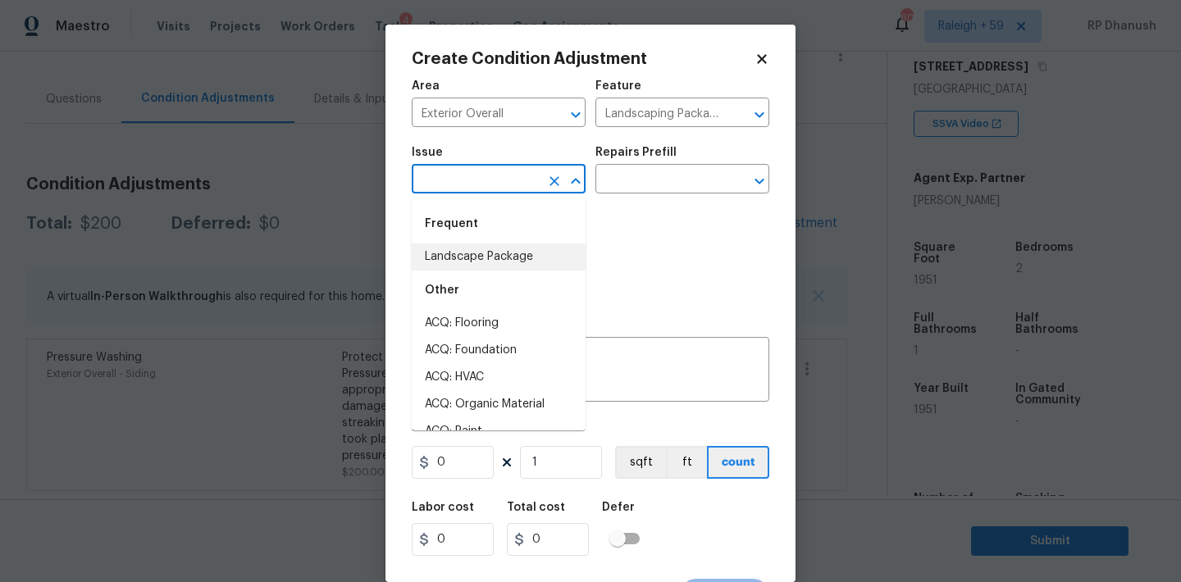
click at [485, 253] on li "Landscape Package" at bounding box center [499, 257] width 174 height 27
type input "Landscape Package"
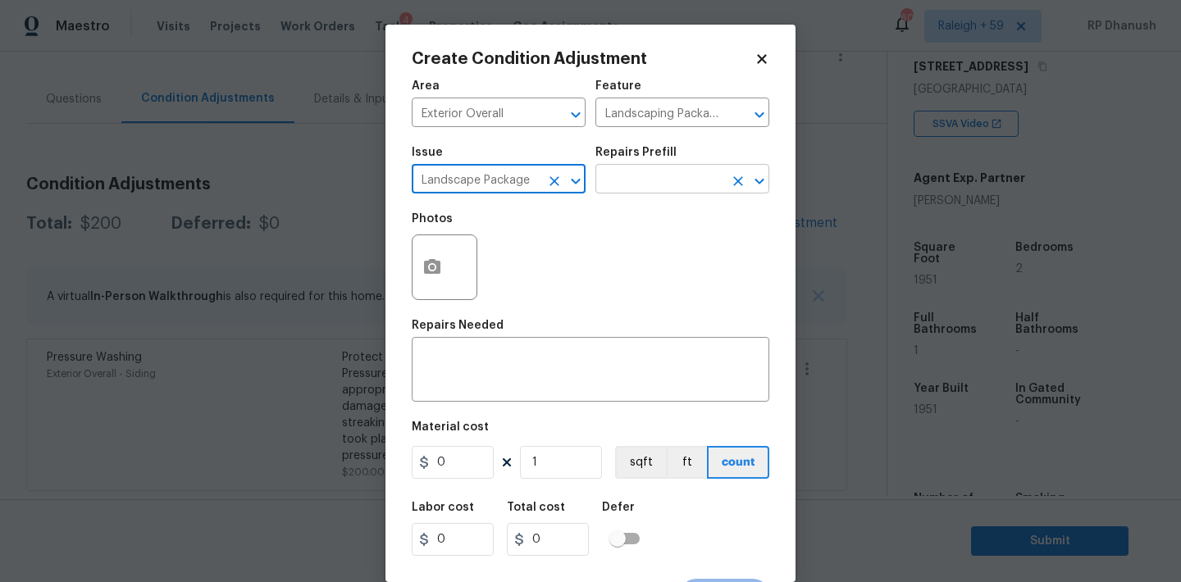
click at [636, 191] on input "text" at bounding box center [659, 180] width 128 height 25
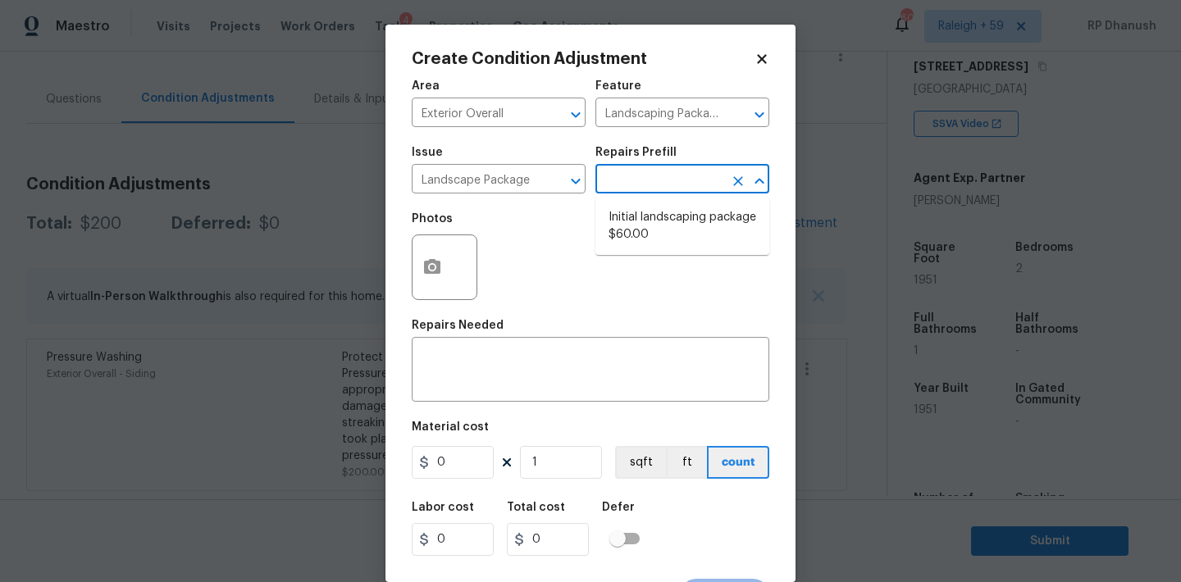
scroll to position [30, 0]
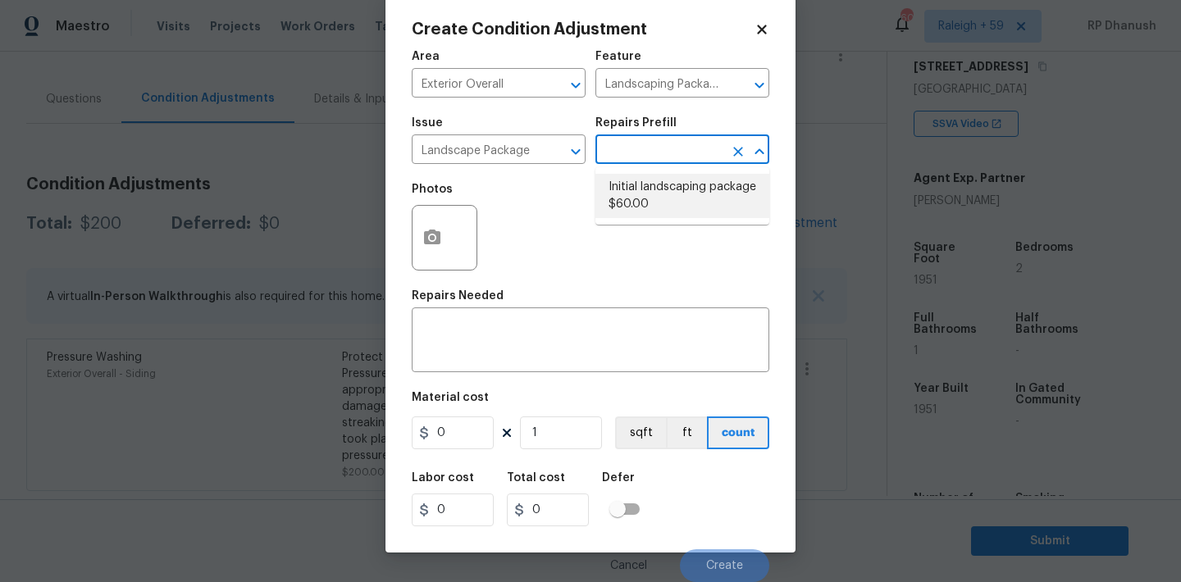
click at [642, 200] on li "Initial landscaping package $60.00" at bounding box center [682, 196] width 174 height 44
type input "Home Readiness Packages"
type textarea "Mowing of grass up to 6" in height. Mow, edge along driveways & sidewalks, trim…"
type input "60"
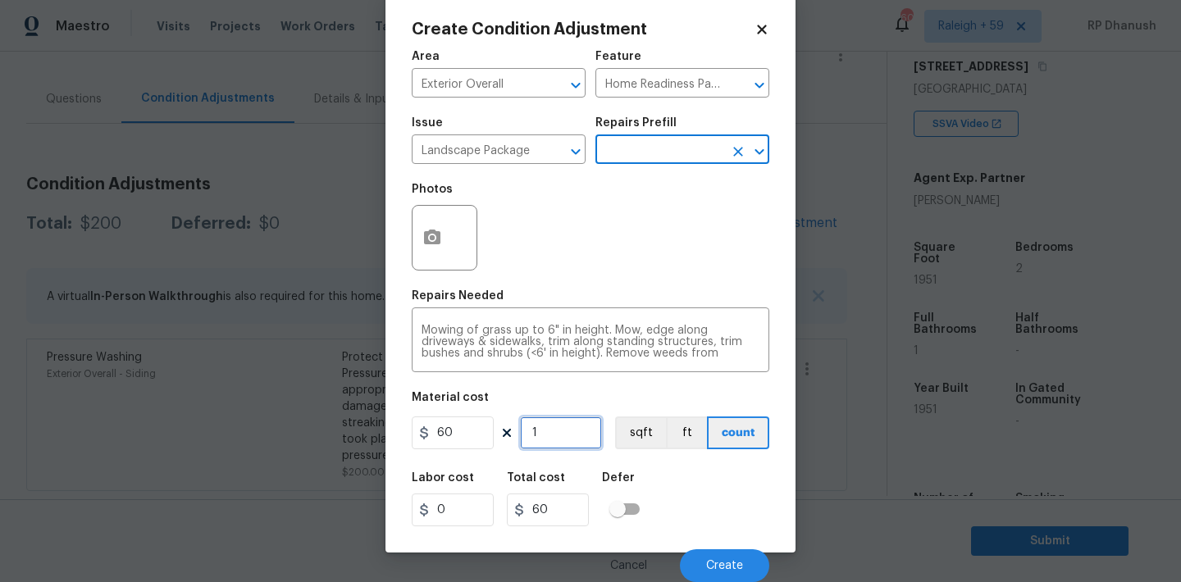
click at [563, 432] on input "1" at bounding box center [561, 433] width 82 height 33
type input "0"
type input "1"
type input "60"
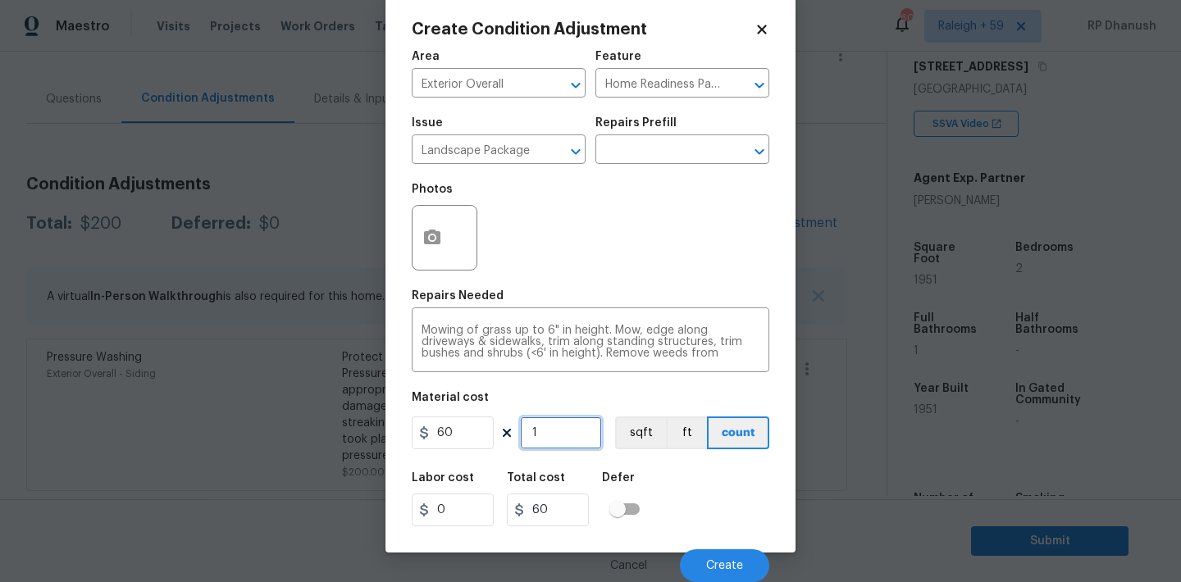
type input "12"
type input "720"
type input "1"
type input "60"
type input "0"
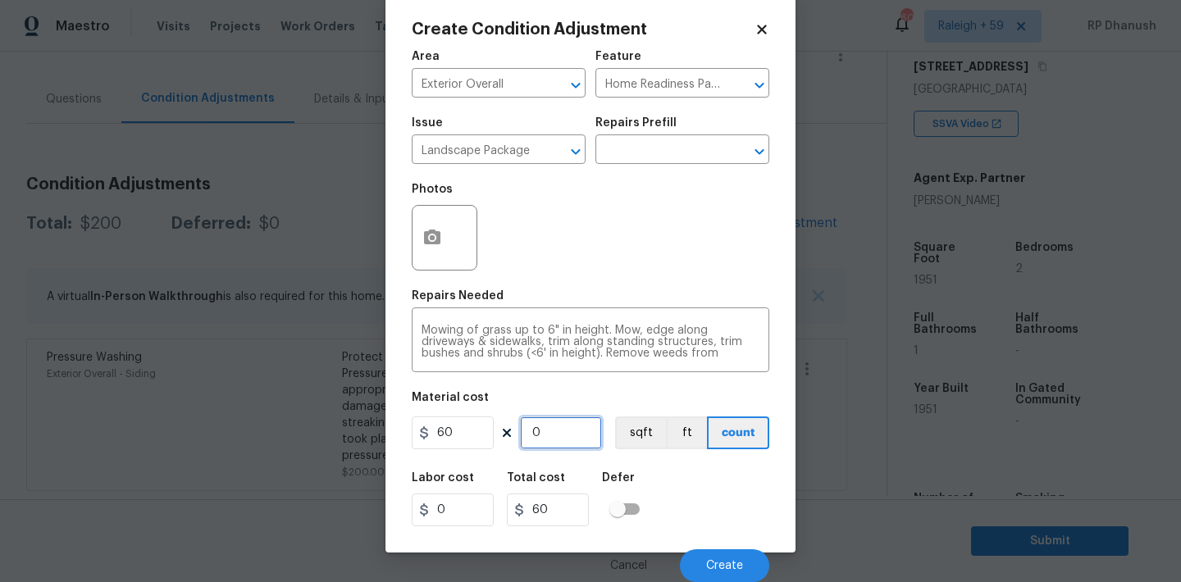
type input "0"
type input "2"
type input "120"
type input "22"
type input "1320"
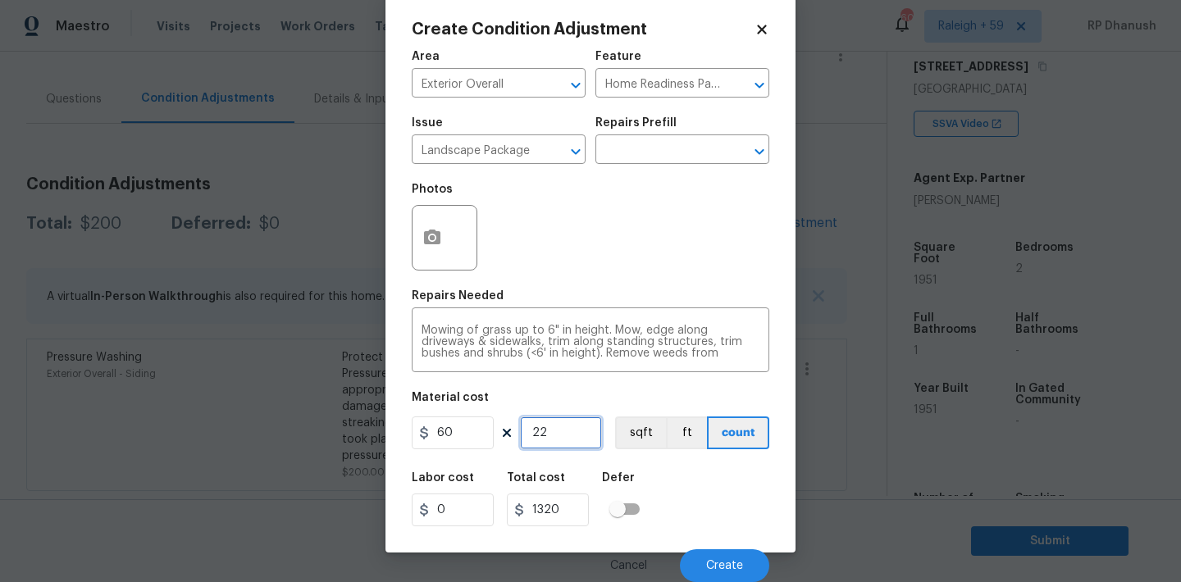
type input "2"
type input "120"
type input "0"
type input "2"
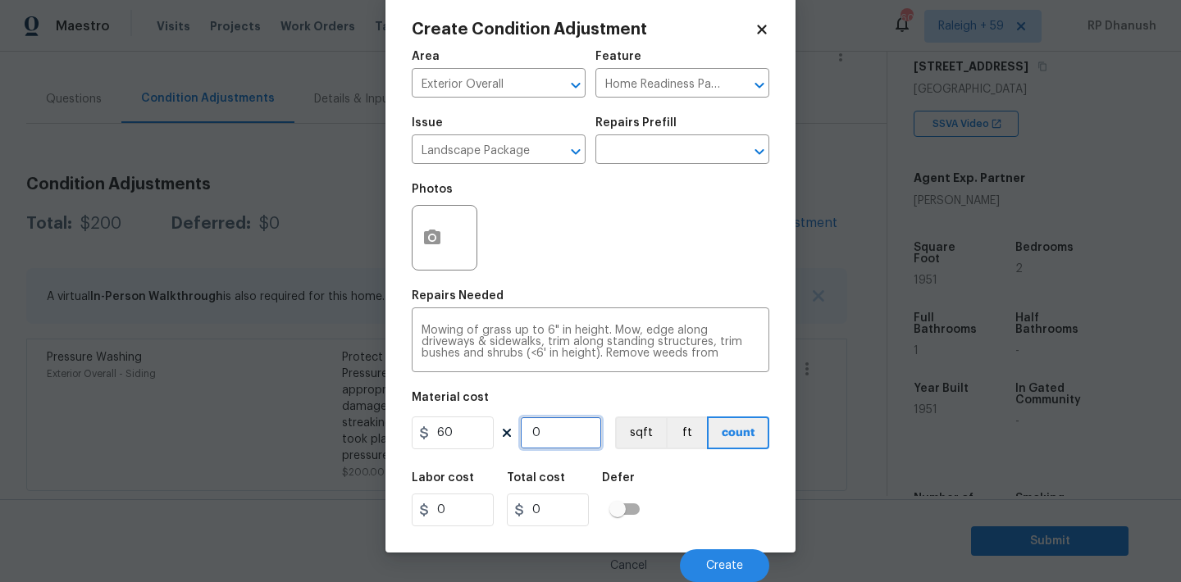
type input "120"
type input "28"
type input "1680"
type input "2"
type input "120"
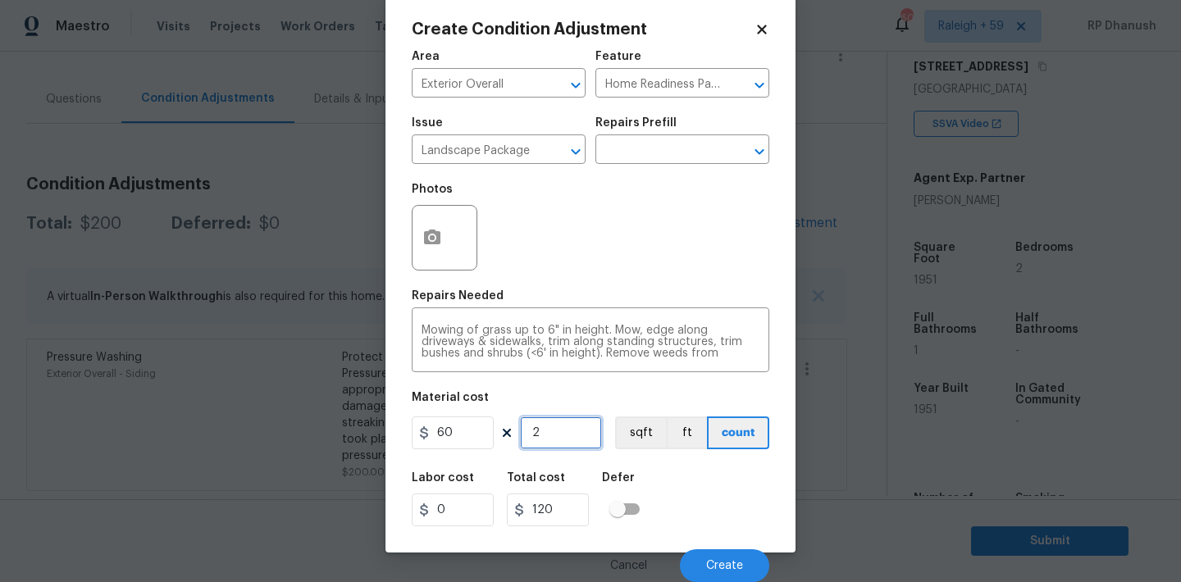
type input "0"
type input "3"
type input "180"
type input "30"
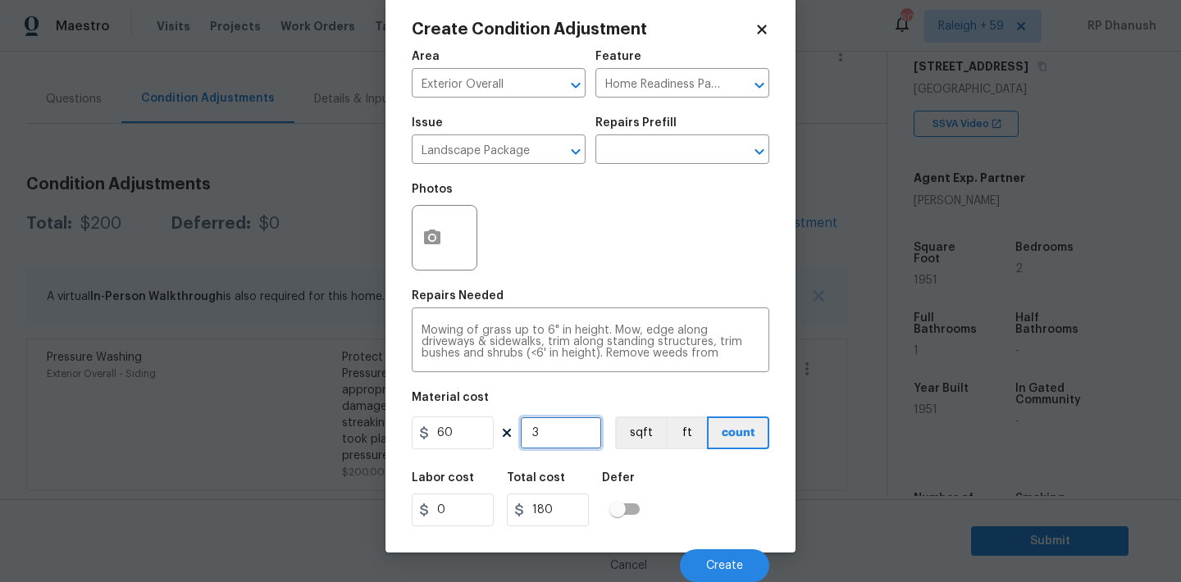
type input "1800"
type input "30"
click at [748, 565] on button "Create" at bounding box center [724, 565] width 89 height 33
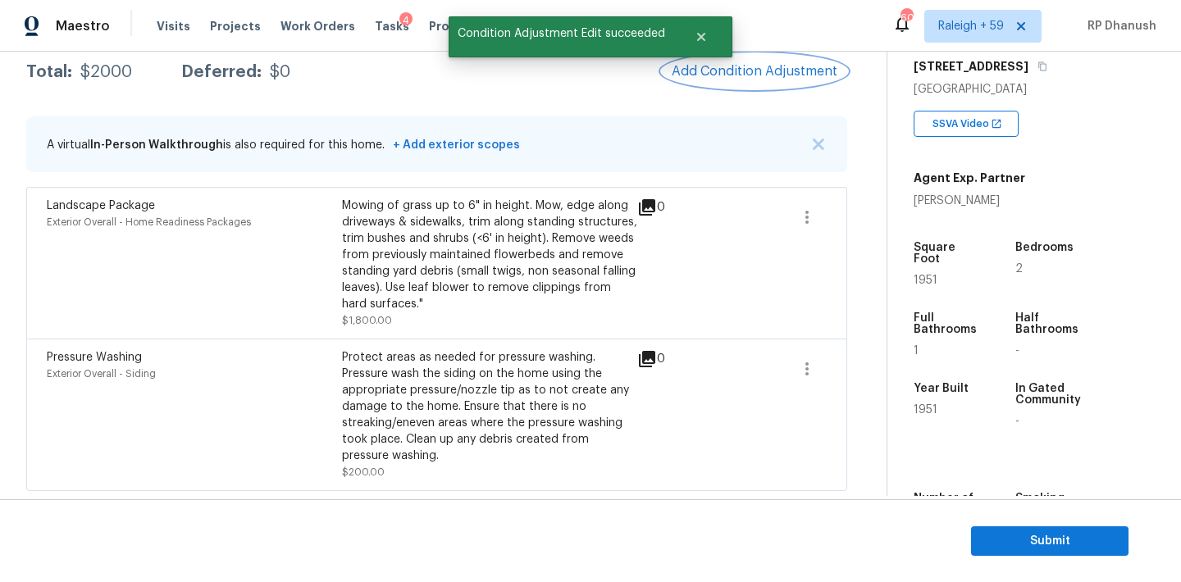
scroll to position [165, 0]
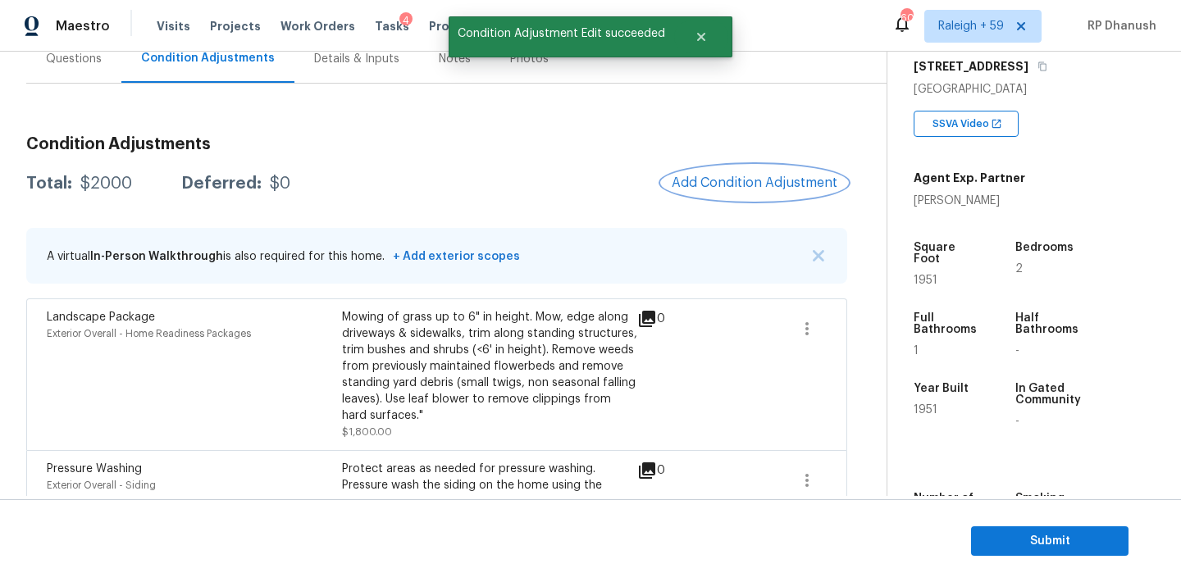
click at [724, 189] on span "Add Condition Adjustment" at bounding box center [755, 182] width 166 height 15
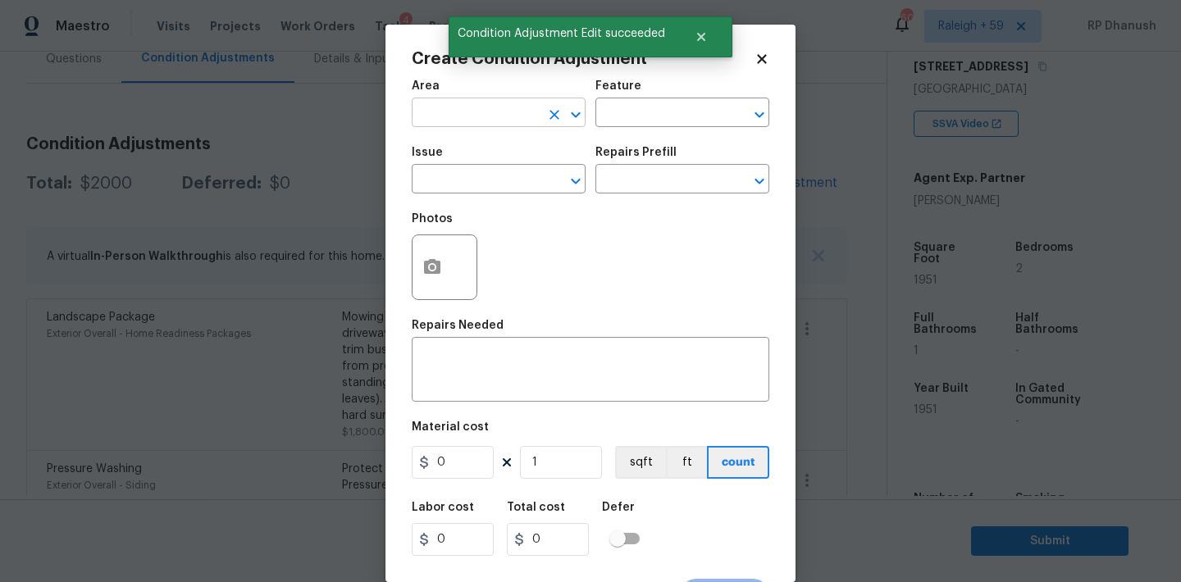
click at [480, 123] on input "text" at bounding box center [476, 114] width 128 height 25
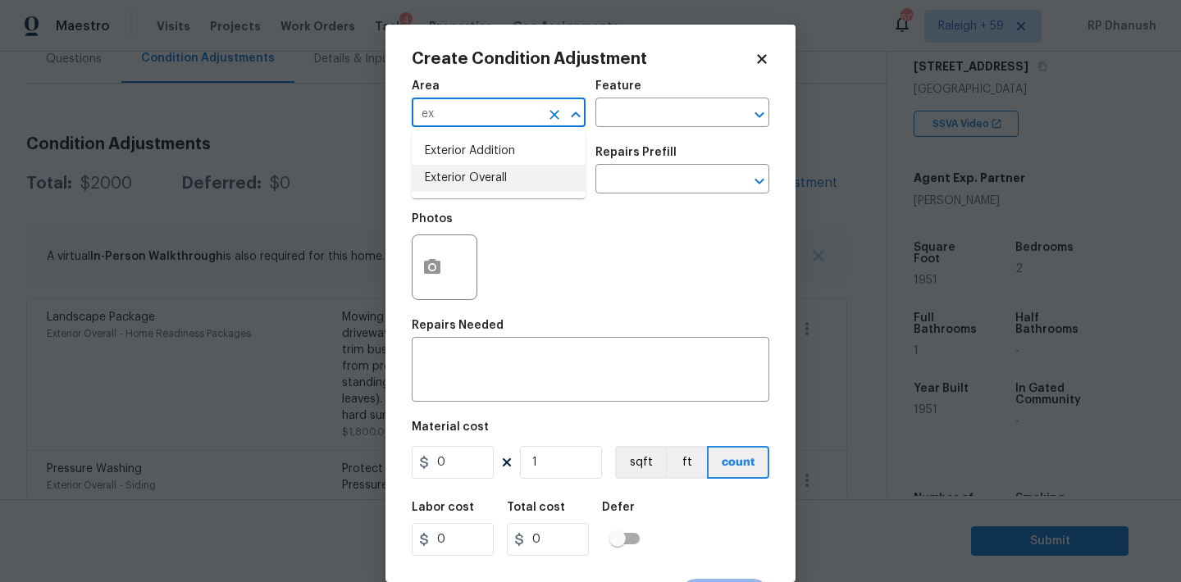
click at [461, 176] on li "Exterior Overall" at bounding box center [499, 178] width 174 height 27
type input "Exterior Overall"
click at [593, 125] on div "Area Exterior Overall ​ Feature ​" at bounding box center [591, 104] width 358 height 66
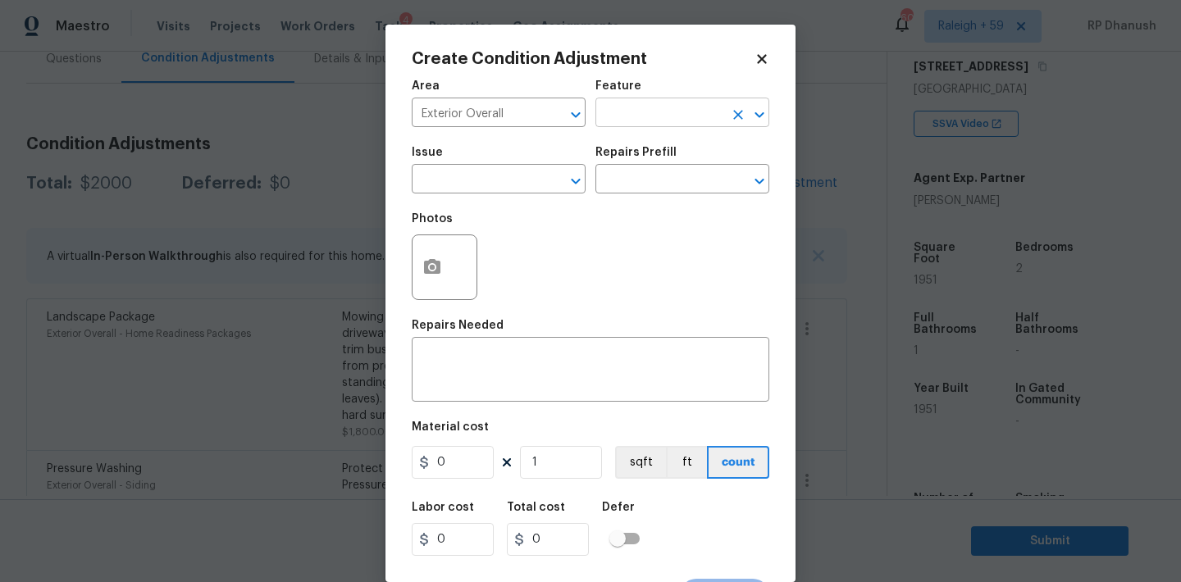
click at [636, 117] on input "text" at bounding box center [659, 114] width 128 height 25
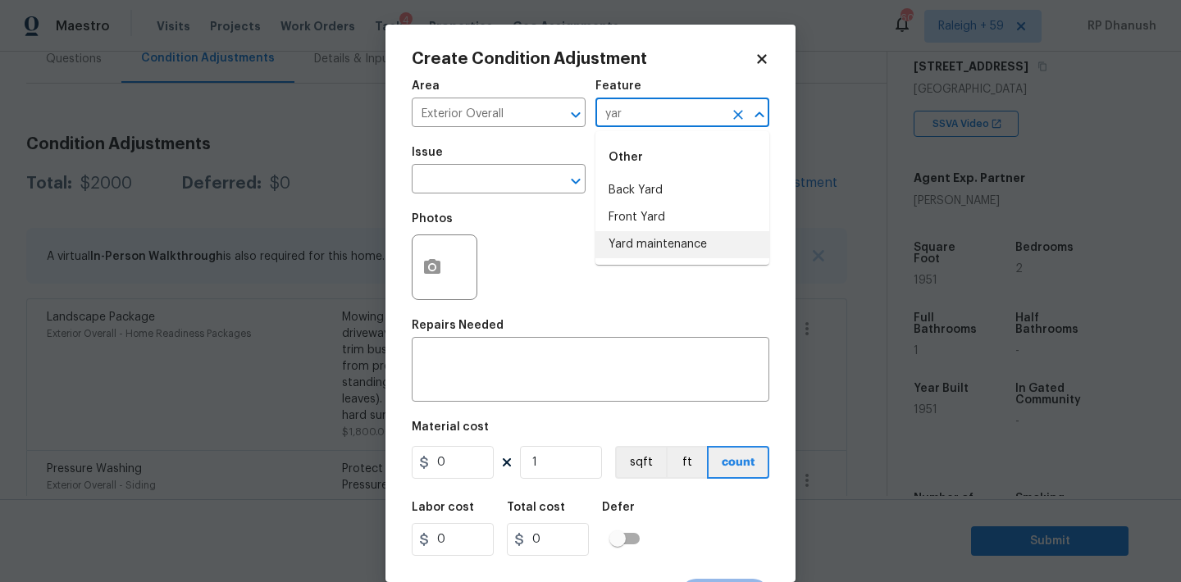
click at [643, 249] on li "Yard maintenance" at bounding box center [682, 244] width 174 height 27
type input "Yard maintenance"
click at [490, 185] on input "text" at bounding box center [476, 180] width 128 height 25
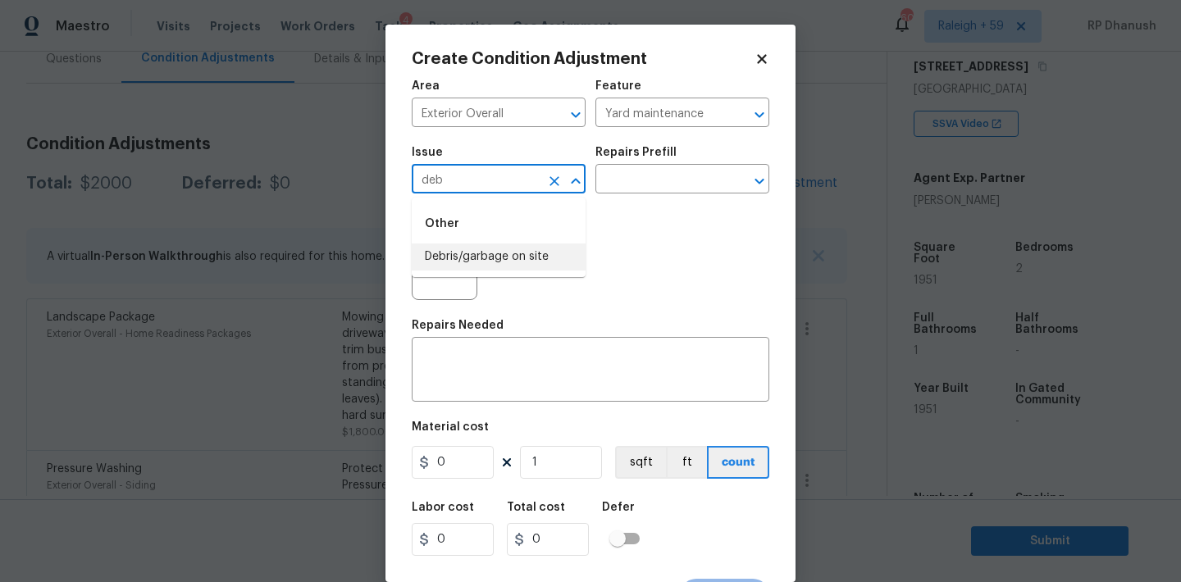
click at [487, 264] on li "Debris/garbage on site" at bounding box center [499, 257] width 174 height 27
type input "Debris/garbage on site"
click at [666, 180] on input "text" at bounding box center [659, 180] width 128 height 25
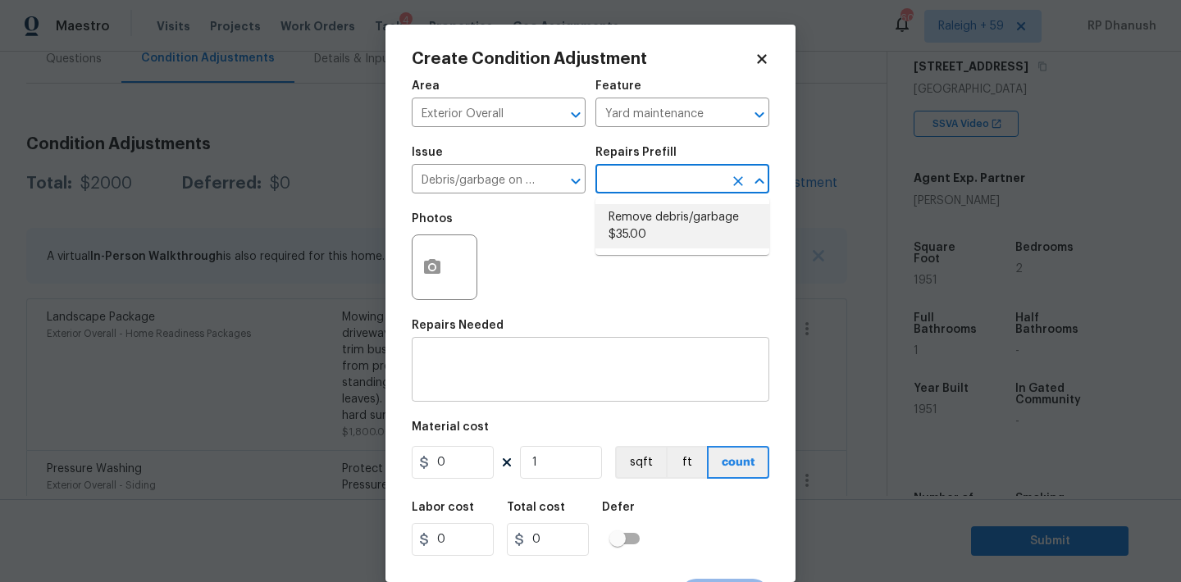
drag, startPoint x: 656, startPoint y: 235, endPoint x: 577, endPoint y: 394, distance: 177.5
click at [655, 235] on li "Remove debris/garbage $35.00" at bounding box center [682, 226] width 174 height 44
type textarea "Remove, haul off, and properly dispose of any debris left by seller to offsite …"
type input "35"
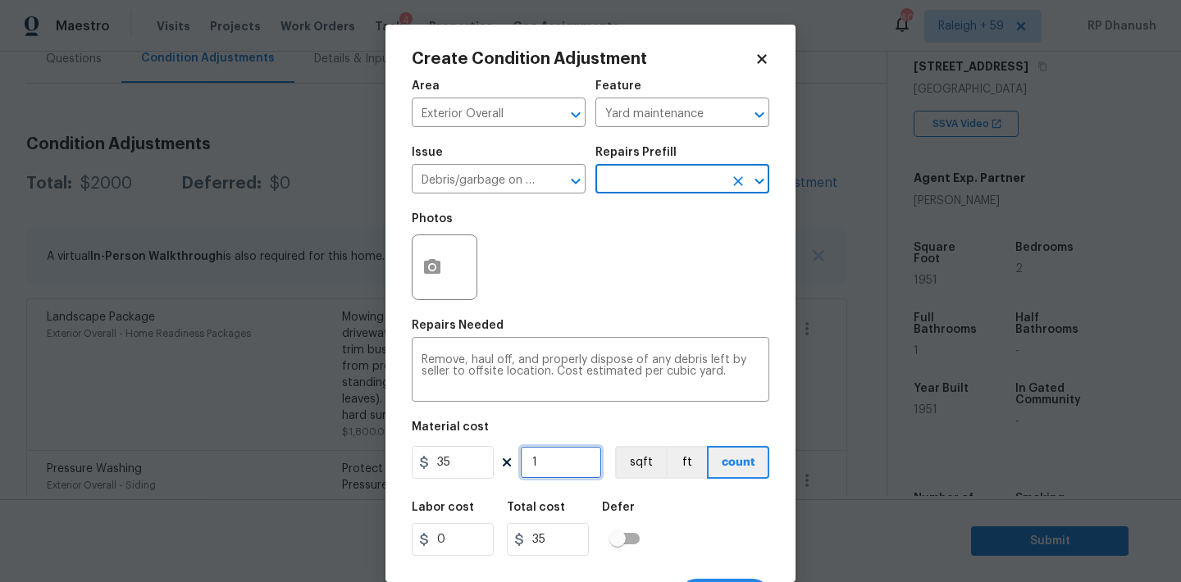
click at [550, 463] on input "1" at bounding box center [561, 462] width 82 height 33
type input "0"
type input "1"
type input "35"
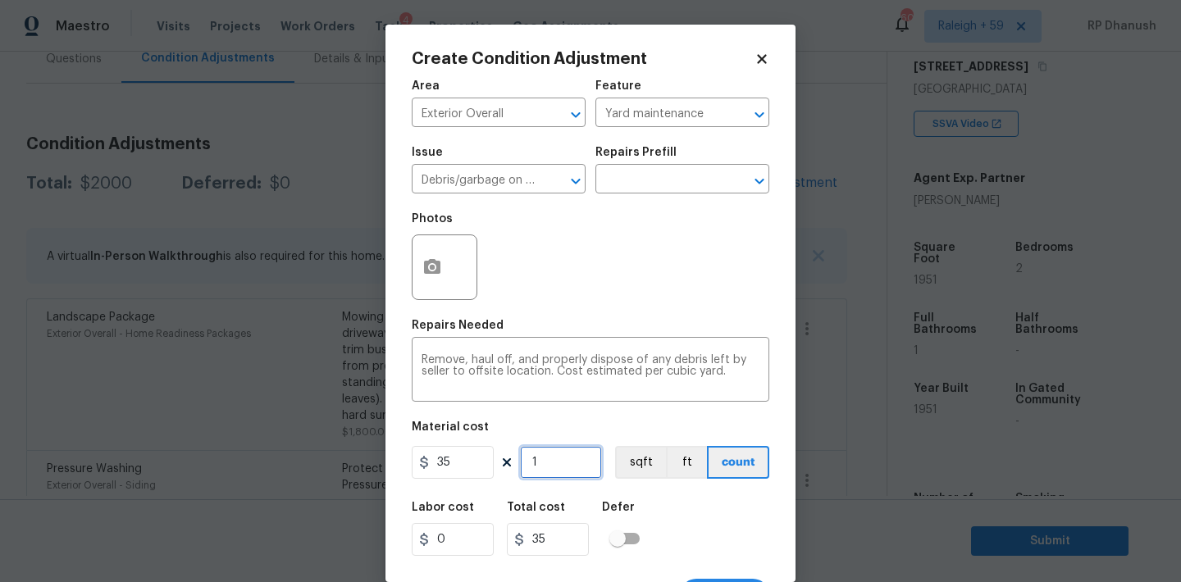
type input "10"
type input "350"
type input "100"
type input "3500"
type input "10"
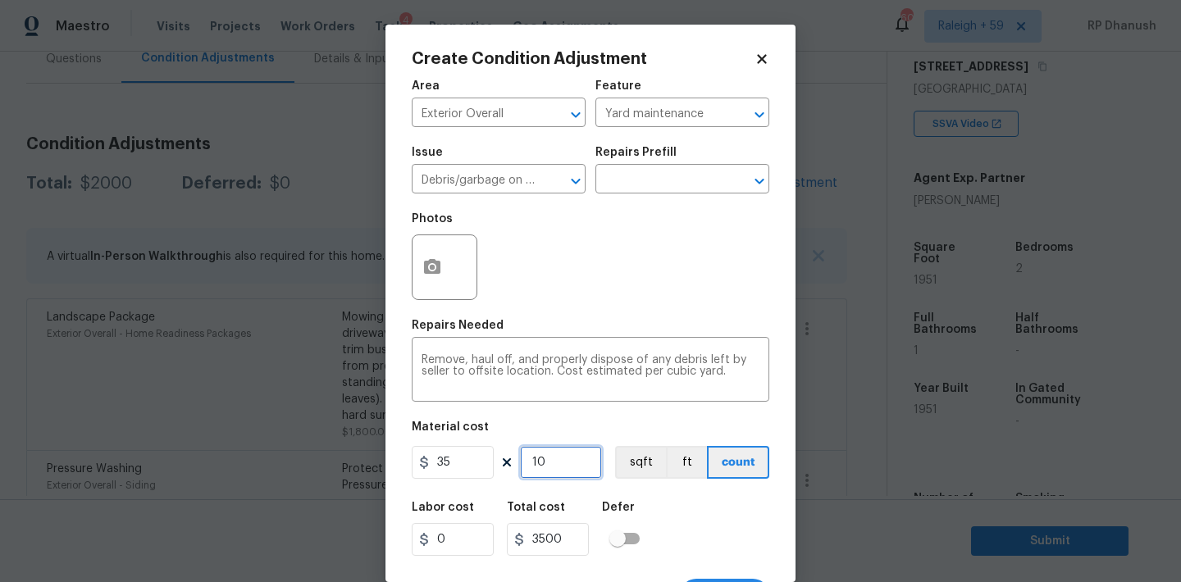
type input "350"
type input "10"
click at [550, 463] on input "10" at bounding box center [561, 462] width 82 height 33
type input "1"
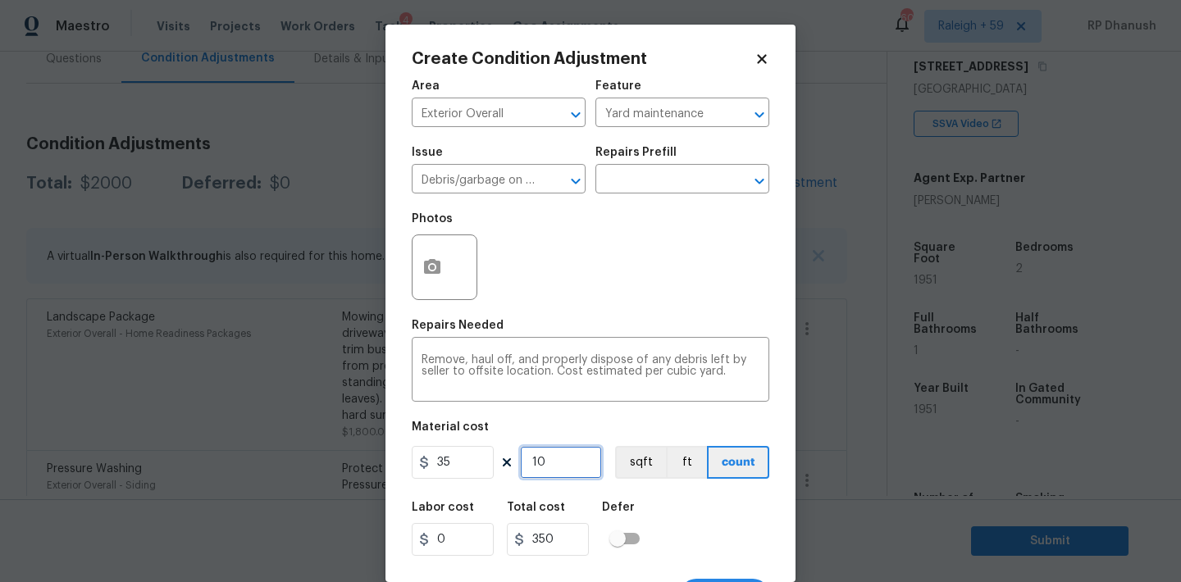
type input "35"
type input "10"
type input "350"
type input "1"
type input "35"
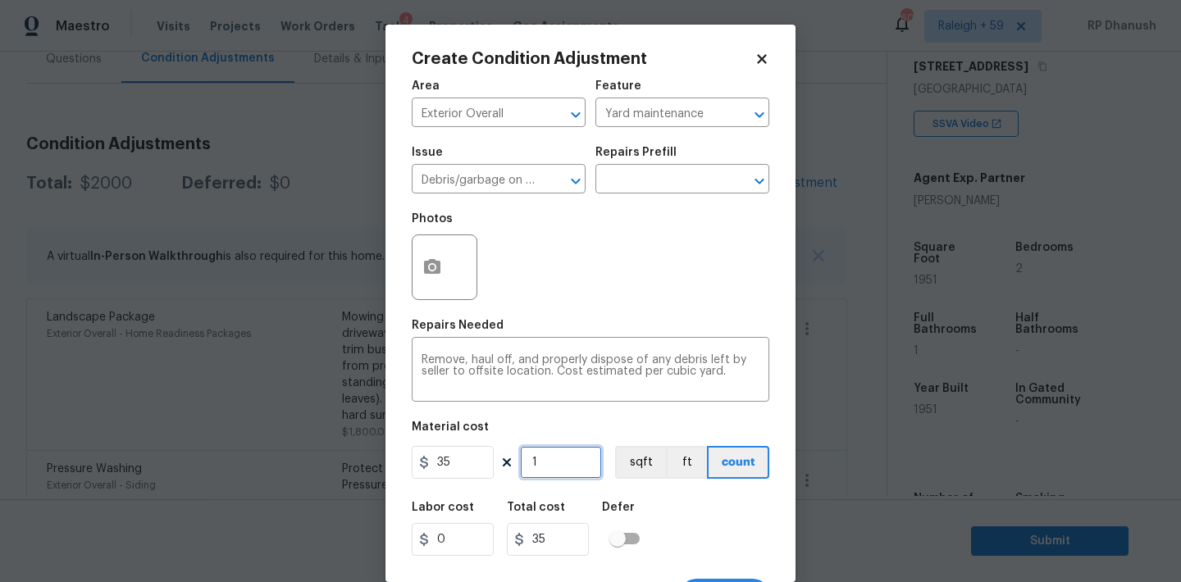
type input "0"
type input "8"
type input "280"
type input "0"
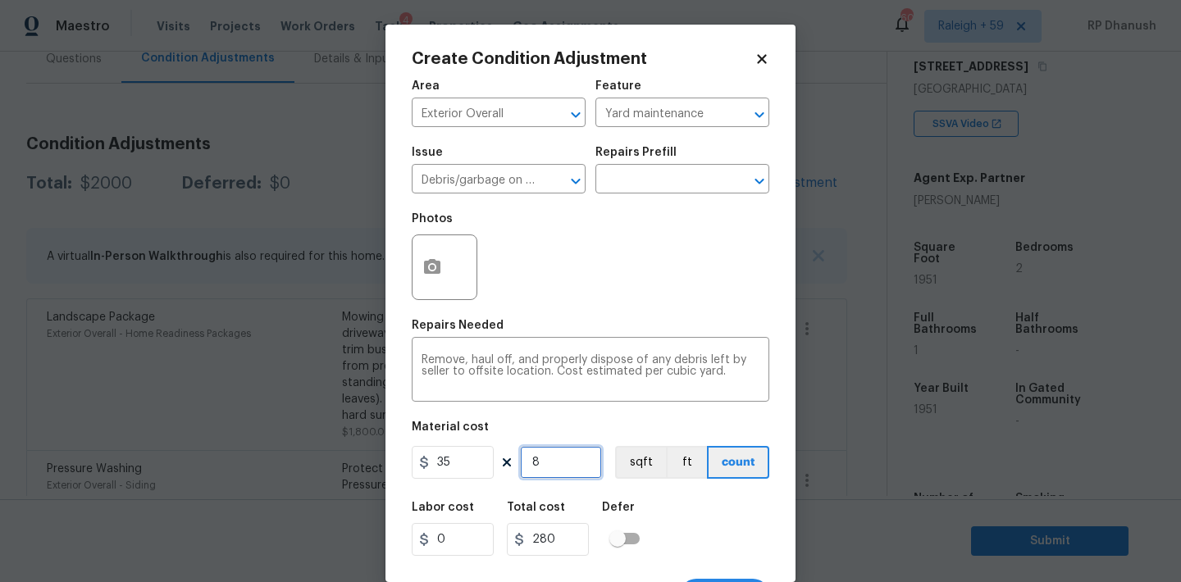
type input "0"
type input "2"
type input "70"
type input "20"
type input "700"
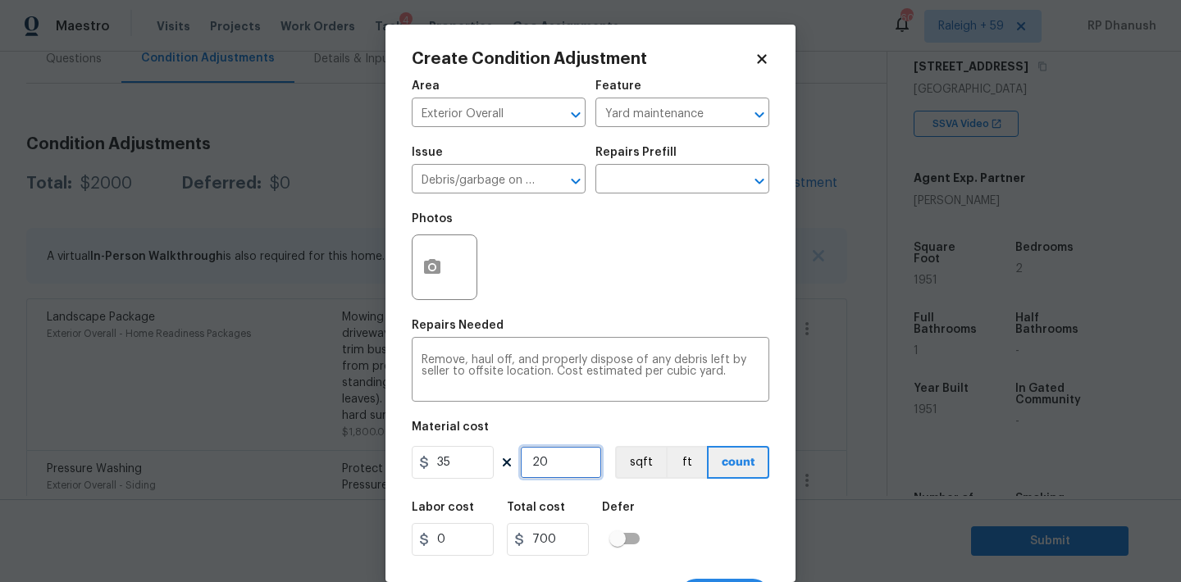
type input "2"
type input "70"
type input "0"
type input "3"
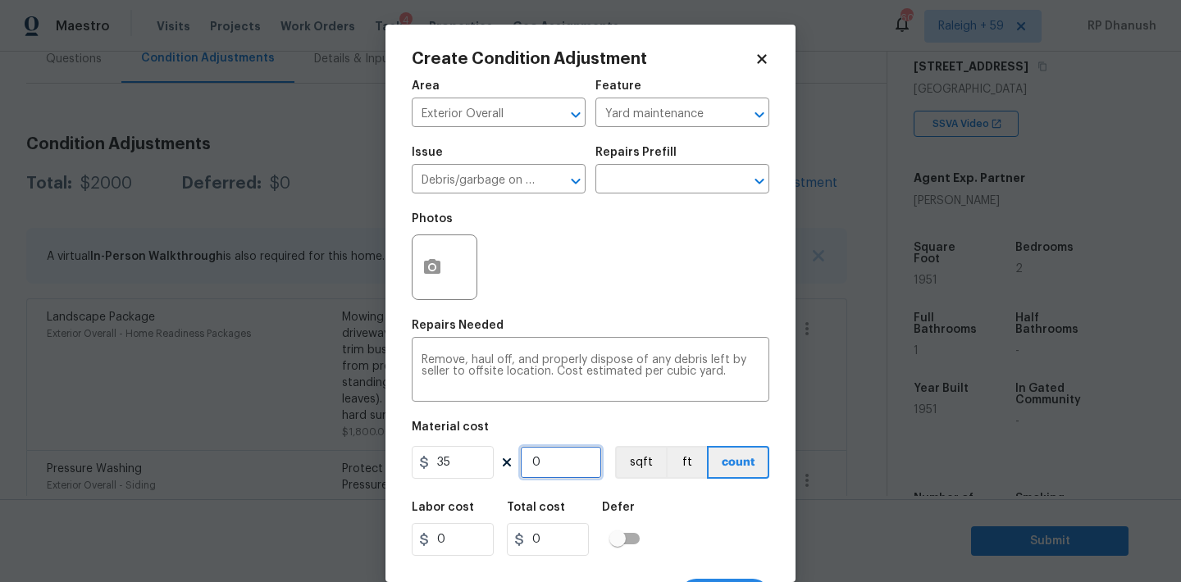
type input "105"
type input "30"
type input "1050"
click at [550, 463] on input "30" at bounding box center [561, 462] width 82 height 33
type input "3"
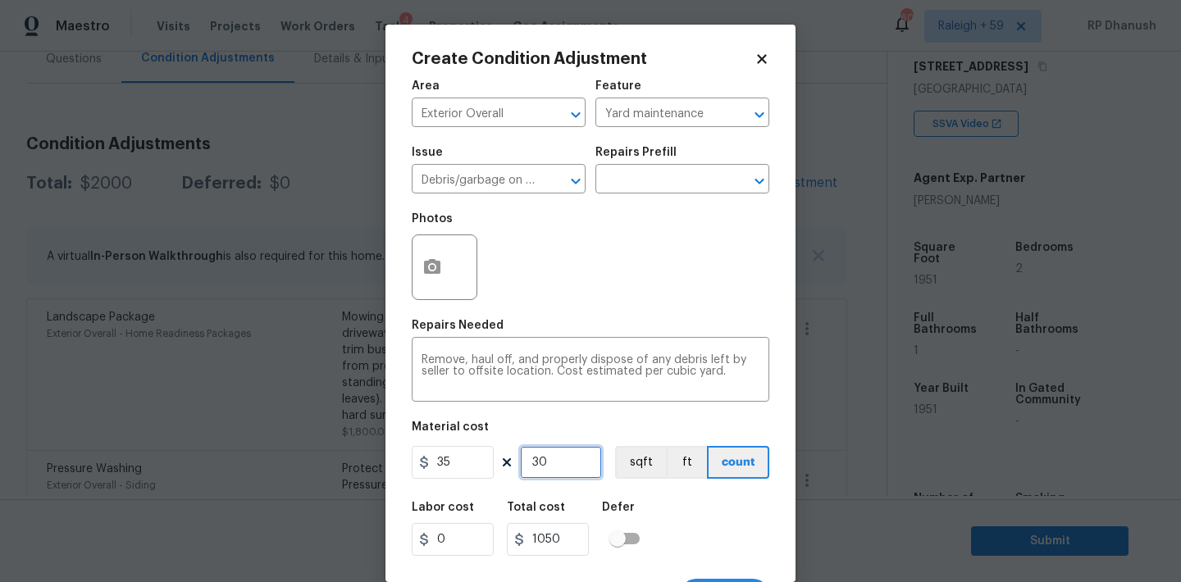
type input "105"
type input "33"
type input "1155"
type input "3"
type input "105"
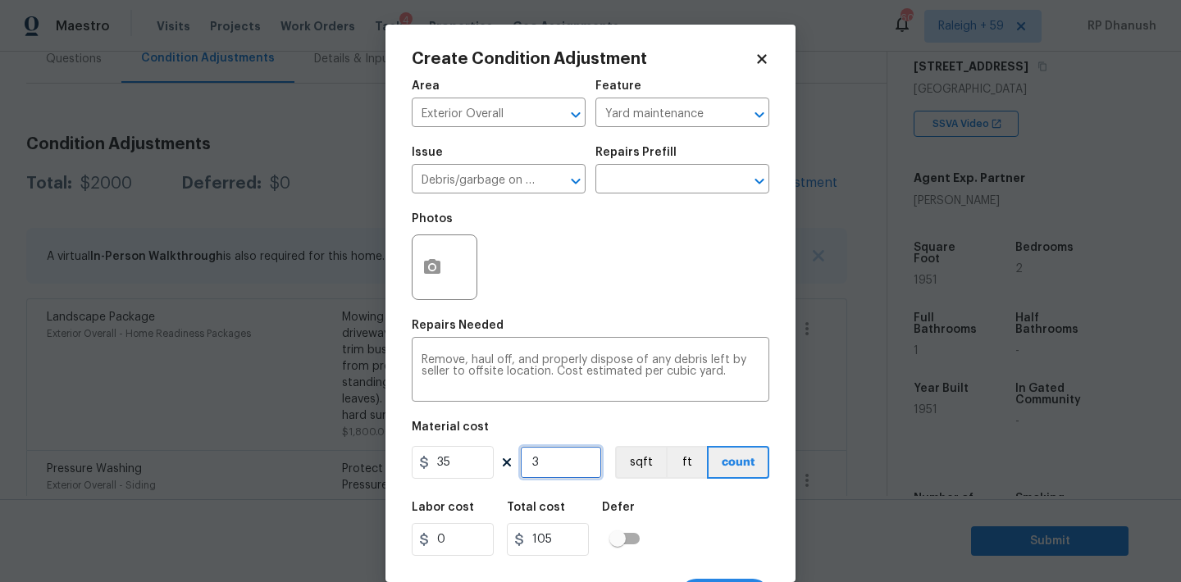
type input "0"
type input "3"
type input "105"
type input "30"
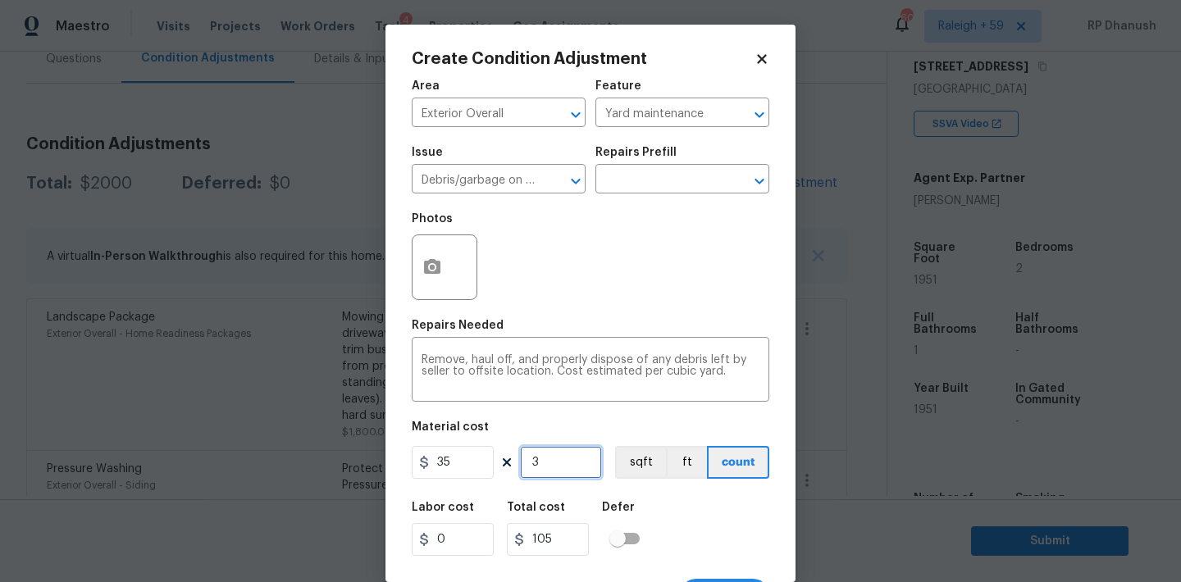
type input "1050"
type input "3"
type input "105"
type input "0"
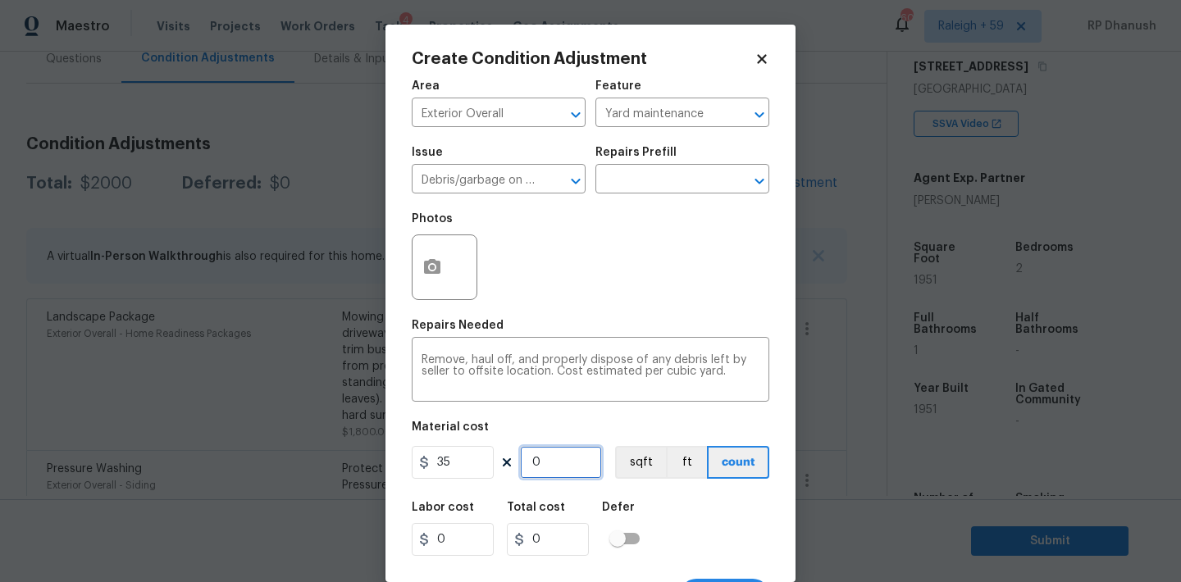
type input "4"
type input "140"
type input "40"
type input "1400"
type input "4"
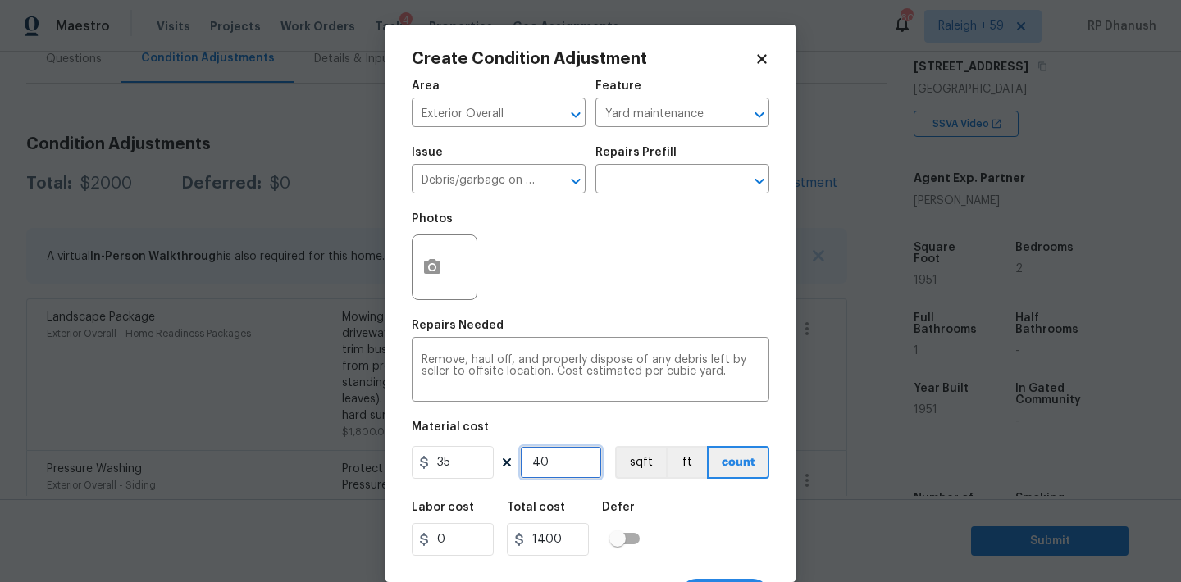
type input "140"
type input "0"
type input "5"
type input "175"
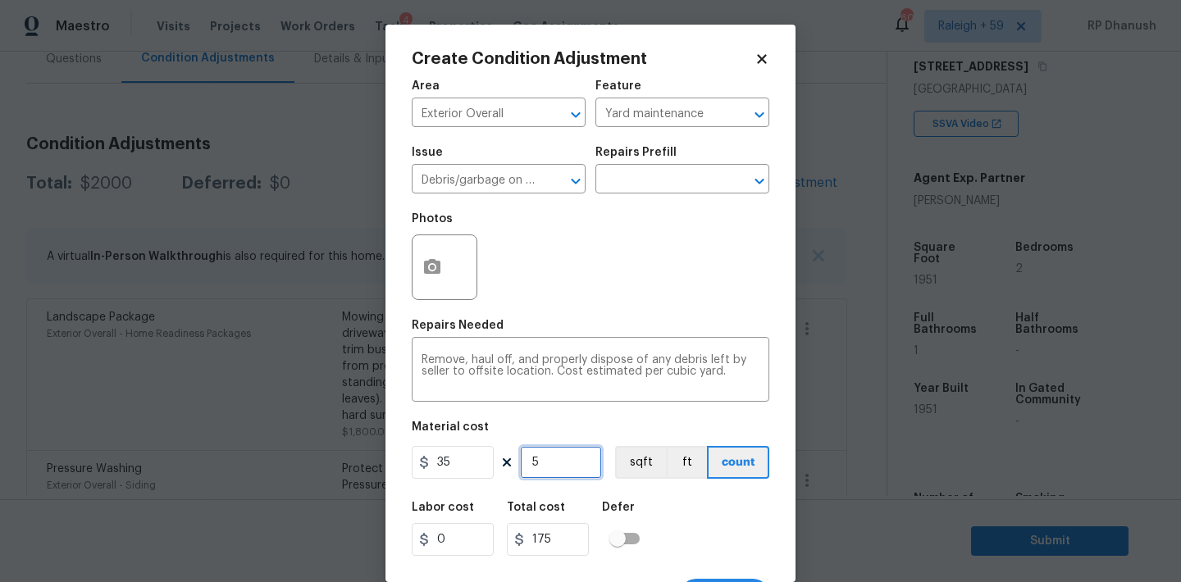
type input "50"
type input "1750"
type input "5"
type input "175"
type input "0"
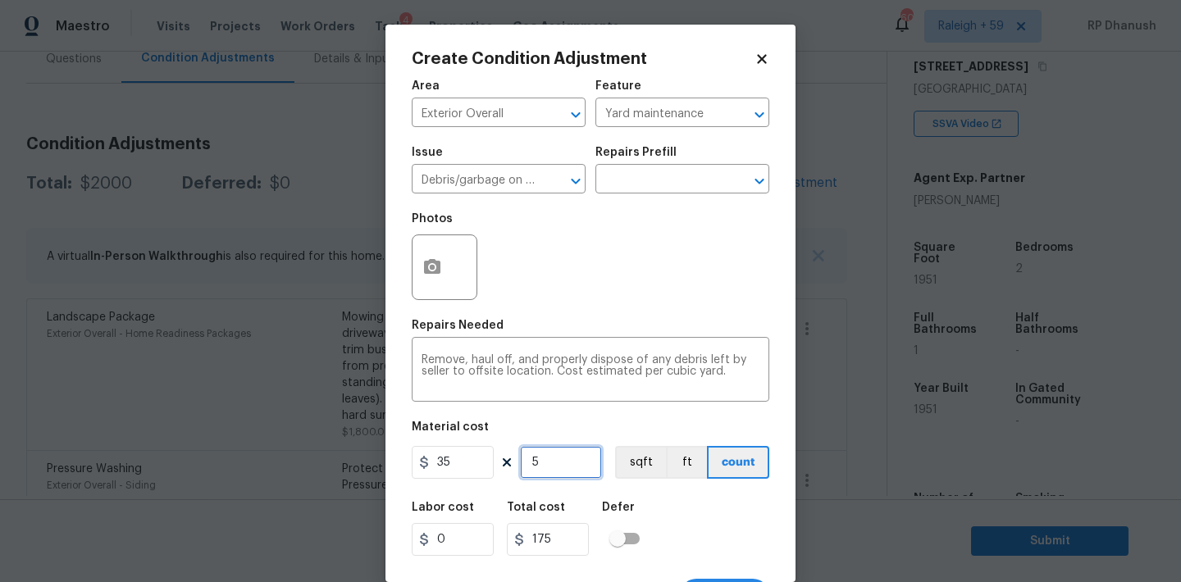
type input "0"
type input "6"
type input "210"
type input "60"
type input "2100"
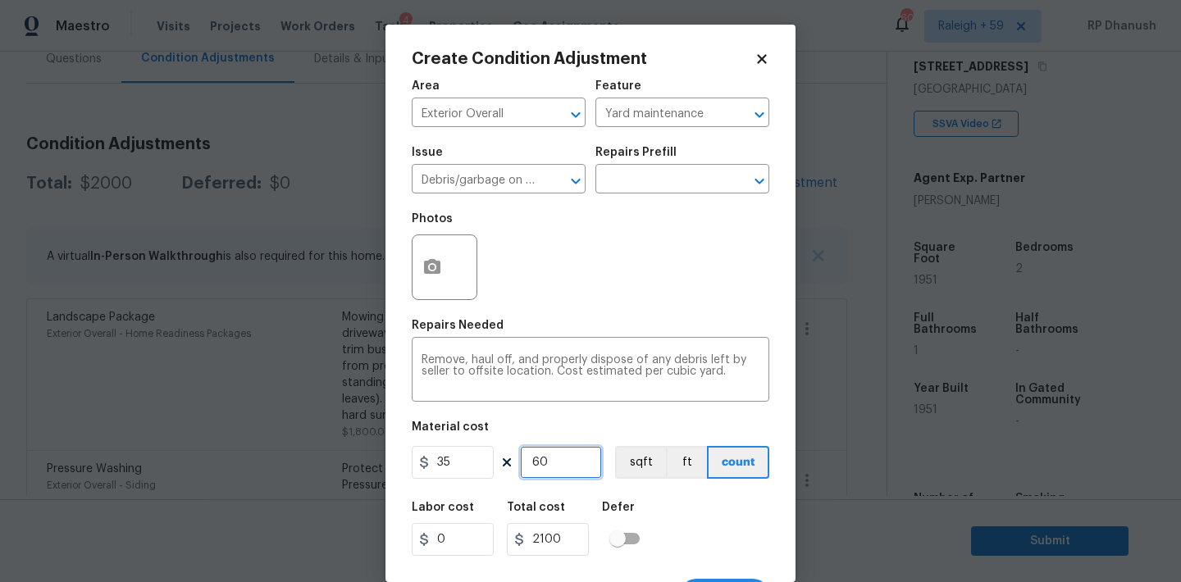
type input "60"
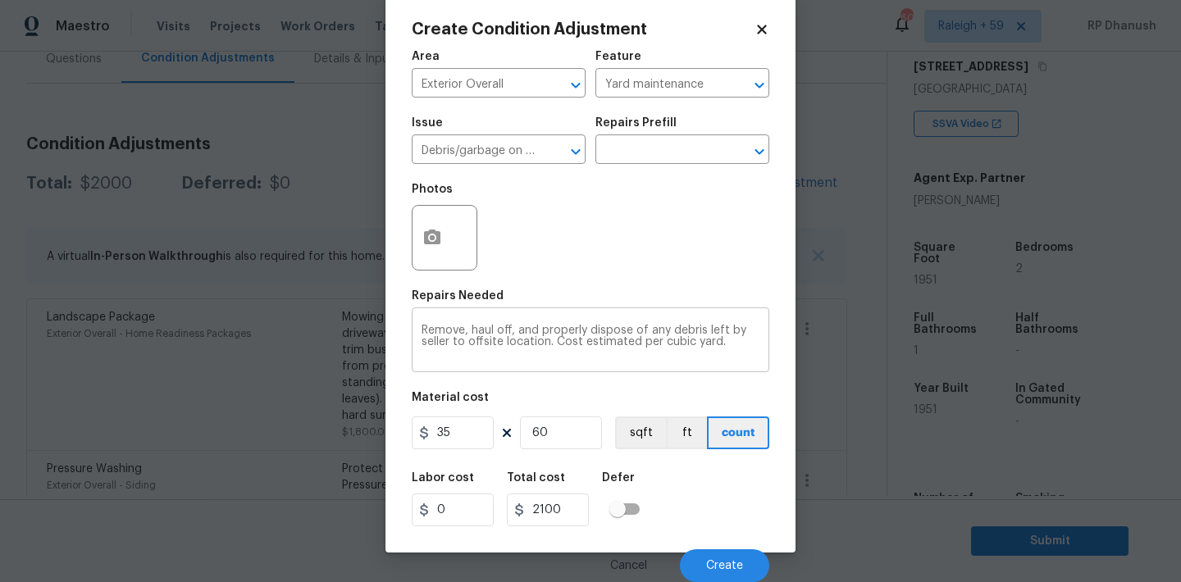
click at [727, 350] on textarea "Remove, haul off, and properly dispose of any debris left by seller to offsite …" at bounding box center [591, 342] width 338 height 34
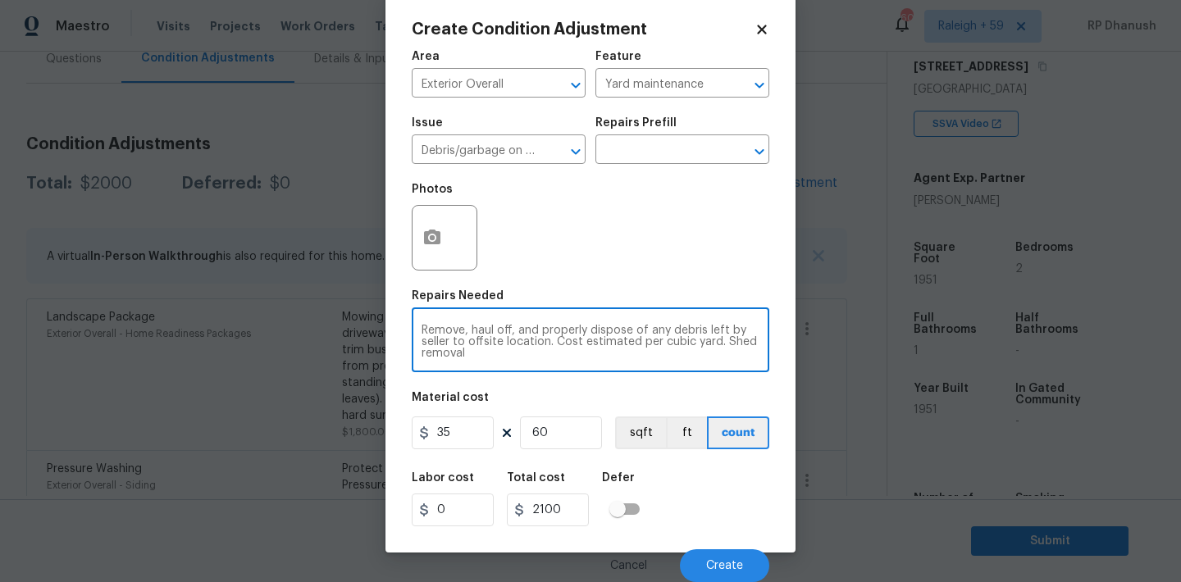
type textarea "Remove, haul off, and properly dispose of any debris left by seller to offsite …"
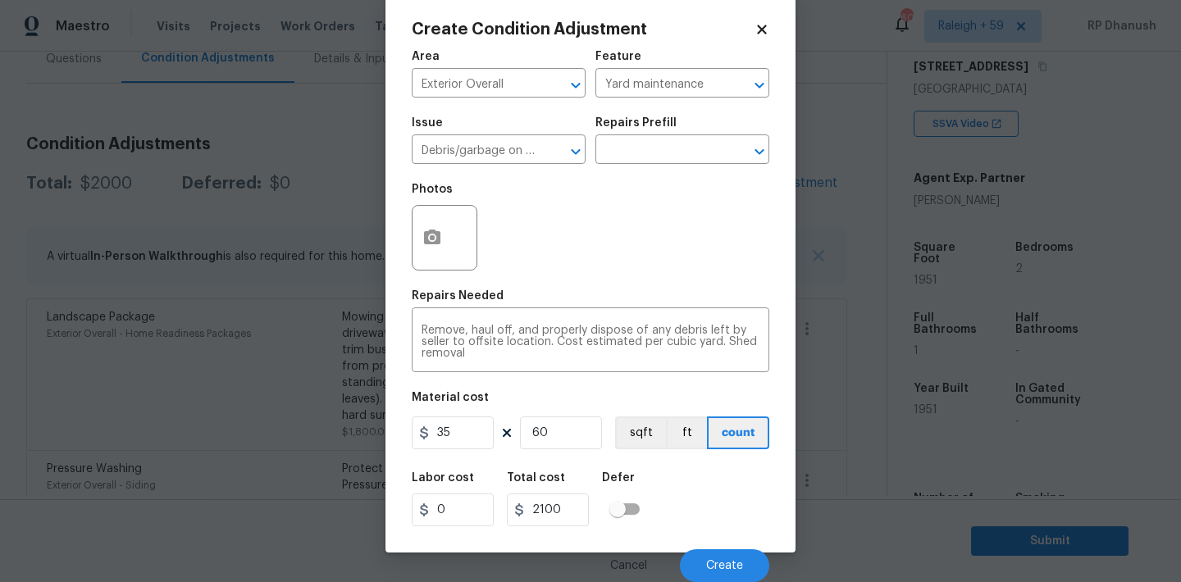
click at [739, 545] on div "Cancel Create" at bounding box center [591, 559] width 358 height 46
click at [736, 563] on span "Create" at bounding box center [724, 566] width 37 height 12
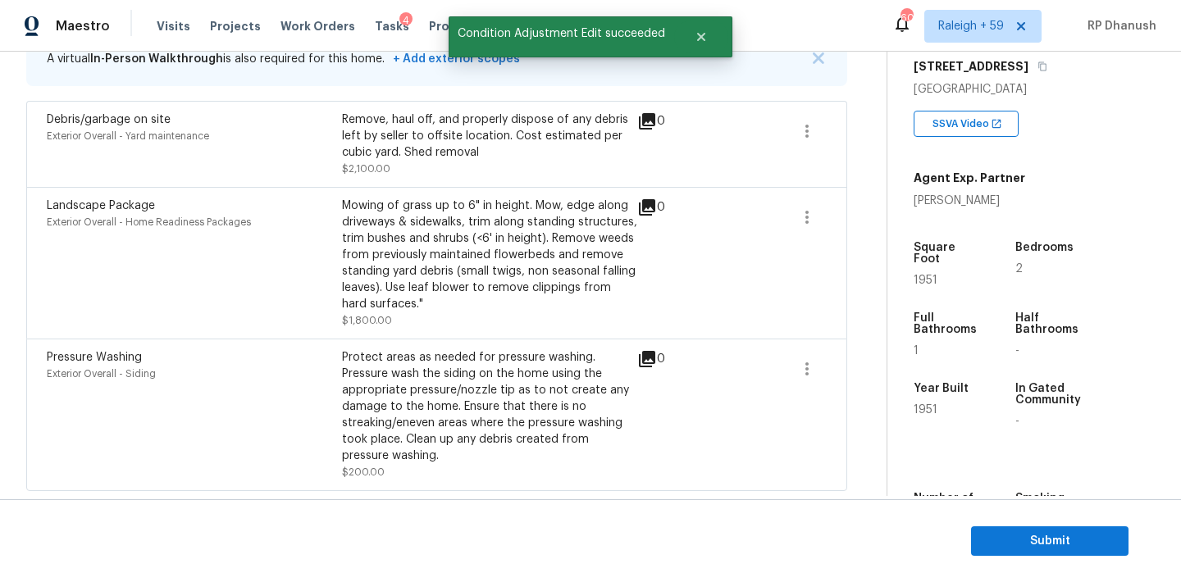
scroll to position [266, 0]
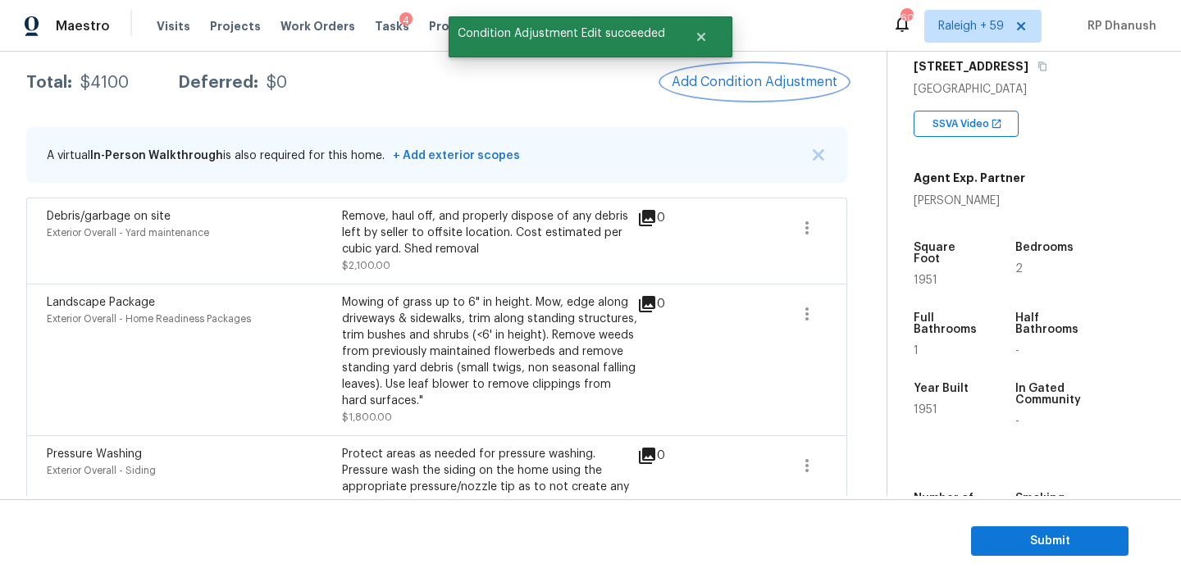
click at [790, 88] on span "Add Condition Adjustment" at bounding box center [755, 82] width 166 height 15
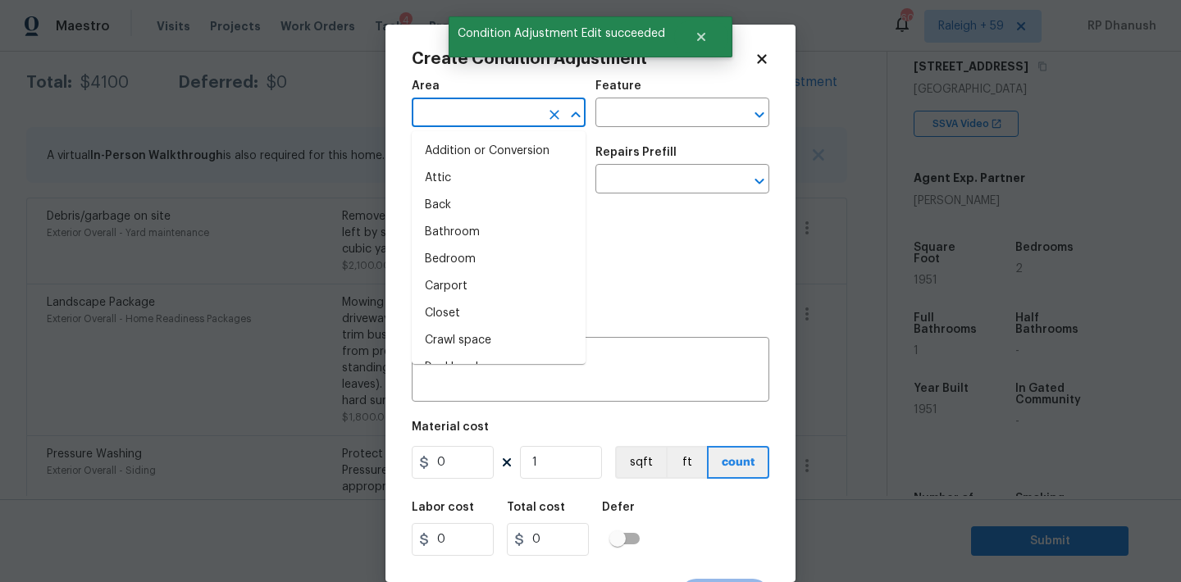
click at [527, 103] on input "text" at bounding box center [476, 114] width 128 height 25
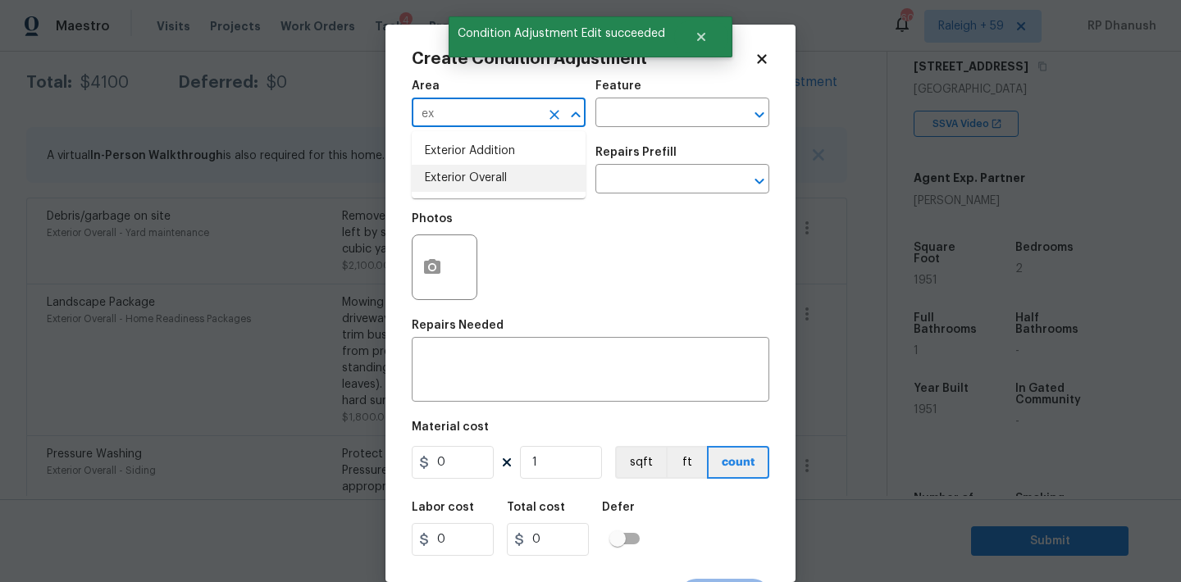
click at [455, 179] on li "Exterior Overall" at bounding box center [499, 178] width 174 height 27
type input "Exterior Overall"
click at [453, 362] on textarea at bounding box center [591, 371] width 338 height 34
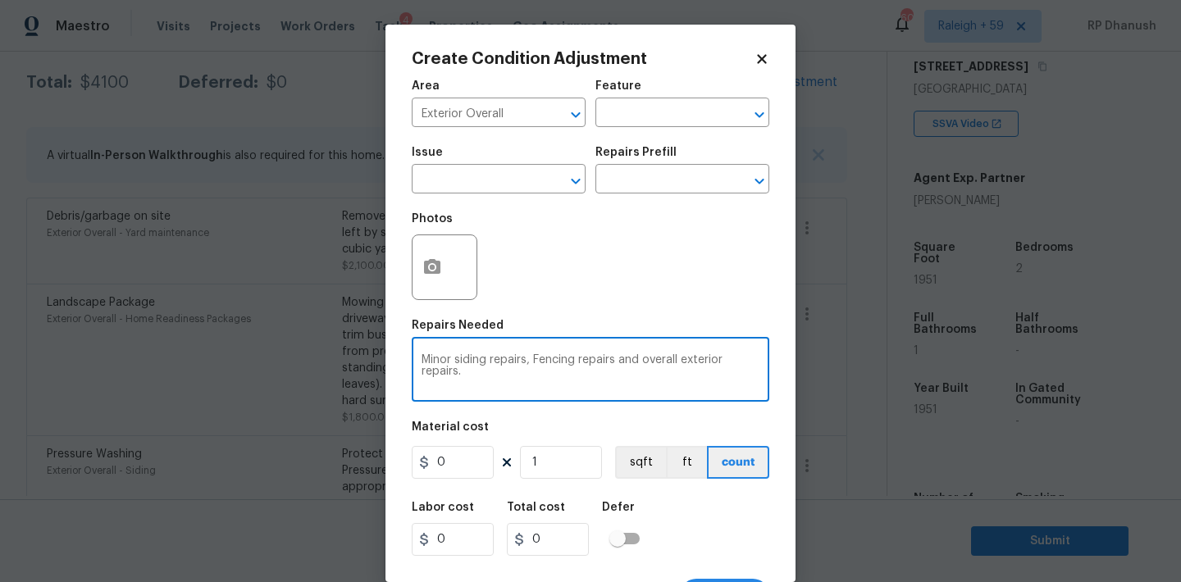
type textarea "Minor siding repairs, Fencing repairs and overall exterior repairs."
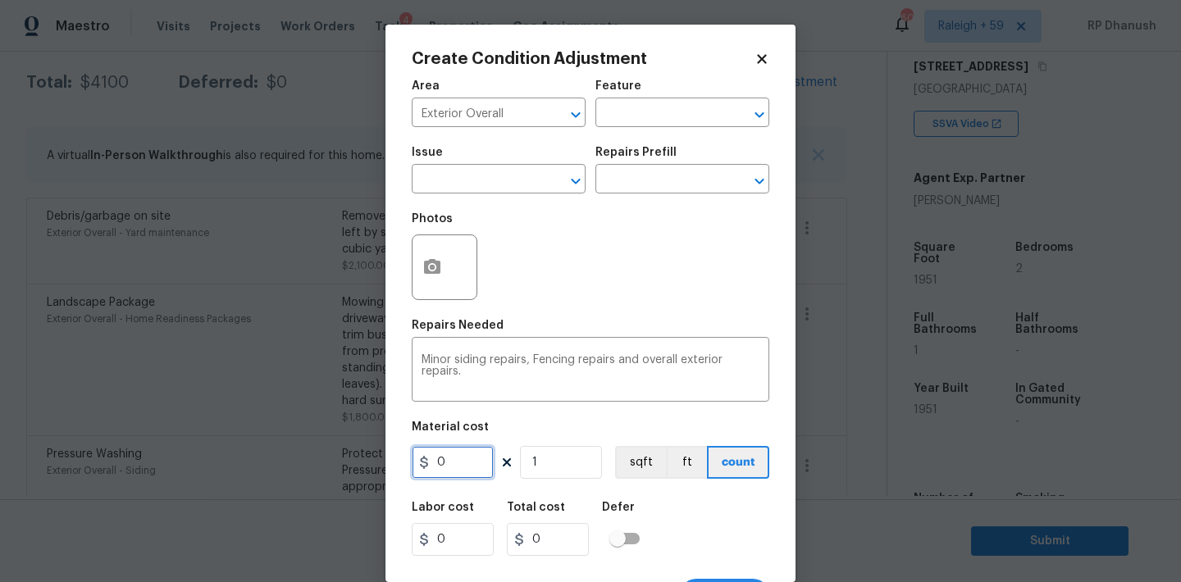
click at [465, 463] on input "0" at bounding box center [453, 462] width 82 height 33
type input "2175"
click at [439, 263] on icon "button" at bounding box center [432, 266] width 16 height 15
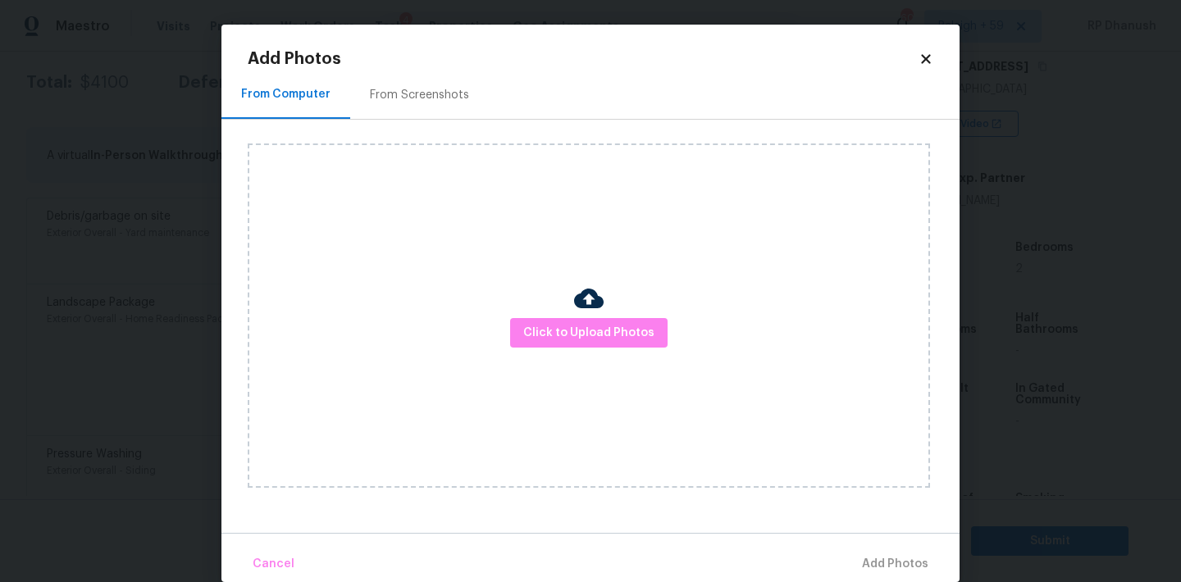
click at [429, 103] on div "From Screenshots" at bounding box center [419, 95] width 139 height 48
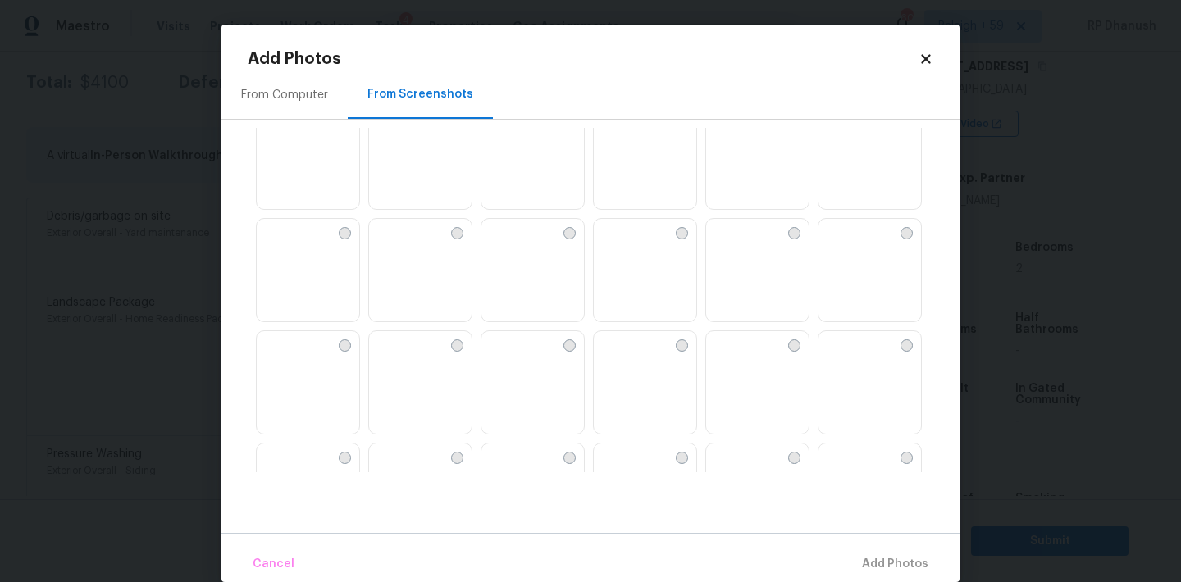
scroll to position [426, 0]
click at [395, 336] on img at bounding box center [382, 339] width 26 height 26
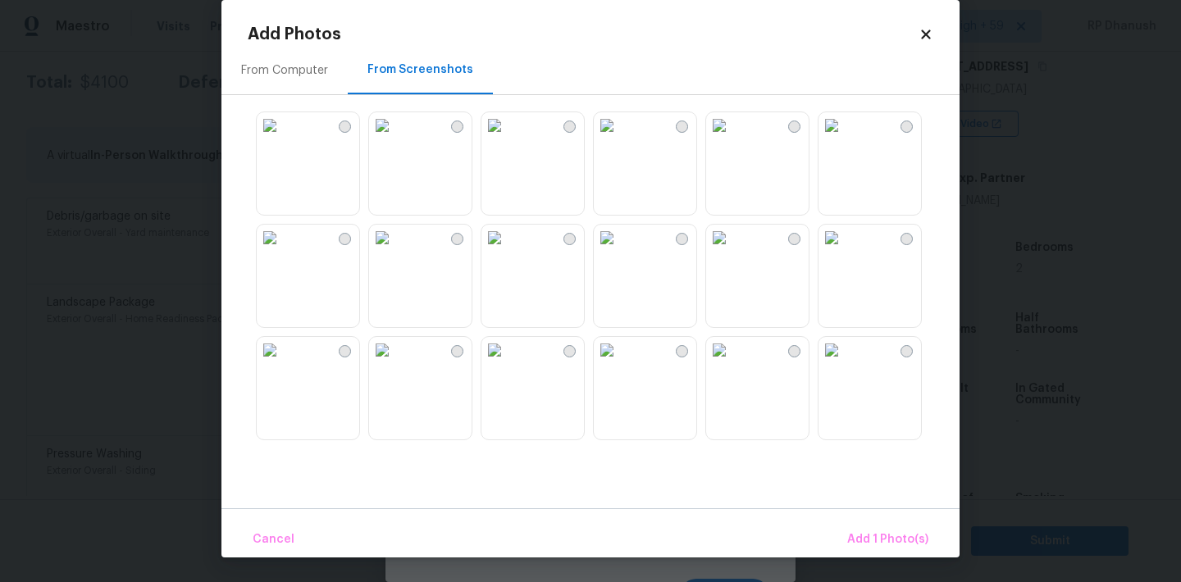
scroll to position [0, 0]
click at [732, 358] on img at bounding box center [719, 350] width 26 height 26
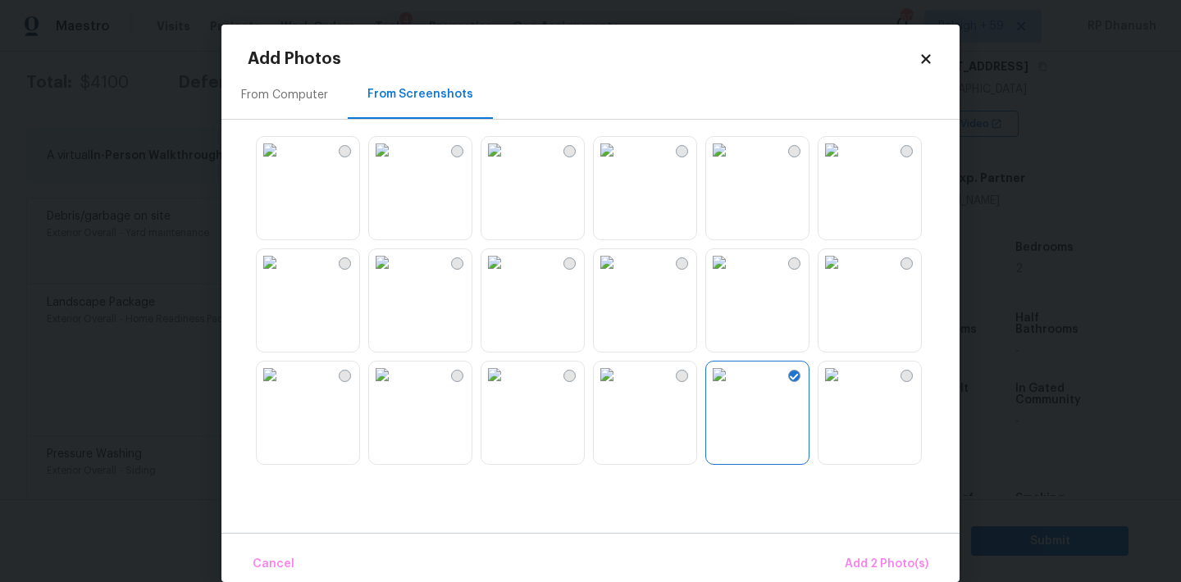
click at [395, 276] on img at bounding box center [382, 262] width 26 height 26
click at [883, 558] on span "Add 3 Photo(s)" at bounding box center [887, 564] width 83 height 21
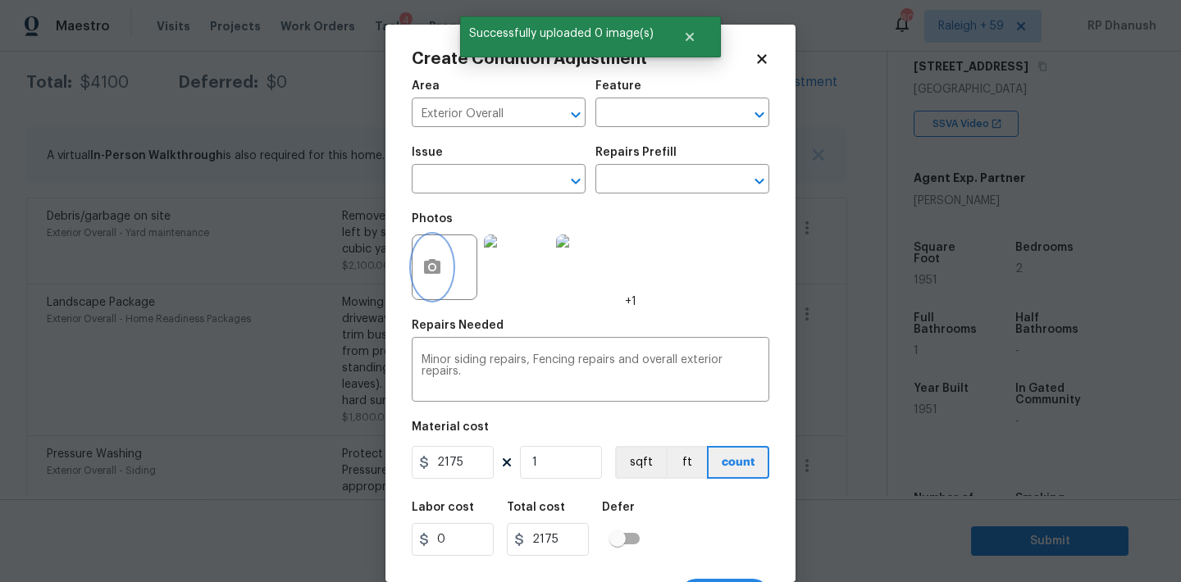
scroll to position [30, 0]
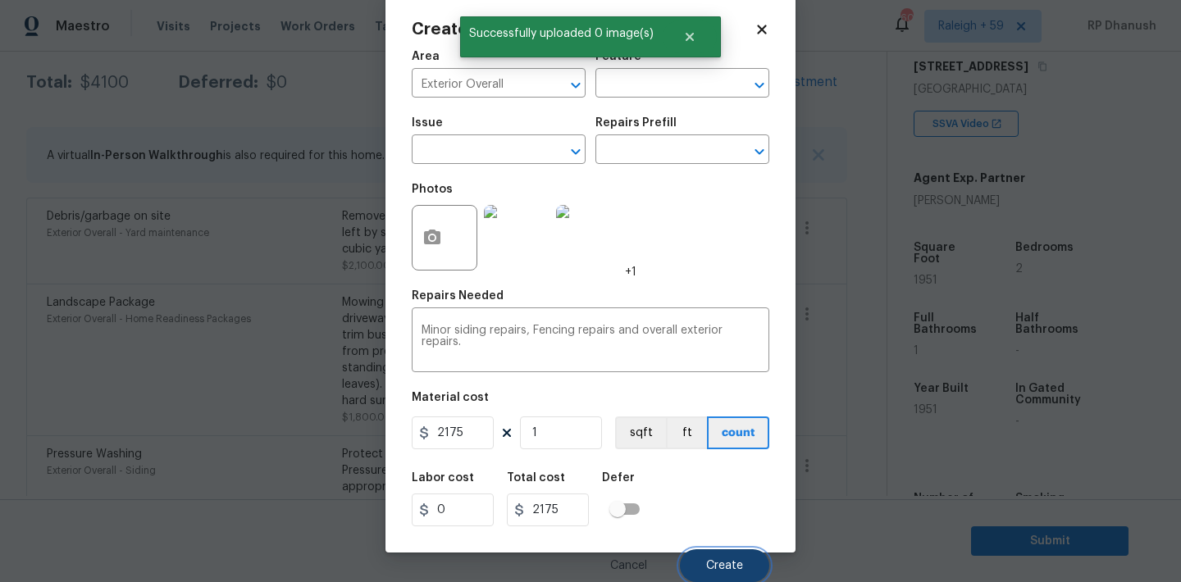
click at [742, 566] on span "Create" at bounding box center [724, 566] width 37 height 12
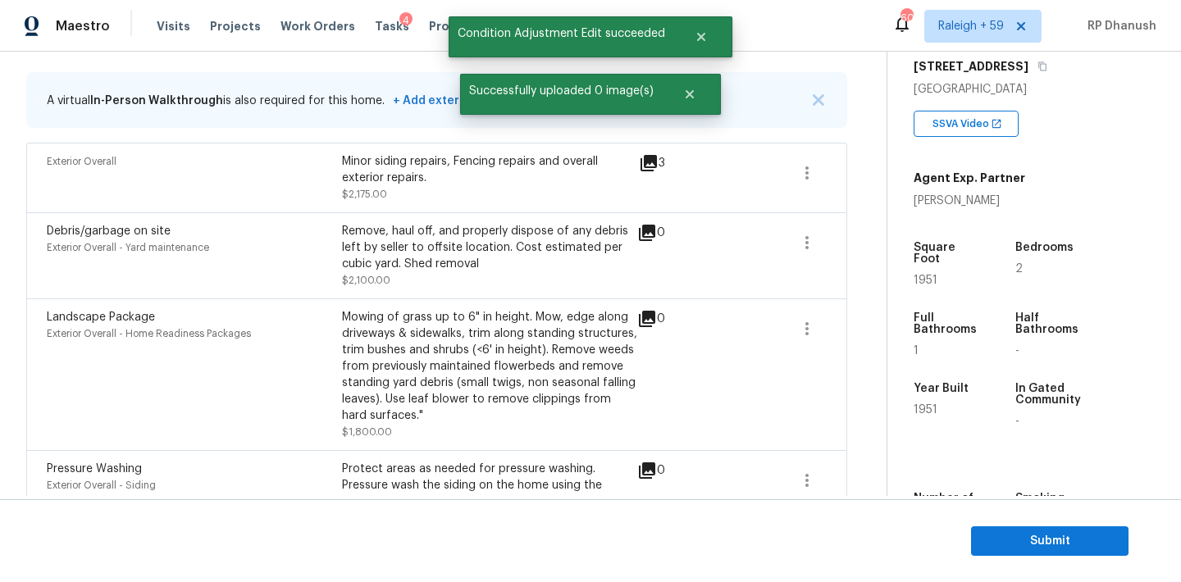
scroll to position [162, 0]
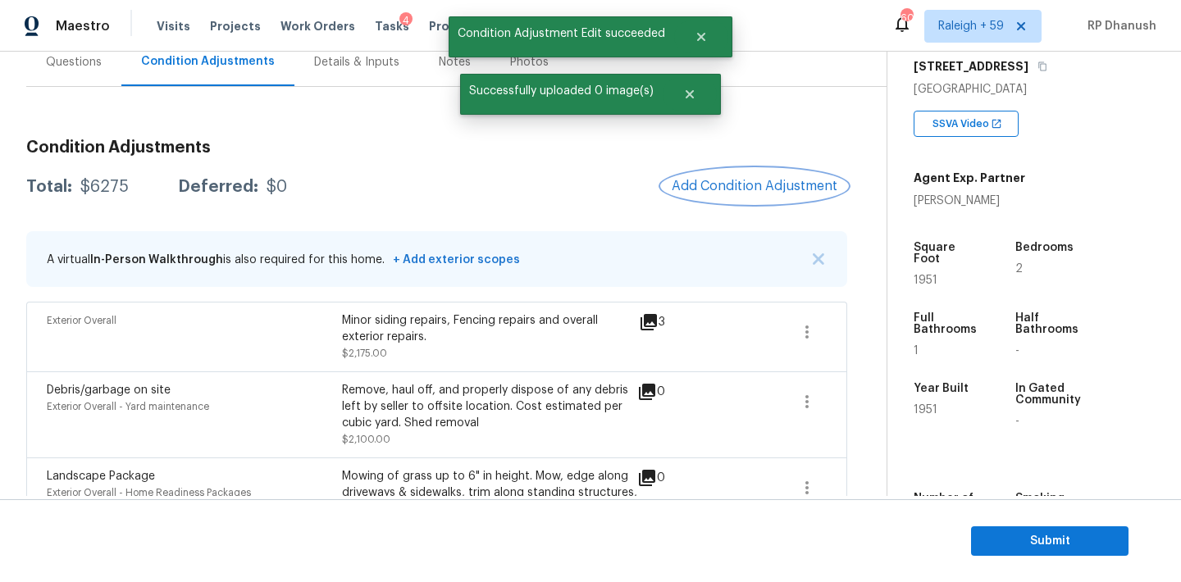
click at [722, 180] on span "Add Condition Adjustment" at bounding box center [755, 186] width 166 height 15
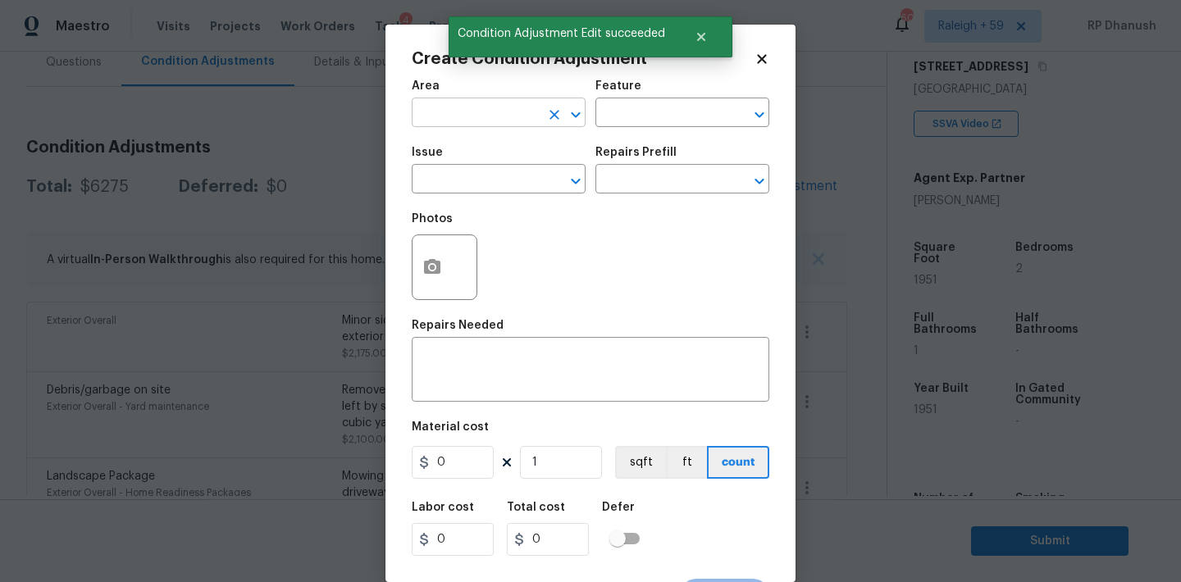
click at [453, 106] on input "text" at bounding box center [476, 114] width 128 height 25
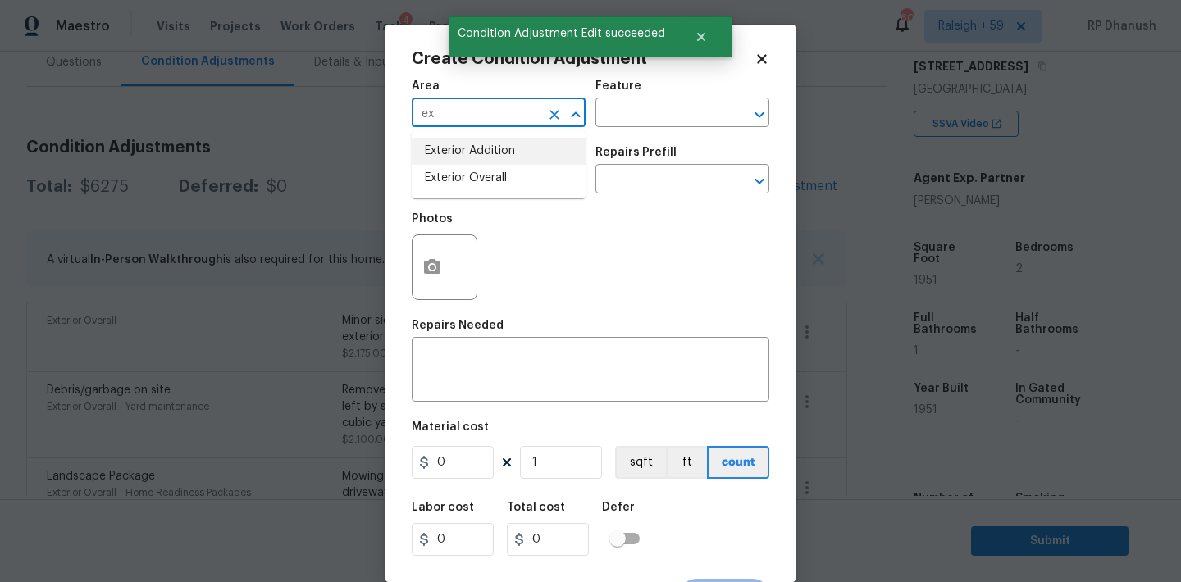
click at [454, 165] on li "Exterior Overall" at bounding box center [499, 178] width 174 height 27
type input "Exterior Overall"
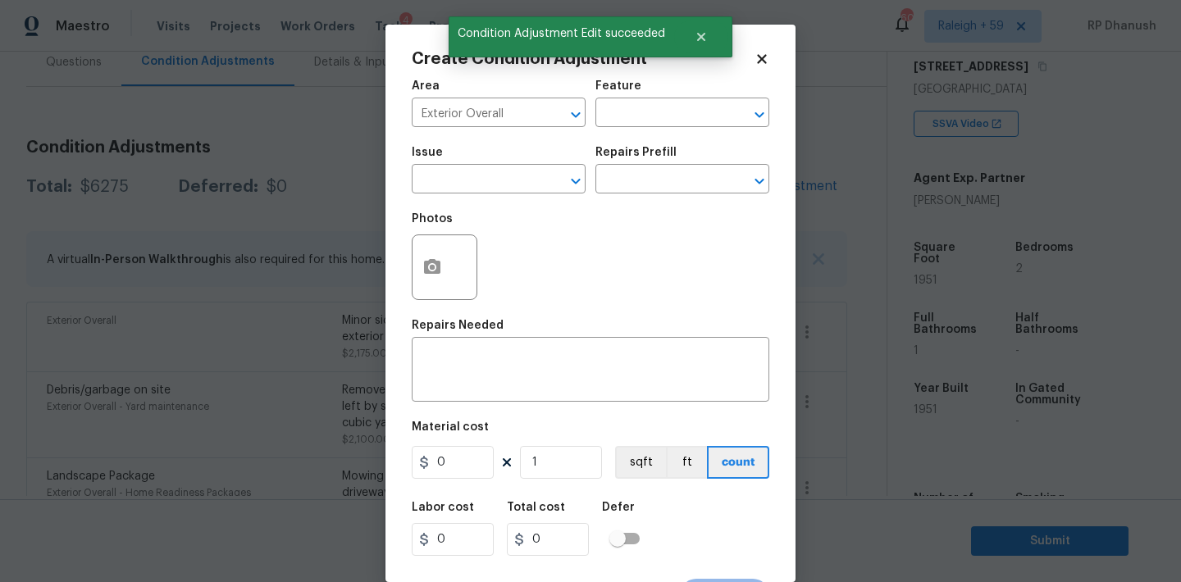
click at [615, 140] on div "Issue ​ Repairs Prefill ​" at bounding box center [591, 170] width 358 height 66
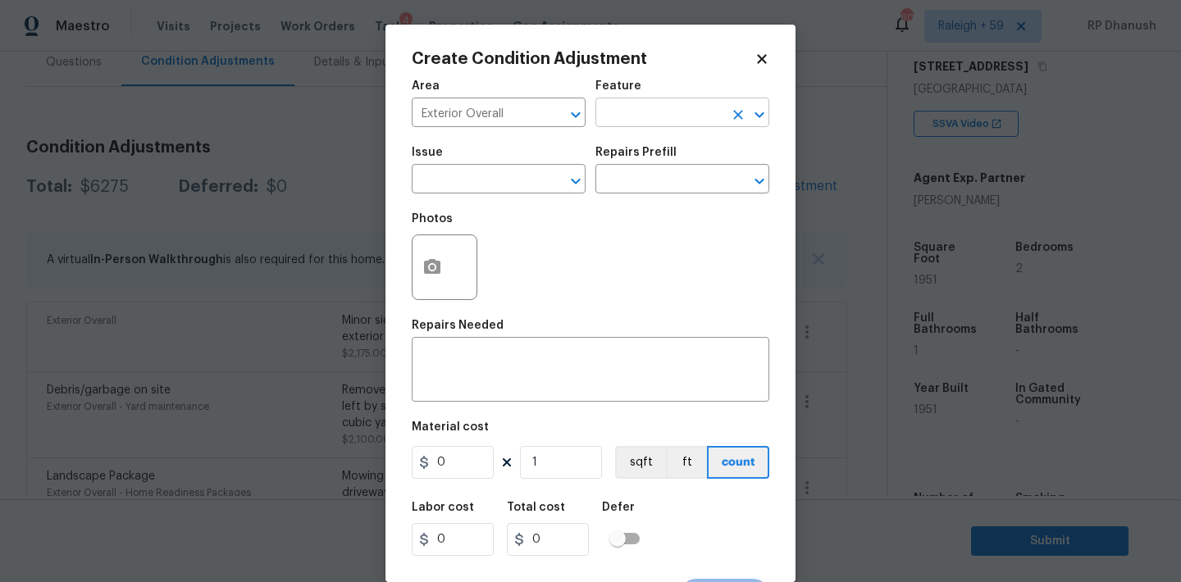
click at [615, 116] on input "text" at bounding box center [659, 114] width 128 height 25
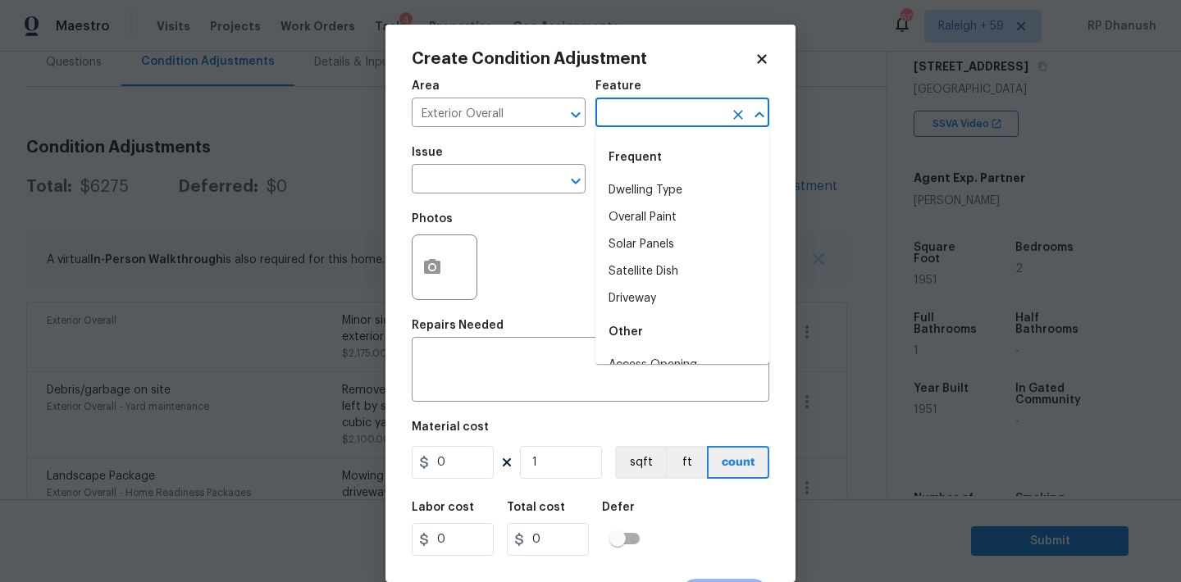
click at [517, 404] on div "Area Exterior Overall ​ Feature ​ Issue ​ Repairs Prefill ​ Photos Repairs Need…" at bounding box center [591, 341] width 358 height 541
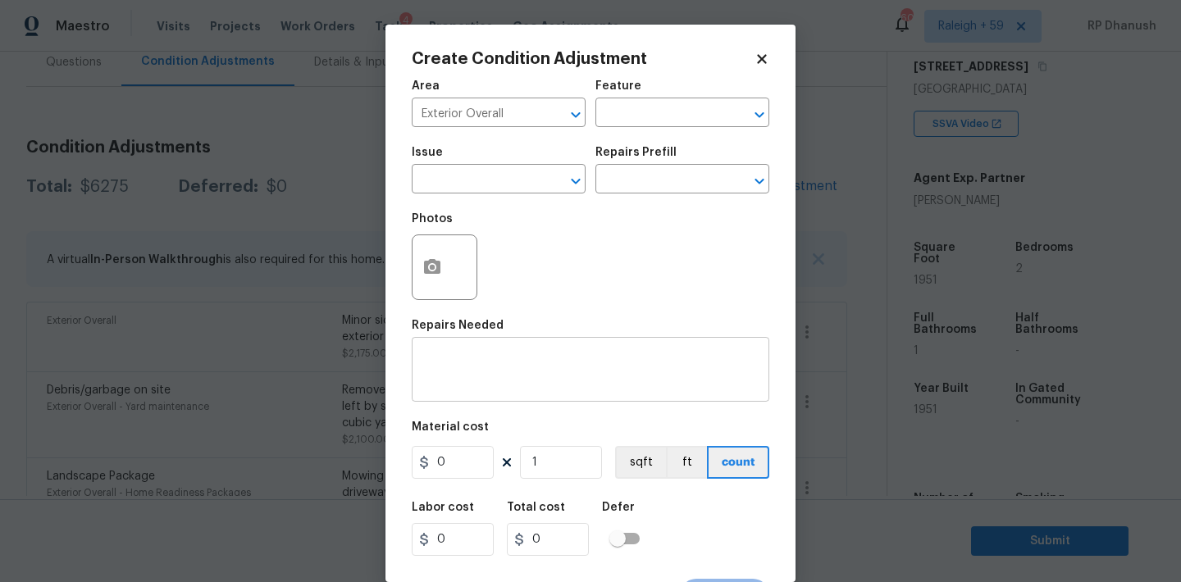
click at [525, 377] on textarea at bounding box center [591, 371] width 338 height 34
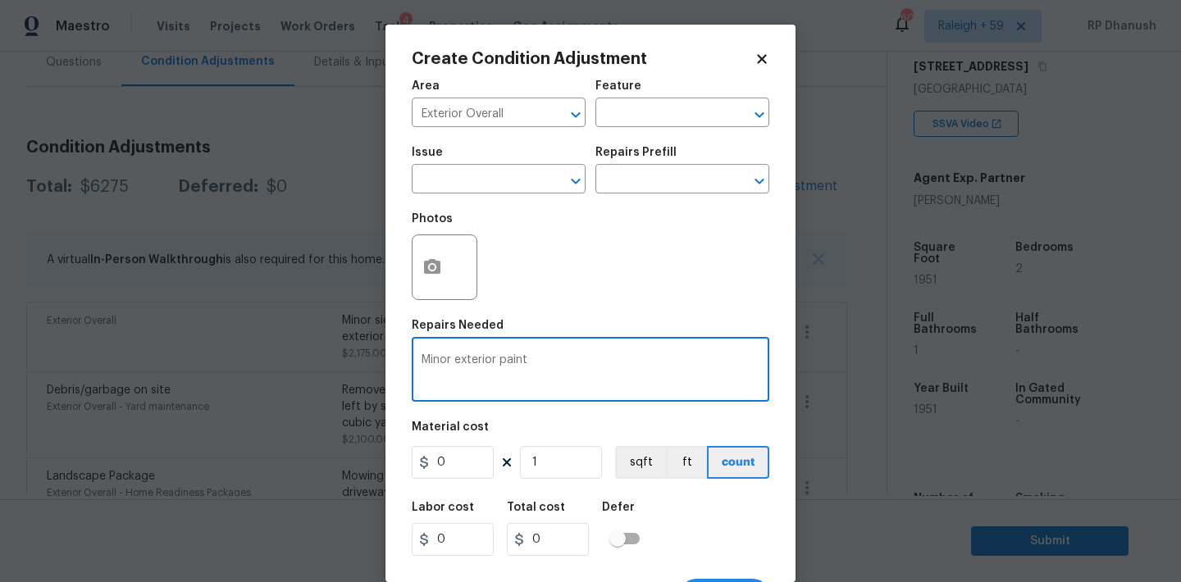
type textarea "Minor exterior paint"
click at [464, 472] on input "0" at bounding box center [453, 462] width 82 height 33
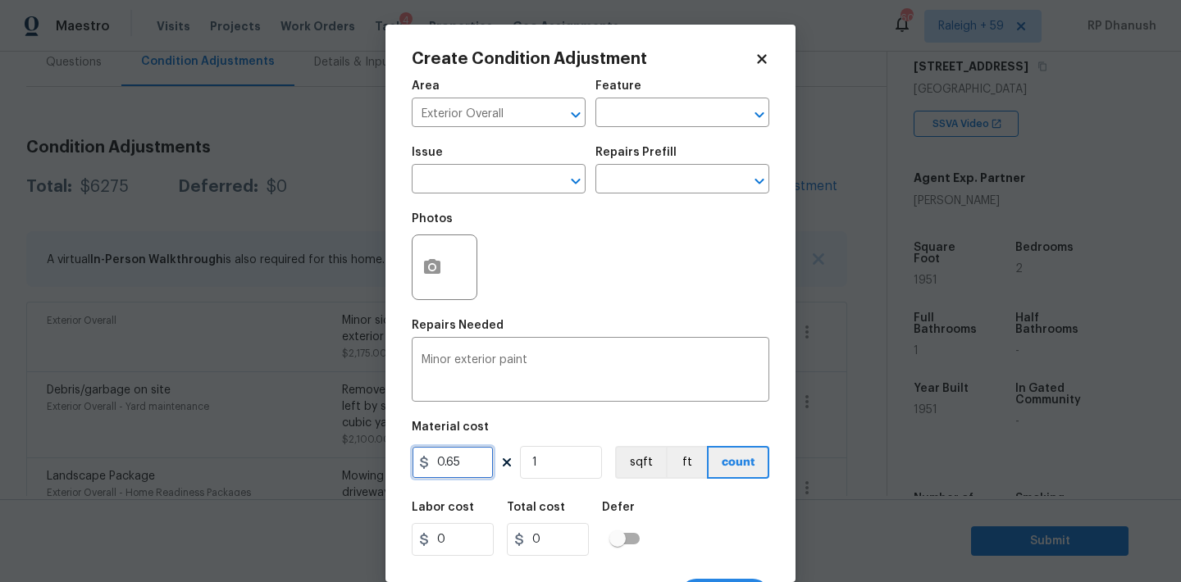
type input "0.65"
type input "0"
type input "1"
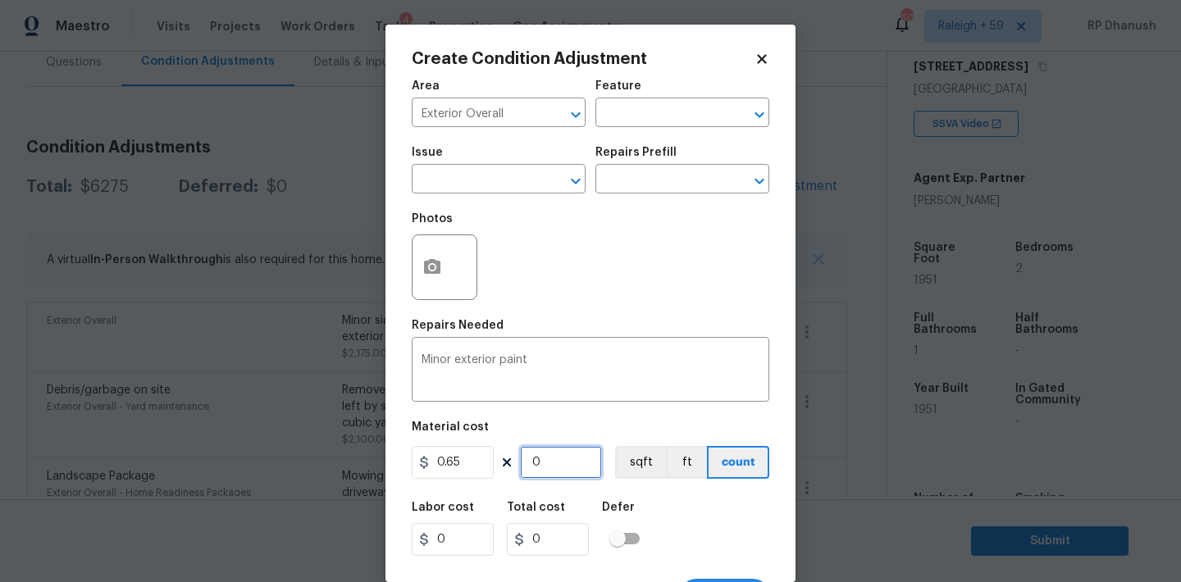
type input "0.65"
type input "19"
type input "12.35"
type input "196"
type input "127.4"
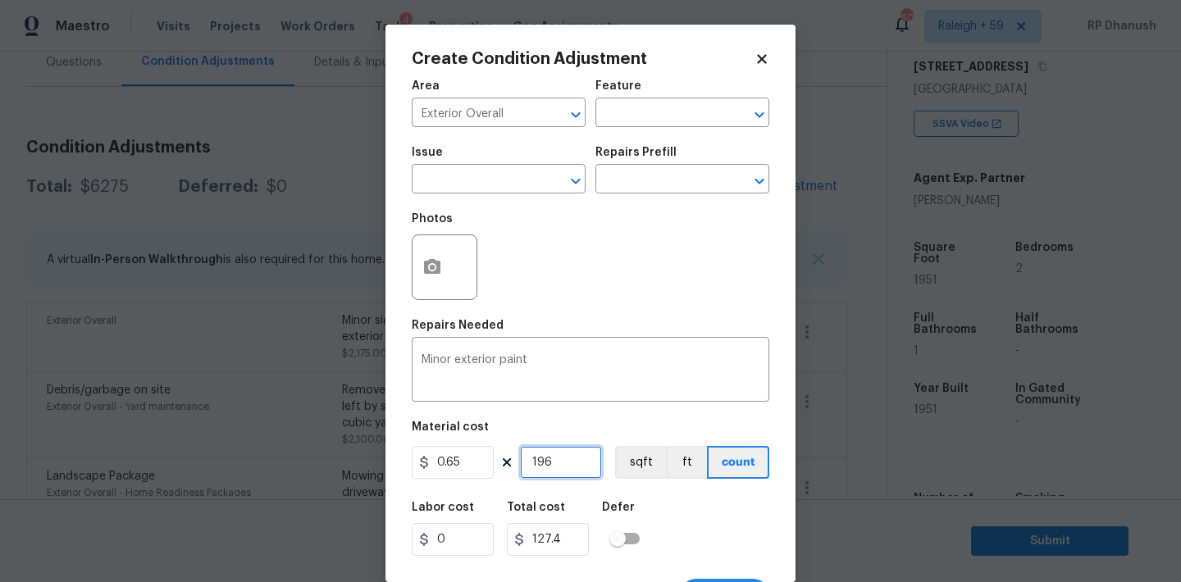
type input "19"
type input "12.35"
type input "195"
type input "126.75"
type input "1951"
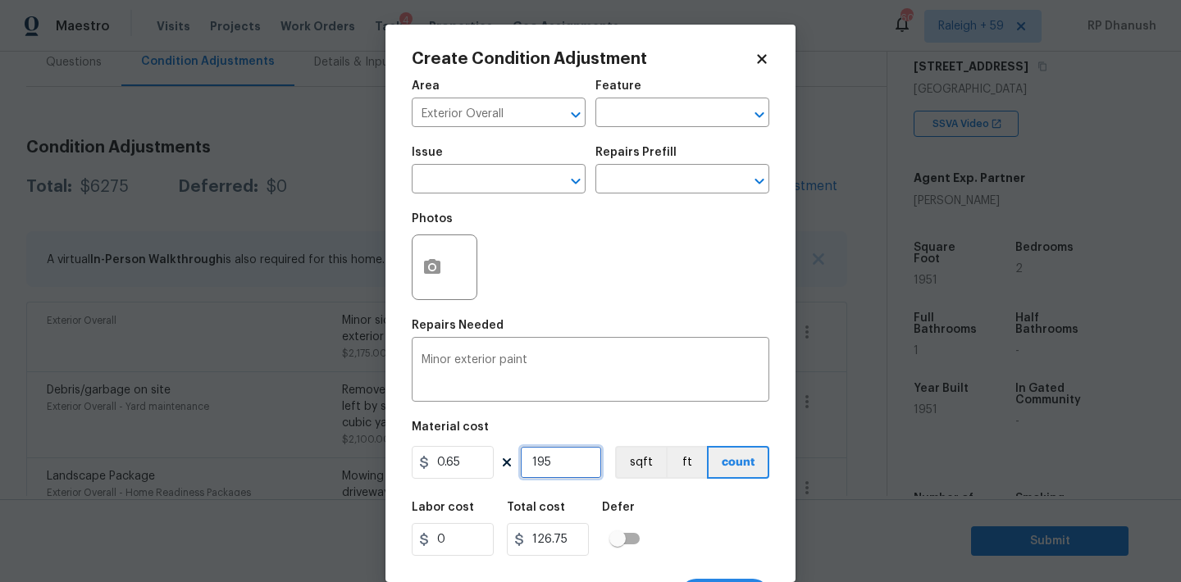
type input "1268.15"
type input "1951"
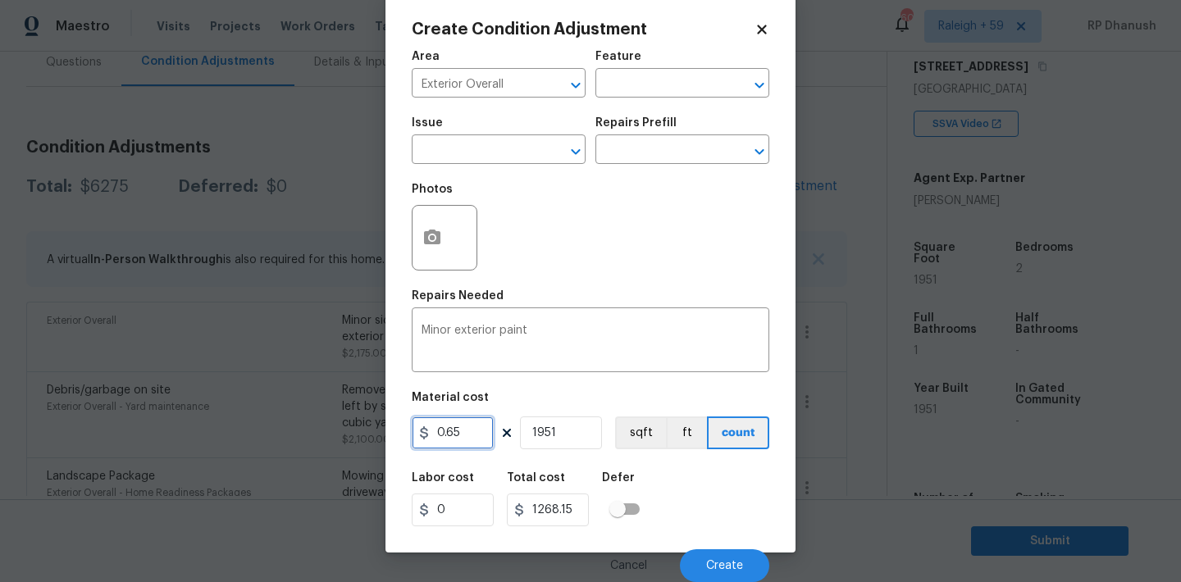
click at [483, 441] on input "0.65" at bounding box center [453, 433] width 82 height 33
type input "0.75"
type input "1463.25"
type input "1"
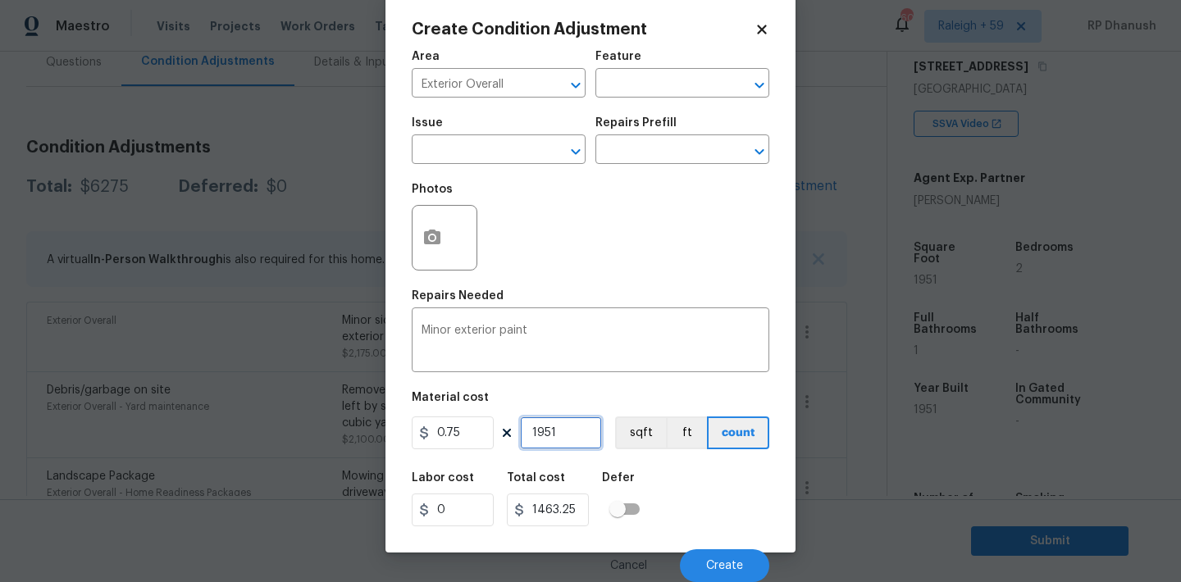
type input "0.75"
type input "19"
type input "14.25"
type input "195"
type input "146.25"
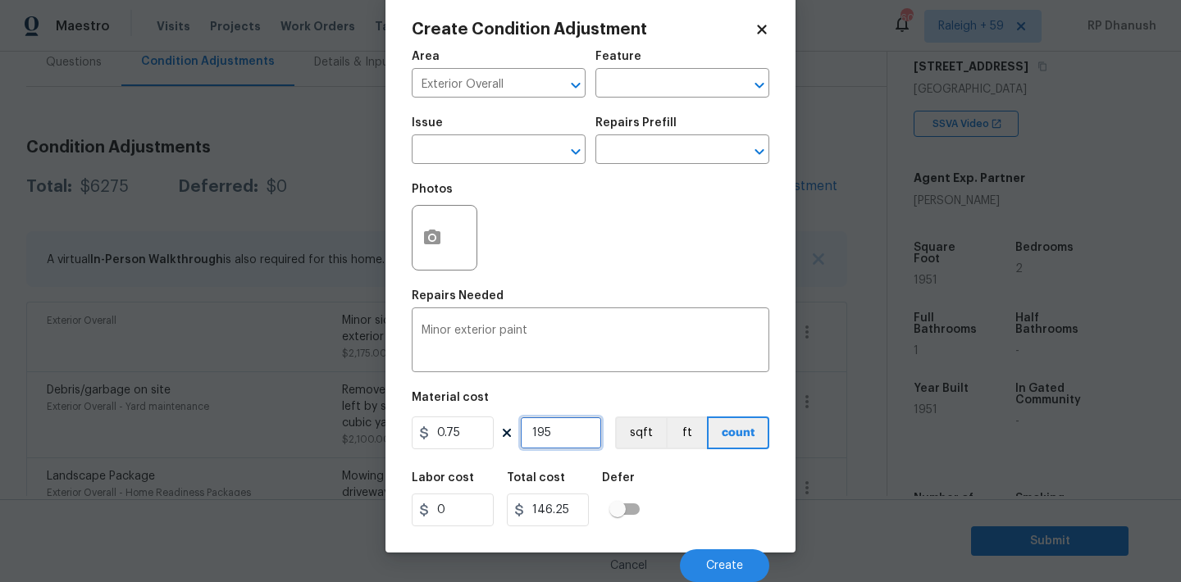
type input "1951"
type input "1463.25"
click at [436, 198] on div "Photos" at bounding box center [446, 194] width 69 height 21
click at [428, 242] on icon "button" at bounding box center [432, 237] width 16 height 15
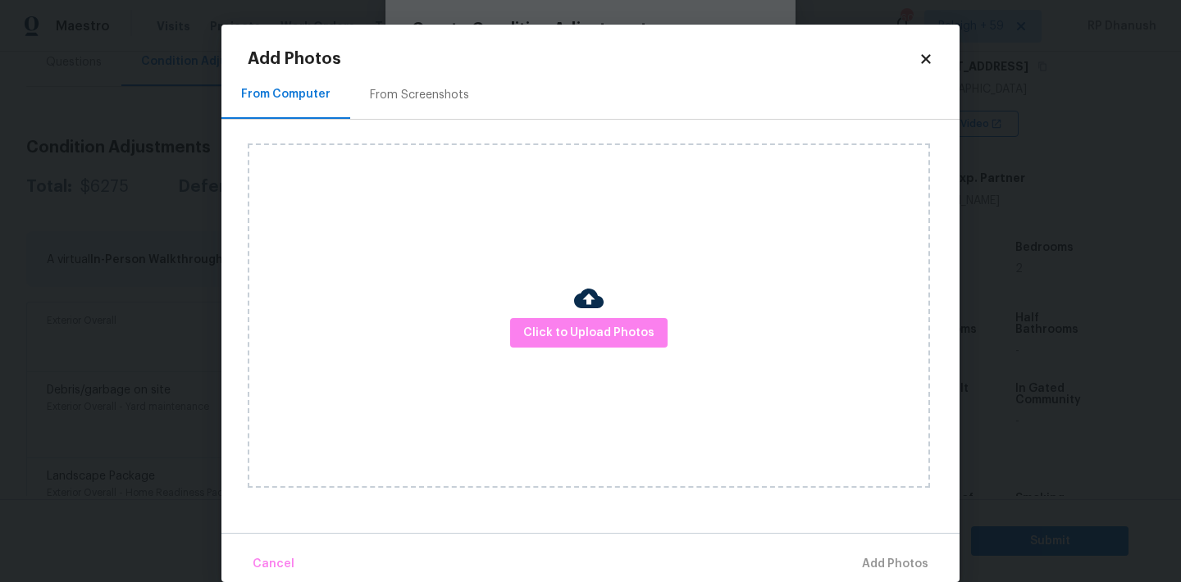
click at [419, 74] on div "From Screenshots" at bounding box center [419, 95] width 139 height 48
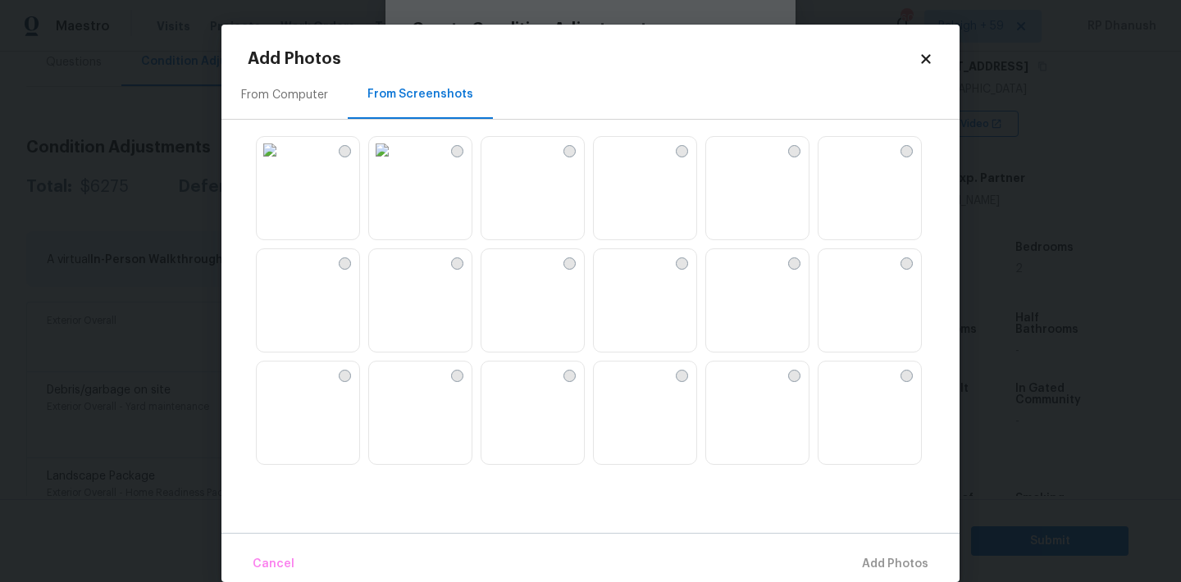
click at [845, 163] on img at bounding box center [831, 150] width 26 height 26
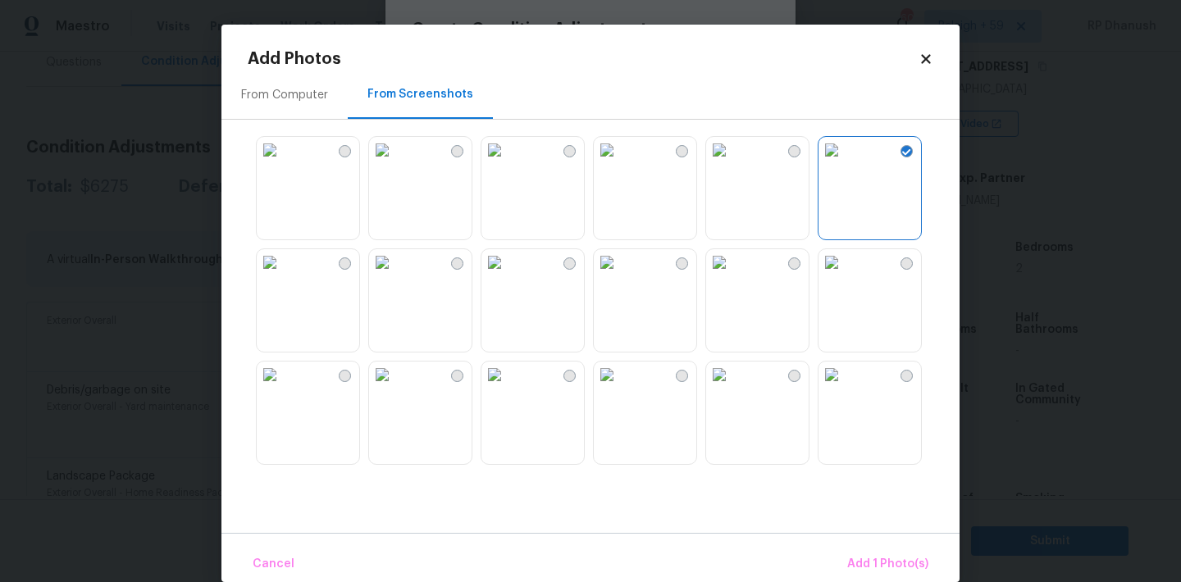
click at [395, 388] on img at bounding box center [382, 375] width 26 height 26
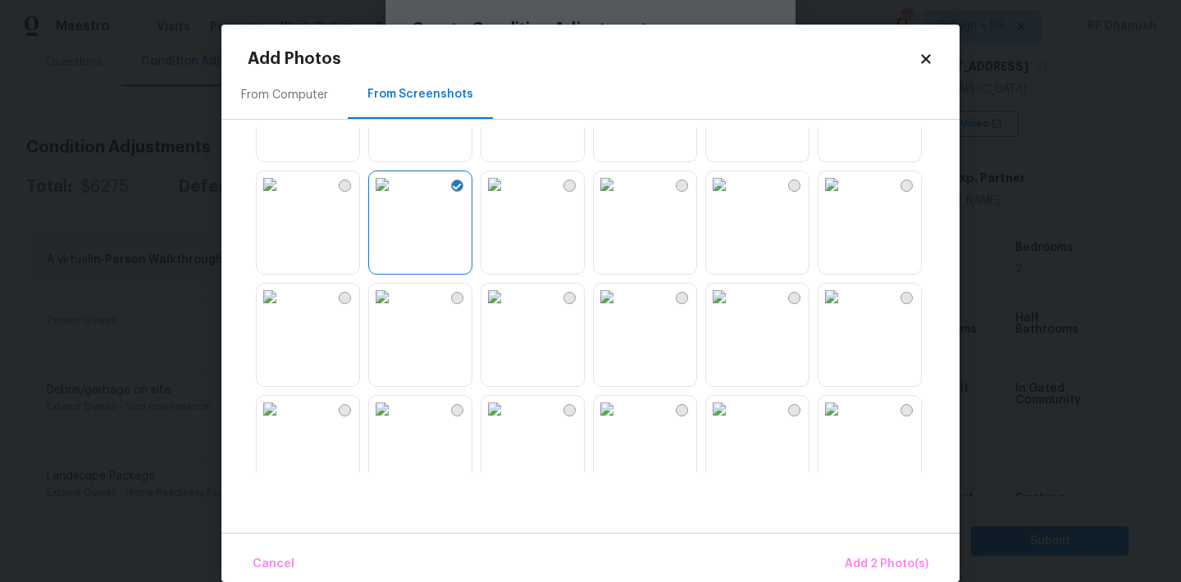
scroll to position [308, 0]
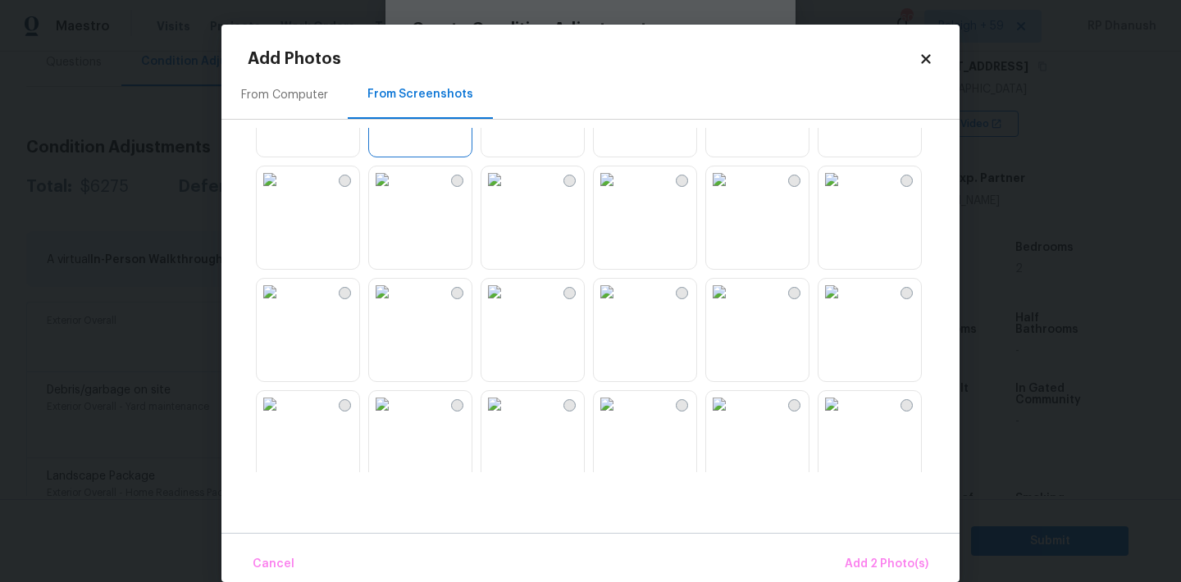
click at [620, 193] on img at bounding box center [607, 179] width 26 height 26
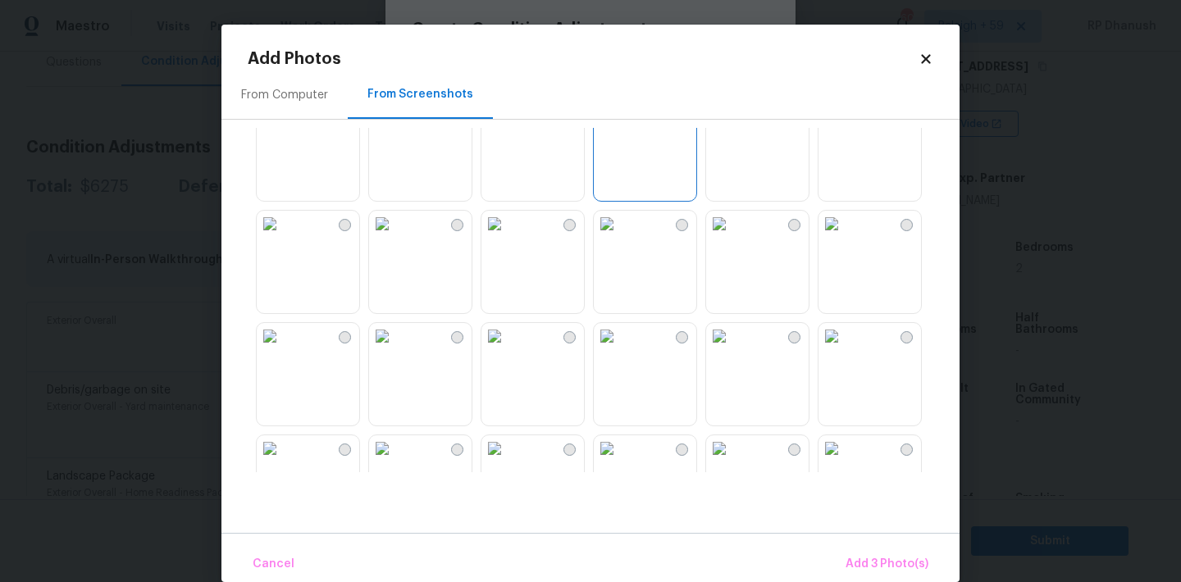
scroll to position [503, 0]
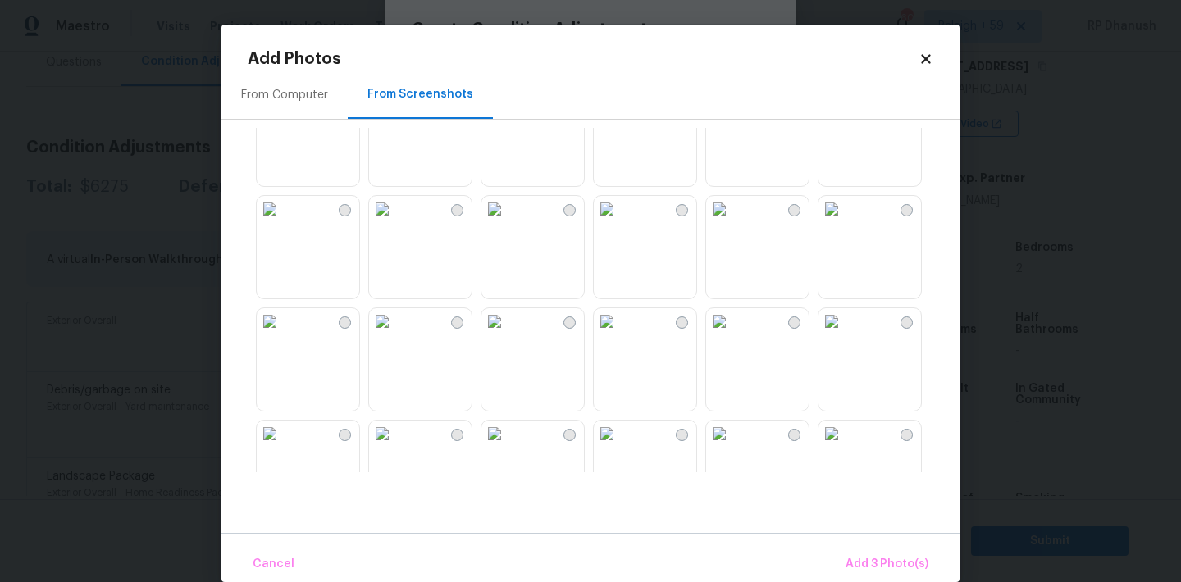
click at [395, 222] on img at bounding box center [382, 209] width 26 height 26
click at [508, 335] on img at bounding box center [494, 321] width 26 height 26
click at [283, 335] on img at bounding box center [270, 321] width 26 height 26
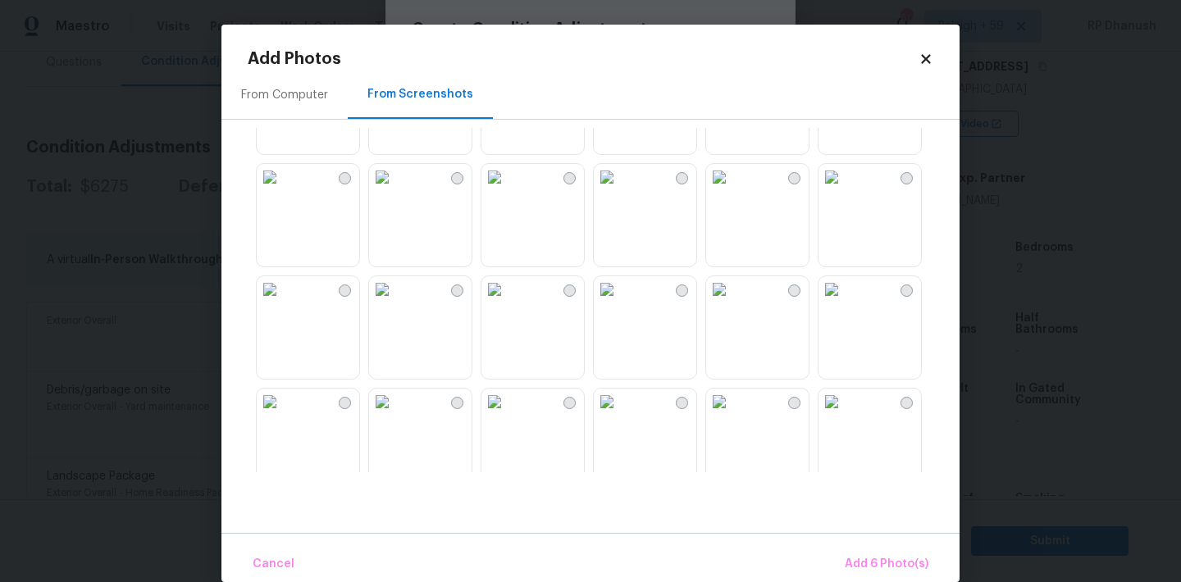
scroll to position [1011, 0]
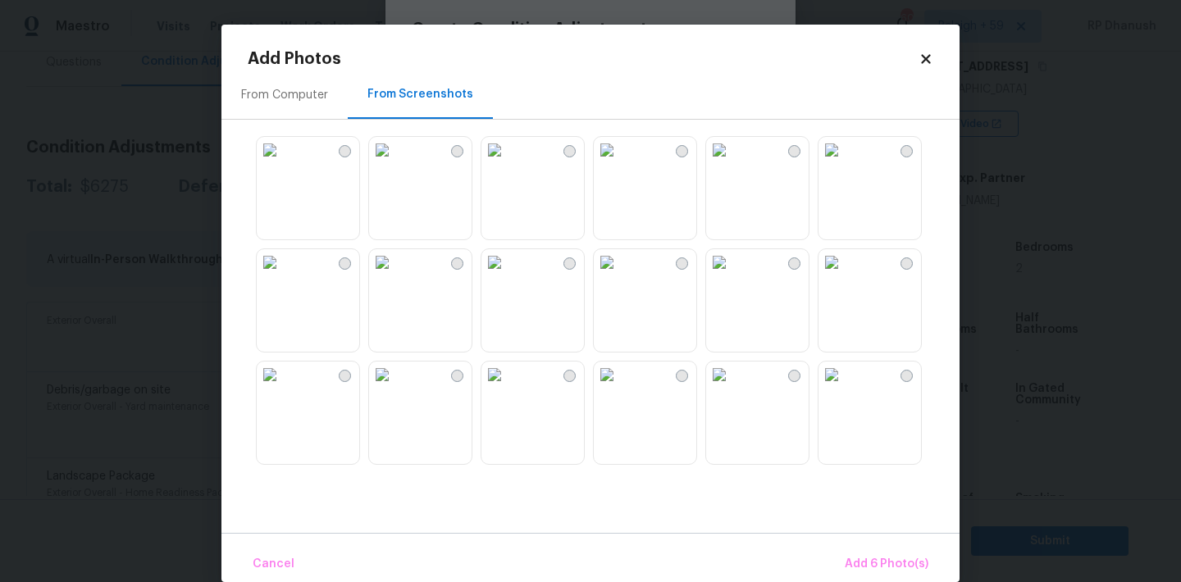
click at [508, 388] on img at bounding box center [494, 375] width 26 height 26
click at [857, 547] on button "Add 7 Photo(s)" at bounding box center [886, 564] width 97 height 35
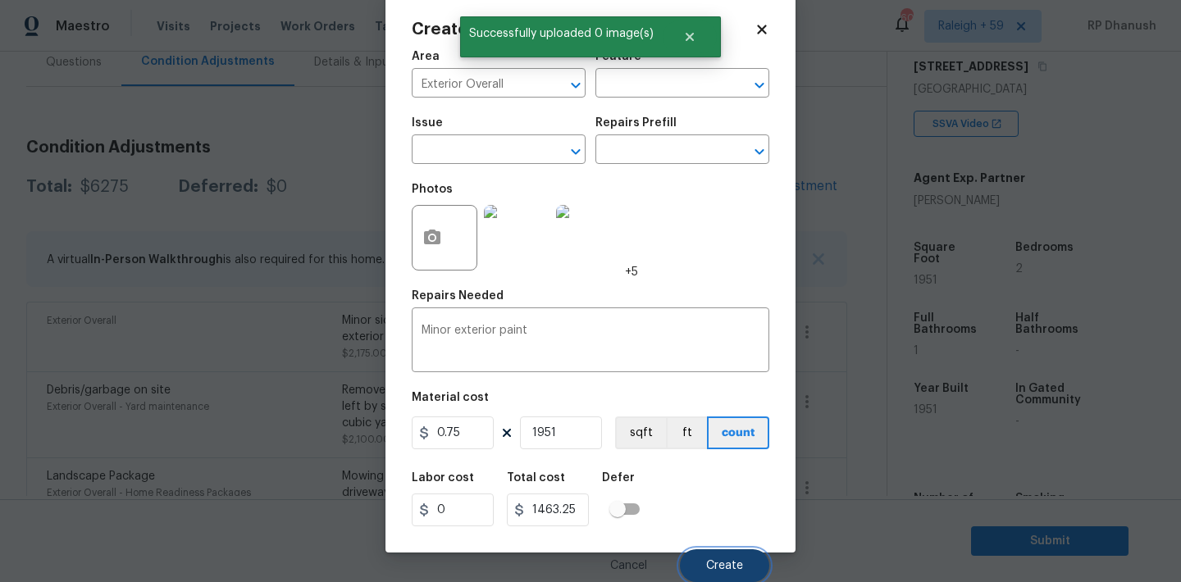
click at [733, 554] on button "Create" at bounding box center [724, 565] width 89 height 33
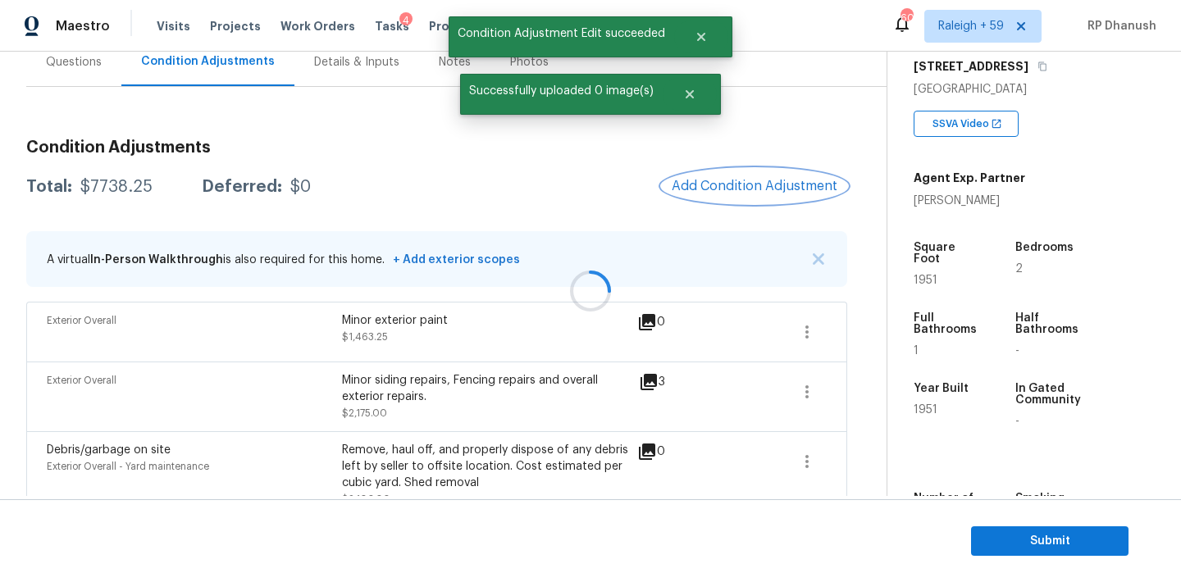
scroll to position [0, 0]
click at [764, 164] on div "Condition Adjustments Total: $7738.25 Deferred: $0 Add Condition Adjustment A v…" at bounding box center [436, 473] width 821 height 695
click at [742, 180] on span "Add Condition Adjustment" at bounding box center [755, 186] width 166 height 15
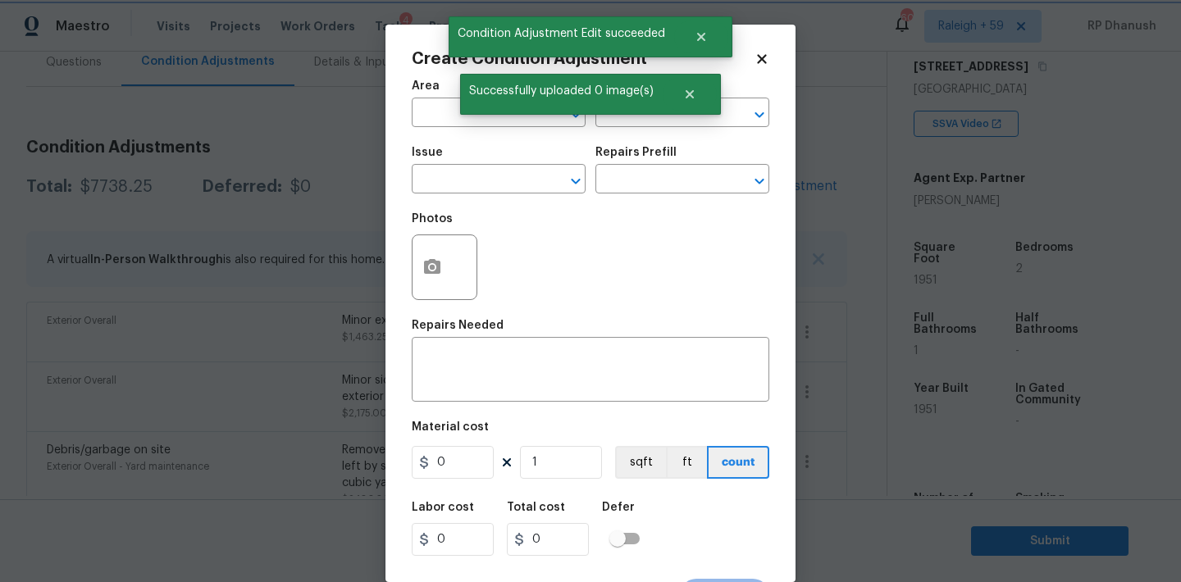
click at [472, 110] on div "Successfully uploaded 0 image(s)" at bounding box center [590, 94] width 261 height 41
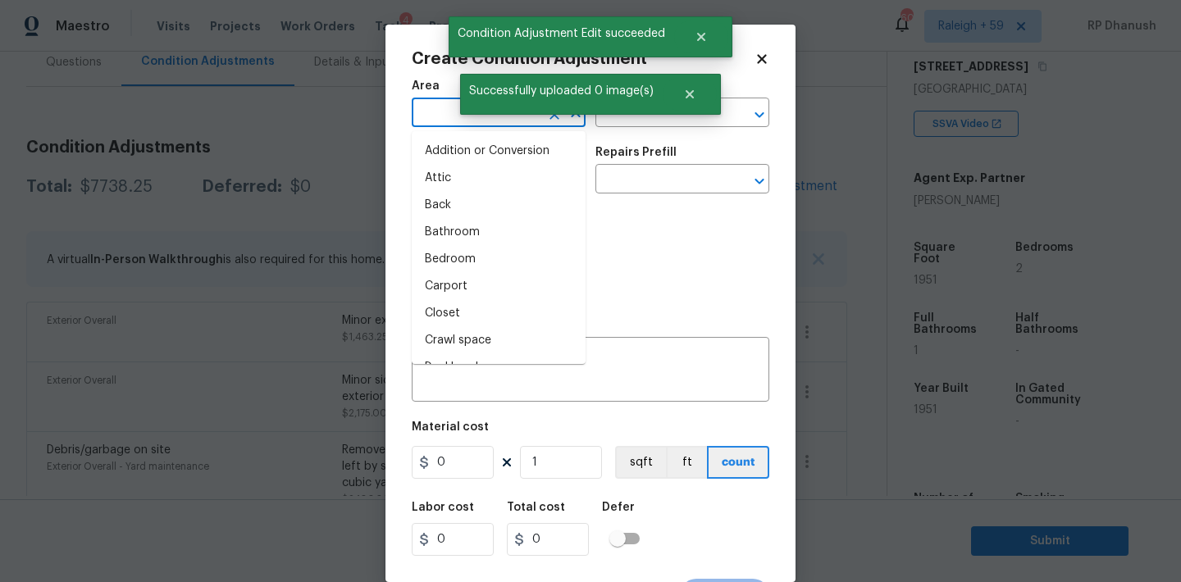
click at [450, 116] on input "text" at bounding box center [476, 114] width 128 height 25
click at [435, 187] on li "Interior Overall" at bounding box center [499, 178] width 174 height 27
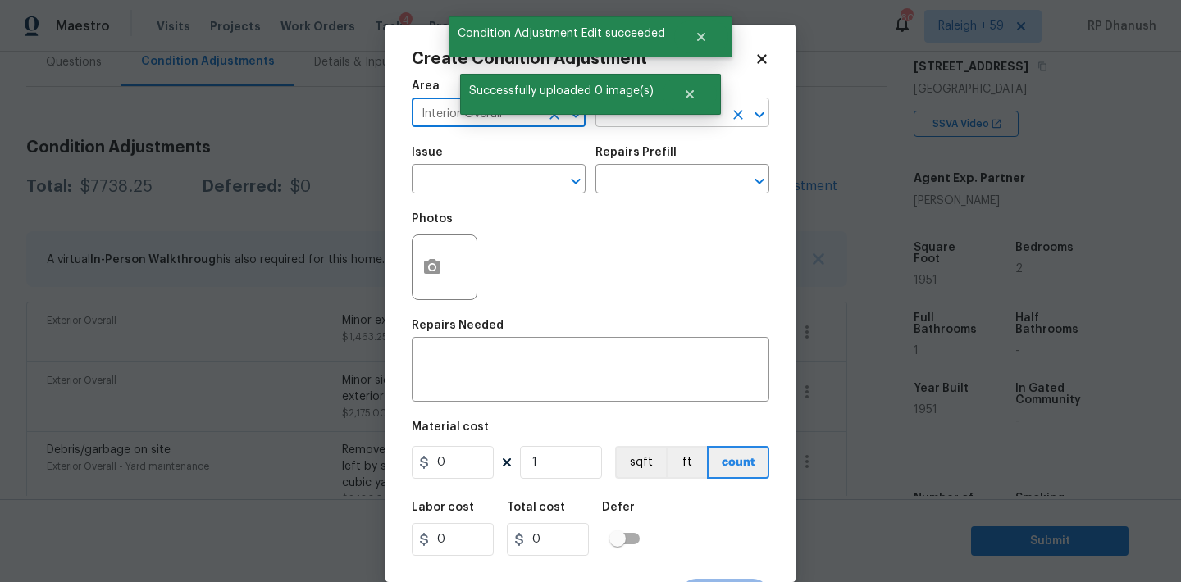
type input "Interior Overall"
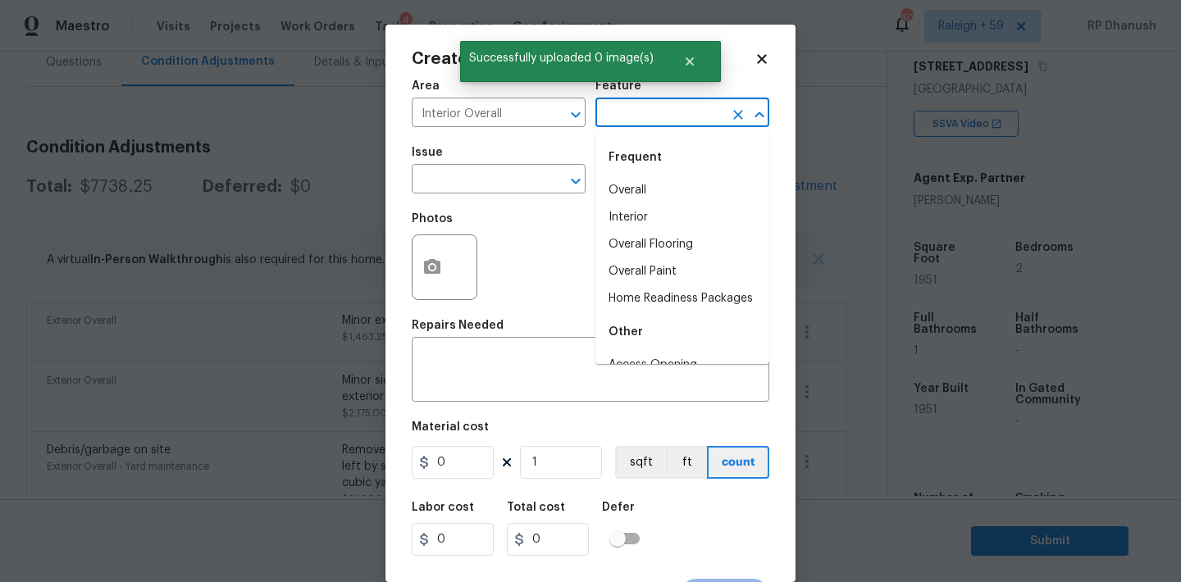
click at [668, 126] on input "text" at bounding box center [659, 114] width 128 height 25
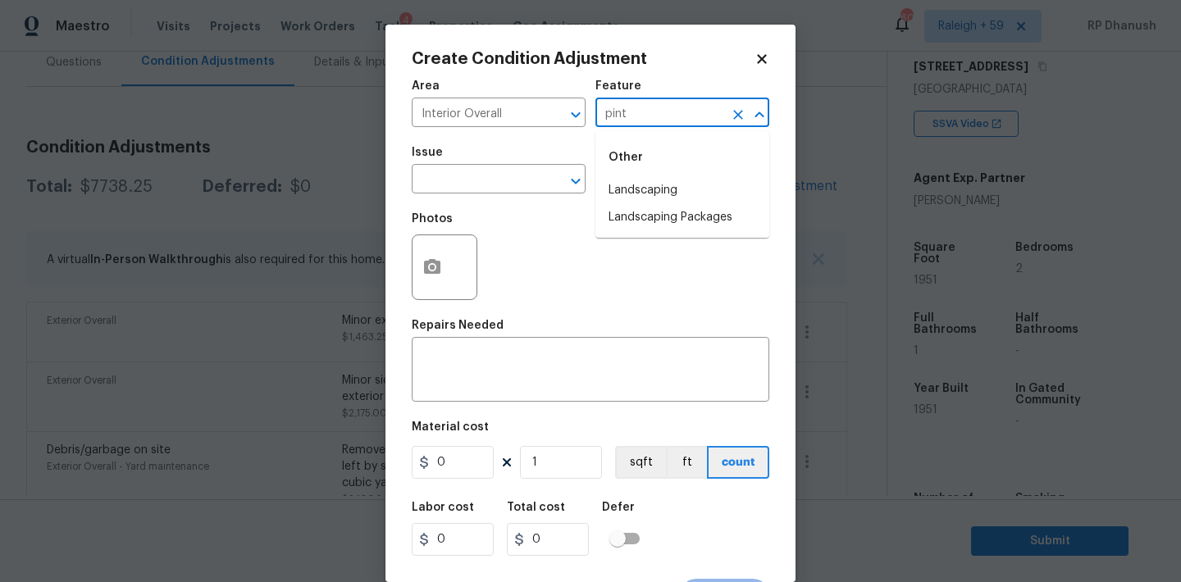
type input "pinte"
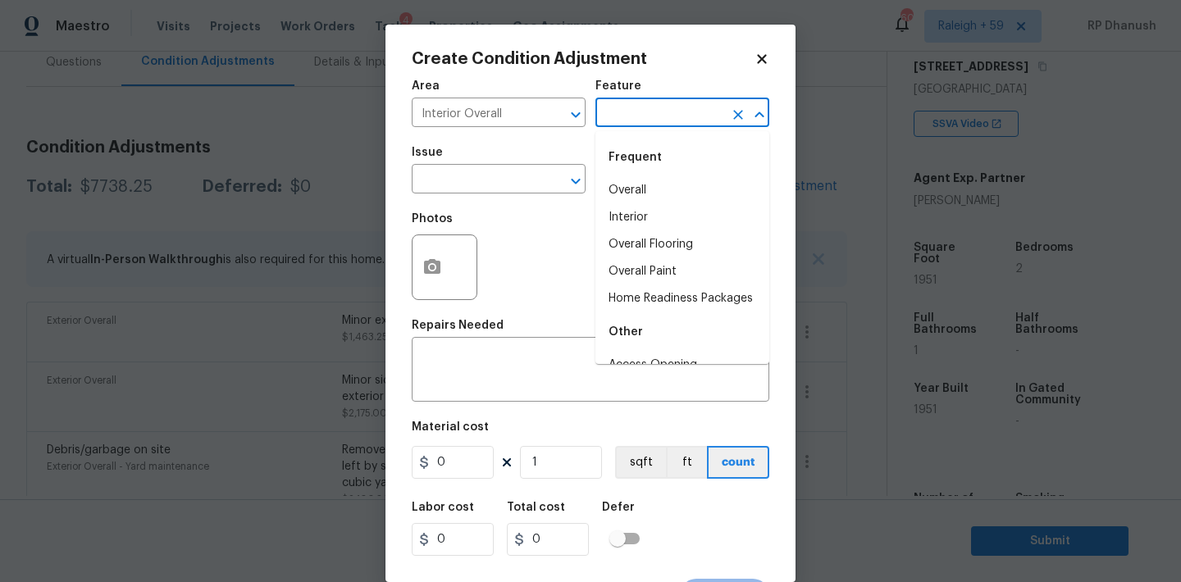
click at [409, 237] on div "Create Condition Adjustment Area Interior Overall ​ Feature ​ Issue ​ Repairs P…" at bounding box center [590, 304] width 410 height 558
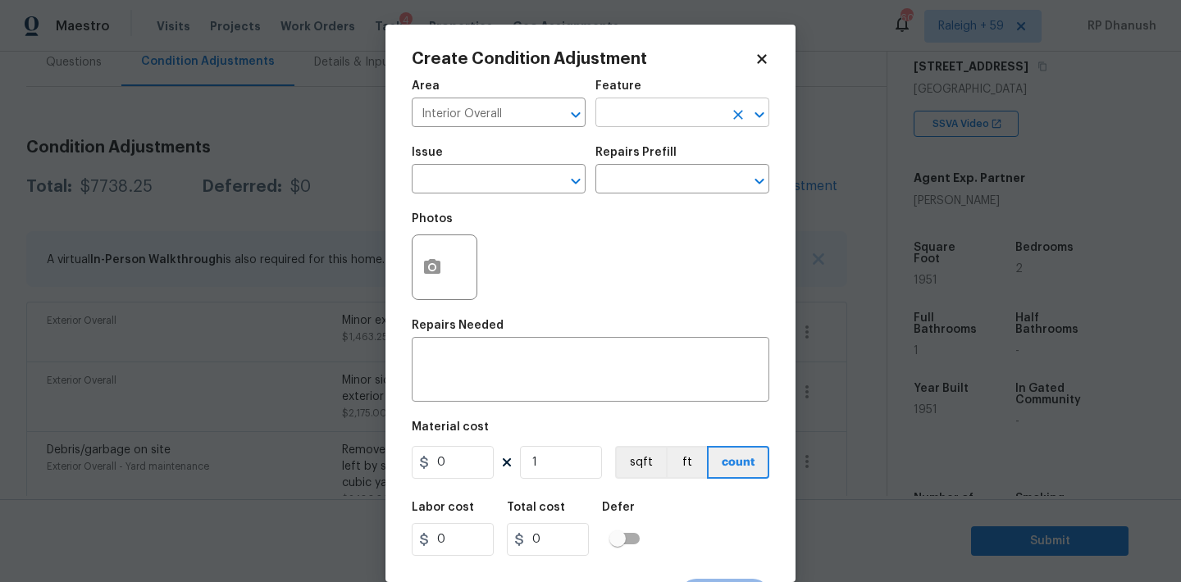
click at [663, 127] on input "text" at bounding box center [659, 114] width 128 height 25
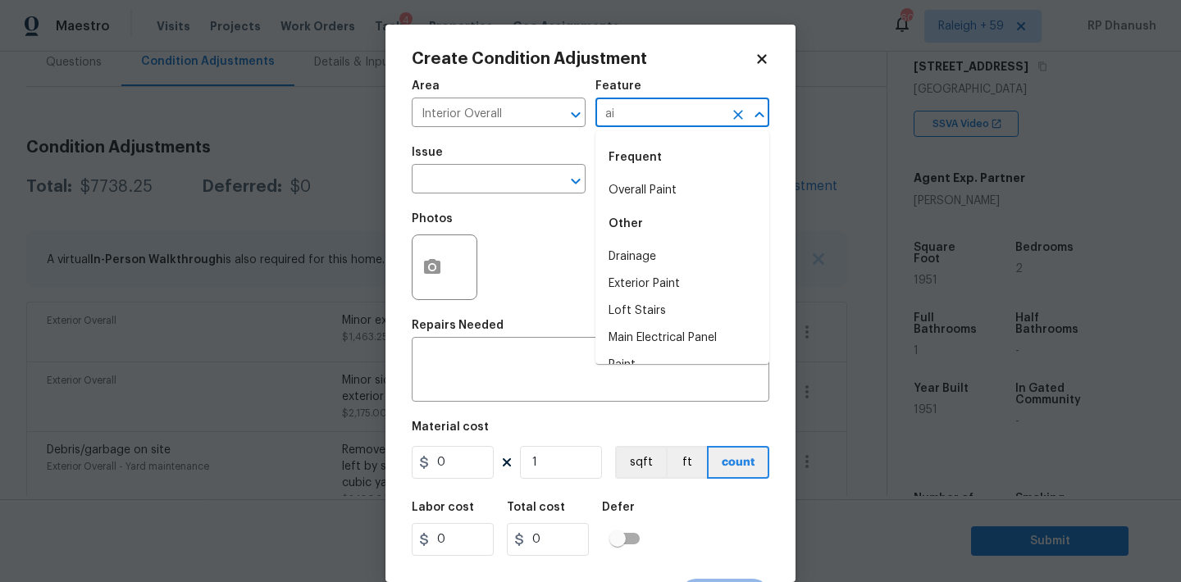
type input "a"
click at [650, 185] on li "Overall Paint" at bounding box center [682, 190] width 174 height 27
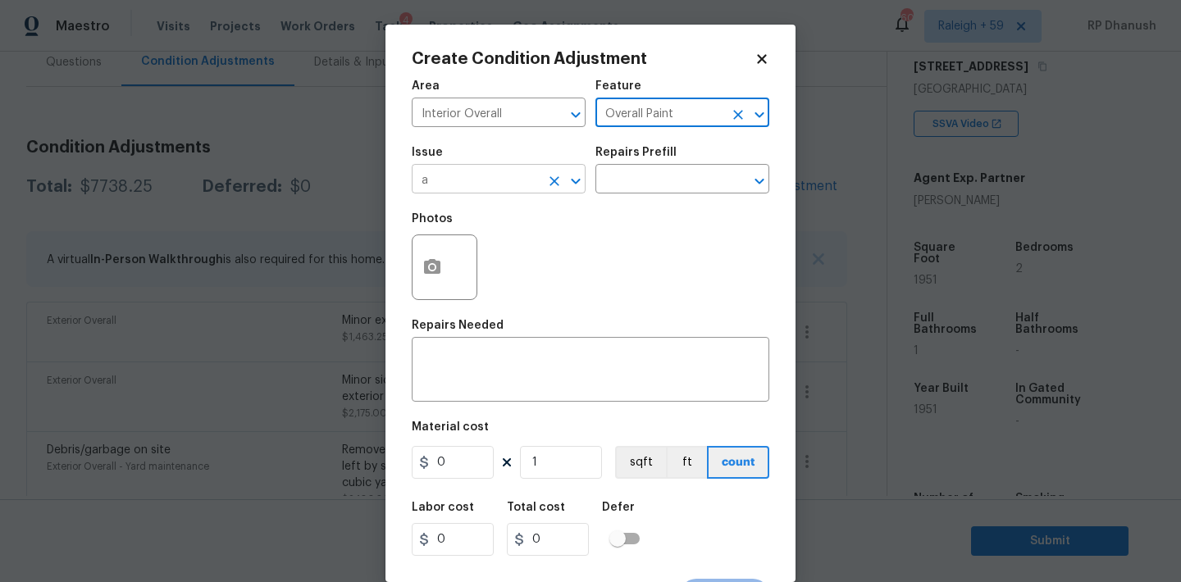
click at [538, 185] on input "a" at bounding box center [476, 180] width 128 height 25
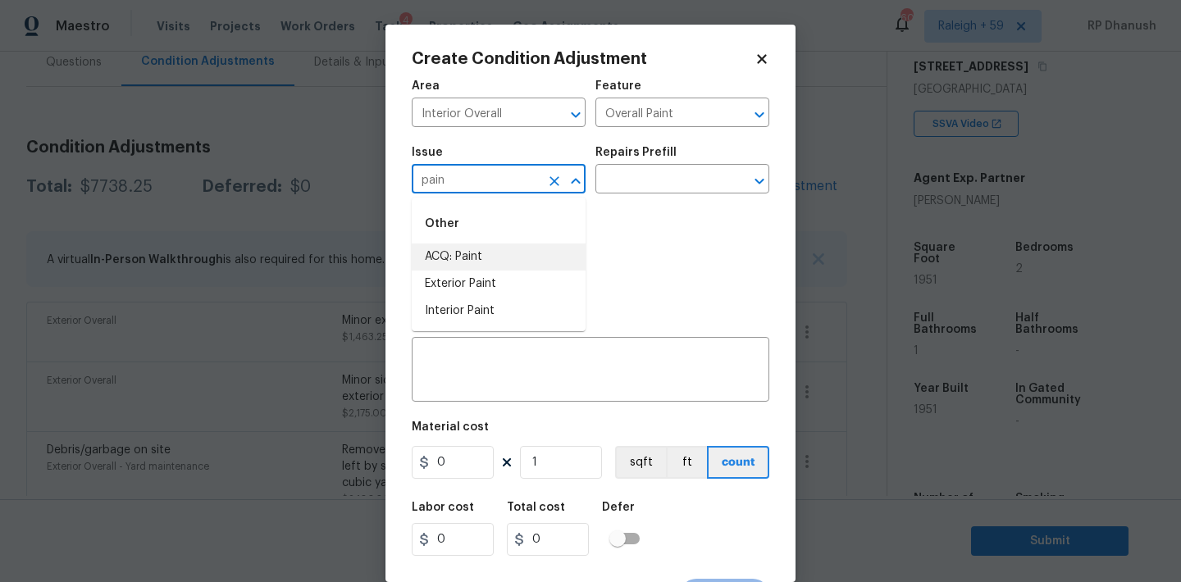
click at [509, 263] on li "ACQ: Paint" at bounding box center [499, 257] width 174 height 27
click at [627, 186] on input "text" at bounding box center [659, 180] width 128 height 25
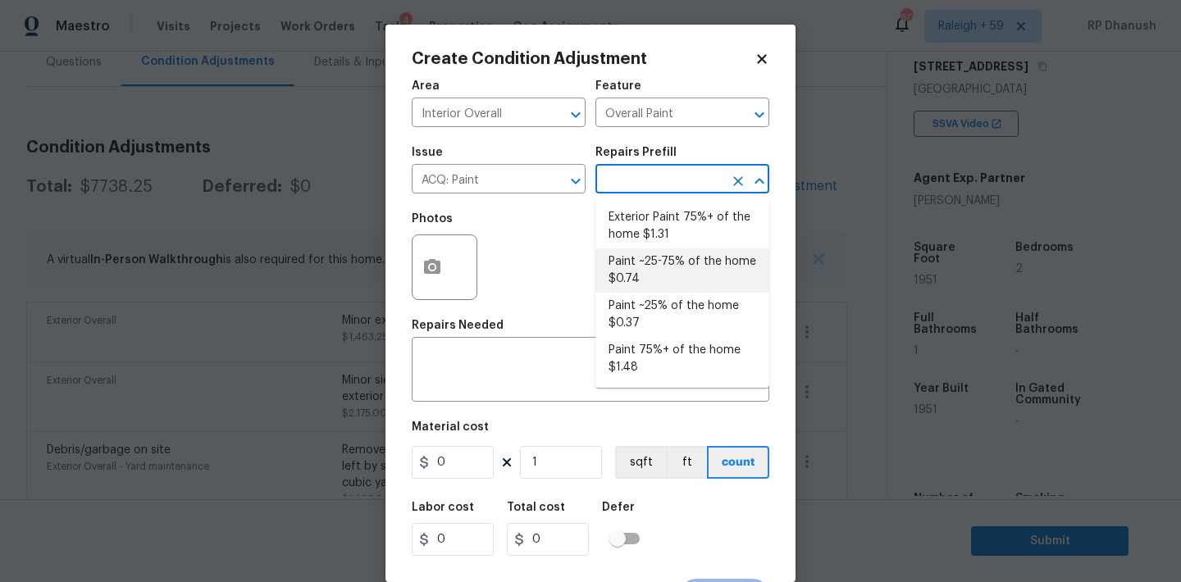
click at [624, 260] on li "Paint ~25-75% of the home $0.74" at bounding box center [682, 270] width 174 height 44
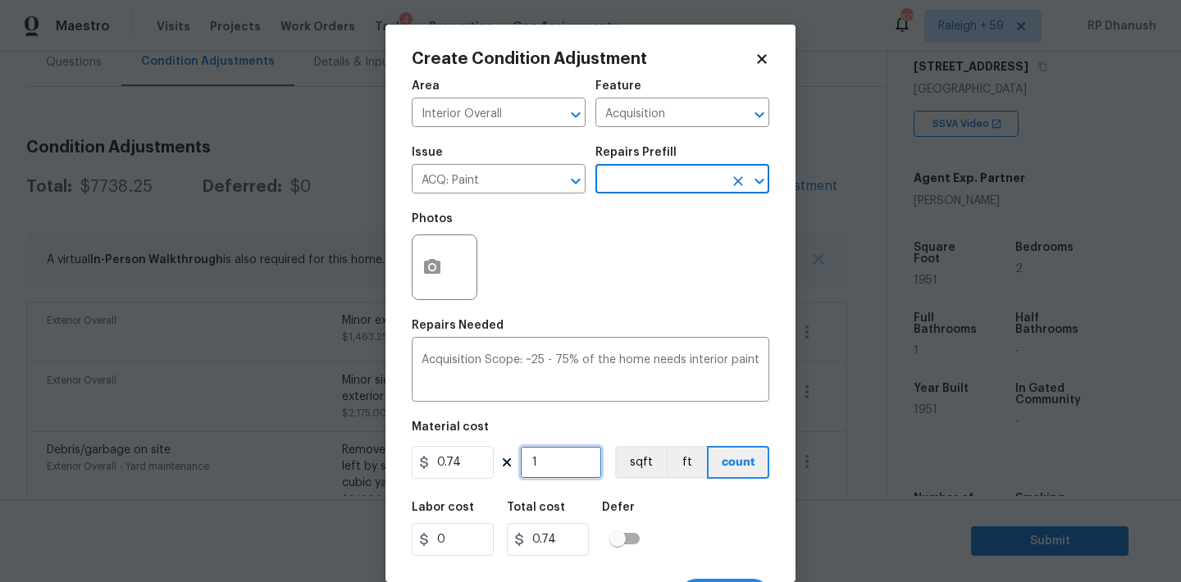
click at [584, 463] on input "1" at bounding box center [561, 462] width 82 height 33
click at [584, 462] on input "1951" at bounding box center [561, 462] width 82 height 33
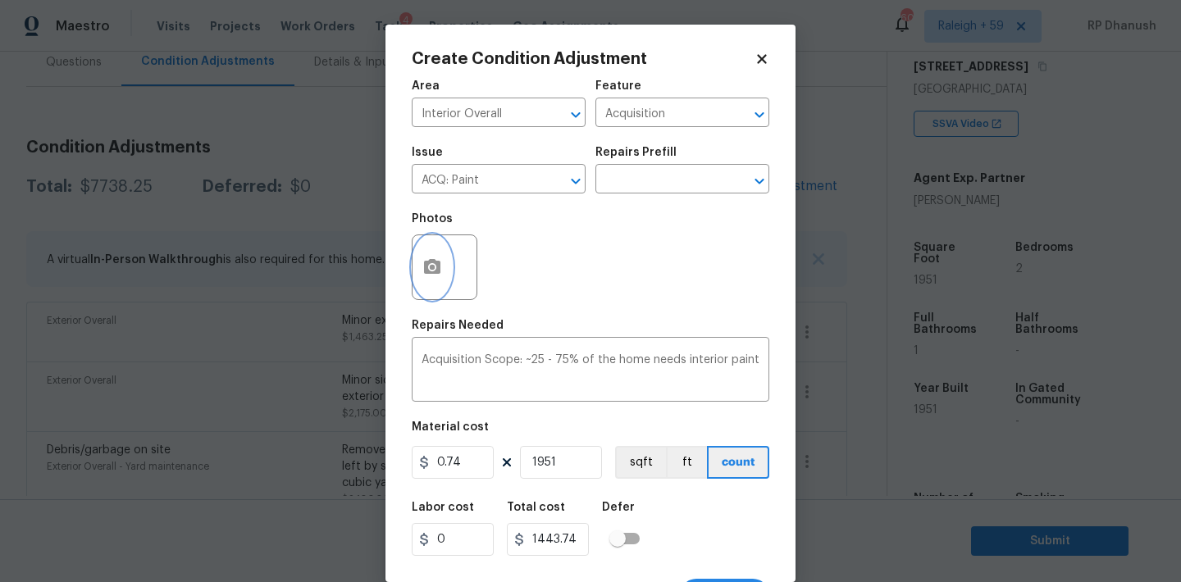
click at [444, 271] on button "button" at bounding box center [432, 267] width 39 height 64
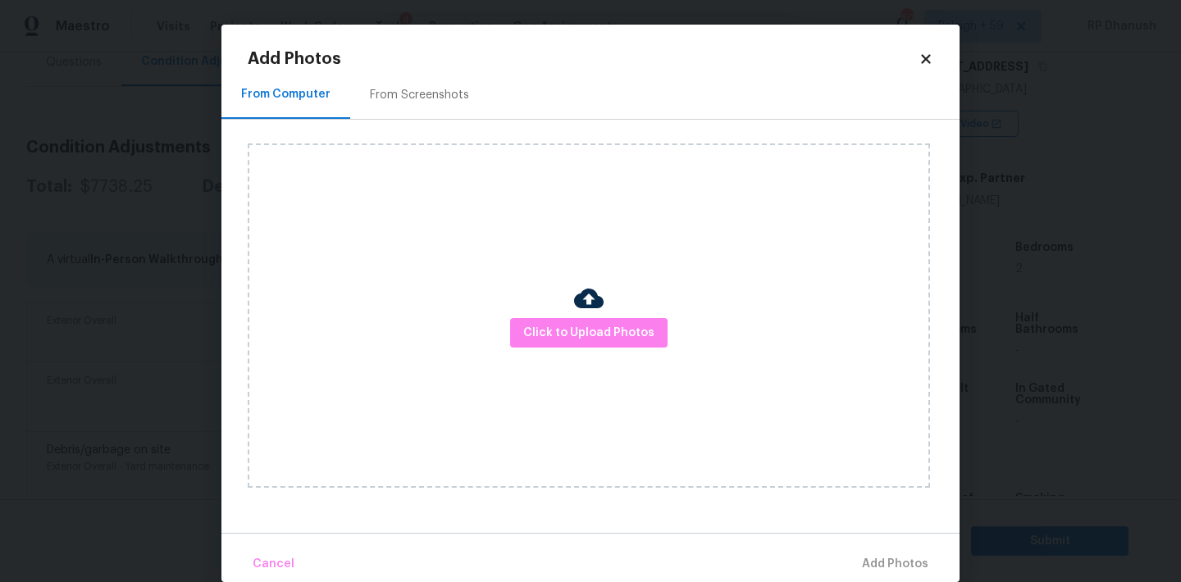
click at [424, 78] on div "From Screenshots" at bounding box center [419, 95] width 139 height 48
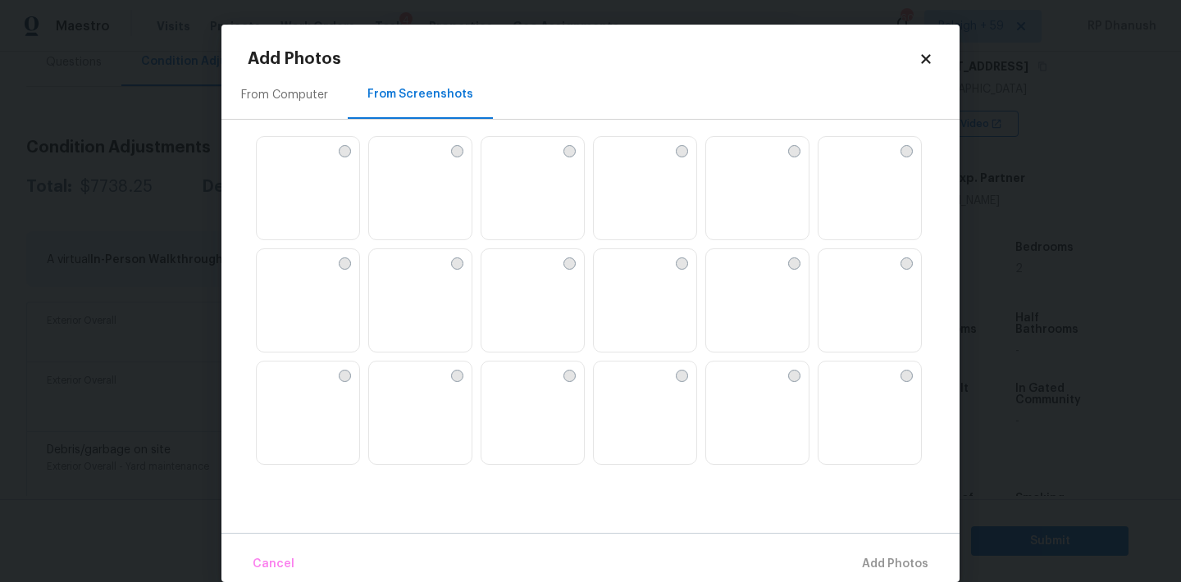
click at [732, 163] on img at bounding box center [719, 150] width 26 height 26
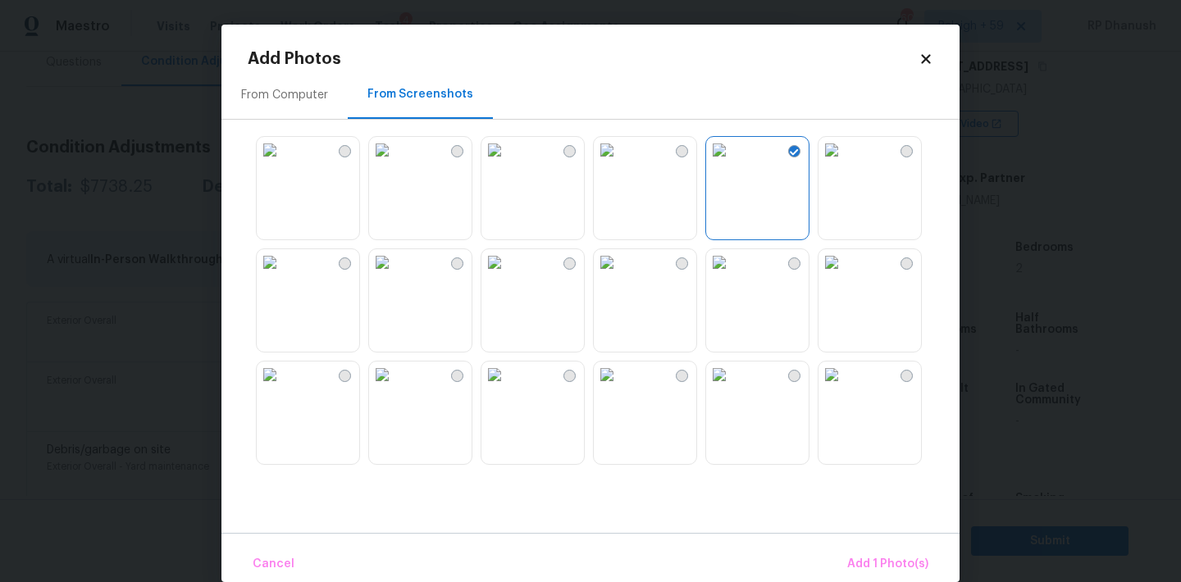
click at [845, 163] on img at bounding box center [831, 150] width 26 height 26
click at [845, 276] on img at bounding box center [831, 262] width 26 height 26
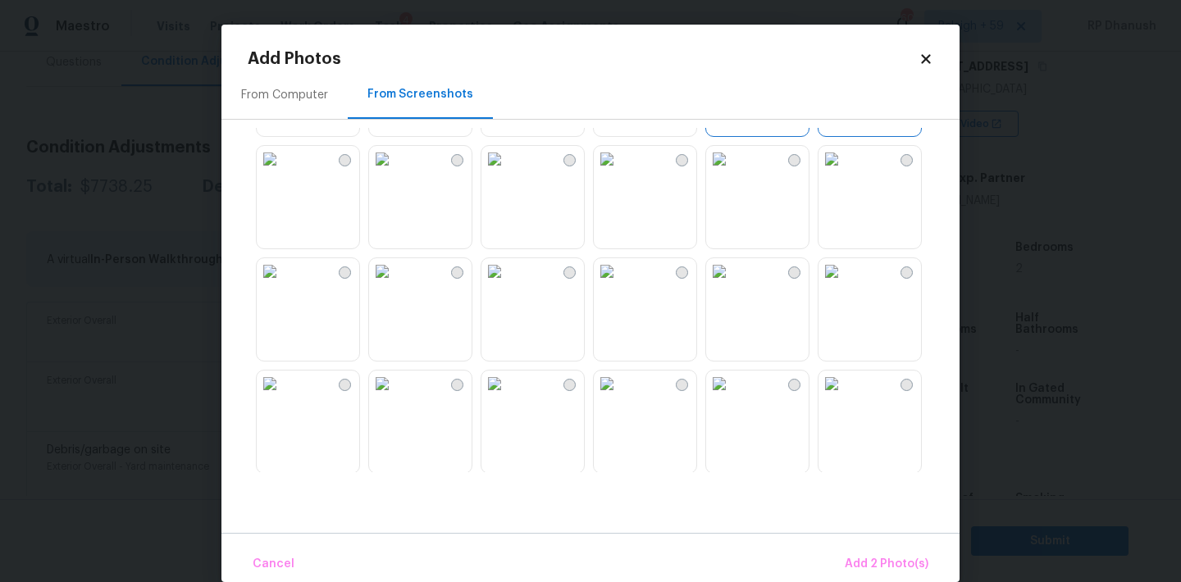
click at [395, 285] on img at bounding box center [382, 271] width 26 height 26
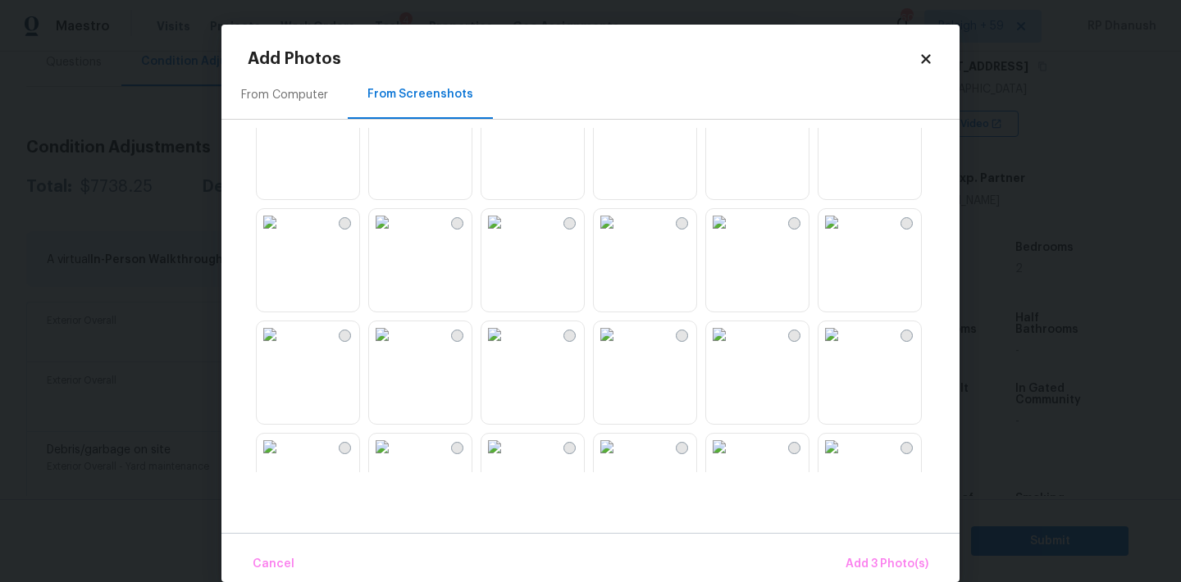
scroll to position [652, 0]
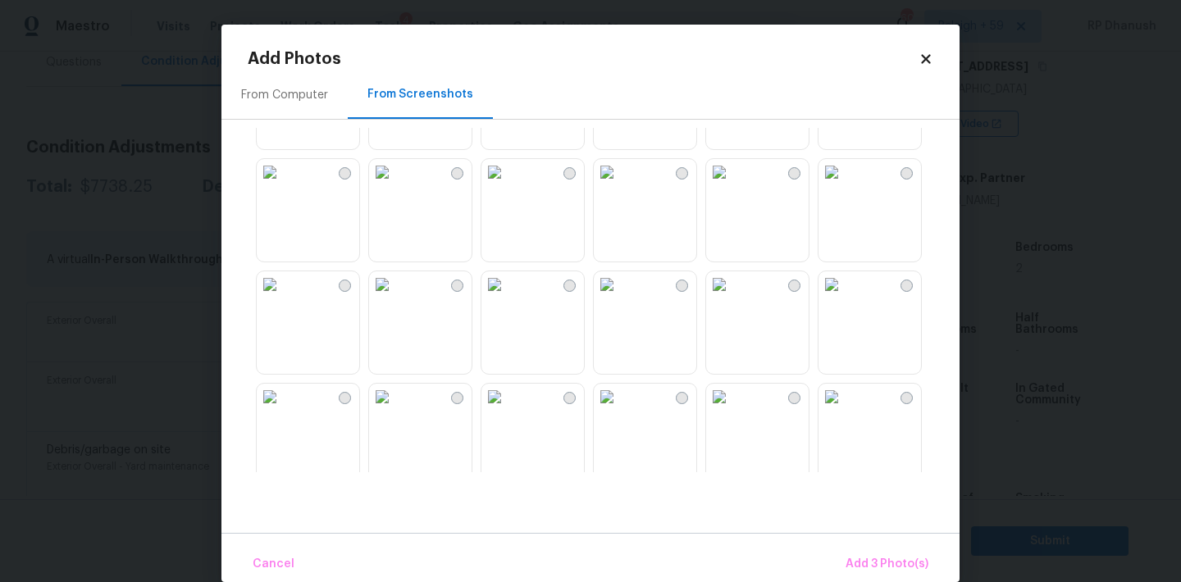
click at [508, 185] on img at bounding box center [494, 172] width 26 height 26
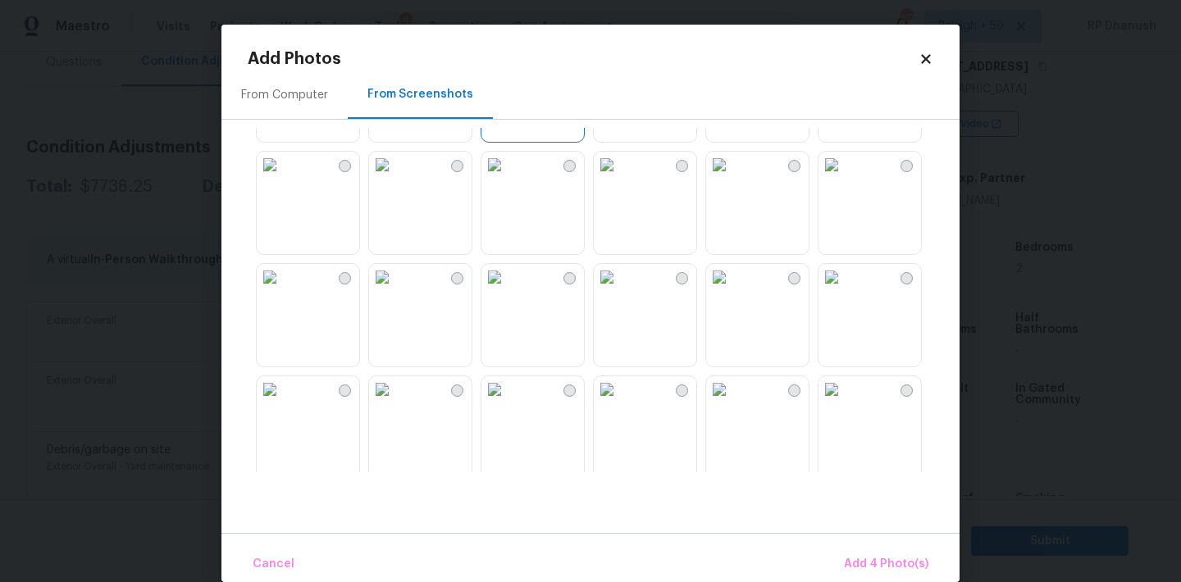
click at [283, 290] on img at bounding box center [270, 277] width 26 height 26
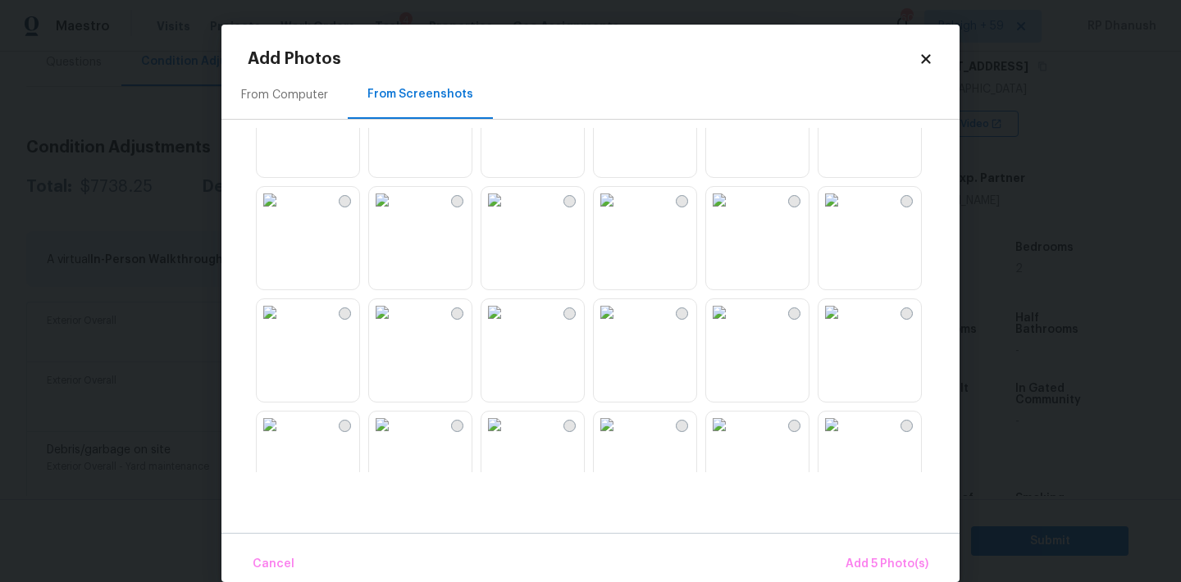
click at [508, 326] on img at bounding box center [494, 312] width 26 height 26
drag, startPoint x: 902, startPoint y: 549, endPoint x: 862, endPoint y: 544, distance: 40.6
click at [902, 549] on button "Add 6 Photo(s)" at bounding box center [886, 564] width 97 height 35
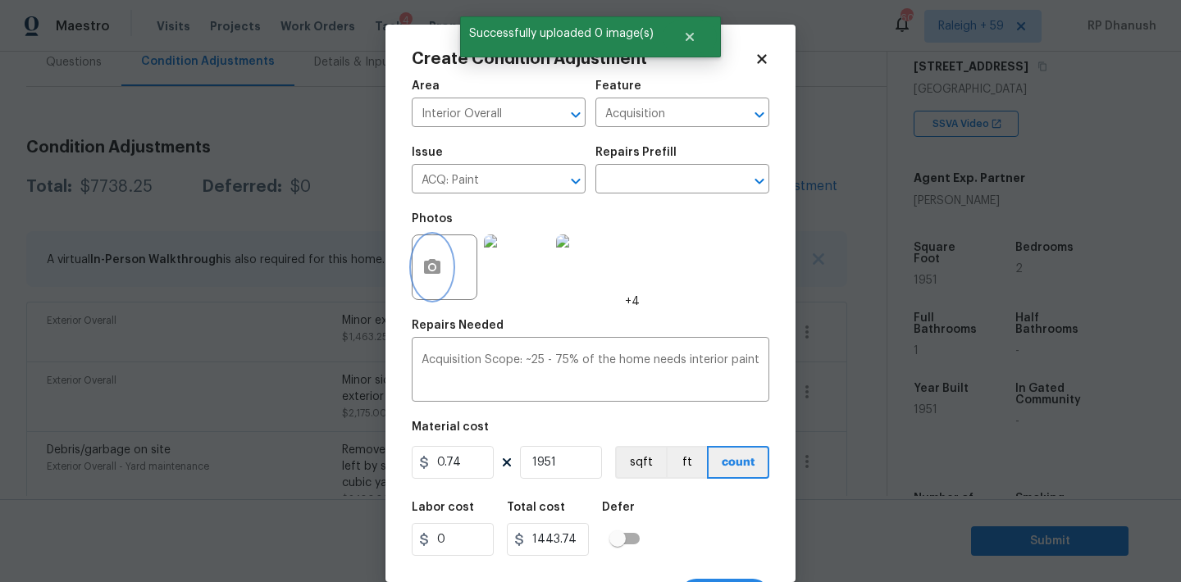
scroll to position [30, 0]
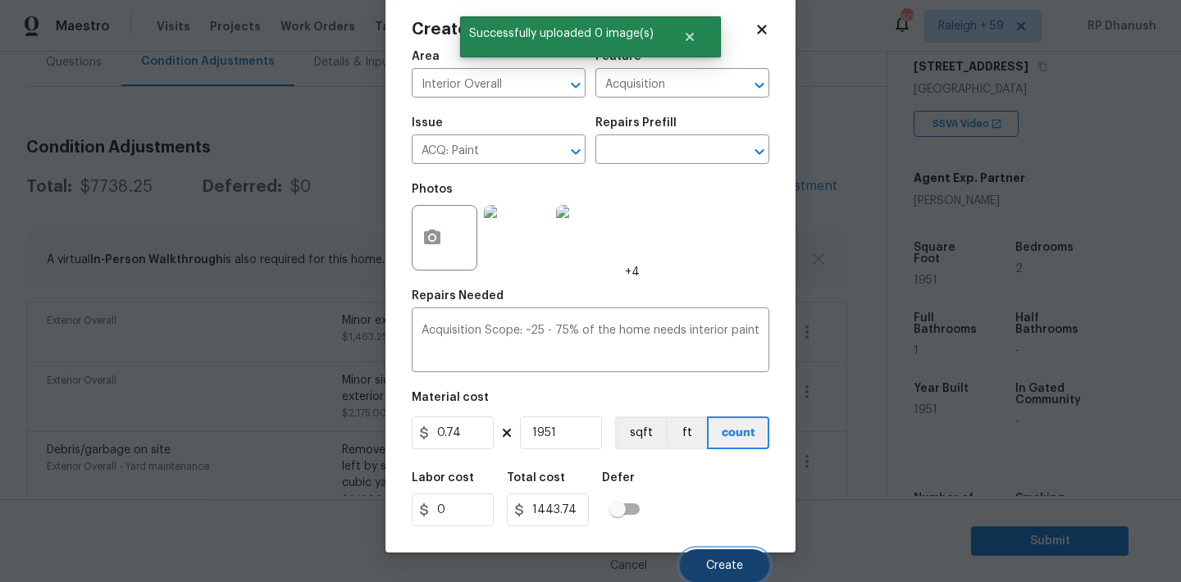
click at [739, 571] on span "Create" at bounding box center [724, 566] width 37 height 12
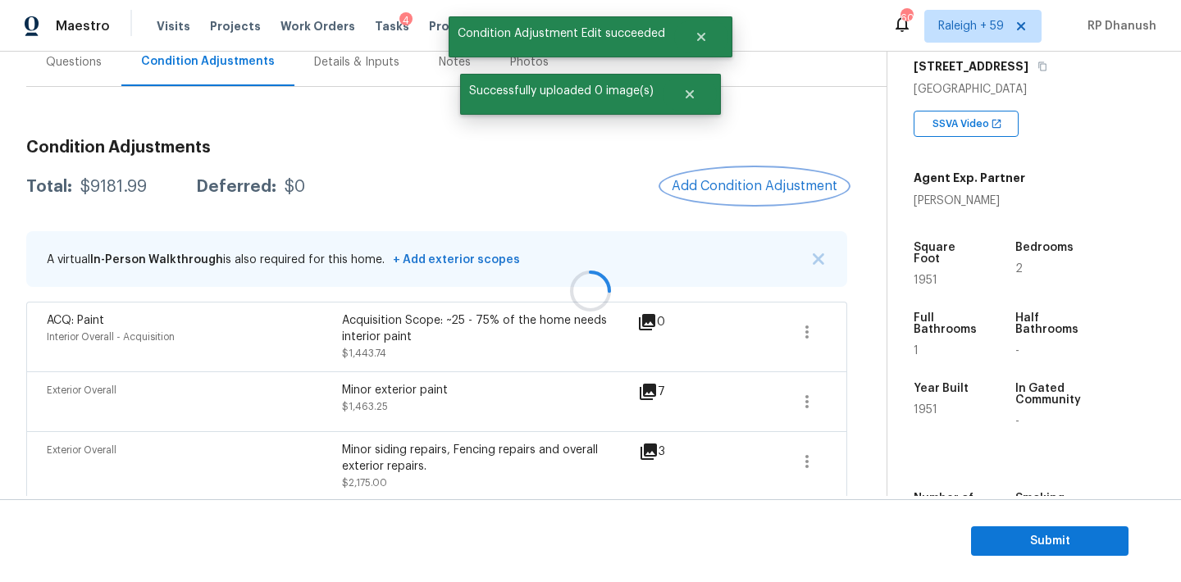
scroll to position [0, 0]
click at [722, 182] on span "Add Condition Adjustment" at bounding box center [755, 186] width 166 height 15
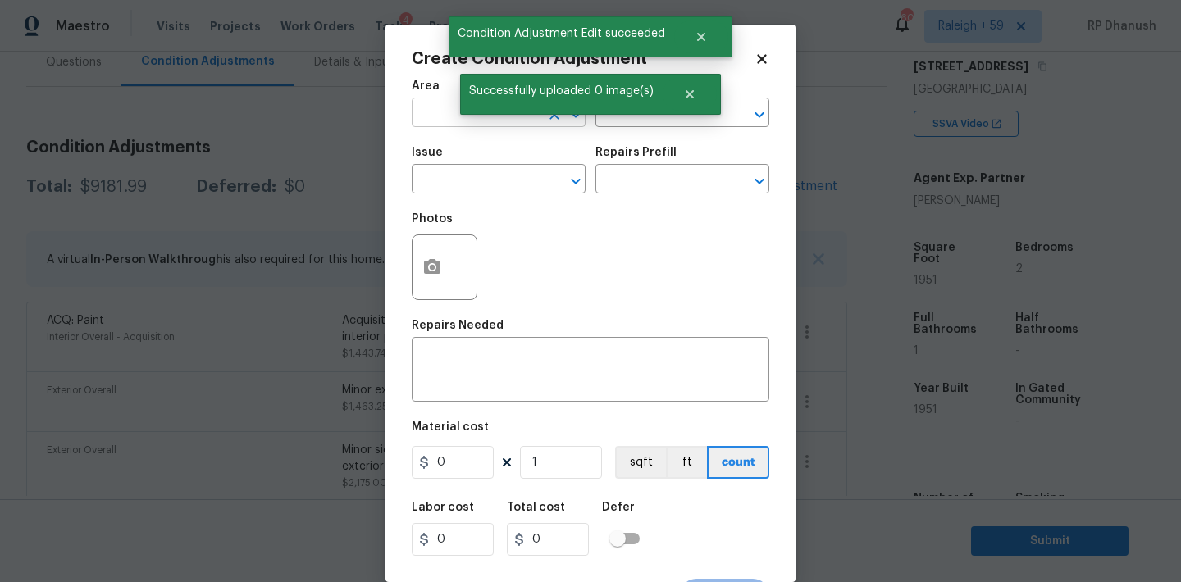
click at [447, 121] on input "text" at bounding box center [476, 114] width 128 height 25
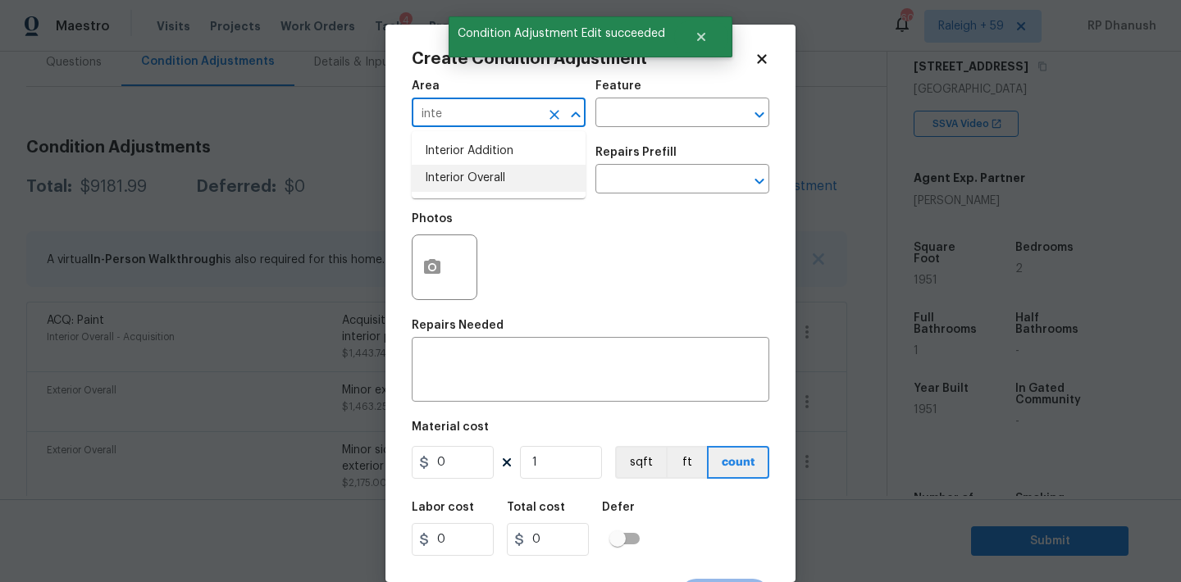
click at [444, 175] on li "Interior Overall" at bounding box center [499, 178] width 174 height 27
click at [597, 116] on input "text" at bounding box center [659, 114] width 128 height 25
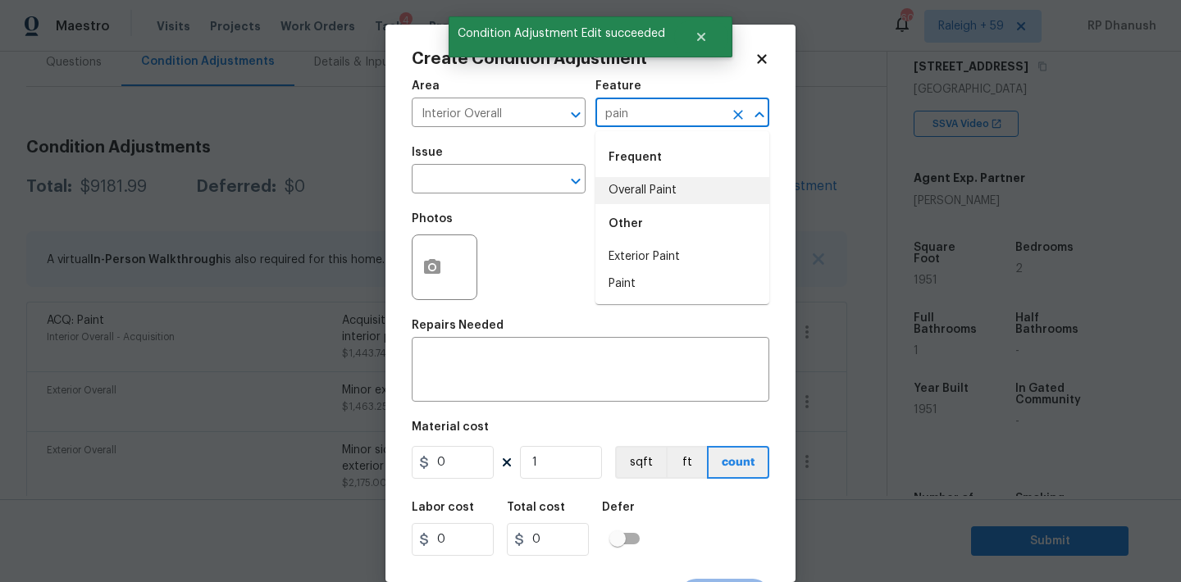
click at [599, 177] on li "Overall Paint" at bounding box center [682, 190] width 174 height 27
click at [483, 173] on input "text" at bounding box center [476, 180] width 128 height 25
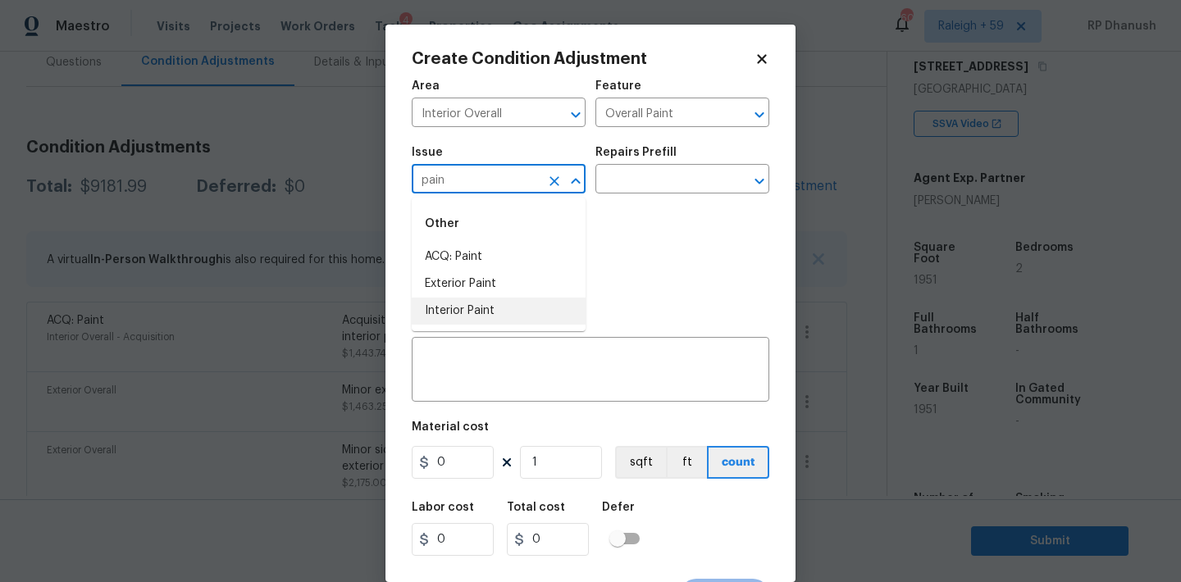
click at [476, 306] on li "Interior Paint" at bounding box center [499, 311] width 174 height 27
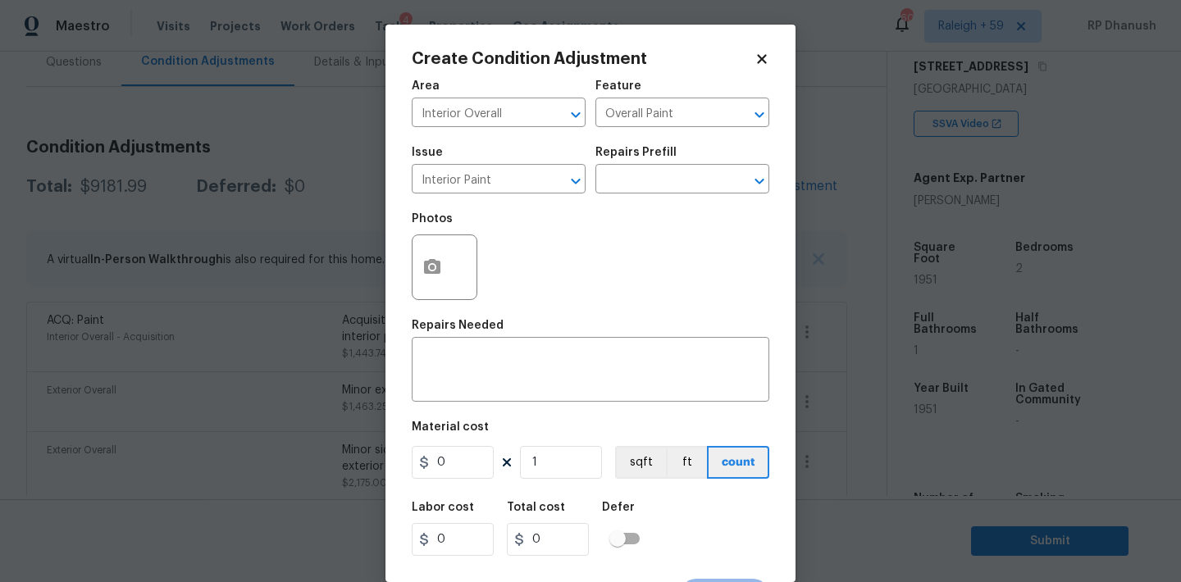
click at [640, 166] on div "Repairs Prefill" at bounding box center [682, 157] width 174 height 21
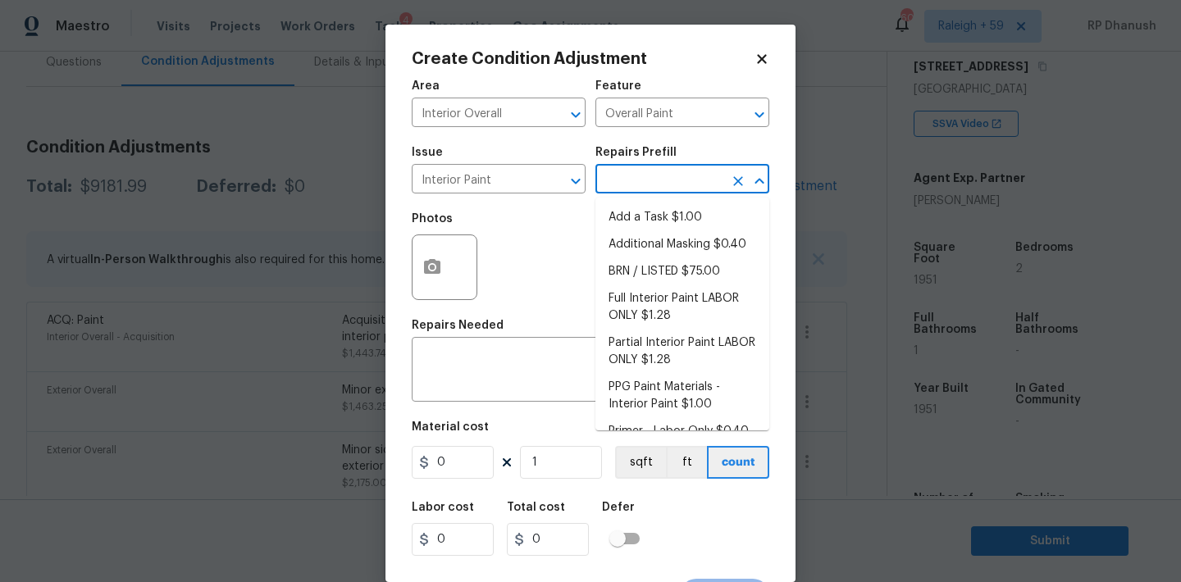
click at [641, 172] on input "text" at bounding box center [659, 180] width 128 height 25
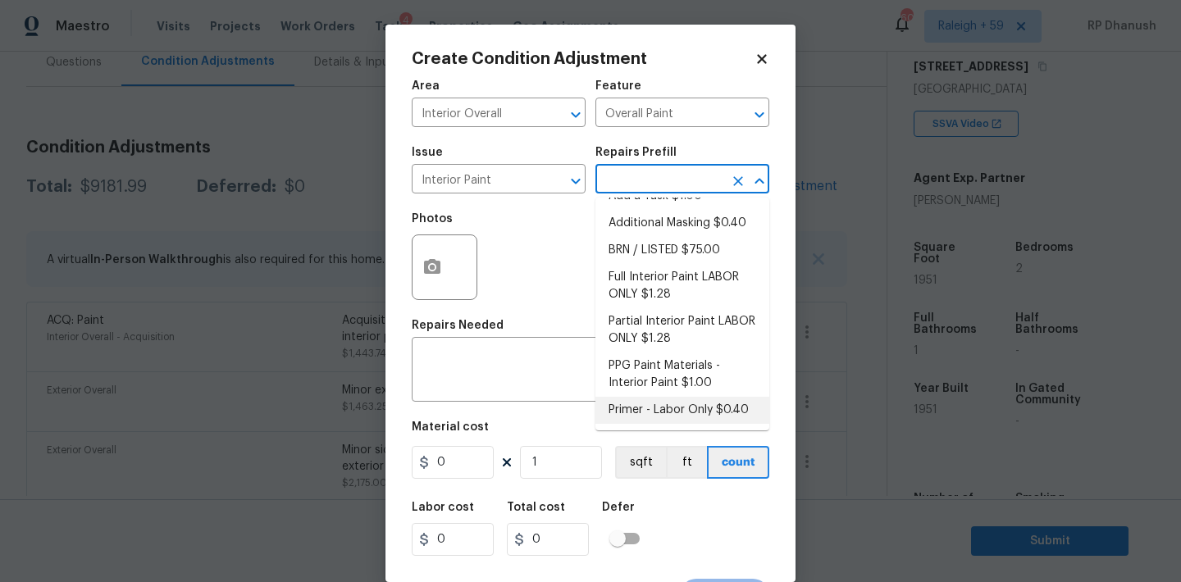
click at [645, 397] on li "Primer - Labor Only $0.40" at bounding box center [682, 410] width 174 height 27
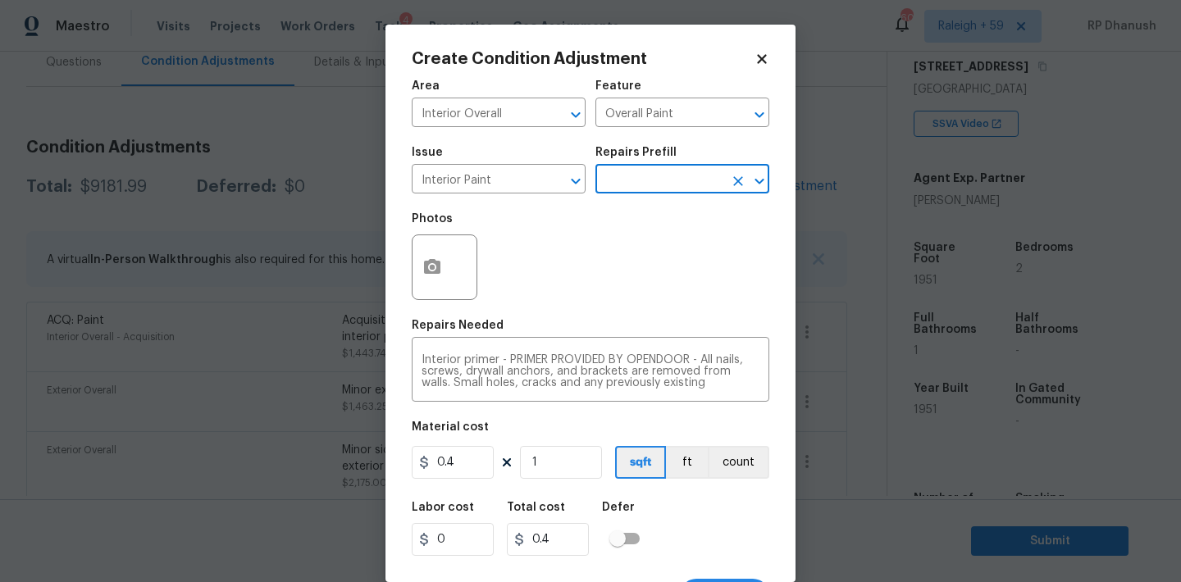
click at [606, 458] on div "0.4 1 sqft ft count" at bounding box center [591, 462] width 358 height 33
click at [592, 459] on input "1" at bounding box center [561, 462] width 82 height 33
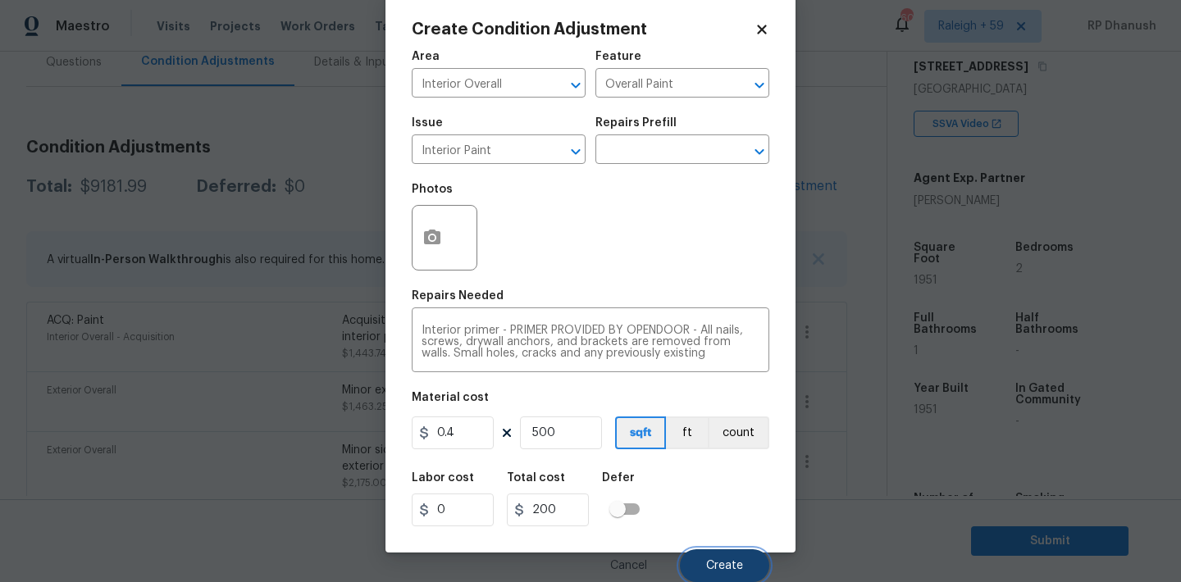
click at [746, 562] on button "Create" at bounding box center [724, 565] width 89 height 33
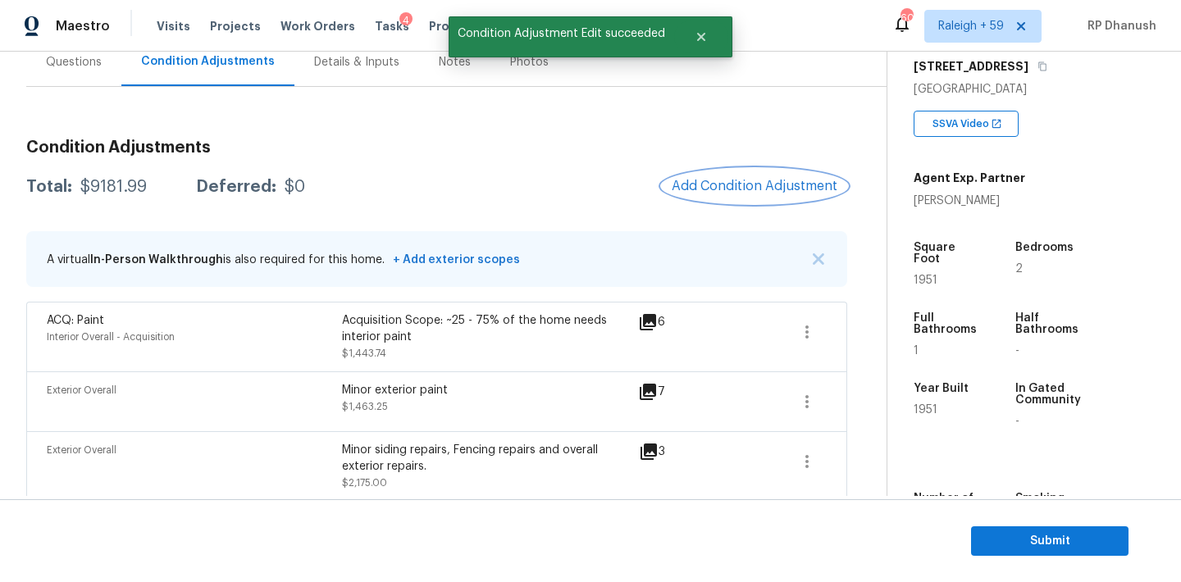
scroll to position [0, 0]
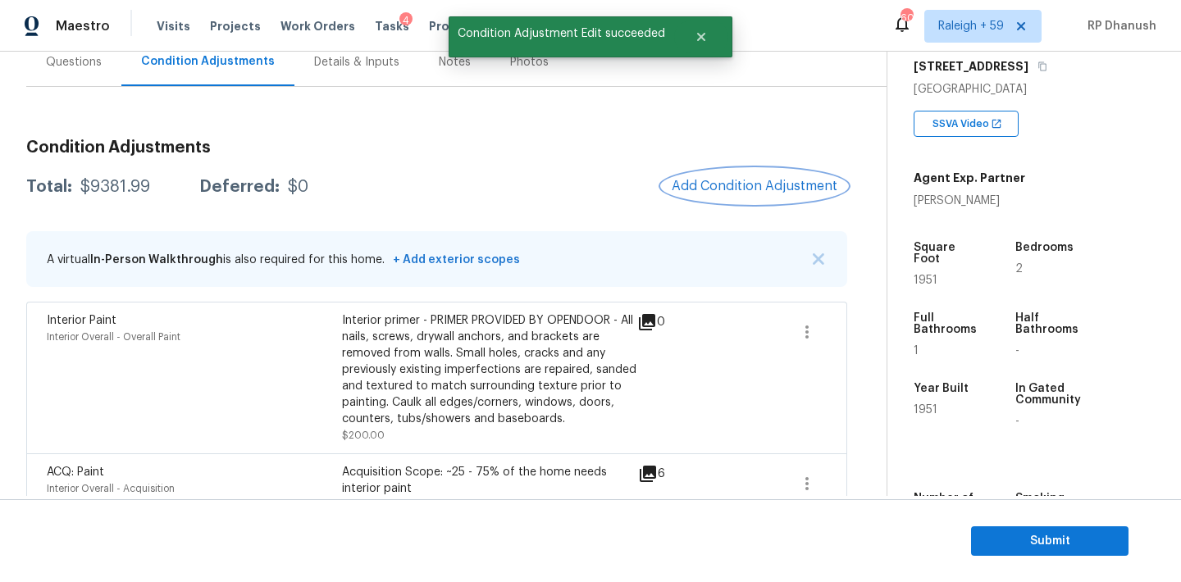
click at [768, 192] on span "Add Condition Adjustment" at bounding box center [755, 186] width 166 height 15
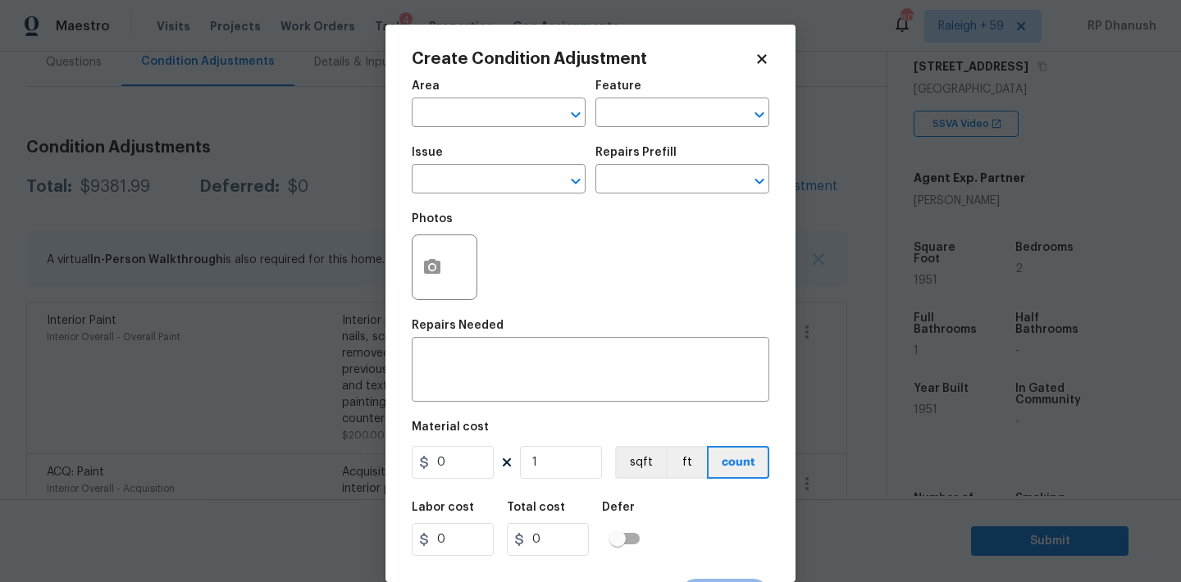
click at [534, 144] on span "Issue ​" at bounding box center [499, 170] width 174 height 66
click at [512, 87] on div "Area" at bounding box center [499, 90] width 174 height 21
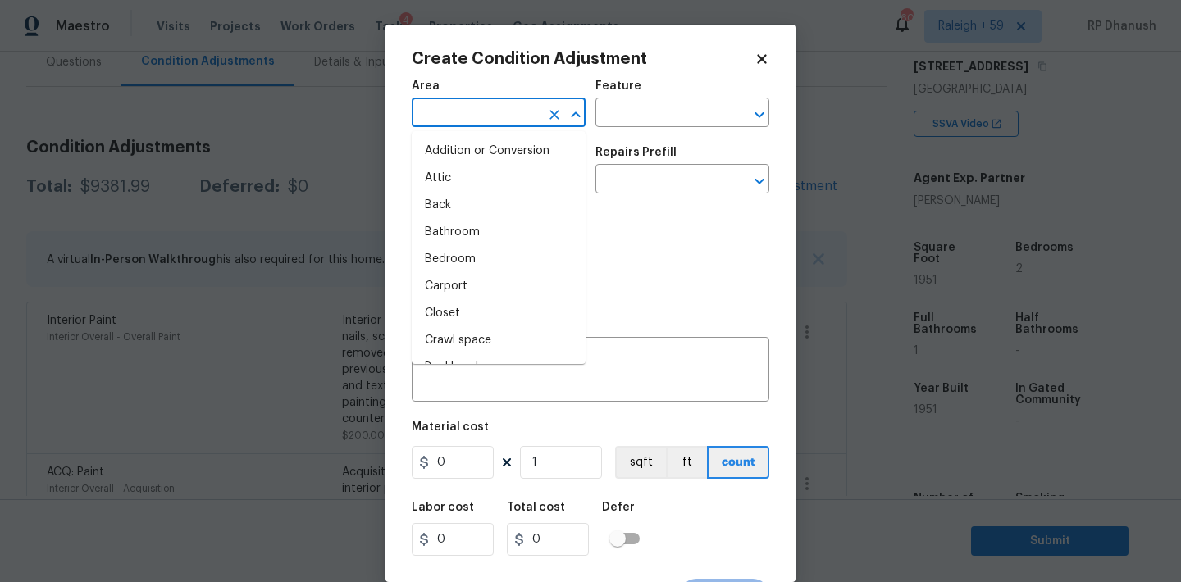
click at [500, 116] on input "text" at bounding box center [476, 114] width 128 height 25
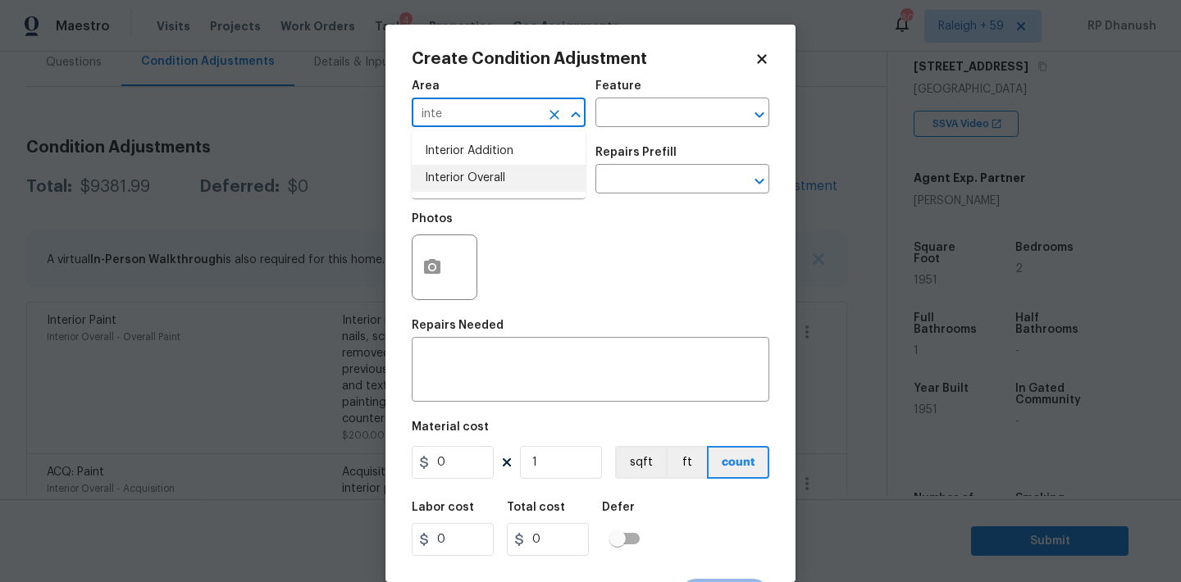
click at [465, 186] on li "Interior Overall" at bounding box center [499, 178] width 174 height 27
click at [641, 106] on input "text" at bounding box center [659, 114] width 128 height 25
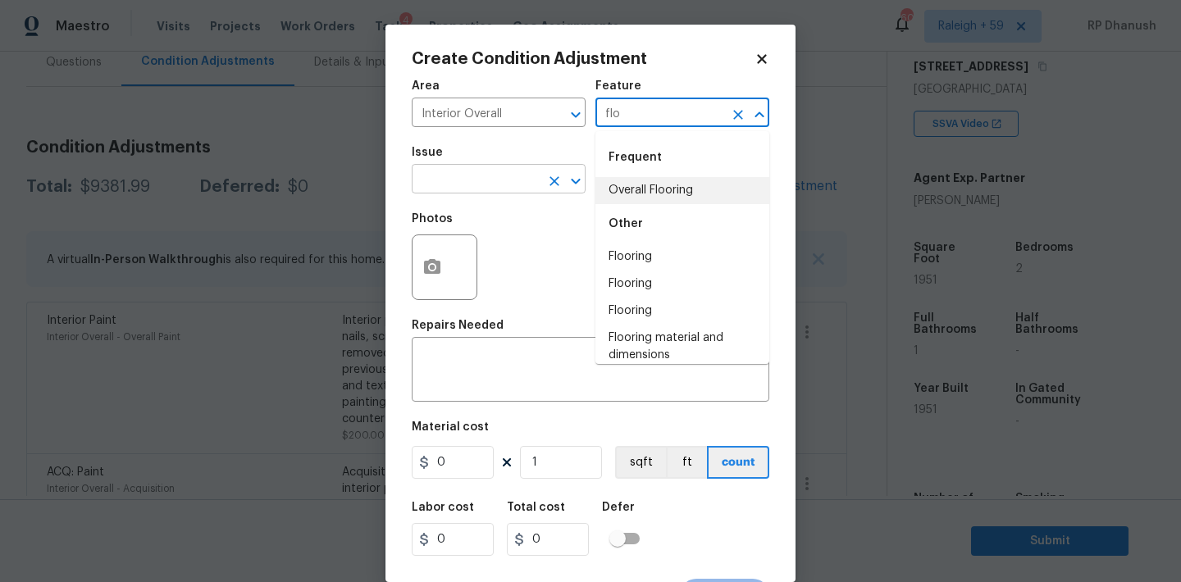
drag, startPoint x: 626, startPoint y: 191, endPoint x: 567, endPoint y: 191, distance: 59.0
click at [626, 191] on li "Overall Flooring" at bounding box center [682, 190] width 174 height 27
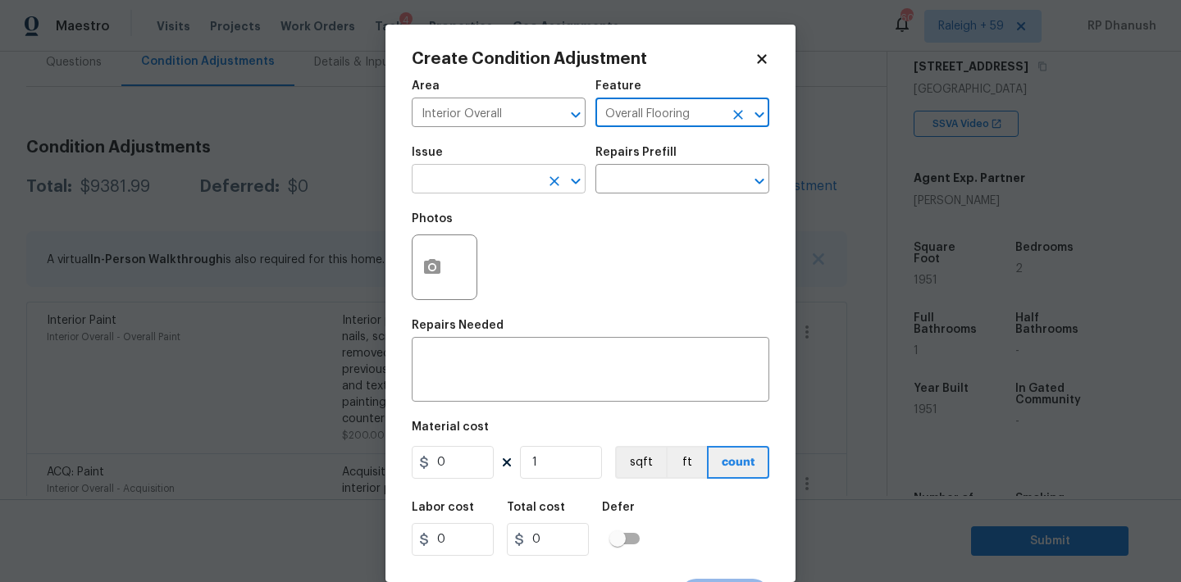
click at [464, 185] on input "text" at bounding box center [476, 180] width 128 height 25
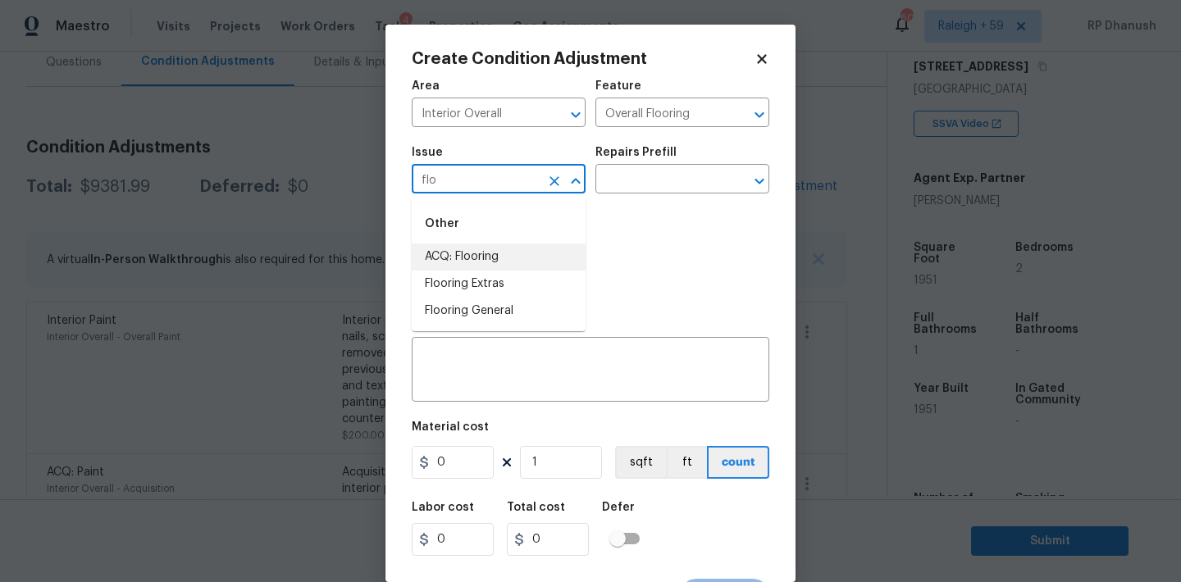
click at [458, 254] on li "ACQ: Flooring" at bounding box center [499, 257] width 174 height 27
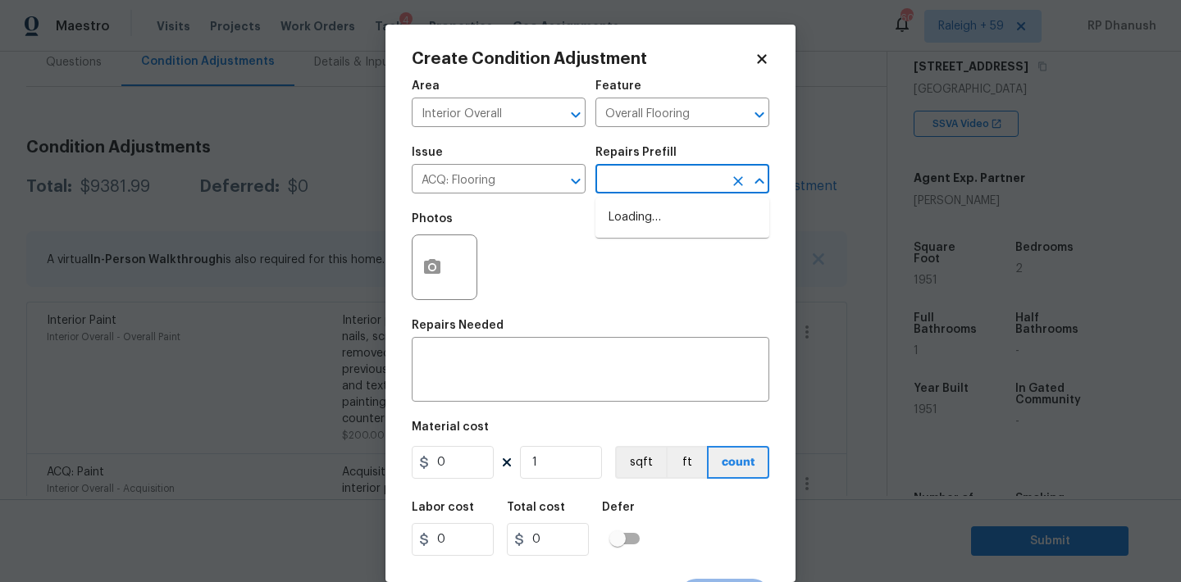
click at [629, 194] on body "Maestro Visits Projects Work Orders Tasks 4 Properties Geo Assignments 606 [GEO…" at bounding box center [590, 291] width 1181 height 582
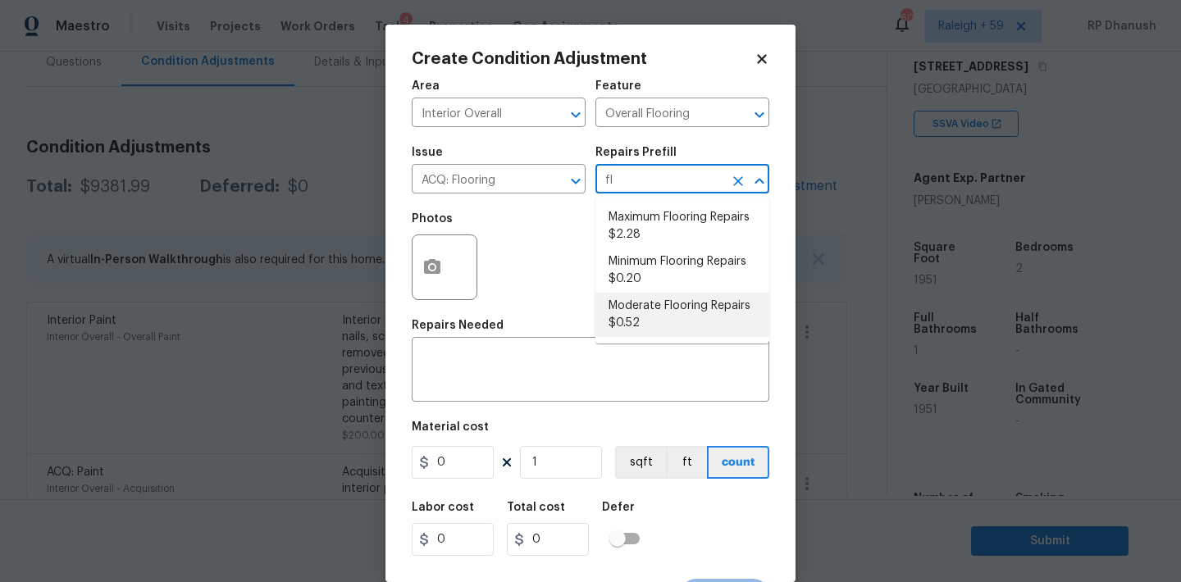
click at [625, 333] on li "Moderate Flooring Repairs $0.52" at bounding box center [682, 315] width 174 height 44
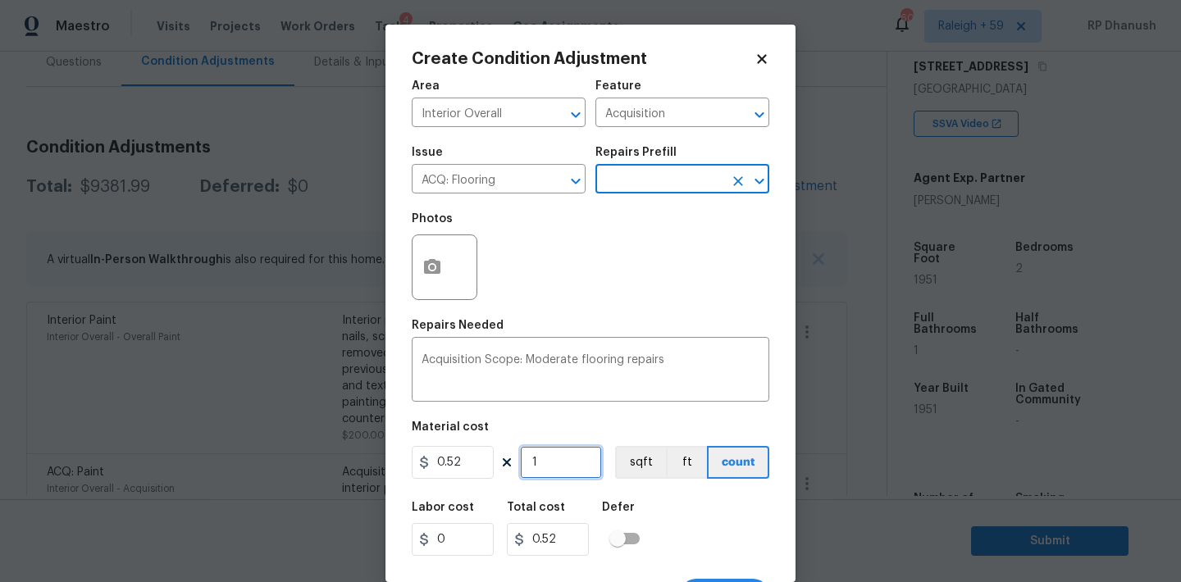
click at [559, 469] on input "1" at bounding box center [561, 462] width 82 height 33
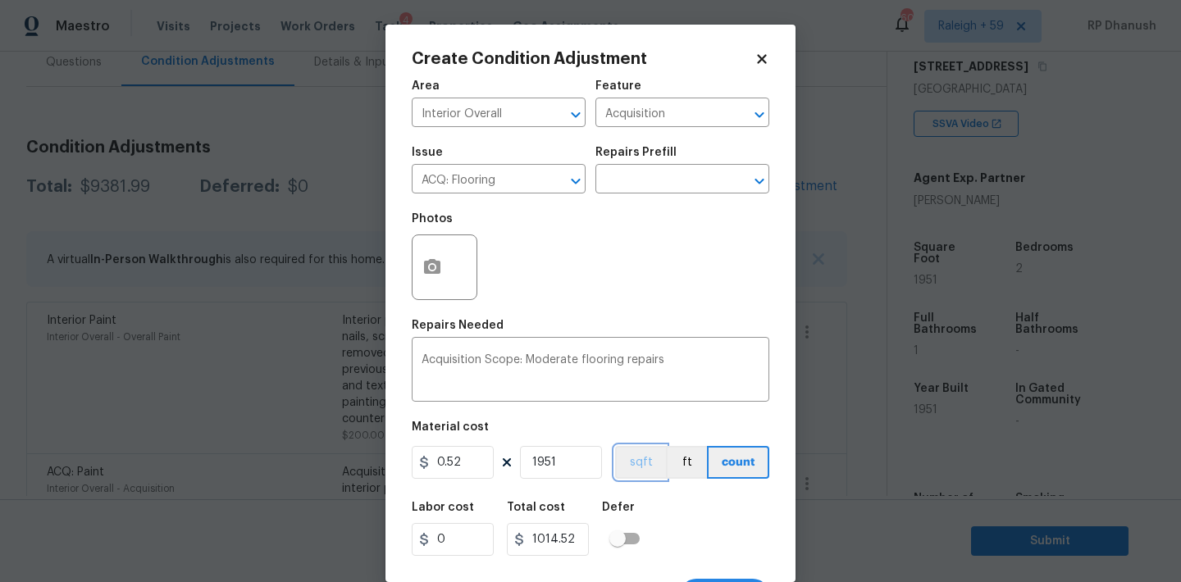
scroll to position [30, 0]
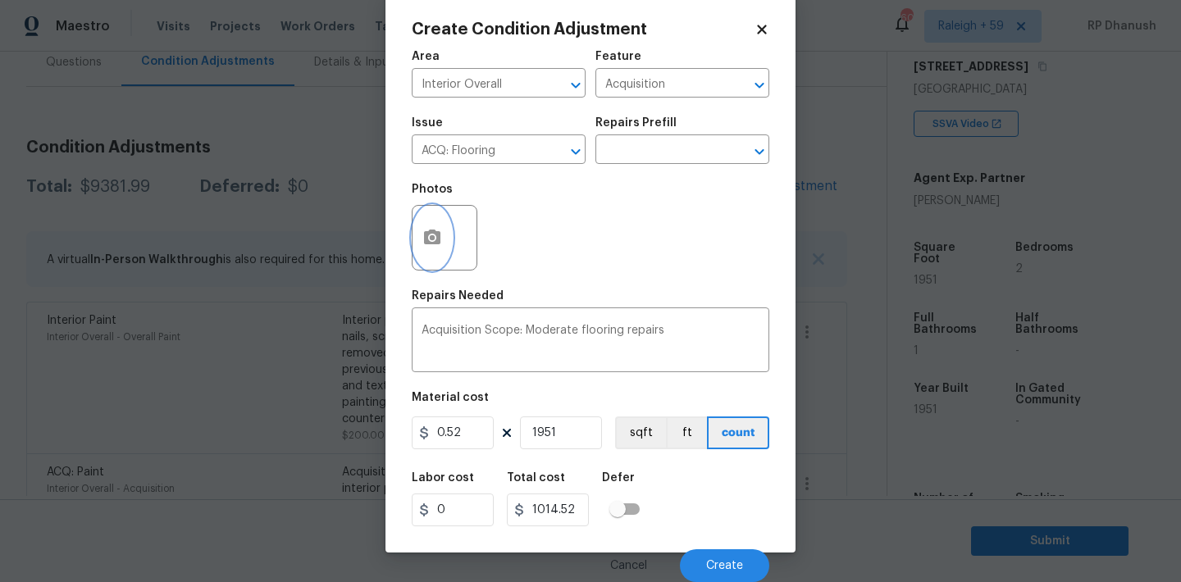
click at [429, 235] on icon "button" at bounding box center [432, 238] width 20 height 20
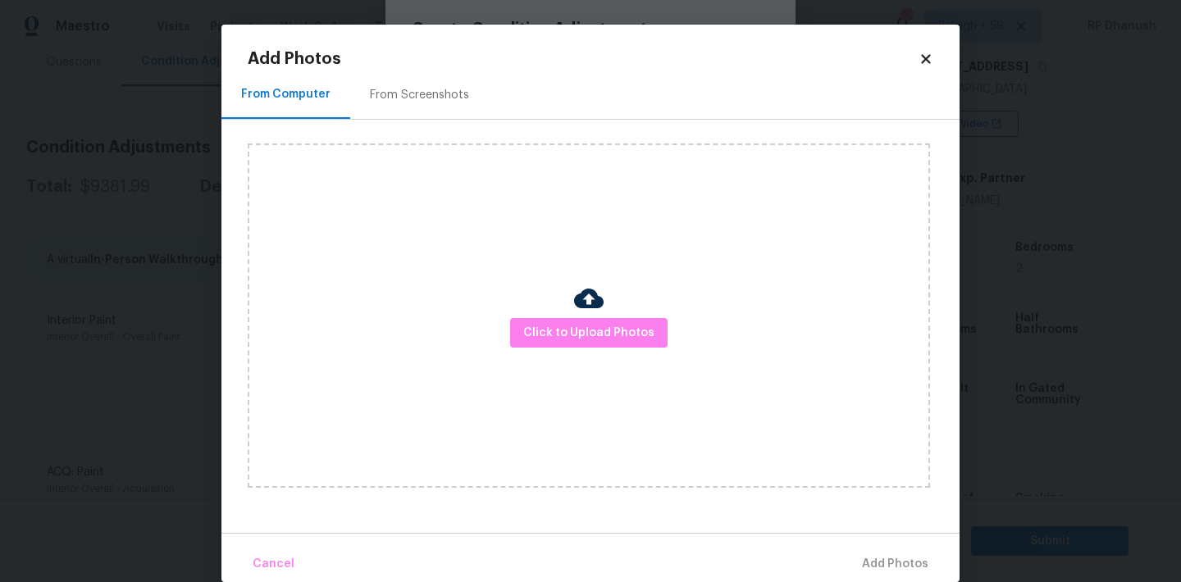
drag, startPoint x: 421, startPoint y: 78, endPoint x: 438, endPoint y: 103, distance: 30.0
click at [421, 78] on div "From Screenshots" at bounding box center [419, 95] width 139 height 48
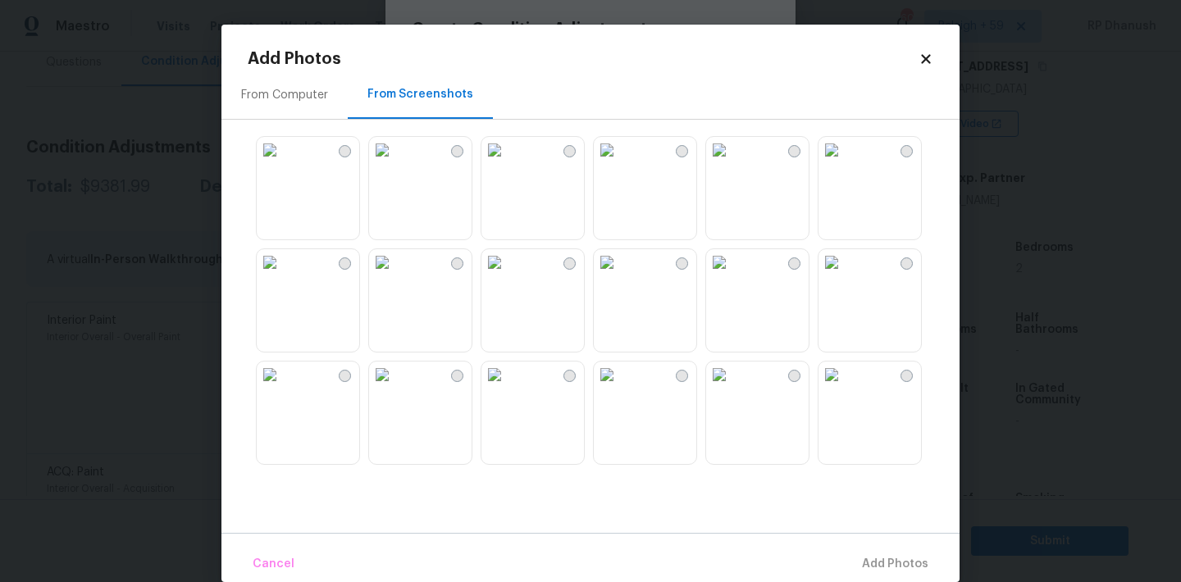
click at [283, 276] on img at bounding box center [270, 262] width 26 height 26
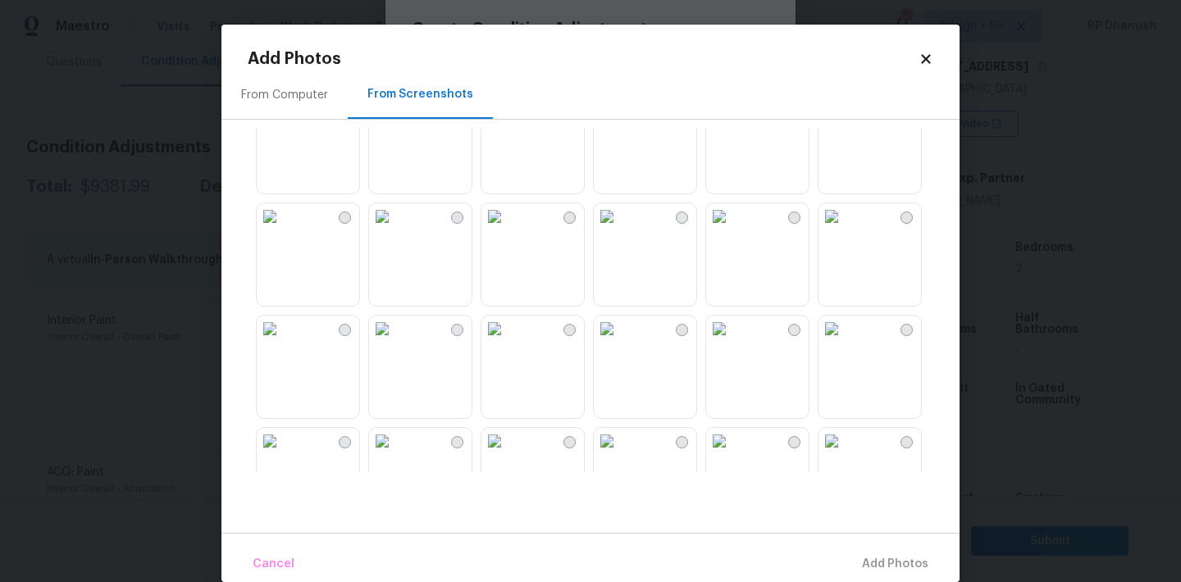
click at [508, 230] on img at bounding box center [494, 216] width 26 height 26
click at [395, 230] on img at bounding box center [382, 216] width 26 height 26
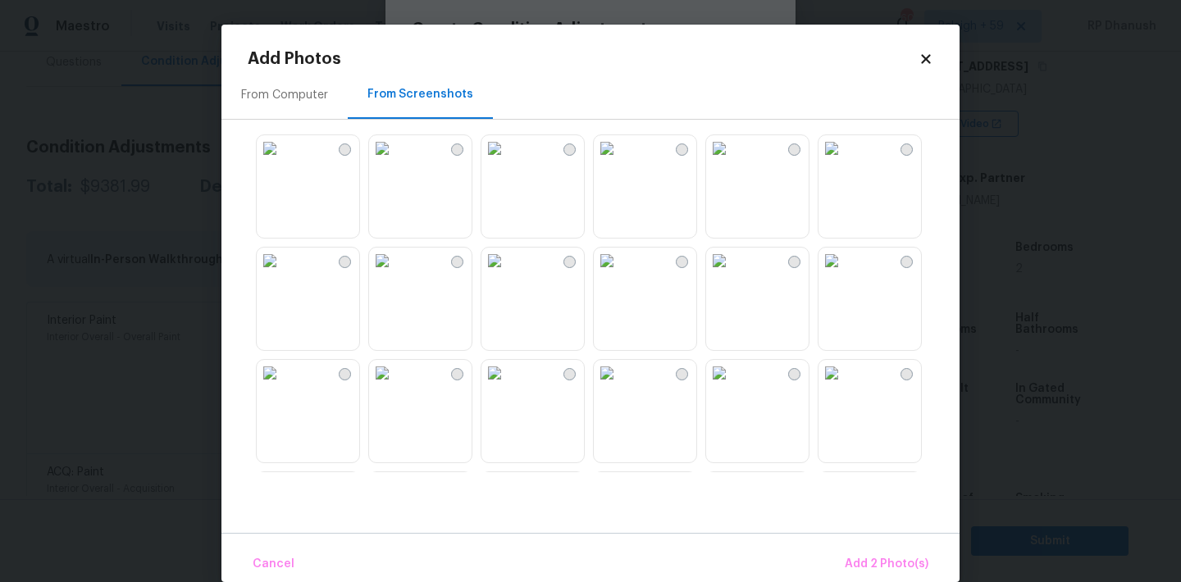
scroll to position [551, 0]
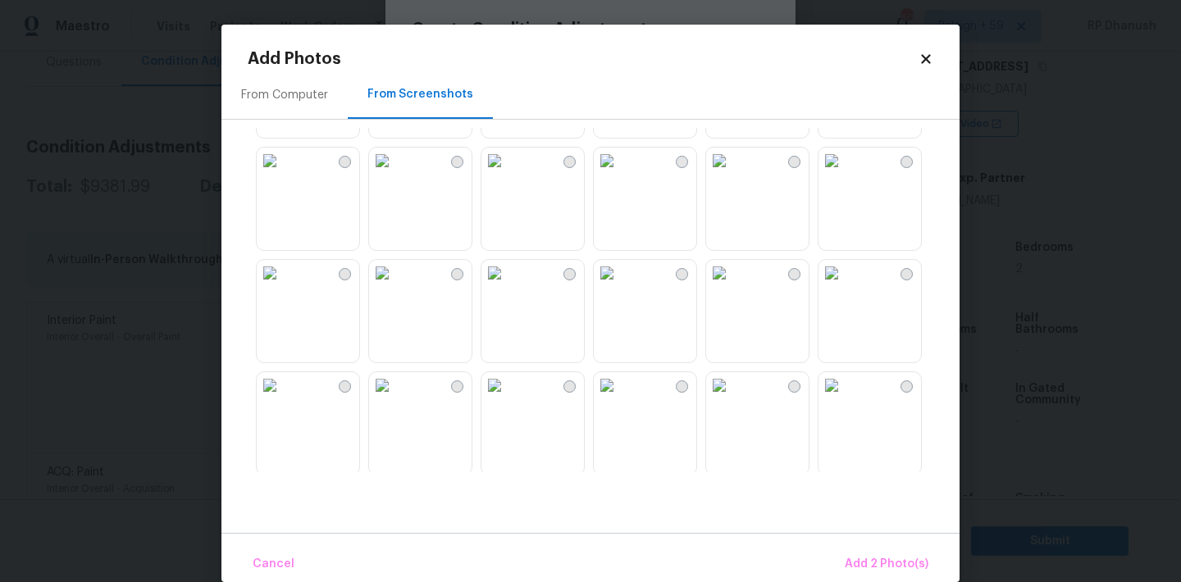
click at [490, 286] on img at bounding box center [494, 273] width 26 height 26
click at [395, 174] on img at bounding box center [382, 161] width 26 height 26
click at [606, 286] on img at bounding box center [607, 273] width 26 height 26
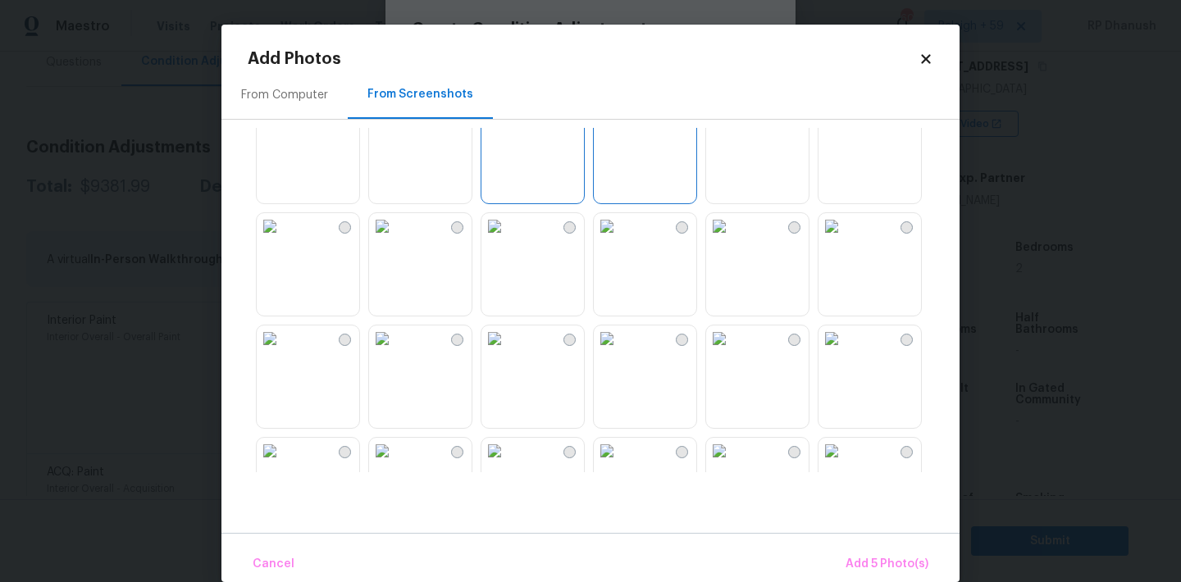
click at [508, 239] on img at bounding box center [494, 226] width 26 height 26
click at [906, 572] on span "Add 6 Photo(s)" at bounding box center [887, 564] width 84 height 21
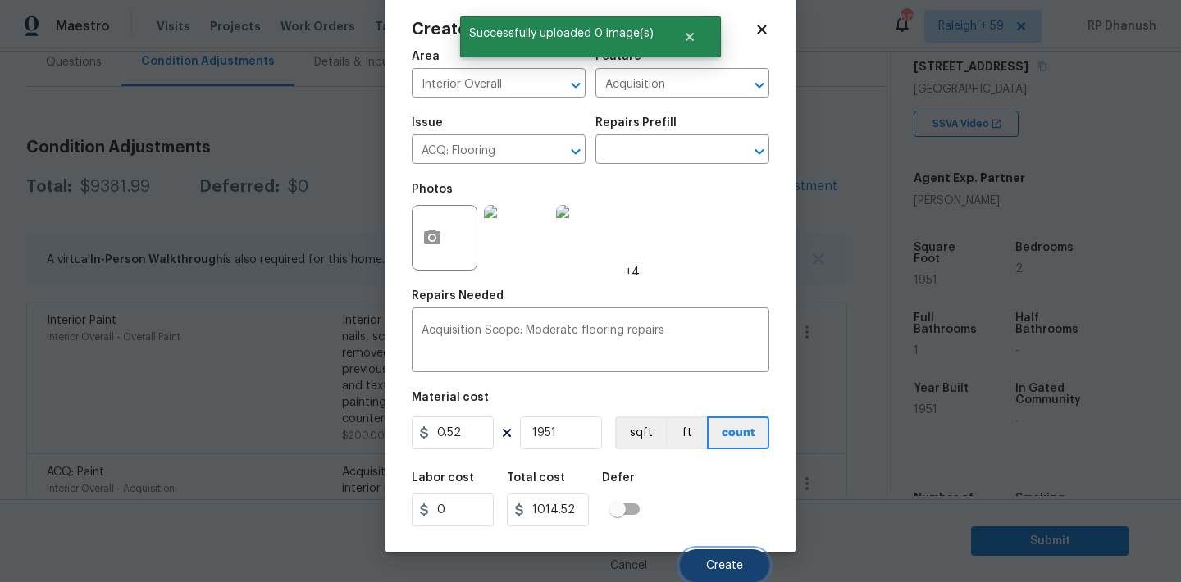
click at [717, 552] on button "Create" at bounding box center [724, 565] width 89 height 33
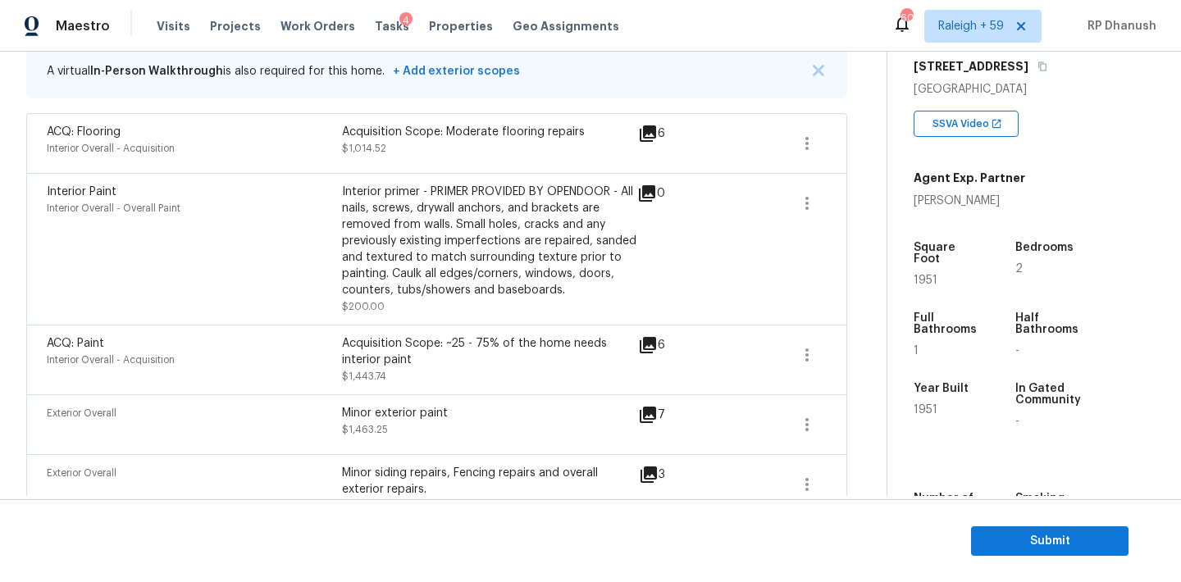
scroll to position [66, 0]
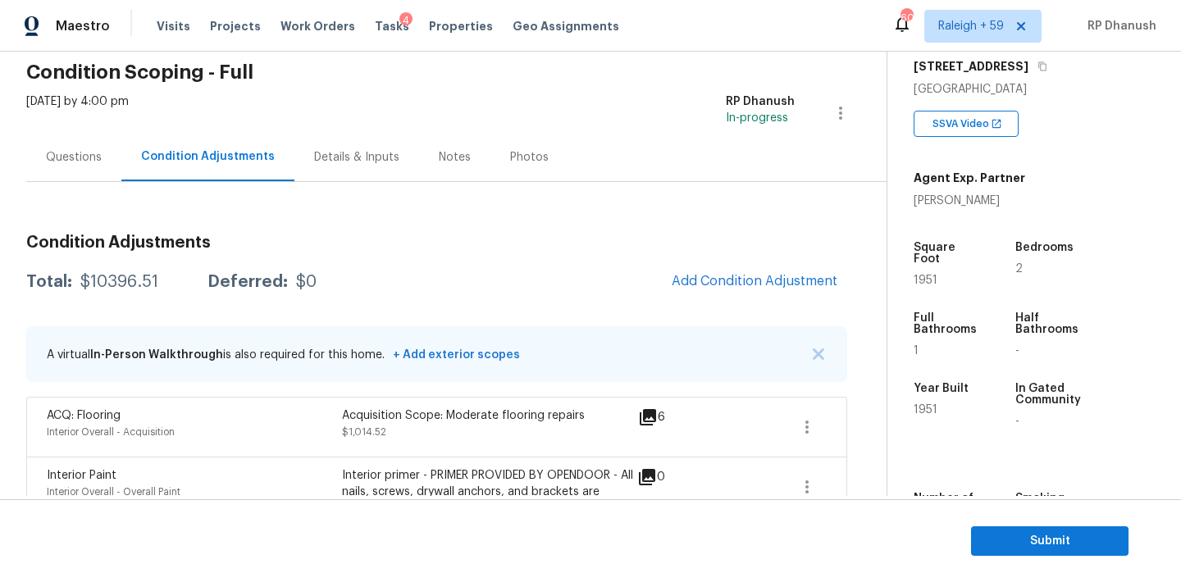
click at [752, 287] on span "Add Condition Adjustment" at bounding box center [755, 281] width 166 height 15
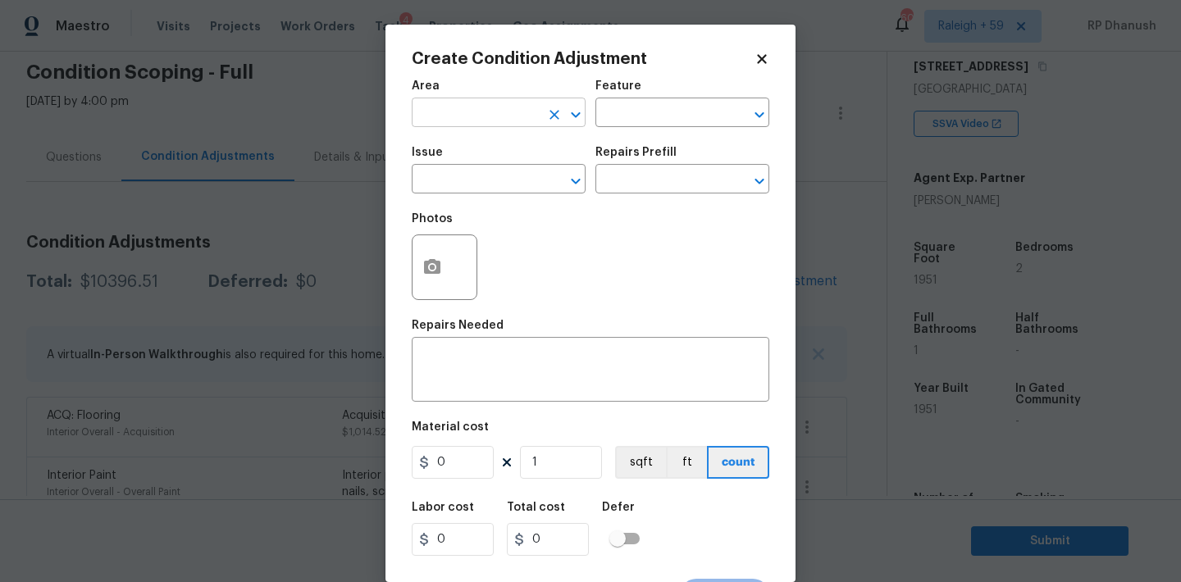
click at [523, 121] on input "text" at bounding box center [476, 114] width 128 height 25
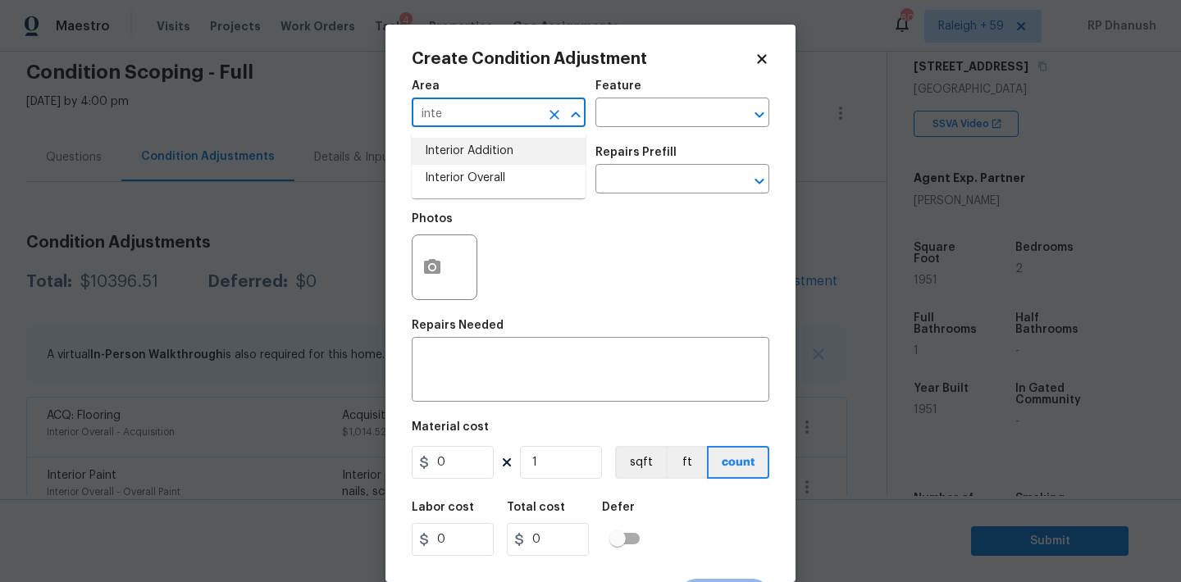
click at [498, 171] on li "Interior Overall" at bounding box center [499, 178] width 174 height 27
click at [485, 360] on textarea at bounding box center [591, 371] width 338 height 34
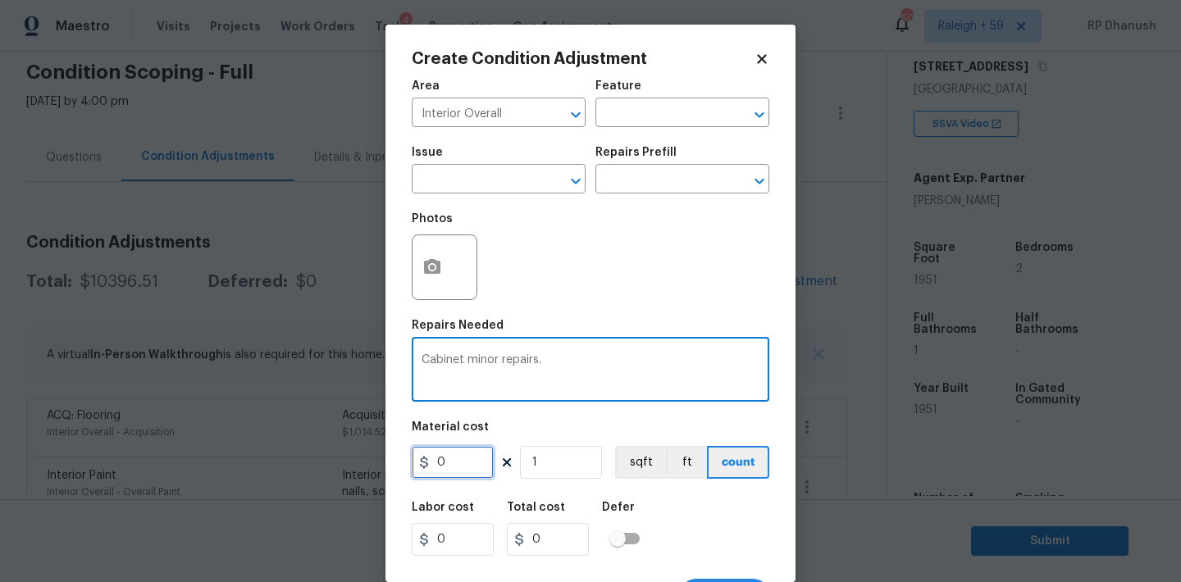
click at [467, 459] on input "0" at bounding box center [453, 462] width 82 height 33
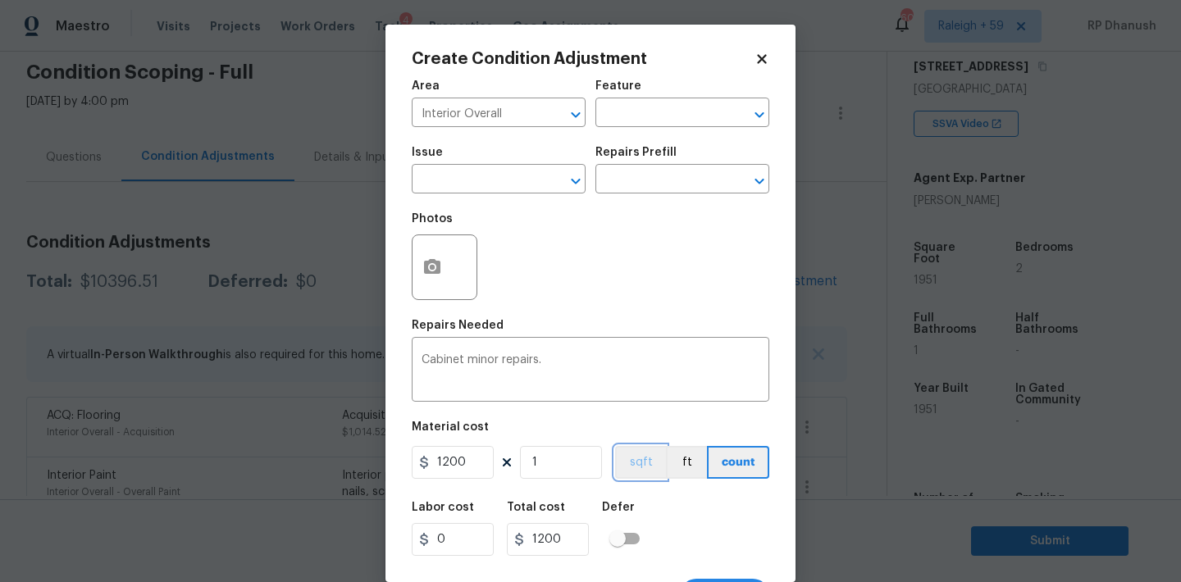
scroll to position [30, 0]
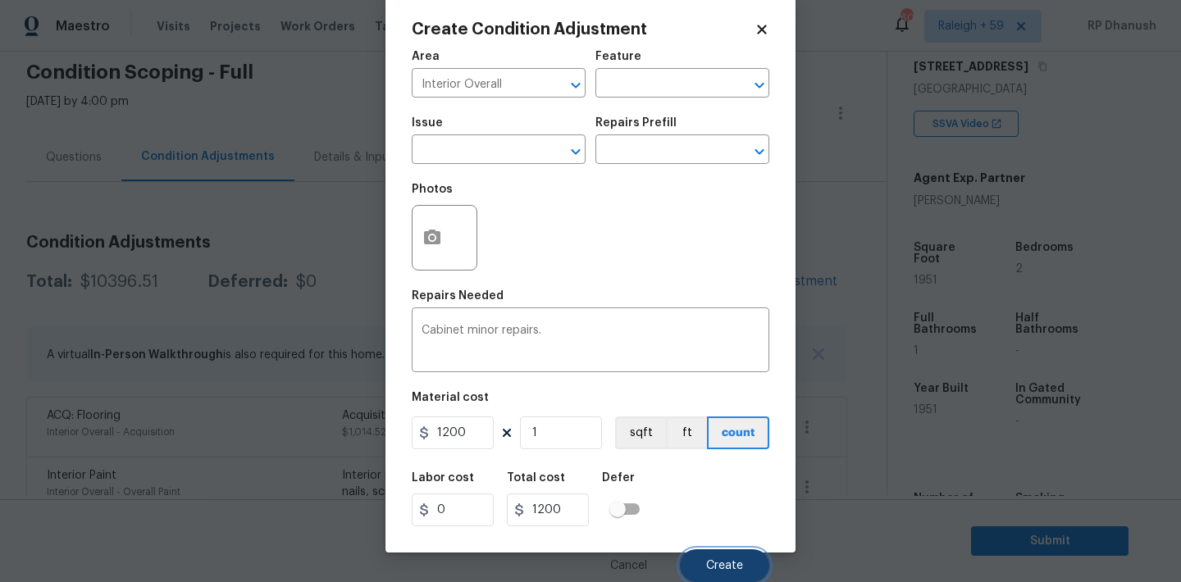
click at [694, 572] on button "Create" at bounding box center [724, 565] width 89 height 33
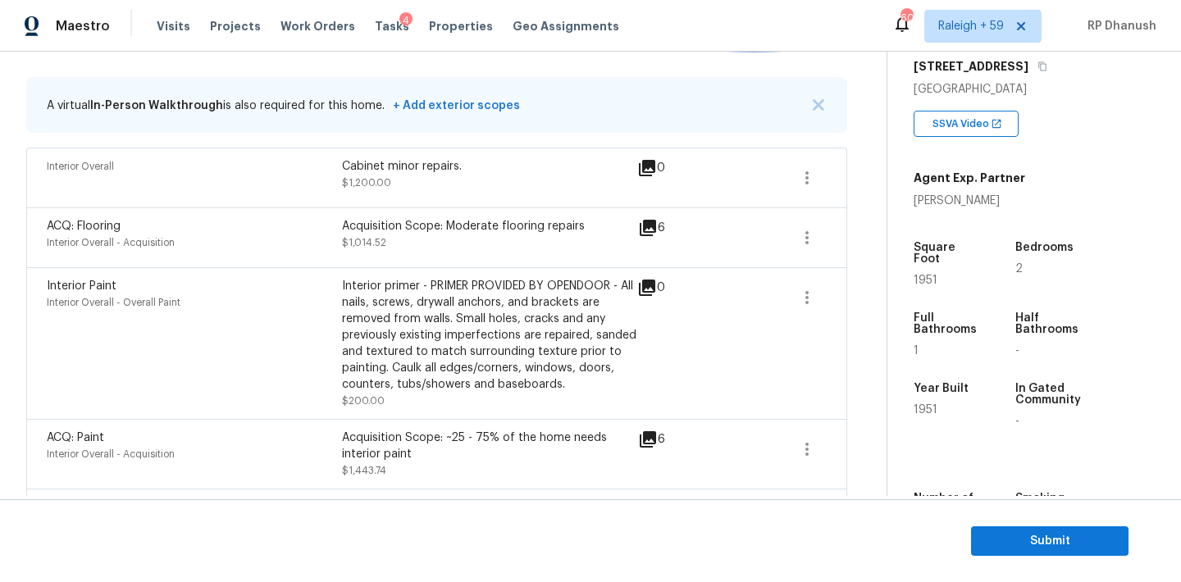
scroll to position [280, 0]
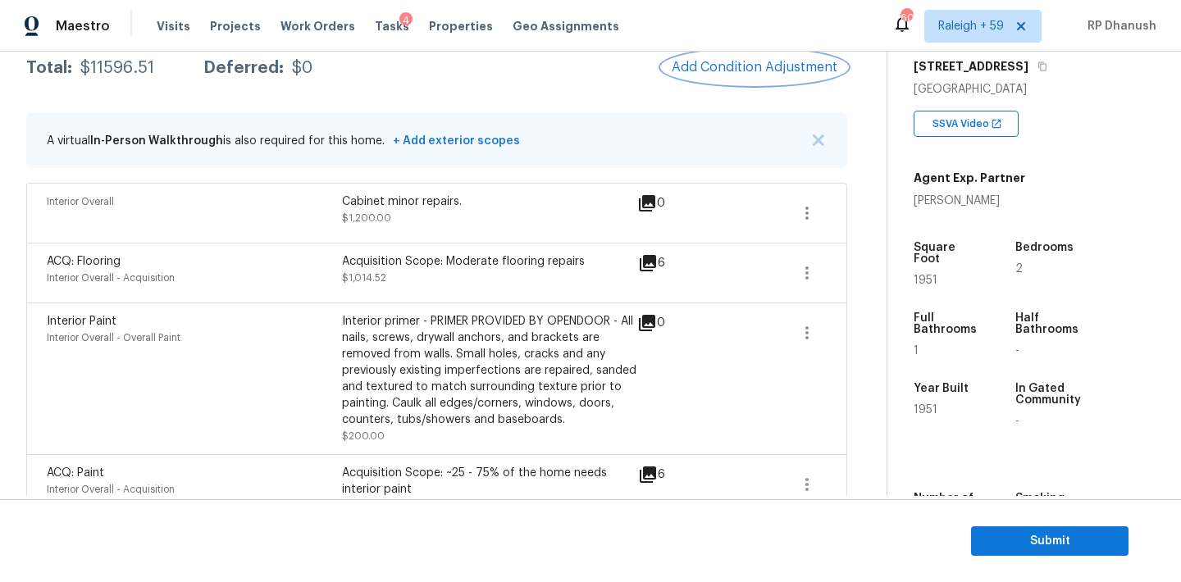
click at [721, 63] on span "Add Condition Adjustment" at bounding box center [755, 67] width 166 height 15
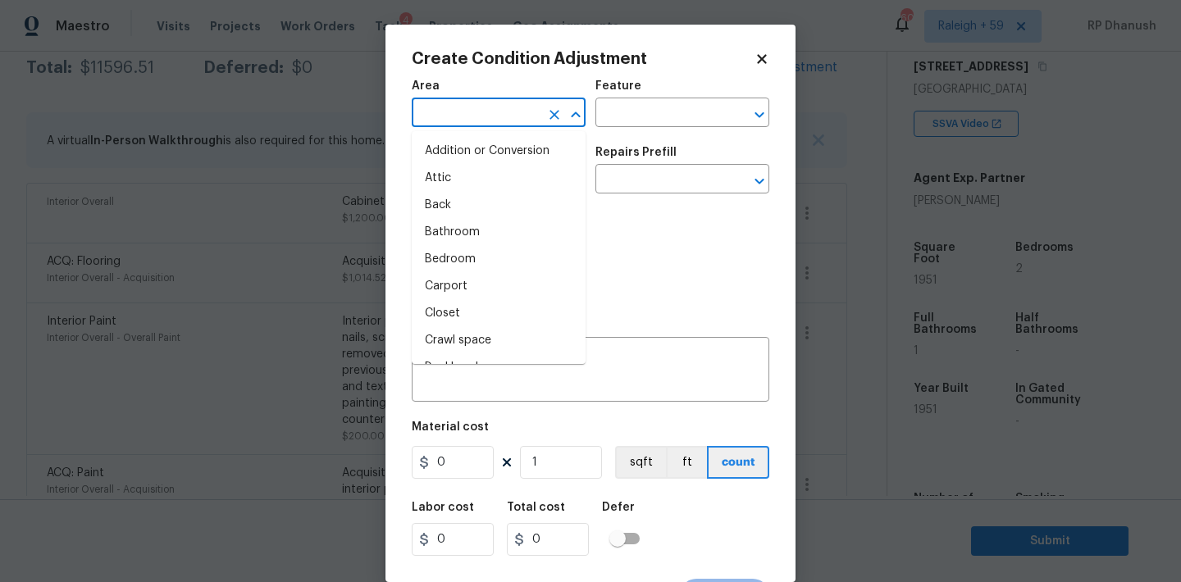
click at [523, 121] on input "text" at bounding box center [476, 114] width 128 height 25
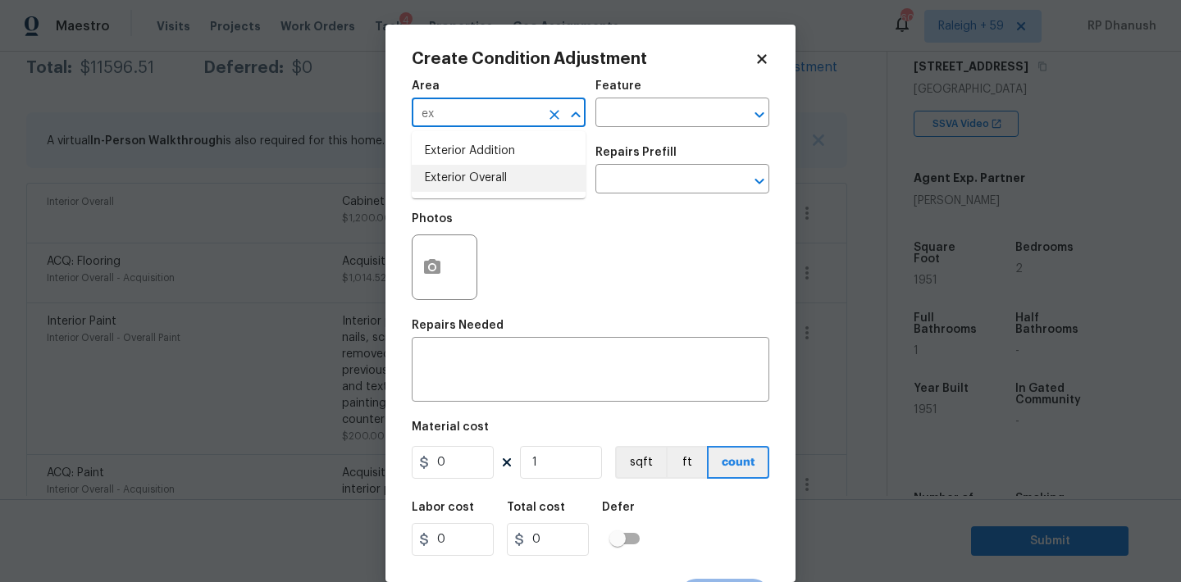
click at [467, 180] on li "Exterior Overall" at bounding box center [499, 178] width 174 height 27
click at [645, 113] on input "text" at bounding box center [659, 114] width 128 height 25
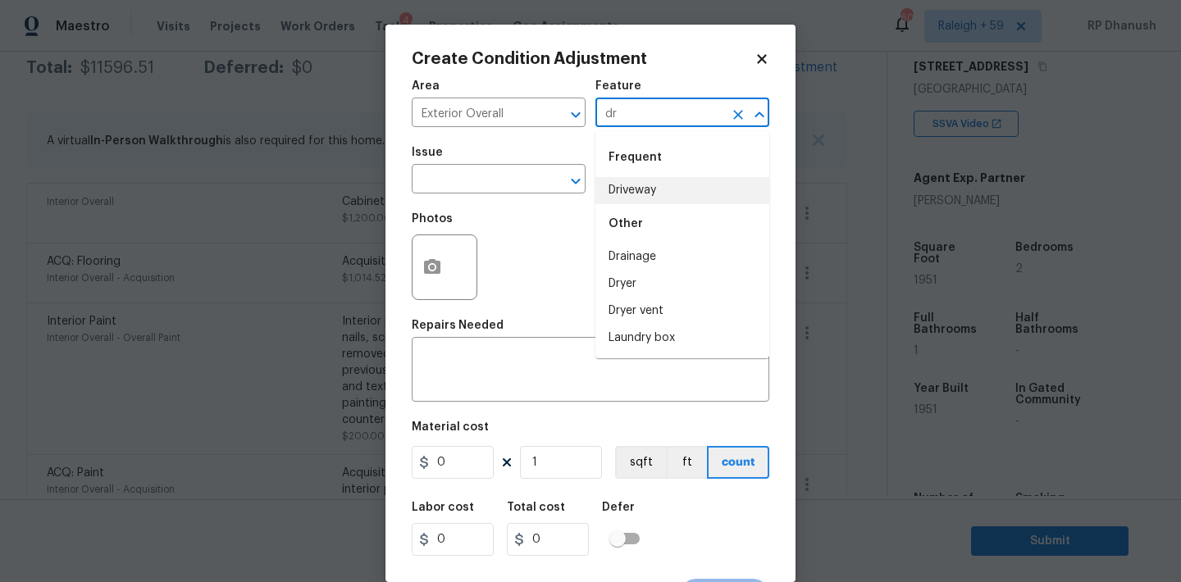
click at [625, 198] on li "Driveway" at bounding box center [682, 190] width 174 height 27
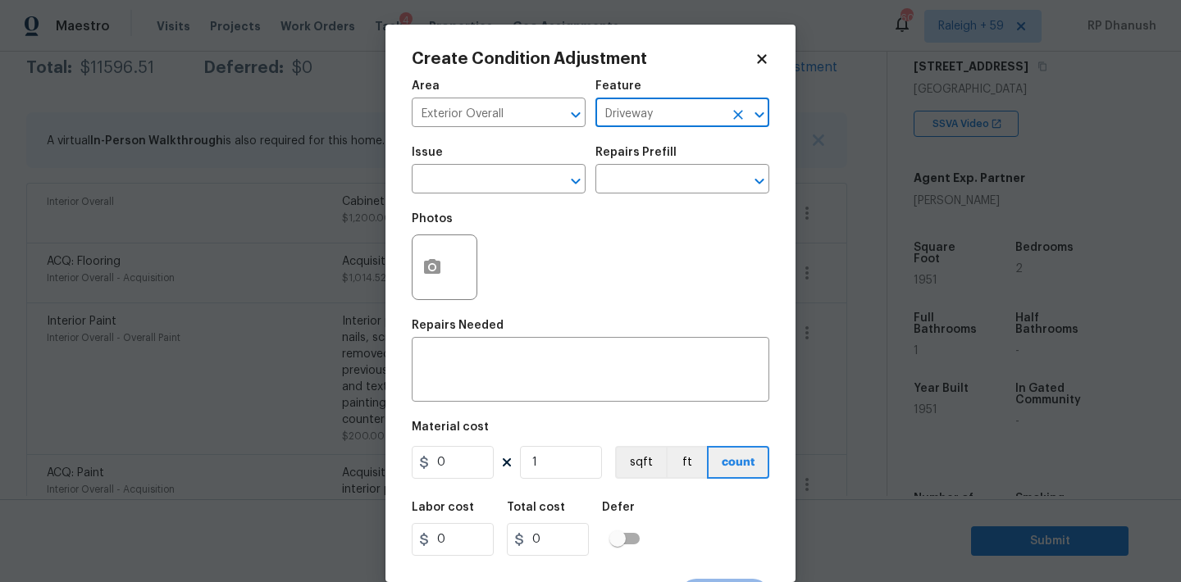
click at [503, 195] on span "Issue ​" at bounding box center [499, 170] width 174 height 66
click at [502, 182] on input "text" at bounding box center [476, 180] width 128 height 25
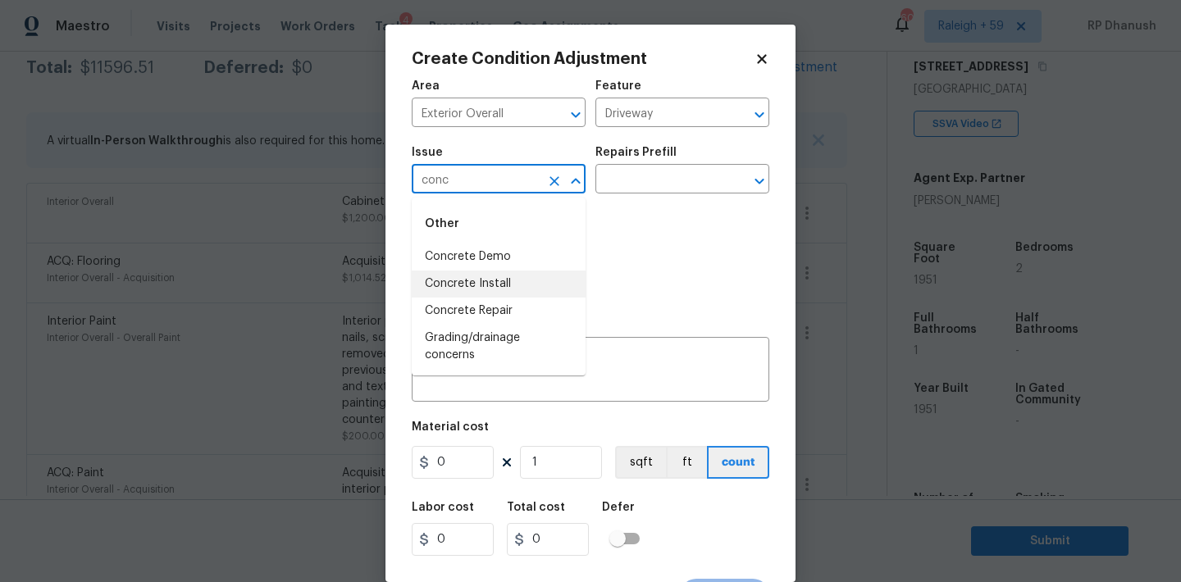
click at [500, 276] on li "Concrete Install" at bounding box center [499, 284] width 174 height 27
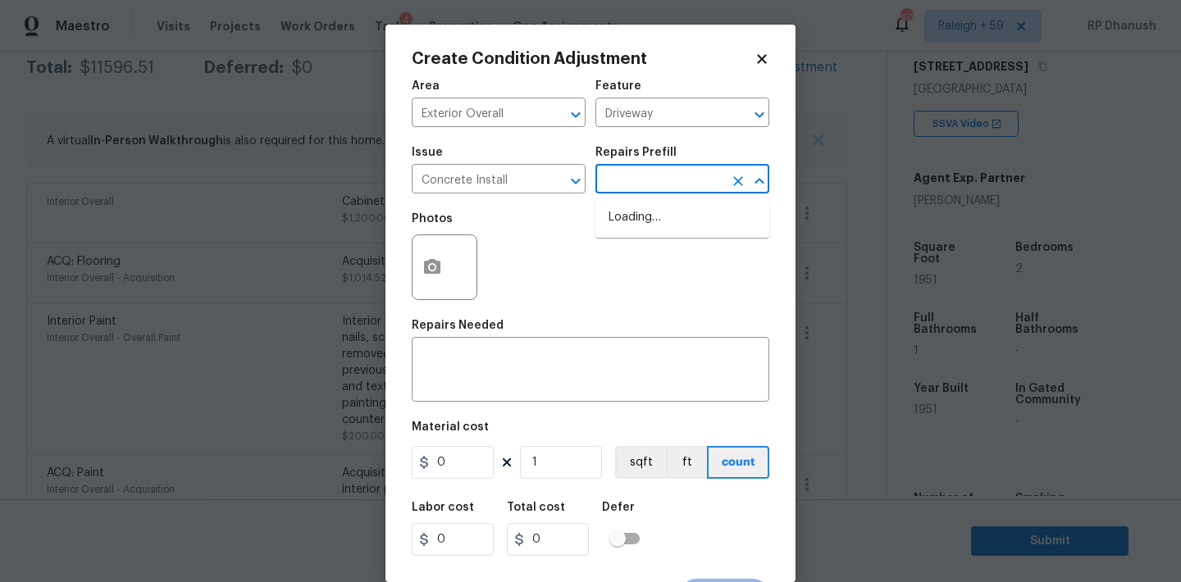
click at [647, 174] on input "text" at bounding box center [659, 180] width 128 height 25
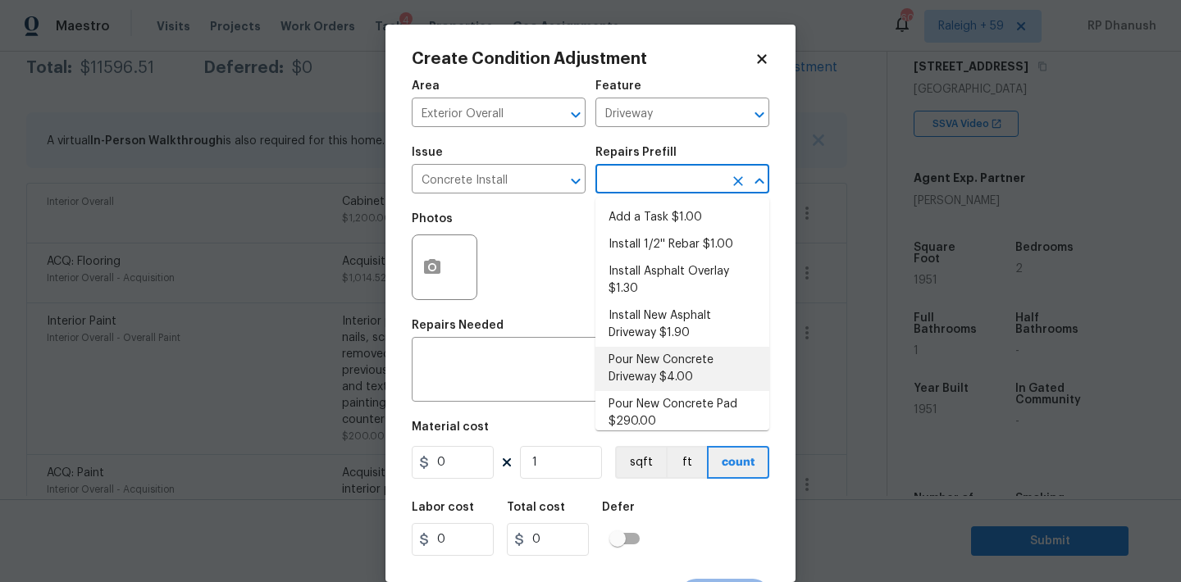
click at [631, 371] on li "Pour New Concrete Driveway $4.00" at bounding box center [682, 369] width 174 height 44
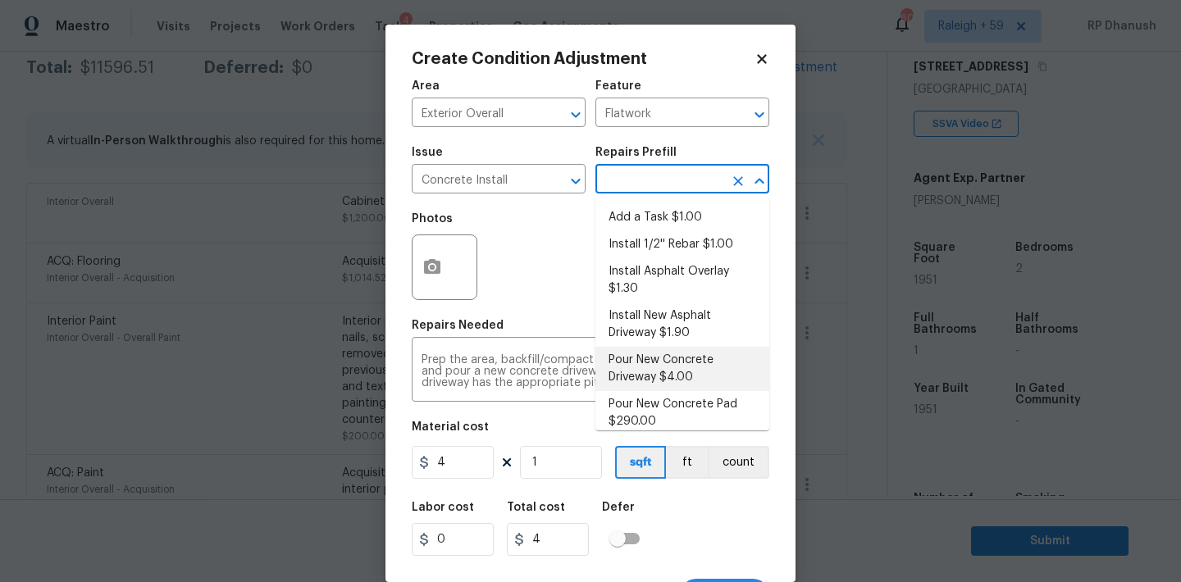
click at [659, 185] on input "text" at bounding box center [659, 180] width 128 height 25
click at [637, 363] on li "Pour New Concrete Driveway $4.00" at bounding box center [682, 369] width 174 height 44
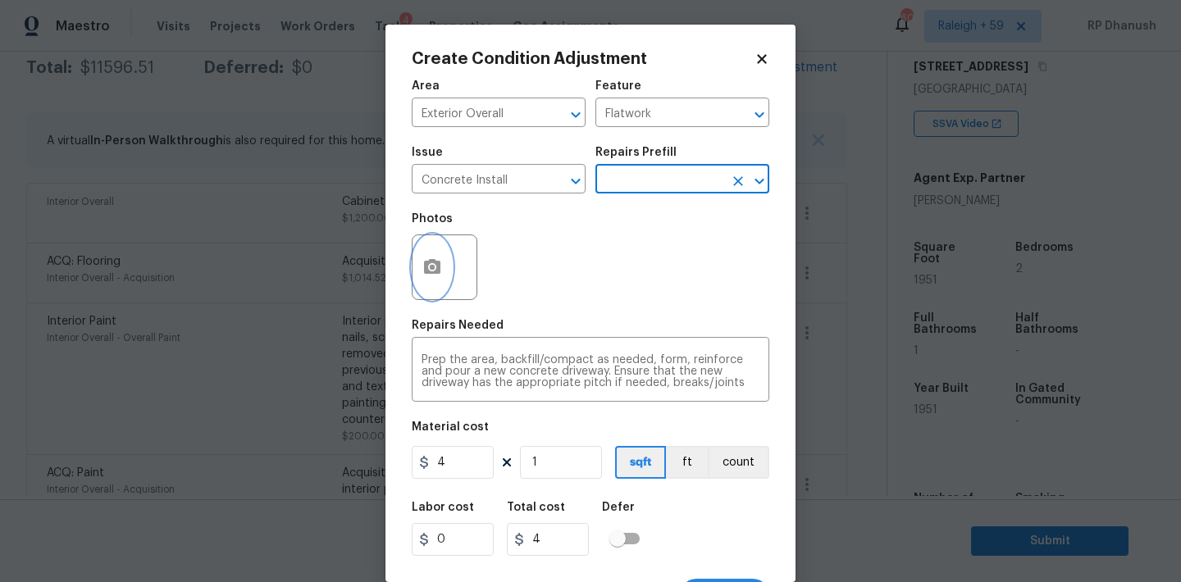
click at [439, 263] on icon "button" at bounding box center [432, 266] width 16 height 15
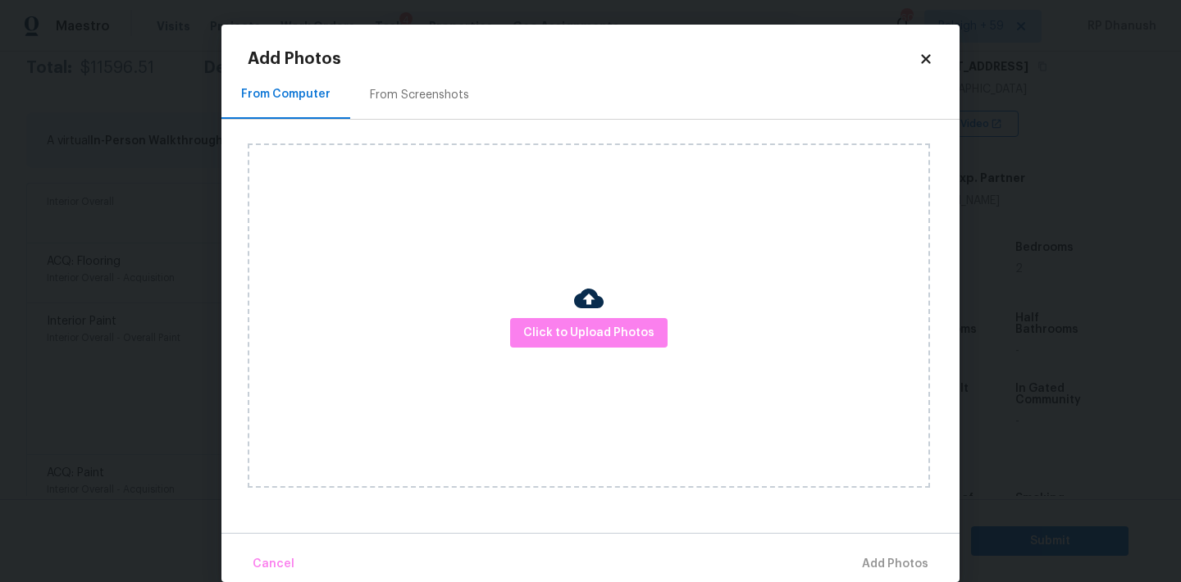
click at [560, 367] on div "Click to Upload Photos" at bounding box center [589, 316] width 682 height 344
click at [560, 340] on span "Click to Upload Photos" at bounding box center [588, 333] width 131 height 21
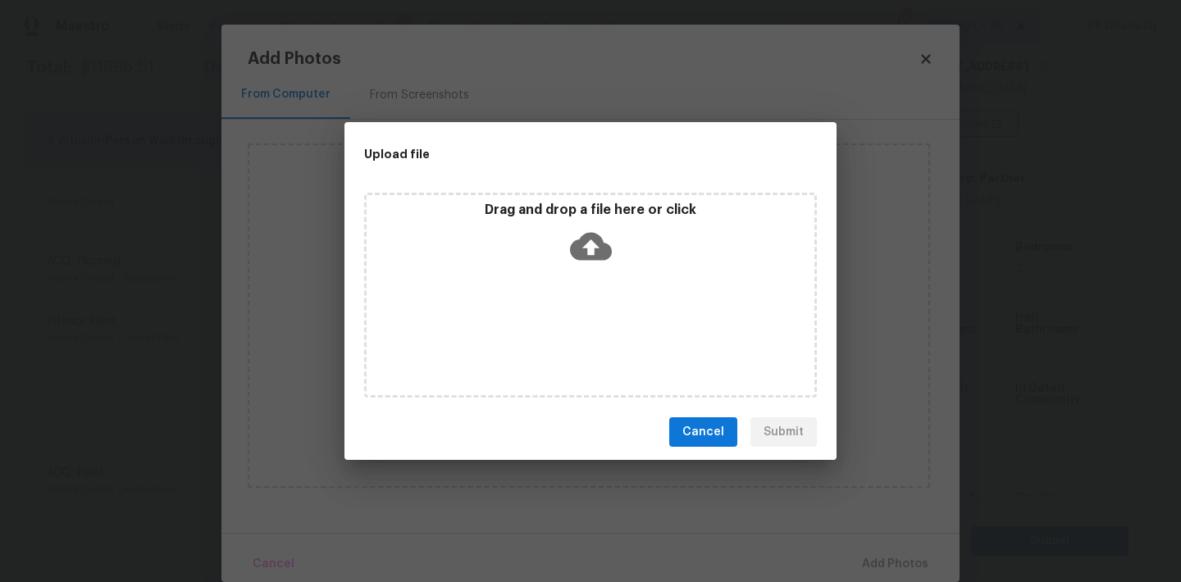
click at [585, 258] on icon at bounding box center [591, 247] width 42 height 28
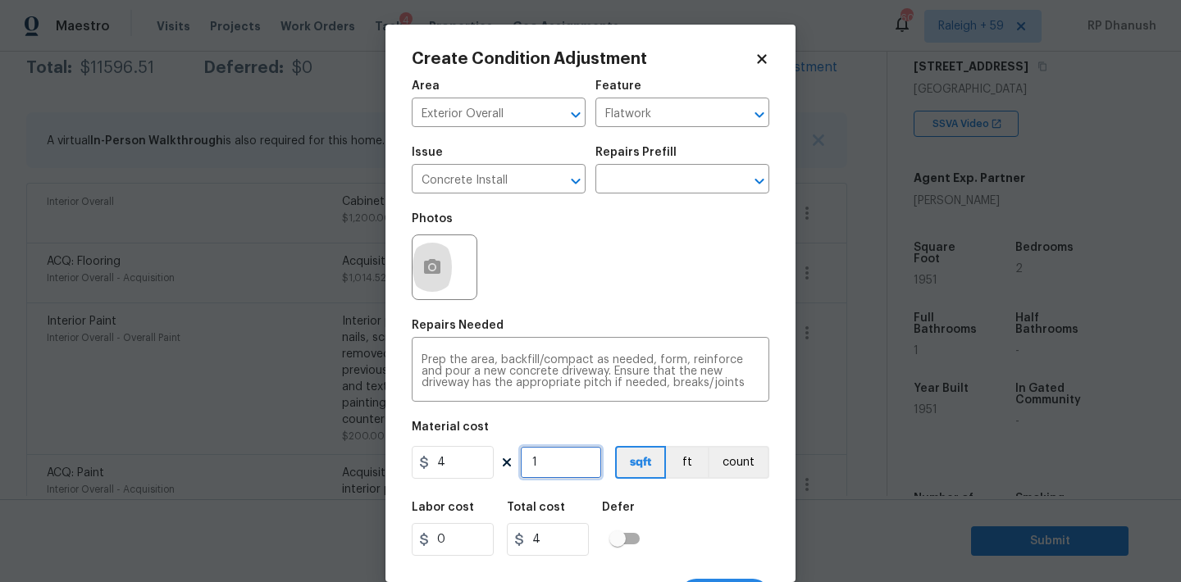
click at [579, 454] on input "1" at bounding box center [561, 462] width 82 height 33
click at [399, 267] on div "Create Condition Adjustment Area Exterior Overall ​ Feature Flatwork ​ Issue Co…" at bounding box center [590, 304] width 410 height 558
click at [445, 274] on button "button" at bounding box center [432, 267] width 39 height 64
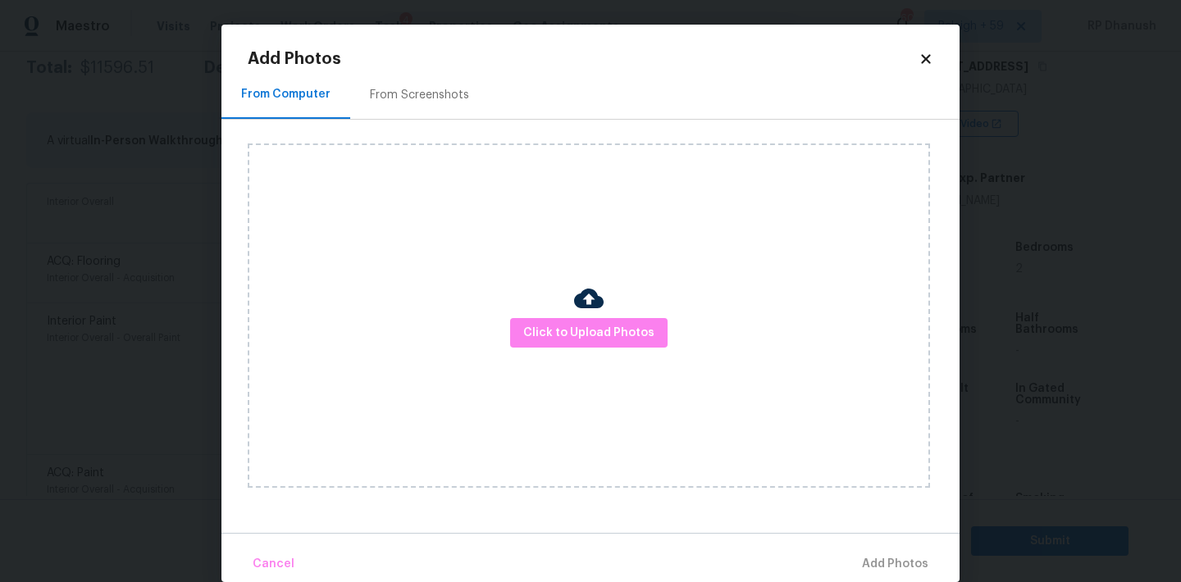
click at [426, 94] on div "From Screenshots" at bounding box center [419, 95] width 99 height 16
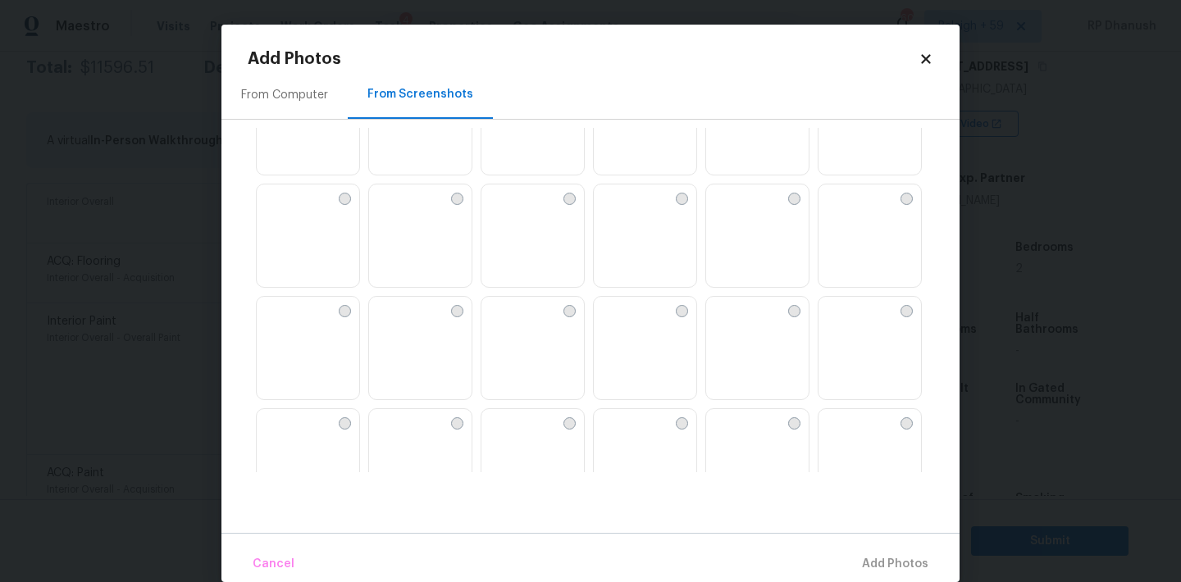
scroll to position [1004, 0]
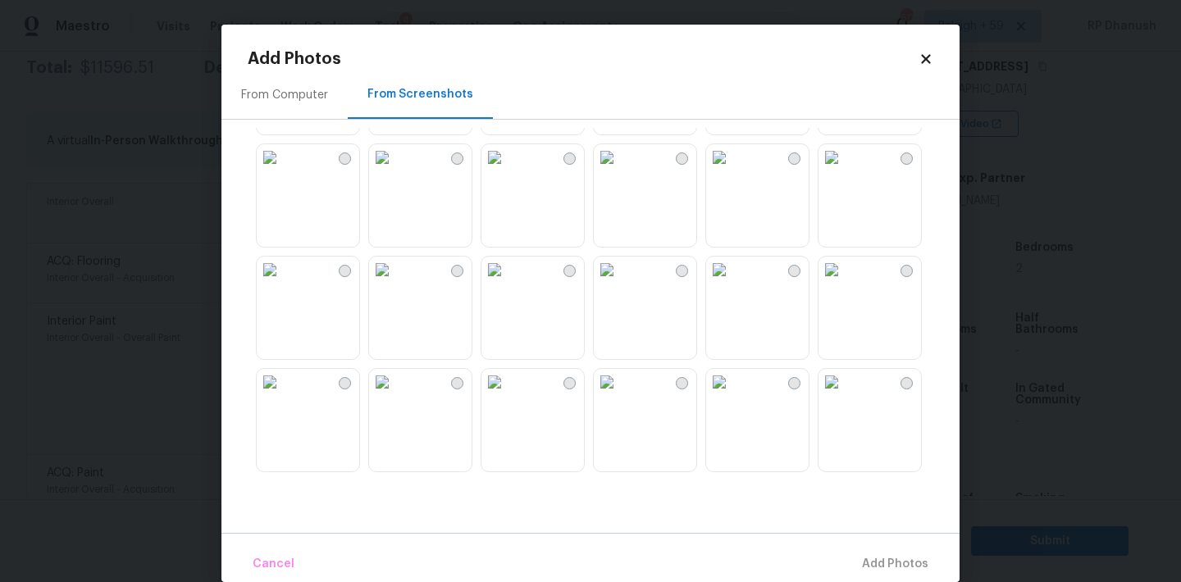
click at [508, 171] on img at bounding box center [494, 157] width 26 height 26
click at [861, 558] on span "Add 1 Photo(s)" at bounding box center [887, 564] width 81 height 21
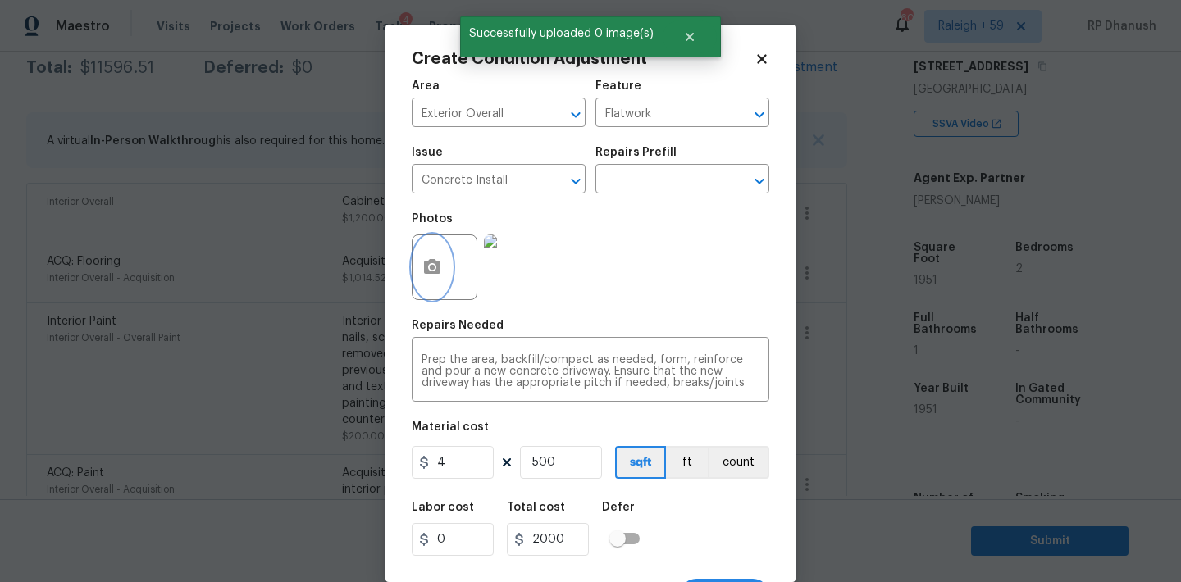
scroll to position [30, 0]
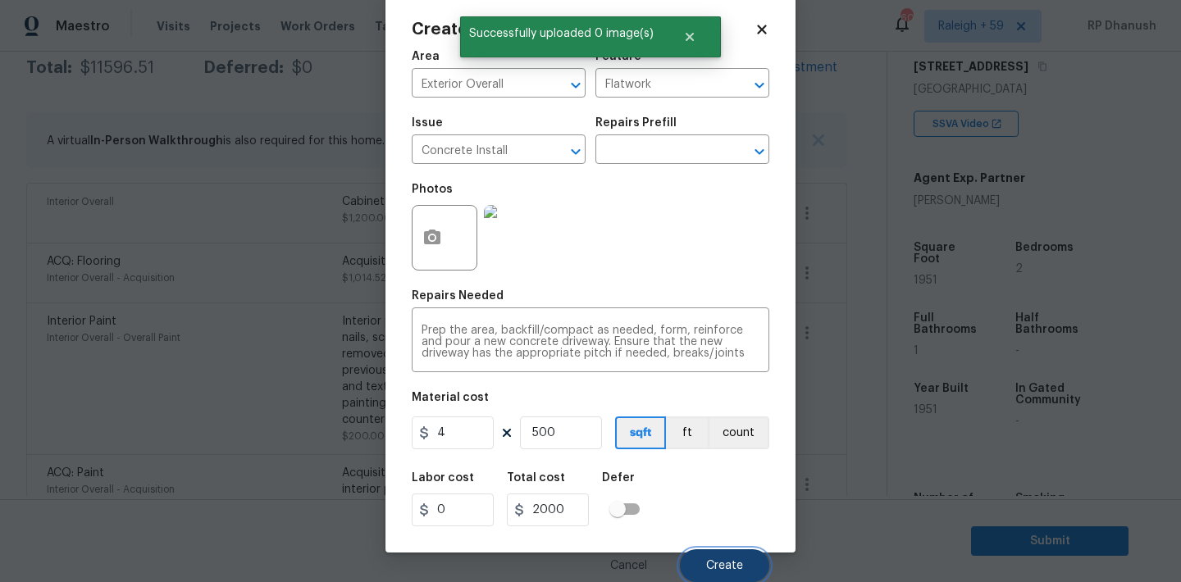
click at [695, 554] on button "Create" at bounding box center [724, 565] width 89 height 33
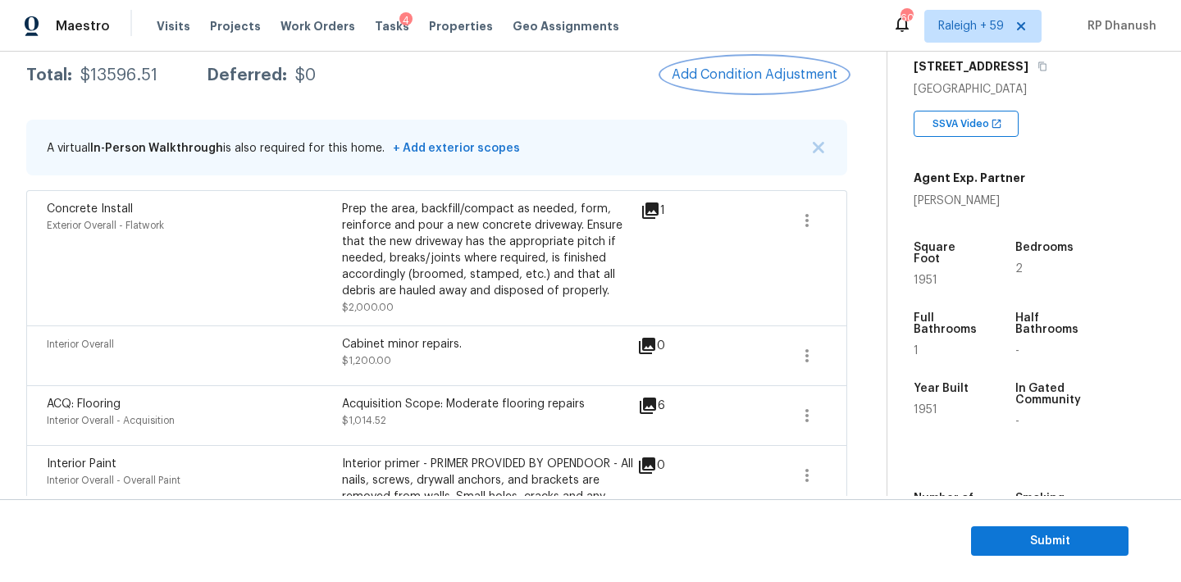
scroll to position [185, 0]
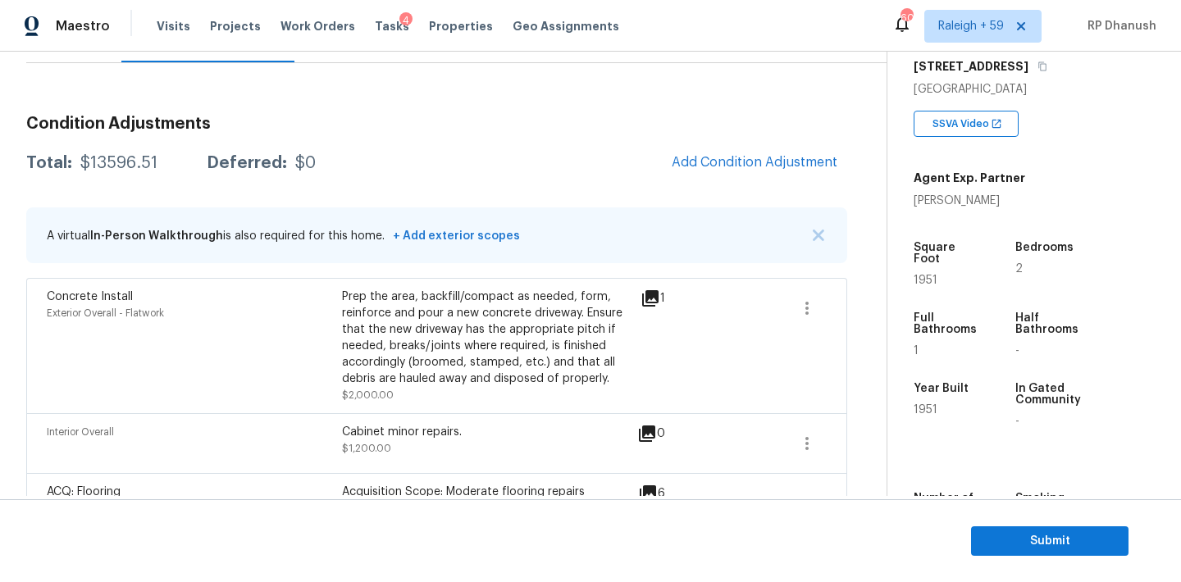
click at [772, 169] on span "Add Condition Adjustment" at bounding box center [755, 162] width 166 height 15
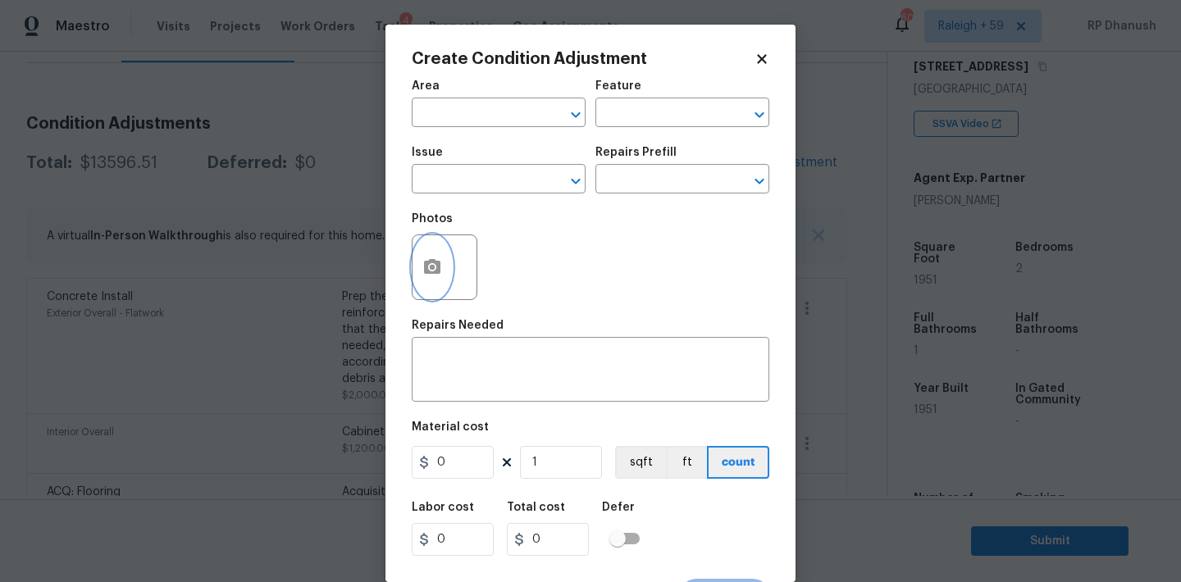
click at [425, 263] on icon "button" at bounding box center [432, 266] width 16 height 15
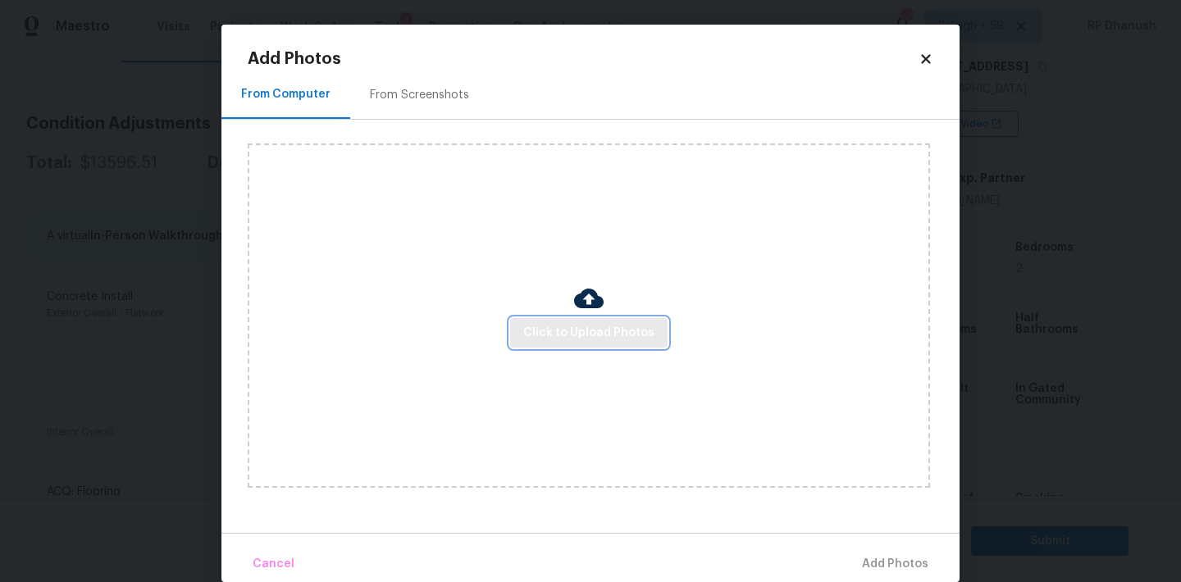
click at [596, 334] on span "Click to Upload Photos" at bounding box center [588, 333] width 131 height 21
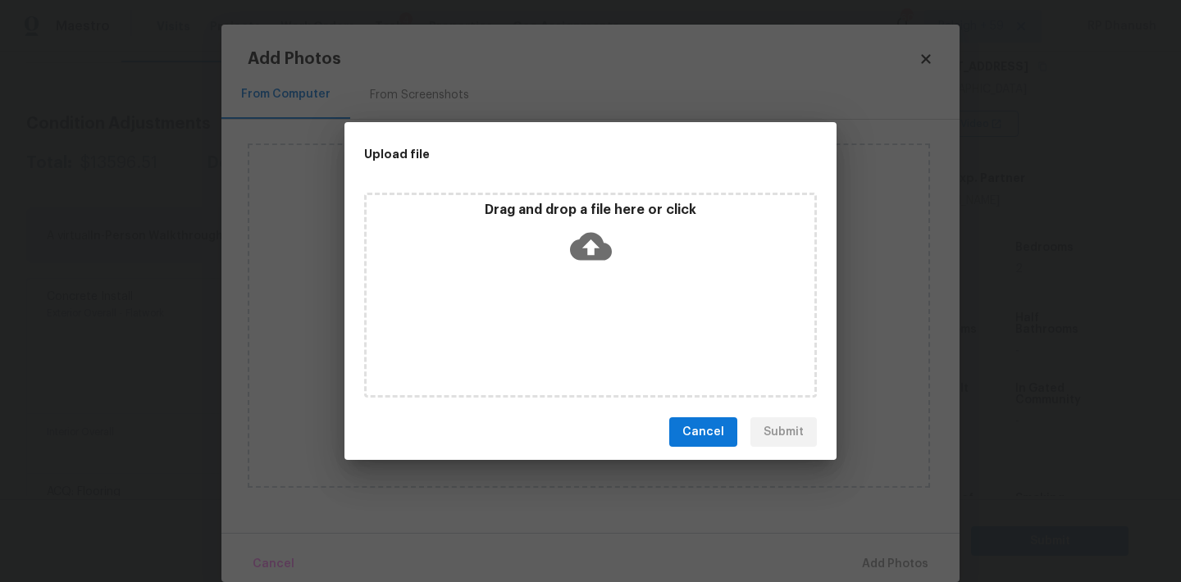
click at [596, 256] on icon at bounding box center [591, 247] width 42 height 28
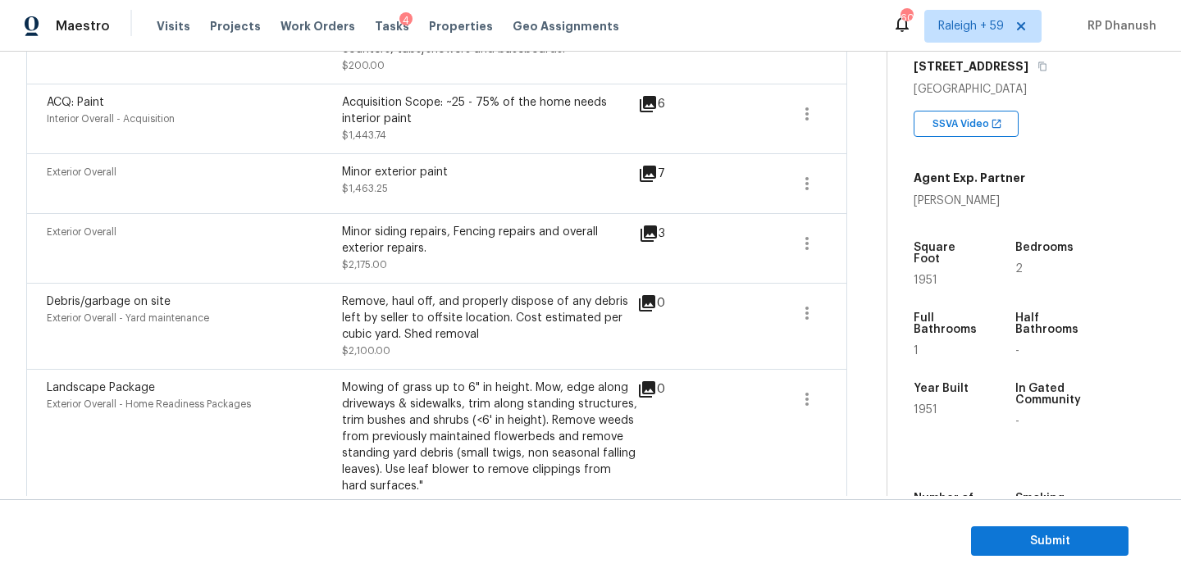
scroll to position [0, 0]
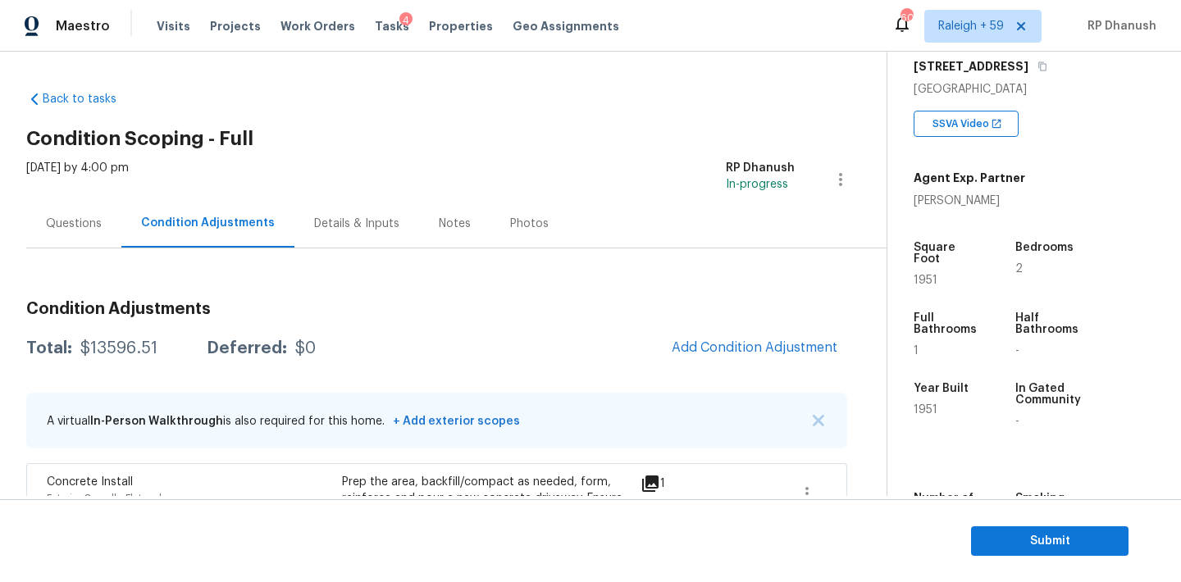
click at [80, 206] on div "Questions" at bounding box center [73, 223] width 95 height 48
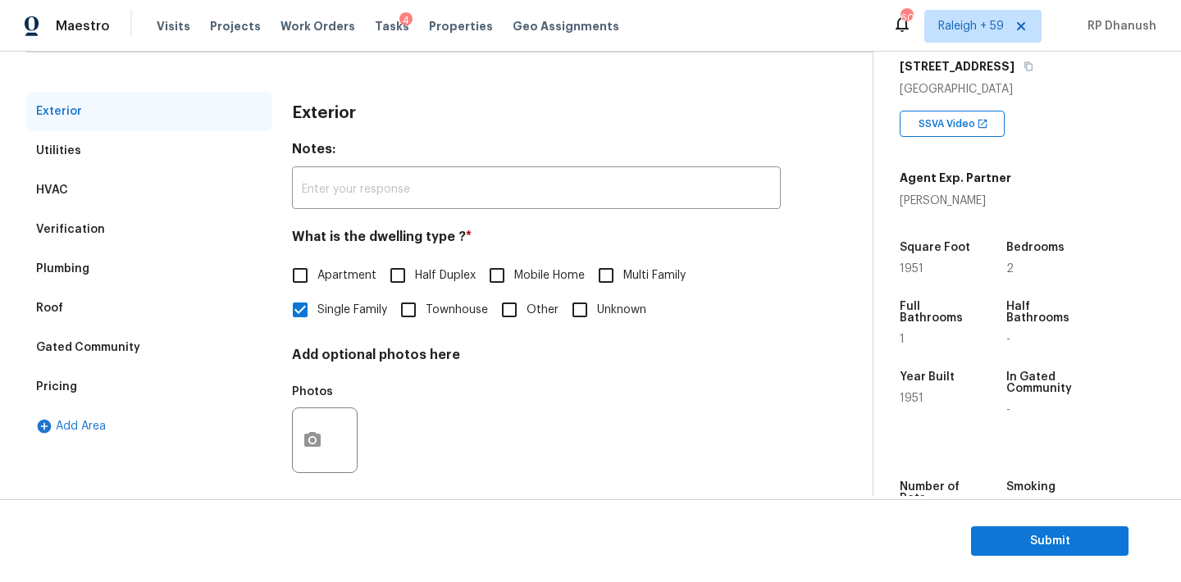
scroll to position [207, 0]
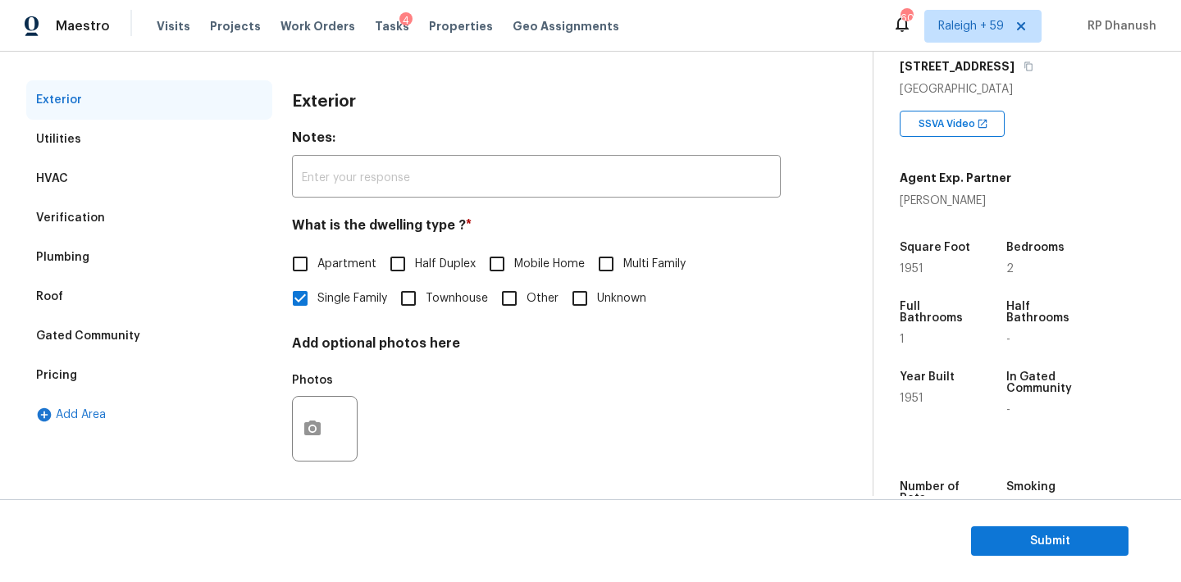
click at [81, 357] on div "Pricing" at bounding box center [149, 375] width 246 height 39
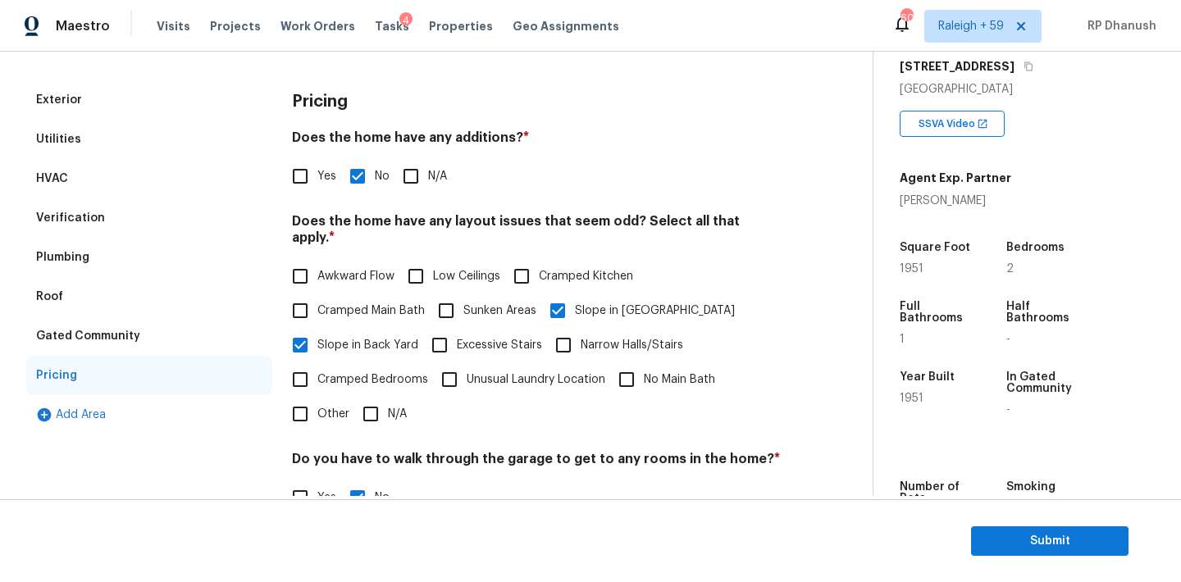
click at [73, 387] on div "Pricing" at bounding box center [149, 375] width 246 height 39
click at [308, 164] on input "Yes" at bounding box center [300, 176] width 34 height 34
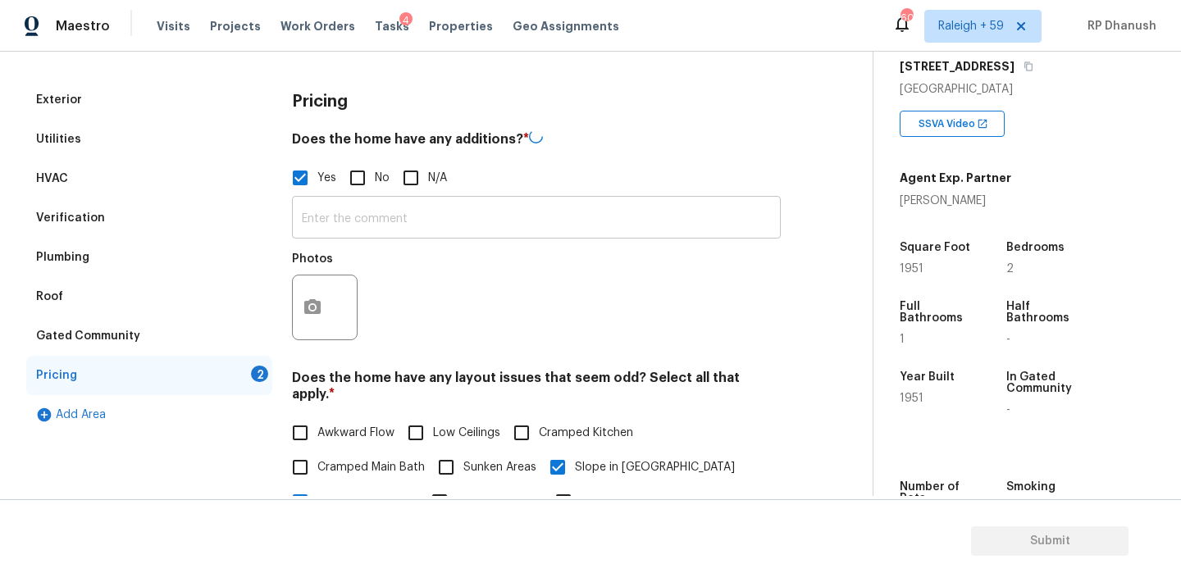
click at [314, 200] on input "text" at bounding box center [536, 219] width 489 height 39
click at [328, 289] on button "button" at bounding box center [312, 308] width 39 height 64
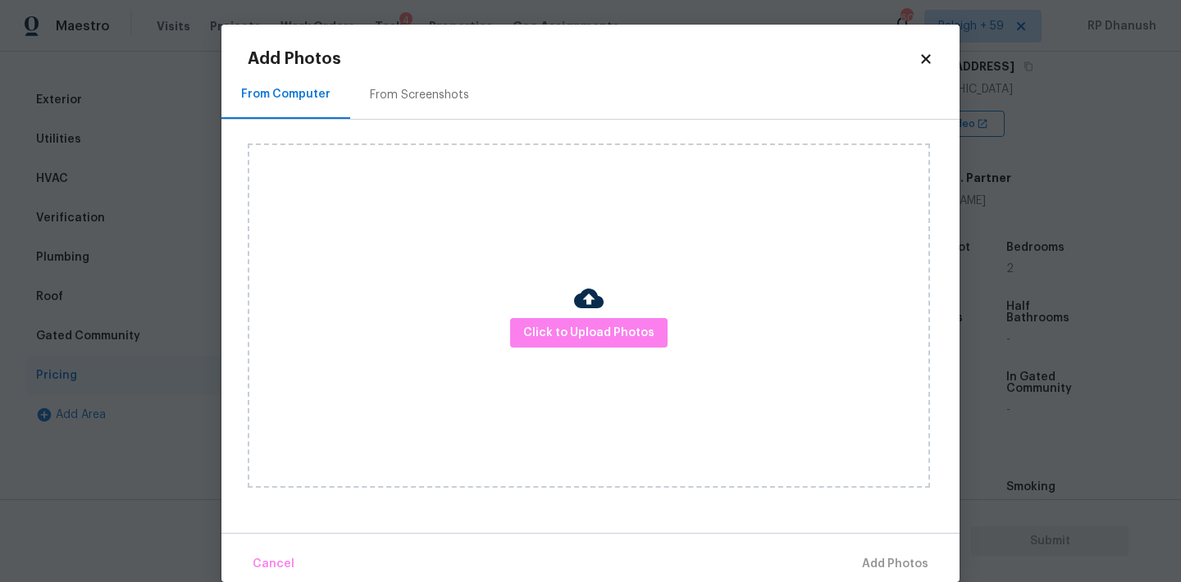
click at [416, 93] on div "From Screenshots" at bounding box center [419, 95] width 99 height 16
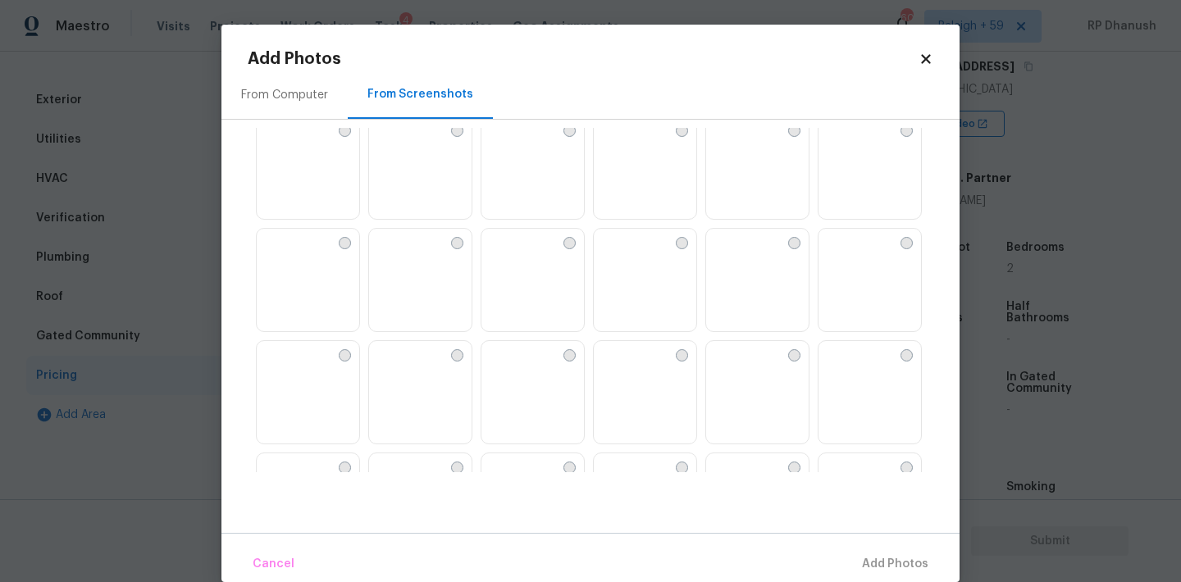
scroll to position [1321, 0]
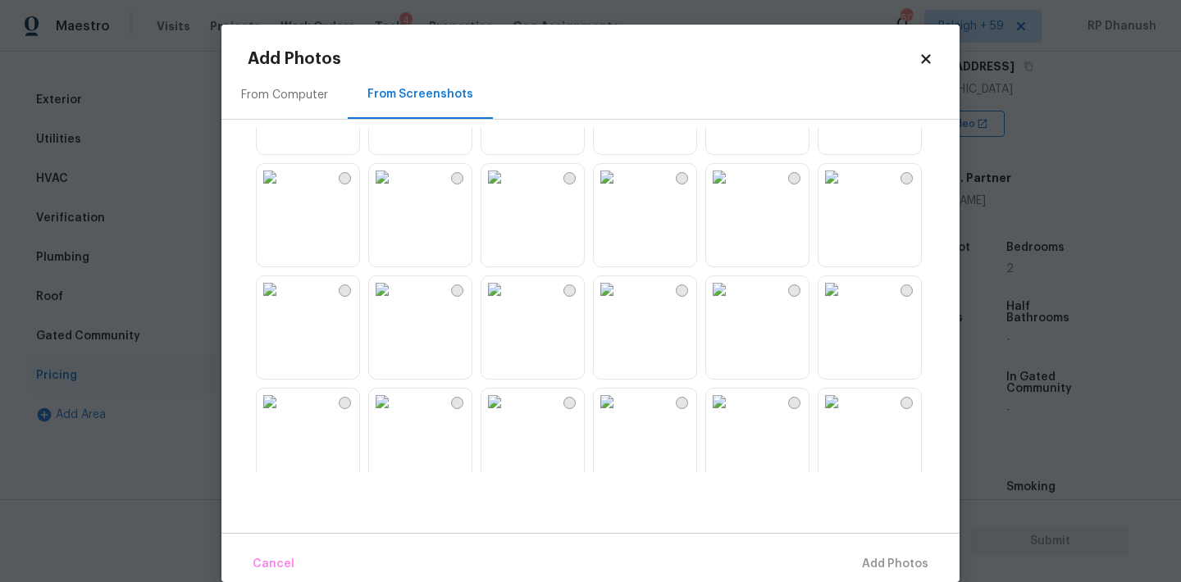
click at [833, 303] on img at bounding box center [831, 289] width 26 height 26
click at [890, 554] on span "Add 1 Photo(s)" at bounding box center [887, 564] width 81 height 21
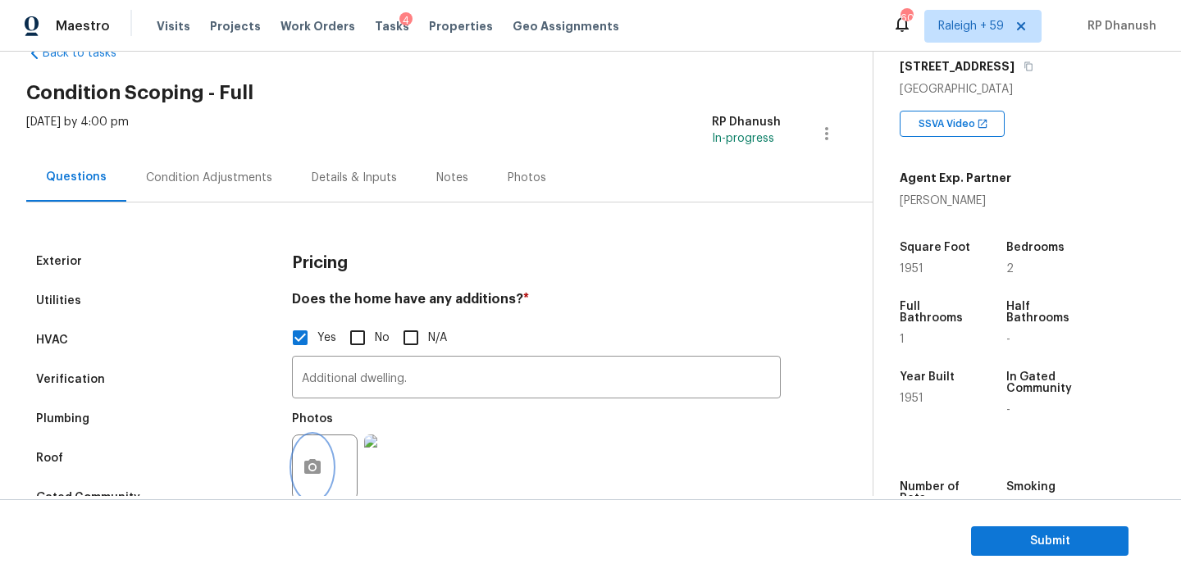
scroll to position [30, 0]
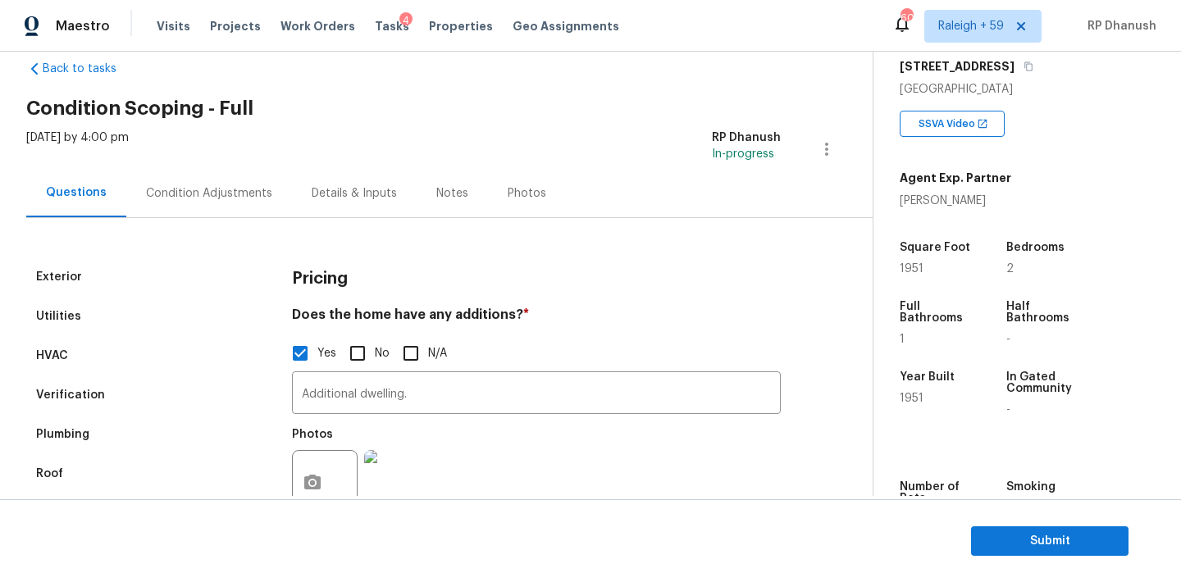
click at [250, 181] on div "Condition Adjustments" at bounding box center [209, 193] width 166 height 48
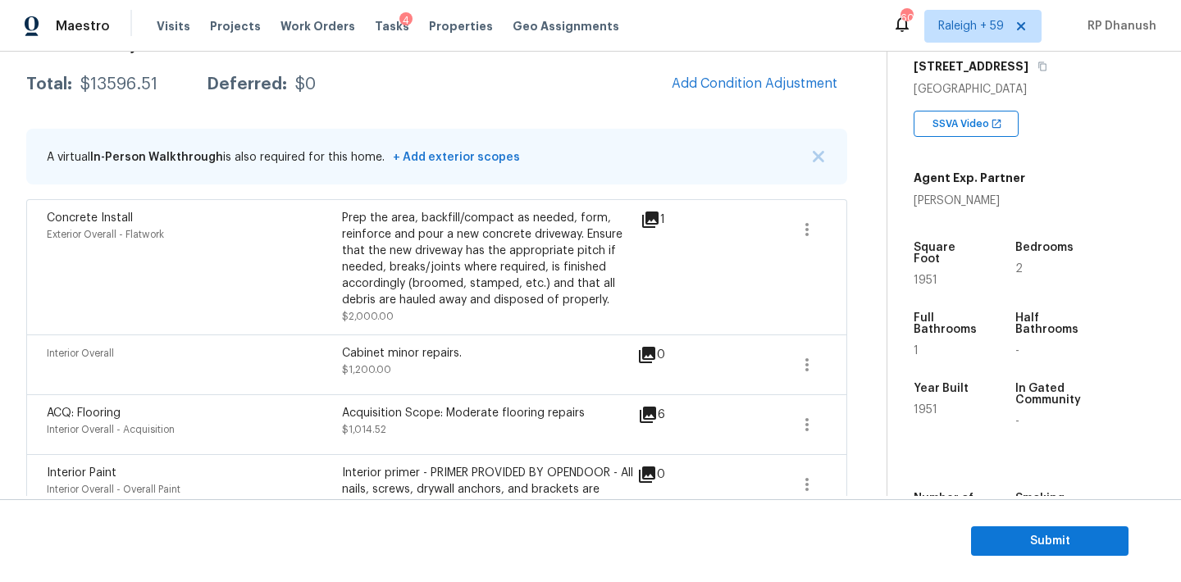
scroll to position [138, 0]
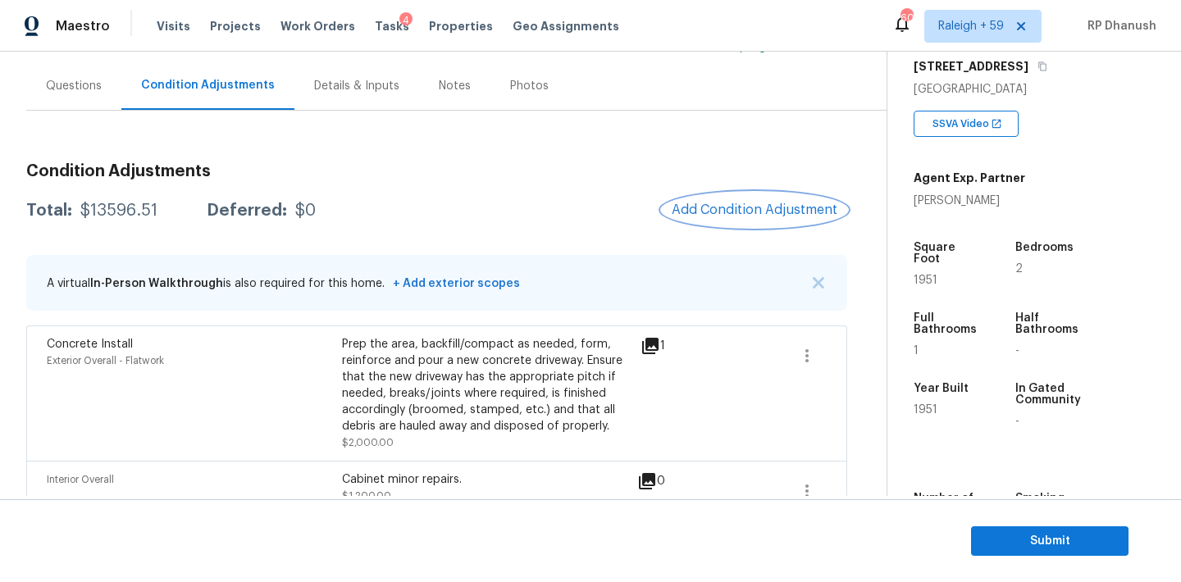
click at [703, 214] on span "Add Condition Adjustment" at bounding box center [755, 210] width 166 height 15
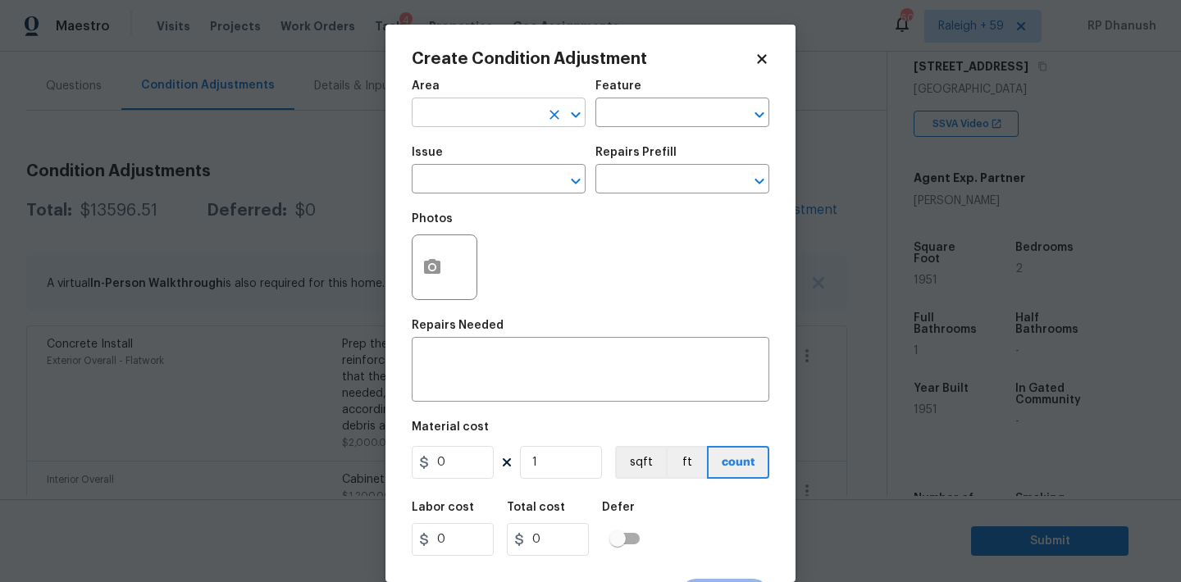
click at [435, 121] on input "text" at bounding box center [476, 114] width 128 height 25
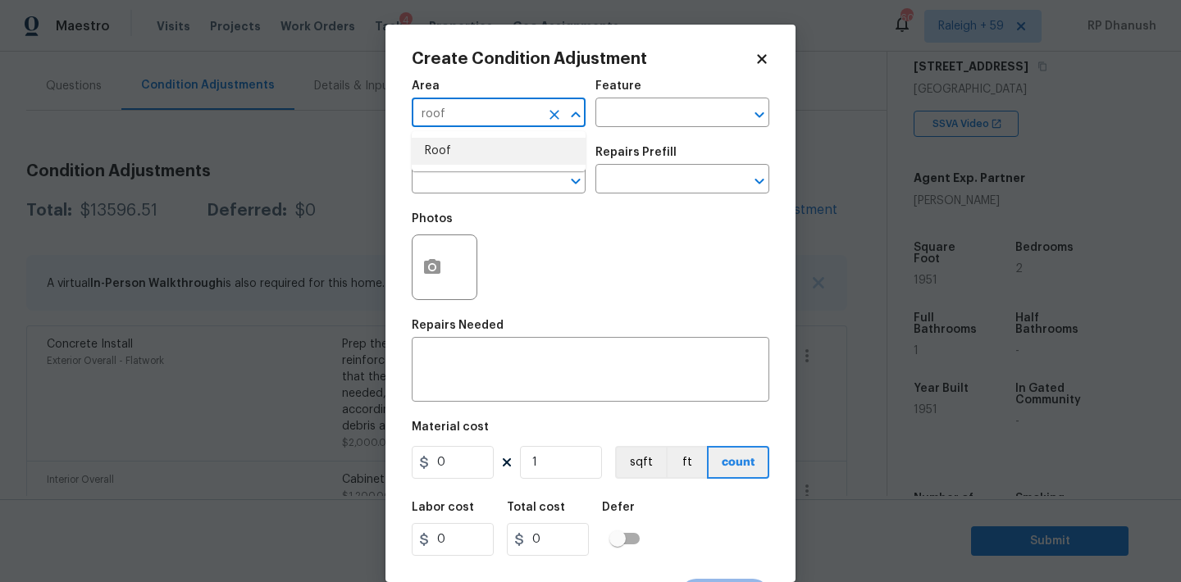
drag, startPoint x: 454, startPoint y: 152, endPoint x: 523, endPoint y: 123, distance: 74.6
click at [454, 152] on li "Roof" at bounding box center [499, 151] width 174 height 27
click at [618, 104] on input "text" at bounding box center [659, 114] width 128 height 25
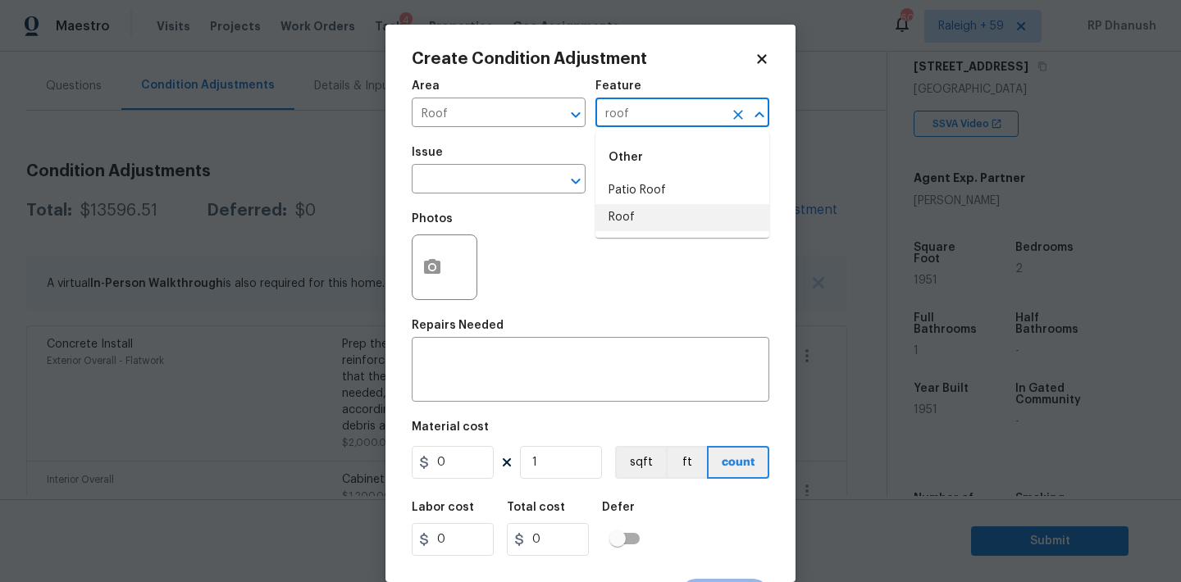
click at [629, 204] on li "Roof" at bounding box center [682, 217] width 174 height 27
click at [522, 188] on input "text" at bounding box center [476, 180] width 128 height 25
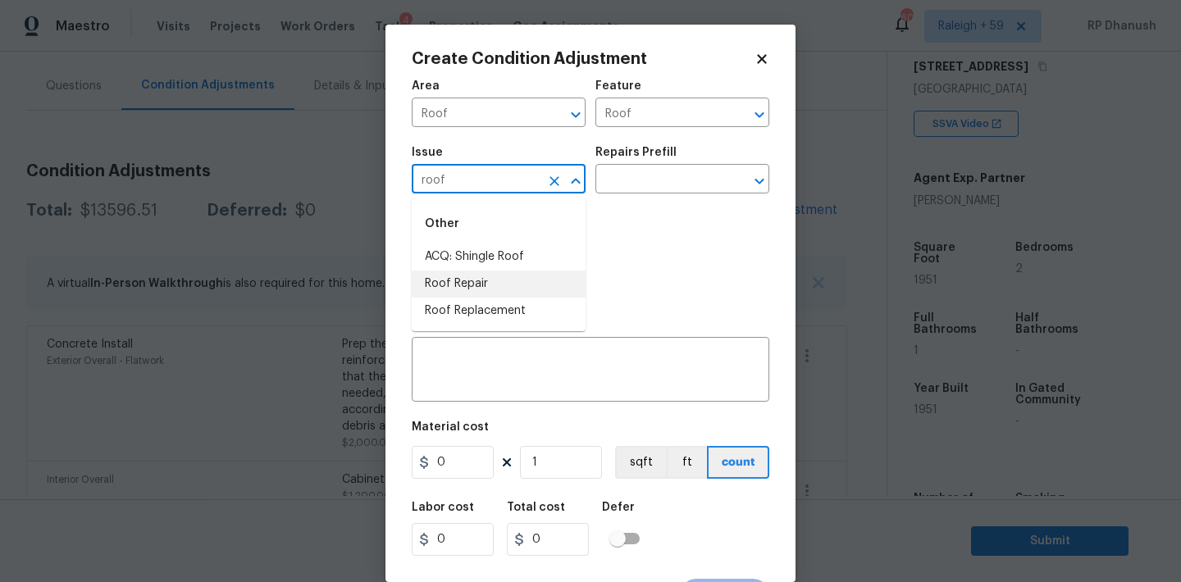
click at [553, 282] on li "Roof Repair" at bounding box center [499, 284] width 174 height 27
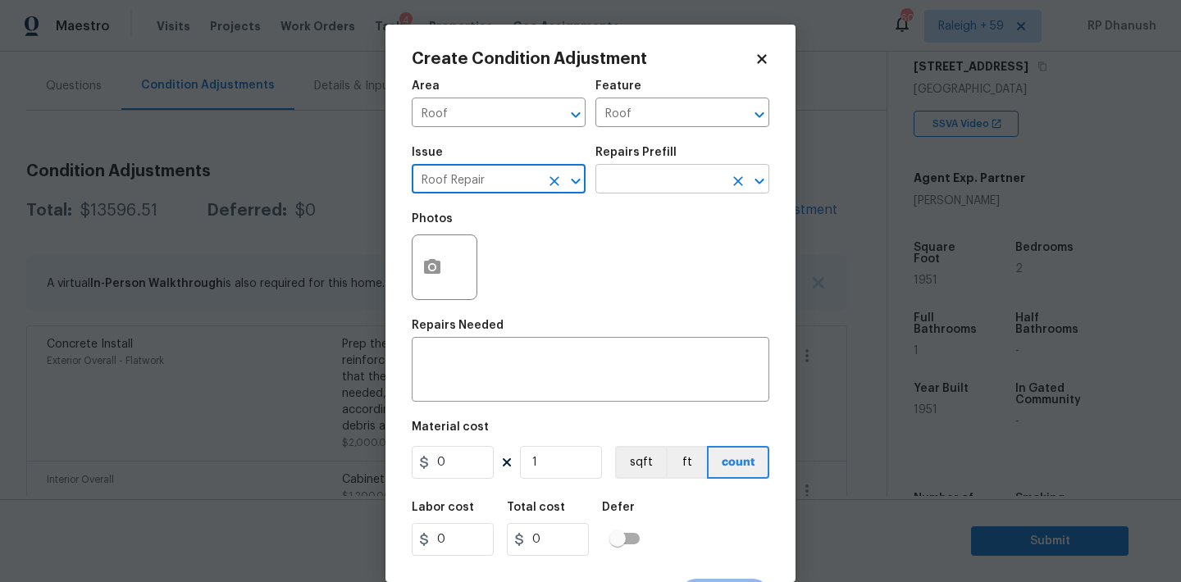
click at [706, 186] on input "text" at bounding box center [659, 180] width 128 height 25
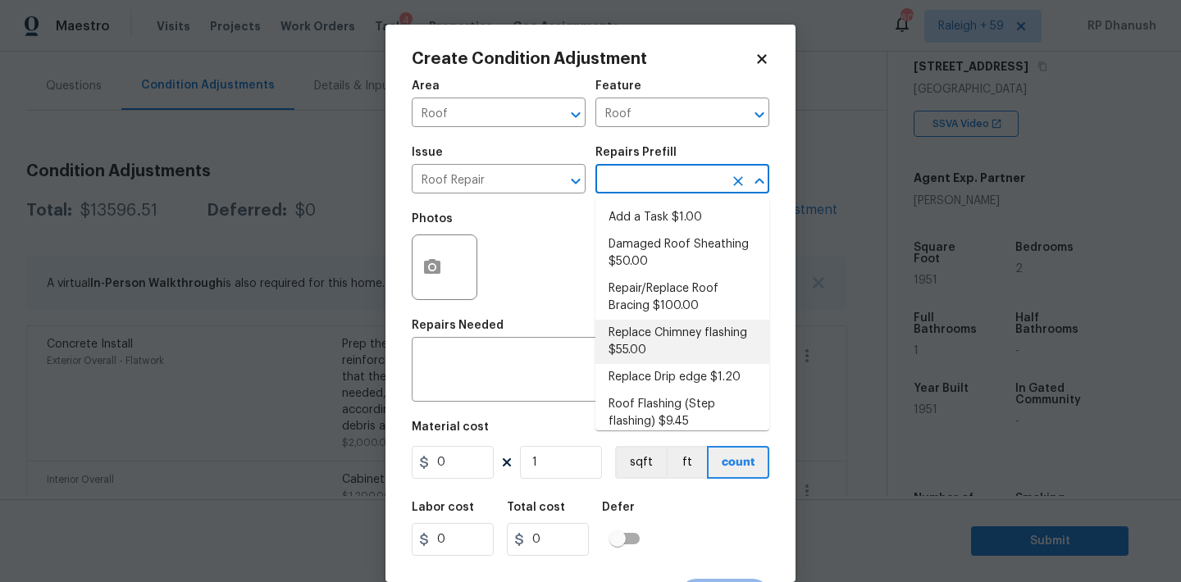
scroll to position [233, 0]
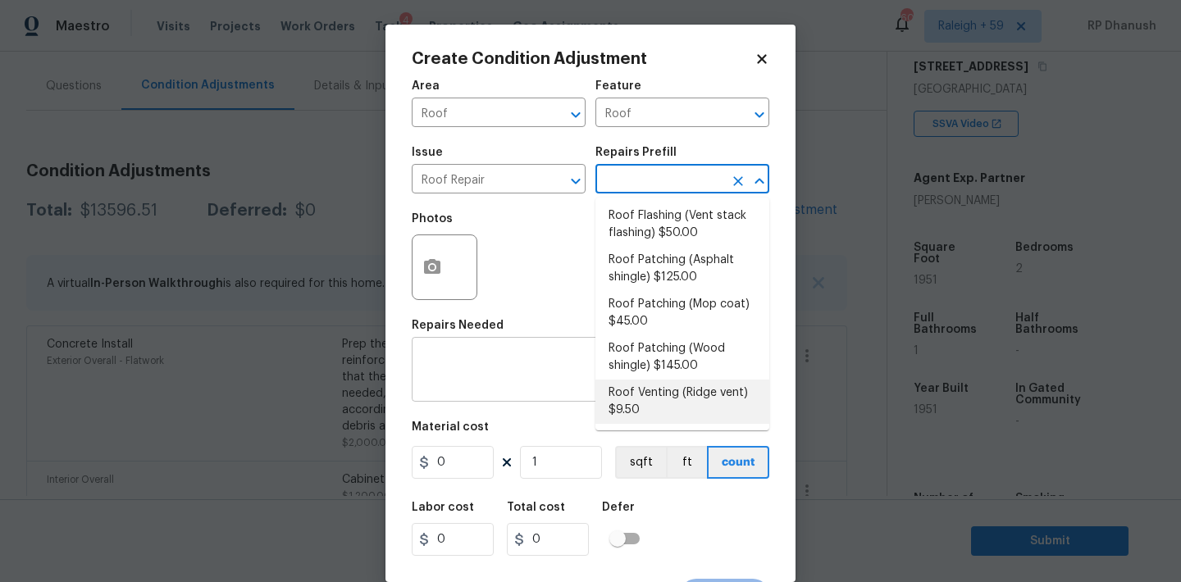
click at [499, 374] on textarea at bounding box center [591, 371] width 338 height 34
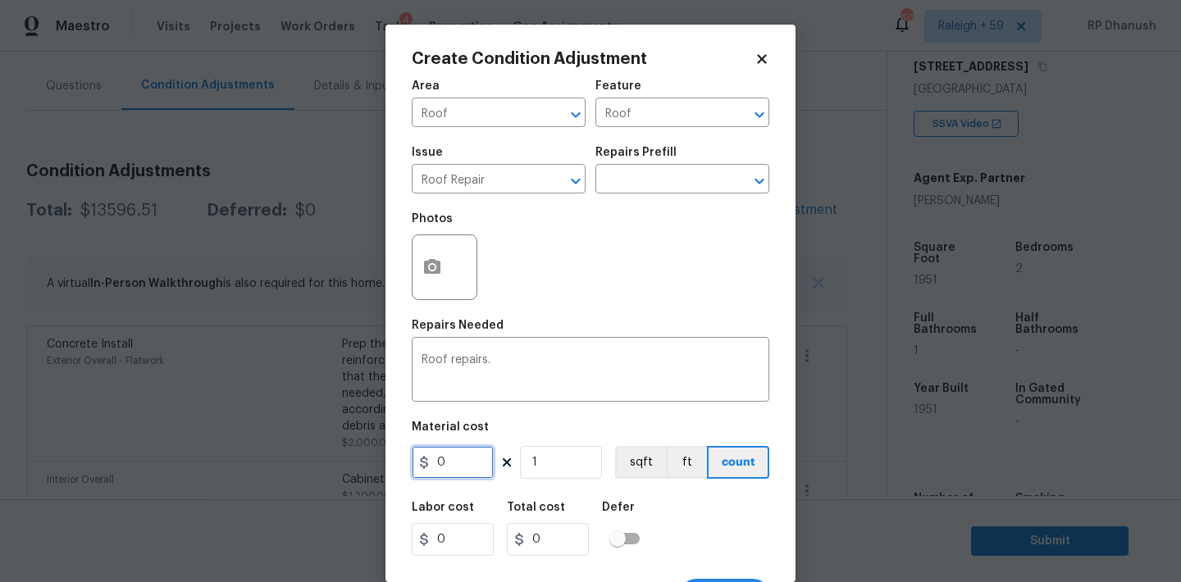
click at [476, 457] on input "0" at bounding box center [453, 462] width 82 height 33
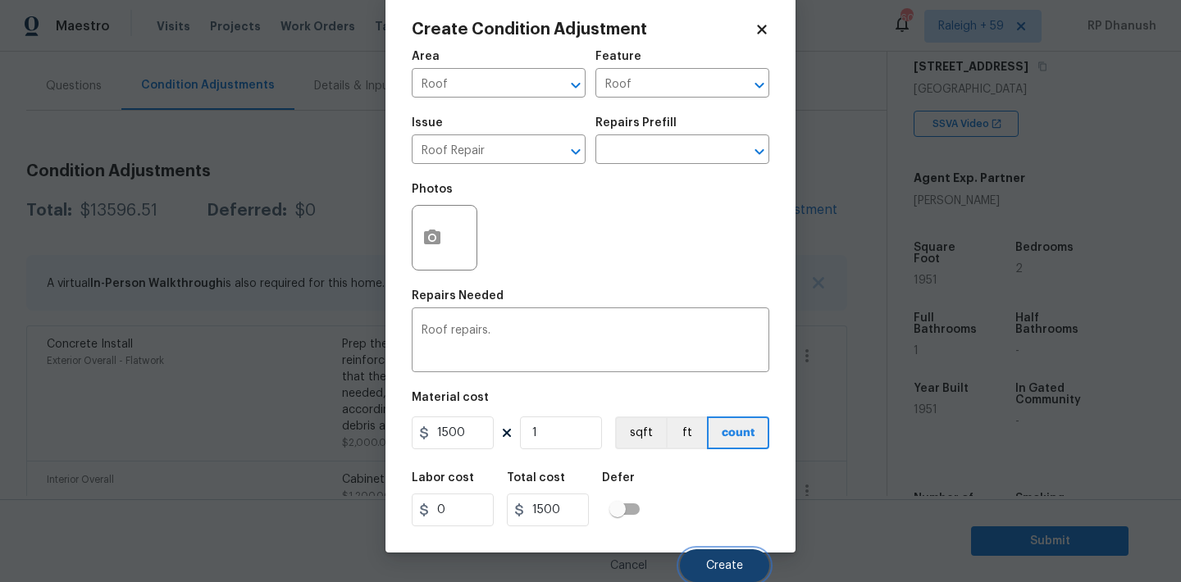
click at [709, 558] on button "Create" at bounding box center [724, 565] width 89 height 33
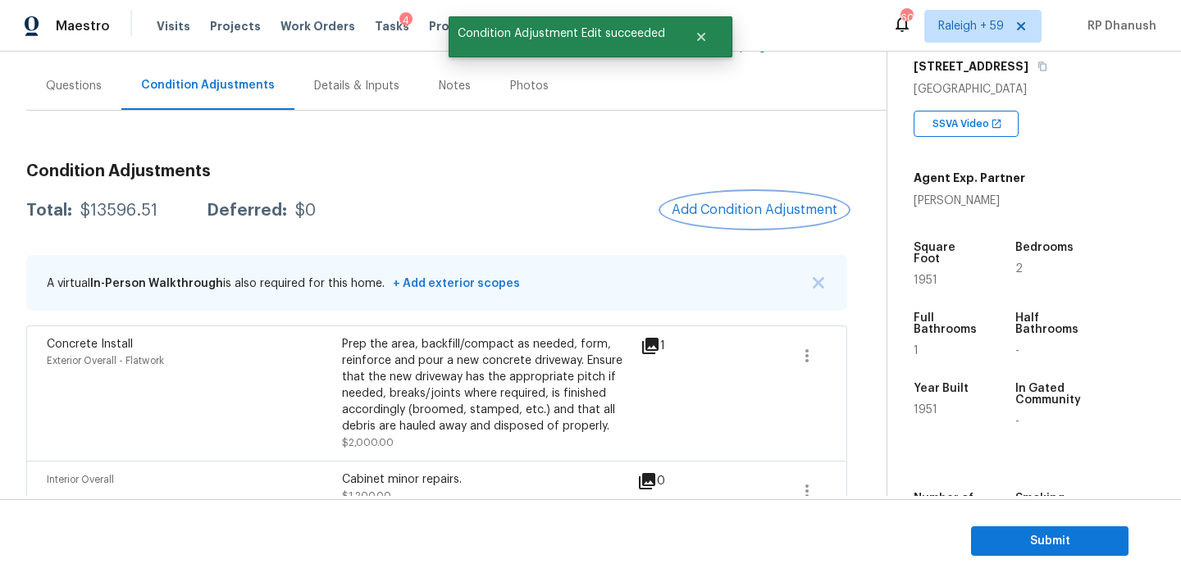
scroll to position [0, 0]
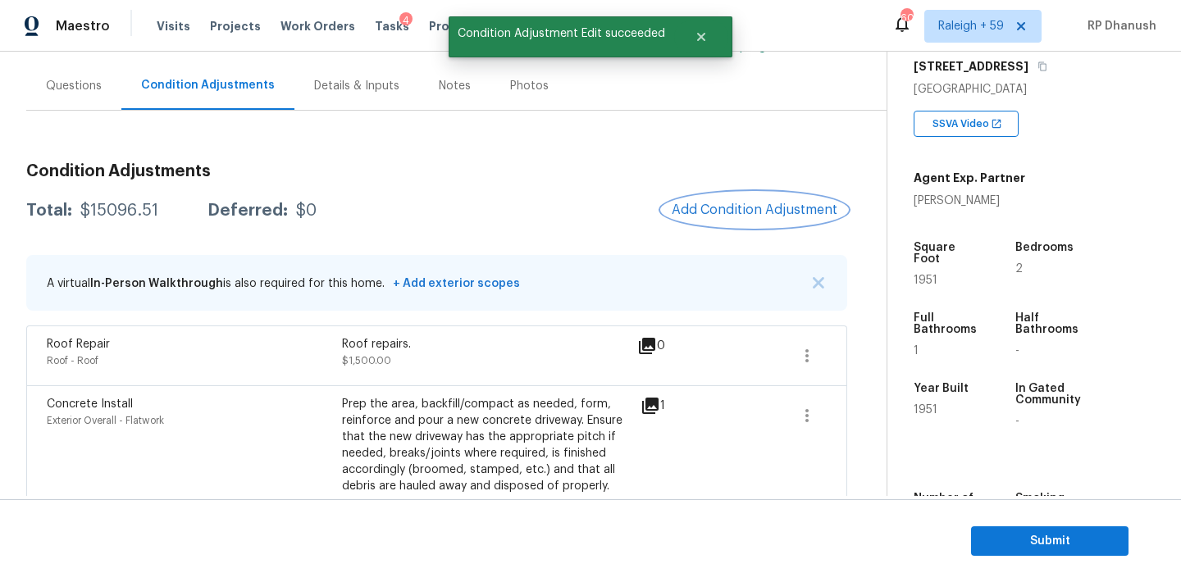
click at [758, 209] on span "Add Condition Adjustment" at bounding box center [755, 210] width 166 height 15
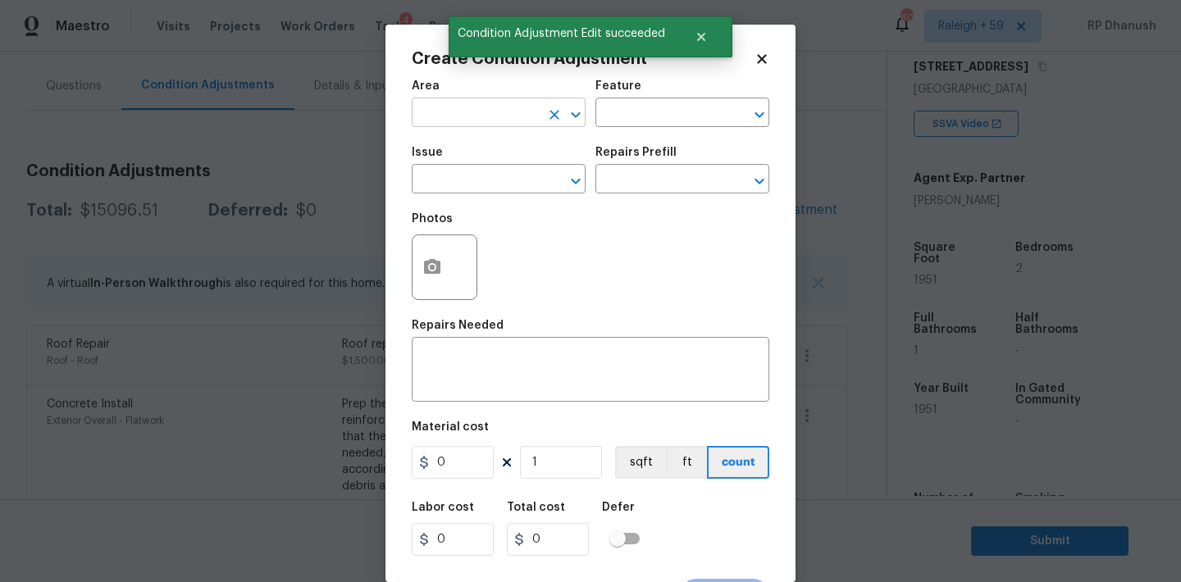
click at [461, 115] on input "text" at bounding box center [476, 114] width 128 height 25
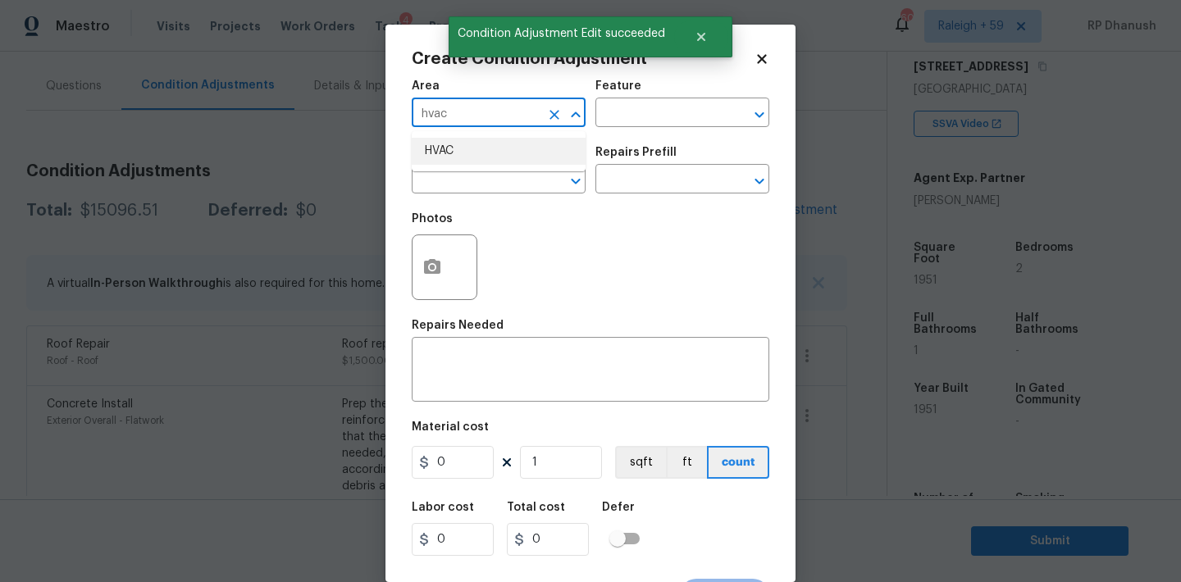
drag, startPoint x: 467, startPoint y: 141, endPoint x: 536, endPoint y: 115, distance: 73.7
click at [467, 141] on li "HVAC" at bounding box center [499, 151] width 174 height 27
click at [596, 112] on input "text" at bounding box center [659, 114] width 128 height 25
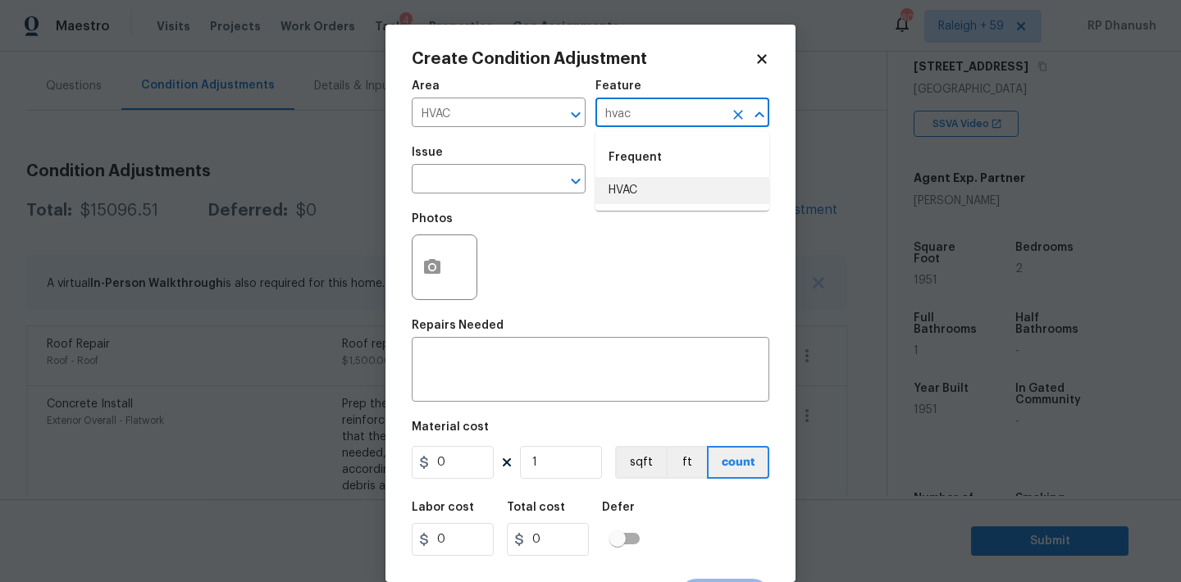
click at [620, 190] on li "HVAC" at bounding box center [682, 190] width 174 height 27
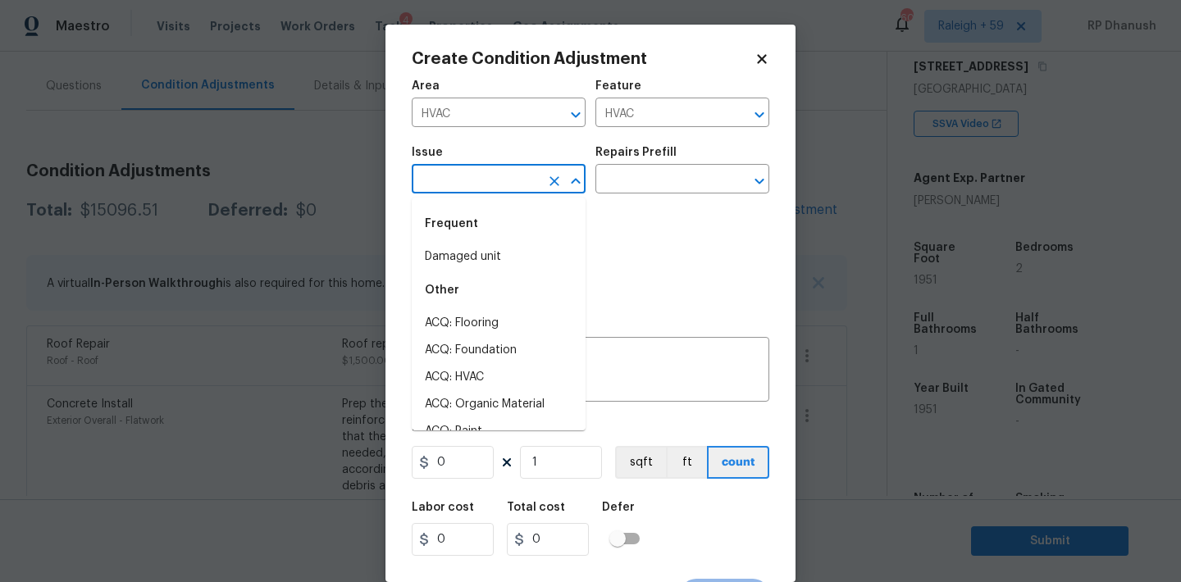
click at [513, 178] on input "text" at bounding box center [476, 180] width 128 height 25
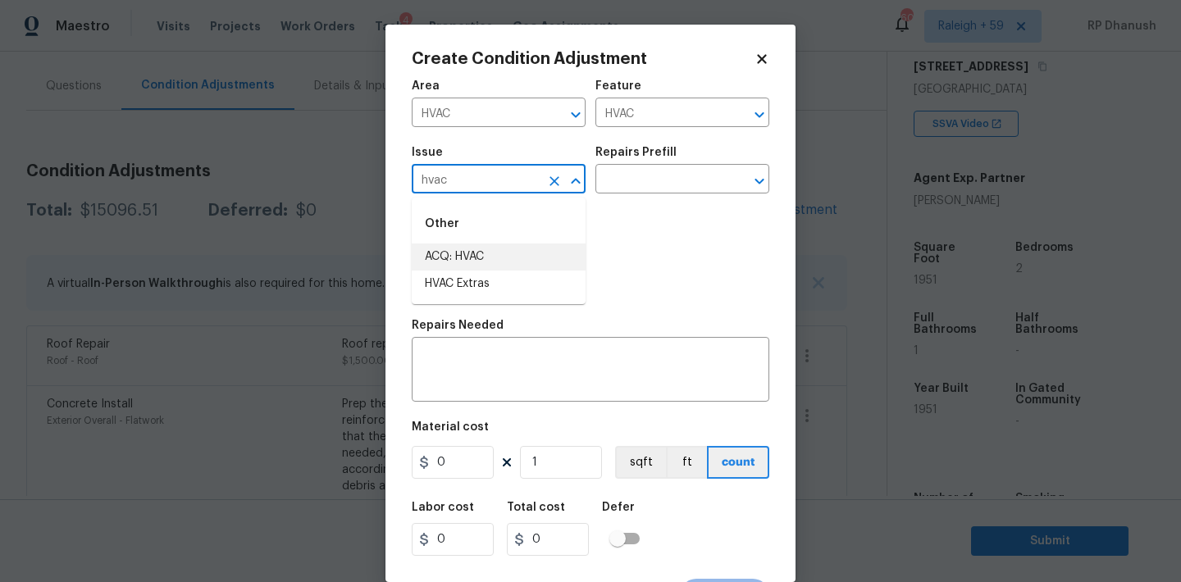
drag, startPoint x: 486, startPoint y: 268, endPoint x: 533, endPoint y: 251, distance: 49.8
click at [486, 268] on li "ACQ: HVAC" at bounding box center [499, 257] width 174 height 27
click at [549, 183] on icon "Clear" at bounding box center [554, 181] width 16 height 16
click at [515, 183] on input "text" at bounding box center [476, 180] width 128 height 25
click at [498, 274] on li "HVAC Extras" at bounding box center [499, 284] width 174 height 27
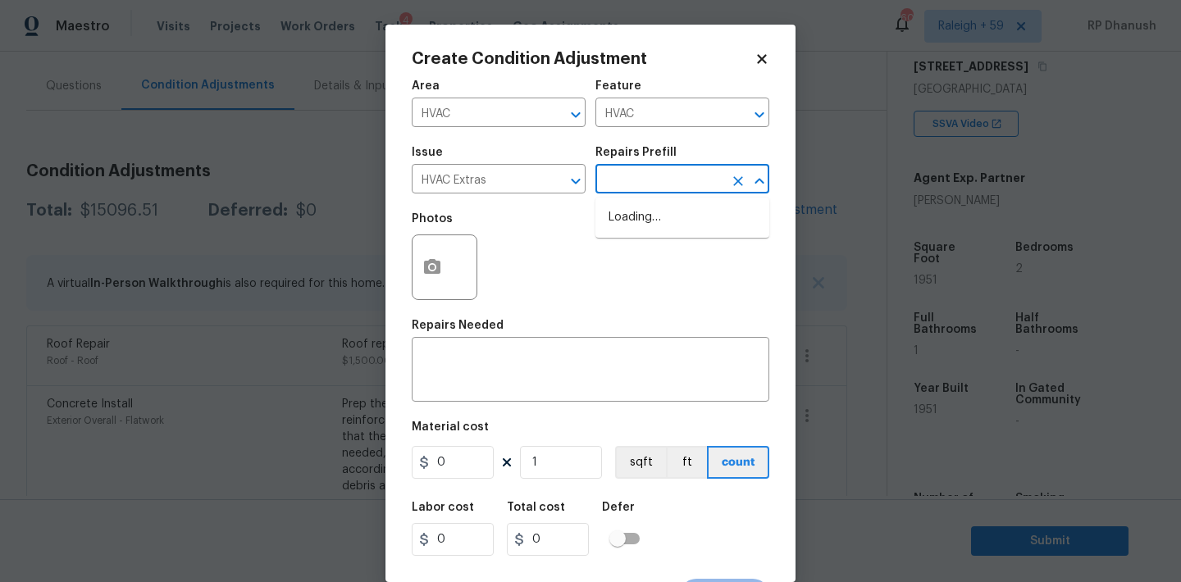
click at [677, 176] on input "text" at bounding box center [659, 180] width 128 height 25
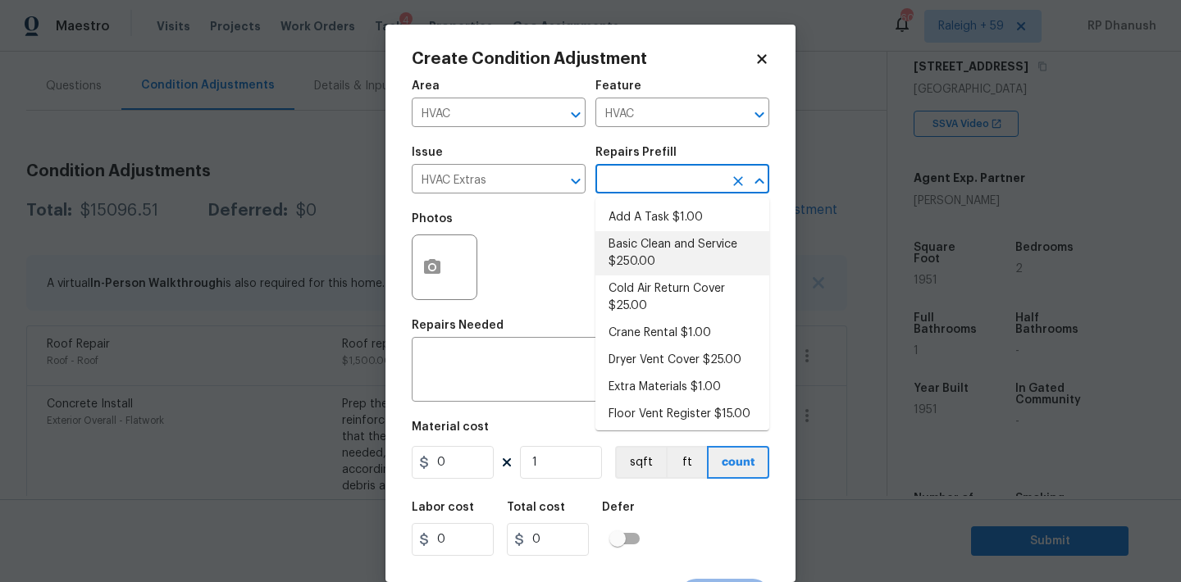
click at [662, 247] on li "Basic Clean and Service $250.00" at bounding box center [682, 253] width 174 height 44
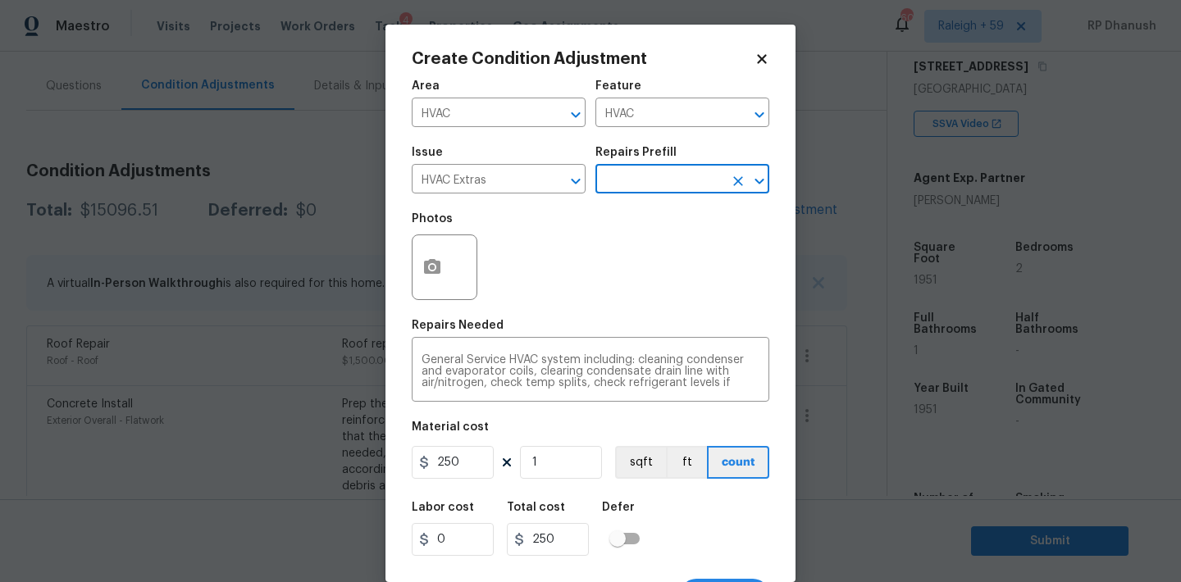
scroll to position [30, 0]
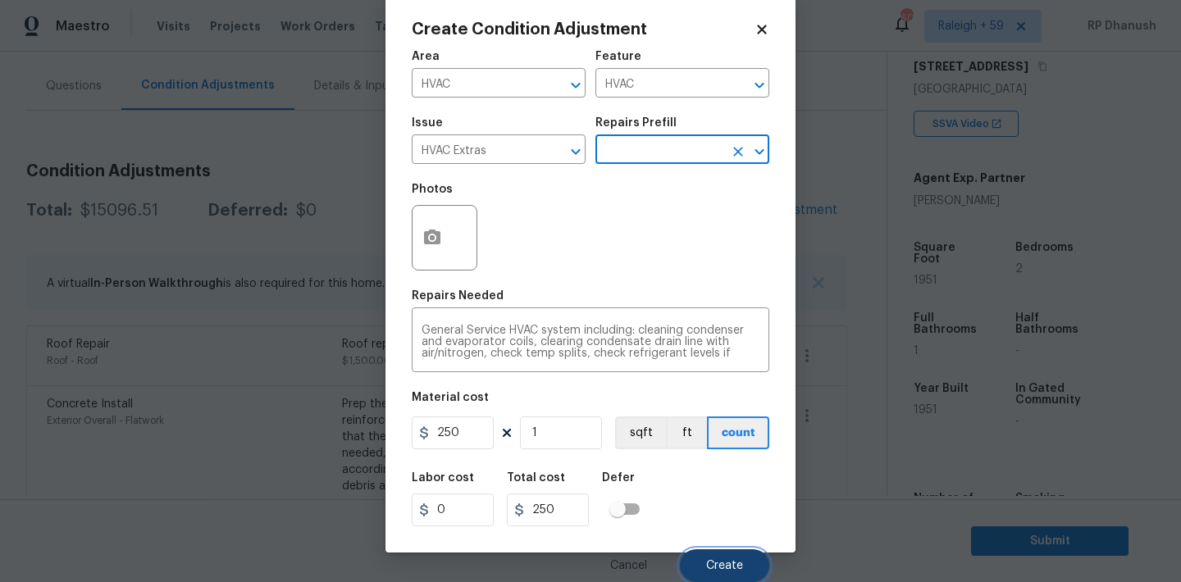
click at [738, 562] on span "Create" at bounding box center [724, 566] width 37 height 12
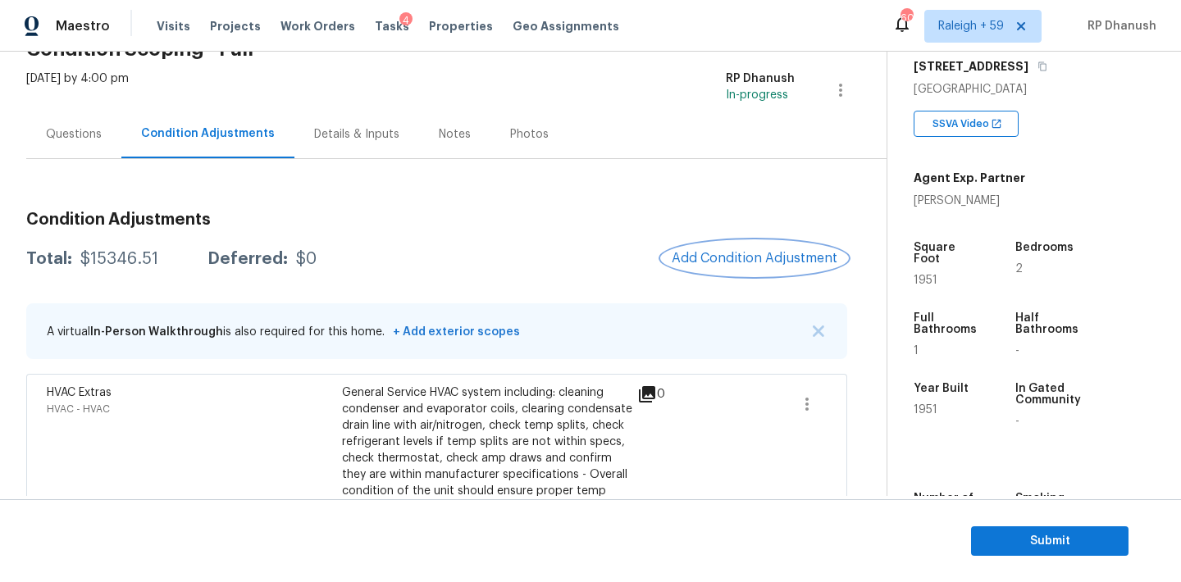
scroll to position [77, 0]
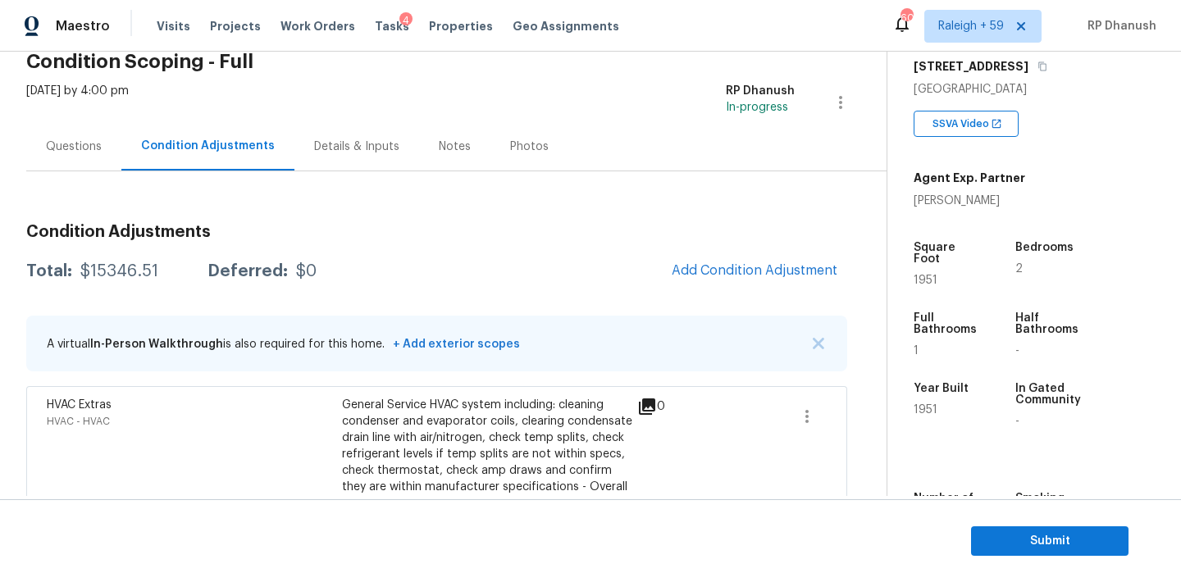
click at [76, 148] on div "Questions" at bounding box center [74, 147] width 56 height 16
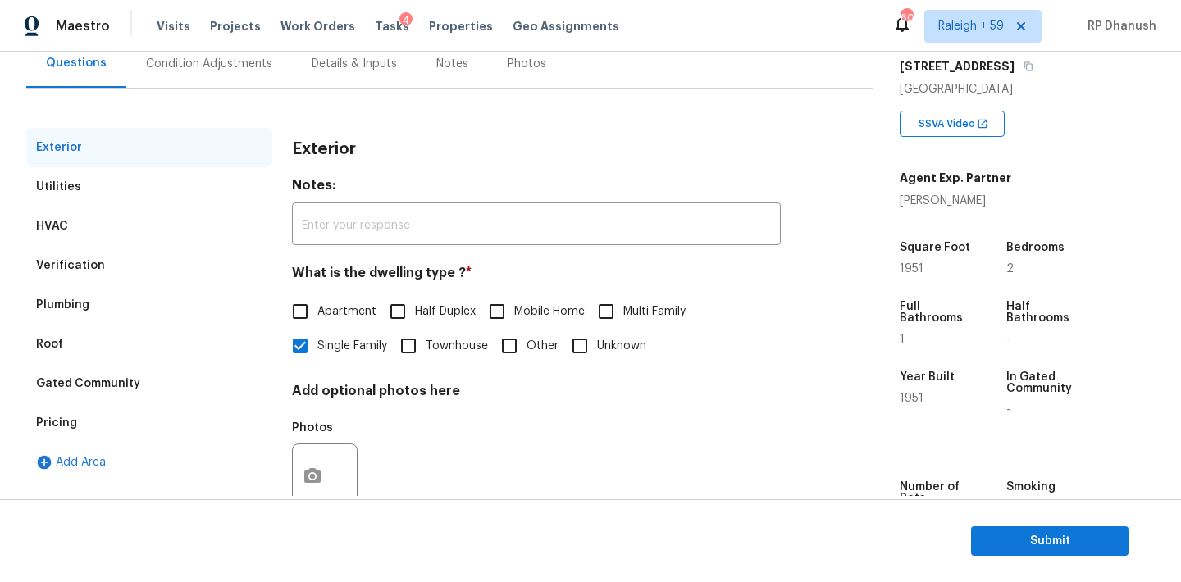
scroll to position [140, 0]
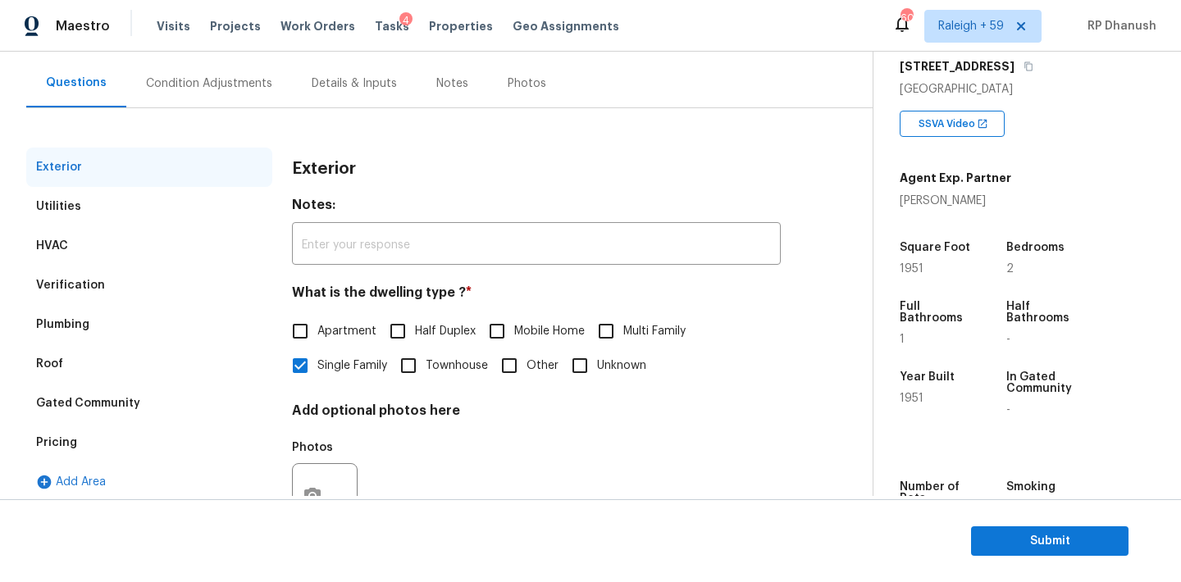
click at [257, 81] on div "Condition Adjustments" at bounding box center [209, 83] width 126 height 16
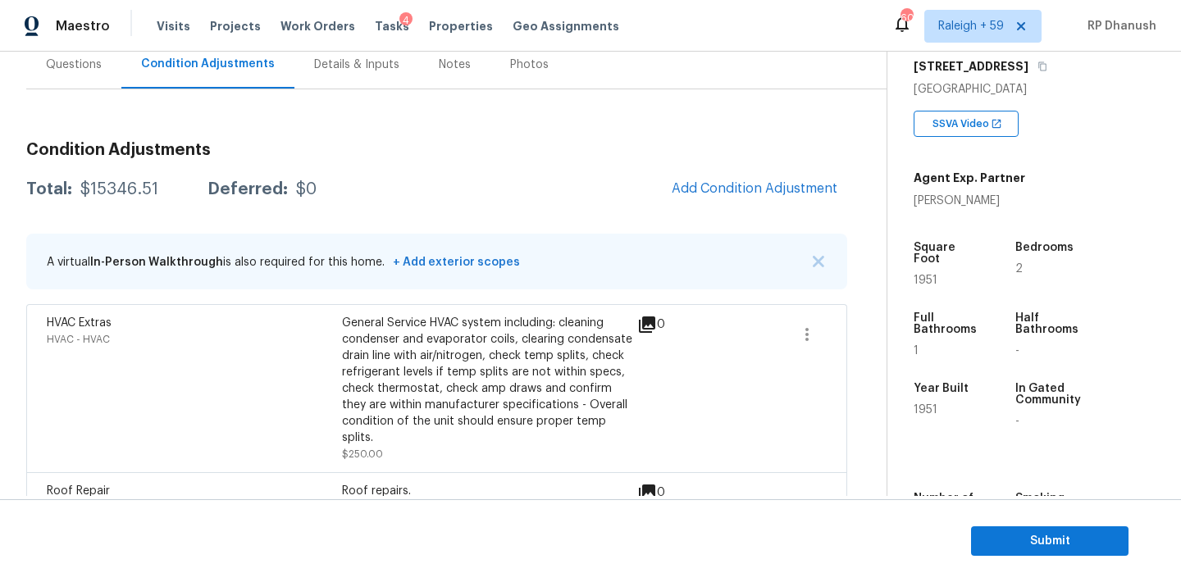
scroll to position [129, 0]
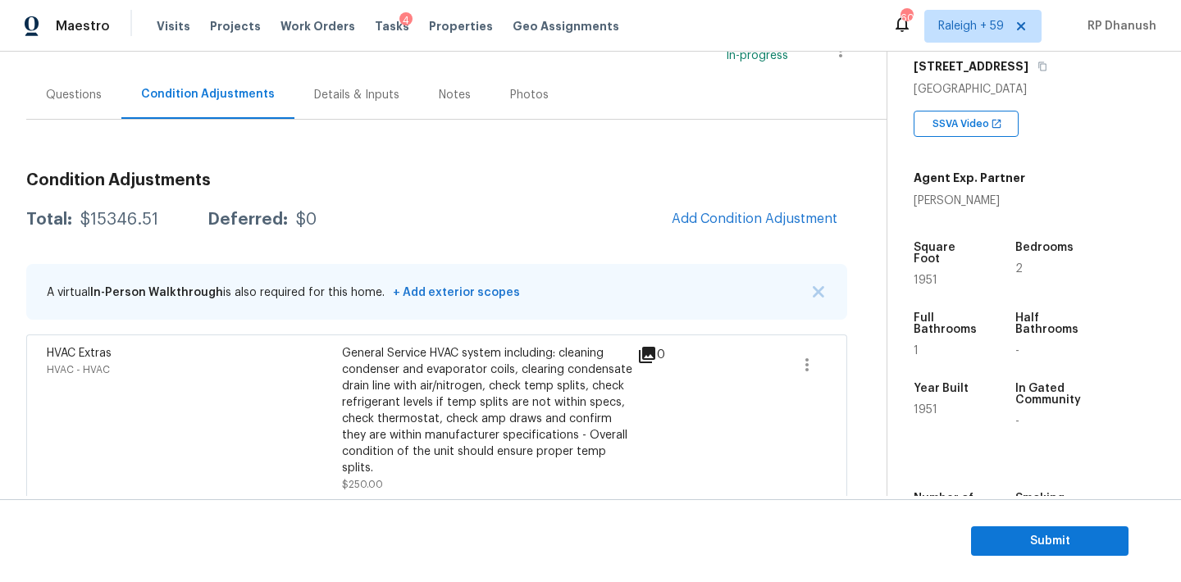
click at [132, 221] on div "$15346.51" at bounding box center [119, 220] width 78 height 16
copy div "$15346.51"
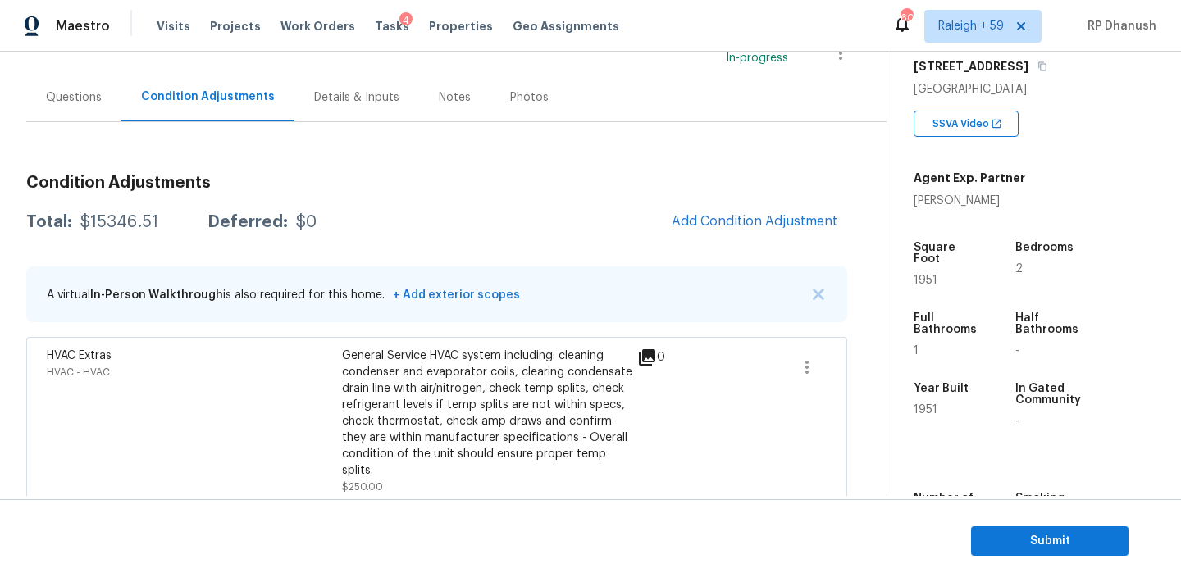
scroll to position [0, 0]
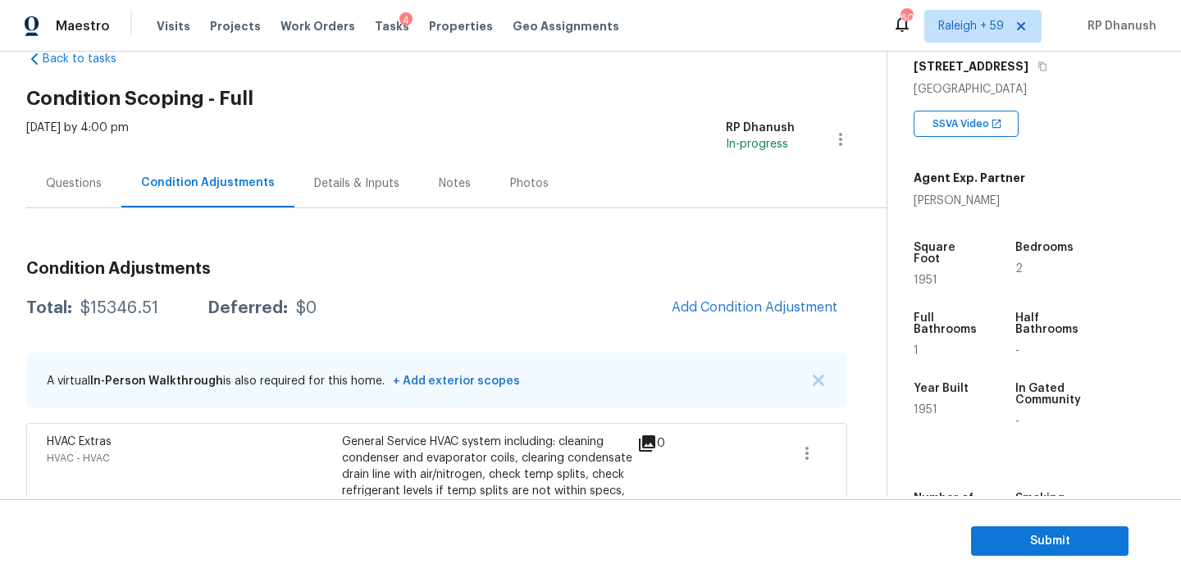
click at [88, 194] on div "Questions" at bounding box center [73, 183] width 95 height 48
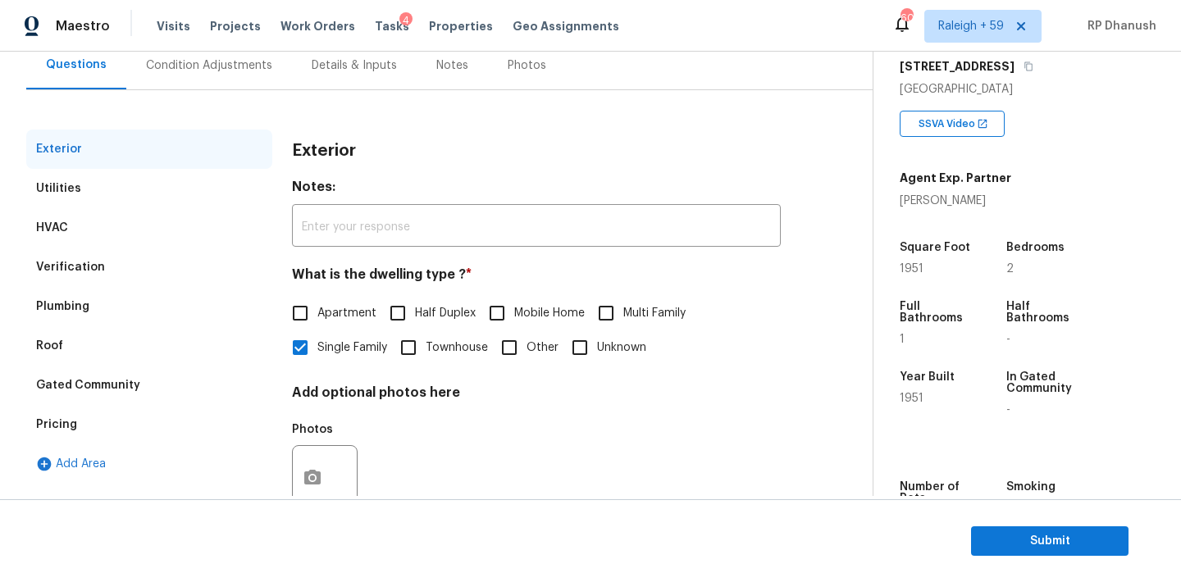
scroll to position [207, 0]
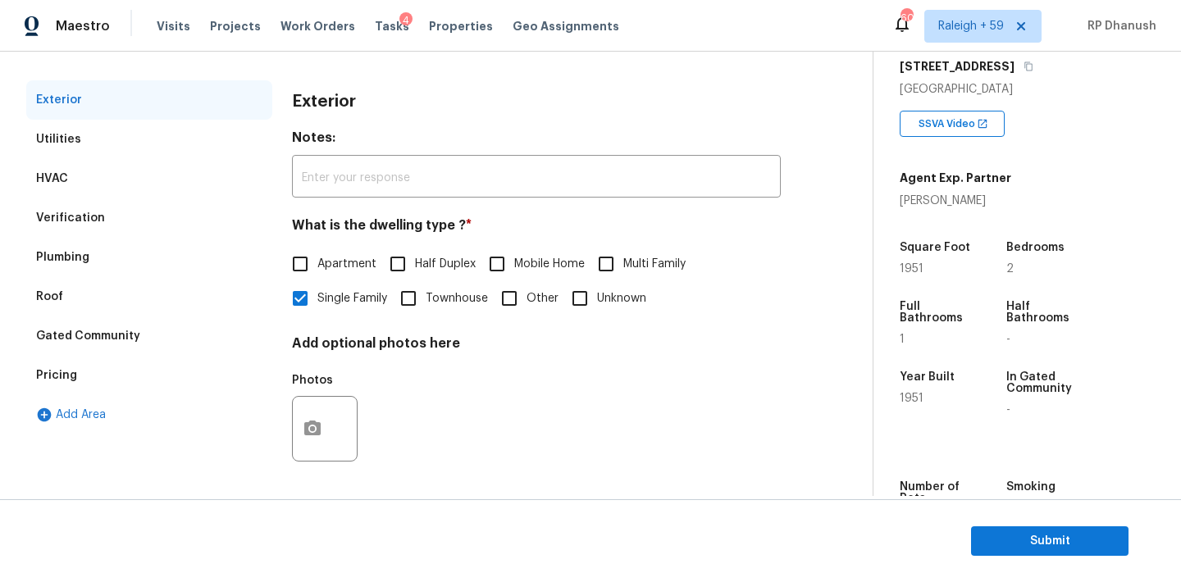
click at [57, 382] on div "Pricing" at bounding box center [56, 375] width 41 height 16
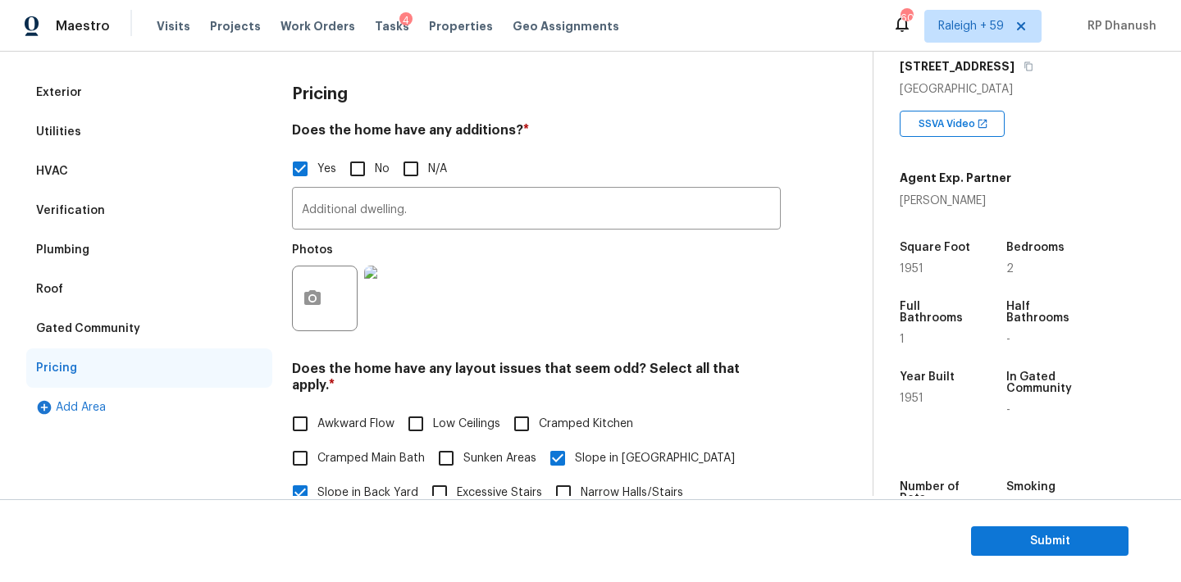
scroll to position [203, 0]
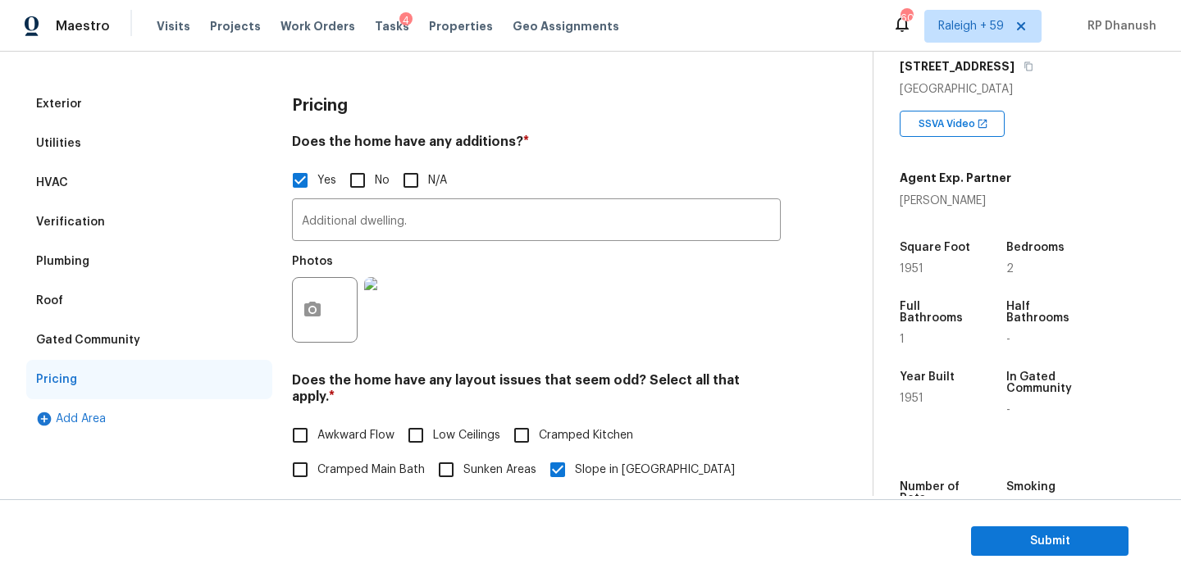
click at [132, 224] on div "Verification" at bounding box center [149, 222] width 246 height 39
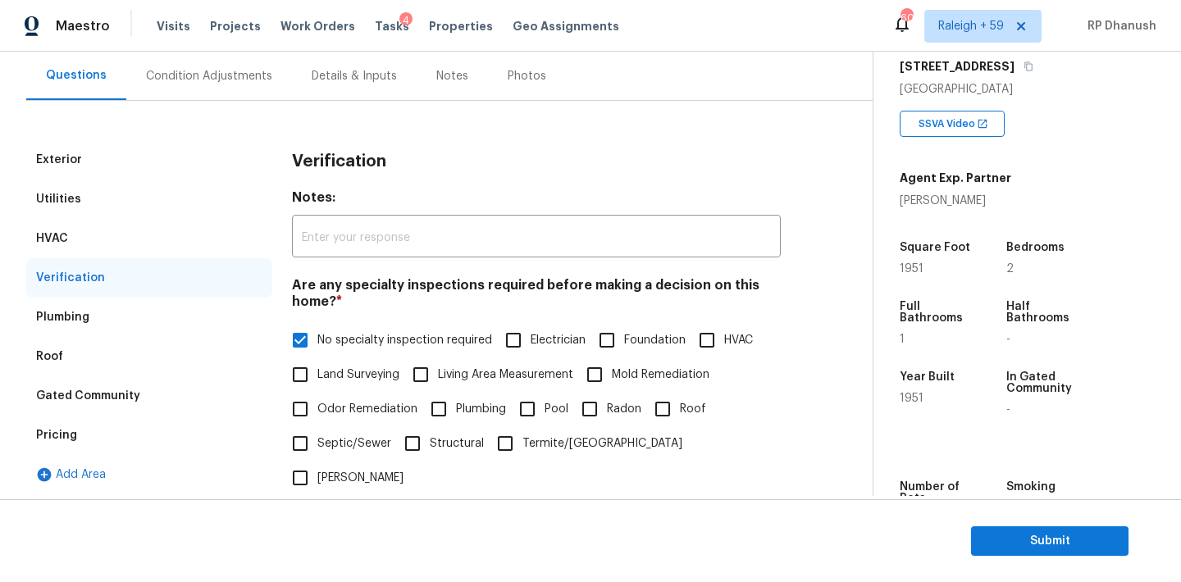
click at [230, 86] on div "Condition Adjustments" at bounding box center [209, 76] width 166 height 48
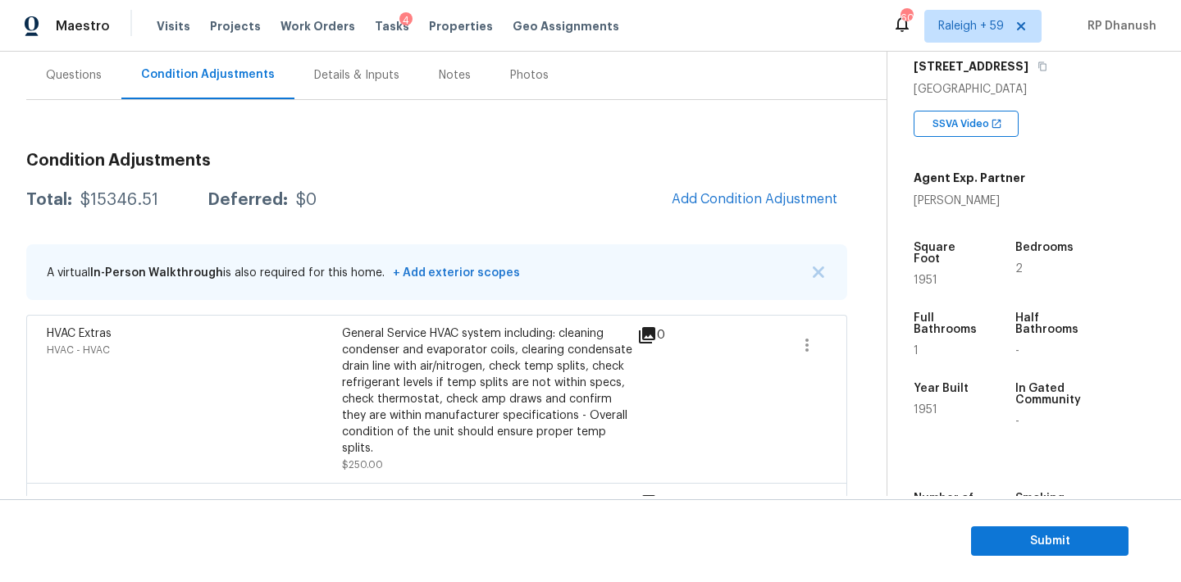
click at [110, 210] on div "Total: $15346.51 Deferred: $0 Add Condition Adjustment" at bounding box center [436, 200] width 821 height 36
copy div "$15346.51"
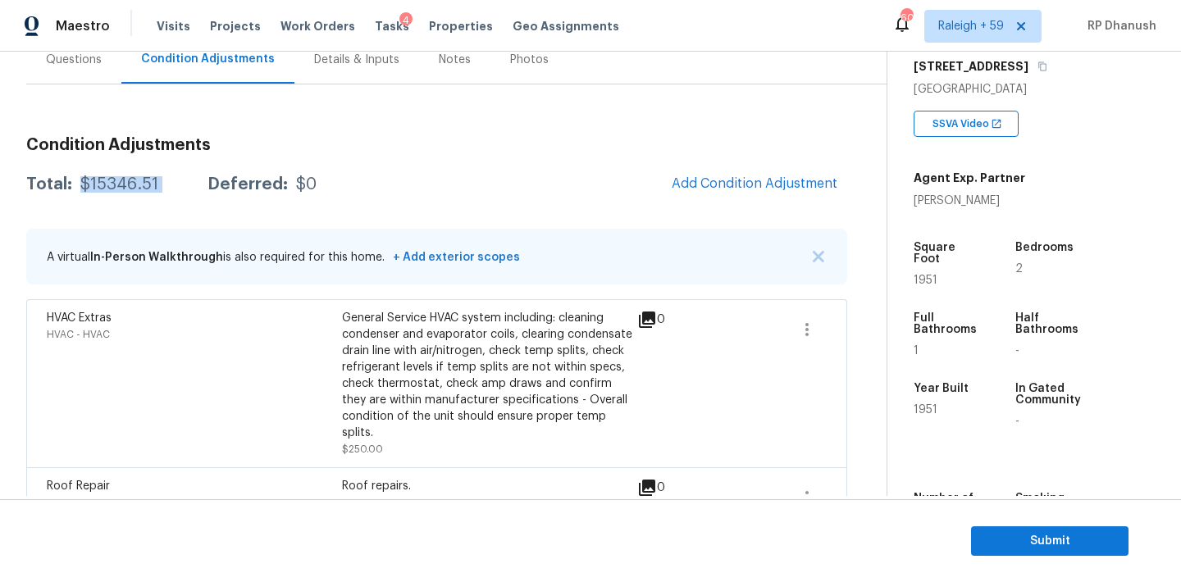
scroll to position [91, 0]
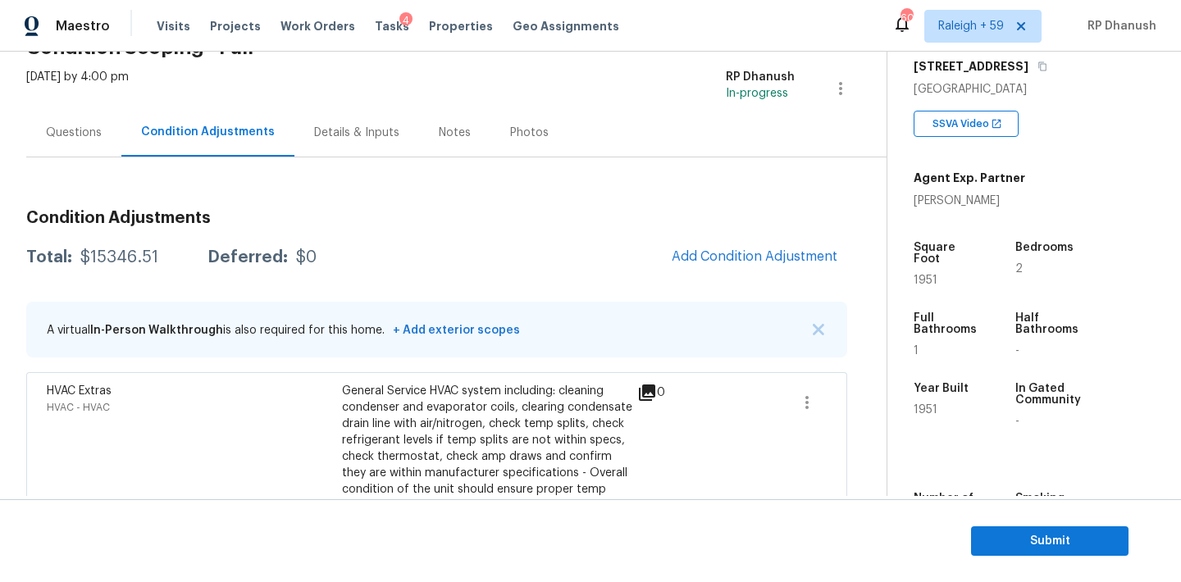
click at [43, 130] on div "Questions" at bounding box center [73, 132] width 95 height 48
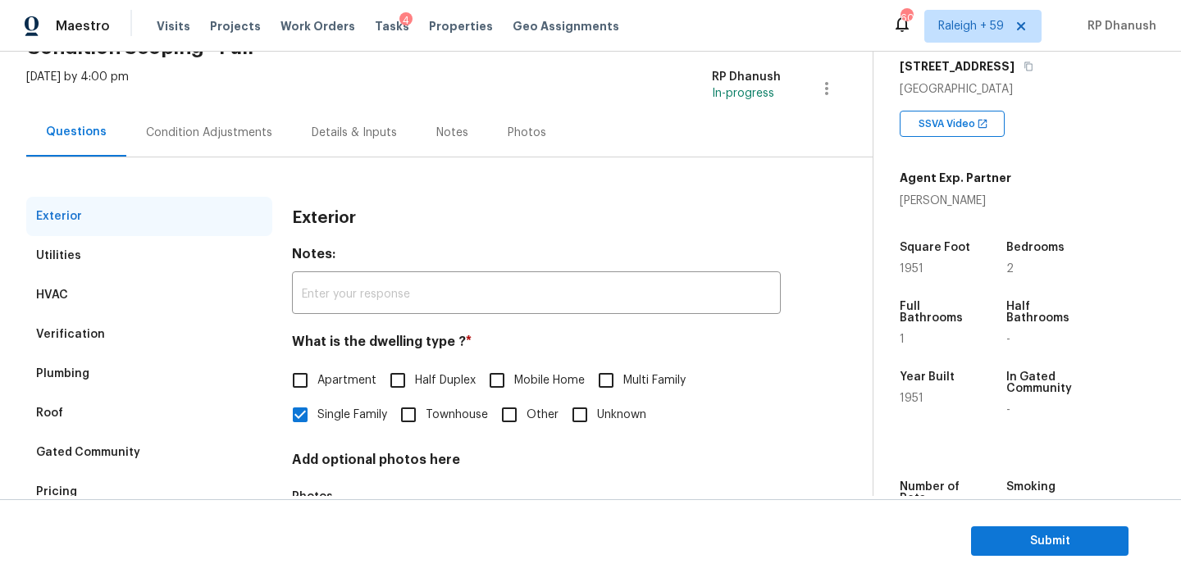
scroll to position [207, 0]
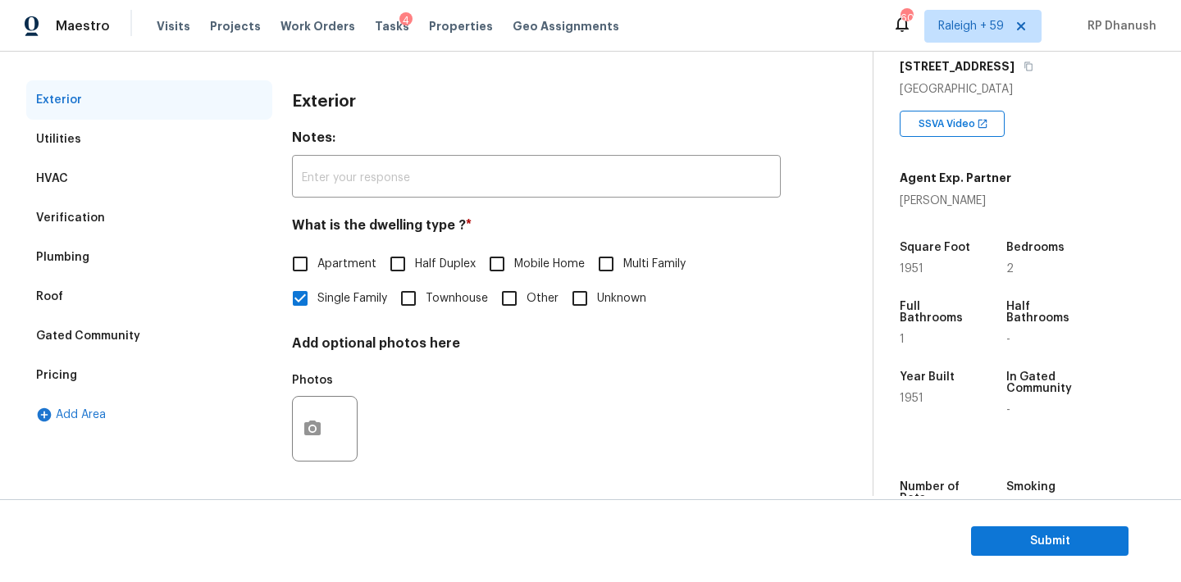
click at [75, 363] on div "Pricing" at bounding box center [149, 375] width 246 height 39
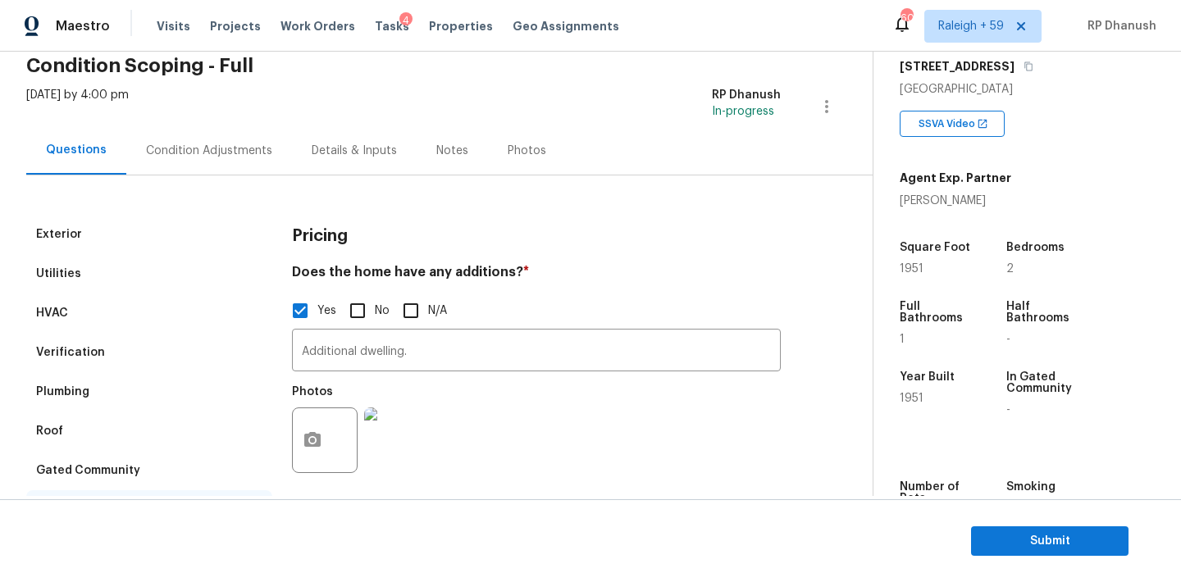
scroll to position [48, 0]
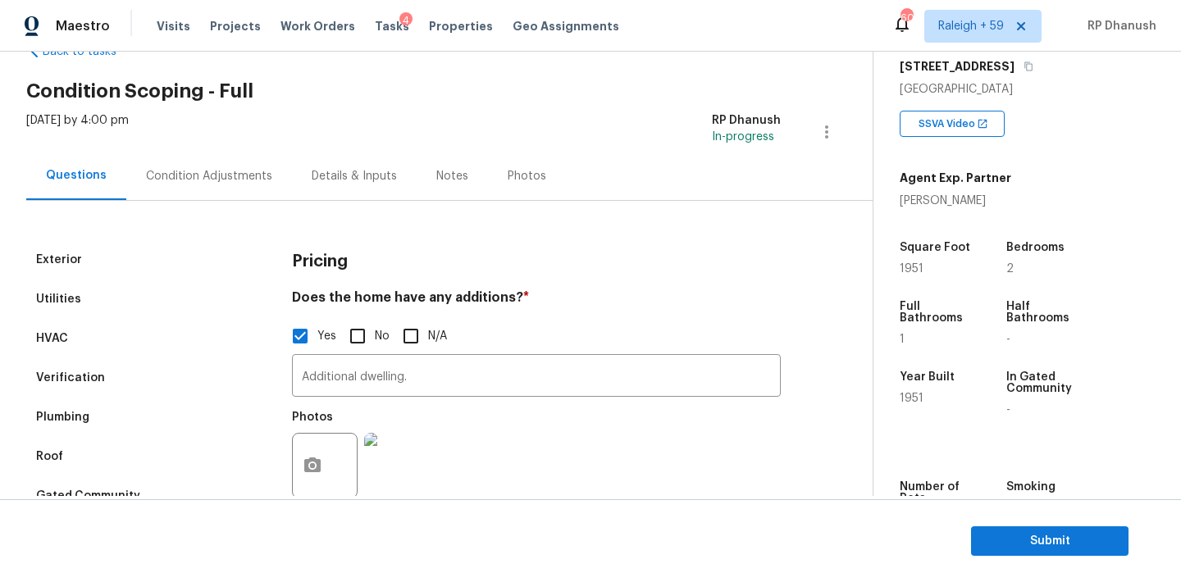
click at [168, 368] on div "Verification" at bounding box center [149, 377] width 246 height 39
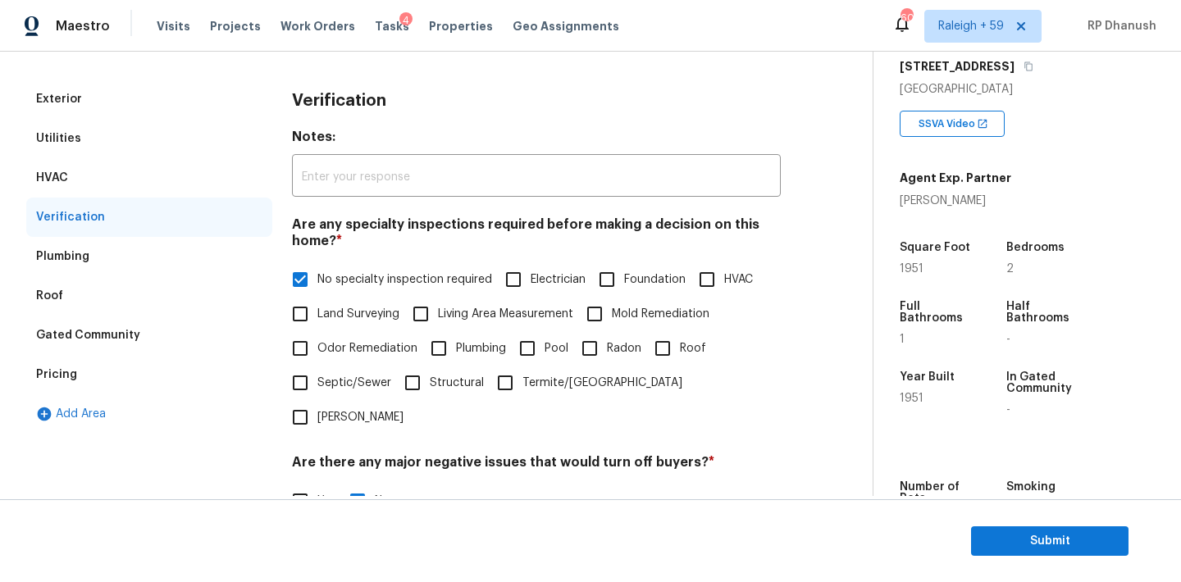
scroll to position [0, 0]
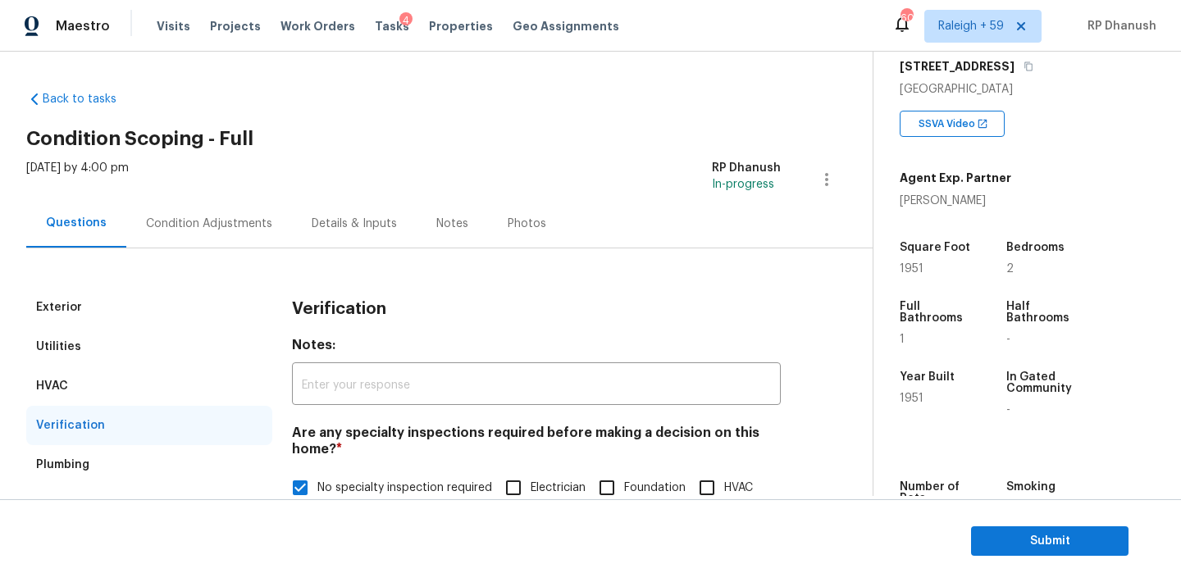
click at [176, 209] on div "Condition Adjustments" at bounding box center [209, 223] width 166 height 48
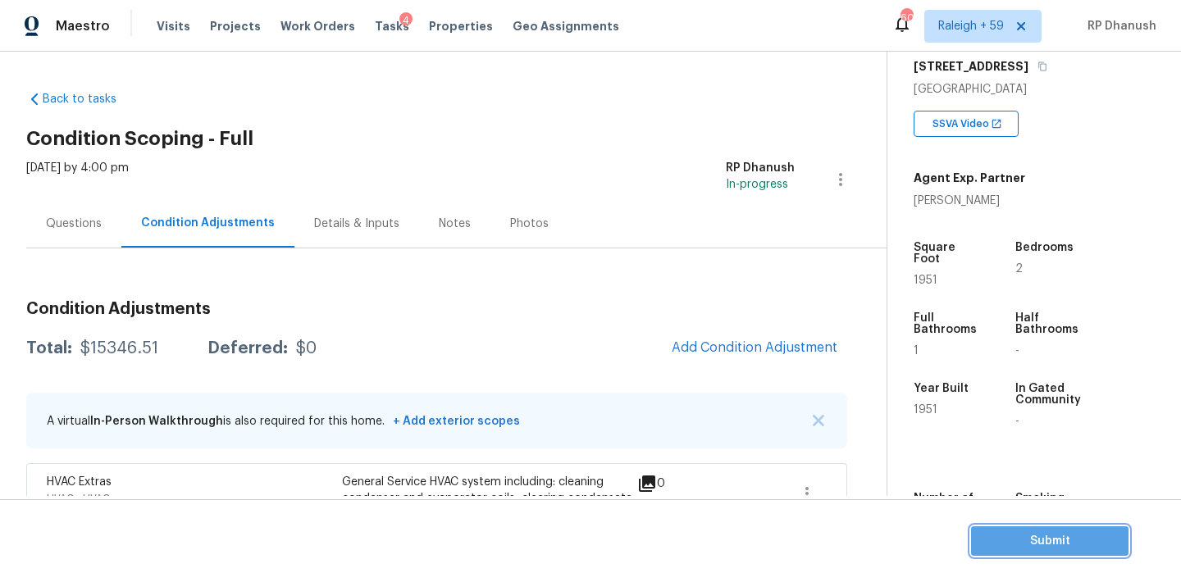
click at [1003, 533] on span "Submit" at bounding box center [1049, 541] width 131 height 21
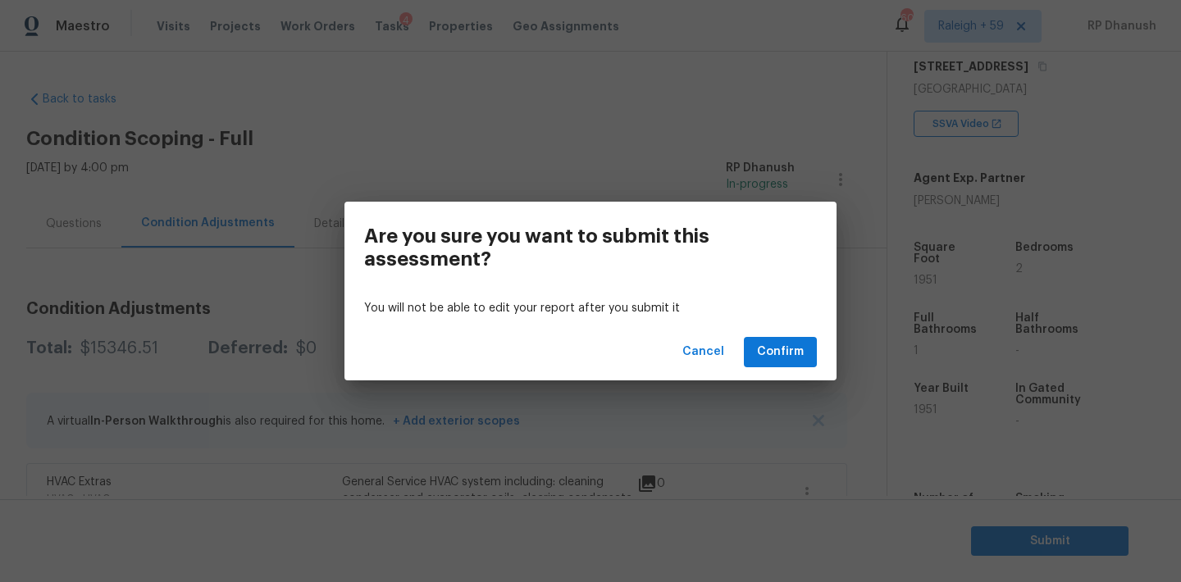
click at [758, 333] on div "Cancel Confirm" at bounding box center [590, 352] width 492 height 57
click at [762, 339] on button "Confirm" at bounding box center [780, 352] width 73 height 30
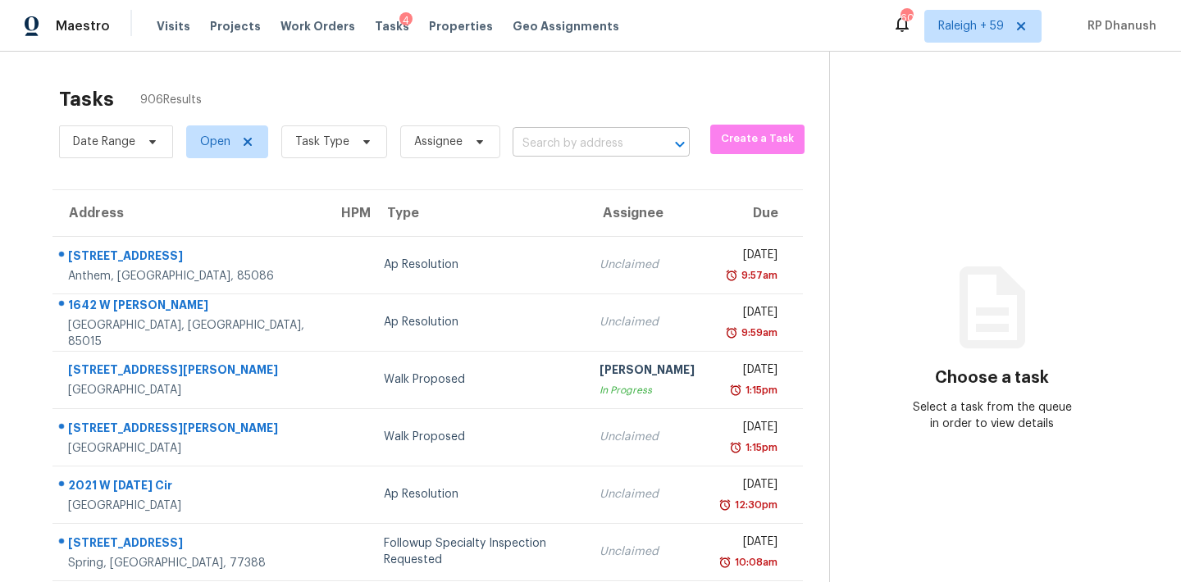
click at [565, 136] on input "text" at bounding box center [578, 143] width 131 height 25
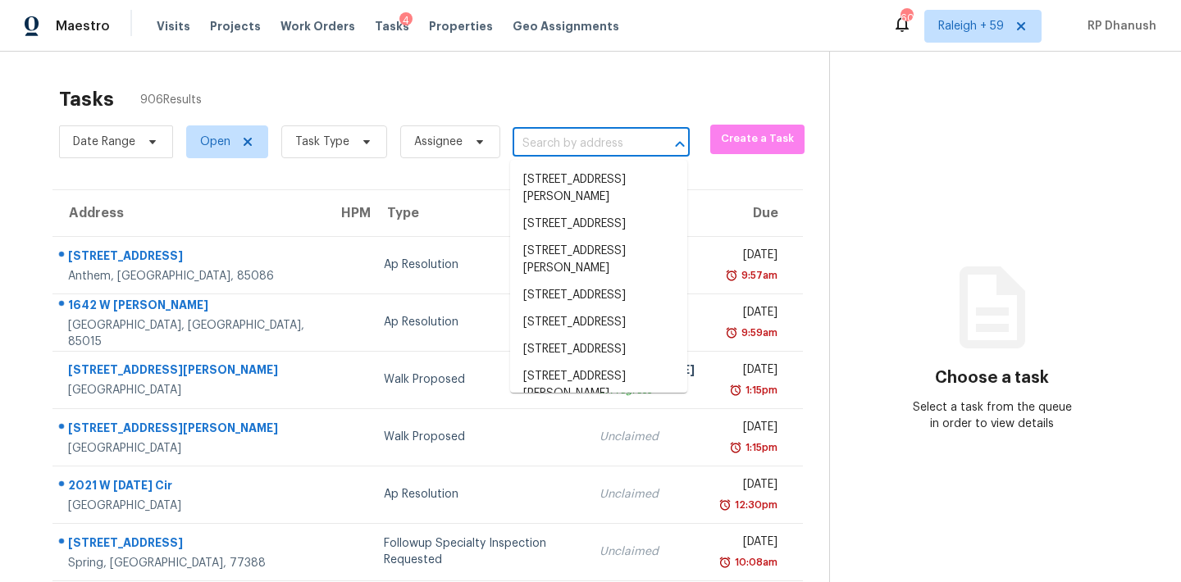
paste input "[STREET_ADDRESS][PERSON_NAME]"
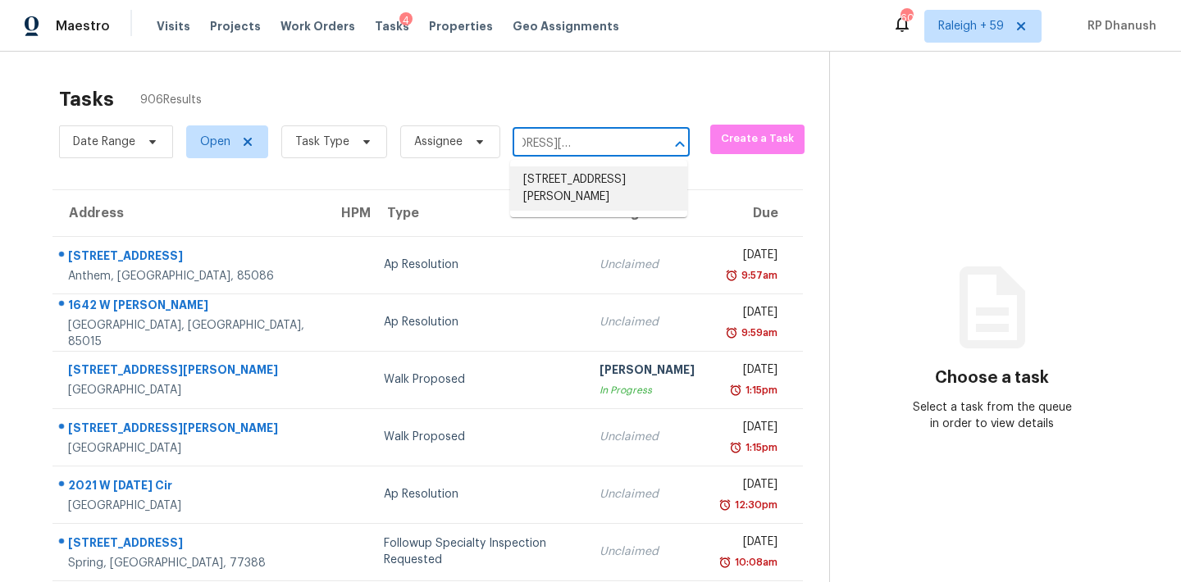
click at [631, 203] on li "[STREET_ADDRESS][PERSON_NAME]" at bounding box center [598, 188] width 177 height 44
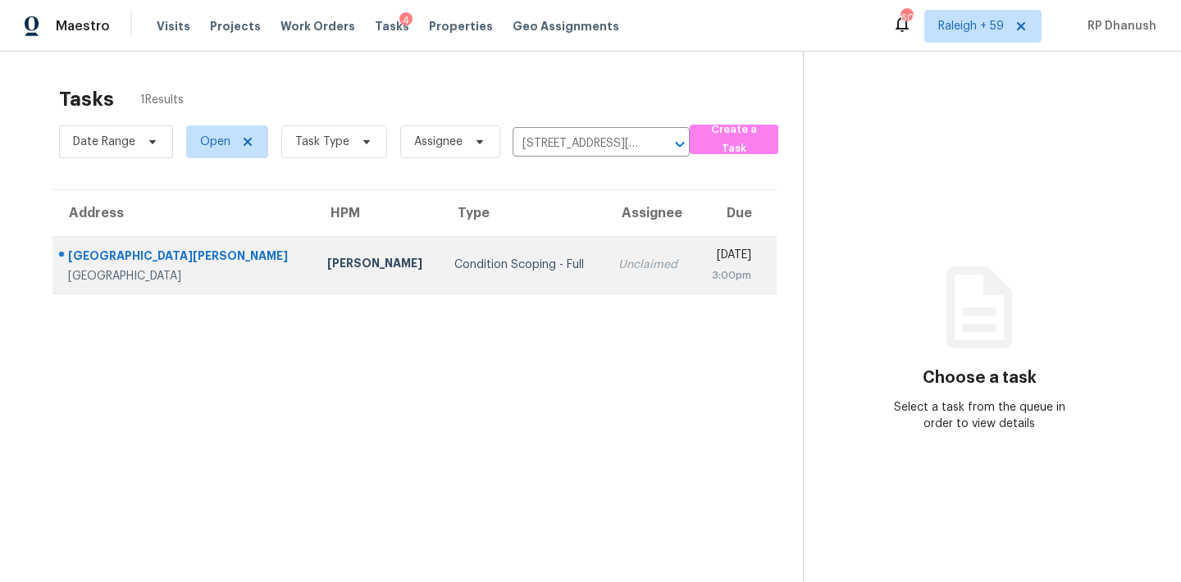
click at [618, 265] on div "Unclaimed" at bounding box center [649, 265] width 63 height 16
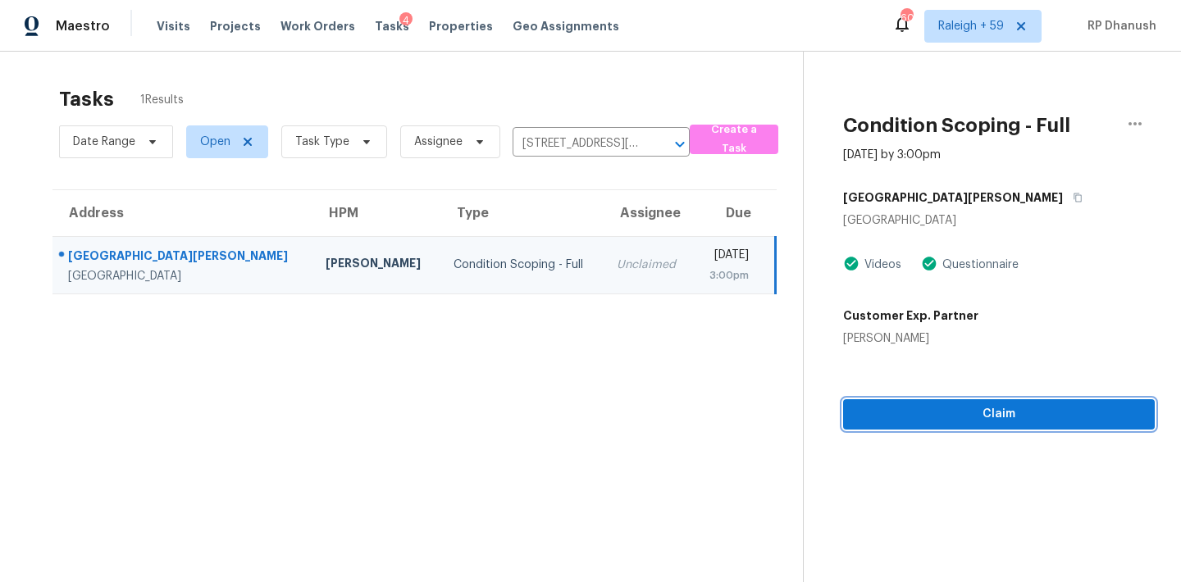
click at [859, 411] on span "Claim" at bounding box center [998, 414] width 285 height 21
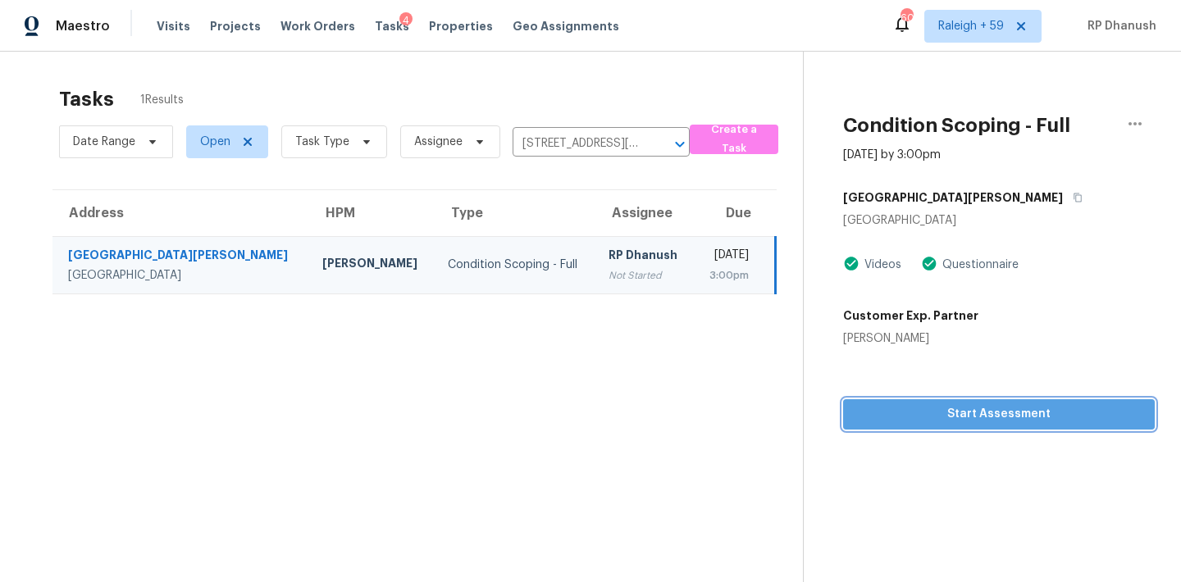
click at [875, 410] on span "Start Assessment" at bounding box center [998, 414] width 285 height 21
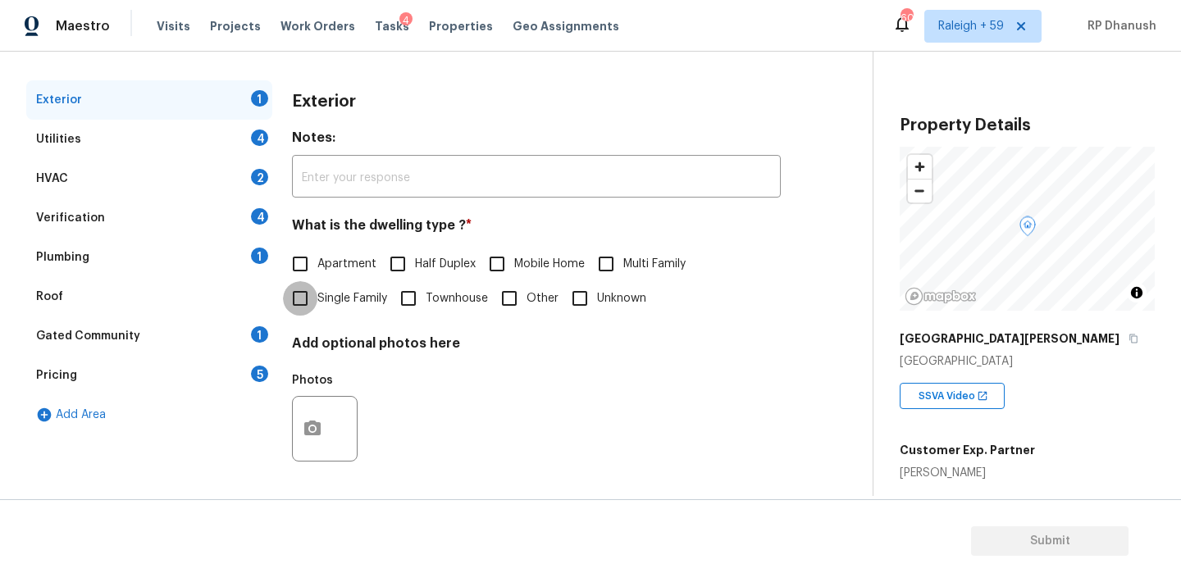
click at [305, 292] on input "Single Family" at bounding box center [300, 298] width 34 height 34
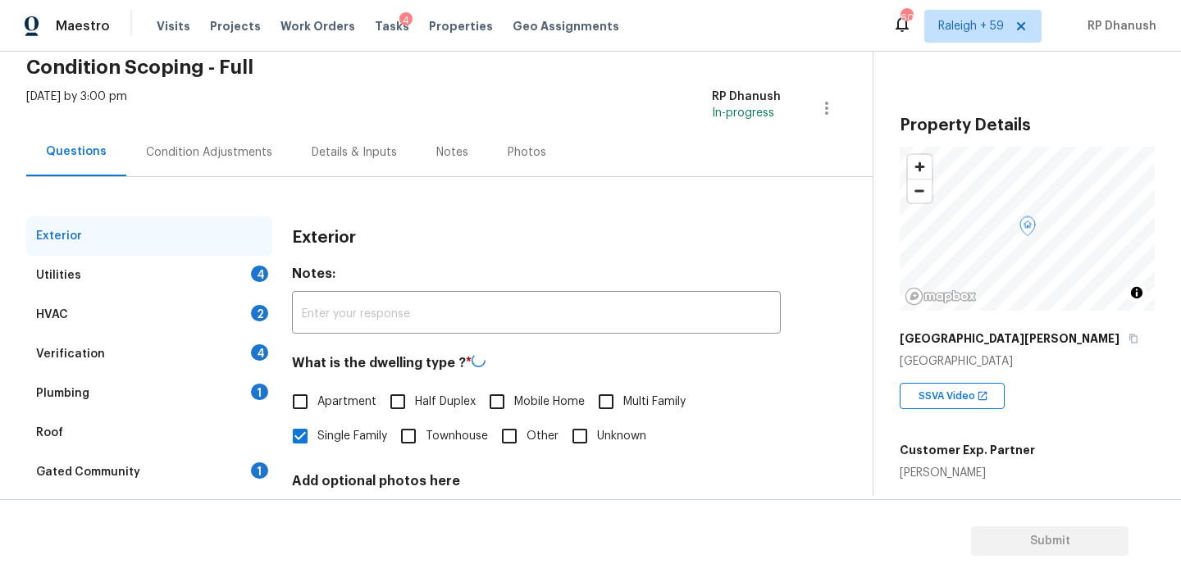
scroll to position [23, 0]
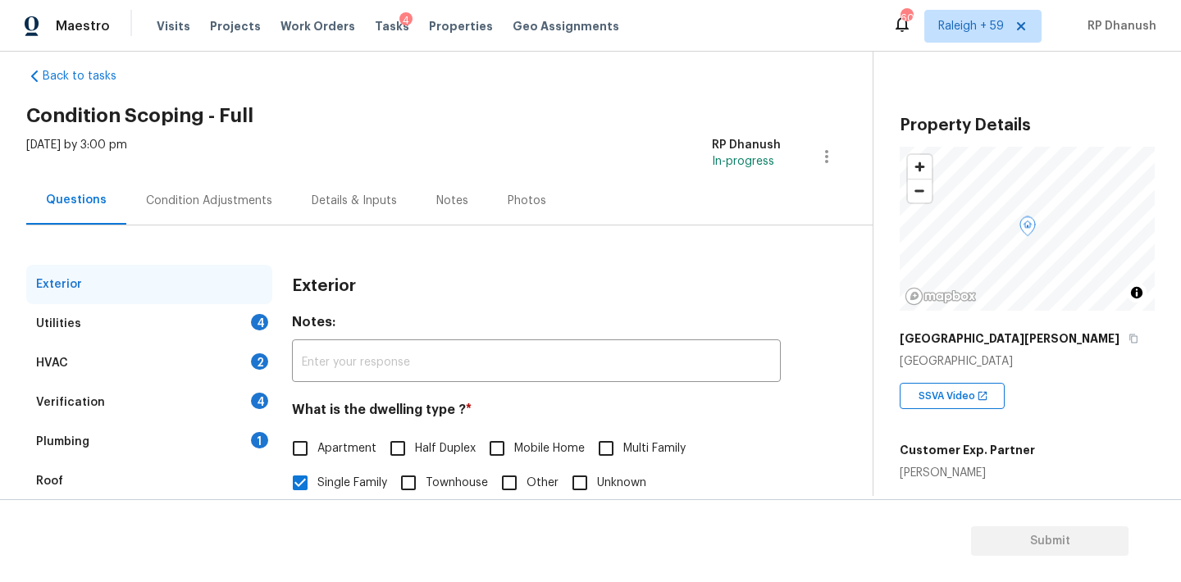
click at [270, 224] on div "Questions Condition Adjustments Details & Inputs Notes Photos" at bounding box center [449, 200] width 846 height 49
click at [210, 208] on div "Condition Adjustments" at bounding box center [209, 200] width 166 height 48
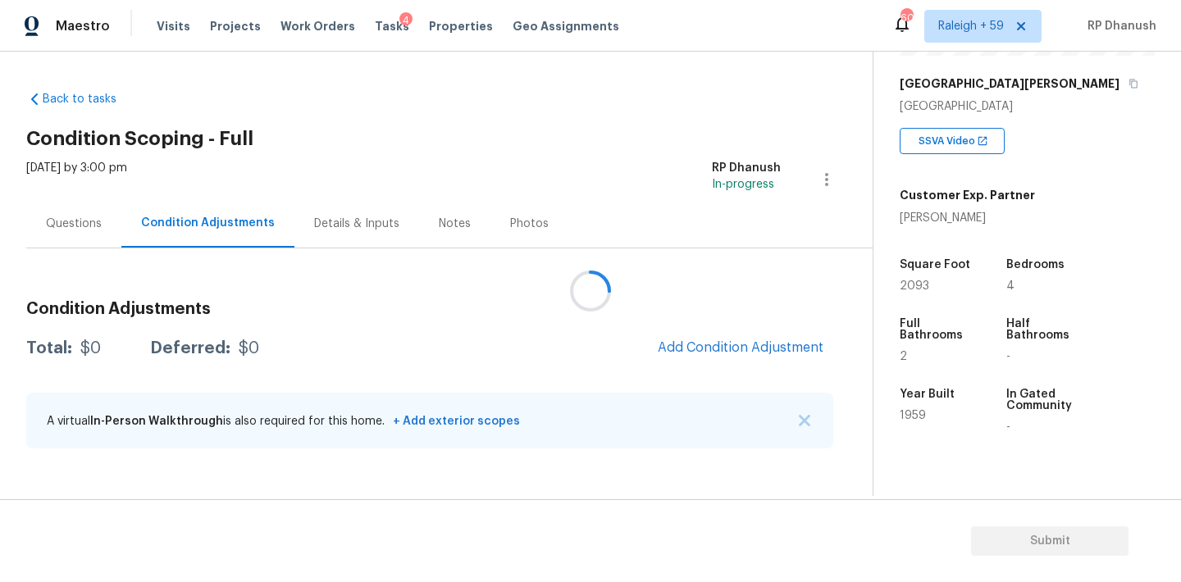
scroll to position [266, 0]
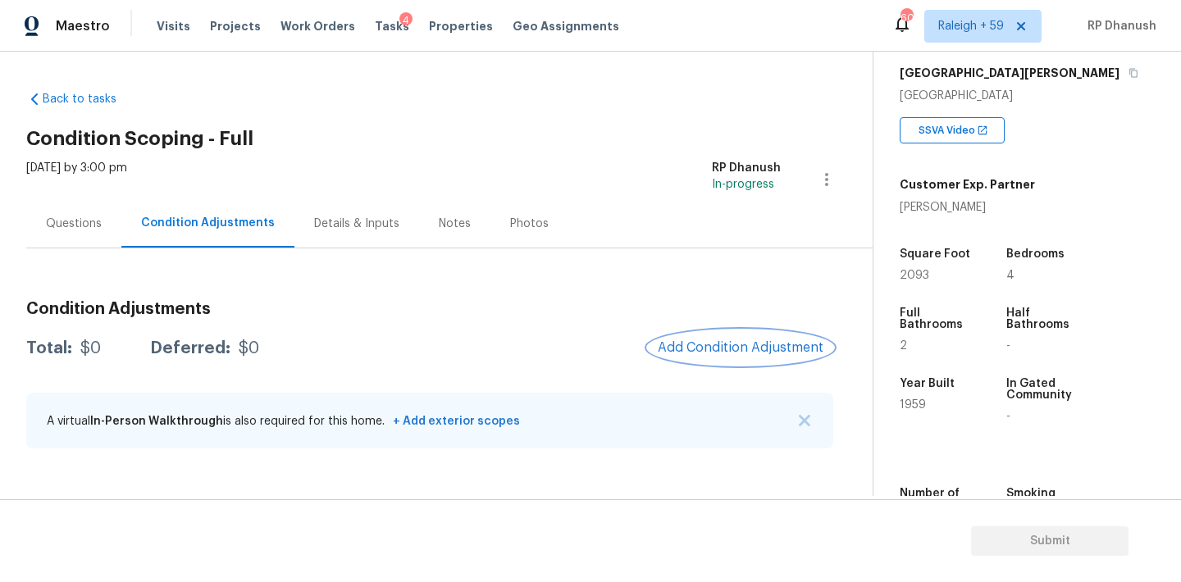
click at [741, 349] on span "Add Condition Adjustment" at bounding box center [741, 347] width 166 height 15
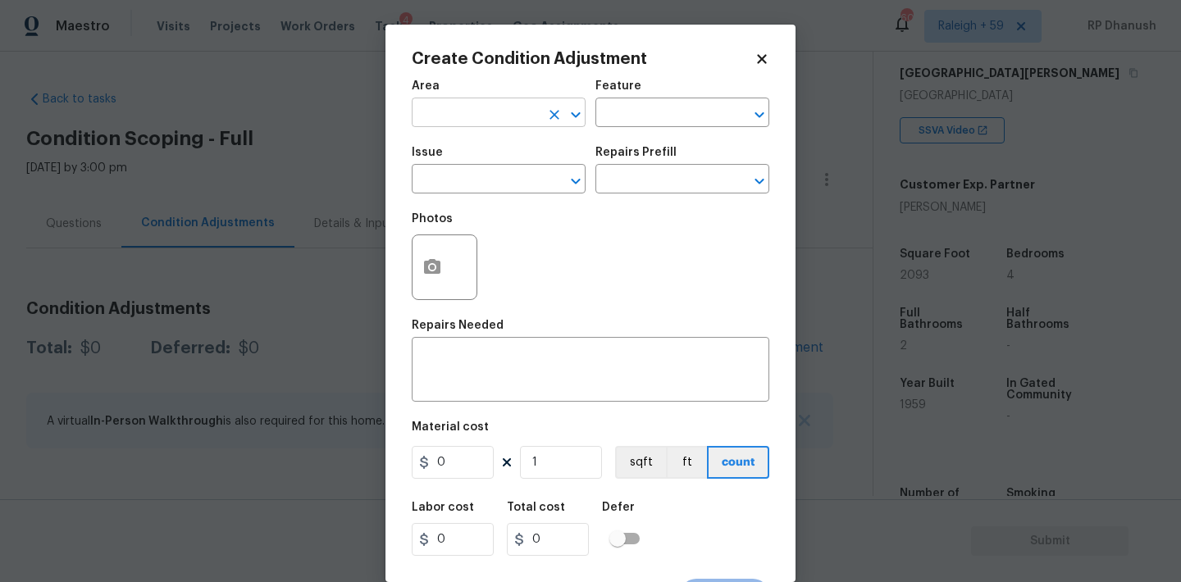
click at [476, 117] on input "text" at bounding box center [476, 114] width 128 height 25
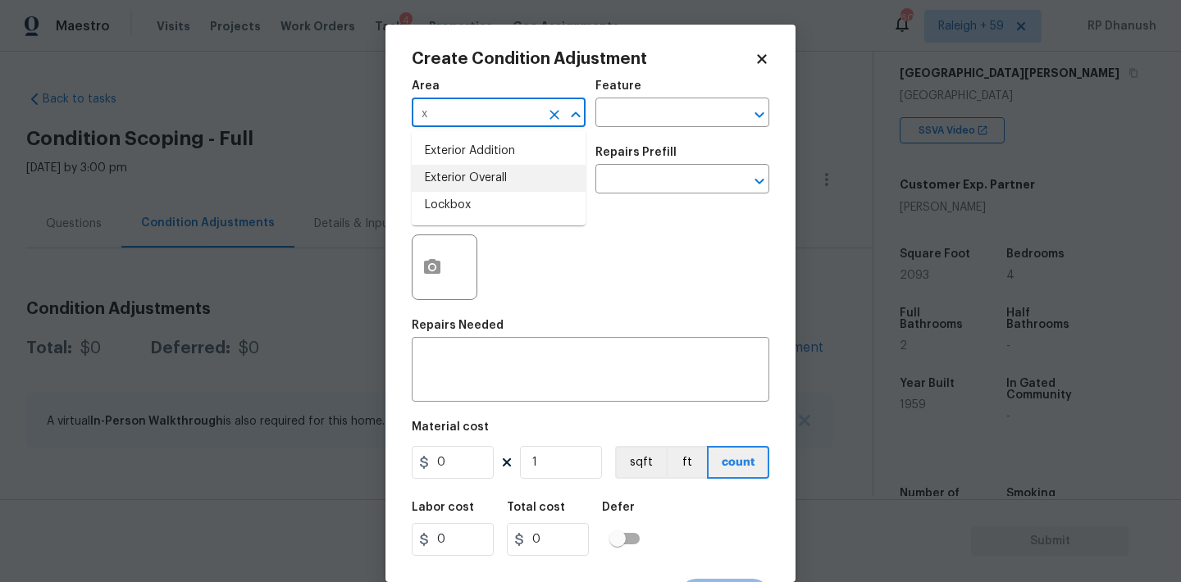
click at [467, 169] on li "Exterior Overall" at bounding box center [499, 178] width 174 height 27
click at [661, 112] on input "text" at bounding box center [659, 114] width 128 height 25
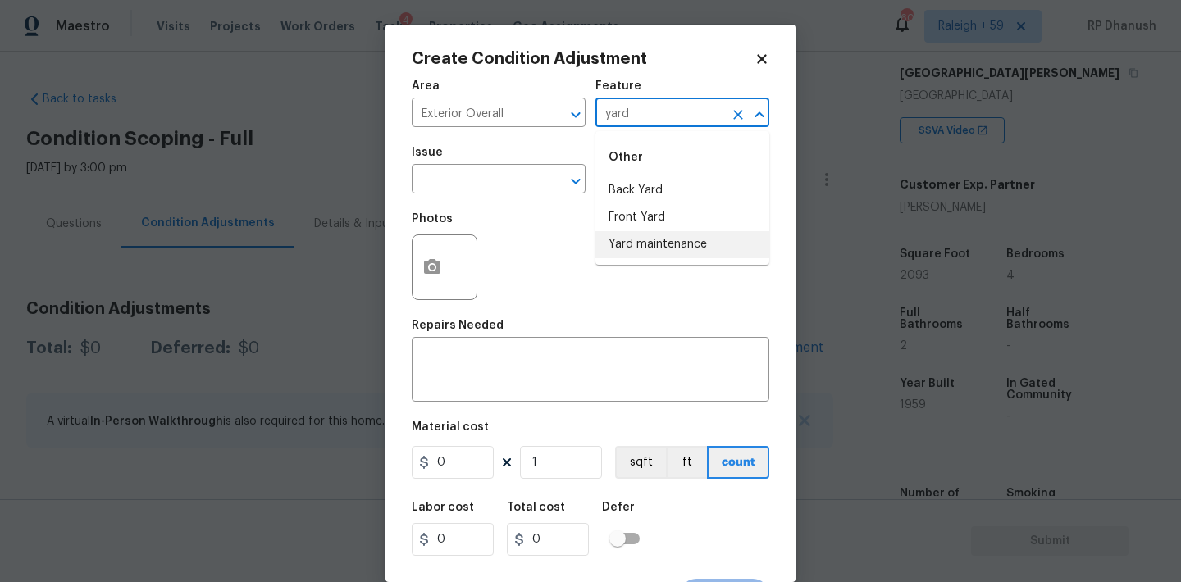
click at [654, 253] on li "Yard maintenance" at bounding box center [682, 244] width 174 height 27
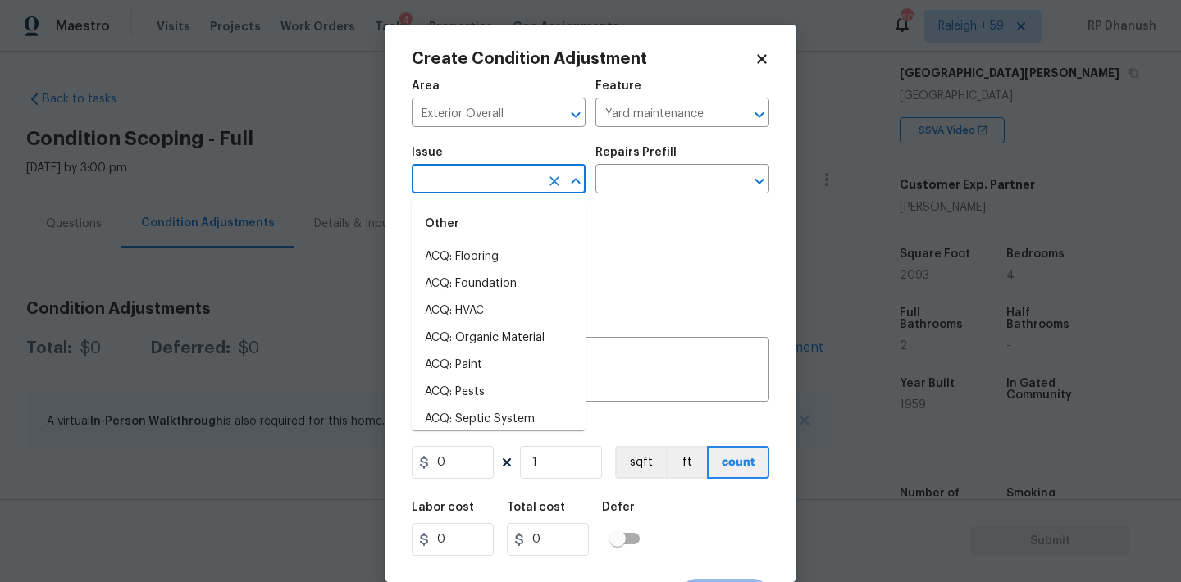
click at [444, 191] on input "text" at bounding box center [476, 180] width 128 height 25
click at [628, 118] on input "Yard maintenance" at bounding box center [659, 114] width 128 height 25
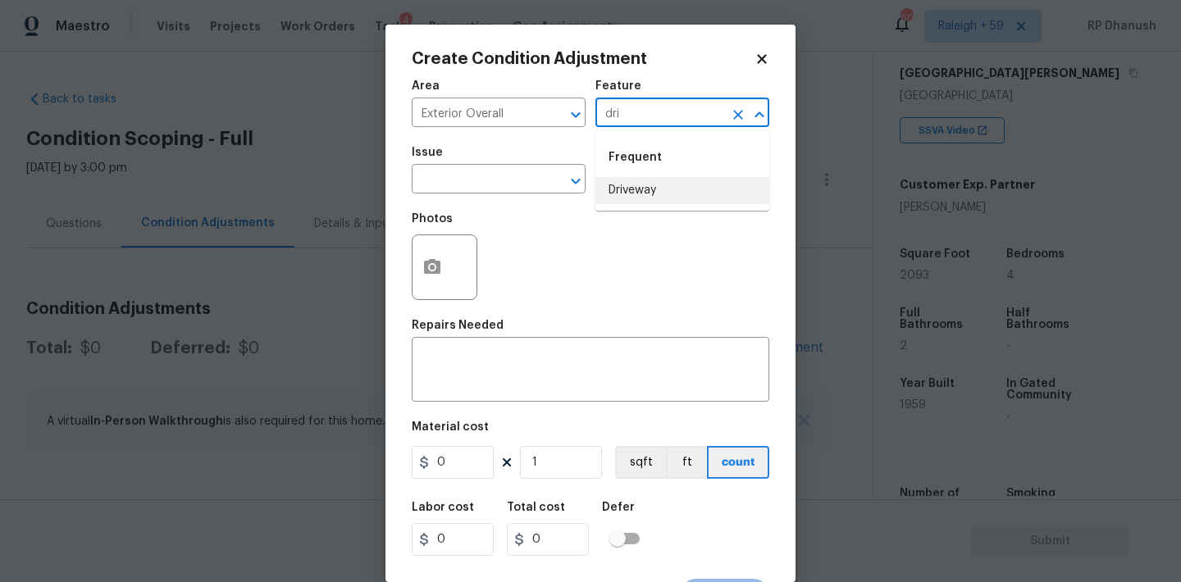
click at [628, 200] on li "Driveway" at bounding box center [682, 190] width 174 height 27
click at [485, 187] on input "text" at bounding box center [476, 180] width 128 height 25
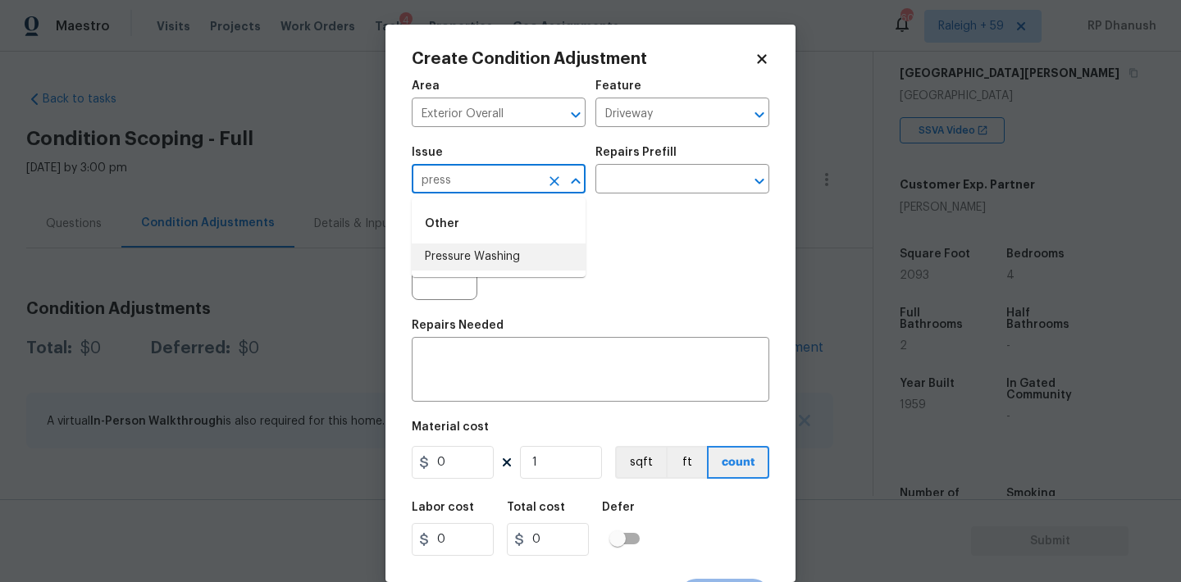
click at [476, 254] on li "Pressure Washing" at bounding box center [499, 257] width 174 height 27
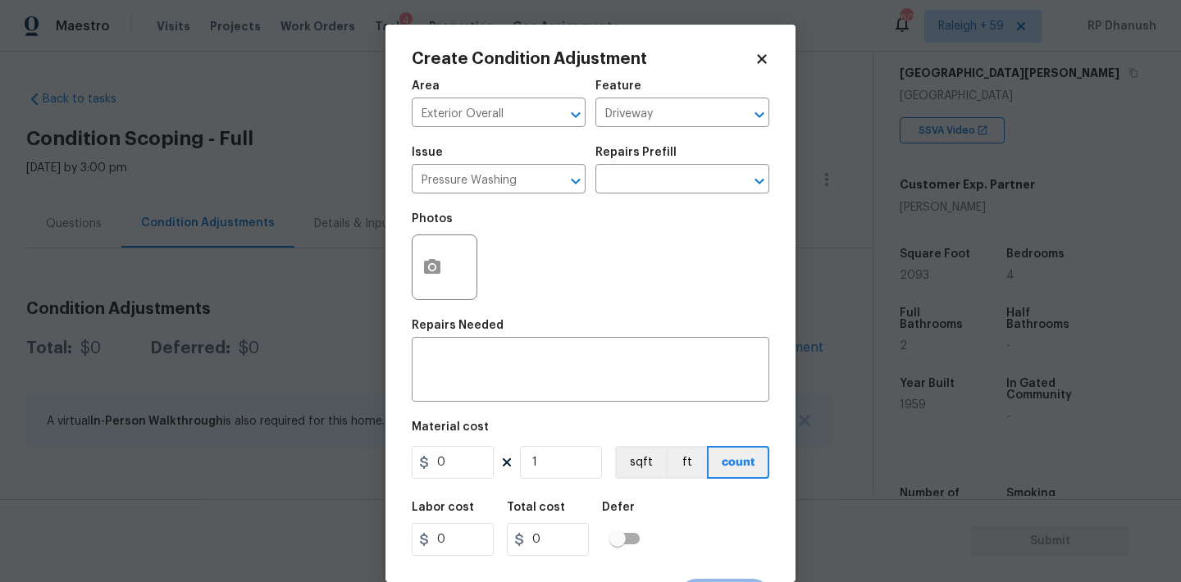
click at [670, 148] on div "Repairs Prefill" at bounding box center [682, 157] width 174 height 21
click at [660, 178] on input "text" at bounding box center [659, 180] width 128 height 25
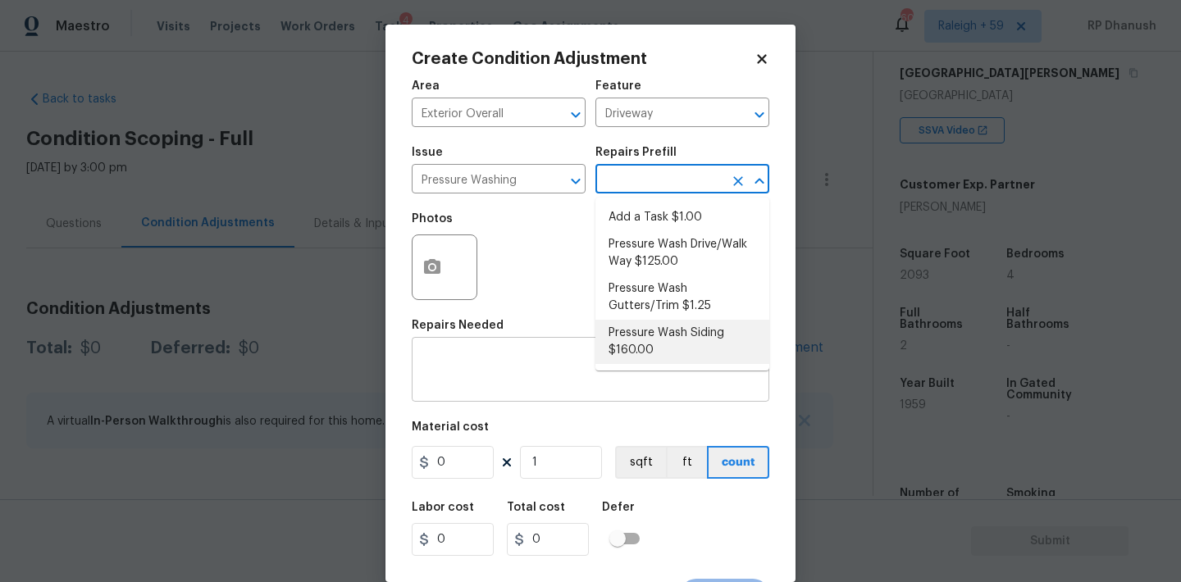
click at [612, 351] on li "Pressure Wash Siding $160.00" at bounding box center [682, 342] width 174 height 44
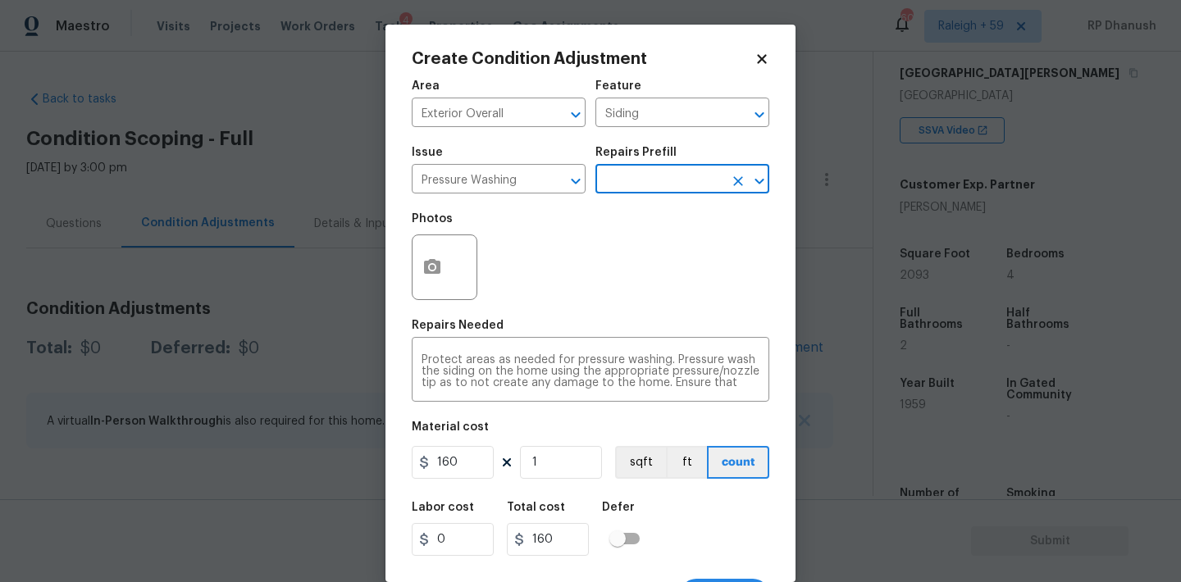
click at [463, 442] on div "Material cost" at bounding box center [591, 432] width 358 height 21
click at [460, 463] on input "160" at bounding box center [453, 462] width 82 height 33
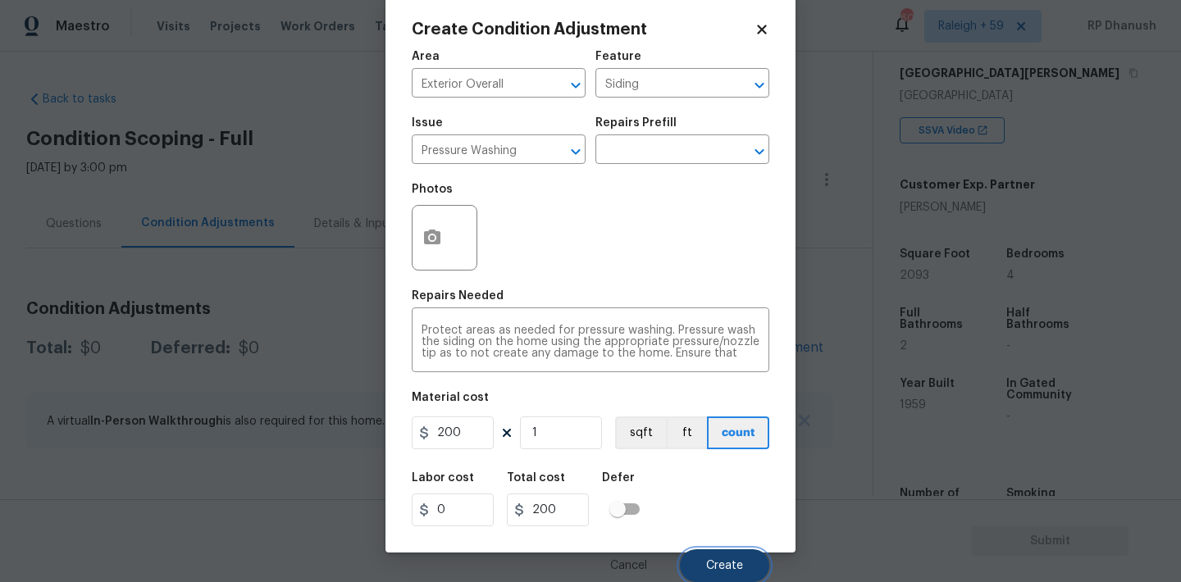
click at [727, 560] on span "Create" at bounding box center [724, 566] width 37 height 12
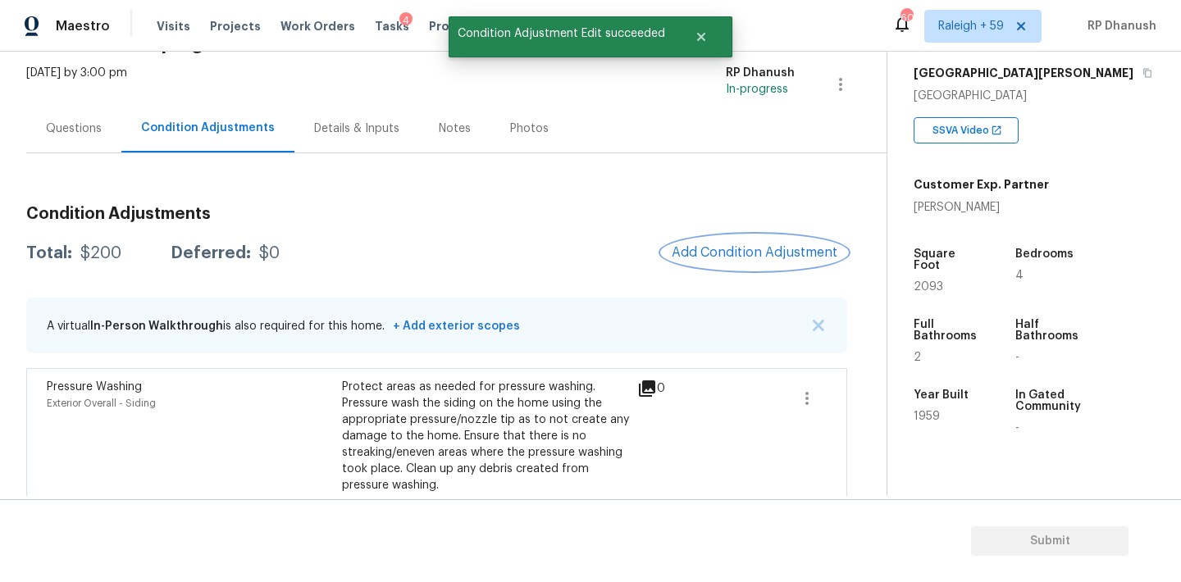
scroll to position [125, 0]
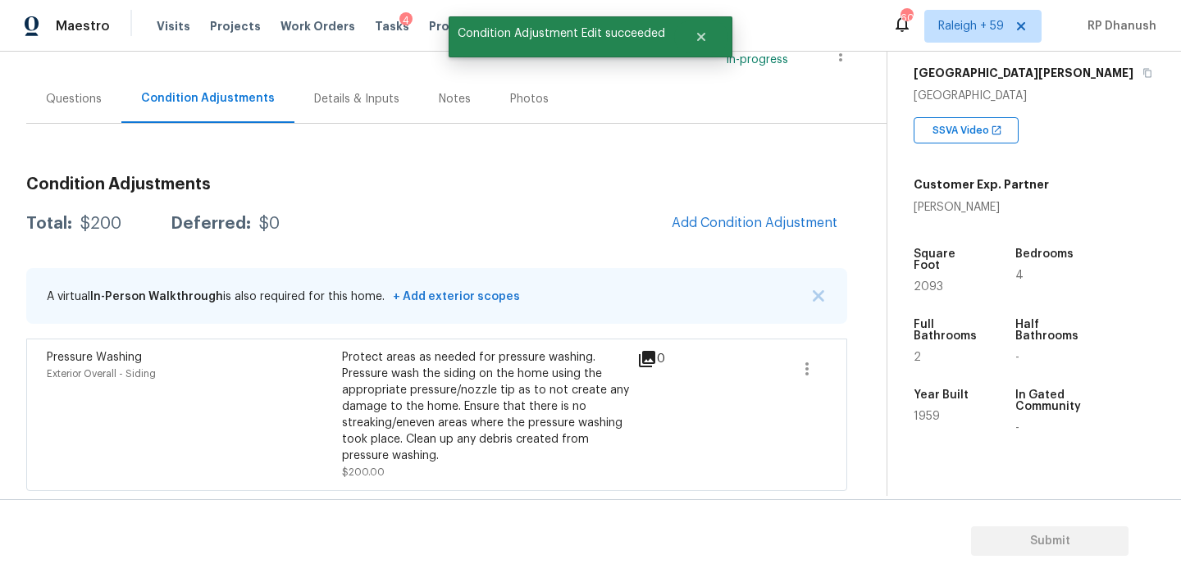
click at [740, 239] on span "Add Condition Adjustment" at bounding box center [754, 224] width 185 height 36
click at [749, 232] on button "Add Condition Adjustment" at bounding box center [754, 223] width 185 height 34
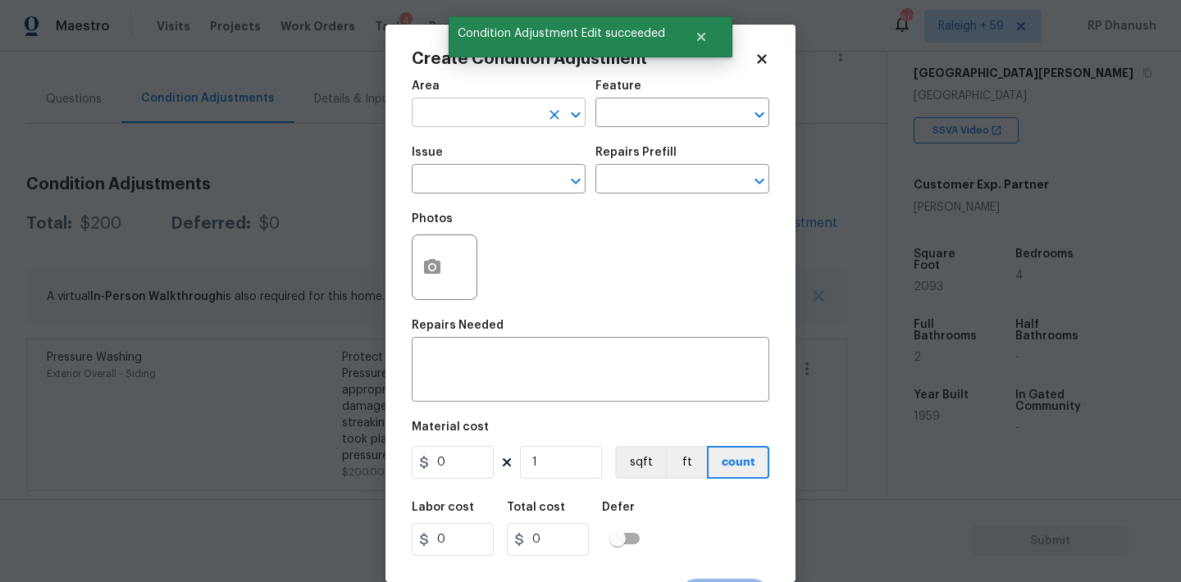
click at [454, 110] on input "text" at bounding box center [476, 114] width 128 height 25
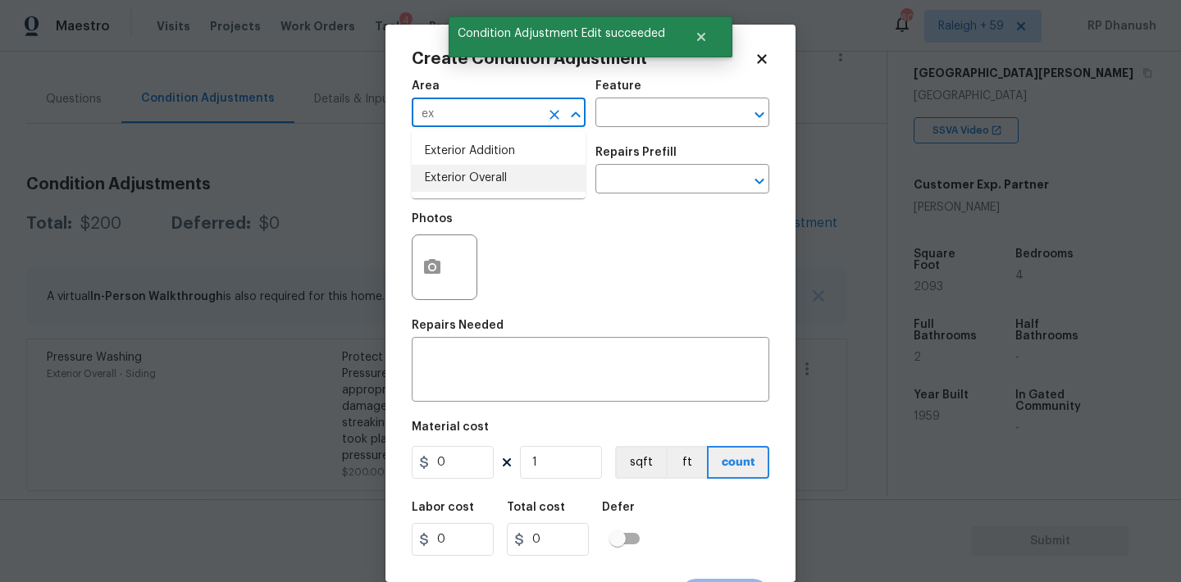
click at [453, 180] on li "Exterior Overall" at bounding box center [499, 178] width 174 height 27
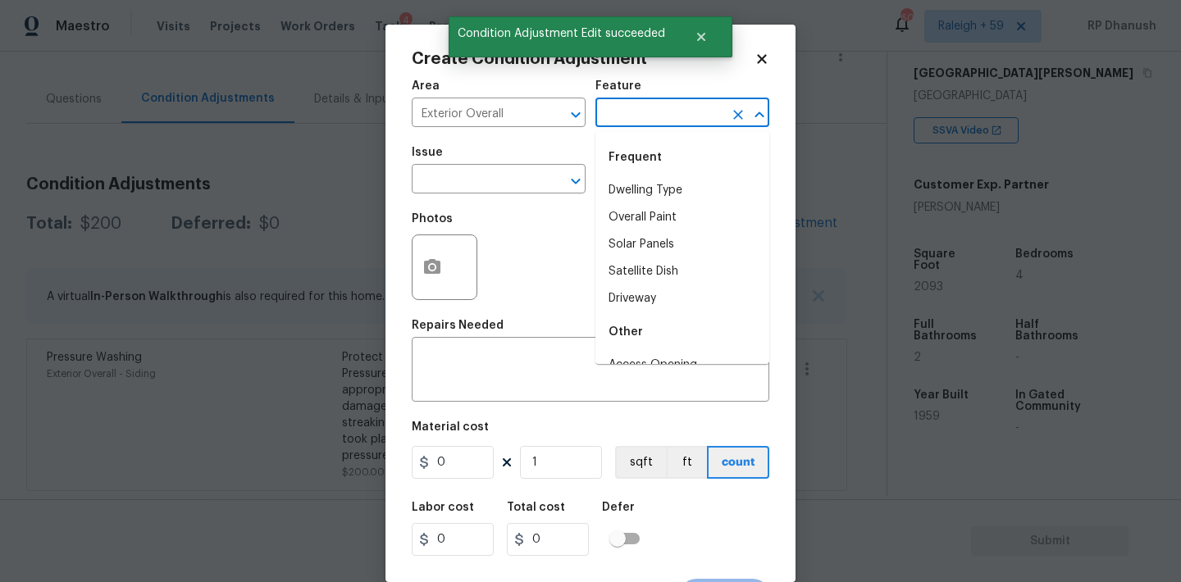
click at [708, 112] on input "text" at bounding box center [659, 114] width 128 height 25
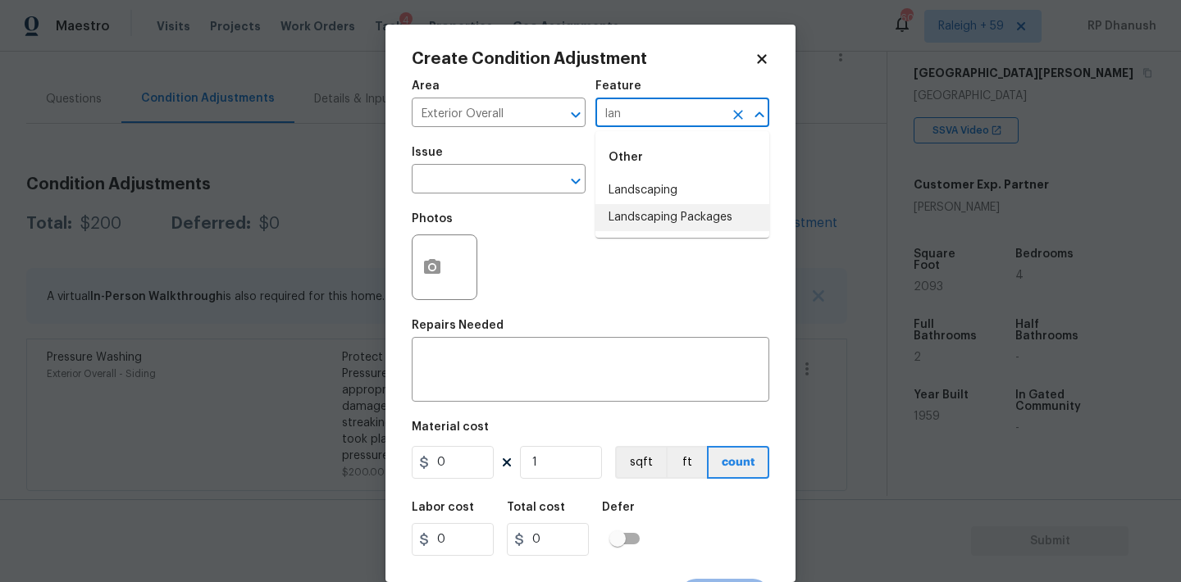
click at [647, 215] on li "Landscaping Packages" at bounding box center [682, 217] width 174 height 27
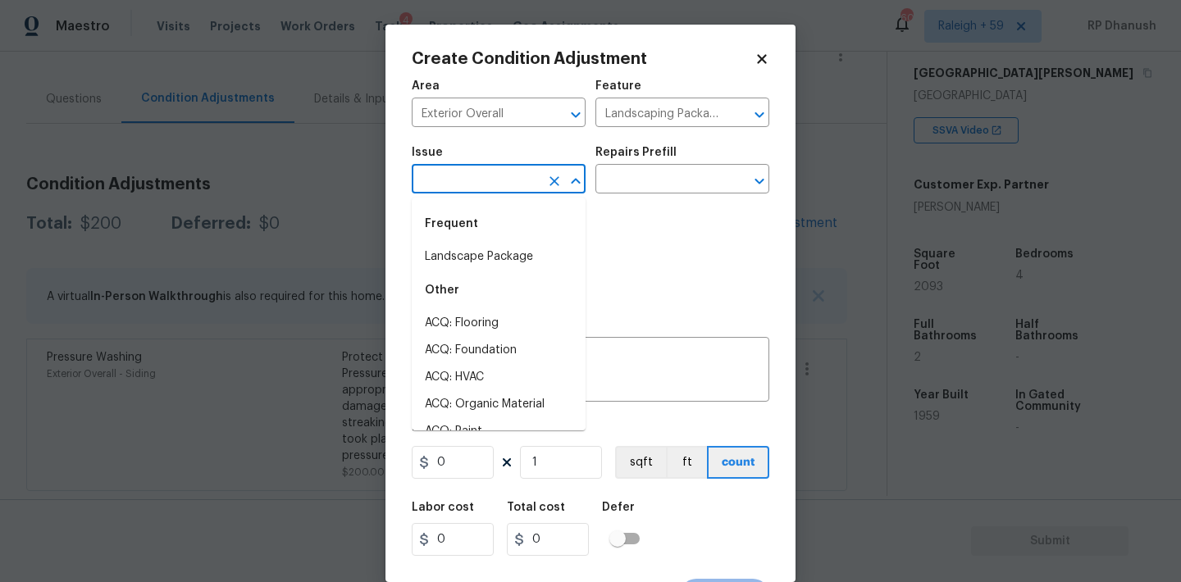
click at [433, 174] on input "text" at bounding box center [476, 180] width 128 height 25
click at [450, 248] on li "Landscape Package" at bounding box center [499, 257] width 174 height 27
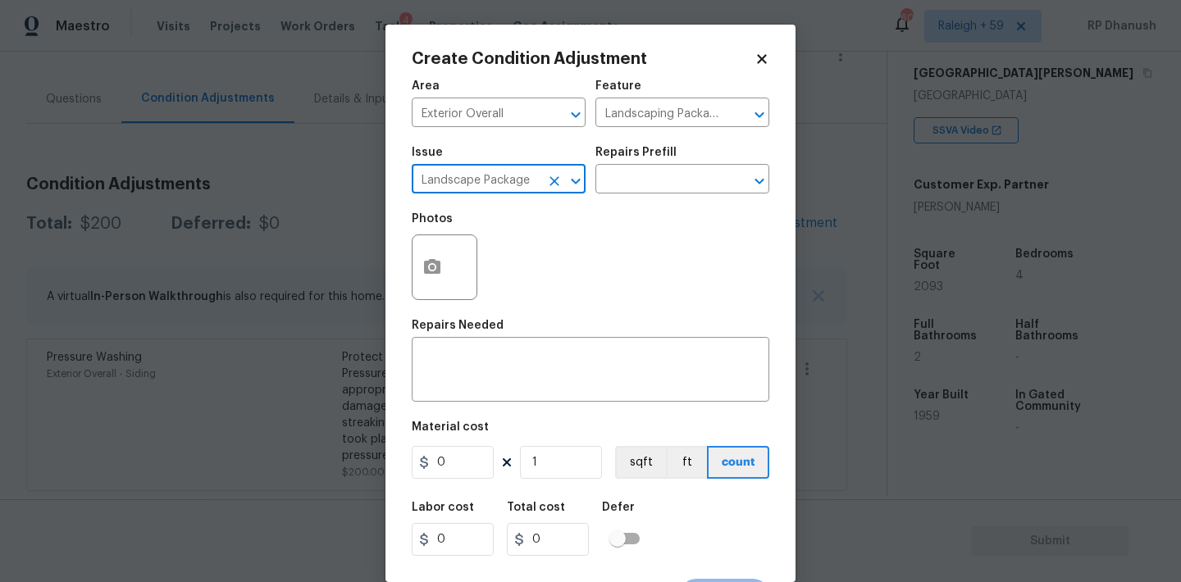
click at [655, 203] on div "Issue Landscape Package ​ Repairs Prefill ​" at bounding box center [591, 170] width 358 height 66
click at [663, 185] on input "text" at bounding box center [659, 180] width 128 height 25
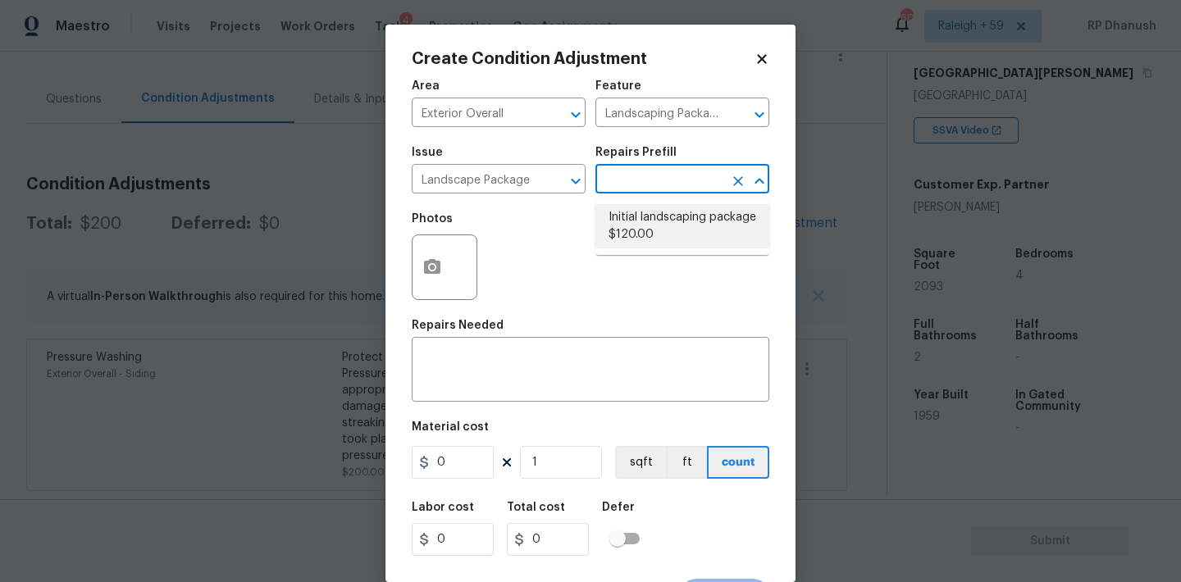
click at [628, 229] on li "Initial landscaping package $120.00" at bounding box center [682, 226] width 174 height 44
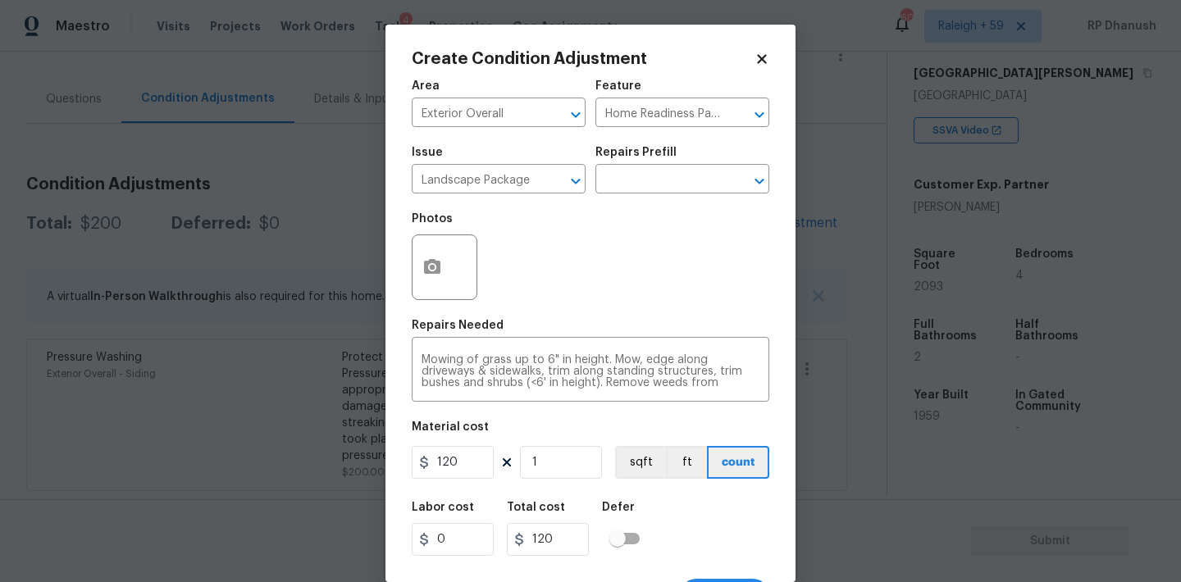
click at [560, 445] on figure "Material cost 120 1 sqft ft count" at bounding box center [591, 452] width 358 height 61
click at [558, 457] on input "1" at bounding box center [561, 462] width 82 height 33
click at [449, 270] on button "button" at bounding box center [432, 267] width 39 height 64
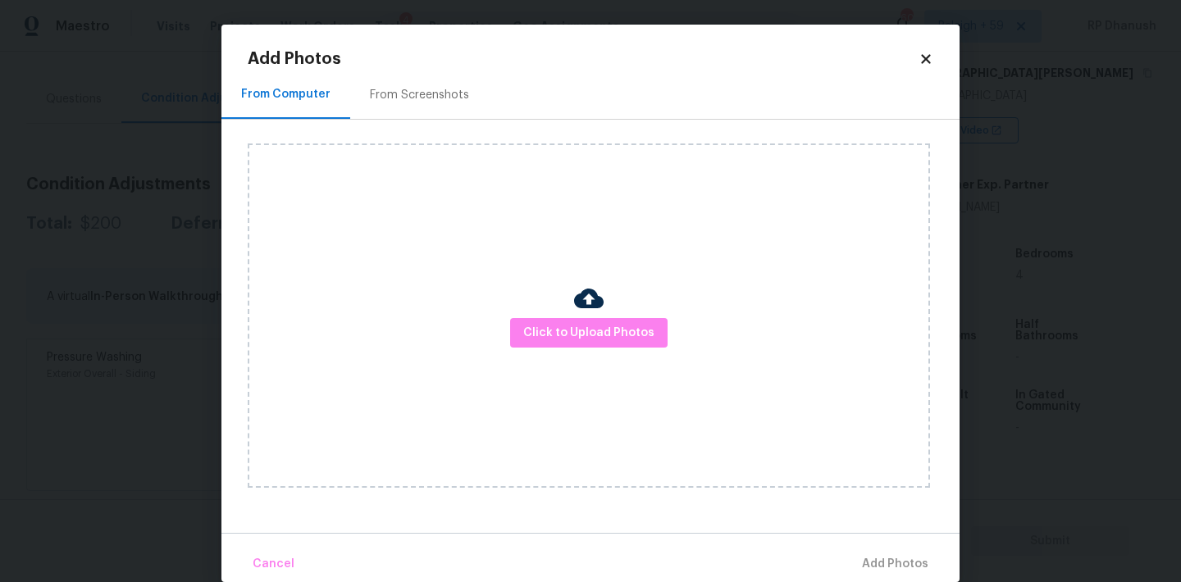
click at [431, 134] on div "Click to Upload Photos" at bounding box center [604, 316] width 712 height 392
click at [431, 87] on div "From Screenshots" at bounding box center [419, 95] width 99 height 16
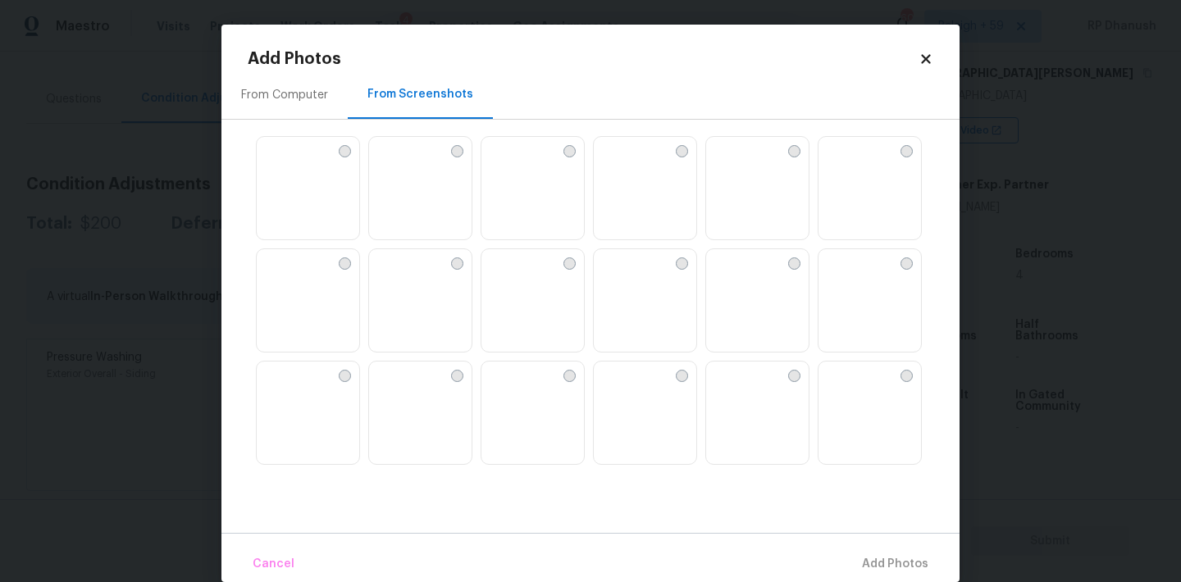
click at [682, 157] on div at bounding box center [682, 151] width 12 height 12
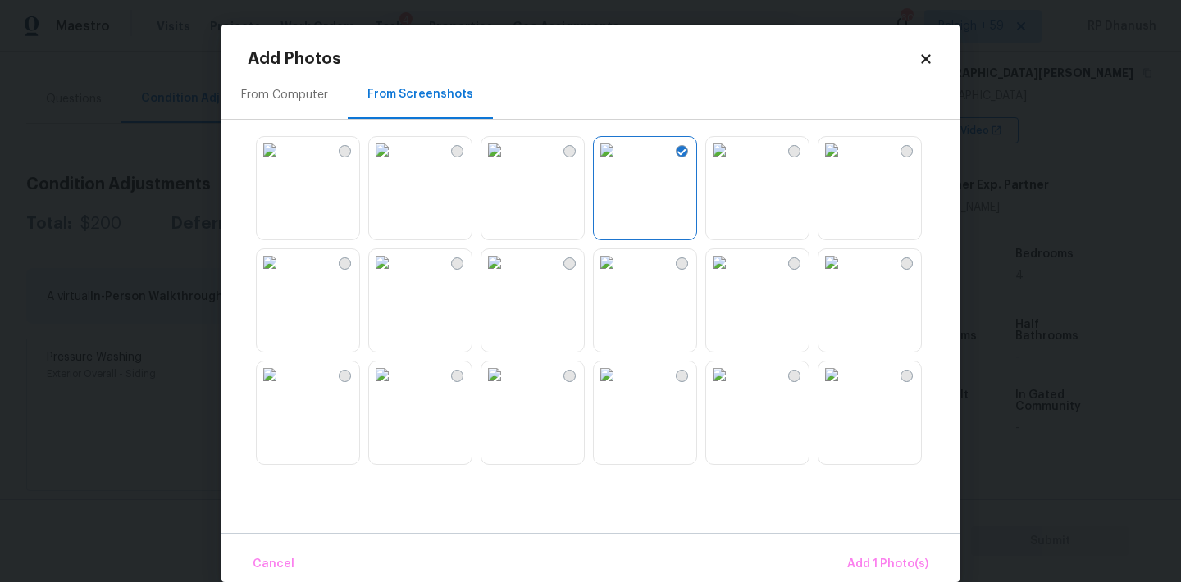
click at [607, 388] on img at bounding box center [607, 375] width 26 height 26
click at [508, 388] on img at bounding box center [494, 375] width 26 height 26
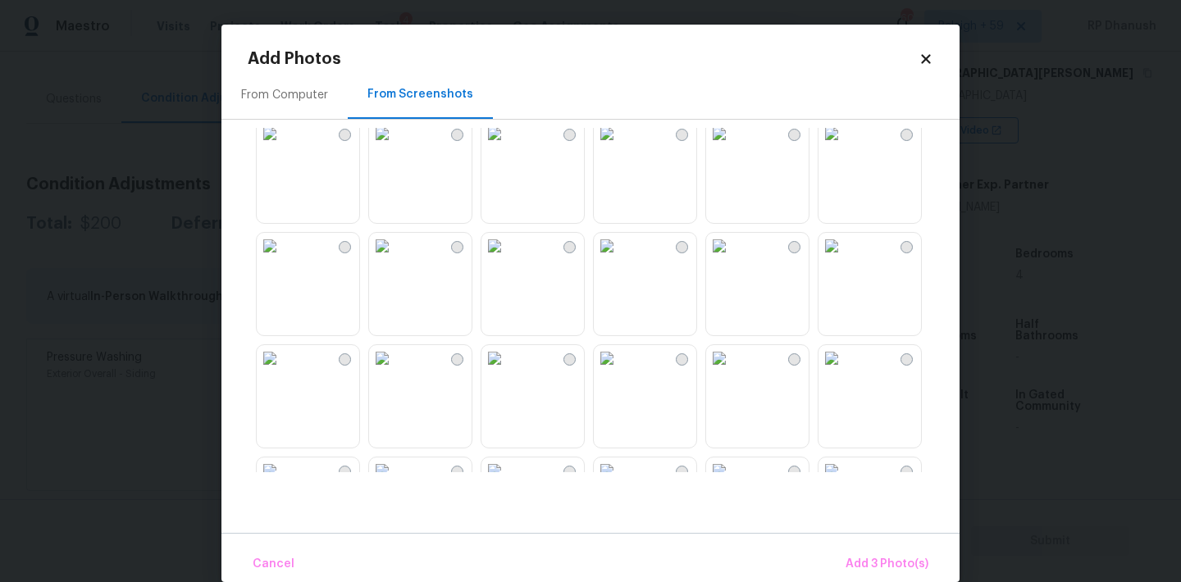
scroll to position [772, 0]
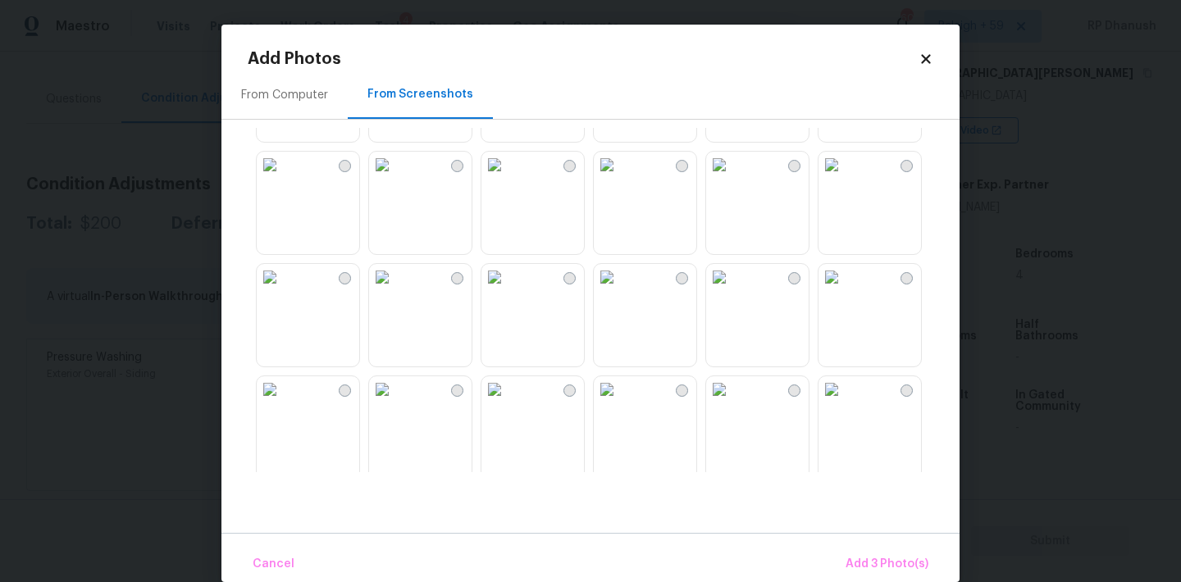
click at [508, 178] on img at bounding box center [494, 165] width 26 height 26
click at [875, 560] on span "Add 4 Photo(s)" at bounding box center [886, 564] width 84 height 21
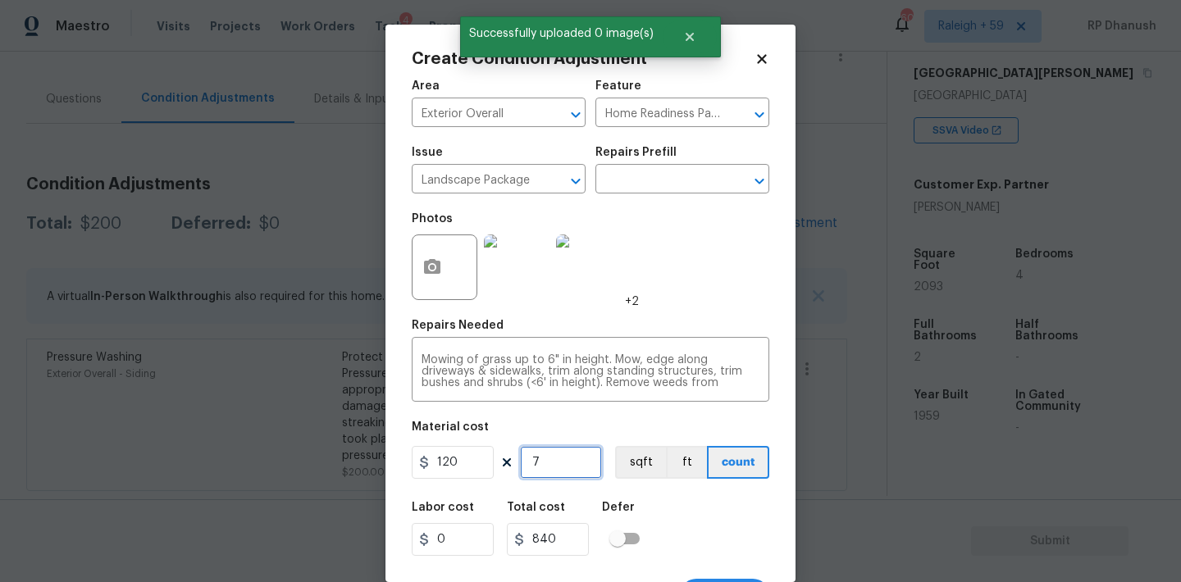
click at [587, 465] on input "7" at bounding box center [561, 462] width 82 height 33
click at [587, 465] on input "9" at bounding box center [561, 462] width 82 height 33
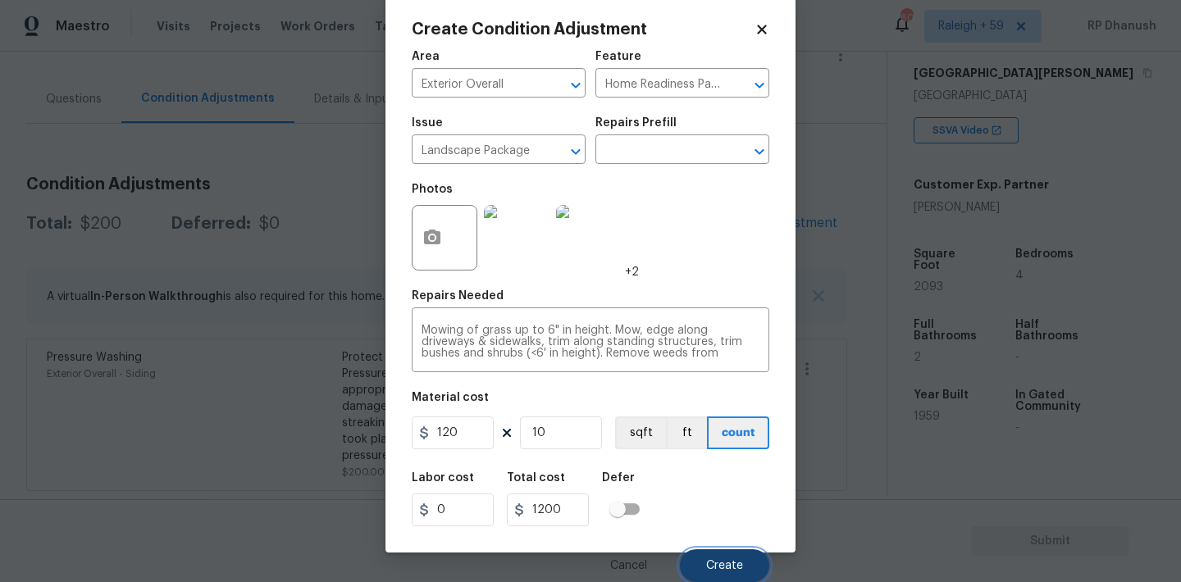
click at [713, 574] on button "Create" at bounding box center [724, 565] width 89 height 33
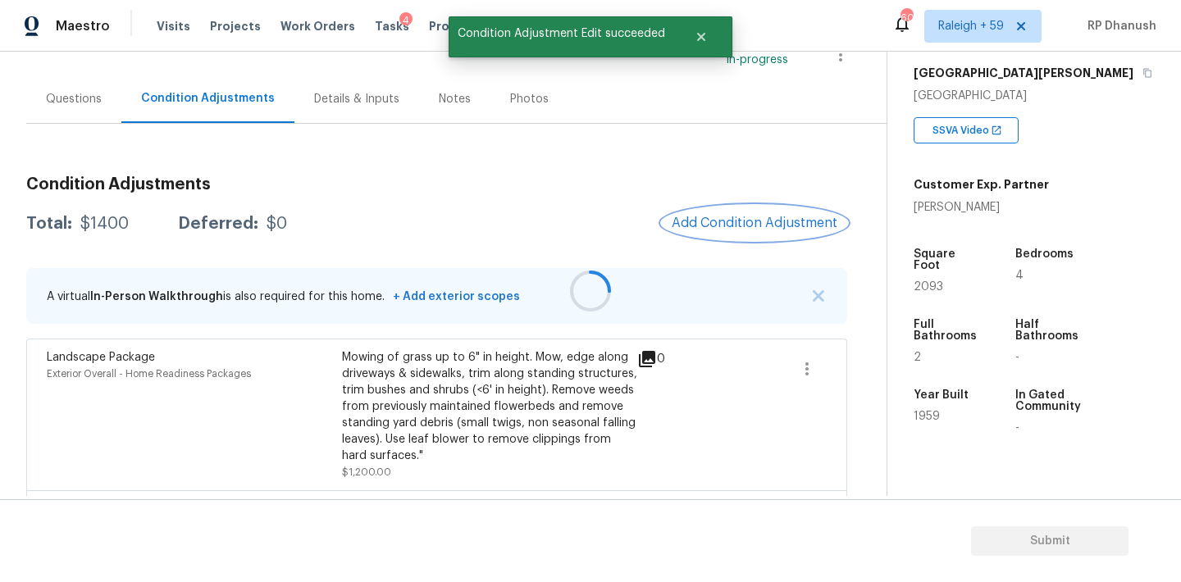
scroll to position [0, 0]
click at [733, 221] on span "Add Condition Adjustment" at bounding box center [755, 223] width 166 height 15
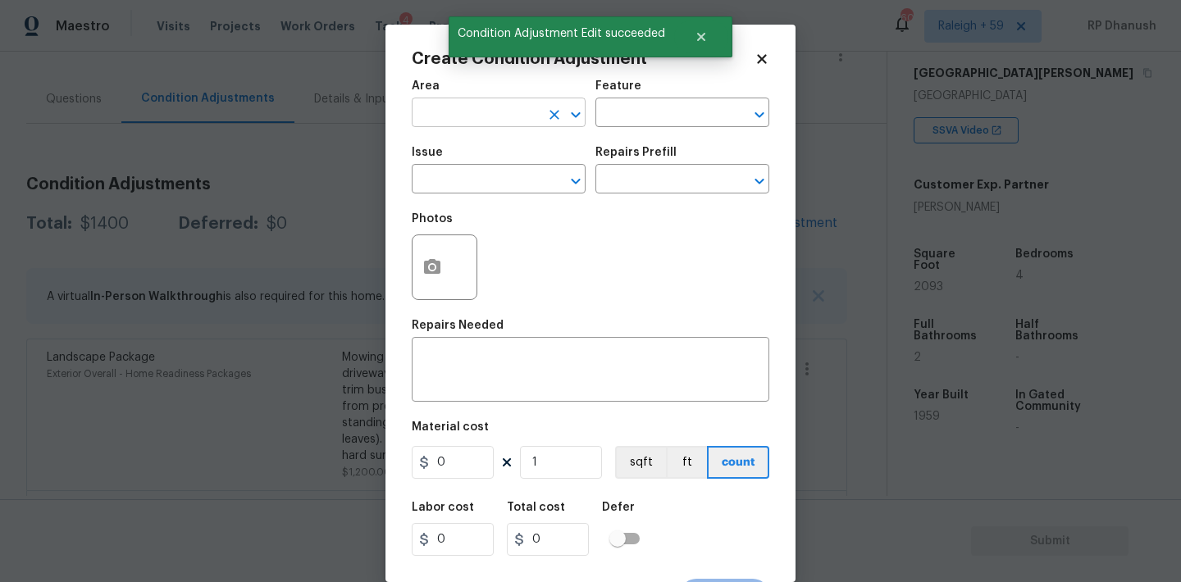
click at [466, 109] on input "text" at bounding box center [476, 114] width 128 height 25
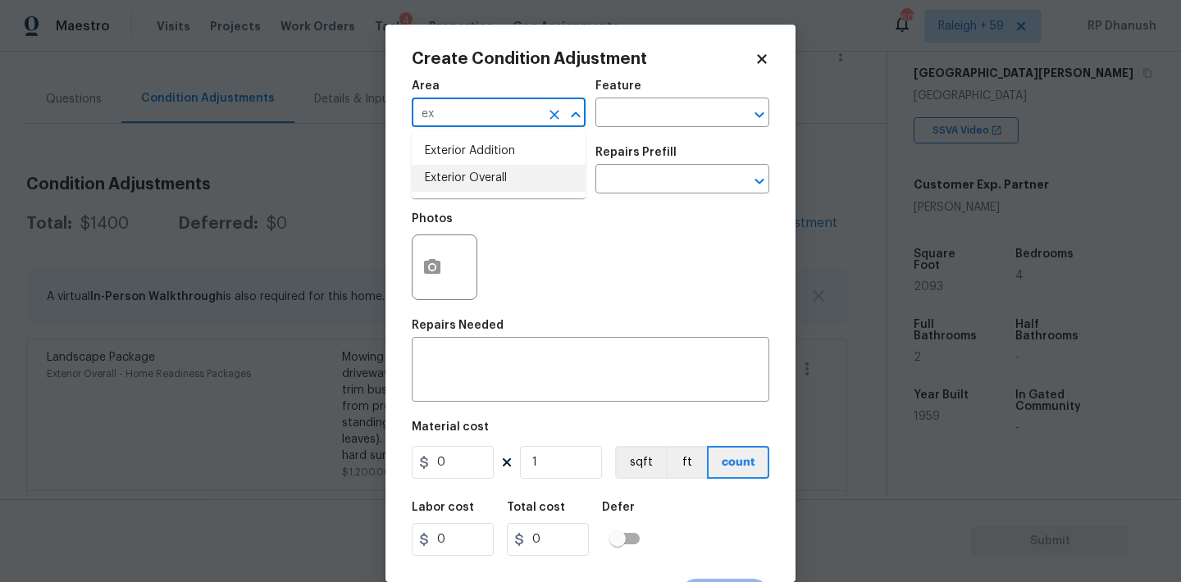
click at [480, 172] on li "Exterior Overall" at bounding box center [499, 178] width 174 height 27
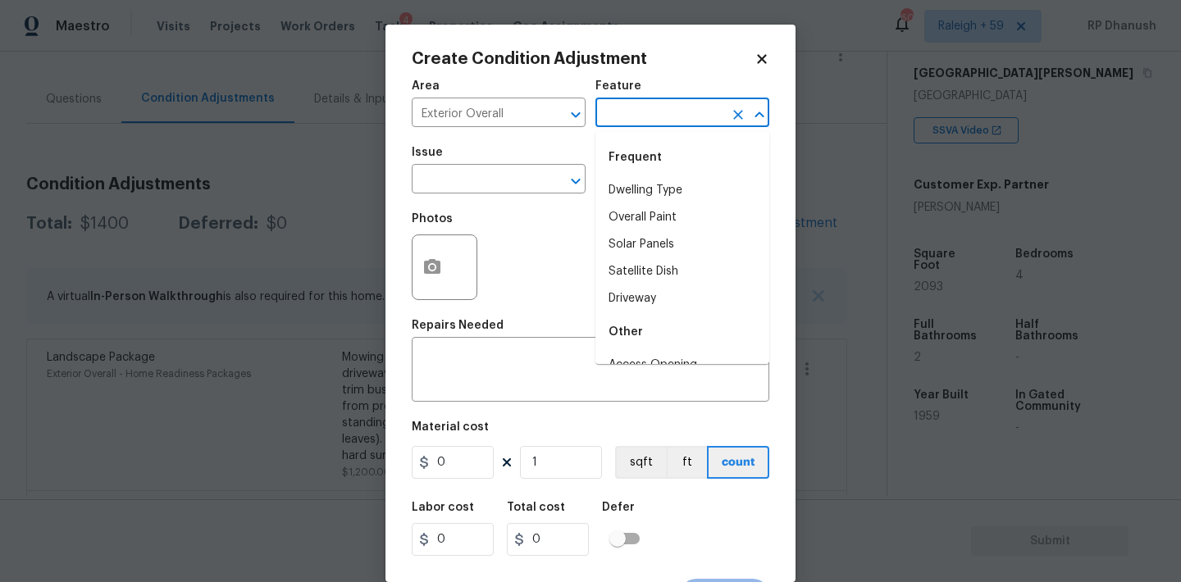
click at [631, 121] on input "text" at bounding box center [659, 114] width 128 height 25
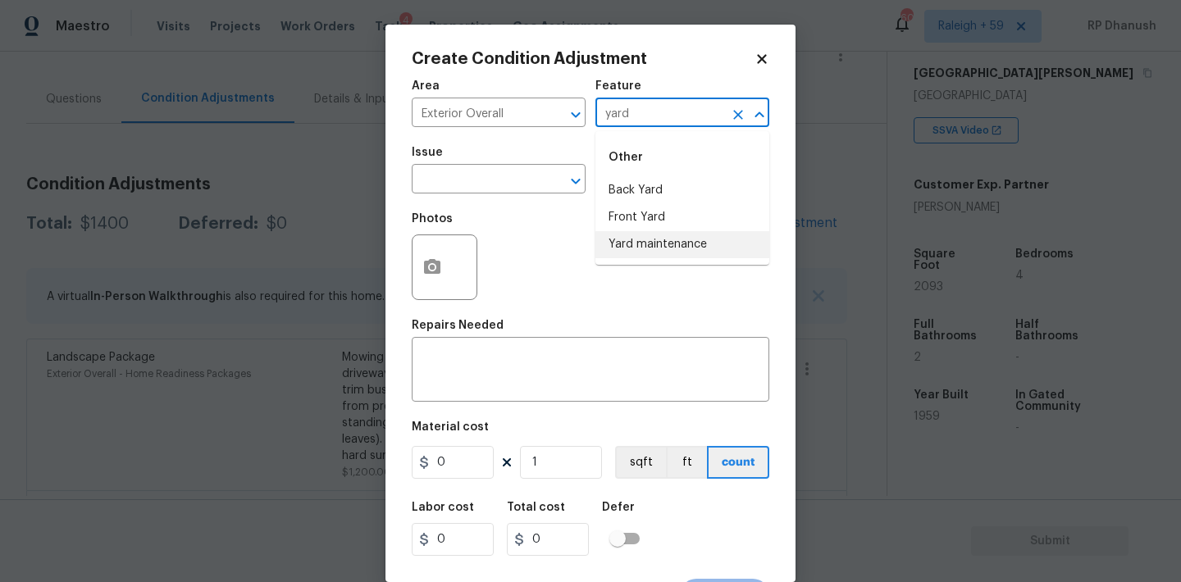
click at [622, 248] on li "Yard maintenance" at bounding box center [682, 244] width 174 height 27
click at [499, 173] on input "text" at bounding box center [476, 180] width 128 height 25
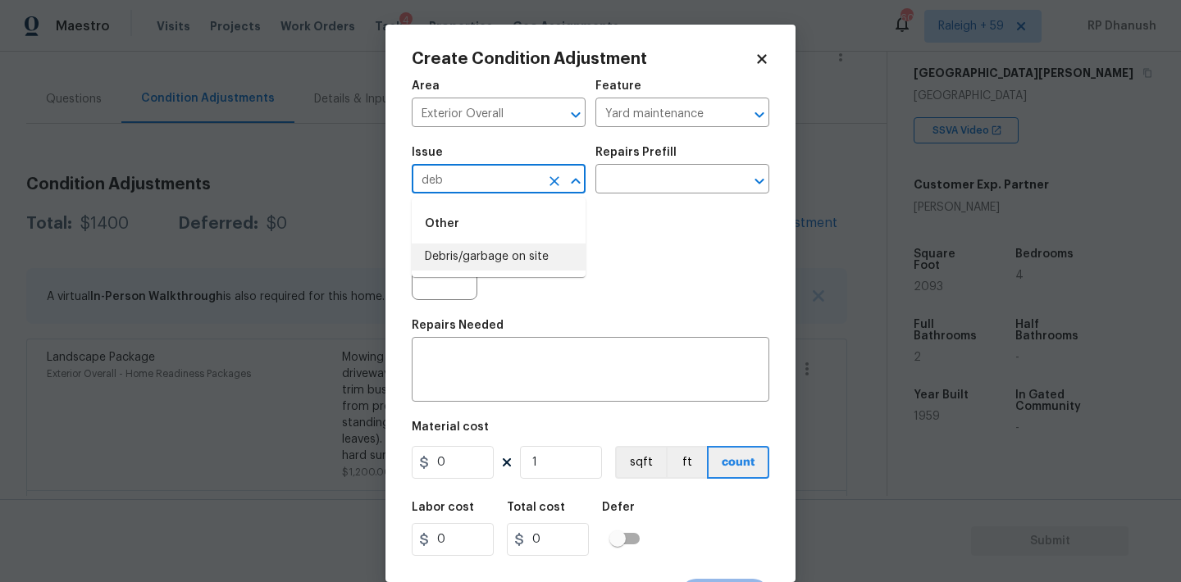
click at [494, 252] on li "Debris/garbage on site" at bounding box center [499, 257] width 174 height 27
click at [685, 185] on input "text" at bounding box center [659, 180] width 128 height 25
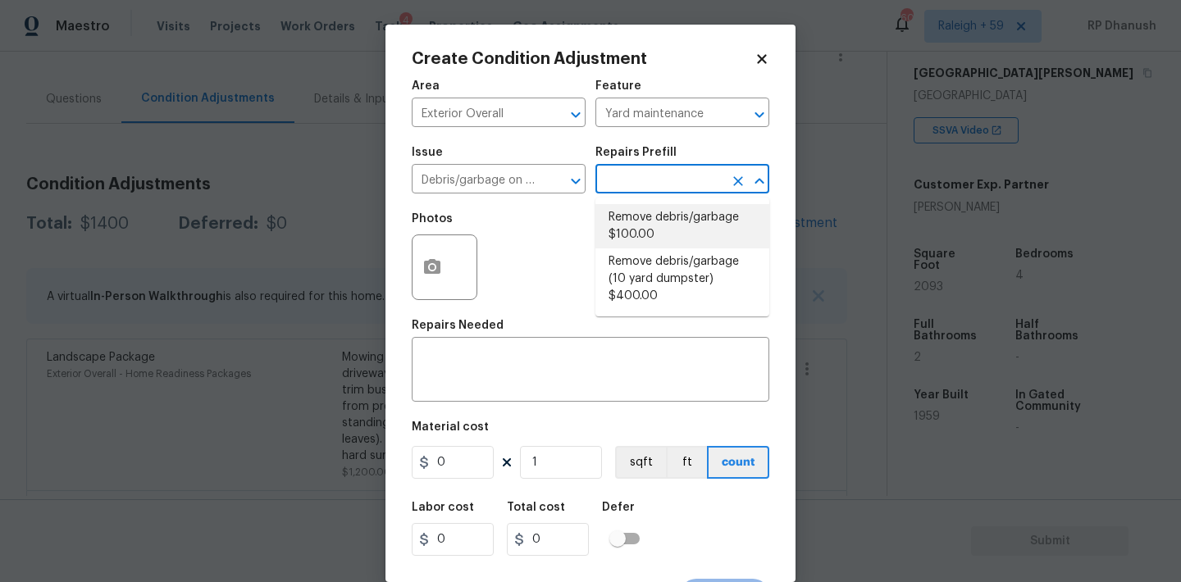
click at [674, 212] on li "Remove debris/garbage $100.00" at bounding box center [682, 226] width 174 height 44
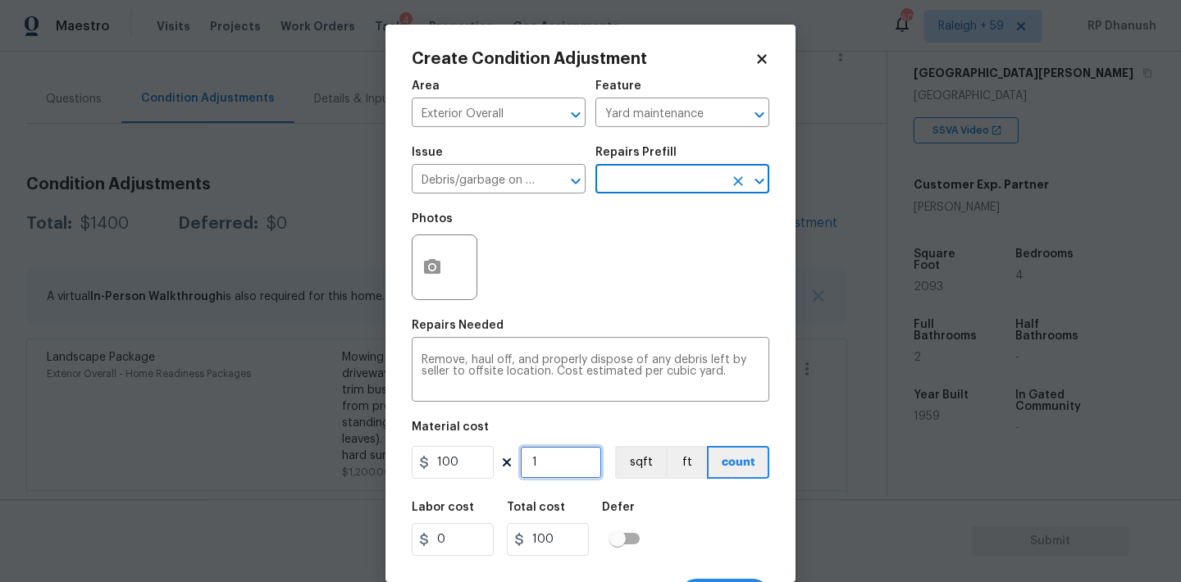
click at [566, 471] on input "1" at bounding box center [561, 462] width 82 height 33
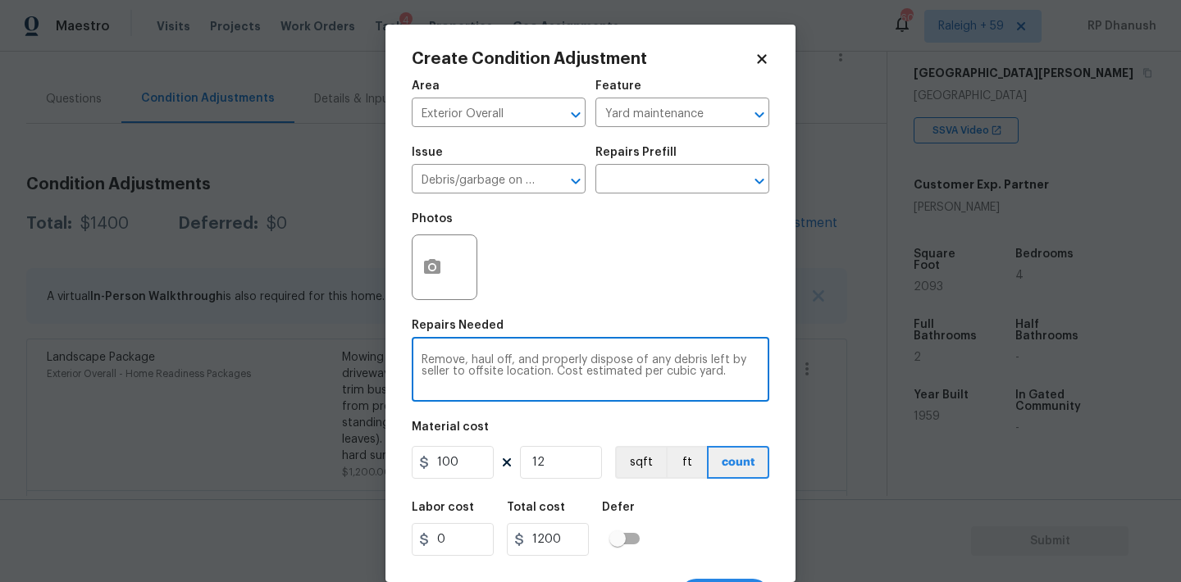
click at [749, 371] on textarea "Remove, haul off, and properly dispose of any debris left by seller to offsite …" at bounding box center [591, 371] width 338 height 34
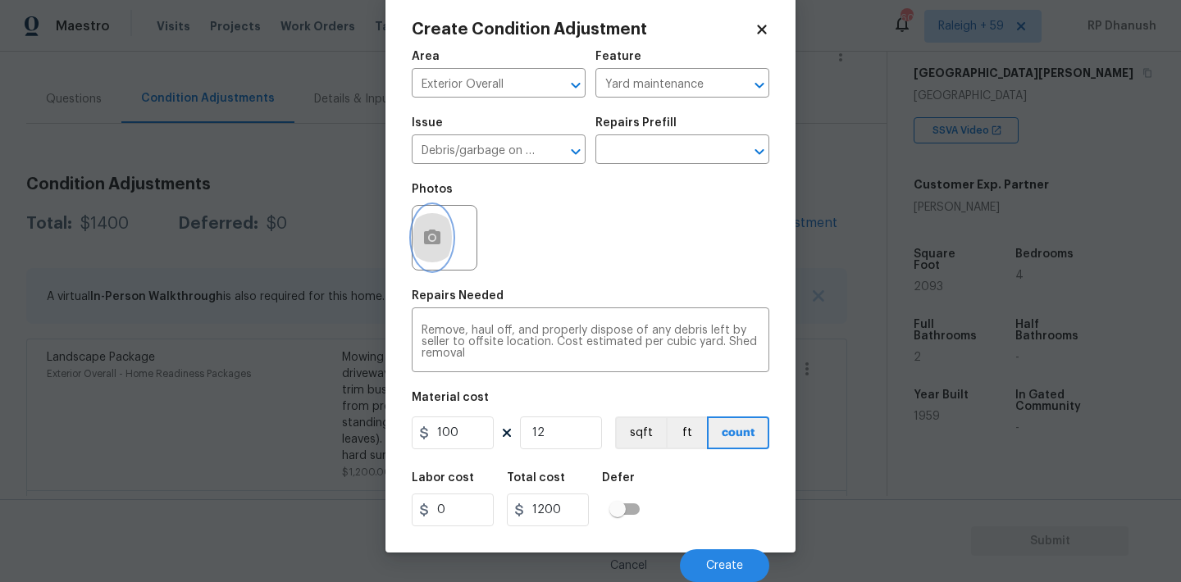
click at [425, 222] on button "button" at bounding box center [432, 238] width 39 height 64
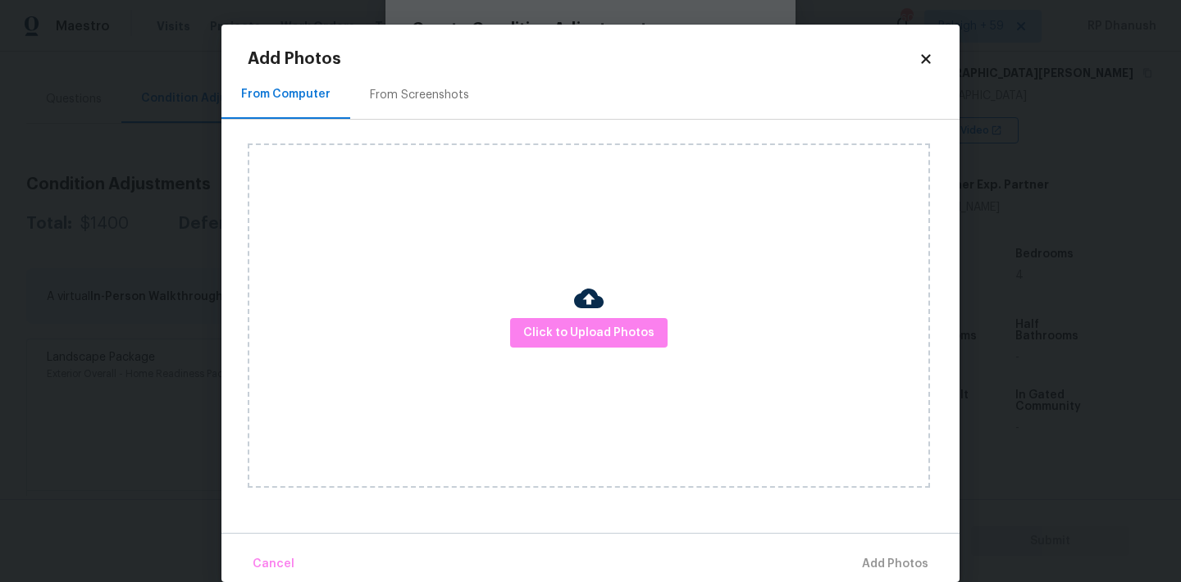
click at [461, 98] on div "From Screenshots" at bounding box center [419, 95] width 99 height 16
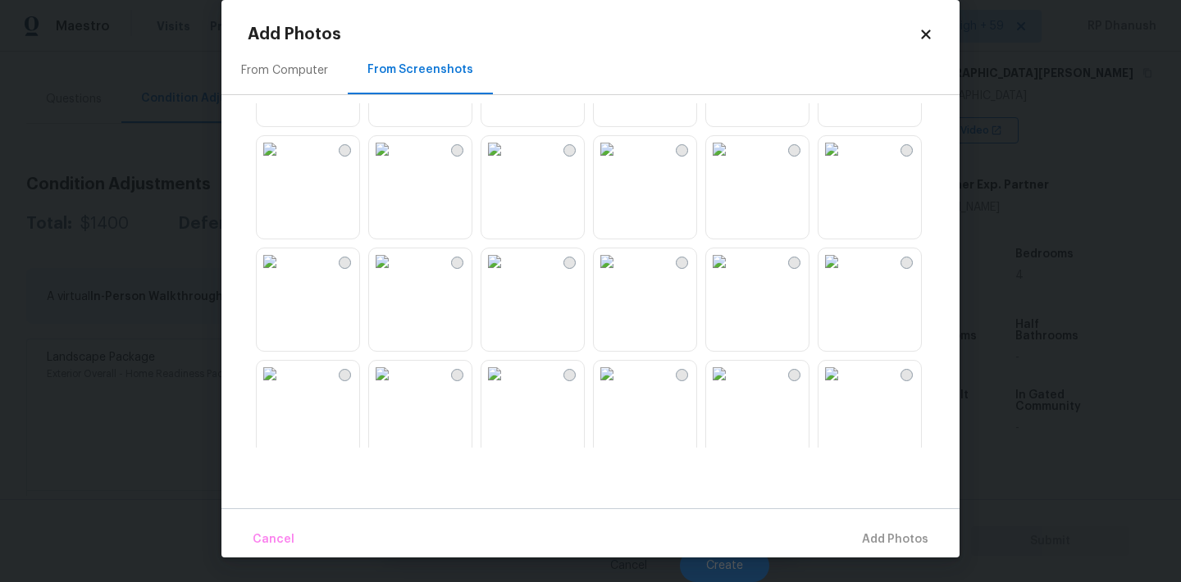
scroll to position [126, 0]
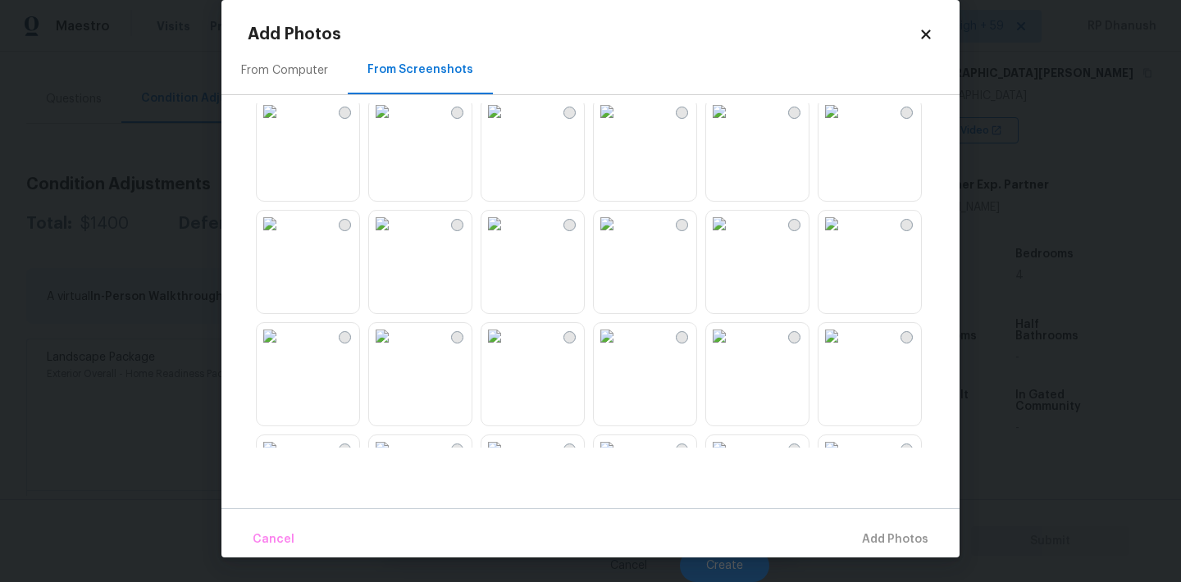
click at [620, 237] on img at bounding box center [607, 224] width 26 height 26
click at [877, 540] on span "Add 1 Photo(s)" at bounding box center [887, 540] width 81 height 21
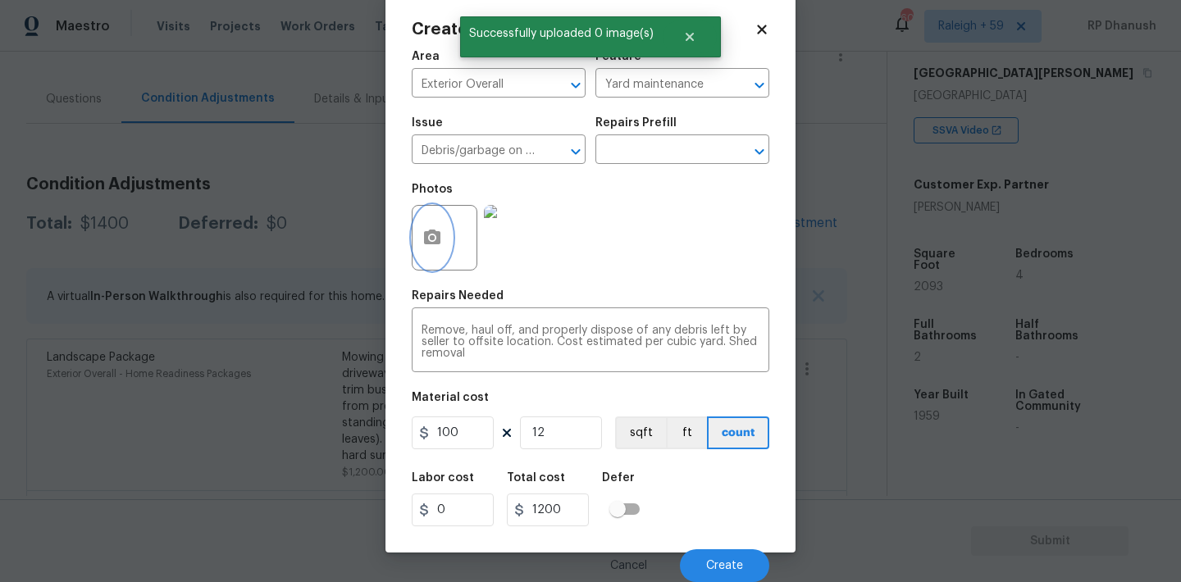
scroll to position [0, 0]
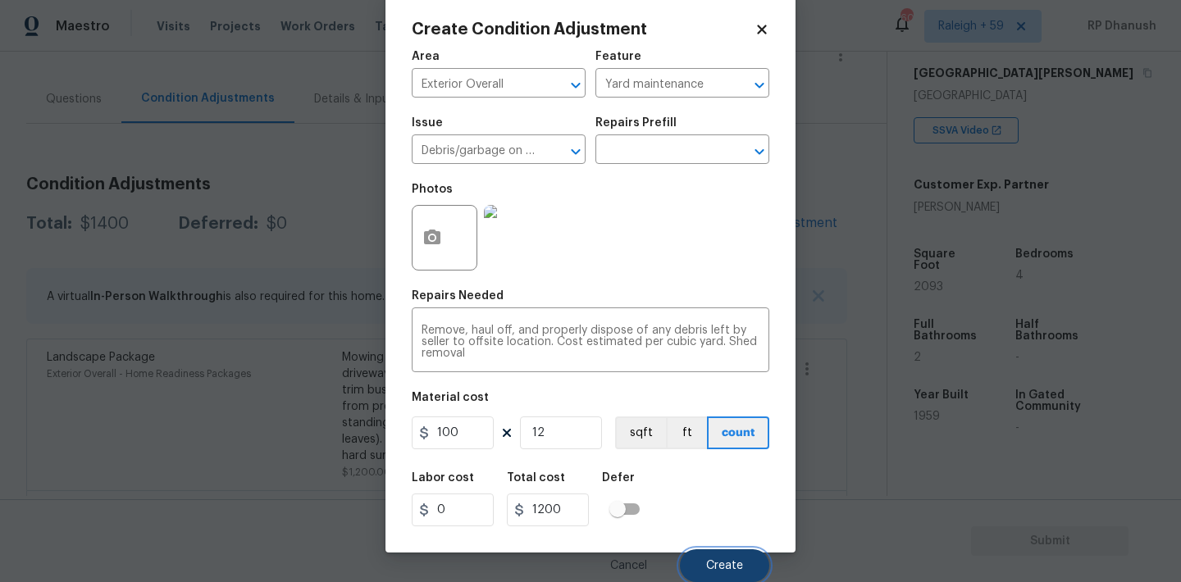
click at [735, 560] on span "Create" at bounding box center [724, 566] width 37 height 12
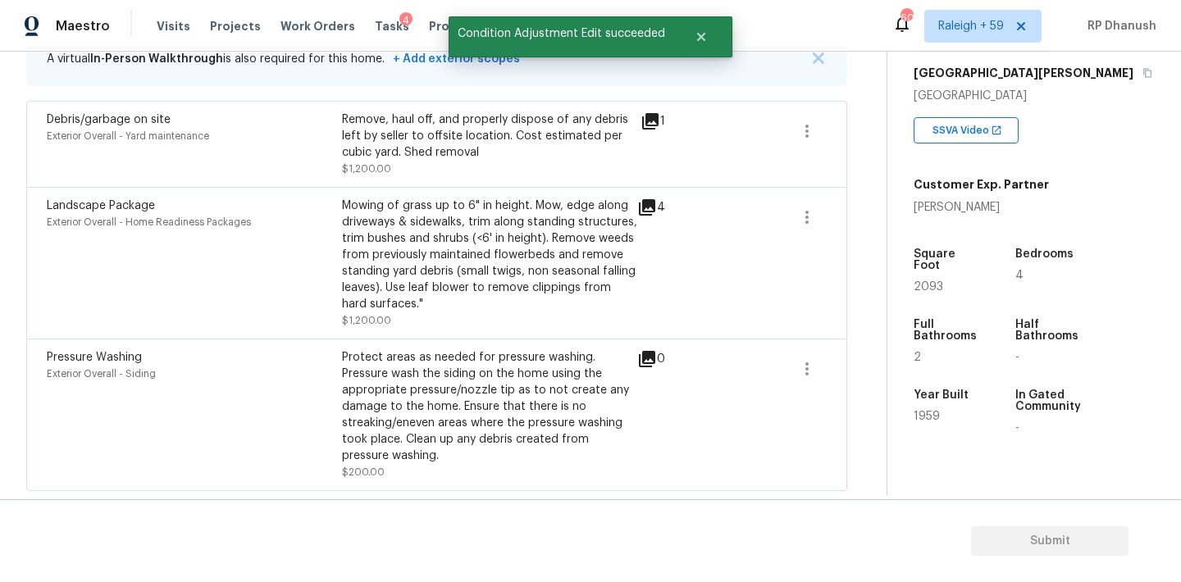
scroll to position [258, 0]
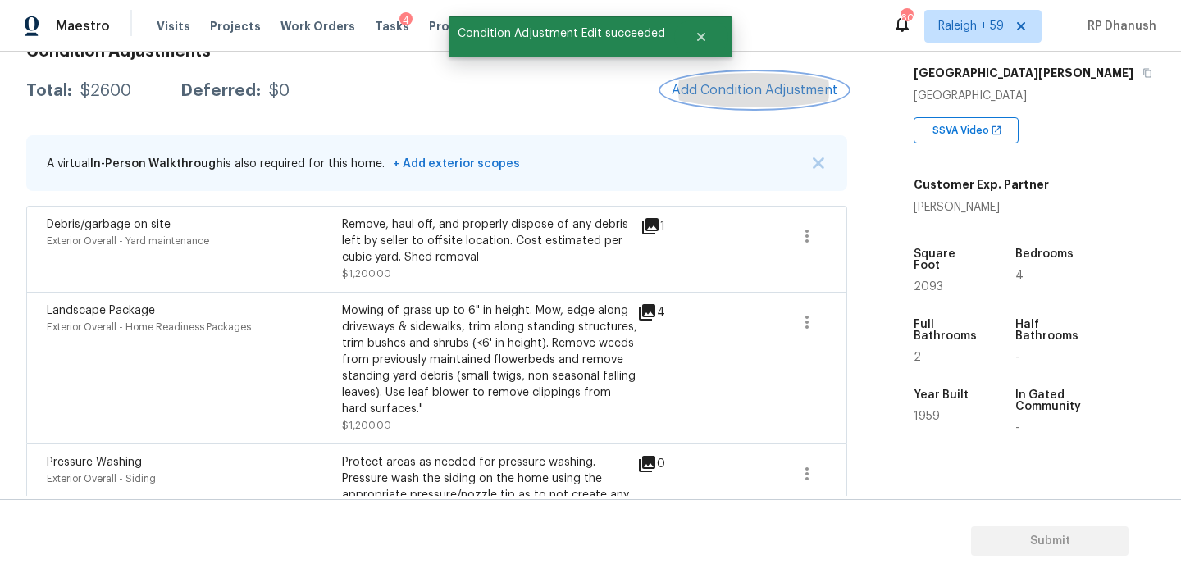
click at [727, 98] on button "Add Condition Adjustment" at bounding box center [754, 90] width 185 height 34
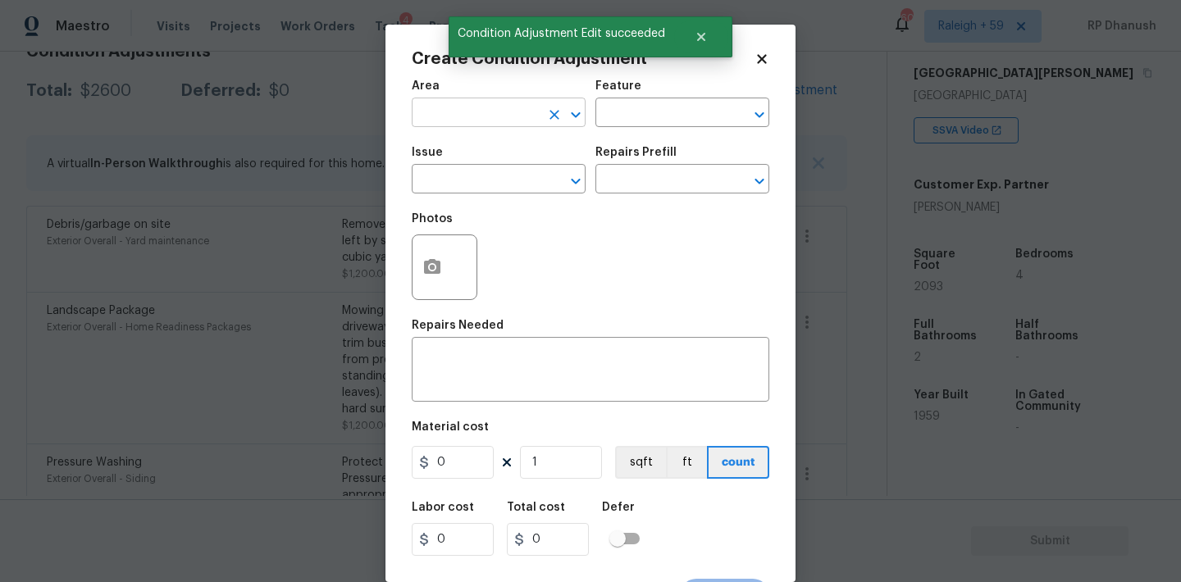
click at [451, 116] on input "text" at bounding box center [476, 114] width 128 height 25
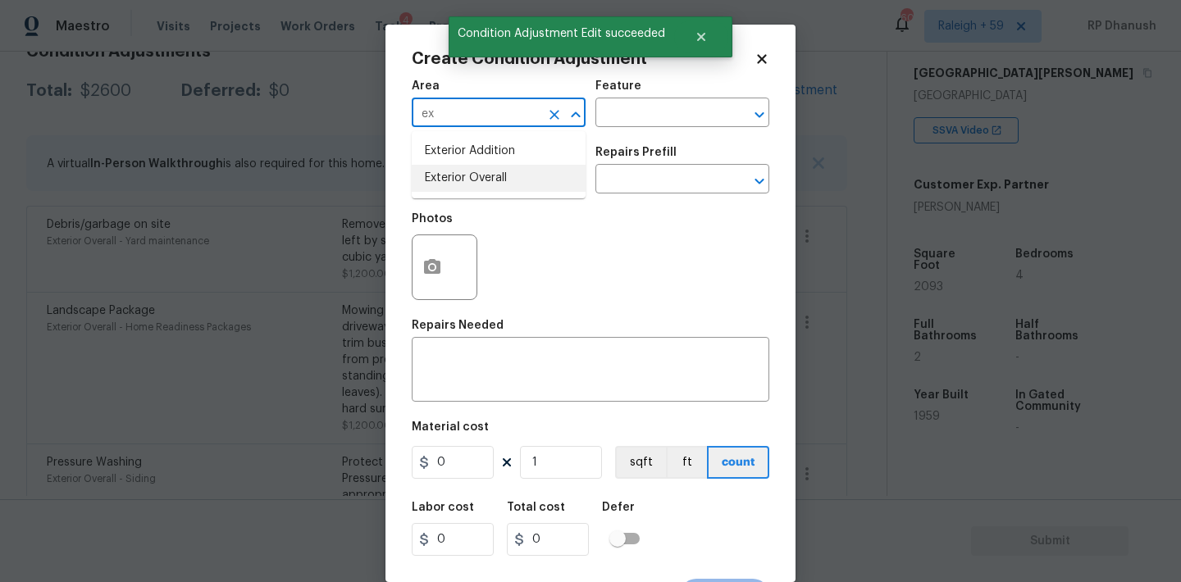
click at [458, 185] on li "Exterior Overall" at bounding box center [499, 178] width 174 height 27
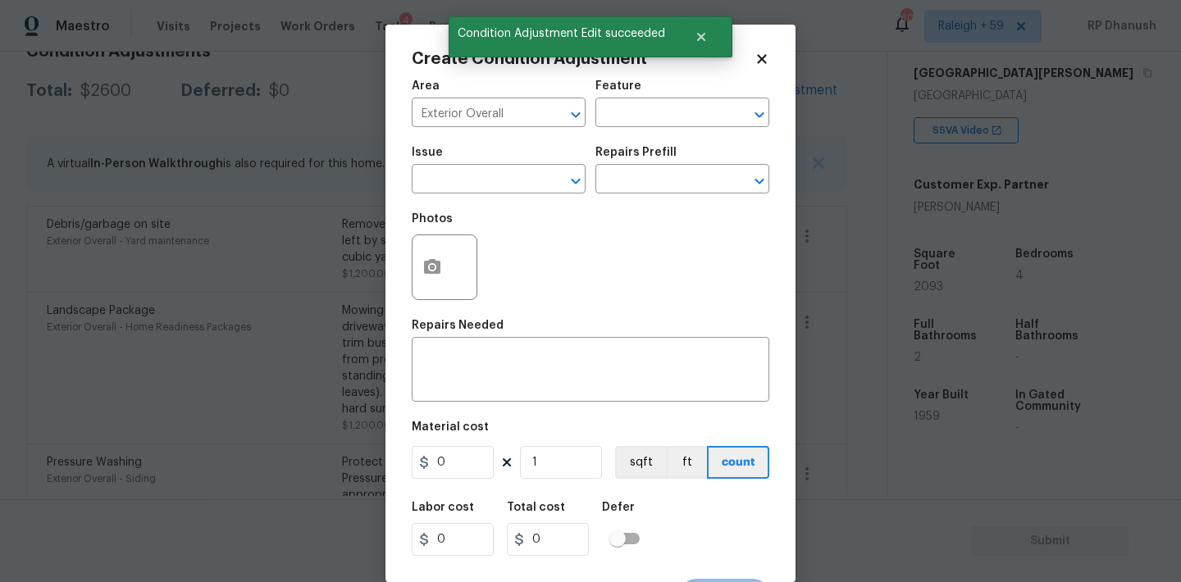
click at [458, 419] on div "Area Exterior Overall ​ Feature ​ Issue ​ Repairs Prefill ​ Photos Repairs Need…" at bounding box center [591, 341] width 358 height 541
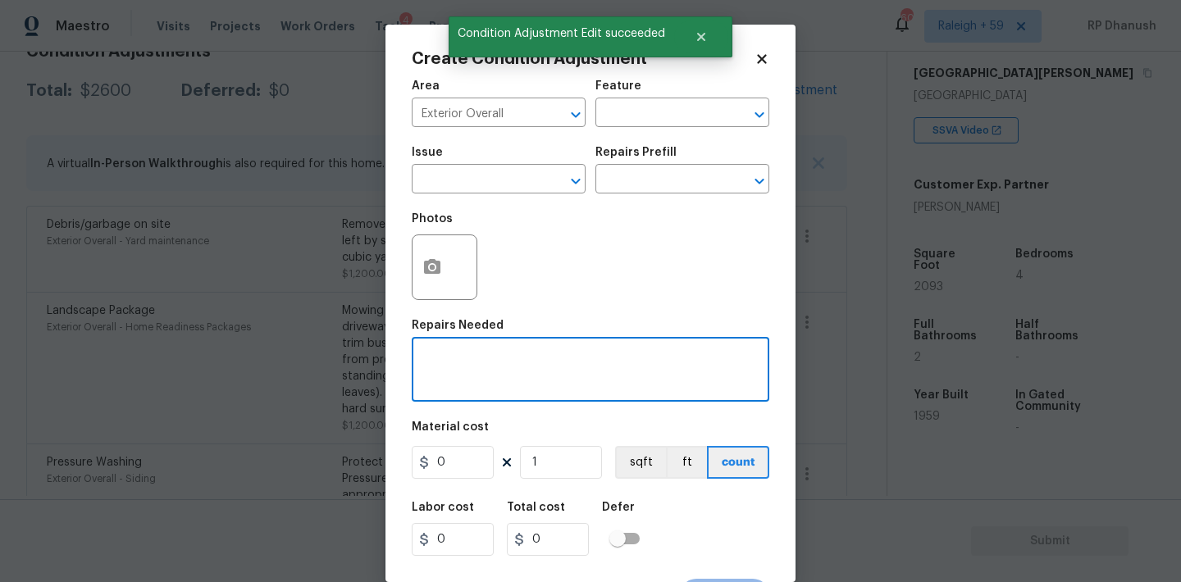
click at [458, 384] on textarea at bounding box center [591, 371] width 338 height 34
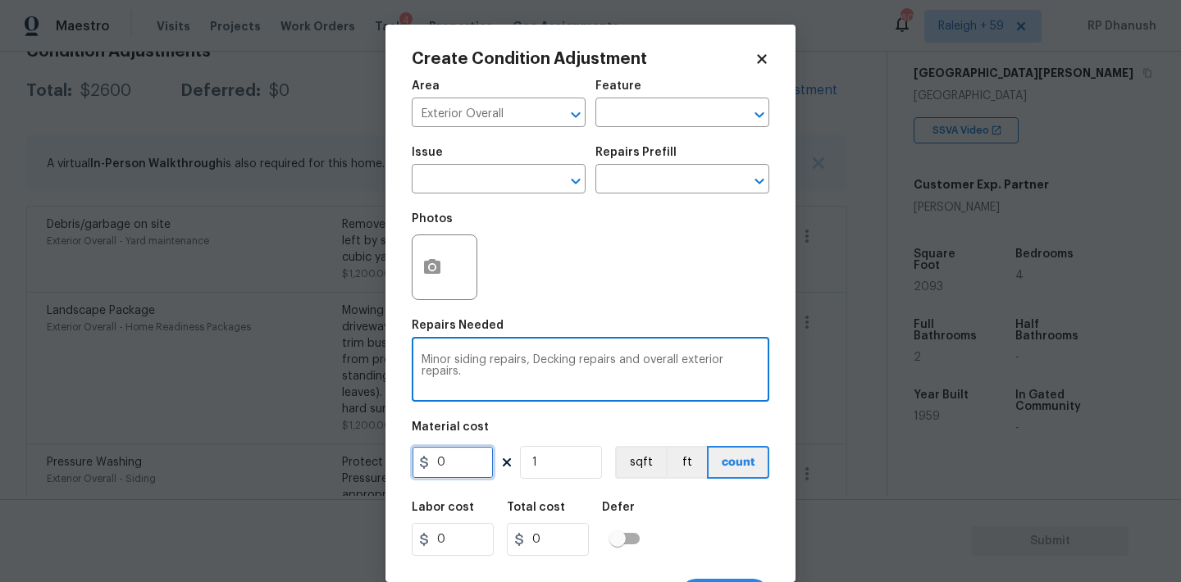
click at [463, 468] on input "0" at bounding box center [453, 462] width 82 height 33
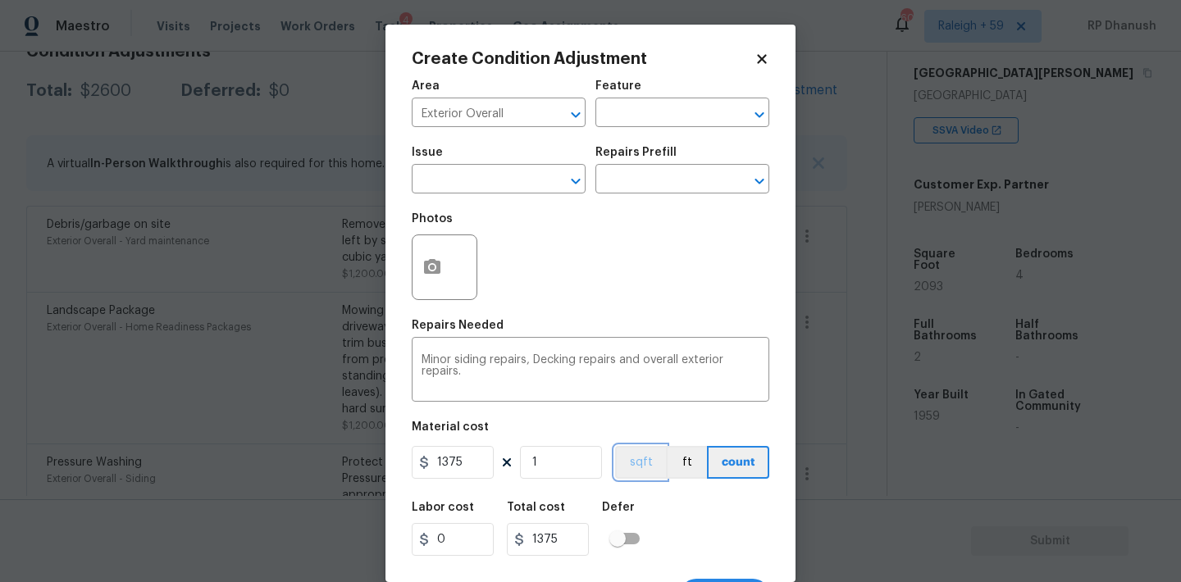
scroll to position [30, 0]
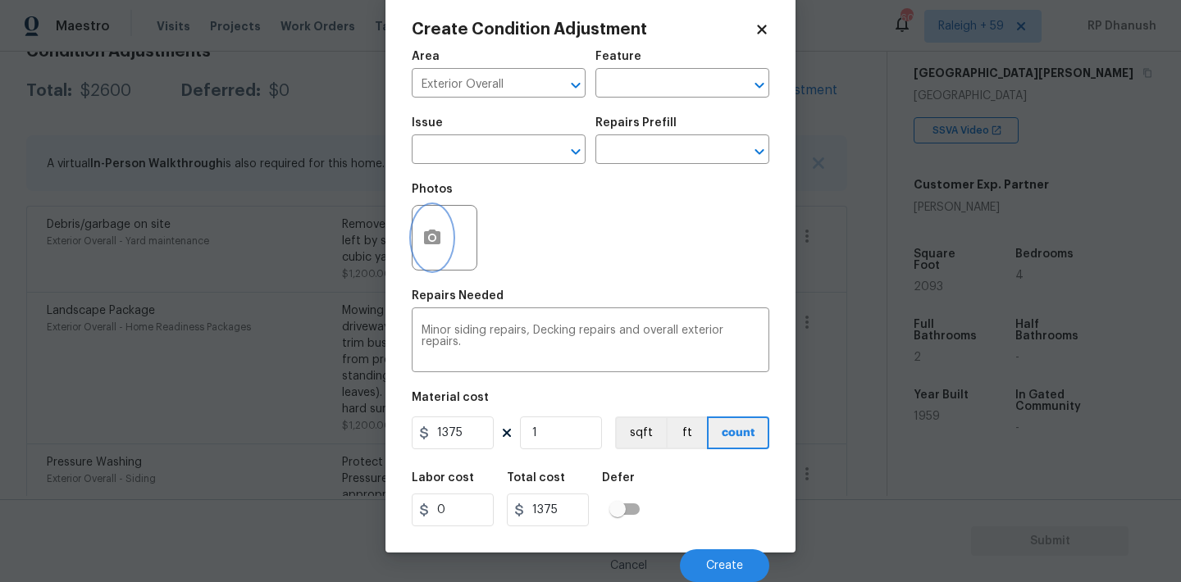
click at [428, 266] on button "button" at bounding box center [432, 238] width 39 height 64
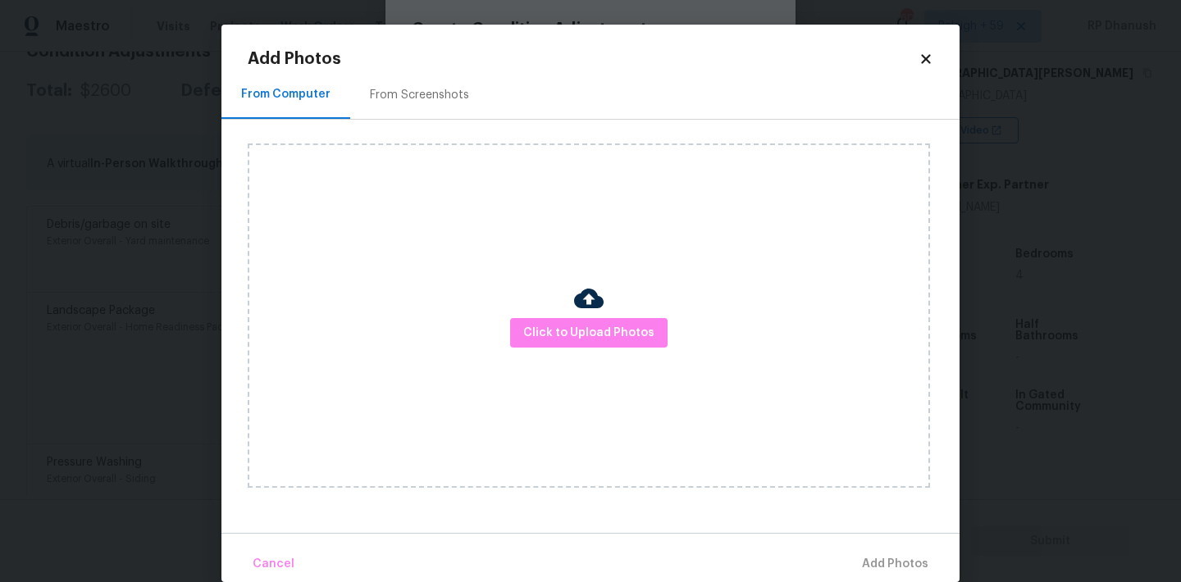
click at [424, 71] on div "From Screenshots" at bounding box center [419, 95] width 139 height 48
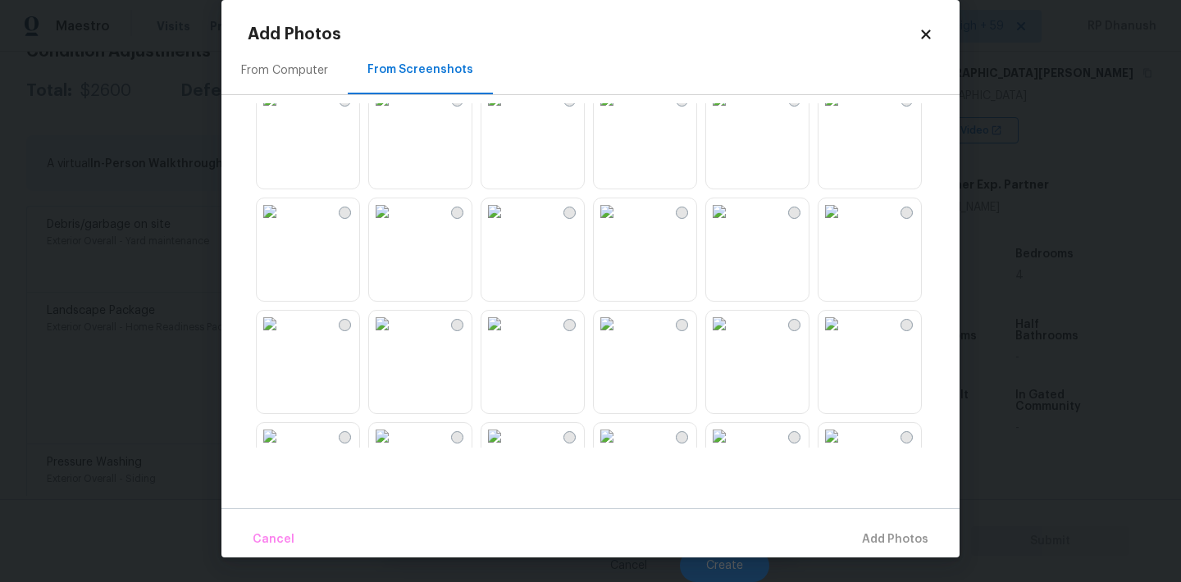
scroll to position [1151, 0]
click at [620, 223] on img at bounding box center [607, 210] width 26 height 26
click at [900, 540] on span "Add 1 Photo(s)" at bounding box center [887, 540] width 81 height 21
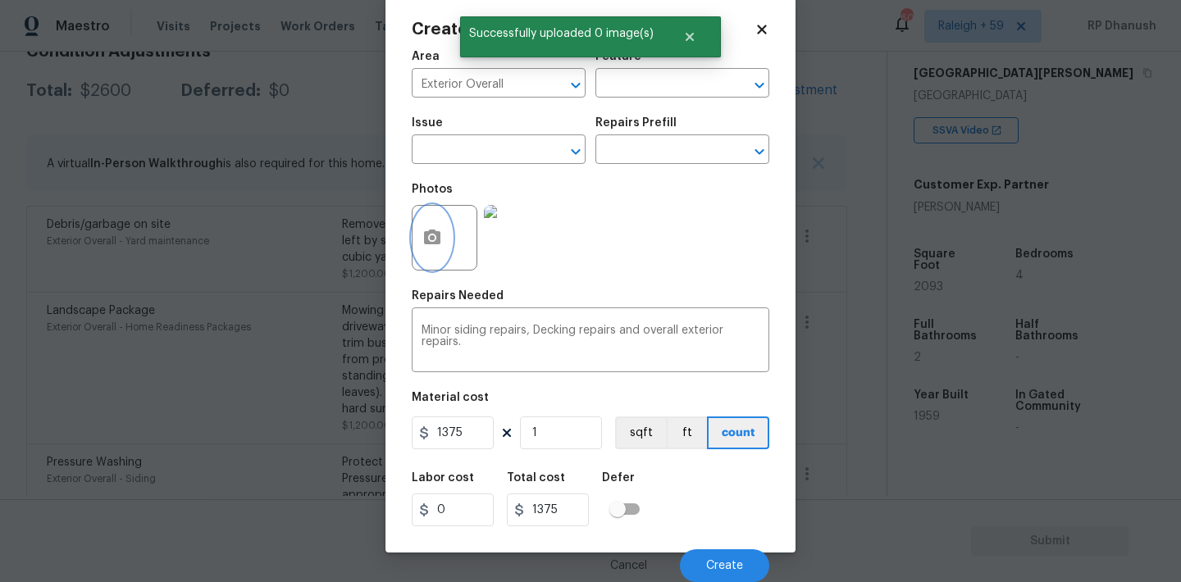
scroll to position [0, 0]
click at [724, 569] on span "Create" at bounding box center [724, 566] width 37 height 12
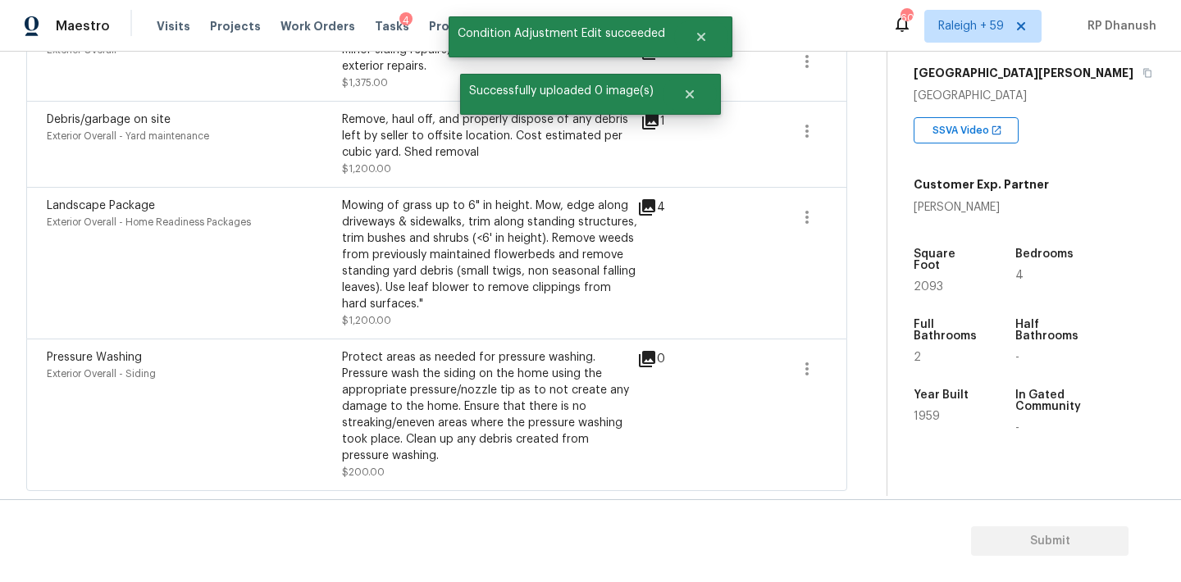
scroll to position [221, 0]
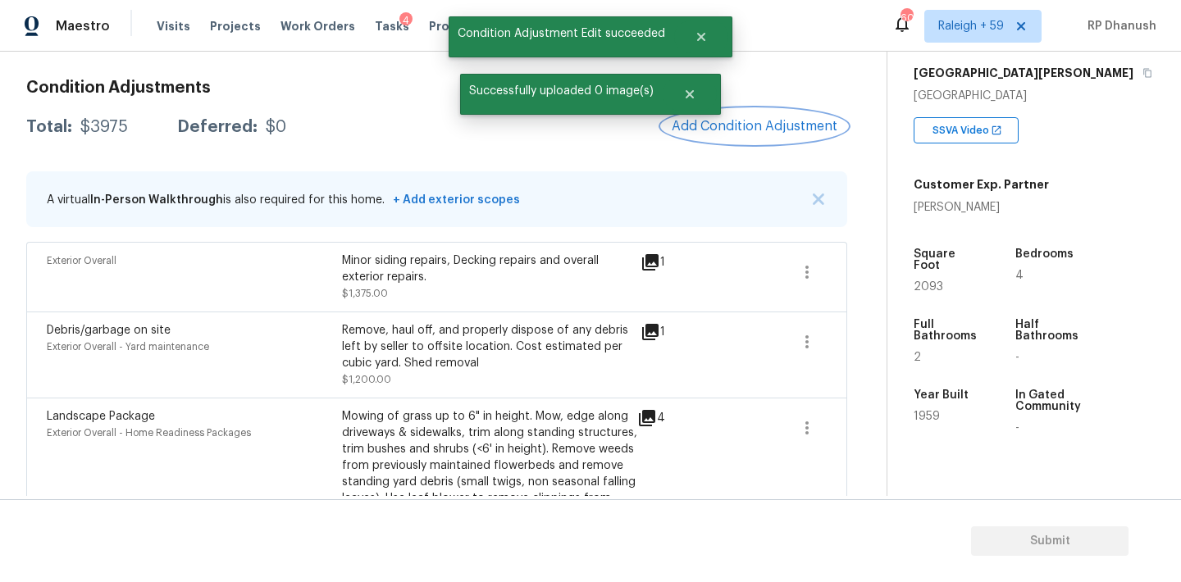
click at [745, 112] on button "Add Condition Adjustment" at bounding box center [754, 126] width 185 height 34
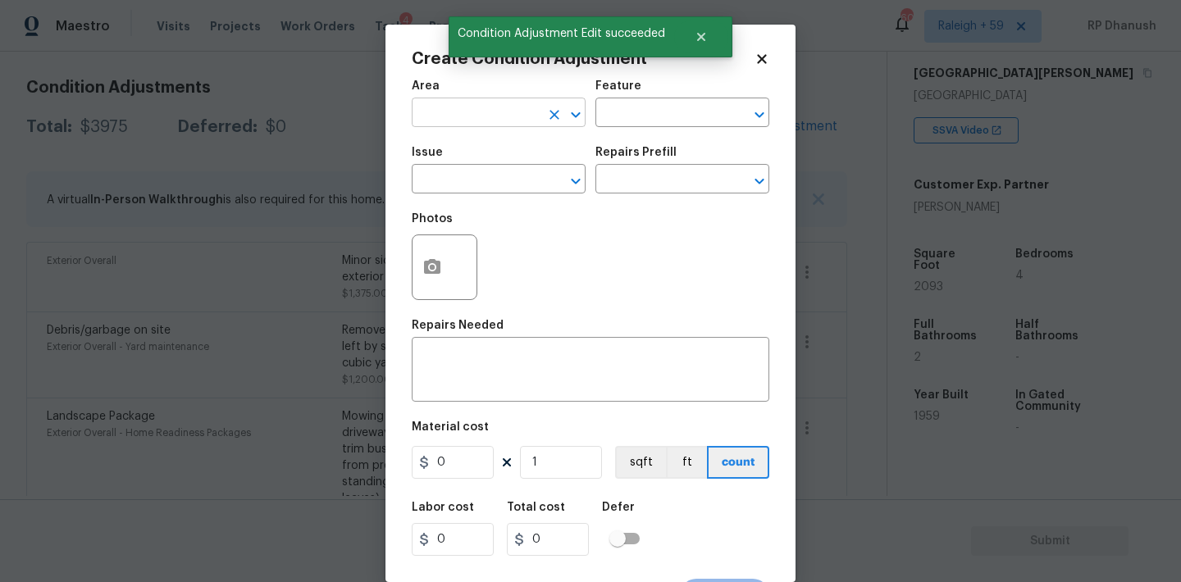
click at [437, 103] on input "text" at bounding box center [476, 114] width 128 height 25
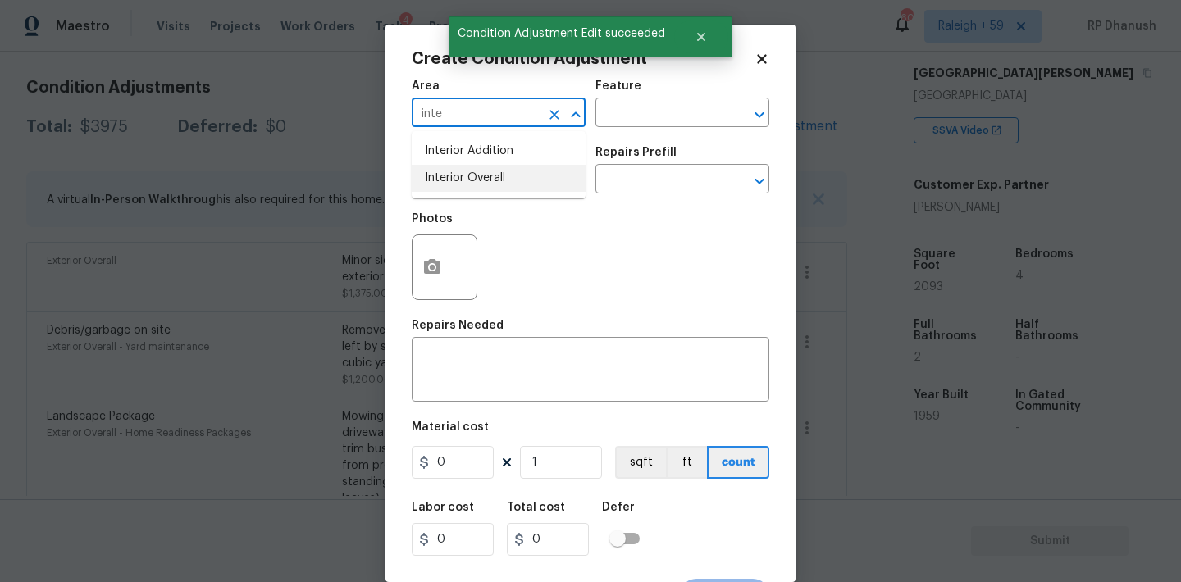
click at [451, 189] on li "Interior Overall" at bounding box center [499, 178] width 174 height 27
click at [654, 116] on input "text" at bounding box center [659, 114] width 128 height 25
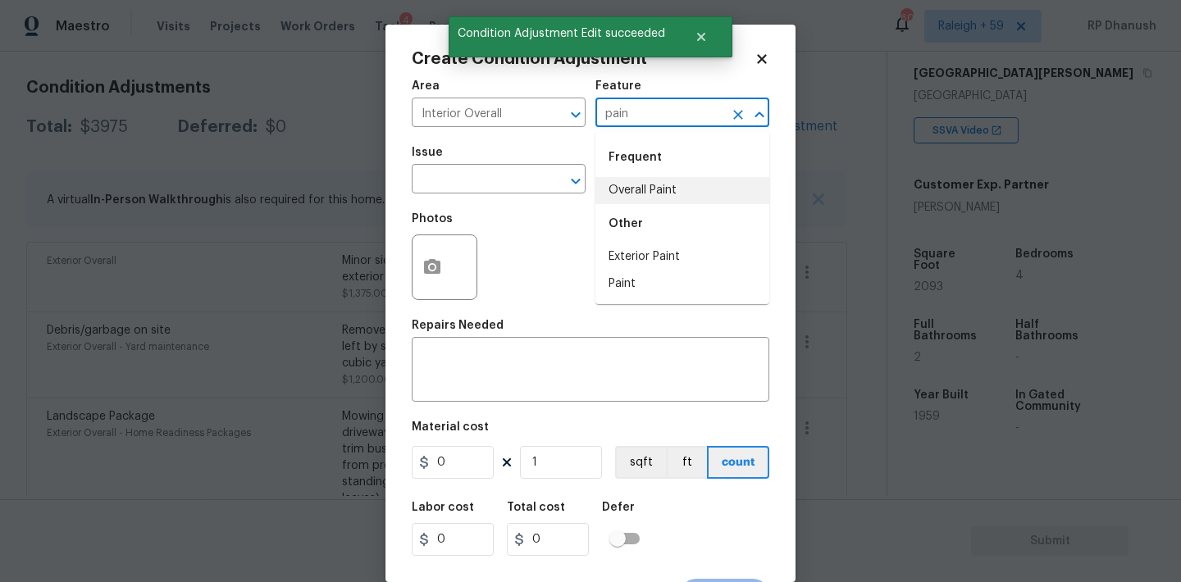
click at [643, 194] on li "Overall Paint" at bounding box center [682, 190] width 174 height 27
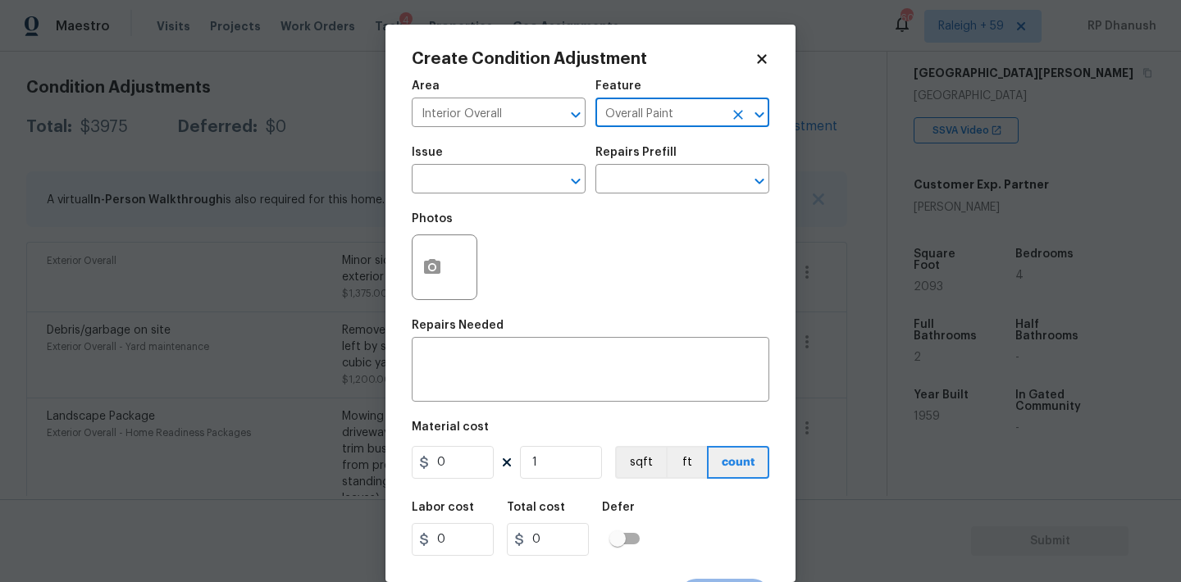
click at [519, 194] on span "Issue ​" at bounding box center [499, 170] width 174 height 66
click at [504, 186] on input "text" at bounding box center [476, 180] width 128 height 25
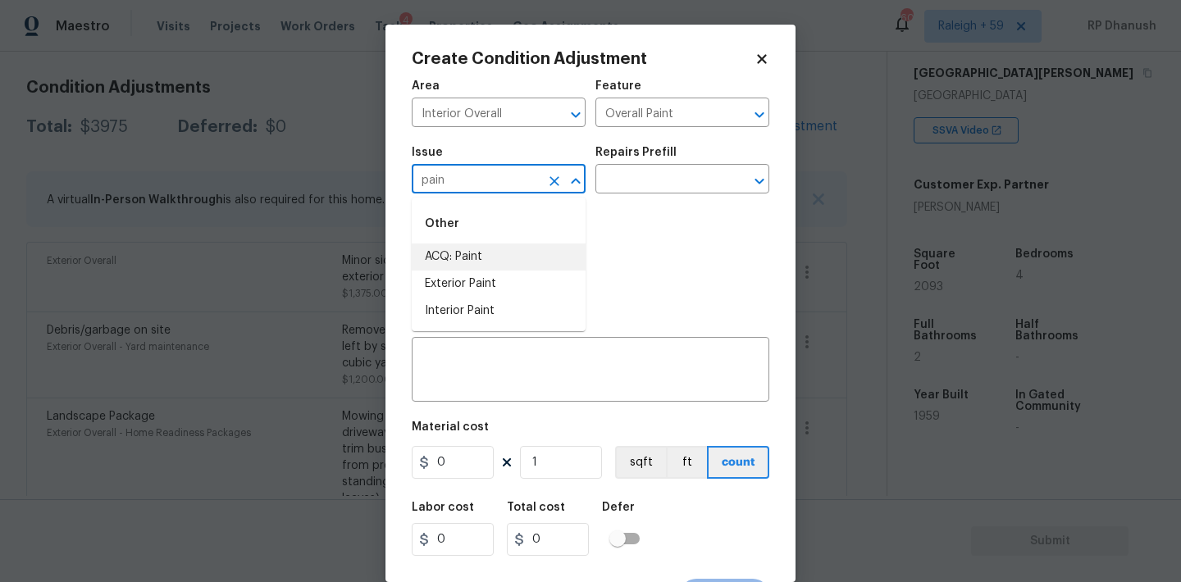
drag, startPoint x: 491, startPoint y: 252, endPoint x: 655, endPoint y: 203, distance: 171.0
click at [504, 241] on li "Other ACQ: Paint Exterior Paint Interior Paint" at bounding box center [499, 264] width 174 height 121
click at [666, 203] on div "Photos" at bounding box center [591, 256] width 358 height 107
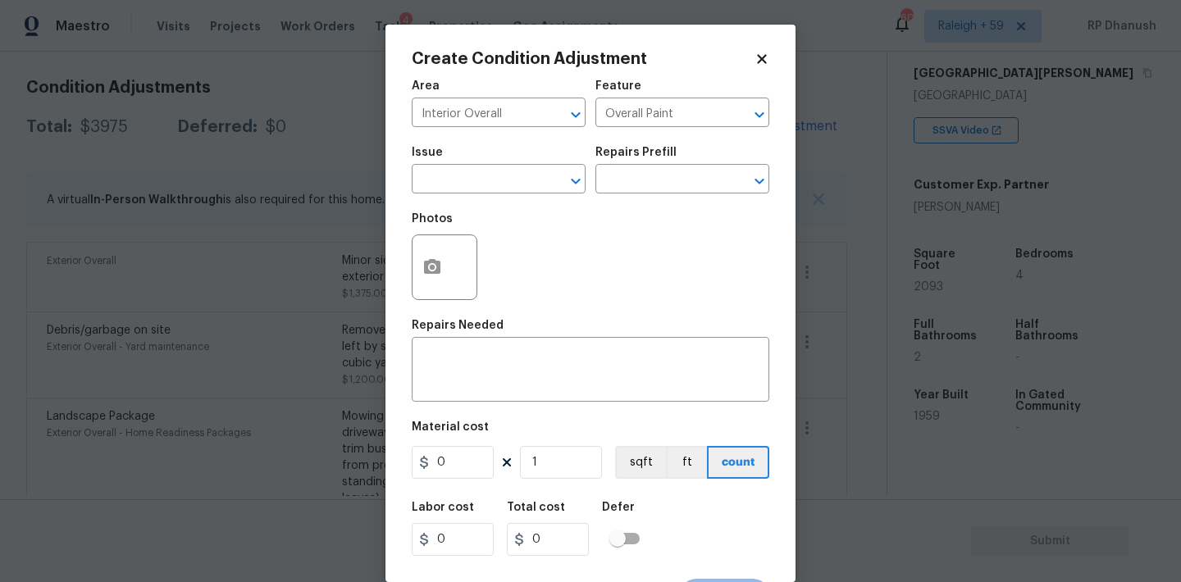
click at [258, 259] on body "Maestro Visits Projects Work Orders Tasks 4 Properties Geo Assignments 604 [GEO…" at bounding box center [590, 291] width 1181 height 582
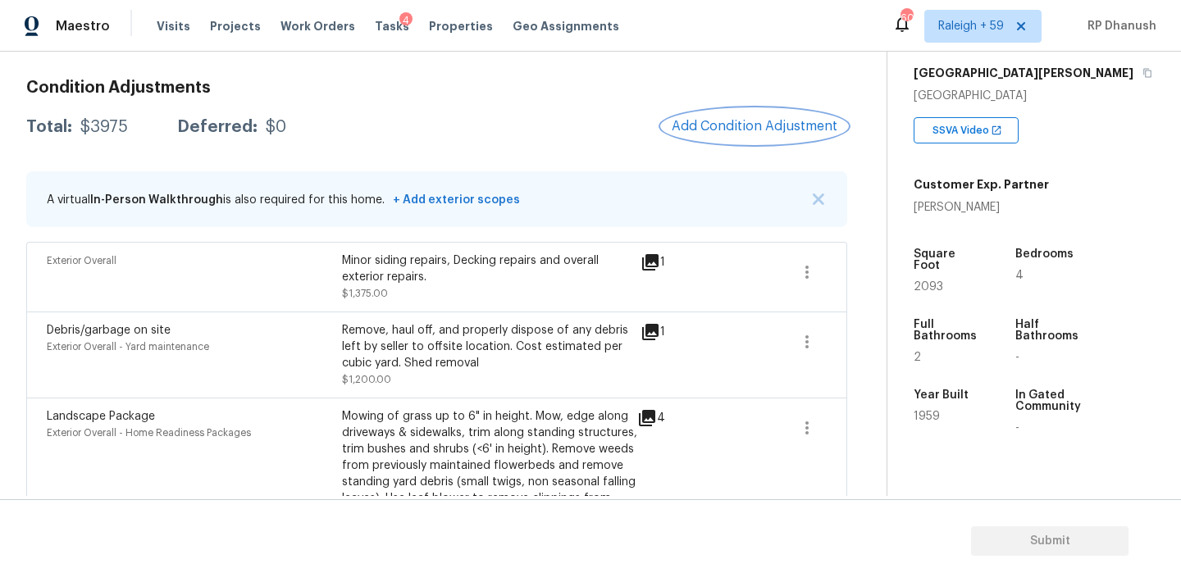
scroll to position [434, 0]
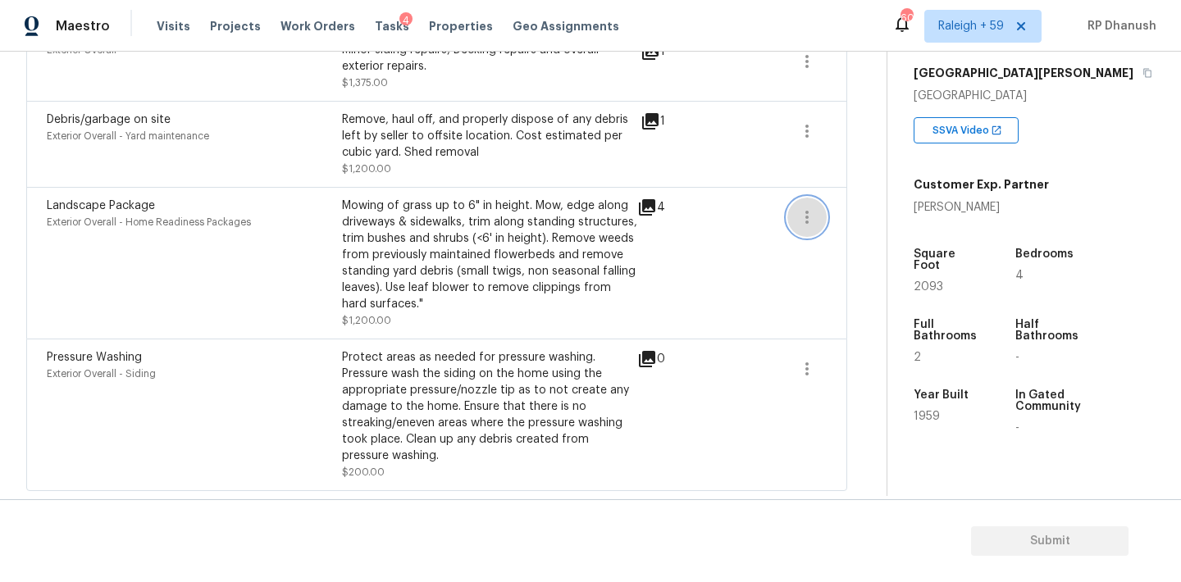
click at [802, 200] on button "button" at bounding box center [806, 217] width 39 height 39
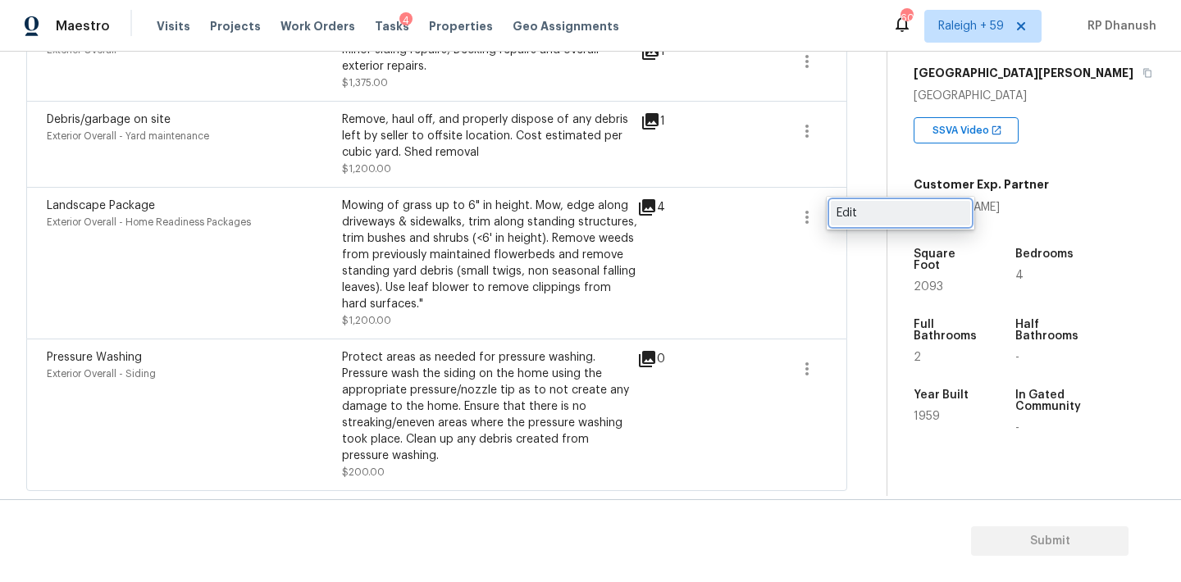
click at [836, 207] on div "Edit" at bounding box center [900, 213] width 128 height 16
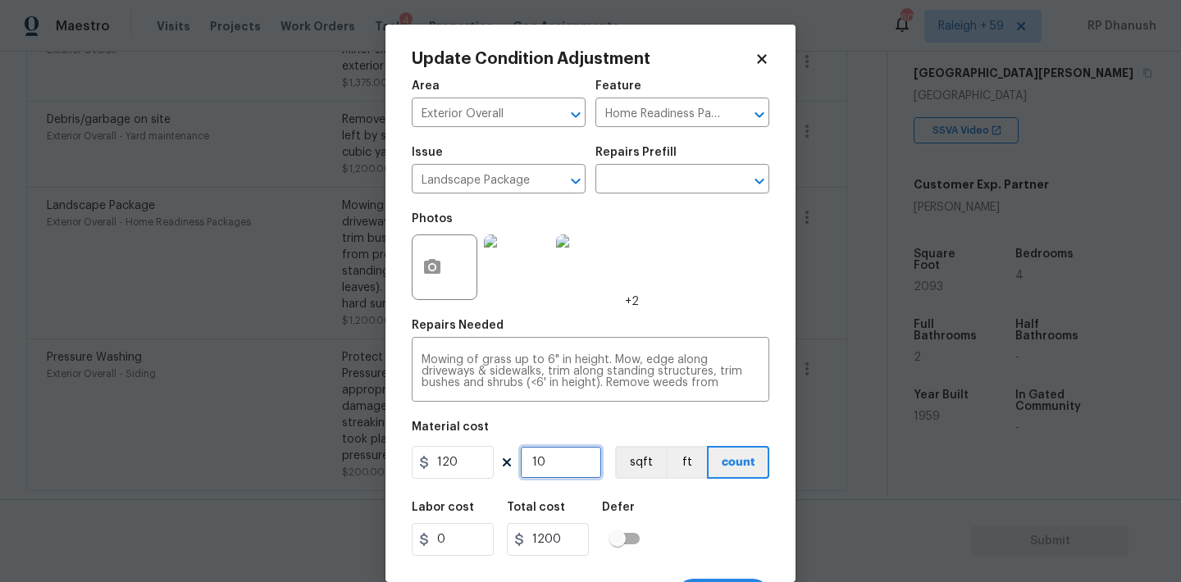
click at [568, 472] on input "10" at bounding box center [561, 462] width 82 height 33
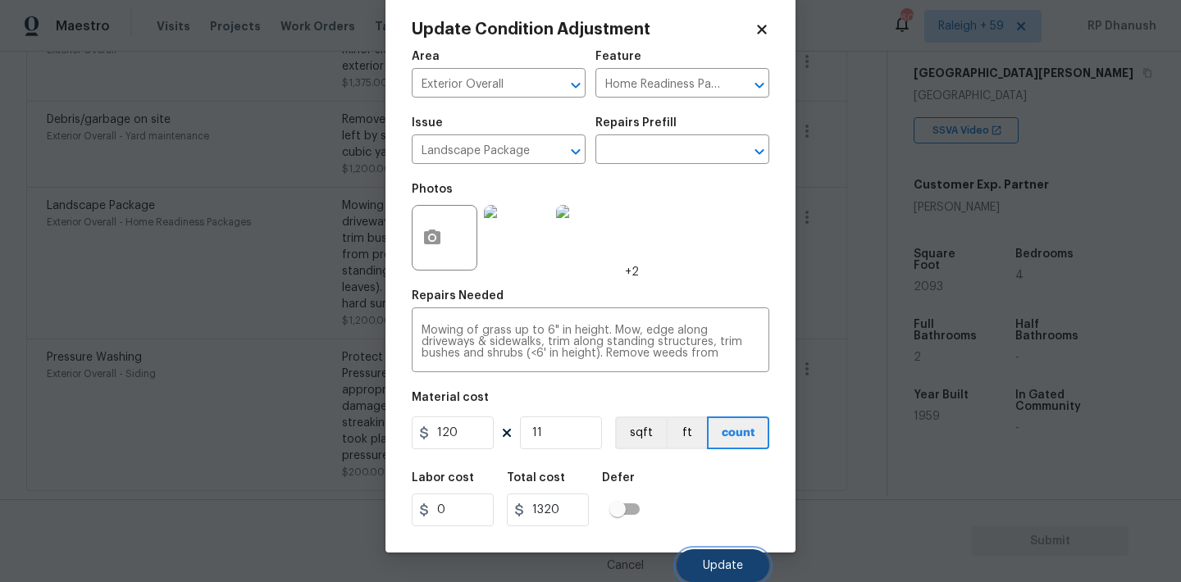
click at [729, 568] on span "Update" at bounding box center [723, 566] width 40 height 12
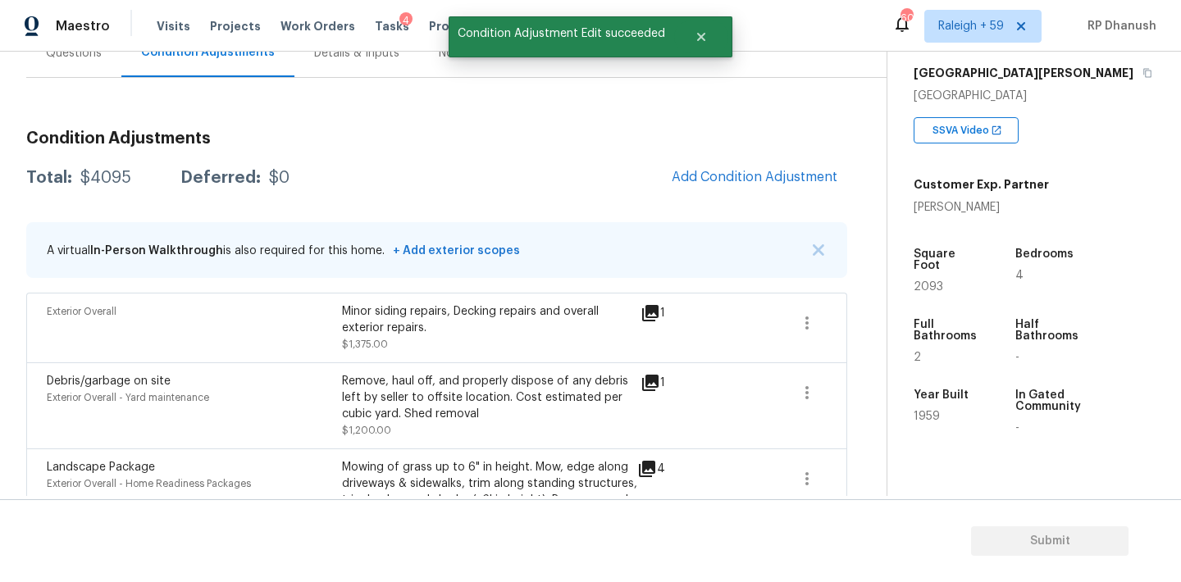
scroll to position [157, 0]
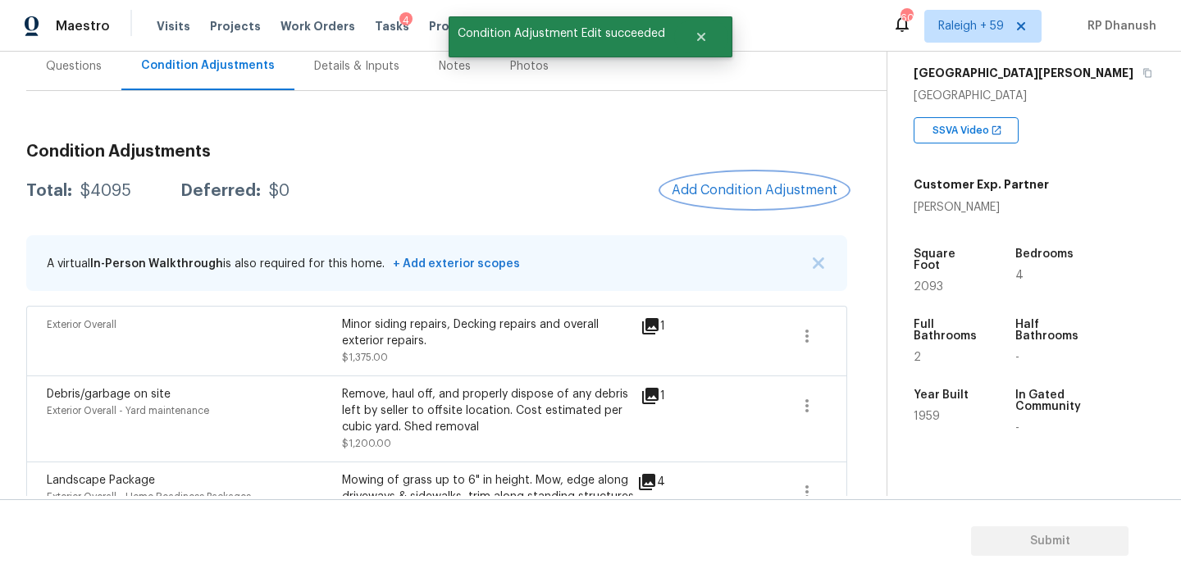
click at [704, 199] on button "Add Condition Adjustment" at bounding box center [754, 190] width 185 height 34
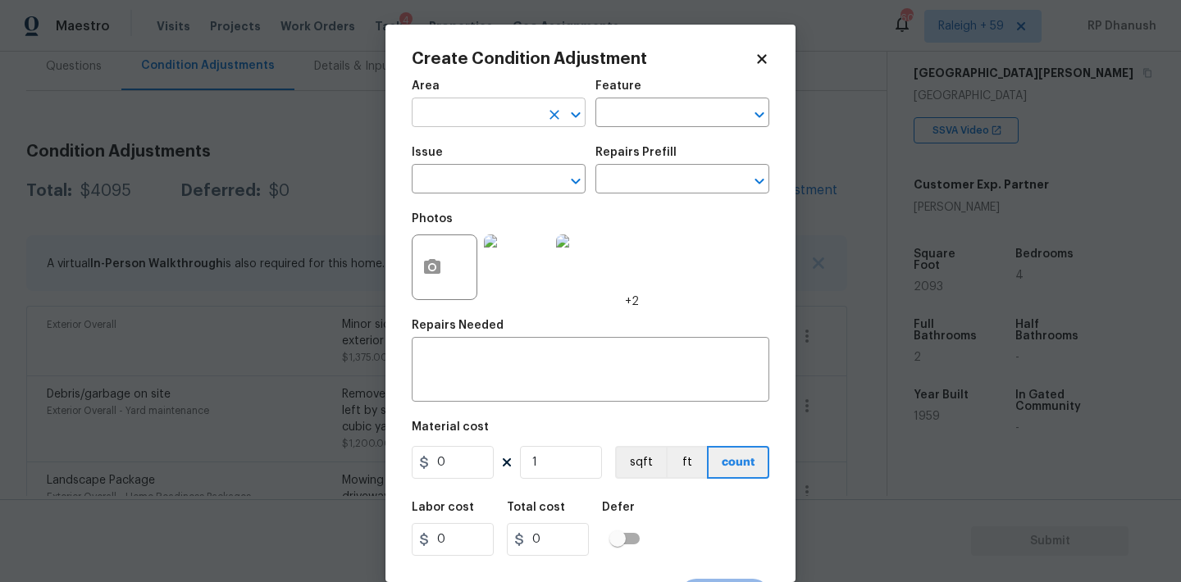
click at [493, 125] on input "text" at bounding box center [476, 114] width 128 height 25
